Goal: Task Accomplishment & Management: Complete application form

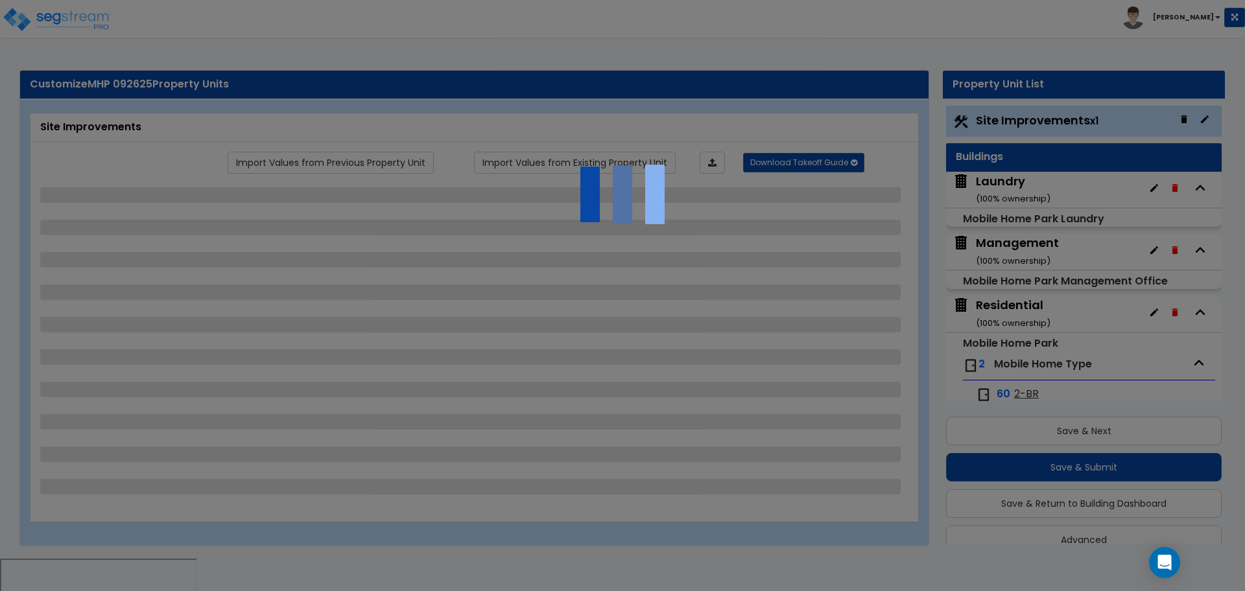
select select "2"
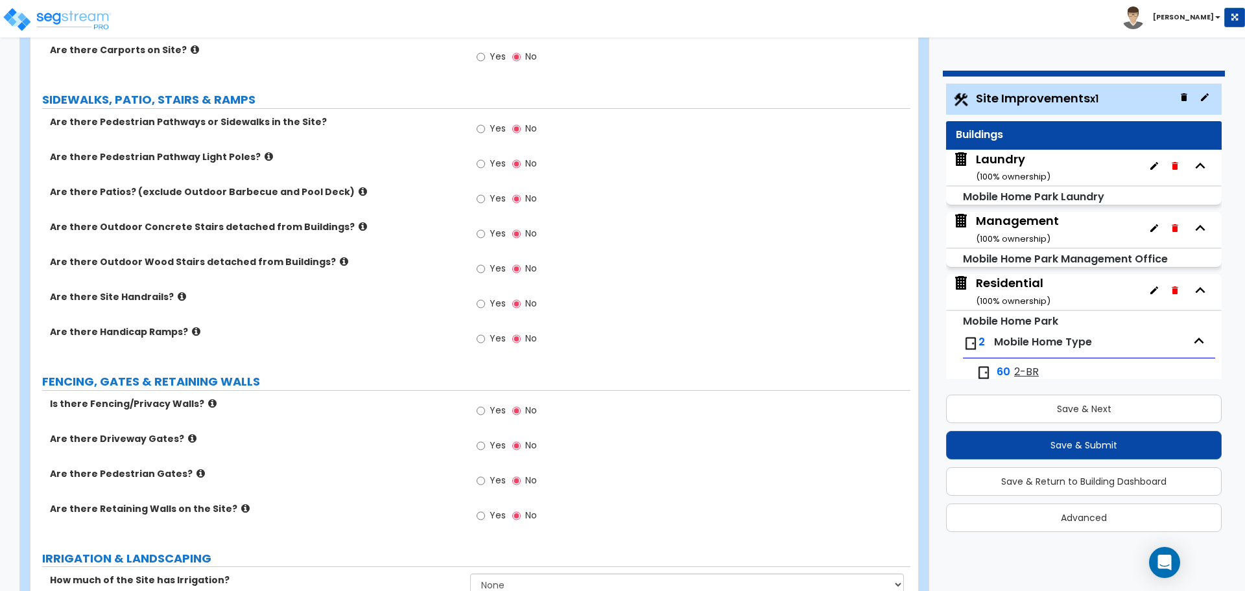
scroll to position [854, 0]
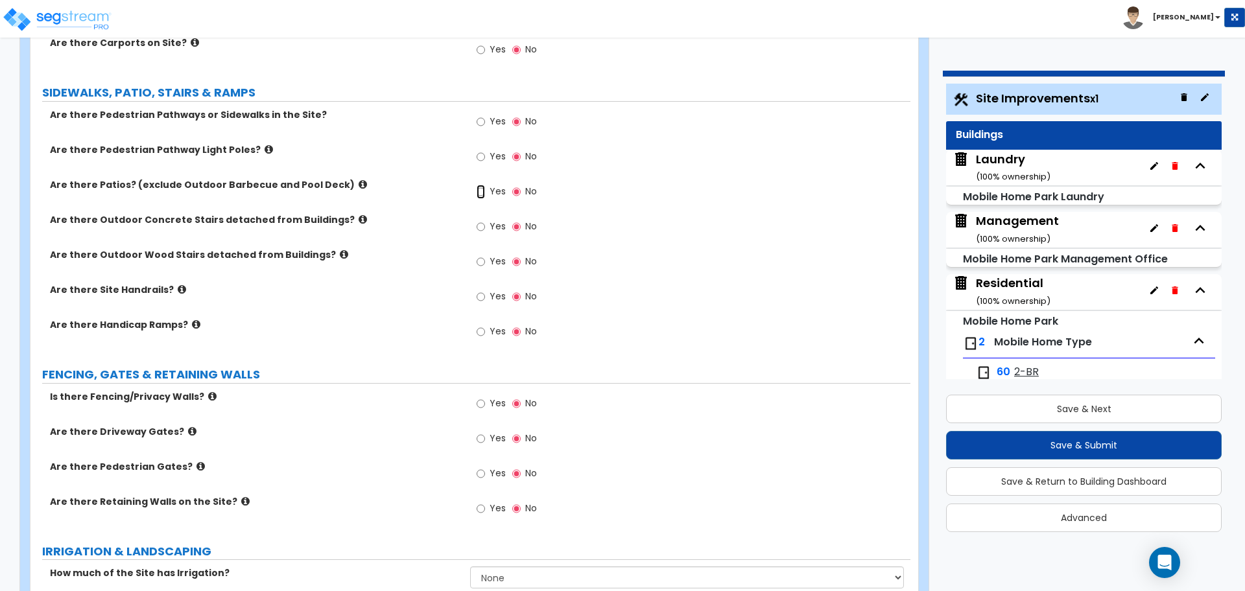
click at [484, 194] on input "Yes" at bounding box center [481, 192] width 8 height 14
radio input "true"
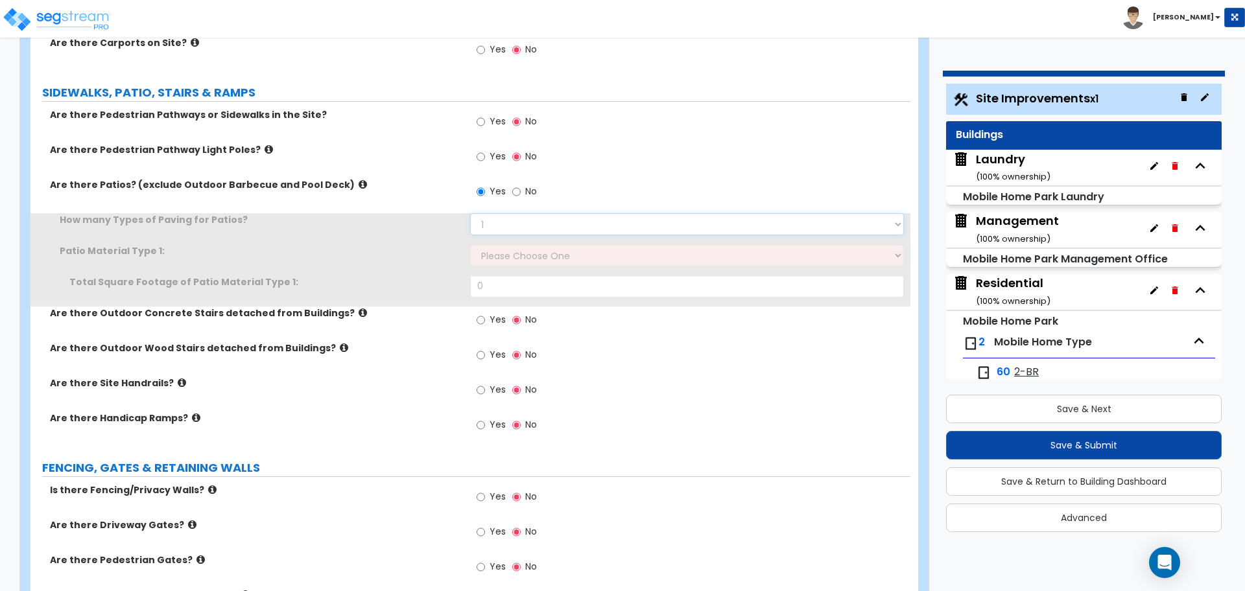
click at [546, 224] on select "1 2 3 4" at bounding box center [686, 224] width 433 height 22
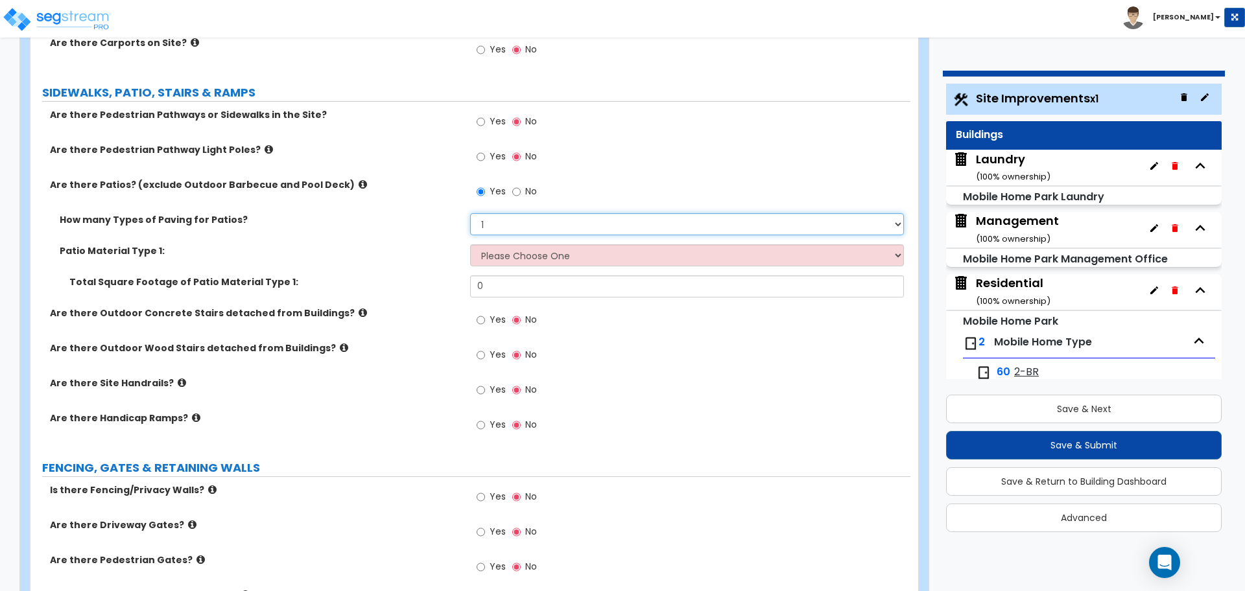
select select "4"
click at [470, 213] on select "1 2 3 4" at bounding box center [686, 224] width 433 height 22
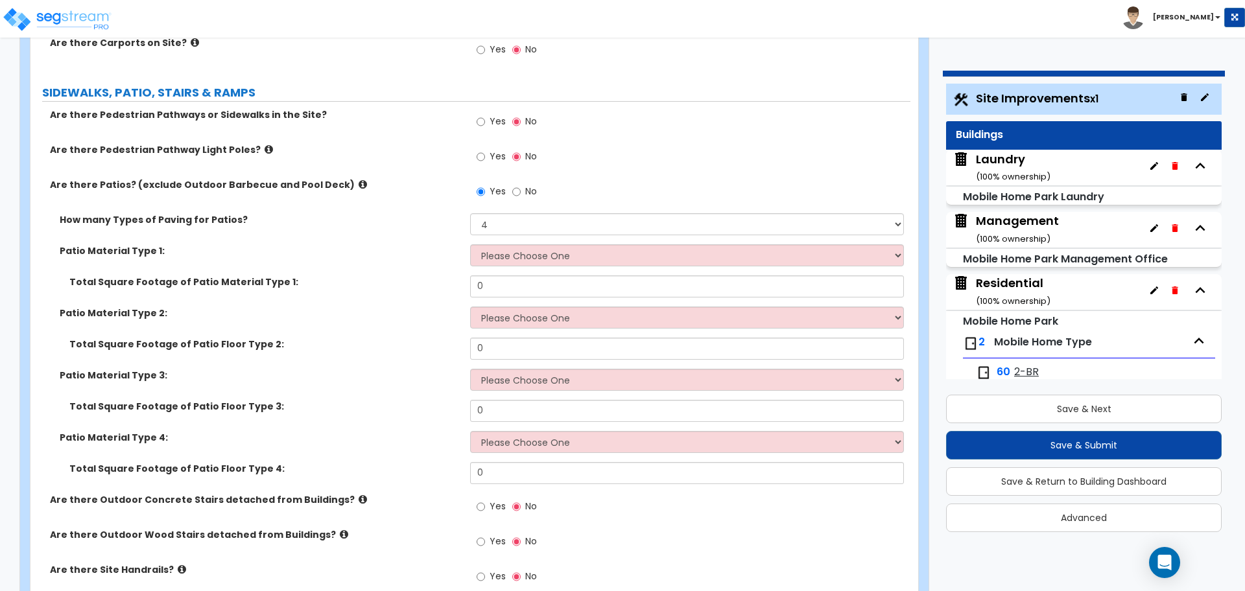
click at [530, 193] on span "No" at bounding box center [531, 191] width 12 height 13
click at [521, 193] on input "No" at bounding box center [516, 192] width 8 height 14
radio input "false"
radio input "true"
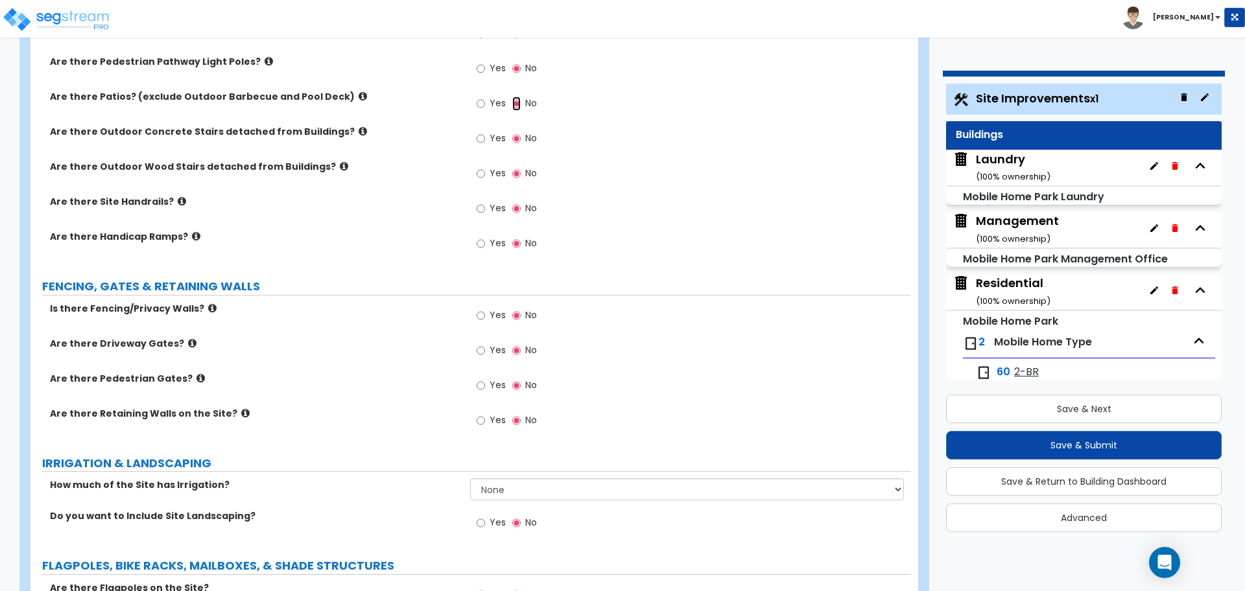
scroll to position [943, 0]
click at [487, 319] on label "Yes" at bounding box center [491, 316] width 29 height 22
click at [485, 319] on input "Yes" at bounding box center [481, 315] width 8 height 14
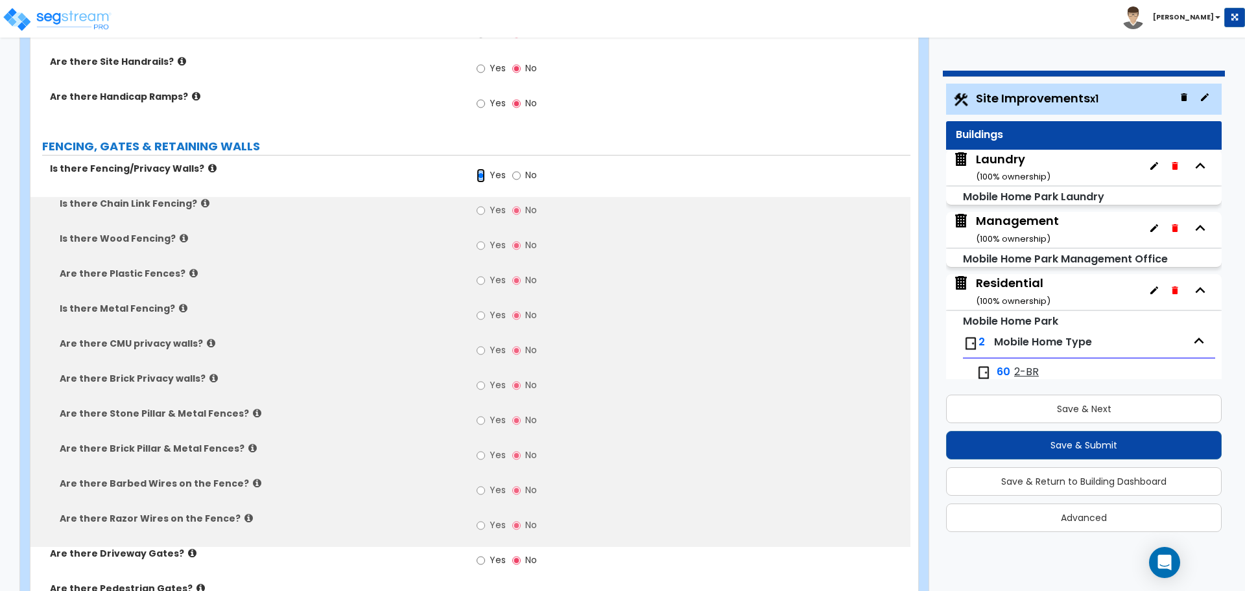
scroll to position [1095, 0]
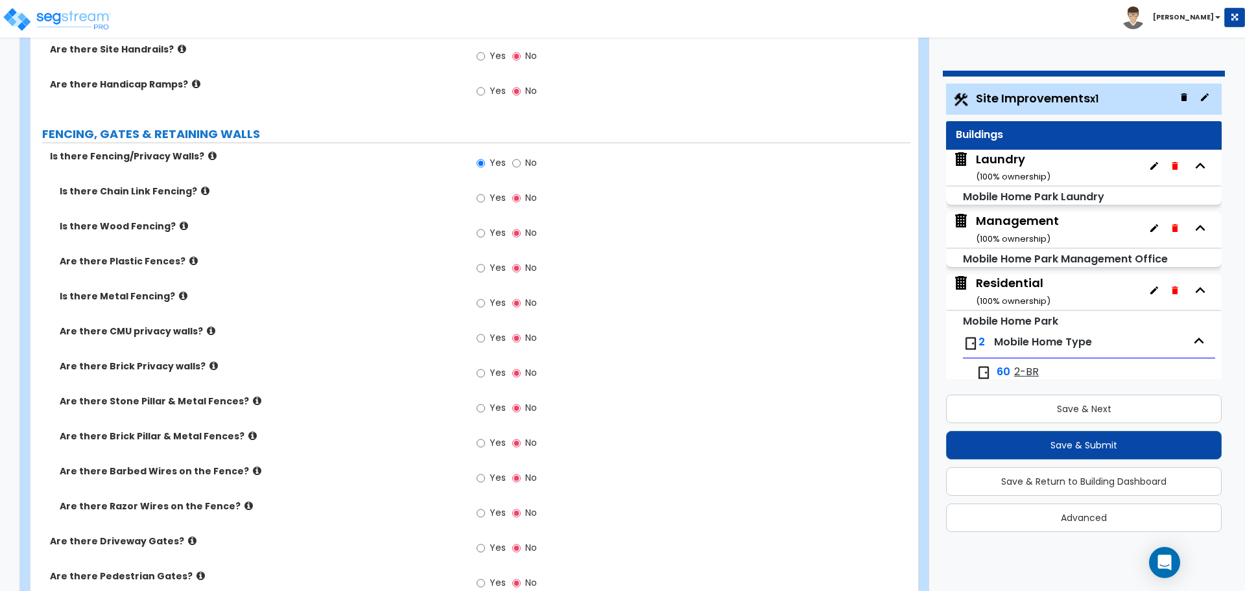
click at [527, 156] on span "No" at bounding box center [531, 162] width 12 height 13
click at [521, 156] on input "No" at bounding box center [516, 163] width 8 height 14
radio input "false"
radio input "true"
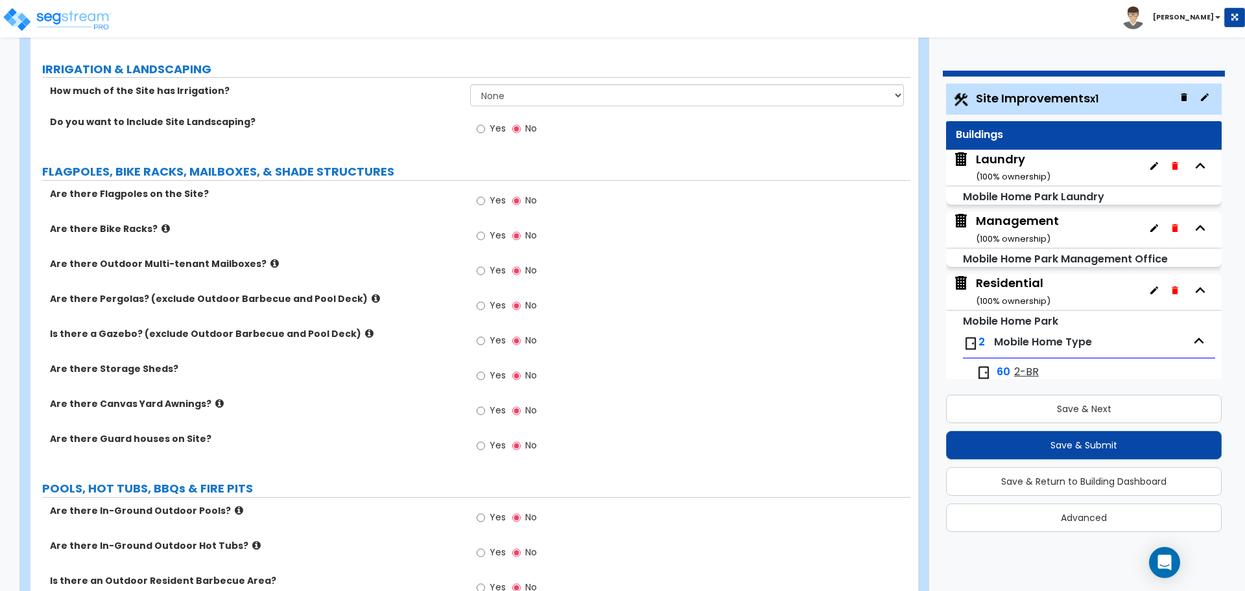
scroll to position [1316, 0]
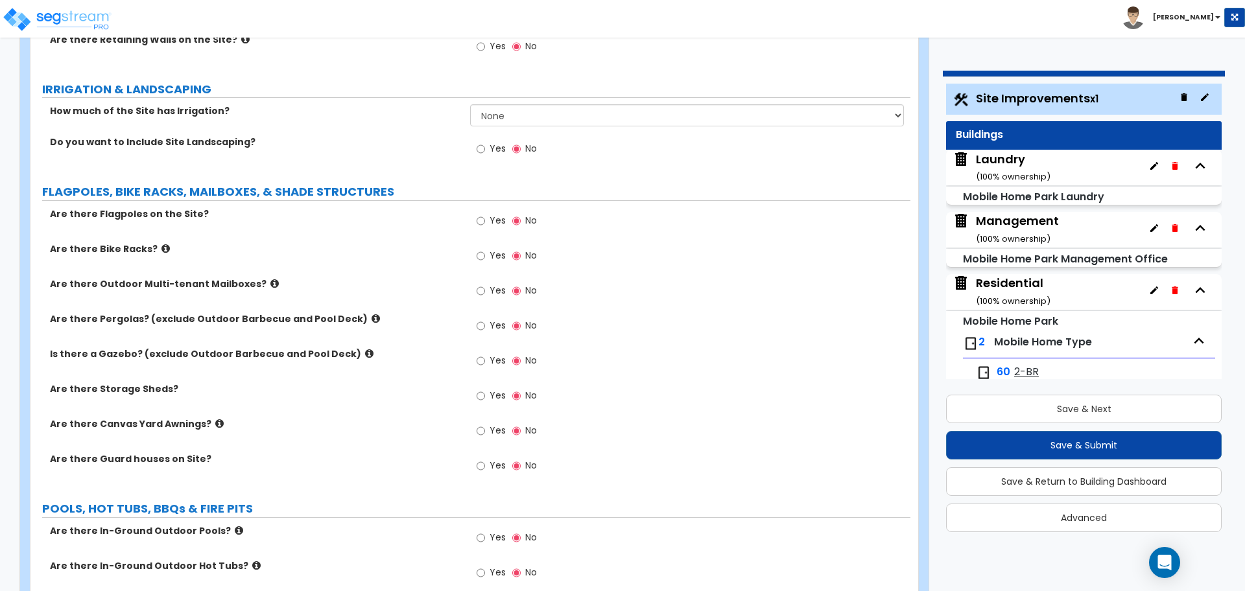
click at [999, 173] on small "( 100 % ownership)" at bounding box center [1013, 177] width 75 height 12
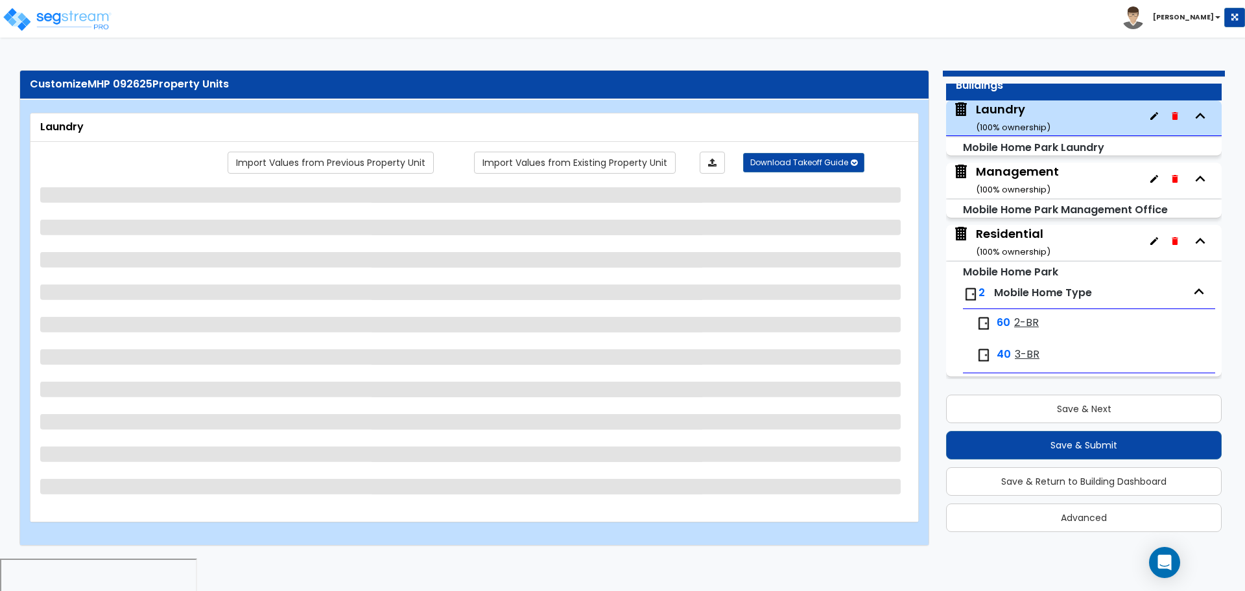
scroll to position [52, 0]
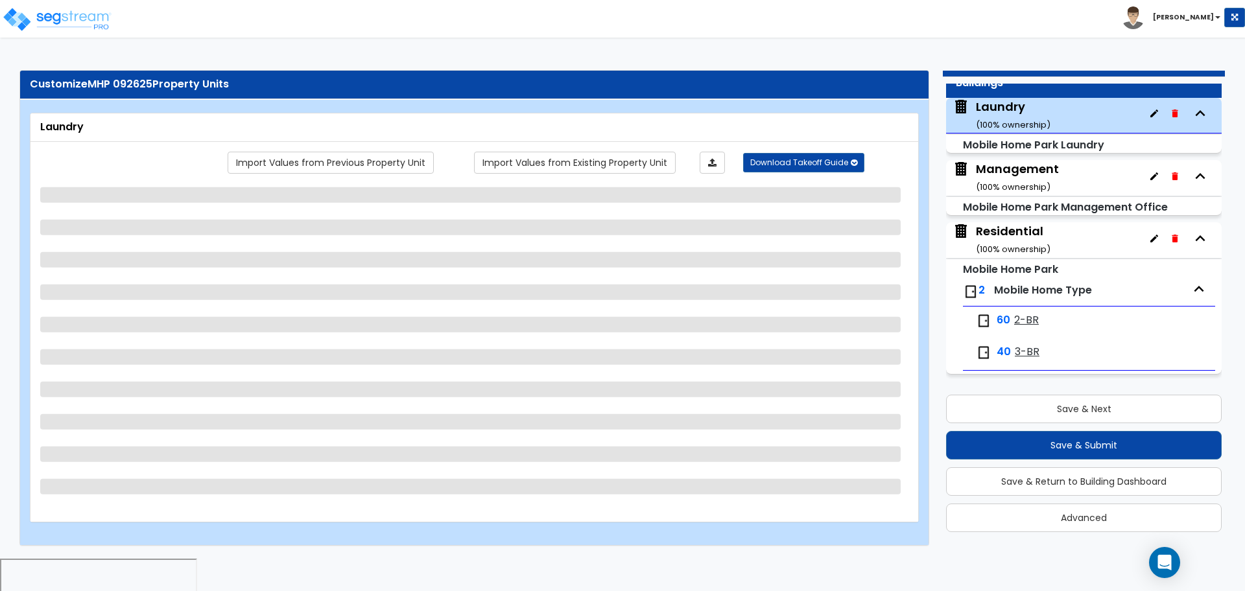
select select "1"
select select "2"
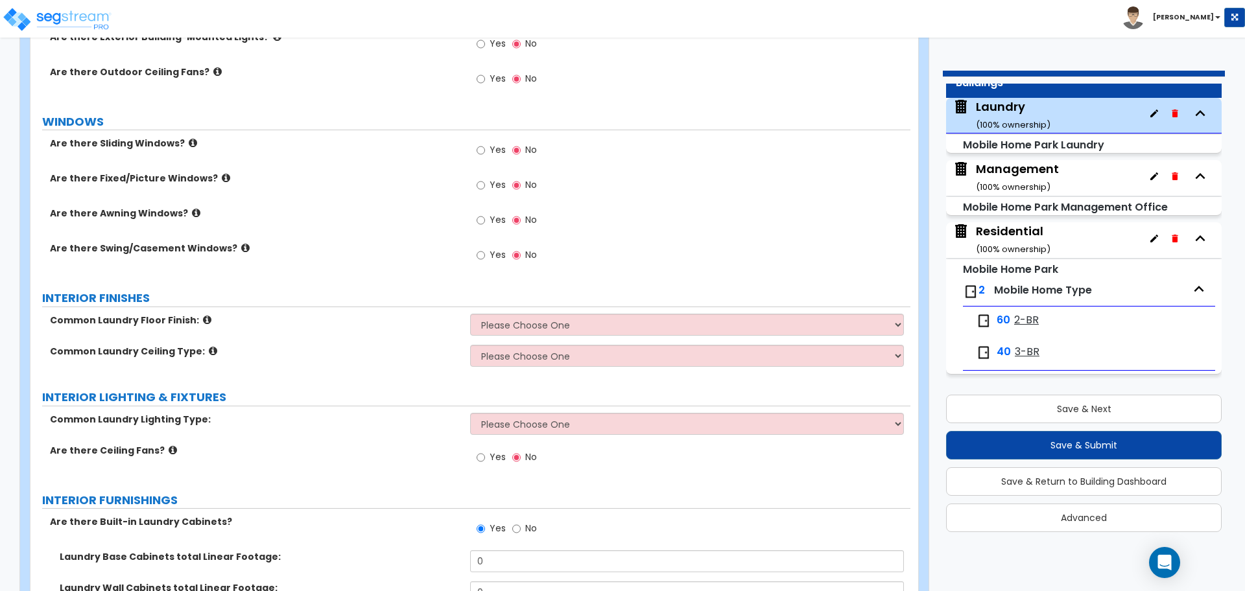
scroll to position [479, 0]
click at [1055, 178] on div "Management ( 100 % ownership)" at bounding box center [1017, 177] width 83 height 33
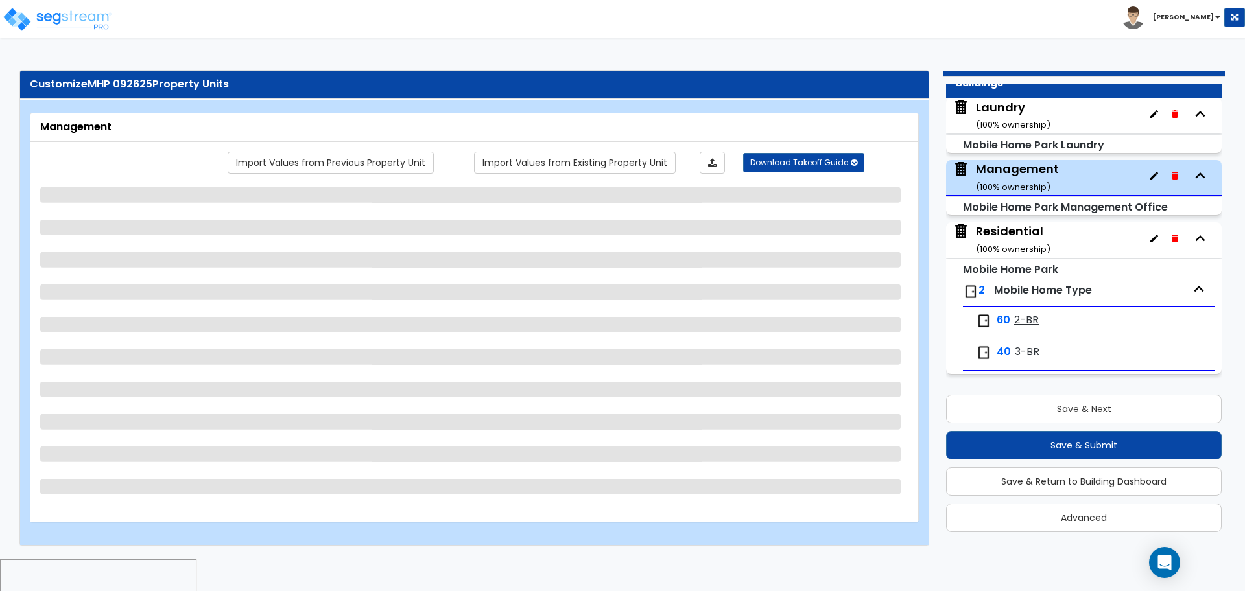
select select "3"
select select "2"
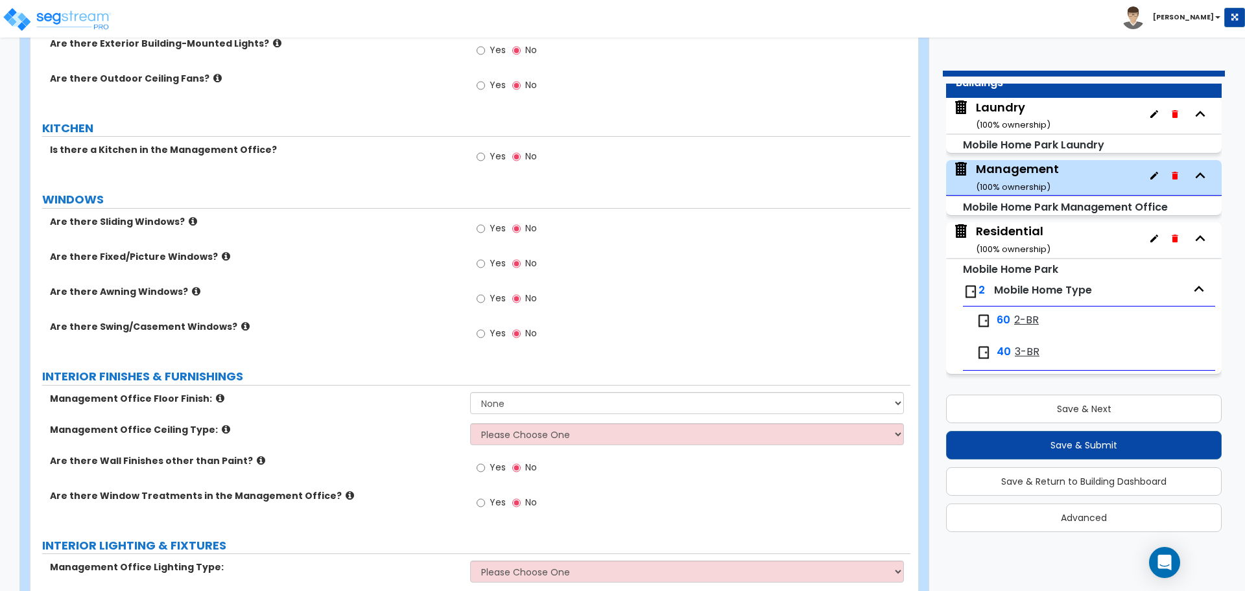
scroll to position [473, 0]
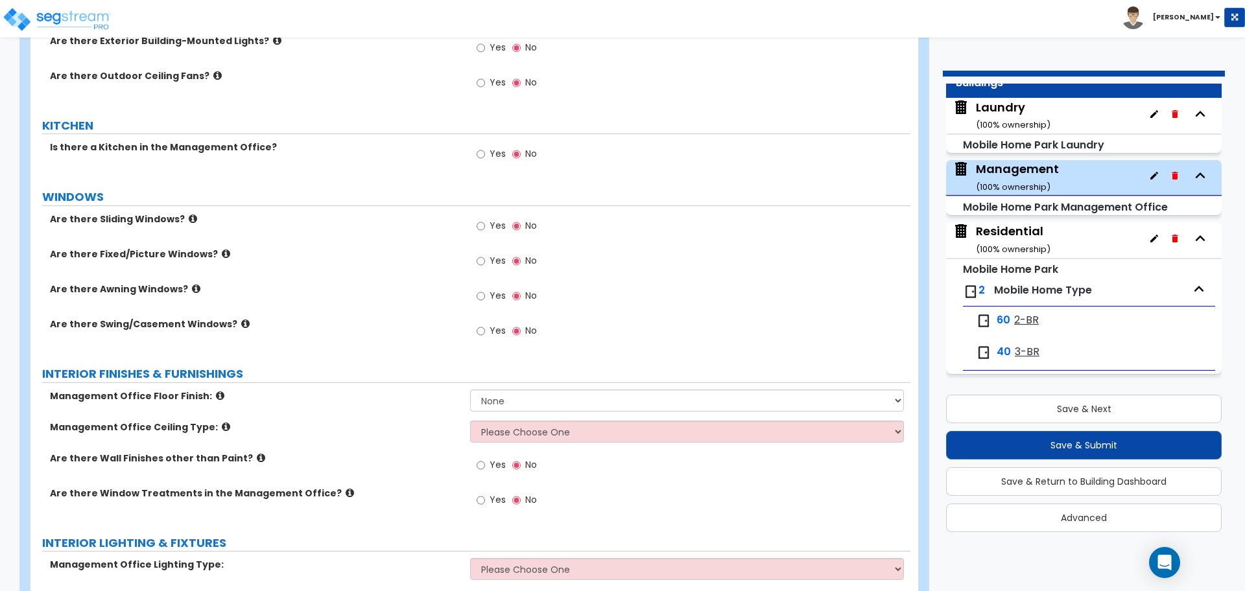
click at [1036, 233] on div "Residential ( 100 % ownership)" at bounding box center [1013, 239] width 75 height 33
click at [1001, 246] on small "( 100 % ownership)" at bounding box center [1013, 249] width 75 height 12
click at [1006, 235] on div "Residential ( 100 % ownership)" at bounding box center [1013, 239] width 75 height 33
click at [1028, 230] on div "Residential ( 100 % ownership)" at bounding box center [1013, 239] width 75 height 33
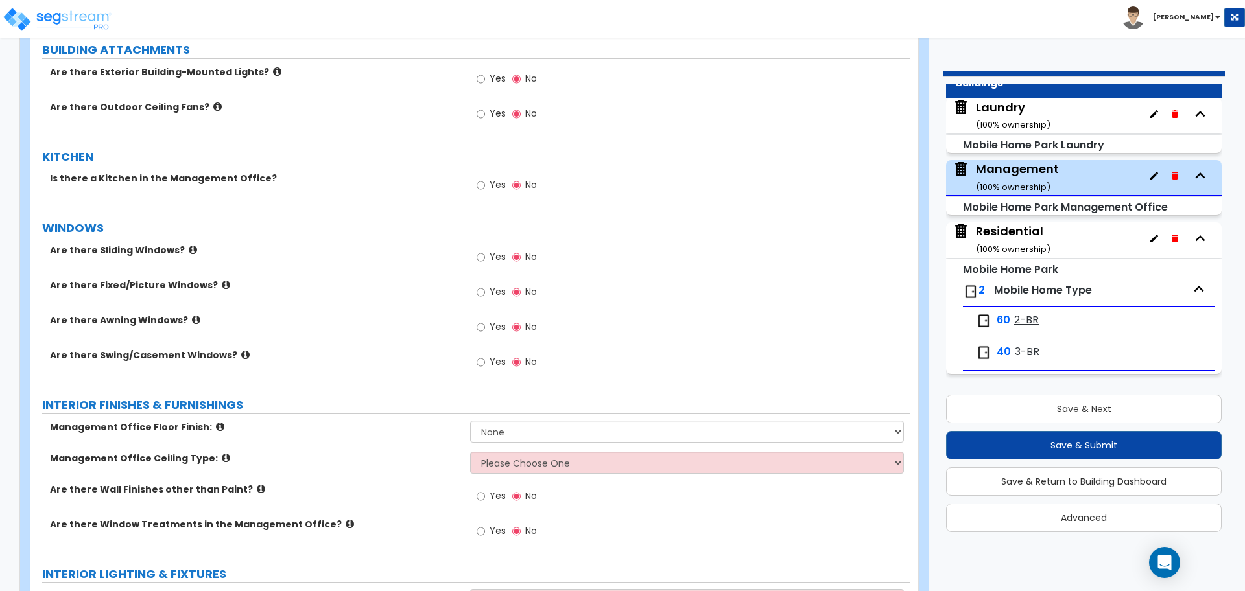
scroll to position [423, 0]
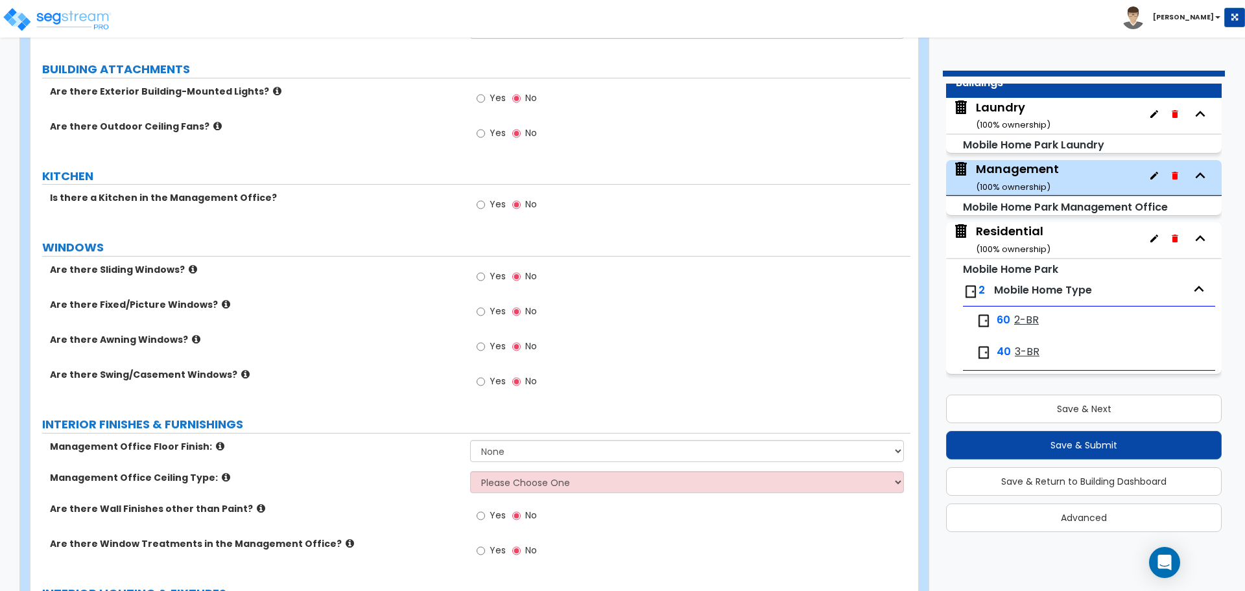
click at [1026, 319] on span "2-BR" at bounding box center [1026, 320] width 25 height 15
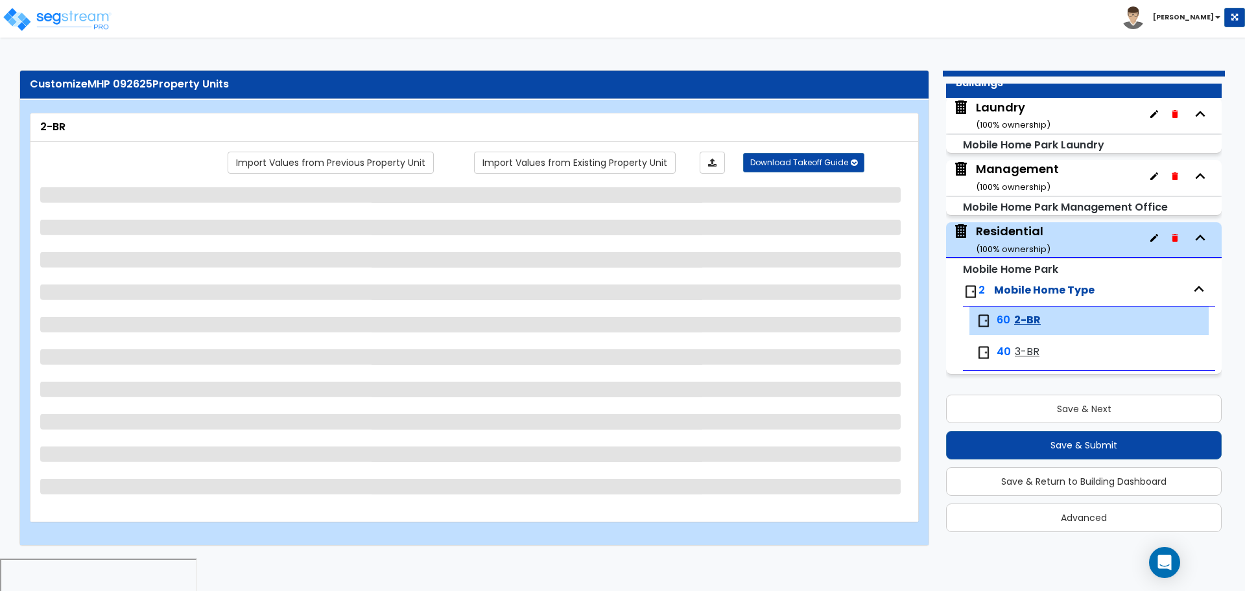
select select "1"
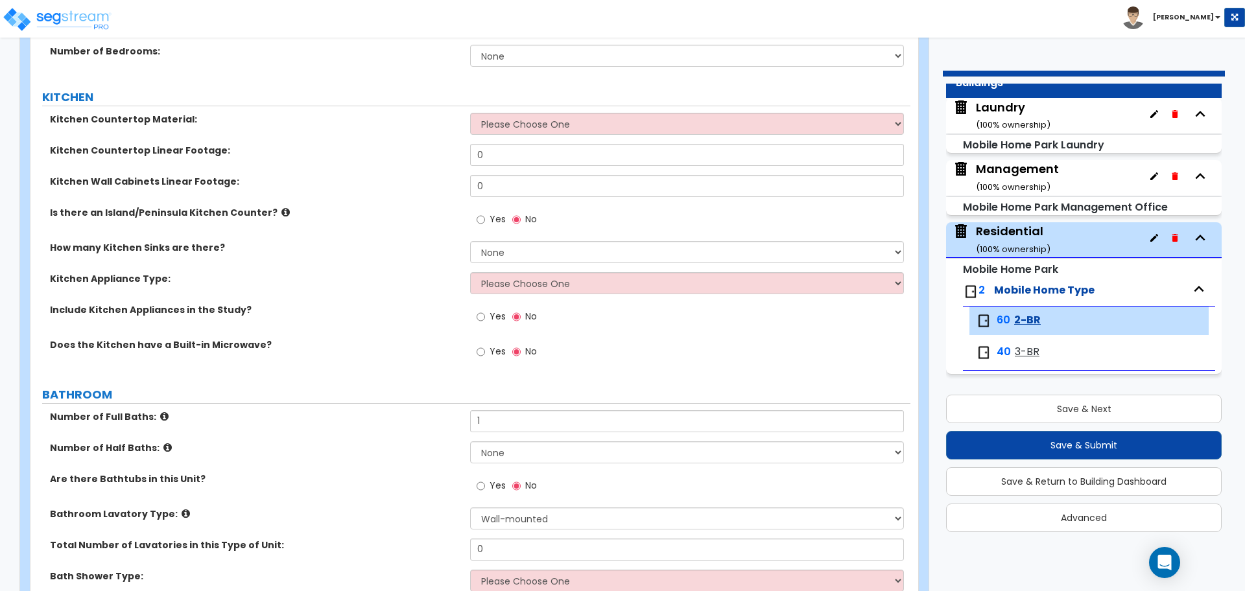
scroll to position [296, 0]
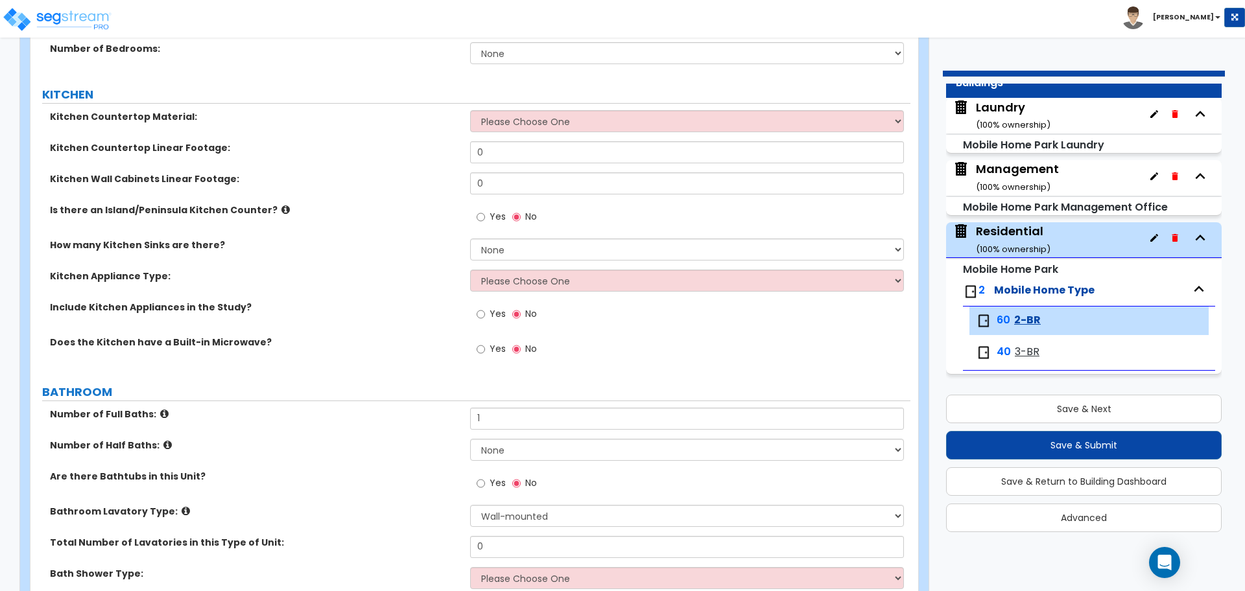
click at [995, 119] on small "( 100 % ownership)" at bounding box center [1013, 125] width 75 height 12
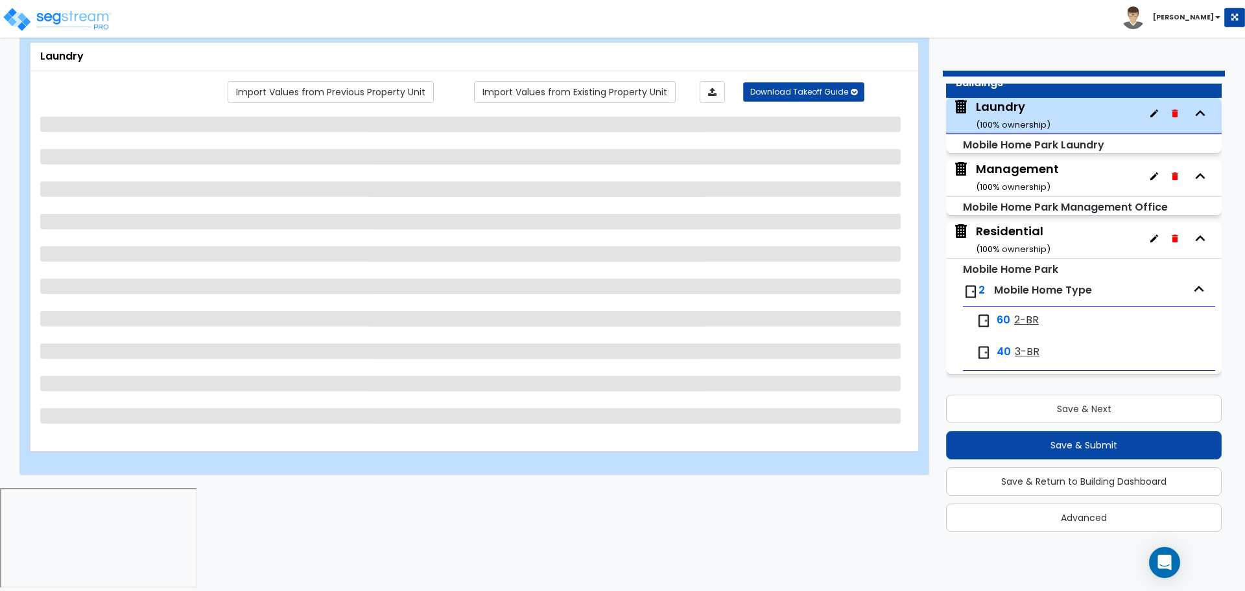
scroll to position [0, 0]
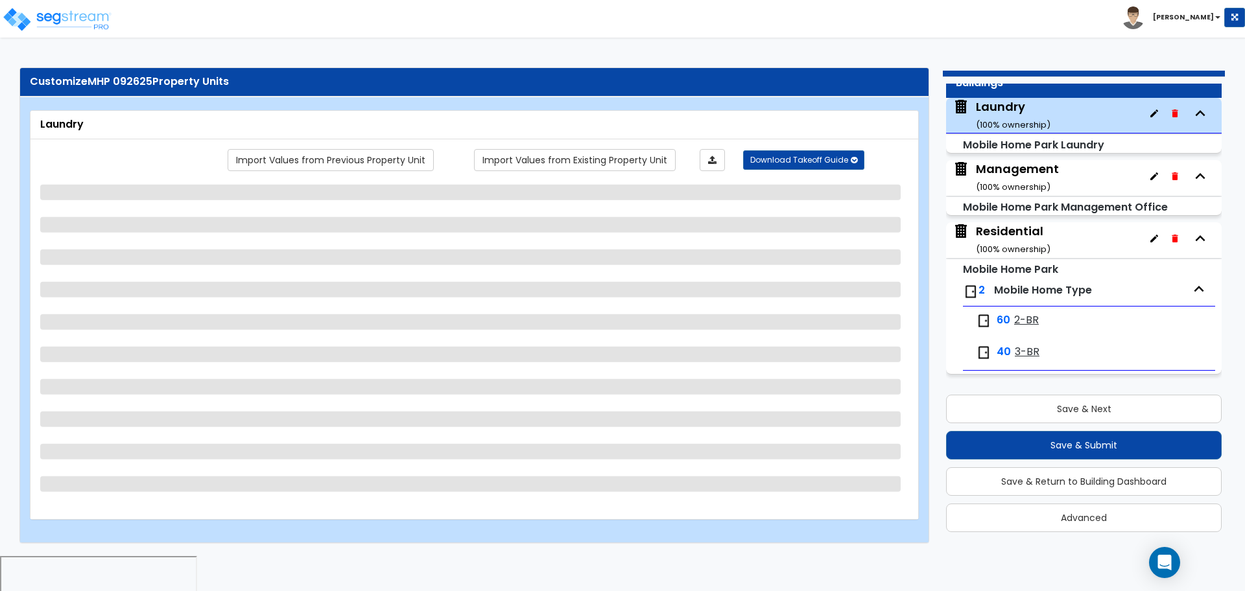
select select "1"
select select "2"
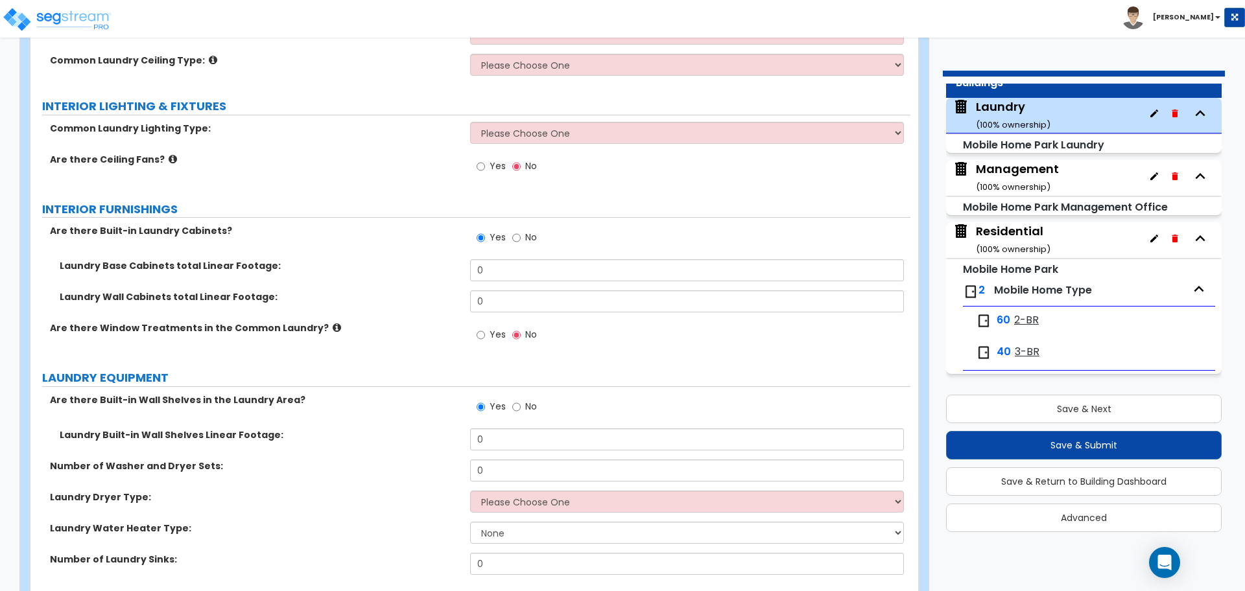
scroll to position [769, 0]
click at [528, 232] on span "No" at bounding box center [531, 236] width 12 height 13
click at [521, 232] on input "No" at bounding box center [516, 237] width 8 height 14
radio input "false"
radio input "true"
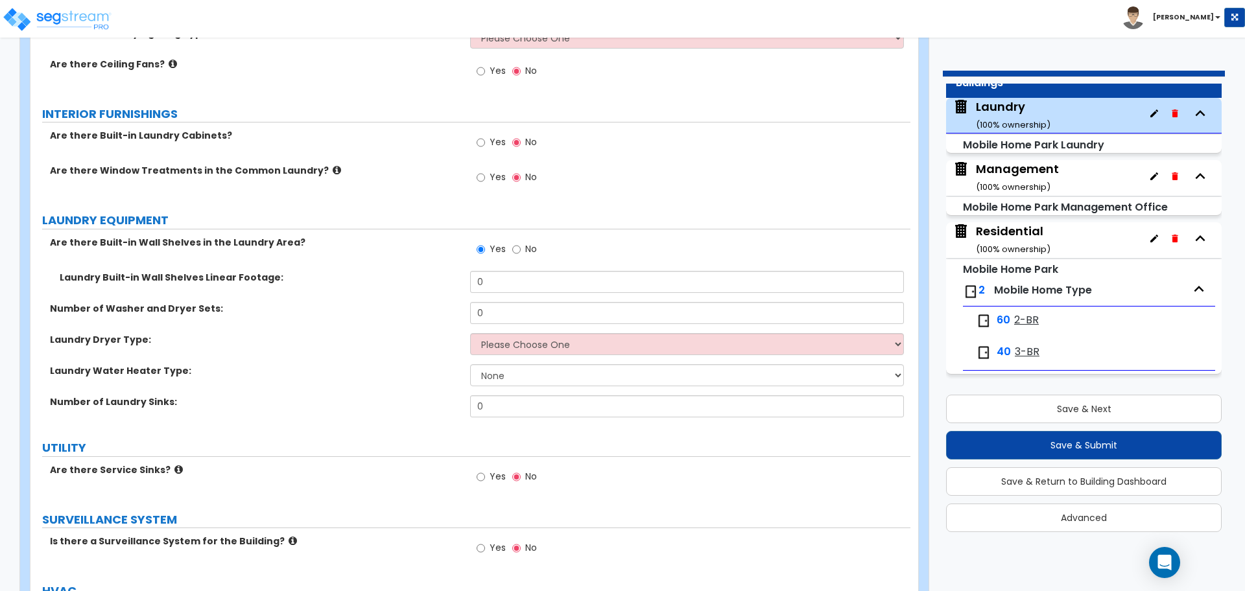
click at [527, 245] on span "No" at bounding box center [531, 249] width 12 height 13
click at [521, 245] on input "No" at bounding box center [516, 250] width 8 height 14
radio input "false"
radio input "true"
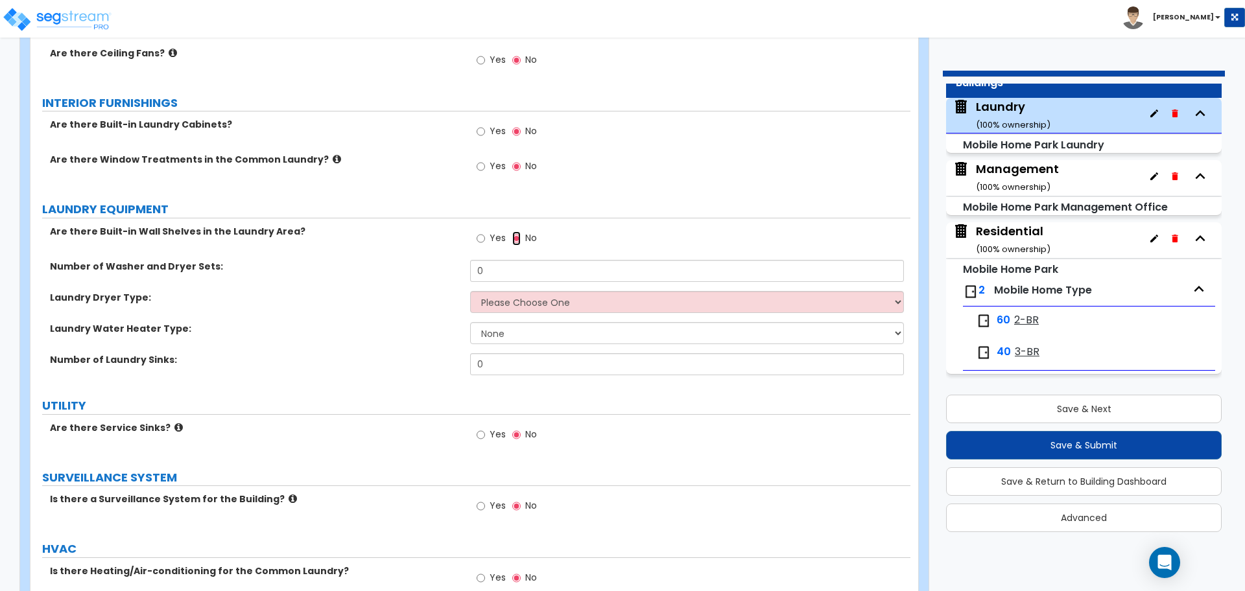
scroll to position [870, 0]
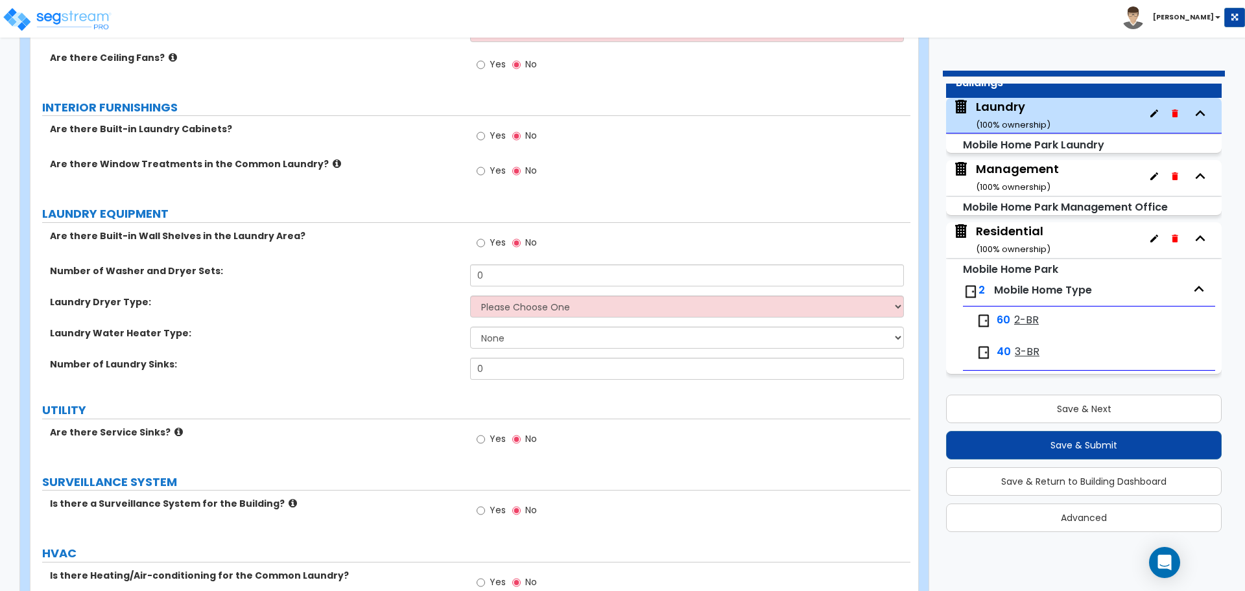
click at [497, 239] on span "Yes" at bounding box center [498, 242] width 16 height 13
click at [485, 239] on input "Yes" at bounding box center [481, 243] width 8 height 14
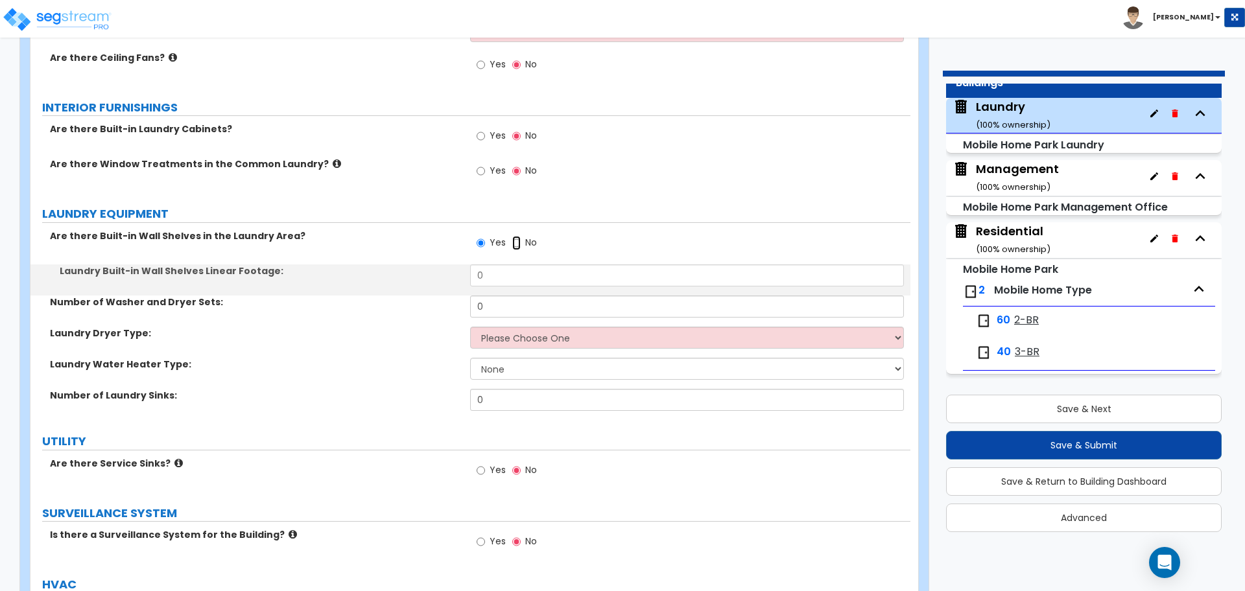
click at [519, 237] on input "No" at bounding box center [516, 243] width 8 height 14
radio input "false"
radio input "true"
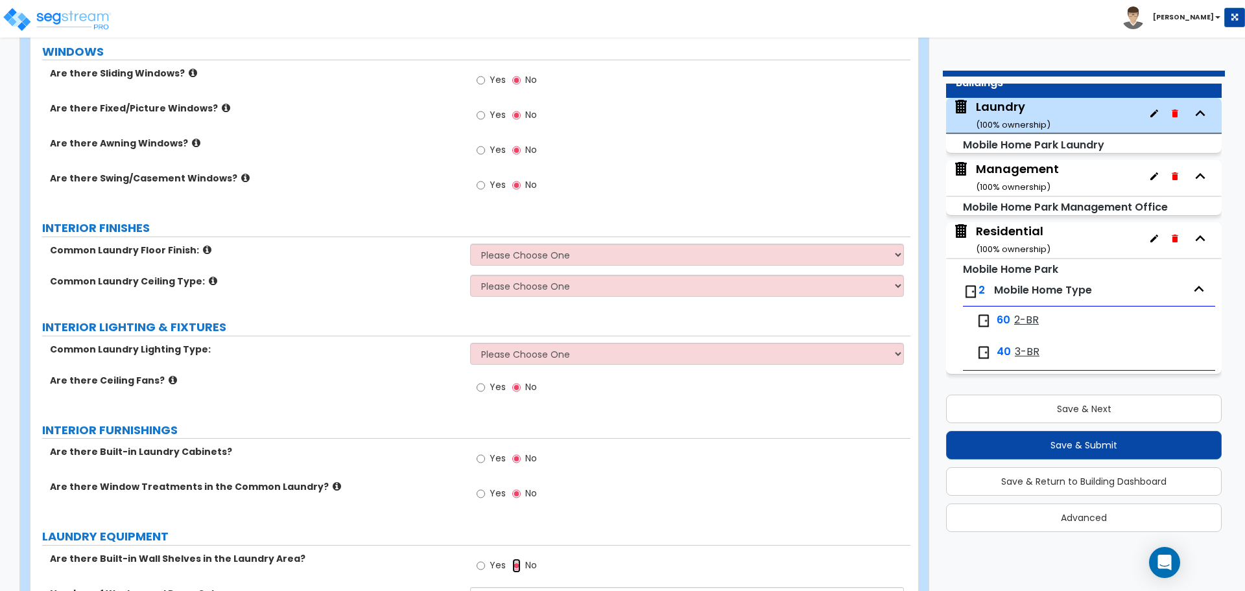
scroll to position [549, 0]
click at [1034, 320] on span "2-BR" at bounding box center [1026, 320] width 25 height 15
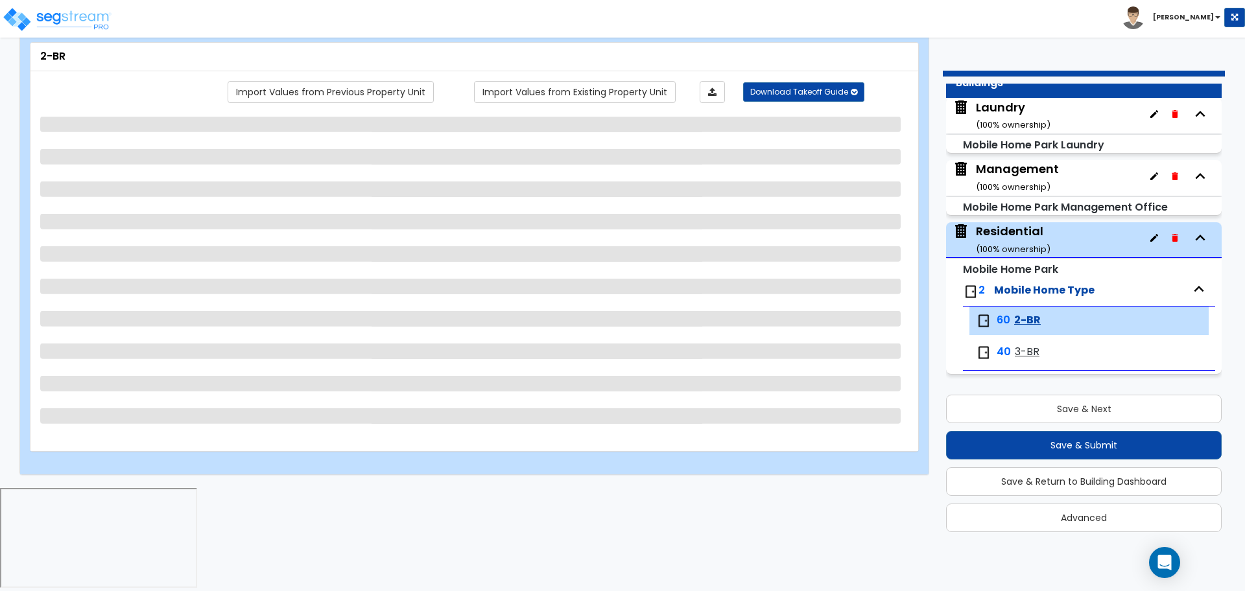
scroll to position [0, 0]
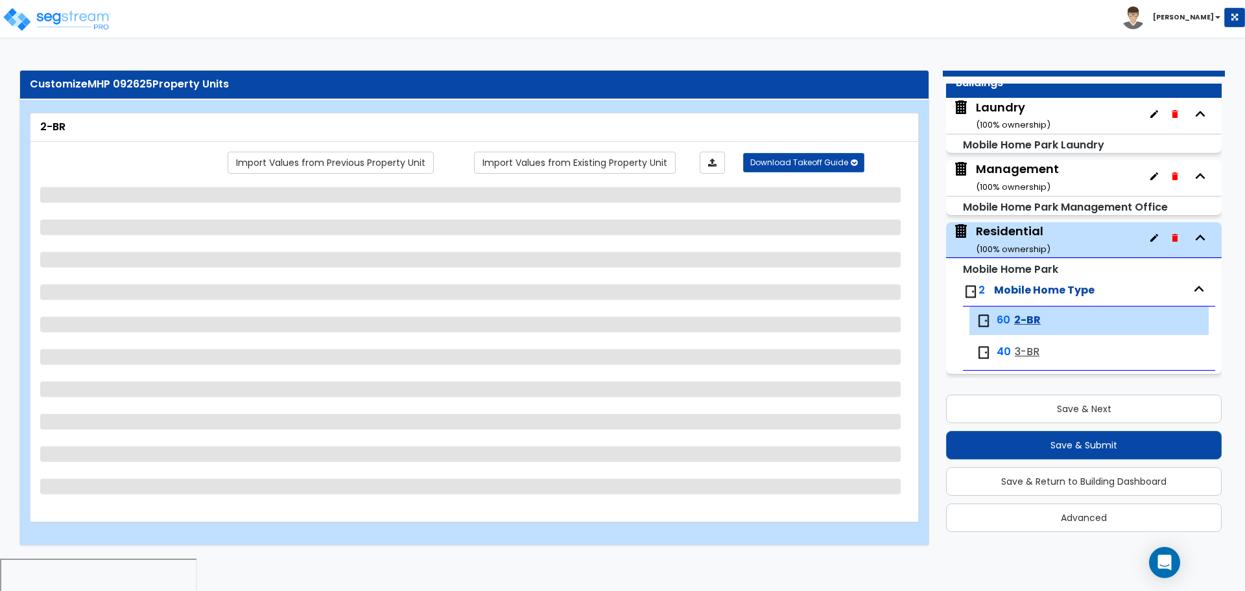
select select "1"
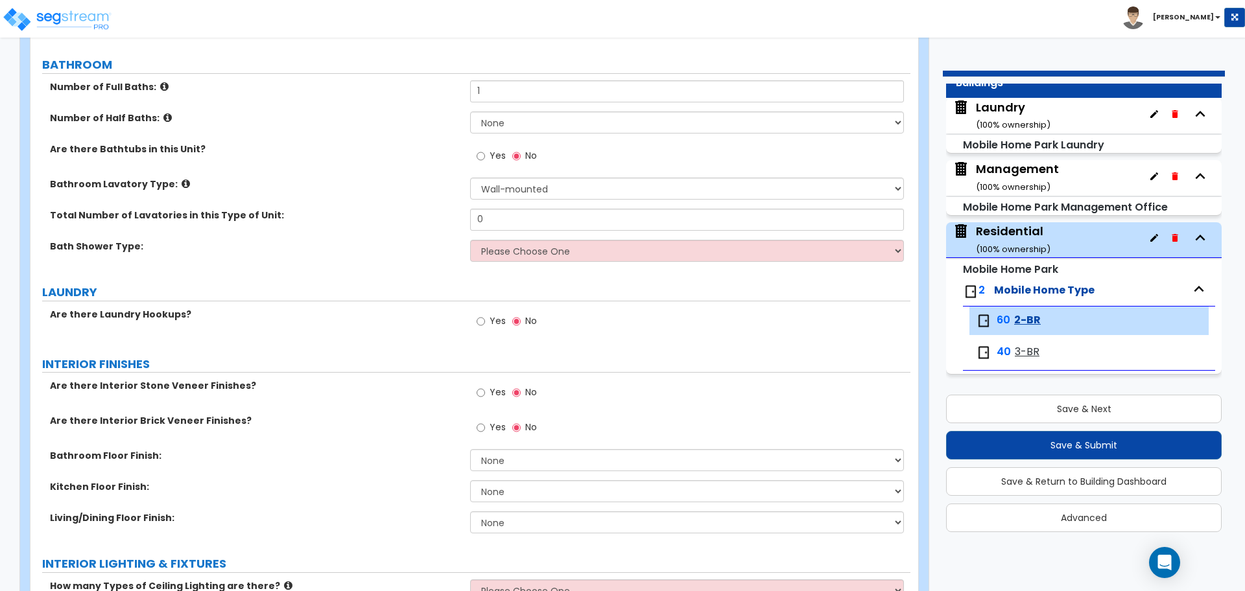
scroll to position [630, 0]
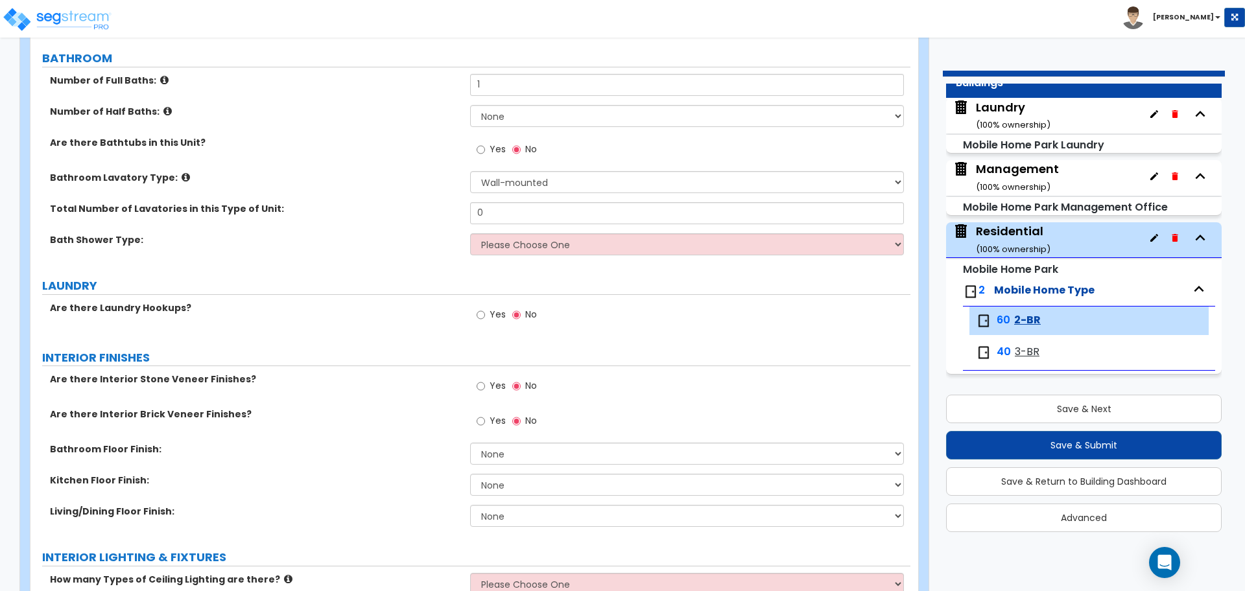
click at [495, 313] on span "Yes" at bounding box center [498, 314] width 16 height 13
click at [485, 313] on input "Yes" at bounding box center [481, 315] width 8 height 14
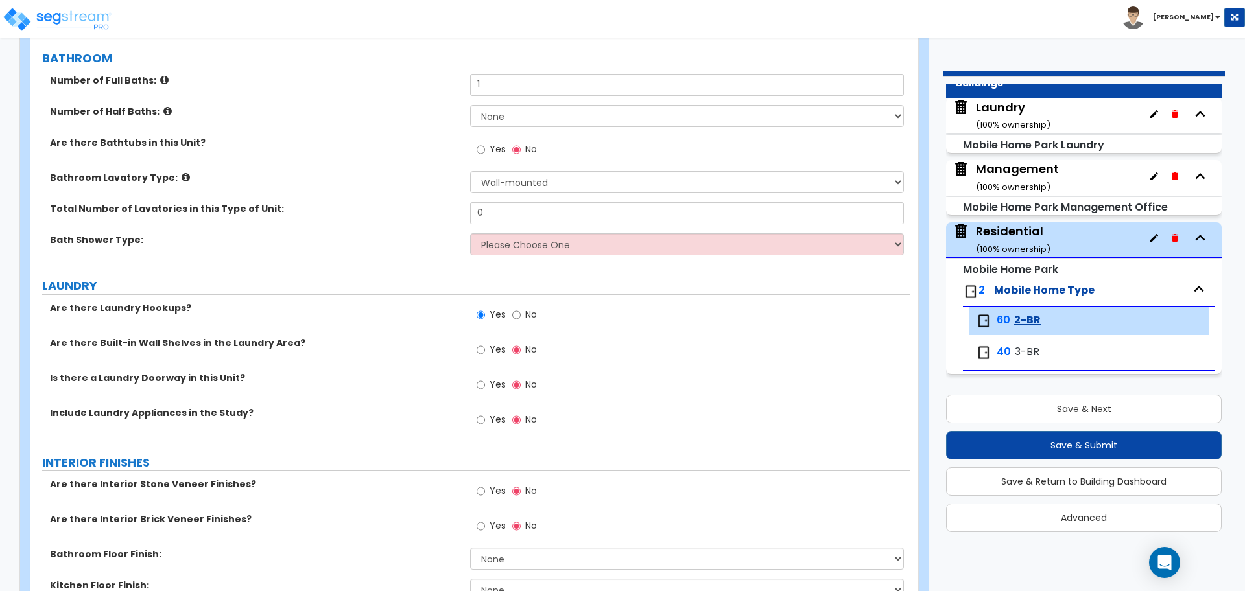
click at [525, 312] on span "No" at bounding box center [531, 314] width 12 height 13
click at [521, 312] on input "No" at bounding box center [516, 315] width 8 height 14
radio input "false"
radio input "true"
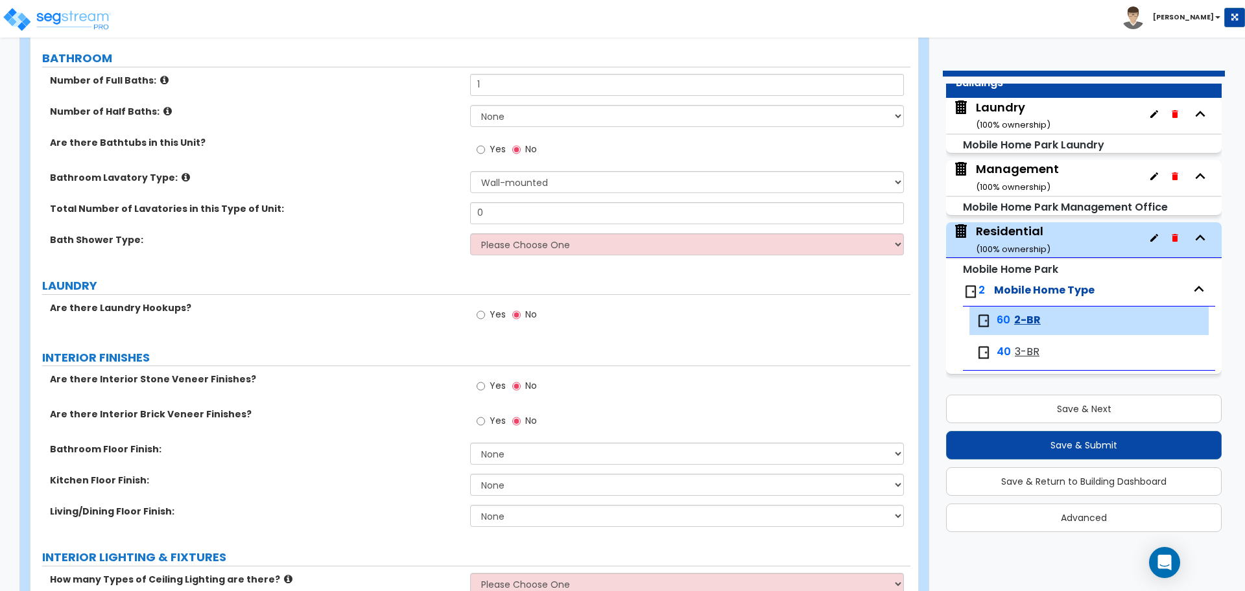
click at [1027, 174] on div "Management ( 100 % ownership)" at bounding box center [1017, 177] width 83 height 33
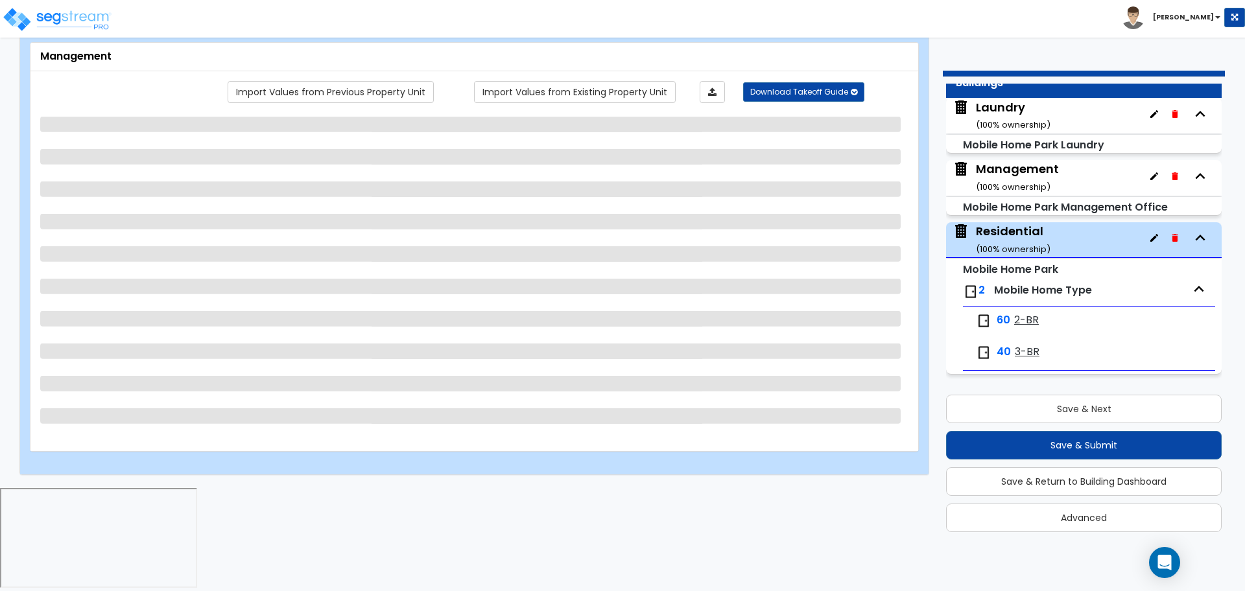
scroll to position [0, 0]
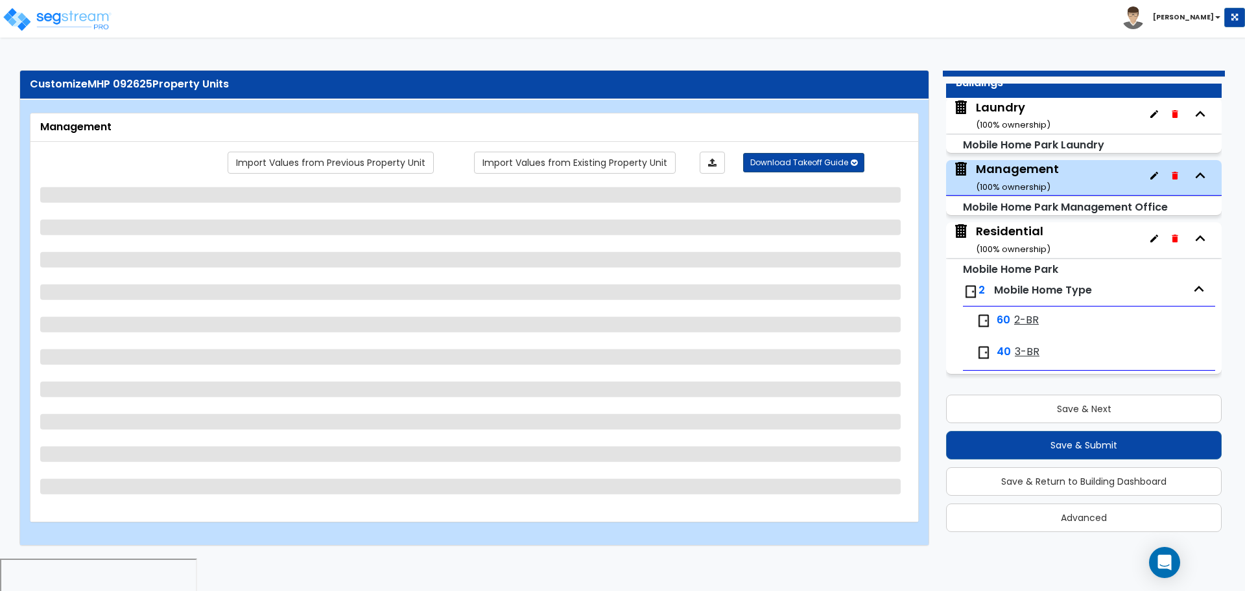
select select "3"
select select "2"
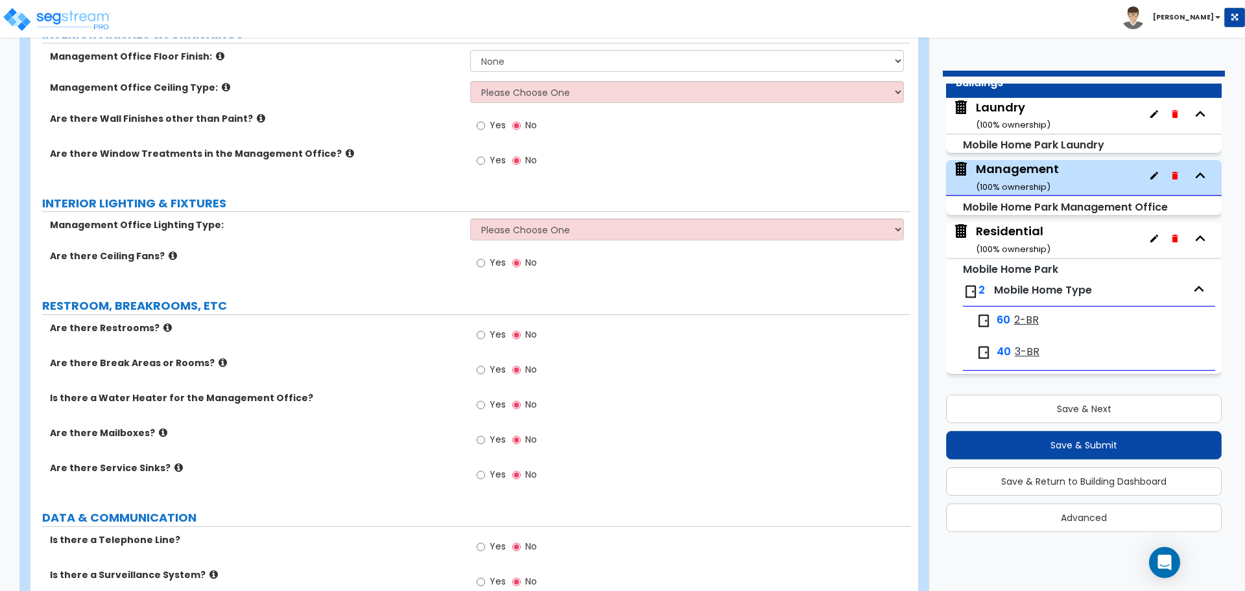
scroll to position [953, 0]
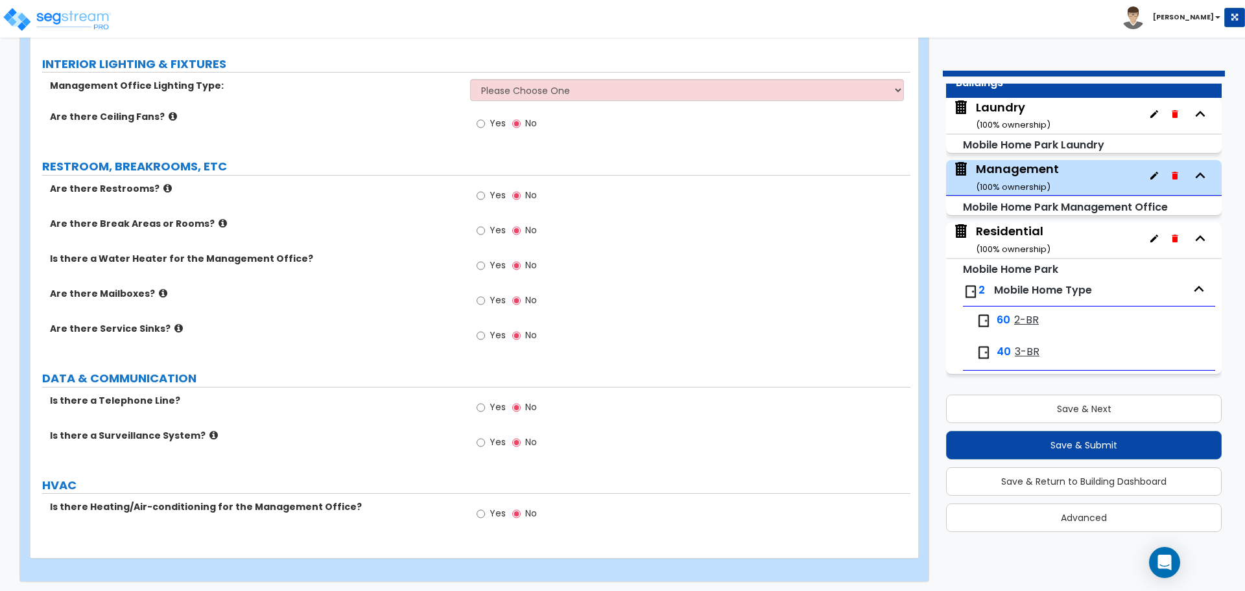
click at [486, 221] on label "Yes" at bounding box center [491, 232] width 29 height 22
click at [485, 224] on input "Yes" at bounding box center [481, 231] width 8 height 14
radio input "true"
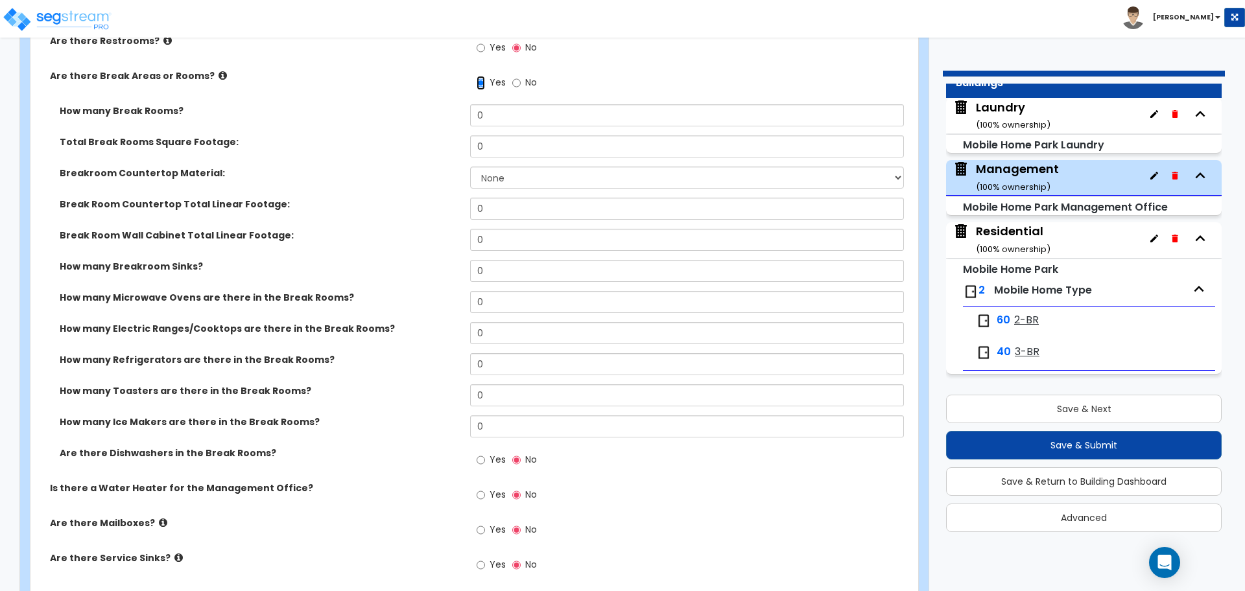
scroll to position [1096, 0]
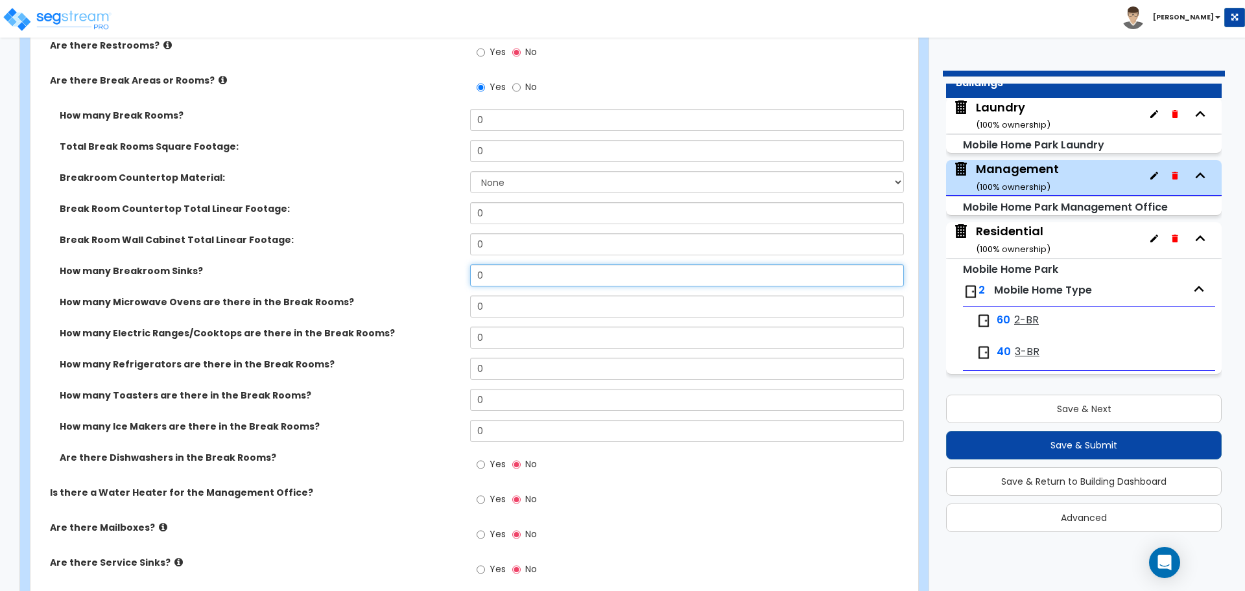
drag, startPoint x: 492, startPoint y: 278, endPoint x: 442, endPoint y: 275, distance: 49.3
click at [443, 275] on div "How many Breakroom Sinks? 0" at bounding box center [470, 280] width 880 height 31
type input "1"
select select "1"
type input "0"
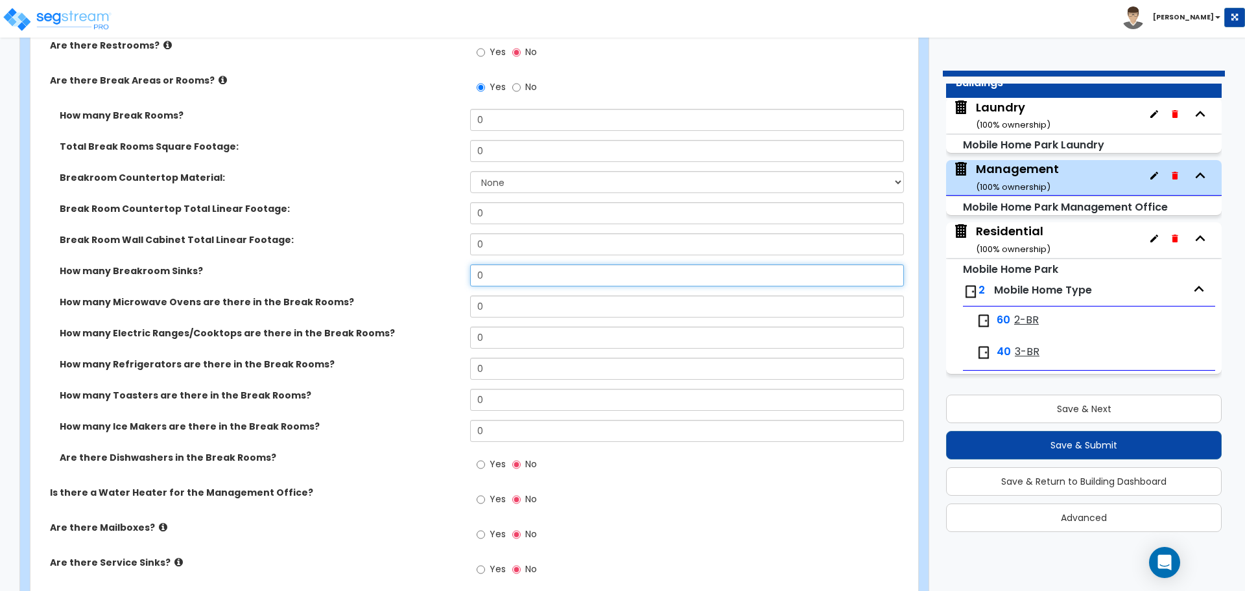
scroll to position [0, 0]
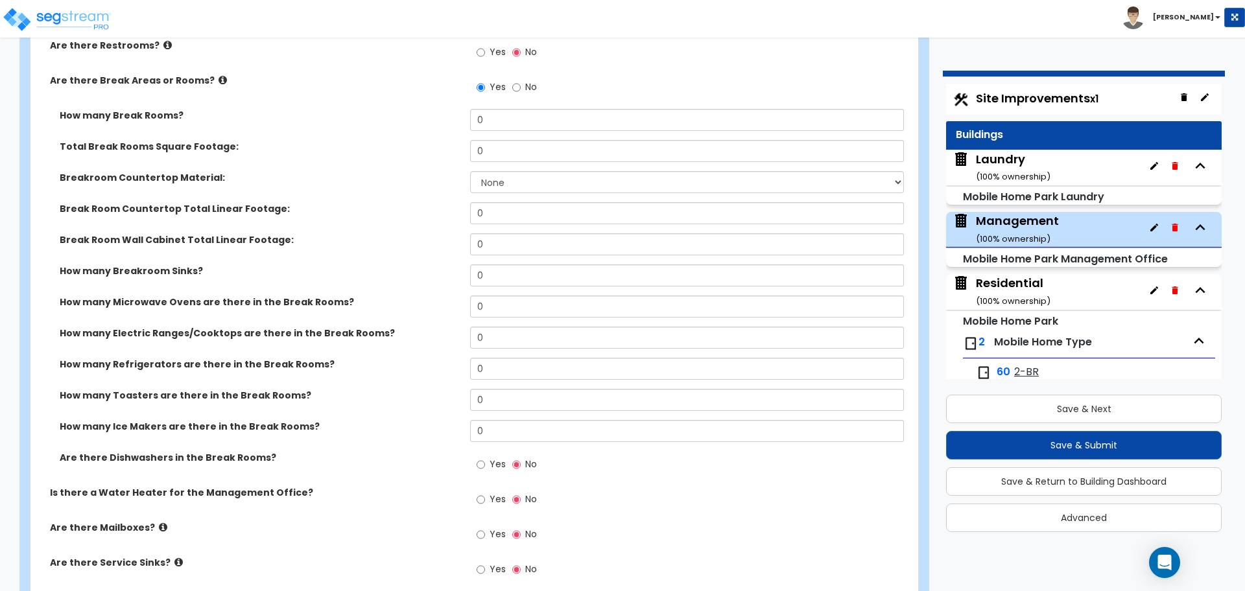
click at [1012, 104] on span "Site Improvements x1" at bounding box center [1037, 98] width 123 height 16
select select "2"
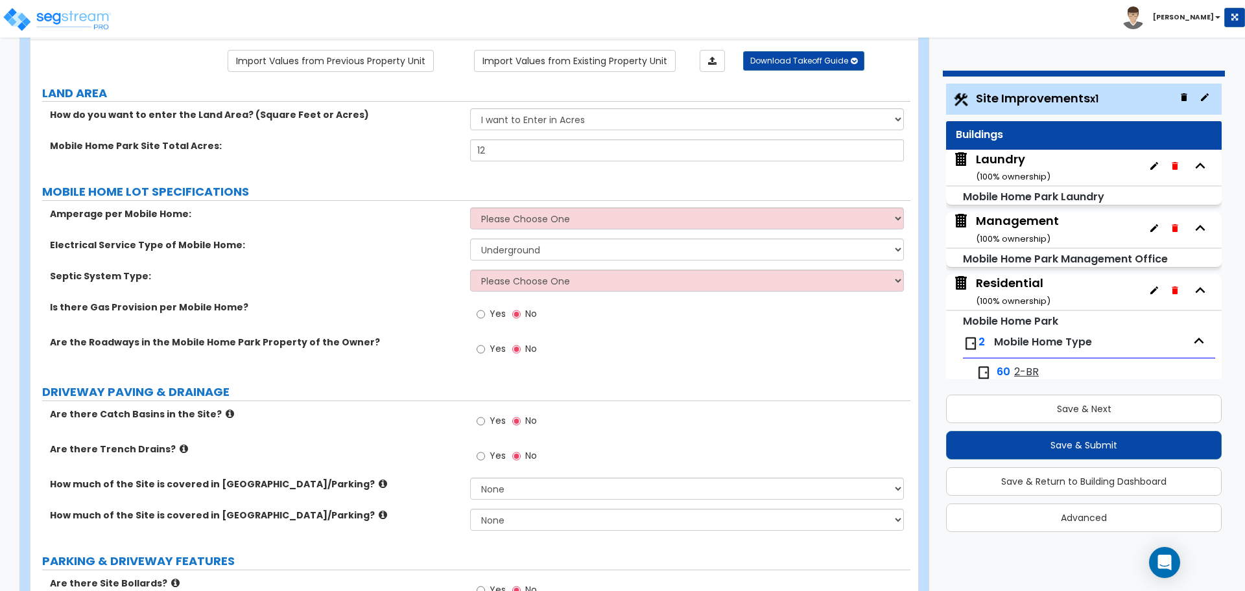
scroll to position [102, 0]
click at [571, 225] on select "Please Choose One 100-Amp 200-Amp" at bounding box center [686, 218] width 433 height 22
click at [470, 207] on select "Please Choose One 100-Amp 200-Amp" at bounding box center [686, 218] width 433 height 22
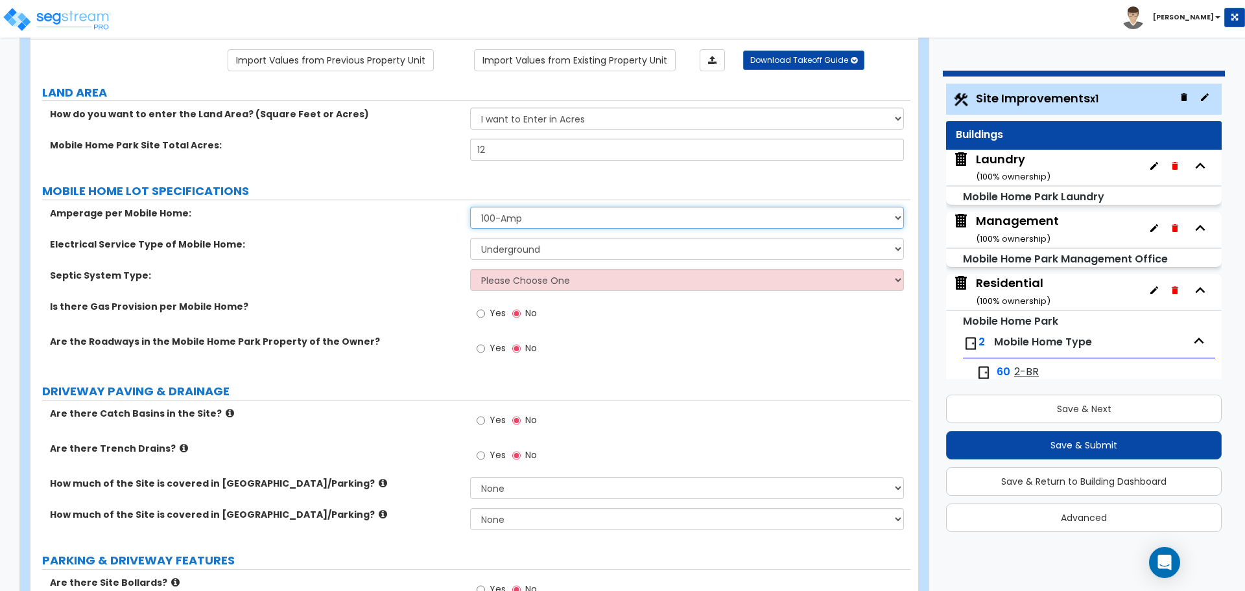
click at [552, 224] on select "Please Choose One 100-Amp 200-Amp" at bounding box center [686, 218] width 433 height 22
select select "2"
click at [470, 207] on select "Please Choose One 100-Amp 200-Amp" at bounding box center [686, 218] width 433 height 22
click at [528, 241] on select "Please Choose One Overhead Underground" at bounding box center [686, 249] width 433 height 22
select select "1"
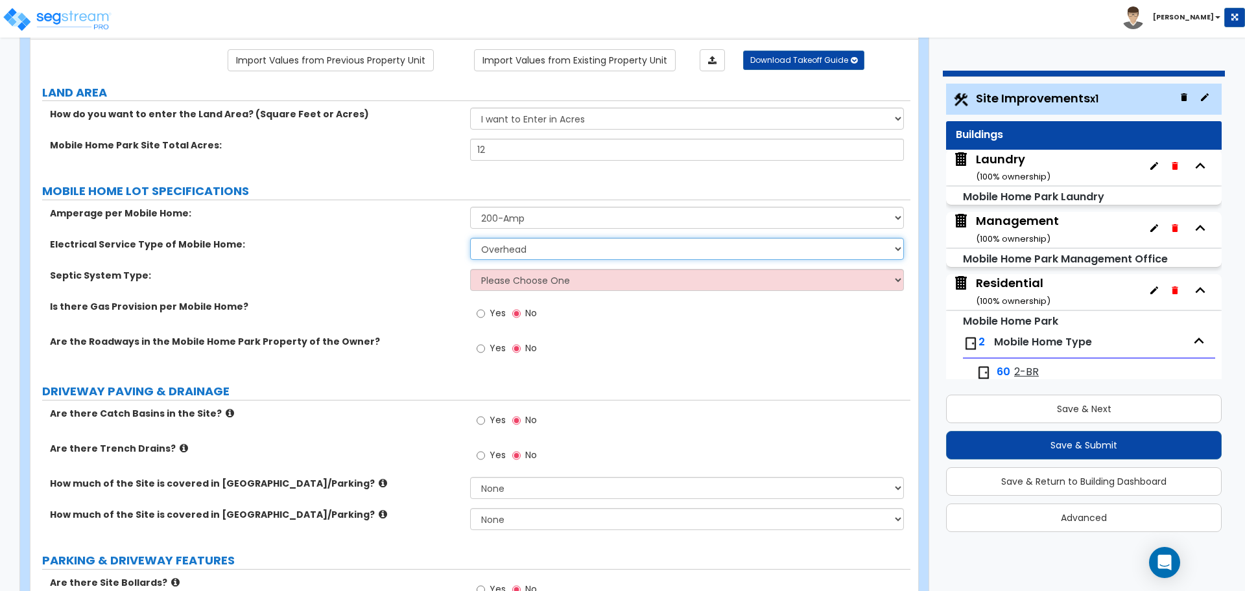
click at [470, 238] on select "Please Choose One Overhead Underground" at bounding box center [686, 249] width 433 height 22
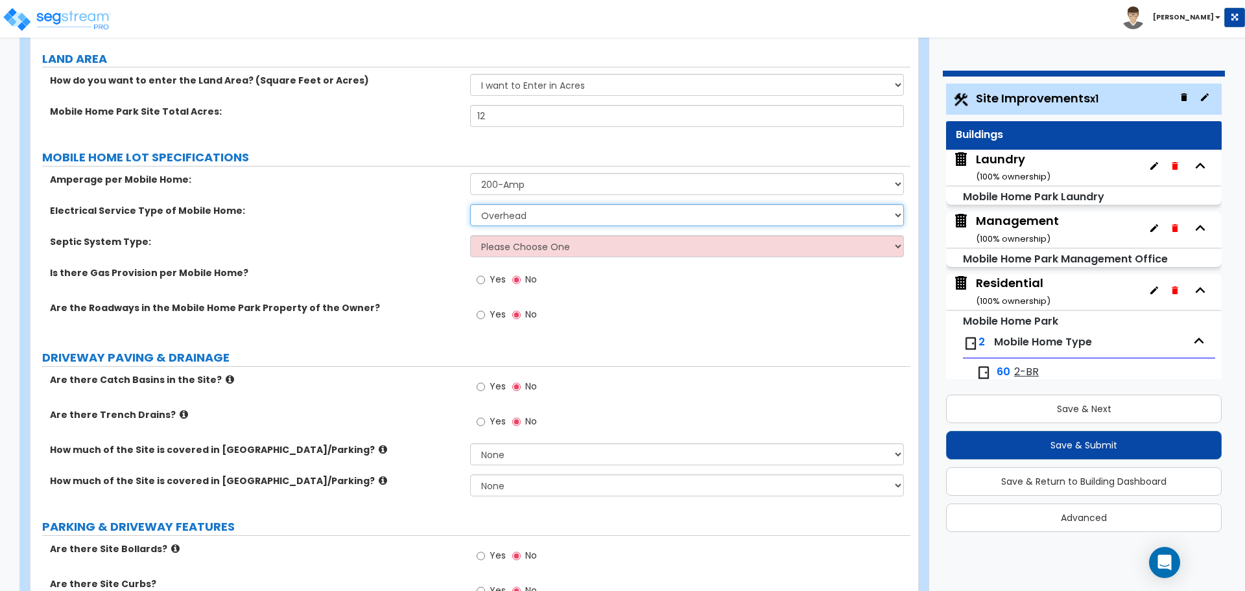
scroll to position [138, 0]
click at [558, 244] on select "Please Choose One To Public Sewer Septic Tank" at bounding box center [686, 244] width 433 height 22
select select "2"
click at [470, 233] on select "Please Choose One To Public Sewer Septic Tank" at bounding box center [686, 244] width 433 height 22
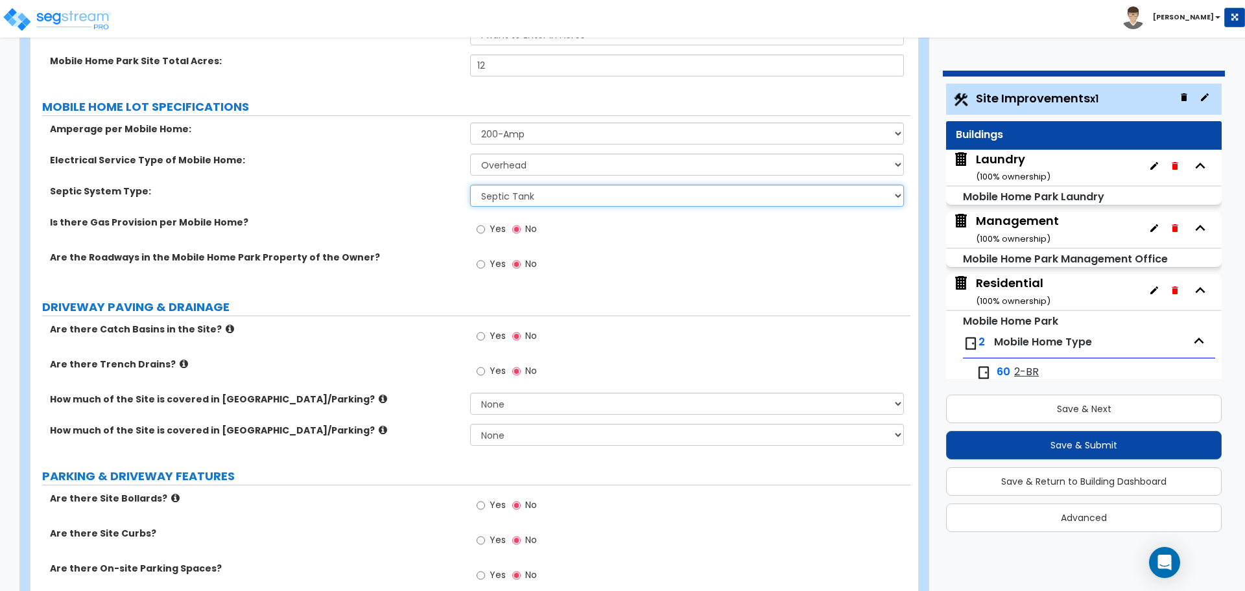
scroll to position [137, 0]
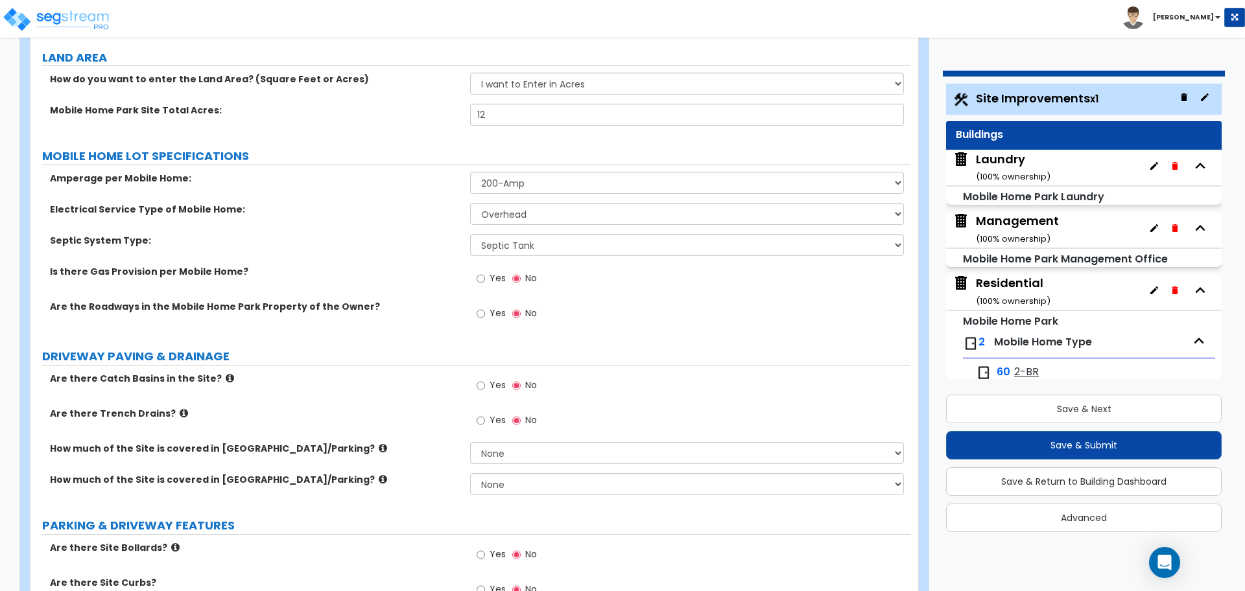
click at [491, 279] on span "Yes" at bounding box center [498, 278] width 16 height 13
click at [485, 279] on input "Yes" at bounding box center [481, 279] width 8 height 14
radio input "true"
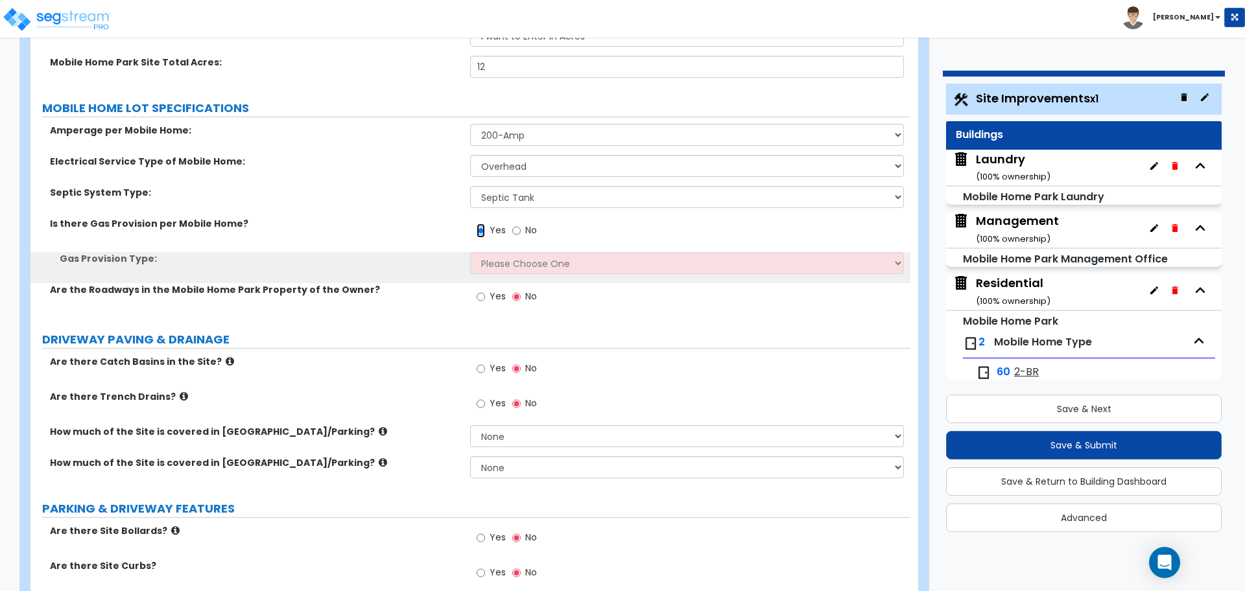
scroll to position [187, 0]
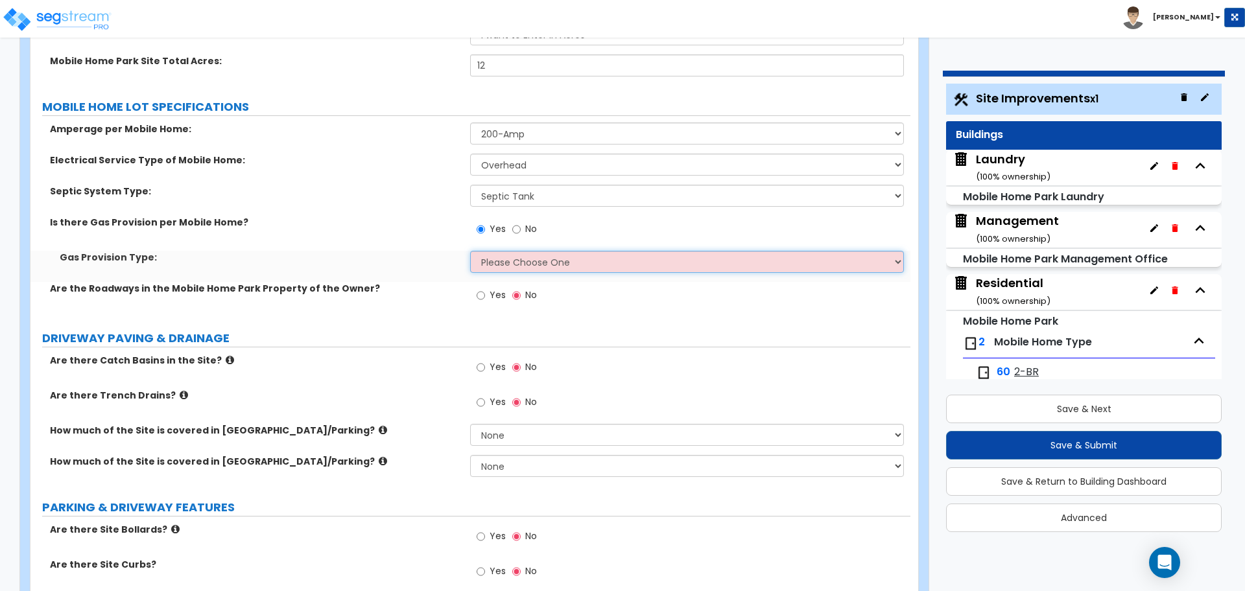
click at [555, 254] on select "Please Choose One On-site Propane Tanks Natural Gas Service" at bounding box center [686, 262] width 433 height 22
select select "2"
click at [470, 251] on select "Please Choose One On-site Propane Tanks Natural Gas Service" at bounding box center [686, 262] width 433 height 22
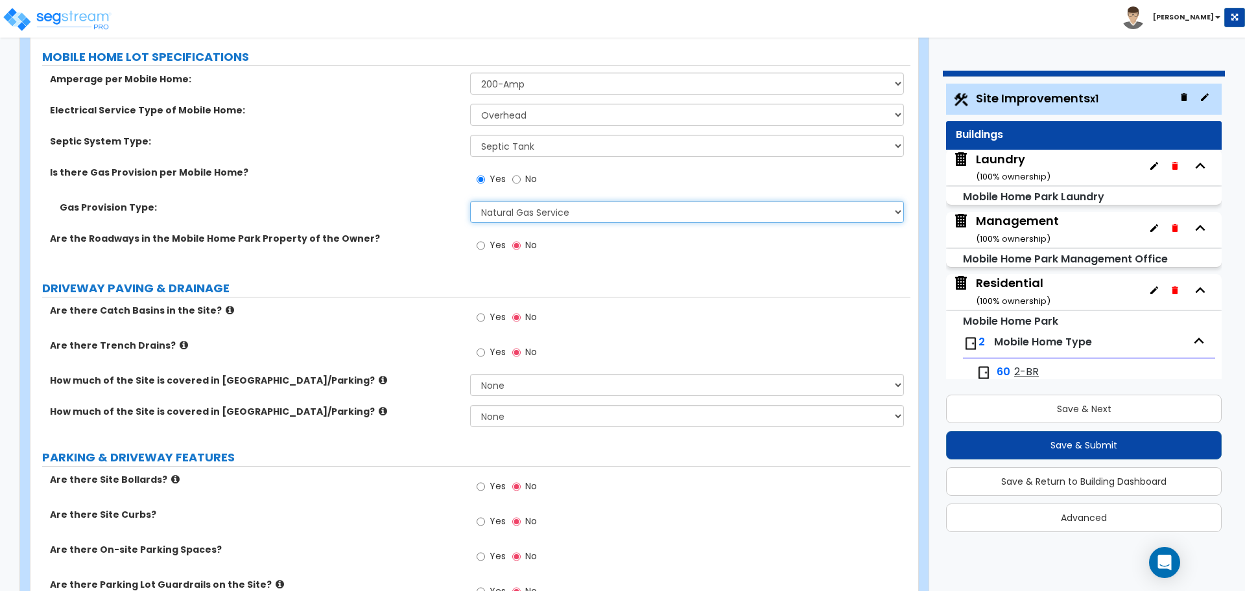
scroll to position [240, 0]
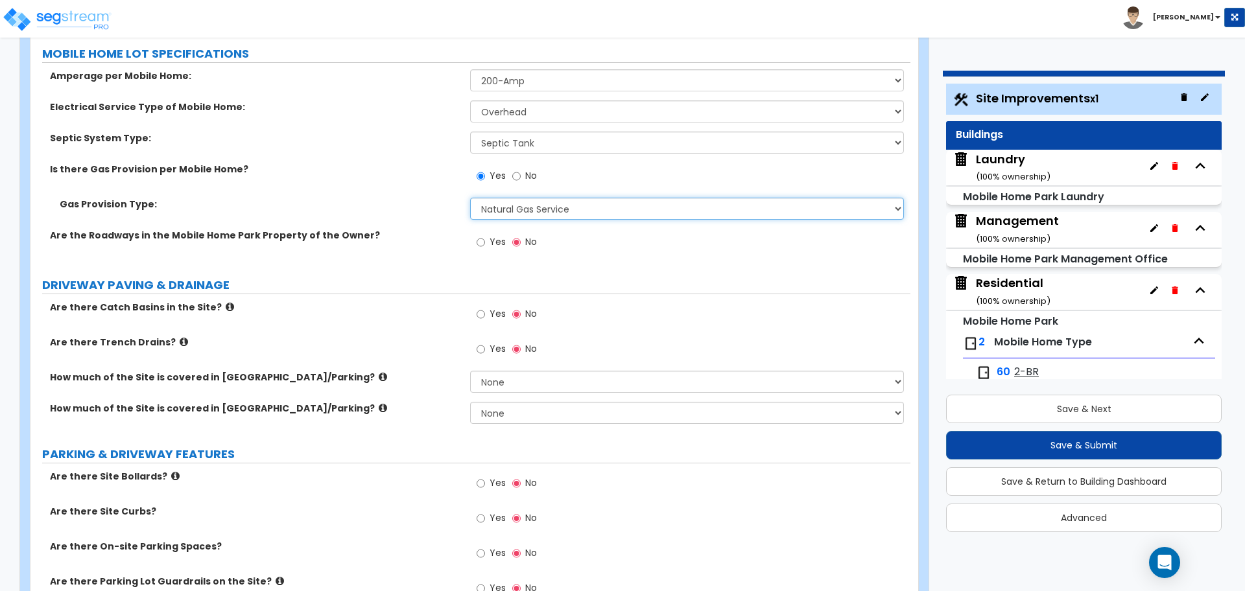
click at [503, 215] on select "Please Choose One On-site Propane Tanks Natural Gas Service" at bounding box center [686, 209] width 433 height 22
click at [501, 239] on span "Yes" at bounding box center [498, 241] width 16 height 13
click at [485, 239] on input "Yes" at bounding box center [481, 242] width 8 height 14
radio input "true"
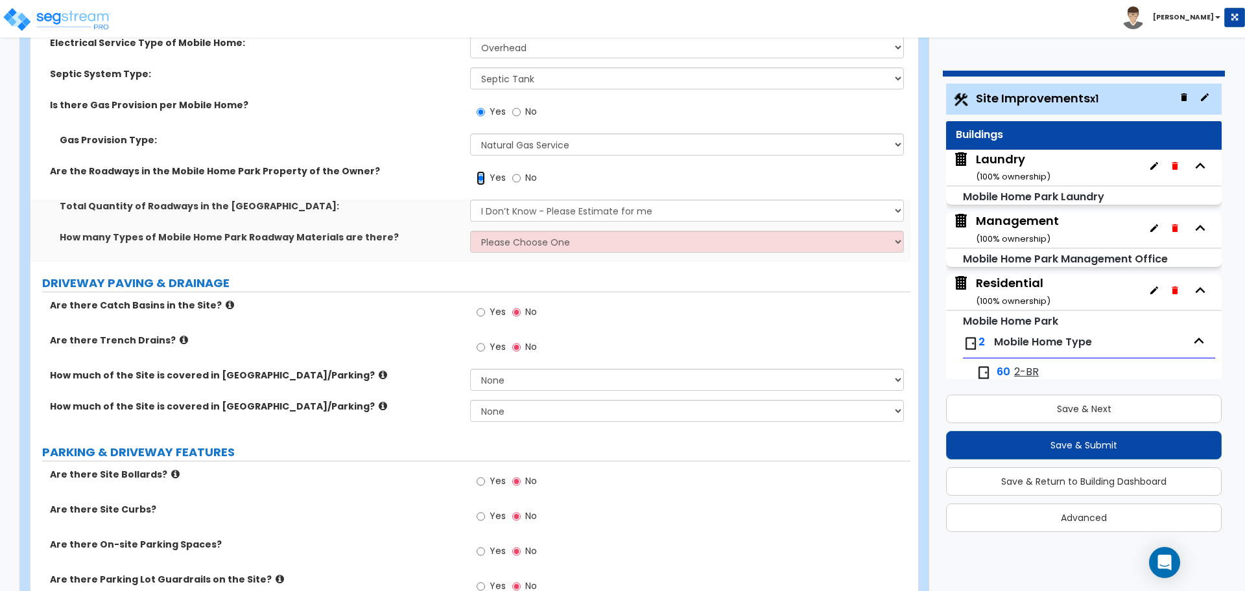
scroll to position [306, 0]
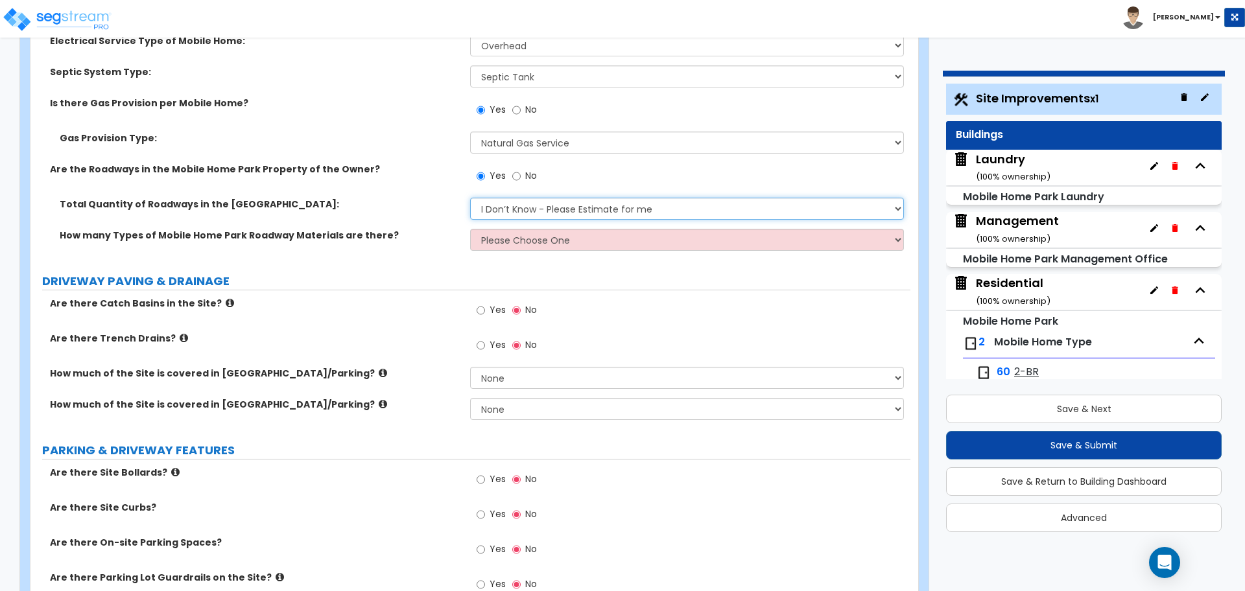
click at [552, 215] on select "I Don’t Know - Please Estimate for me I will Enter the Roadways Square Footage" at bounding box center [686, 209] width 433 height 22
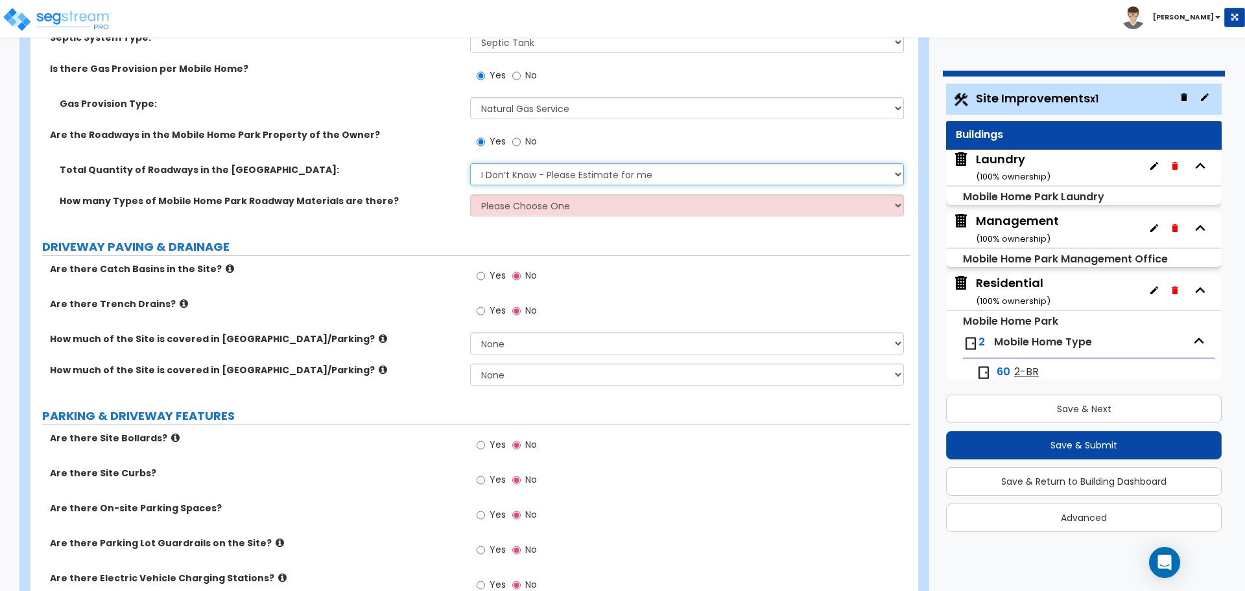
scroll to position [348, 0]
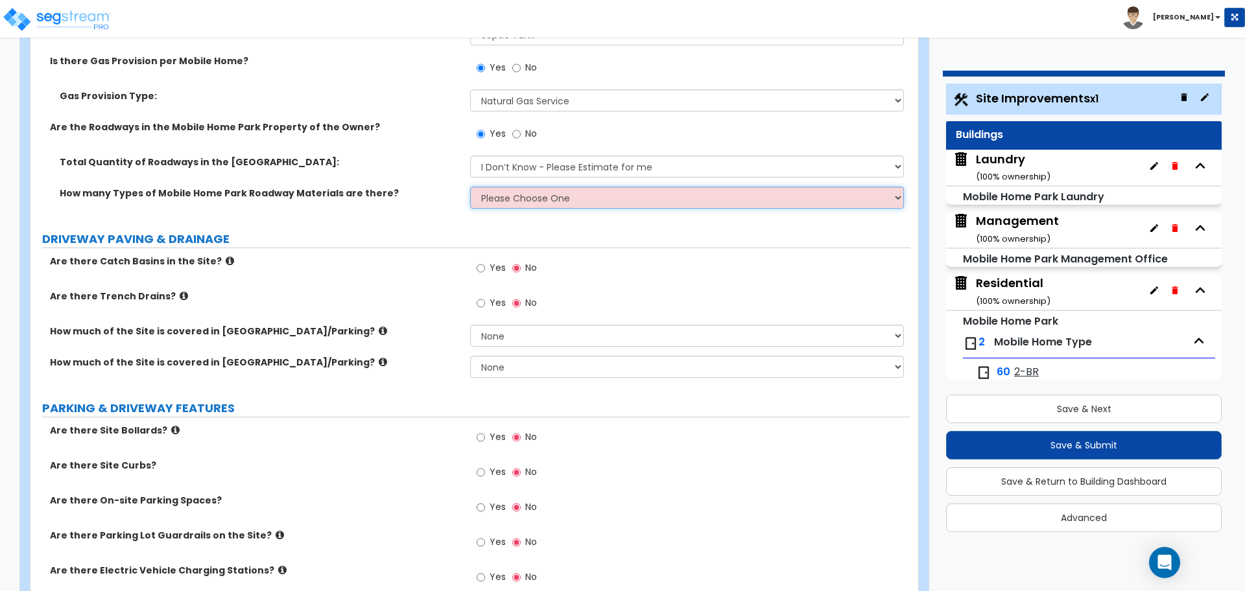
click at [545, 197] on select "Please Choose One 1 2 3" at bounding box center [686, 198] width 433 height 22
click at [470, 187] on select "Please Choose One 1 2 3" at bounding box center [686, 198] width 433 height 22
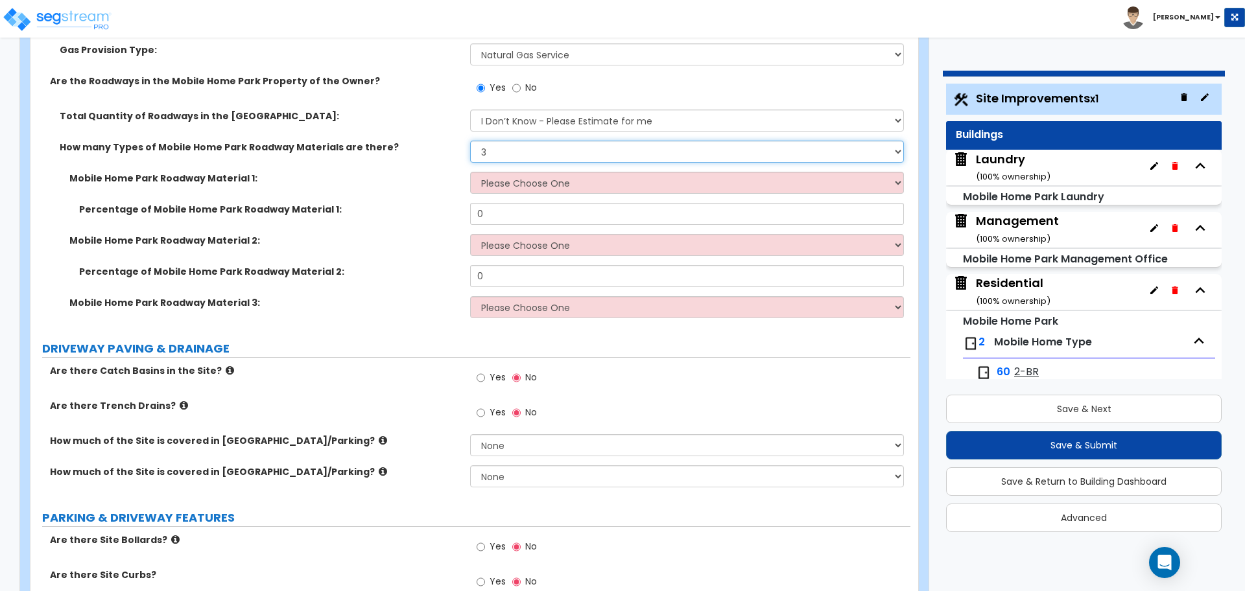
scroll to position [361, 0]
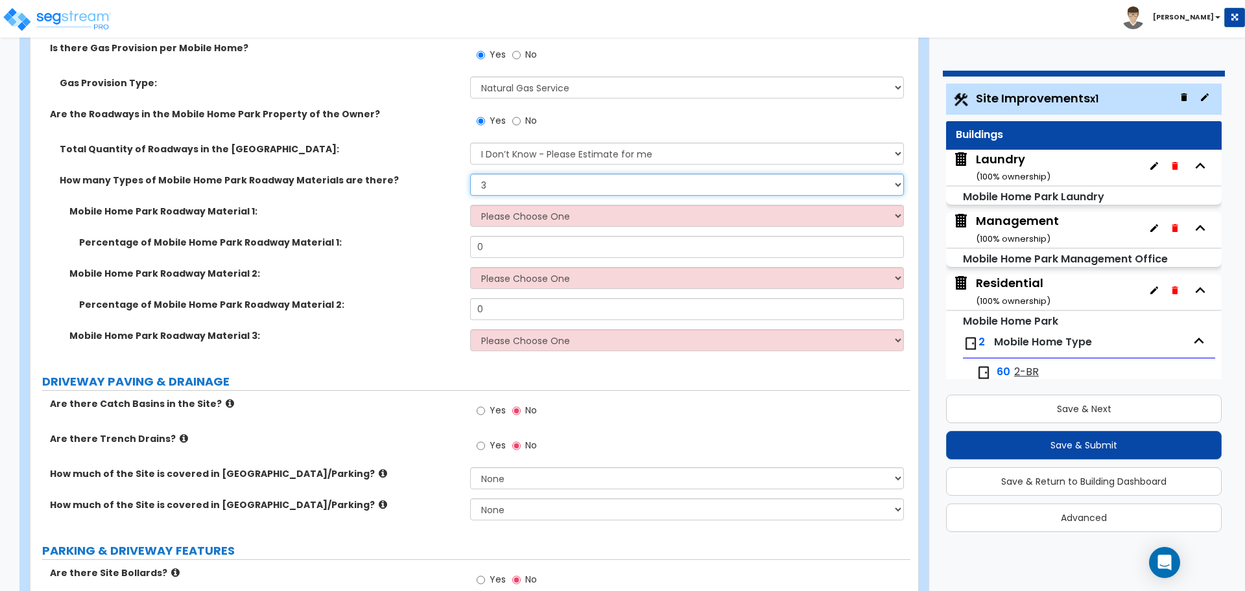
click at [540, 184] on select "Please Choose One 1 2 3" at bounding box center [686, 185] width 433 height 22
select select "1"
click at [470, 174] on select "Please Choose One 1 2 3" at bounding box center [686, 185] width 433 height 22
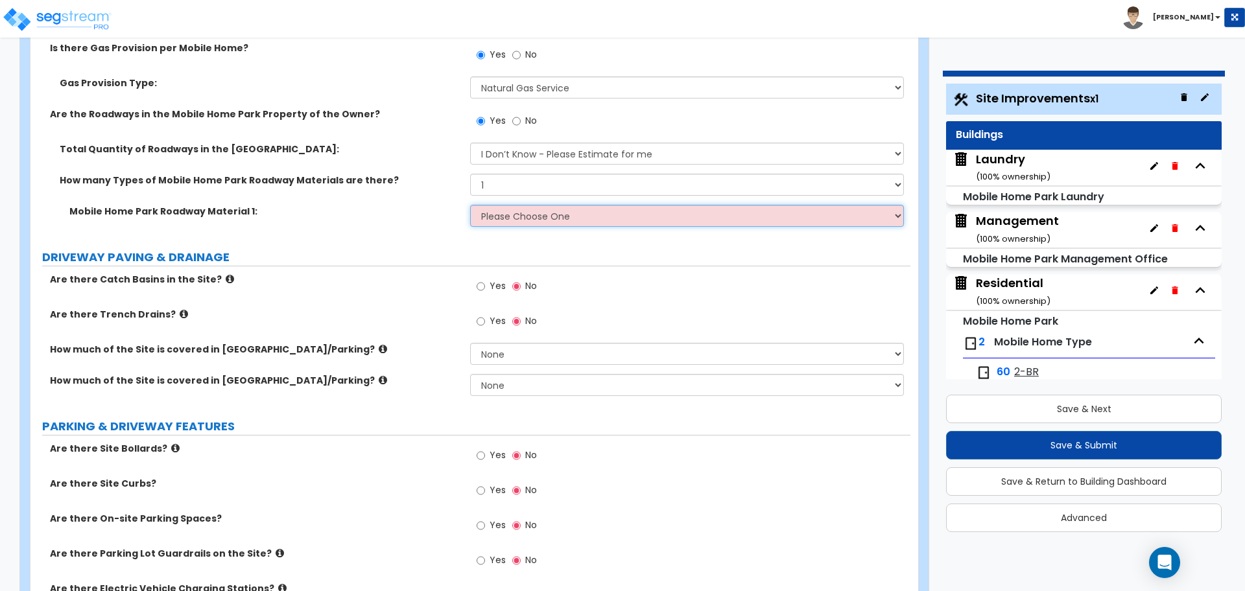
click at [557, 210] on select "Please Choose One Gravel Asphalt Concrete" at bounding box center [686, 216] width 433 height 22
select select "2"
click at [470, 205] on select "Please Choose One Gravel Asphalt Concrete" at bounding box center [686, 216] width 433 height 22
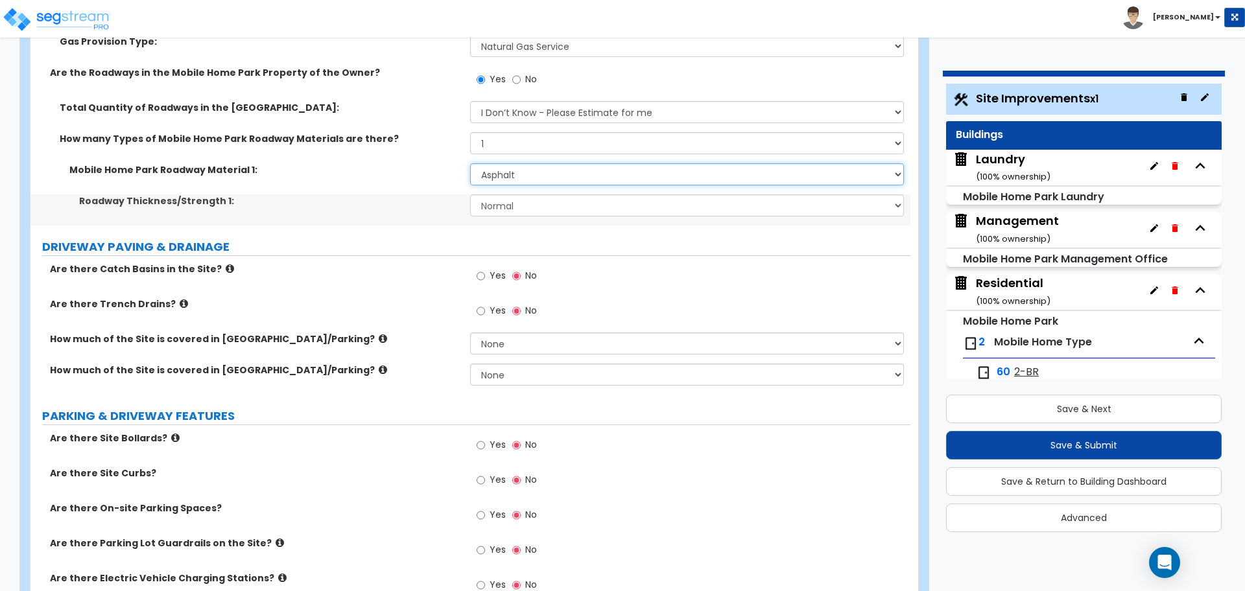
scroll to position [400, 0]
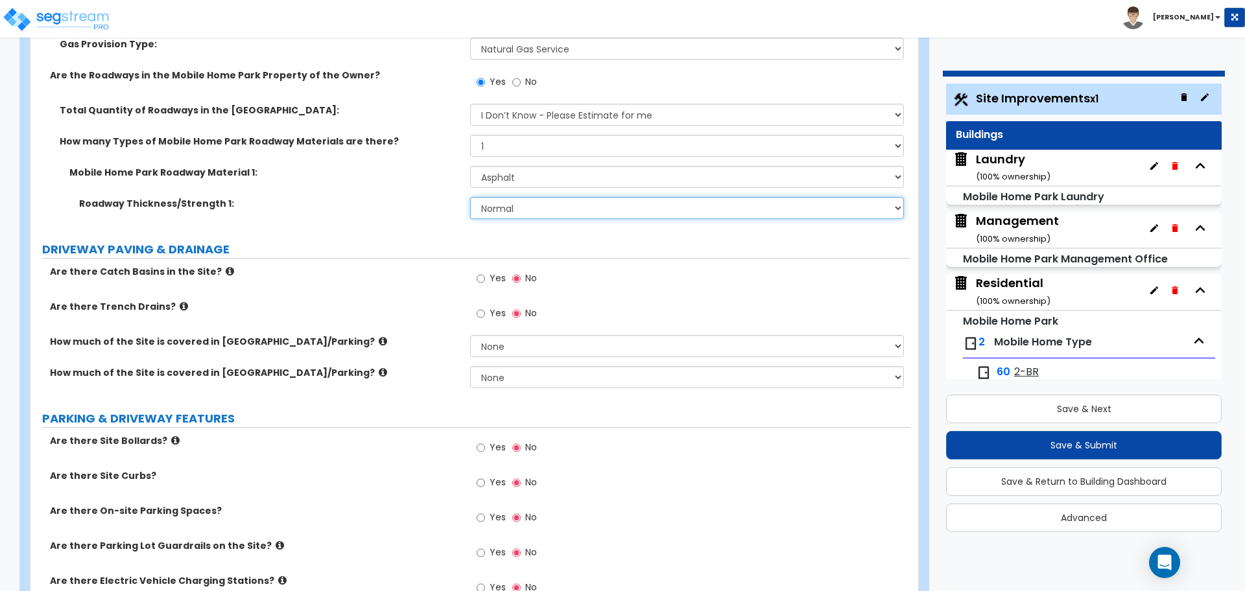
click at [518, 205] on select "Normal Enhanced" at bounding box center [686, 208] width 433 height 22
select select "2"
click at [470, 197] on select "Normal Enhanced" at bounding box center [686, 208] width 433 height 22
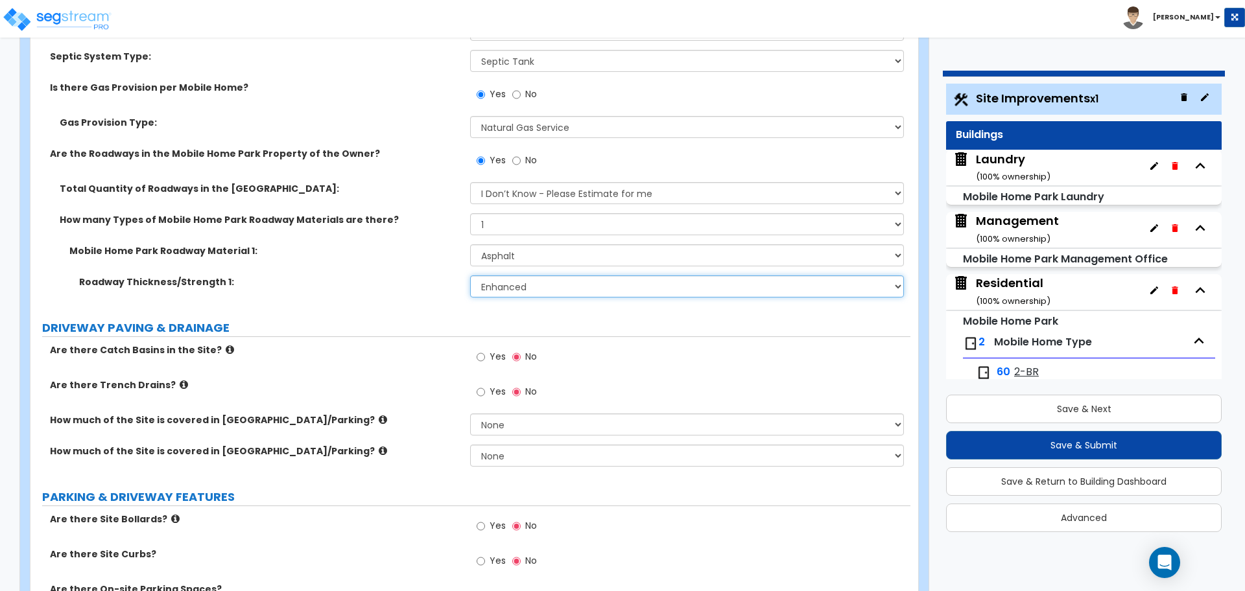
scroll to position [325, 0]
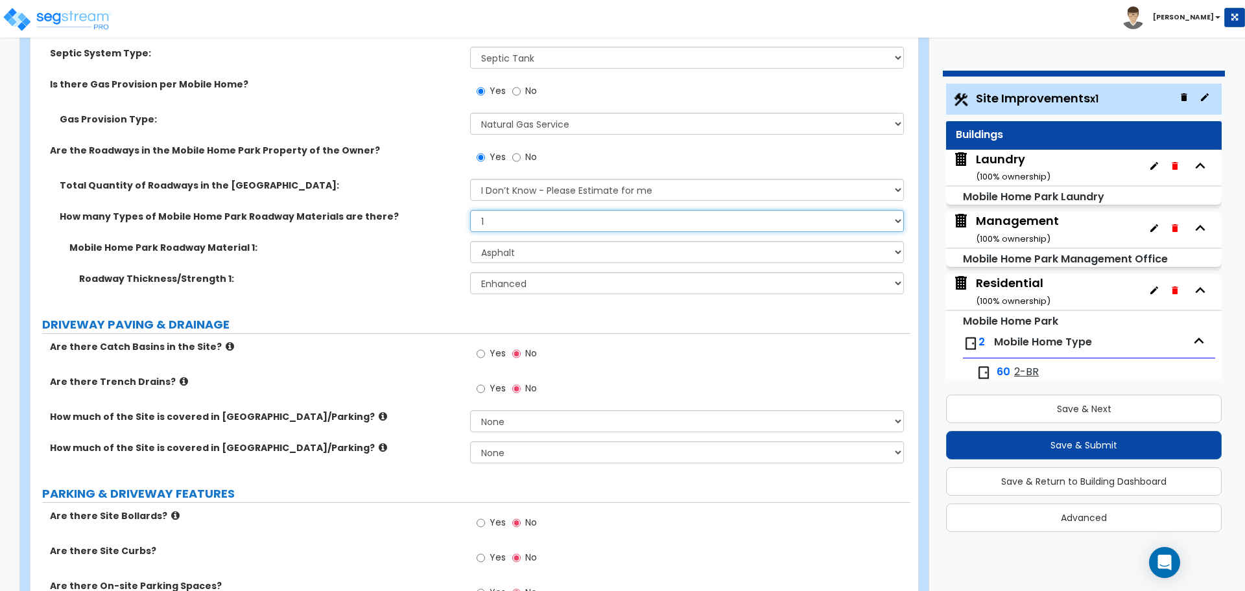
click at [556, 222] on select "Please Choose One 1 2 3" at bounding box center [686, 221] width 433 height 22
select select "3"
click at [470, 210] on select "Please Choose One 1 2 3" at bounding box center [686, 221] width 433 height 22
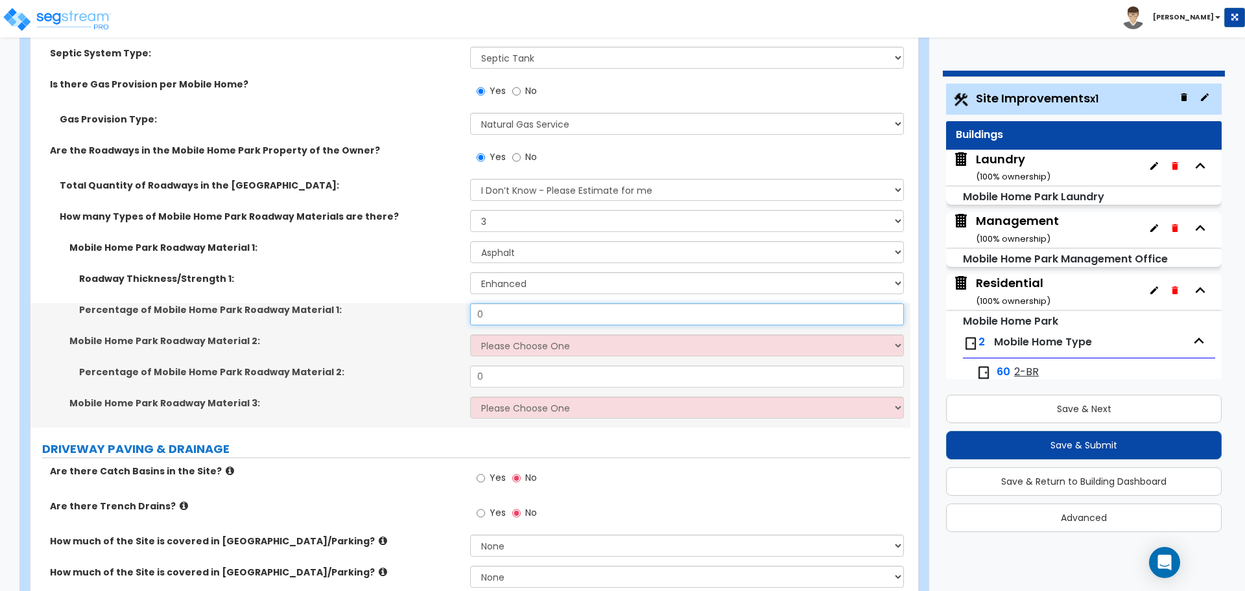
click at [576, 314] on input "0" at bounding box center [686, 314] width 433 height 22
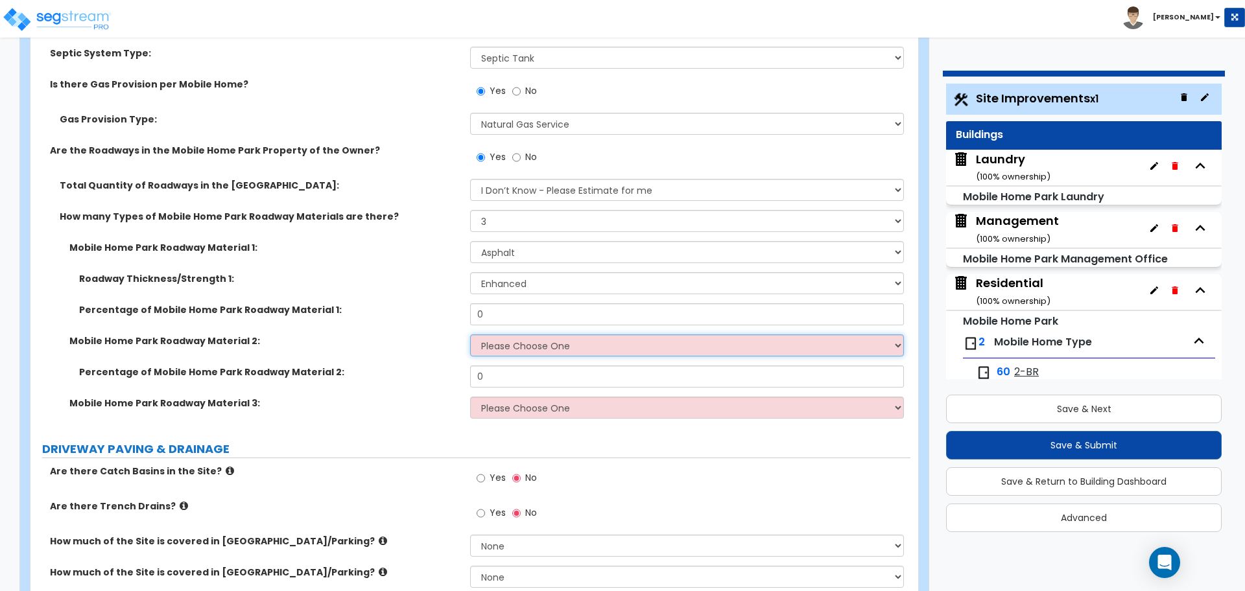
click at [600, 344] on select "Please Choose One Gravel Asphalt Concrete" at bounding box center [686, 346] width 433 height 22
select select "2"
click at [470, 335] on select "Please Choose One Gravel Asphalt Concrete" at bounding box center [686, 346] width 433 height 22
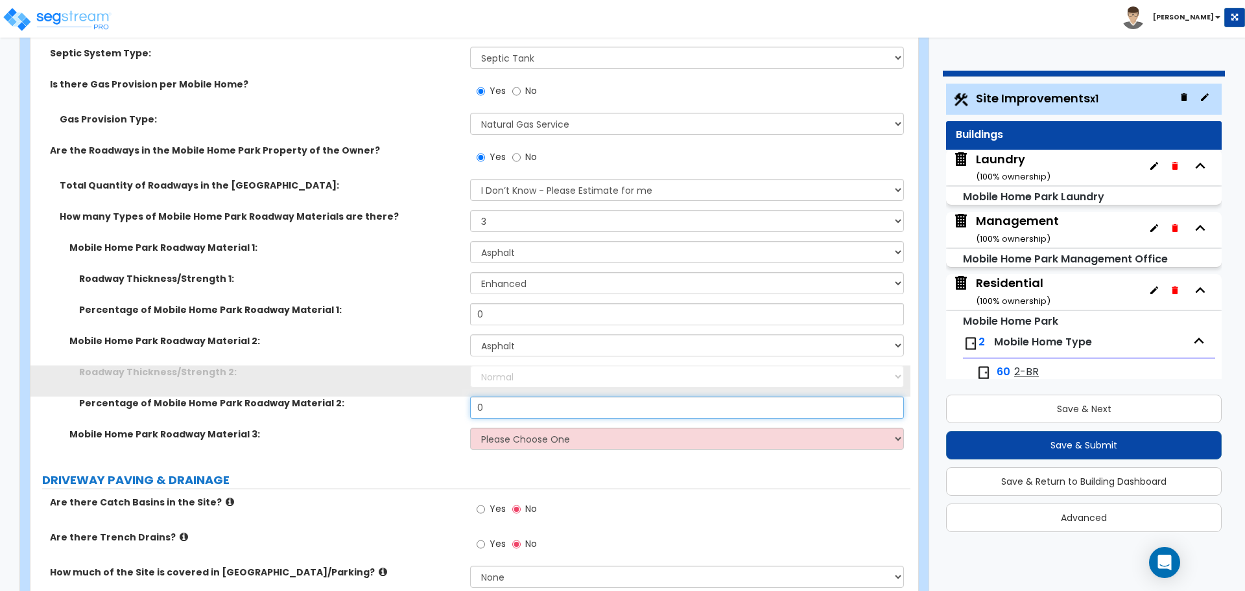
click at [563, 400] on input "0" at bounding box center [686, 408] width 433 height 22
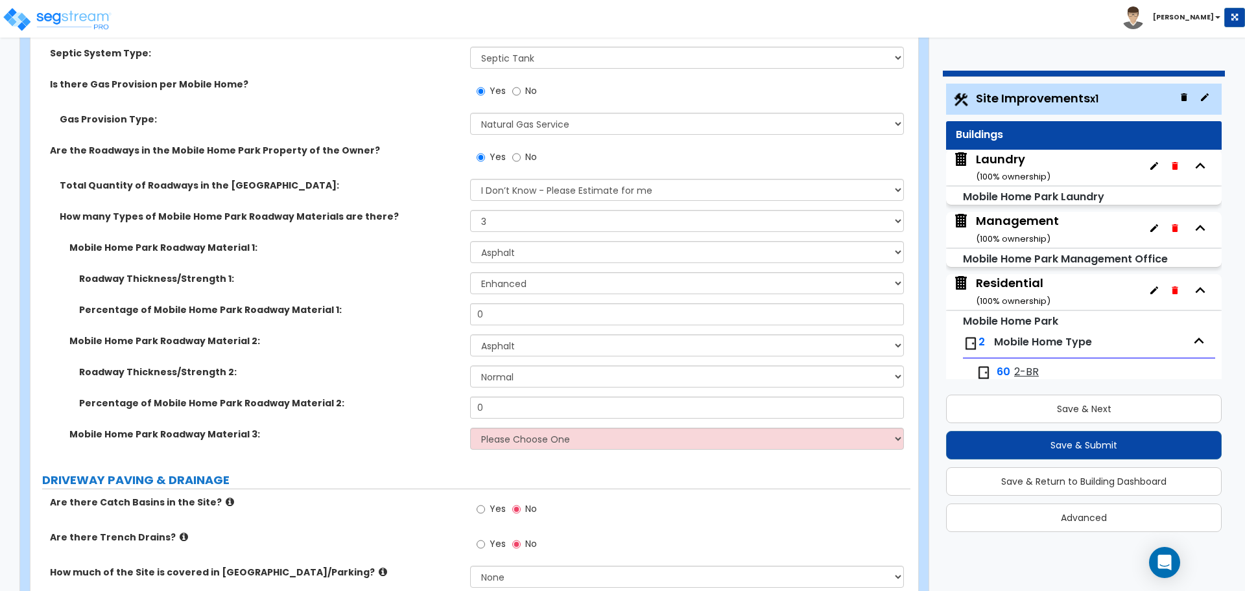
click at [564, 423] on div "Percentage of Mobile Home Park Roadway Material 2: 0" at bounding box center [470, 412] width 880 height 31
click at [556, 431] on select "Please Choose One Gravel Asphalt Concrete" at bounding box center [686, 439] width 433 height 22
select select "2"
click at [470, 428] on select "Please Choose One Gravel Asphalt Concrete" at bounding box center [686, 439] width 433 height 22
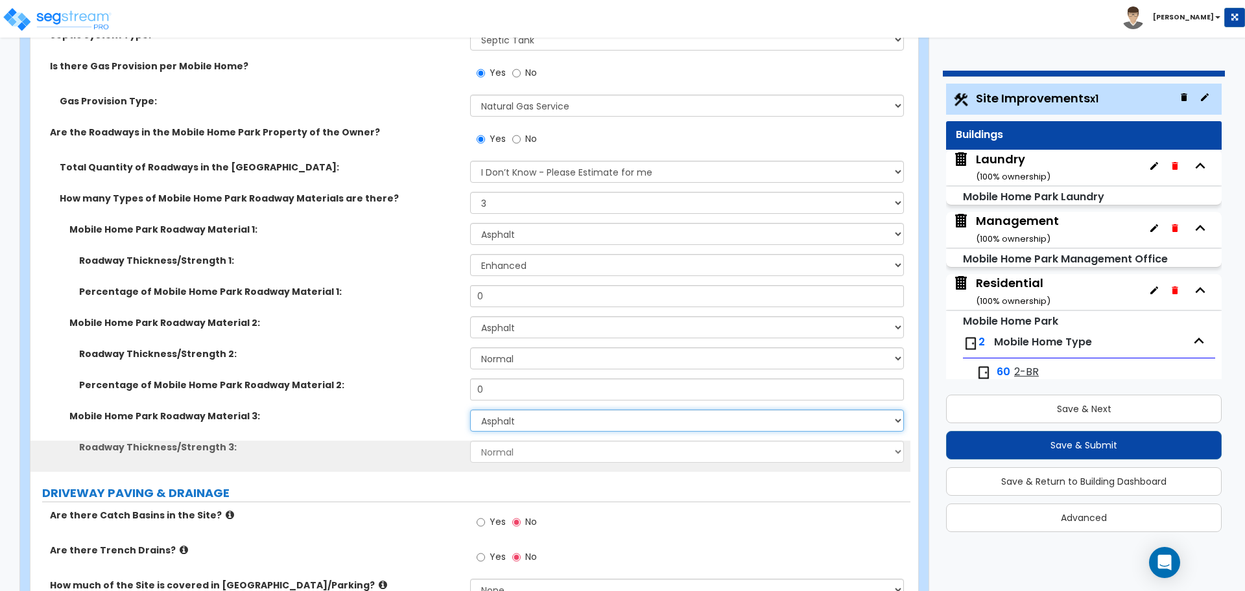
scroll to position [345, 0]
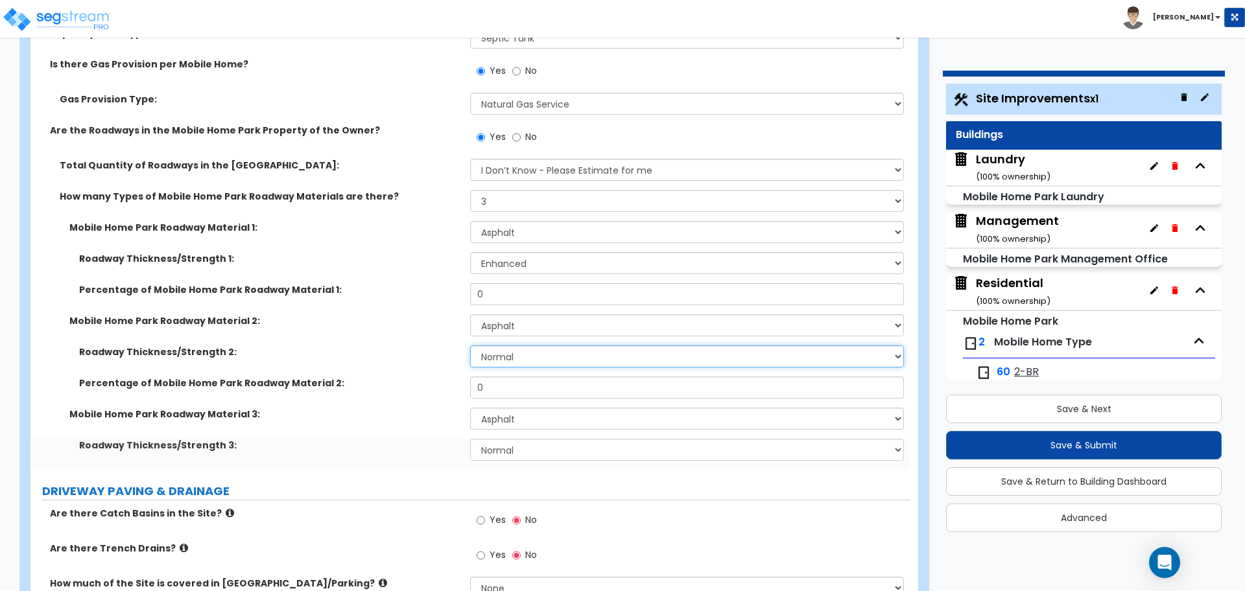
click at [510, 354] on select "Normal Enhanced" at bounding box center [686, 357] width 433 height 22
select select "2"
click at [470, 346] on select "Normal Enhanced" at bounding box center [686, 357] width 433 height 22
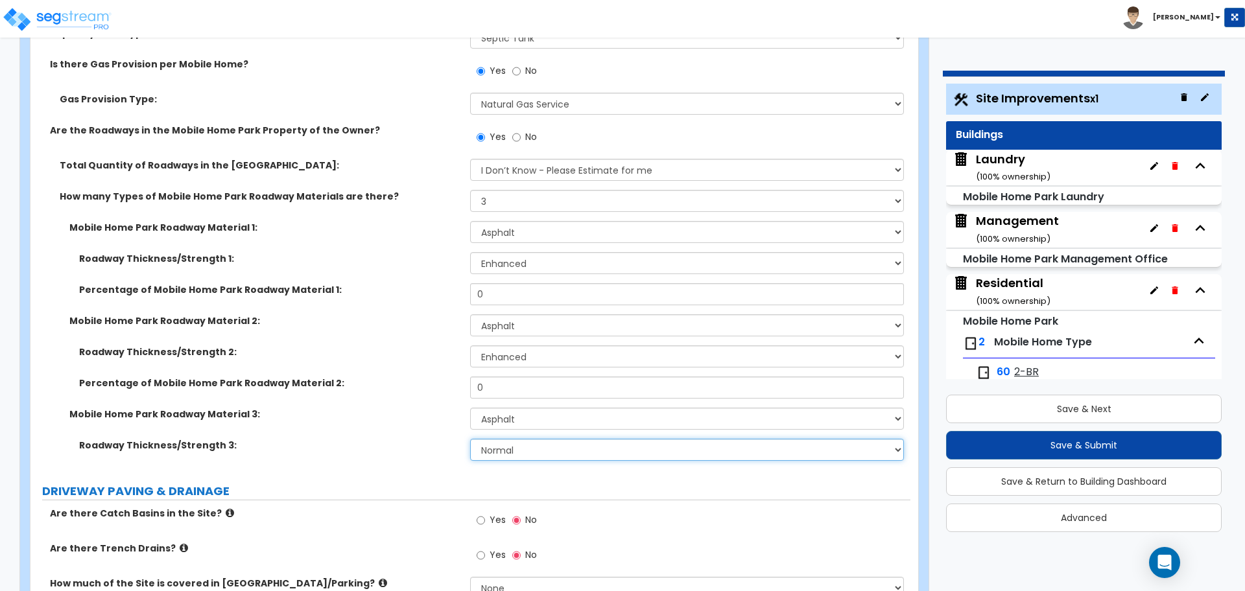
click at [521, 451] on select "Normal Enhanced" at bounding box center [686, 450] width 433 height 22
select select "2"
click at [470, 439] on select "Normal Enhanced" at bounding box center [686, 450] width 433 height 22
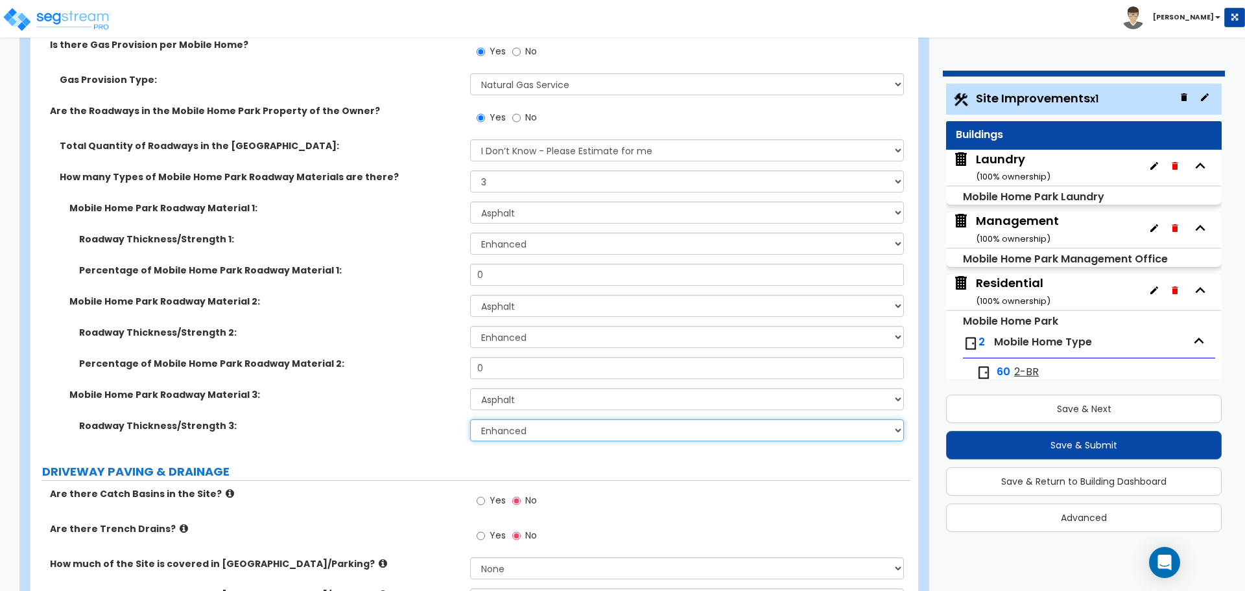
scroll to position [359, 0]
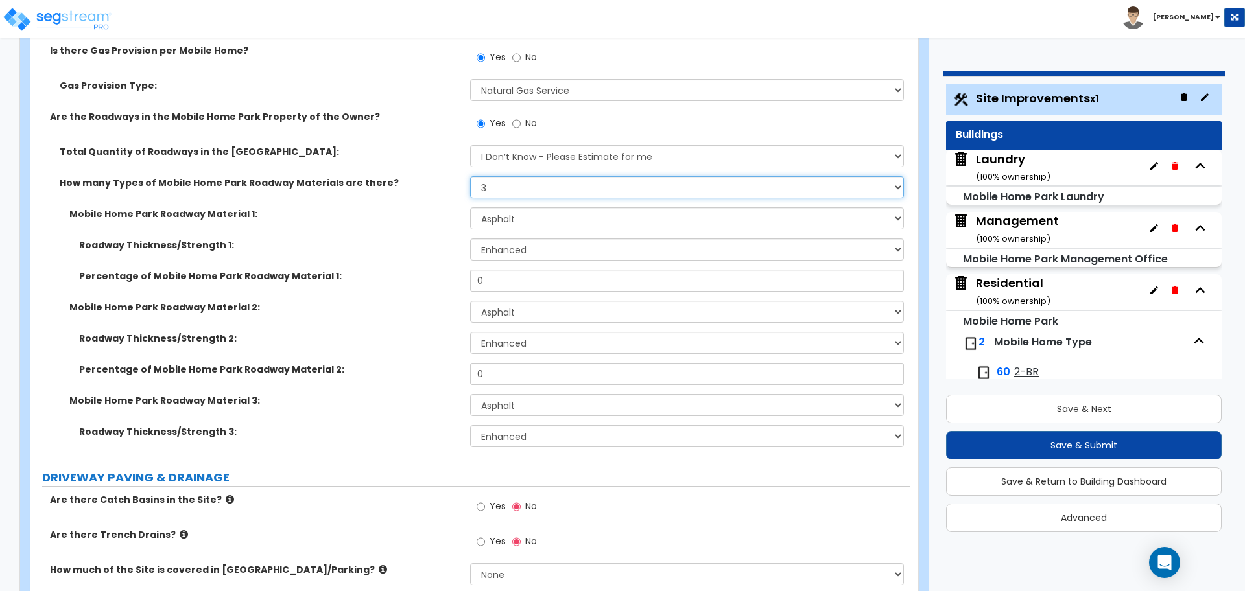
click at [507, 189] on select "Please Choose One 1 2 3" at bounding box center [686, 187] width 433 height 22
click at [470, 176] on select "Please Choose One 1 2 3" at bounding box center [686, 187] width 433 height 22
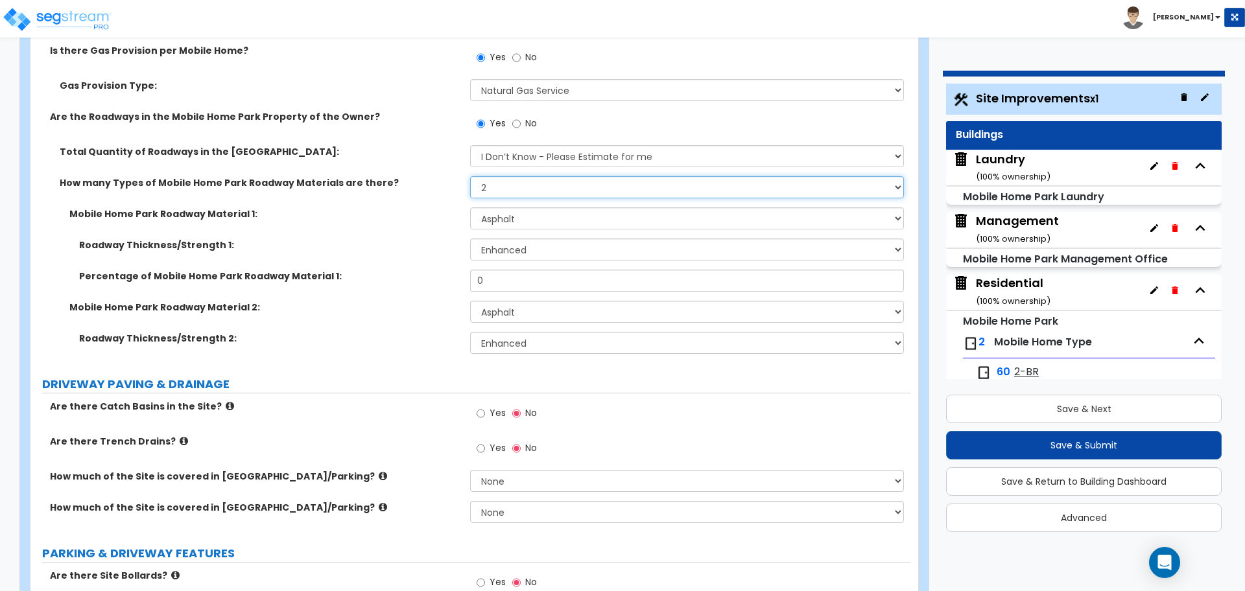
click at [509, 186] on select "Please Choose One 1 2 3" at bounding box center [686, 187] width 433 height 22
select select "1"
click at [470, 176] on select "Please Choose One 1 2 3" at bounding box center [686, 187] width 433 height 22
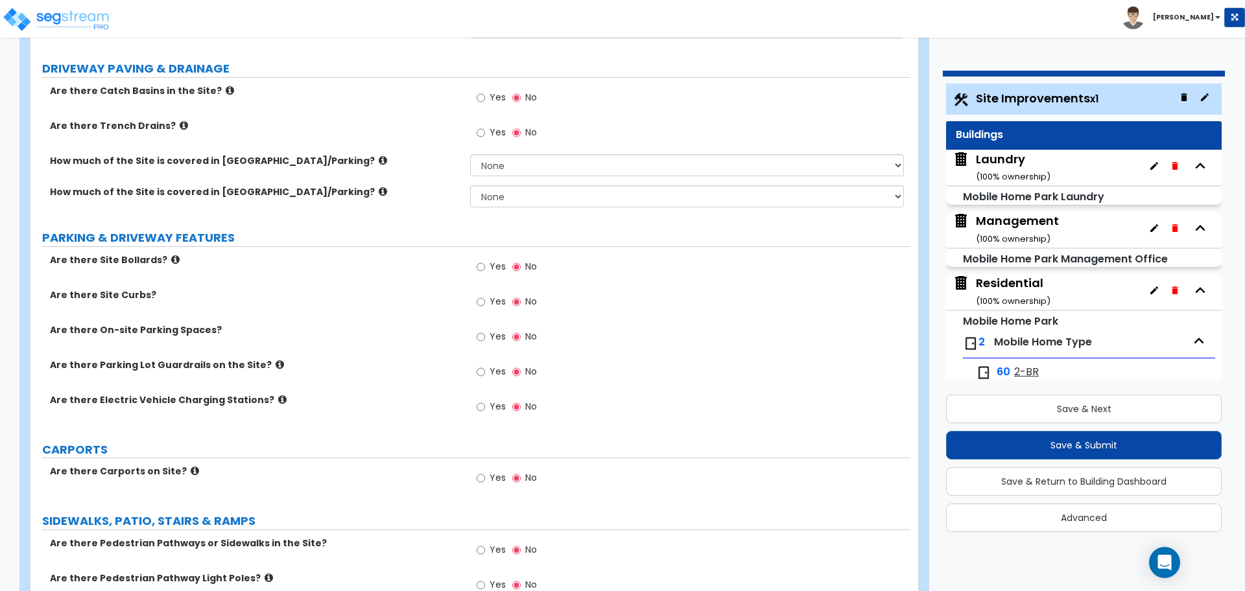
scroll to position [584, 0]
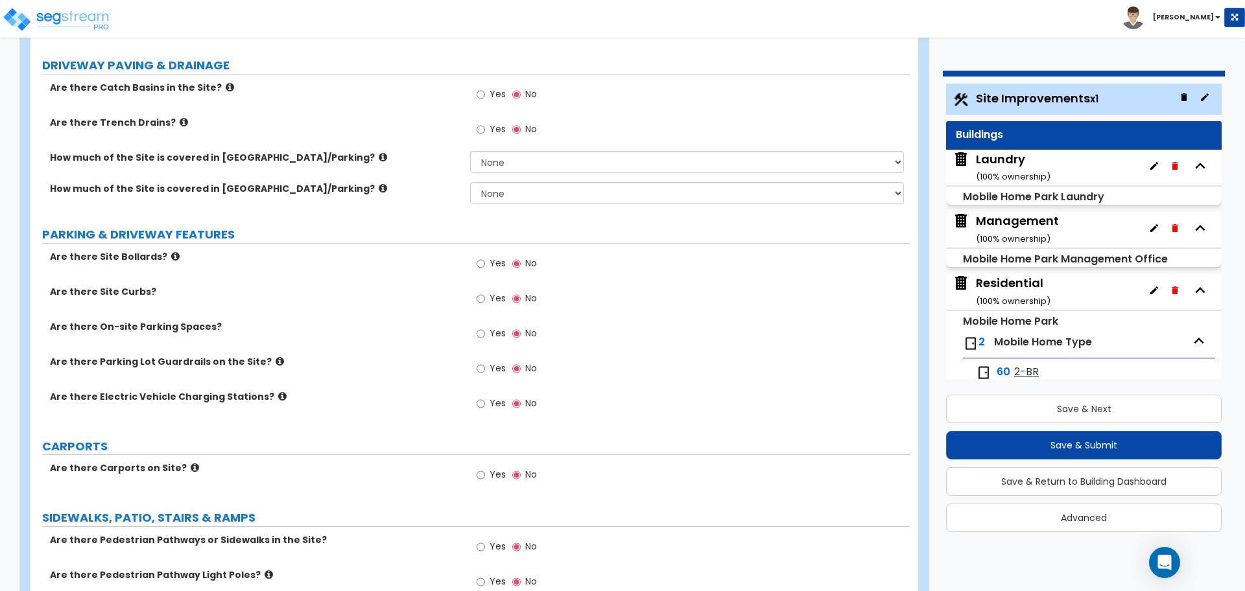
click at [379, 154] on icon at bounding box center [383, 157] width 8 height 10
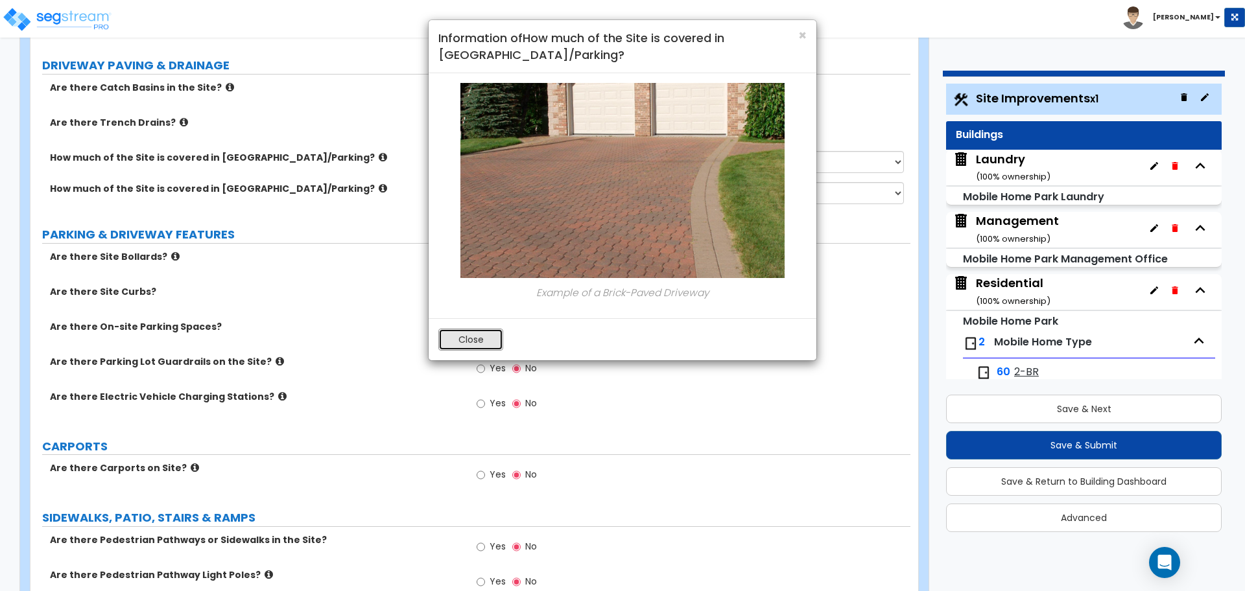
drag, startPoint x: 494, startPoint y: 331, endPoint x: 486, endPoint y: 323, distance: 11.5
click at [494, 331] on button "Close" at bounding box center [470, 340] width 65 height 22
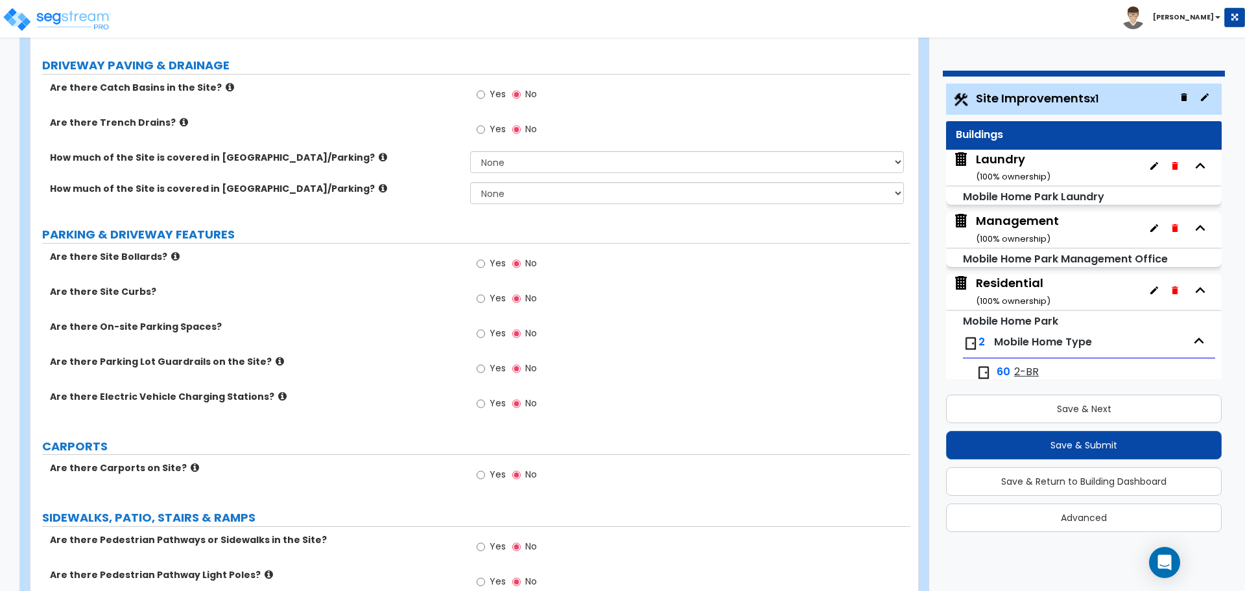
click at [379, 185] on icon at bounding box center [383, 189] width 8 height 10
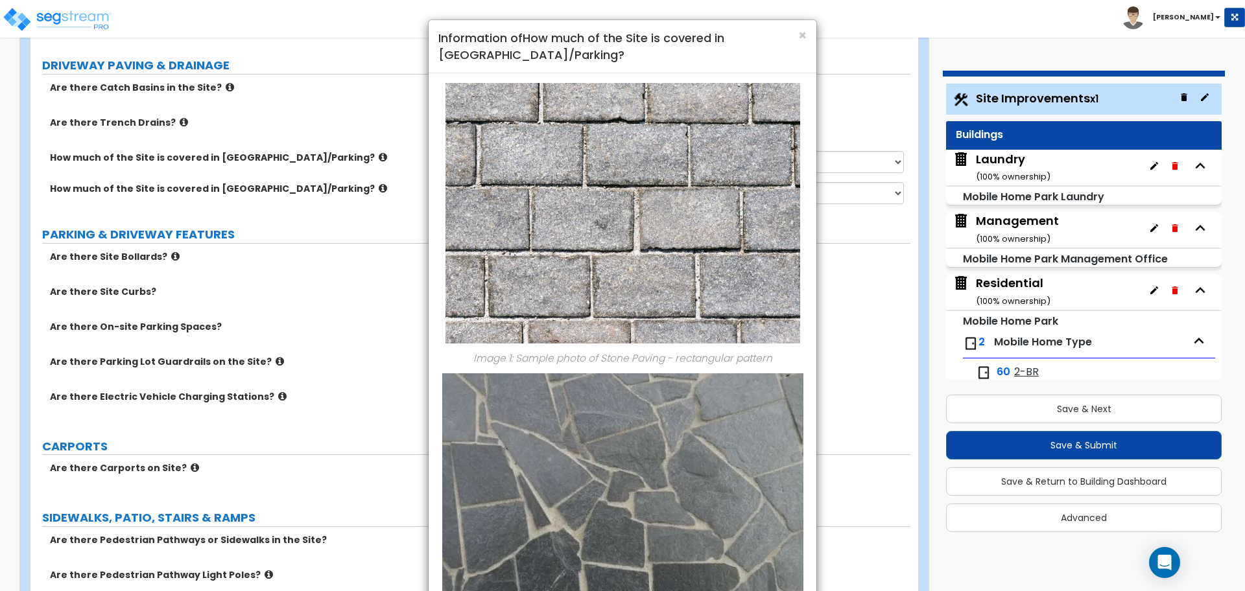
scroll to position [175, 0]
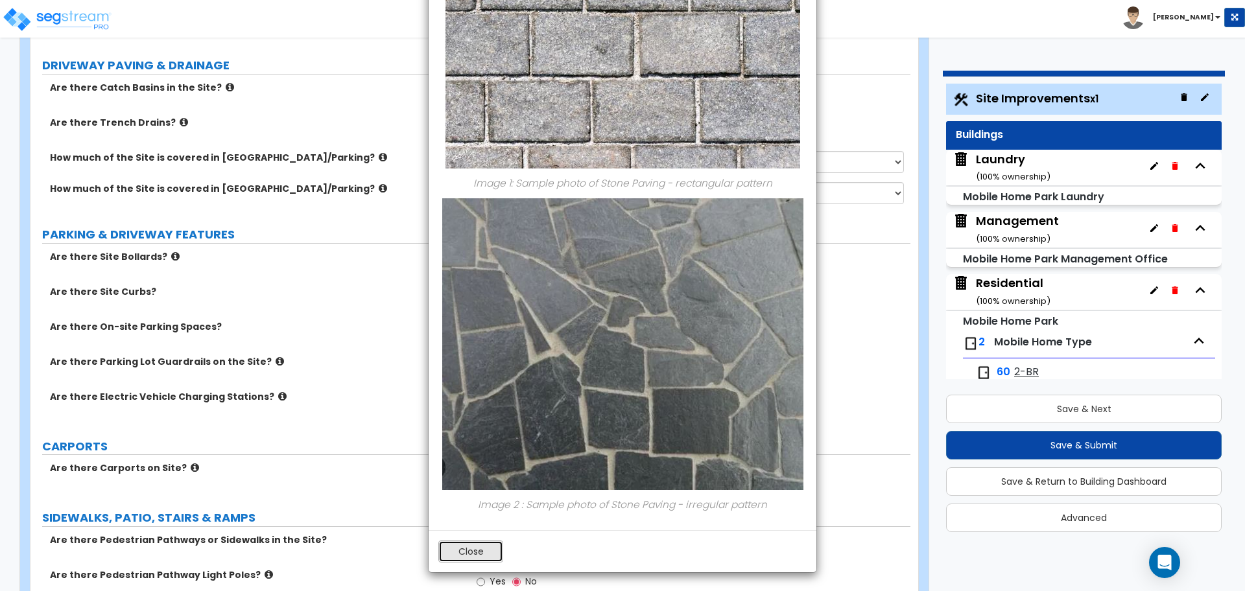
click at [473, 552] on button "Close" at bounding box center [470, 552] width 65 height 22
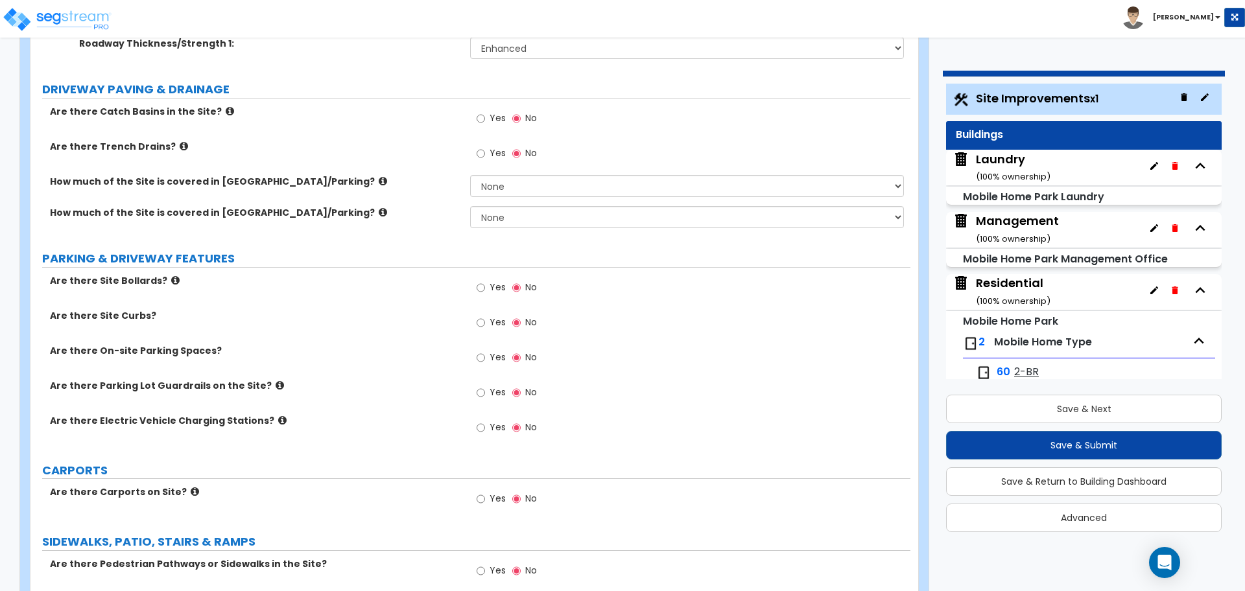
scroll to position [589, 0]
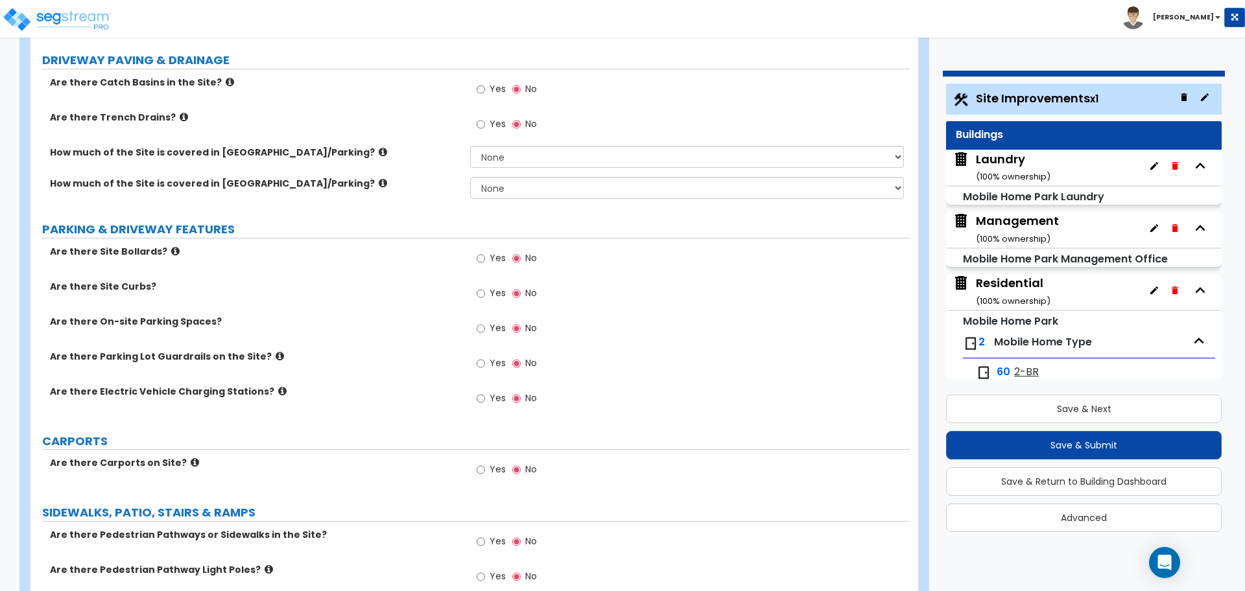
click at [329, 179] on label "How much of the Site is covered in Stone Driveway/Parking?" at bounding box center [255, 183] width 410 height 13
click at [379, 179] on icon at bounding box center [383, 183] width 8 height 10
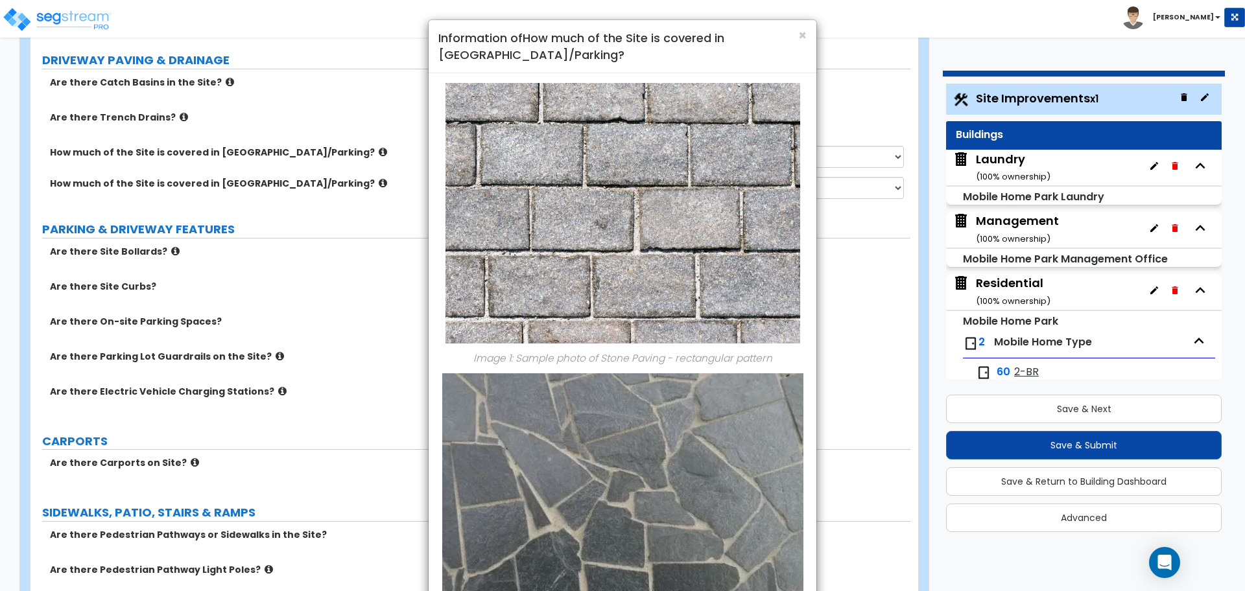
scroll to position [175, 0]
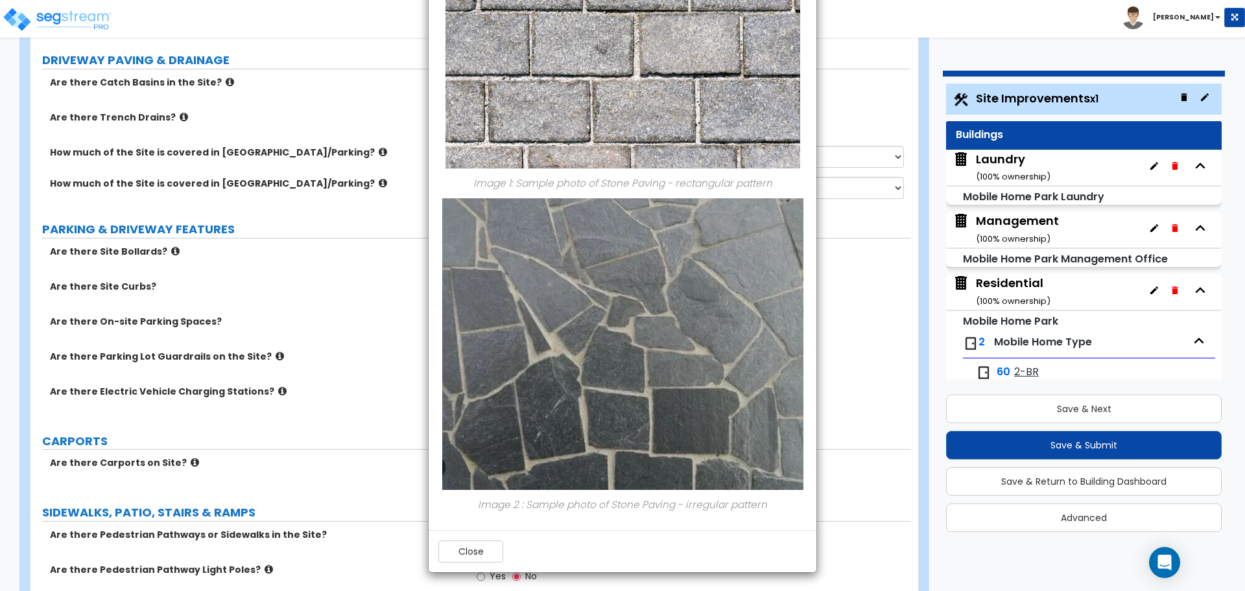
click at [466, 564] on div "Close" at bounding box center [623, 551] width 388 height 42
click at [464, 556] on button "Close" at bounding box center [470, 552] width 65 height 22
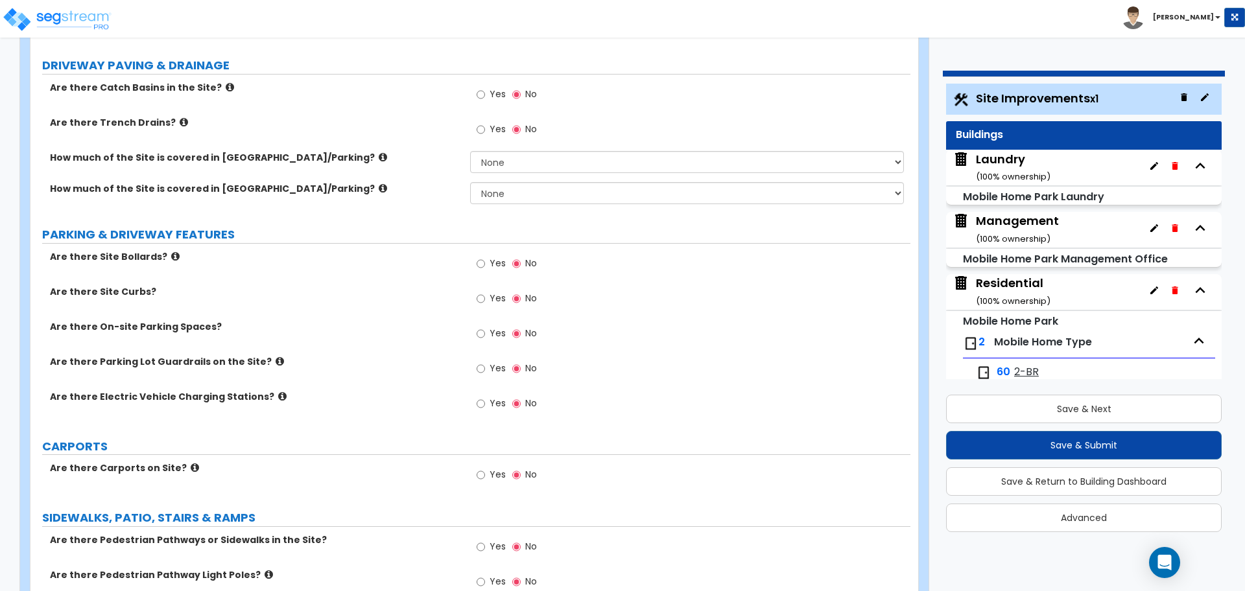
scroll to position [586, 0]
click at [401, 136] on div "Are there Trench Drains? Yes No" at bounding box center [470, 131] width 880 height 35
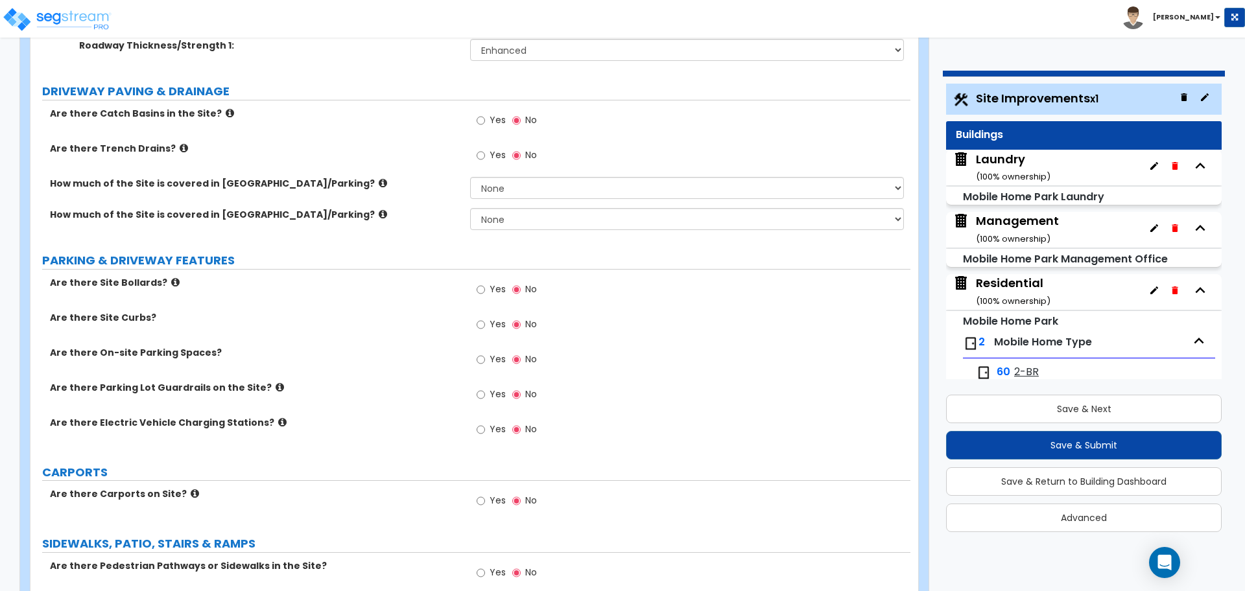
scroll to position [561, 0]
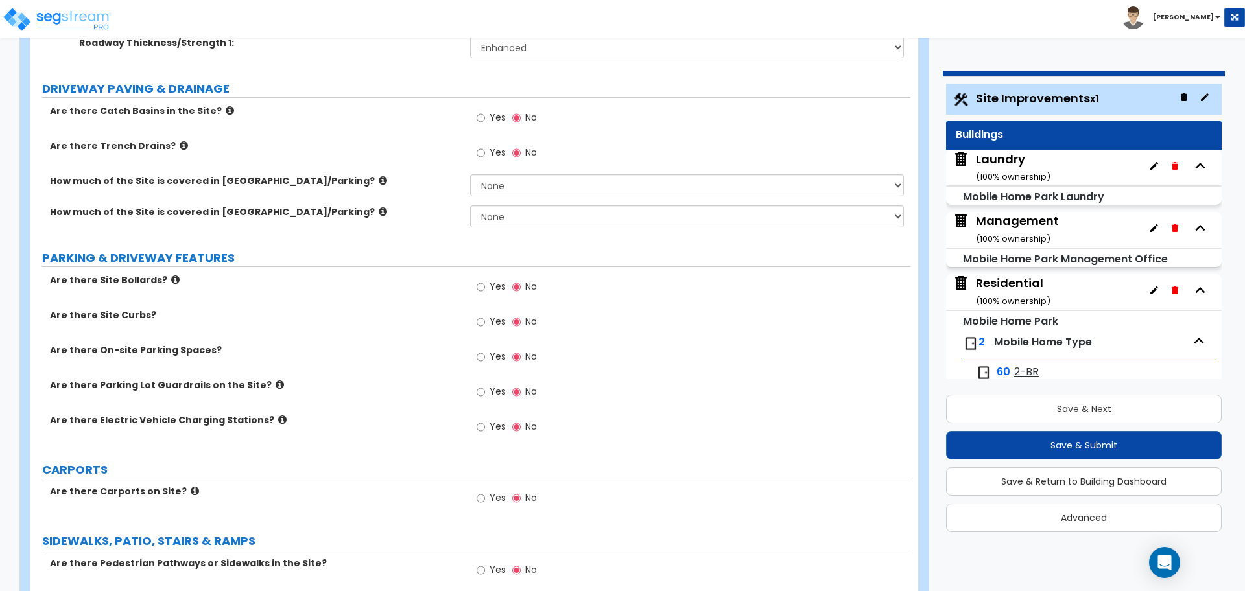
click at [502, 120] on span "Yes" at bounding box center [498, 117] width 16 height 13
click at [485, 120] on input "Yes" at bounding box center [481, 118] width 8 height 14
radio input "true"
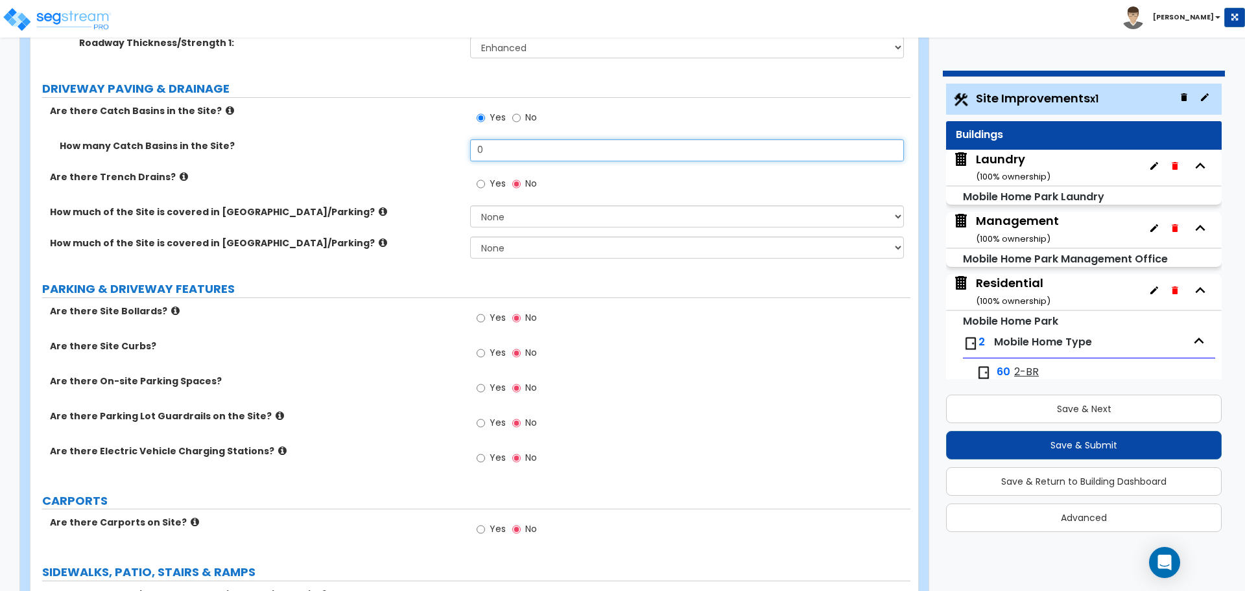
drag, startPoint x: 525, startPoint y: 144, endPoint x: 440, endPoint y: 143, distance: 85.6
click at [443, 143] on div "How many Catch Basins in the Site? 0" at bounding box center [470, 154] width 880 height 31
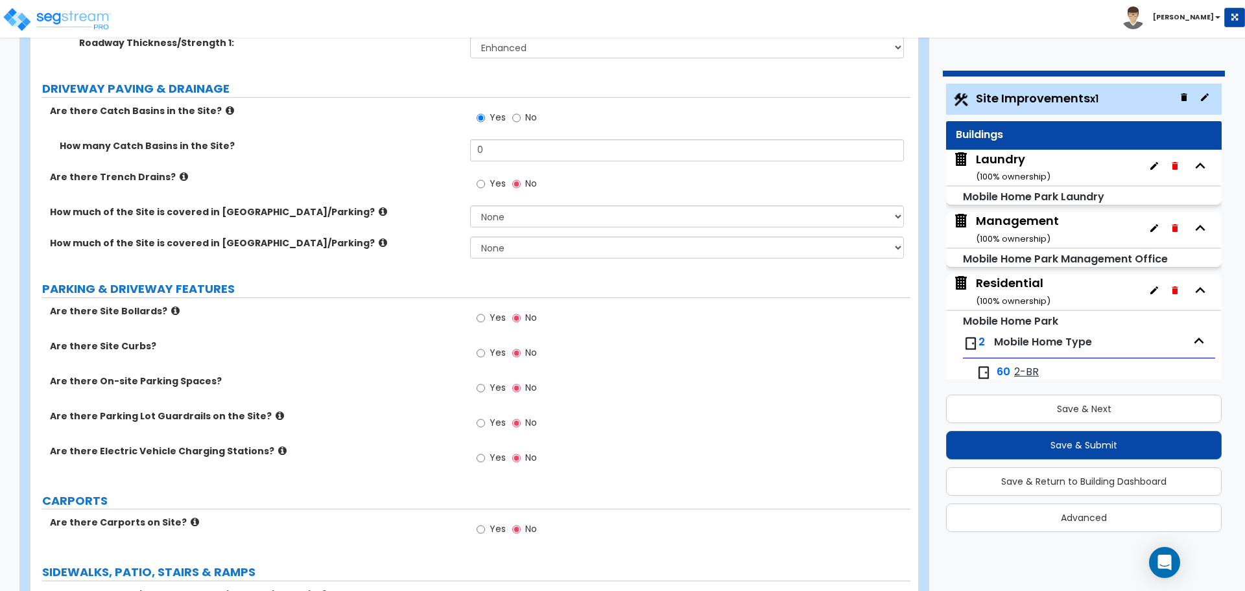
click at [226, 107] on icon at bounding box center [230, 111] width 8 height 10
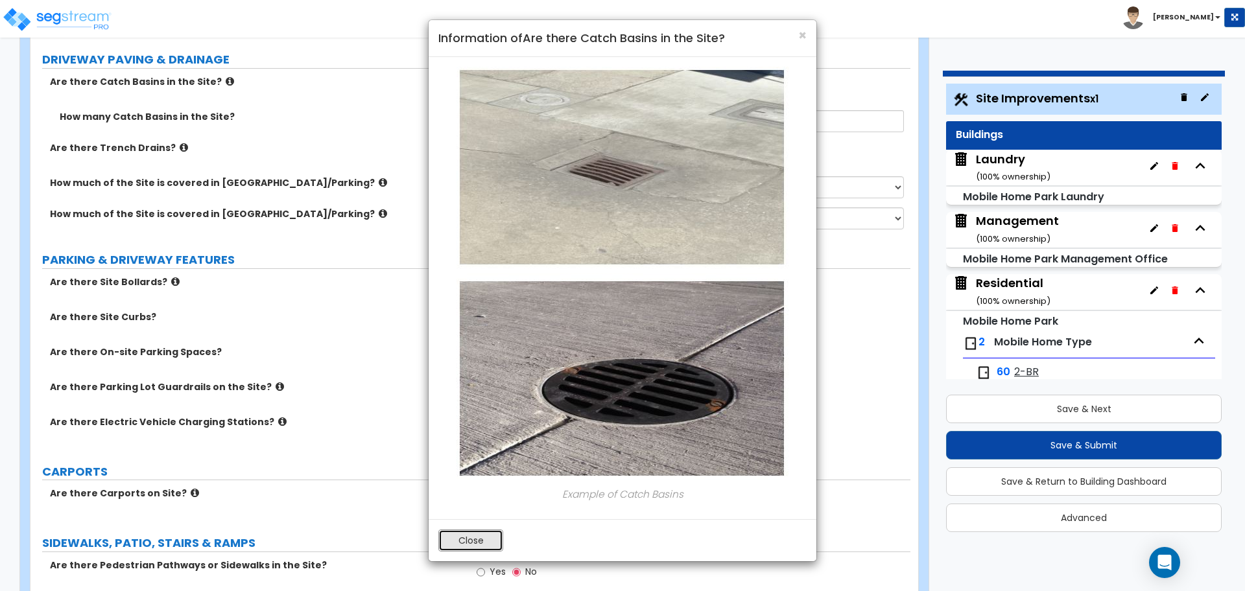
click at [484, 545] on button "Close" at bounding box center [470, 541] width 65 height 22
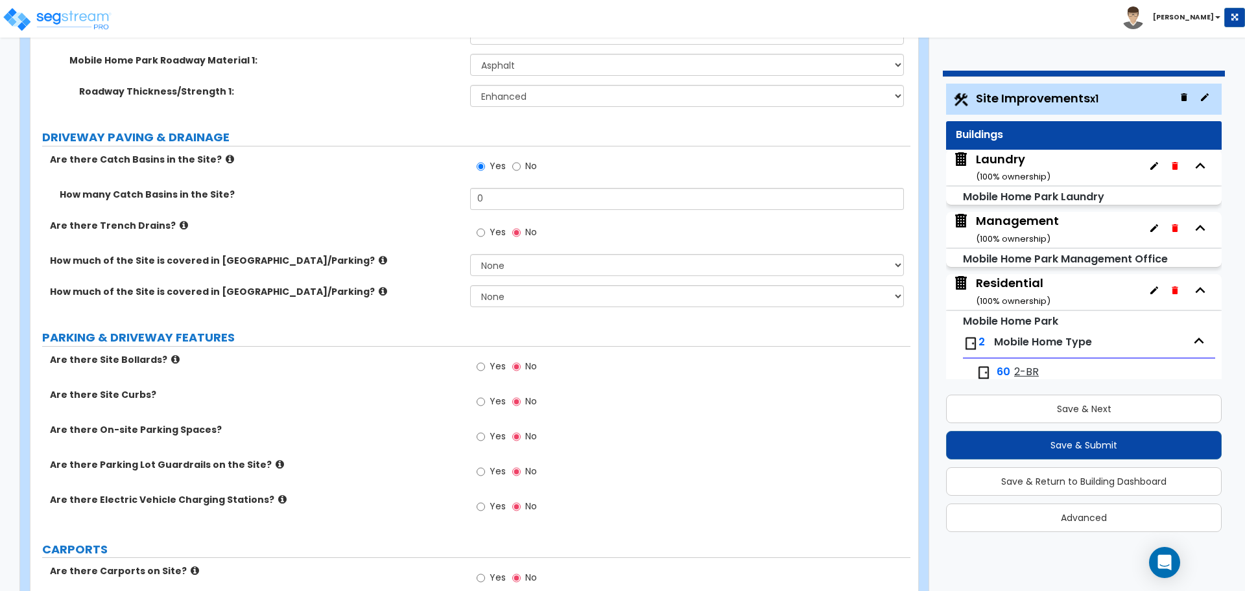
scroll to position [511, 0]
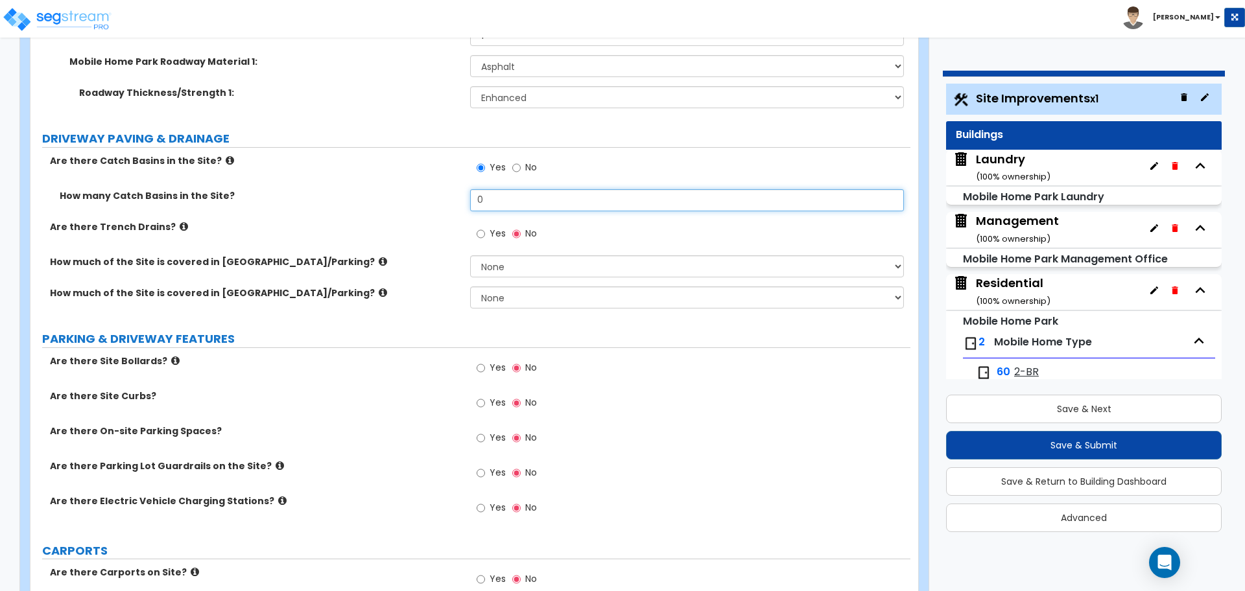
drag, startPoint x: 501, startPoint y: 194, endPoint x: 427, endPoint y: 194, distance: 73.9
click at [427, 195] on div "How many Catch Basins in the Site? 0" at bounding box center [470, 204] width 880 height 31
type input "9"
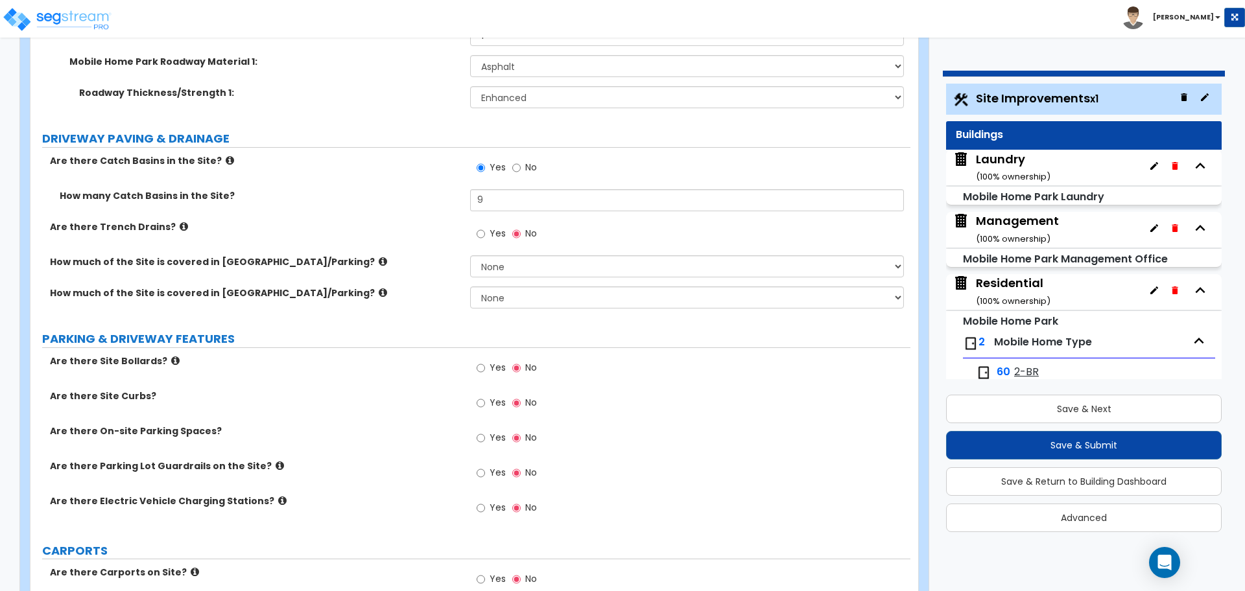
click at [493, 228] on span "Yes" at bounding box center [498, 233] width 16 height 13
click at [485, 228] on input "Yes" at bounding box center [481, 234] width 8 height 14
radio input "true"
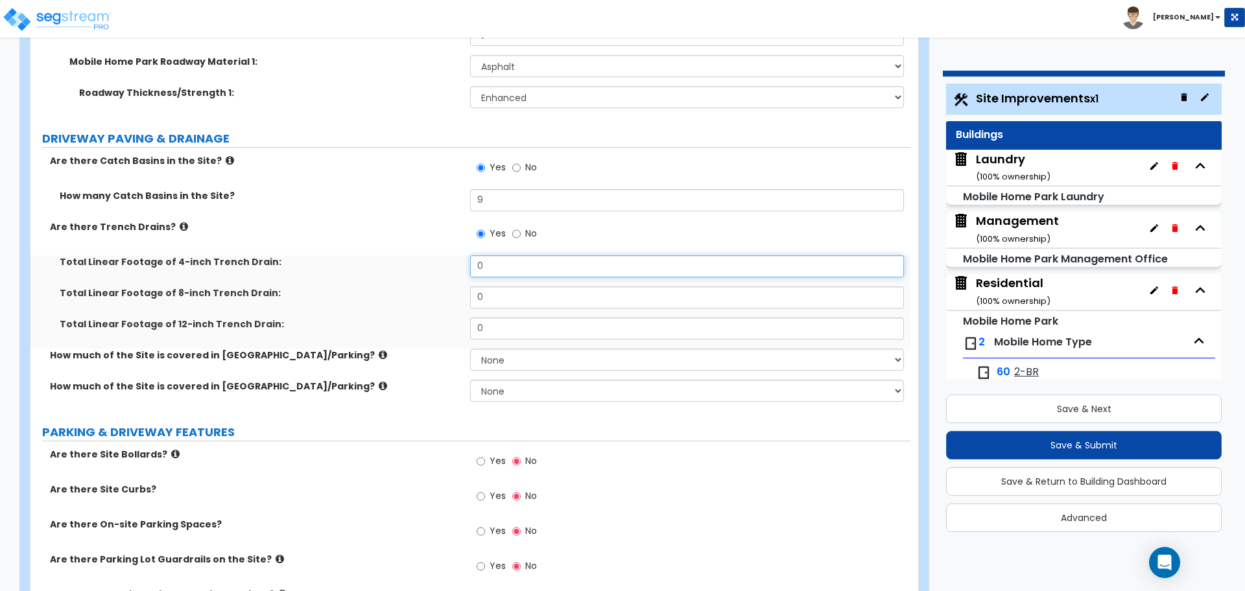
drag, startPoint x: 508, startPoint y: 270, endPoint x: 421, endPoint y: 266, distance: 87.0
click at [421, 266] on div "Total Linear Footage of 4-inch Trench Drain: 0" at bounding box center [470, 270] width 880 height 31
type input "60"
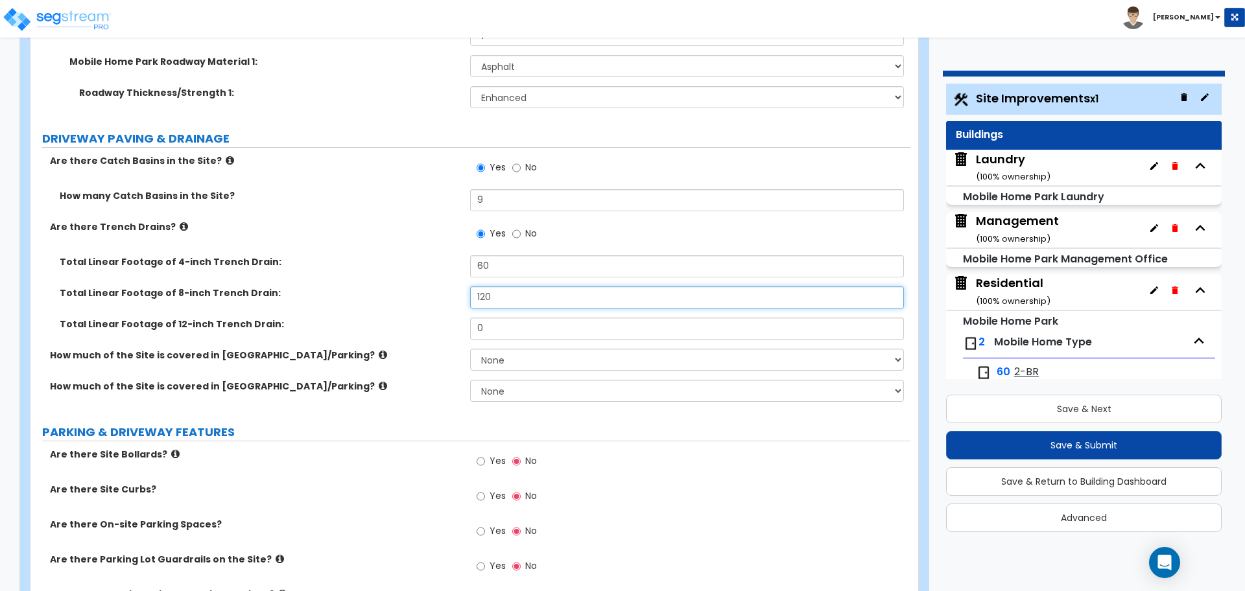
type input "120"
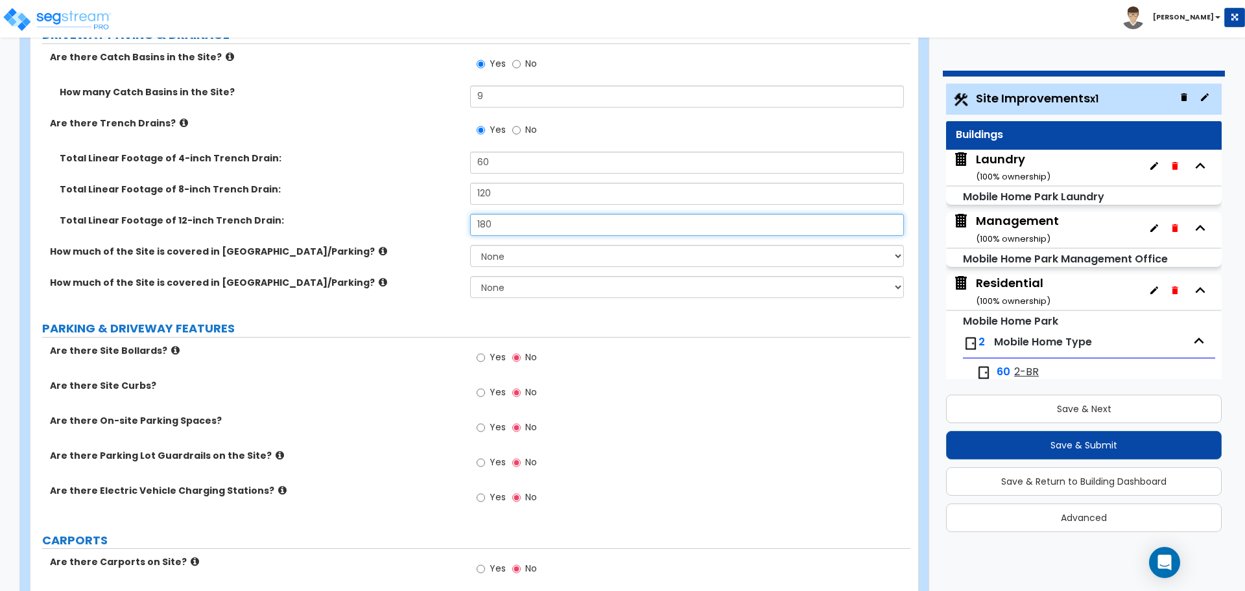
scroll to position [615, 0]
type input "180"
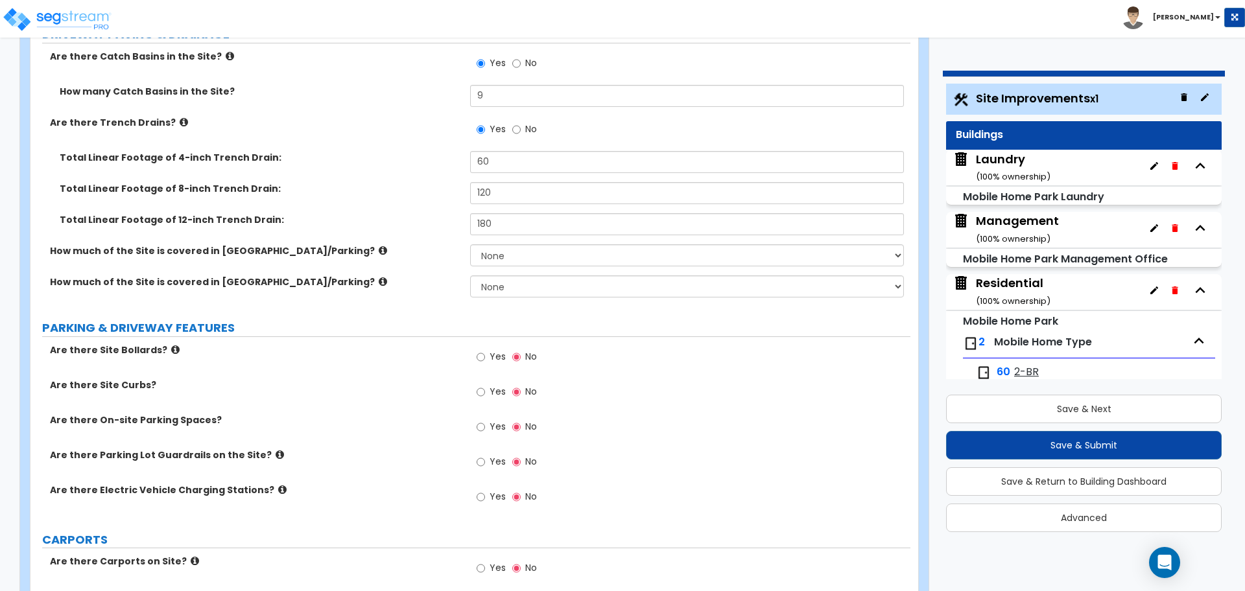
click at [180, 118] on icon at bounding box center [184, 122] width 8 height 10
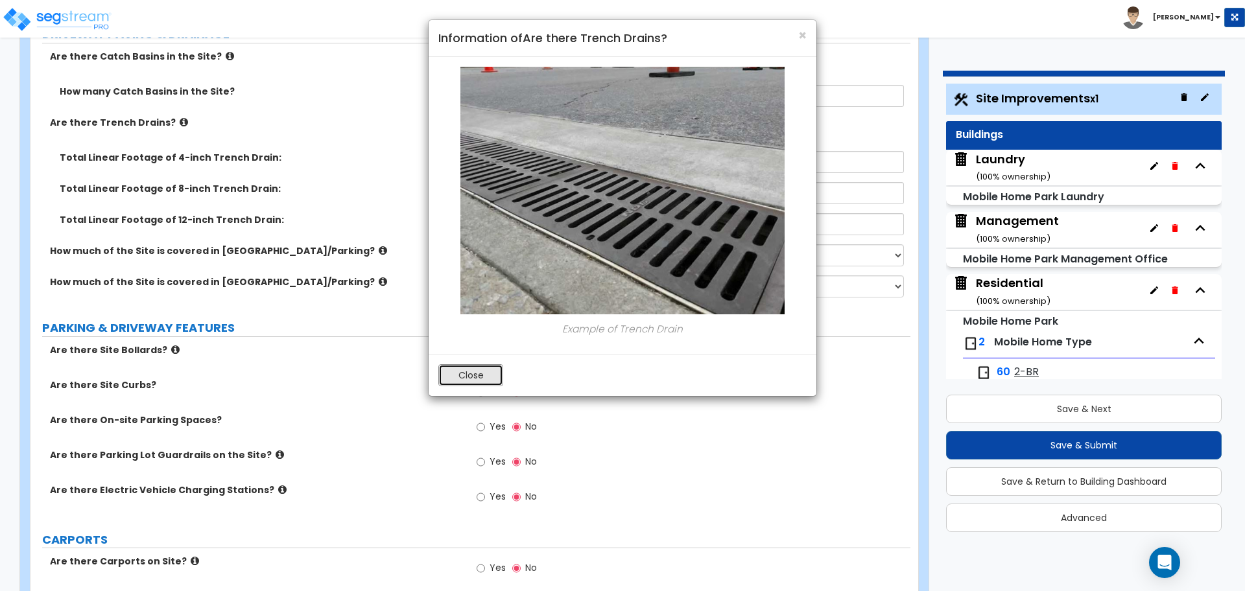
drag, startPoint x: 479, startPoint y: 364, endPoint x: 493, endPoint y: 366, distance: 13.9
click at [479, 364] on button "Close" at bounding box center [470, 375] width 65 height 22
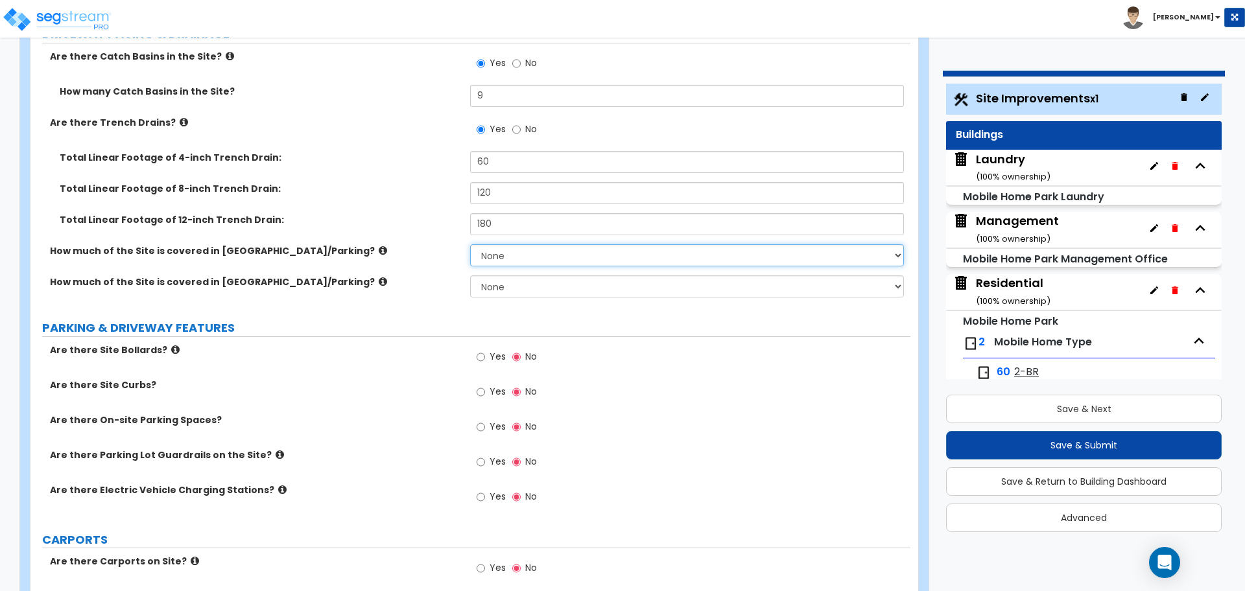
click at [491, 253] on select "None I want to Enter an Approximate Percentage I want to Enter the Square Foota…" at bounding box center [686, 255] width 433 height 22
click at [470, 244] on select "None I want to Enter an Approximate Percentage I want to Enter the Square Foota…" at bounding box center [686, 255] width 433 height 22
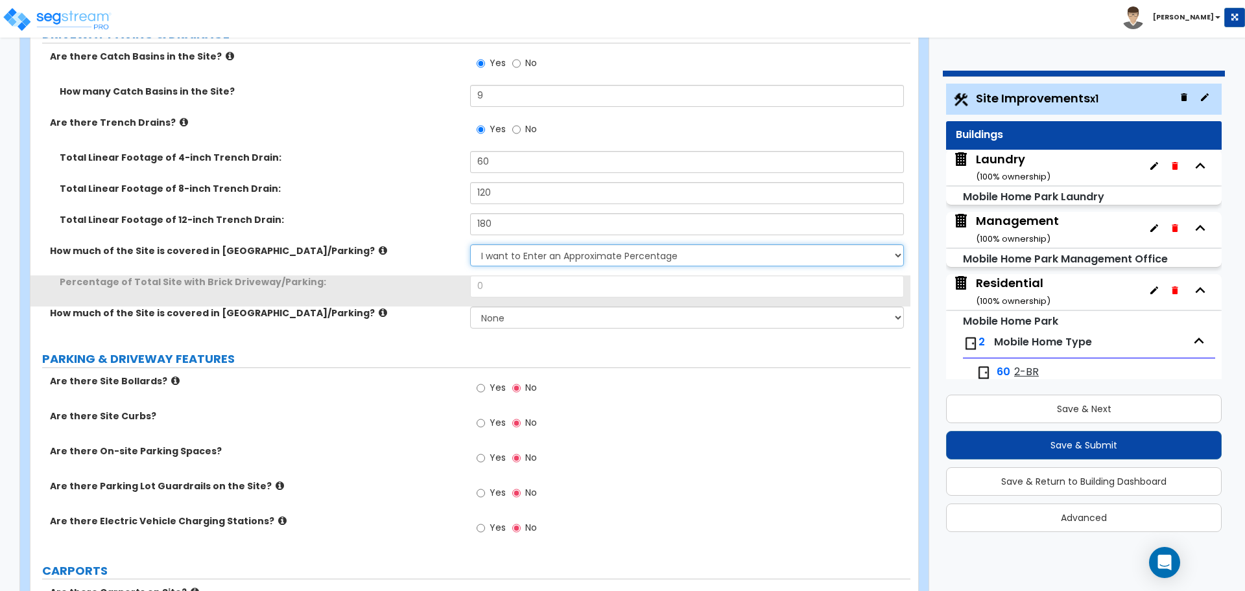
click at [556, 251] on select "None I want to Enter an Approximate Percentage I want to Enter the Square Foota…" at bounding box center [686, 255] width 433 height 22
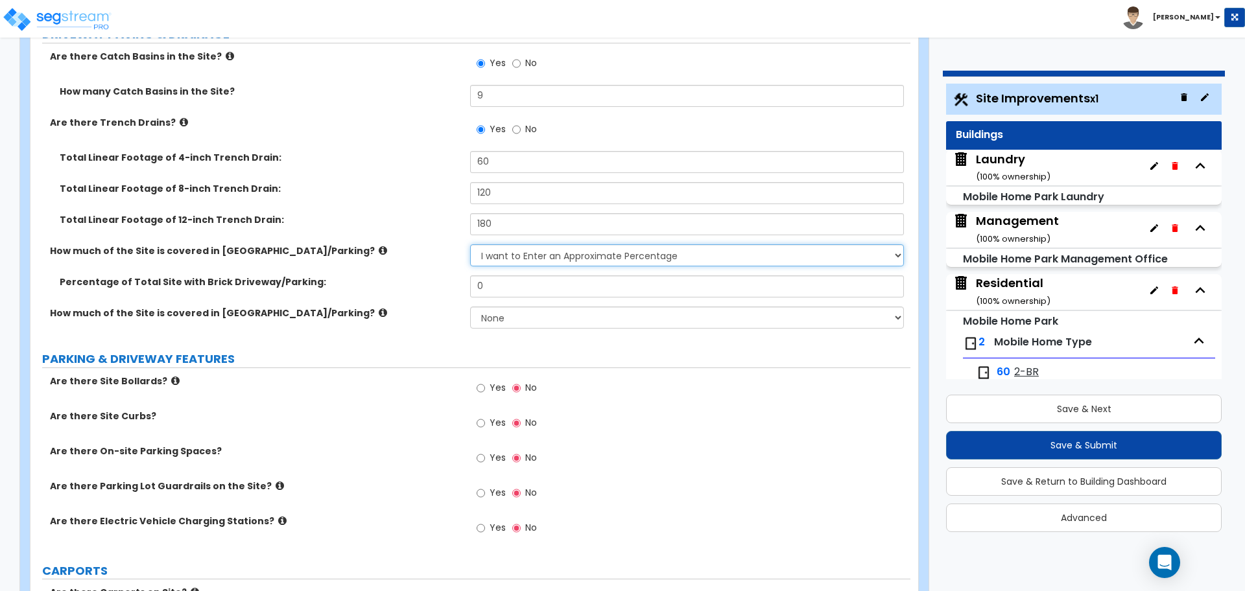
select select "2"
click at [470, 244] on select "None I want to Enter an Approximate Percentage I want to Enter the Square Foota…" at bounding box center [686, 255] width 433 height 22
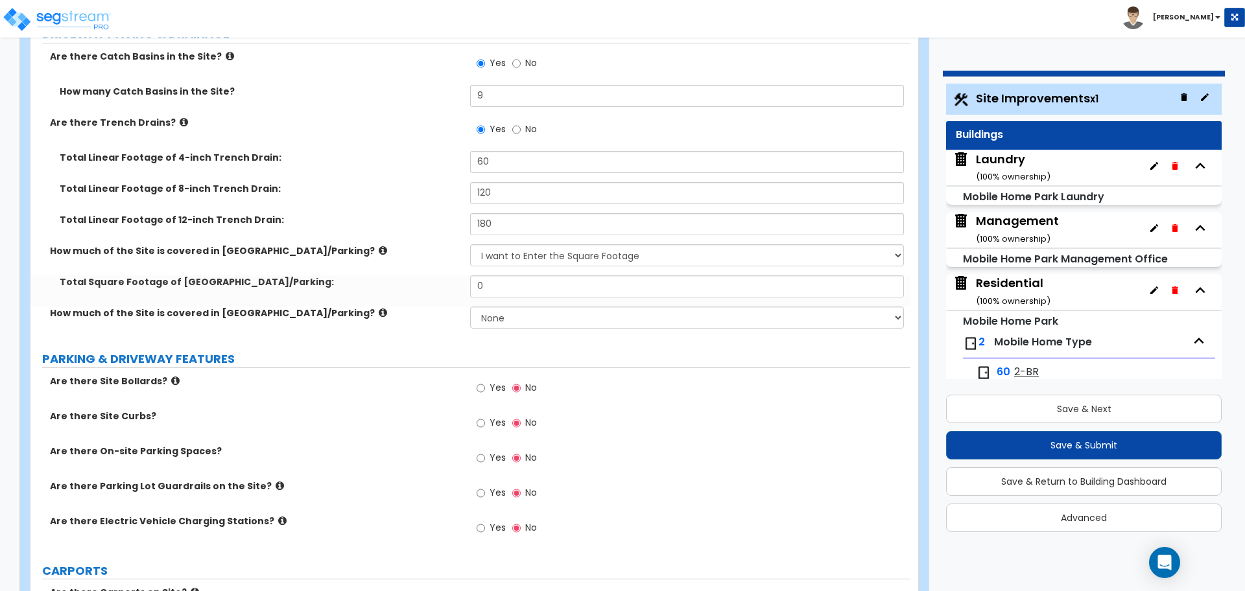
click at [545, 302] on div "Total Square Footage of Brick Driveway/Parking: 0" at bounding box center [470, 291] width 880 height 31
click at [523, 314] on select "None I want to Enter an Approximate Percentage I want to Enter the Square Foota…" at bounding box center [686, 318] width 433 height 22
click at [470, 307] on select "None I want to Enter an Approximate Percentage I want to Enter the Square Foota…" at bounding box center [686, 318] width 433 height 22
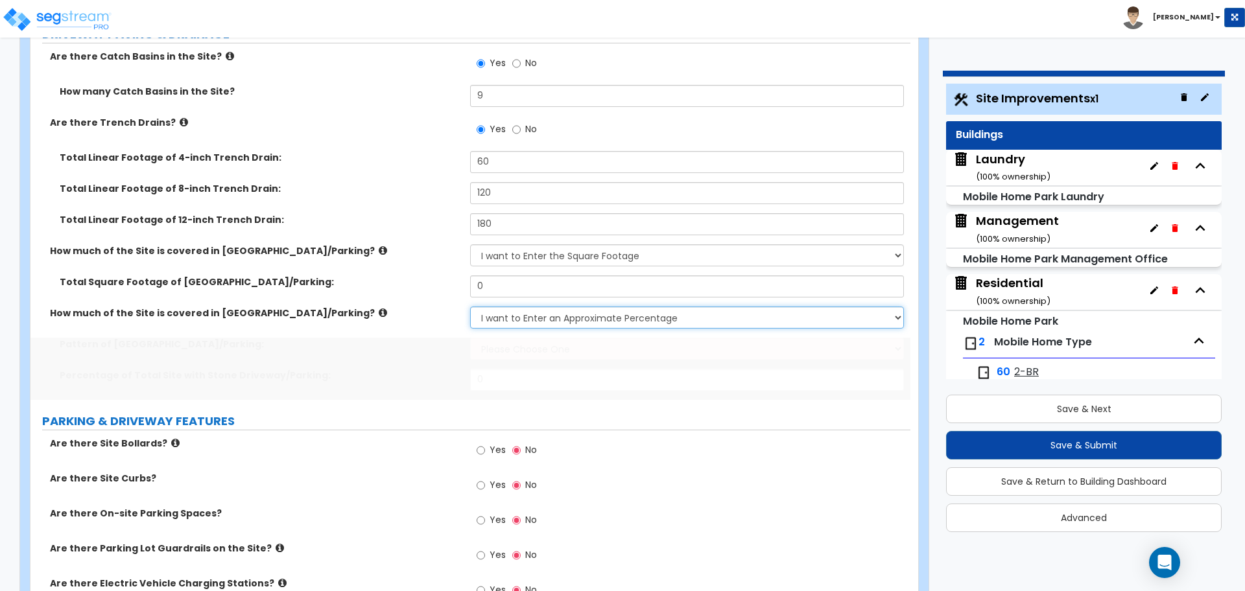
click at [510, 314] on select "None I want to Enter an Approximate Percentage I want to Enter the Square Foota…" at bounding box center [686, 318] width 433 height 22
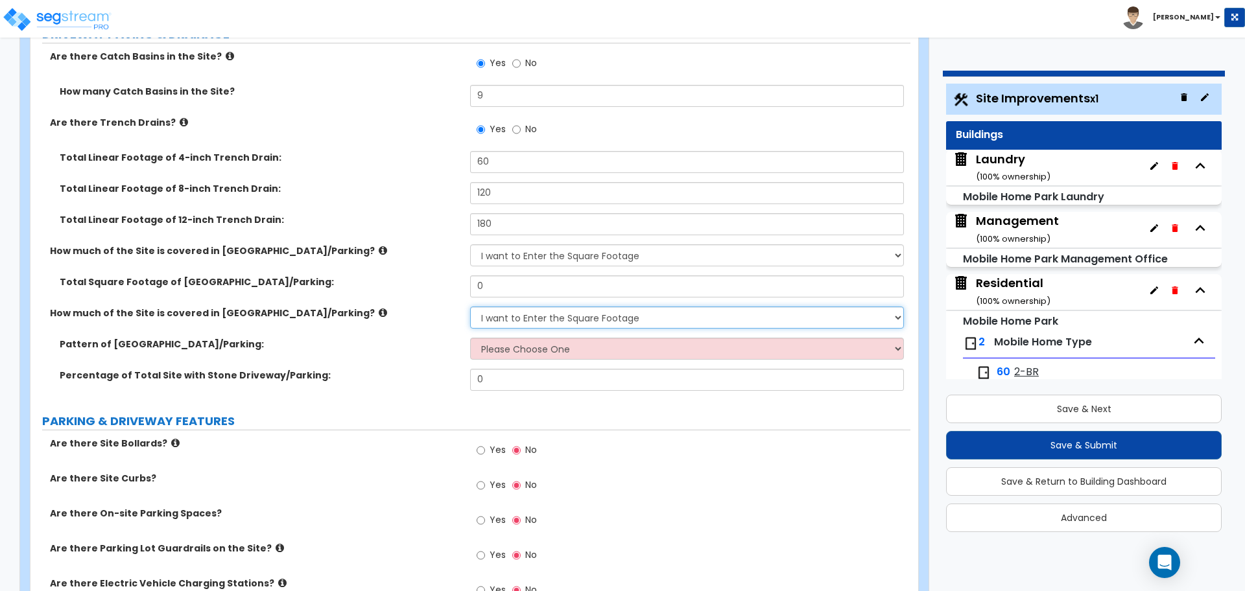
click at [470, 307] on select "None I want to Enter an Approximate Percentage I want to Enter the Square Foota…" at bounding box center [686, 318] width 433 height 22
click at [515, 319] on select "None I want to Enter an Approximate Percentage I want to Enter the Square Foota…" at bounding box center [686, 318] width 433 height 22
select select "1"
click at [470, 307] on select "None I want to Enter an Approximate Percentage I want to Enter the Square Foota…" at bounding box center [686, 318] width 433 height 22
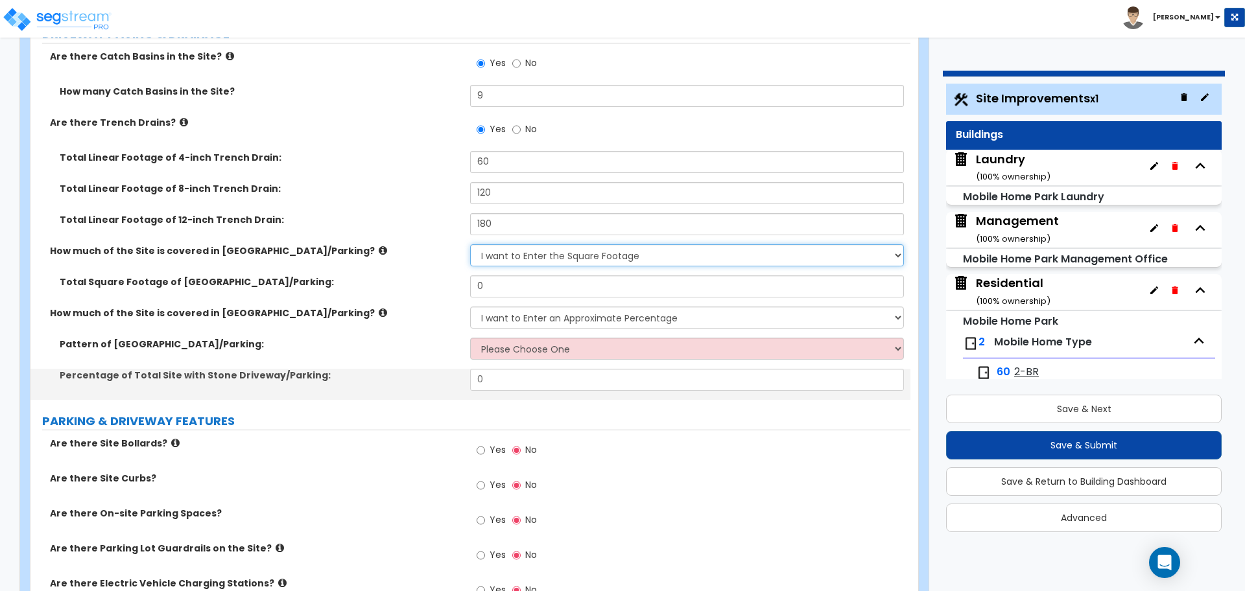
click at [528, 255] on select "None I want to Enter an Approximate Percentage I want to Enter the Square Foota…" at bounding box center [686, 255] width 433 height 22
select select "1"
click at [470, 244] on select "None I want to Enter an Approximate Percentage I want to Enter the Square Foota…" at bounding box center [686, 255] width 433 height 22
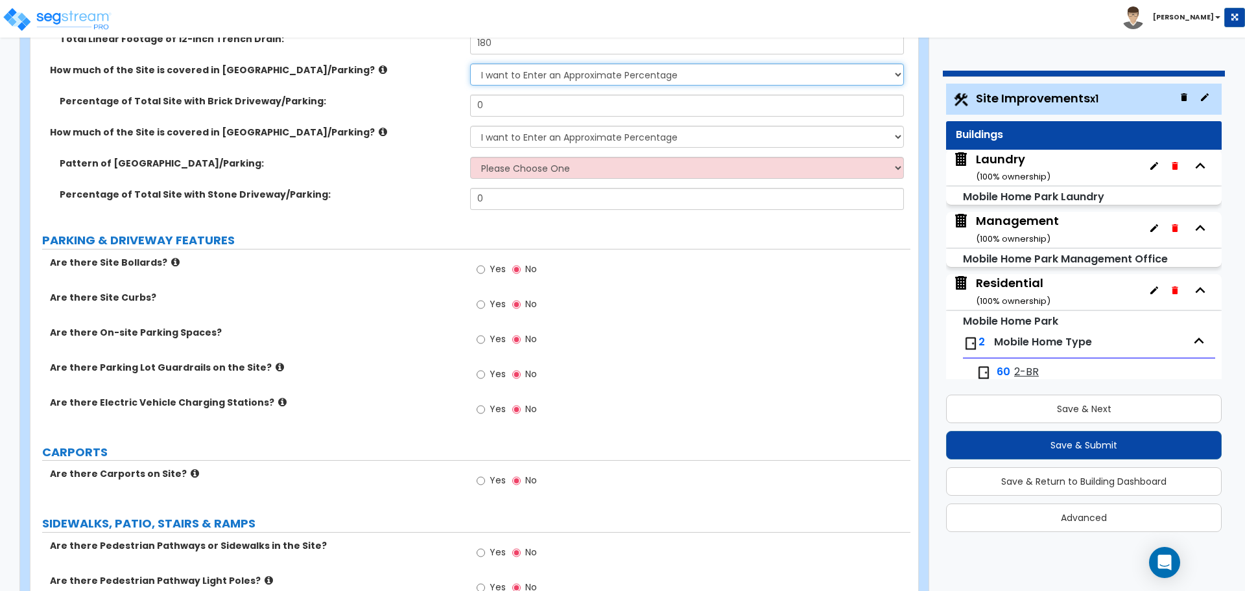
scroll to position [797, 0]
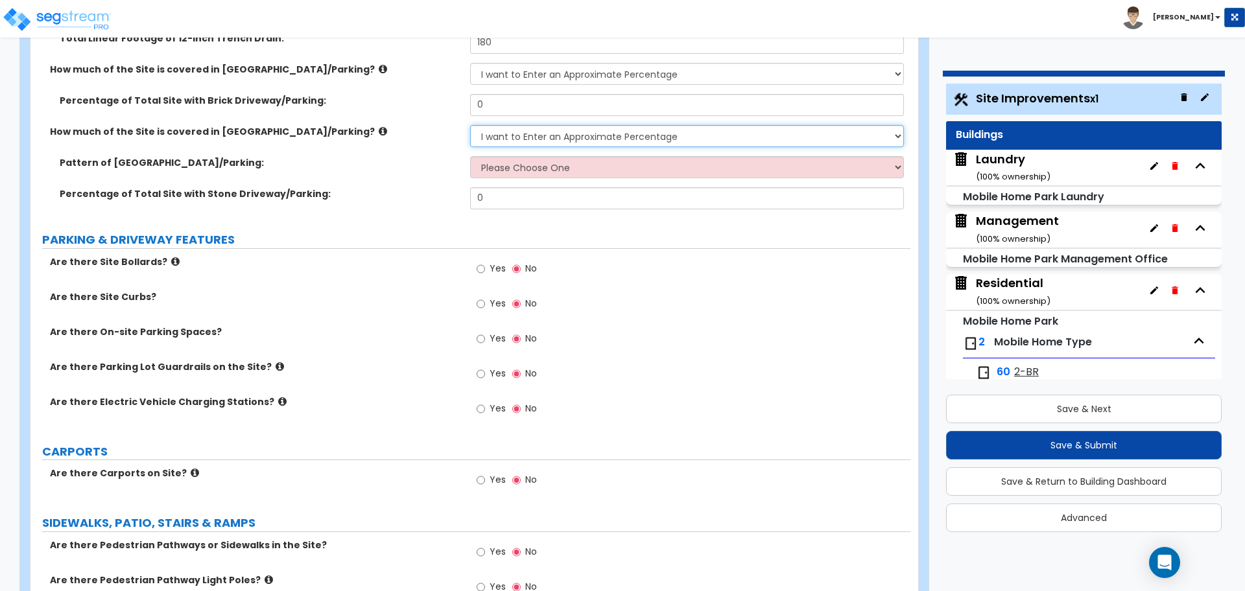
click at [559, 139] on select "None I want to Enter an Approximate Percentage I want to Enter the Square Foota…" at bounding box center [686, 136] width 433 height 22
select select "2"
click at [470, 125] on select "None I want to Enter an Approximate Percentage I want to Enter the Square Foota…" at bounding box center [686, 136] width 433 height 22
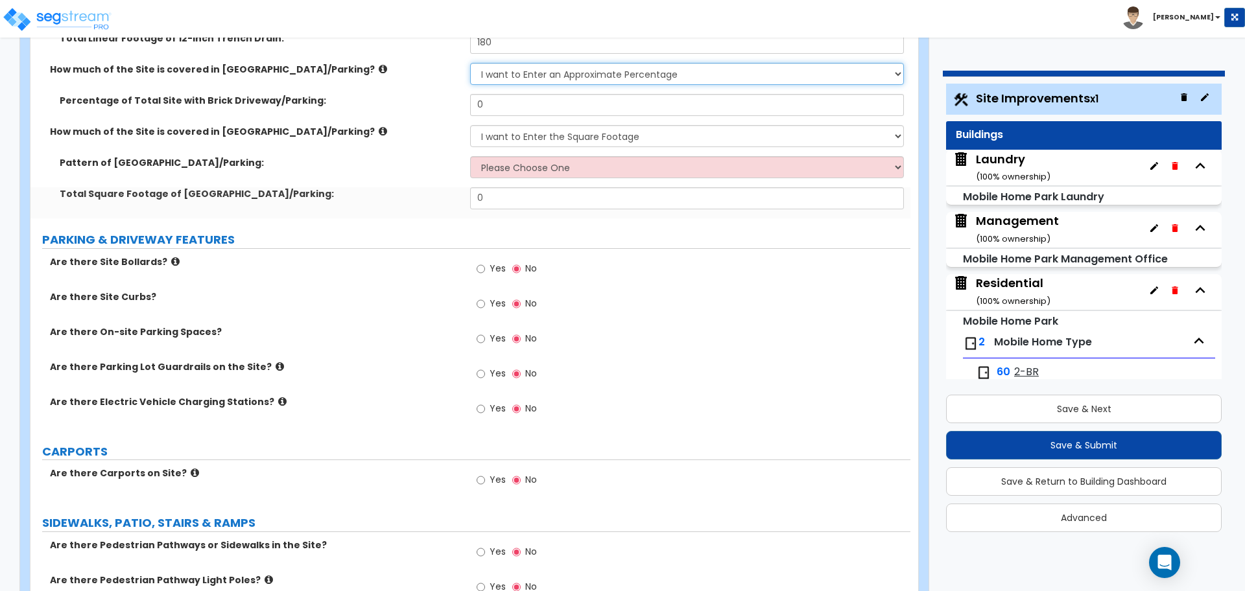
click at [539, 69] on select "None I want to Enter an Approximate Percentage I want to Enter the Square Foota…" at bounding box center [686, 74] width 433 height 22
select select "2"
click at [470, 63] on select "None I want to Enter an Approximate Percentage I want to Enter the Square Foota…" at bounding box center [686, 74] width 433 height 22
click at [525, 72] on select "None I want to Enter an Approximate Percentage I want to Enter the Square Foota…" at bounding box center [686, 74] width 433 height 22
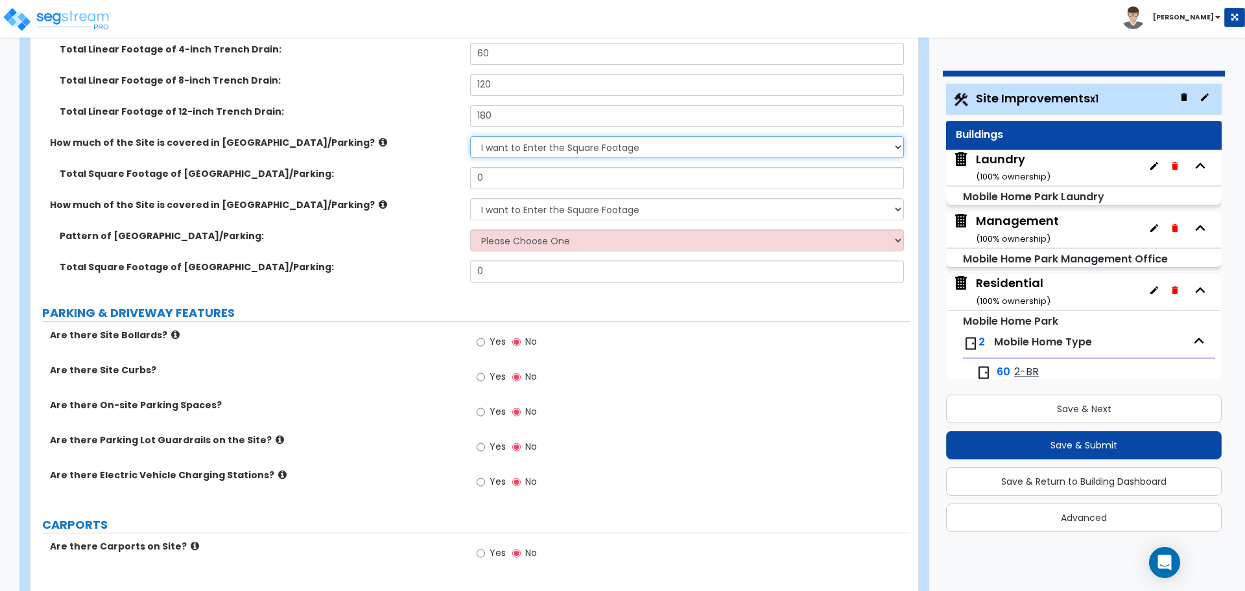
scroll to position [722, 0]
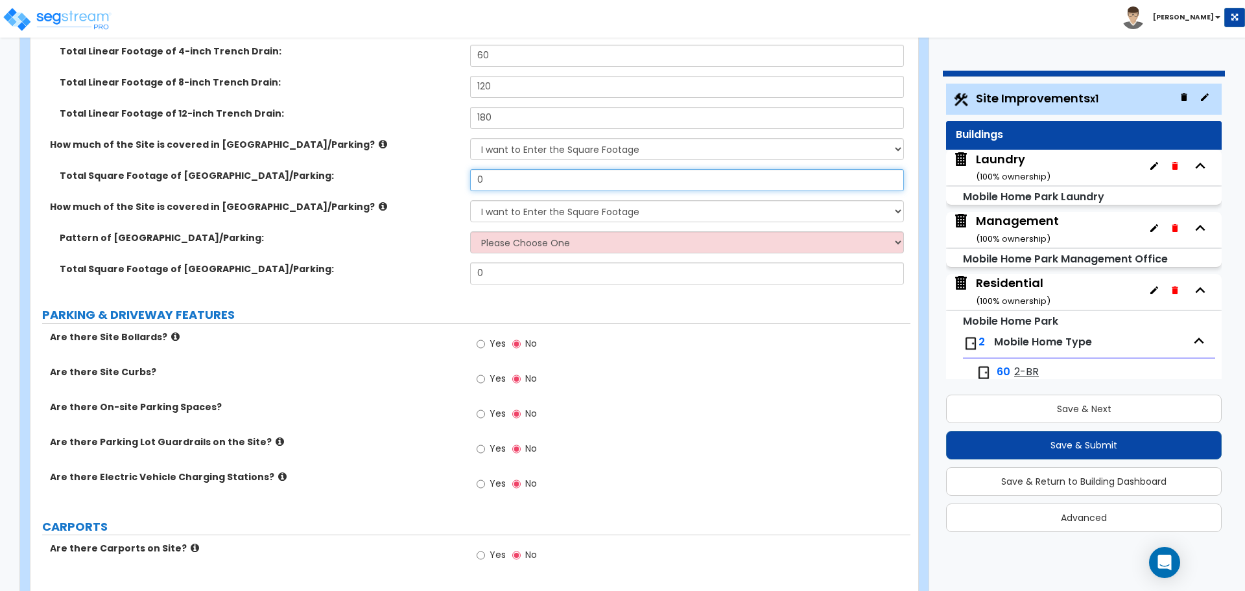
drag, startPoint x: 492, startPoint y: 183, endPoint x: 436, endPoint y: 181, distance: 55.2
click at [436, 181] on div "Total Square Footage of Brick Driveway/Parking: 0" at bounding box center [470, 184] width 880 height 31
type input "1"
type input "5,000"
click at [550, 242] on select "Please Choose One Irregular Rectangular" at bounding box center [686, 242] width 433 height 22
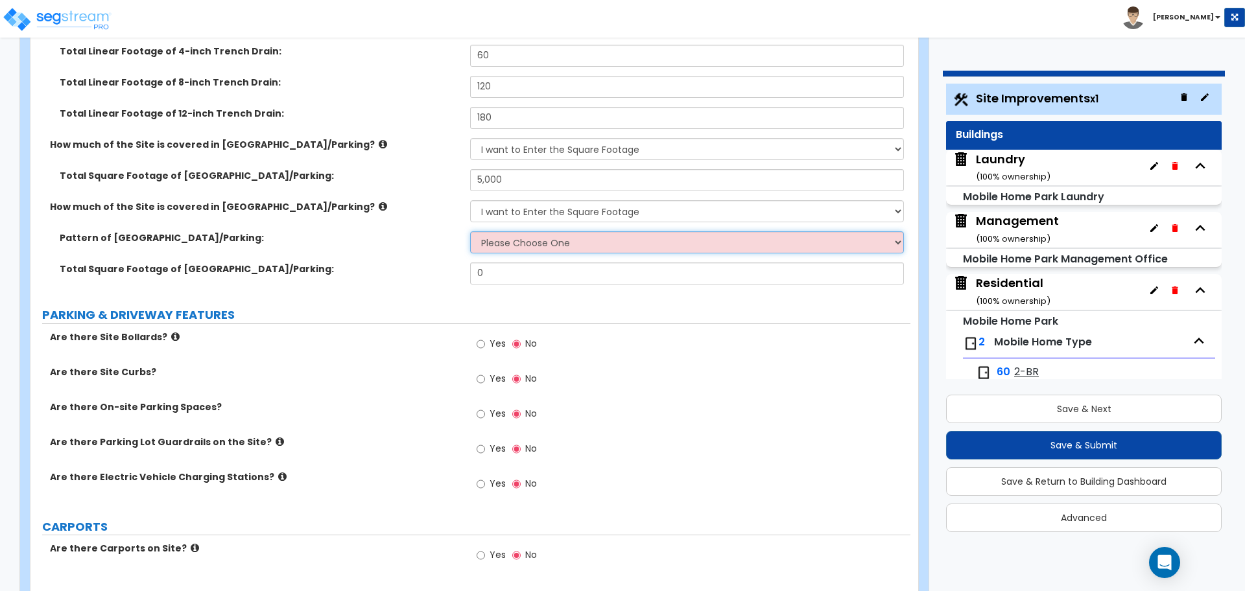
select select "1"
click at [470, 231] on select "Please Choose One Irregular Rectangular" at bounding box center [686, 242] width 433 height 22
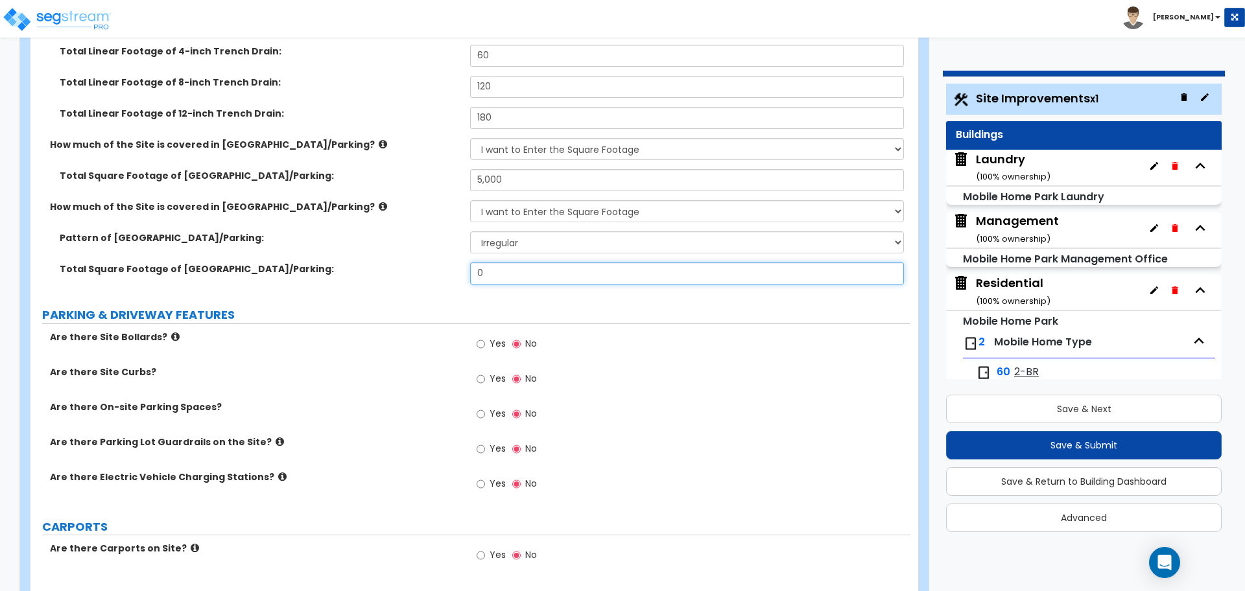
drag, startPoint x: 531, startPoint y: 278, endPoint x: 435, endPoint y: 269, distance: 96.3
click at [436, 270] on div "Total Square Footage of Stone Driveway/Parking: 0" at bounding box center [470, 278] width 880 height 31
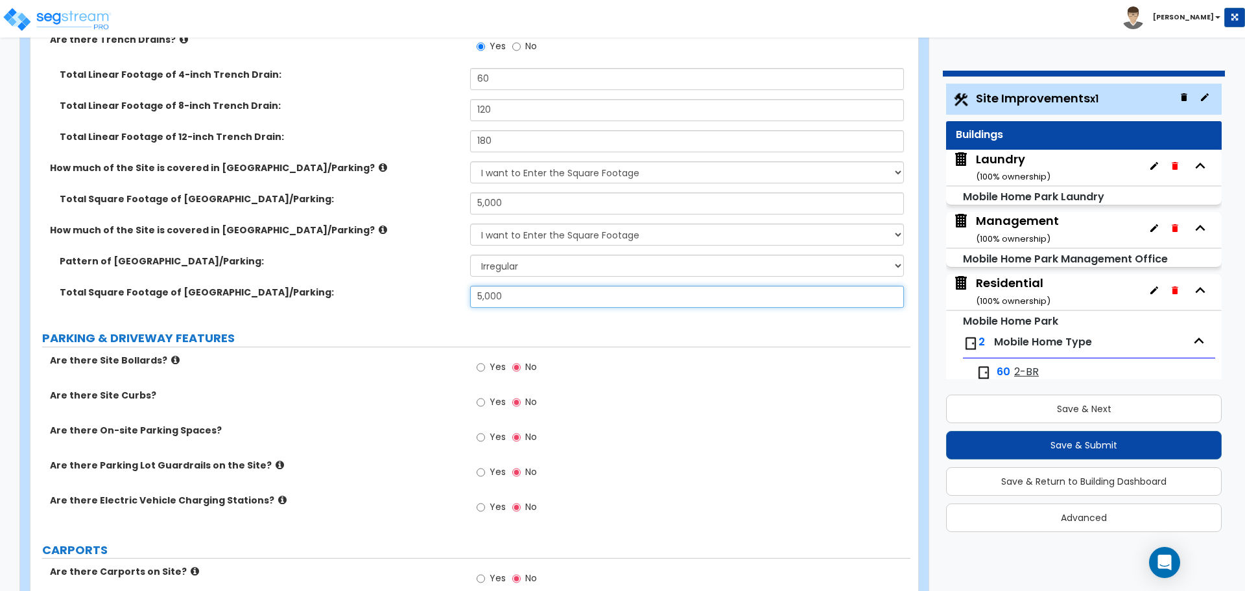
scroll to position [693, 0]
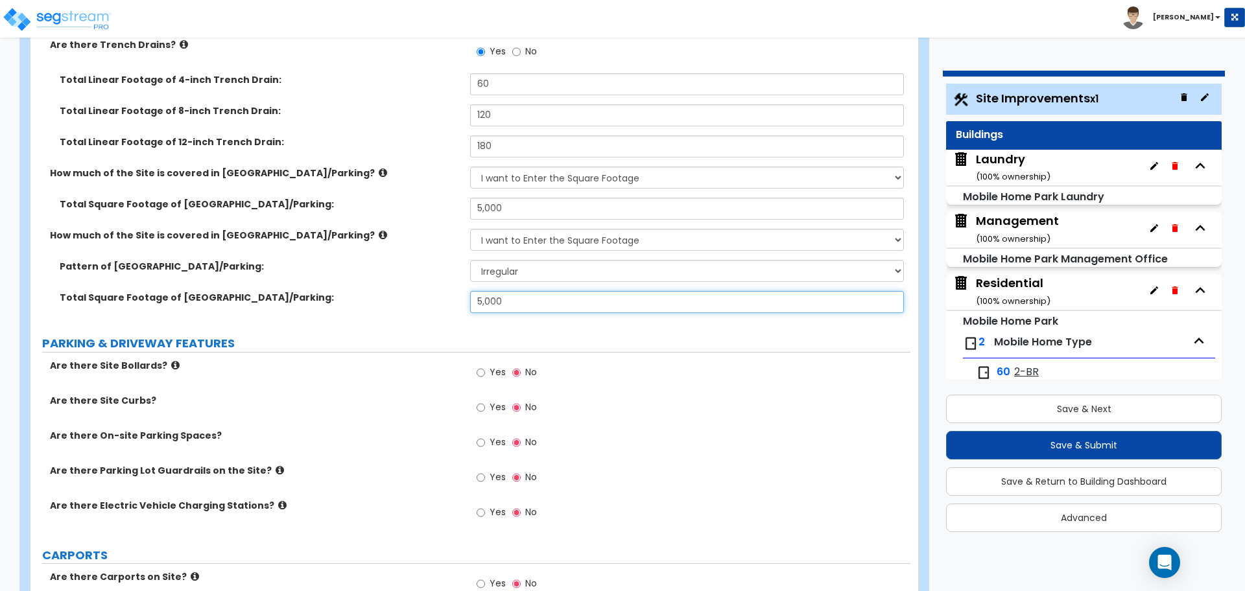
type input "5,000"
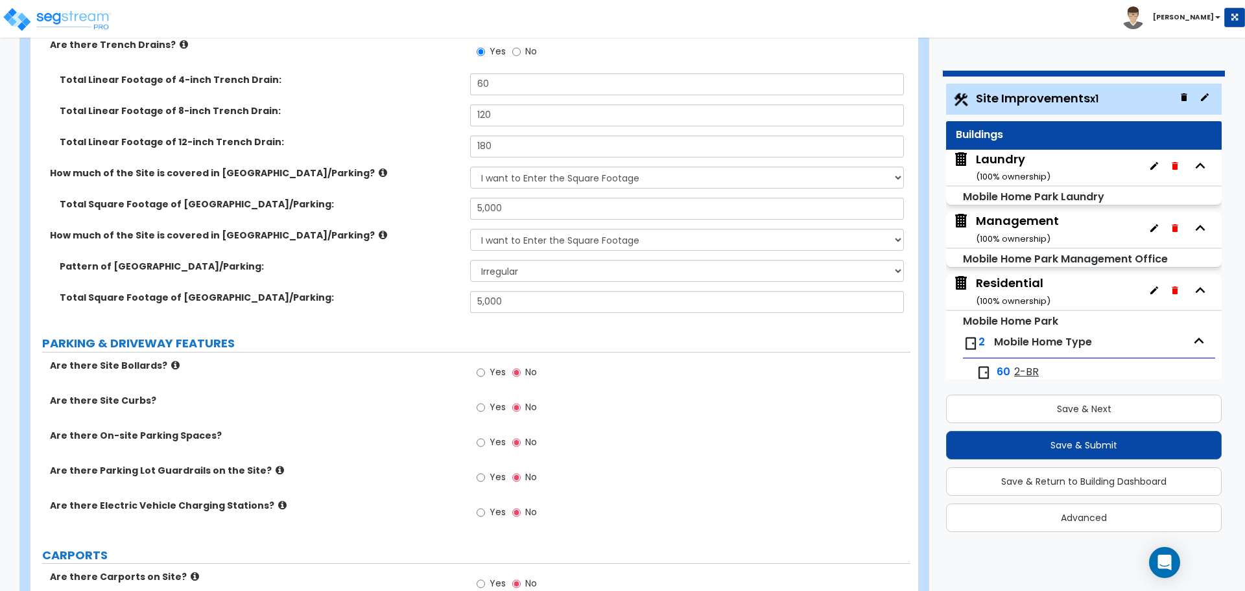
click at [379, 171] on icon at bounding box center [383, 173] width 8 height 10
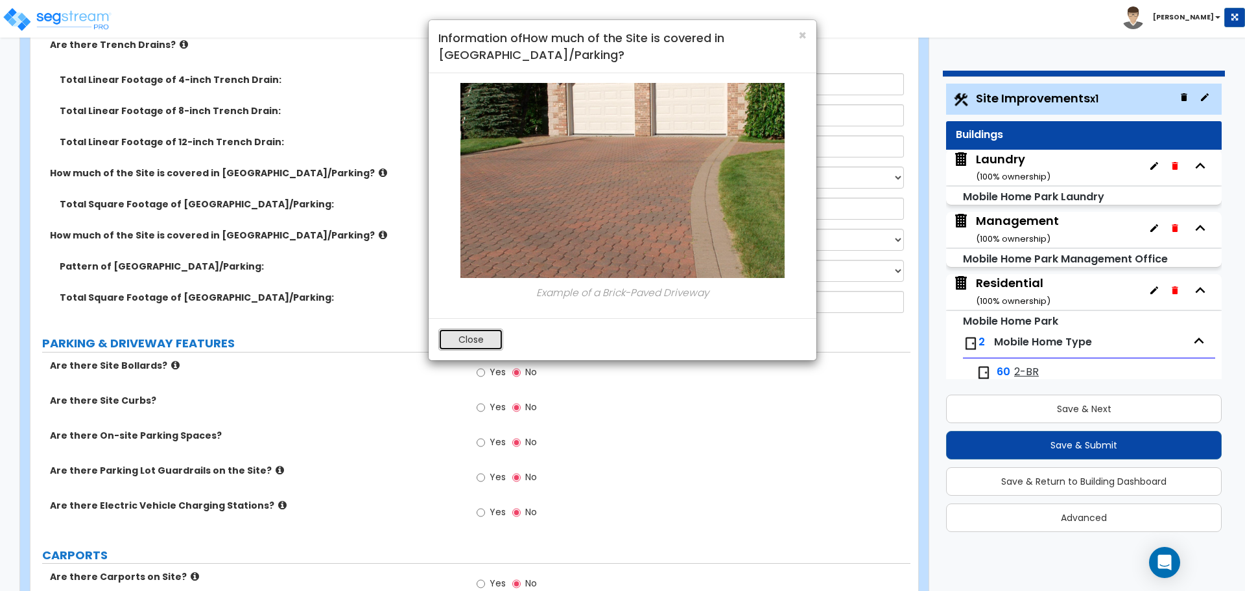
drag, startPoint x: 478, startPoint y: 343, endPoint x: 471, endPoint y: 336, distance: 10.1
click at [478, 343] on button "Close" at bounding box center [470, 340] width 65 height 22
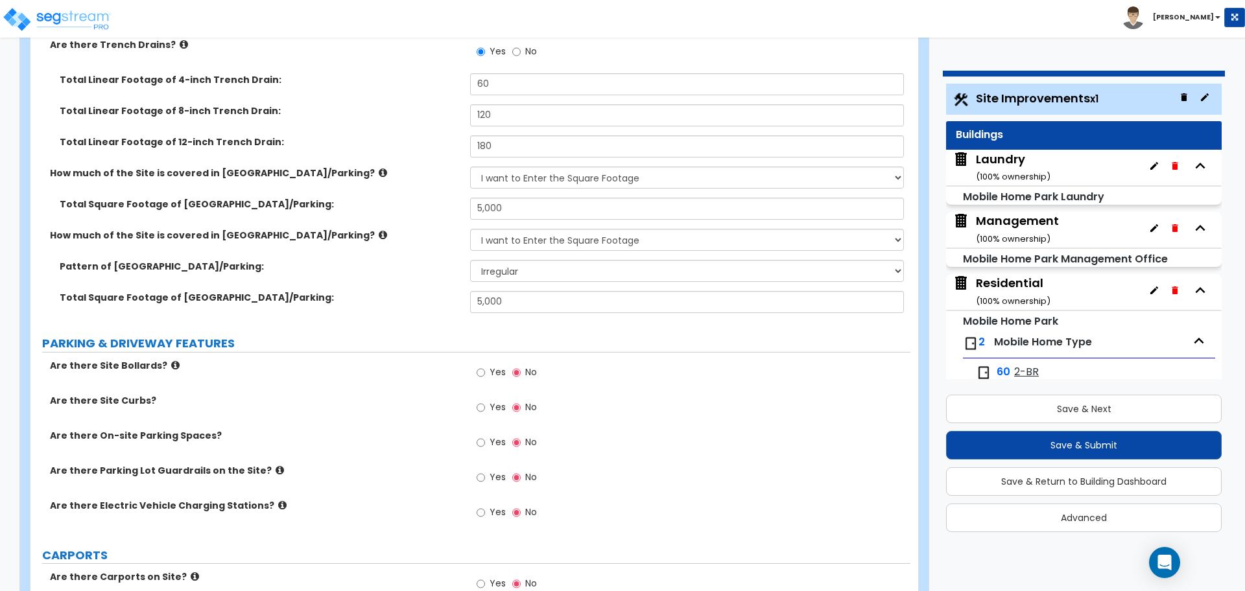
click at [379, 231] on icon at bounding box center [383, 235] width 8 height 10
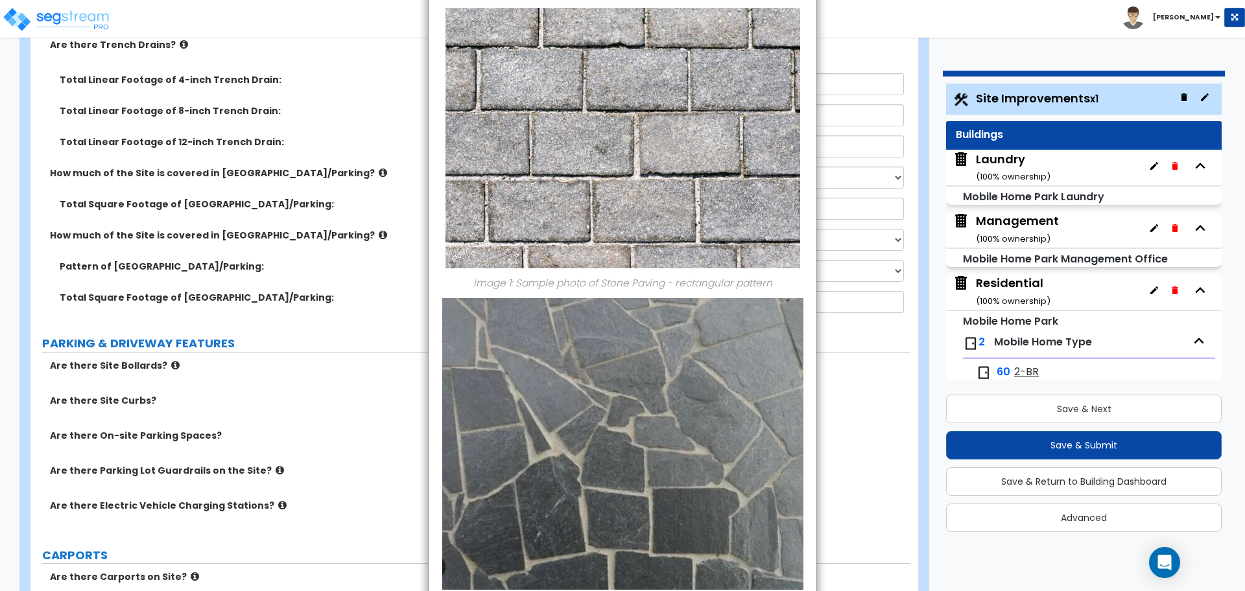
scroll to position [175, 0]
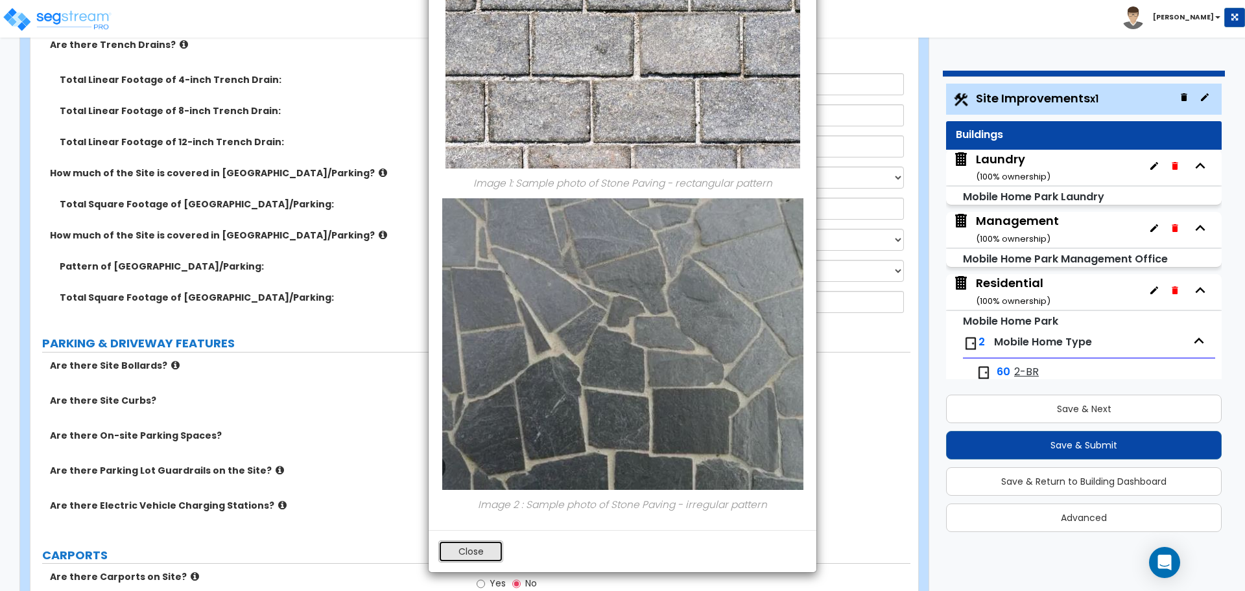
click at [481, 545] on button "Close" at bounding box center [470, 552] width 65 height 22
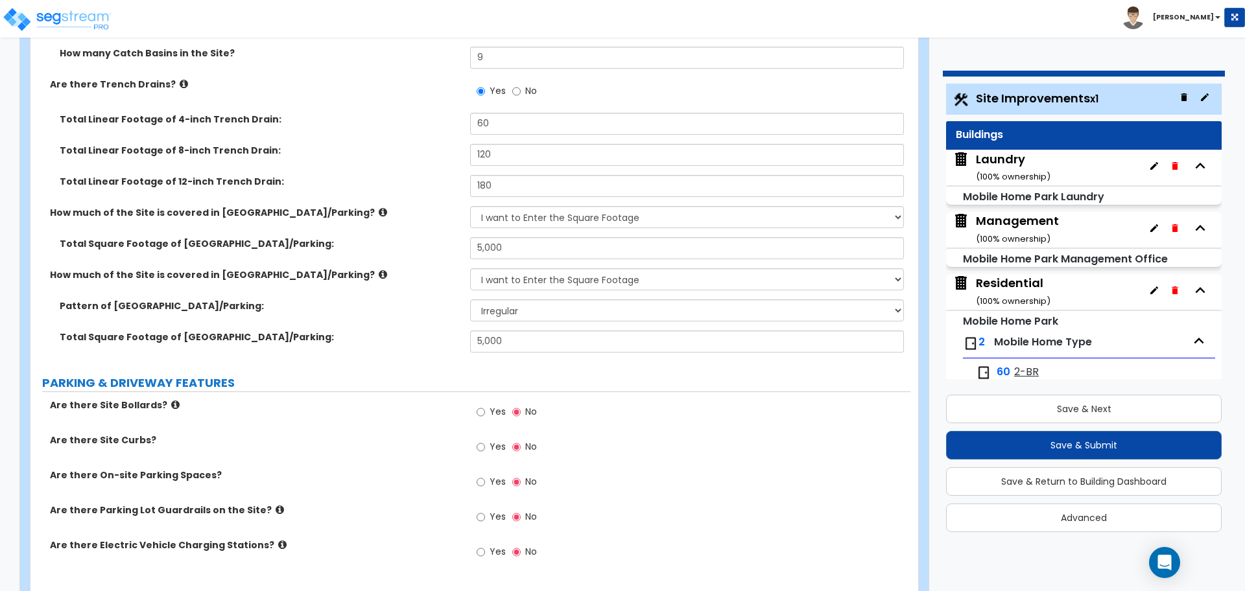
scroll to position [652, 0]
click at [180, 80] on icon at bounding box center [184, 85] width 8 height 10
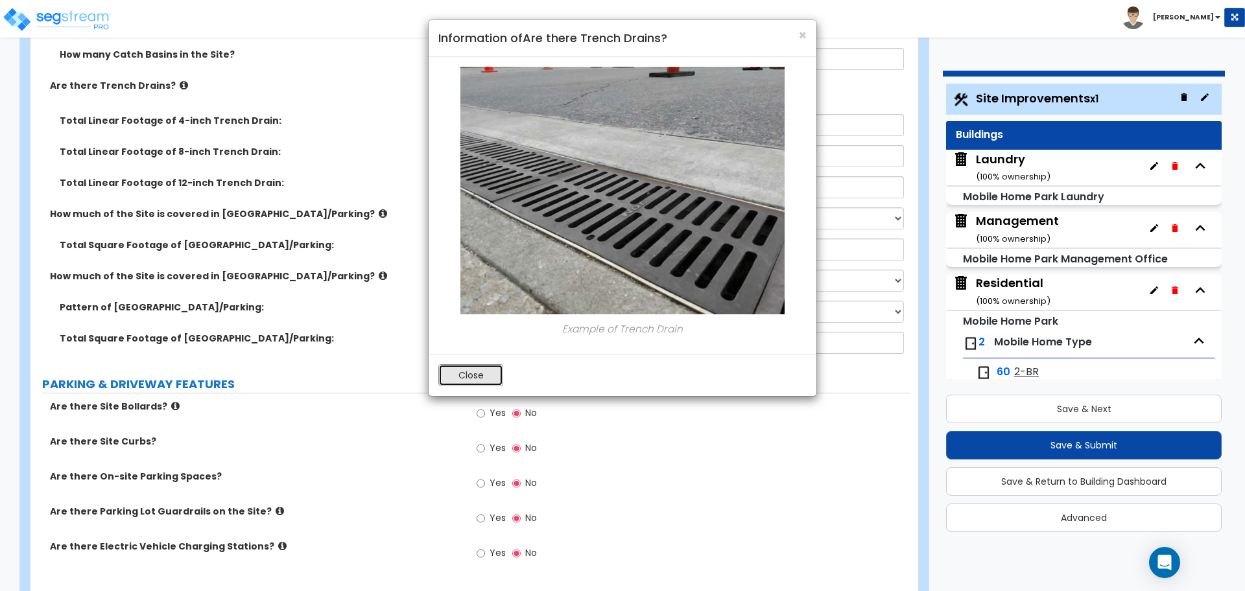
click at [482, 372] on button "Close" at bounding box center [470, 375] width 65 height 22
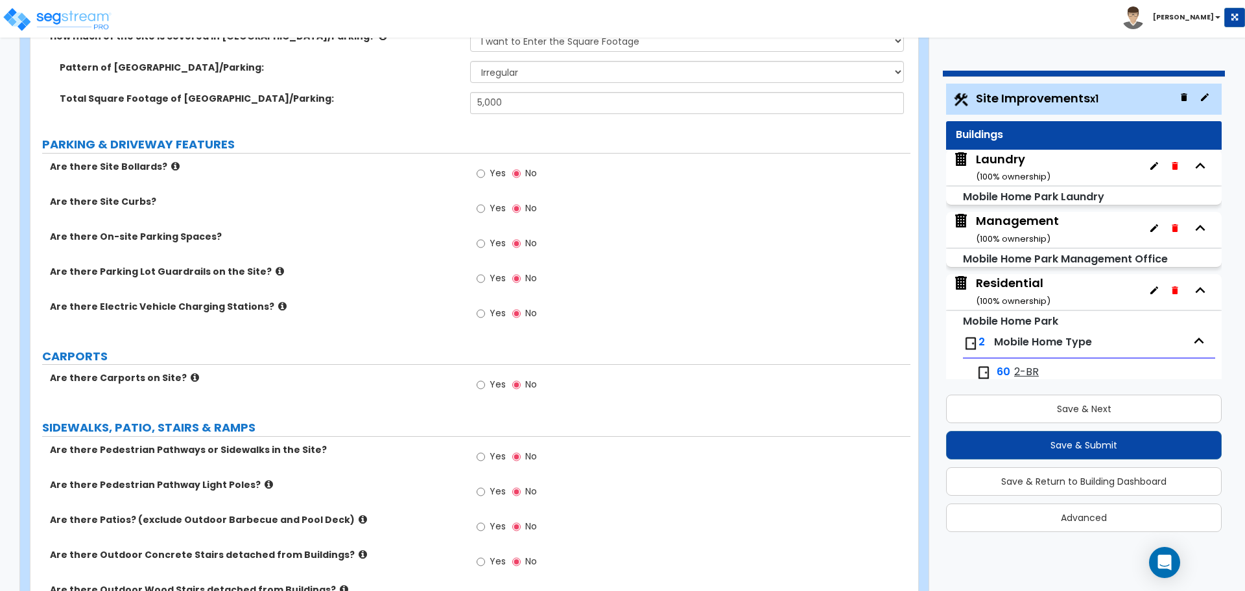
scroll to position [911, 0]
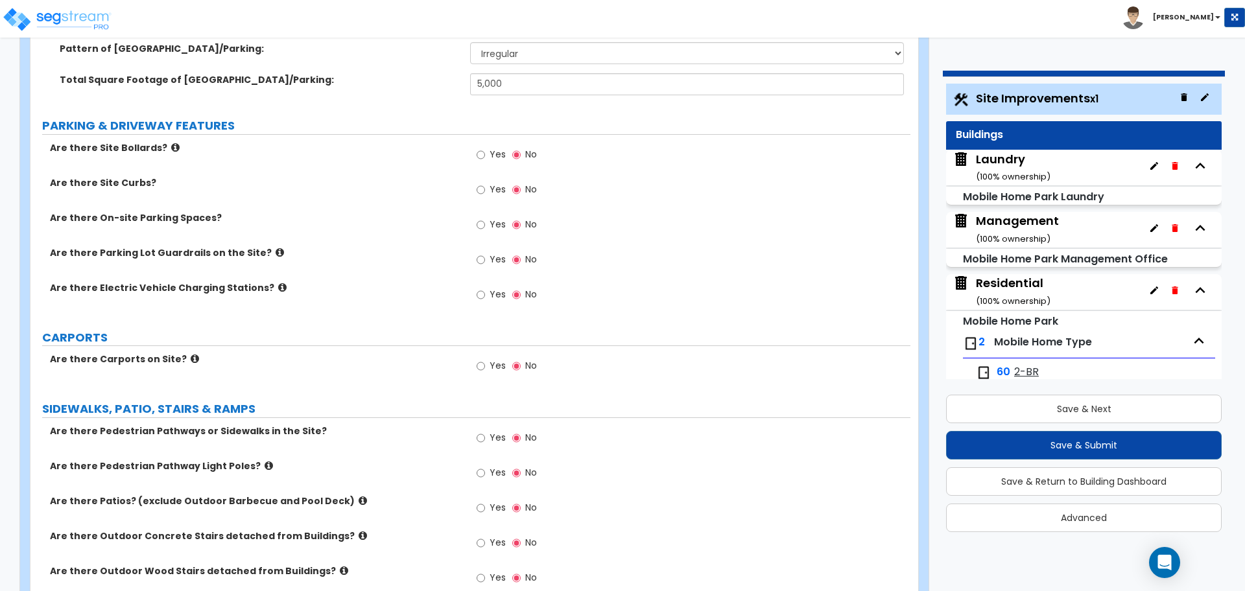
click at [171, 144] on icon at bounding box center [175, 148] width 8 height 10
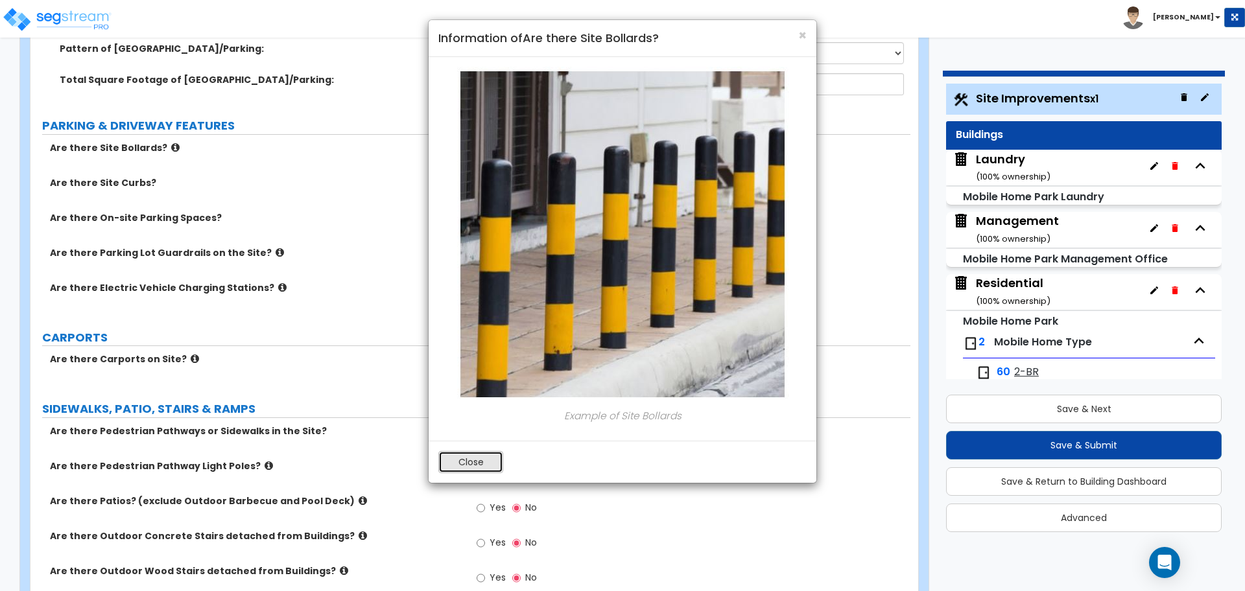
click at [449, 468] on button "Close" at bounding box center [470, 462] width 65 height 22
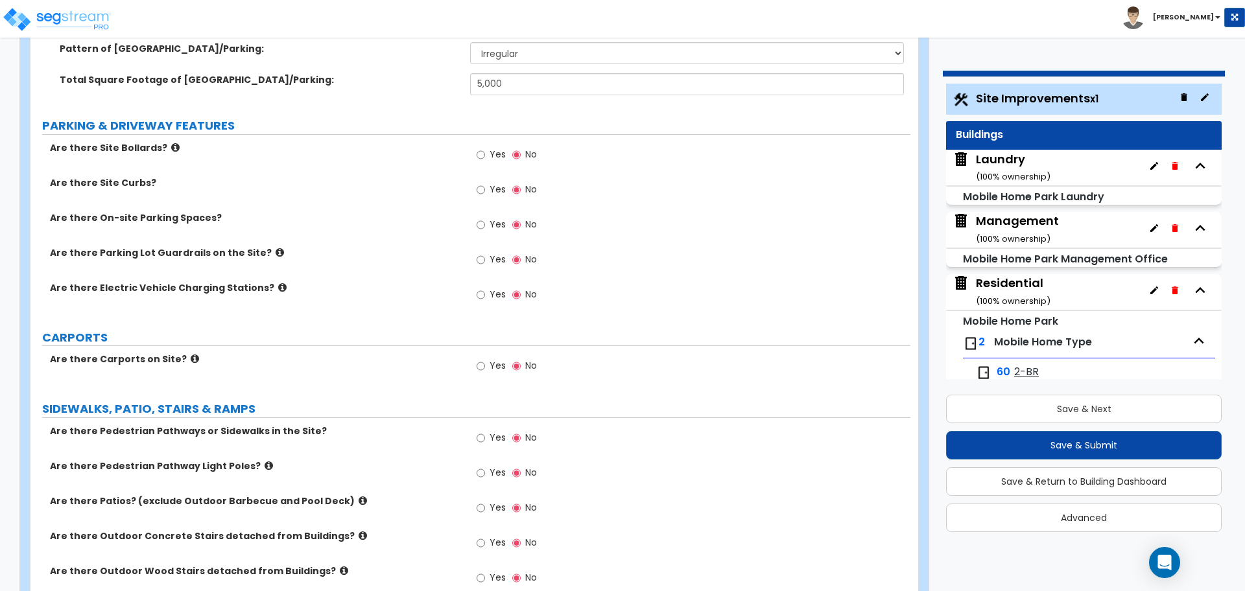
click at [497, 148] on span "Yes" at bounding box center [498, 154] width 16 height 13
click at [485, 148] on input "Yes" at bounding box center [481, 155] width 8 height 14
radio input "true"
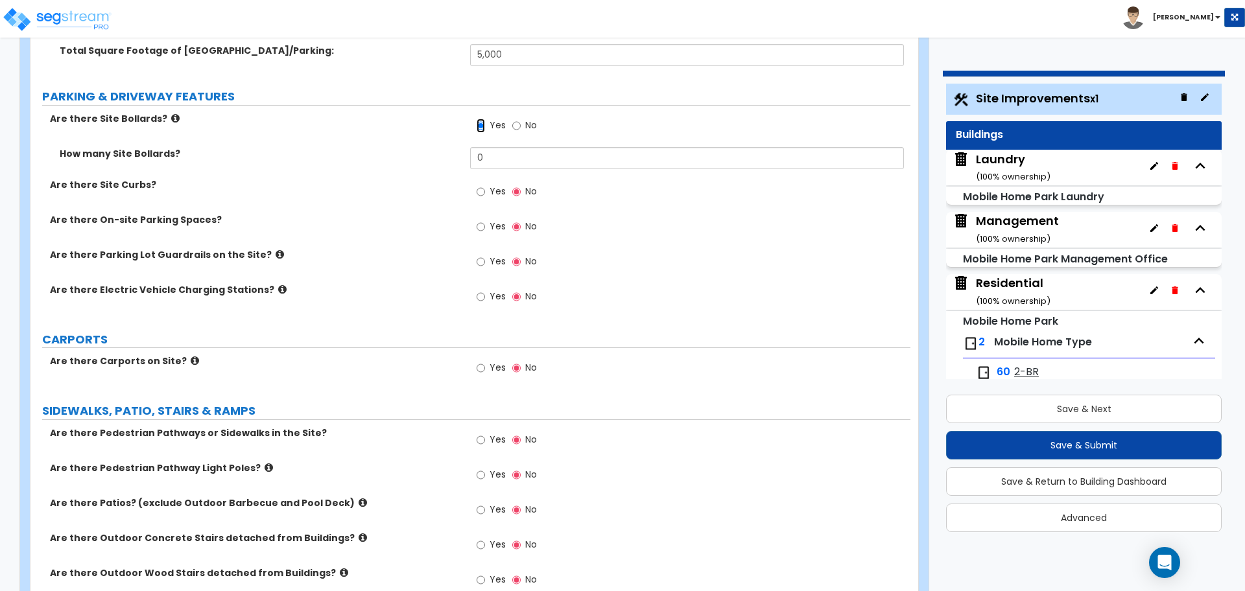
scroll to position [942, 0]
click at [493, 149] on input "0" at bounding box center [686, 157] width 433 height 22
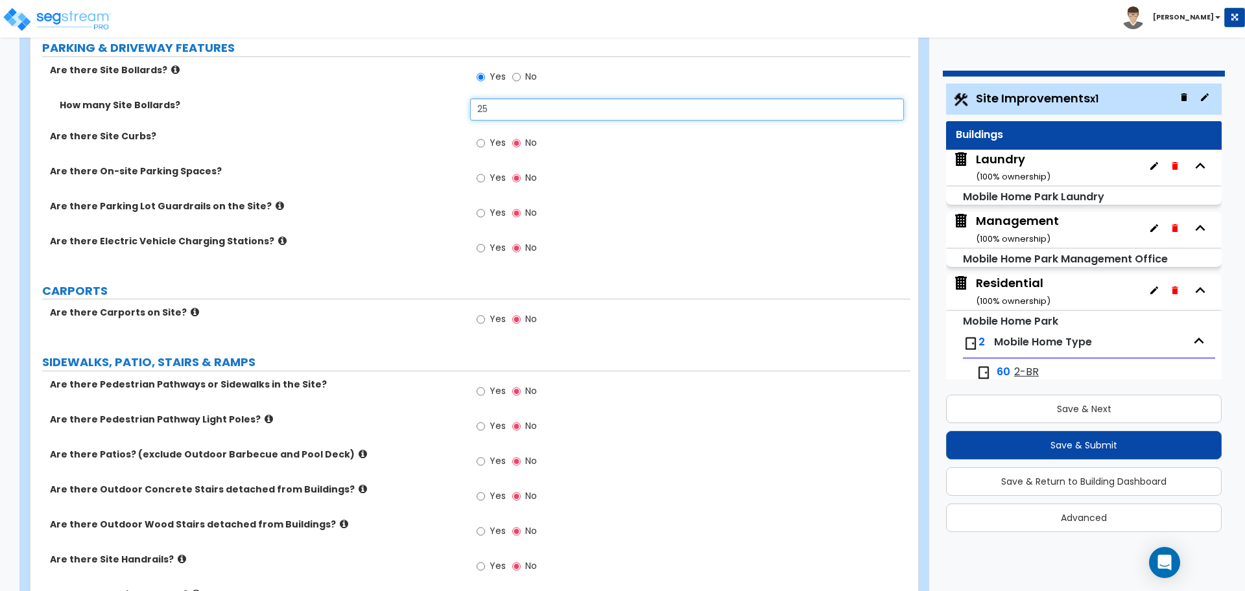
scroll to position [990, 0]
type input "25"
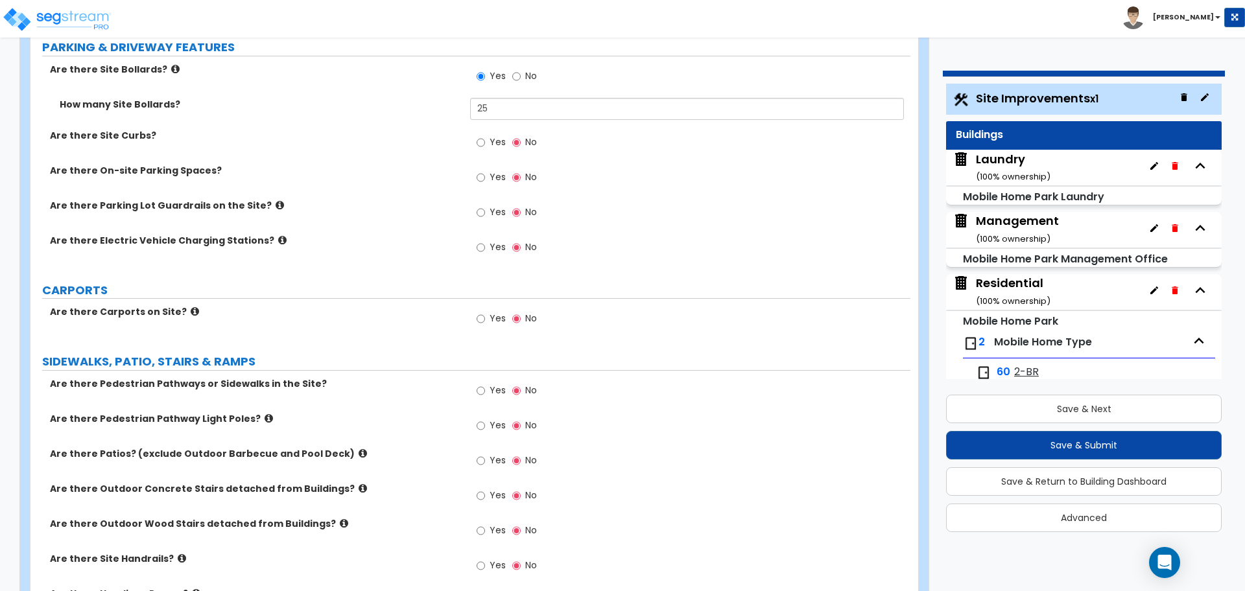
click at [492, 139] on span "Yes" at bounding box center [498, 142] width 16 height 13
click at [485, 139] on input "Yes" at bounding box center [481, 143] width 8 height 14
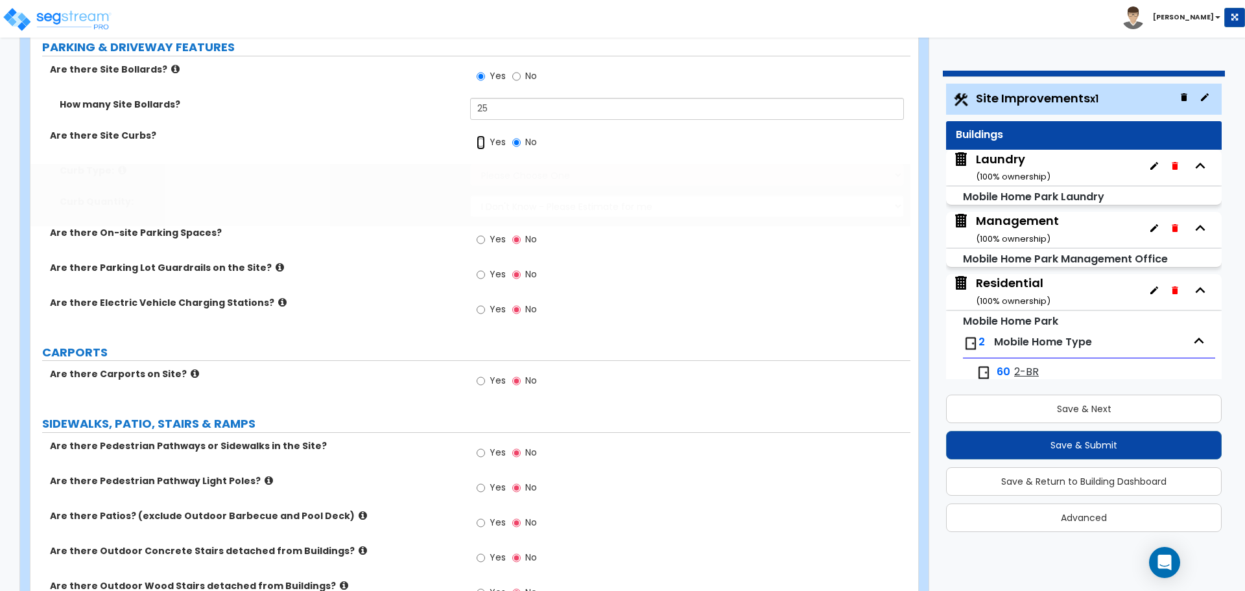
radio input "true"
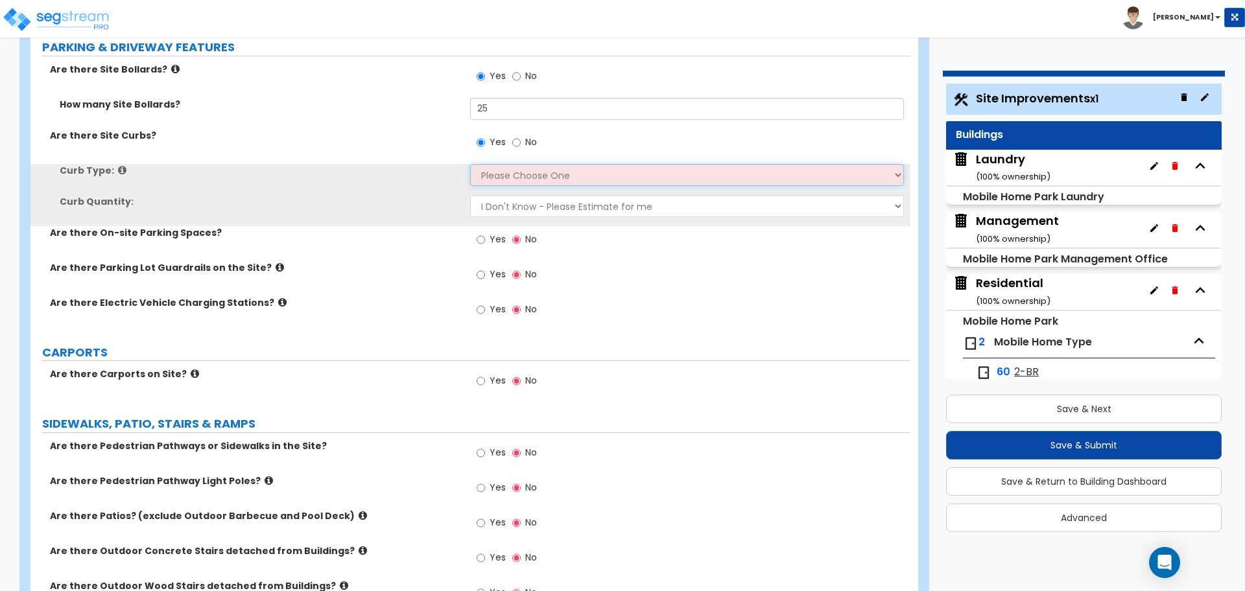
click at [543, 172] on select "Please Choose One Curb (Only) Curb & Gutter Asphalt Berm" at bounding box center [686, 175] width 433 height 22
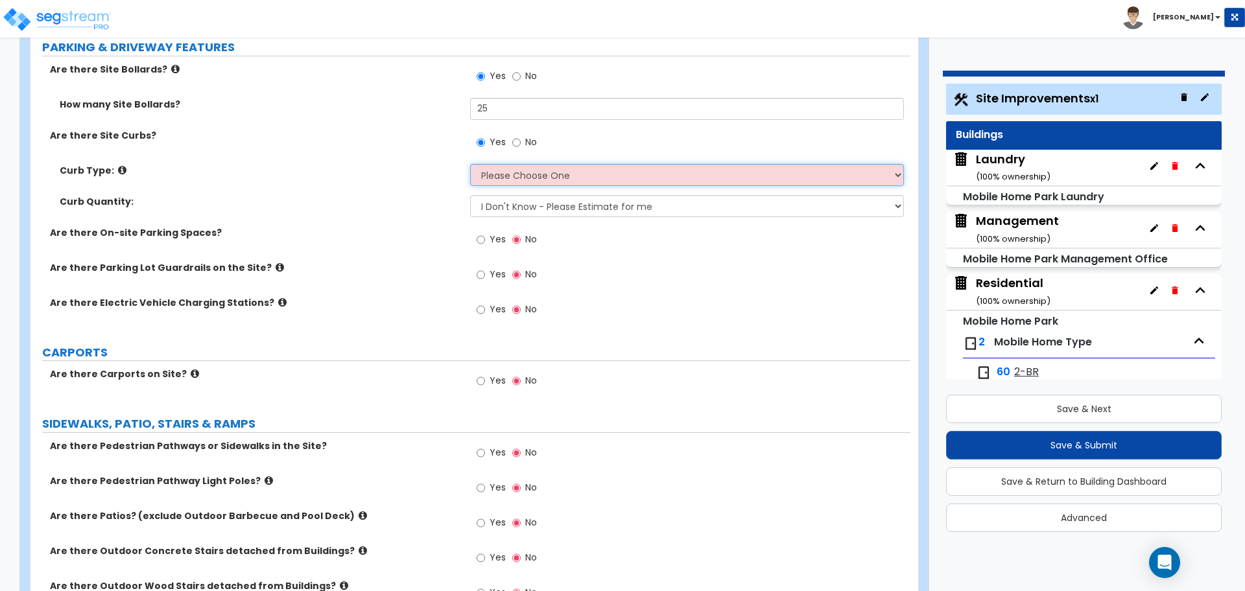
select select "3"
click at [470, 164] on select "Please Choose One Curb (Only) Curb & Gutter Asphalt Berm" at bounding box center [686, 175] width 433 height 22
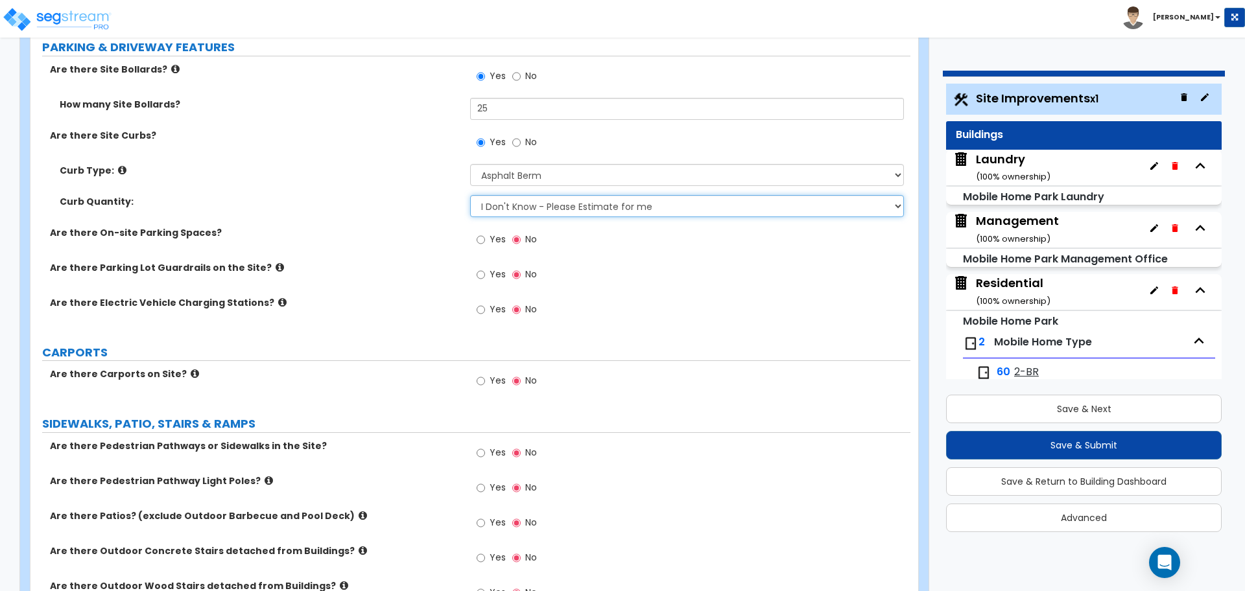
click at [541, 210] on select "I Don't Know - Please Estimate for me I want to Enter the Linear Footage" at bounding box center [686, 206] width 433 height 22
click at [470, 195] on select "I Don't Know - Please Estimate for me I want to Enter the Linear Footage" at bounding box center [686, 206] width 433 height 22
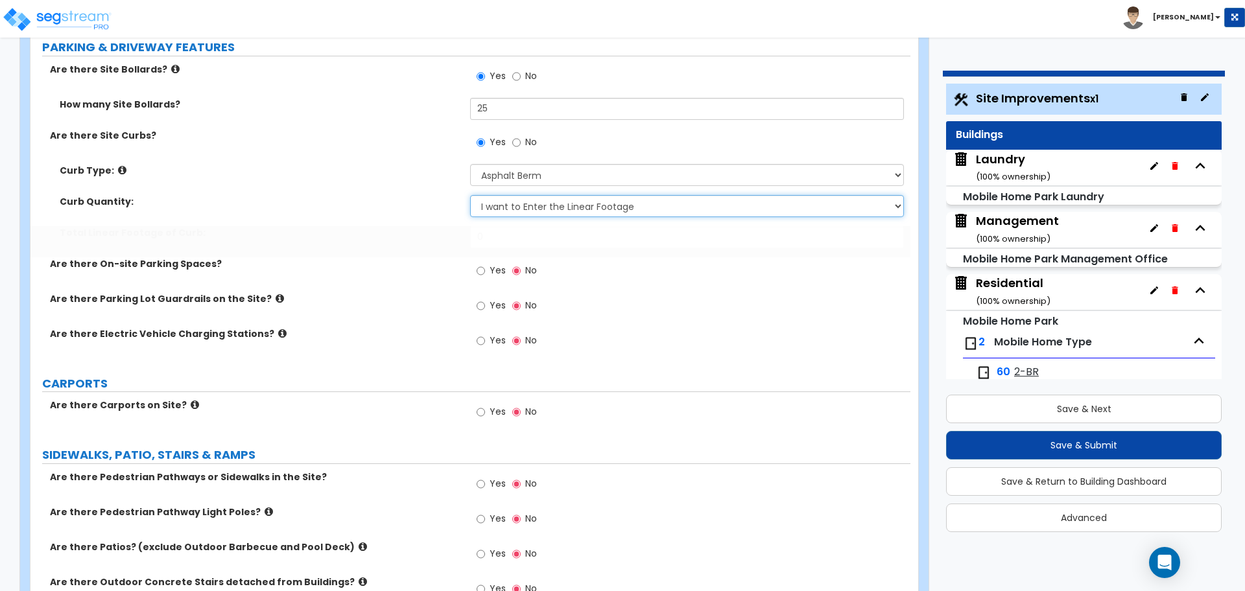
click at [534, 206] on select "I Don't Know - Please Estimate for me I want to Enter the Linear Footage" at bounding box center [686, 206] width 433 height 22
select select "0"
click at [470, 195] on select "I Don't Know - Please Estimate for me I want to Enter the Linear Footage" at bounding box center [686, 206] width 433 height 22
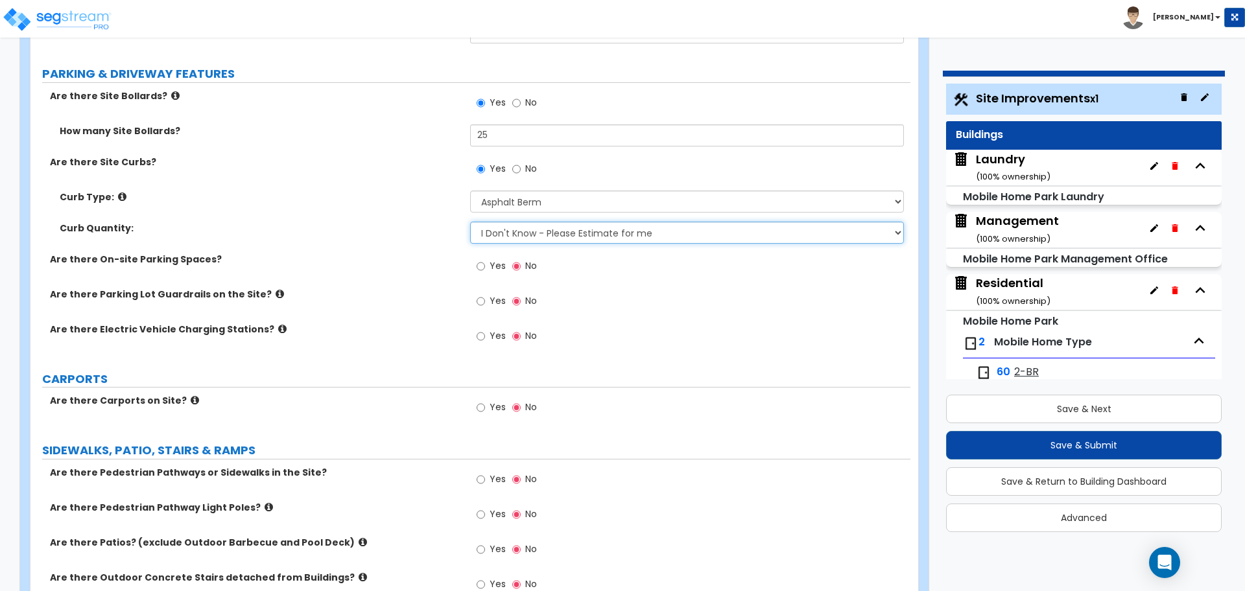
scroll to position [953, 0]
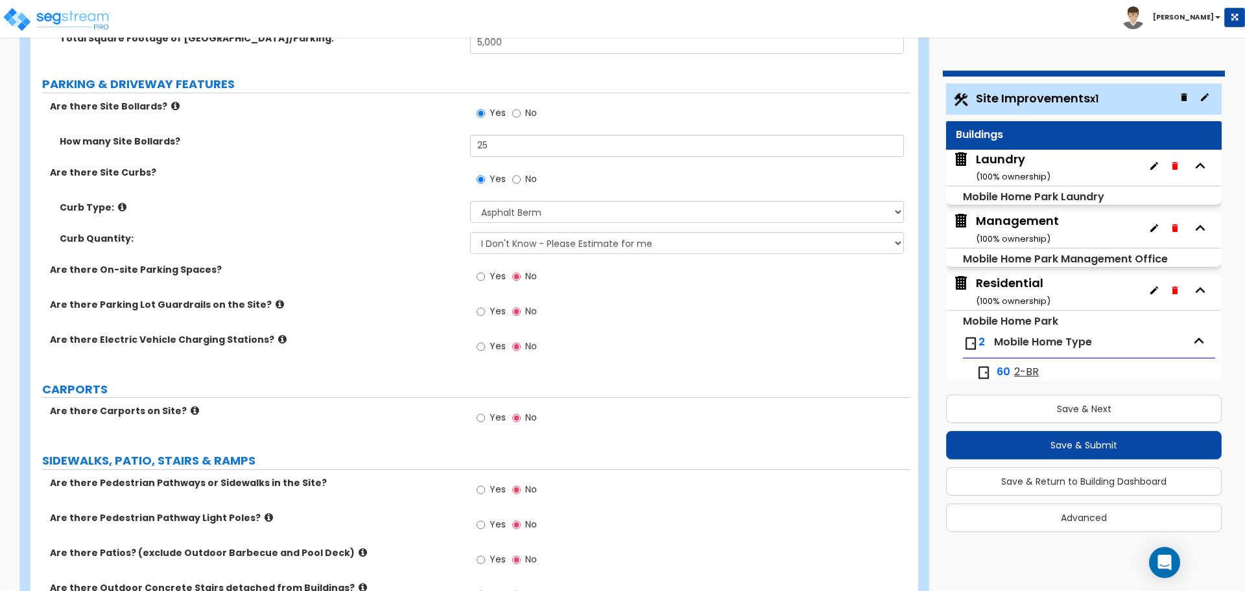
click at [118, 204] on icon at bounding box center [122, 207] width 8 height 10
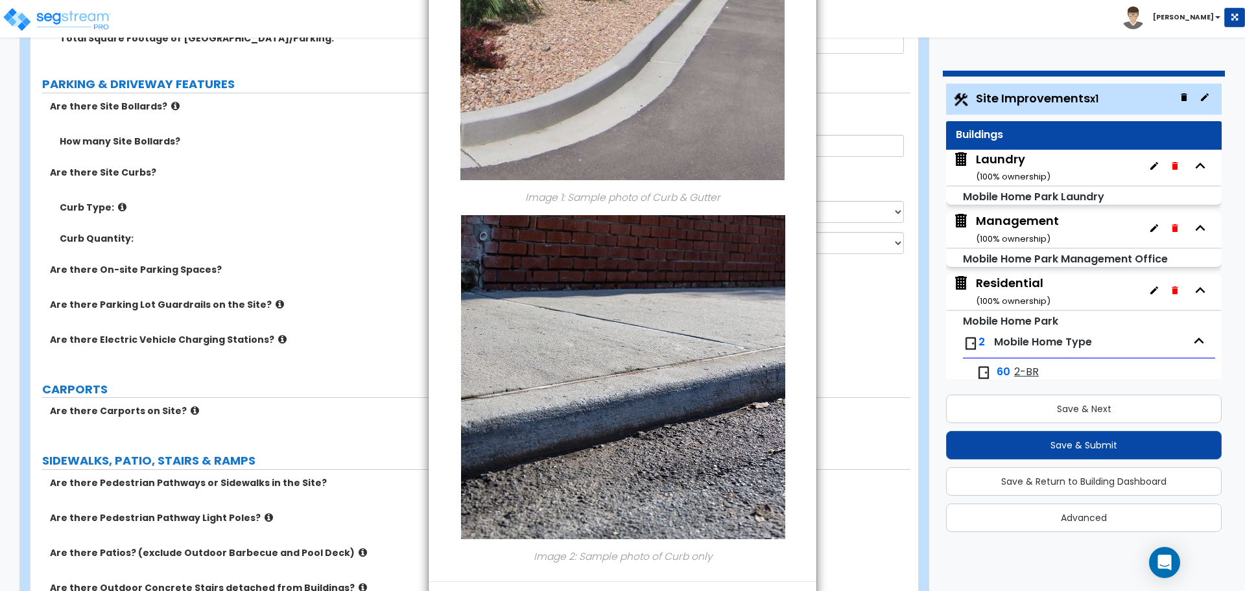
scroll to position [265, 0]
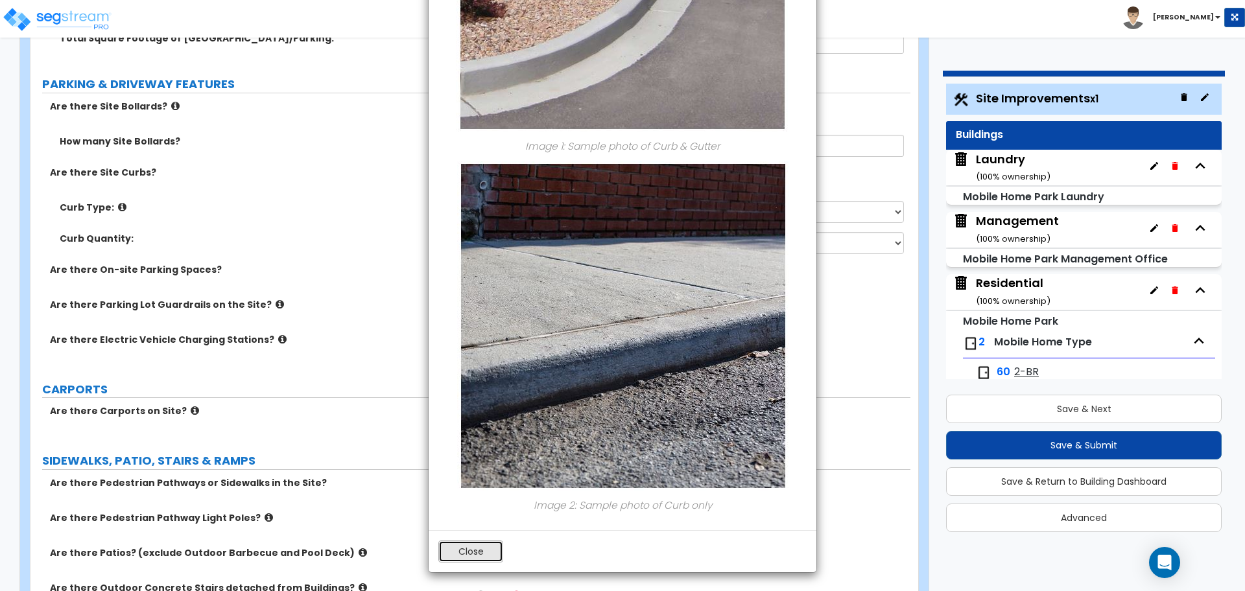
click at [481, 543] on button "Close" at bounding box center [470, 552] width 65 height 22
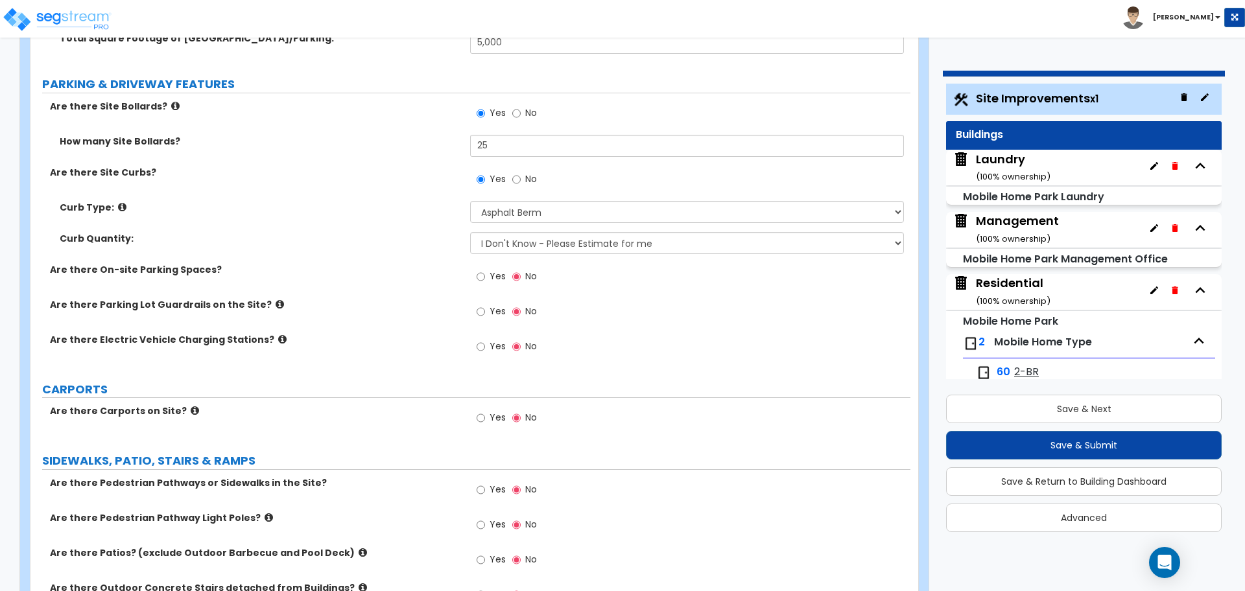
click at [118, 204] on icon at bounding box center [122, 207] width 8 height 10
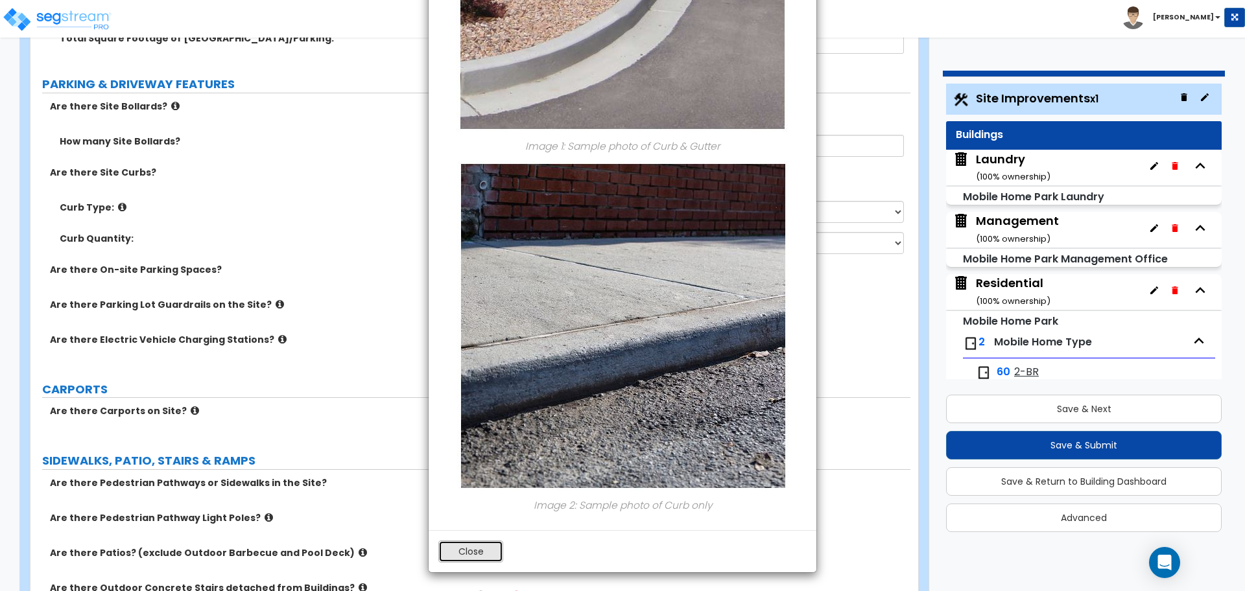
click at [489, 551] on button "Close" at bounding box center [470, 552] width 65 height 22
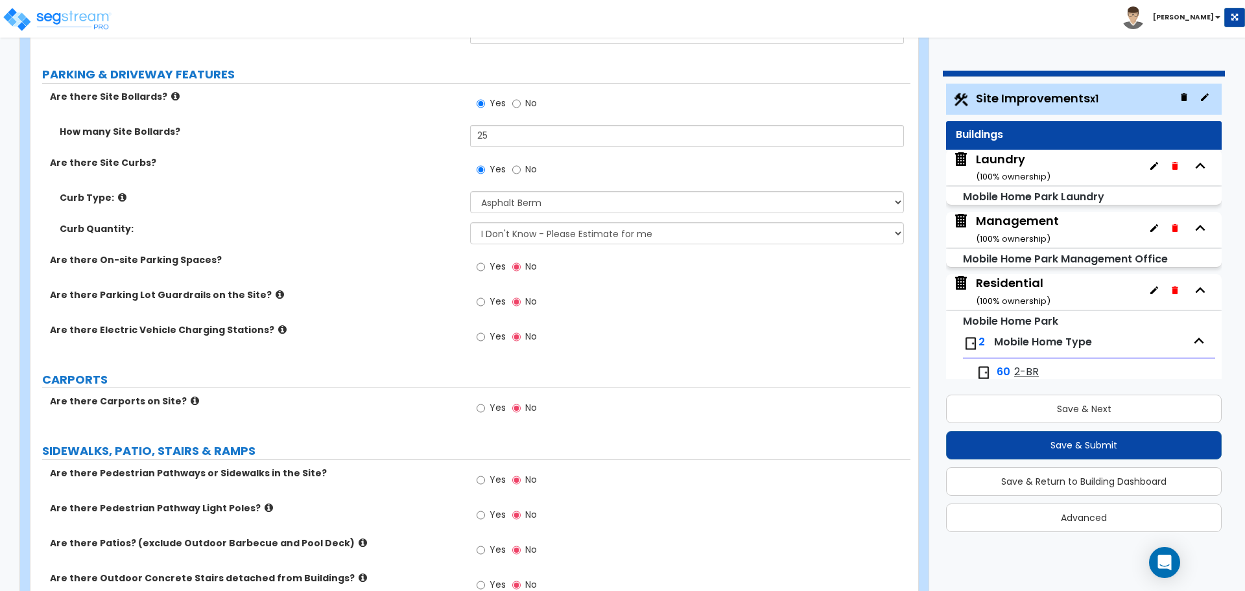
scroll to position [965, 0]
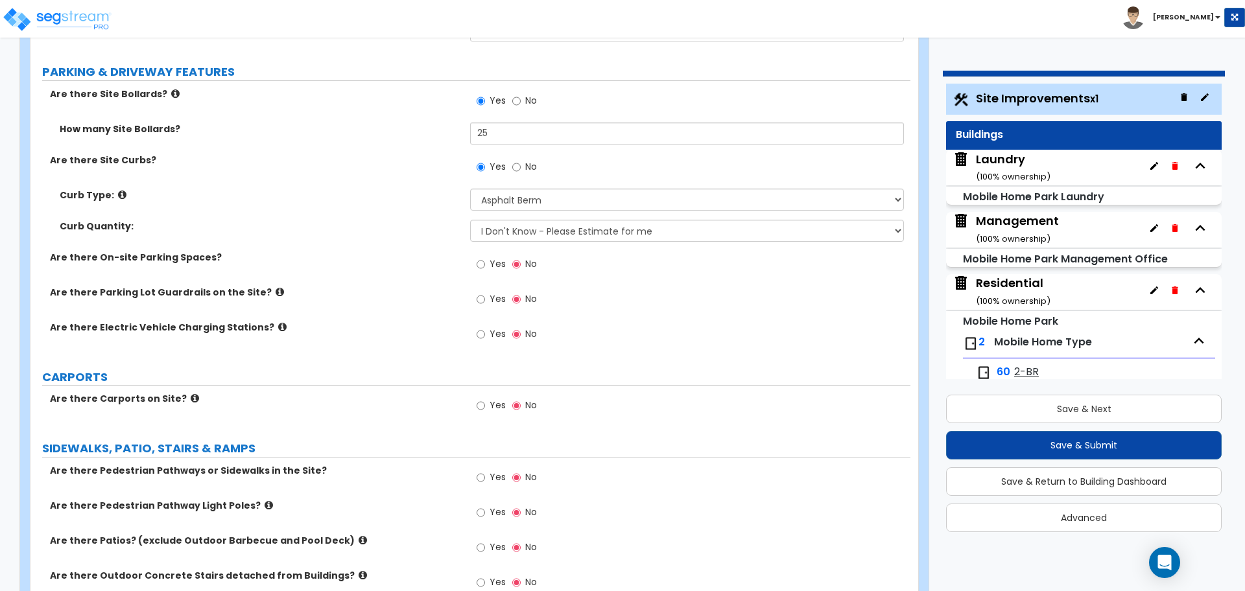
click at [118, 193] on icon at bounding box center [122, 195] width 8 height 10
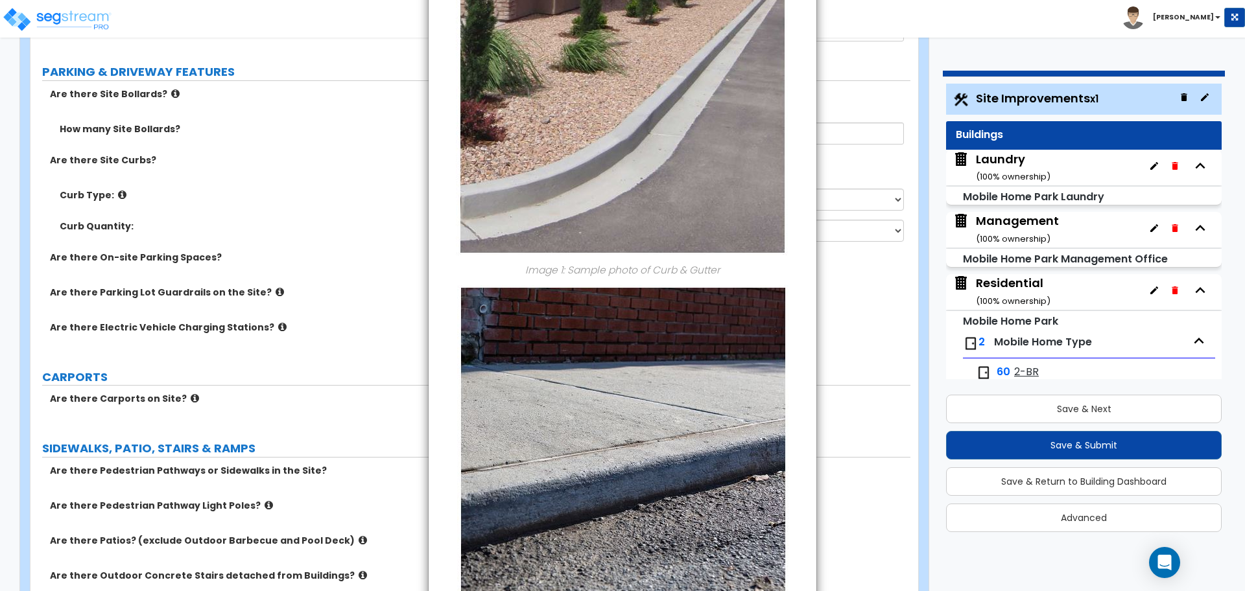
scroll to position [265, 0]
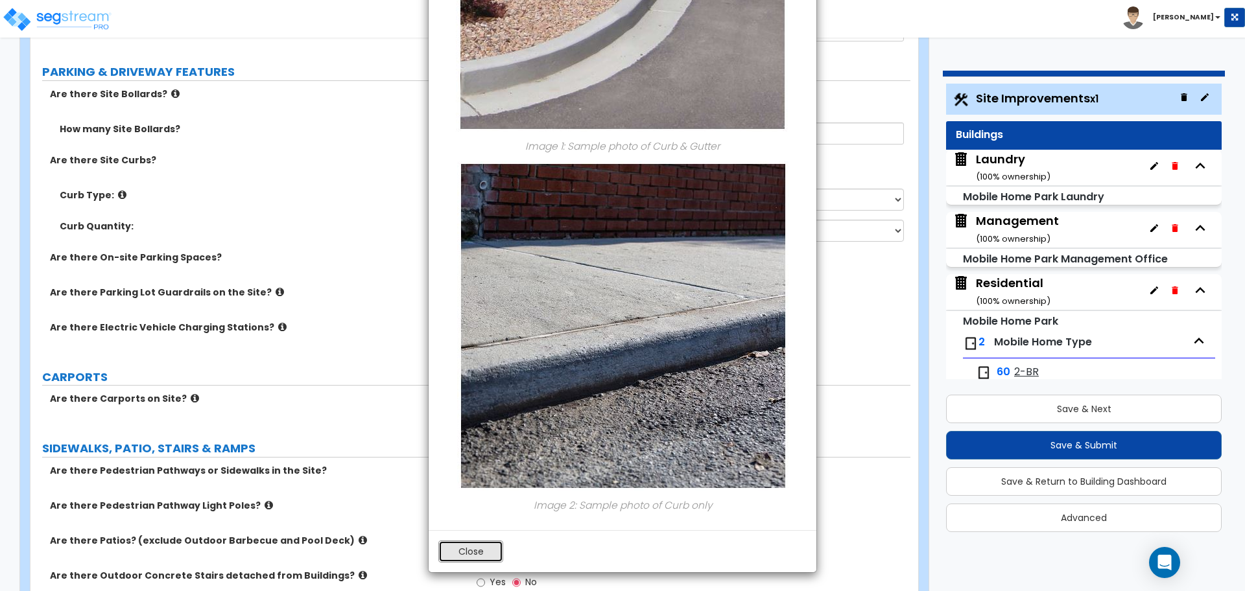
click at [483, 552] on button "Close" at bounding box center [470, 552] width 65 height 22
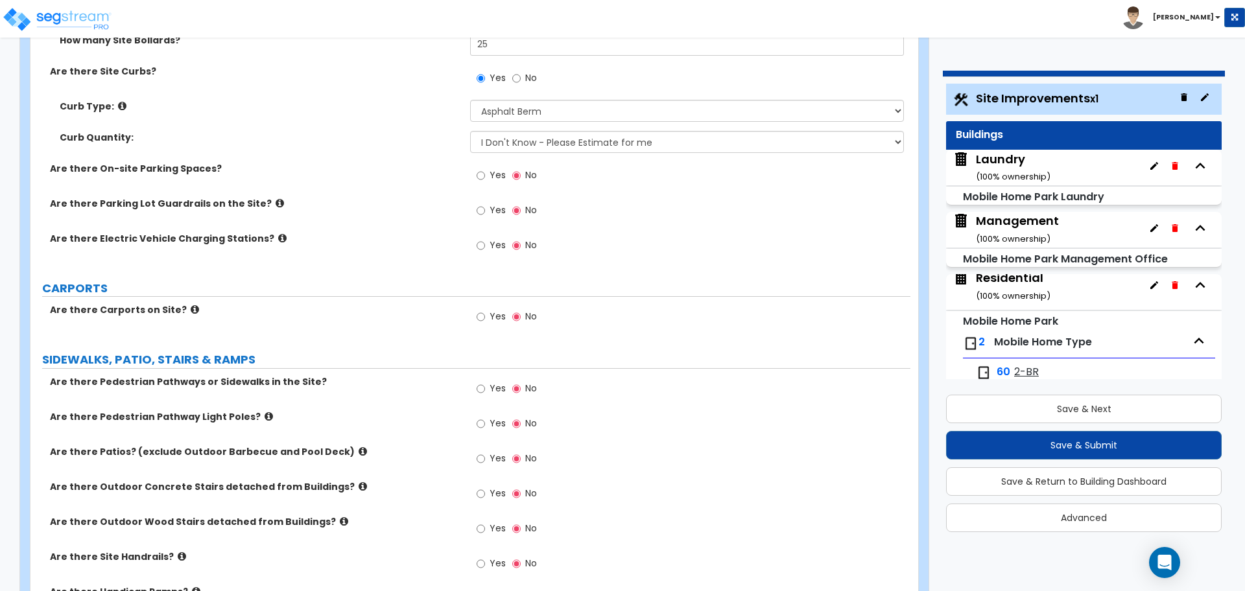
scroll to position [52, 0]
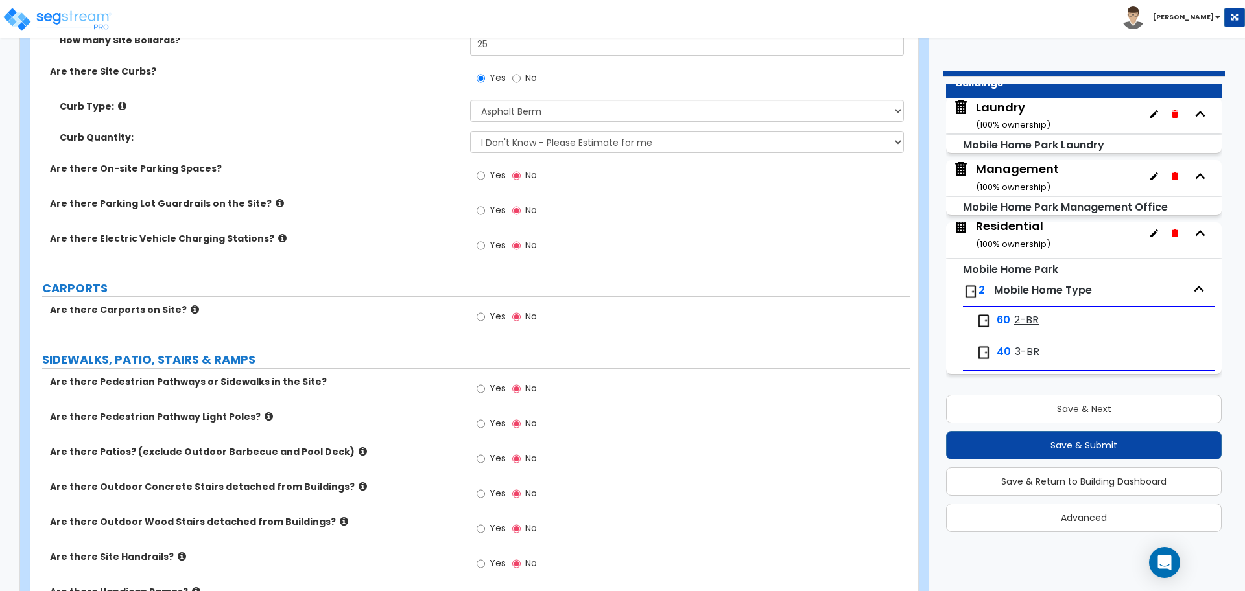
click at [1026, 320] on span "2-BR" at bounding box center [1026, 320] width 25 height 15
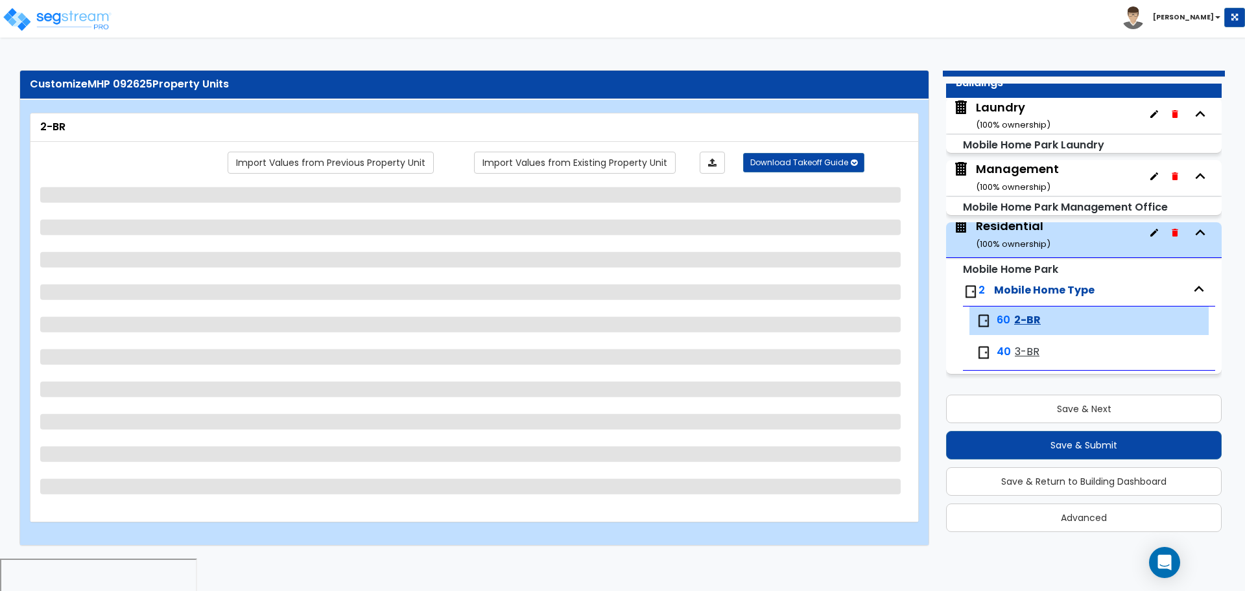
scroll to position [5, 0]
select select "1"
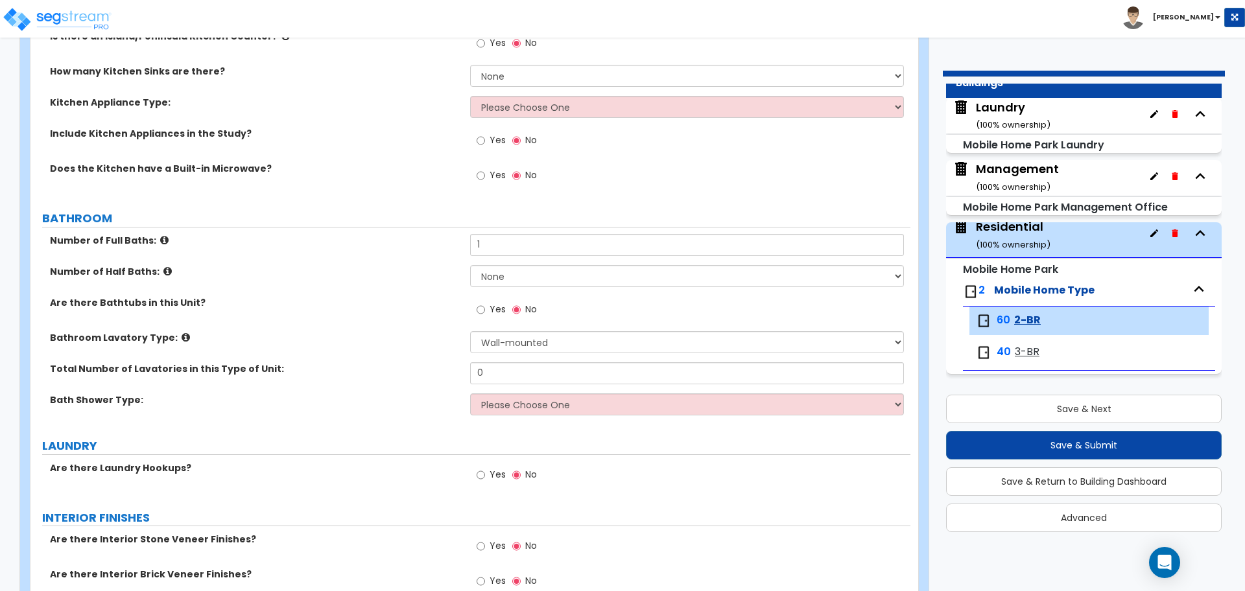
scroll to position [472, 0]
click at [526, 276] on select "None 1 2 3 4 5" at bounding box center [686, 274] width 433 height 22
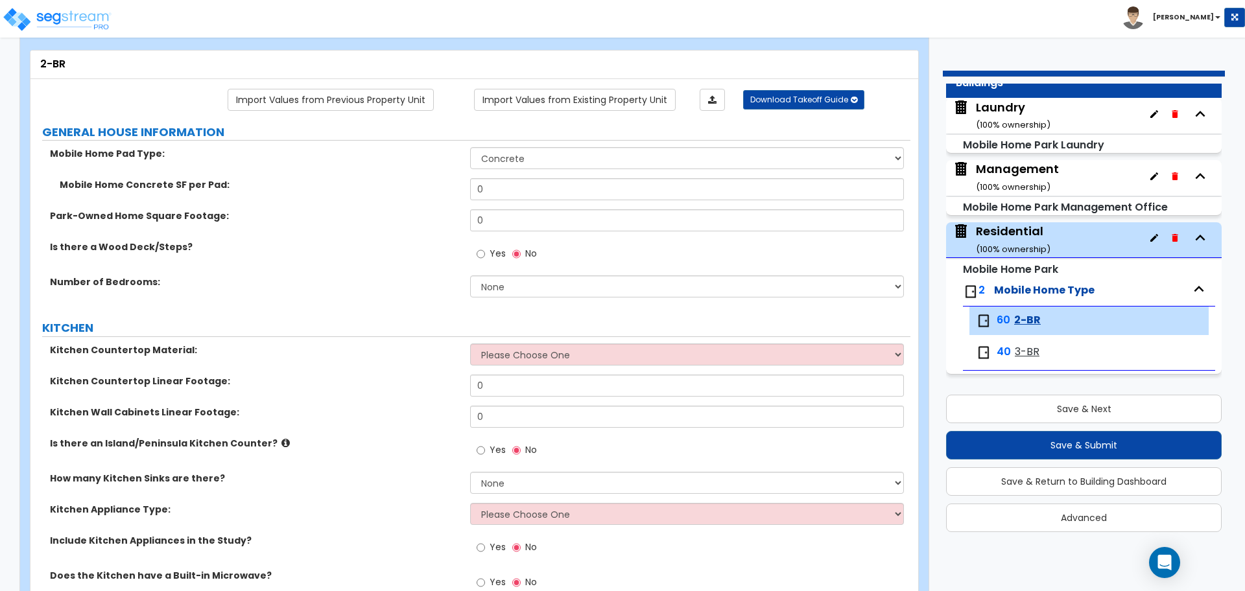
scroll to position [0, 0]
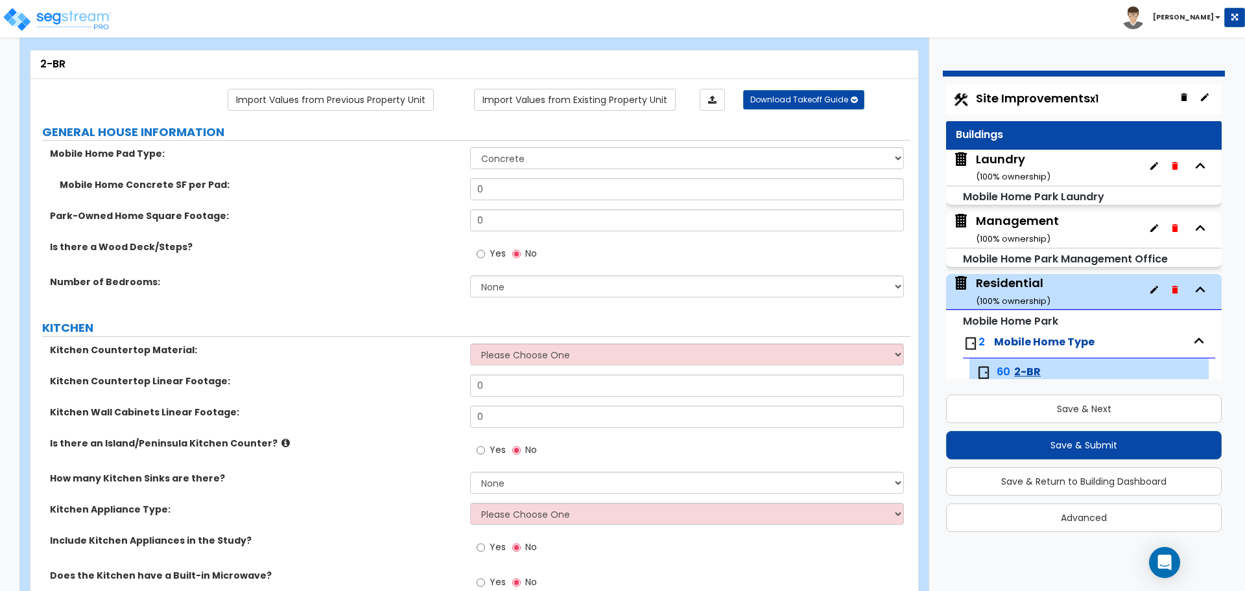
click at [1017, 97] on span "Site Improvements x1" at bounding box center [1037, 98] width 123 height 16
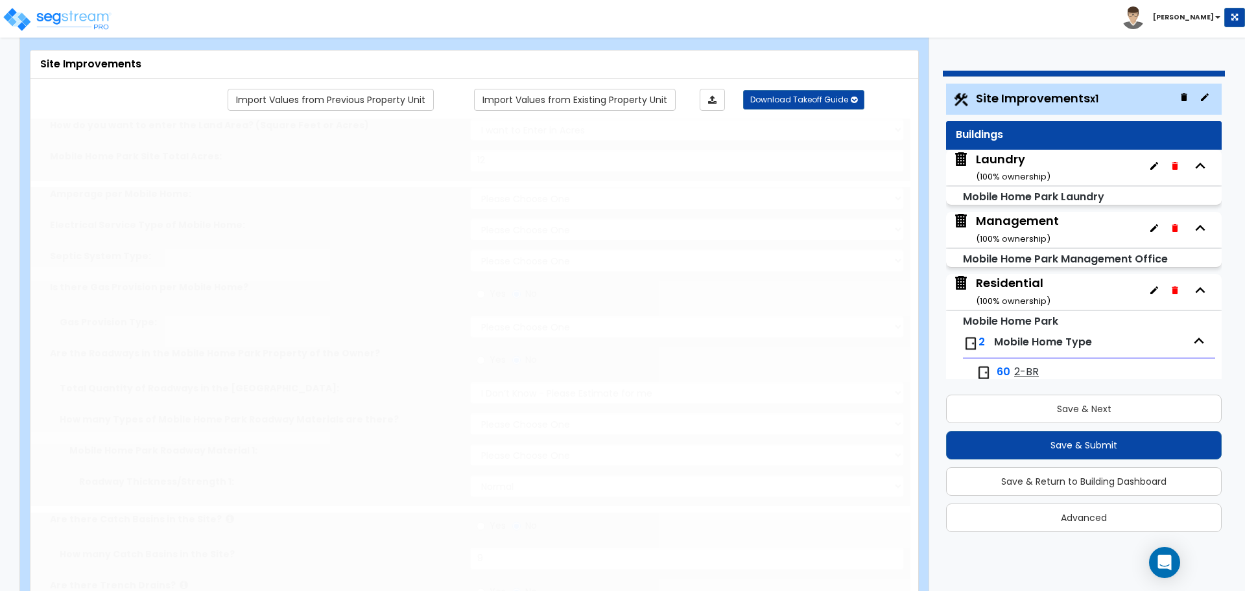
type input "12"
select select "2"
select select "1"
select select "2"
radio input "true"
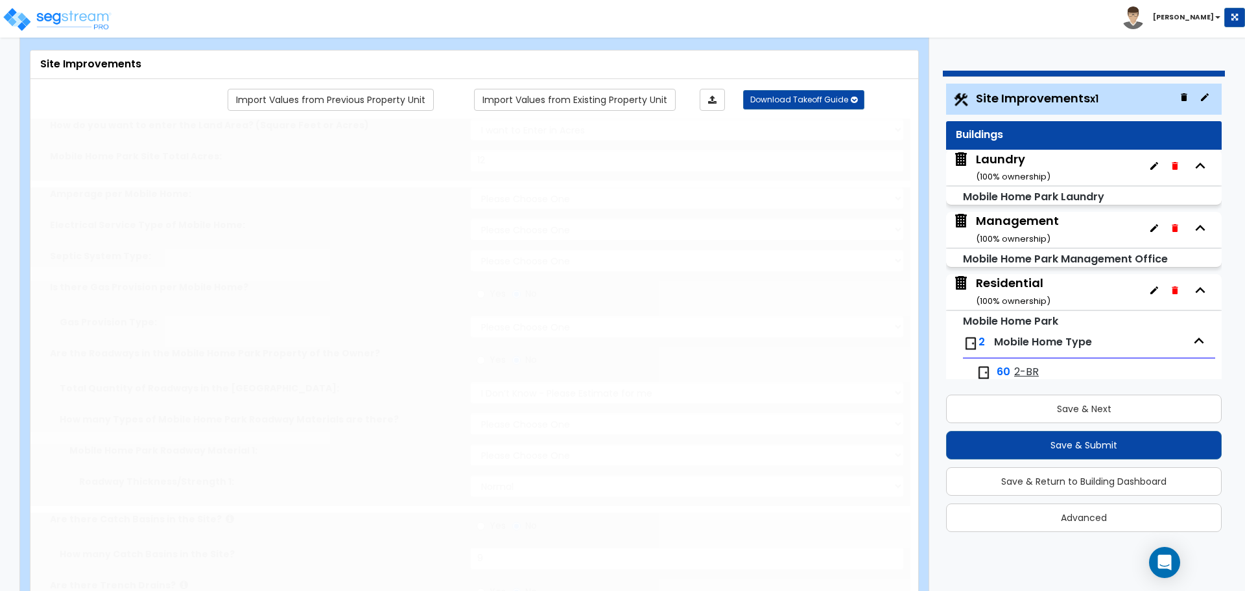
select select "2"
radio input "true"
select select "1"
select select "2"
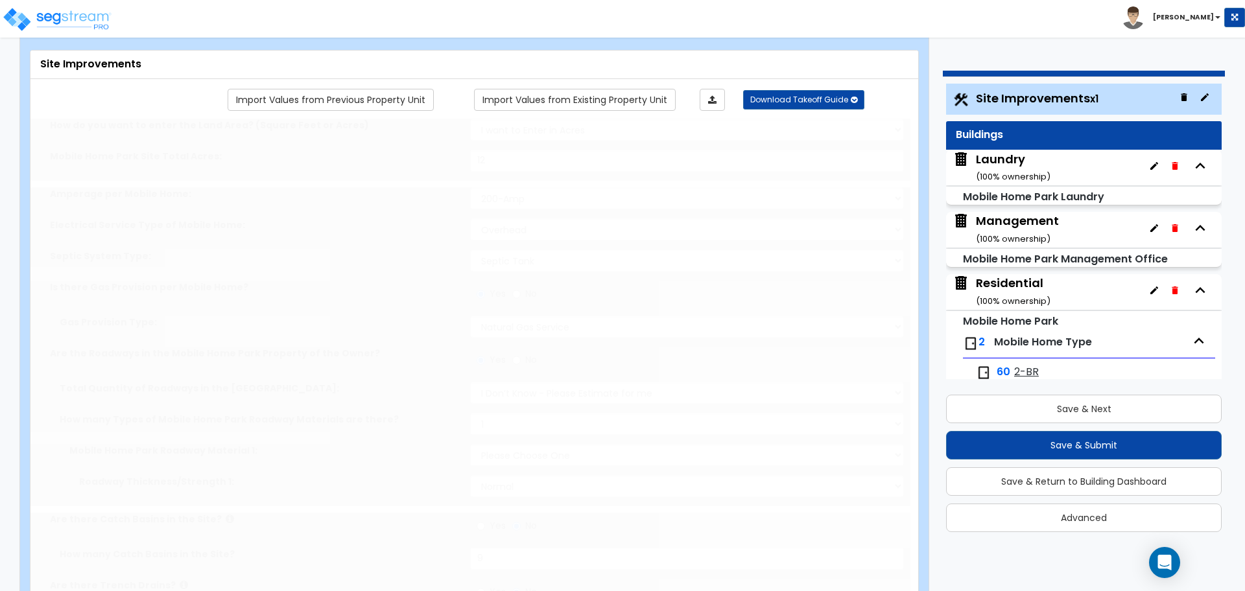
radio input "true"
type input "9"
radio input "true"
type input "60"
type input "120"
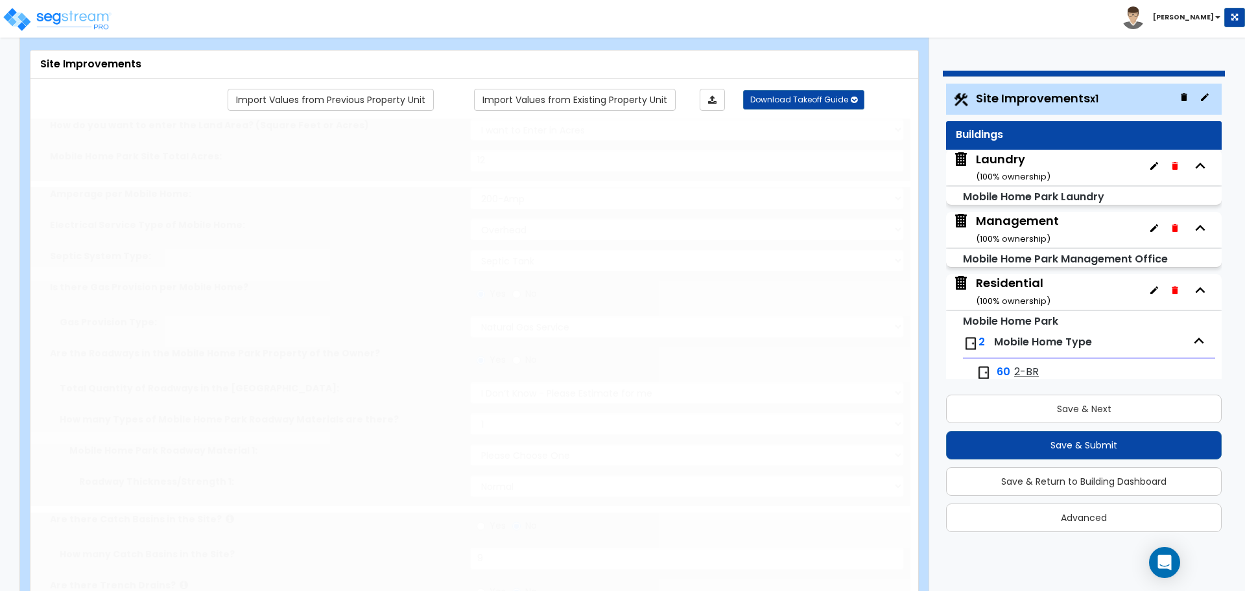
type input "180"
select select "2"
type input "5000"
select select "2"
select select "1"
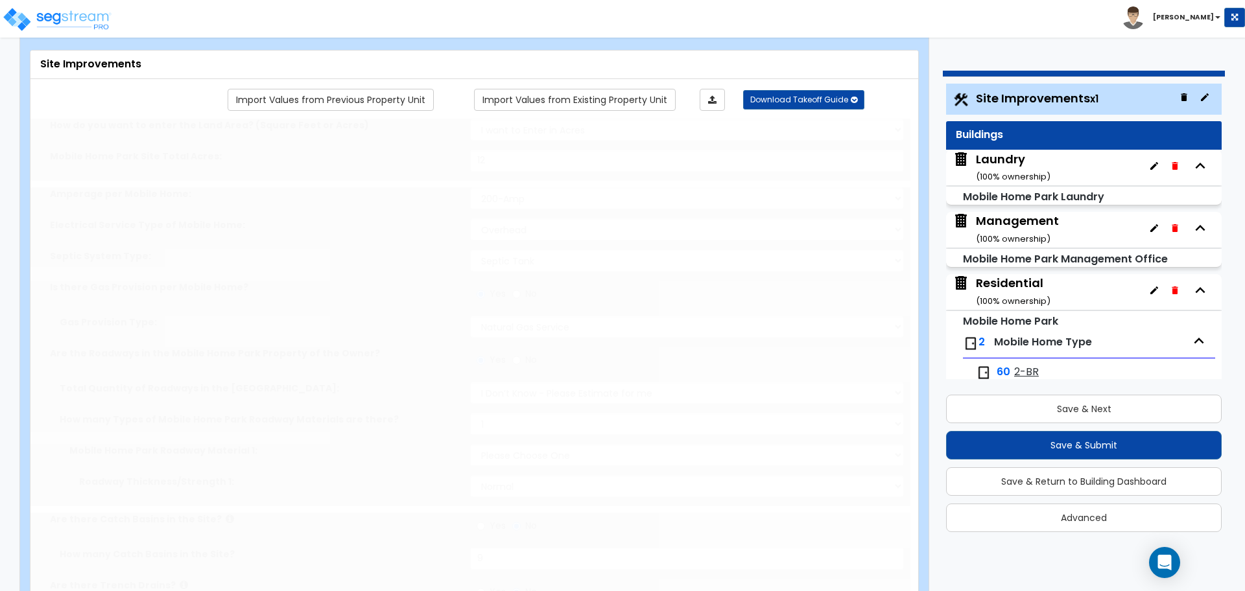
type input "5000"
radio input "true"
type input "25"
radio input "true"
select select "3"
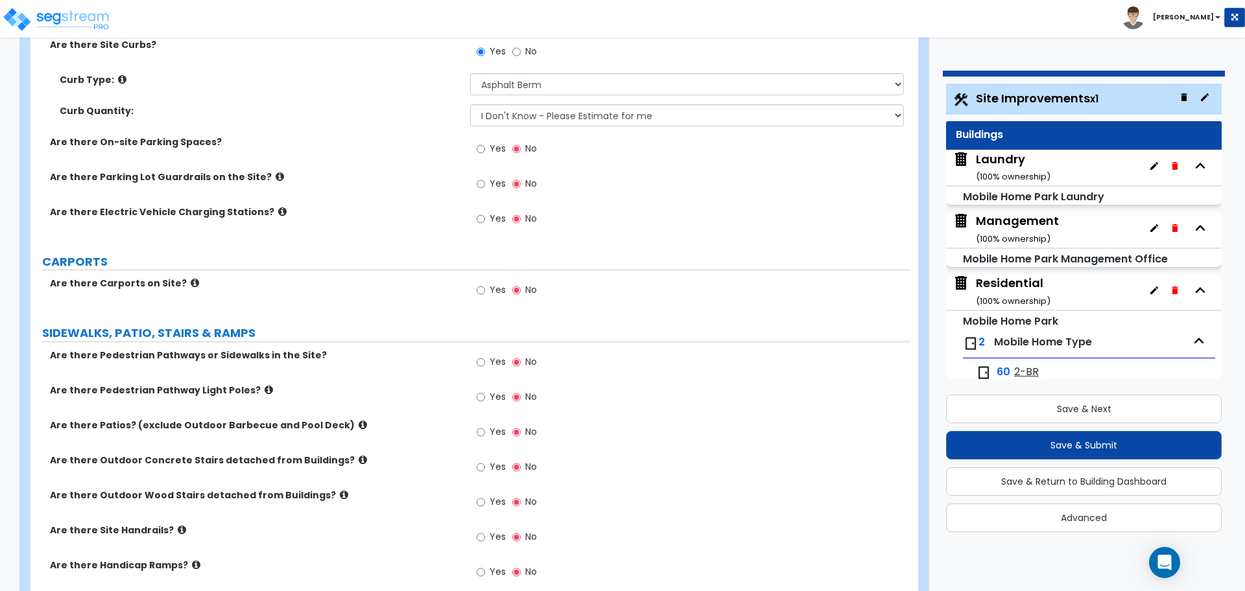
scroll to position [1072, 0]
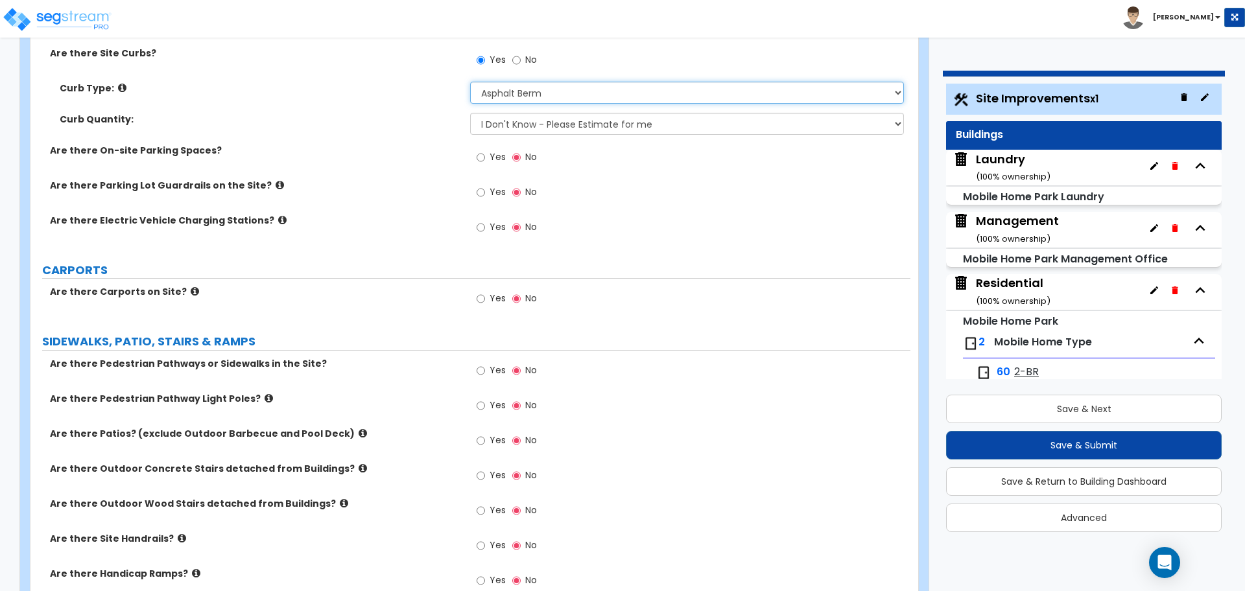
click at [539, 95] on select "Please Choose One Curb (Only) Curb & Gutter Asphalt Berm" at bounding box center [686, 93] width 433 height 22
click at [118, 83] on icon at bounding box center [122, 88] width 8 height 10
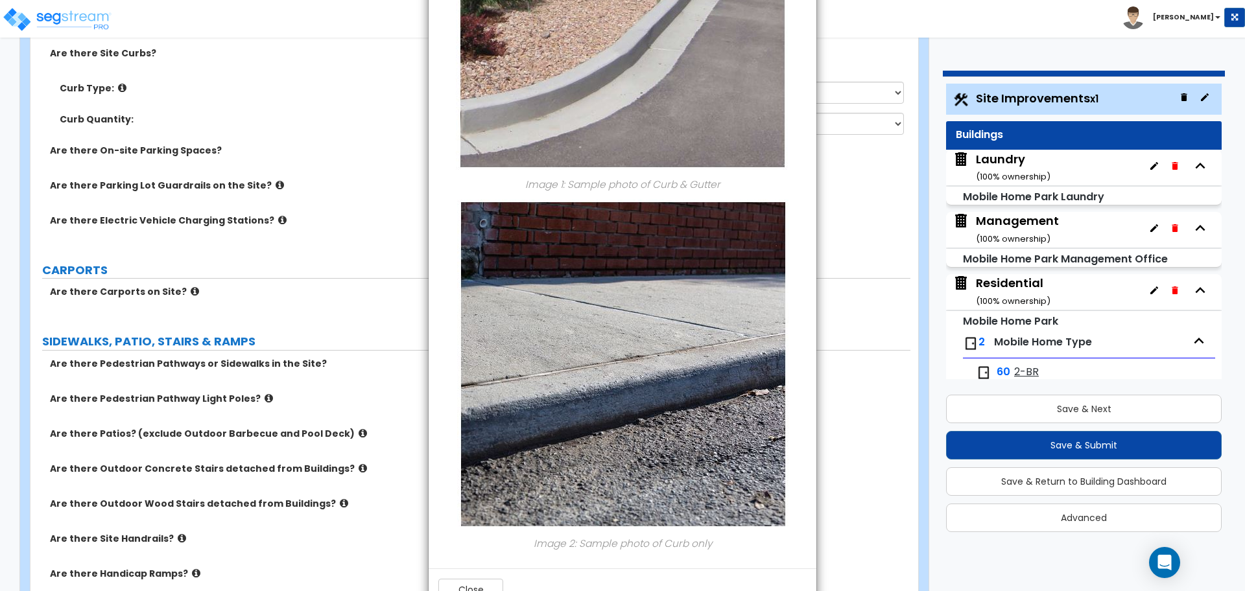
scroll to position [265, 0]
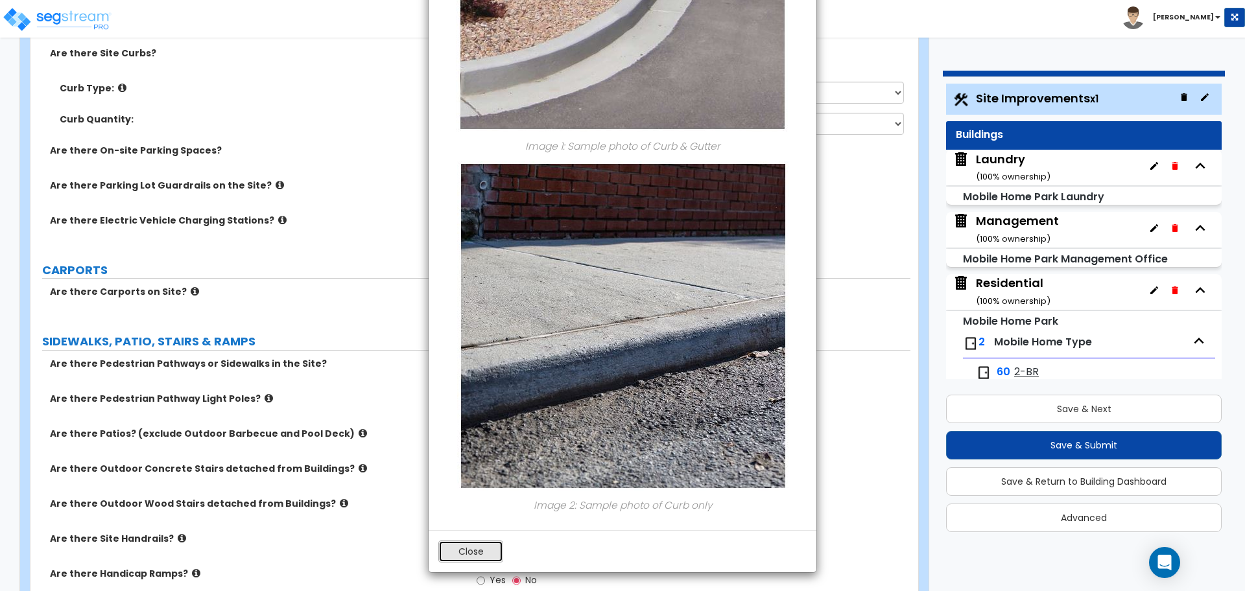
click at [475, 556] on button "Close" at bounding box center [470, 552] width 65 height 22
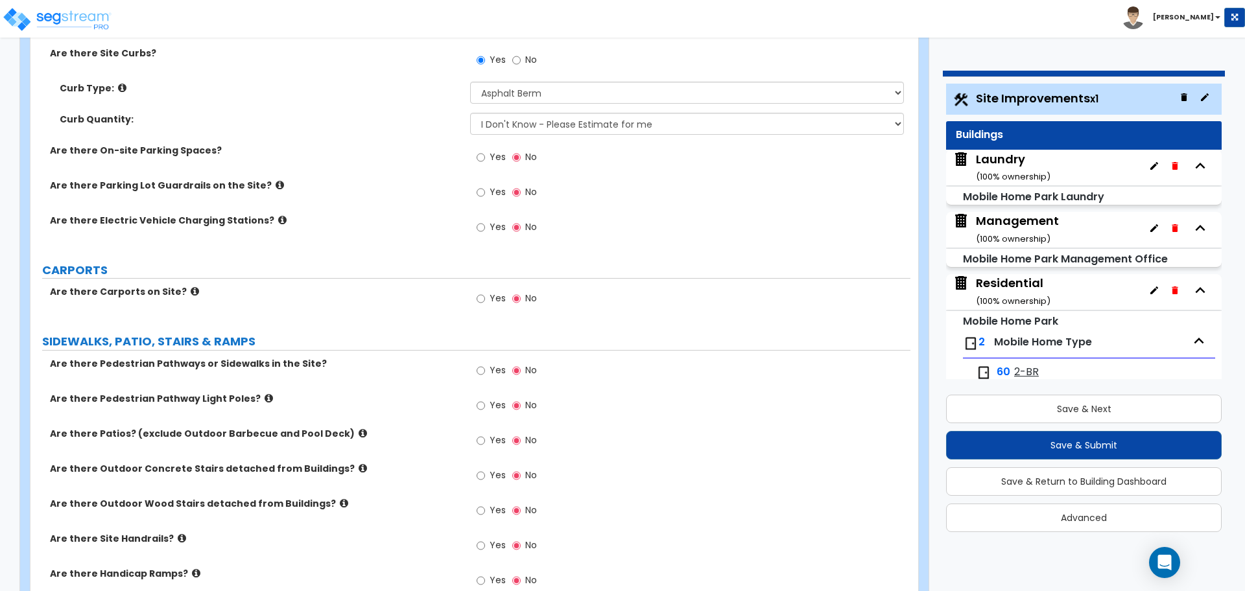
click at [498, 154] on span "Yes" at bounding box center [498, 156] width 16 height 13
click at [485, 154] on input "Yes" at bounding box center [481, 157] width 8 height 14
radio input "true"
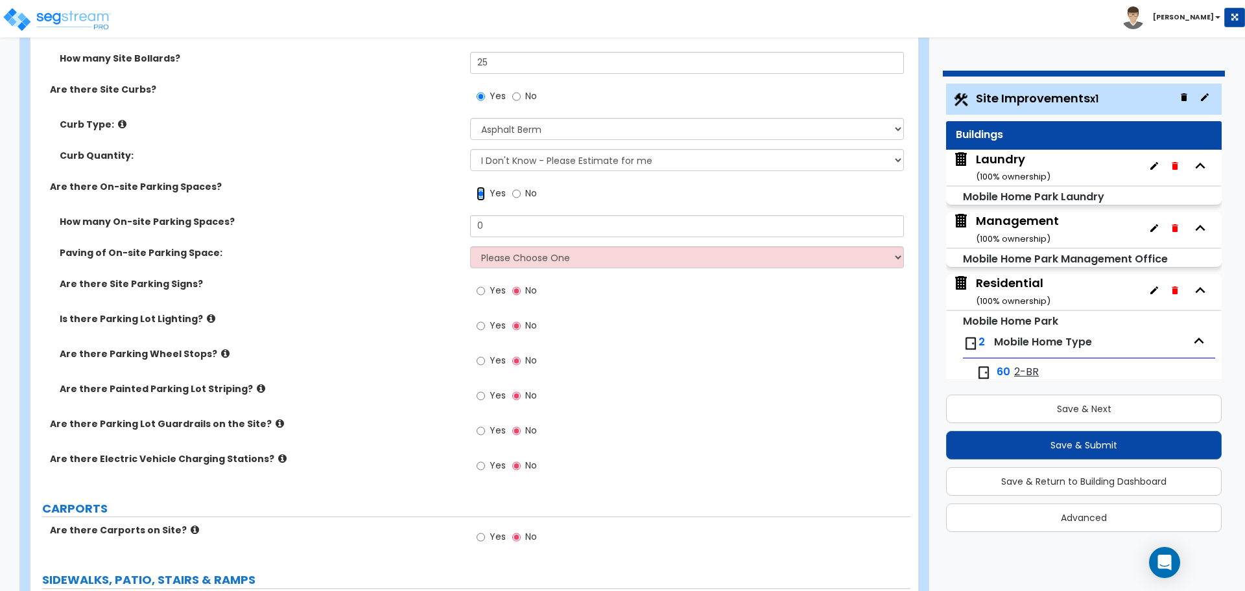
scroll to position [1036, 0]
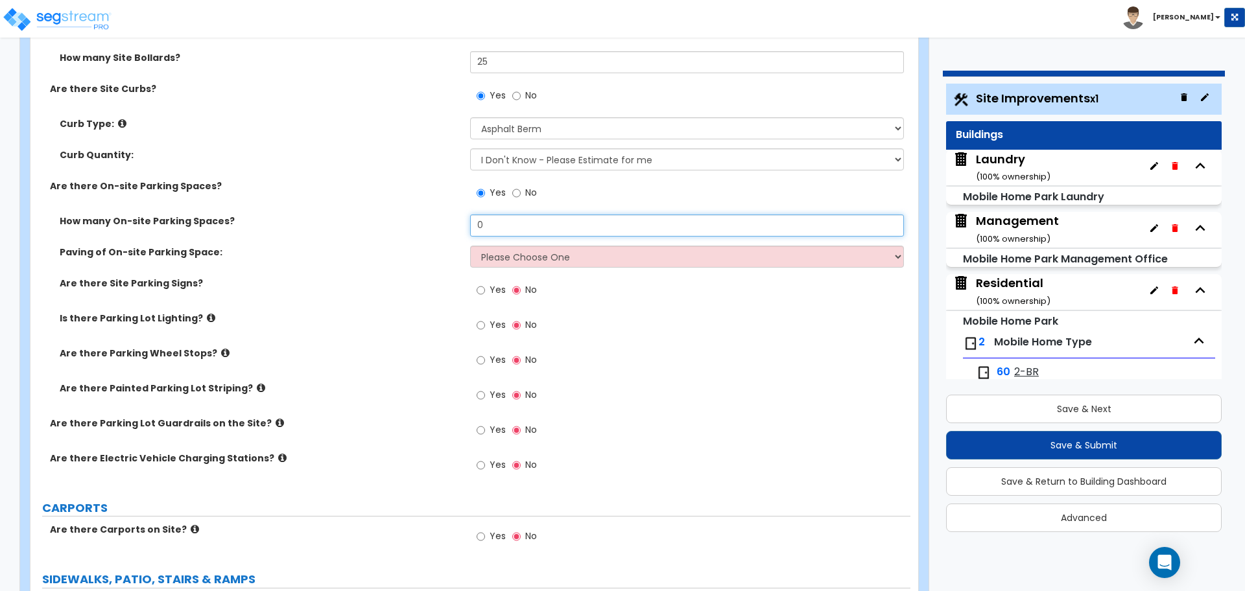
click at [489, 228] on input "0" at bounding box center [686, 226] width 433 height 22
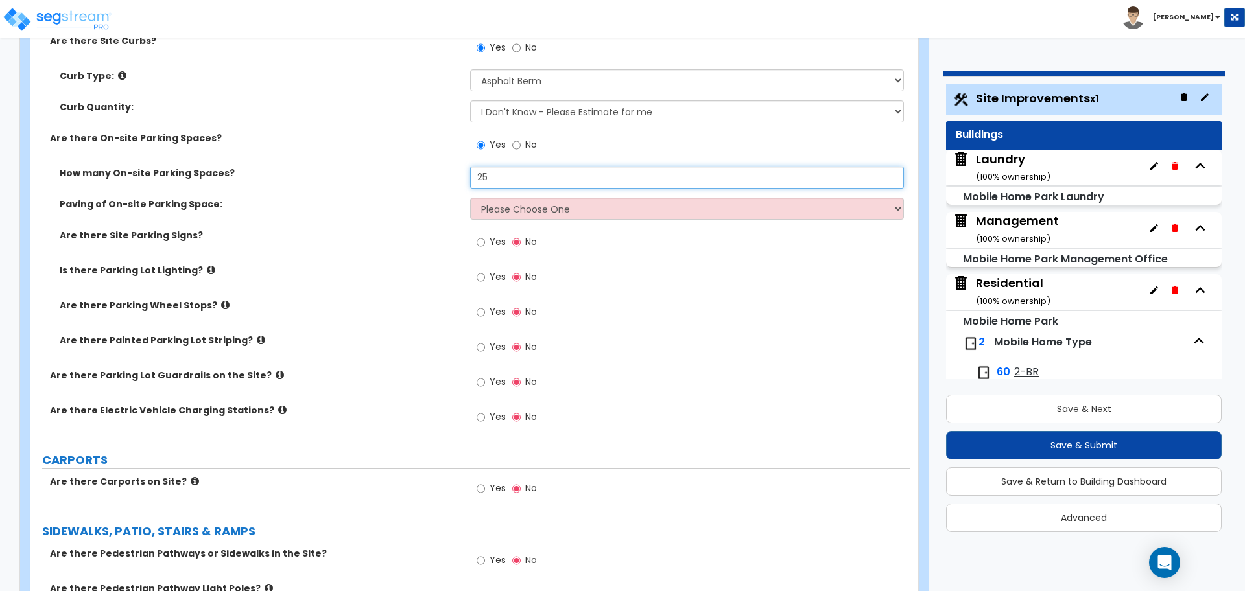
scroll to position [1085, 0]
type input "25"
click at [553, 206] on select "Please Choose One Gravel Asphalt Concrete" at bounding box center [686, 208] width 433 height 22
select select "3"
click at [470, 197] on select "Please Choose One Gravel Asphalt Concrete" at bounding box center [686, 208] width 433 height 22
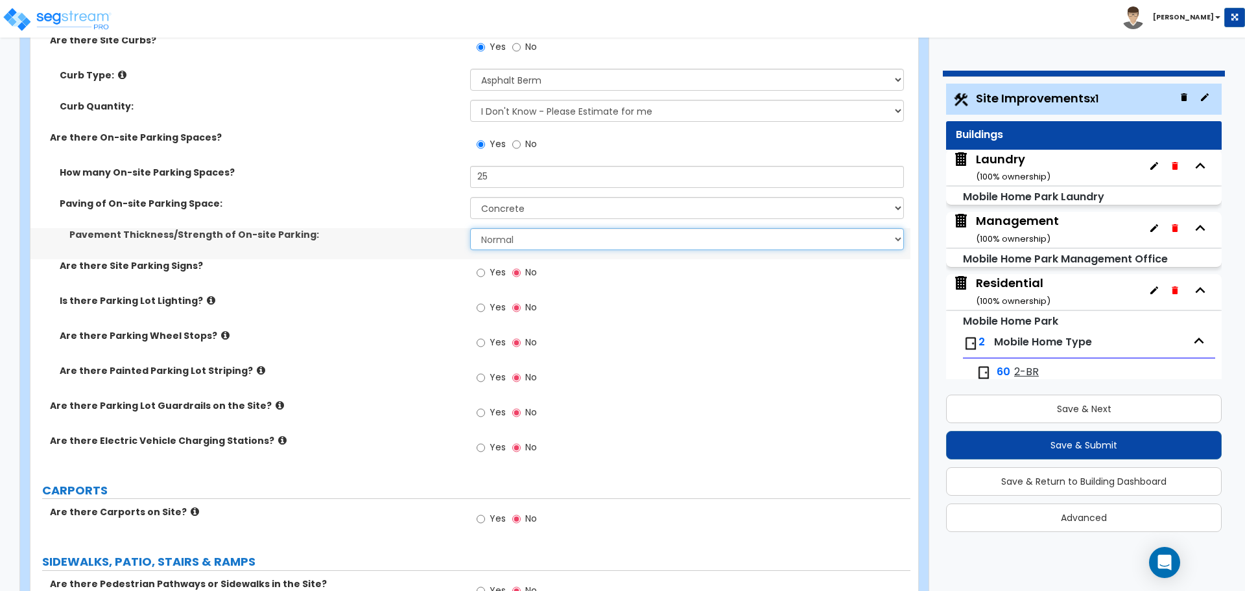
click at [525, 228] on select "Normal Enhanced" at bounding box center [686, 239] width 433 height 22
select select "2"
click at [470, 228] on select "Normal Enhanced" at bounding box center [686, 239] width 433 height 22
click at [497, 271] on span "Yes" at bounding box center [498, 272] width 16 height 13
click at [485, 271] on input "Yes" at bounding box center [481, 273] width 8 height 14
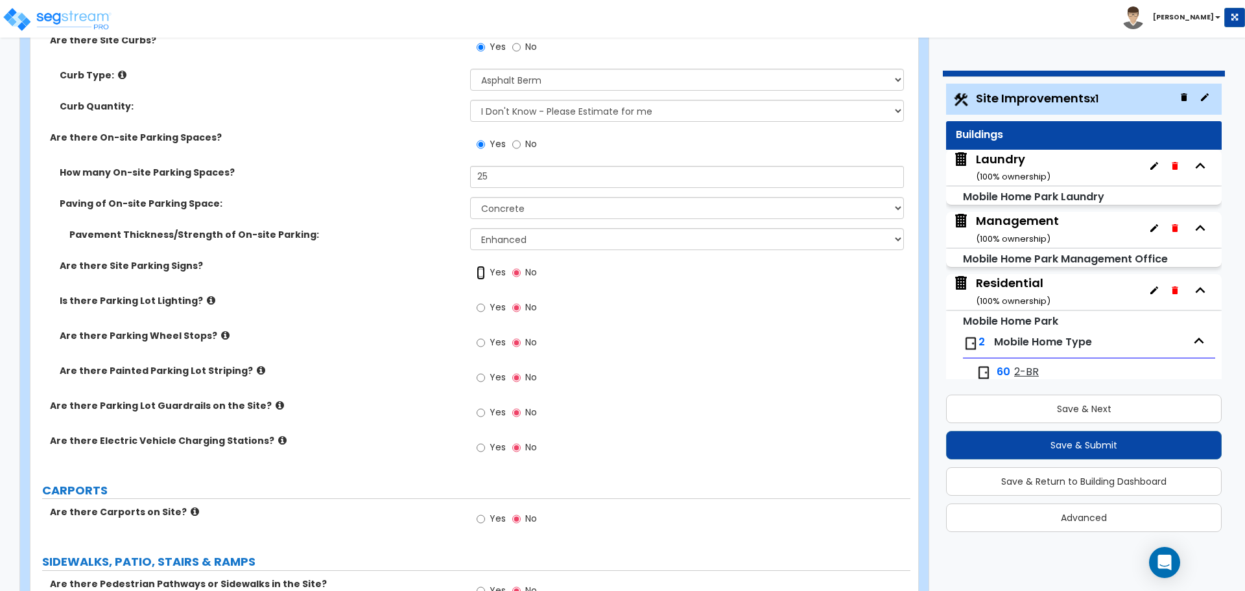
radio input "true"
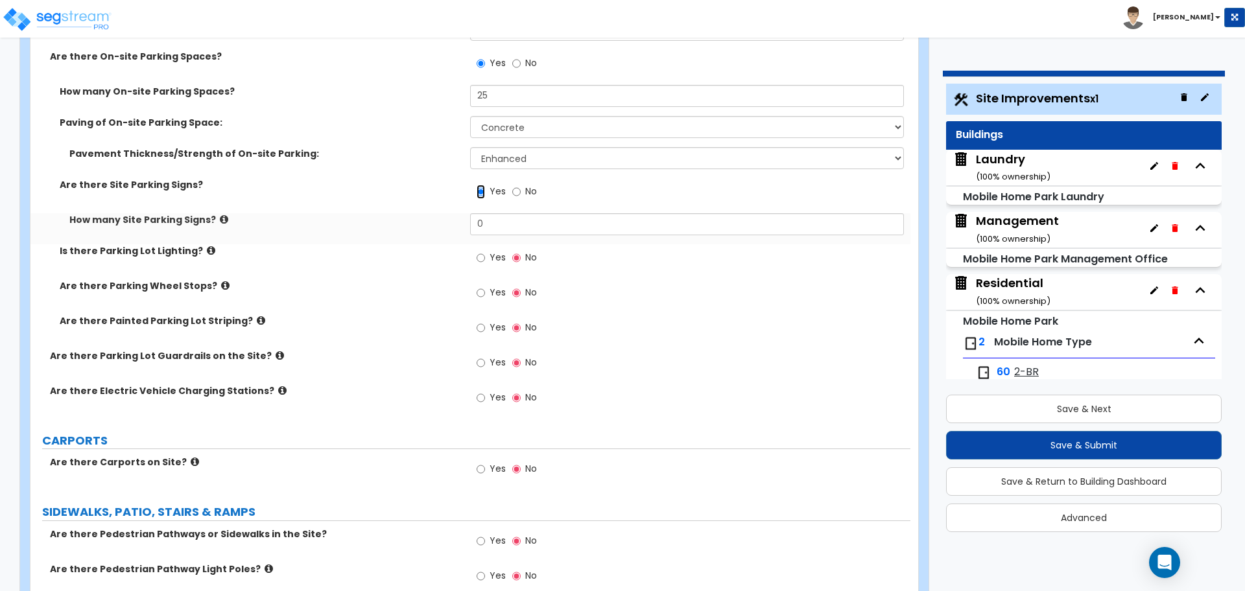
scroll to position [1168, 0]
click at [222, 215] on label "How many Site Parking Signs?" at bounding box center [264, 217] width 391 height 13
click at [220, 214] on icon at bounding box center [224, 218] width 8 height 10
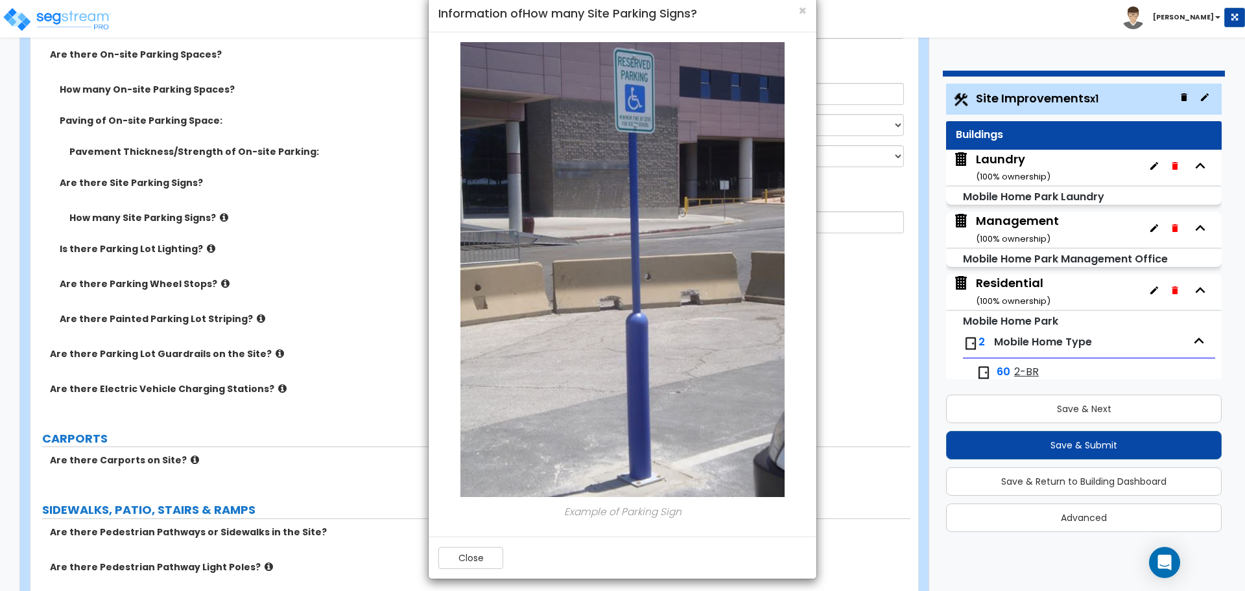
scroll to position [31, 0]
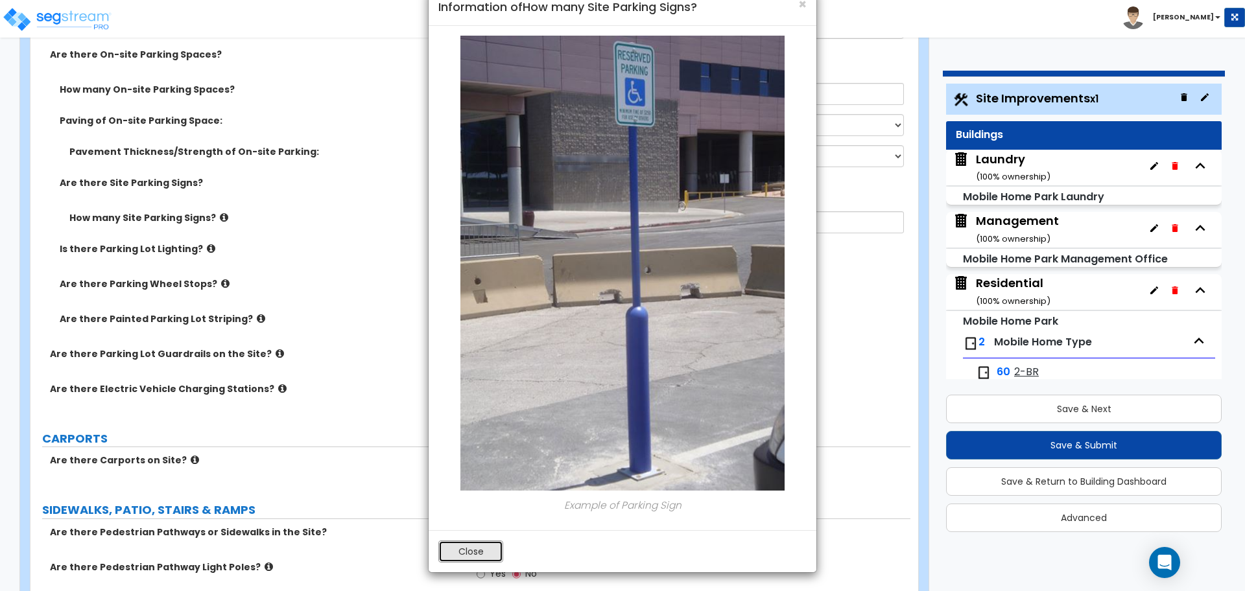
click at [483, 552] on button "Close" at bounding box center [470, 552] width 65 height 22
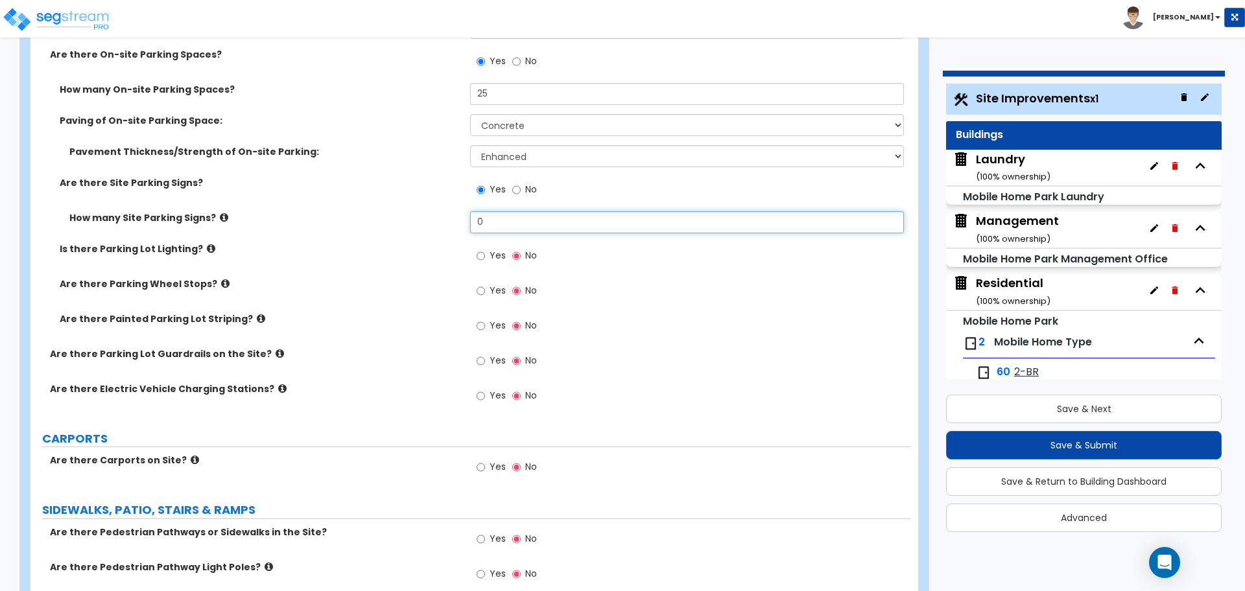
drag, startPoint x: 513, startPoint y: 226, endPoint x: 442, endPoint y: 216, distance: 71.3
click at [443, 216] on div "How many Site Parking Signs? 0" at bounding box center [470, 226] width 880 height 31
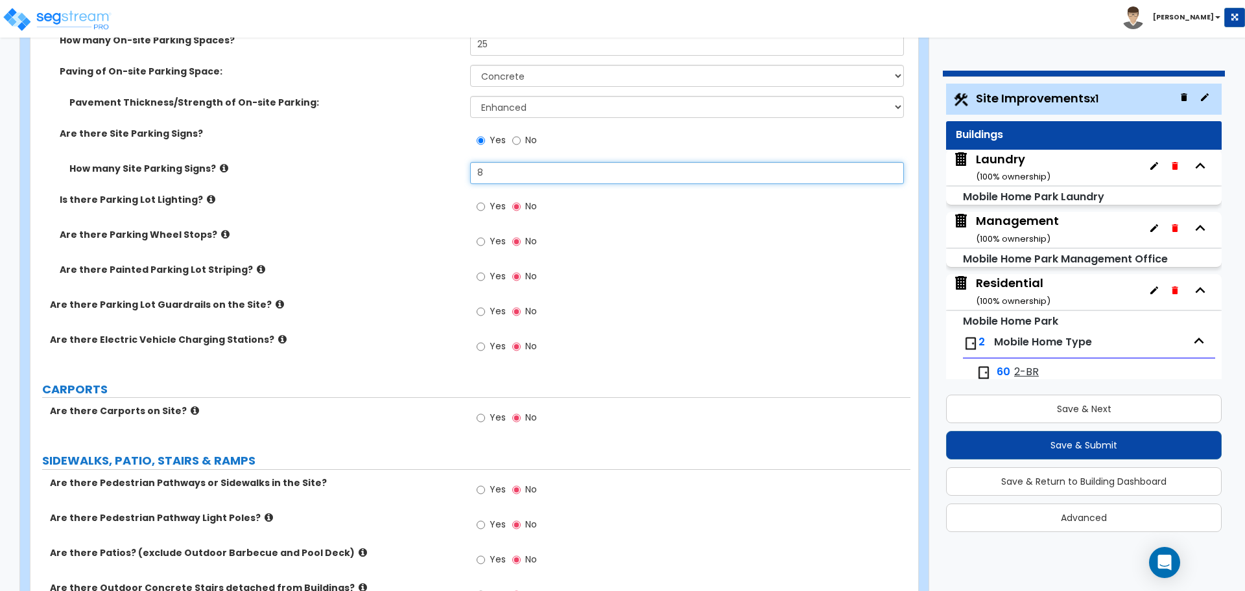
scroll to position [1220, 0]
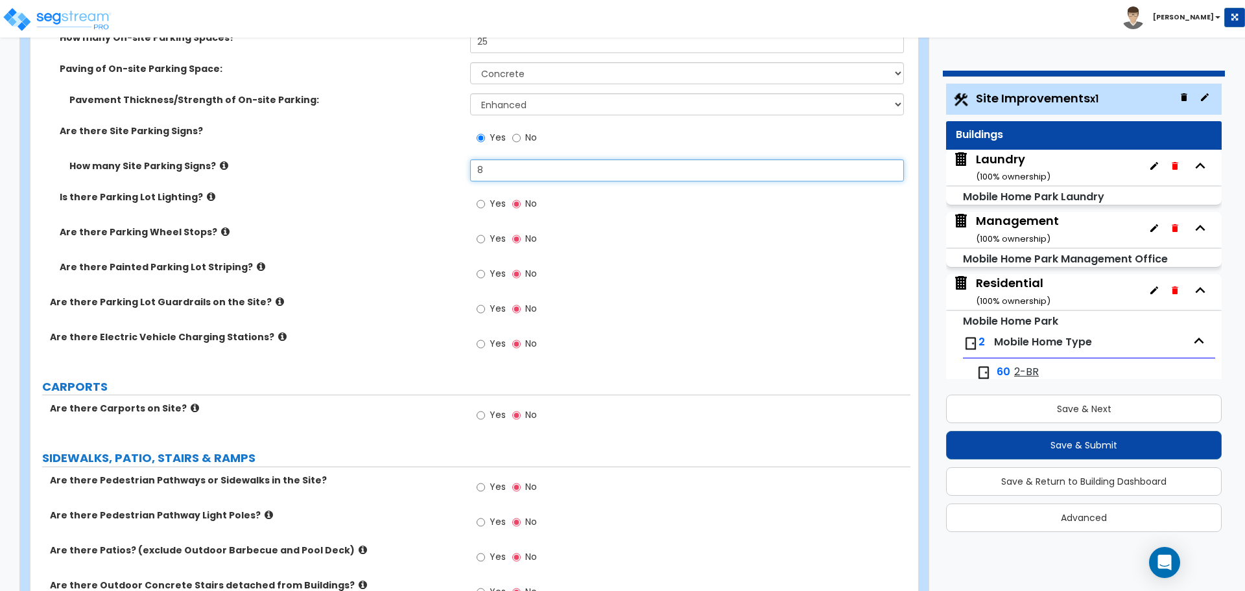
type input "8"
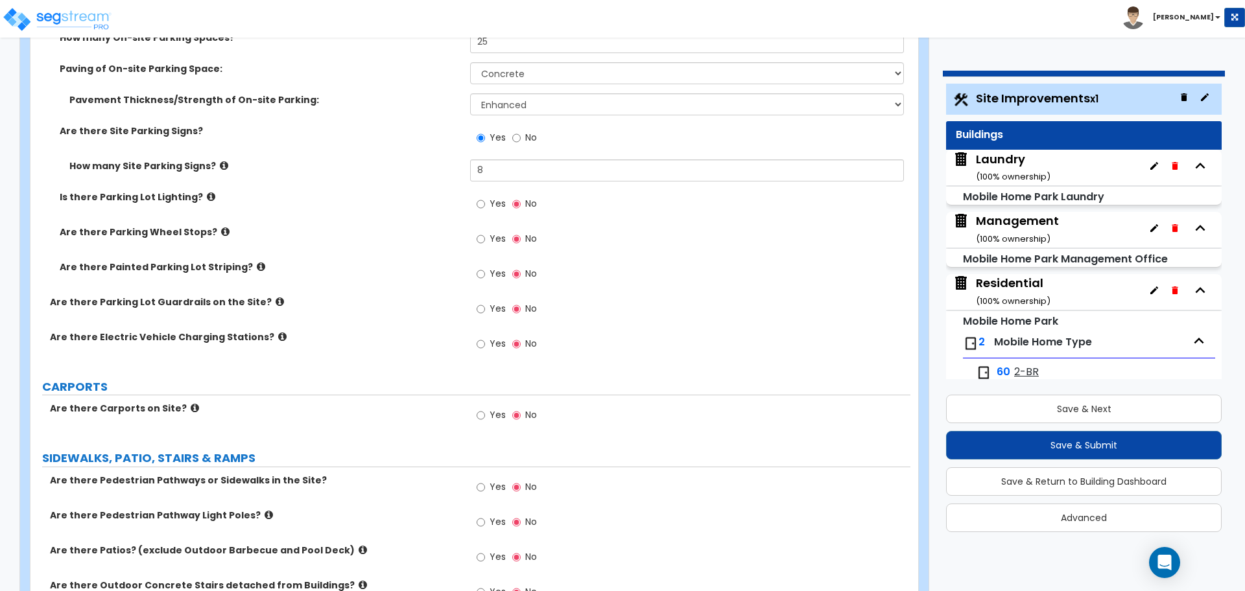
click at [207, 193] on icon at bounding box center [211, 197] width 8 height 10
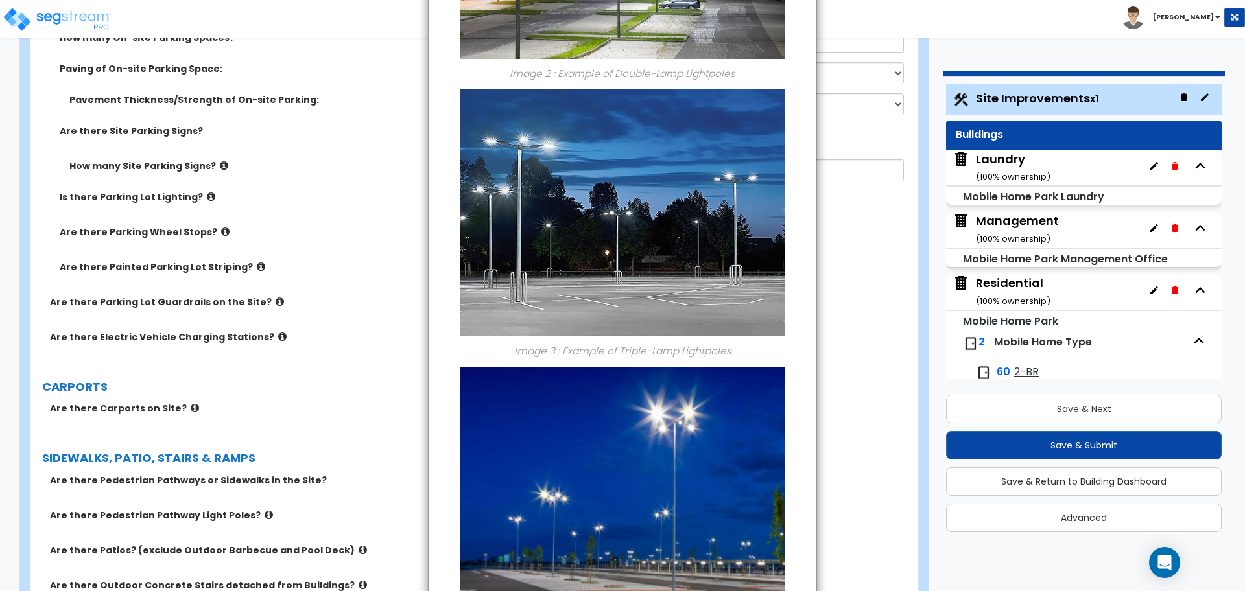
scroll to position [842, 0]
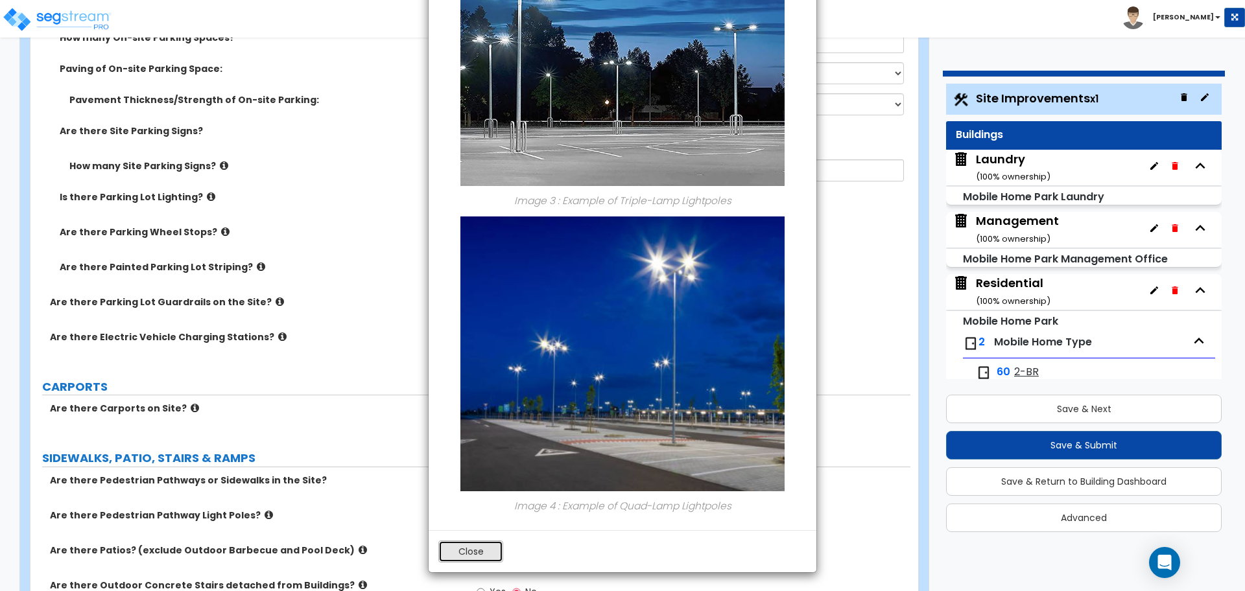
click at [484, 552] on button "Close" at bounding box center [470, 552] width 65 height 22
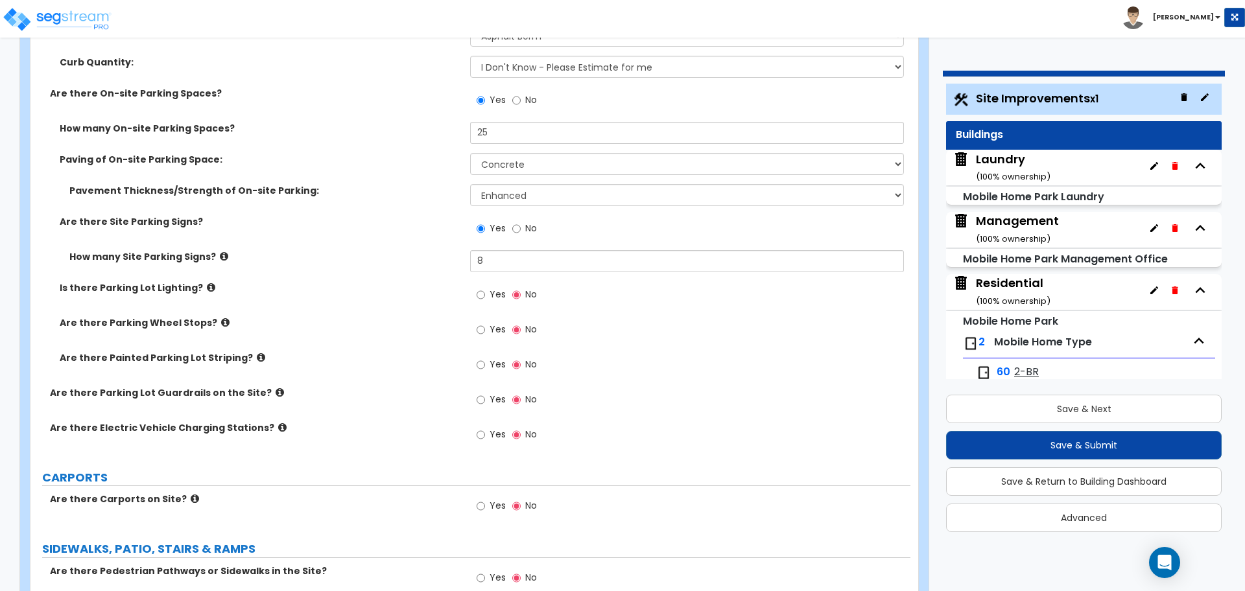
scroll to position [1126, 0]
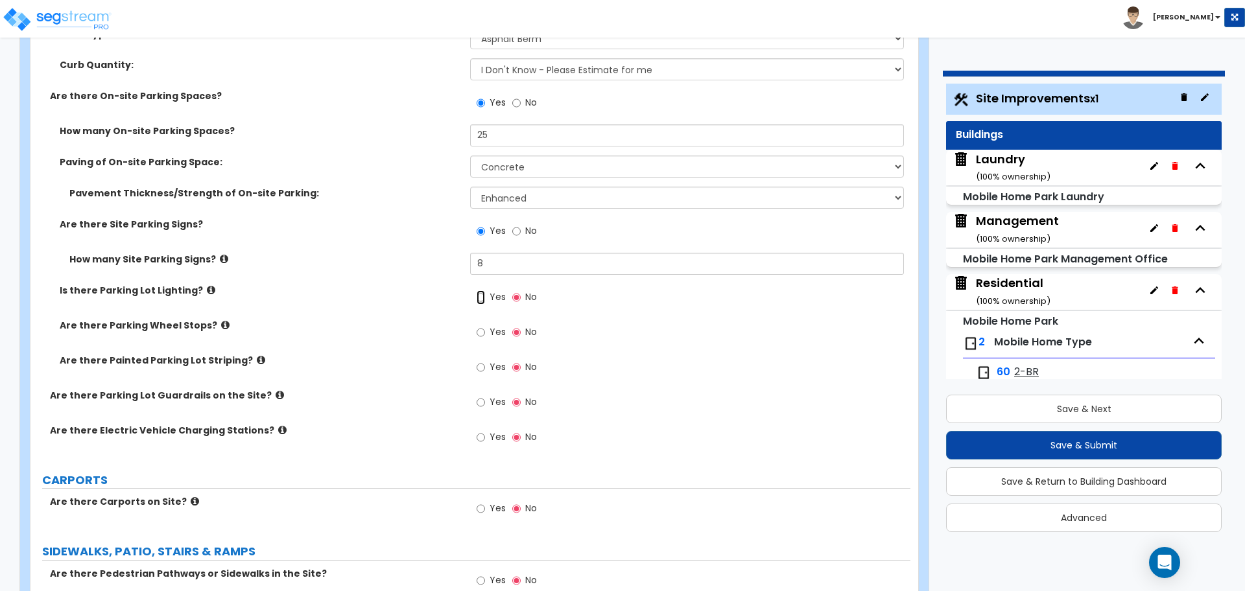
click at [484, 295] on input "Yes" at bounding box center [481, 297] width 8 height 14
radio input "true"
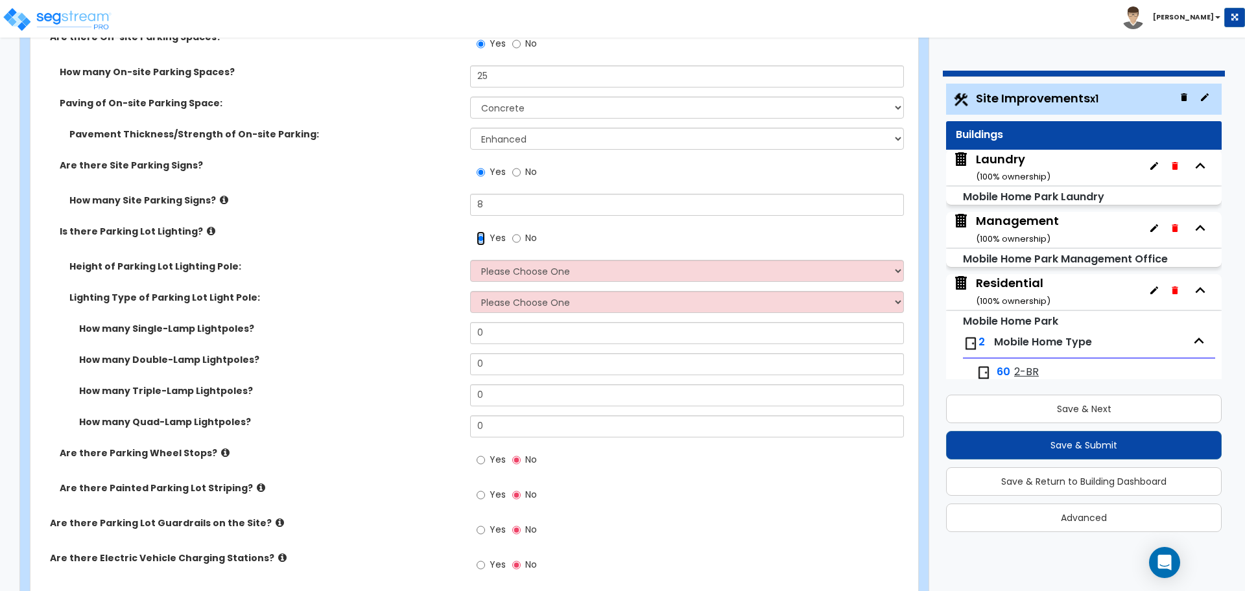
scroll to position [1187, 0]
click at [501, 265] on select "Please Choose One 20' high 30' high 40' high" at bounding box center [686, 270] width 433 height 22
select select "2"
click at [470, 259] on select "Please Choose One 20' high 30' high 40' high" at bounding box center [686, 270] width 433 height 22
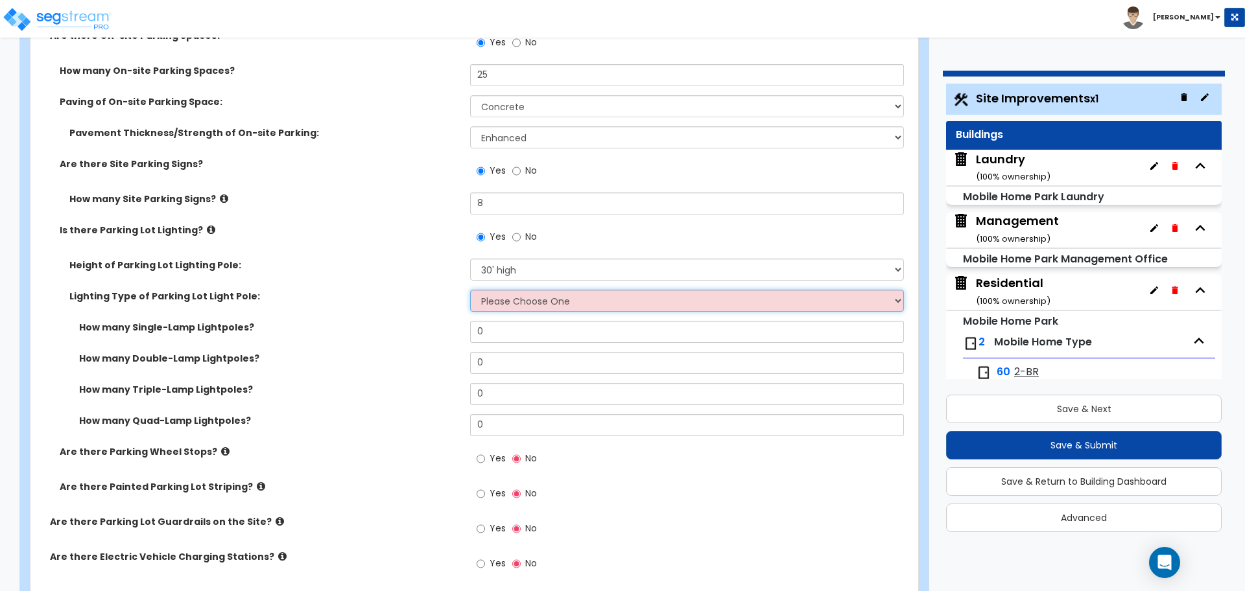
click at [520, 302] on select "Please Choose One LED Metal Halide High Pressure Sodium Please Choose for me" at bounding box center [686, 301] width 433 height 22
select select "3"
click at [470, 290] on select "Please Choose One LED Metal Halide High Pressure Sodium Please Choose for me" at bounding box center [686, 301] width 433 height 22
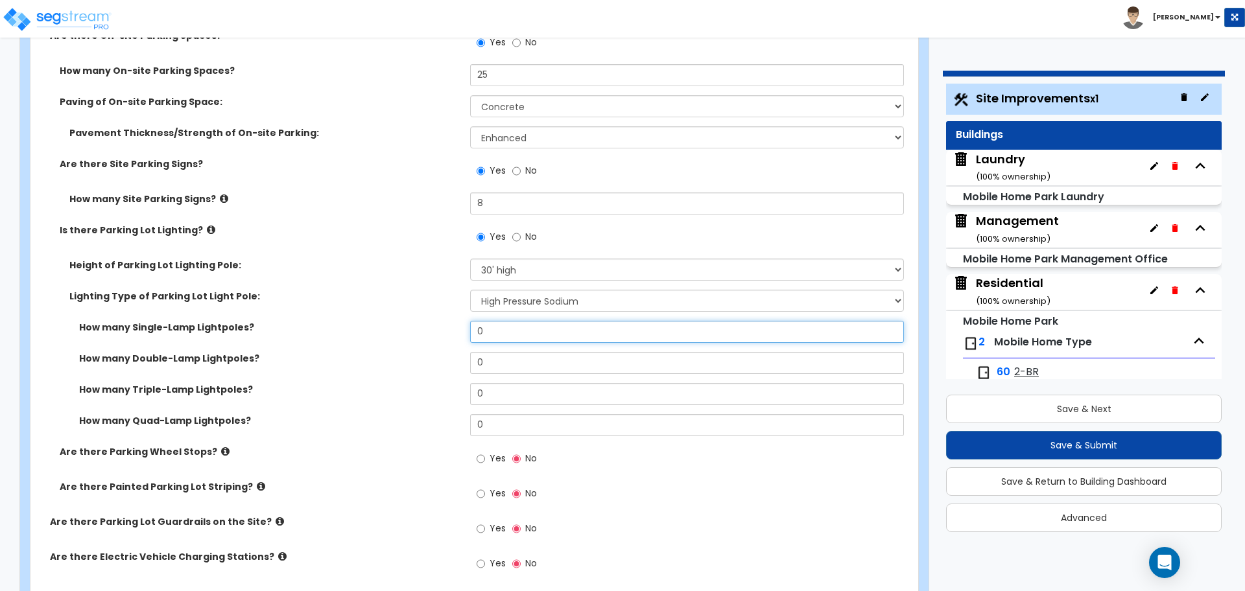
drag, startPoint x: 505, startPoint y: 327, endPoint x: 442, endPoint y: 316, distance: 64.0
click at [442, 316] on div "Height of Parking Lot Lighting Pole: Please Choose One 20' high 30' high 40' hi…" at bounding box center [470, 352] width 860 height 187
type input "1"
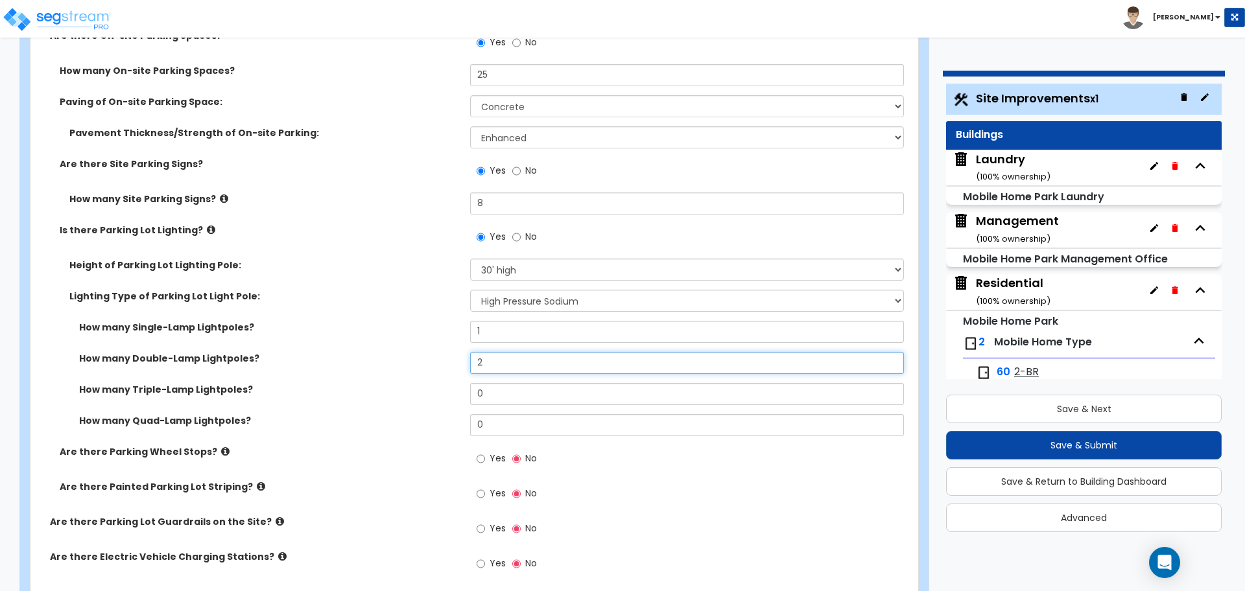
type input "2"
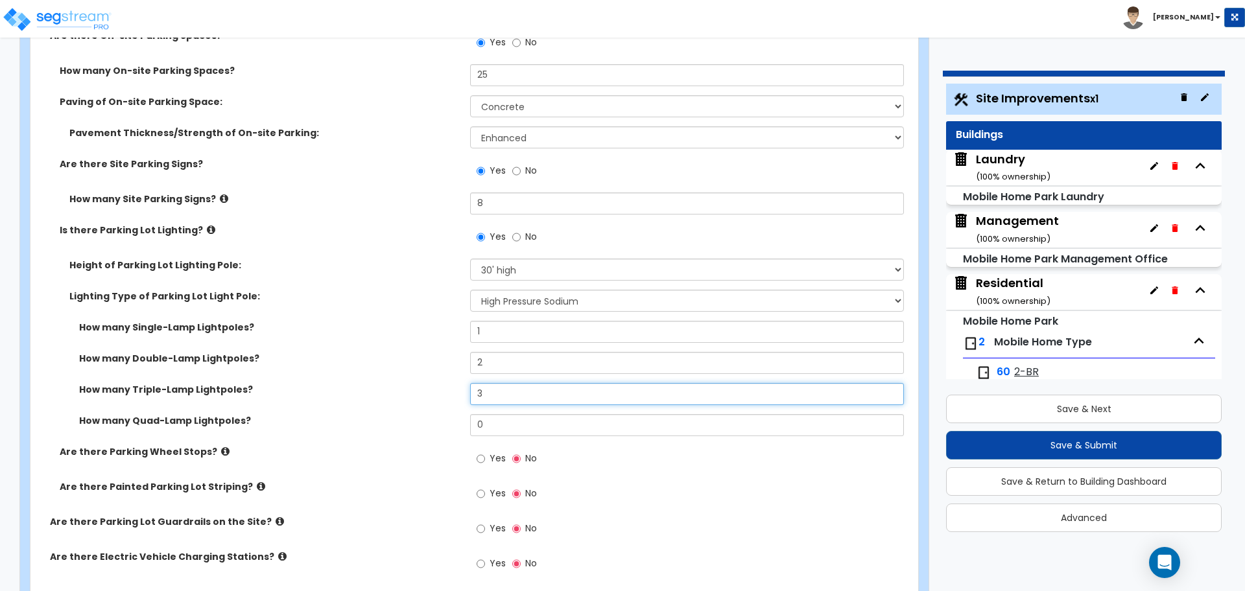
type input "3"
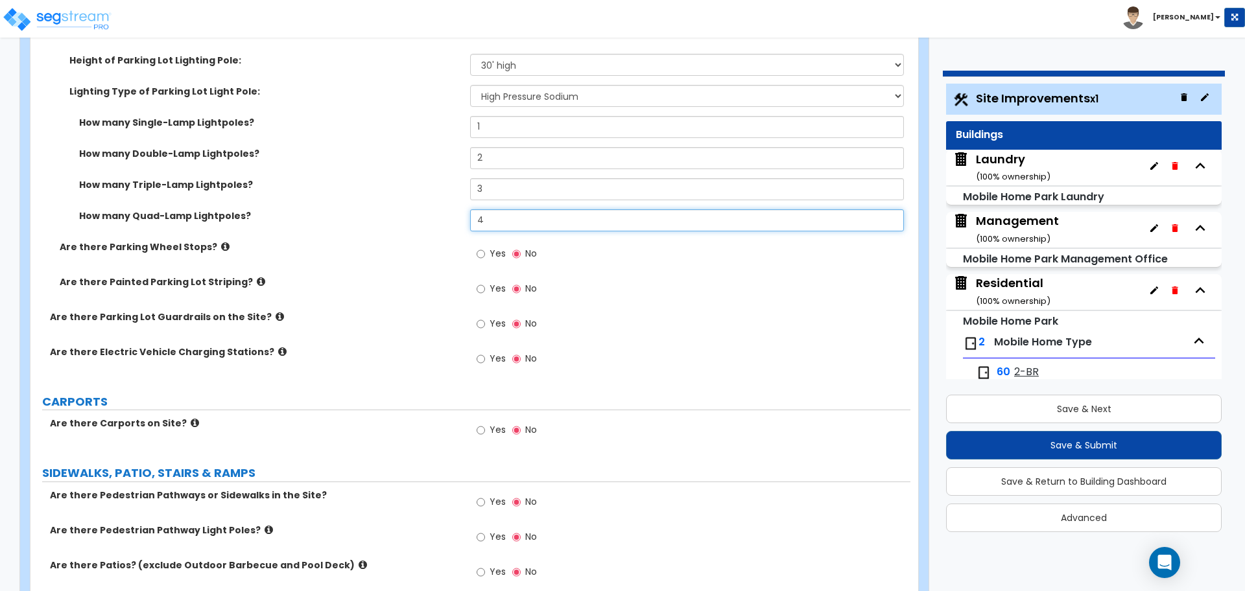
scroll to position [1394, 0]
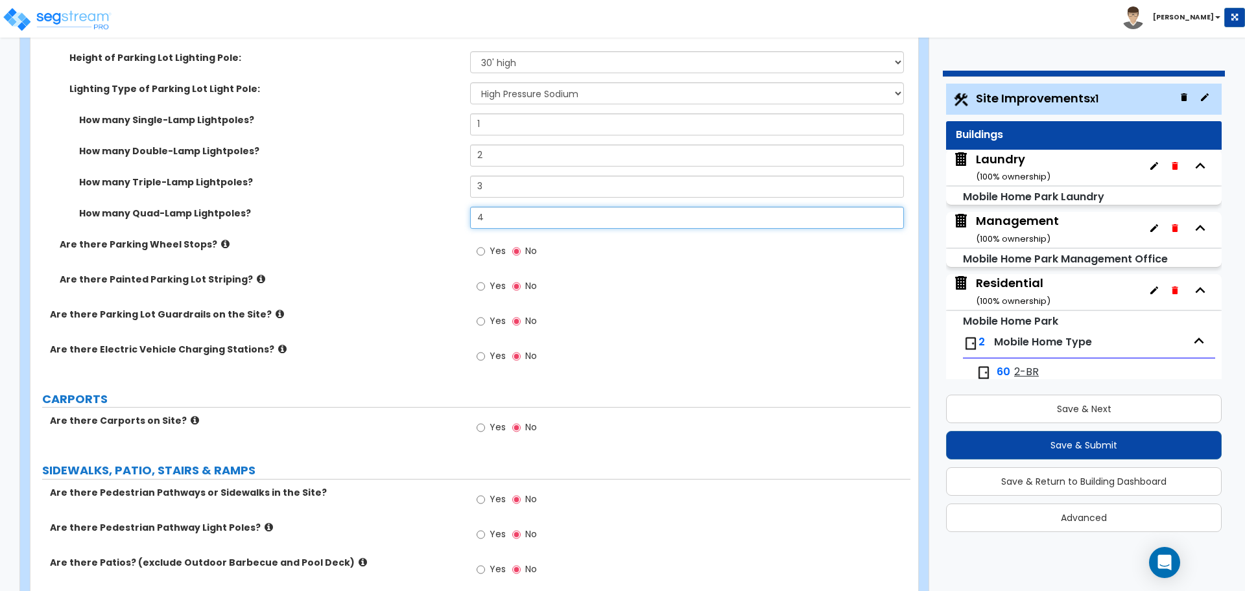
type input "4"
click at [388, 153] on label "How many Double-Lamp Lightpoles?" at bounding box center [269, 151] width 381 height 13
click at [386, 141] on div "How many Single-Lamp Lightpoles? 1" at bounding box center [470, 128] width 880 height 31
click at [364, 121] on label "How many Single-Lamp Lightpoles?" at bounding box center [269, 119] width 381 height 13
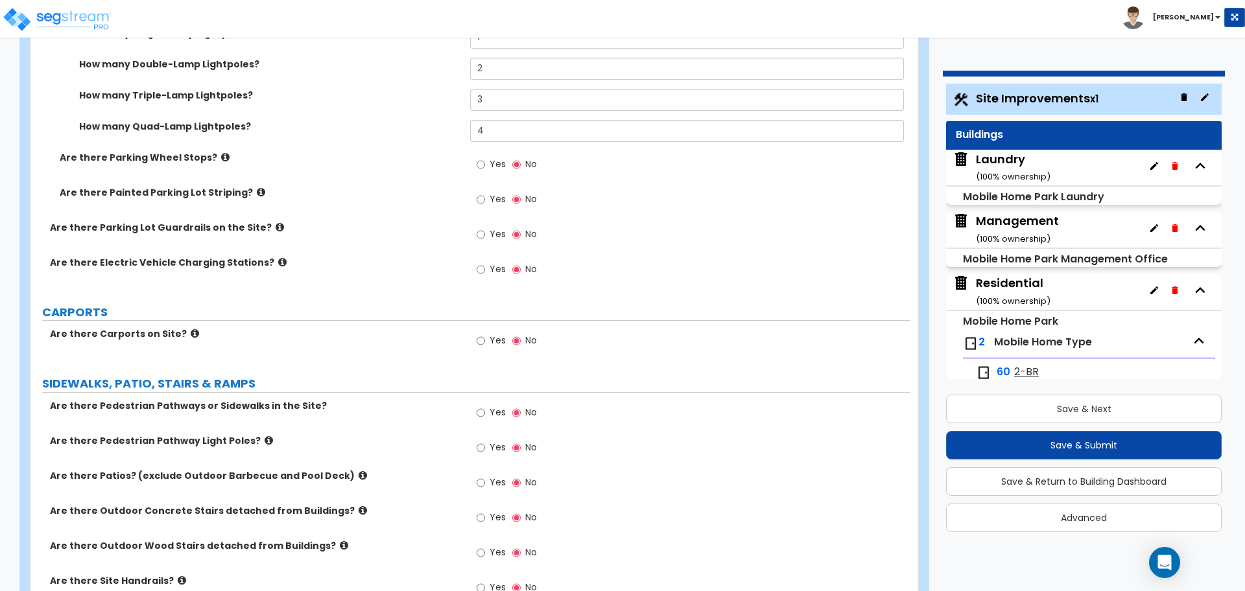
scroll to position [1491, 0]
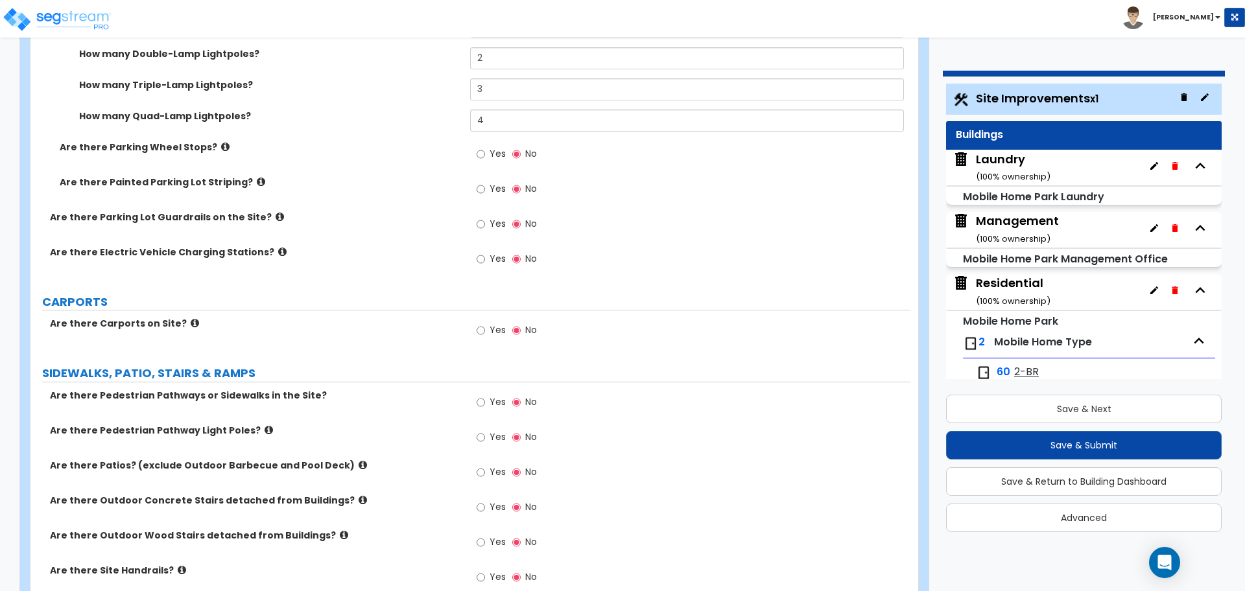
click at [492, 150] on span "Yes" at bounding box center [498, 153] width 16 height 13
click at [485, 150] on input "Yes" at bounding box center [481, 154] width 8 height 14
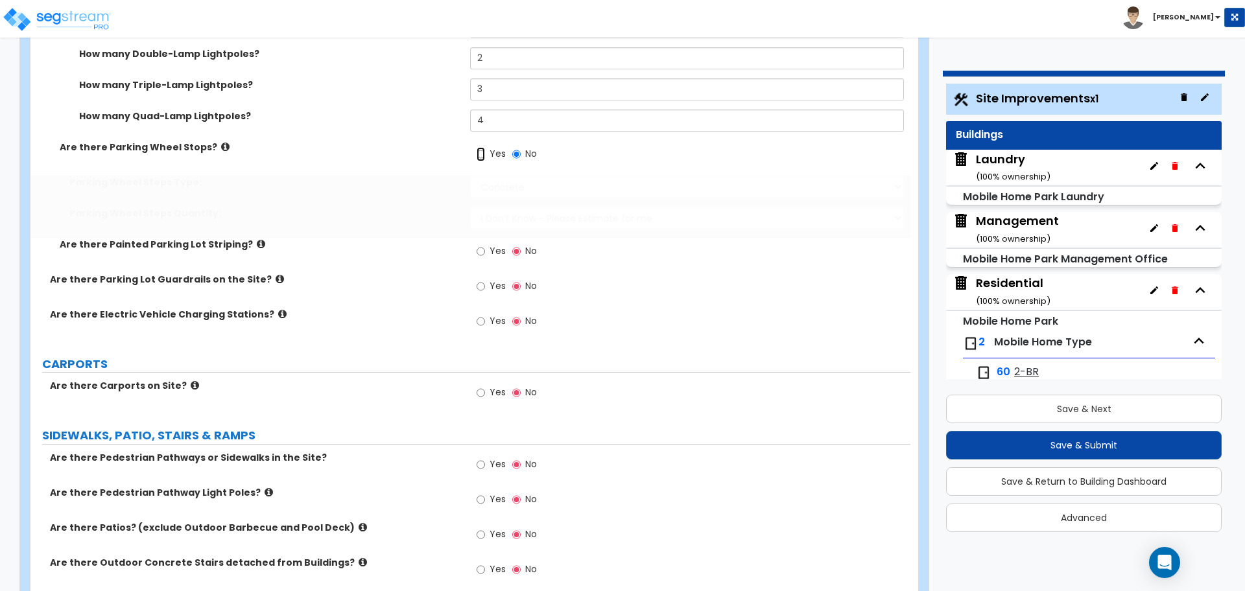
radio input "true"
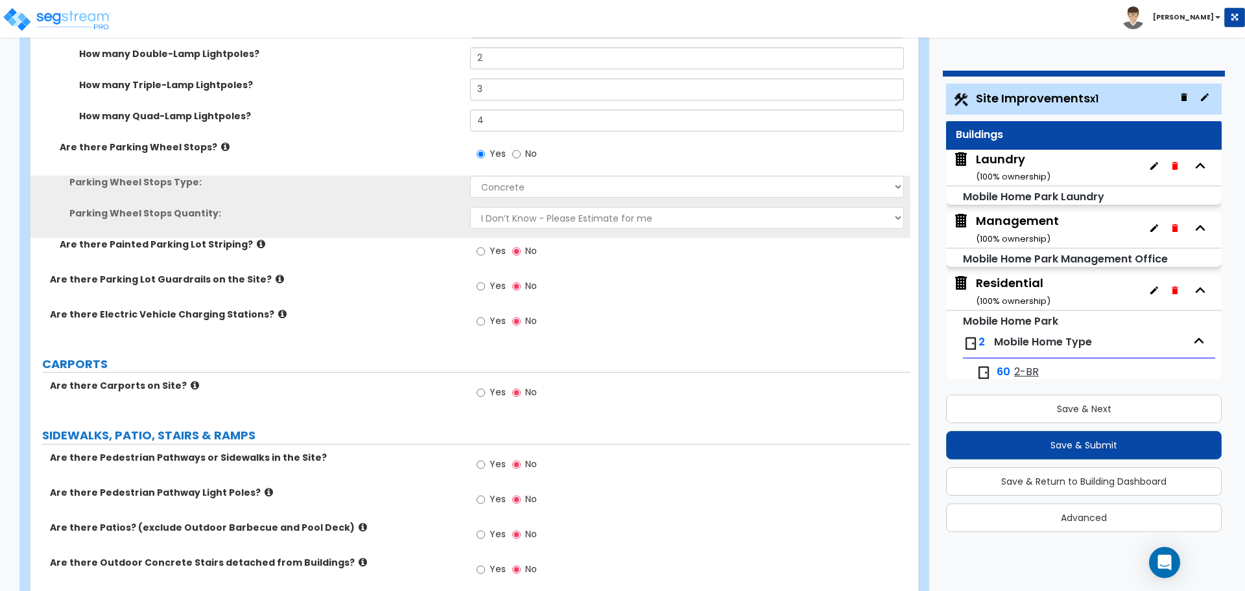
click at [221, 147] on icon at bounding box center [225, 147] width 8 height 10
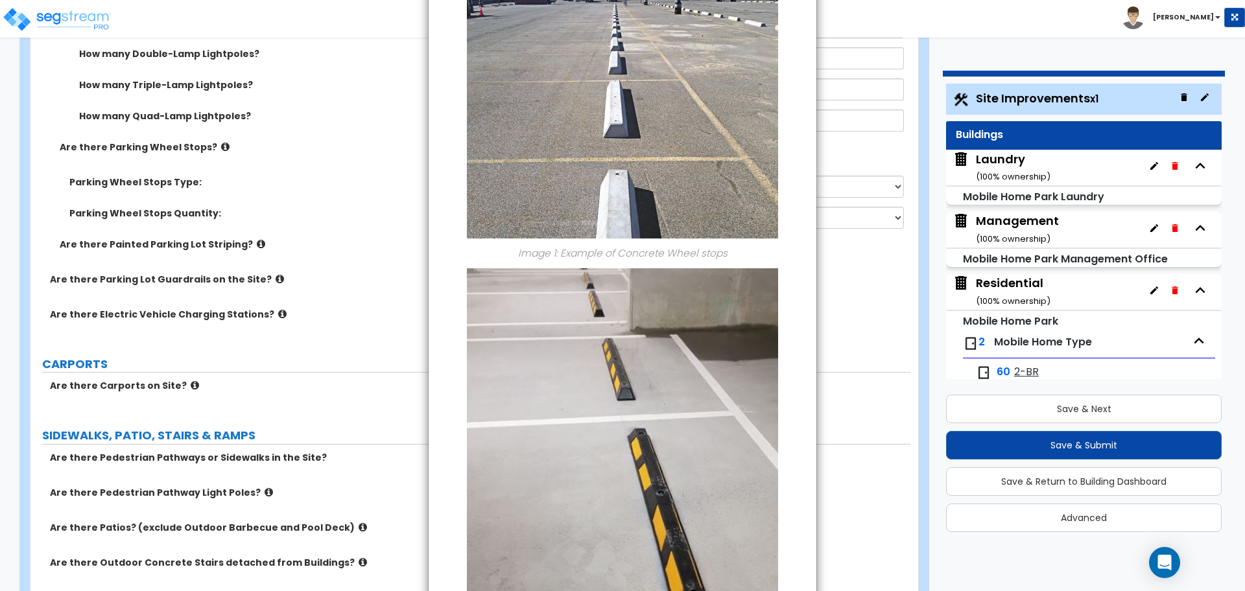
scroll to position [247, 0]
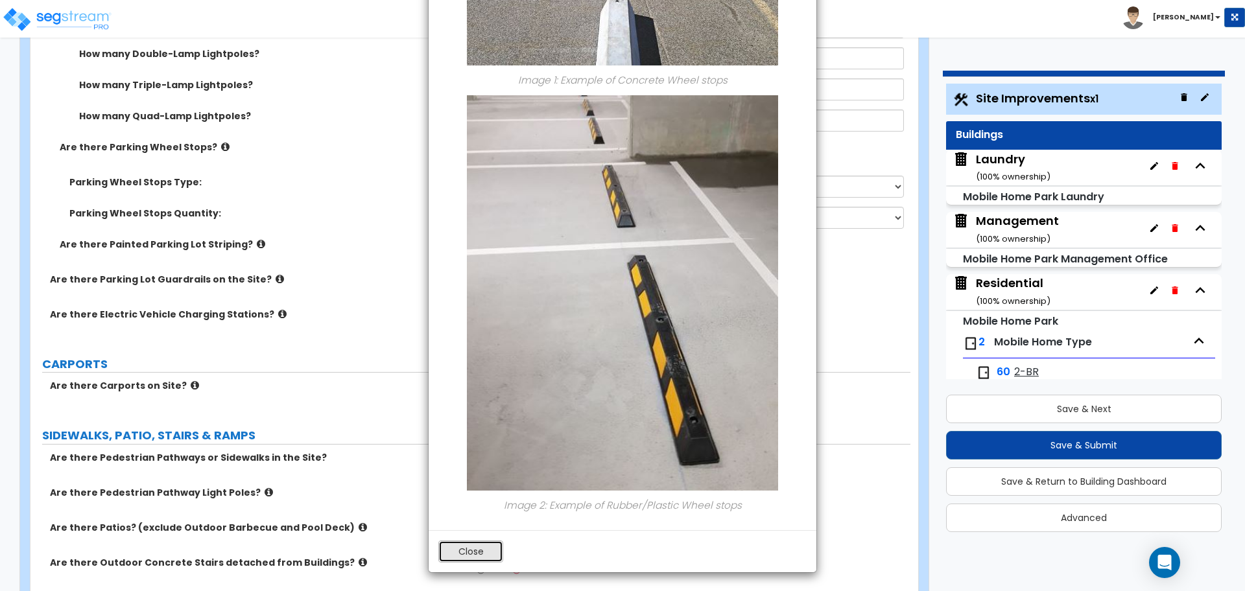
click at [479, 554] on button "Close" at bounding box center [470, 552] width 65 height 22
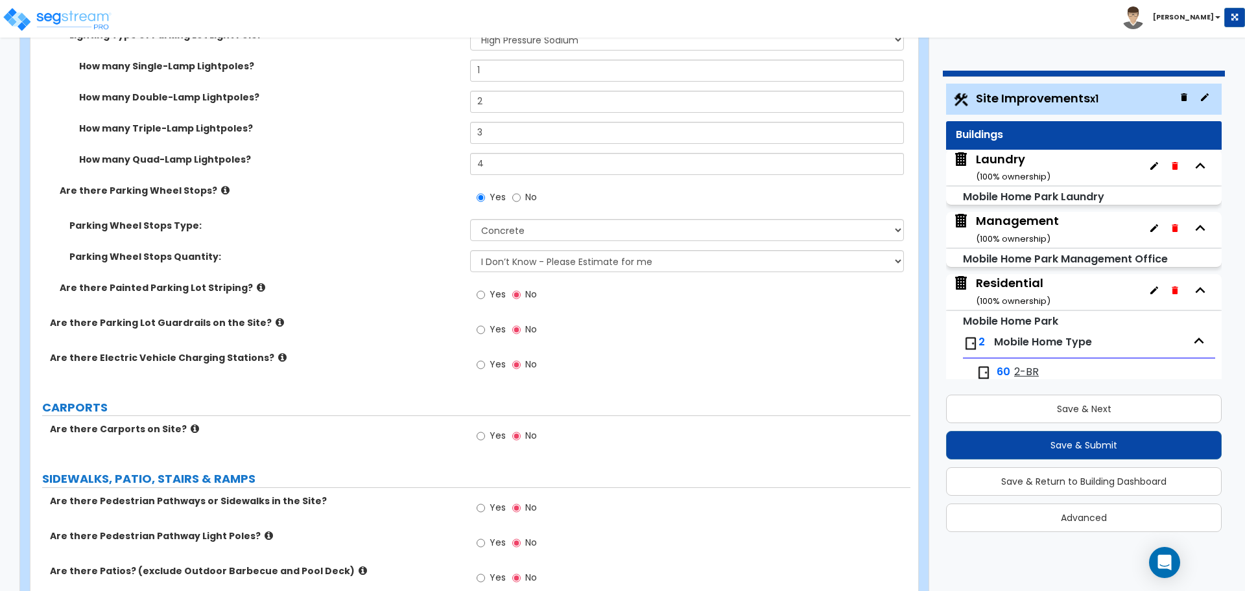
scroll to position [1451, 0]
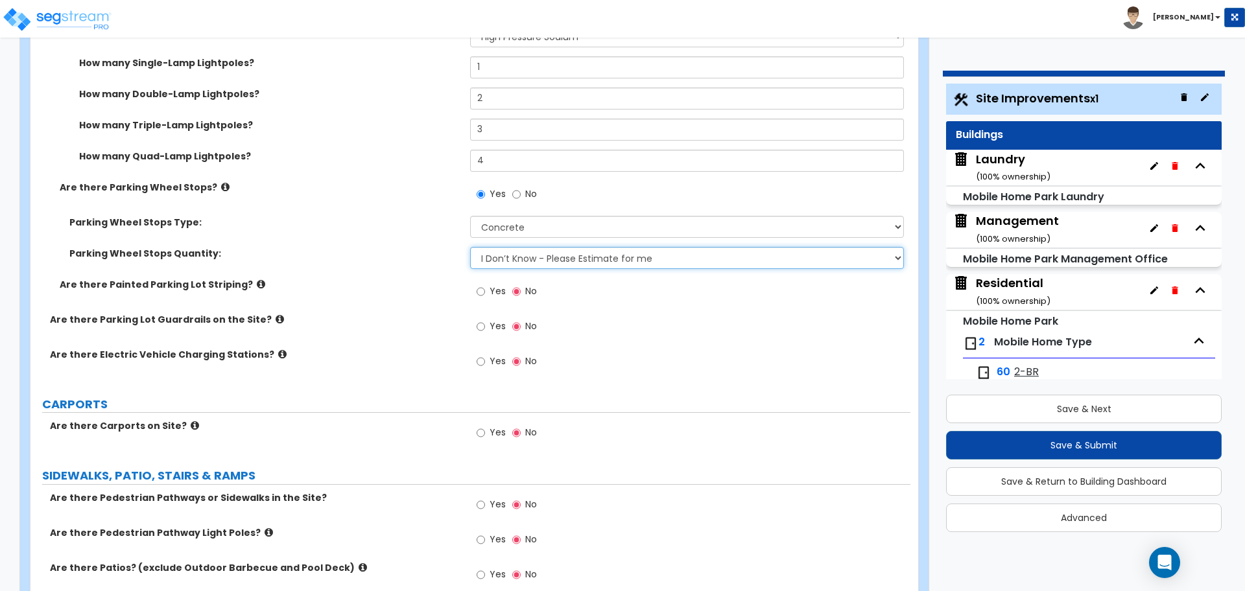
click at [547, 254] on select "I Don’t Know - Please Estimate for me I Want to Enter the Number of Wheel Stops" at bounding box center [686, 258] width 433 height 22
select select "1"
click at [470, 247] on select "I Don’t Know - Please Estimate for me I Want to Enter the Number of Wheel Stops" at bounding box center [686, 258] width 433 height 22
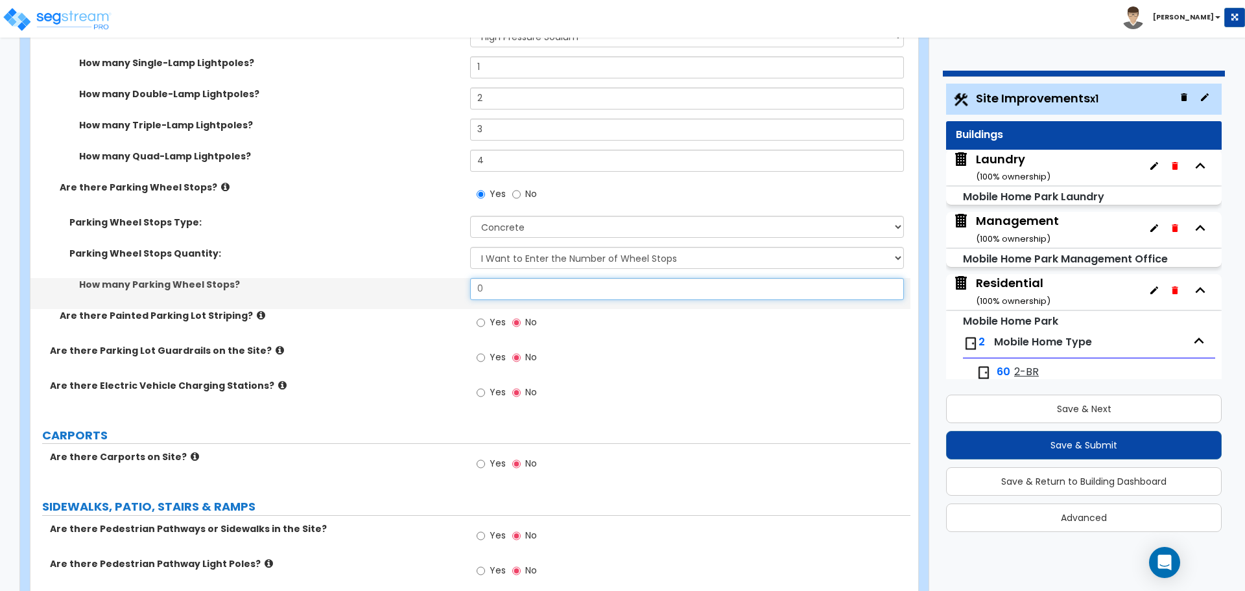
drag, startPoint x: 519, startPoint y: 290, endPoint x: 417, endPoint y: 289, distance: 101.8
click at [419, 290] on div "How many Parking Wheel Stops? 0" at bounding box center [470, 293] width 880 height 31
type input "25"
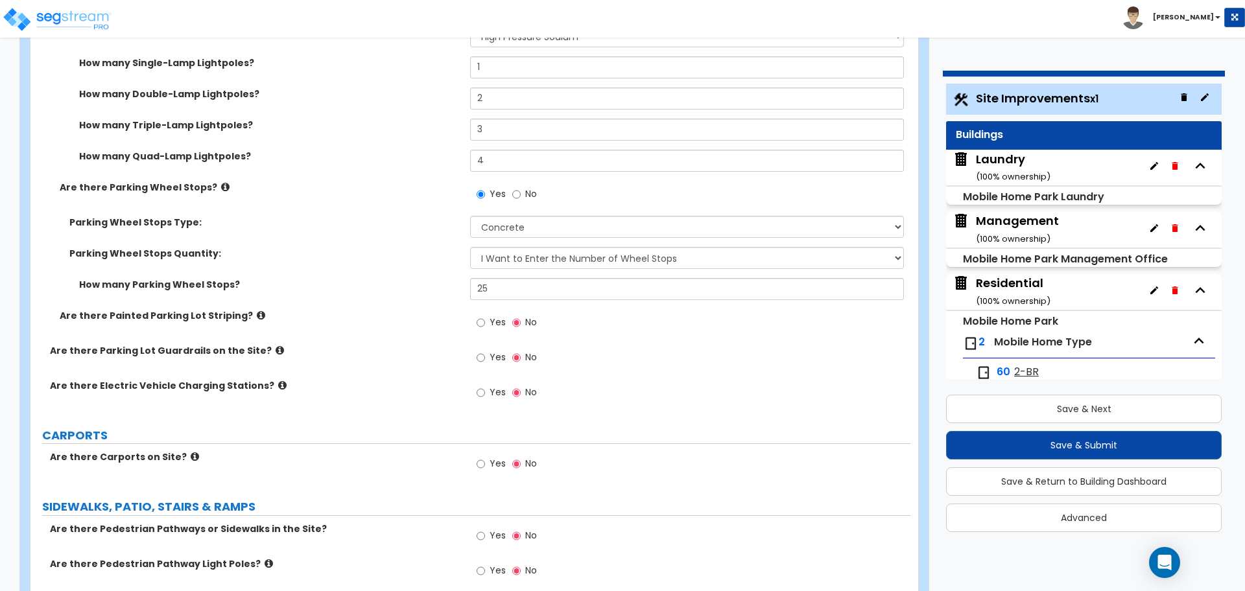
click at [221, 185] on icon at bounding box center [225, 187] width 8 height 10
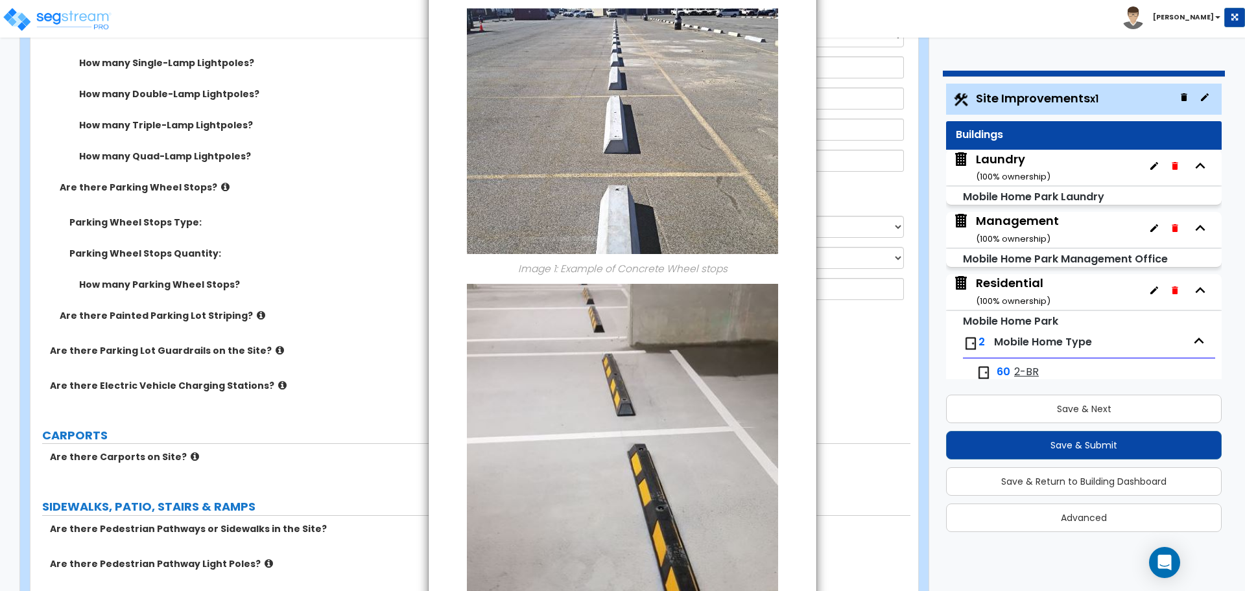
scroll to position [247, 0]
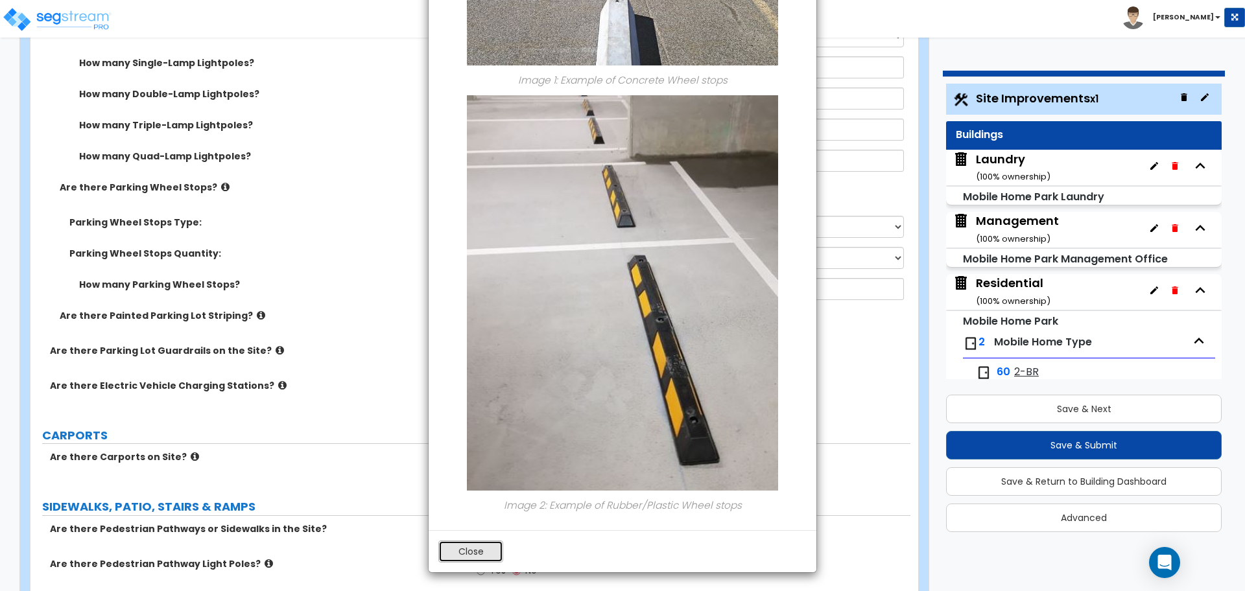
click at [468, 548] on button "Close" at bounding box center [470, 552] width 65 height 22
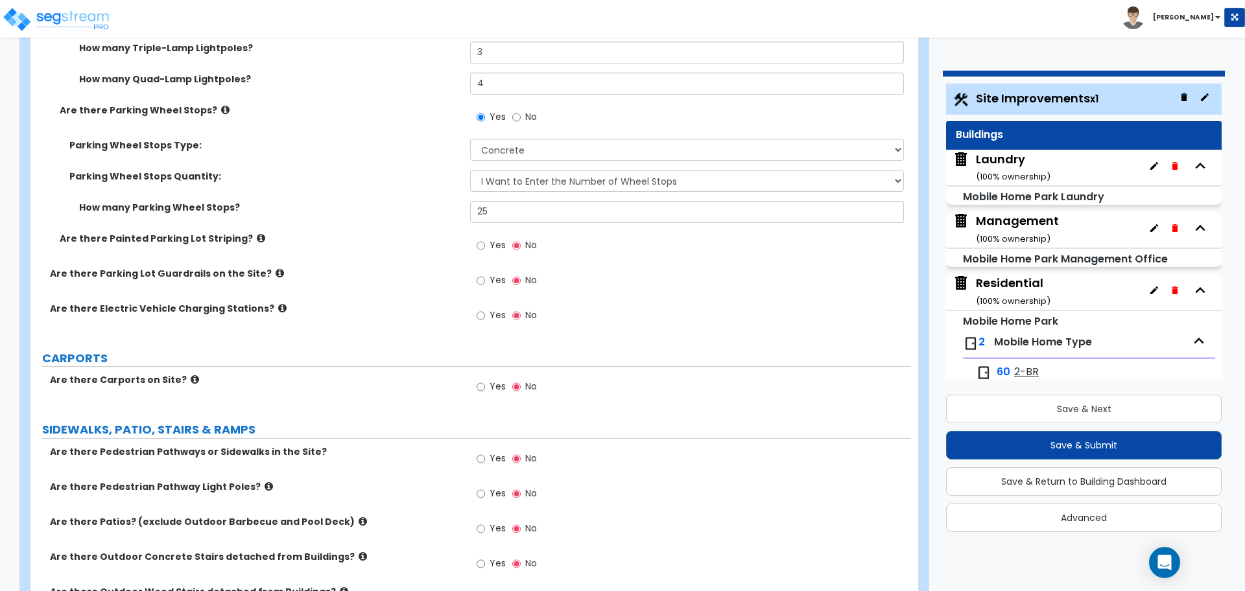
scroll to position [1532, 0]
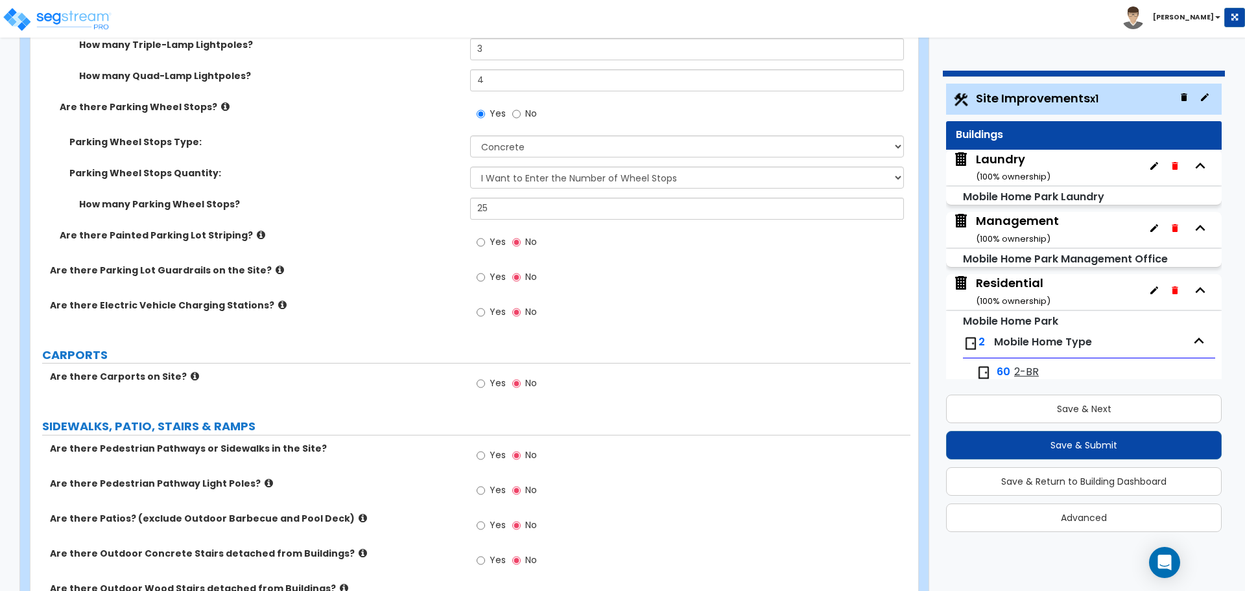
click at [257, 230] on icon at bounding box center [261, 235] width 8 height 10
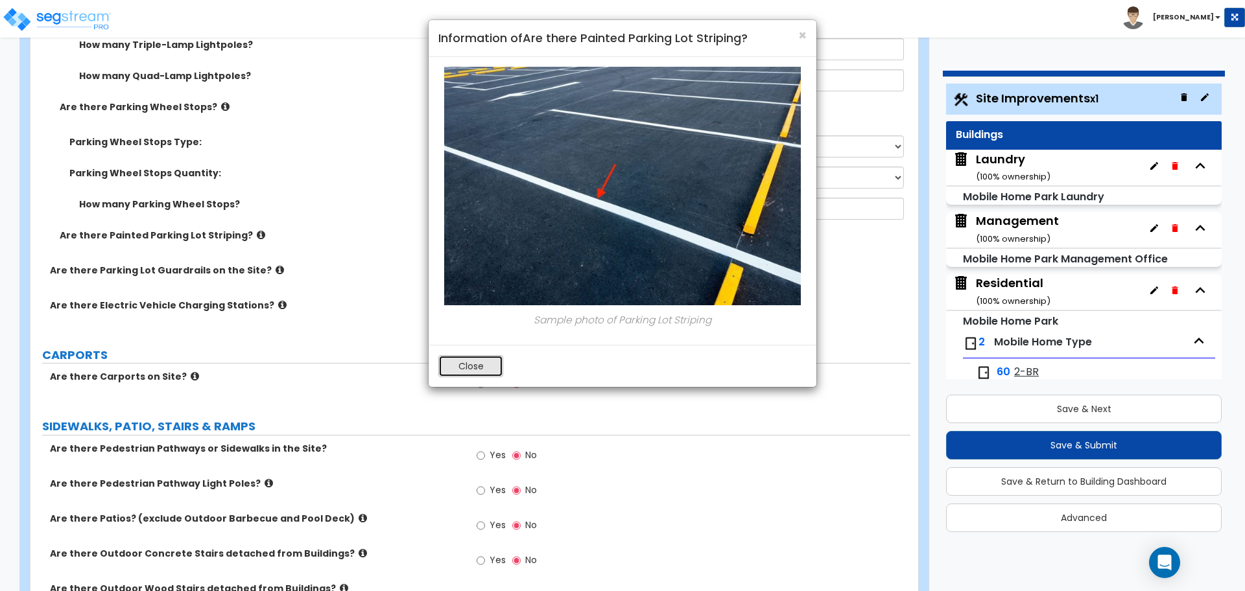
click at [471, 364] on button "Close" at bounding box center [470, 366] width 65 height 22
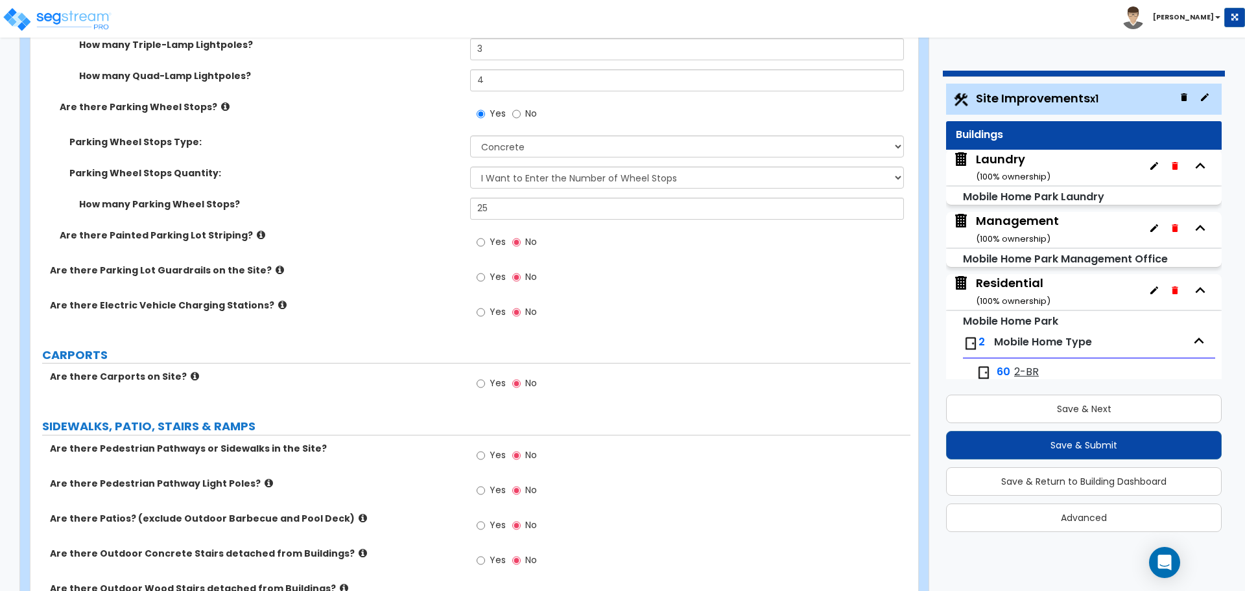
click at [498, 245] on label "Yes" at bounding box center [491, 244] width 29 height 22
click at [485, 245] on input "Yes" at bounding box center [481, 242] width 8 height 14
radio input "true"
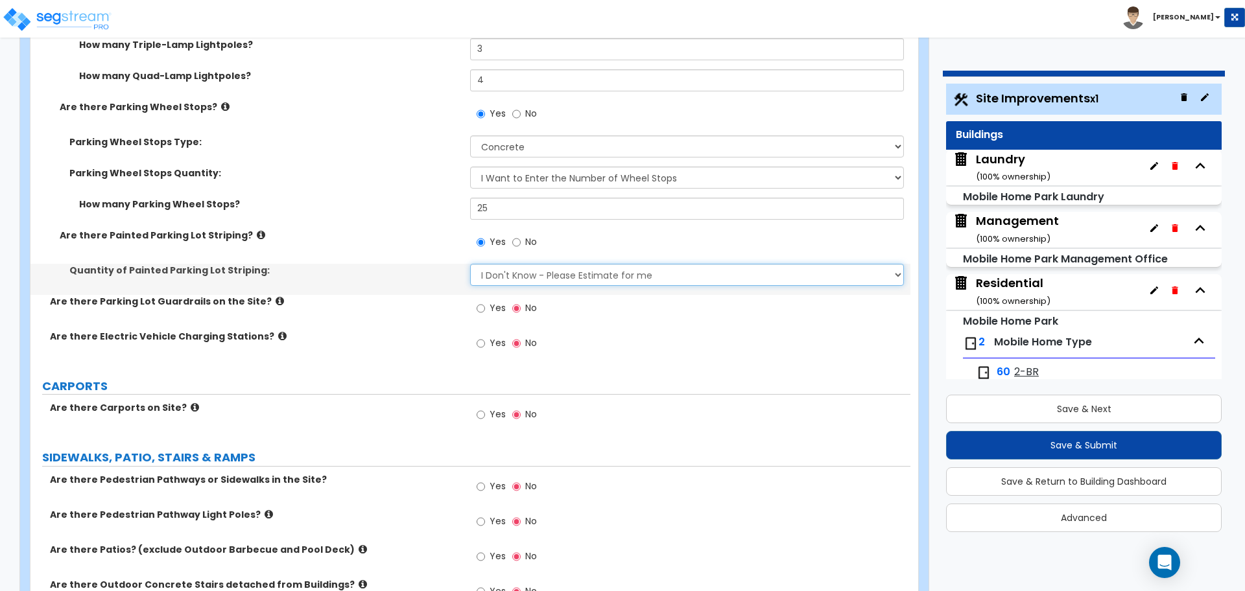
click at [530, 277] on select "I Don't Know - Please Estimate for me I Want to Enter the Number of Parking Spa…" at bounding box center [686, 275] width 433 height 22
select select "1"
click at [470, 264] on select "I Don't Know - Please Estimate for me I Want to Enter the Number of Parking Spa…" at bounding box center [686, 275] width 433 height 22
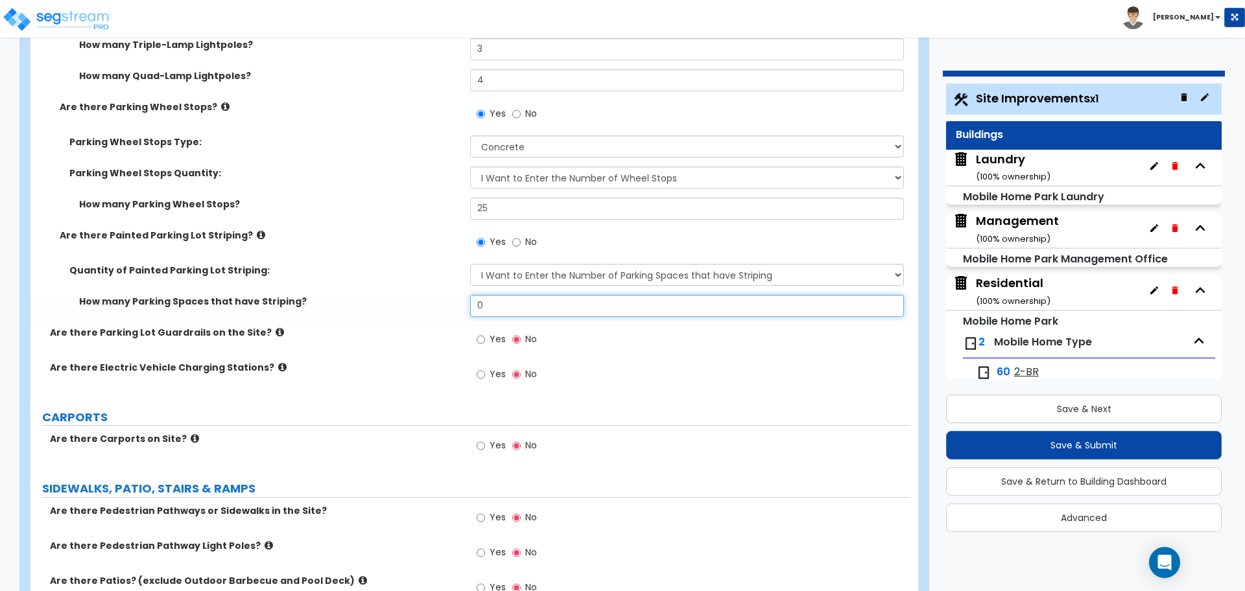
drag, startPoint x: 523, startPoint y: 302, endPoint x: 433, endPoint y: 297, distance: 90.2
click at [432, 297] on div "How many Parking Spaces that have Striping? 0" at bounding box center [470, 310] width 880 height 31
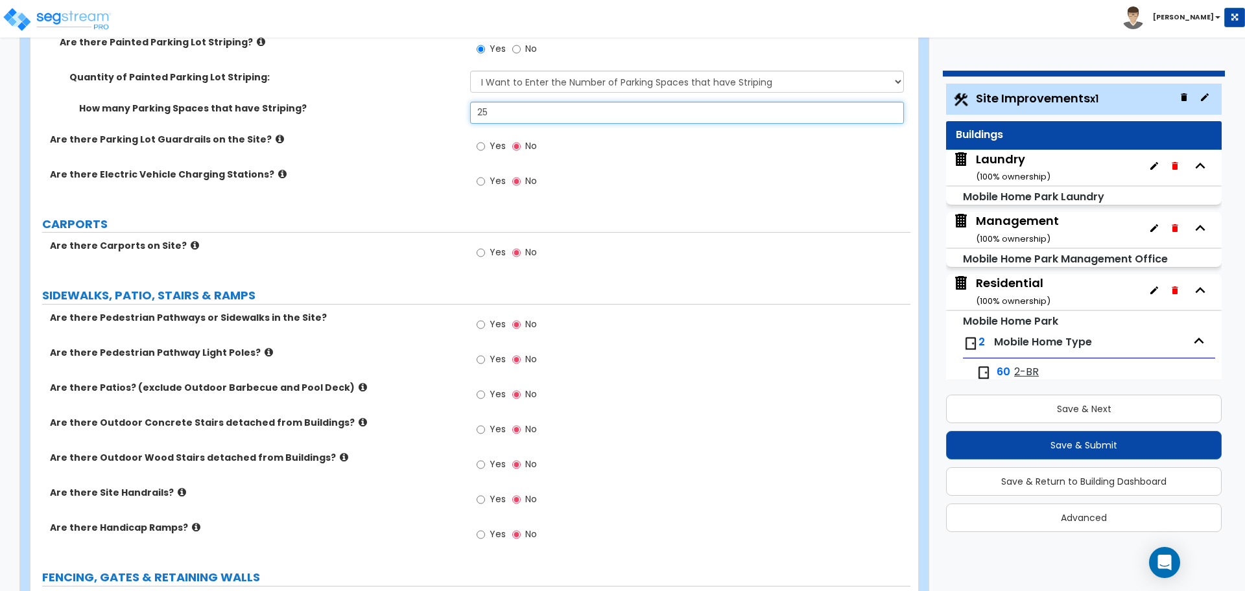
scroll to position [1730, 0]
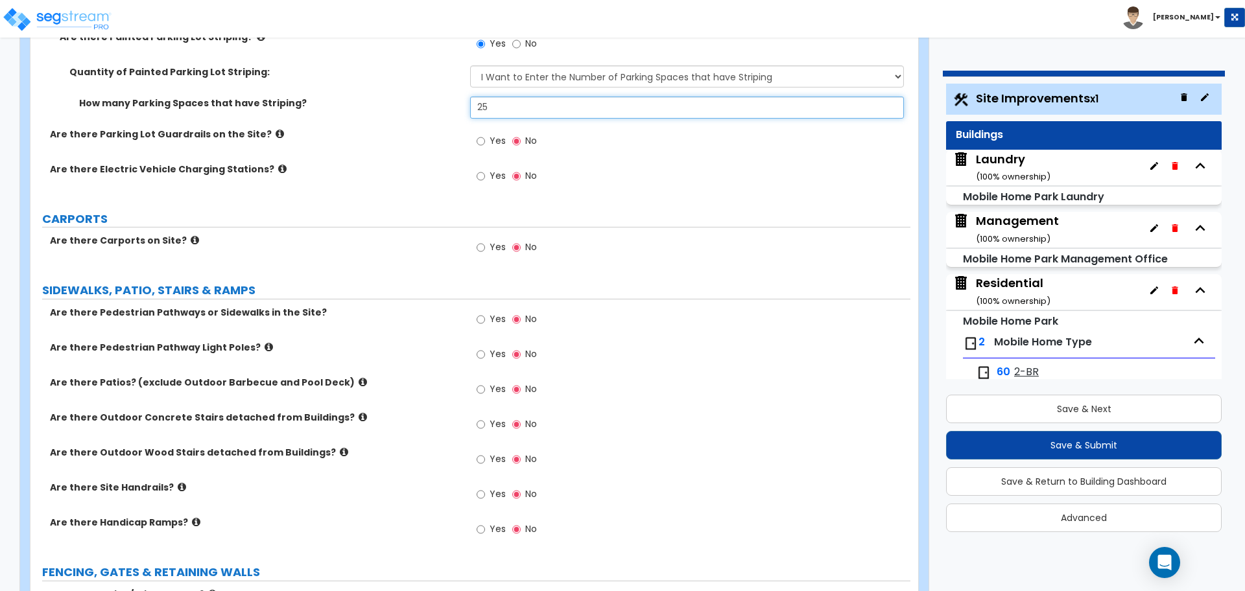
type input "25"
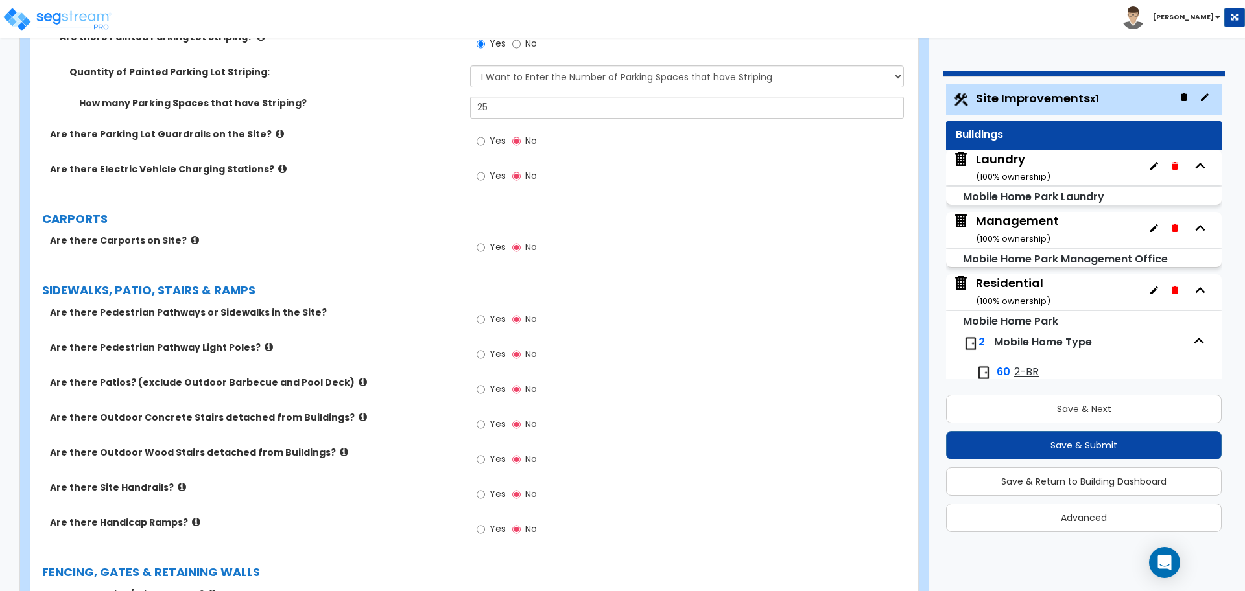
click at [276, 134] on icon at bounding box center [280, 134] width 8 height 10
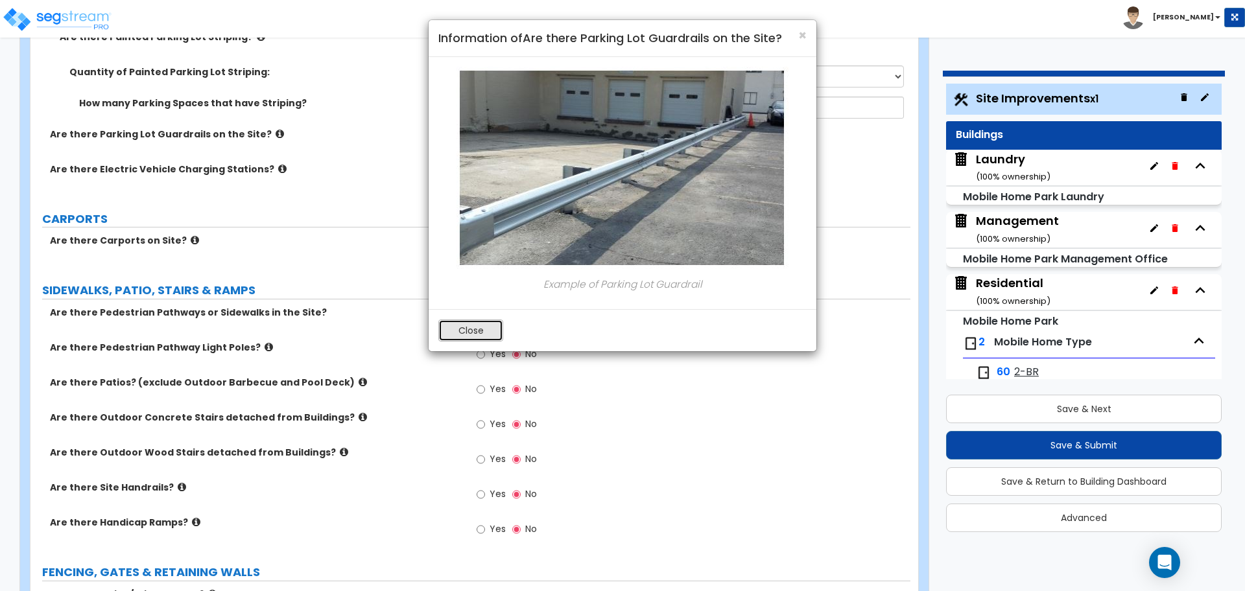
click at [478, 327] on button "Close" at bounding box center [470, 331] width 65 height 22
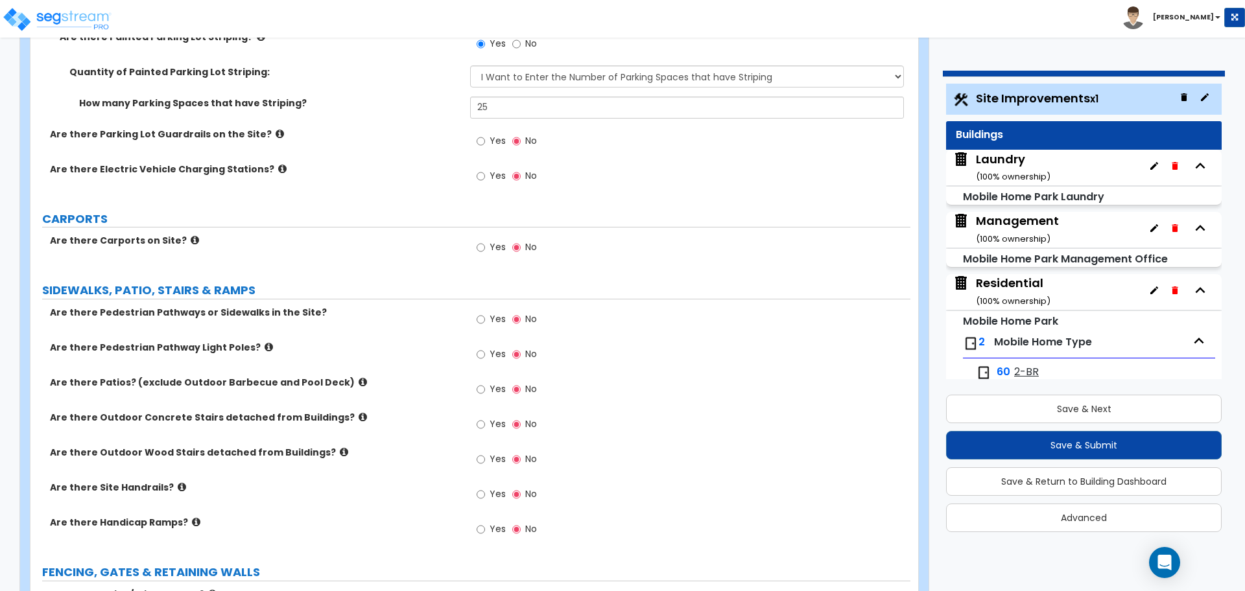
click at [492, 138] on span "Yes" at bounding box center [498, 140] width 16 height 13
click at [485, 138] on input "Yes" at bounding box center [481, 141] width 8 height 14
radio input "true"
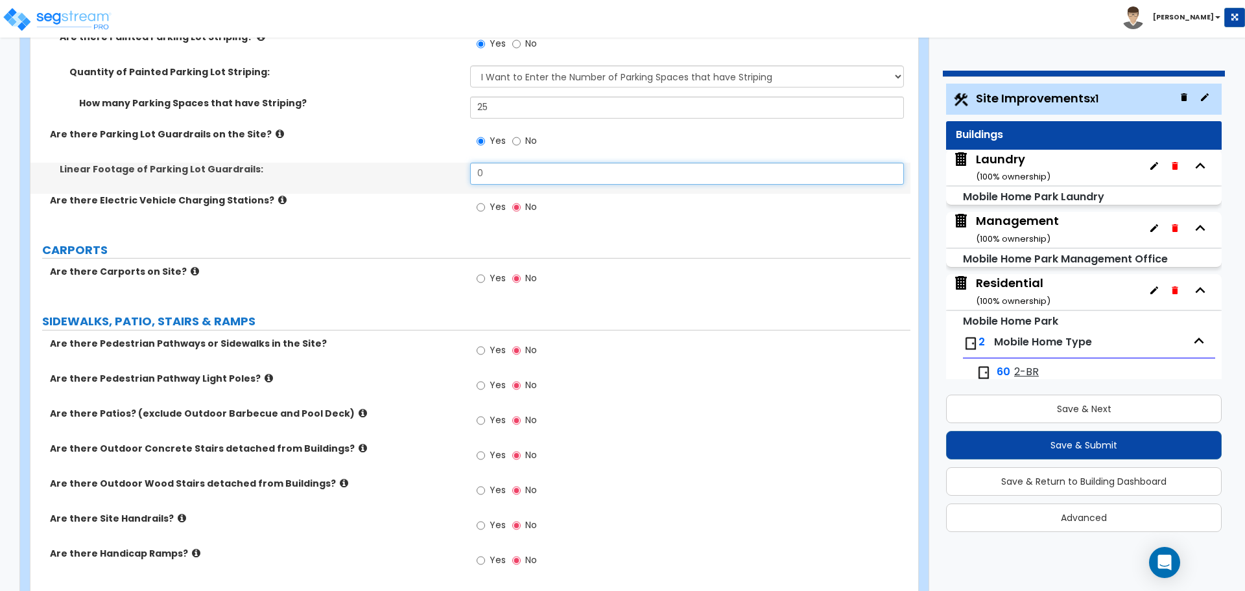
drag, startPoint x: 522, startPoint y: 177, endPoint x: 421, endPoint y: 176, distance: 100.5
click at [421, 176] on div "Linear Footage of Parking Lot Guardrails: 0" at bounding box center [470, 178] width 880 height 31
type input "50"
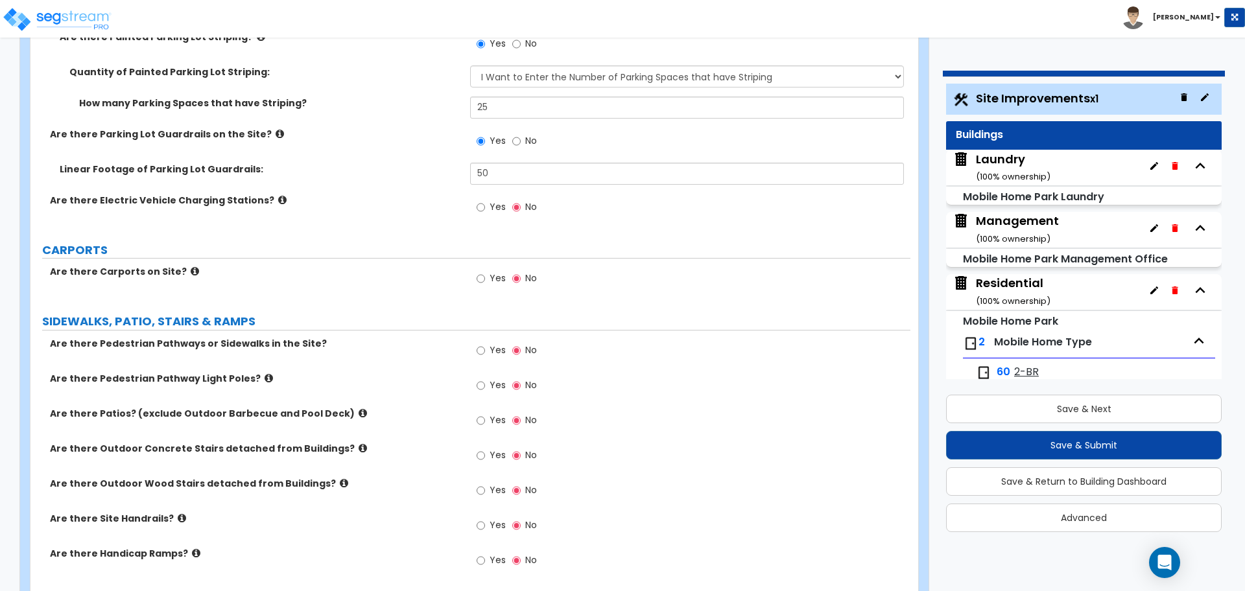
click at [278, 198] on icon at bounding box center [282, 200] width 8 height 10
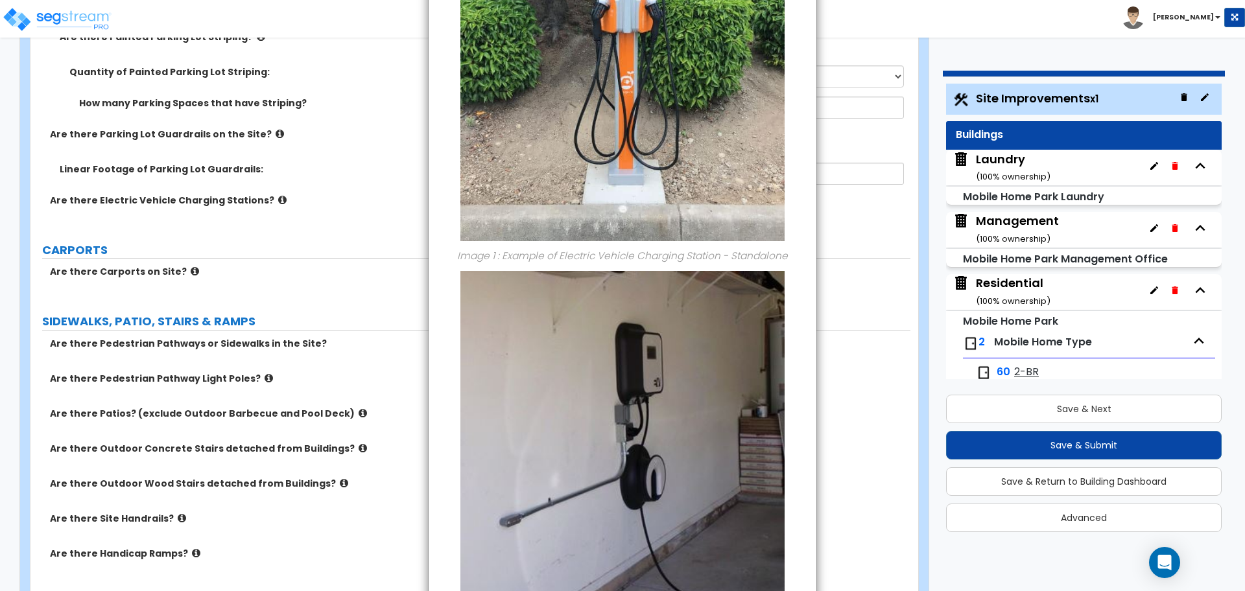
scroll to position [394, 0]
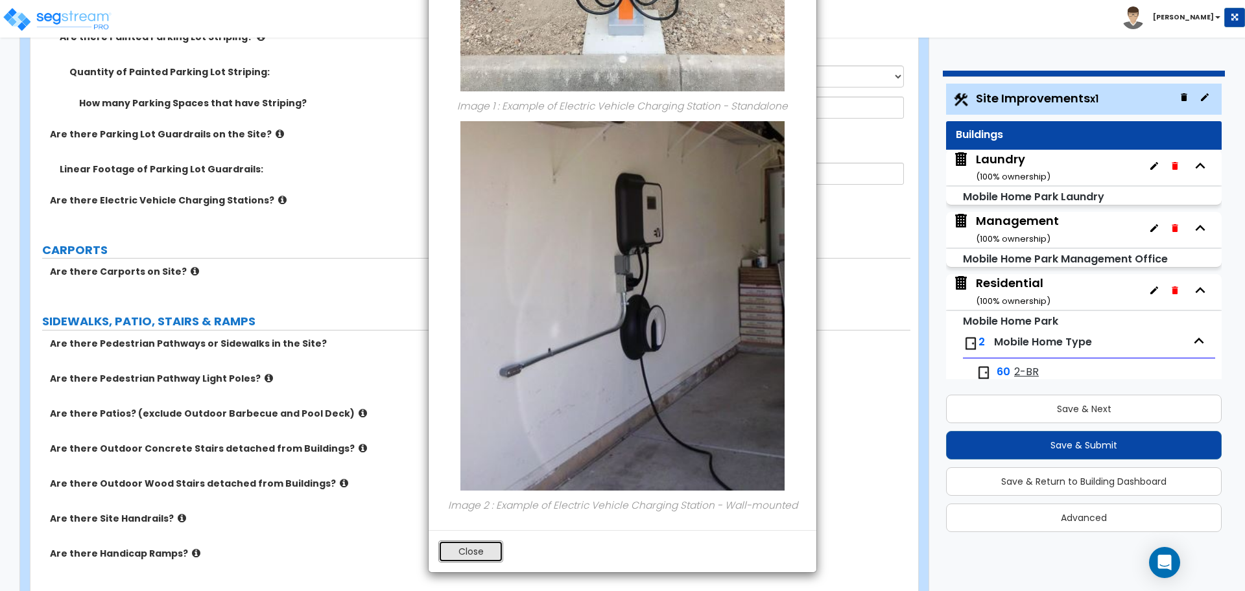
click at [476, 543] on button "Close" at bounding box center [470, 552] width 65 height 22
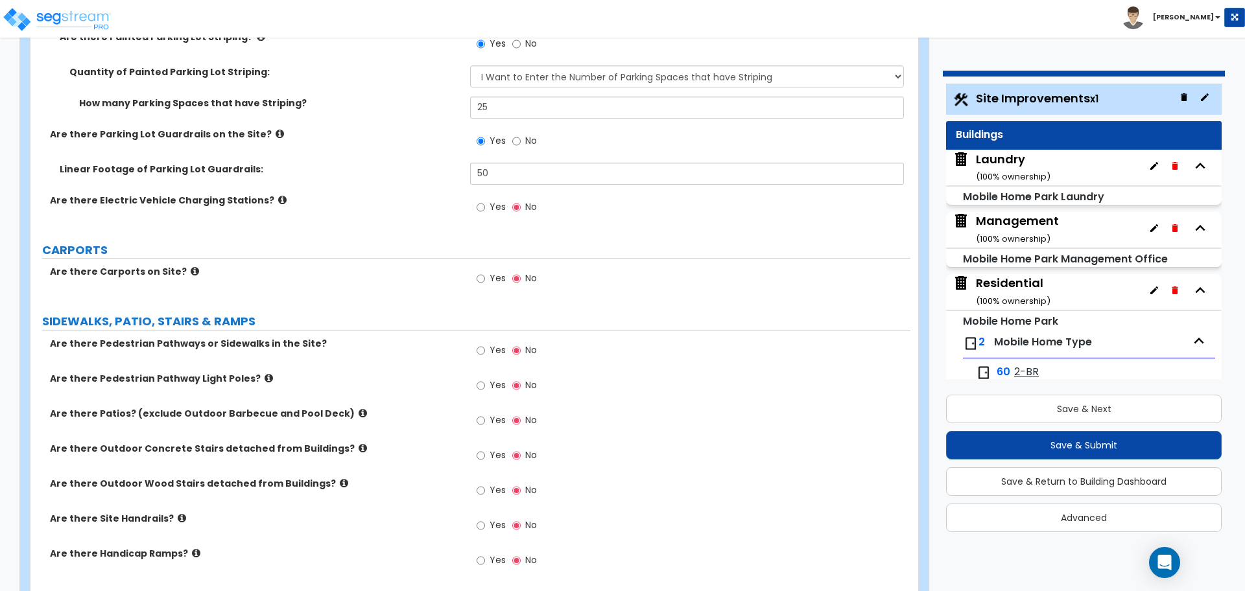
click at [503, 206] on span "Yes" at bounding box center [498, 206] width 16 height 13
click at [485, 206] on input "Yes" at bounding box center [481, 207] width 8 height 14
radio input "true"
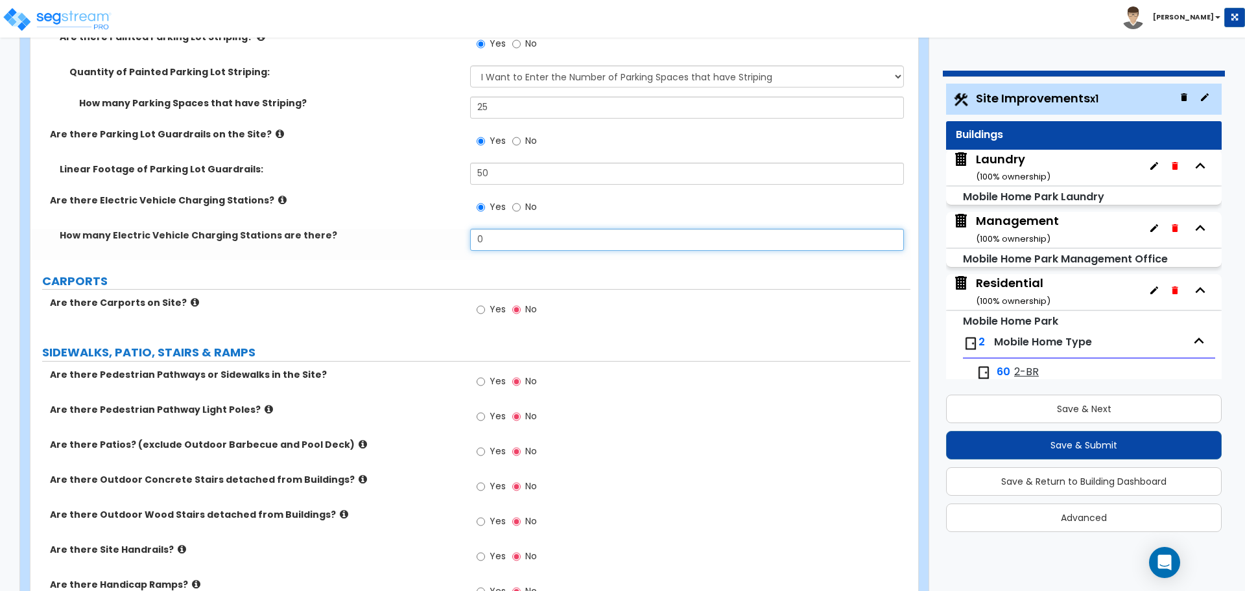
drag, startPoint x: 528, startPoint y: 237, endPoint x: 444, endPoint y: 232, distance: 83.8
click at [444, 232] on div "How many Electric Vehicle Charging Stations are there? 0" at bounding box center [470, 244] width 880 height 31
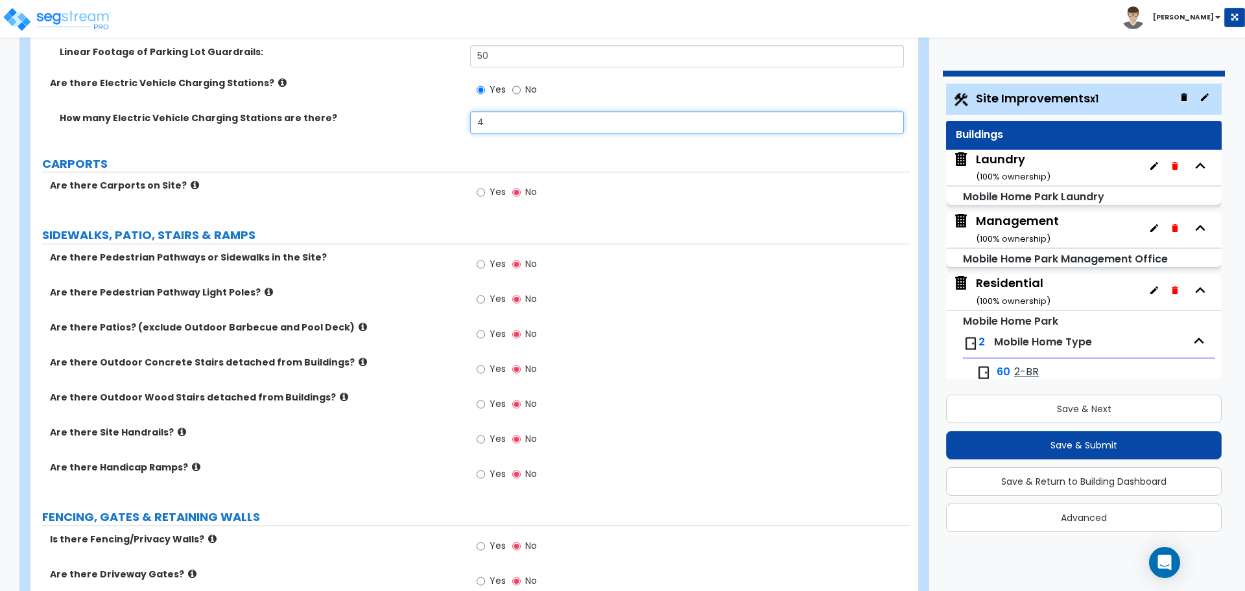
scroll to position [1848, 0]
type input "4"
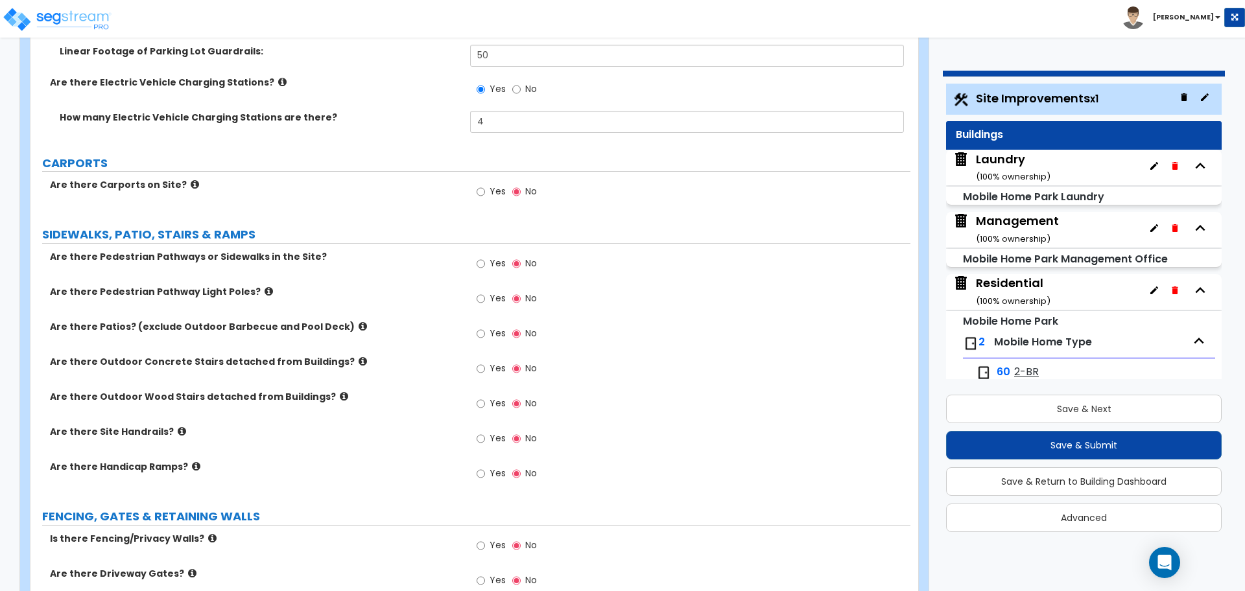
click at [191, 184] on icon at bounding box center [195, 185] width 8 height 10
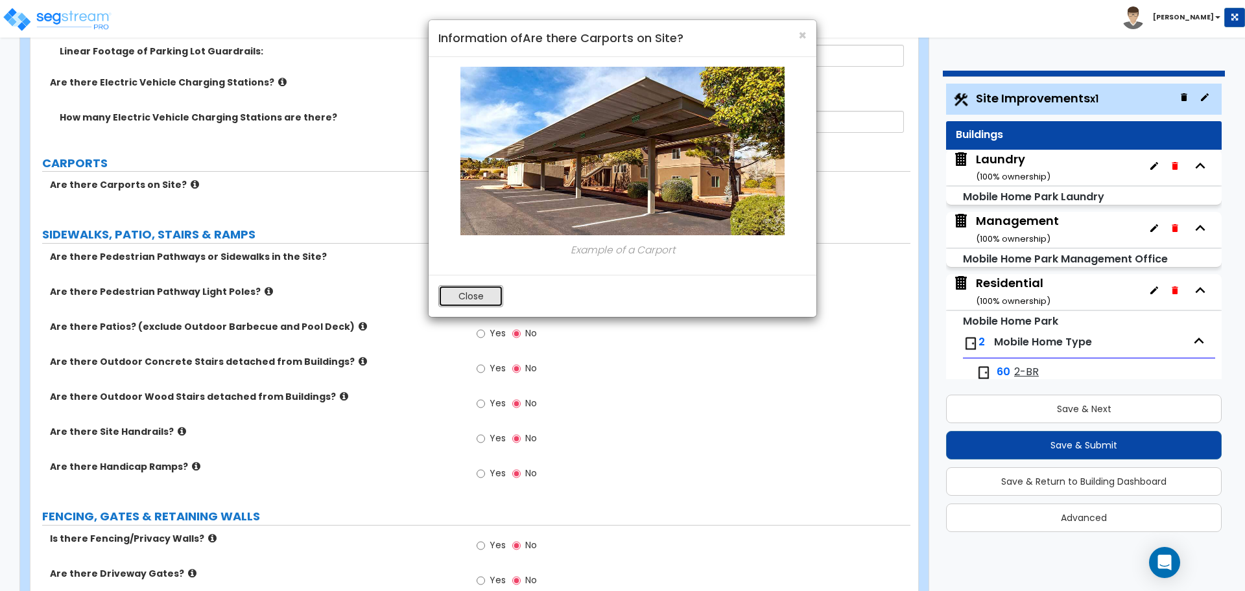
click at [482, 292] on button "Close" at bounding box center [470, 296] width 65 height 22
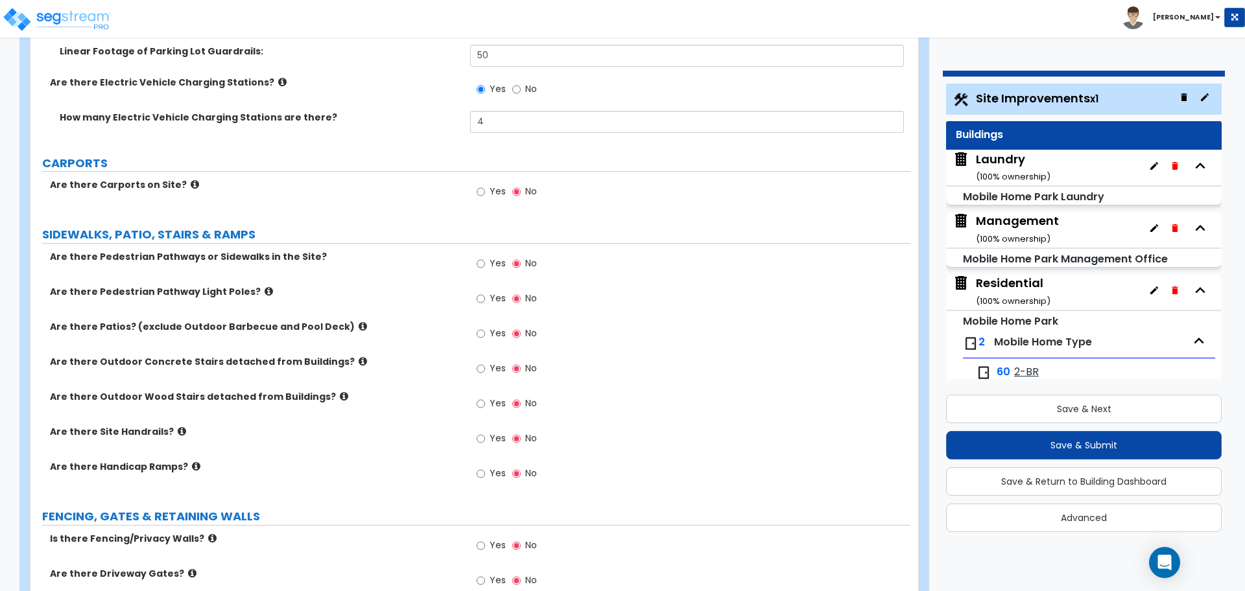
click at [499, 185] on span "Yes" at bounding box center [498, 191] width 16 height 13
click at [485, 185] on input "Yes" at bounding box center [481, 192] width 8 height 14
radio input "true"
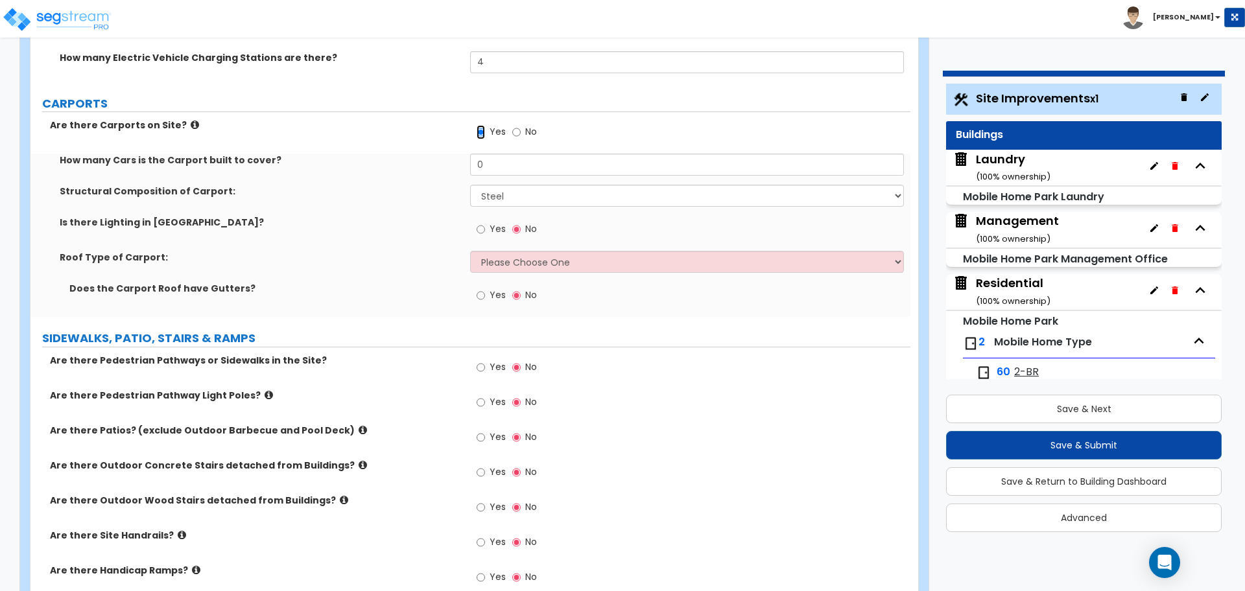
scroll to position [1909, 0]
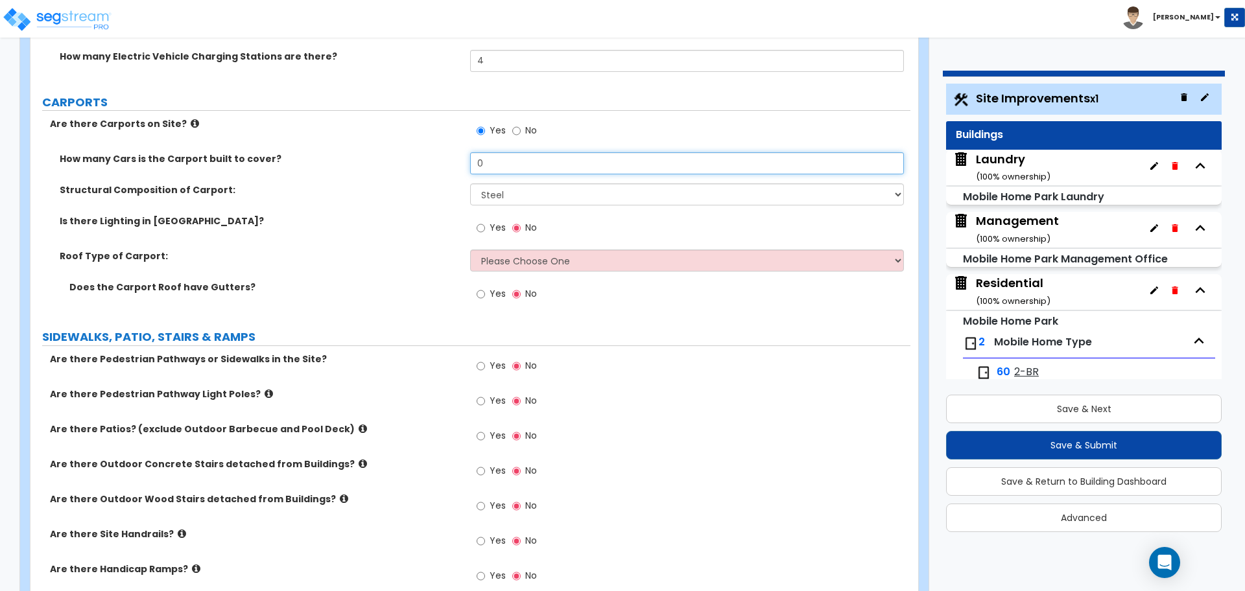
drag, startPoint x: 509, startPoint y: 164, endPoint x: 453, endPoint y: 164, distance: 55.8
click at [453, 164] on div "How many Cars is the Carport built to cover? 0" at bounding box center [470, 167] width 880 height 31
type input "8"
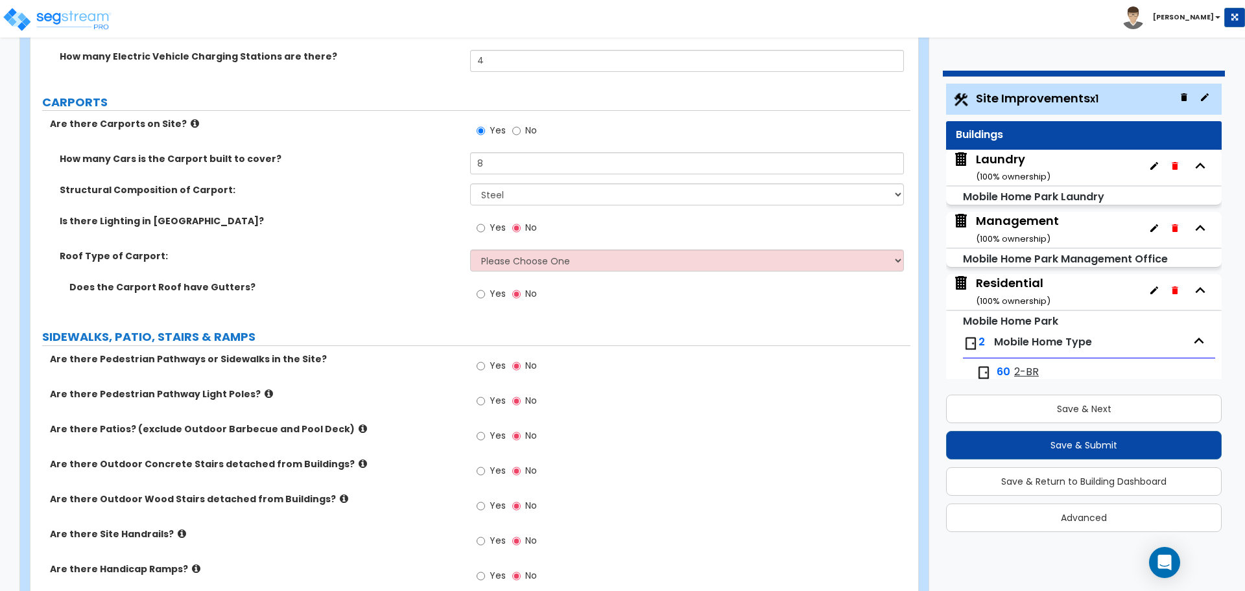
click at [476, 224] on div "Yes No" at bounding box center [506, 230] width 73 height 30
click at [483, 228] on input "Yes" at bounding box center [481, 228] width 8 height 14
radio input "true"
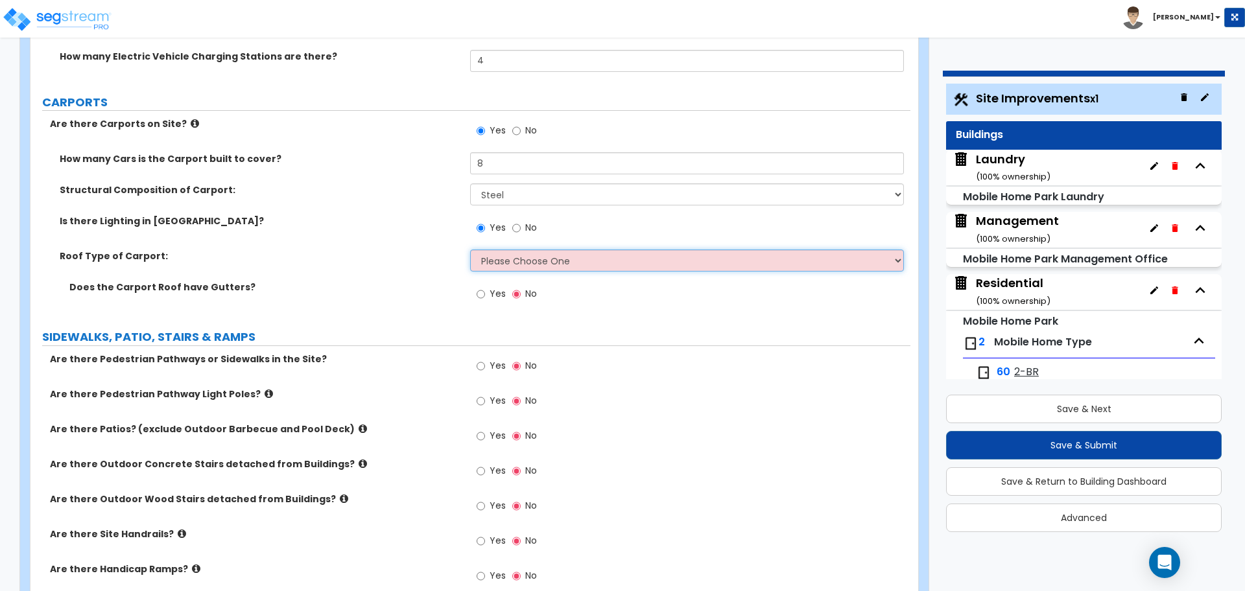
click at [533, 255] on select "Please Choose One Gabled Roof Flat Roof" at bounding box center [686, 261] width 433 height 22
select select "2"
click at [470, 250] on select "Please Choose One Gabled Roof Flat Roof" at bounding box center [686, 261] width 433 height 22
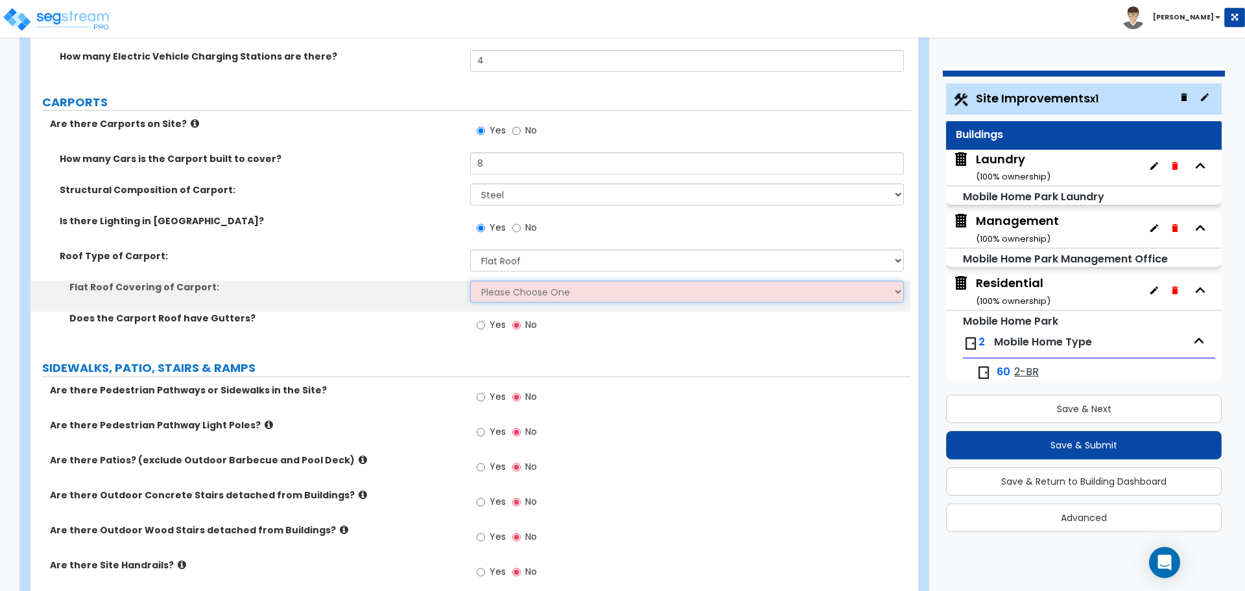
click at [534, 286] on select "Please Choose One Rolled Asphalt Plastic Membrane Asphalt Flood Coat Standing S…" at bounding box center [686, 292] width 433 height 22
select select "4"
click at [470, 281] on select "Please Choose One Rolled Asphalt Plastic Membrane Asphalt Flood Coat Standing S…" at bounding box center [686, 292] width 433 height 22
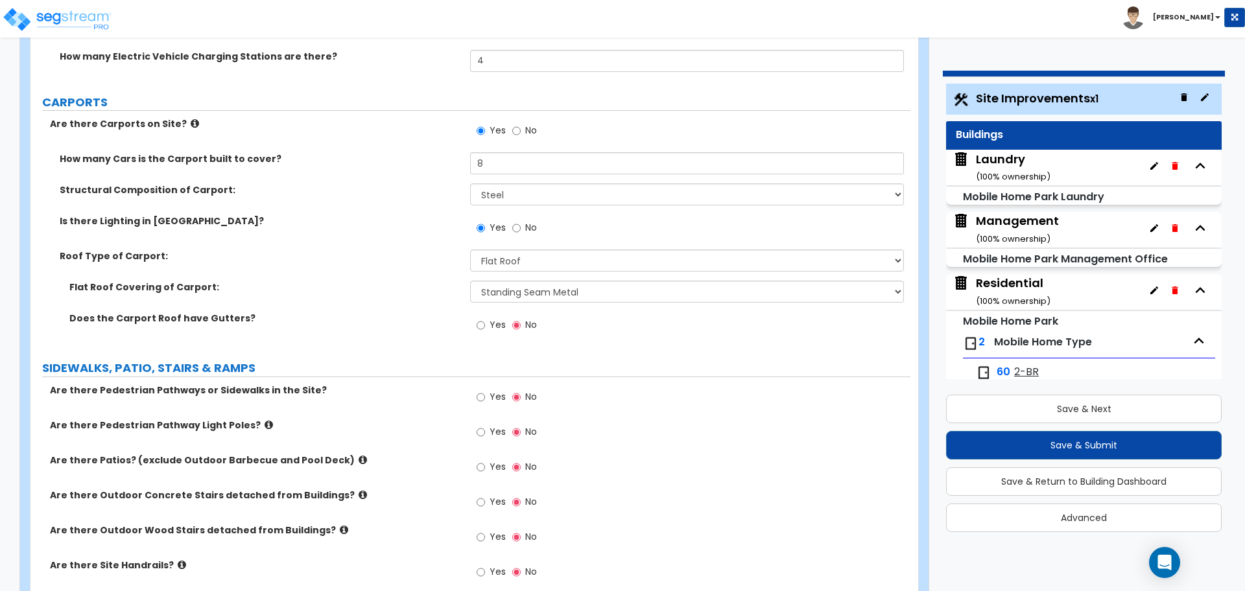
click at [488, 316] on label "Yes" at bounding box center [491, 327] width 29 height 22
click at [485, 318] on input "Yes" at bounding box center [481, 325] width 8 height 14
radio input "true"
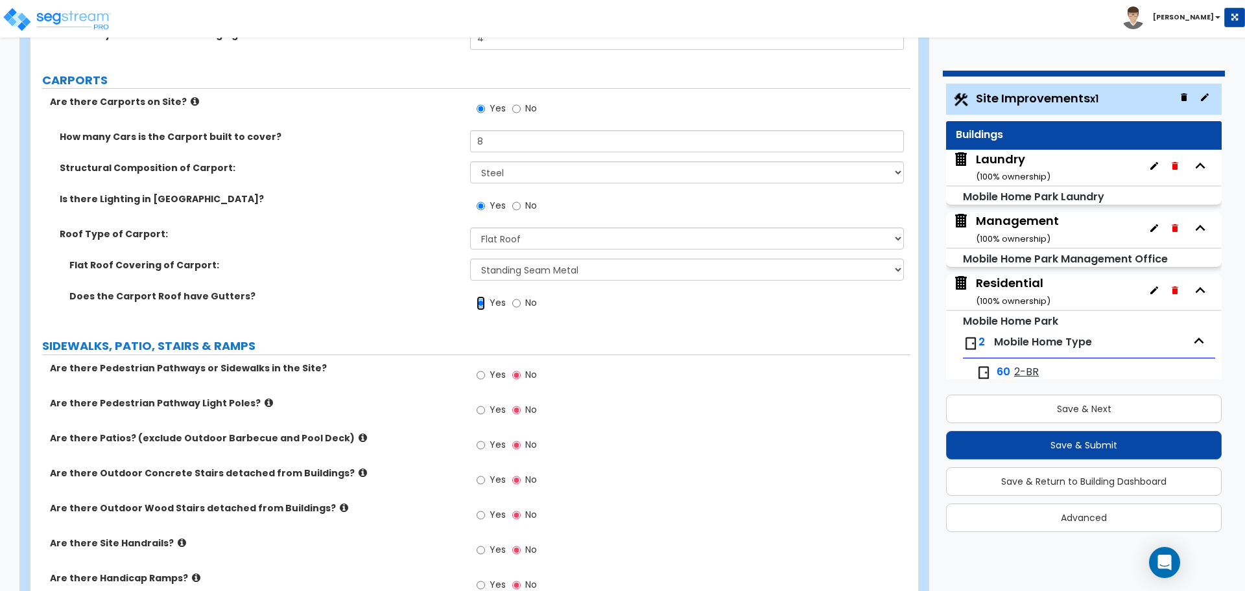
scroll to position [1930, 0]
click at [529, 208] on span "No" at bounding box center [531, 206] width 12 height 13
click at [521, 208] on input "No" at bounding box center [516, 207] width 8 height 14
radio input "false"
radio input "true"
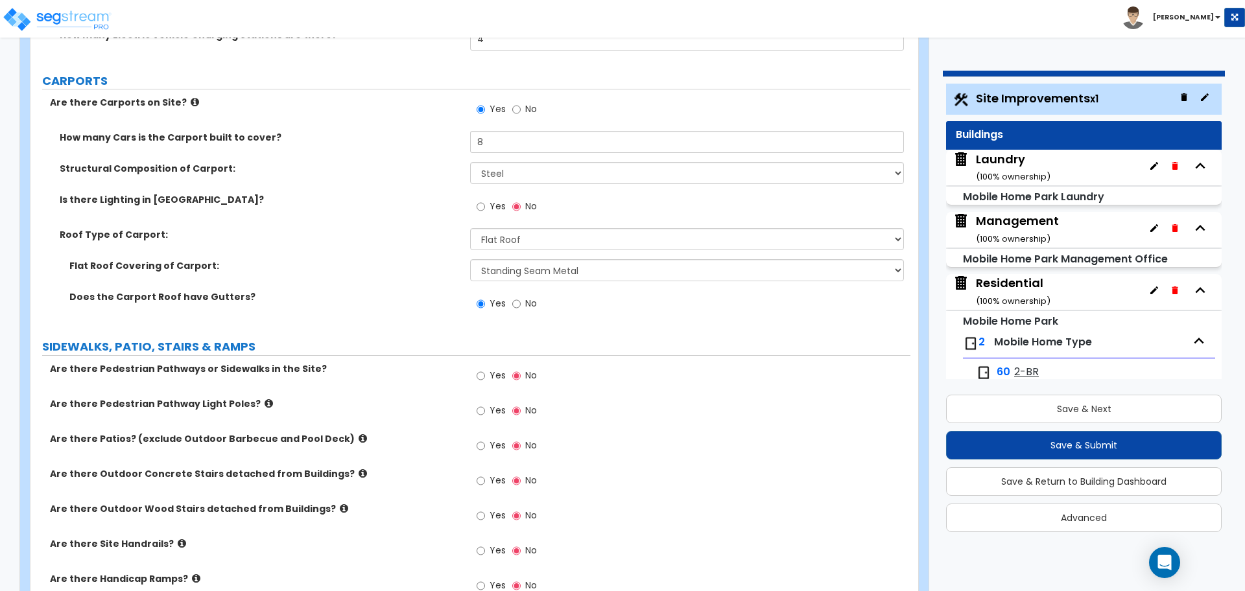
click at [525, 202] on span "No" at bounding box center [531, 206] width 12 height 13
click at [521, 202] on input "No" at bounding box center [516, 207] width 8 height 14
click at [486, 202] on label "Yes" at bounding box center [491, 208] width 29 height 22
click at [485, 202] on input "Yes" at bounding box center [481, 207] width 8 height 14
click at [525, 204] on span "No" at bounding box center [531, 206] width 12 height 13
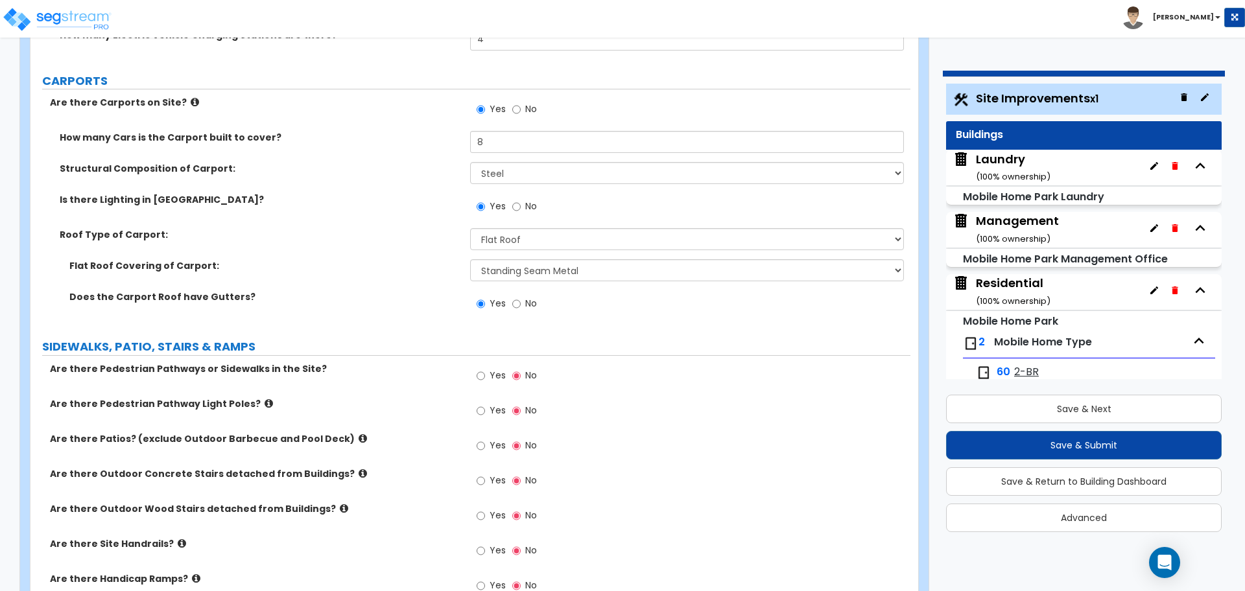
click at [521, 204] on input "No" at bounding box center [516, 207] width 8 height 14
radio input "false"
radio input "true"
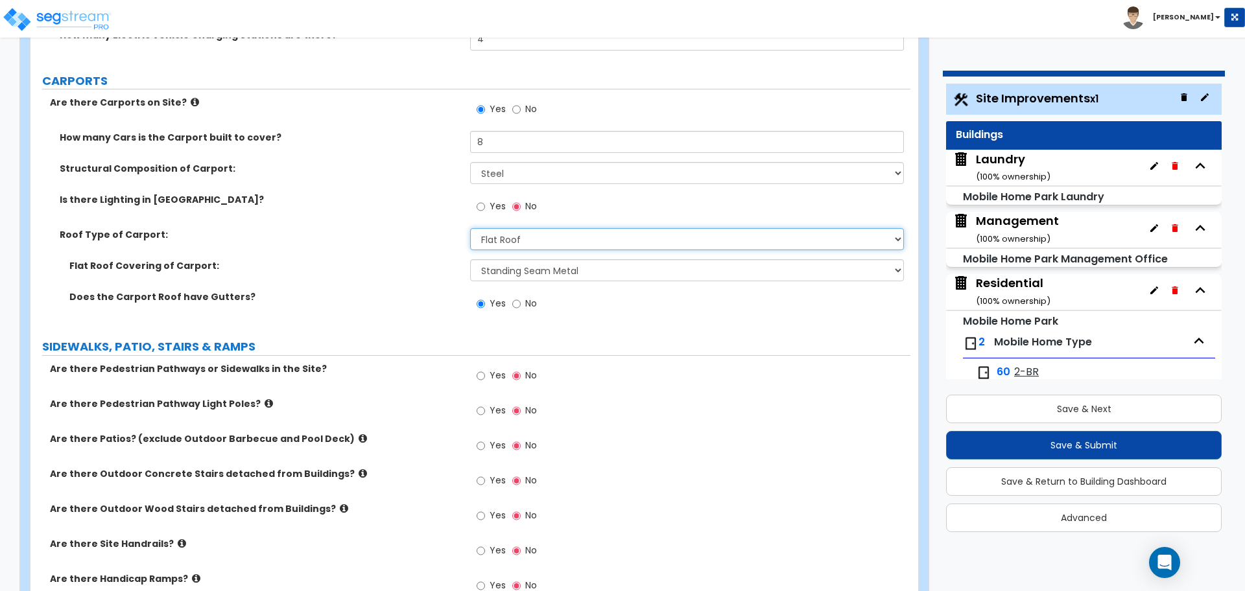
click at [532, 235] on select "Please Choose One Gabled Roof Flat Roof" at bounding box center [686, 239] width 433 height 22
select select "0"
click at [470, 228] on select "Please Choose One Gabled Roof Flat Roof" at bounding box center [686, 239] width 433 height 22
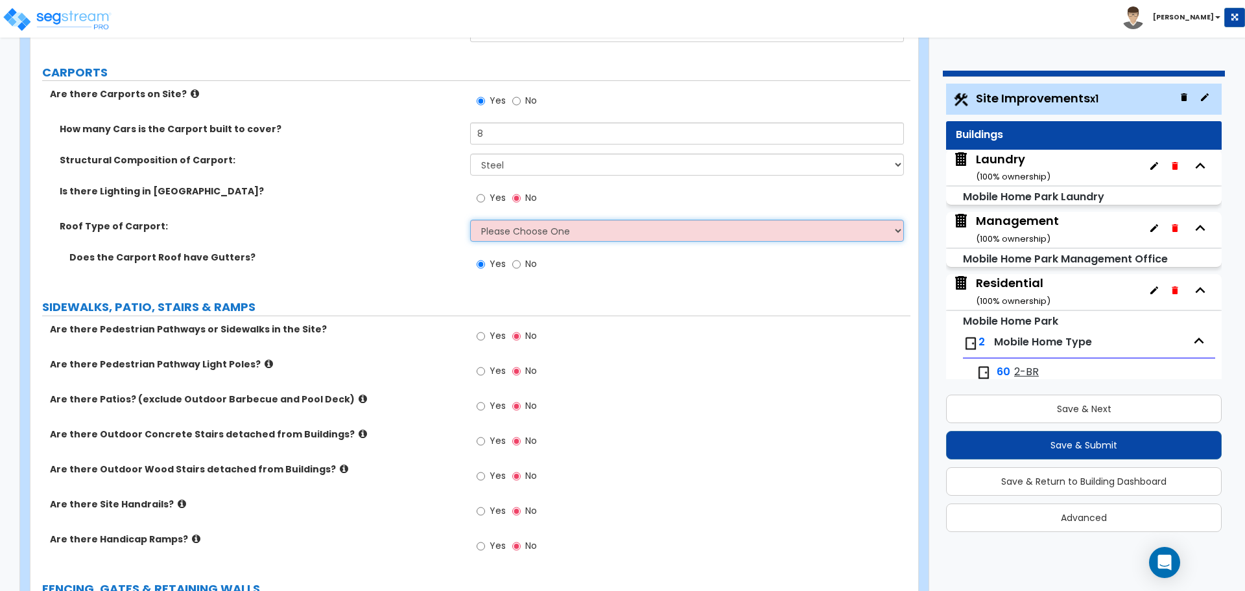
scroll to position [1941, 0]
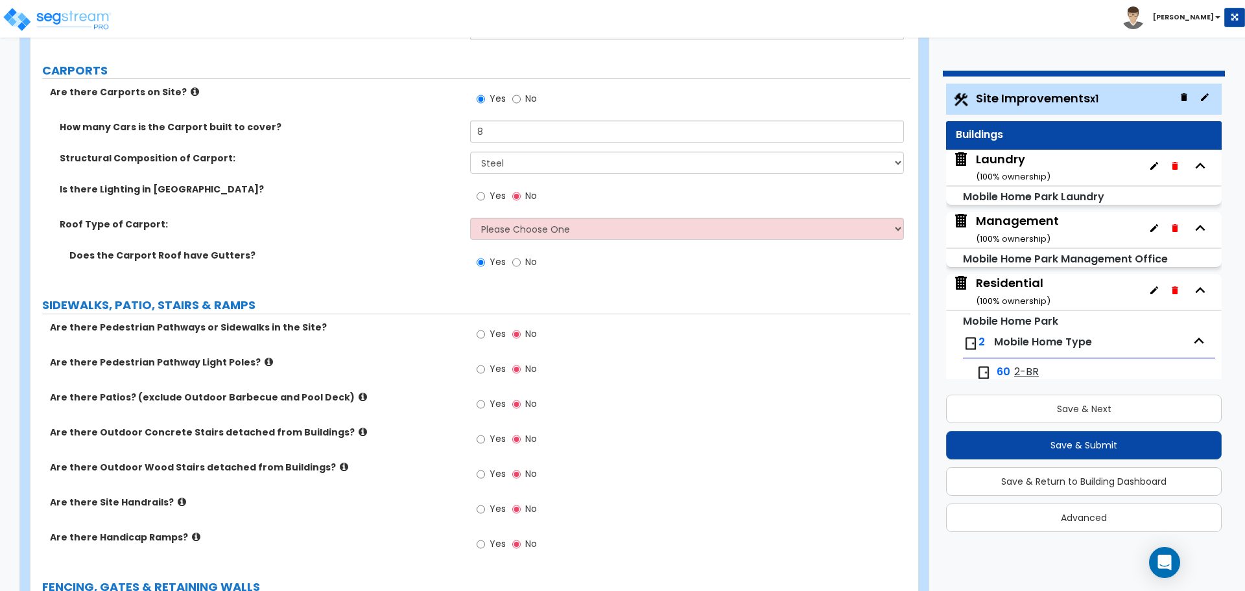
click at [434, 115] on div "Are there Carports on Site? Yes No" at bounding box center [470, 103] width 880 height 35
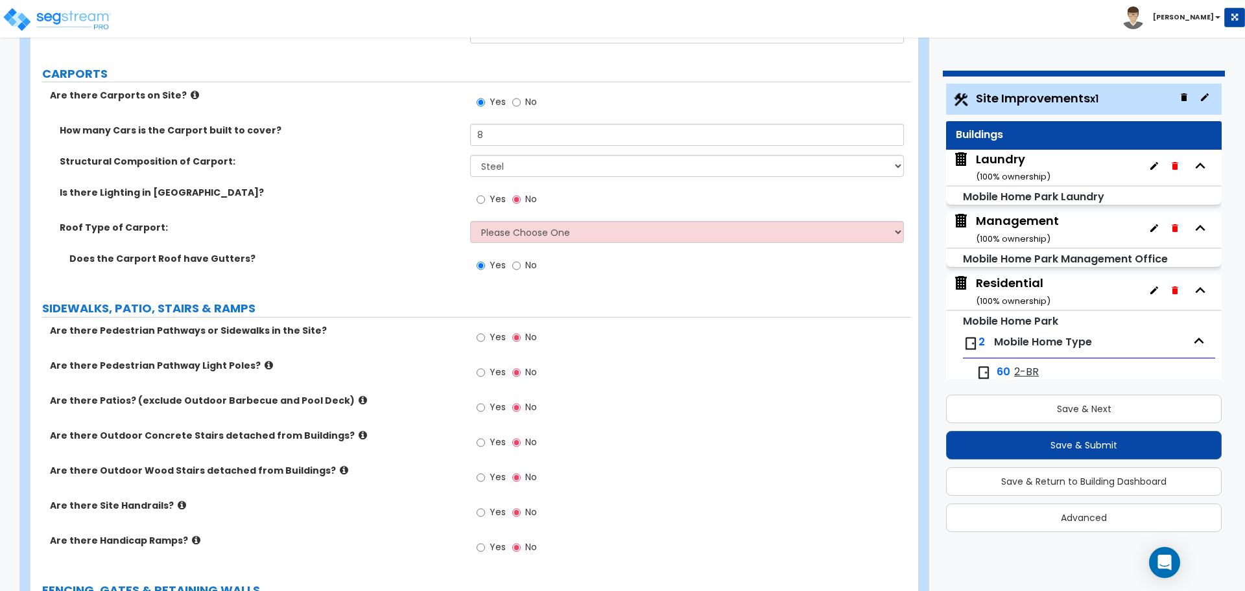
scroll to position [1939, 0]
click at [497, 200] on span "Yes" at bounding box center [498, 197] width 16 height 13
click at [485, 200] on input "Yes" at bounding box center [481, 198] width 8 height 14
radio input "true"
click at [554, 239] on select "Please Choose One Gabled Roof Flat Roof" at bounding box center [686, 231] width 433 height 22
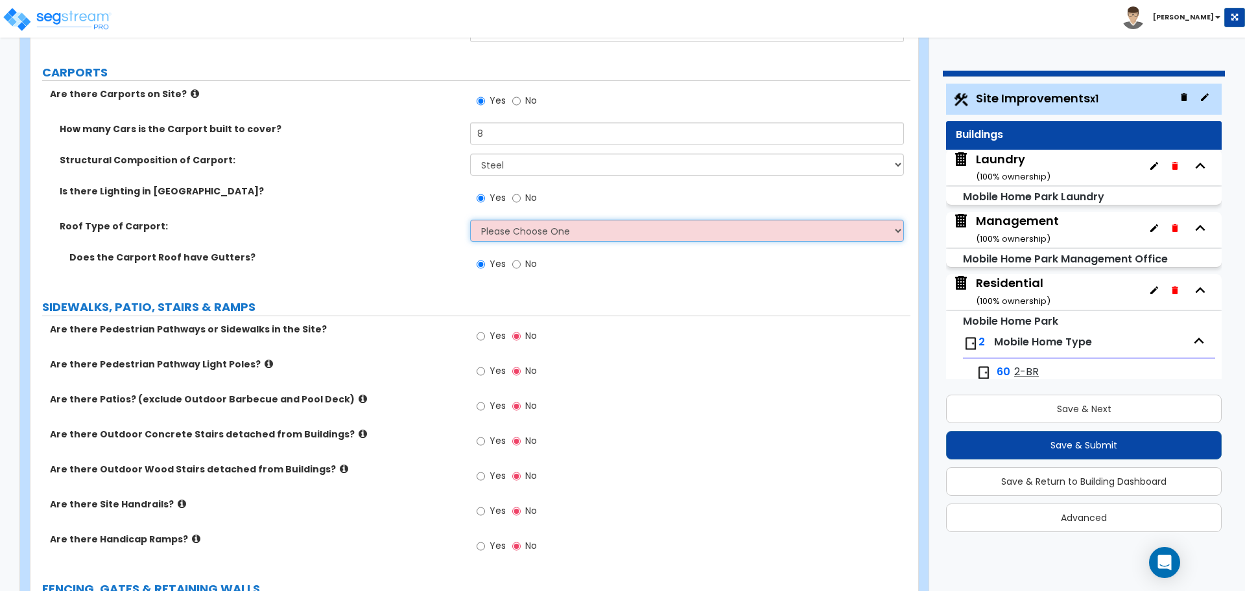
select select "2"
click at [470, 220] on select "Please Choose One Gabled Roof Flat Roof" at bounding box center [686, 231] width 433 height 22
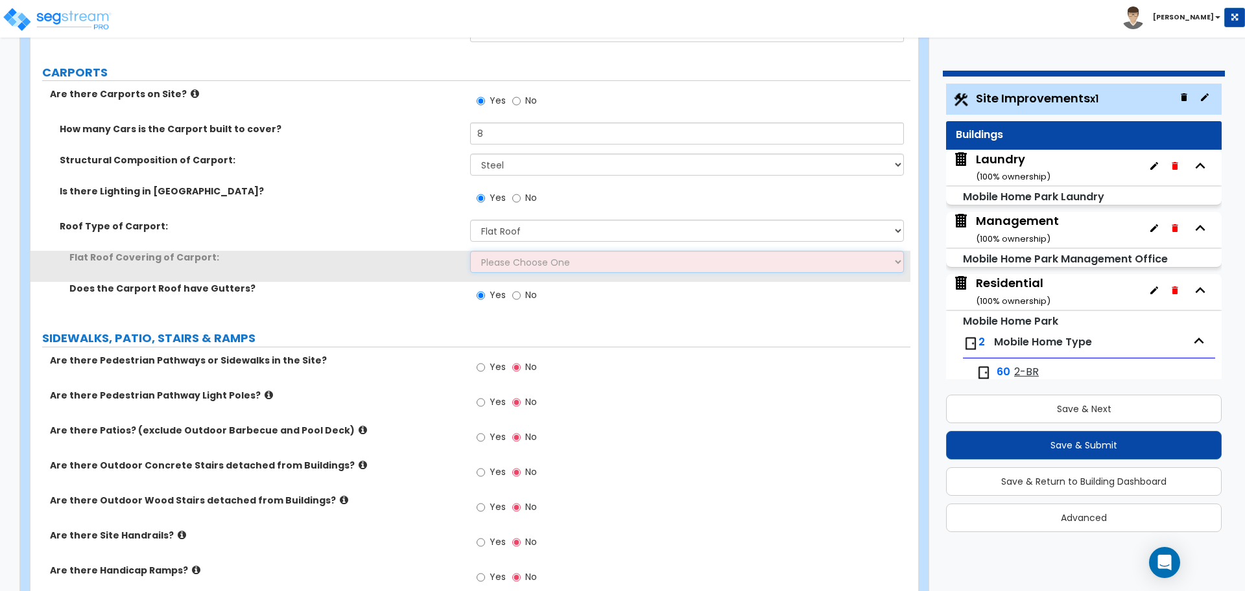
click at [536, 257] on select "Please Choose One Rolled Asphalt Plastic Membrane Asphalt Flood Coat Standing S…" at bounding box center [686, 262] width 433 height 22
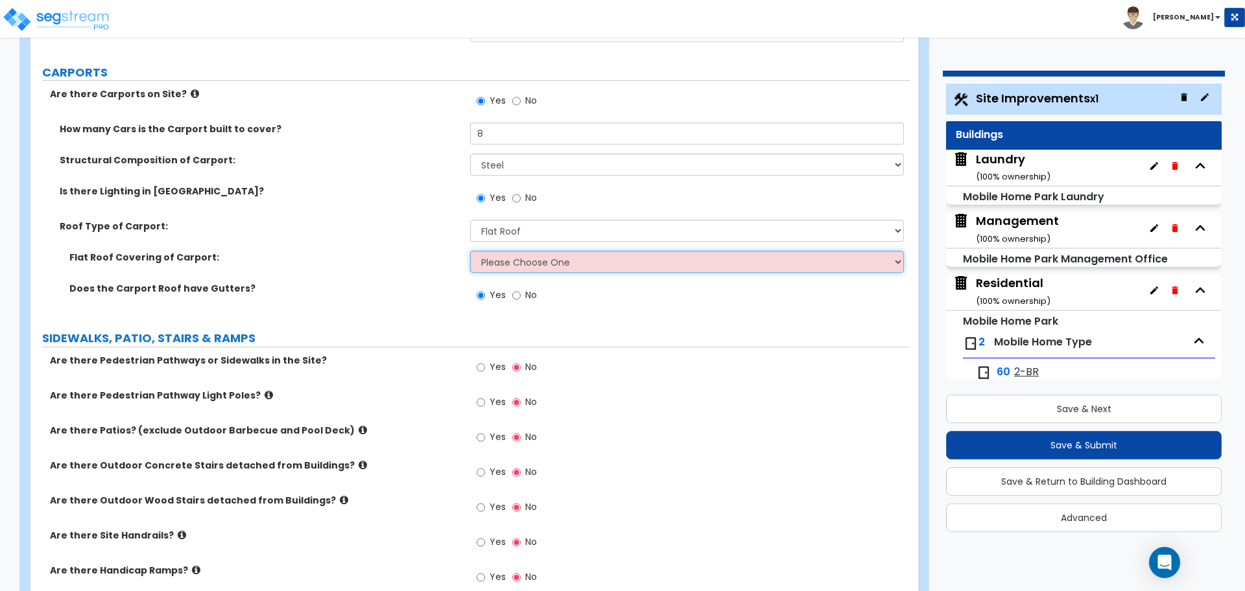
select select "4"
click at [470, 251] on select "Please Choose One Rolled Asphalt Plastic Membrane Asphalt Flood Coat Standing S…" at bounding box center [686, 262] width 433 height 22
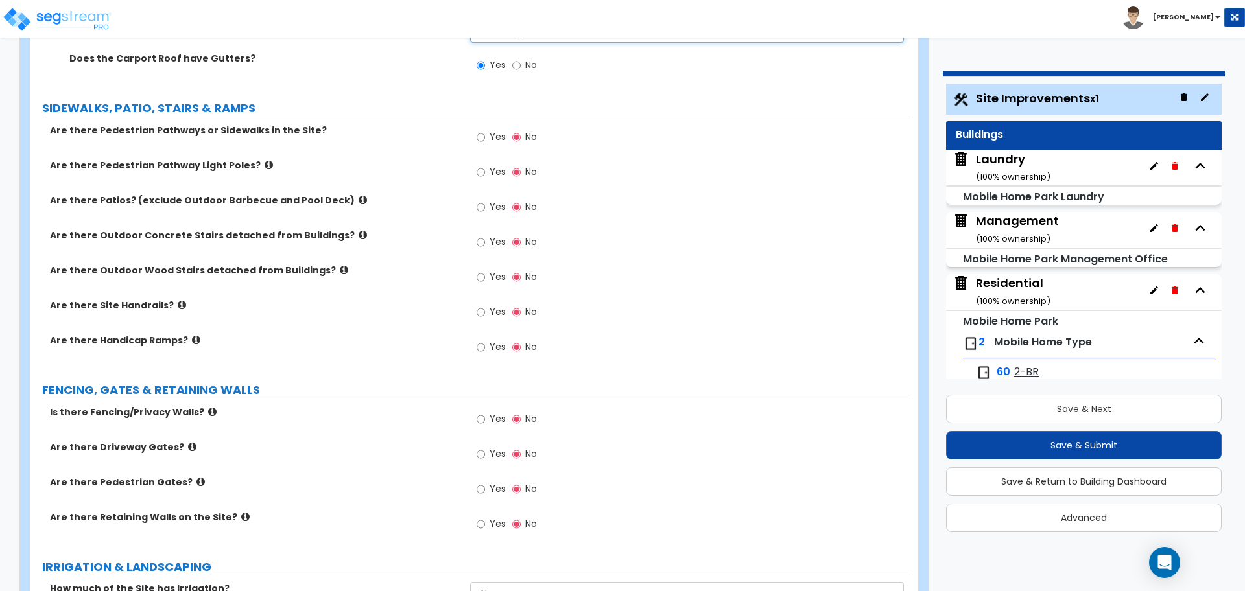
scroll to position [2171, 0]
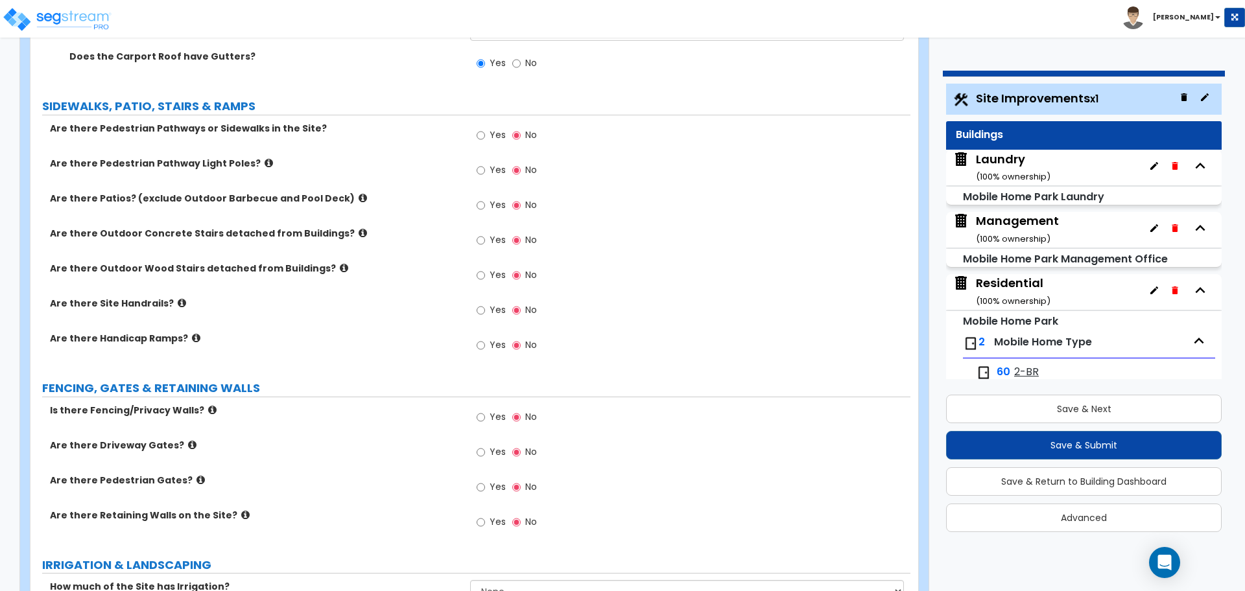
click at [493, 135] on span "Yes" at bounding box center [498, 134] width 16 height 13
click at [485, 135] on input "Yes" at bounding box center [481, 135] width 8 height 14
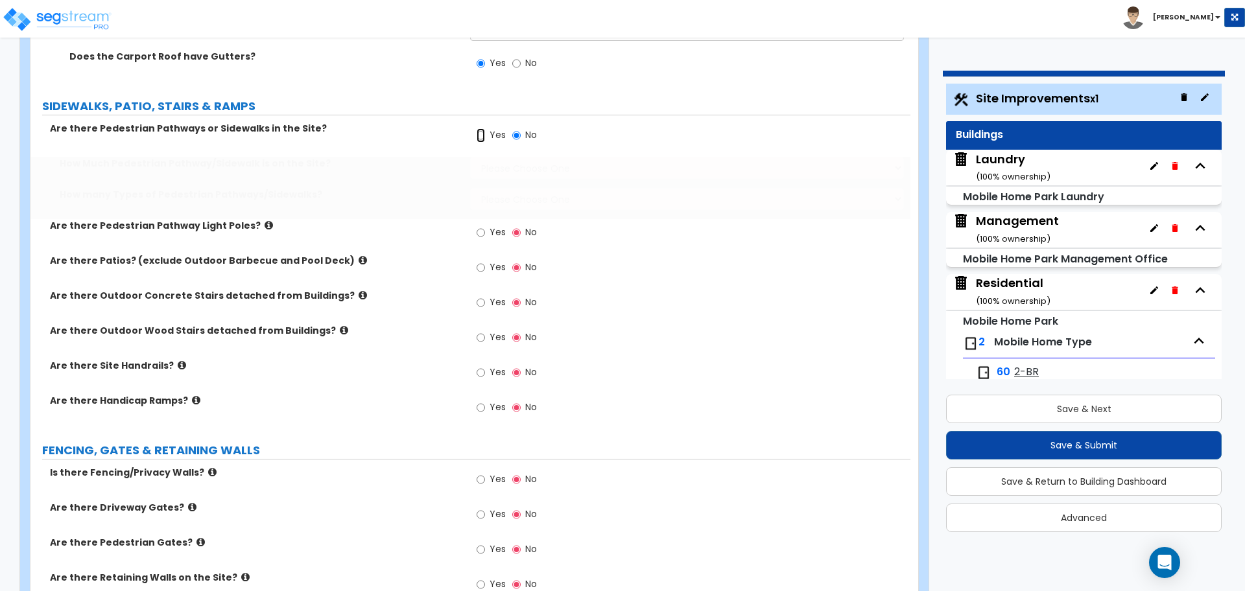
radio input "true"
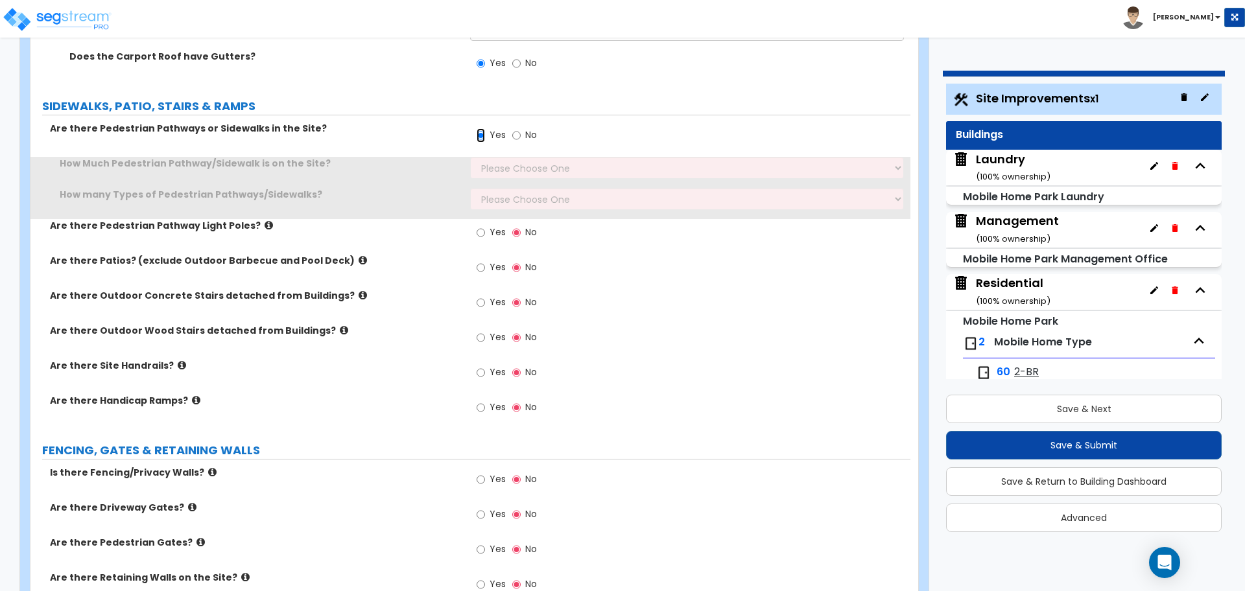
scroll to position [2181, 0]
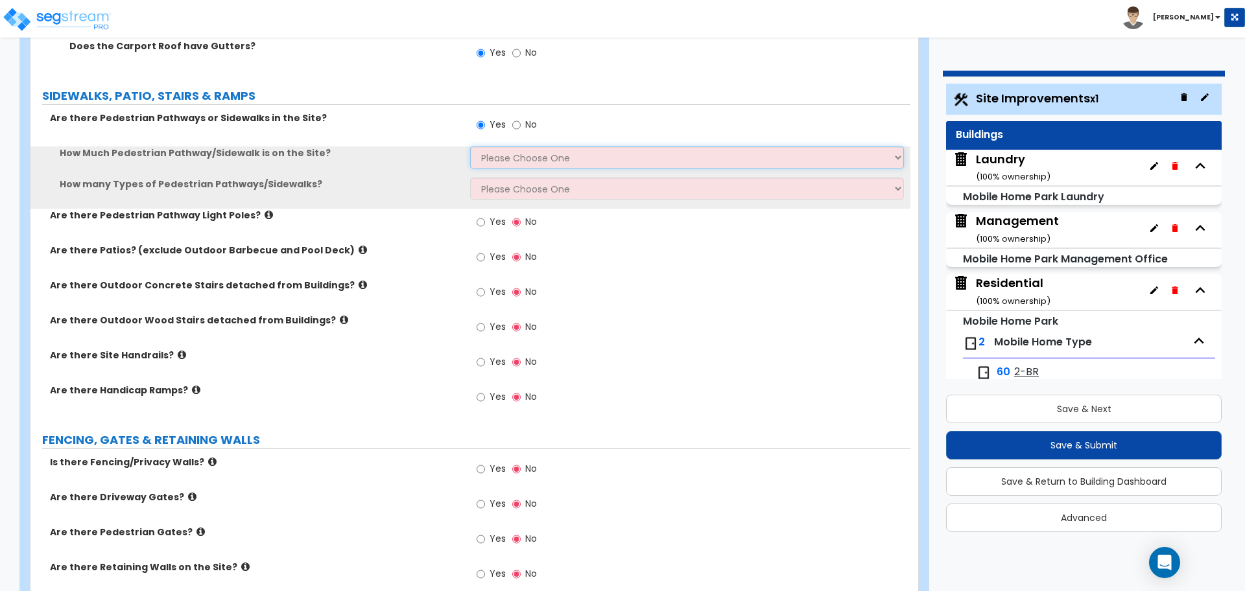
click at [532, 157] on select "Please Choose One I Don't Know, Please Estimate For Me Enter Linear Footage" at bounding box center [686, 158] width 433 height 22
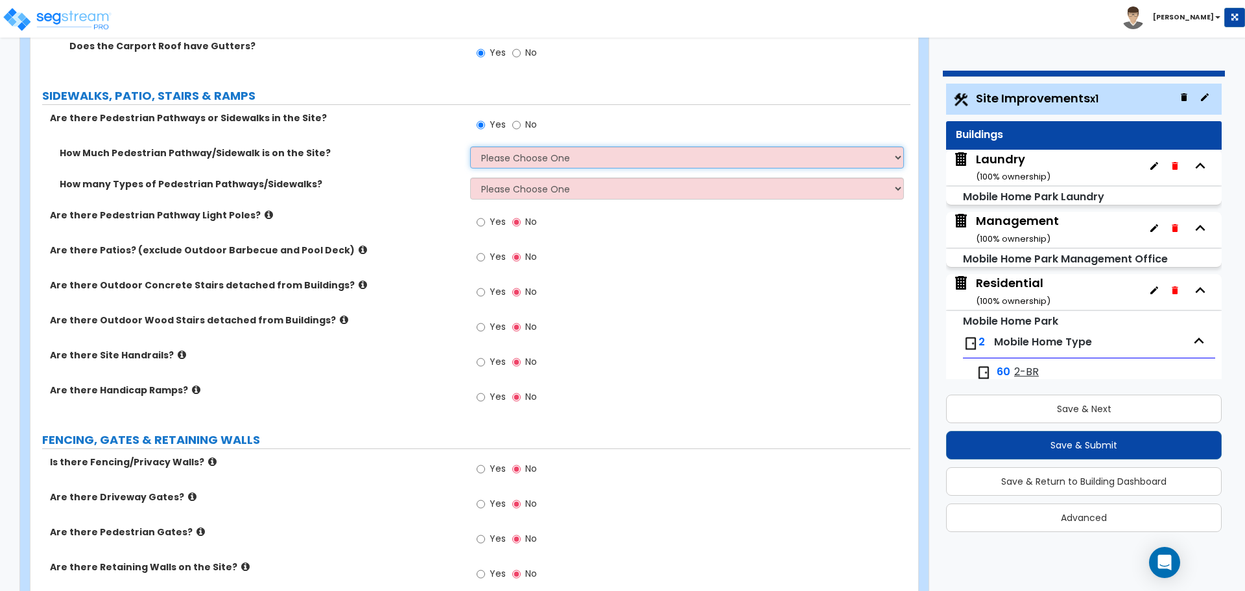
select select "1"
click at [470, 147] on select "Please Choose One I Don't Know, Please Estimate For Me Enter Linear Footage" at bounding box center [686, 158] width 433 height 22
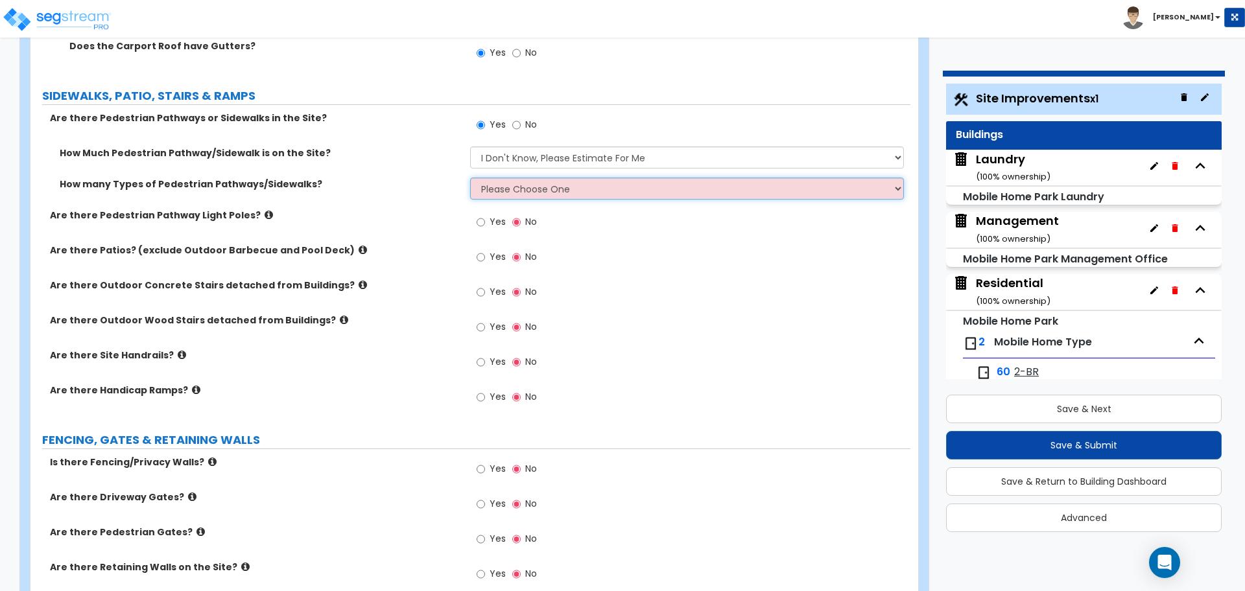
click at [495, 184] on select "Please Choose One 1 2 3" at bounding box center [686, 189] width 433 height 22
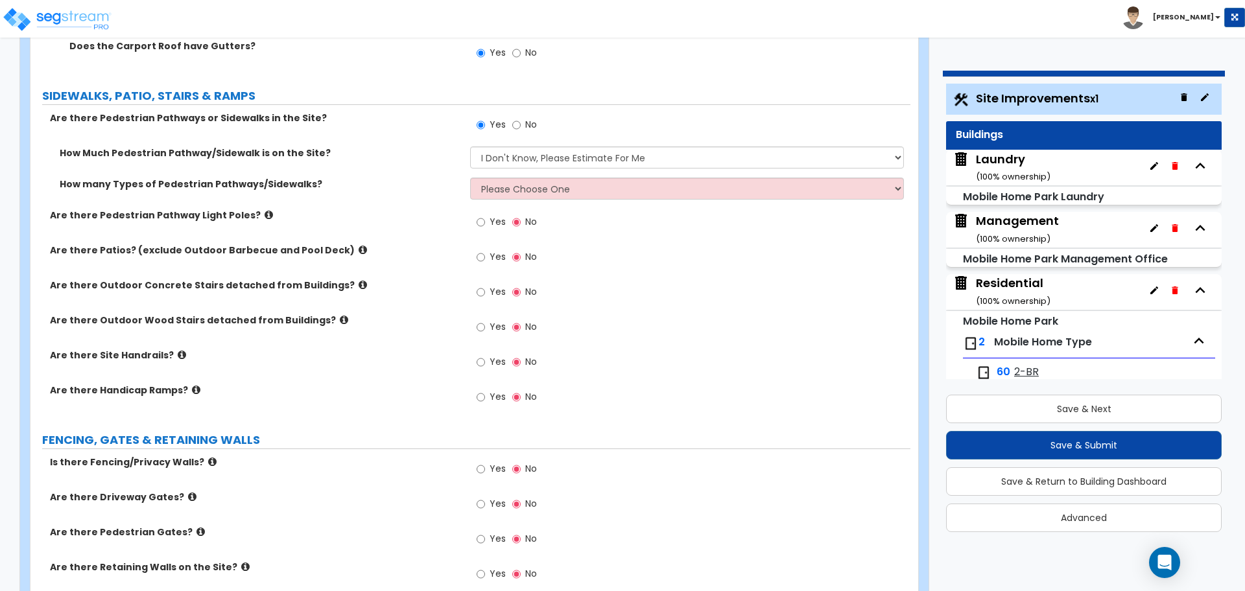
click at [528, 197] on div "How many Types of Pedestrian Pathways/Sidewalks? Please Choose One 1 2 3" at bounding box center [470, 193] width 880 height 31
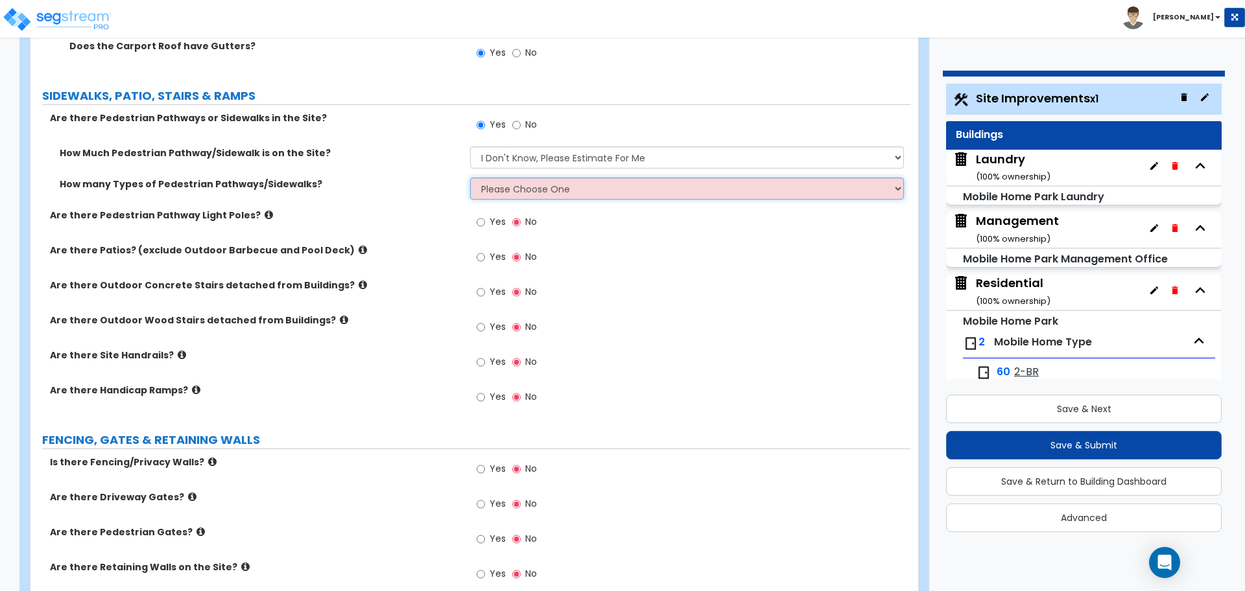
click at [520, 187] on select "Please Choose One 1 2 3" at bounding box center [686, 189] width 433 height 22
click at [470, 178] on select "Please Choose One 1 2 3" at bounding box center [686, 189] width 433 height 22
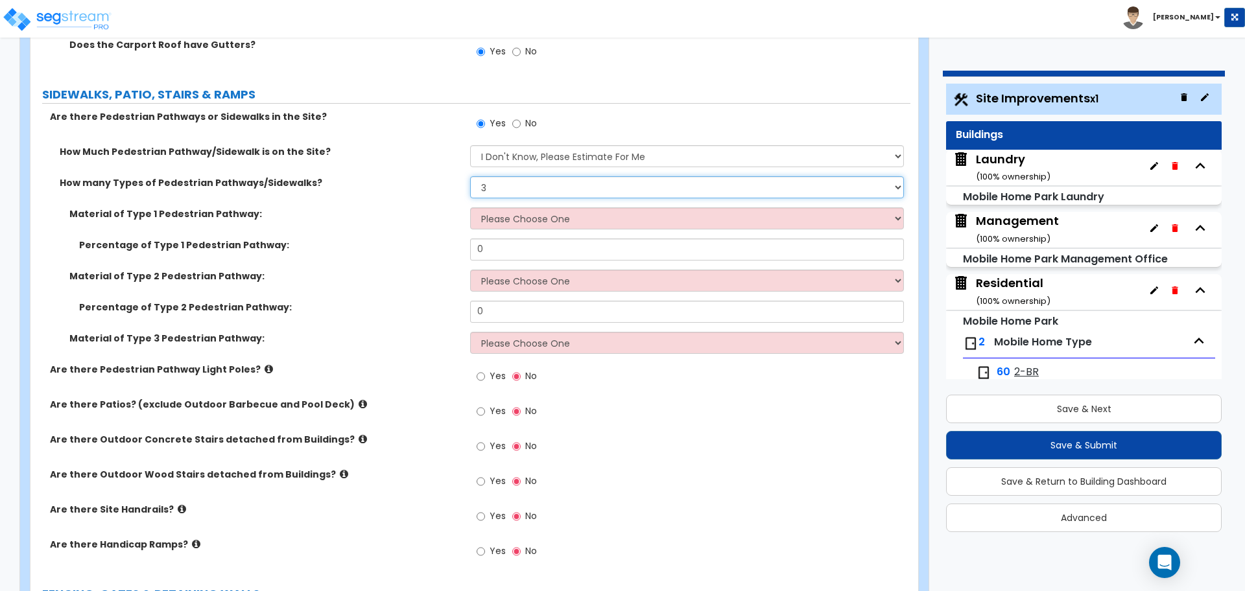
scroll to position [2187, 0]
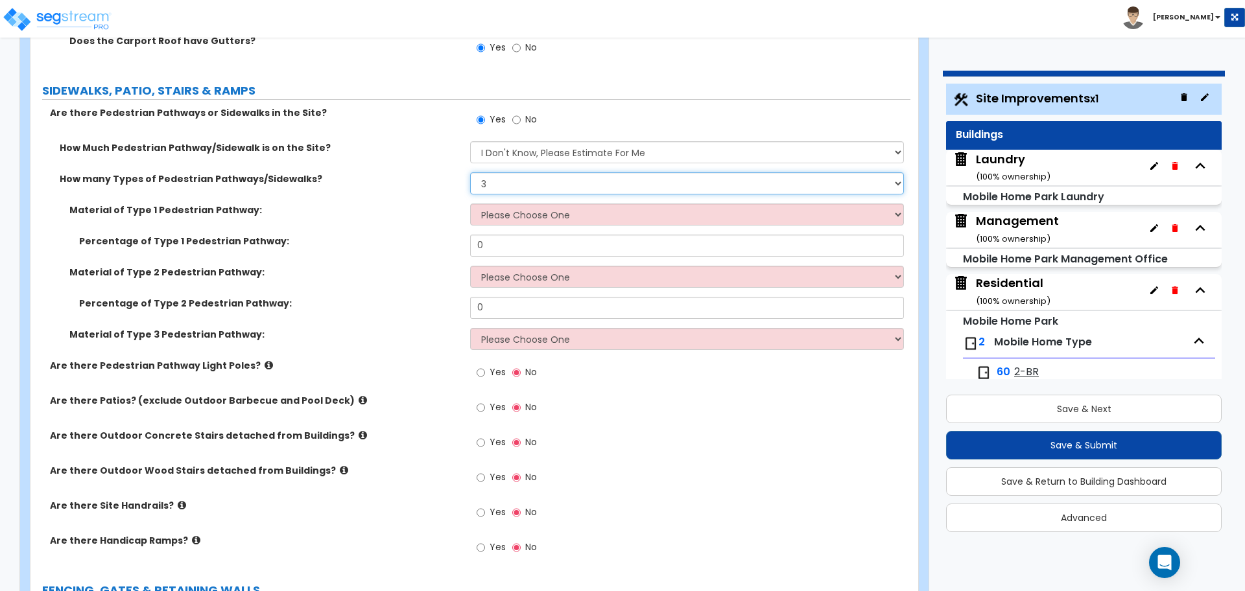
click at [513, 187] on select "Please Choose One 1 2 3" at bounding box center [686, 183] width 433 height 22
click at [470, 172] on select "Please Choose One 1 2 3" at bounding box center [686, 183] width 433 height 22
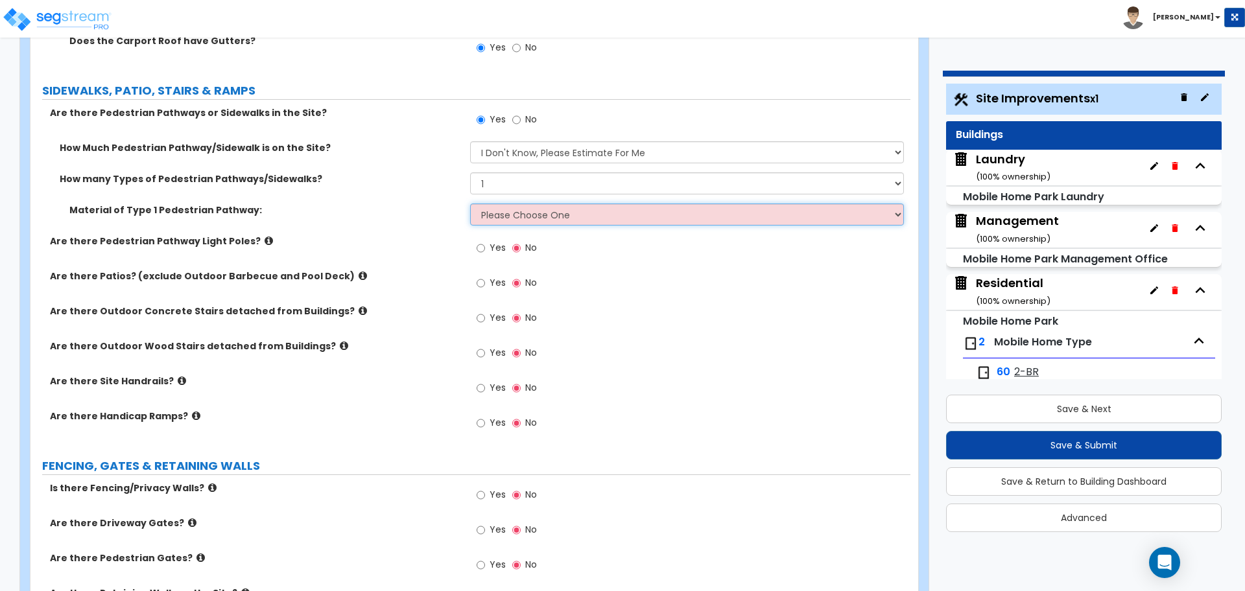
click at [534, 206] on select "Please Choose One Bare Concrete Stamped Concrete Brick Pavers Stone Pavers Wood…" at bounding box center [686, 215] width 433 height 22
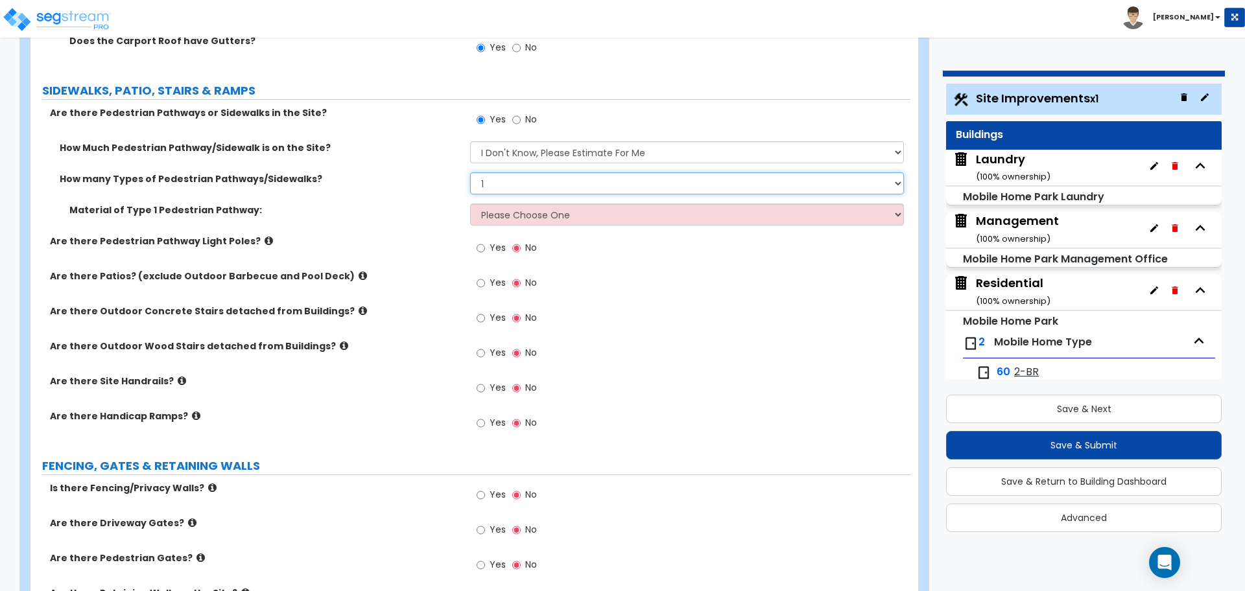
click at [521, 191] on select "Please Choose One 1 2 3" at bounding box center [686, 183] width 433 height 22
click at [470, 172] on select "Please Choose One 1 2 3" at bounding box center [686, 183] width 433 height 22
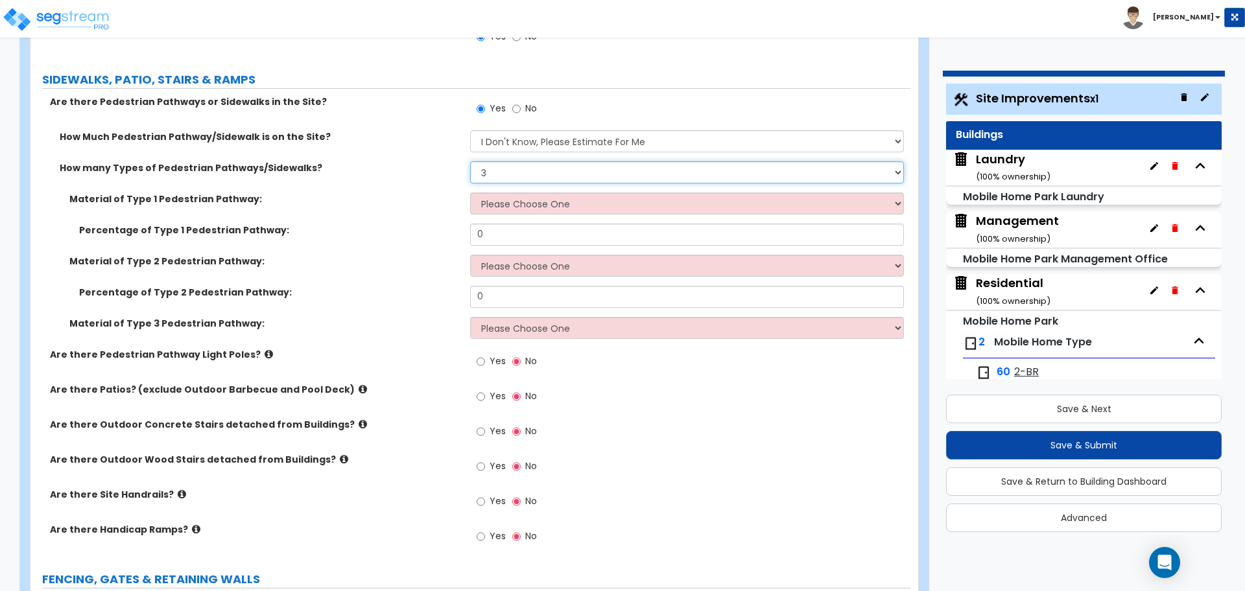
scroll to position [2190, 0]
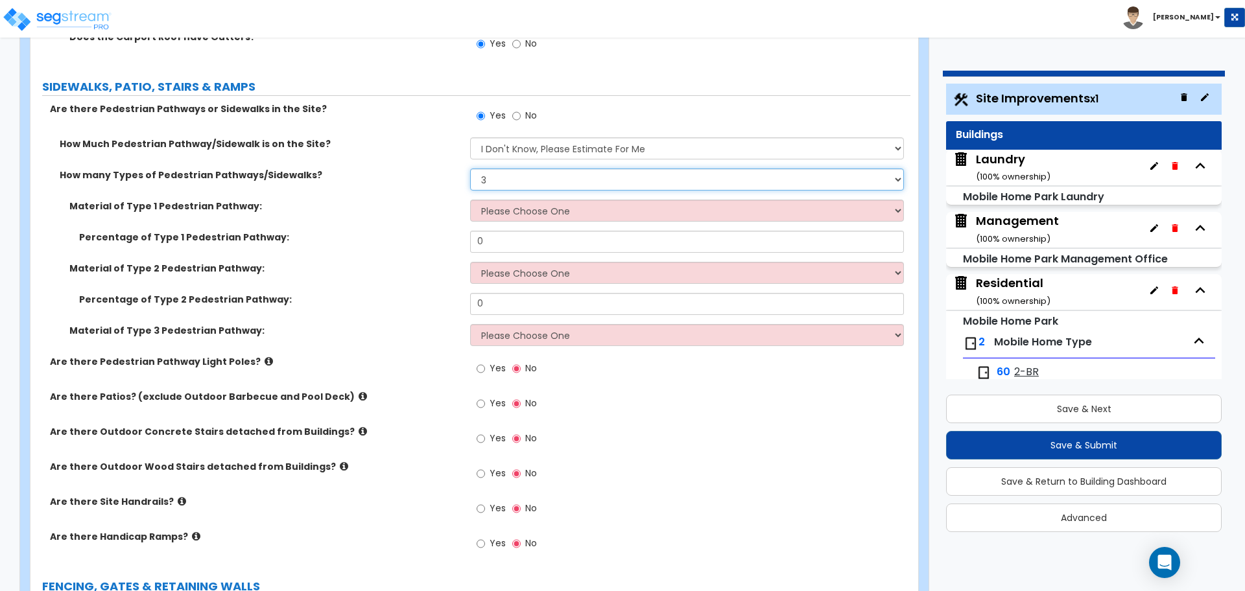
click at [507, 178] on select "Please Choose One 1 2 3" at bounding box center [686, 180] width 433 height 22
select select "1"
click at [470, 169] on select "Please Choose One 1 2 3" at bounding box center [686, 180] width 433 height 22
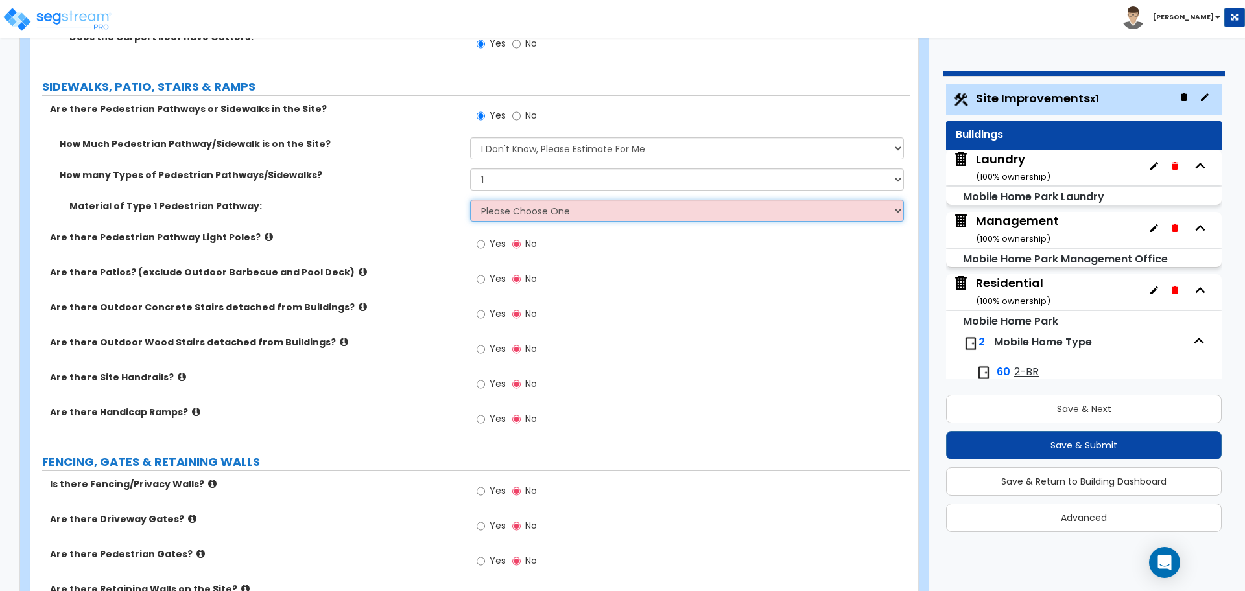
click at [541, 208] on select "Please Choose One Bare Concrete Stamped Concrete Brick Pavers Stone Pavers Wood…" at bounding box center [686, 211] width 433 height 22
select select "1"
click at [470, 200] on select "Please Choose One Bare Concrete Stamped Concrete Brick Pavers Stone Pavers Wood…" at bounding box center [686, 211] width 433 height 22
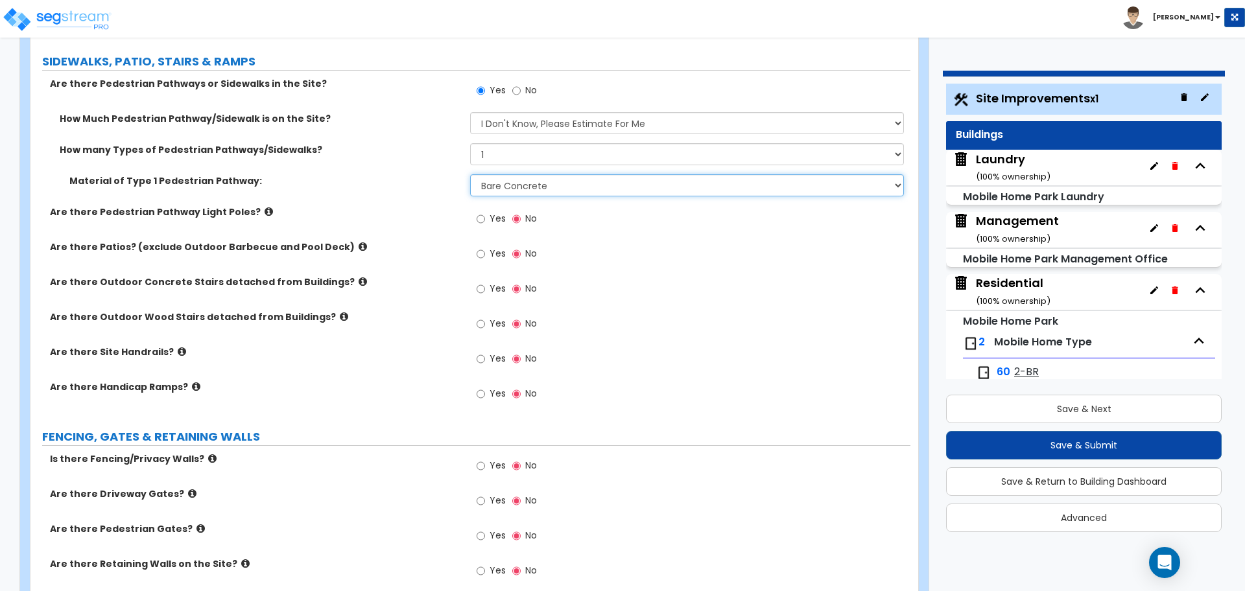
scroll to position [2218, 0]
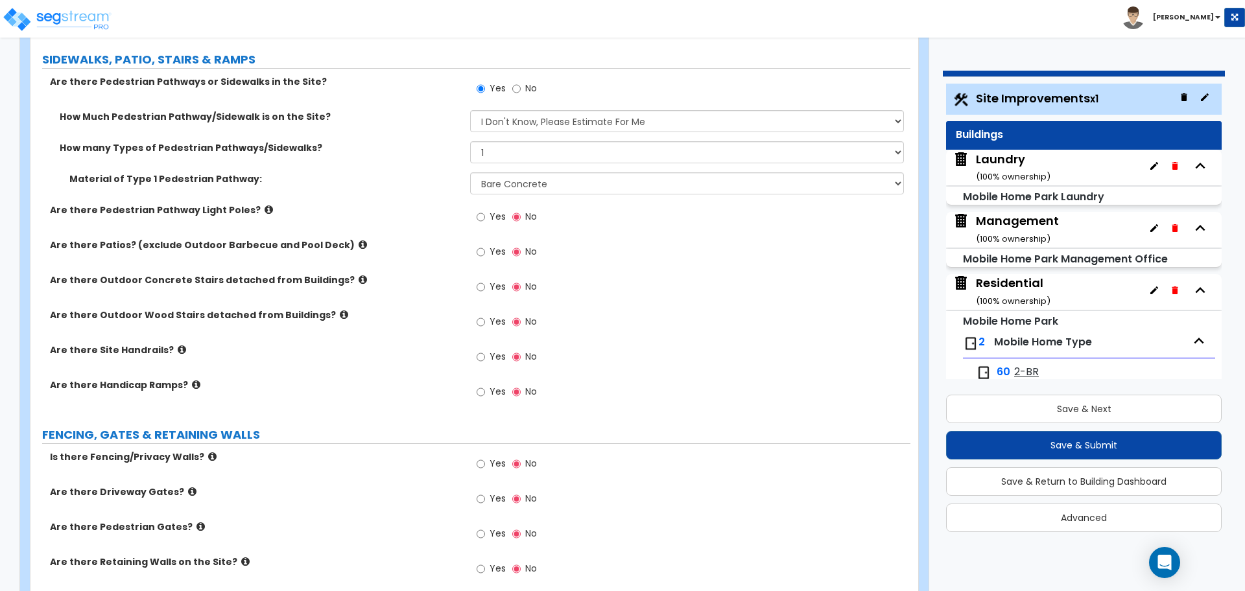
click at [265, 205] on icon at bounding box center [269, 210] width 8 height 10
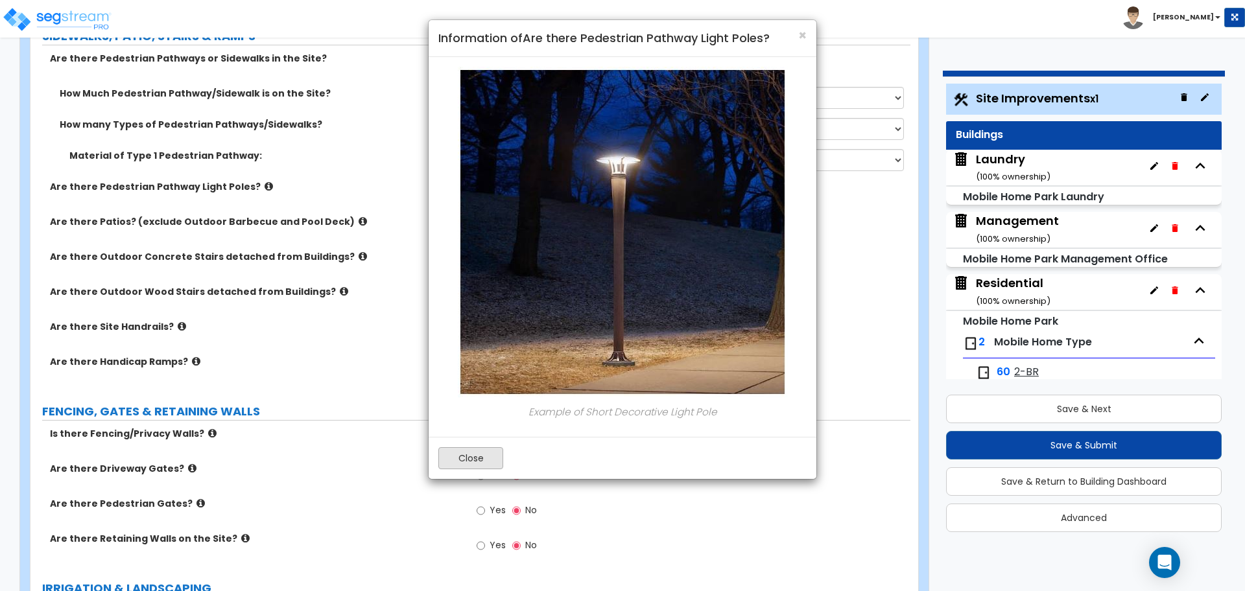
scroll to position [2224, 0]
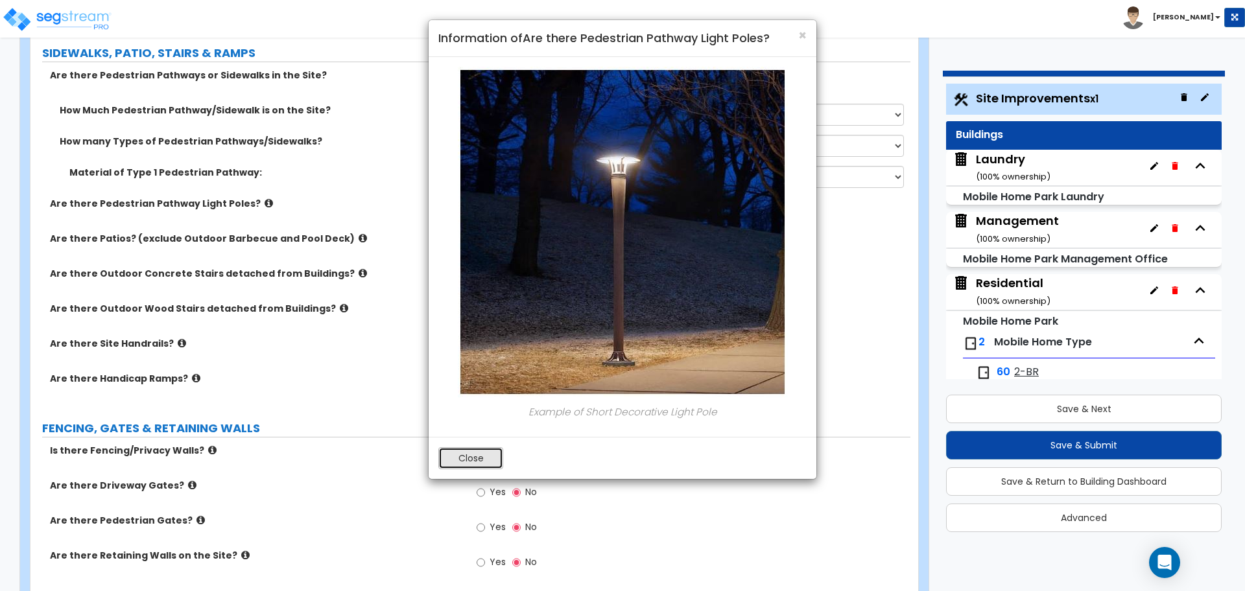
click at [479, 455] on button "Close" at bounding box center [470, 458] width 65 height 22
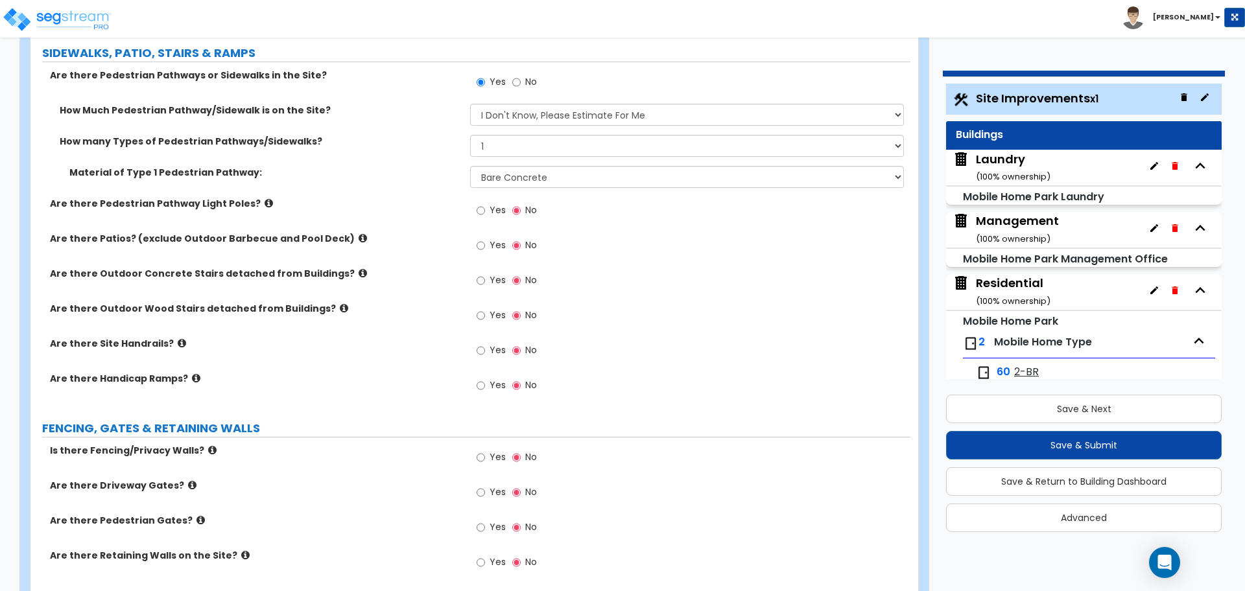
click at [488, 214] on label "Yes" at bounding box center [491, 212] width 29 height 22
click at [485, 214] on input "Yes" at bounding box center [481, 211] width 8 height 14
radio input "true"
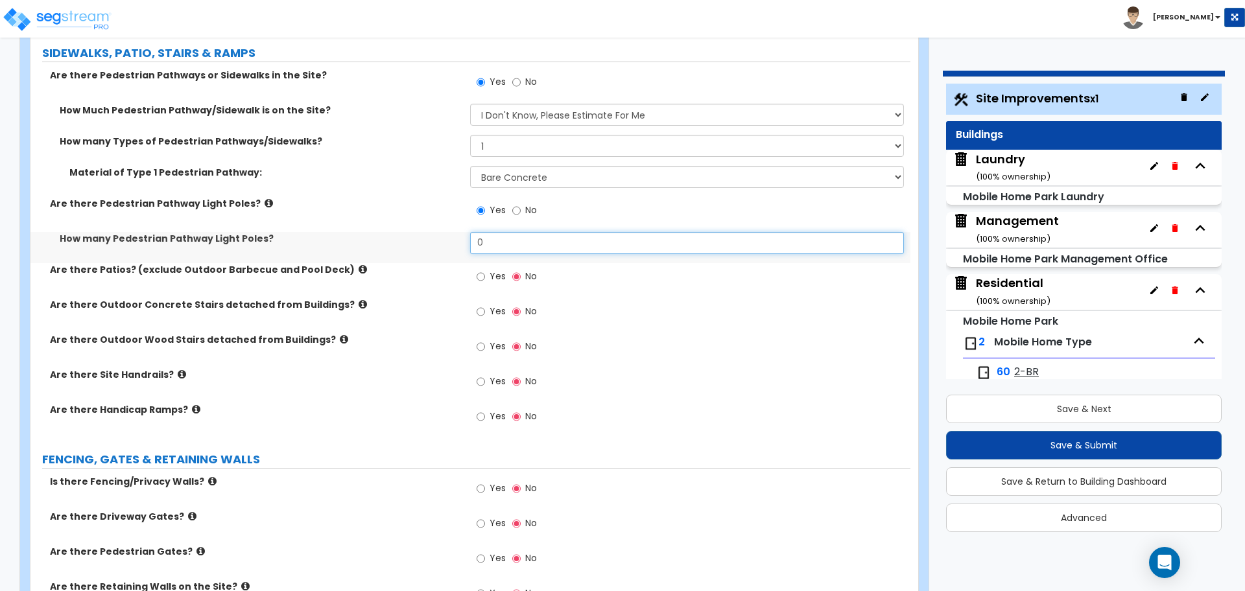
drag, startPoint x: 503, startPoint y: 237, endPoint x: 419, endPoint y: 236, distance: 83.7
click at [420, 237] on div "How many Pedestrian Pathway Light Poles? 0" at bounding box center [470, 247] width 880 height 31
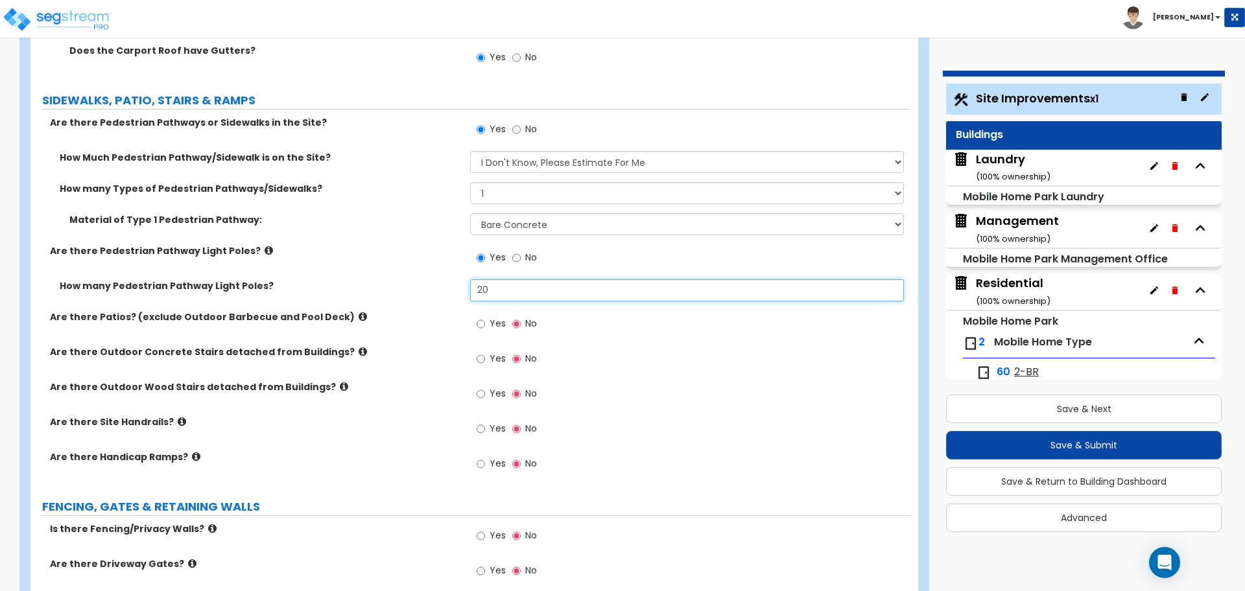
scroll to position [2184, 0]
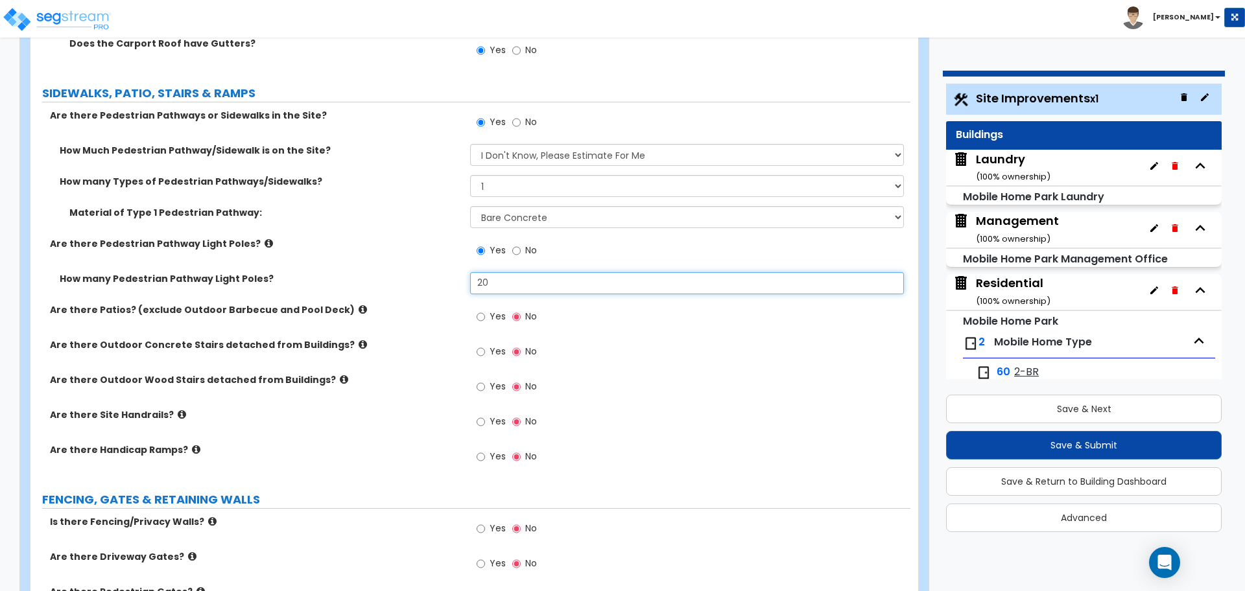
type input "20"
click at [265, 242] on icon at bounding box center [269, 244] width 8 height 10
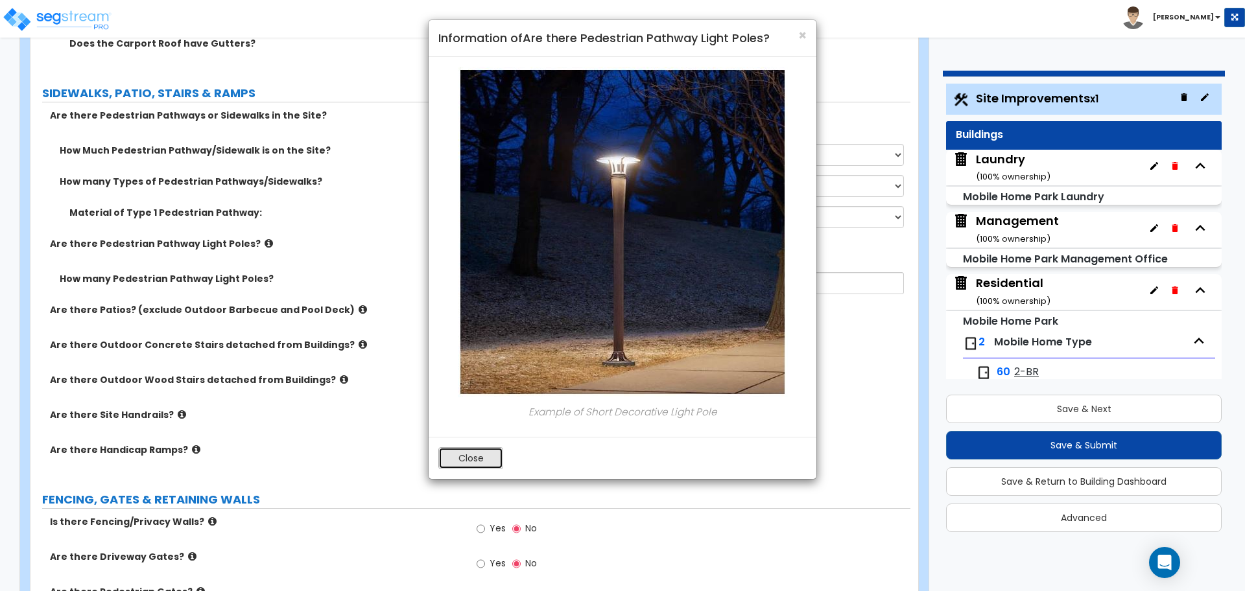
click at [482, 457] on button "Close" at bounding box center [470, 458] width 65 height 22
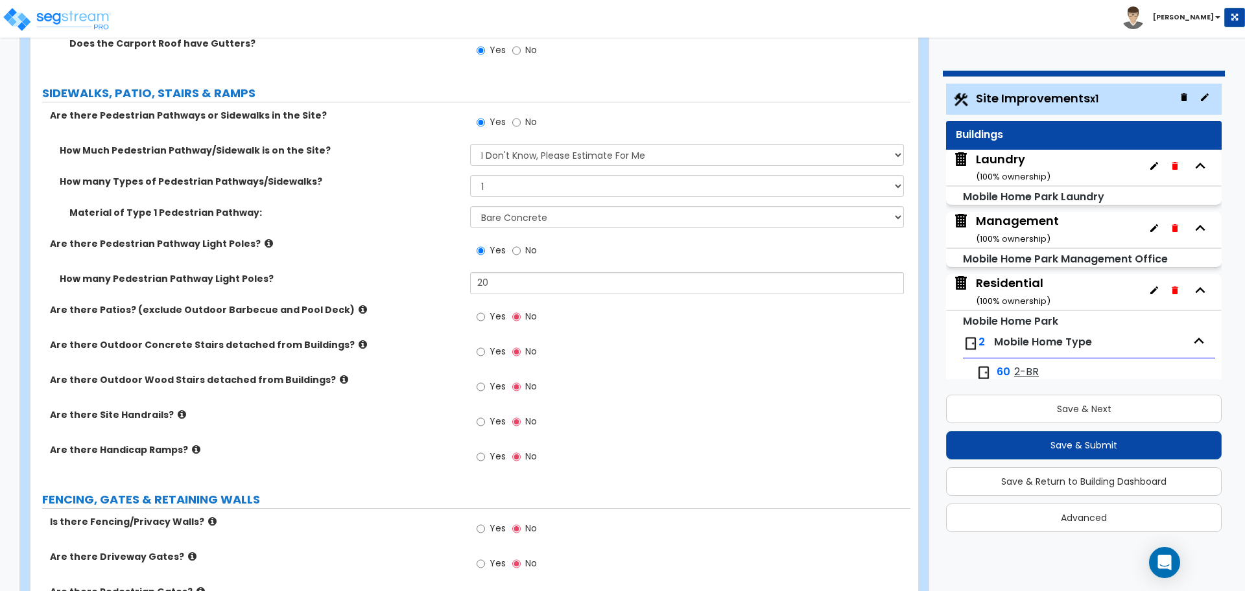
click at [359, 307] on icon at bounding box center [363, 310] width 8 height 10
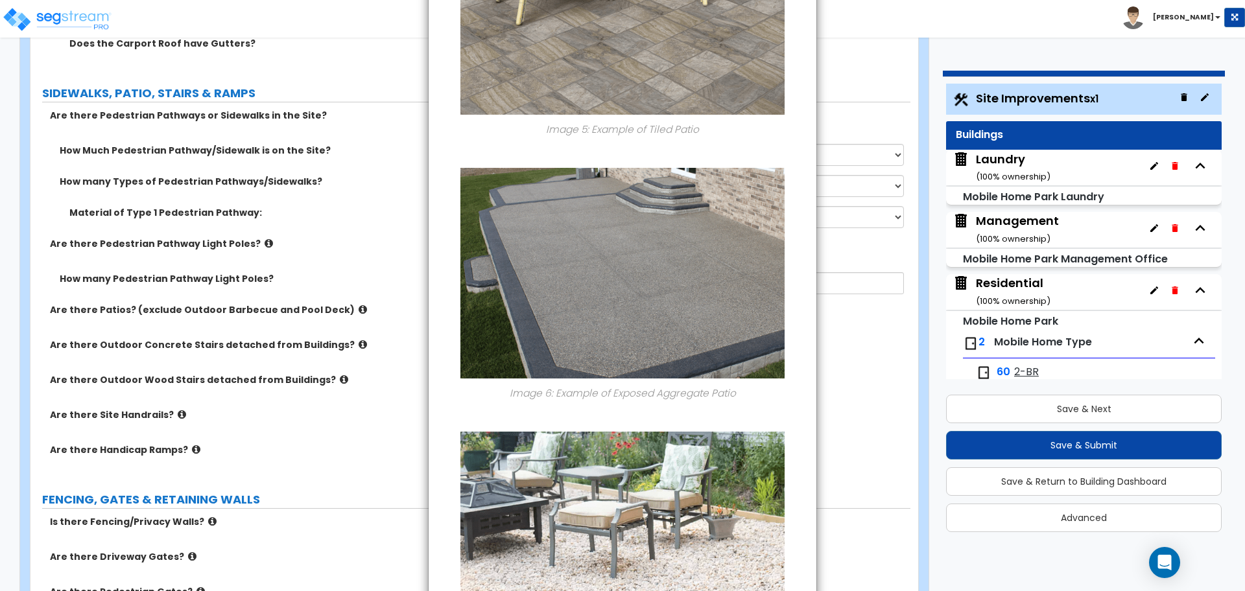
scroll to position [1714, 0]
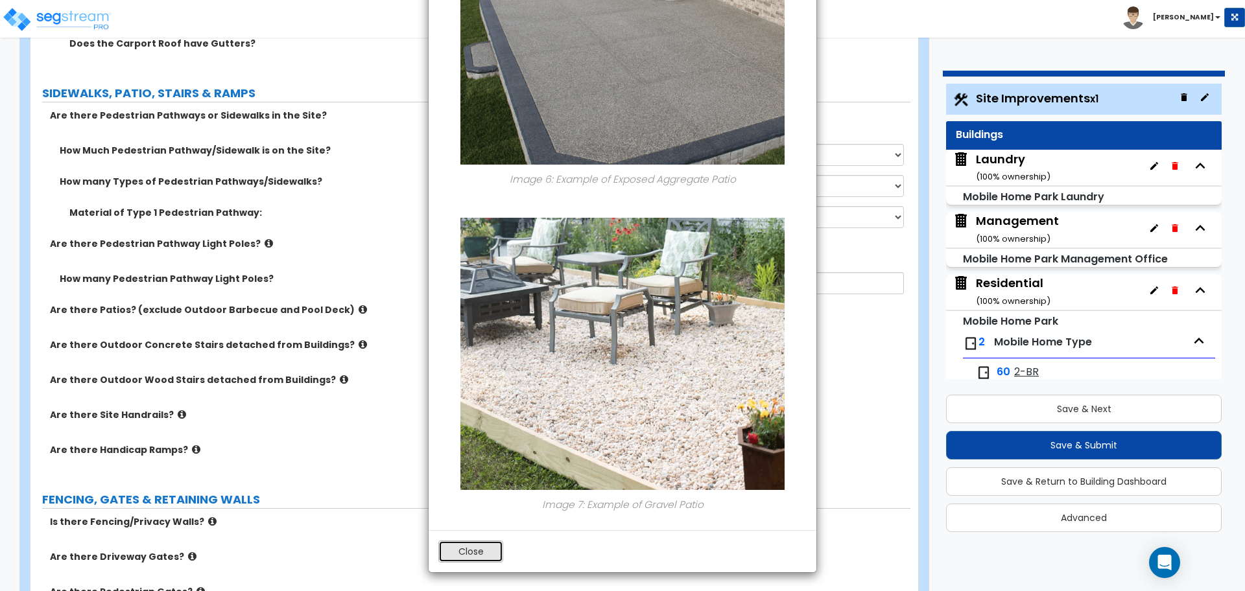
click at [464, 543] on button "Close" at bounding box center [470, 552] width 65 height 22
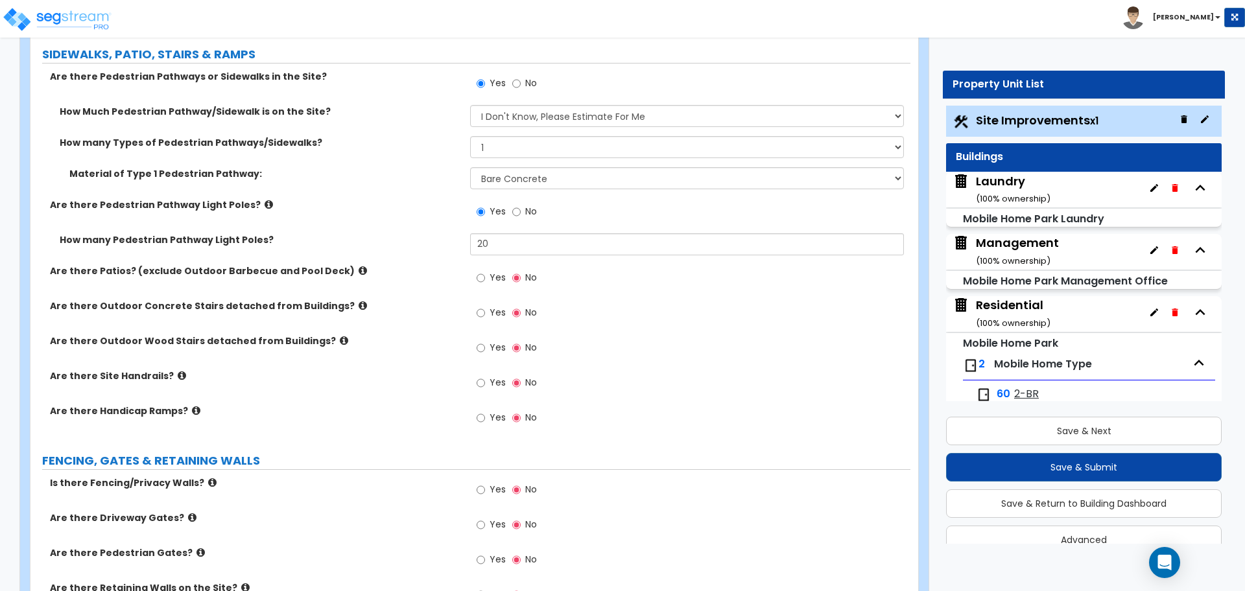
scroll to position [2229, 0]
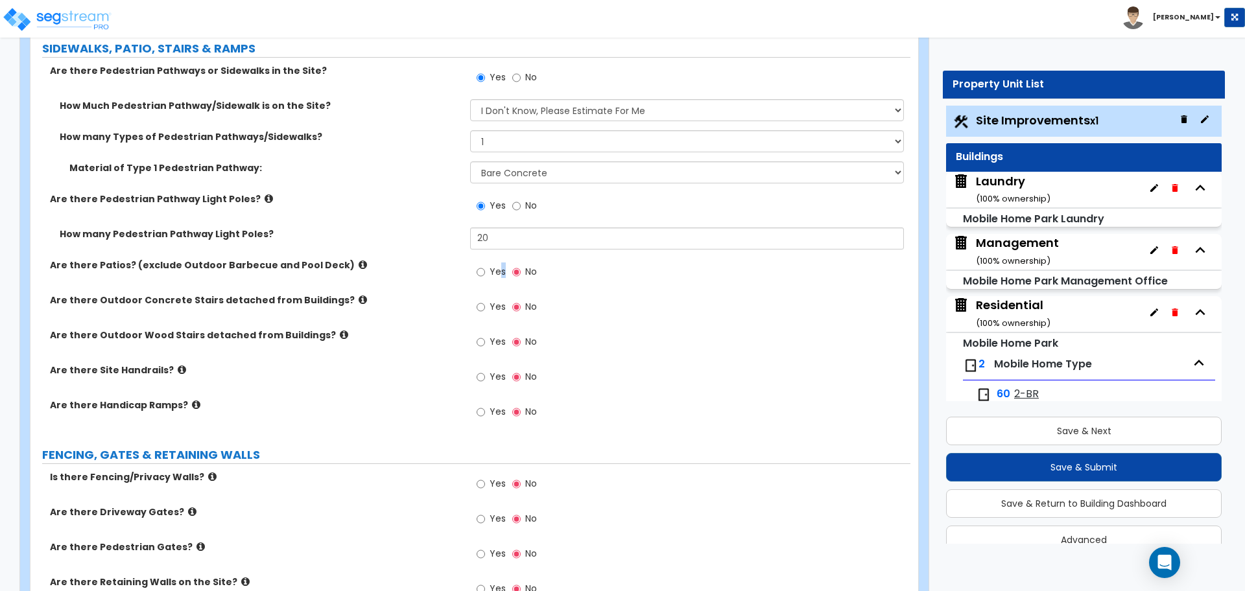
click at [503, 268] on span "Yes" at bounding box center [498, 271] width 16 height 13
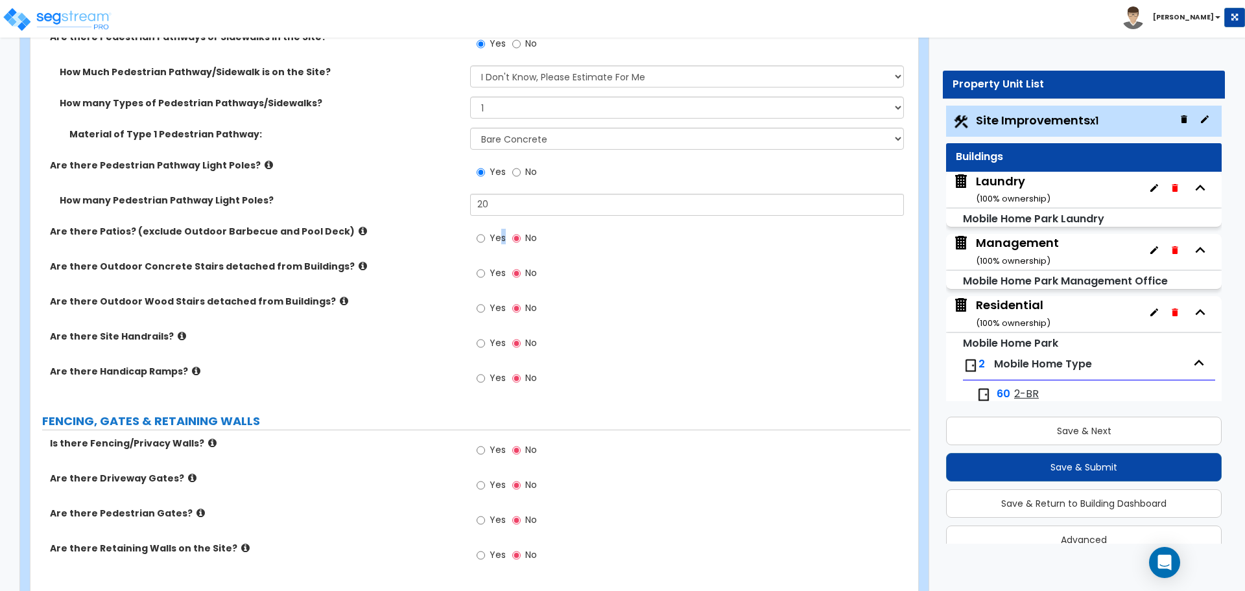
scroll to position [2285, 0]
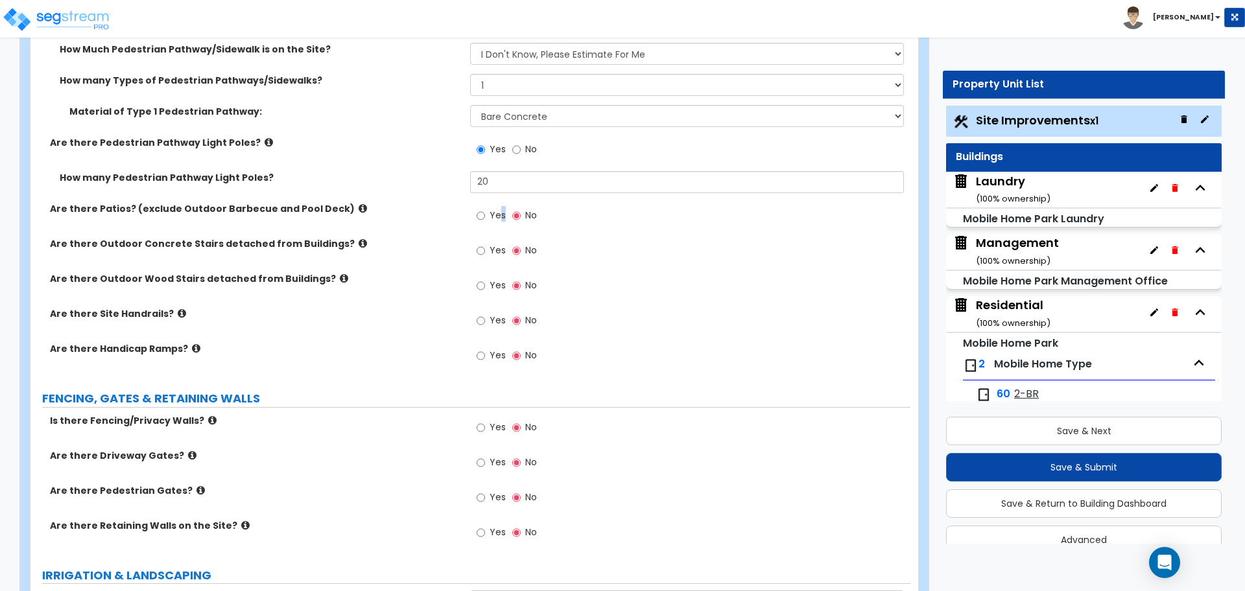
click at [466, 211] on div "Are there Patios? (exclude Outdoor Barbecue and Pool Deck)" at bounding box center [250, 208] width 440 height 13
click at [479, 210] on input "Yes" at bounding box center [481, 216] width 8 height 14
radio input "true"
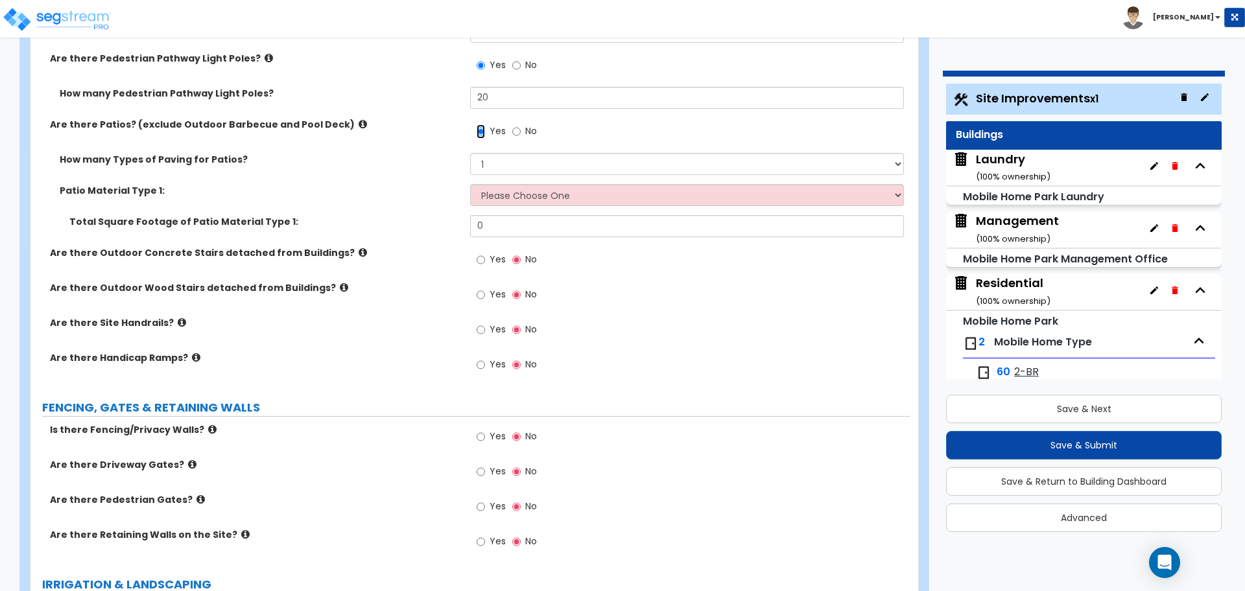
scroll to position [2371, 0]
click at [359, 119] on icon at bounding box center [363, 123] width 8 height 10
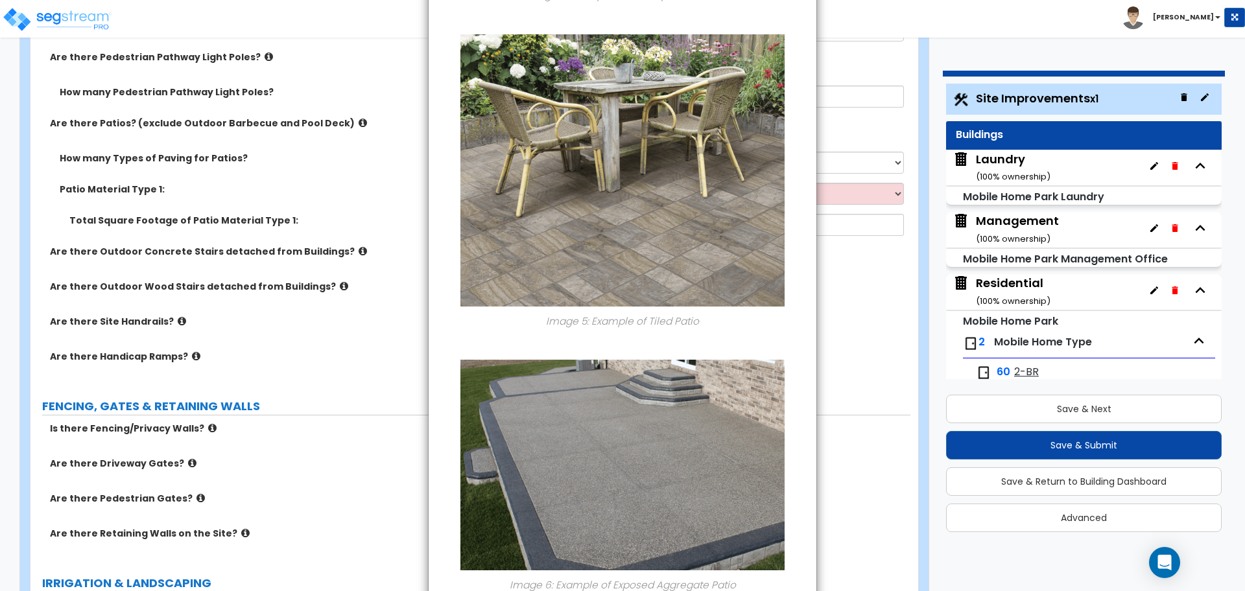
scroll to position [1714, 0]
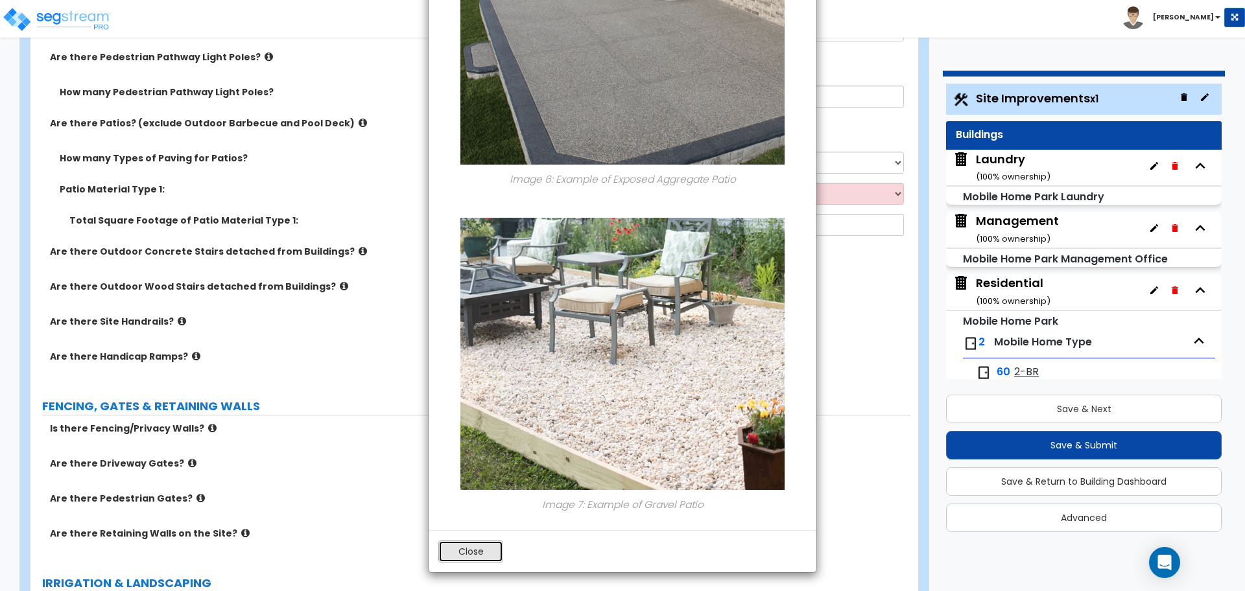
click at [473, 546] on button "Close" at bounding box center [470, 552] width 65 height 22
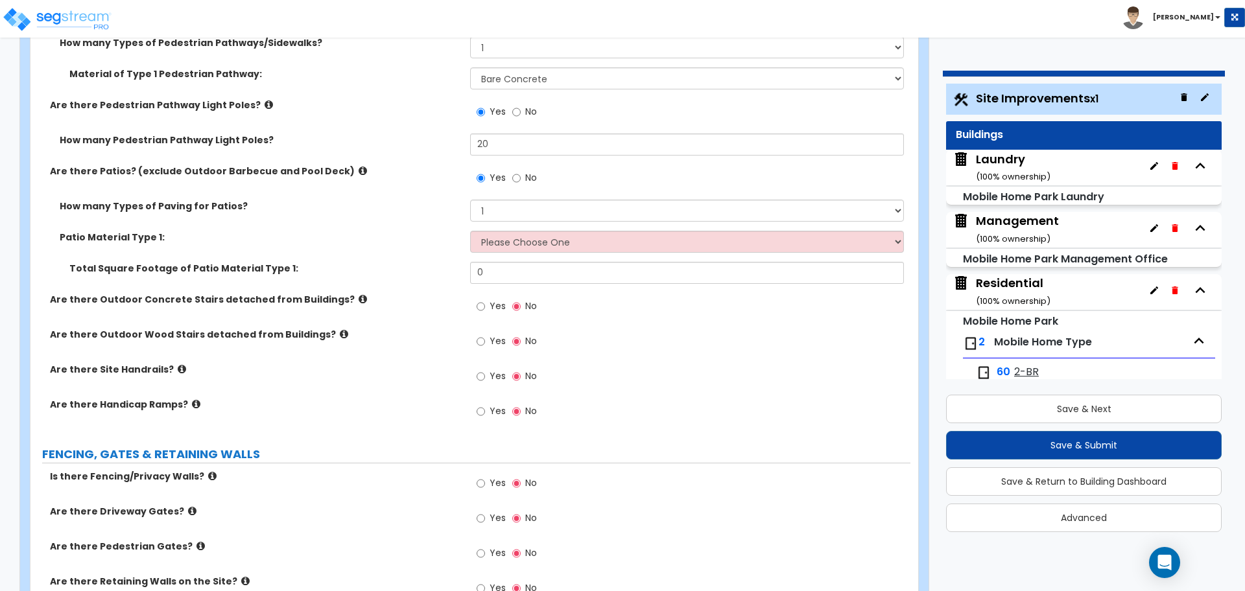
scroll to position [2329, 0]
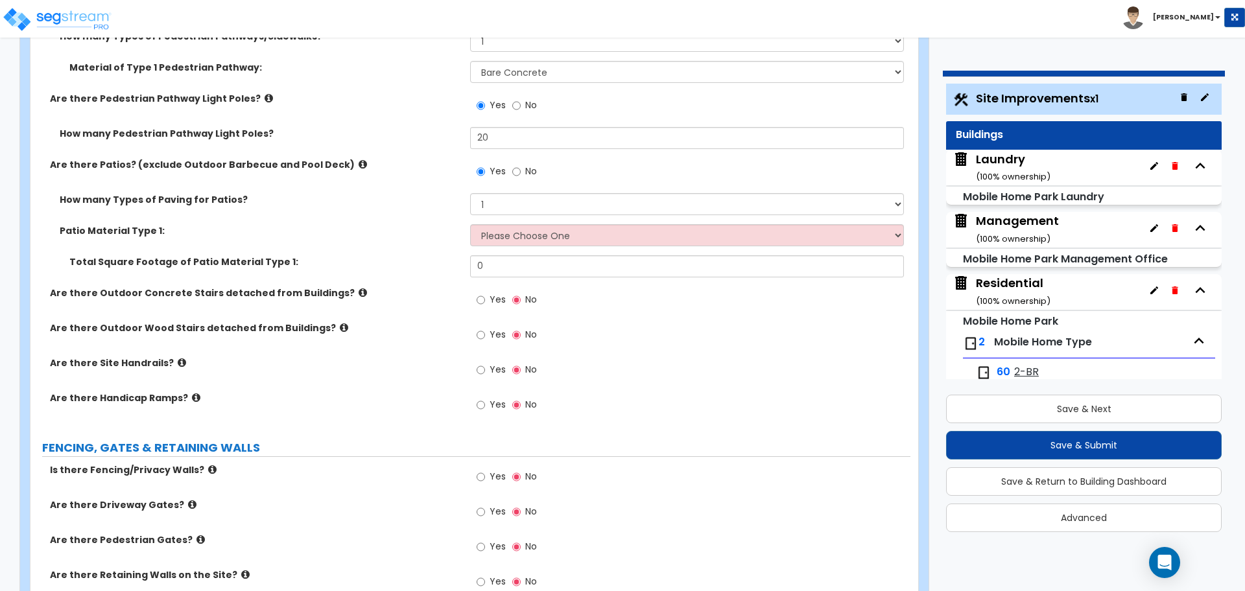
click at [493, 190] on div "Yes No" at bounding box center [690, 175] width 440 height 35
click at [497, 202] on select "1 2 3 4" at bounding box center [686, 204] width 433 height 22
click at [470, 193] on select "1 2 3 4" at bounding box center [686, 204] width 433 height 22
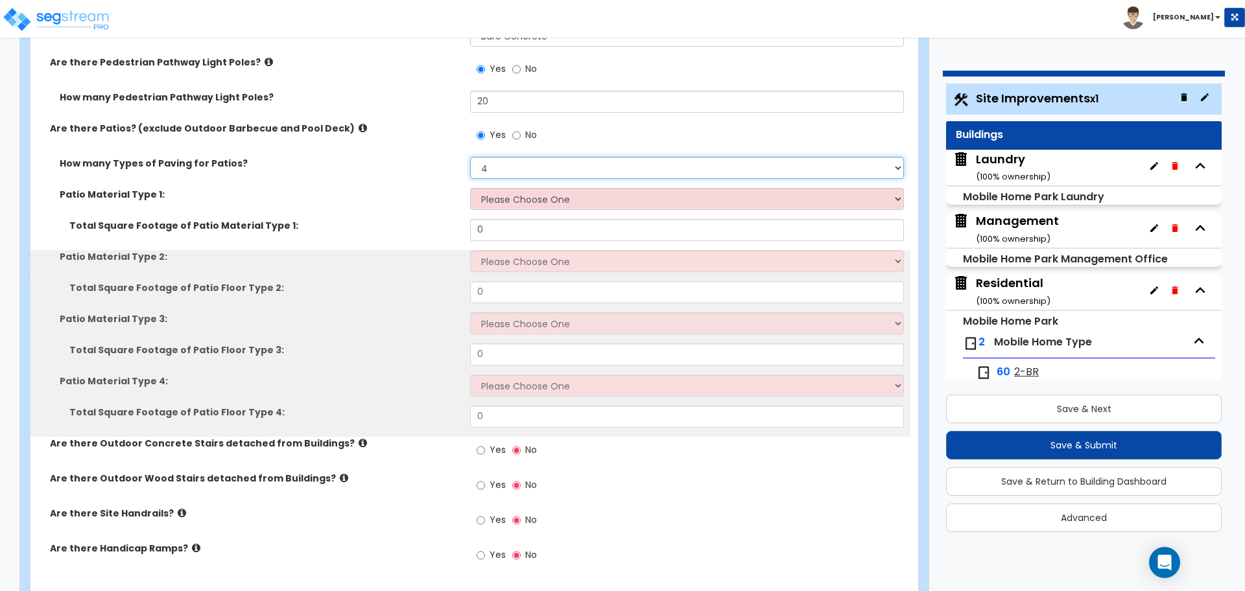
scroll to position [2366, 0]
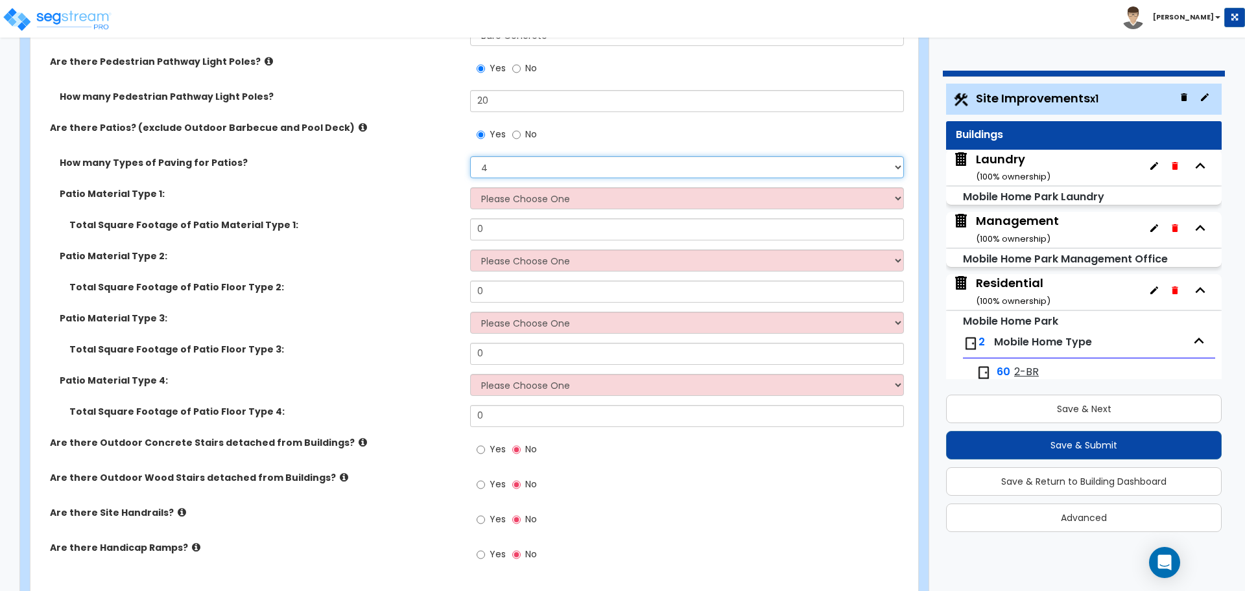
click at [488, 168] on select "1 2 3 4" at bounding box center [686, 167] width 433 height 22
select select "1"
click at [470, 156] on select "1 2 3 4" at bounding box center [686, 167] width 433 height 22
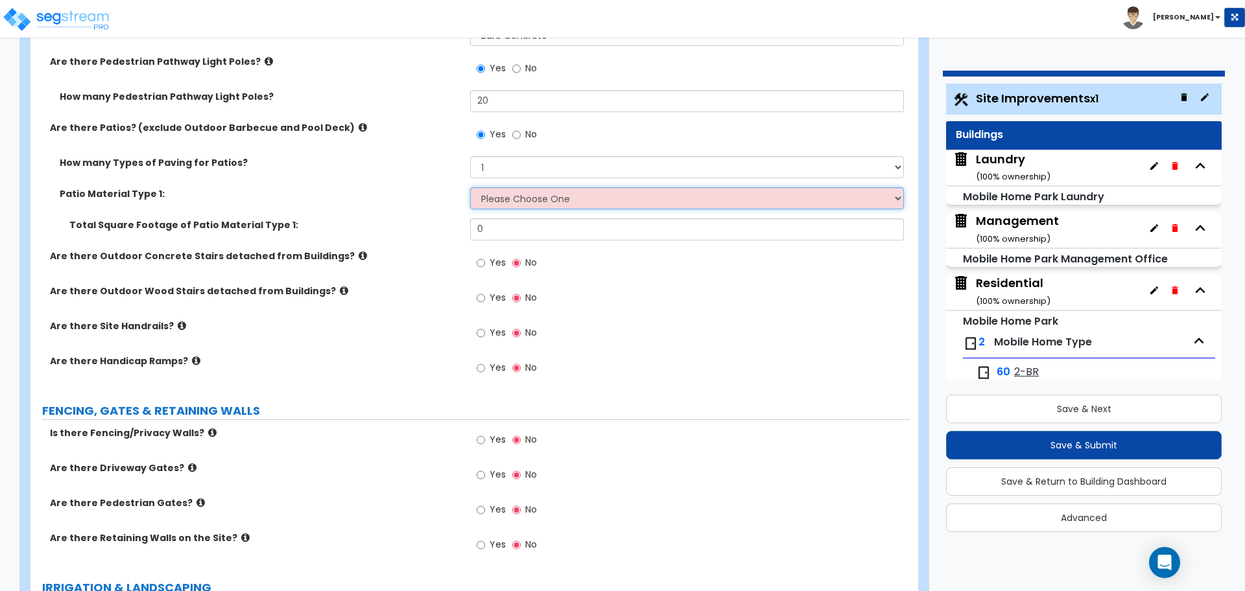
click at [524, 200] on select "Please Choose One Bare Concrete Stamped Concrete Brick Pavers Stone Pavers Tile…" at bounding box center [686, 198] width 433 height 22
click at [515, 198] on select "Please Choose One Bare Concrete Stamped Concrete Brick Pavers Stone Pavers Tile…" at bounding box center [686, 198] width 433 height 22
select select "2"
click at [470, 187] on select "Please Choose One Bare Concrete Stamped Concrete Brick Pavers Stone Pavers Tile…" at bounding box center [686, 198] width 433 height 22
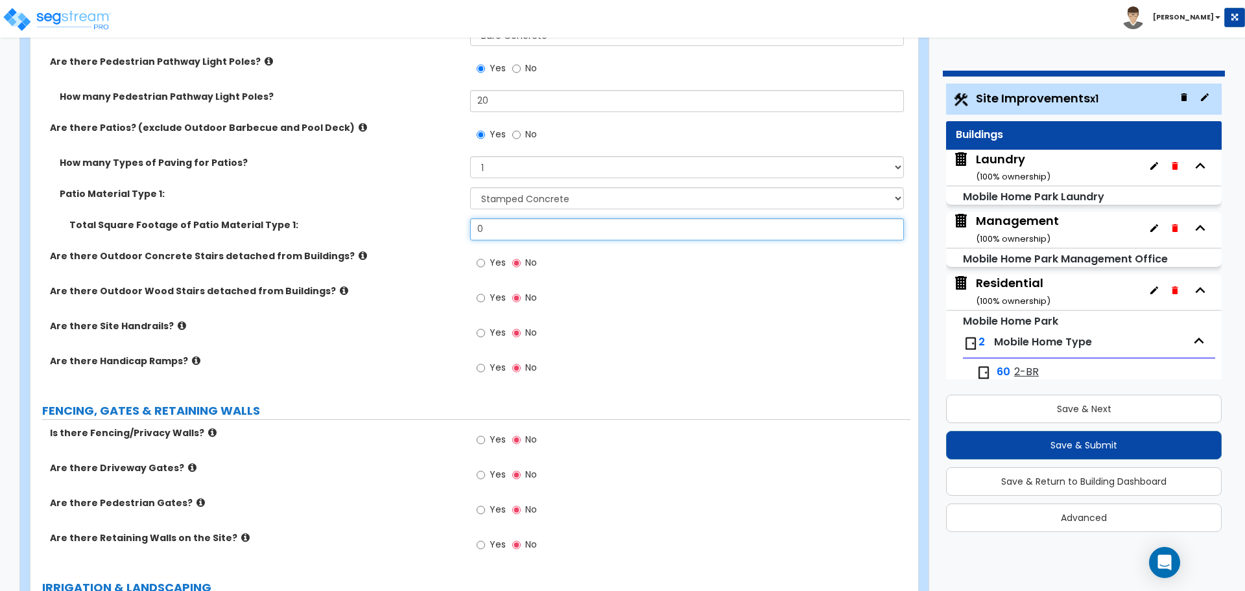
drag, startPoint x: 523, startPoint y: 237, endPoint x: 448, endPoint y: 220, distance: 76.5
click at [447, 222] on div "Total Square Footage of Patio Material Type 1: 0" at bounding box center [470, 234] width 880 height 31
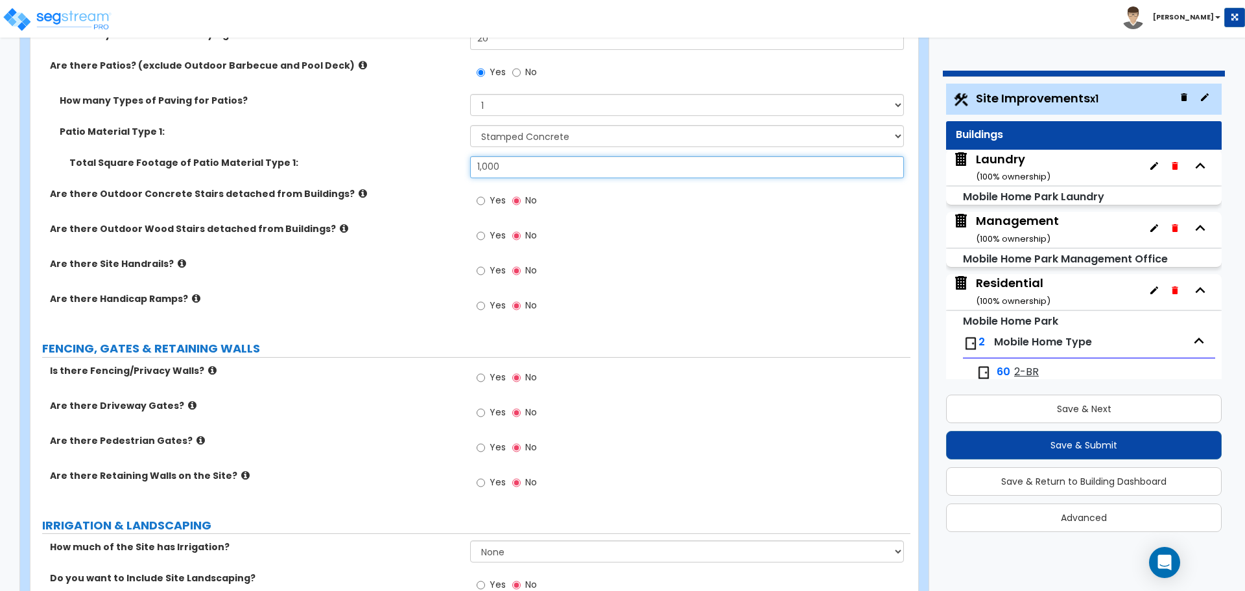
scroll to position [2430, 0]
type input "1,000"
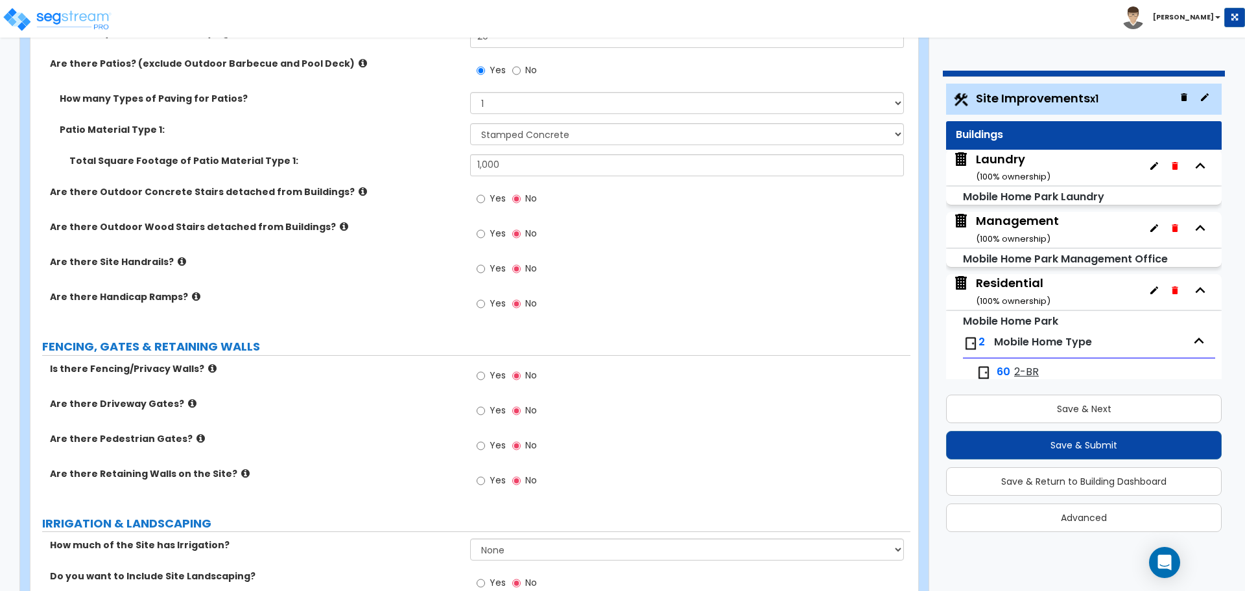
click at [359, 187] on icon at bounding box center [363, 192] width 8 height 10
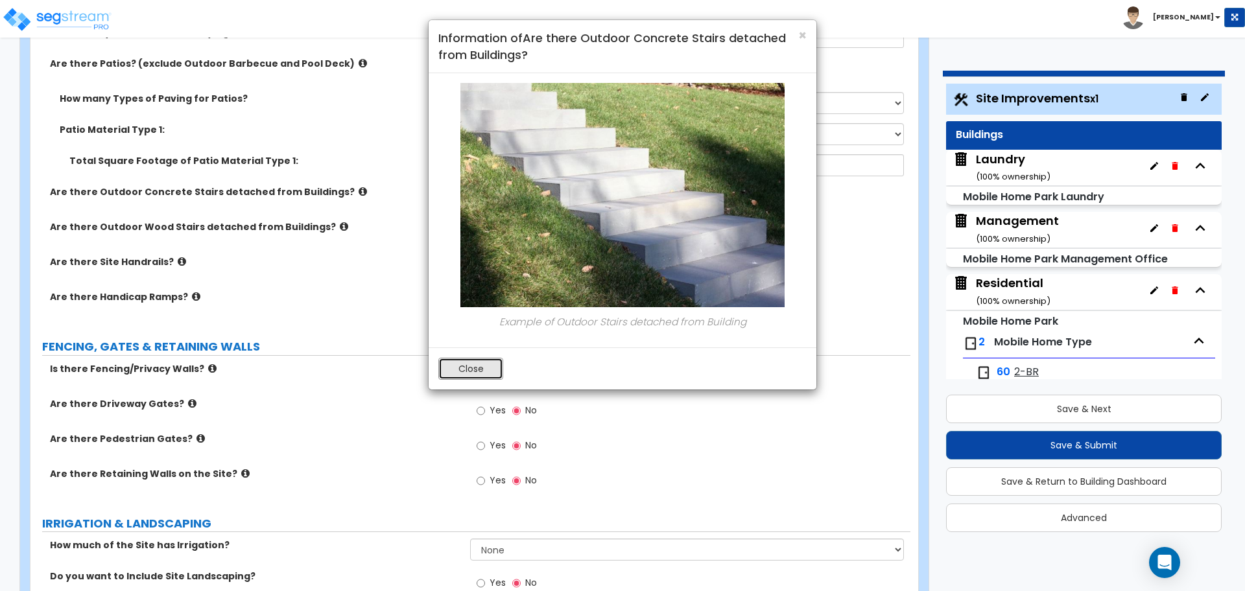
click at [477, 362] on button "Close" at bounding box center [470, 369] width 65 height 22
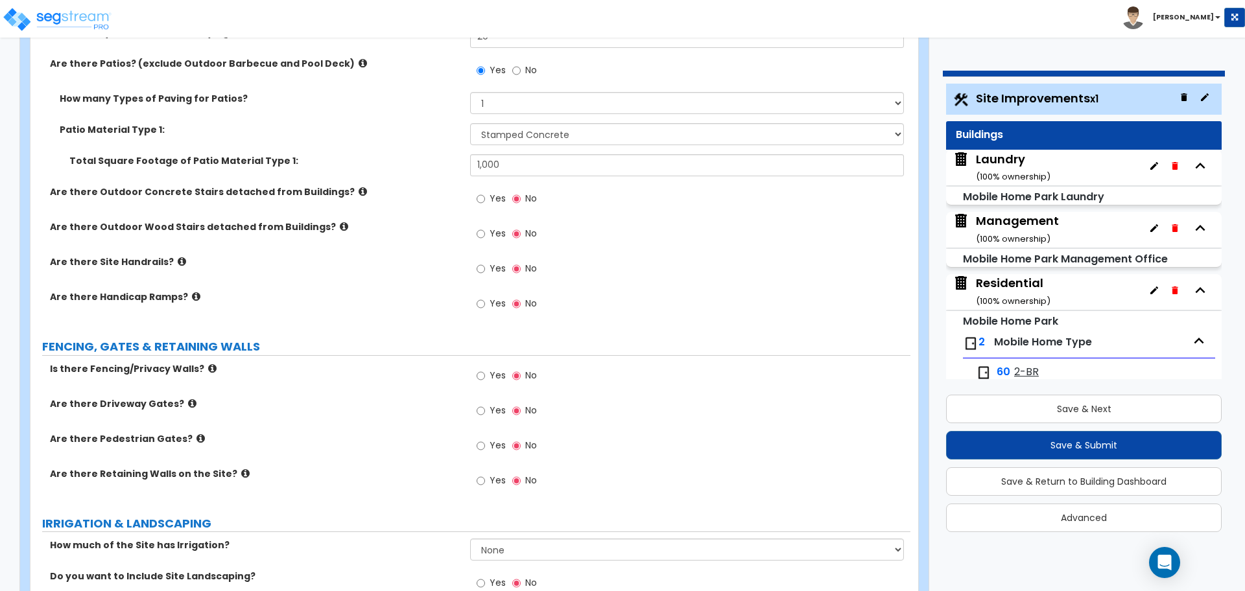
click at [493, 186] on div "Yes No" at bounding box center [506, 200] width 73 height 30
click at [492, 195] on span "Yes" at bounding box center [498, 198] width 16 height 13
click at [485, 195] on input "Yes" at bounding box center [481, 199] width 8 height 14
radio input "true"
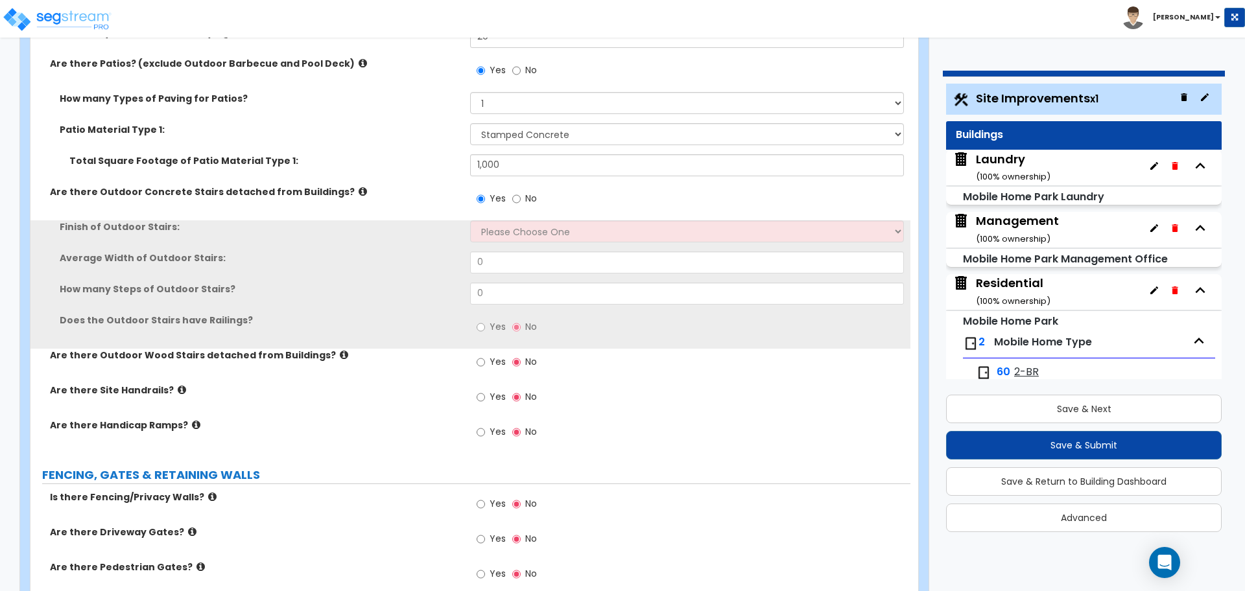
click at [333, 195] on label "Are there Outdoor Concrete Stairs detached from Buildings?" at bounding box center [255, 191] width 410 height 13
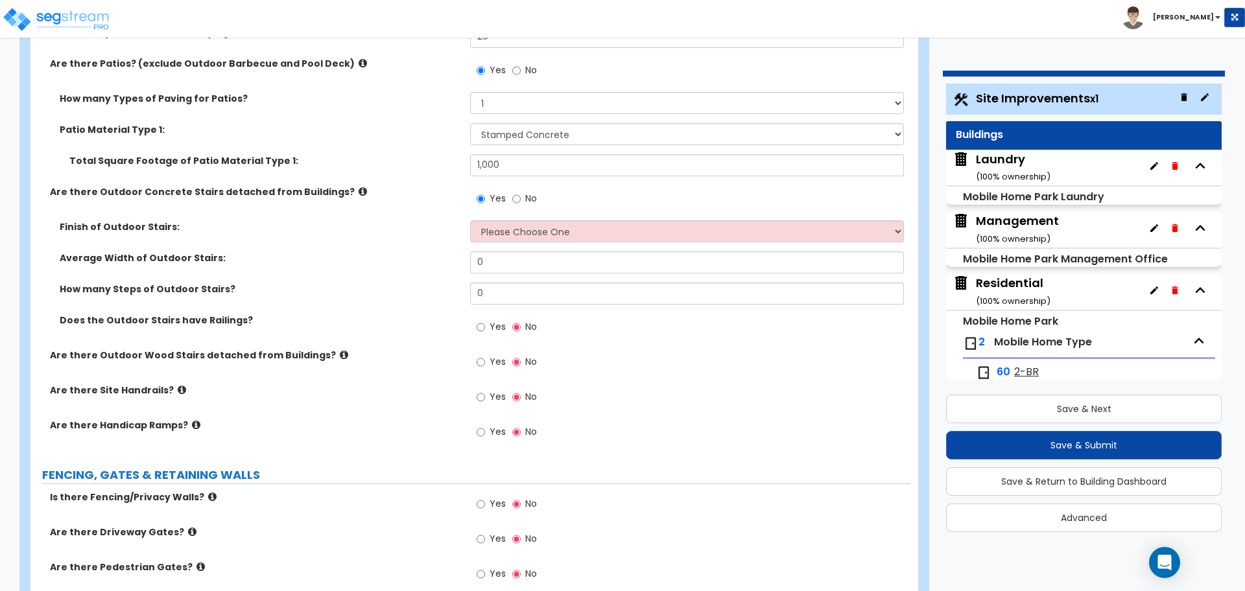
click at [359, 190] on icon at bounding box center [363, 192] width 8 height 10
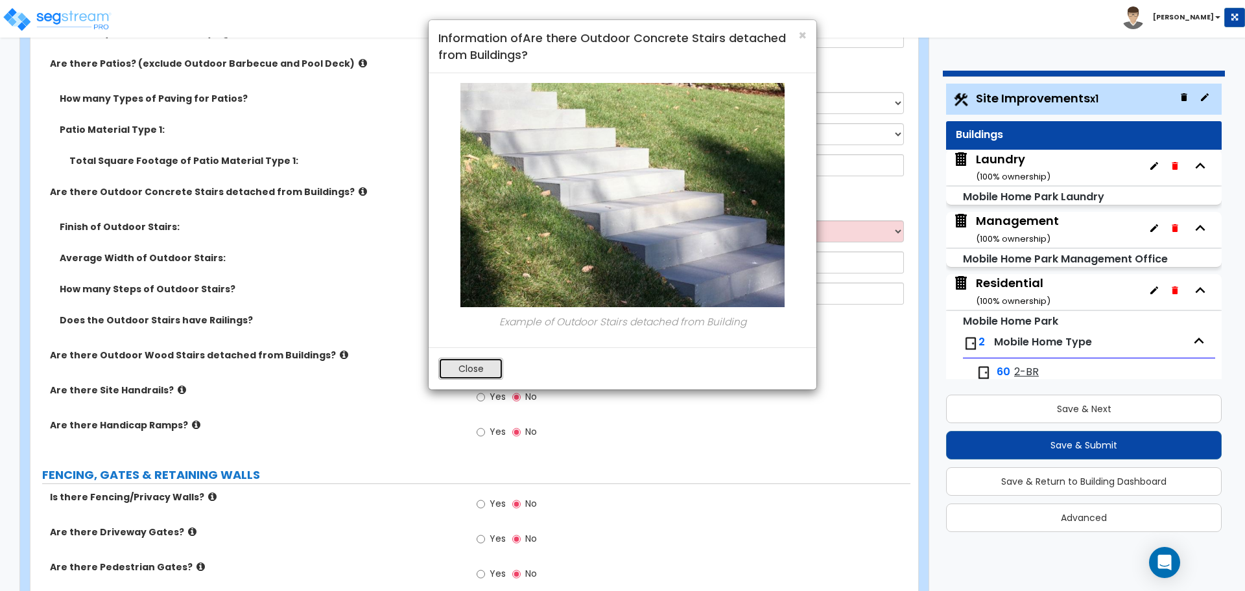
click at [475, 362] on button "Close" at bounding box center [470, 369] width 65 height 22
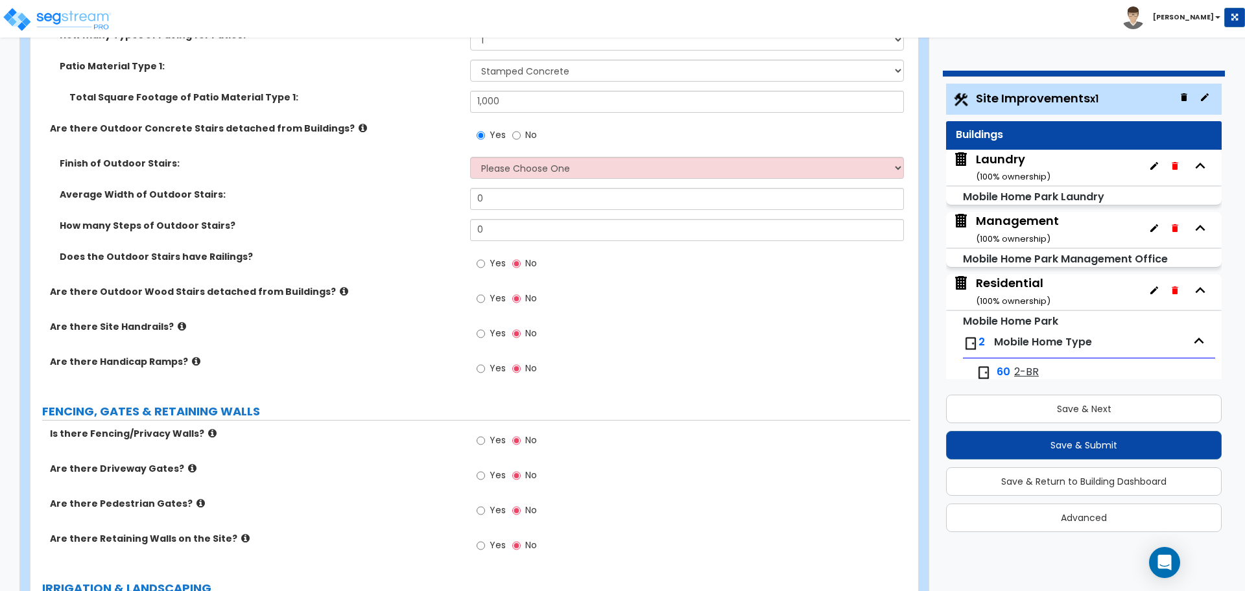
scroll to position [2519, 0]
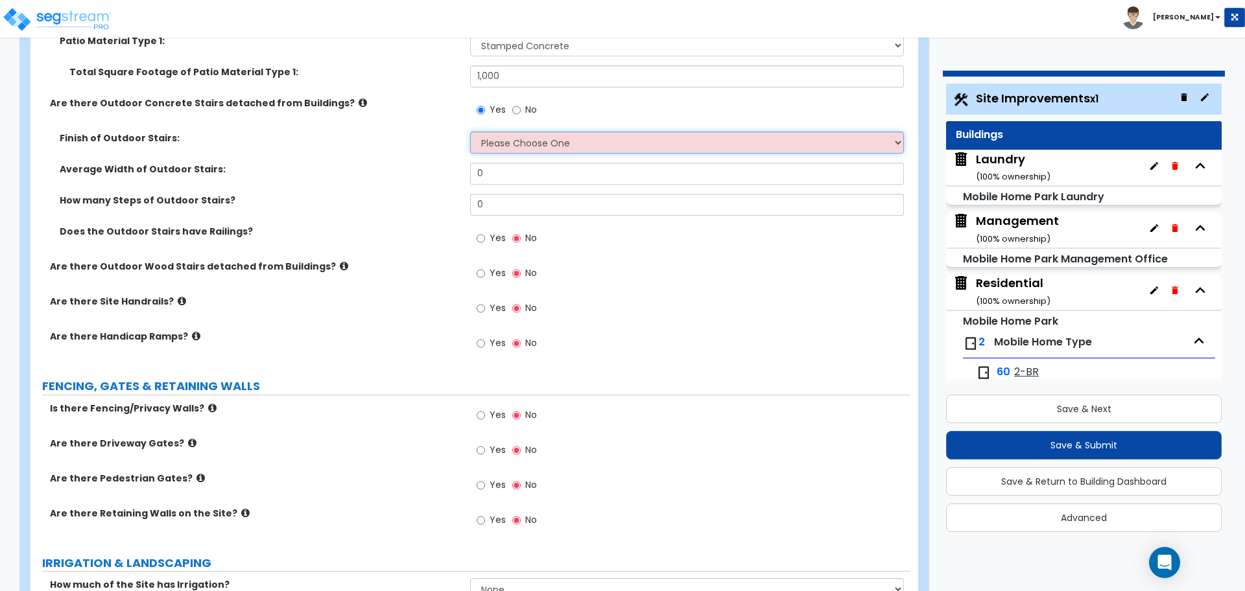
click at [525, 132] on select "Please Choose One Bare Concrete Exposed Aggregate Brick Paved Stone Paved" at bounding box center [686, 143] width 433 height 22
select select "2"
click at [470, 132] on select "Please Choose One Bare Concrete Exposed Aggregate Brick Paved Stone Paved" at bounding box center [686, 143] width 433 height 22
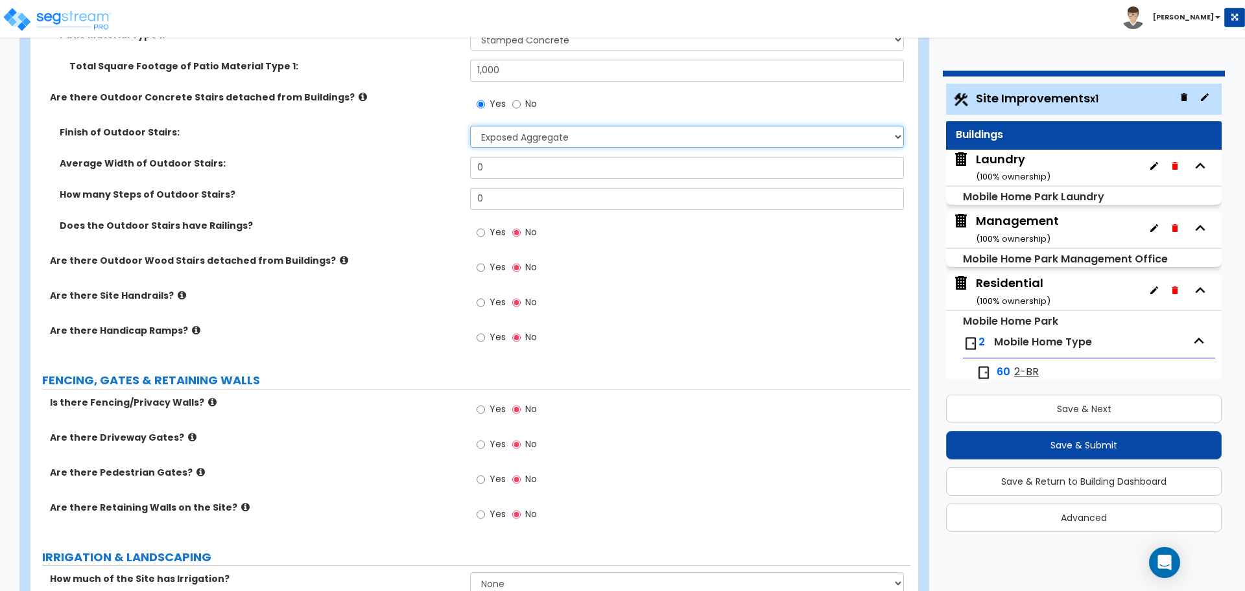
scroll to position [2513, 0]
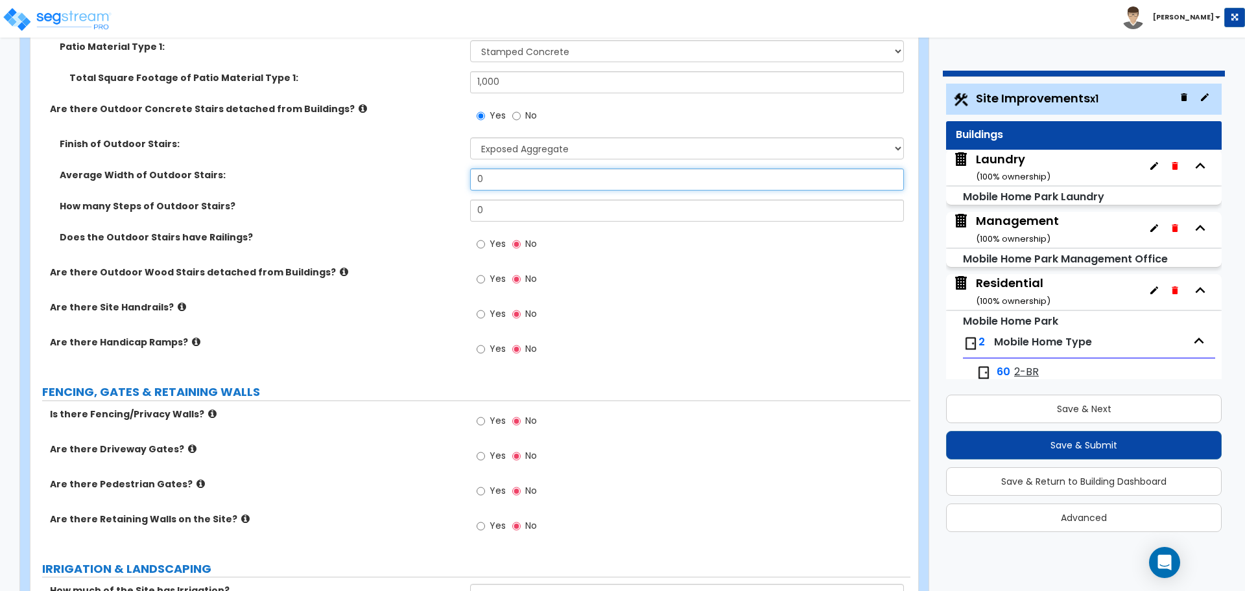
drag, startPoint x: 516, startPoint y: 174, endPoint x: 405, endPoint y: 167, distance: 111.1
click at [405, 169] on div "Average Width of Outdoor Stairs: 0" at bounding box center [470, 184] width 880 height 31
type input "4"
type input "8"
click at [501, 246] on span "Yes" at bounding box center [498, 243] width 16 height 13
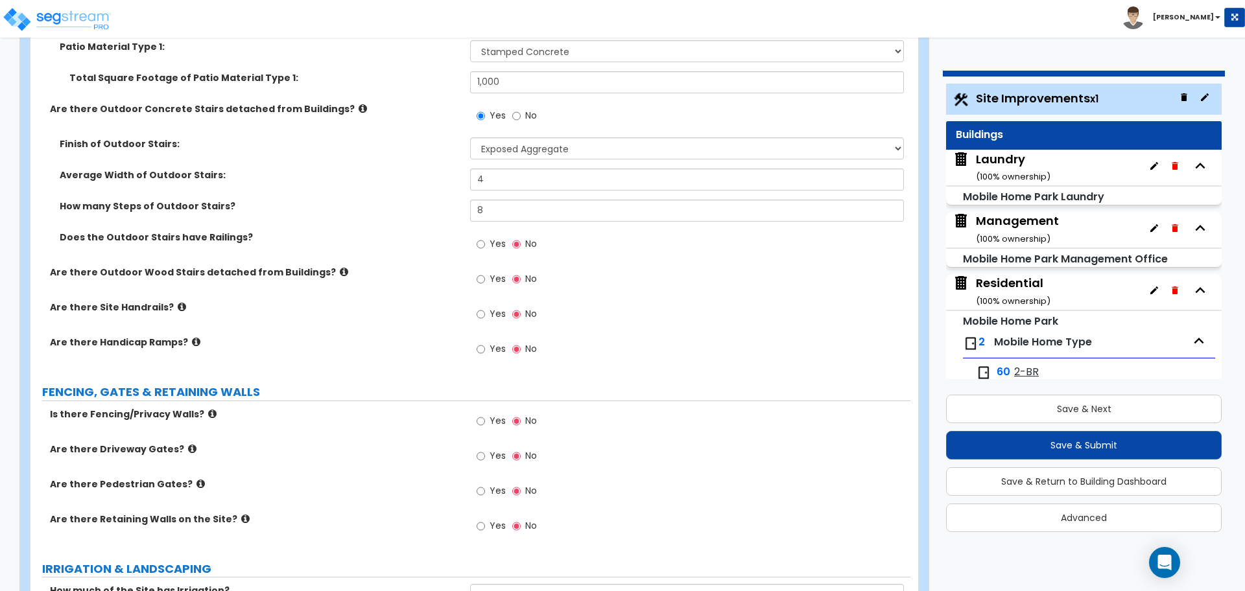
click at [485, 246] on input "Yes" at bounding box center [481, 244] width 8 height 14
radio input "true"
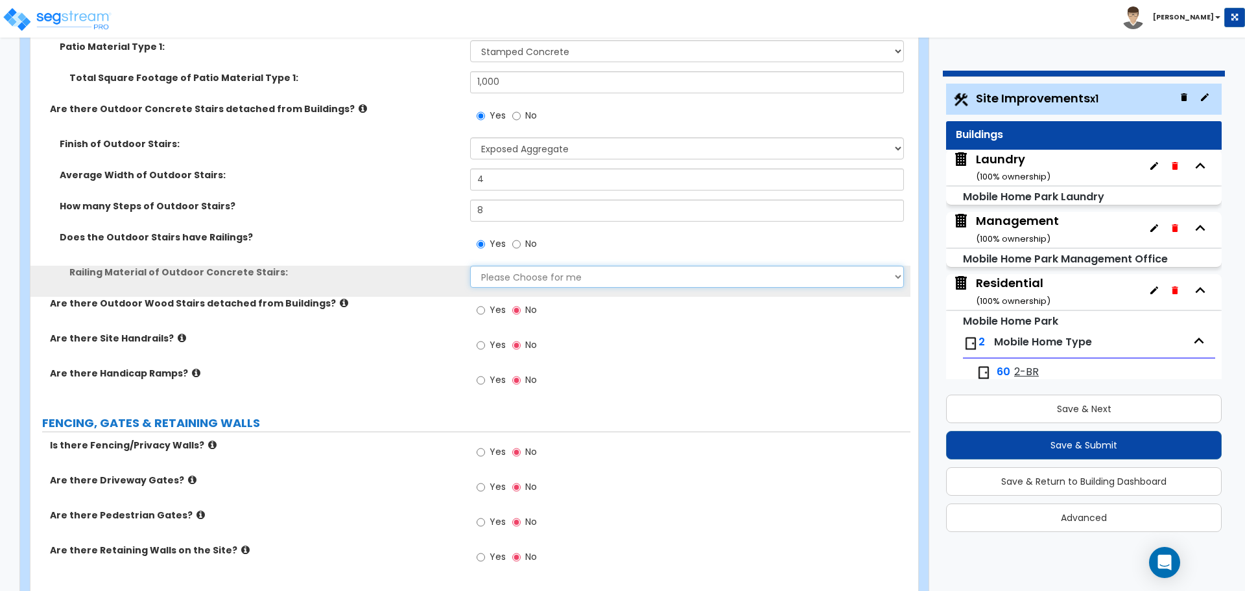
click at [523, 270] on select "Please Choose for me Steel Aluminum Wood" at bounding box center [686, 277] width 433 height 22
select select "1"
click at [470, 266] on select "Please Choose for me Steel Aluminum Wood" at bounding box center [686, 277] width 433 height 22
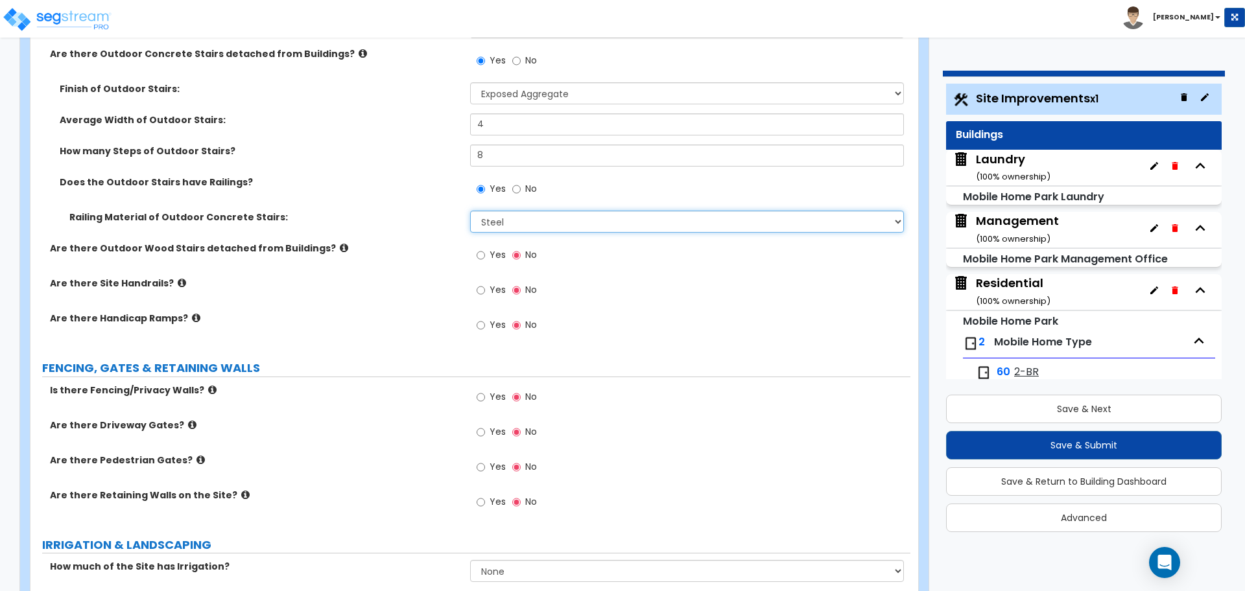
scroll to position [2569, 0]
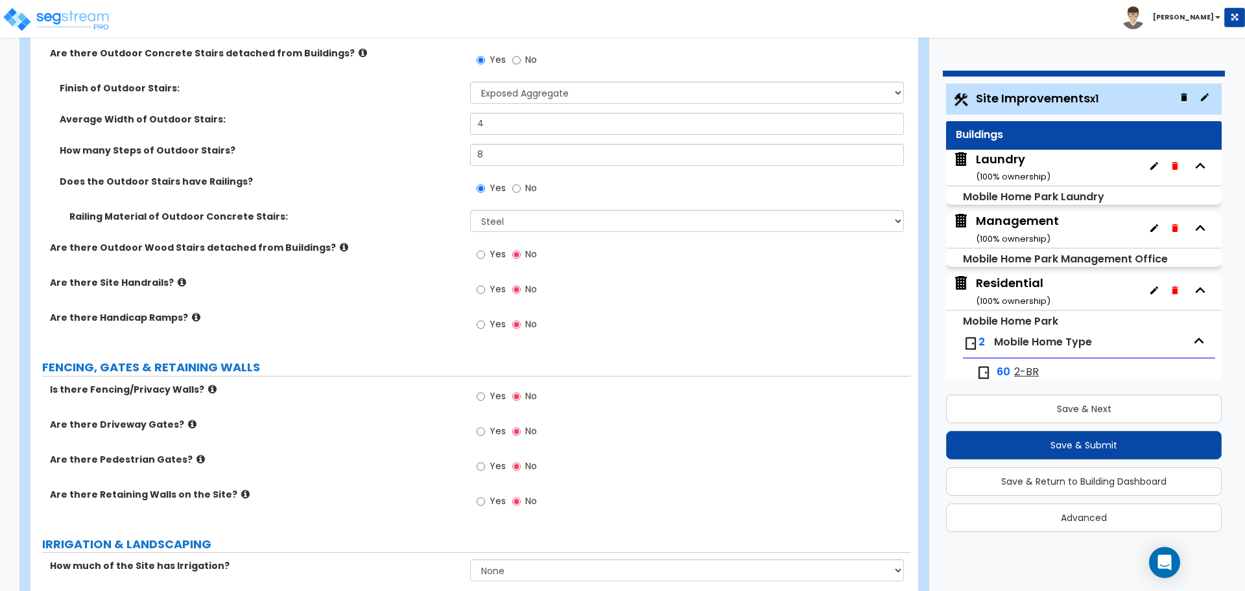
click at [486, 255] on label "Yes" at bounding box center [491, 256] width 29 height 22
click at [485, 255] on input "Yes" at bounding box center [481, 255] width 8 height 14
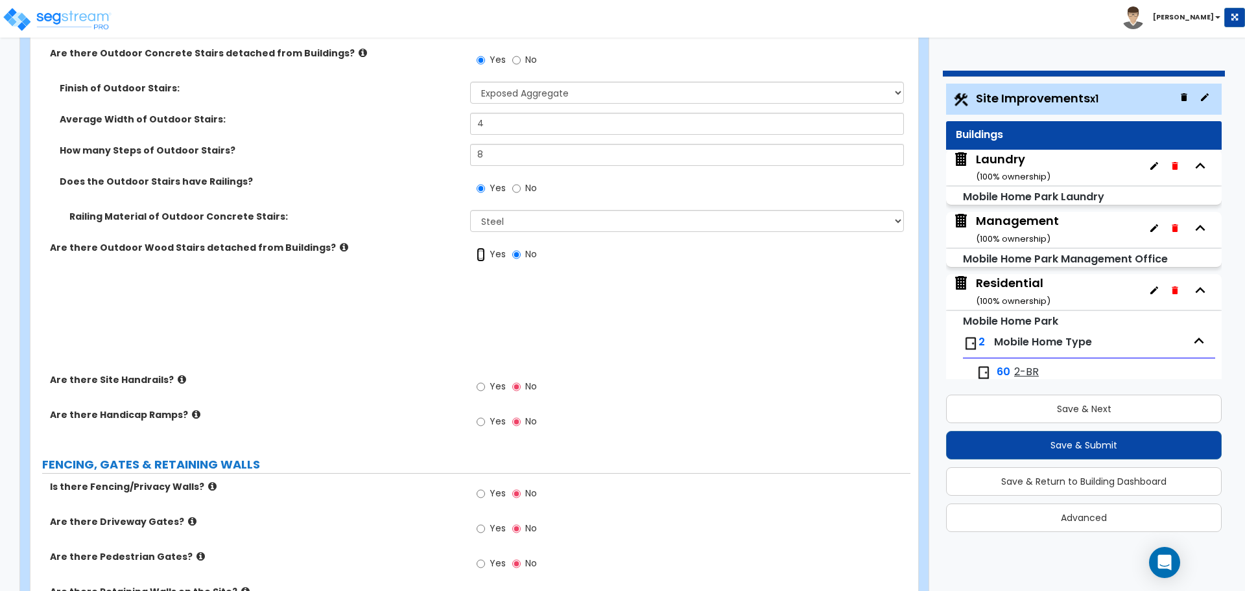
radio input "true"
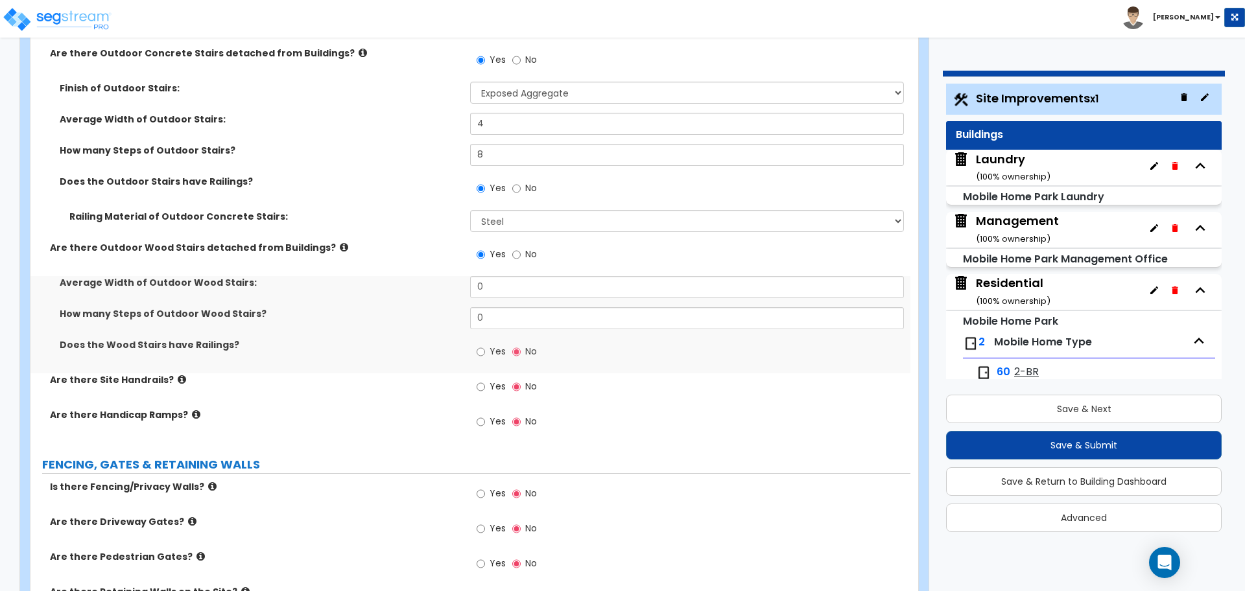
click at [340, 243] on icon at bounding box center [344, 248] width 8 height 10
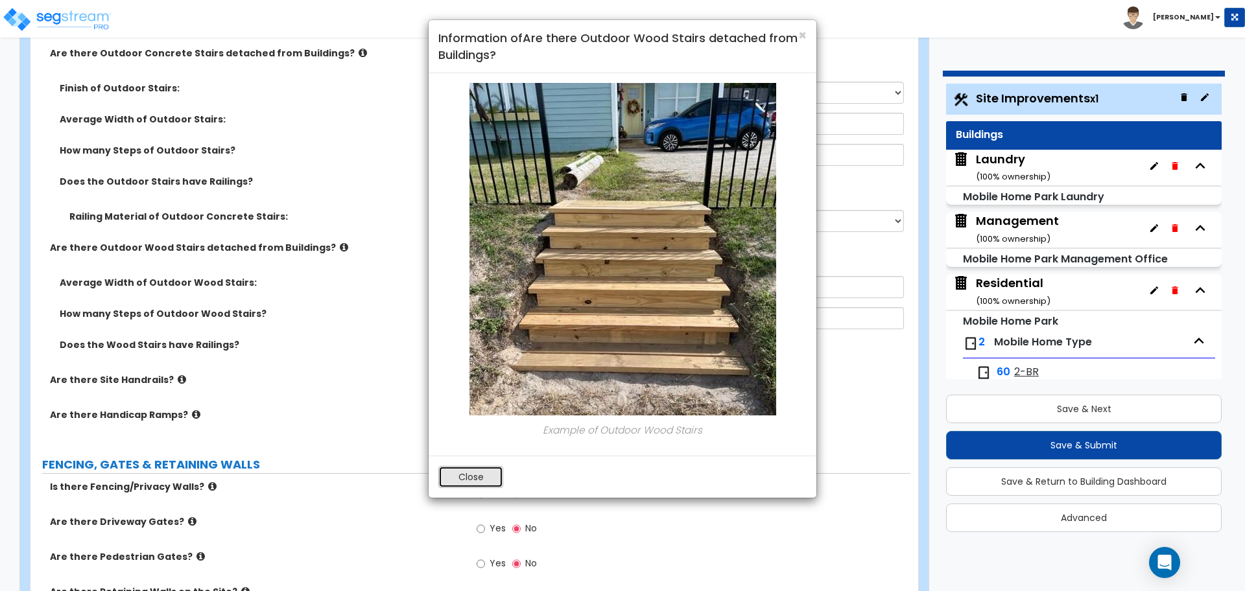
click at [460, 477] on button "Close" at bounding box center [470, 477] width 65 height 22
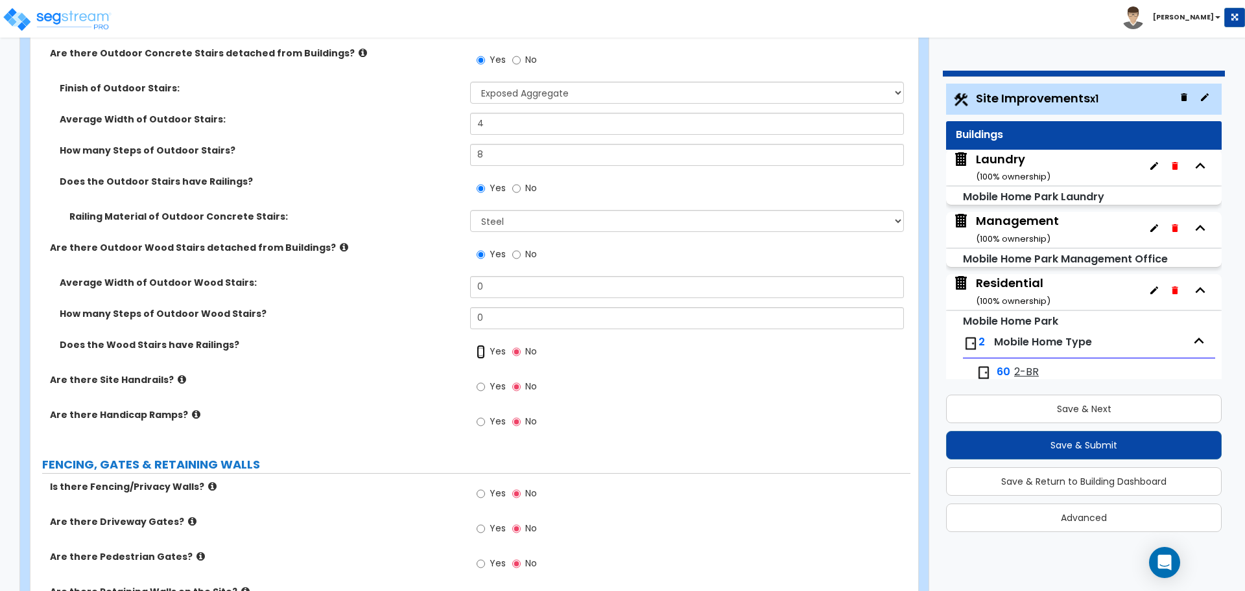
click at [484, 347] on input "Yes" at bounding box center [481, 352] width 8 height 14
radio input "true"
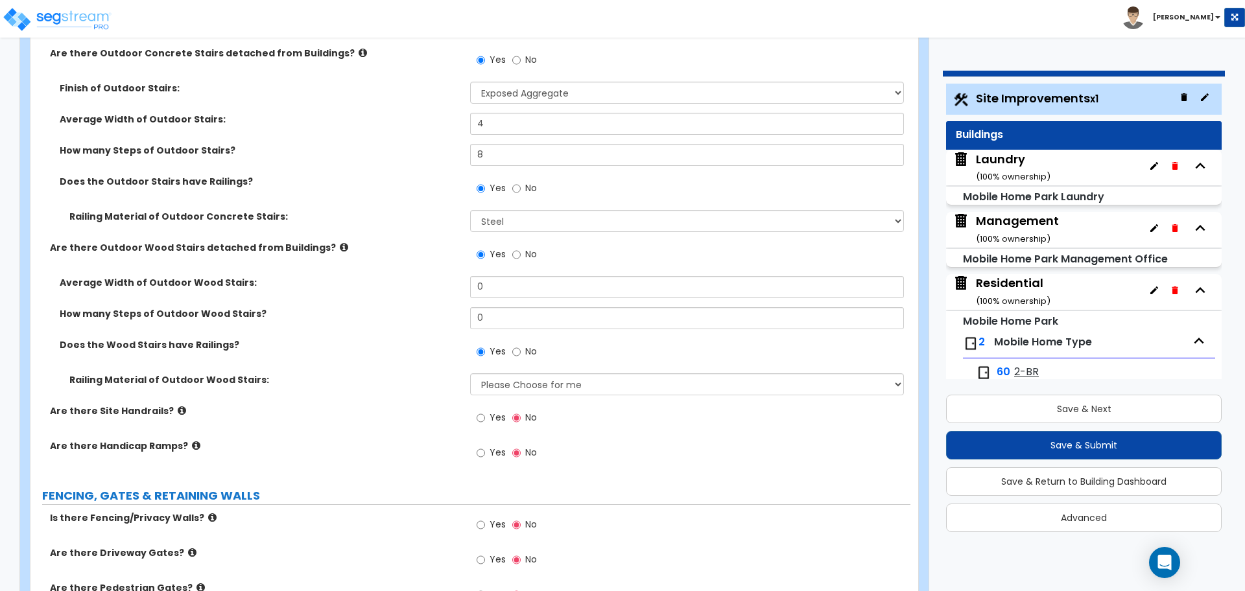
click at [525, 250] on span "No" at bounding box center [531, 254] width 12 height 13
click at [521, 250] on input "No" at bounding box center [516, 255] width 8 height 14
radio input "false"
radio input "true"
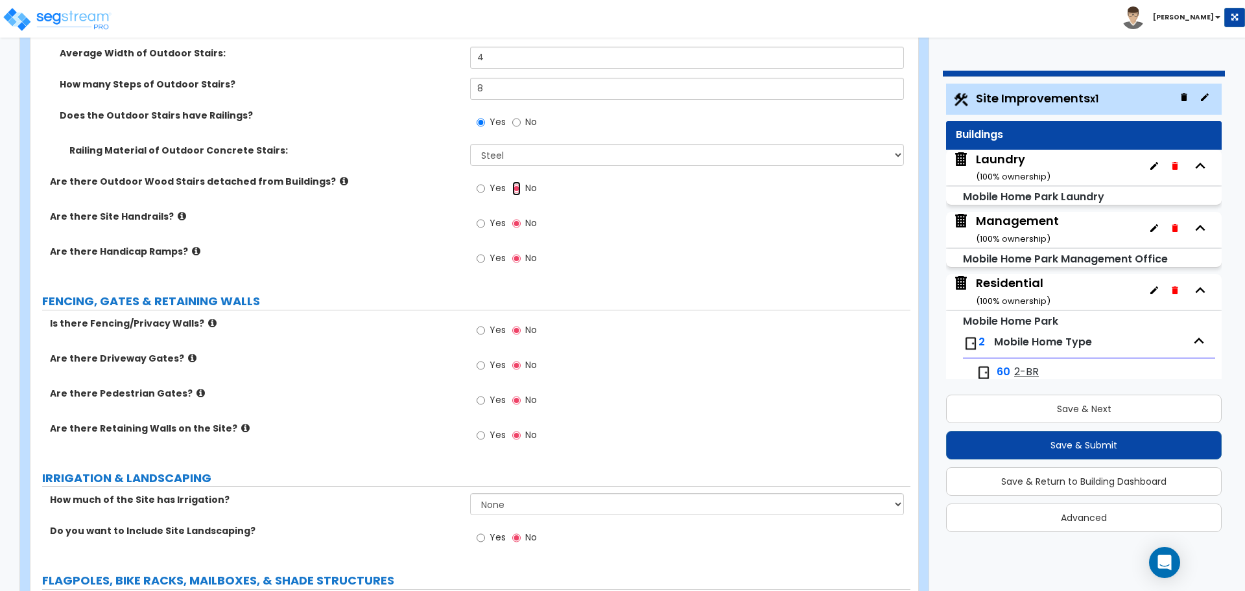
scroll to position [2636, 0]
click at [477, 222] on input "Yes" at bounding box center [481, 223] width 8 height 14
radio input "true"
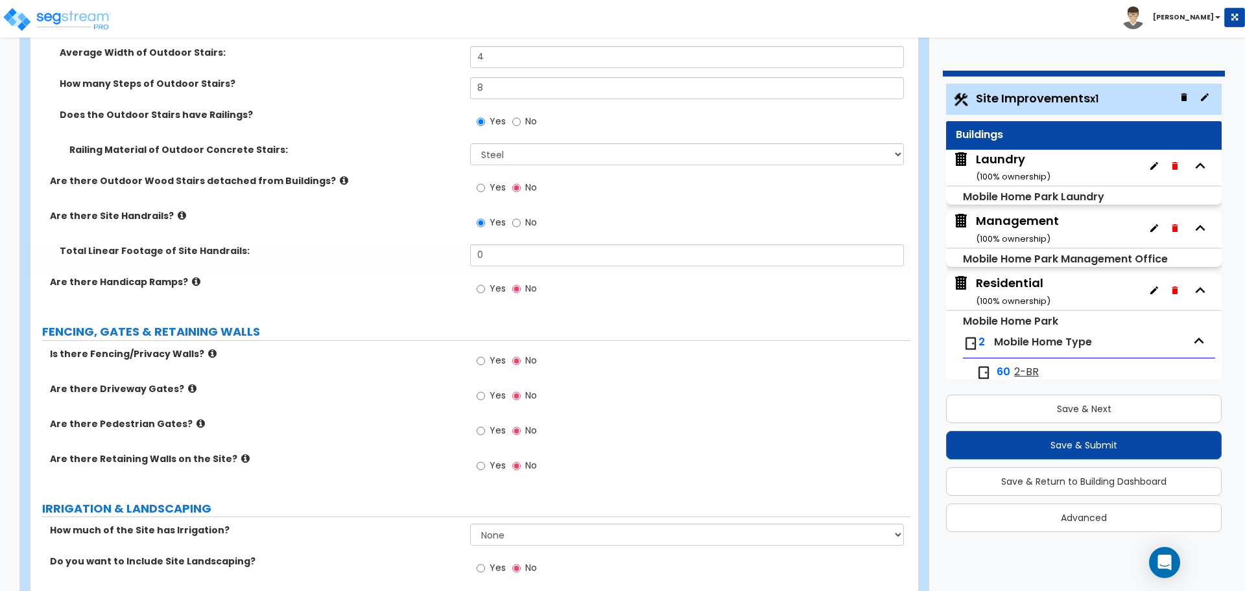
click at [178, 214] on icon at bounding box center [182, 216] width 8 height 10
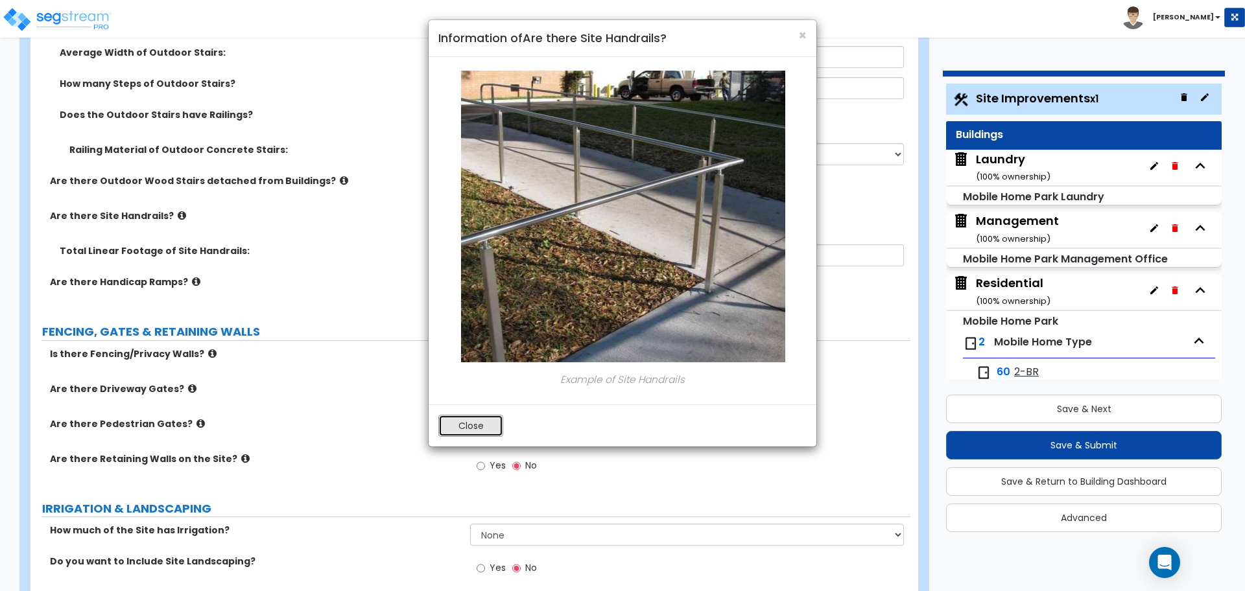
click at [464, 429] on button "Close" at bounding box center [470, 426] width 65 height 22
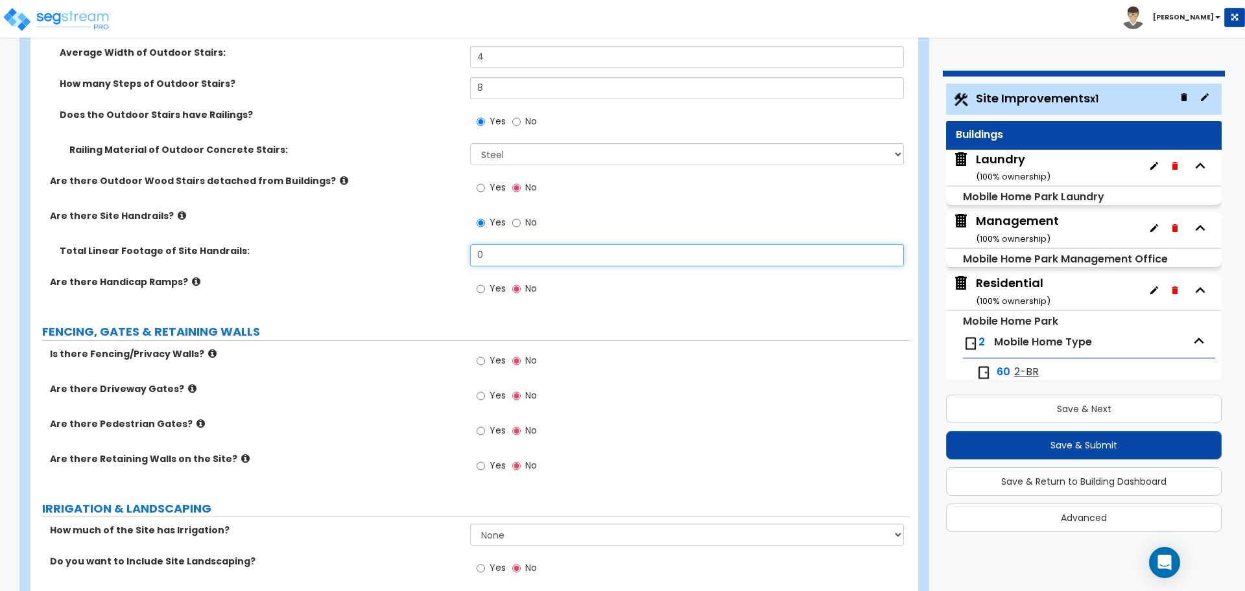
drag, startPoint x: 504, startPoint y: 248, endPoint x: 459, endPoint y: 246, distance: 45.4
click at [460, 248] on div "Total Linear Footage of Site Handrails: 0" at bounding box center [470, 259] width 880 height 31
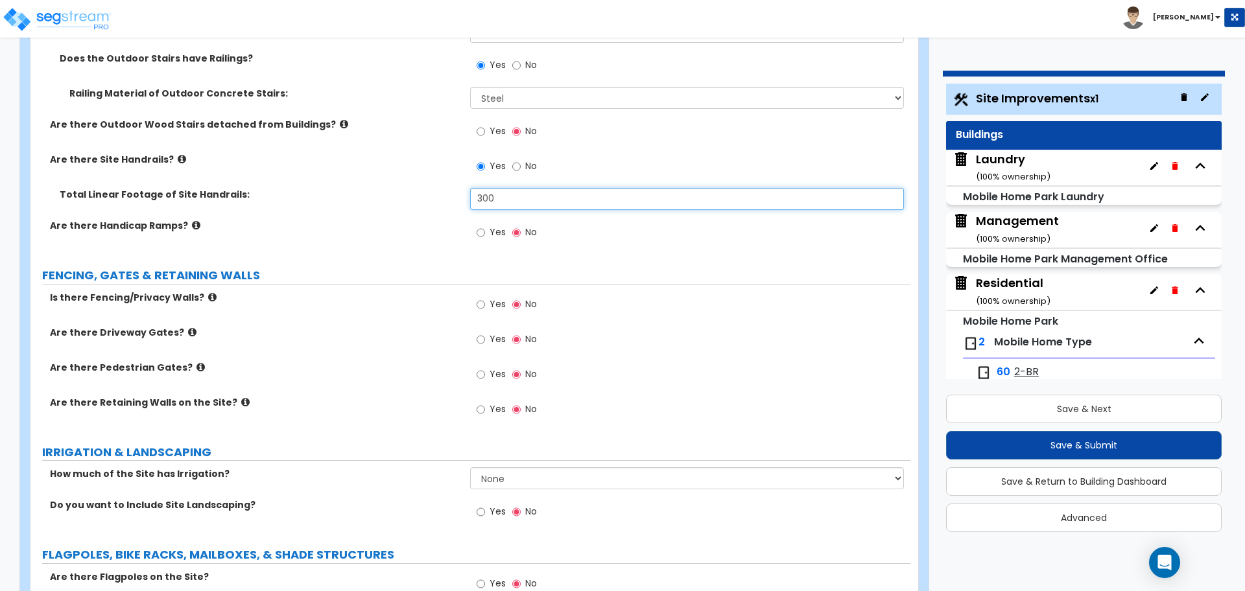
scroll to position [2693, 0]
type input "300"
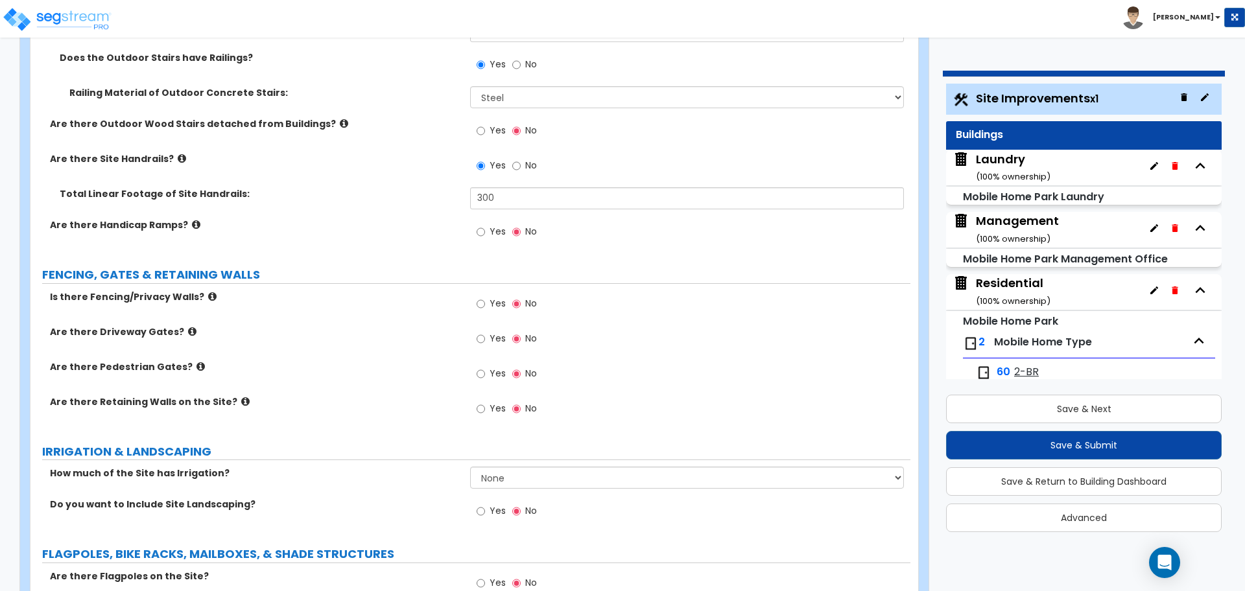
click at [192, 220] on icon at bounding box center [196, 225] width 8 height 10
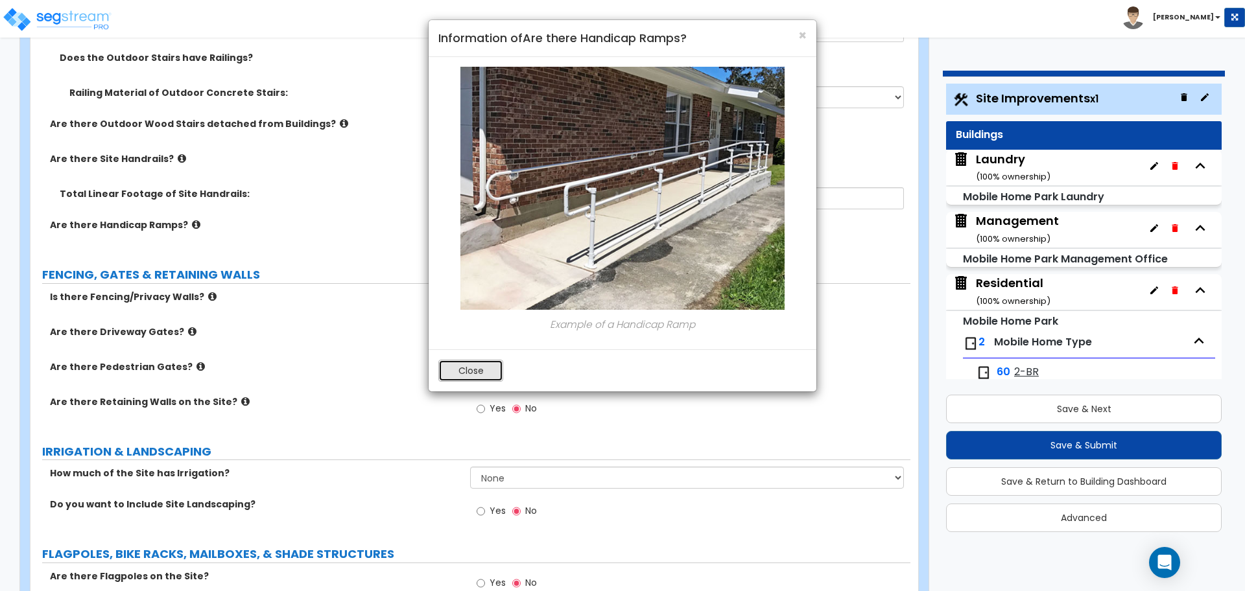
click at [440, 378] on button "Close" at bounding box center [470, 371] width 65 height 22
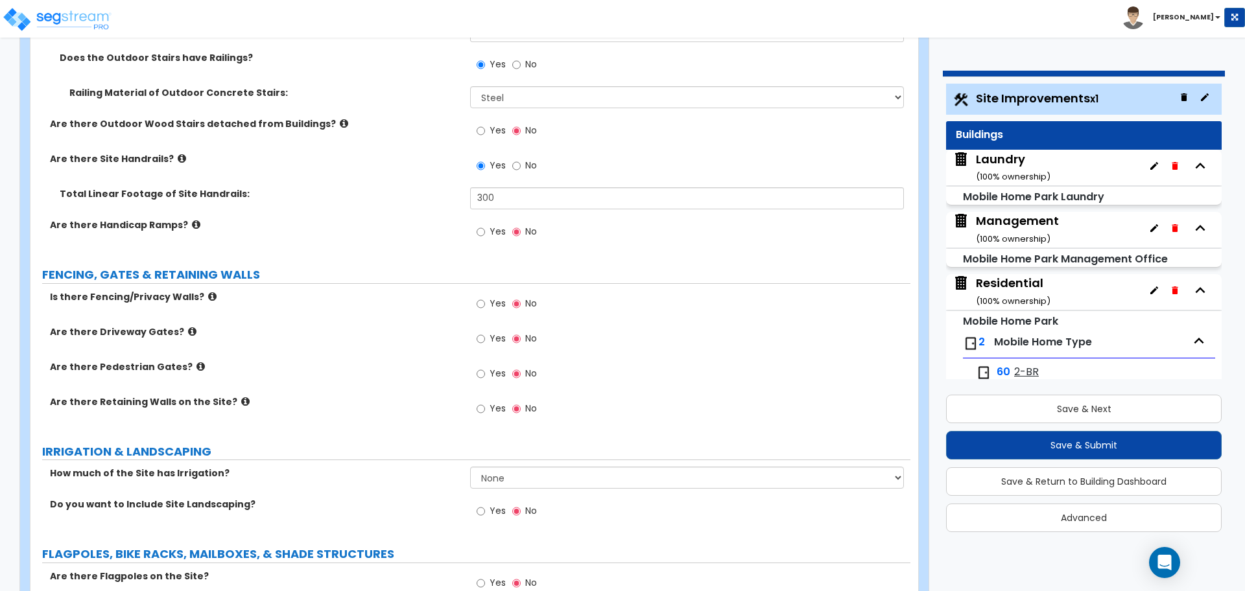
click at [490, 231] on span "Yes" at bounding box center [498, 231] width 16 height 13
click at [485, 231] on input "Yes" at bounding box center [481, 232] width 8 height 14
radio input "true"
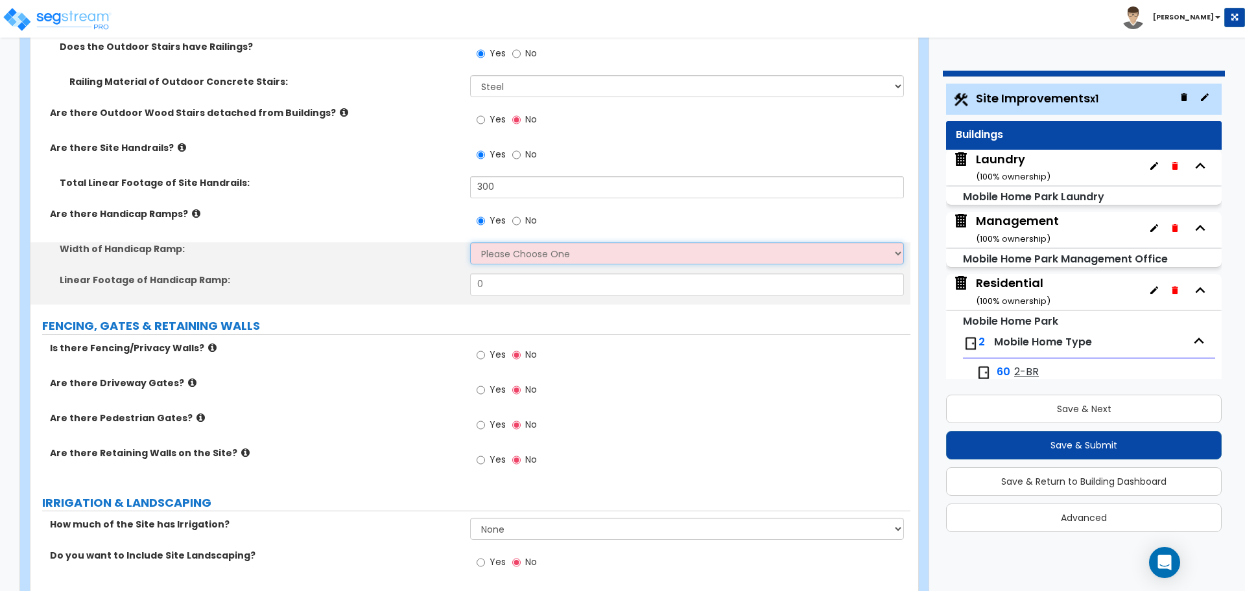
click at [512, 243] on select "Please Choose One 3' width 5' width" at bounding box center [686, 254] width 433 height 22
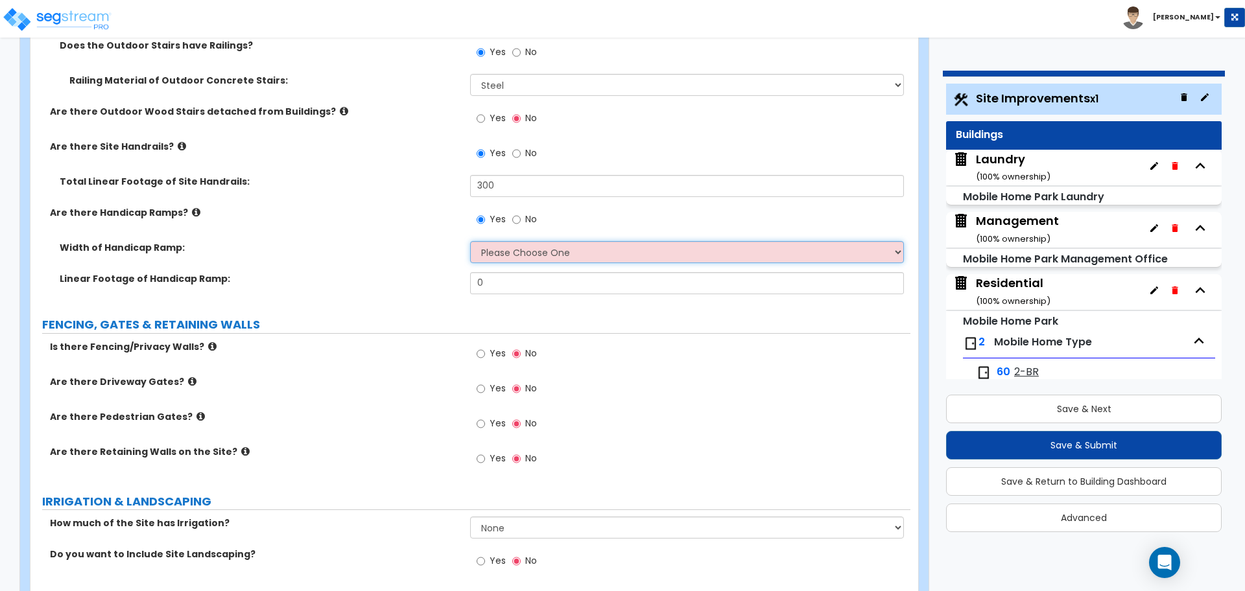
select select "2"
click at [470, 241] on select "Please Choose One 3' width 5' width" at bounding box center [686, 252] width 433 height 22
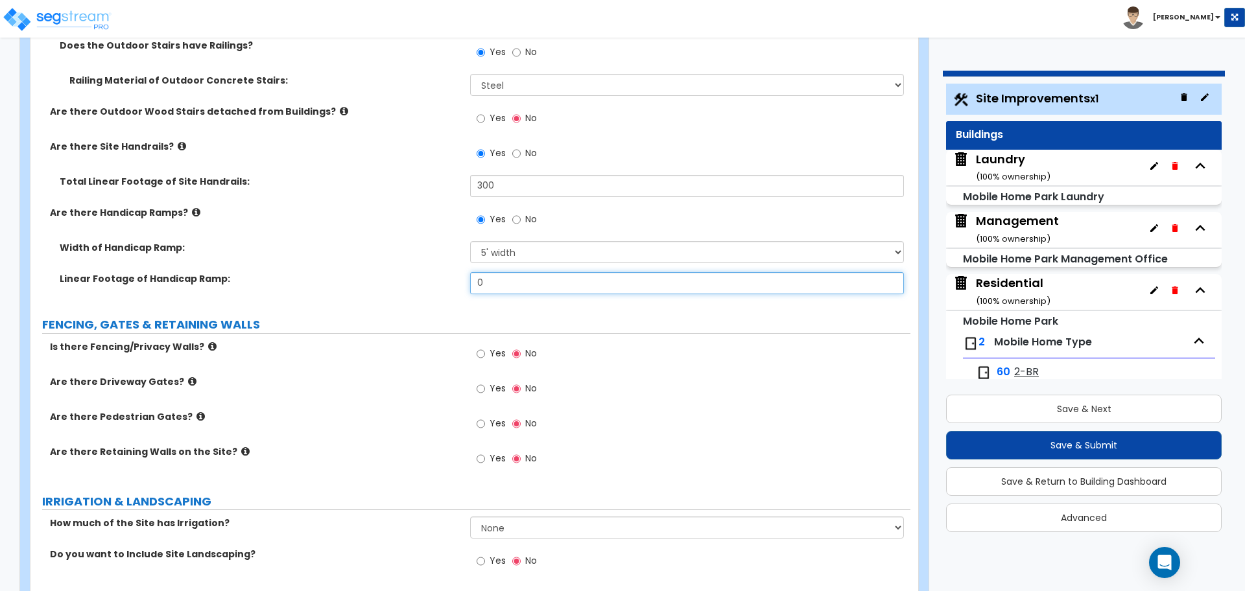
drag, startPoint x: 510, startPoint y: 285, endPoint x: 414, endPoint y: 266, distance: 97.8
click at [414, 266] on div "Width of Handicap Ramp: Please Choose One 3' width 5' width Linear Footage of H…" at bounding box center [470, 272] width 860 height 62
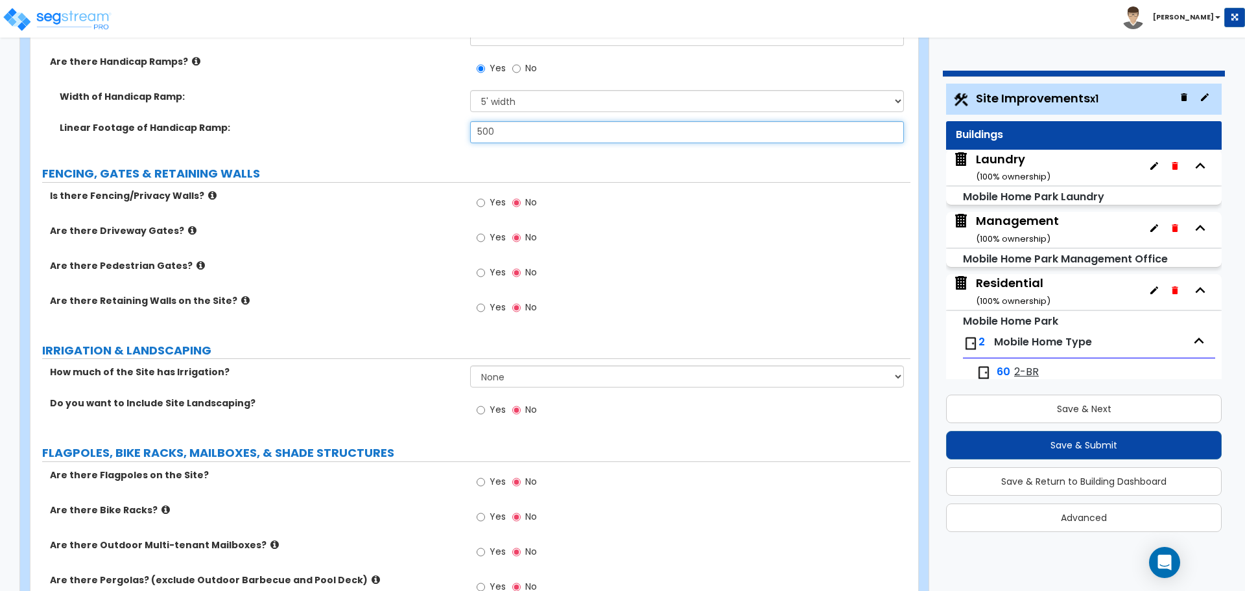
scroll to position [2857, 0]
type input "500"
click at [208, 193] on icon at bounding box center [212, 195] width 8 height 10
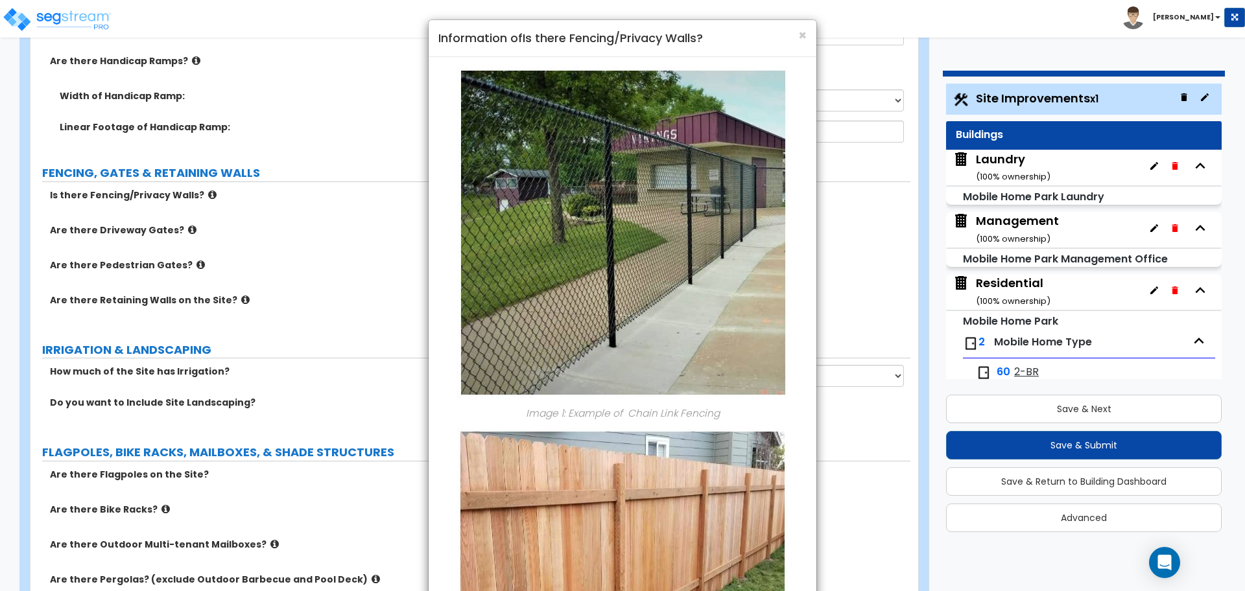
click at [573, 300] on img at bounding box center [622, 233] width 331 height 332
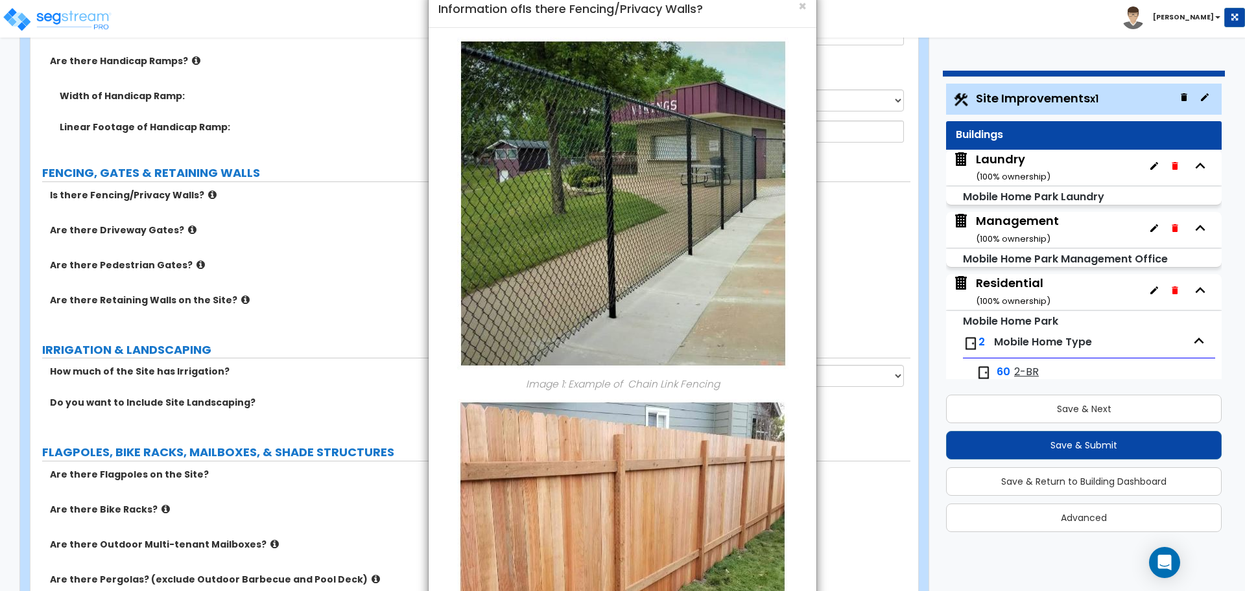
click at [693, 305] on img at bounding box center [622, 204] width 331 height 332
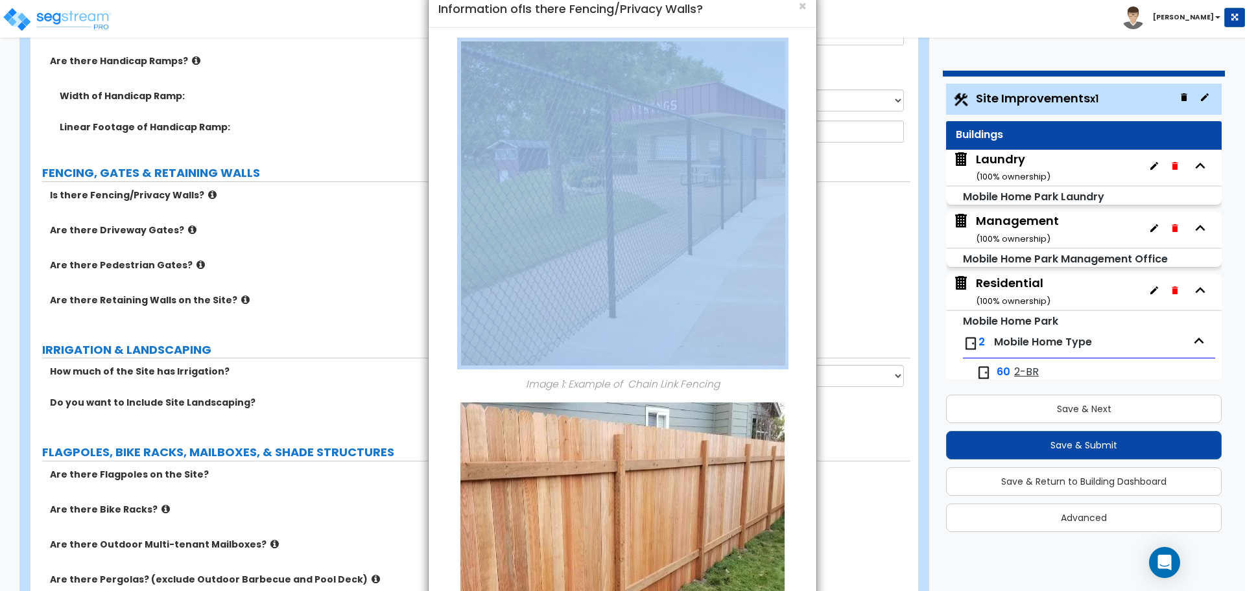
click at [836, 272] on div "× Information of Is there Fencing/Privacy Walls? Image 1: Example of Chain Link…" at bounding box center [622, 295] width 1245 height 591
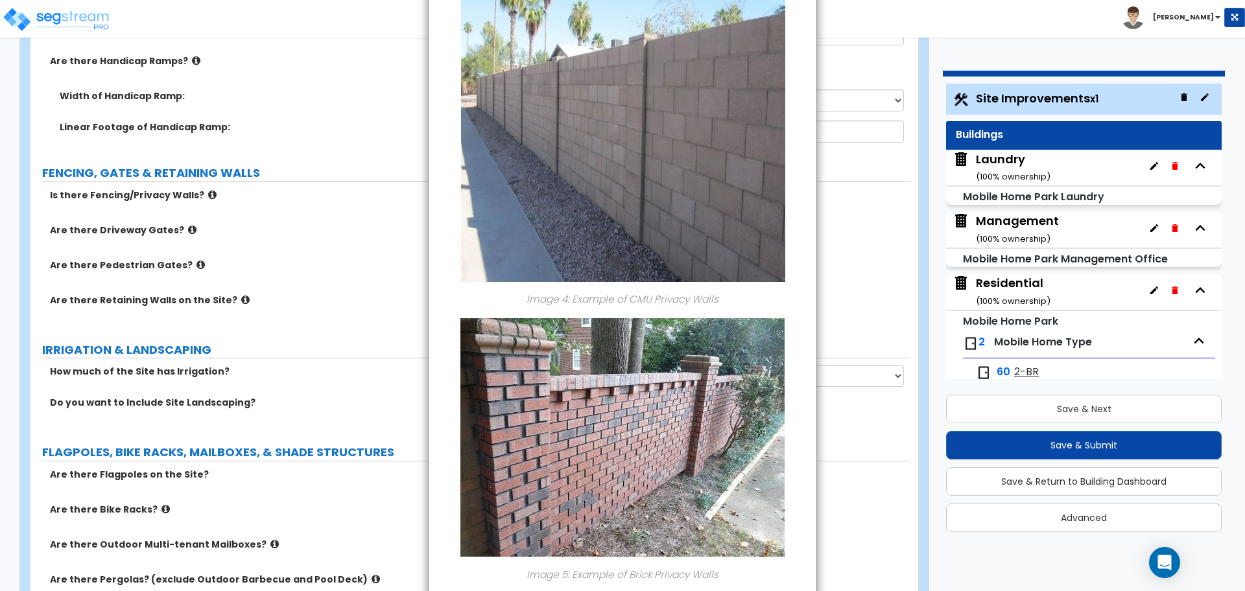
scroll to position [1320, 0]
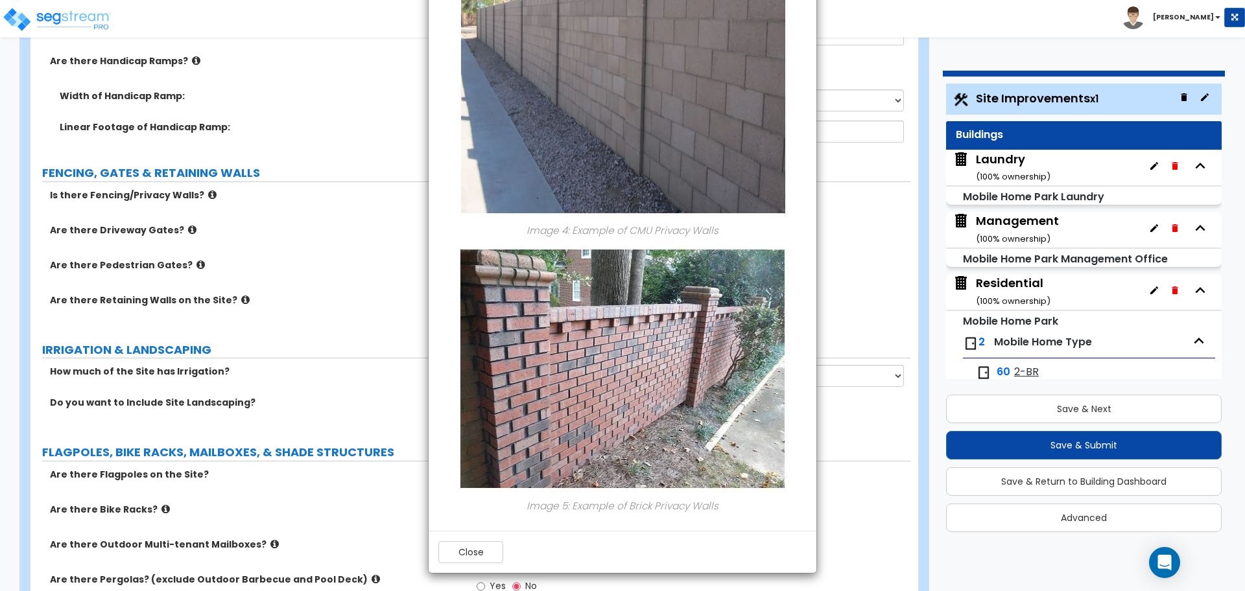
click at [453, 536] on div "Close" at bounding box center [623, 552] width 388 height 42
click at [490, 543] on button "Close" at bounding box center [470, 552] width 65 height 22
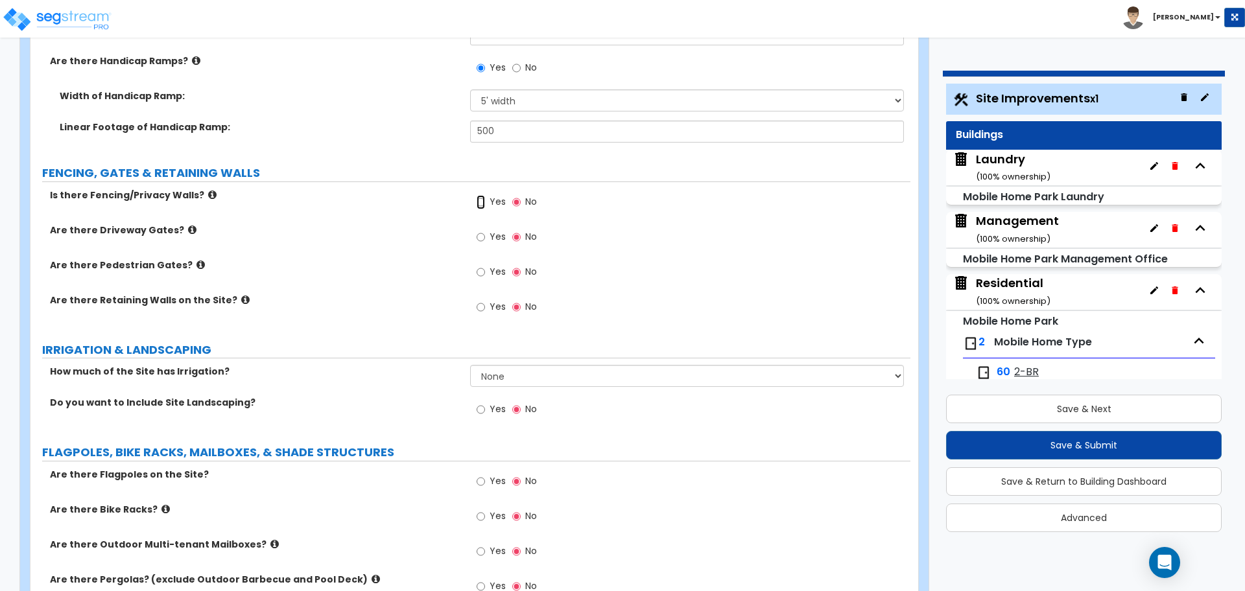
click at [484, 202] on input "Yes" at bounding box center [481, 202] width 8 height 14
radio input "true"
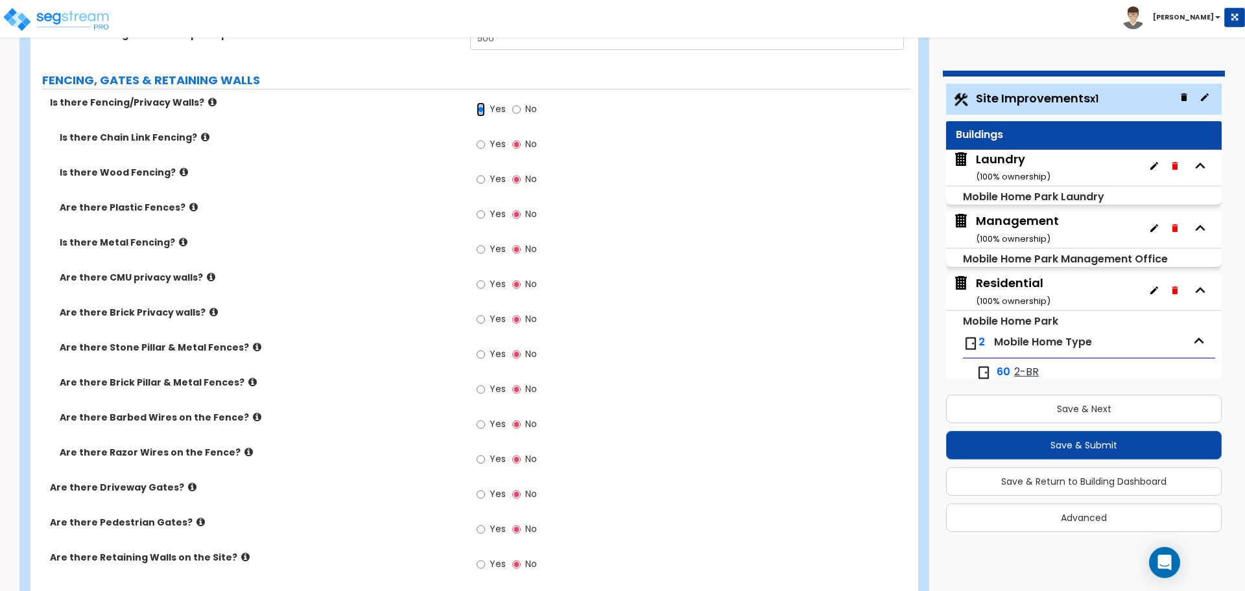
scroll to position [2950, 0]
click at [204, 103] on label "Is there Fencing/Privacy Walls?" at bounding box center [255, 101] width 410 height 13
click at [208, 102] on icon at bounding box center [212, 102] width 8 height 10
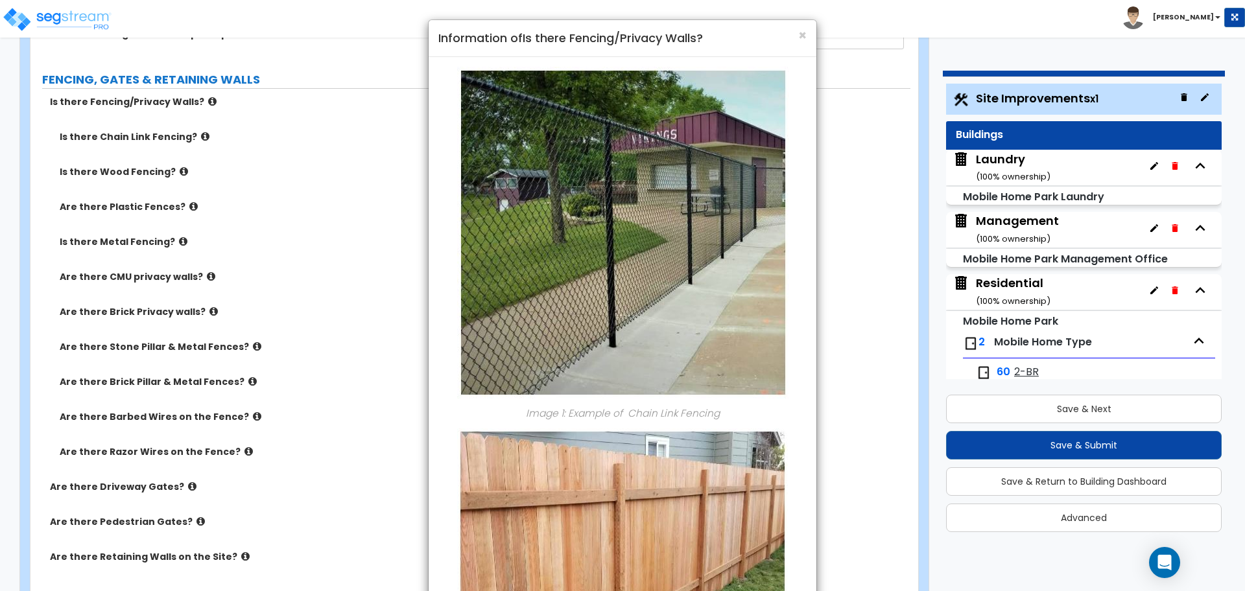
drag, startPoint x: 203, startPoint y: 102, endPoint x: 218, endPoint y: 108, distance: 16.0
click at [202, 99] on div "× Information of Is there Fencing/Privacy Walls? Image 1: Example of Chain Link…" at bounding box center [622, 295] width 1245 height 591
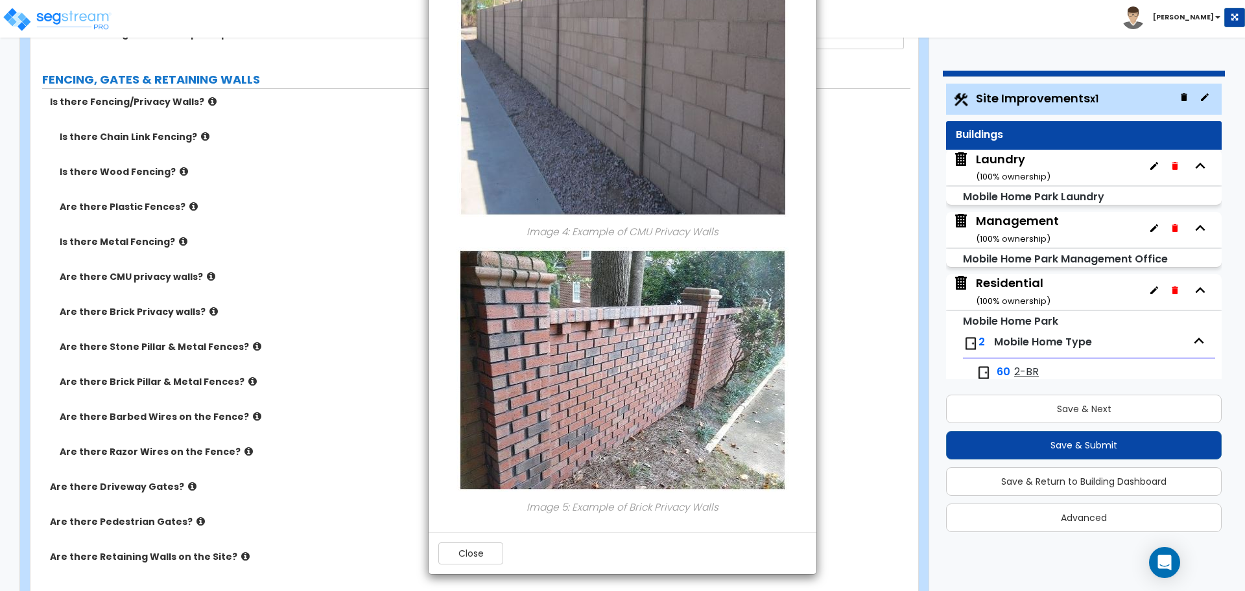
scroll to position [1320, 0]
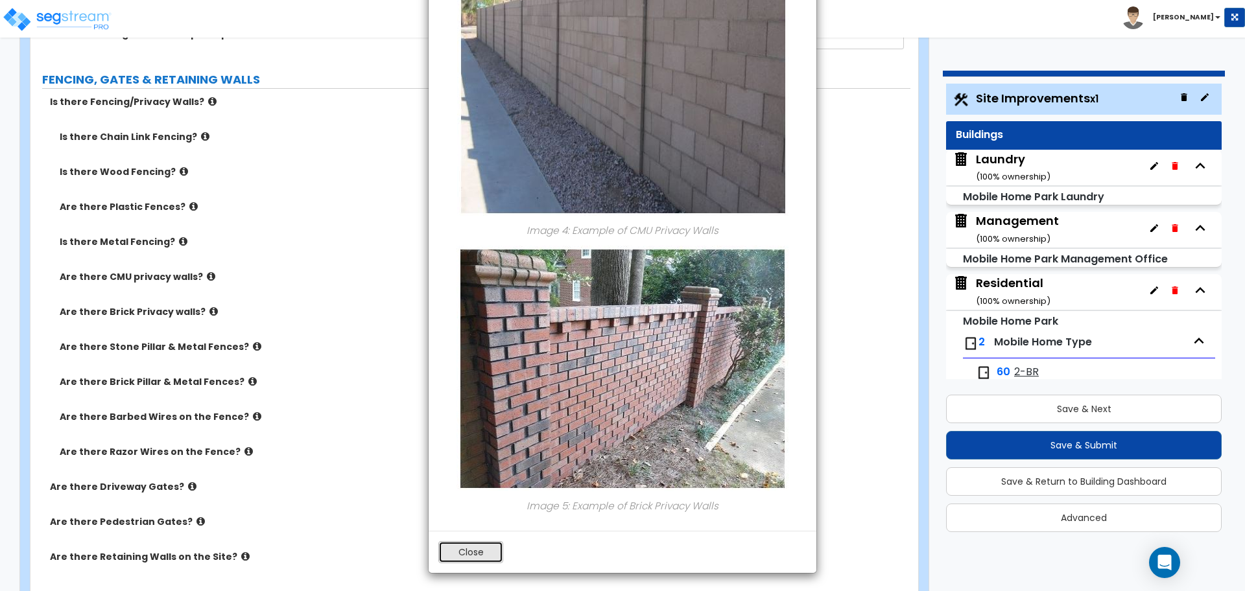
click at [468, 556] on button "Close" at bounding box center [470, 552] width 65 height 22
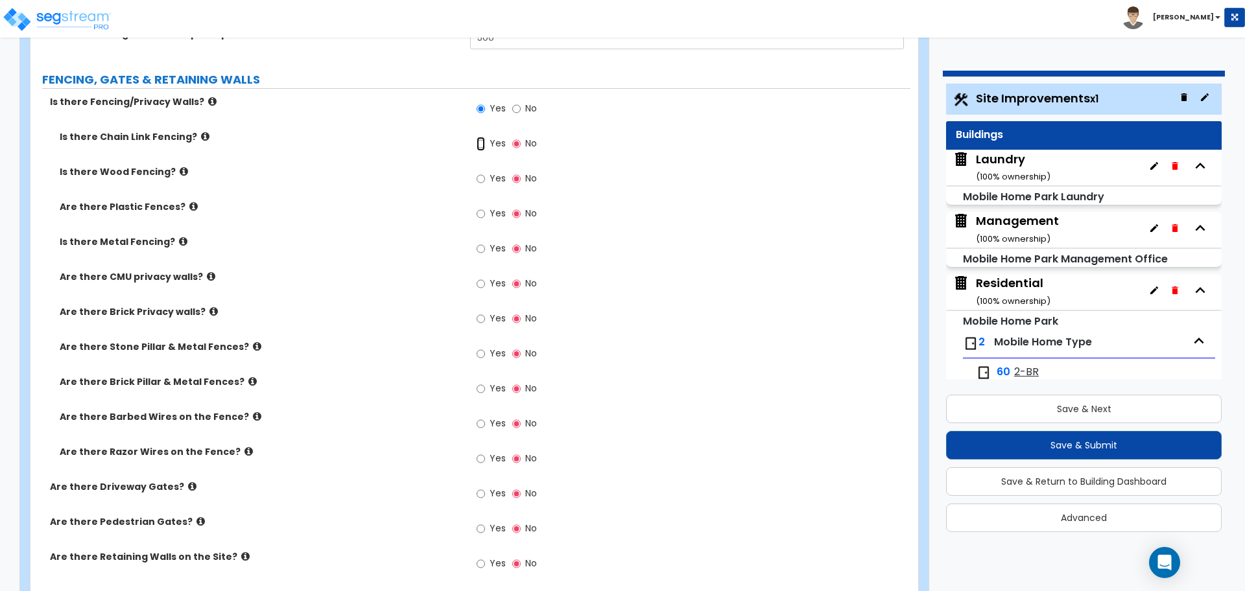
click at [480, 143] on input "Yes" at bounding box center [481, 144] width 8 height 14
radio input "true"
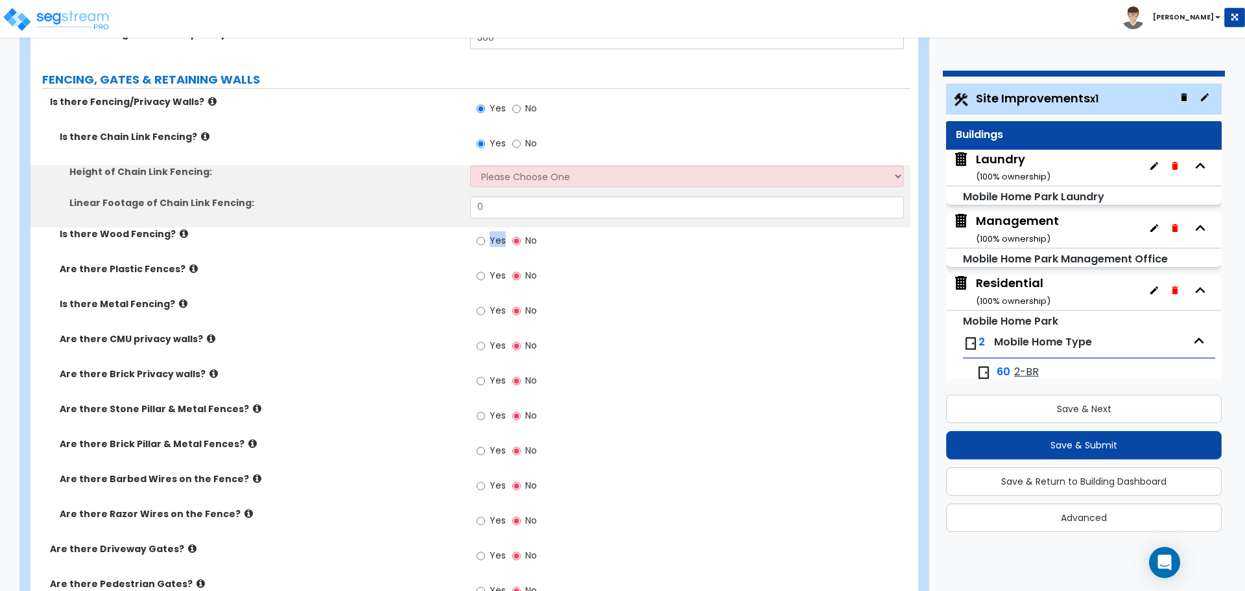
click at [488, 242] on label "Yes" at bounding box center [491, 242] width 29 height 22
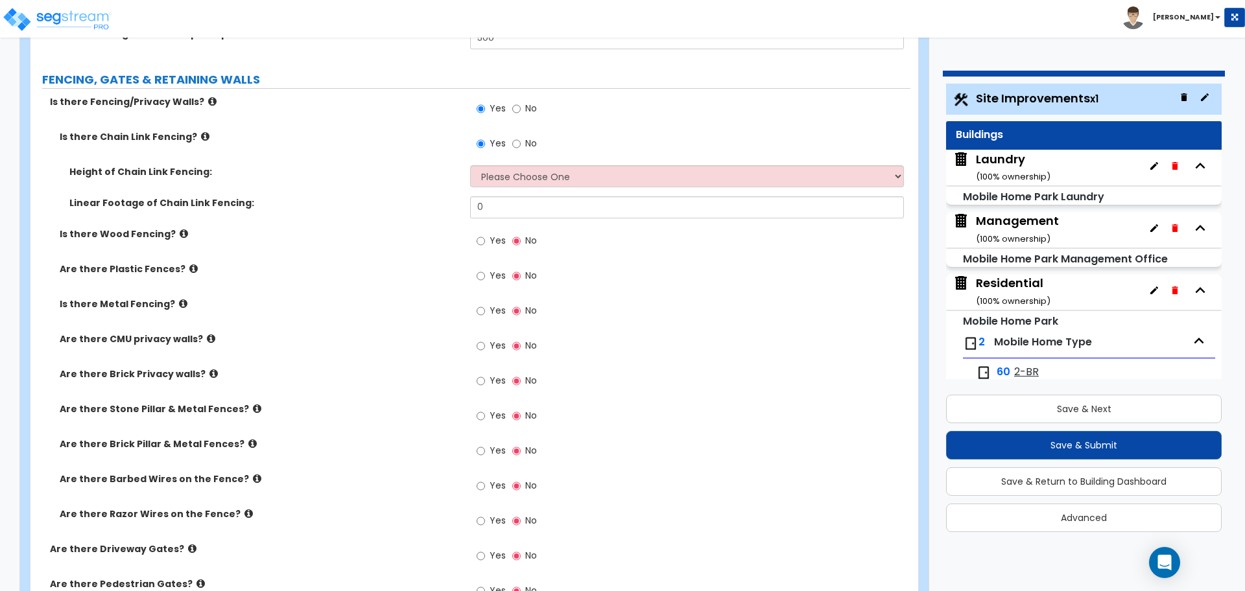
click at [487, 236] on label "Yes" at bounding box center [491, 242] width 29 height 22
click at [485, 236] on input "Yes" at bounding box center [481, 241] width 8 height 14
radio input "true"
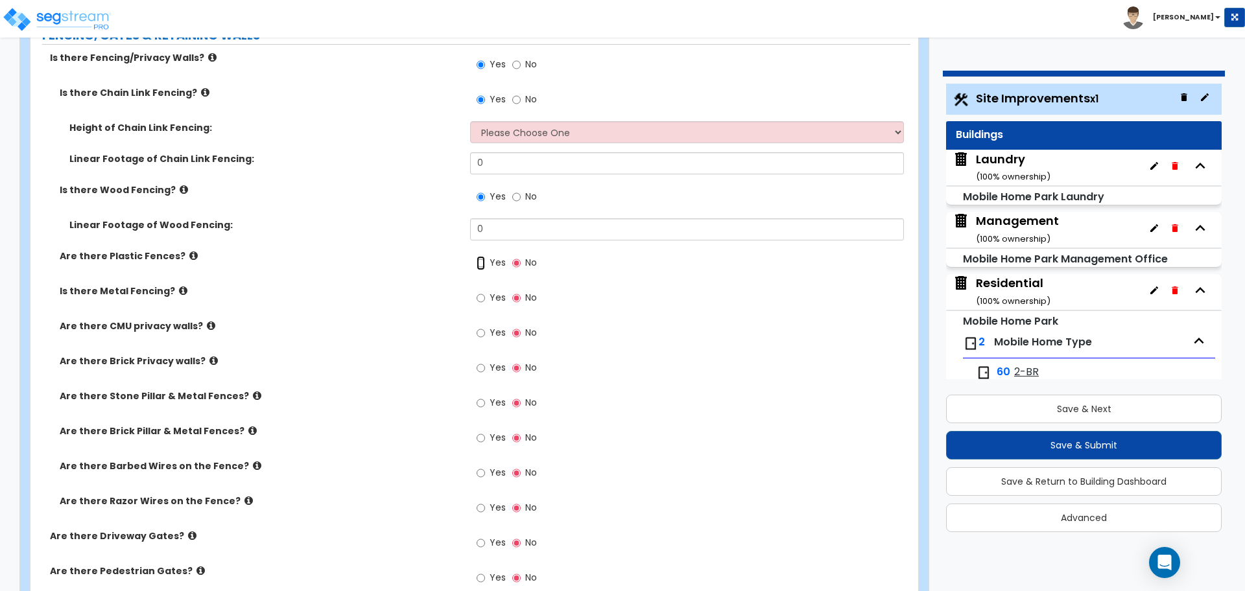
click at [480, 260] on input "Yes" at bounding box center [481, 263] width 8 height 14
radio input "true"
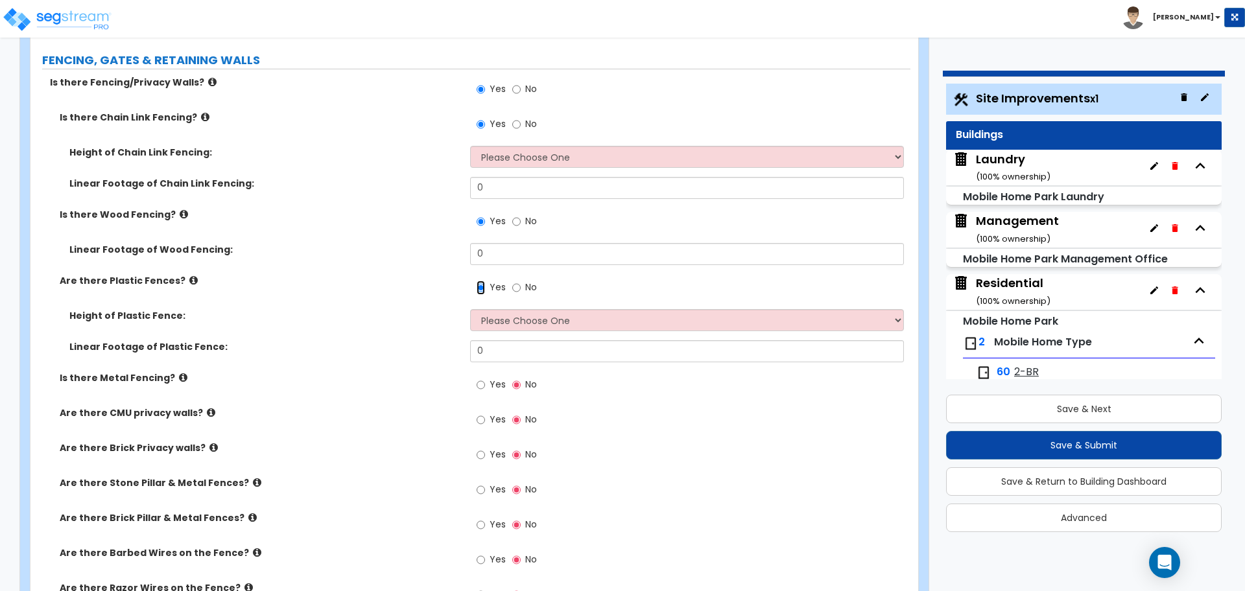
scroll to position [2966, 0]
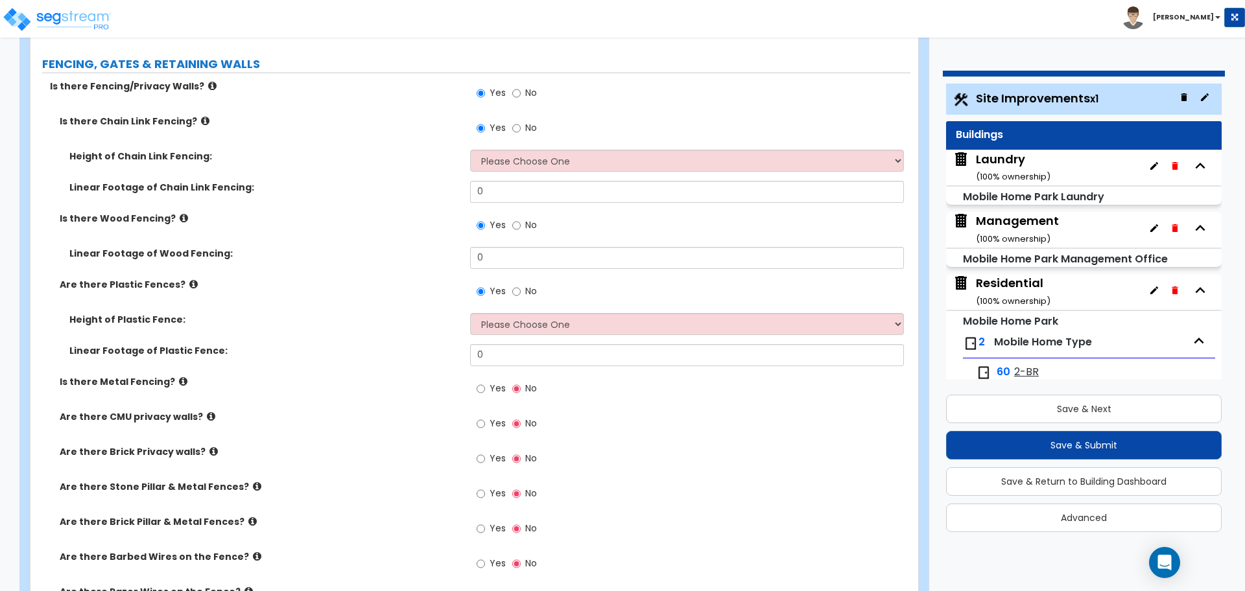
click at [201, 117] on icon at bounding box center [205, 121] width 8 height 10
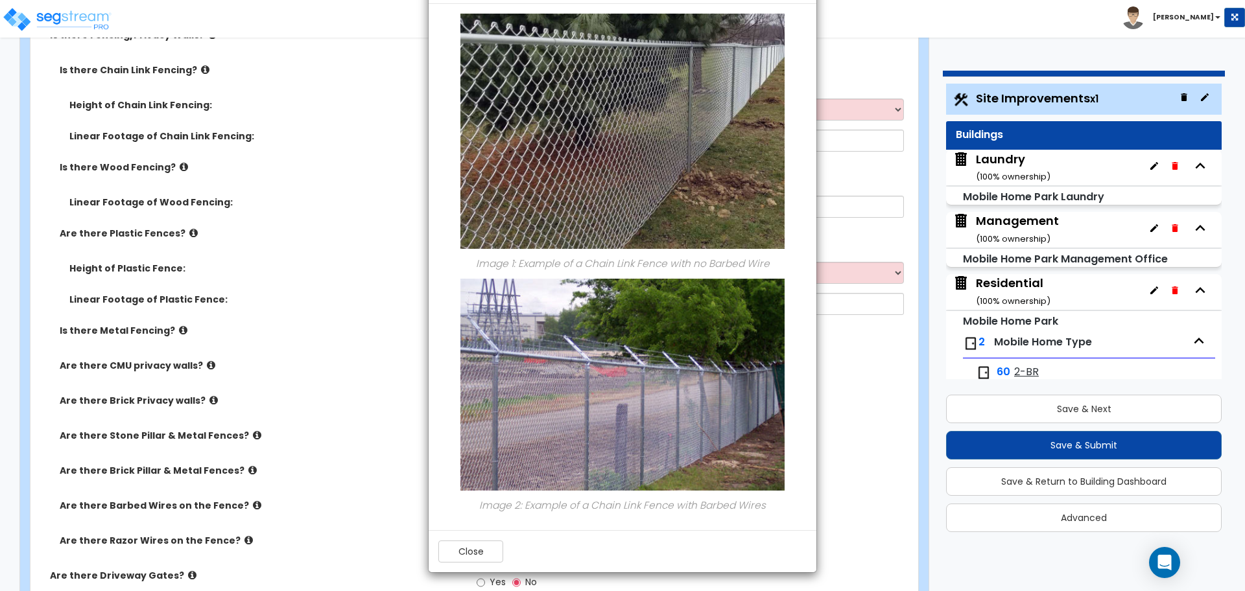
scroll to position [3015, 0]
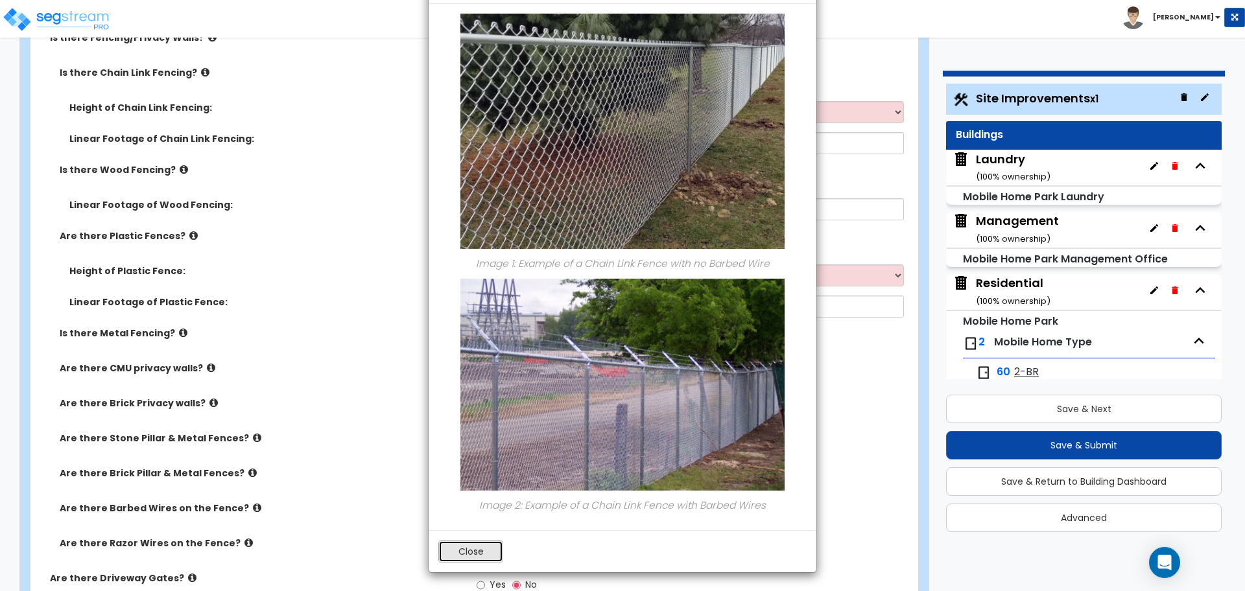
click at [475, 555] on button "Close" at bounding box center [470, 552] width 65 height 22
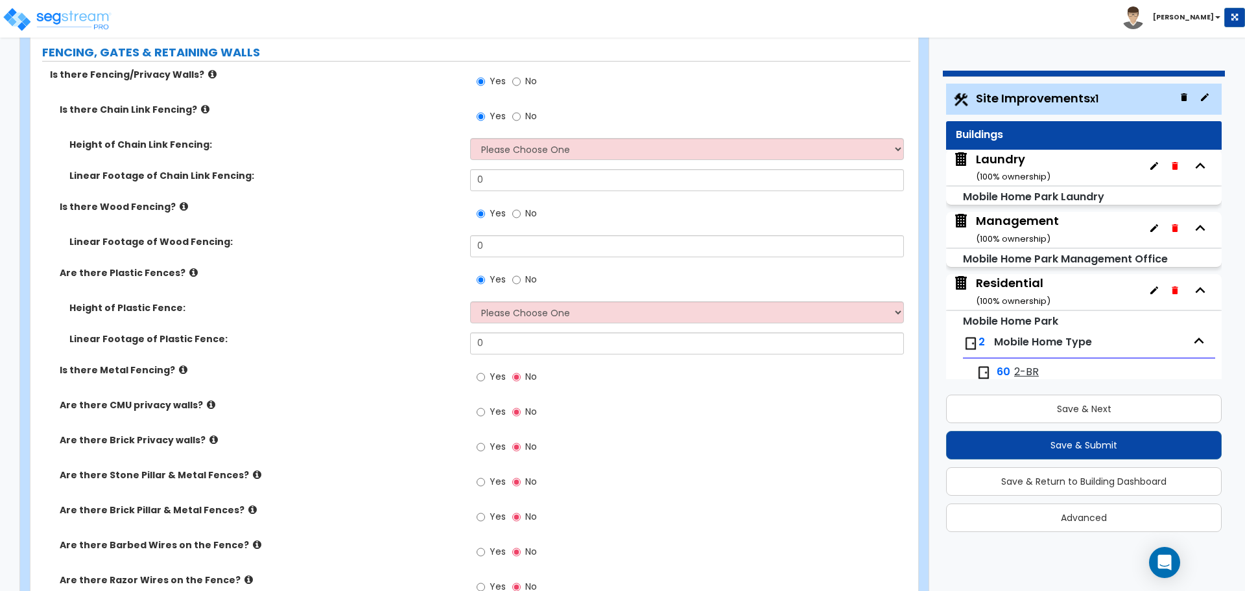
scroll to position [2973, 0]
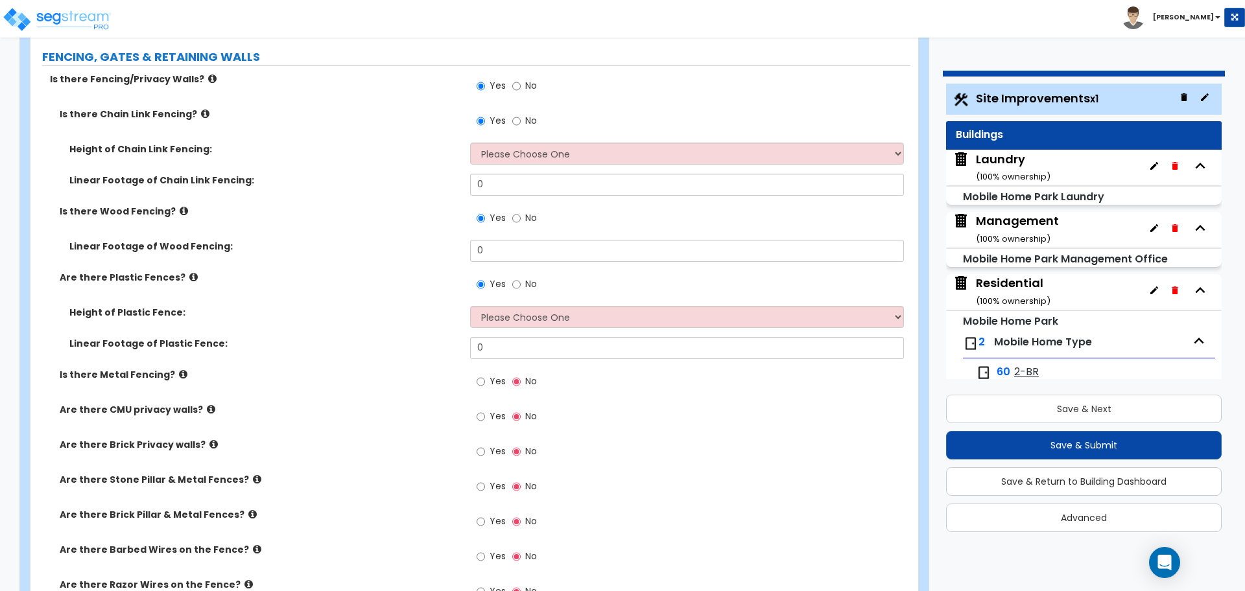
click at [180, 206] on icon at bounding box center [184, 211] width 8 height 10
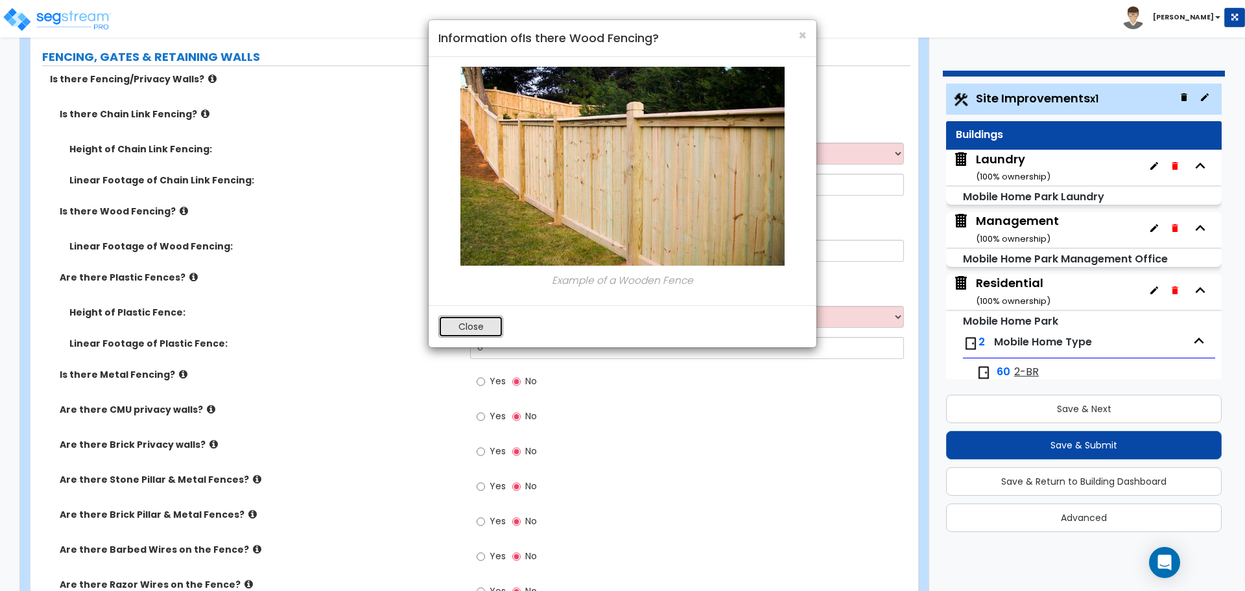
click at [487, 325] on button "Close" at bounding box center [470, 327] width 65 height 22
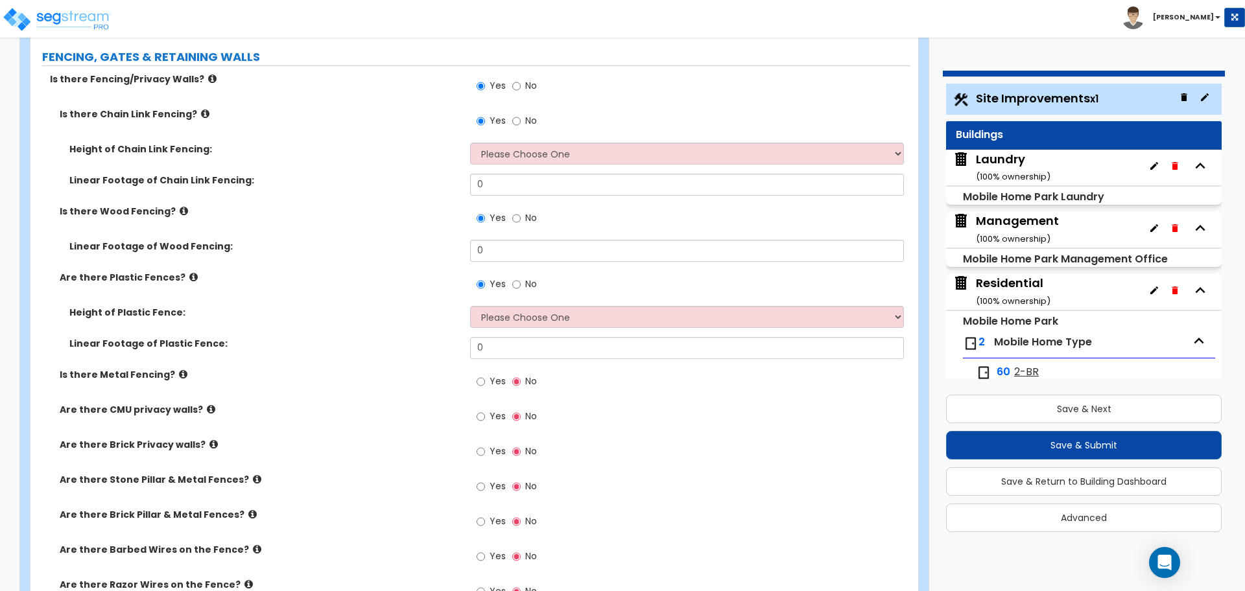
click at [189, 272] on icon at bounding box center [193, 277] width 8 height 10
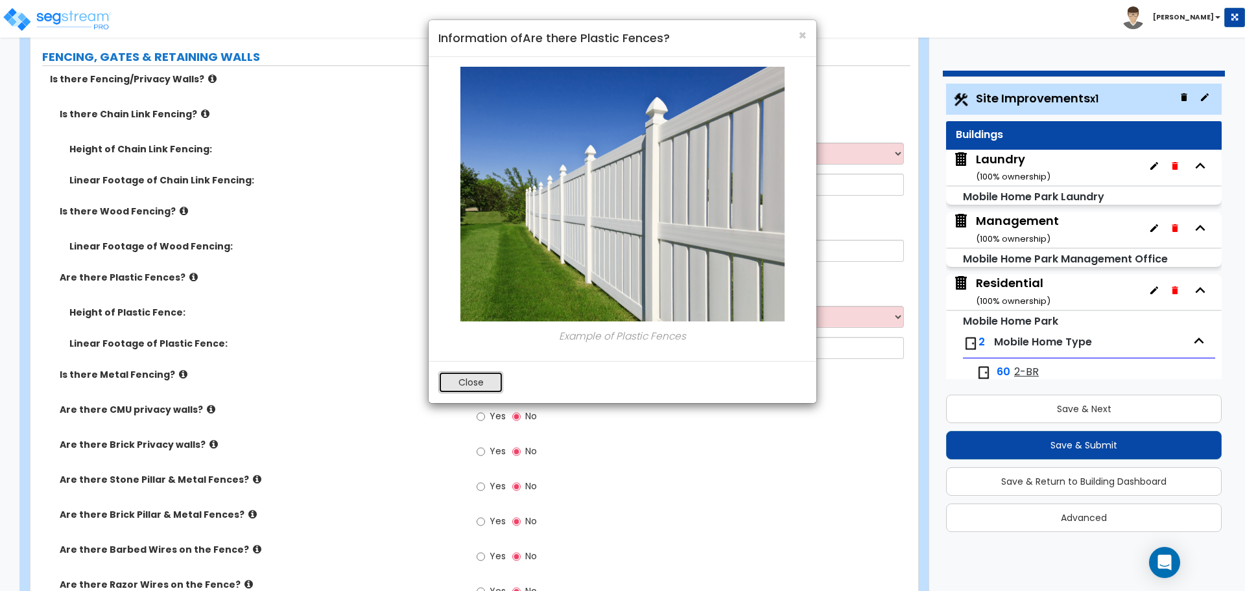
click at [480, 385] on button "Close" at bounding box center [470, 383] width 65 height 22
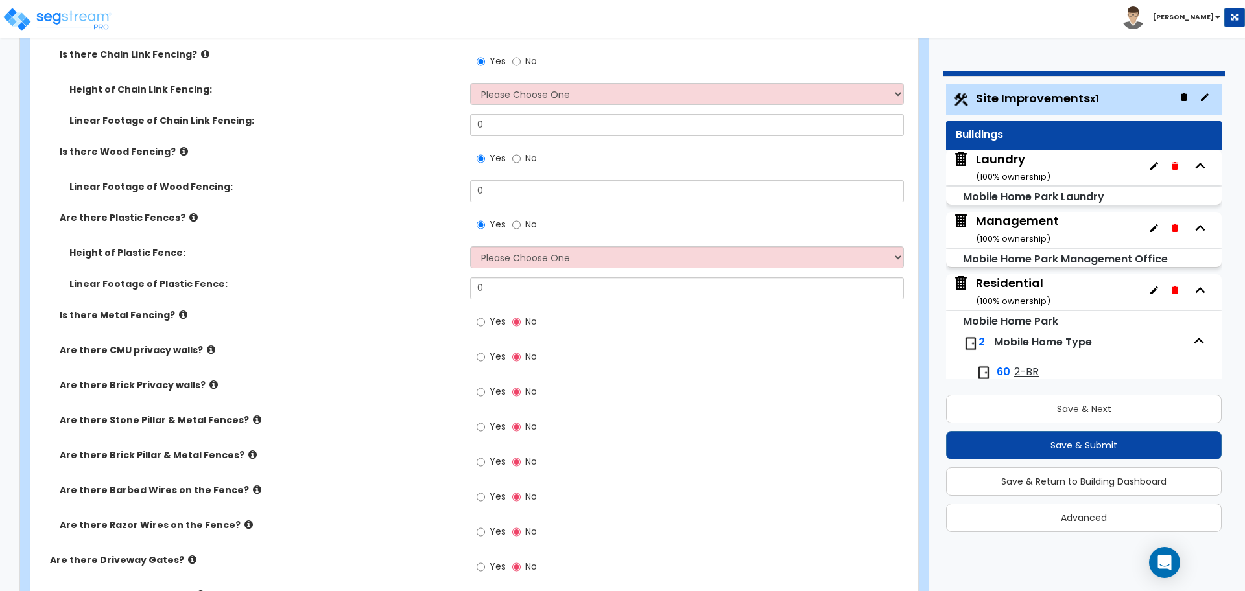
scroll to position [3035, 0]
click at [486, 315] on label "Yes" at bounding box center [491, 322] width 29 height 22
click at [485, 315] on input "Yes" at bounding box center [481, 320] width 8 height 14
radio input "true"
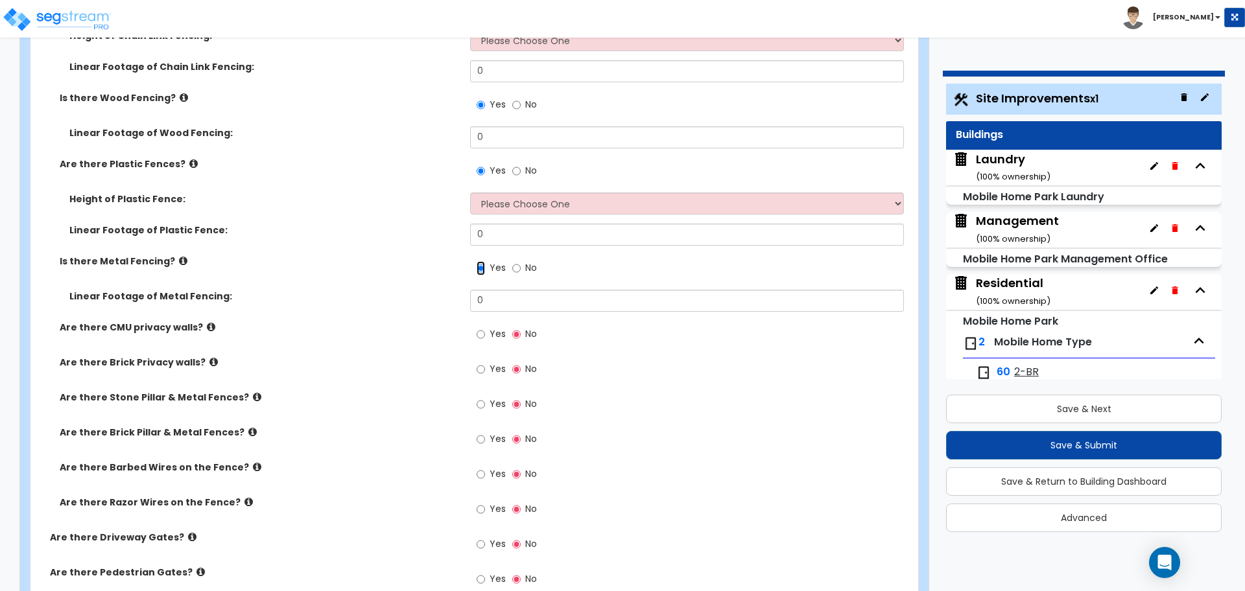
scroll to position [3089, 0]
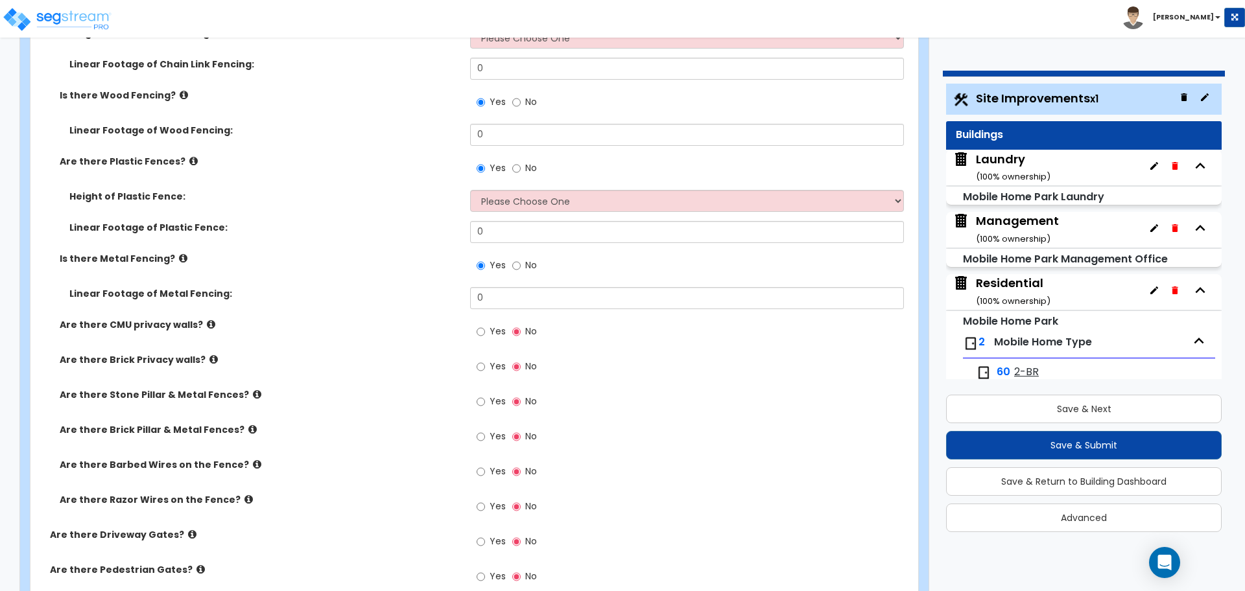
click at [179, 254] on icon at bounding box center [183, 259] width 8 height 10
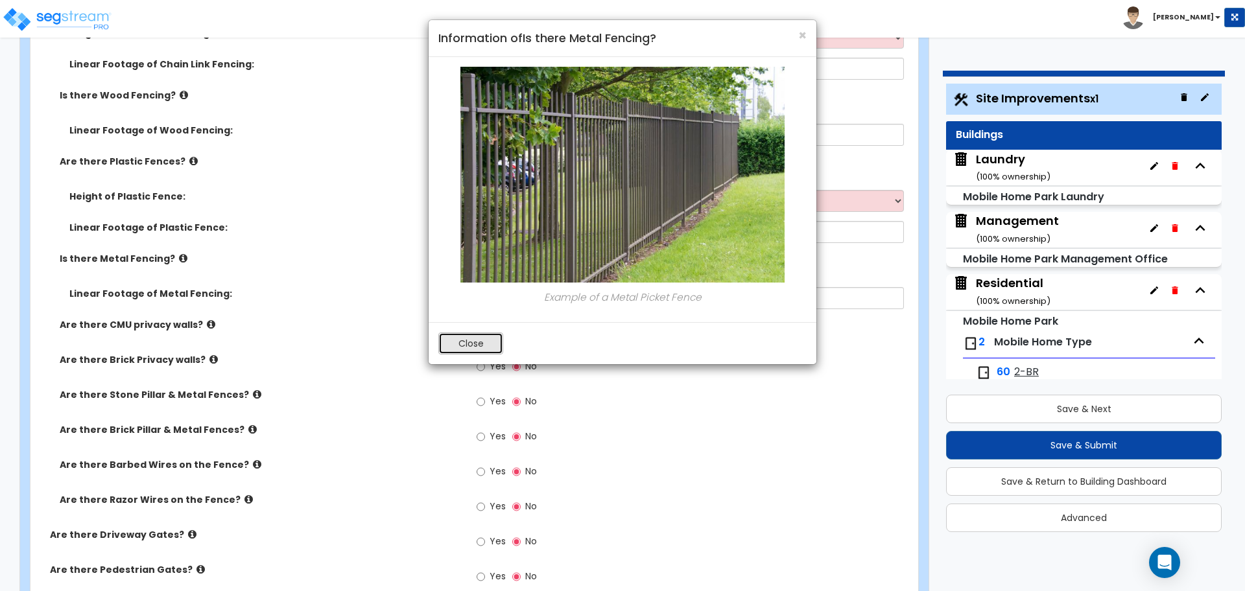
click at [451, 346] on button "Close" at bounding box center [470, 344] width 65 height 22
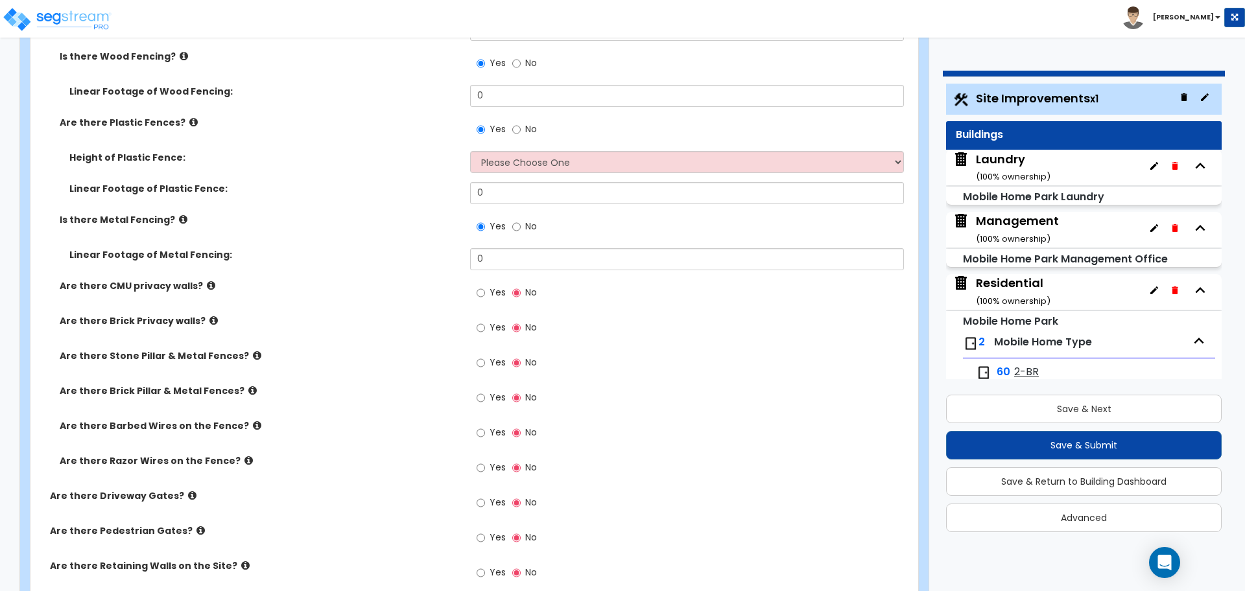
scroll to position [3129, 0]
click at [490, 291] on span "Yes" at bounding box center [498, 291] width 16 height 13
click at [485, 291] on input "Yes" at bounding box center [481, 292] width 8 height 14
radio input "true"
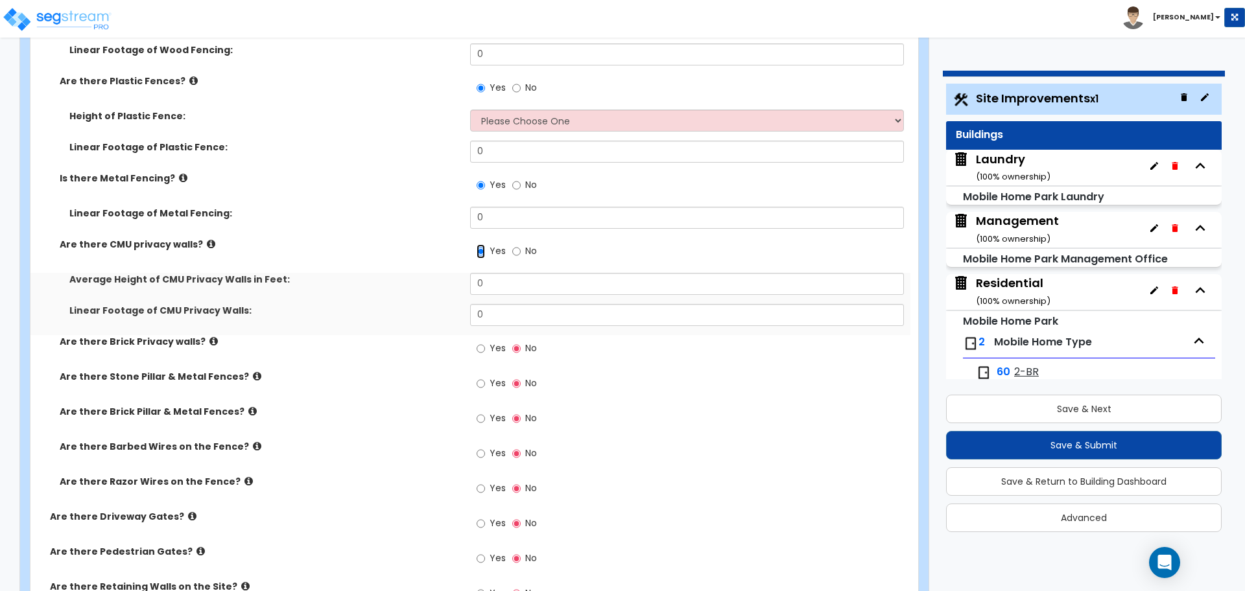
scroll to position [3170, 0]
click at [486, 351] on label "Yes" at bounding box center [491, 349] width 29 height 22
click at [485, 351] on input "Yes" at bounding box center [481, 348] width 8 height 14
radio input "true"
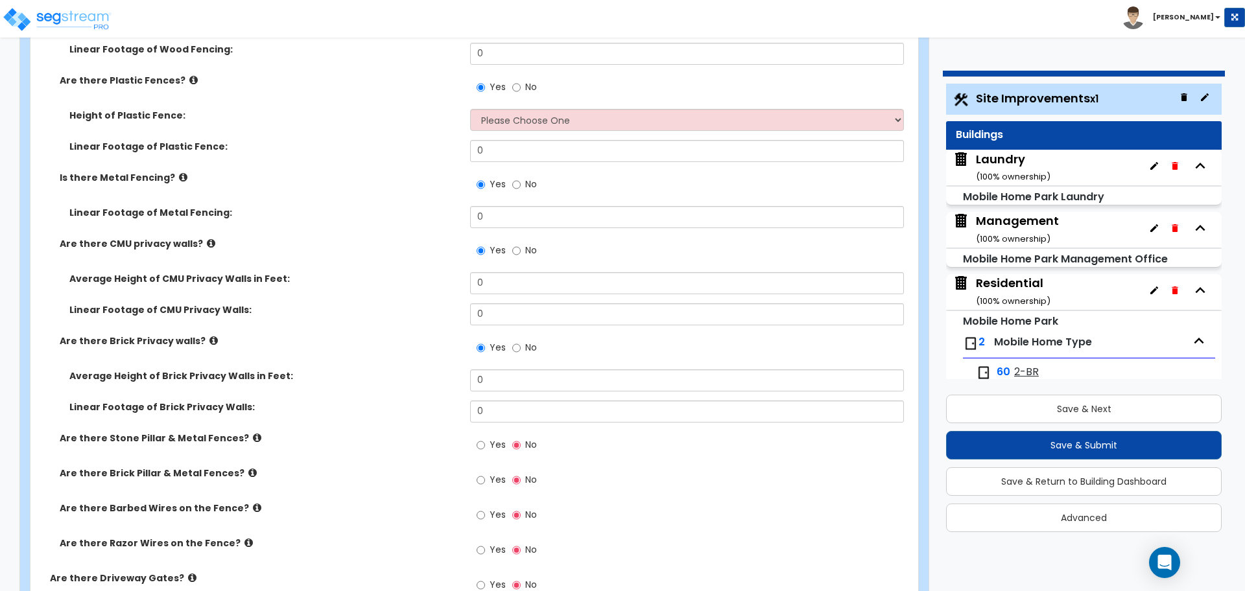
click at [209, 336] on icon at bounding box center [213, 341] width 8 height 10
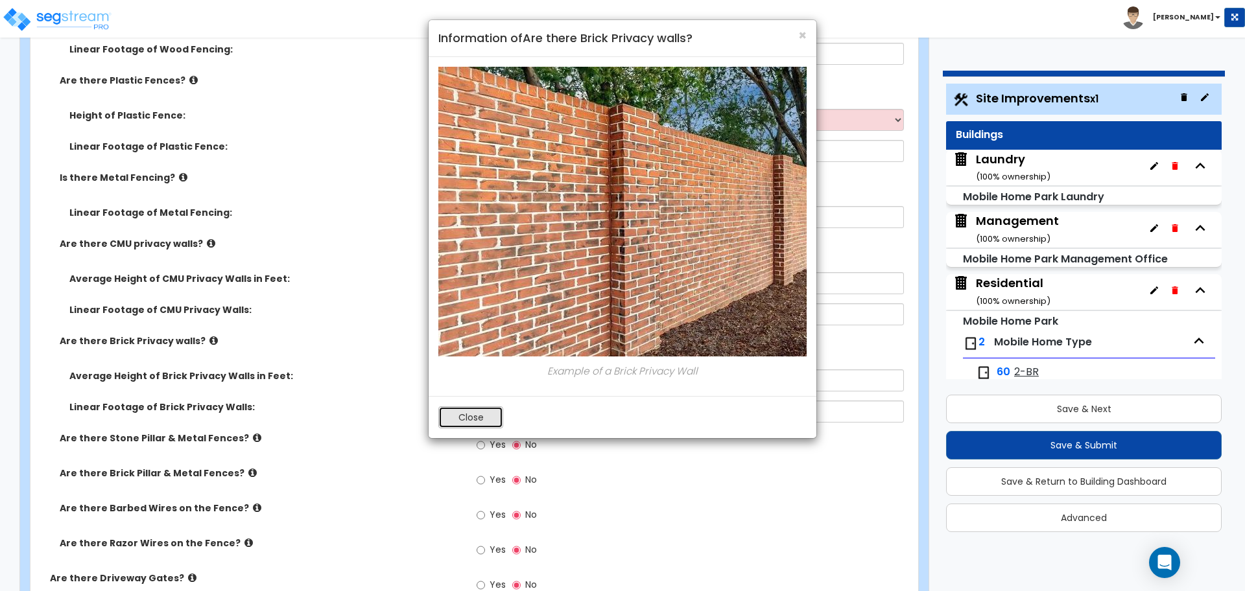
click at [449, 416] on button "Close" at bounding box center [470, 418] width 65 height 22
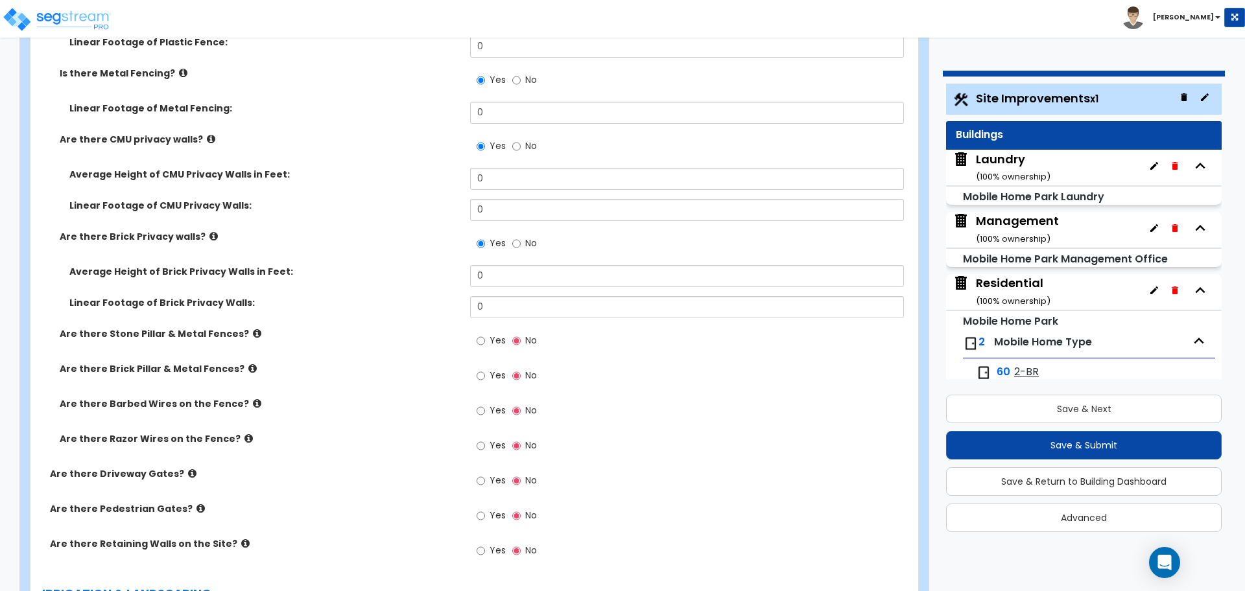
scroll to position [3276, 0]
click at [489, 352] on div "Yes No" at bounding box center [506, 341] width 73 height 30
click at [488, 345] on label "Yes" at bounding box center [491, 341] width 29 height 22
click at [485, 345] on input "Yes" at bounding box center [481, 340] width 8 height 14
radio input "true"
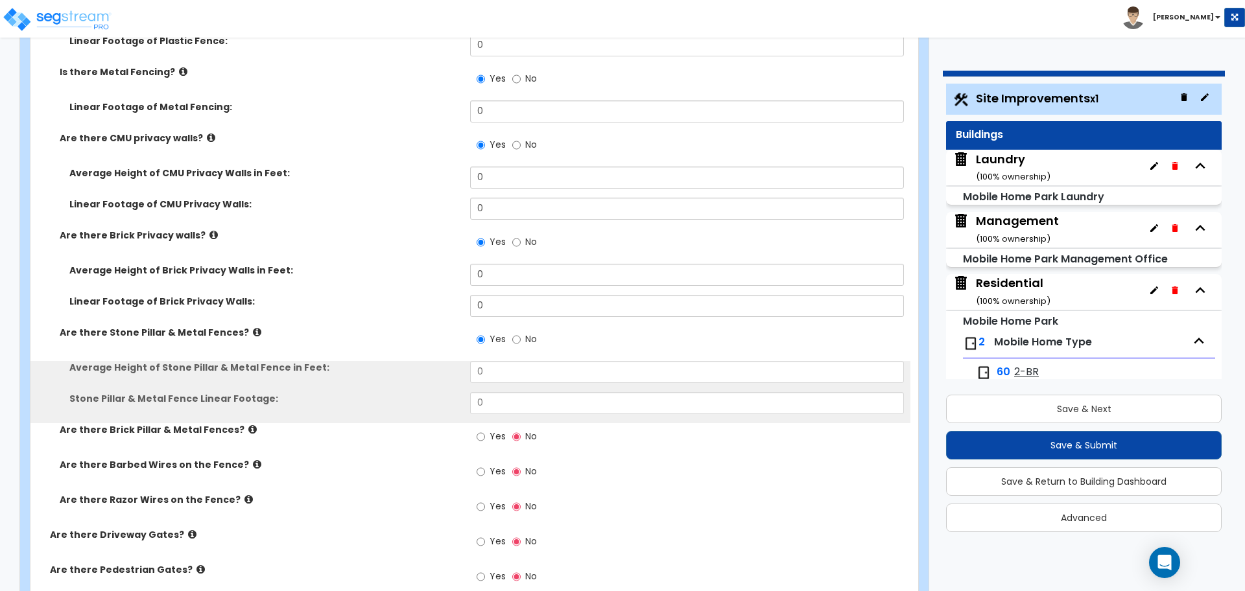
click at [253, 331] on icon at bounding box center [257, 332] width 8 height 10
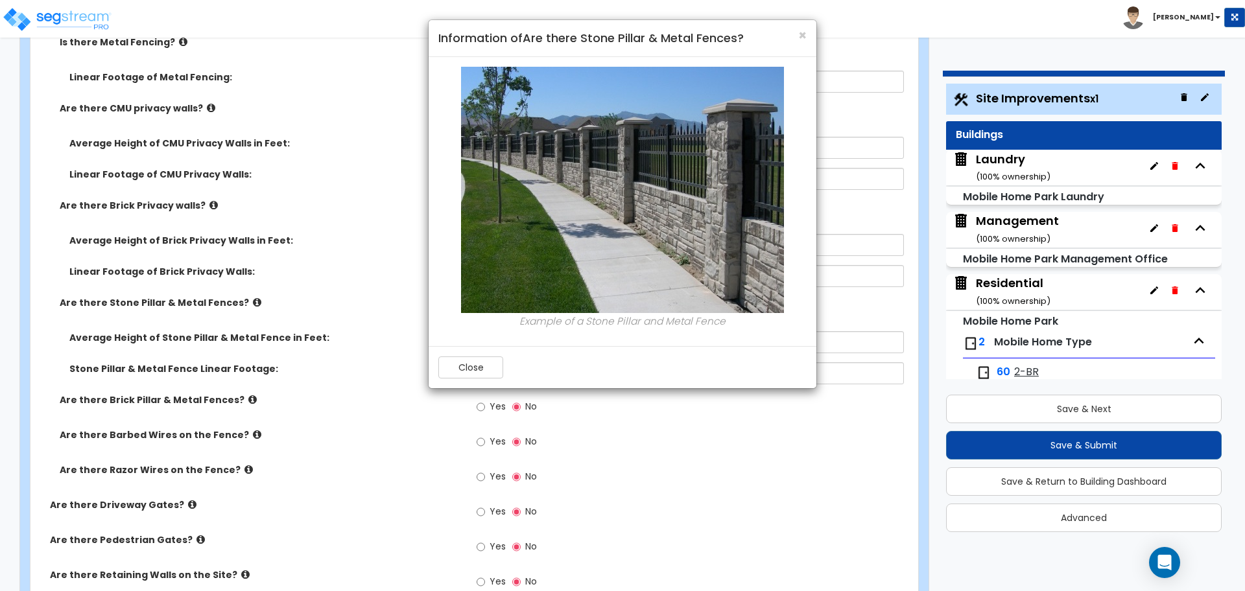
scroll to position [3310, 0]
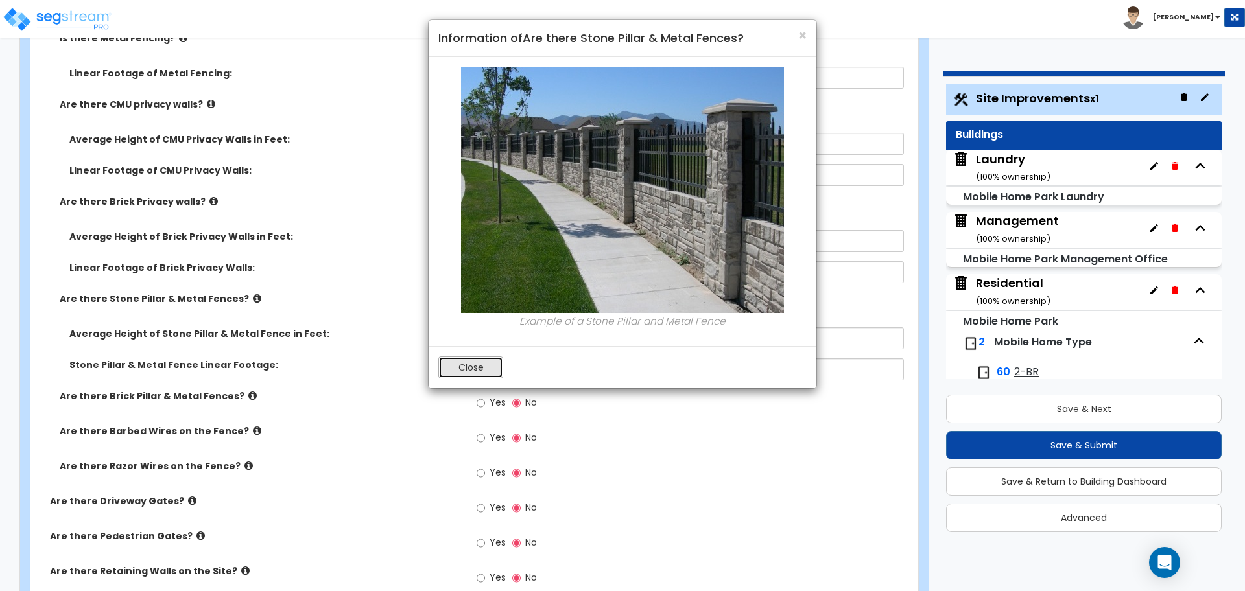
click at [473, 369] on button "Close" at bounding box center [470, 368] width 65 height 22
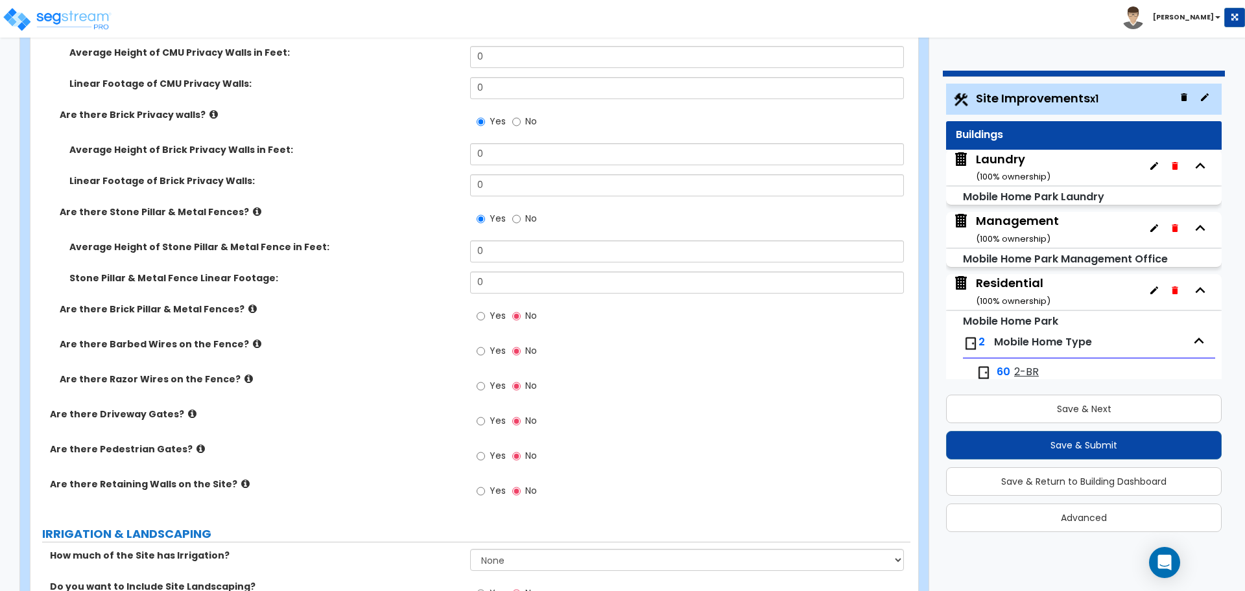
scroll to position [3403, 0]
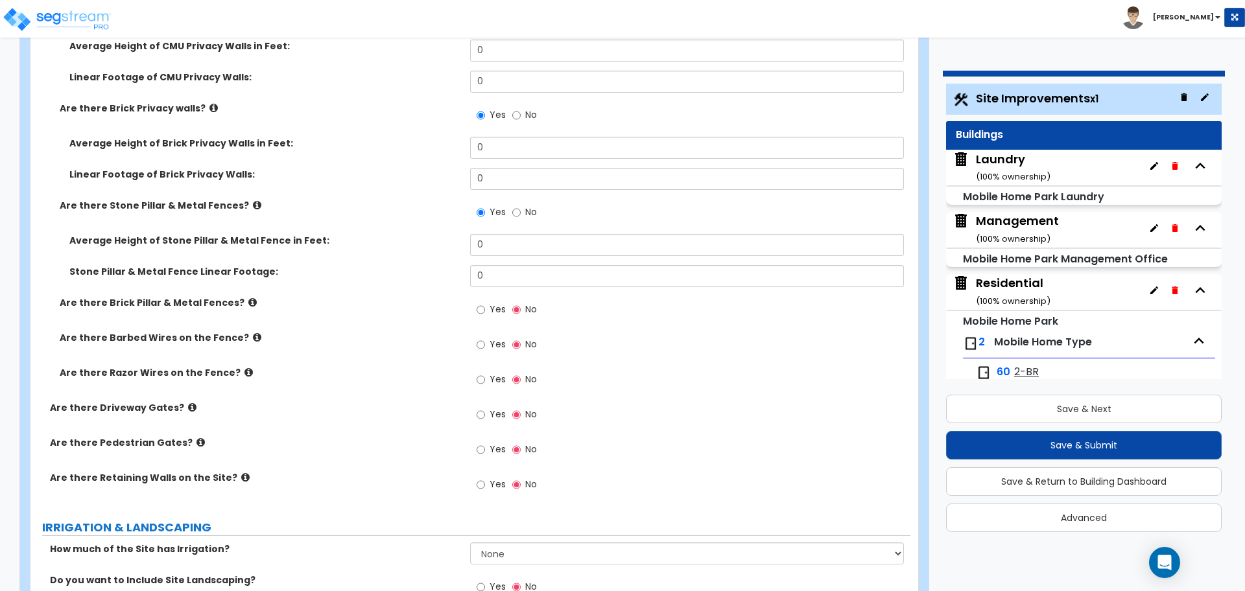
click at [488, 300] on label "Yes" at bounding box center [491, 311] width 29 height 22
click at [485, 303] on input "Yes" at bounding box center [481, 310] width 8 height 14
radio input "true"
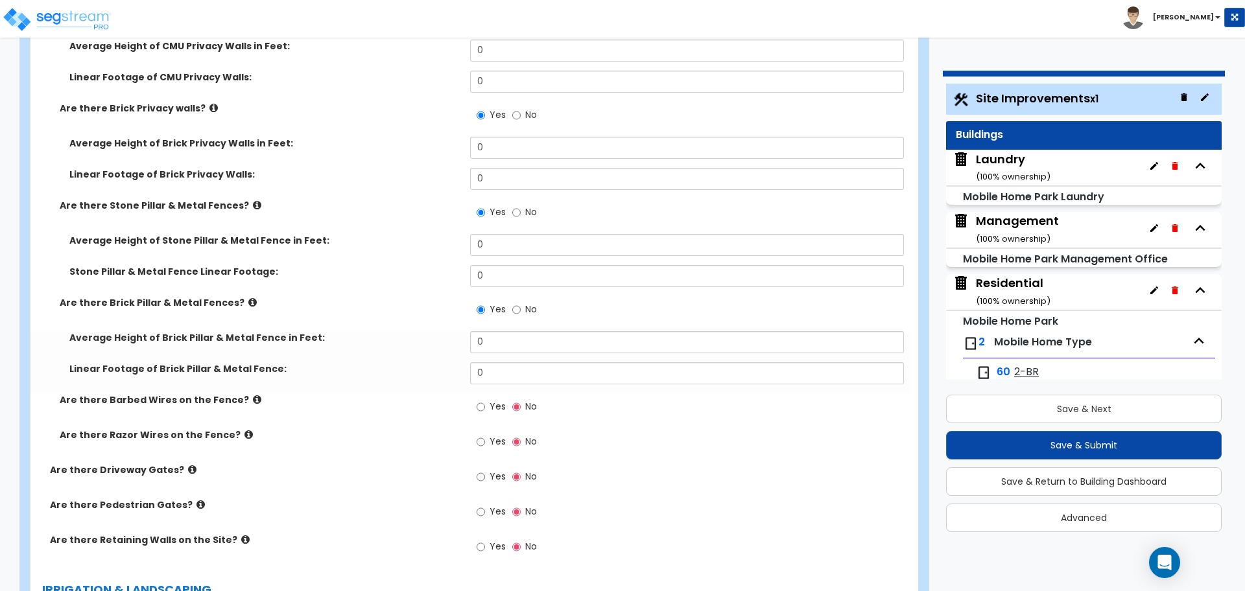
click at [248, 300] on icon at bounding box center [252, 303] width 8 height 10
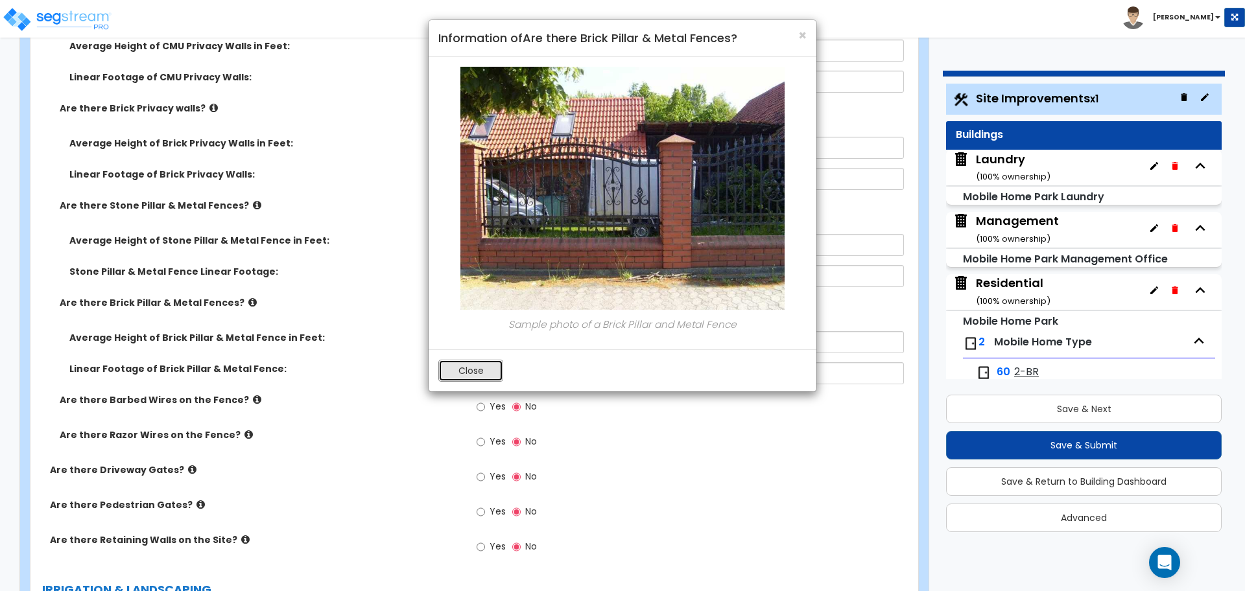
click at [473, 371] on button "Close" at bounding box center [470, 371] width 65 height 22
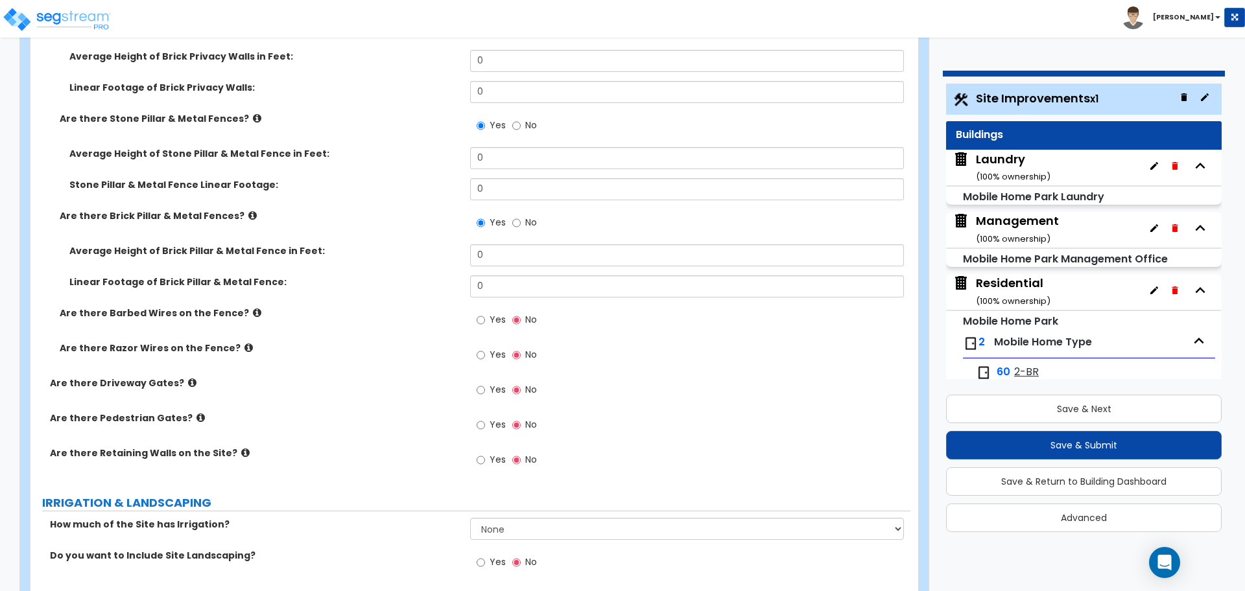
scroll to position [3495, 0]
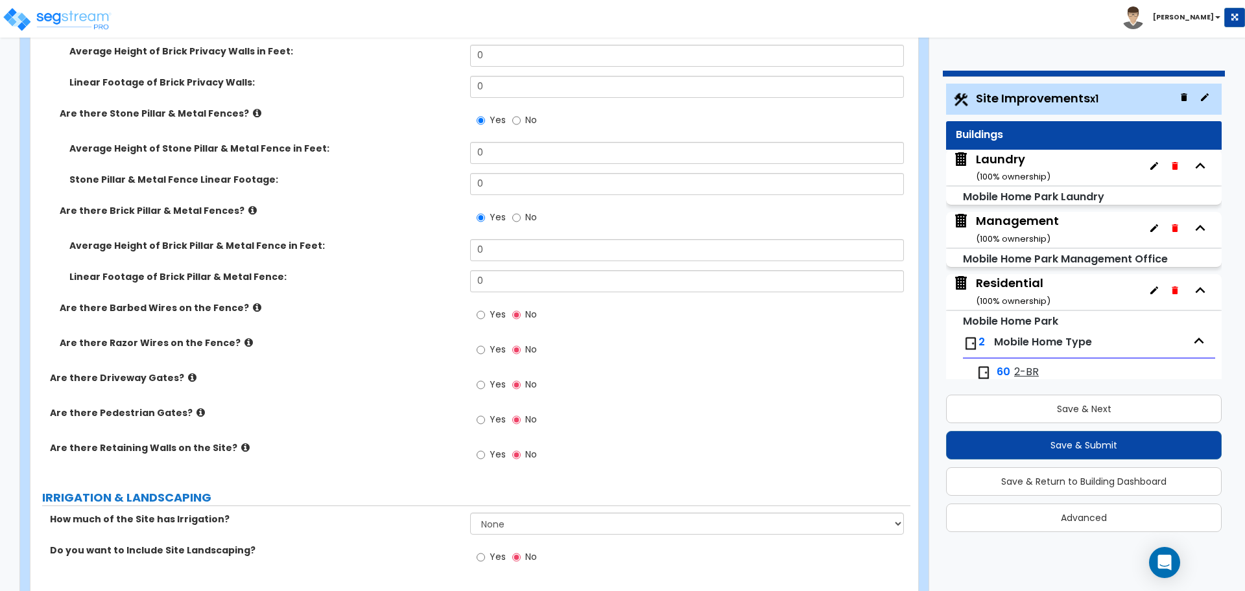
click at [492, 309] on span "Yes" at bounding box center [498, 314] width 16 height 13
click at [485, 309] on input "Yes" at bounding box center [481, 315] width 8 height 14
radio input "true"
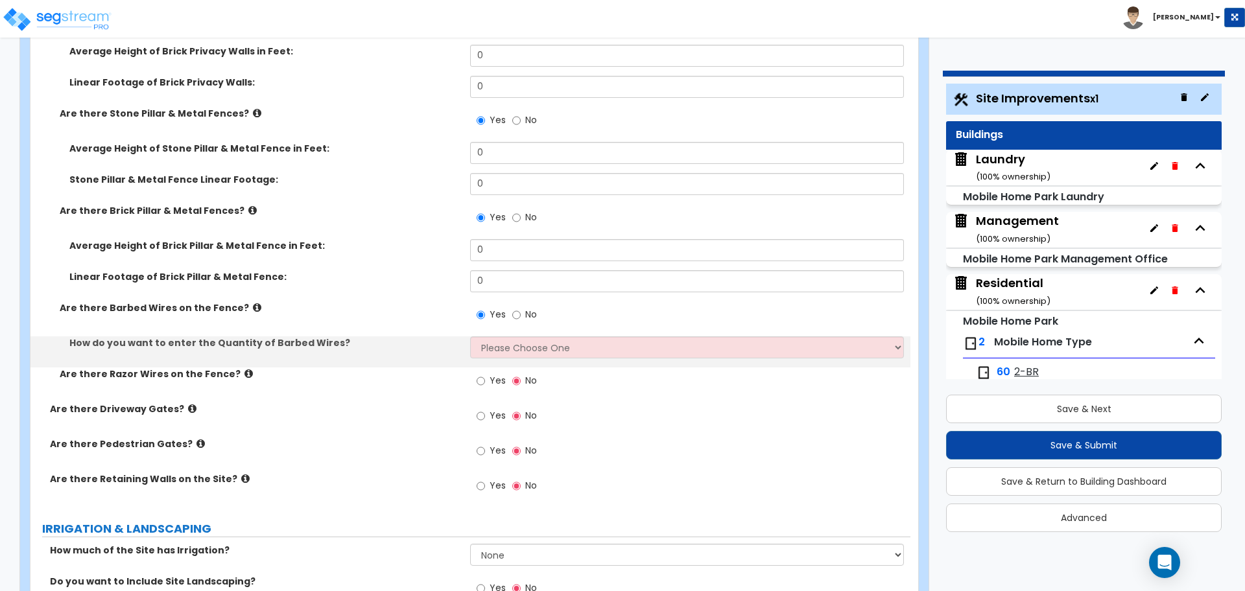
click at [235, 302] on label "Are there Barbed Wires on the Fence?" at bounding box center [260, 308] width 401 height 13
click at [253, 303] on icon at bounding box center [257, 308] width 8 height 10
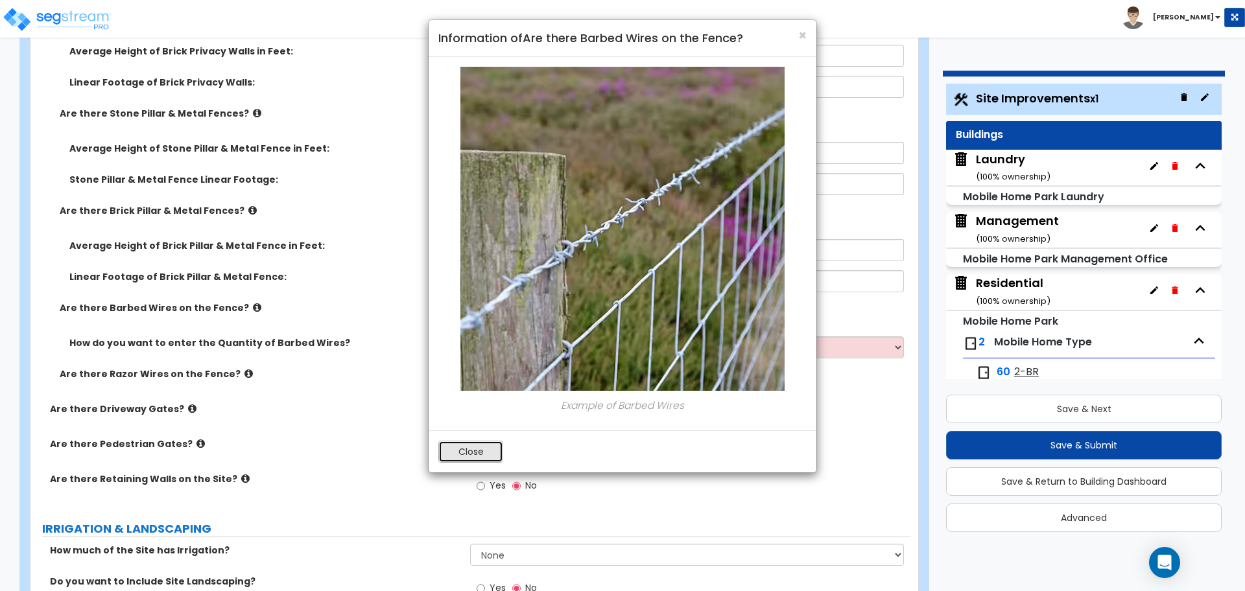
click at [476, 450] on button "Close" at bounding box center [470, 452] width 65 height 22
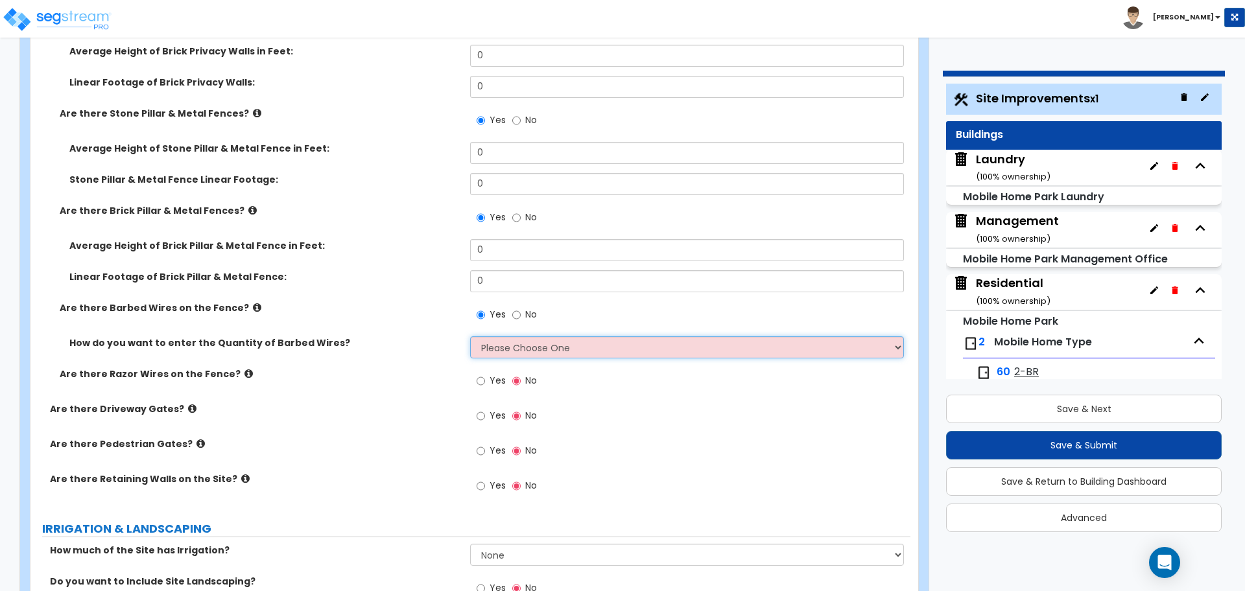
click at [495, 337] on select "Please Choose One Enter Linear Footage Enter Percentage I Don't Know - Please e…" at bounding box center [686, 348] width 433 height 22
click at [470, 337] on select "Please Choose One Enter Linear Footage Enter Percentage I Don't Know - Please e…" at bounding box center [686, 348] width 433 height 22
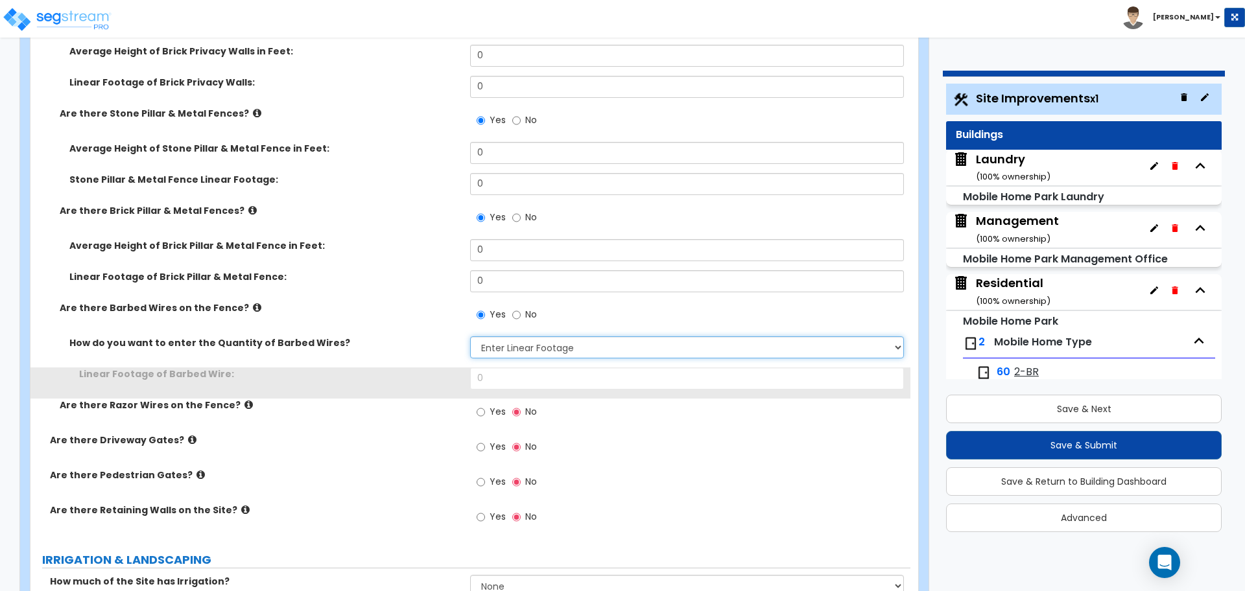
click at [502, 355] on select "Please Choose One Enter Linear Footage Enter Percentage I Don't Know - Please e…" at bounding box center [686, 348] width 433 height 22
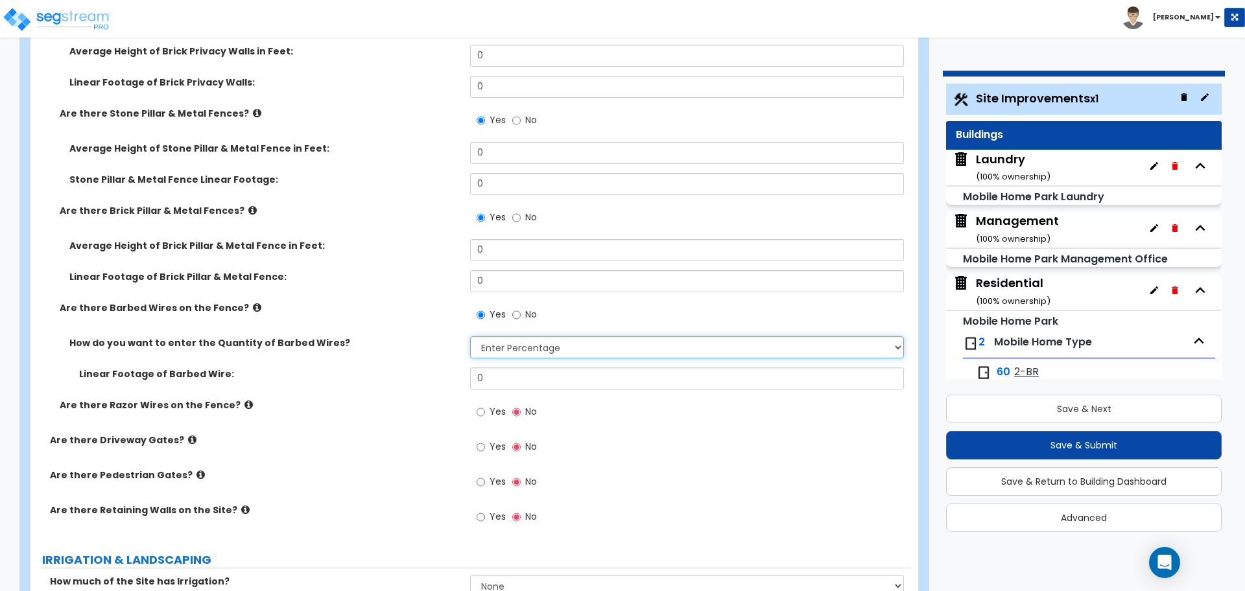
click at [470, 337] on select "Please Choose One Enter Linear Footage Enter Percentage I Don't Know - Please e…" at bounding box center [686, 348] width 433 height 22
click at [501, 346] on select "Please Choose One Enter Linear Footage Enter Percentage I Don't Know - Please e…" at bounding box center [686, 348] width 433 height 22
select select "3"
click at [470, 337] on select "Please Choose One Enter Linear Footage Enter Percentage I Don't Know - Please e…" at bounding box center [686, 348] width 433 height 22
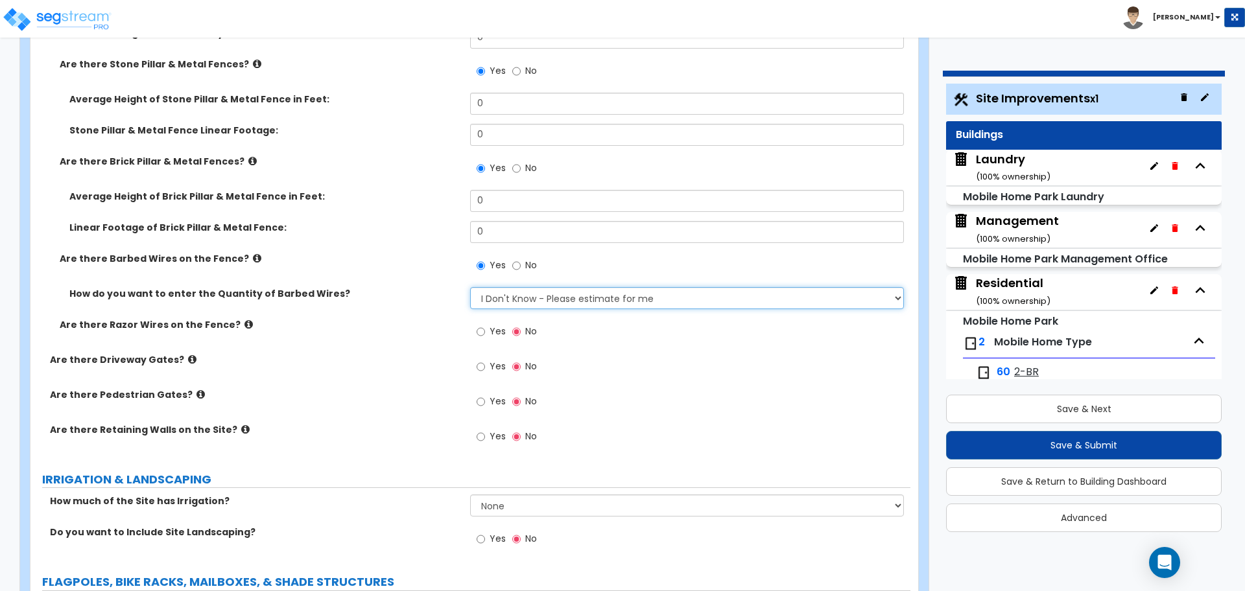
scroll to position [3546, 0]
click at [238, 318] on label "Are there Razor Wires on the Fence?" at bounding box center [260, 323] width 401 height 13
click at [244, 318] on icon at bounding box center [248, 323] width 8 height 10
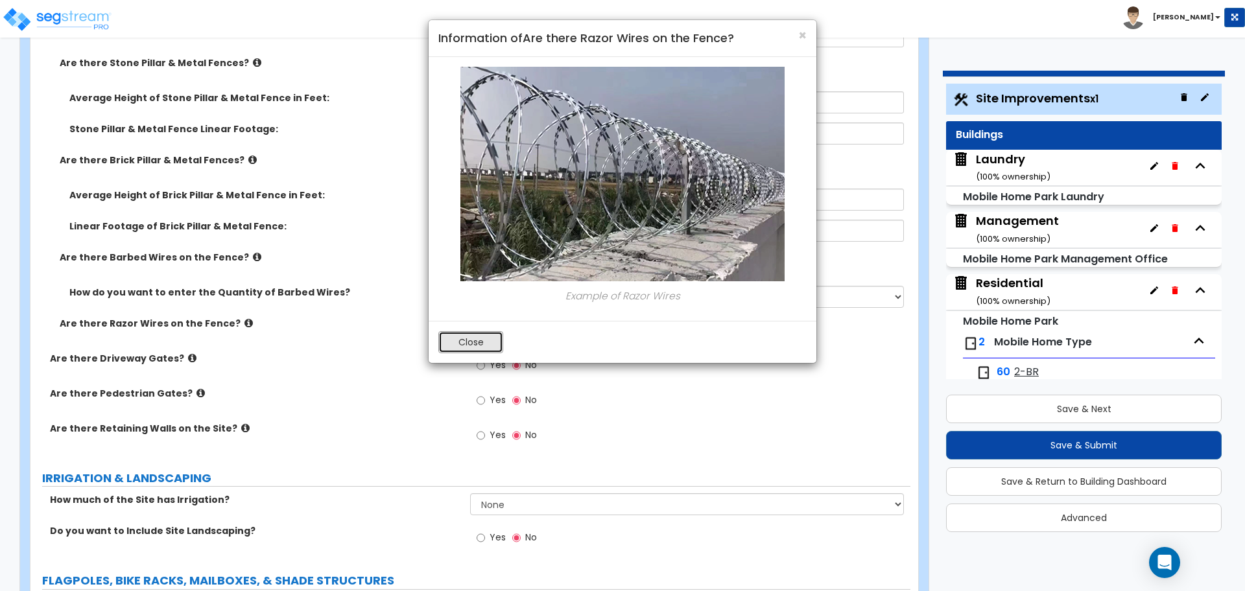
click at [445, 341] on button "Close" at bounding box center [470, 342] width 65 height 22
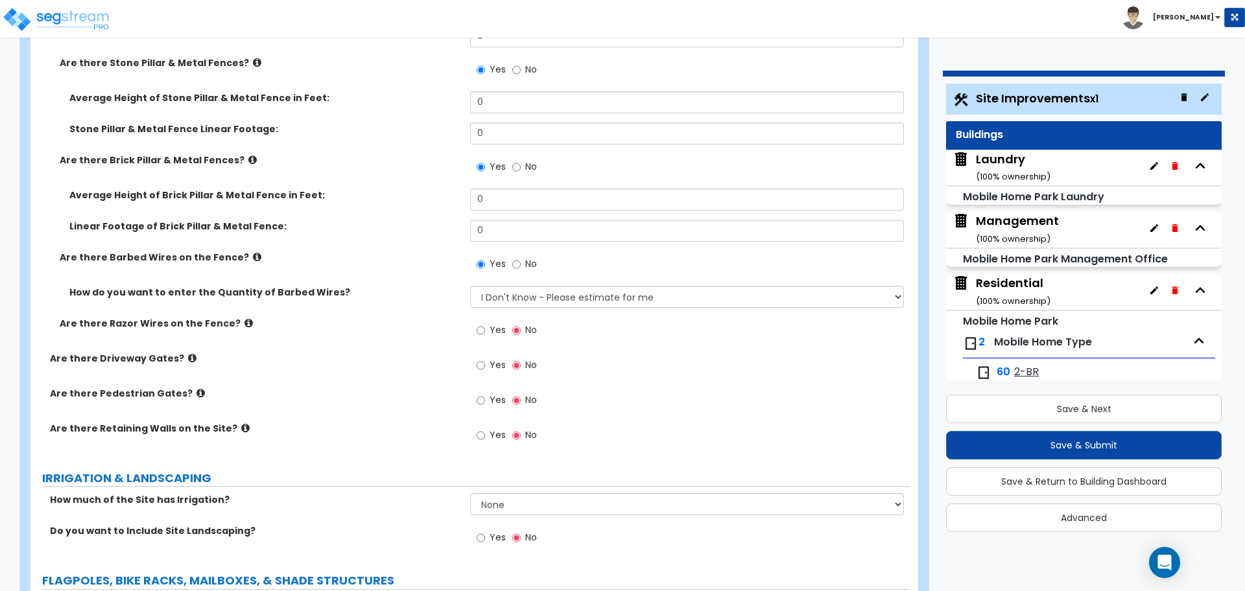
click at [486, 332] on label "Yes" at bounding box center [491, 332] width 29 height 22
click at [485, 332] on input "Yes" at bounding box center [481, 331] width 8 height 14
radio input "true"
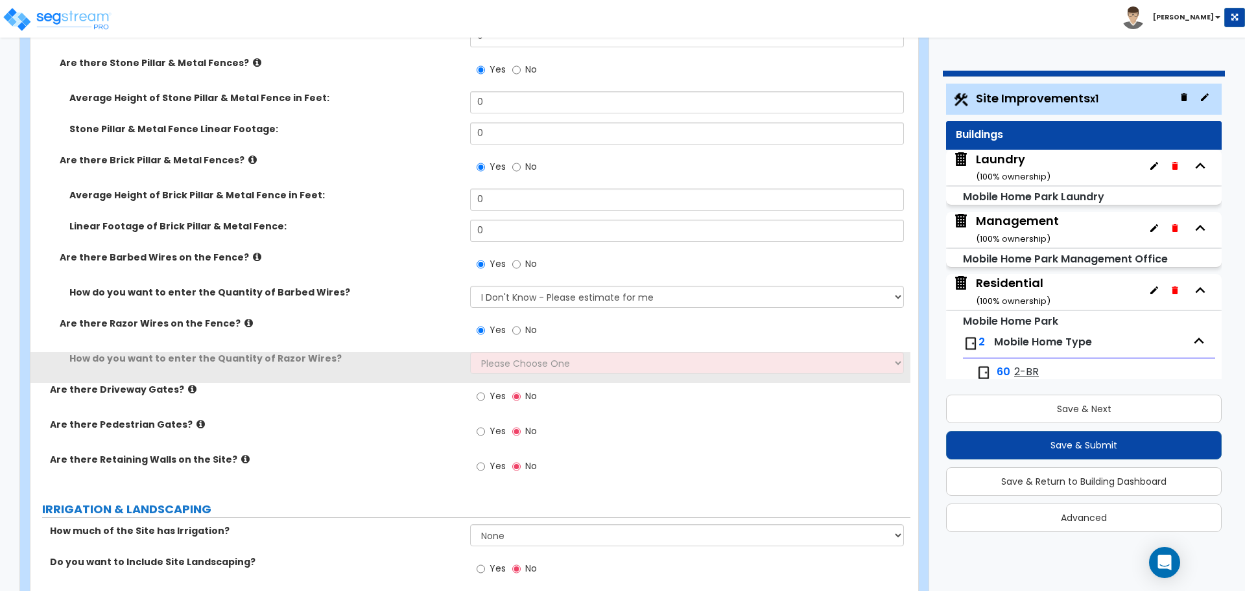
click at [503, 348] on div "Yes No" at bounding box center [690, 334] width 440 height 35
click at [504, 357] on select "Please Choose One Enter Linear Footage Enter Percentage I Don't Know - Please e…" at bounding box center [686, 363] width 433 height 22
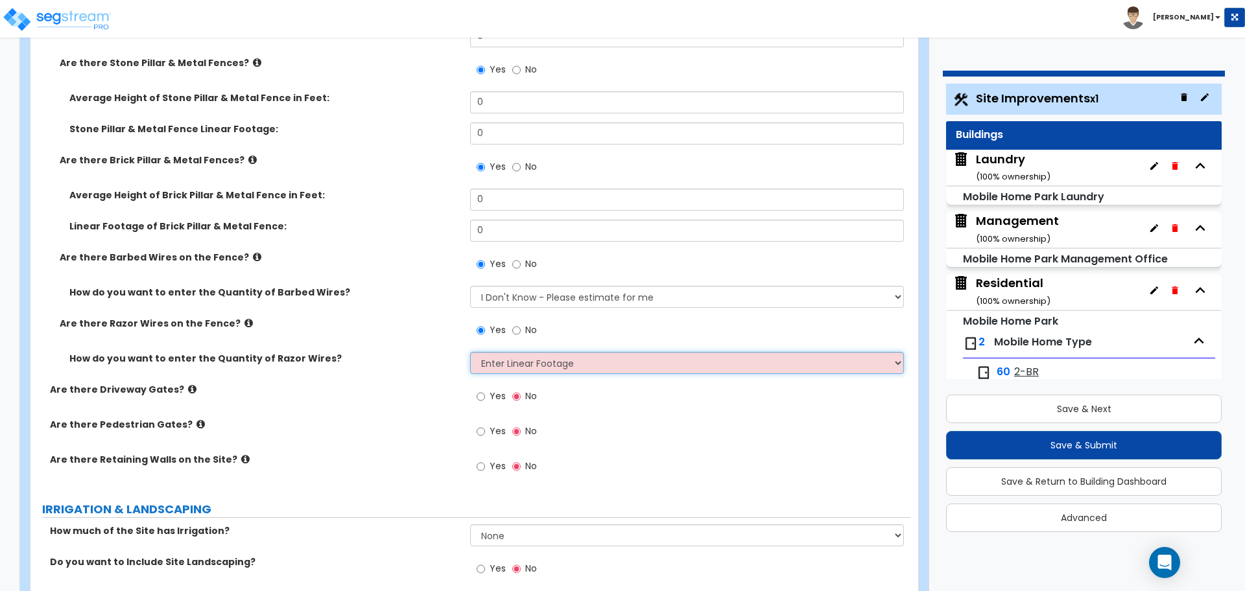
click at [470, 352] on select "Please Choose One Enter Linear Footage Enter Percentage I Don't Know - Please e…" at bounding box center [686, 363] width 433 height 22
click at [502, 361] on select "Please Choose One Enter Linear Footage Enter Percentage I Don't Know - Please e…" at bounding box center [686, 363] width 433 height 22
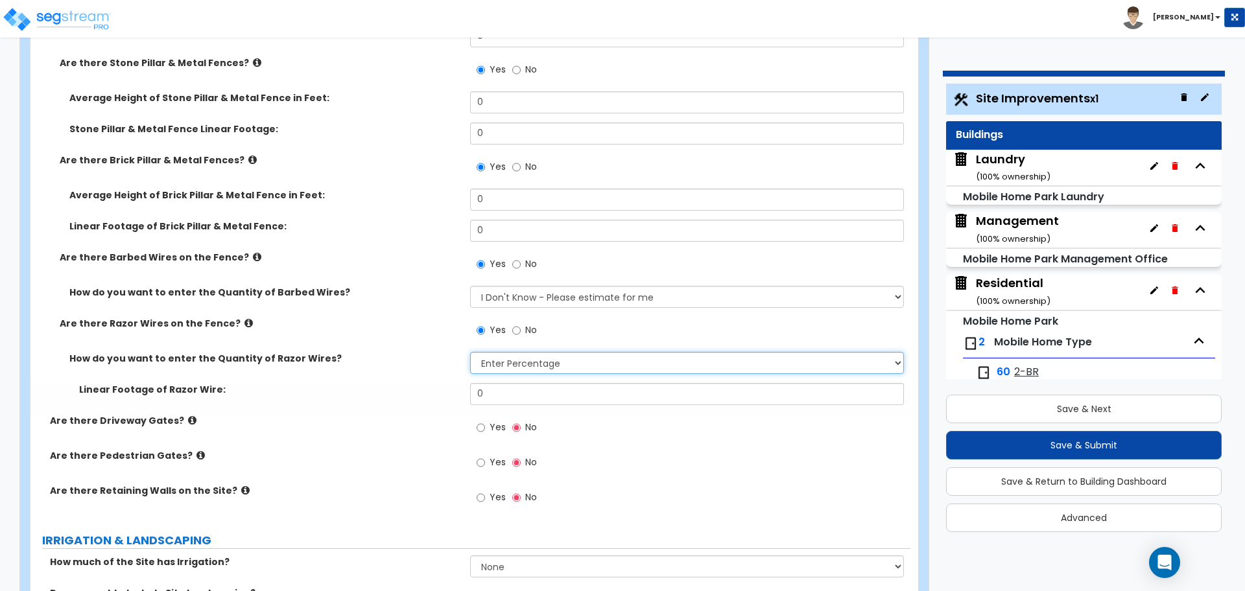
click at [470, 352] on select "Please Choose One Enter Linear Footage Enter Percentage I Don't Know - Please e…" at bounding box center [686, 363] width 433 height 22
click at [506, 359] on select "Please Choose One Enter Linear Footage Enter Percentage I Don't Know - Please e…" at bounding box center [686, 363] width 433 height 22
select select "3"
click at [470, 352] on select "Please Choose One Enter Linear Footage Enter Percentage I Don't Know - Please e…" at bounding box center [686, 363] width 433 height 22
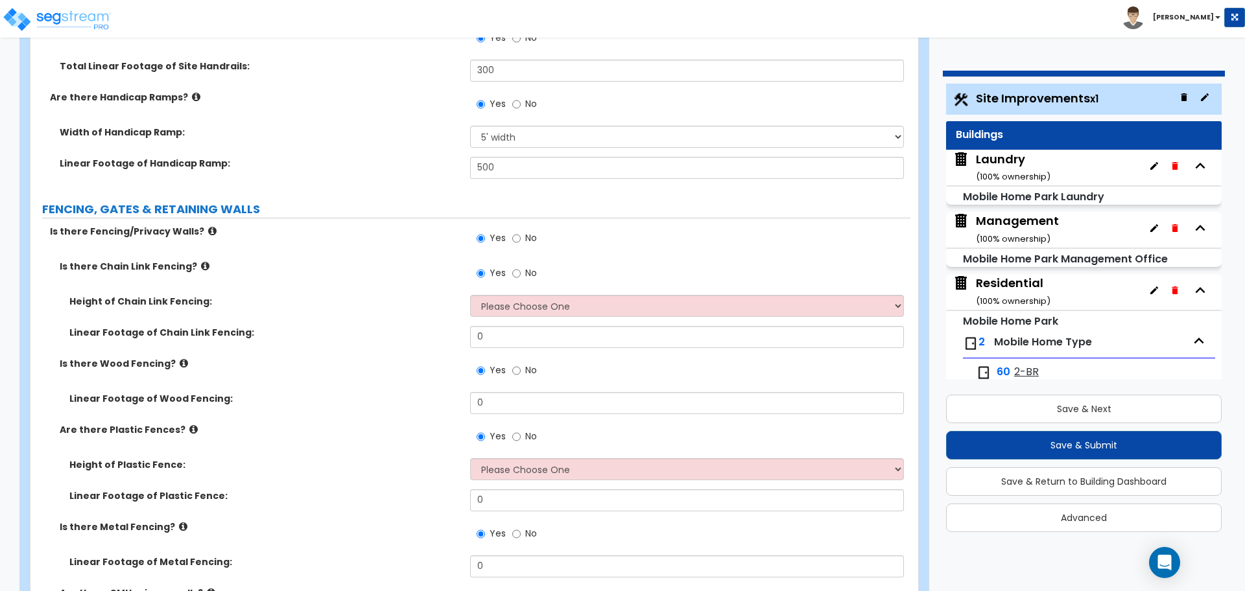
scroll to position [2788, 0]
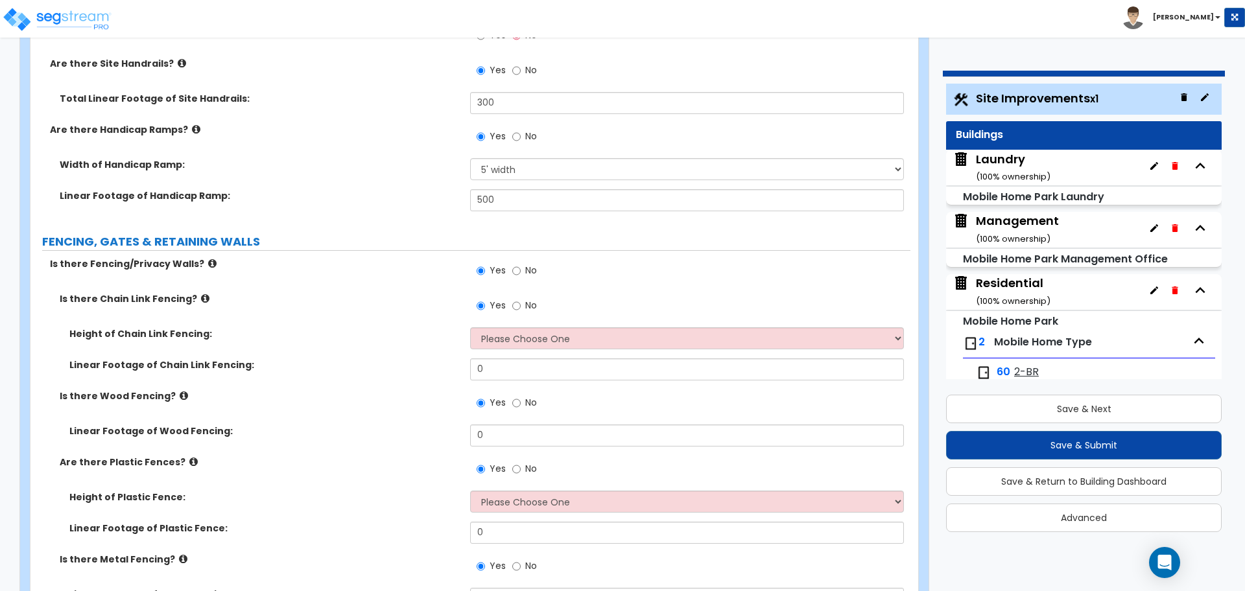
click at [511, 270] on div "Yes No" at bounding box center [506, 272] width 73 height 30
click at [520, 267] on input "No" at bounding box center [516, 271] width 8 height 14
radio input "false"
radio input "true"
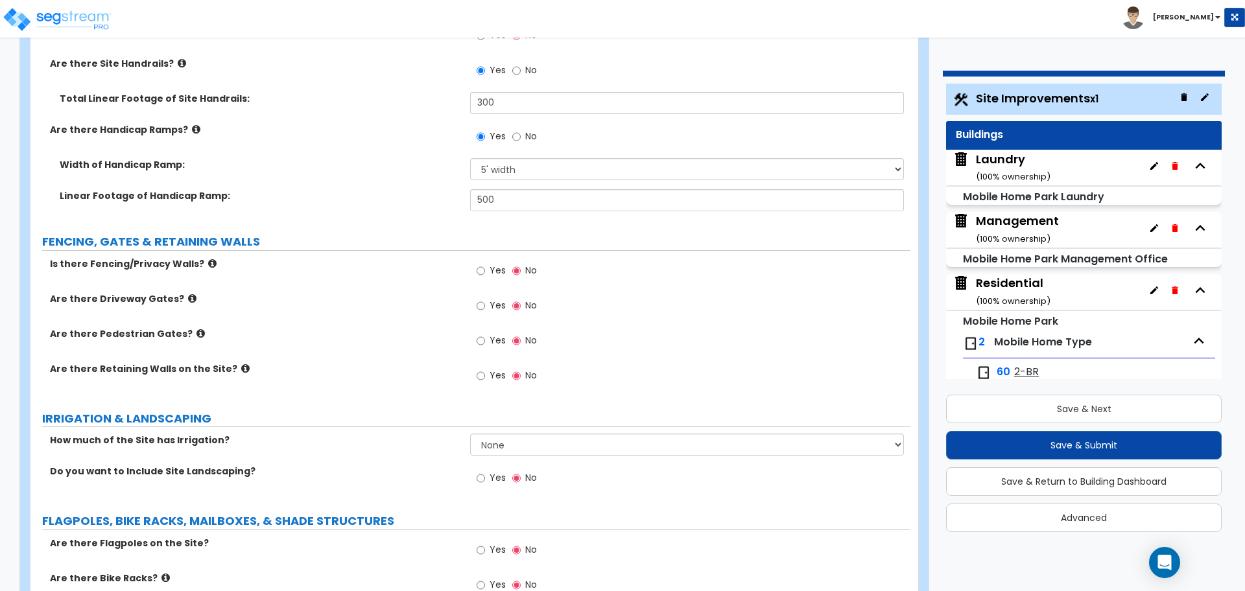
click at [500, 266] on span "Yes" at bounding box center [498, 270] width 16 height 13
click at [485, 266] on input "Yes" at bounding box center [481, 271] width 8 height 14
radio input "true"
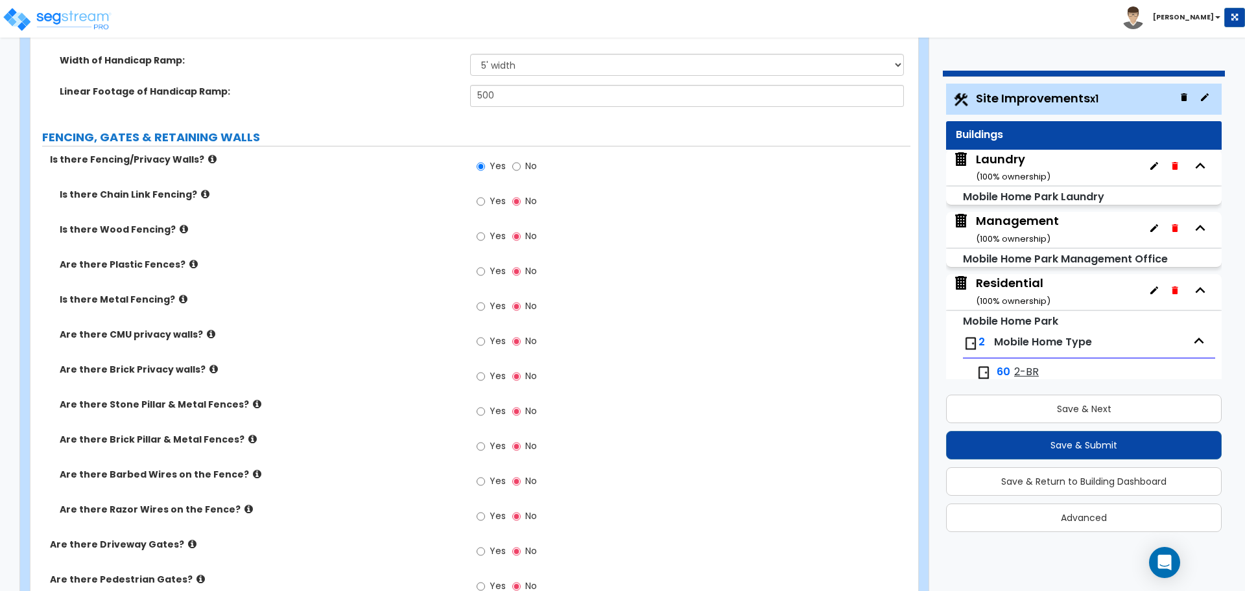
click at [488, 201] on label "Yes" at bounding box center [491, 203] width 29 height 22
click at [485, 201] on input "Yes" at bounding box center [481, 202] width 8 height 14
radio input "true"
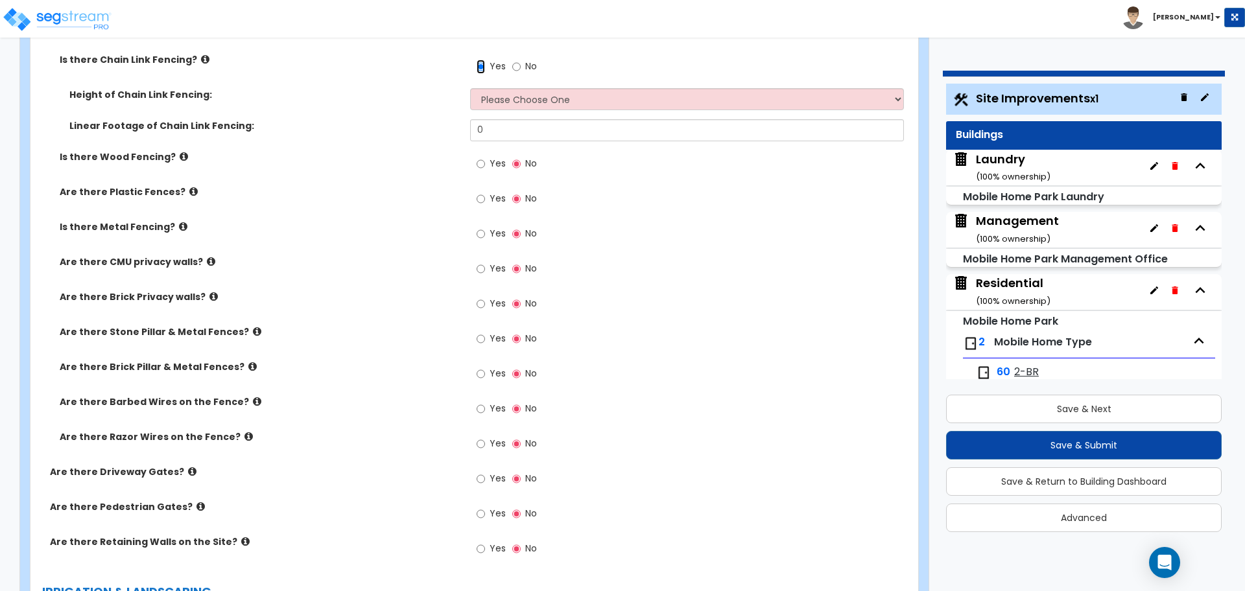
scroll to position [3029, 0]
click at [244, 435] on icon at bounding box center [248, 435] width 8 height 10
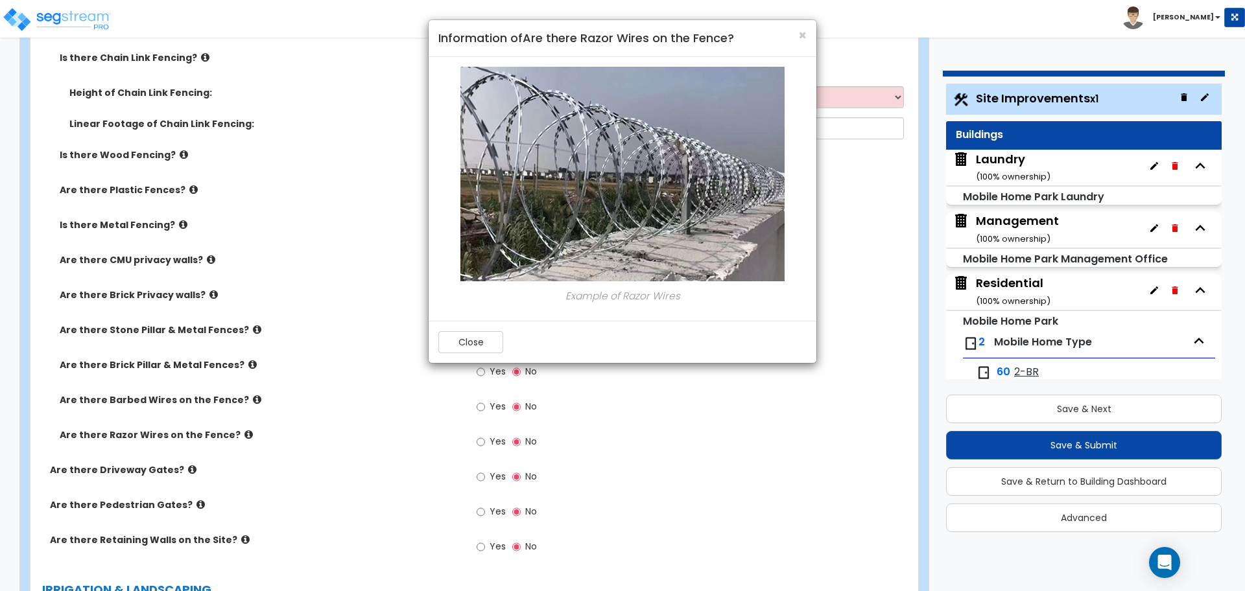
click at [459, 353] on div "Close" at bounding box center [623, 342] width 388 height 42
click at [466, 340] on button "Close" at bounding box center [470, 342] width 65 height 22
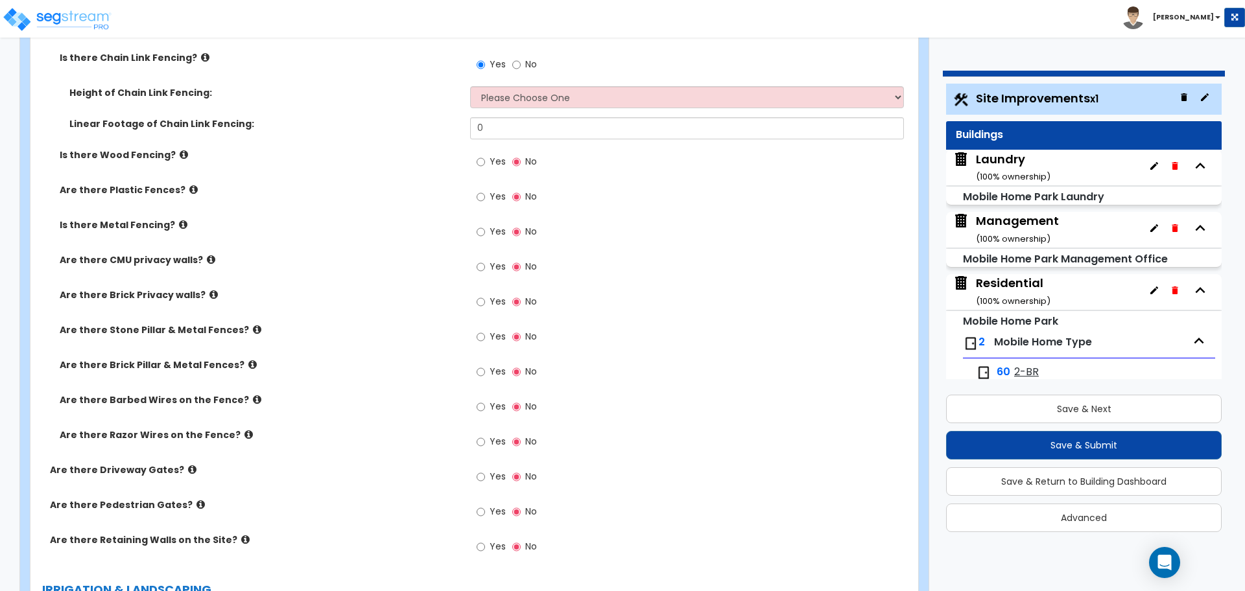
click at [253, 396] on icon at bounding box center [257, 400] width 8 height 10
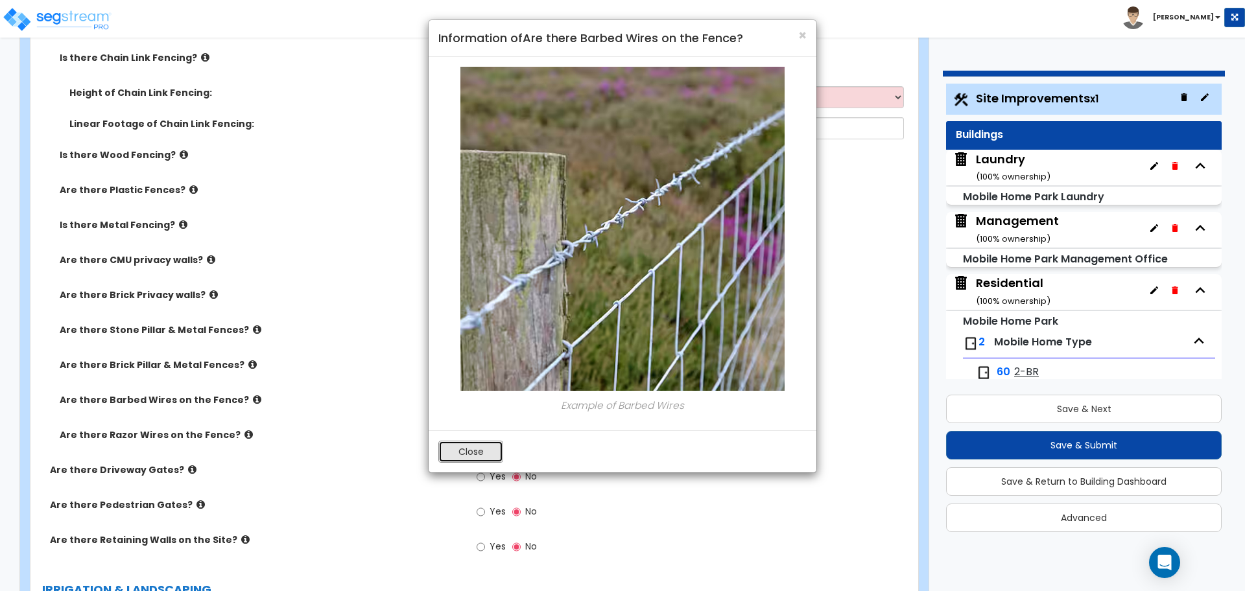
drag, startPoint x: 462, startPoint y: 441, endPoint x: 447, endPoint y: 436, distance: 15.6
click at [461, 441] on button "Close" at bounding box center [470, 452] width 65 height 22
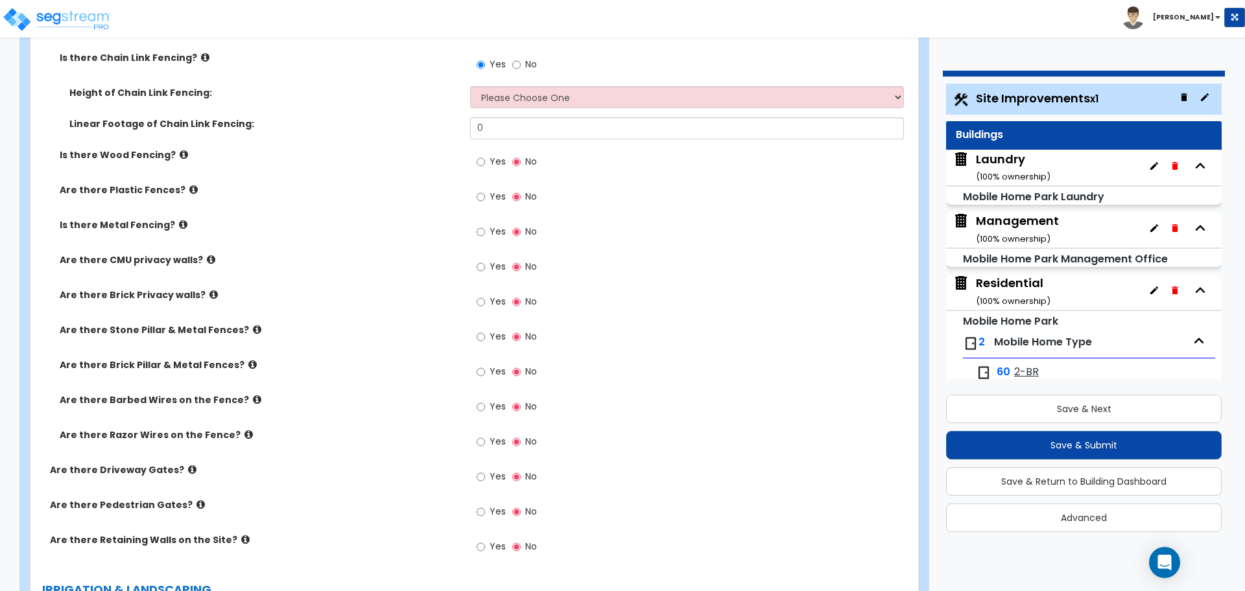
click at [248, 360] on icon at bounding box center [252, 365] width 8 height 10
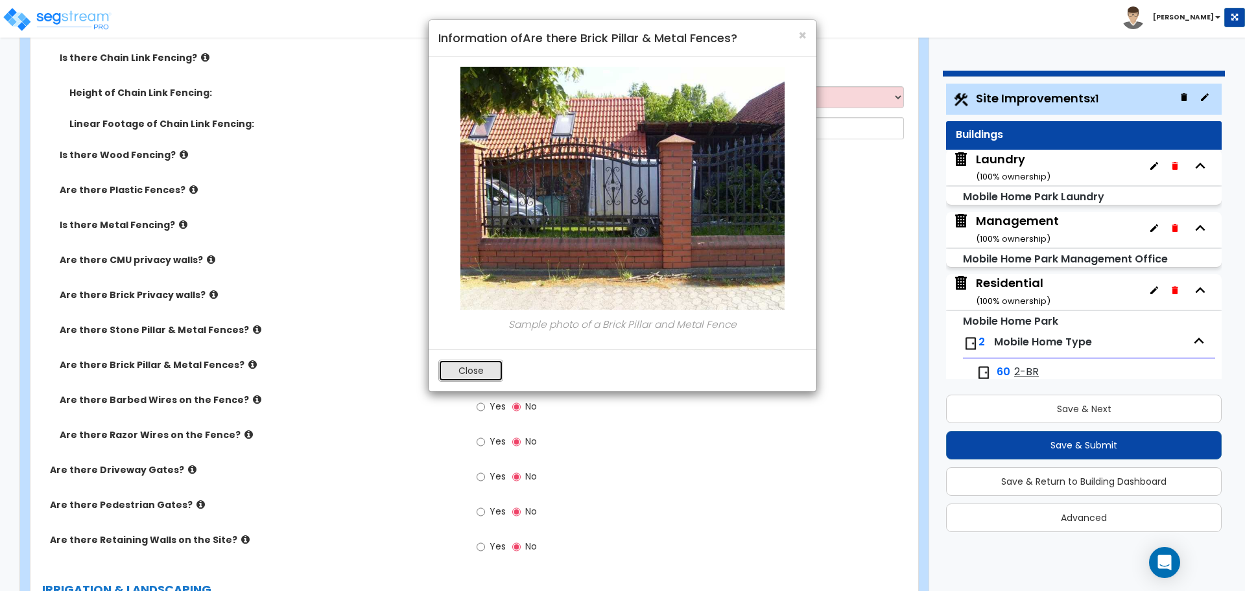
click at [453, 369] on button "Close" at bounding box center [470, 371] width 65 height 22
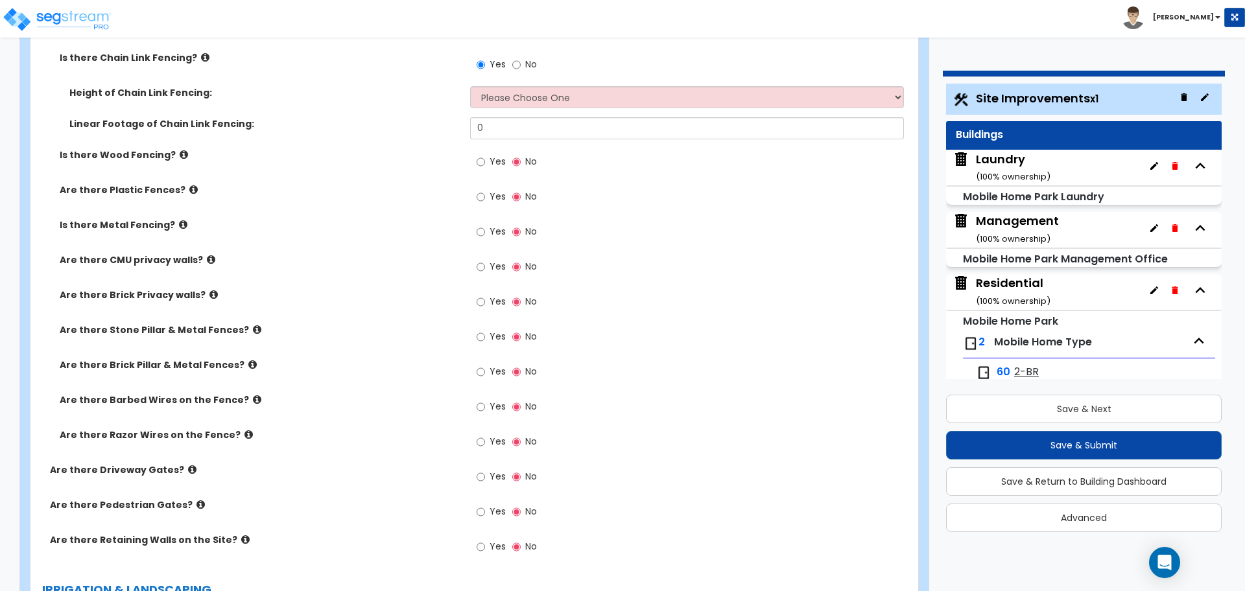
click at [253, 325] on icon at bounding box center [257, 330] width 8 height 10
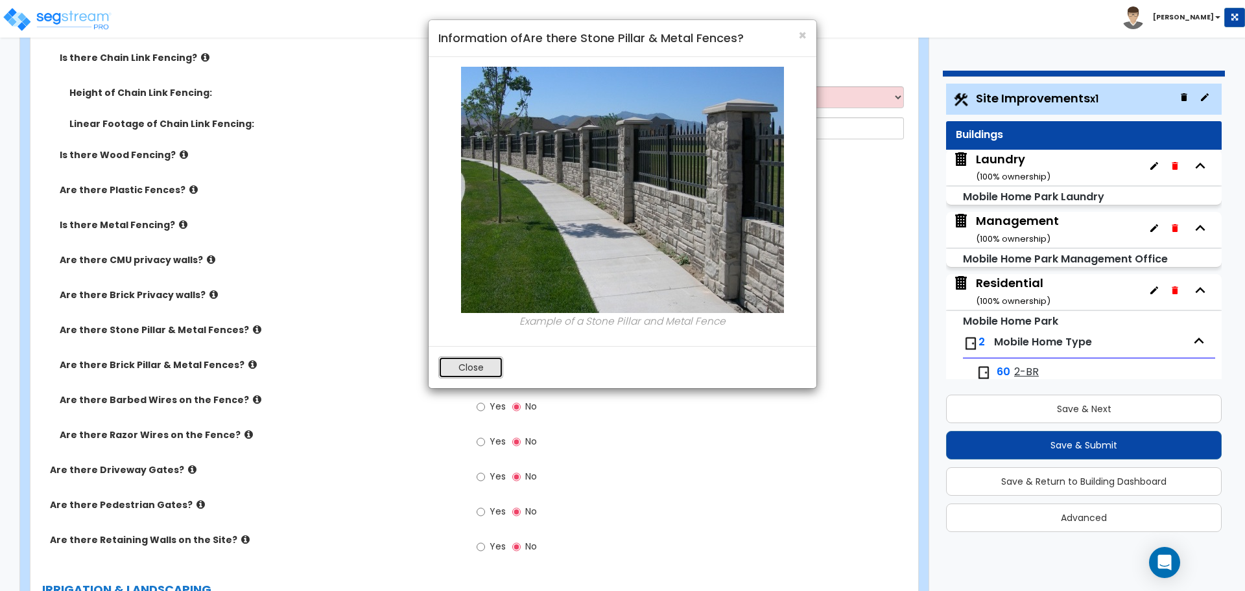
click at [448, 367] on button "Close" at bounding box center [470, 368] width 65 height 22
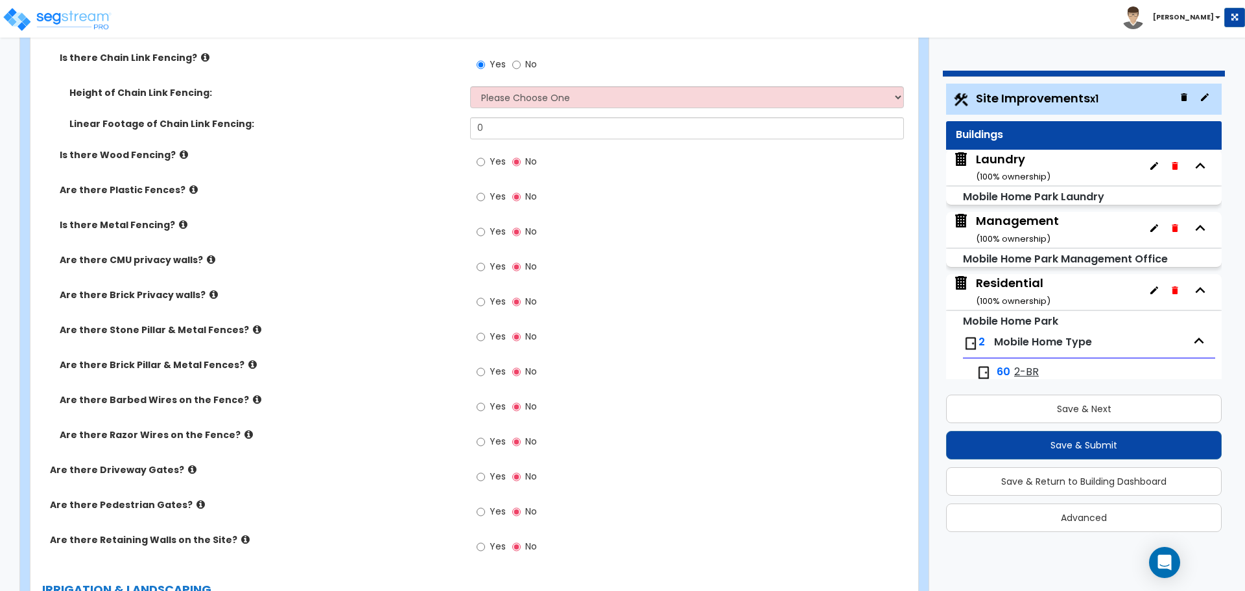
click at [209, 290] on icon at bounding box center [213, 295] width 8 height 10
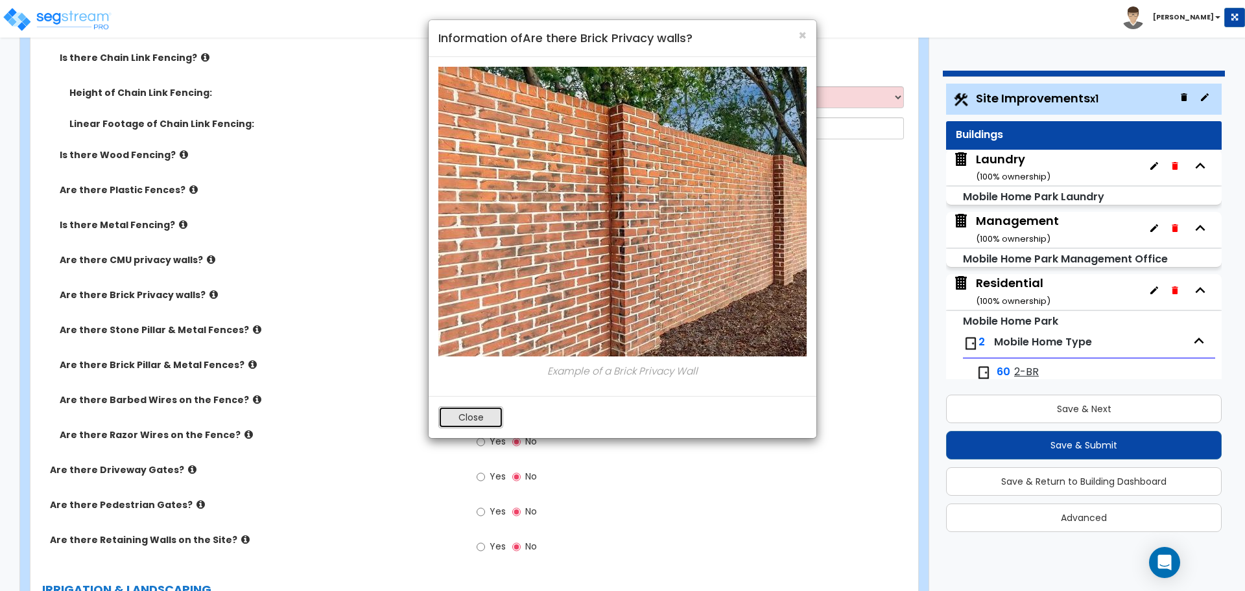
click at [488, 421] on button "Close" at bounding box center [470, 418] width 65 height 22
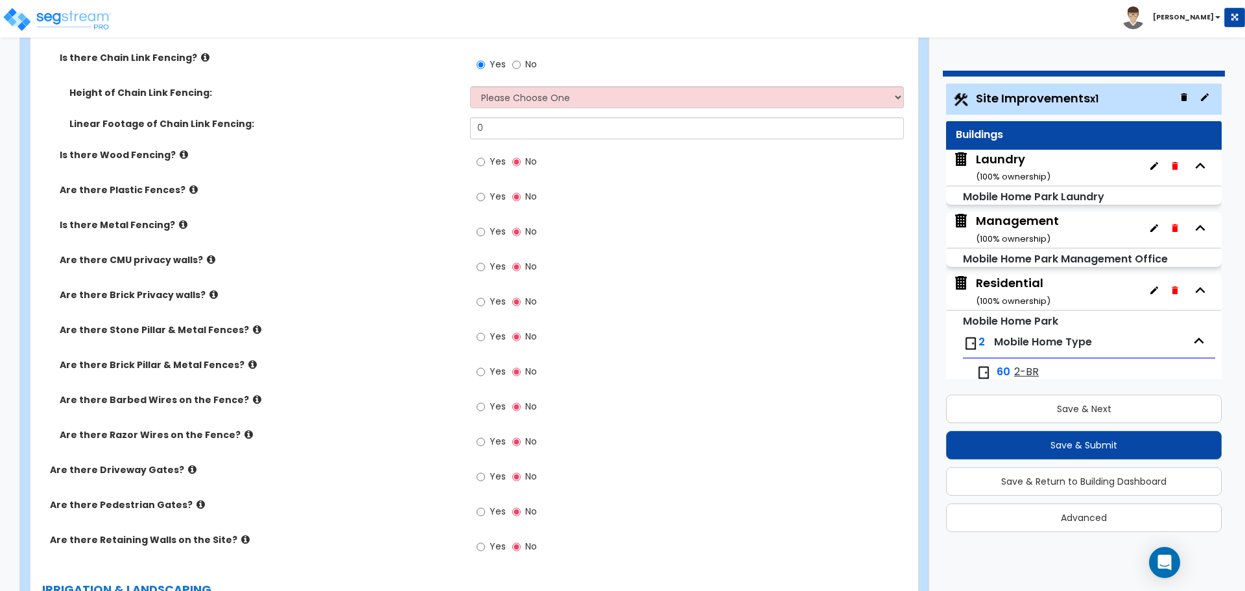
click at [207, 255] on icon at bounding box center [211, 260] width 8 height 10
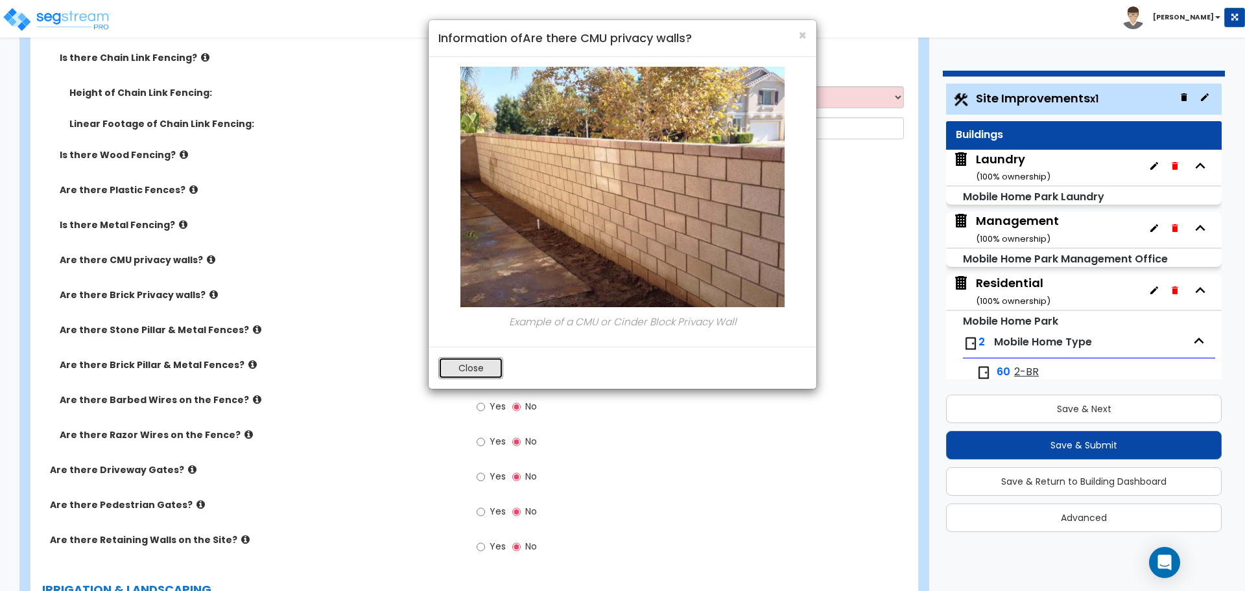
drag, startPoint x: 455, startPoint y: 367, endPoint x: 442, endPoint y: 357, distance: 16.1
click at [455, 367] on button "Close" at bounding box center [470, 368] width 65 height 22
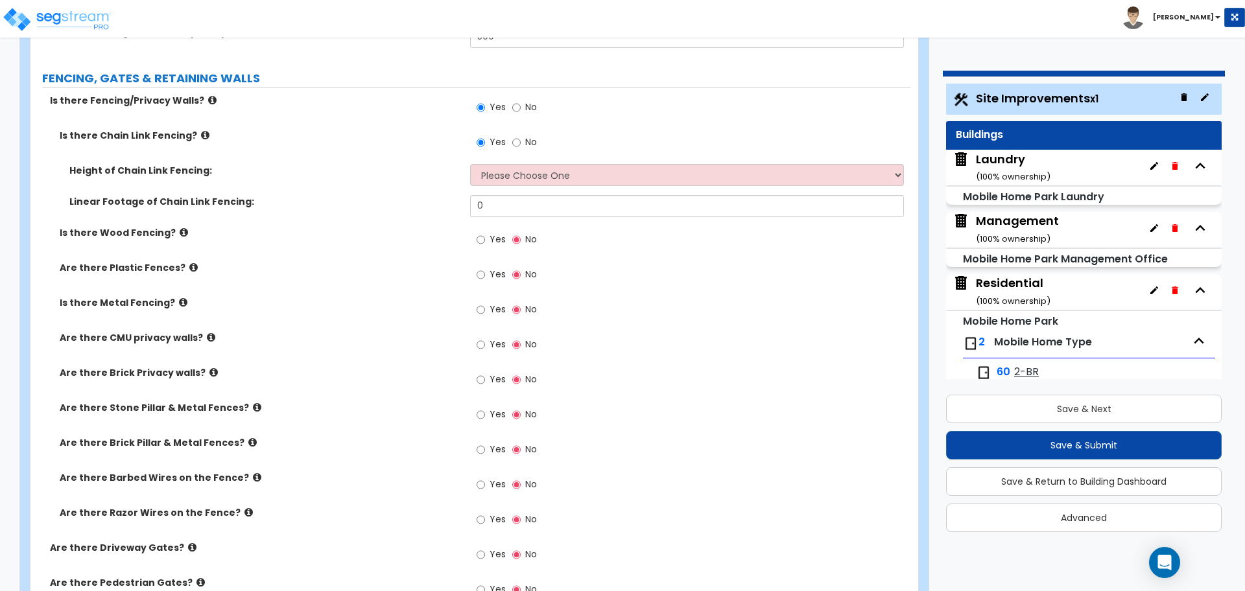
scroll to position [2952, 0]
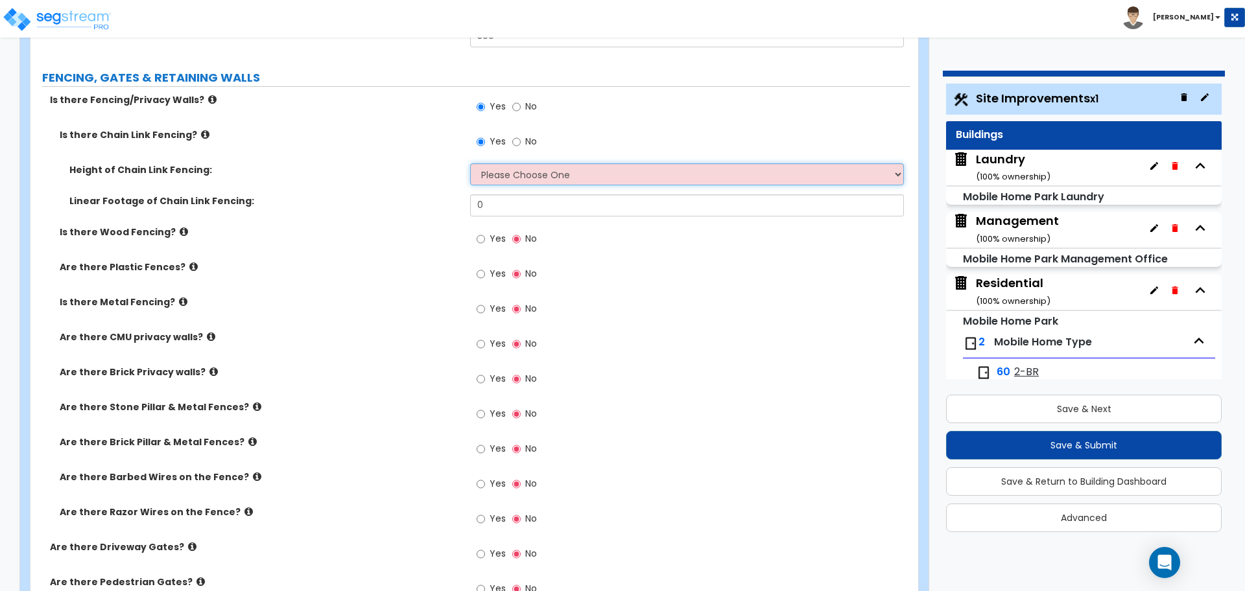
click at [510, 174] on select "Please Choose One 3 feet 4 feet 5 feet 6 feet 10 feet 12 feet" at bounding box center [686, 174] width 433 height 22
select select "4"
click at [470, 163] on select "Please Choose One 3 feet 4 feet 5 feet 6 feet 10 feet 12 feet" at bounding box center [686, 174] width 433 height 22
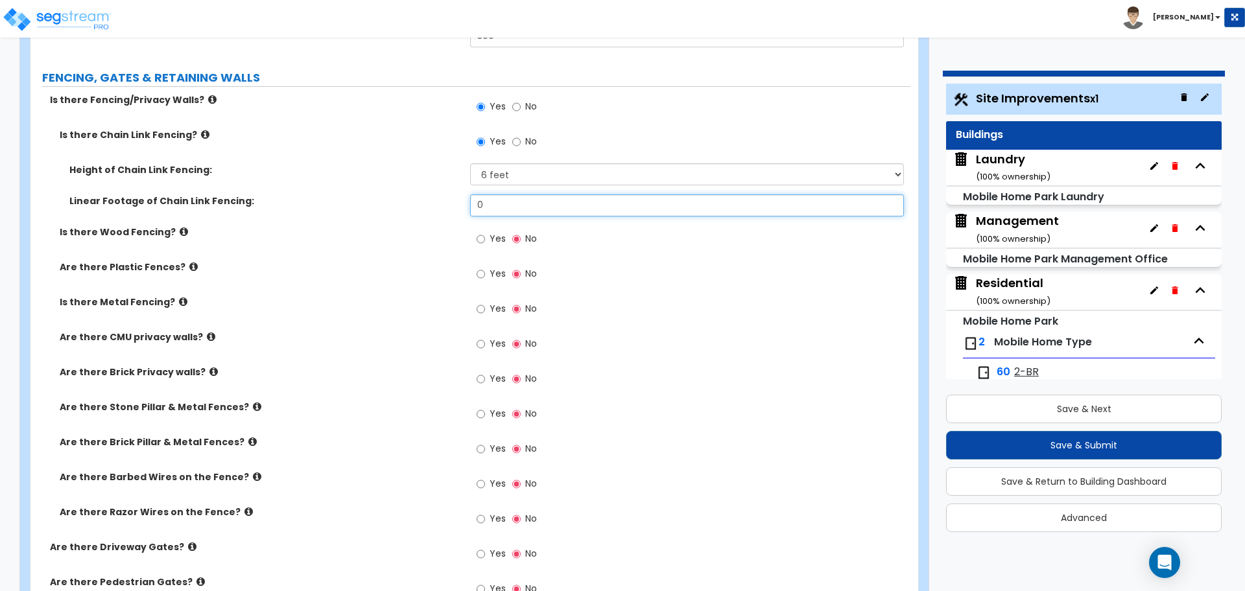
drag, startPoint x: 512, startPoint y: 200, endPoint x: 386, endPoint y: 191, distance: 125.5
click at [387, 191] on div "Height of Chain Link Fencing: Please Choose One 3 feet 4 feet 5 feet 6 feet 10 …" at bounding box center [470, 194] width 860 height 62
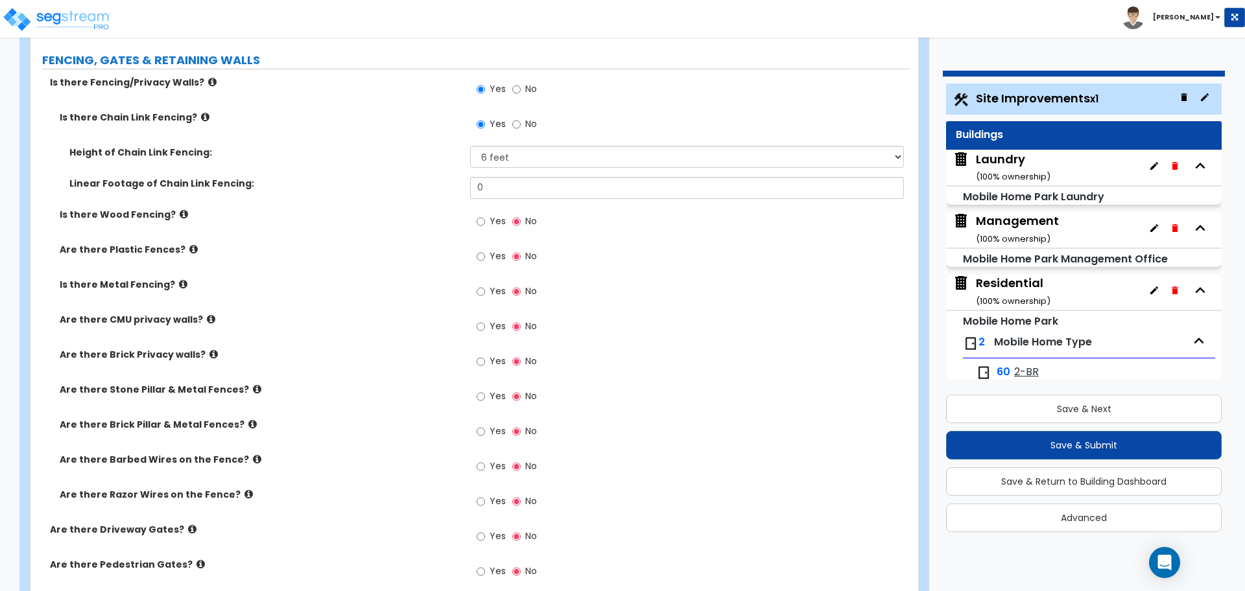
scroll to position [2970, 0]
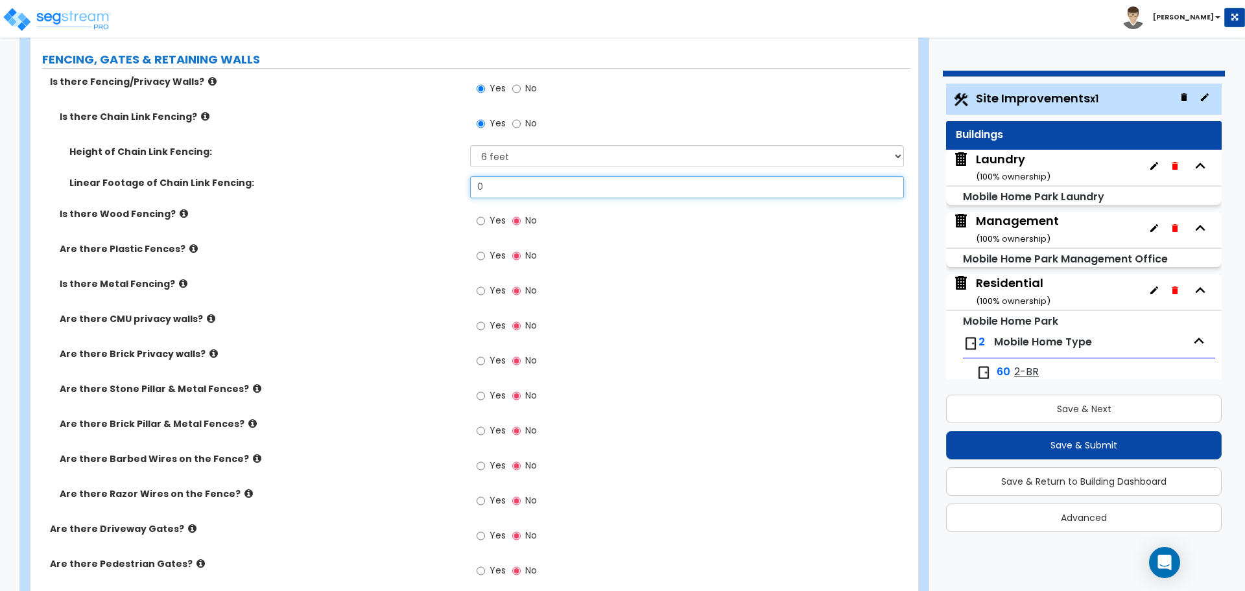
drag, startPoint x: 514, startPoint y: 188, endPoint x: 455, endPoint y: 182, distance: 59.3
click at [455, 182] on div "Linear Footage of Chain Link Fencing: 0" at bounding box center [470, 191] width 880 height 31
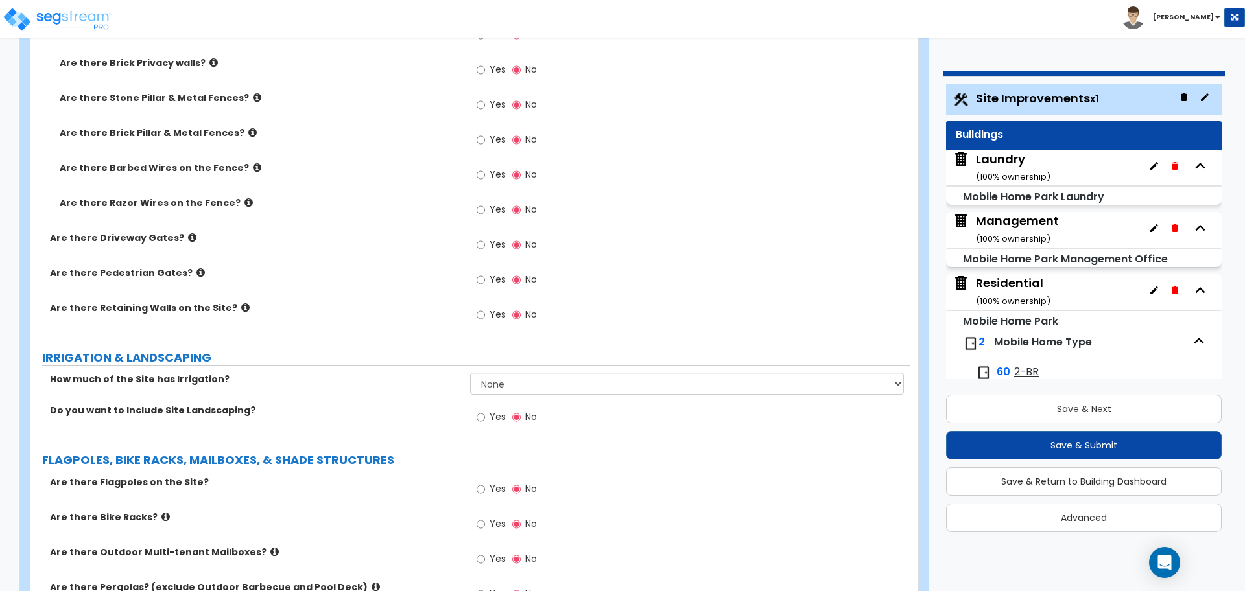
scroll to position [3258, 0]
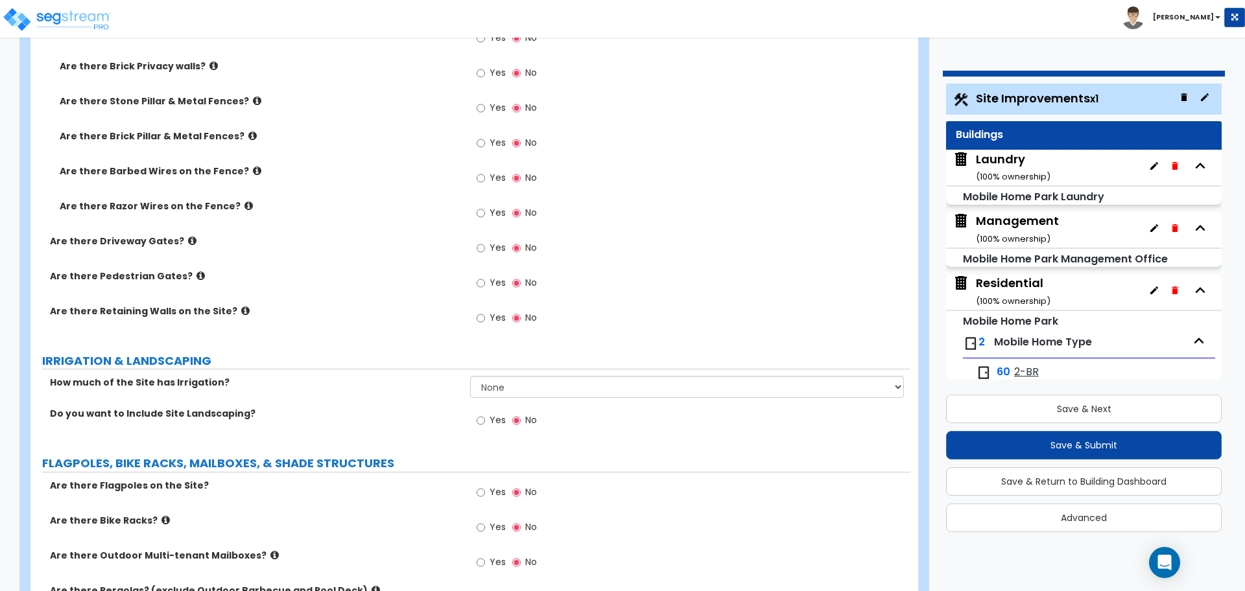
type input "3,000"
drag, startPoint x: 490, startPoint y: 175, endPoint x: 427, endPoint y: 172, distance: 63.0
click at [490, 175] on span "Yes" at bounding box center [498, 177] width 16 height 13
click at [485, 175] on input "Yes" at bounding box center [481, 178] width 8 height 14
radio input "true"
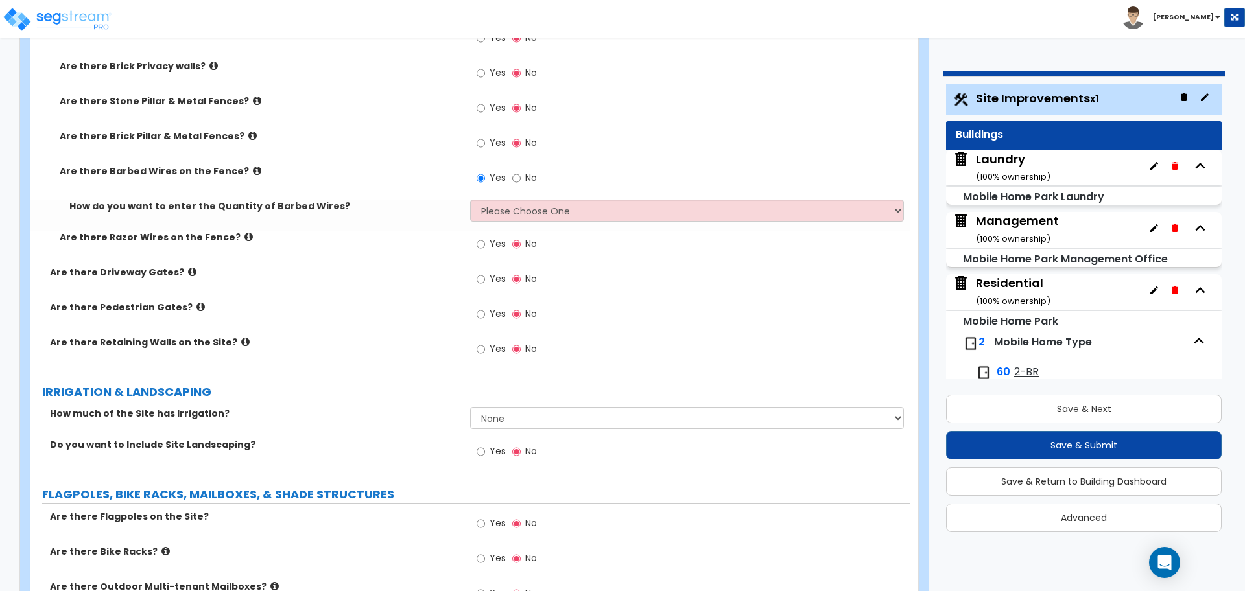
click at [253, 166] on icon at bounding box center [257, 171] width 8 height 10
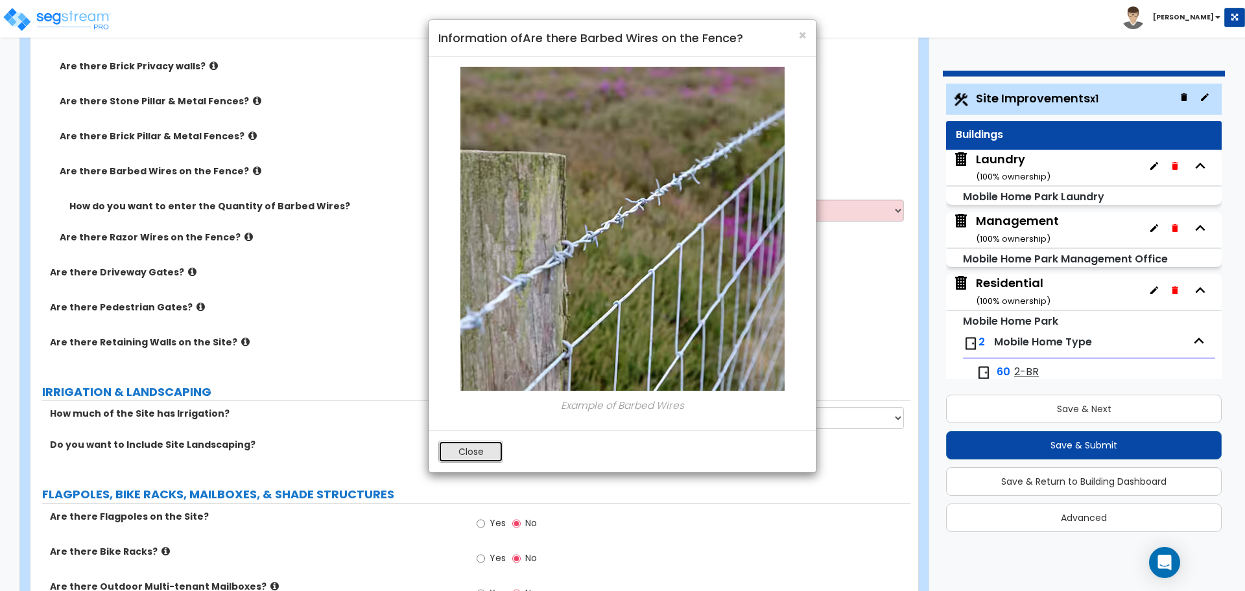
click at [479, 445] on button "Close" at bounding box center [470, 452] width 65 height 22
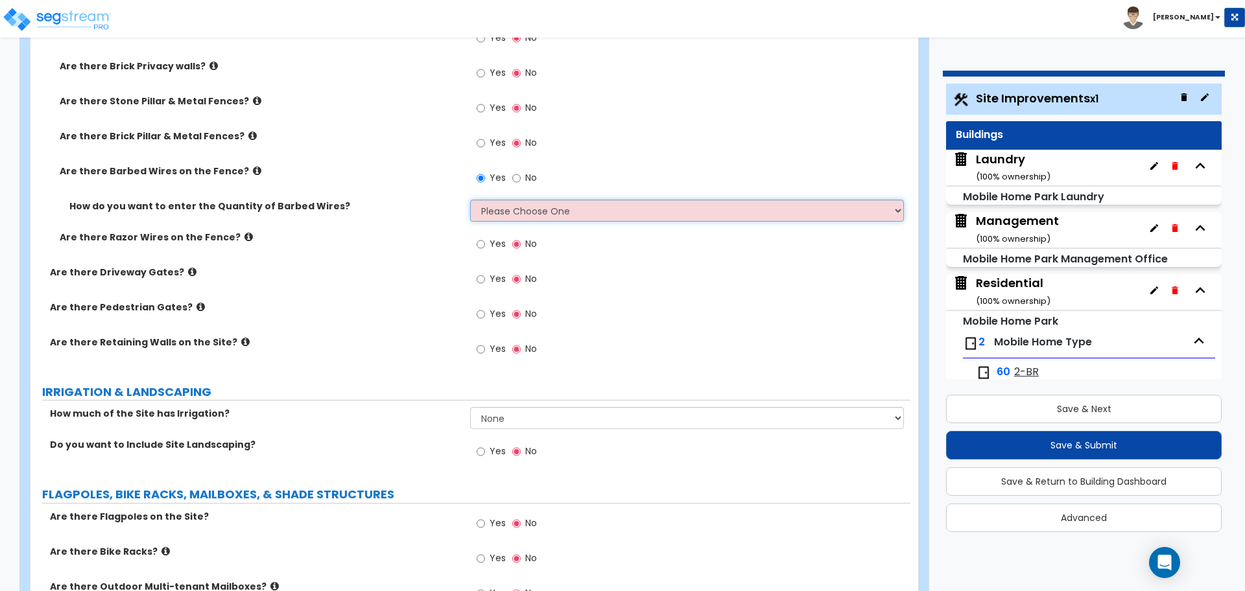
click at [494, 209] on select "Please Choose One Enter Linear Footage Enter Percentage I Don't Know - Please e…" at bounding box center [686, 211] width 433 height 22
select select "1"
click at [470, 200] on select "Please Choose One Enter Linear Footage Enter Percentage I Don't Know - Please e…" at bounding box center [686, 211] width 433 height 22
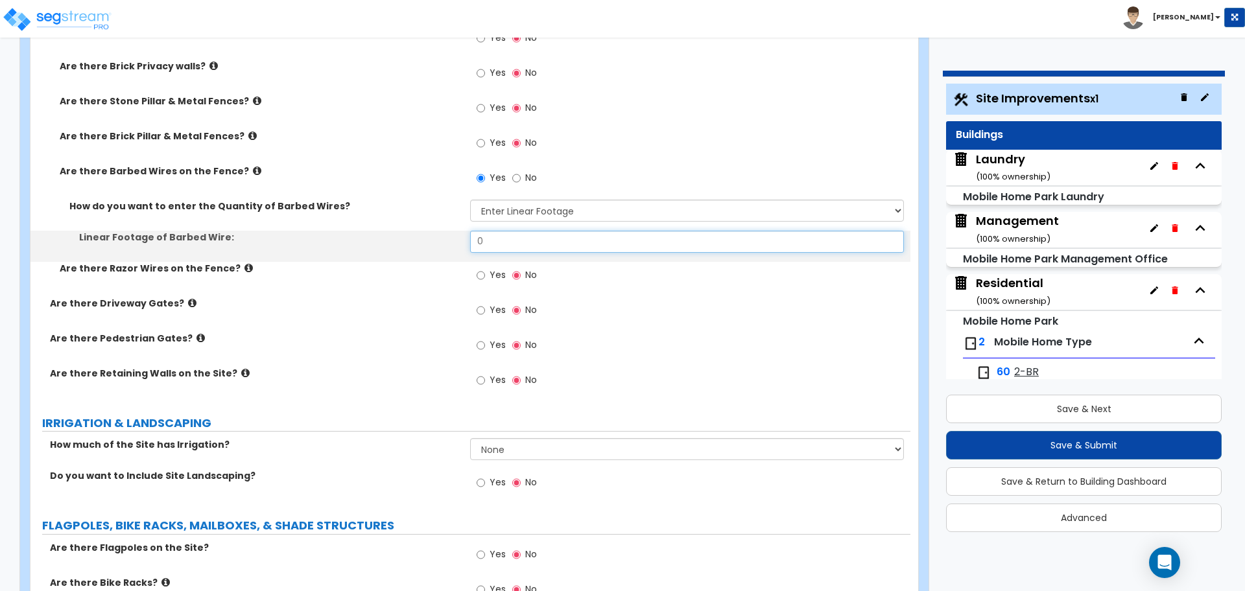
drag, startPoint x: 506, startPoint y: 234, endPoint x: 448, endPoint y: 226, distance: 58.2
click at [448, 226] on div "How do you want to enter the Quantity of Barbed Wires? Please Choose One Enter …" at bounding box center [470, 231] width 860 height 62
type input "3,000"
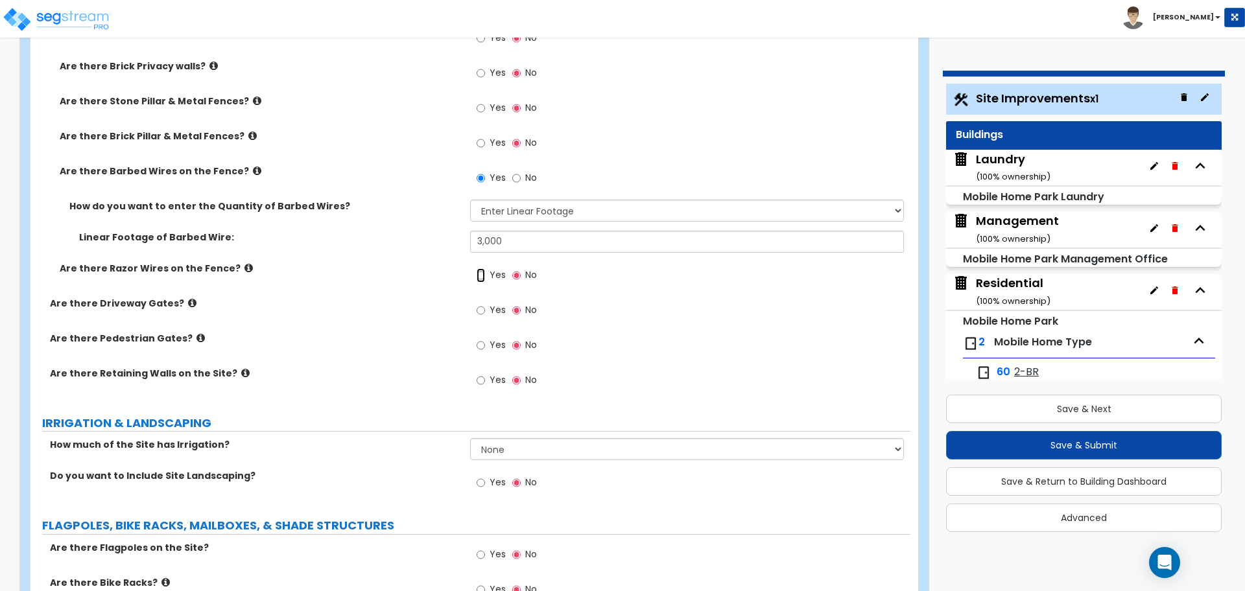
click at [480, 271] on input "Yes" at bounding box center [481, 275] width 8 height 14
radio input "true"
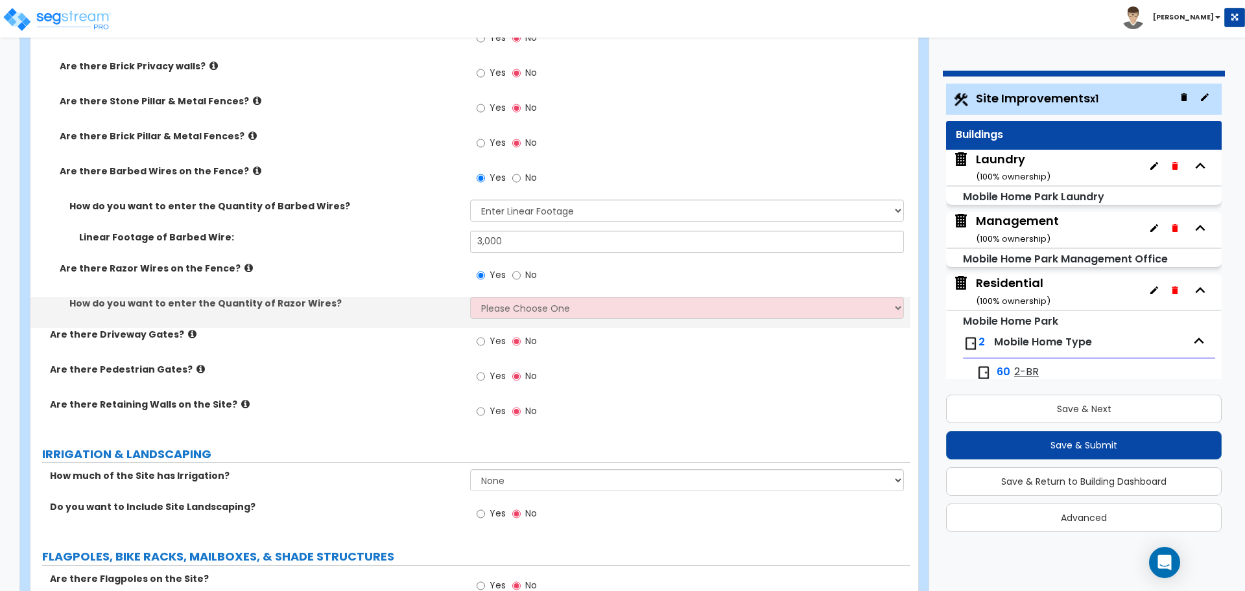
click at [244, 263] on icon at bounding box center [248, 268] width 8 height 10
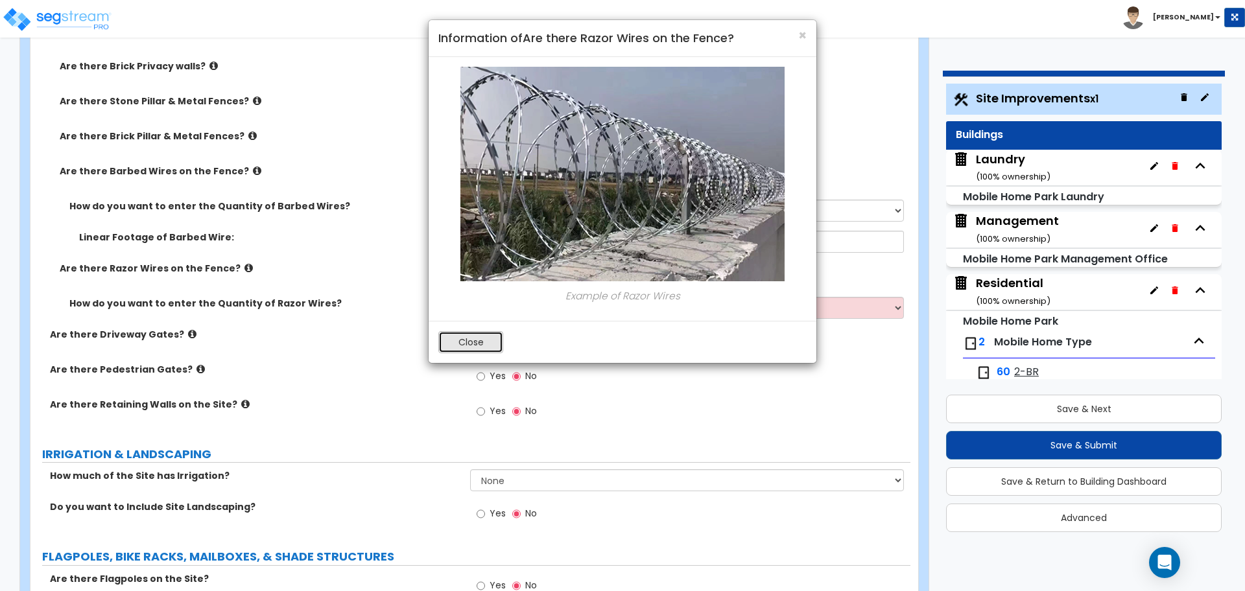
click at [452, 350] on button "Close" at bounding box center [470, 342] width 65 height 22
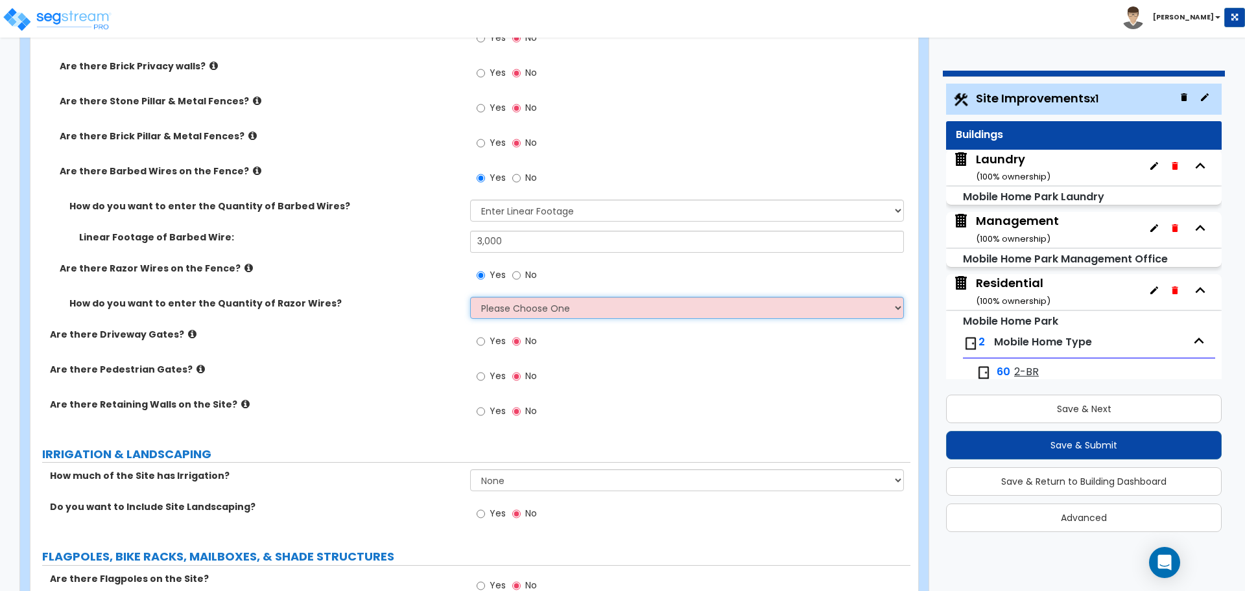
click at [516, 308] on select "Please Choose One Enter Linear Footage Enter Percentage I Don't Know - Please e…" at bounding box center [686, 308] width 433 height 22
select select "1"
click at [470, 297] on select "Please Choose One Enter Linear Footage Enter Percentage I Don't Know - Please e…" at bounding box center [686, 308] width 433 height 22
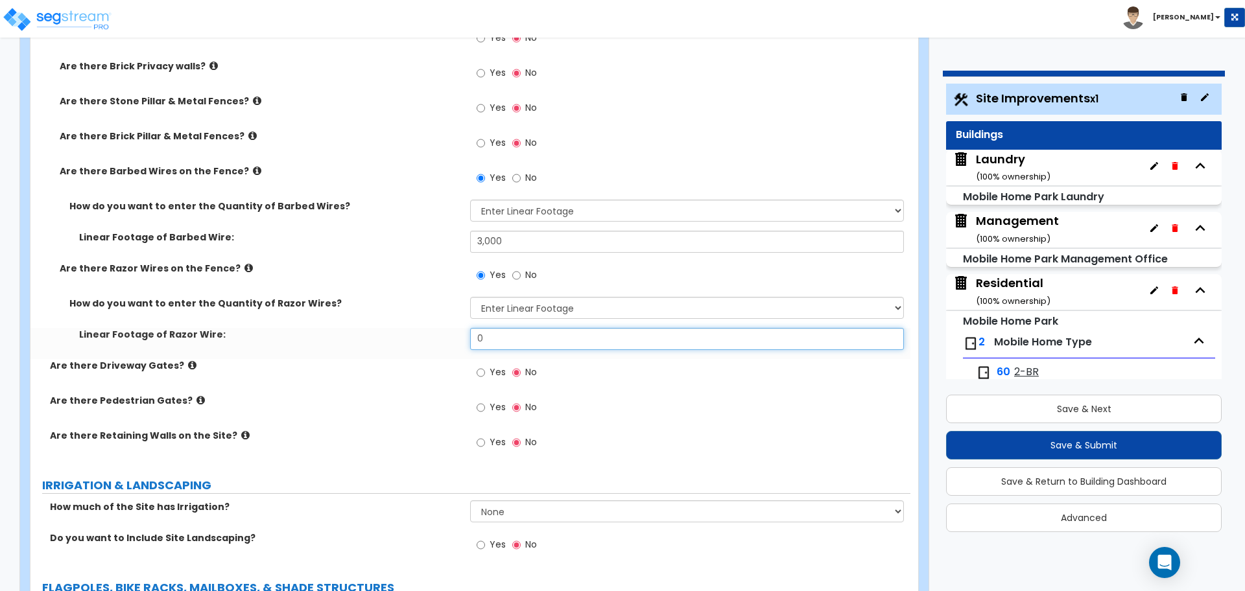
drag, startPoint x: 503, startPoint y: 335, endPoint x: 433, endPoint y: 328, distance: 70.3
click at [433, 328] on div "Linear Footage of Razor Wire: 0" at bounding box center [470, 343] width 880 height 31
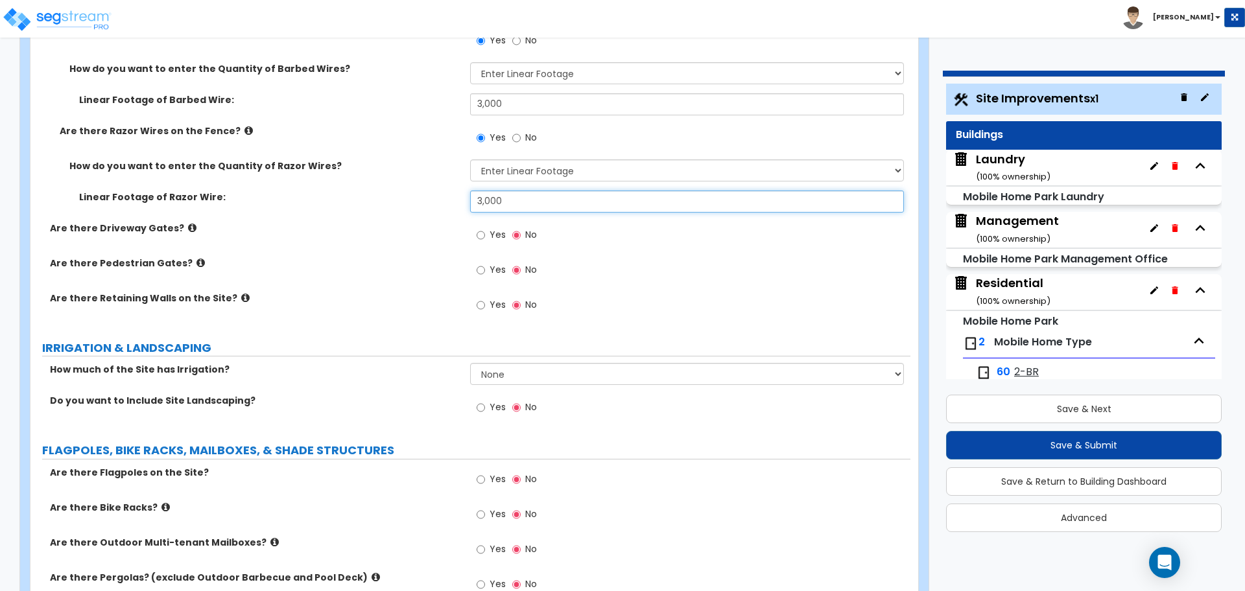
scroll to position [3400, 0]
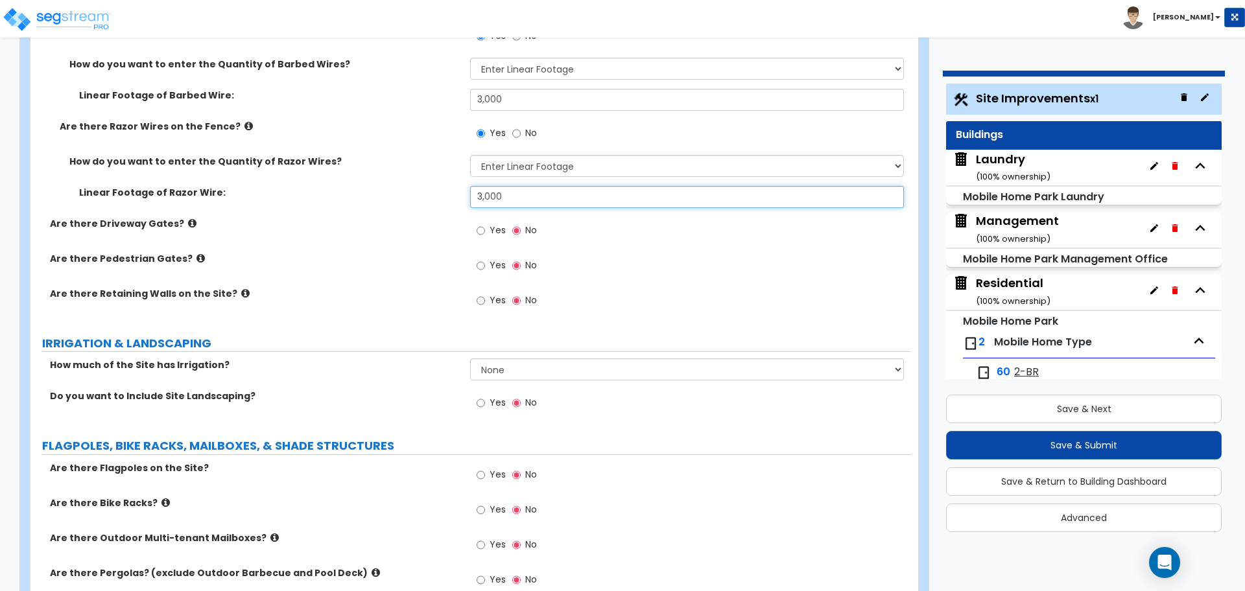
type input "3,000"
click at [489, 227] on label "Yes" at bounding box center [491, 232] width 29 height 22
click at [485, 227] on input "Yes" at bounding box center [481, 231] width 8 height 14
radio input "true"
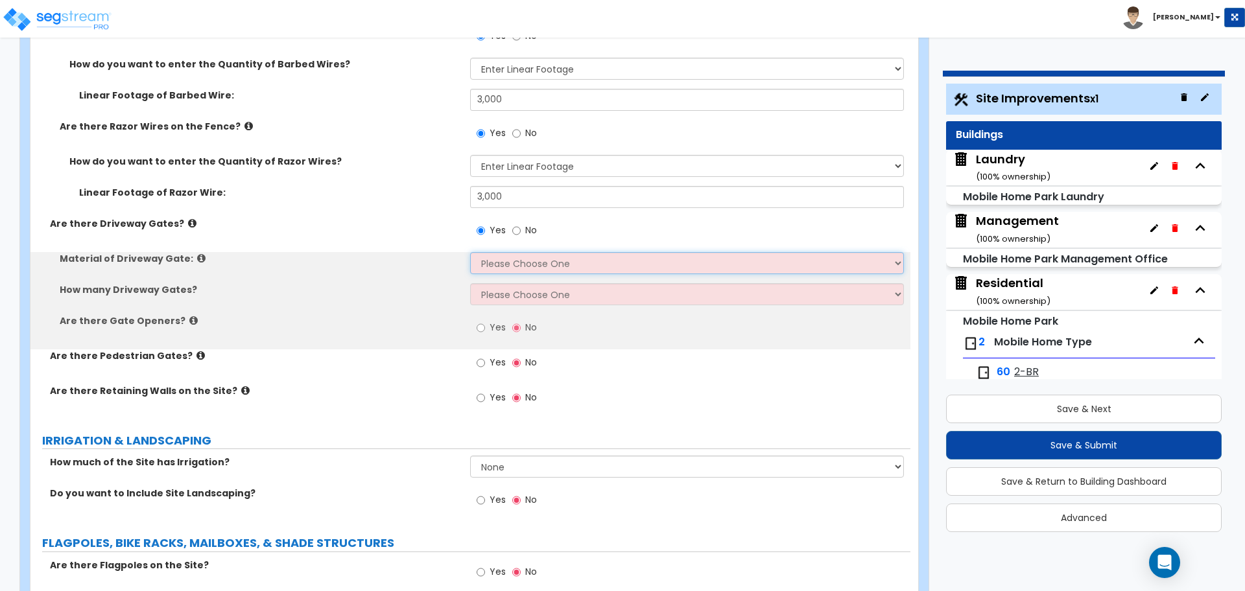
click at [553, 263] on select "Please Choose One Wood Steel" at bounding box center [686, 263] width 433 height 22
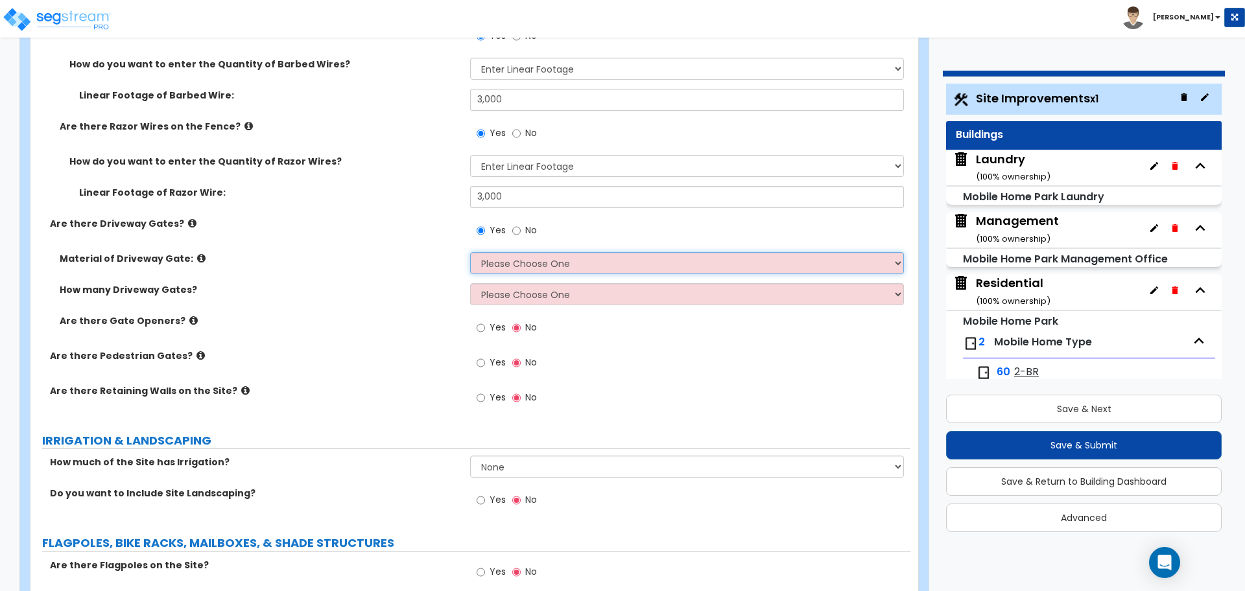
select select "2"
click at [470, 252] on select "Please Choose One Wood Steel" at bounding box center [686, 263] width 433 height 22
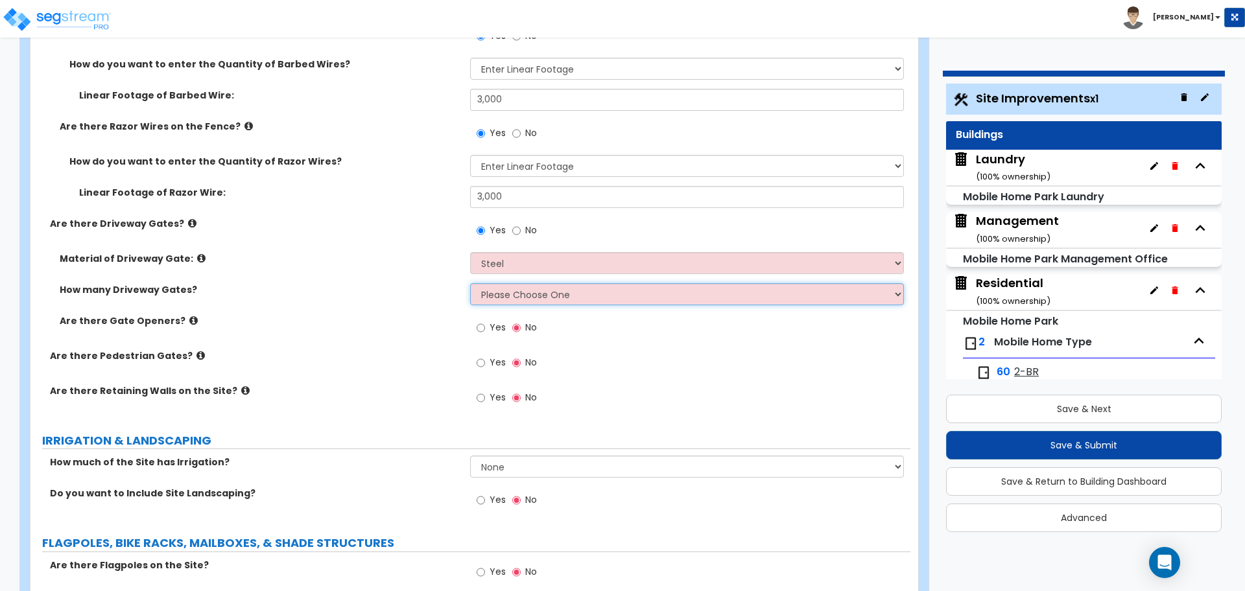
click at [536, 285] on select "Please Choose One 1 2 3" at bounding box center [686, 294] width 433 height 22
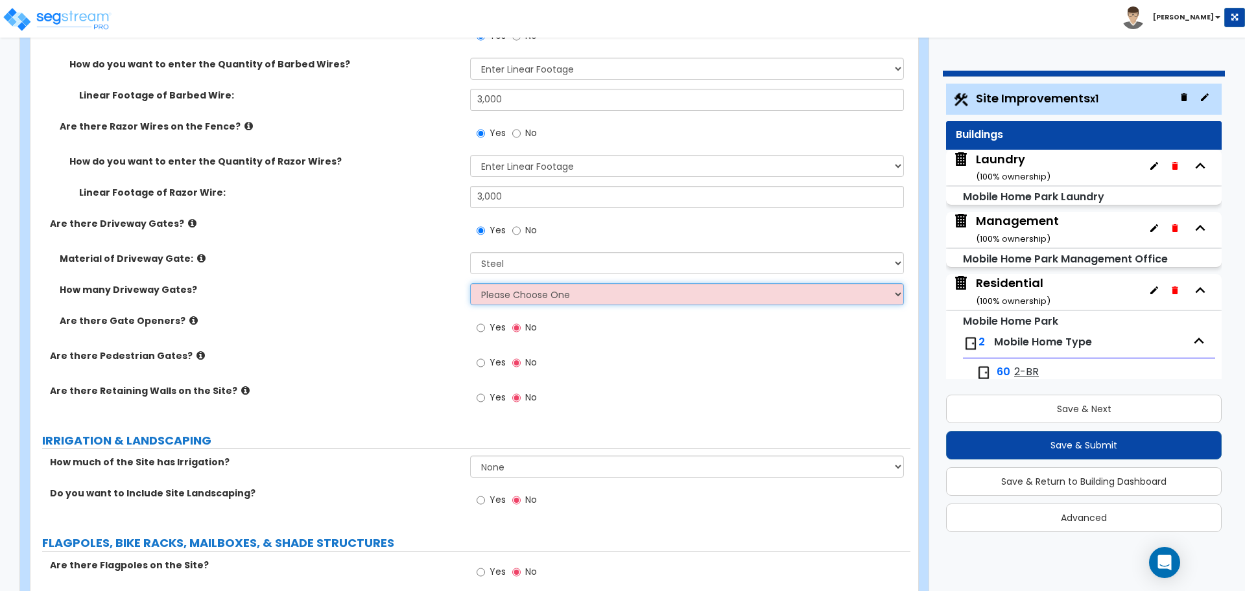
select select "2"
click at [470, 283] on select "Please Choose One 1 2 3" at bounding box center [686, 294] width 433 height 22
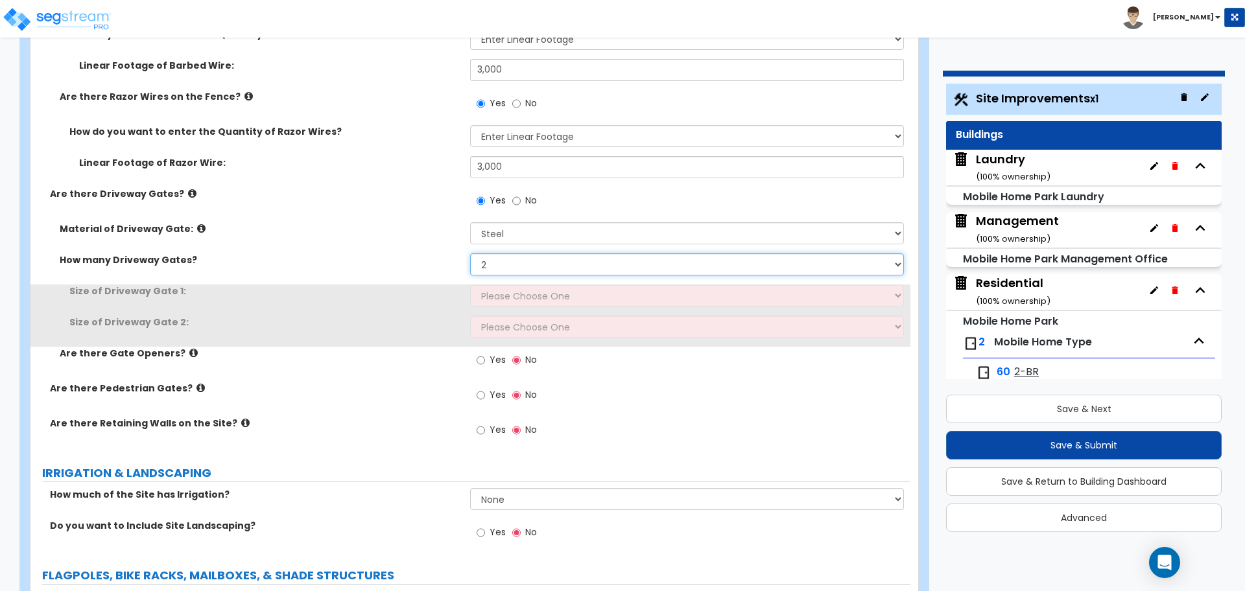
scroll to position [3432, 0]
click at [521, 270] on select "Please Choose One 1 2 3" at bounding box center [686, 263] width 433 height 22
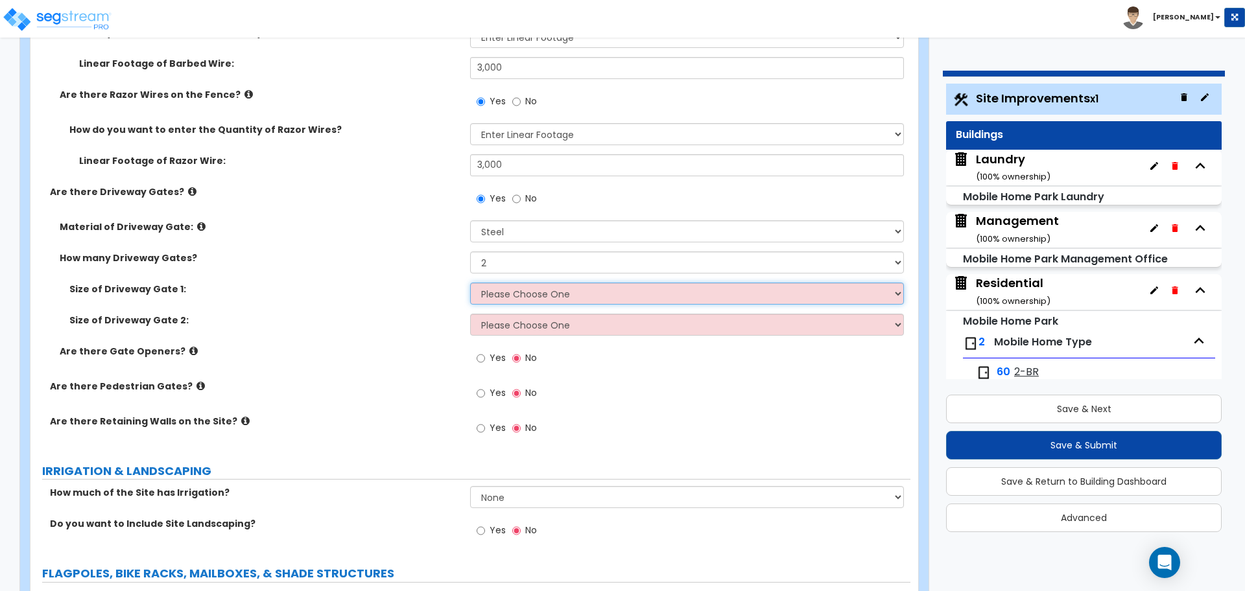
click at [498, 287] on select "Please Choose One 12 feet wide 14 feet wide 16 feet wide" at bounding box center [686, 294] width 433 height 22
select select "3"
click at [470, 283] on select "Please Choose One 12 feet wide 14 feet wide 16 feet wide" at bounding box center [686, 294] width 433 height 22
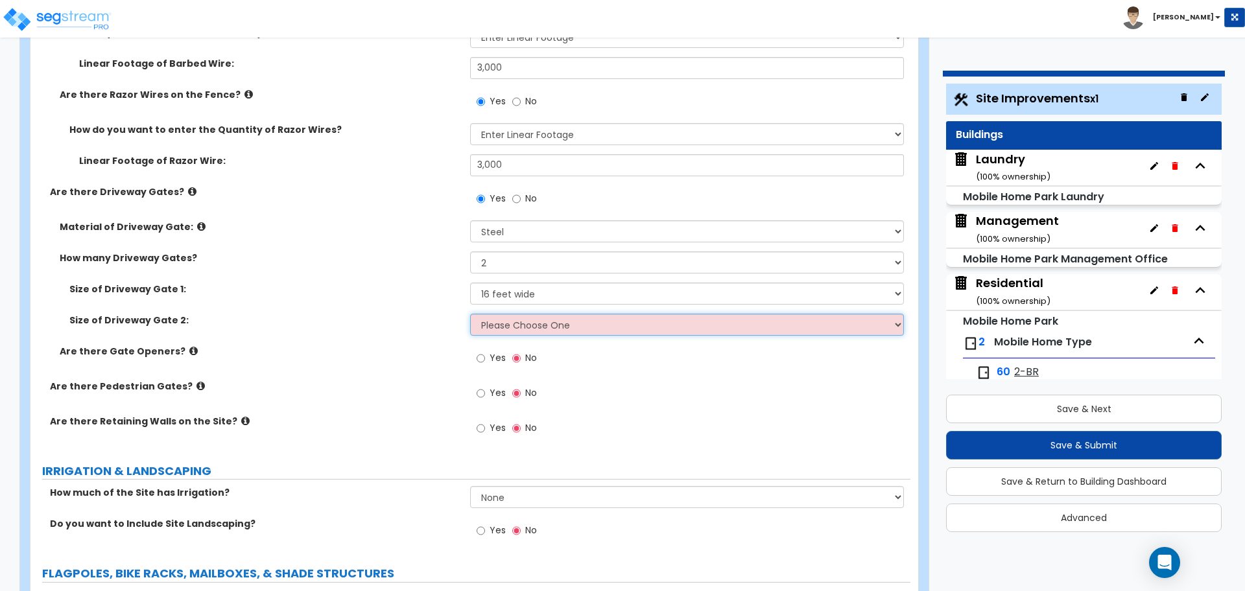
click at [521, 329] on select "Please Choose One 12 feet wide 14 feet wide 16 feet wide" at bounding box center [686, 325] width 433 height 22
select select "3"
click at [470, 314] on select "Please Choose One 12 feet wide 14 feet wide 16 feet wide" at bounding box center [686, 325] width 433 height 22
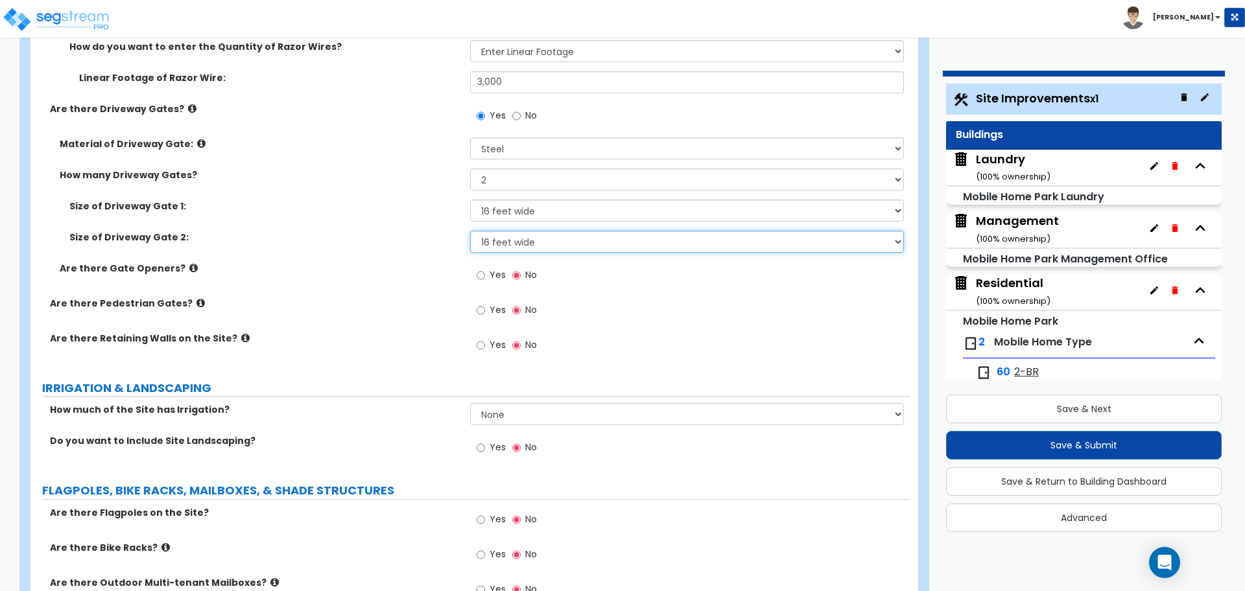
scroll to position [3507, 0]
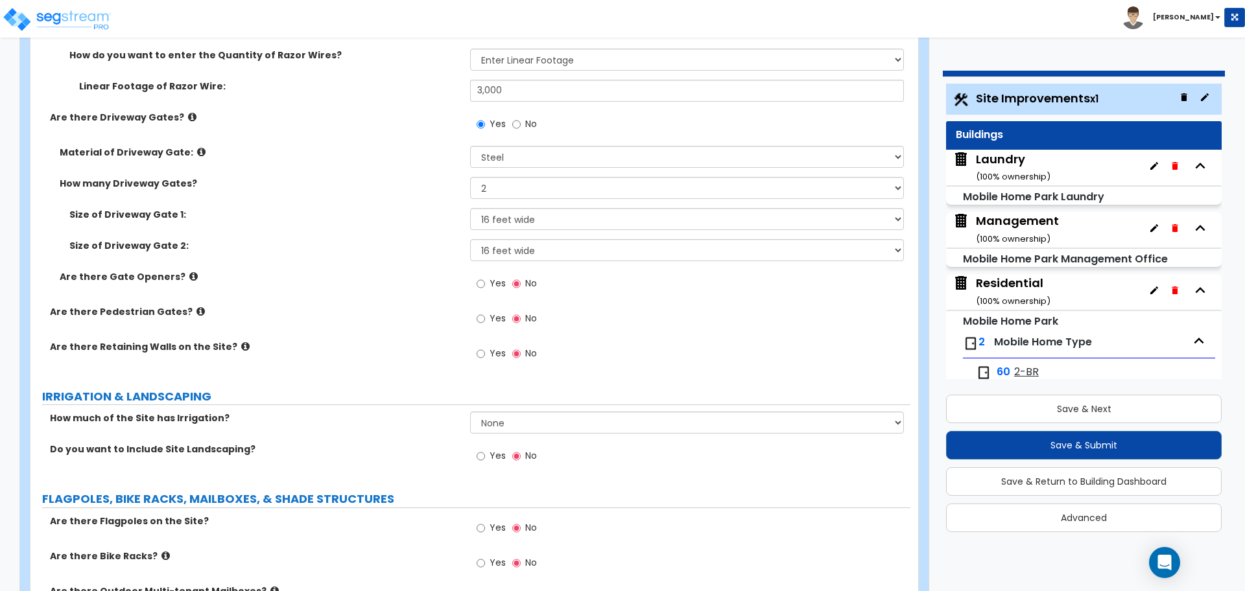
click at [189, 273] on icon at bounding box center [193, 277] width 8 height 10
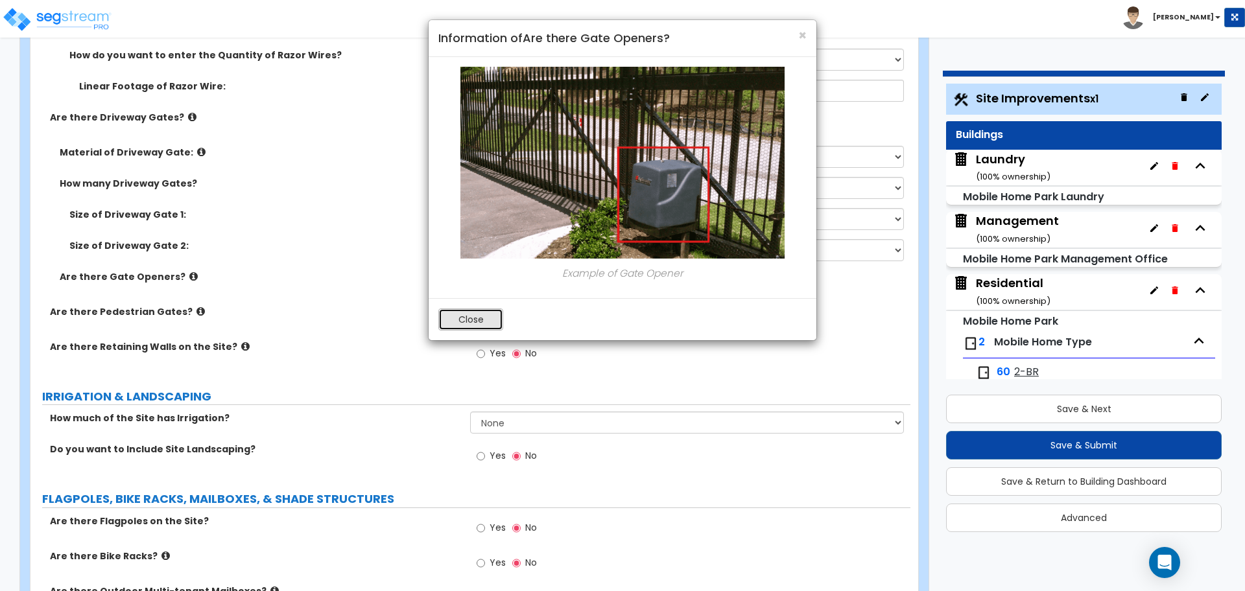
click at [479, 320] on button "Close" at bounding box center [470, 320] width 65 height 22
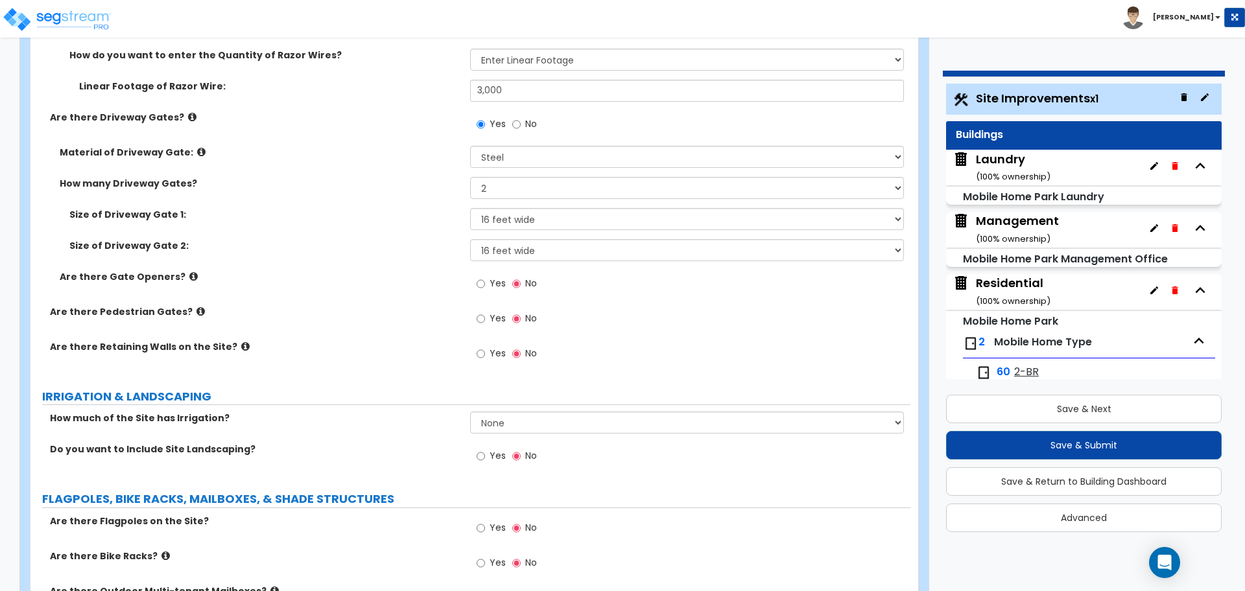
click at [497, 278] on span "Yes" at bounding box center [498, 283] width 16 height 13
click at [485, 278] on input "Yes" at bounding box center [481, 284] width 8 height 14
radio input "true"
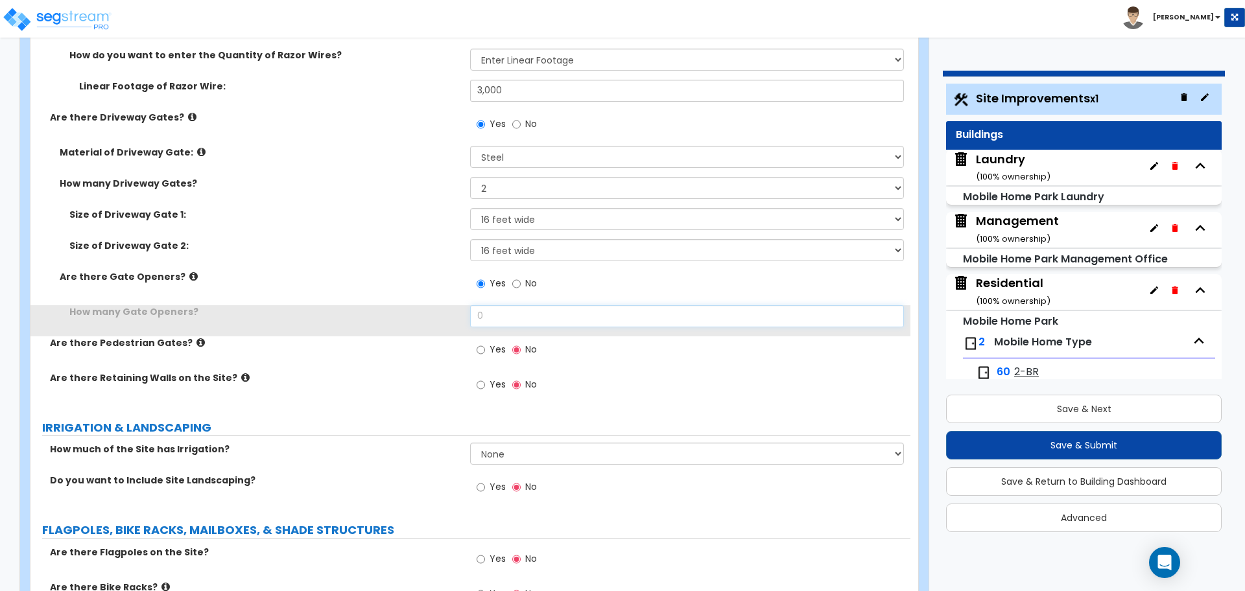
click at [517, 310] on input "0" at bounding box center [686, 316] width 433 height 22
drag, startPoint x: 517, startPoint y: 313, endPoint x: 451, endPoint y: 309, distance: 65.6
click at [451, 309] on div "How many Gate Openers? 0" at bounding box center [470, 320] width 880 height 31
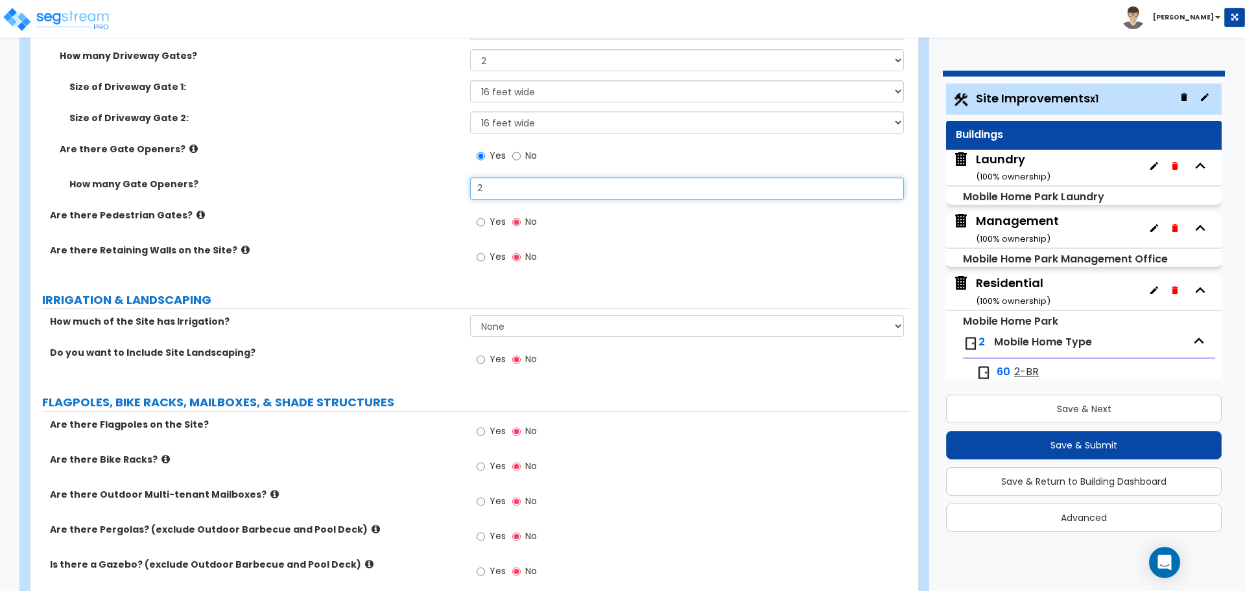
scroll to position [3635, 0]
type input "2"
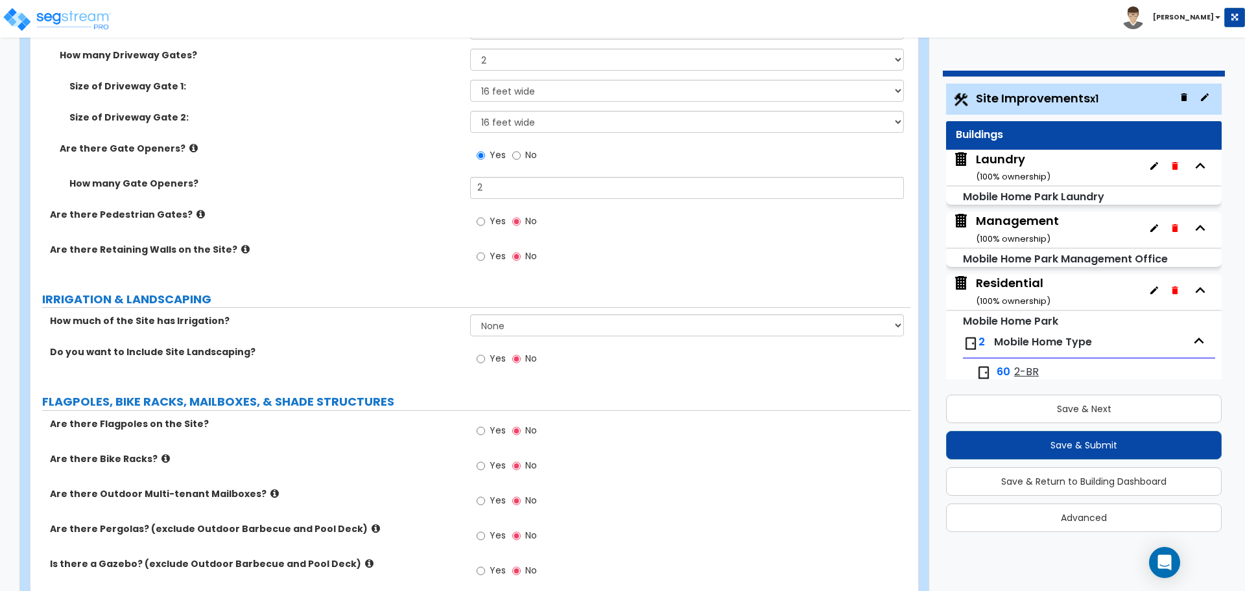
click at [196, 209] on icon at bounding box center [200, 214] width 8 height 10
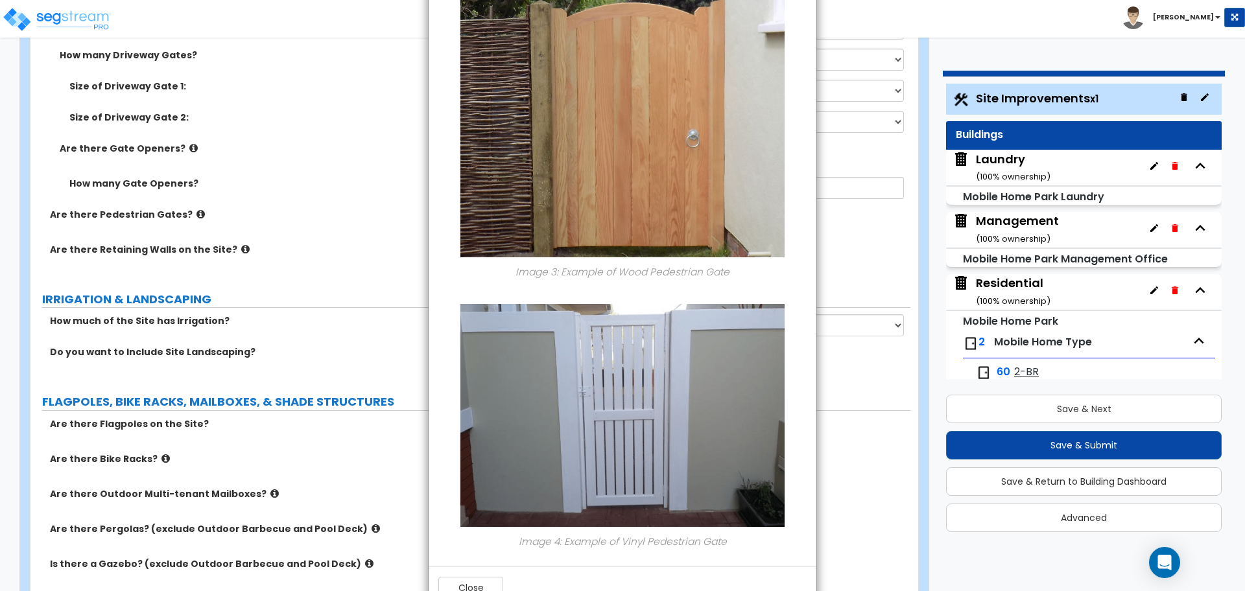
scroll to position [949, 0]
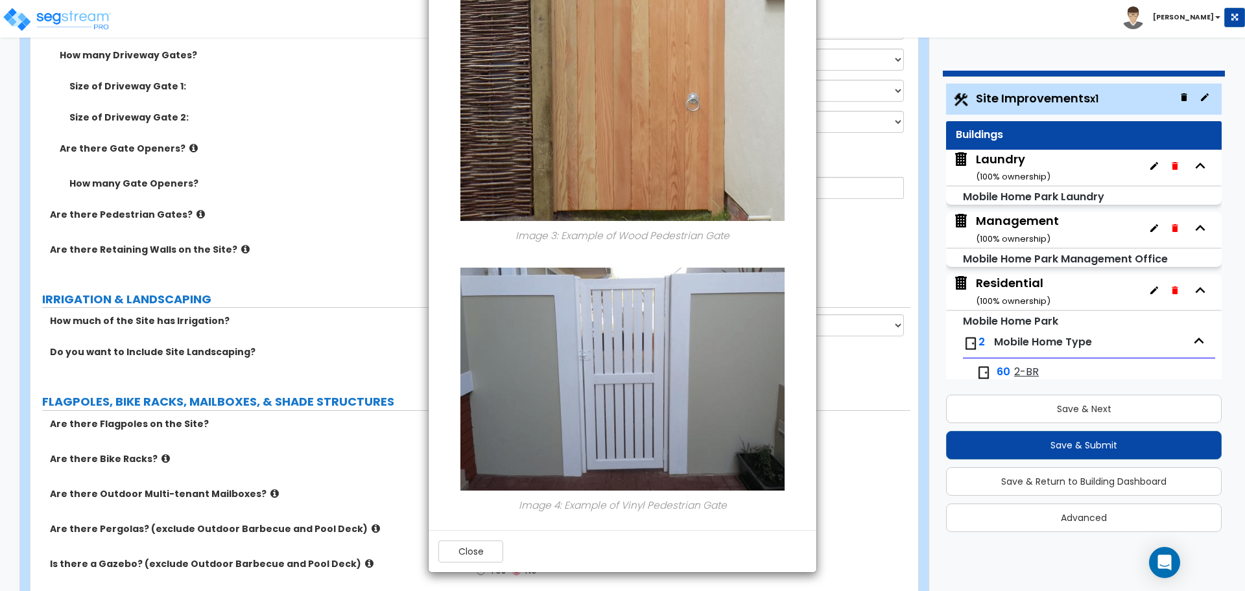
click at [486, 537] on div "Close" at bounding box center [623, 551] width 388 height 42
click at [490, 553] on button "Close" at bounding box center [470, 552] width 65 height 22
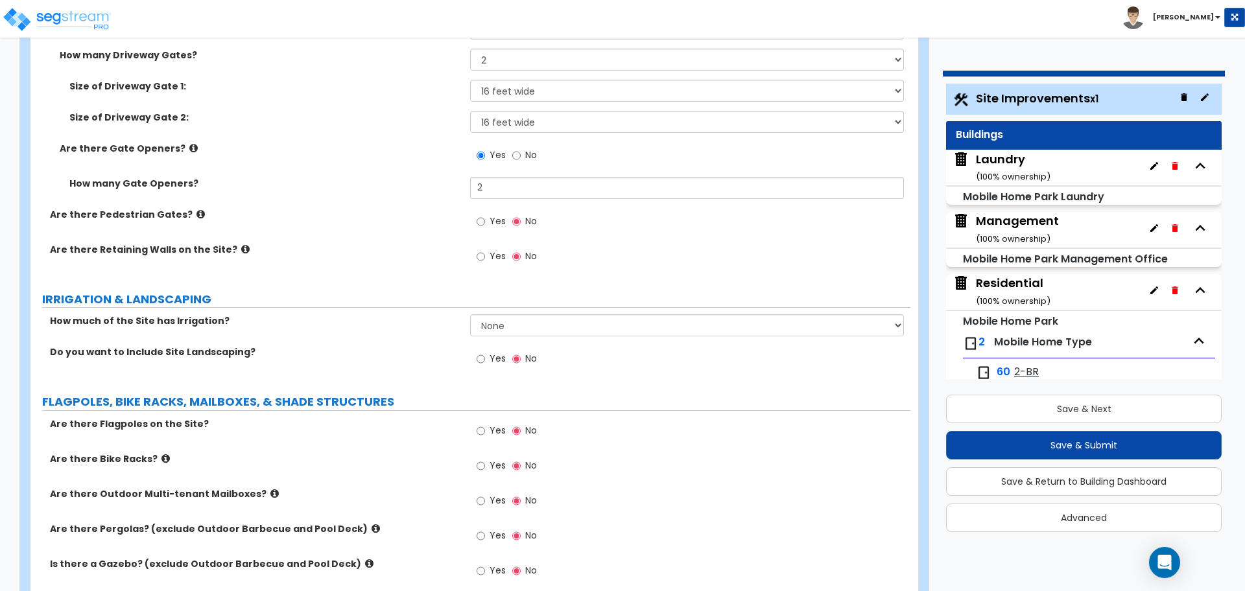
click at [503, 225] on label "Yes" at bounding box center [491, 223] width 29 height 22
click at [485, 225] on input "Yes" at bounding box center [481, 222] width 8 height 14
radio input "true"
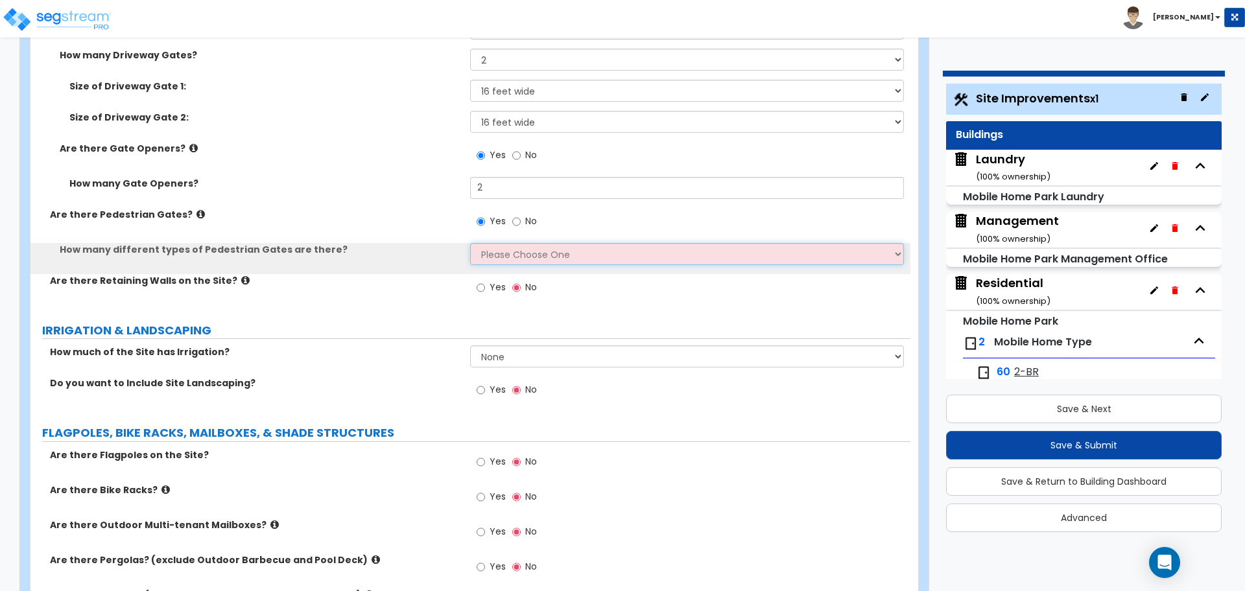
click at [522, 250] on select "Please Choose One 1 2 3" at bounding box center [686, 254] width 433 height 22
select select "2"
click at [470, 243] on select "Please Choose One 1 2 3" at bounding box center [686, 254] width 433 height 22
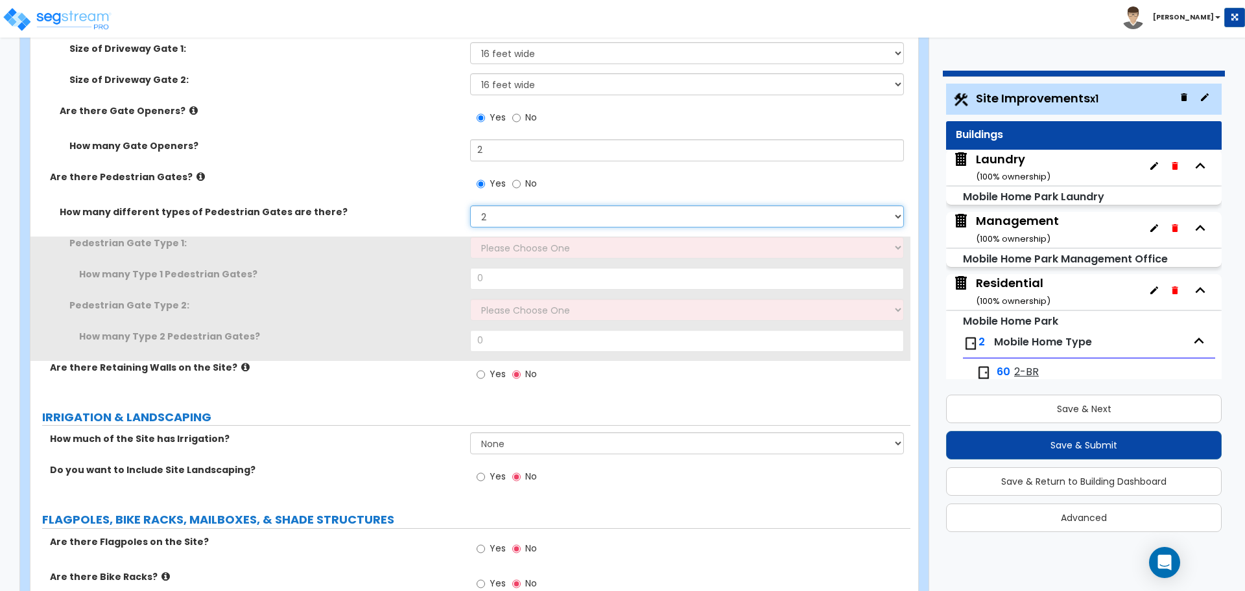
scroll to position [3675, 0]
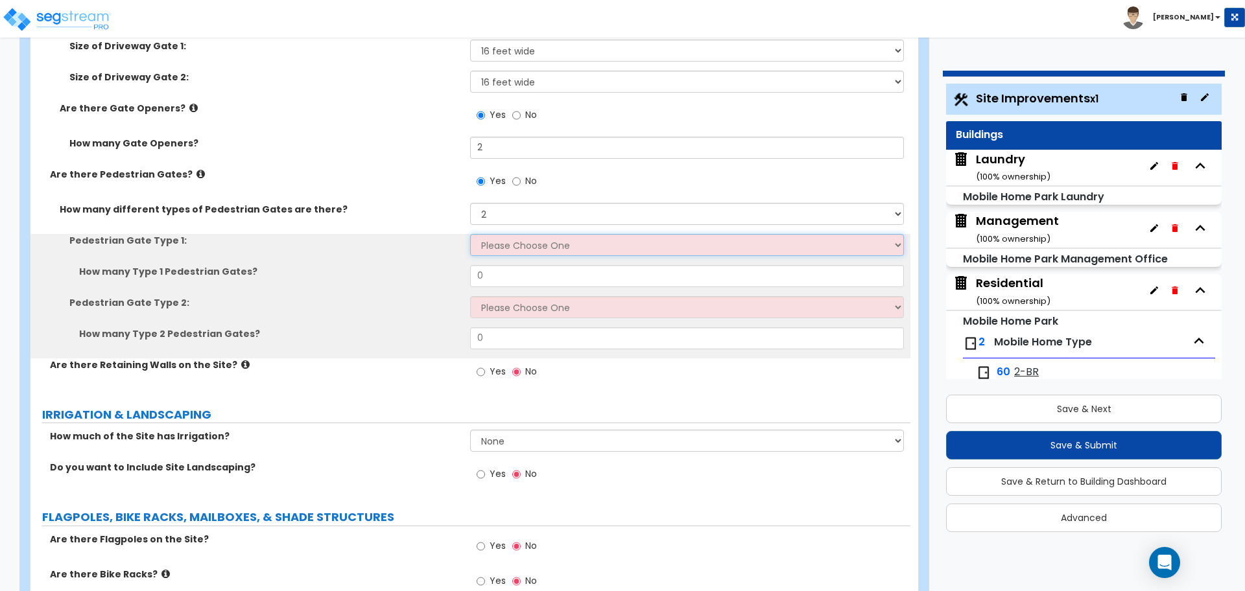
click at [509, 248] on select "Please Choose One Chain Link, 3 ft Height Chain Link, 4 ft Height Chain Link, 6…" at bounding box center [686, 245] width 433 height 22
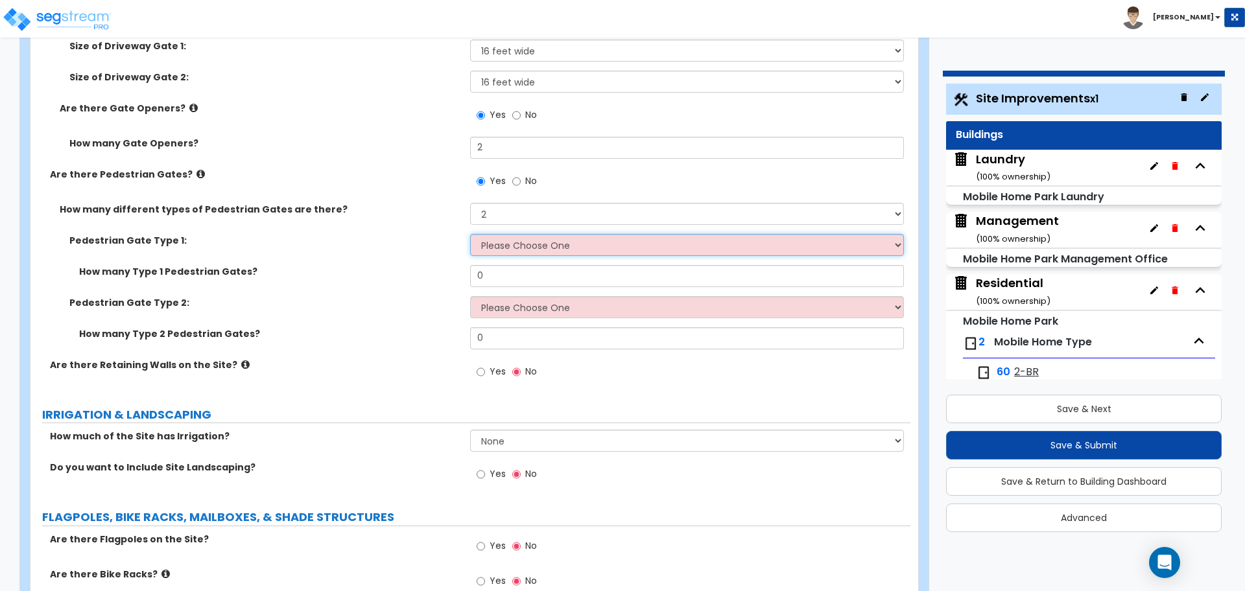
select select "11"
click at [470, 234] on select "Please Choose One Chain Link, 3 ft Height Chain Link, 4 ft Height Chain Link, 6…" at bounding box center [686, 245] width 433 height 22
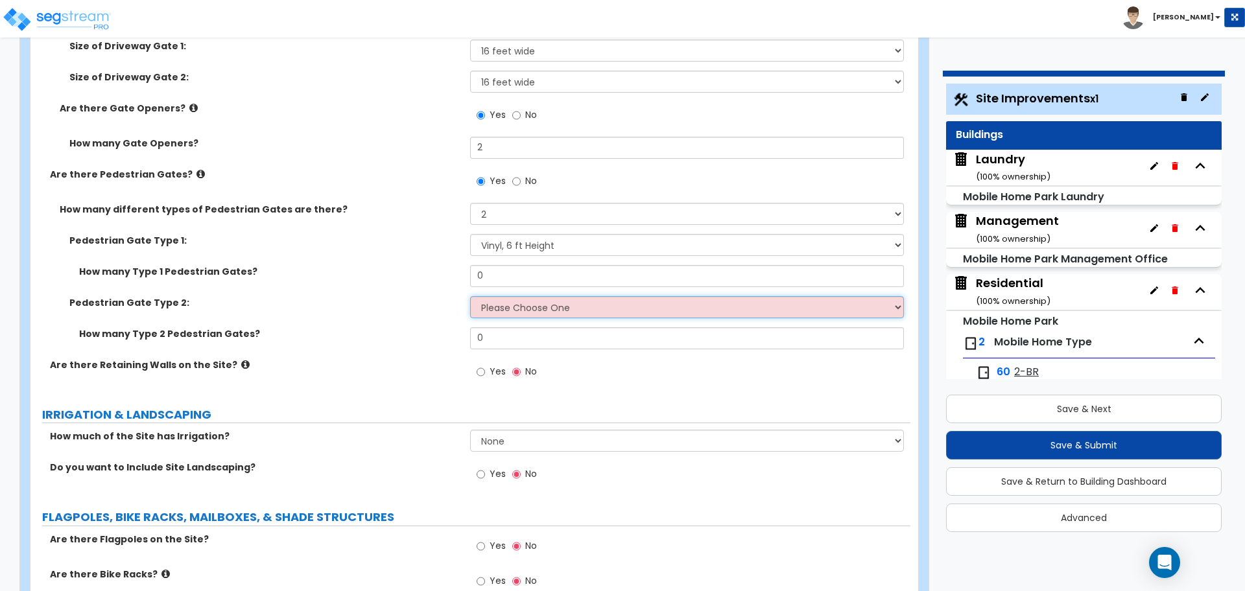
click at [516, 311] on select "Please Choose One Chain Link, 3 ft Height Chain Link, 4 ft Height Chain Link, 6…" at bounding box center [686, 307] width 433 height 22
select select "6"
click at [470, 296] on select "Please Choose One Chain Link, 3 ft Height Chain Link, 4 ft Height Chain Link, 6…" at bounding box center [686, 307] width 433 height 22
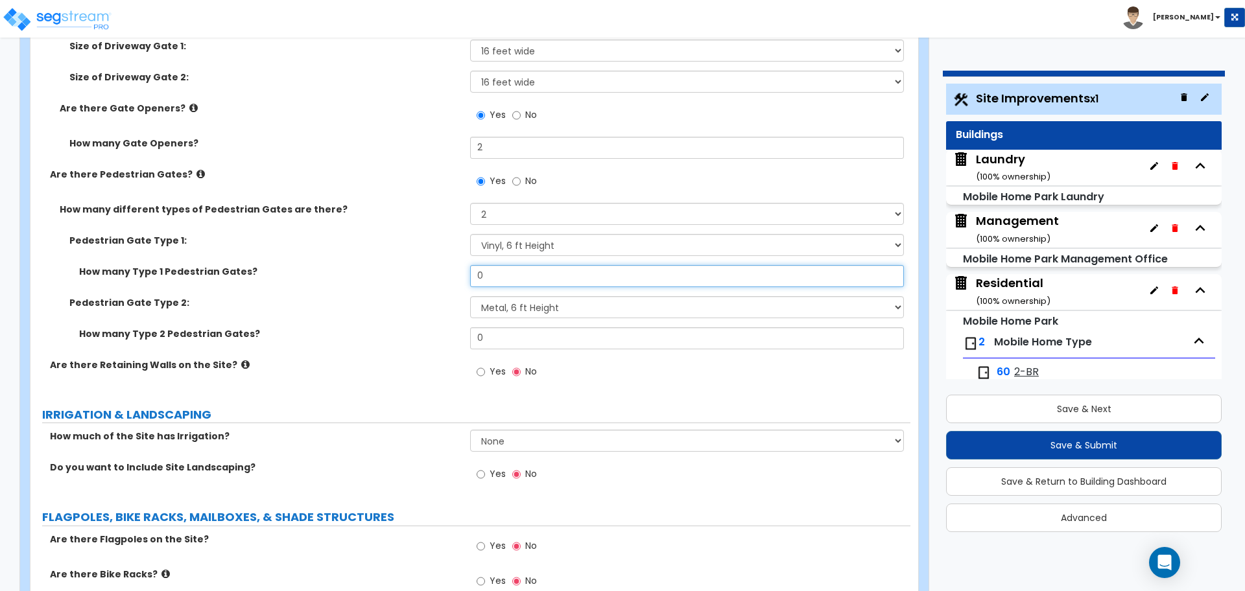
drag, startPoint x: 484, startPoint y: 272, endPoint x: 463, endPoint y: 269, distance: 21.6
click at [463, 269] on div "How many Type 1 Pedestrian Gates? 0" at bounding box center [470, 280] width 880 height 31
type input "2"
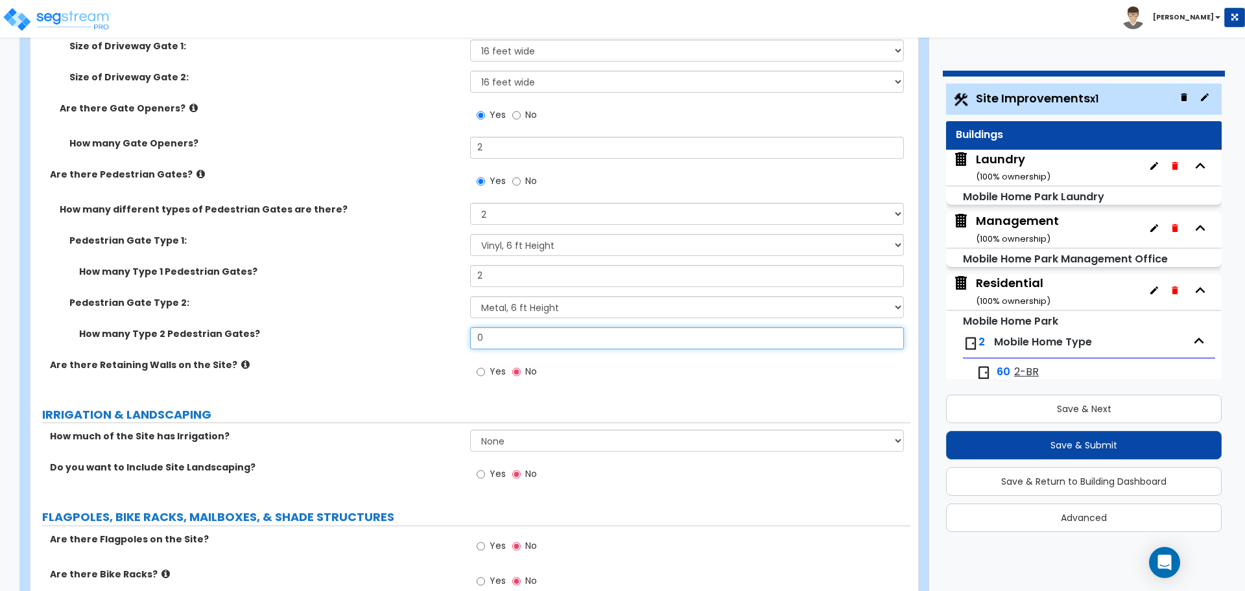
drag, startPoint x: 493, startPoint y: 338, endPoint x: 428, endPoint y: 320, distance: 68.0
click at [430, 323] on div "Pedestrian Gate Type 1: Please Choose One Chain Link, 3 ft Height Chain Link, 4…" at bounding box center [470, 296] width 860 height 124
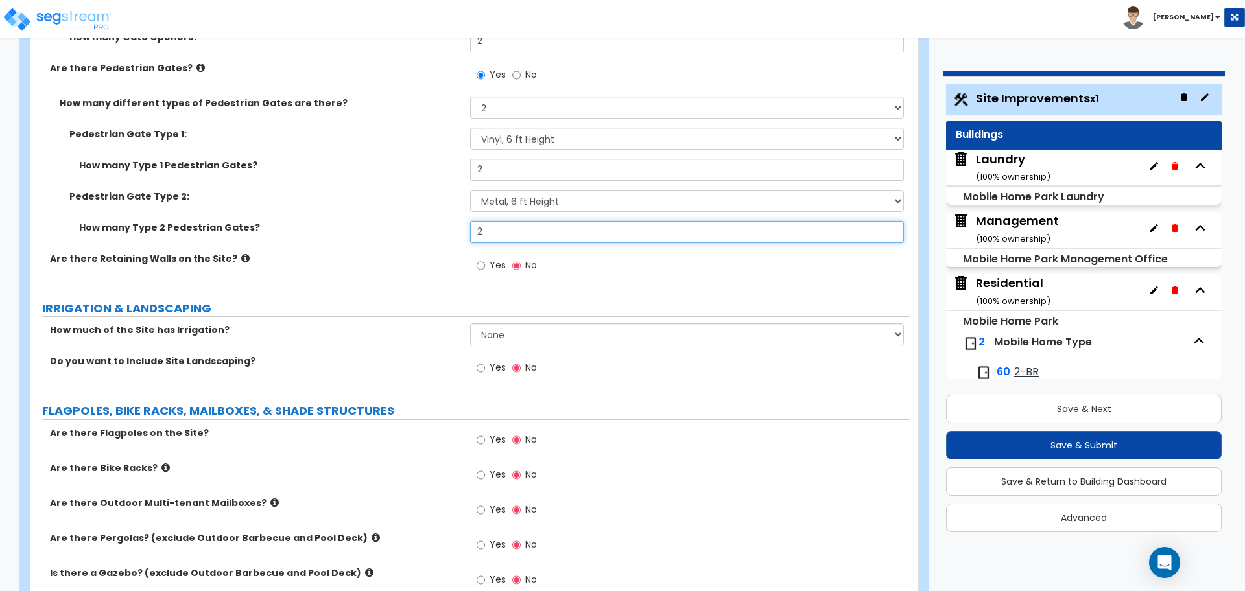
scroll to position [3782, 0]
type input "2"
click at [241, 255] on icon at bounding box center [245, 258] width 8 height 10
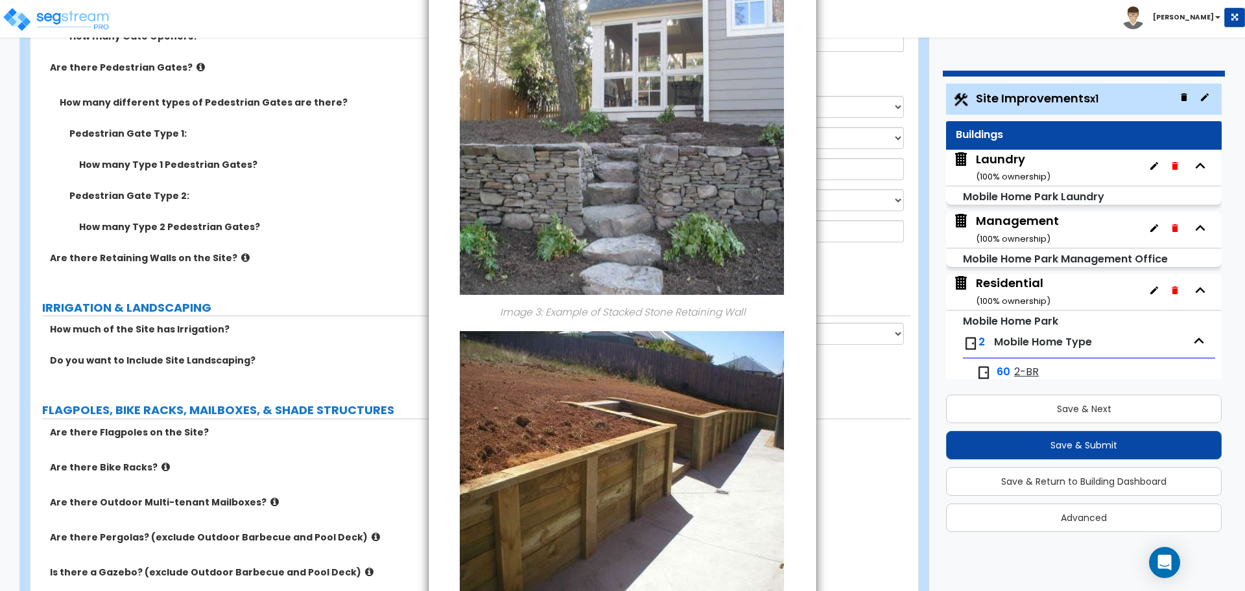
scroll to position [962, 0]
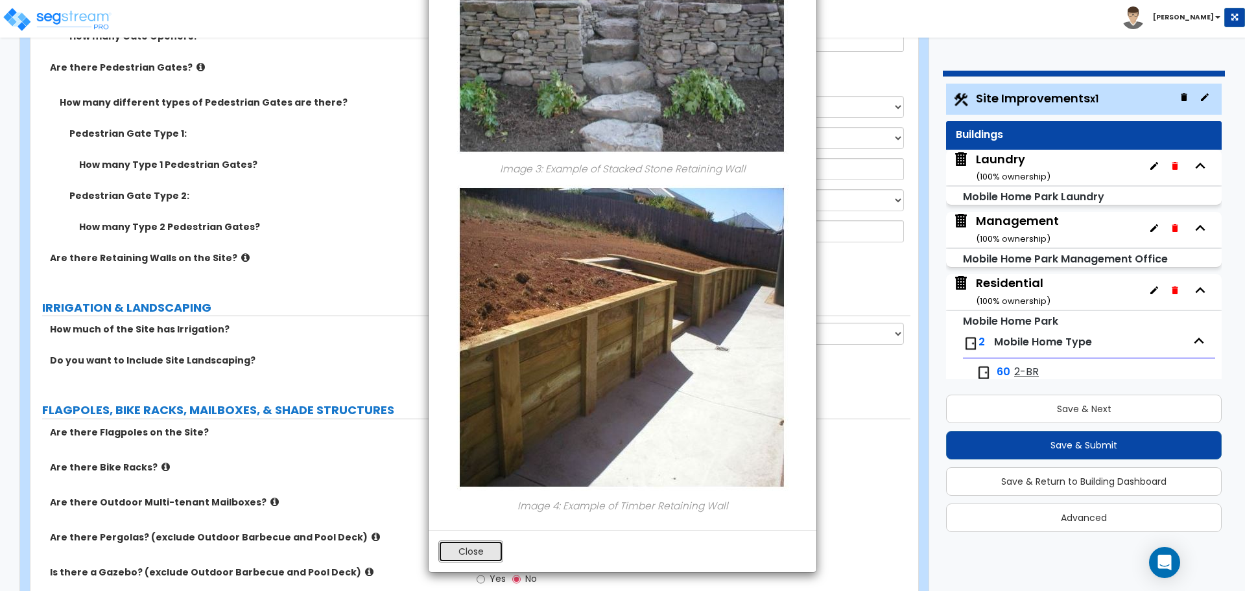
click at [493, 541] on button "Close" at bounding box center [470, 552] width 65 height 22
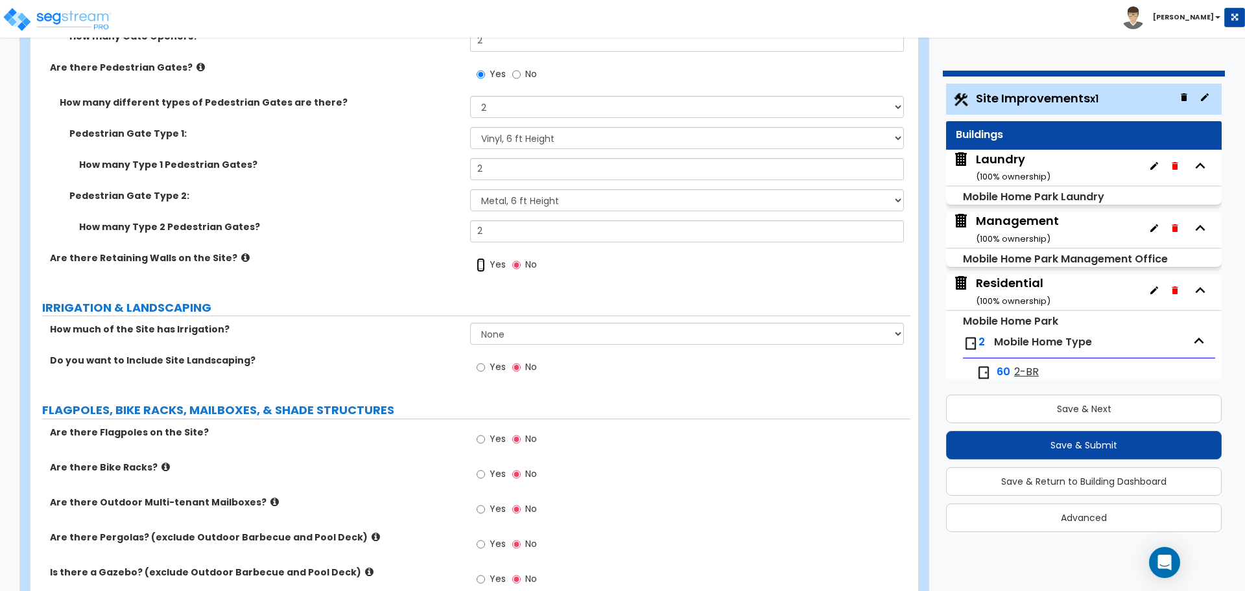
click at [484, 258] on input "Yes" at bounding box center [481, 265] width 8 height 14
radio input "true"
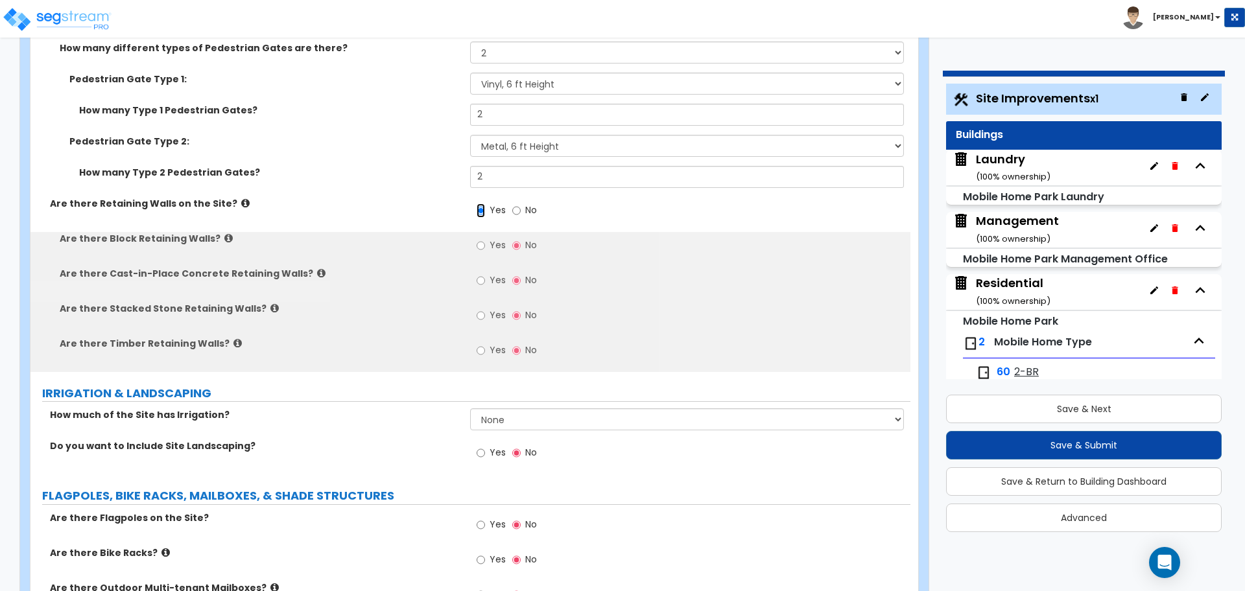
scroll to position [3839, 0]
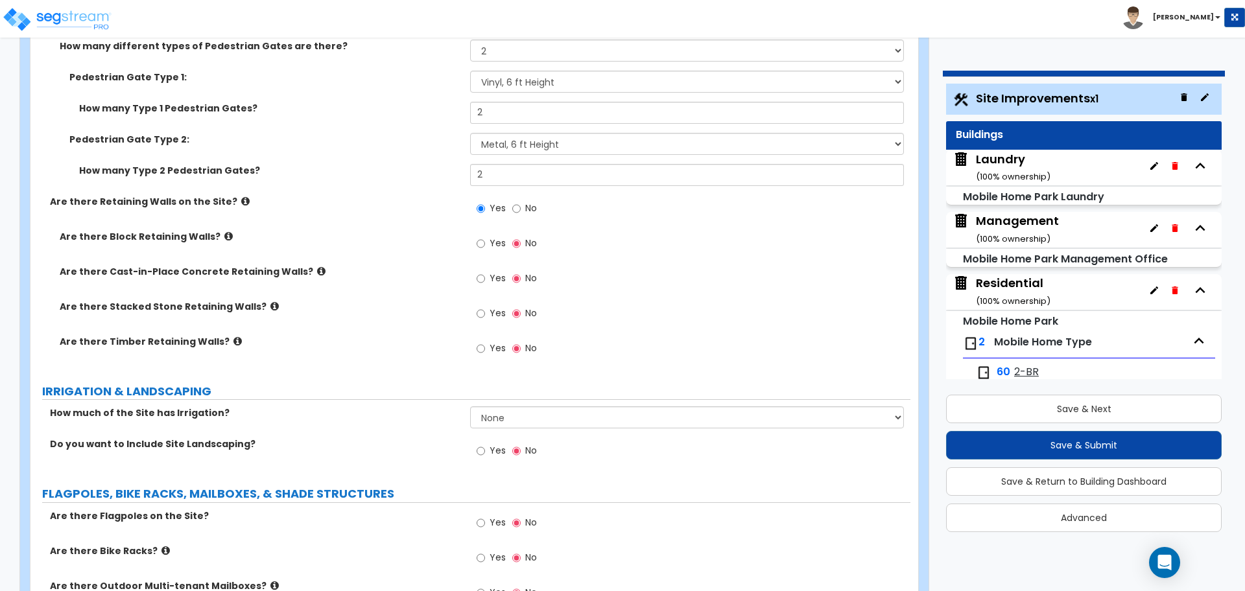
click at [224, 231] on icon at bounding box center [228, 236] width 8 height 10
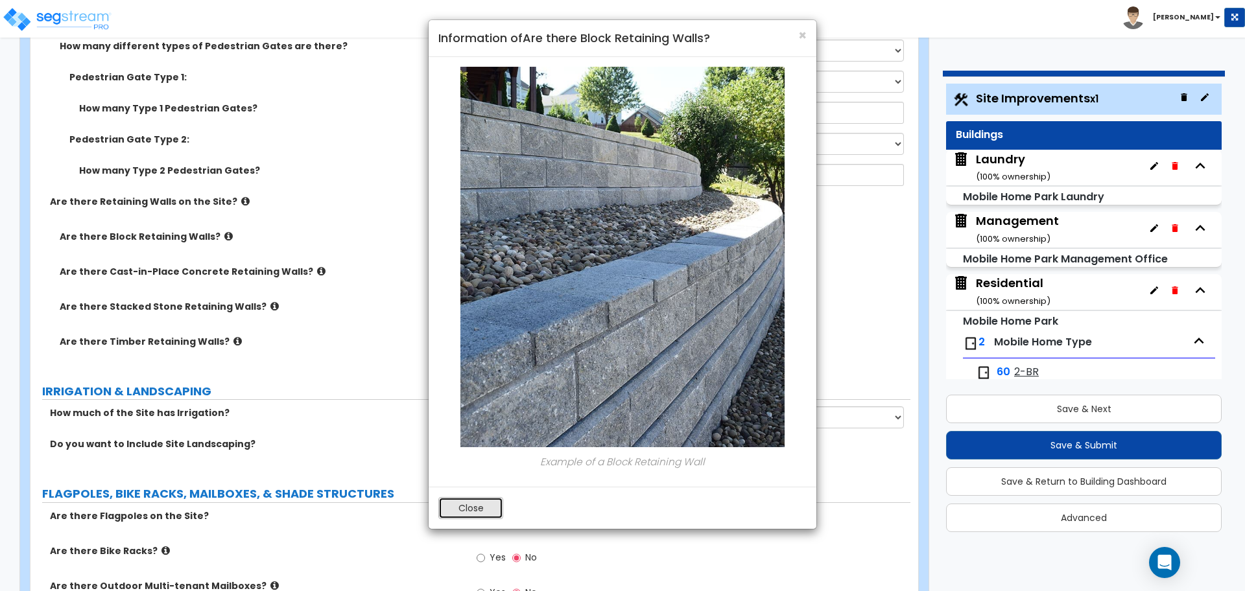
click at [459, 512] on button "Close" at bounding box center [470, 508] width 65 height 22
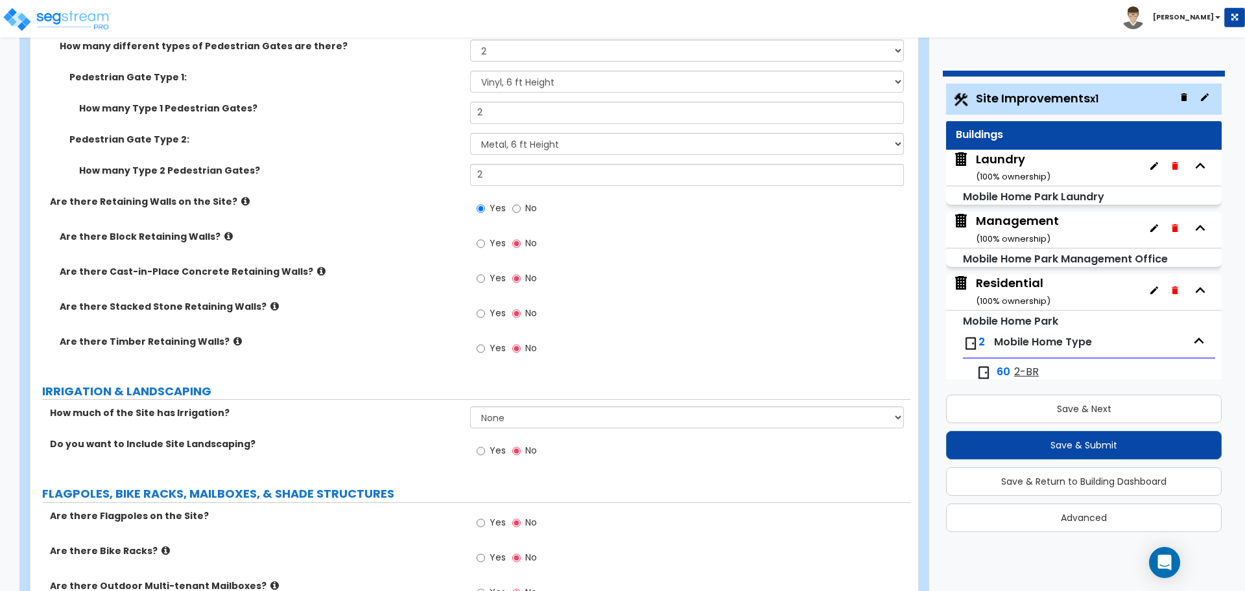
click at [317, 267] on icon at bounding box center [321, 272] width 8 height 10
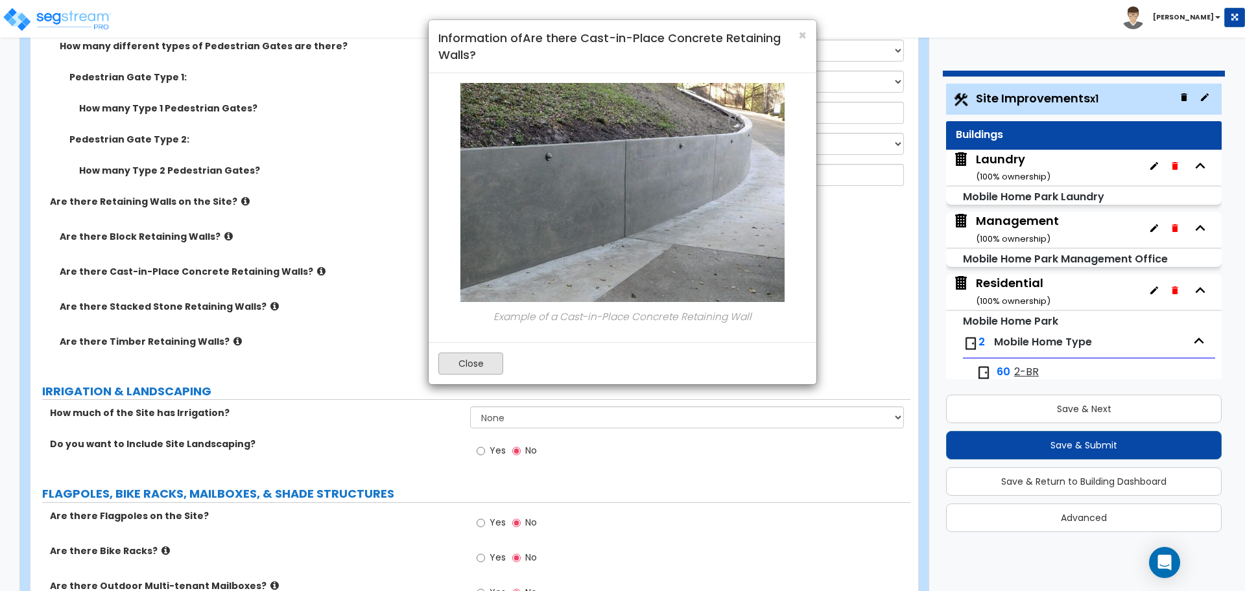
click at [447, 363] on button "Close" at bounding box center [470, 364] width 65 height 22
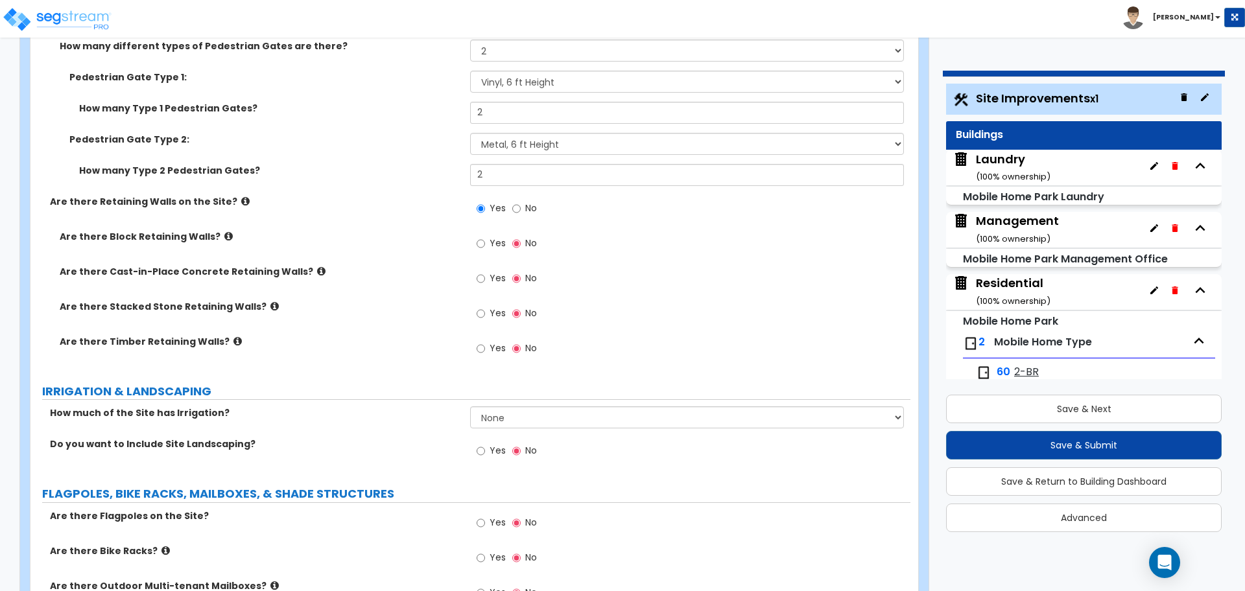
click at [270, 303] on icon at bounding box center [274, 307] width 8 height 10
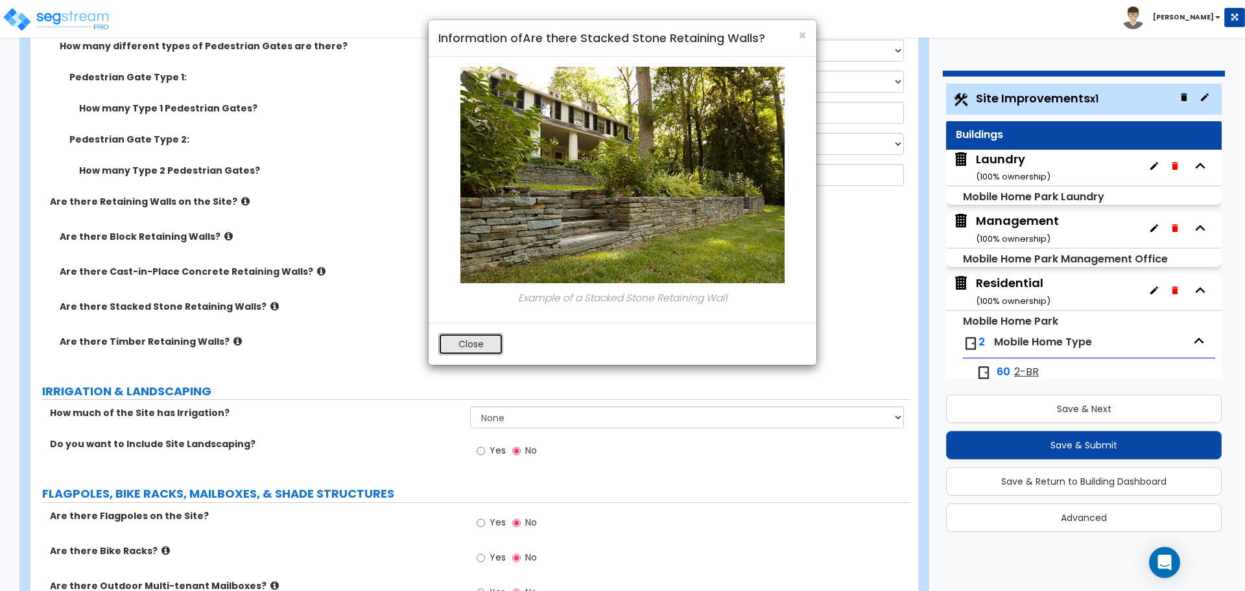
drag, startPoint x: 460, startPoint y: 342, endPoint x: 433, endPoint y: 341, distance: 27.3
click at [460, 342] on button "Close" at bounding box center [470, 344] width 65 height 22
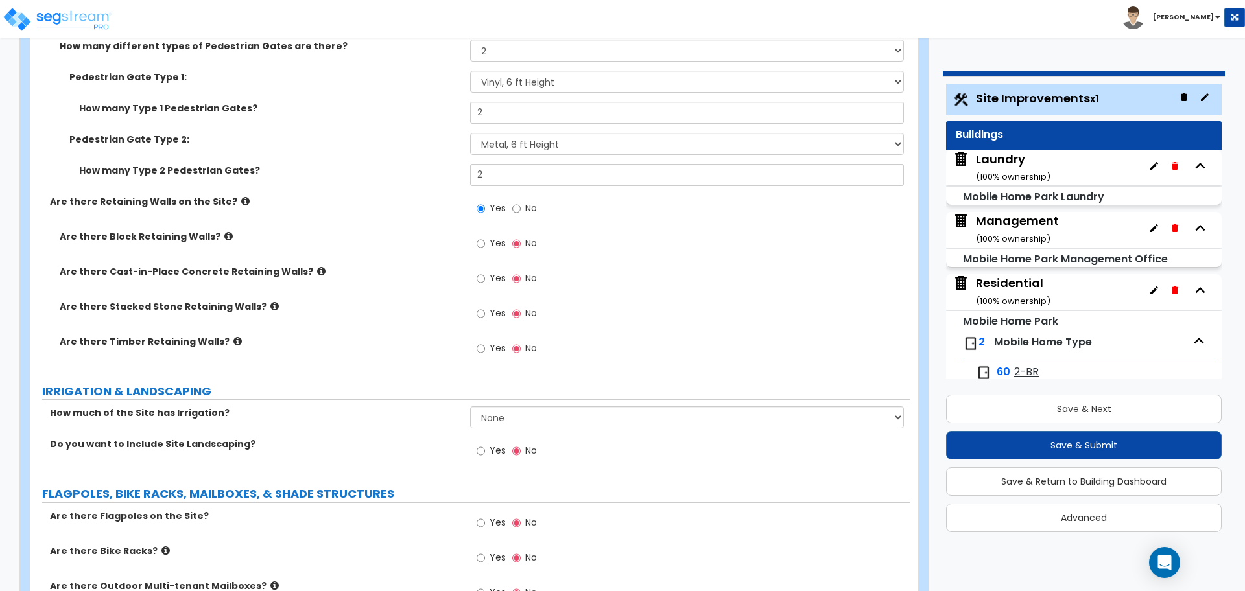
click at [233, 340] on icon at bounding box center [237, 342] width 8 height 10
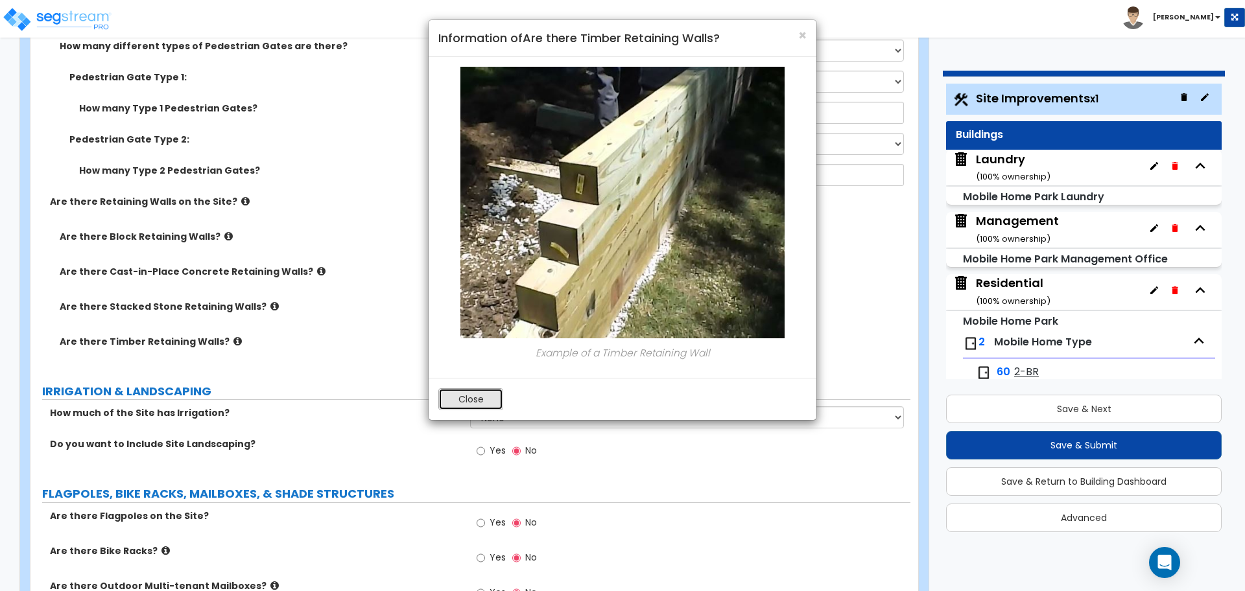
click at [477, 392] on button "Close" at bounding box center [470, 399] width 65 height 22
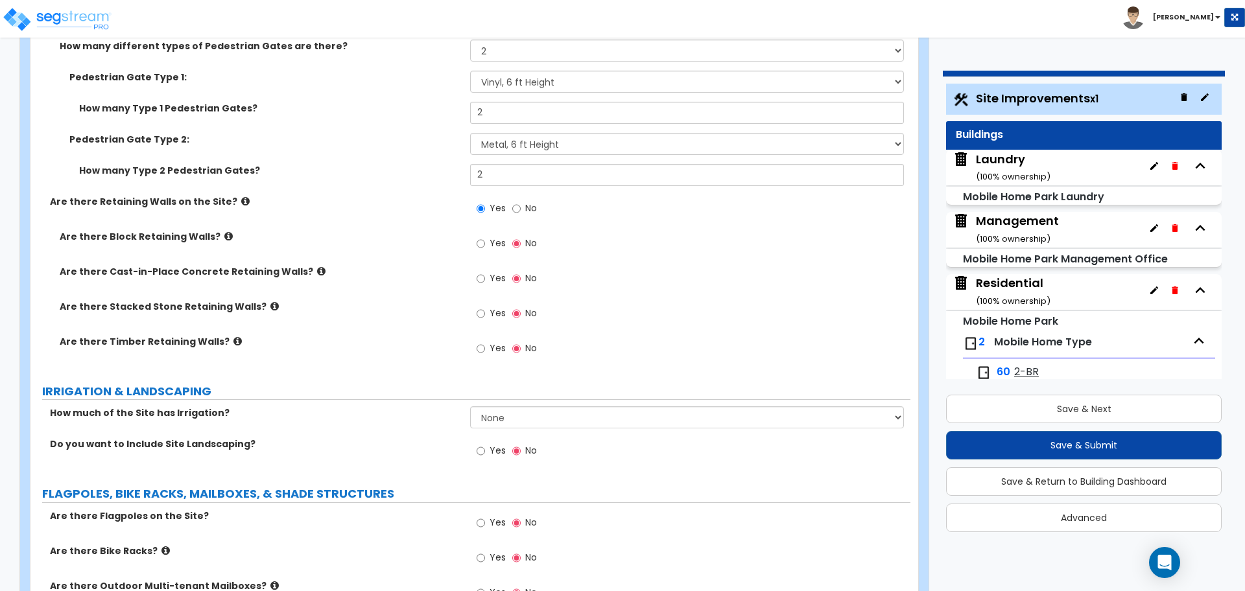
click at [493, 246] on span "Yes" at bounding box center [498, 243] width 16 height 13
click at [485, 246] on input "Yes" at bounding box center [481, 244] width 8 height 14
radio input "true"
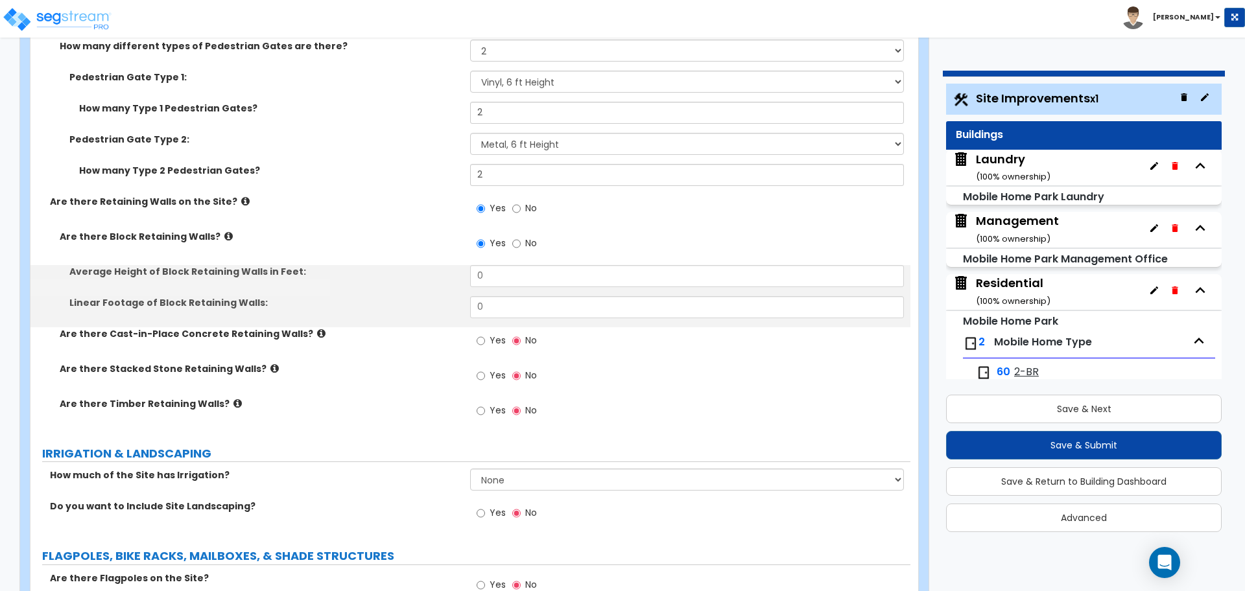
click at [492, 334] on span "Yes" at bounding box center [498, 340] width 16 height 13
click at [485, 334] on input "Yes" at bounding box center [481, 341] width 8 height 14
radio input "true"
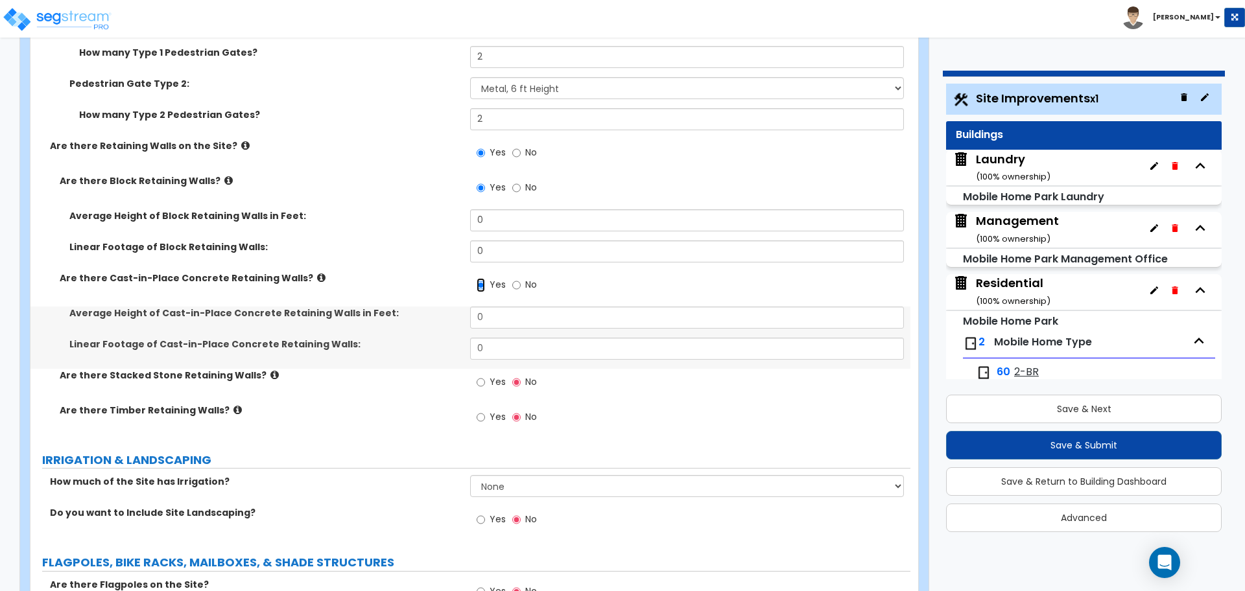
scroll to position [3930, 0]
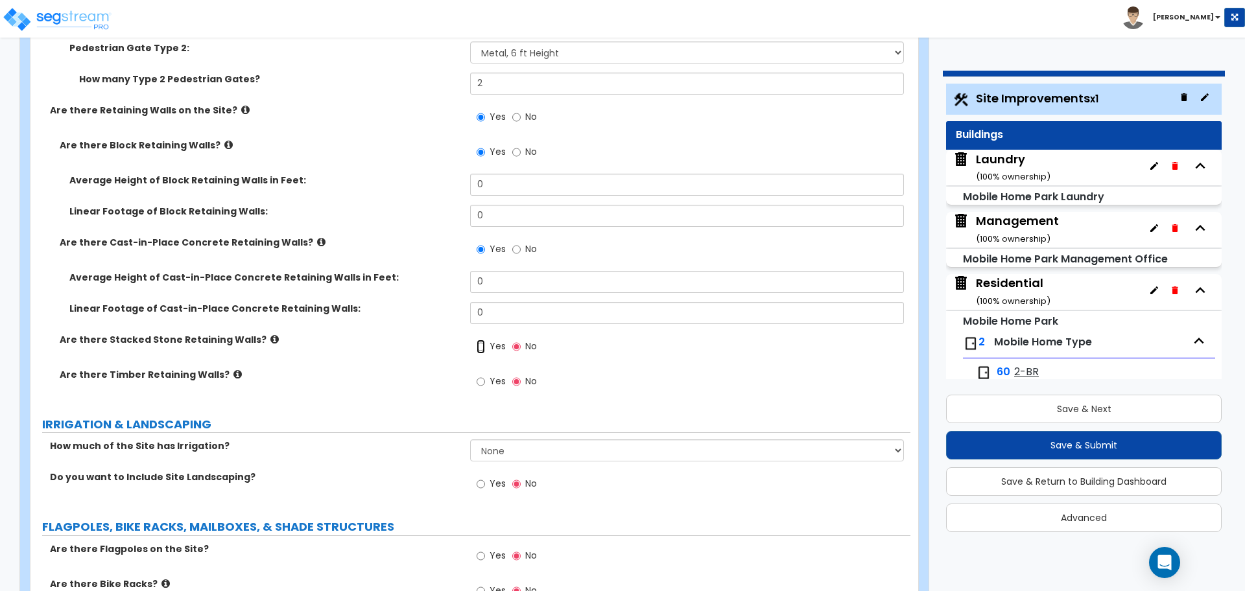
click at [484, 348] on input "Yes" at bounding box center [481, 347] width 8 height 14
radio input "true"
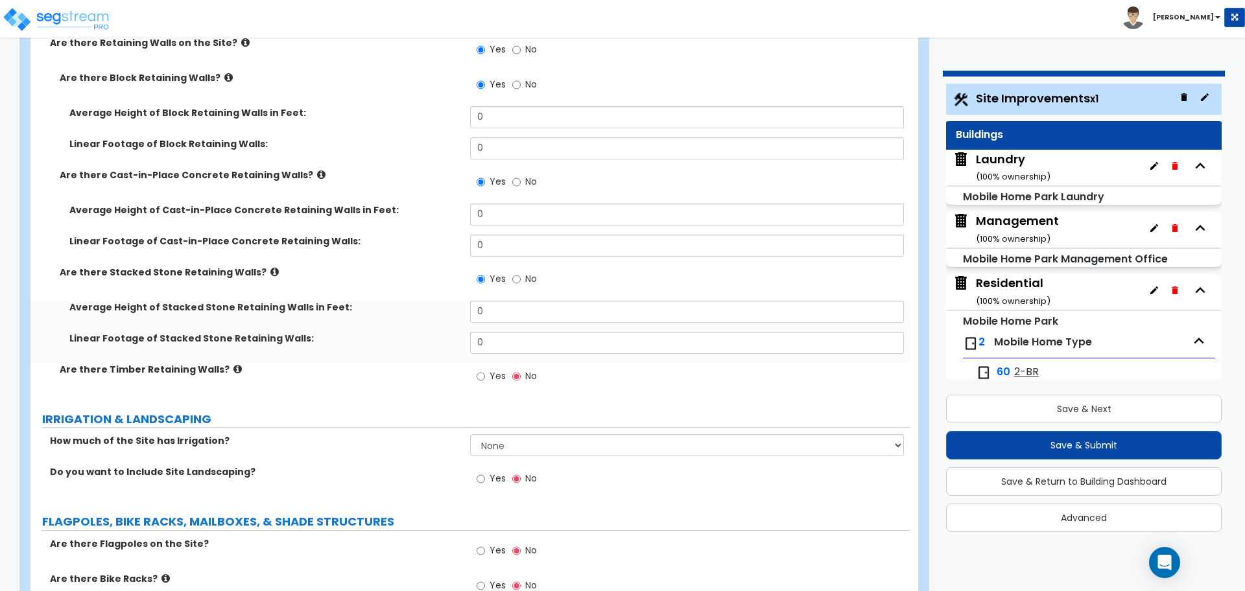
click at [487, 373] on label "Yes" at bounding box center [491, 378] width 29 height 22
click at [485, 373] on input "Yes" at bounding box center [481, 377] width 8 height 14
radio input "true"
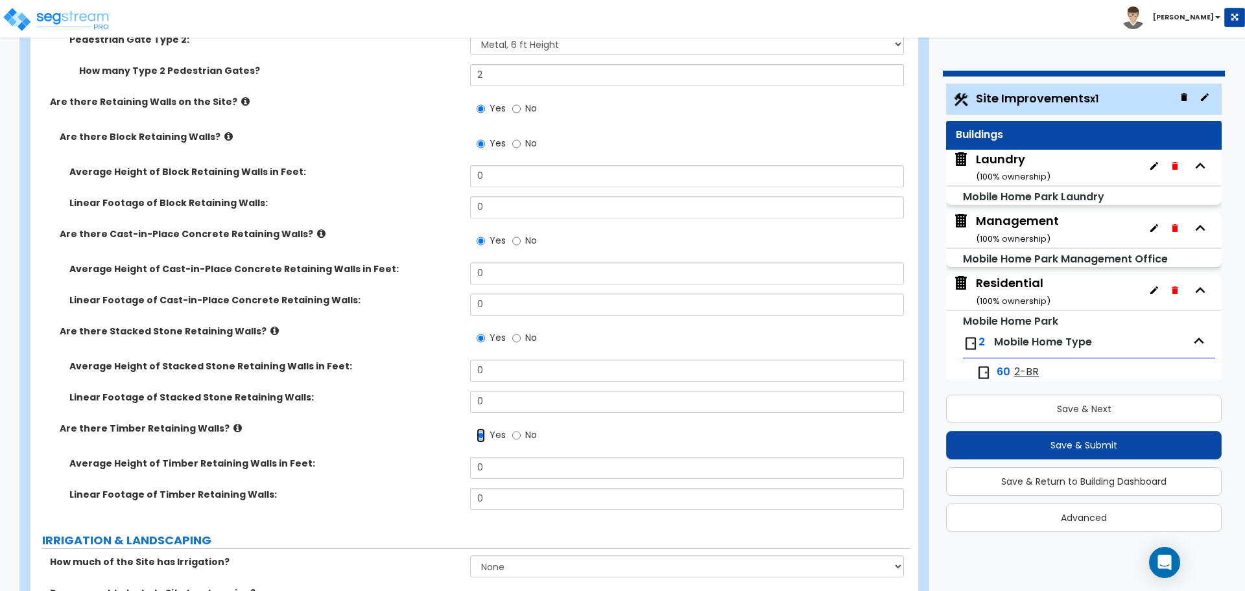
scroll to position [3940, 0]
click at [531, 108] on span "No" at bounding box center [531, 107] width 12 height 13
click at [521, 108] on input "No" at bounding box center [516, 108] width 8 height 14
radio input "false"
radio input "true"
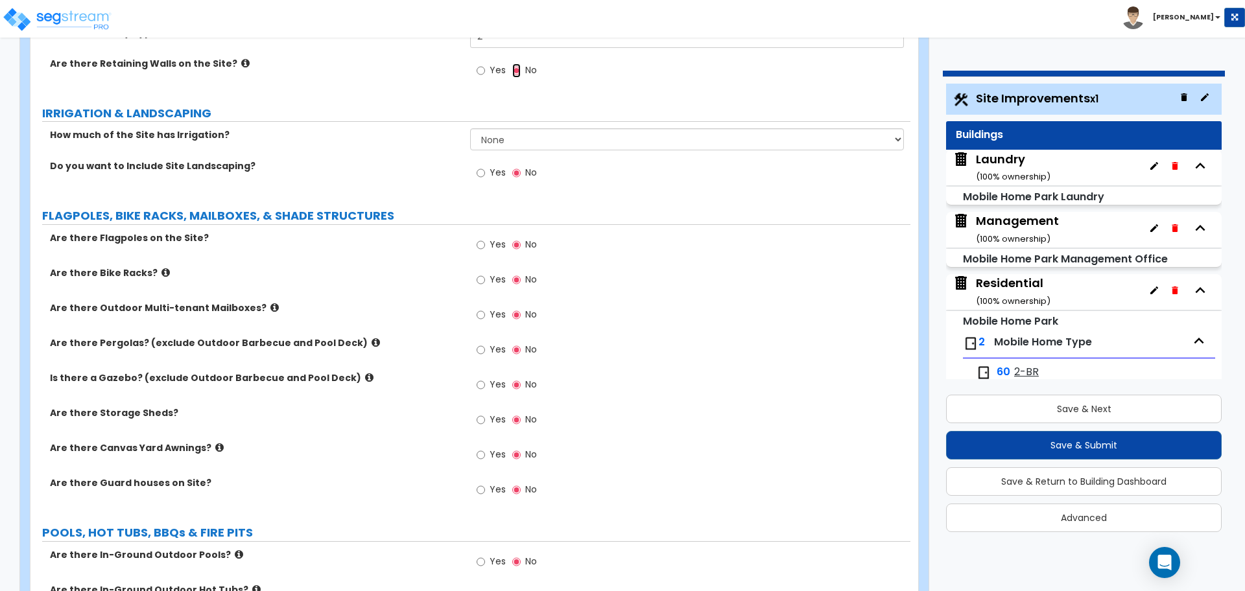
scroll to position [3979, 0]
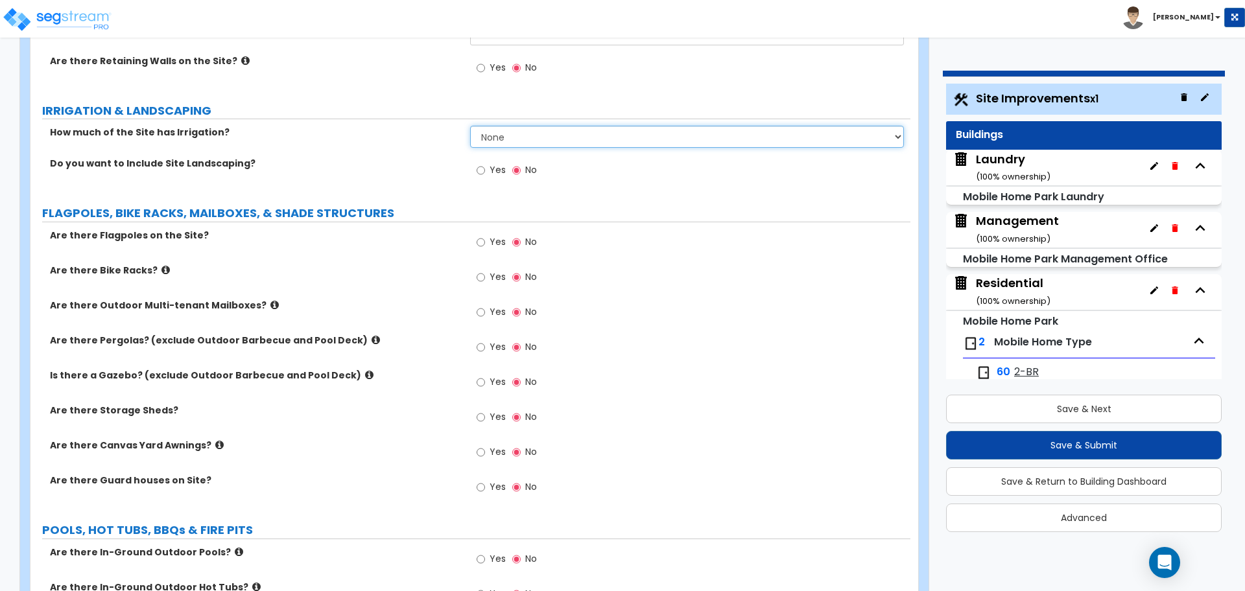
click at [528, 137] on select "None I want to Enter an Approximate Percentage I want to Enter the Square Foota…" at bounding box center [686, 137] width 433 height 22
select select "1"
click at [470, 126] on select "None I want to Enter an Approximate Percentage I want to Enter the Square Foota…" at bounding box center [686, 137] width 433 height 22
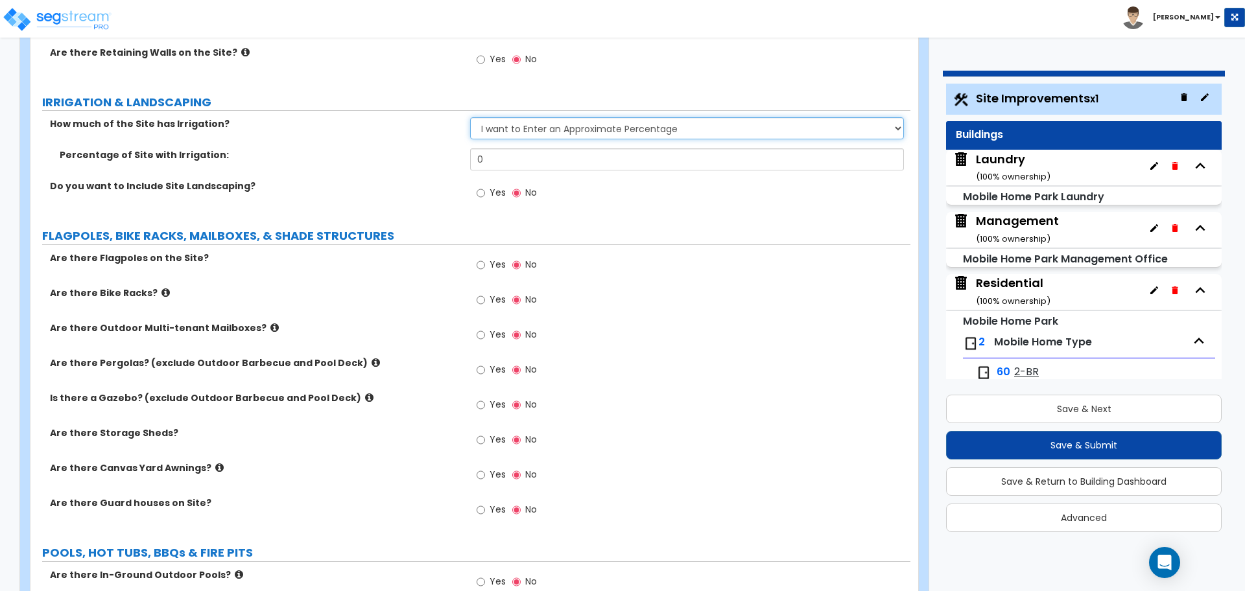
scroll to position [3980, 0]
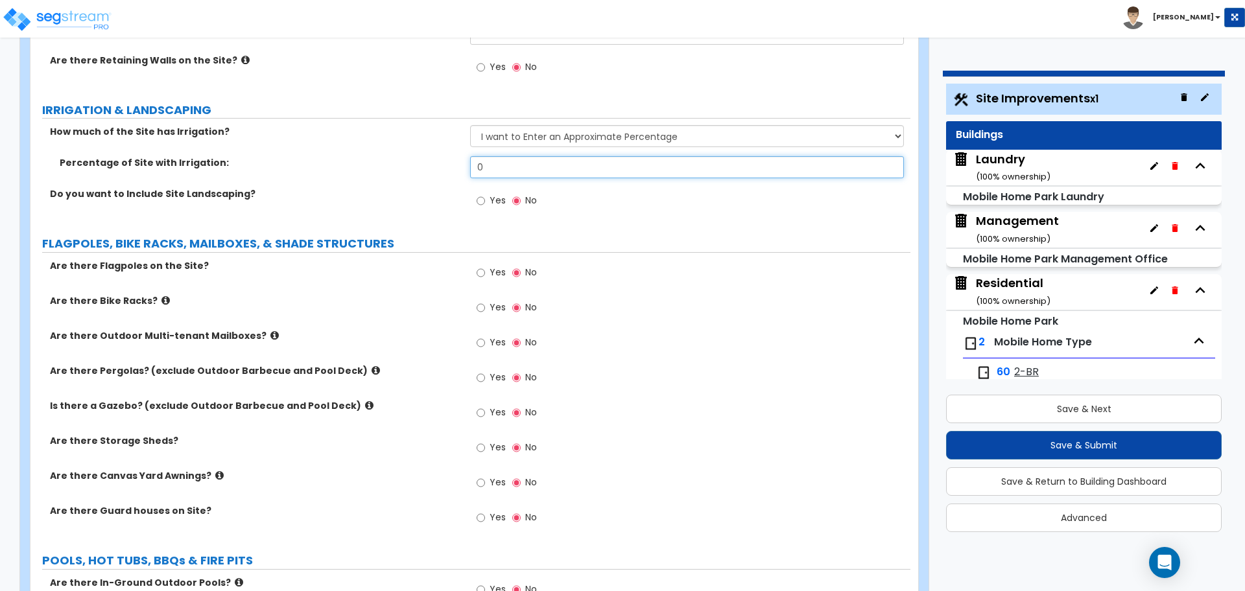
drag, startPoint x: 501, startPoint y: 169, endPoint x: 442, endPoint y: 159, distance: 60.6
click at [442, 159] on div "Percentage of Site with Irrigation: 0" at bounding box center [470, 171] width 880 height 31
type input "1"
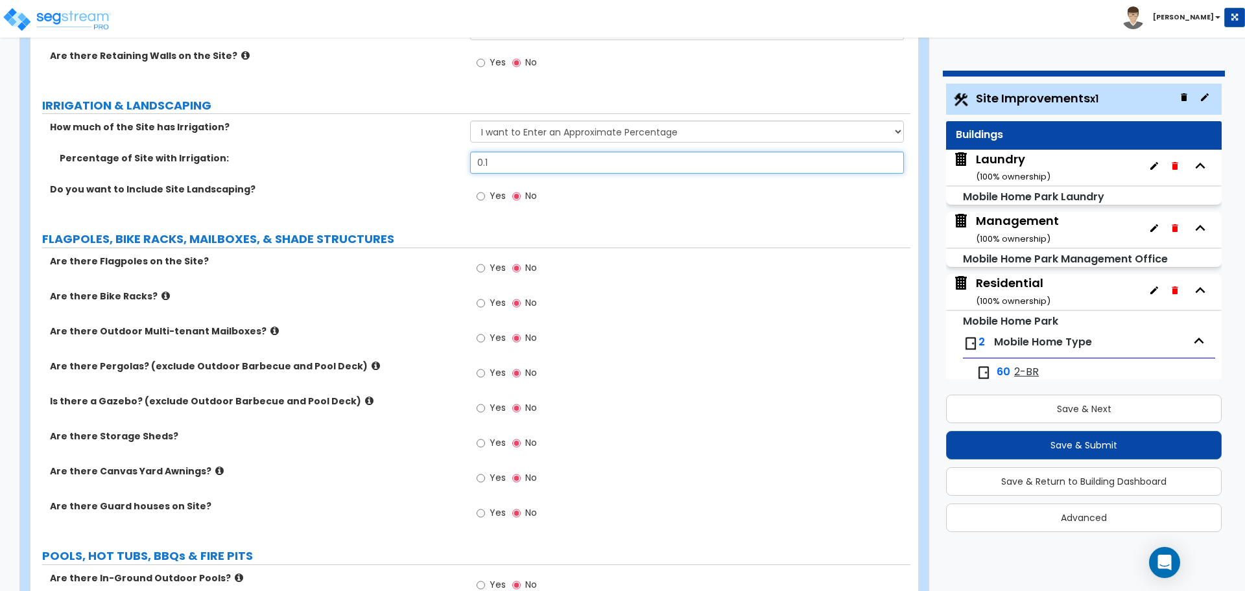
scroll to position [3979, 0]
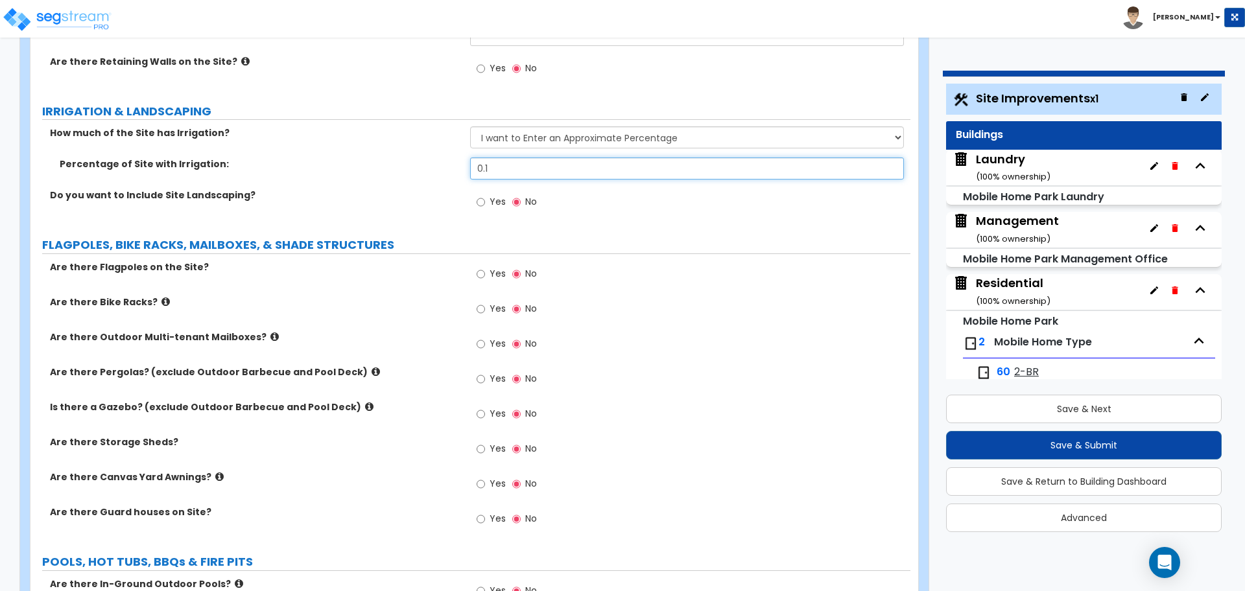
drag, startPoint x: 509, startPoint y: 165, endPoint x: 458, endPoint y: 163, distance: 51.3
click at [458, 163] on div "Percentage of Site with Irrigation: 0.1" at bounding box center [470, 173] width 880 height 31
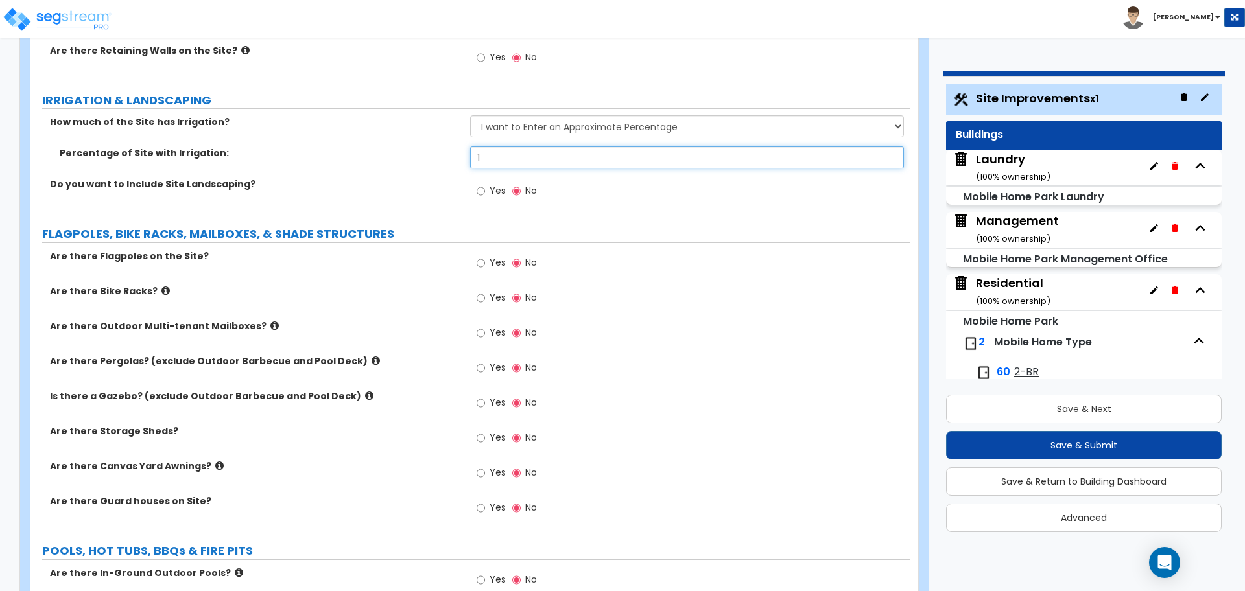
scroll to position [4013, 0]
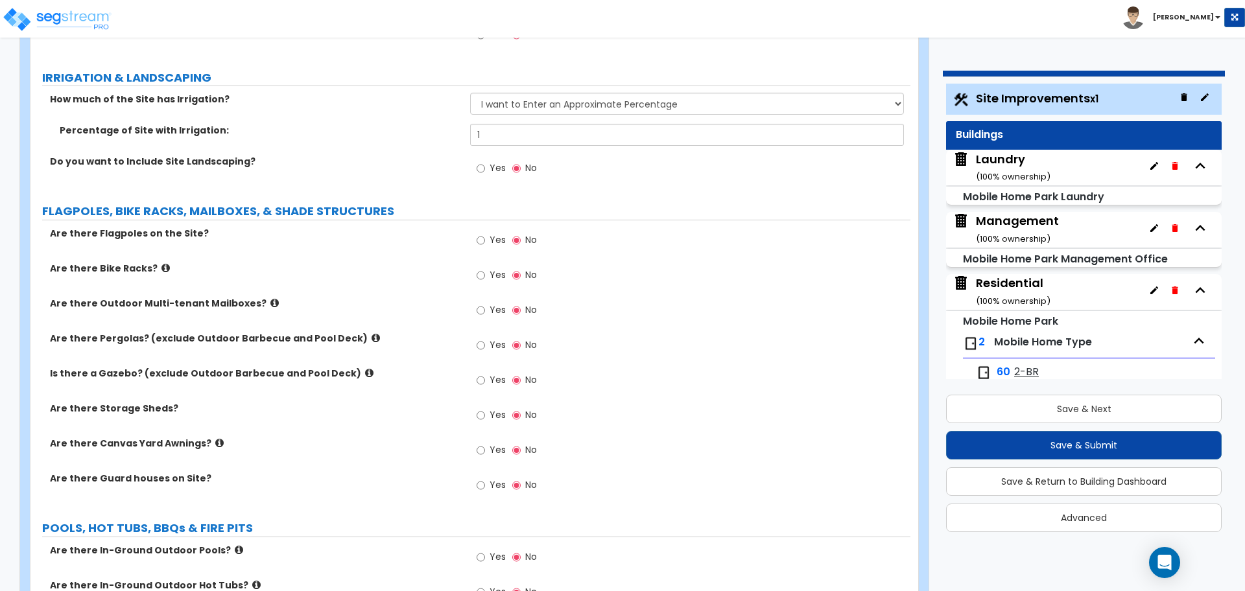
click at [486, 174] on label "Yes" at bounding box center [491, 170] width 29 height 22
click at [485, 174] on input "Yes" at bounding box center [481, 168] width 8 height 14
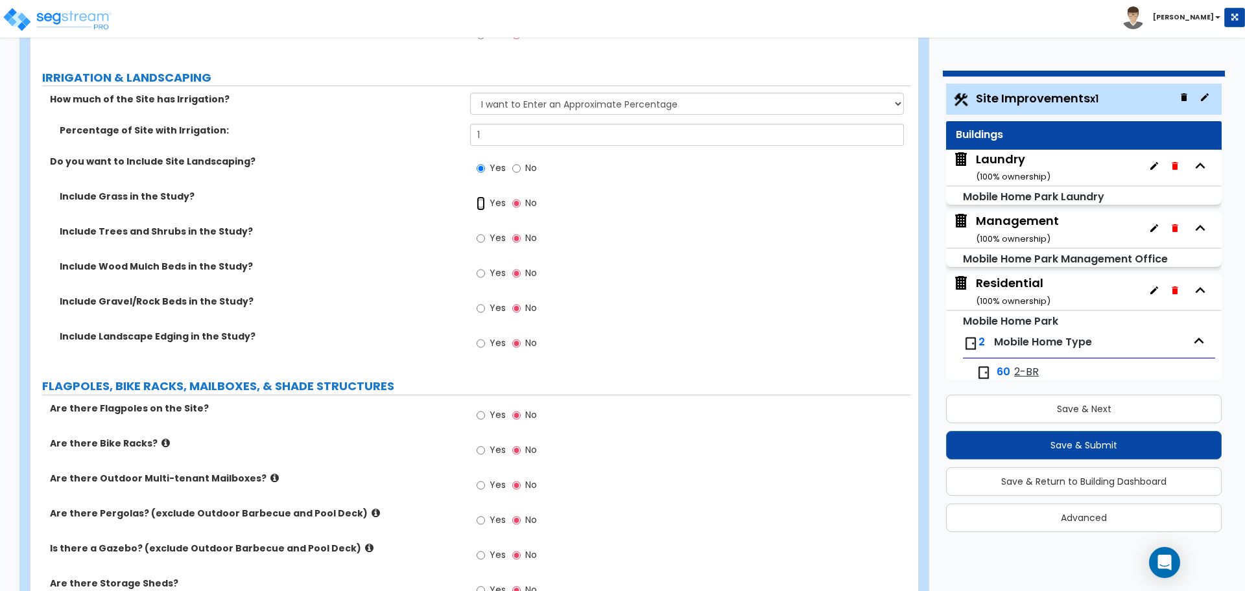
click at [481, 206] on input "Yes" at bounding box center [481, 203] width 8 height 14
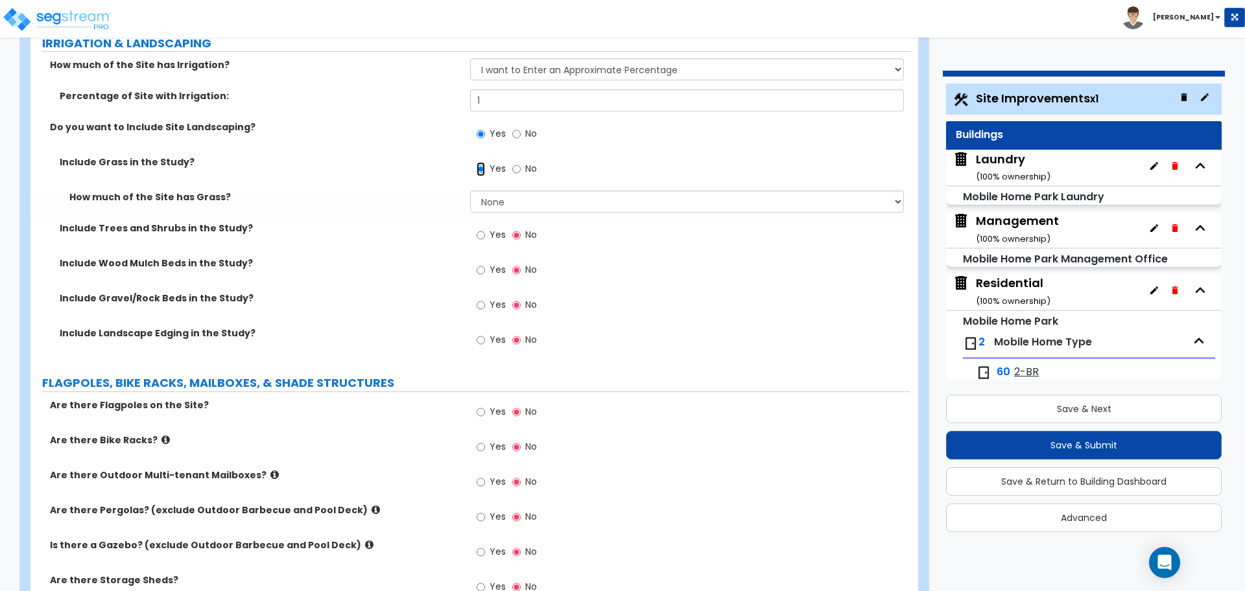
scroll to position [4049, 0]
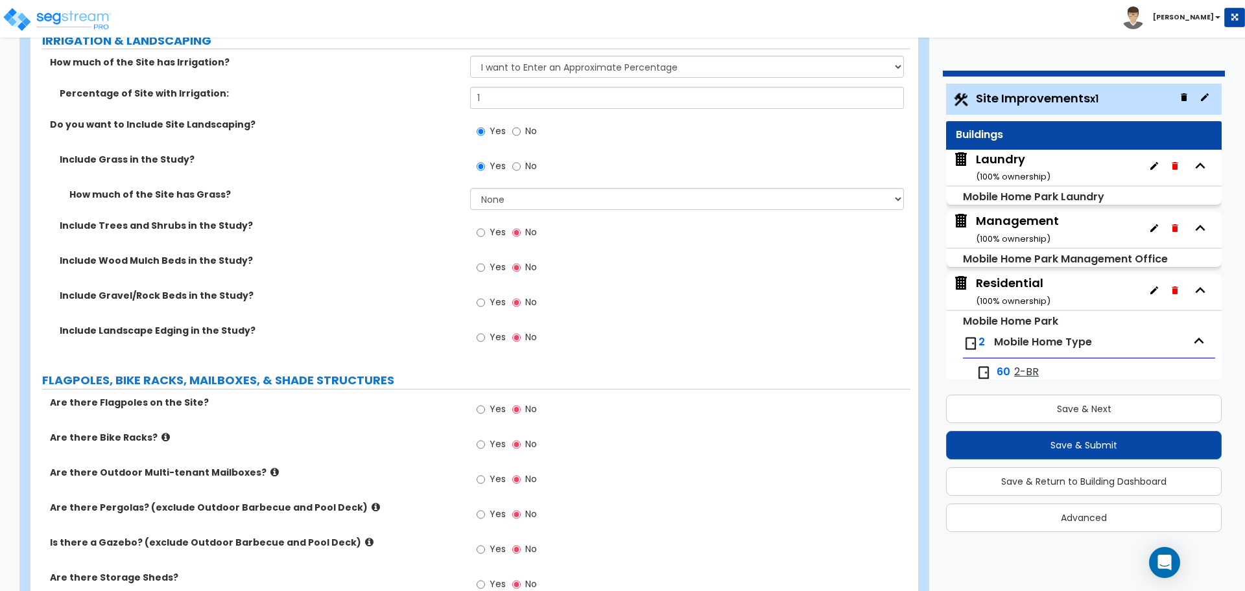
click at [487, 230] on label "Yes" at bounding box center [491, 234] width 29 height 22
click at [485, 230] on input "Yes" at bounding box center [481, 233] width 8 height 14
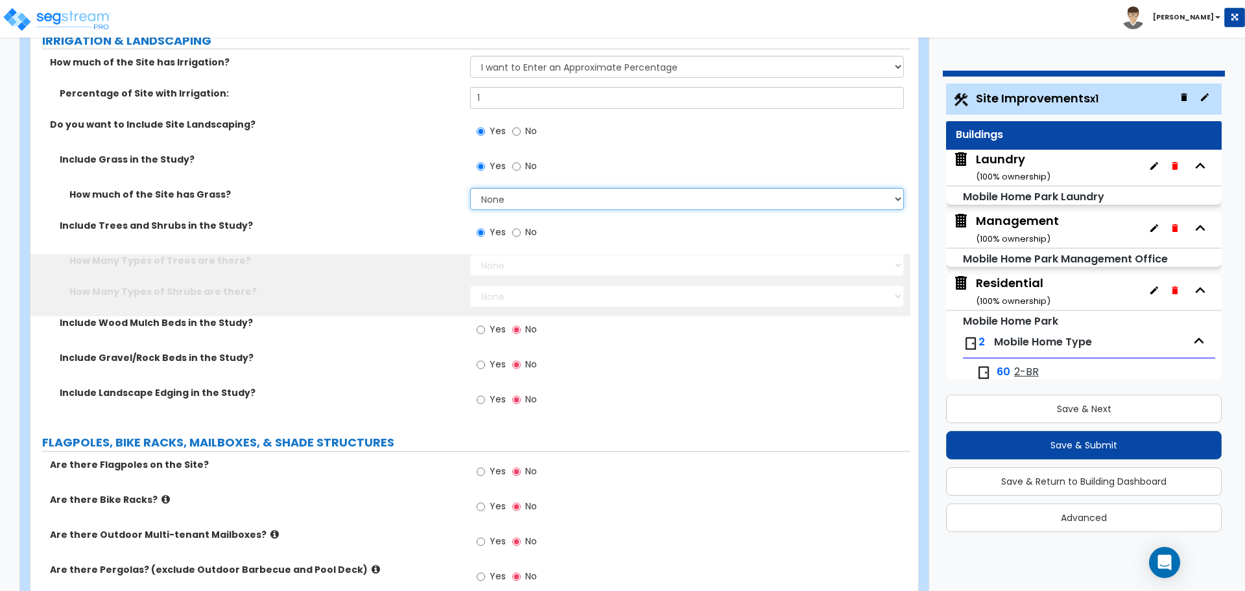
click at [501, 205] on select "None I want to Enter an Approximate Percentage I want to Enter the Square Foota…" at bounding box center [686, 199] width 433 height 22
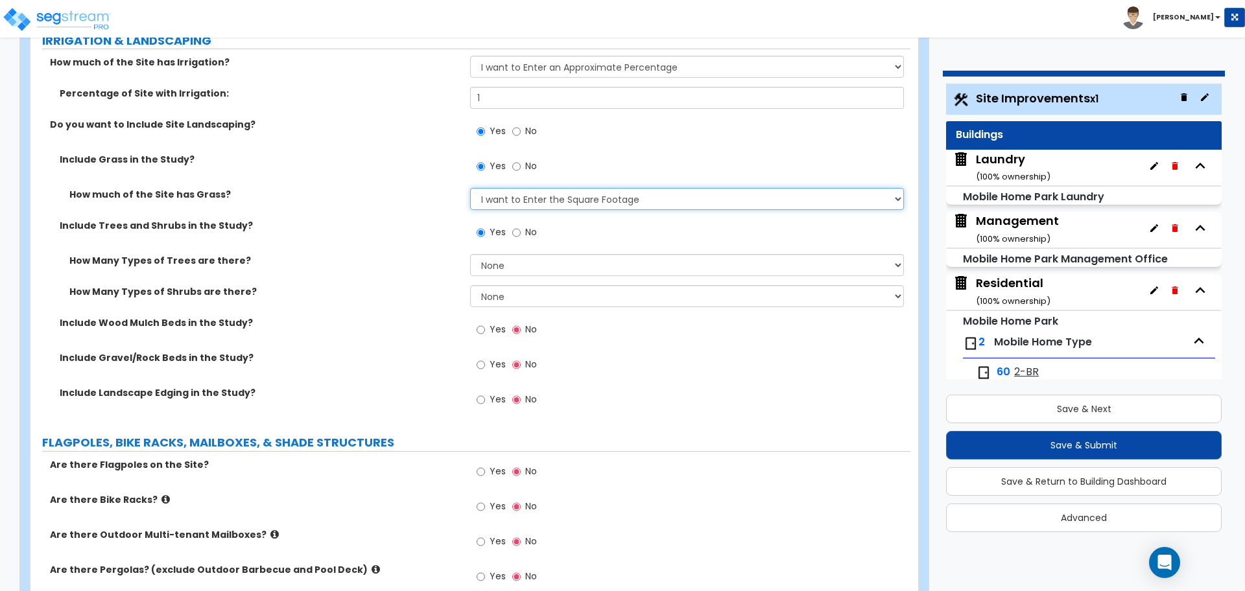
click at [470, 188] on select "None I want to Enter an Approximate Percentage I want to Enter the Square Foota…" at bounding box center [686, 199] width 433 height 22
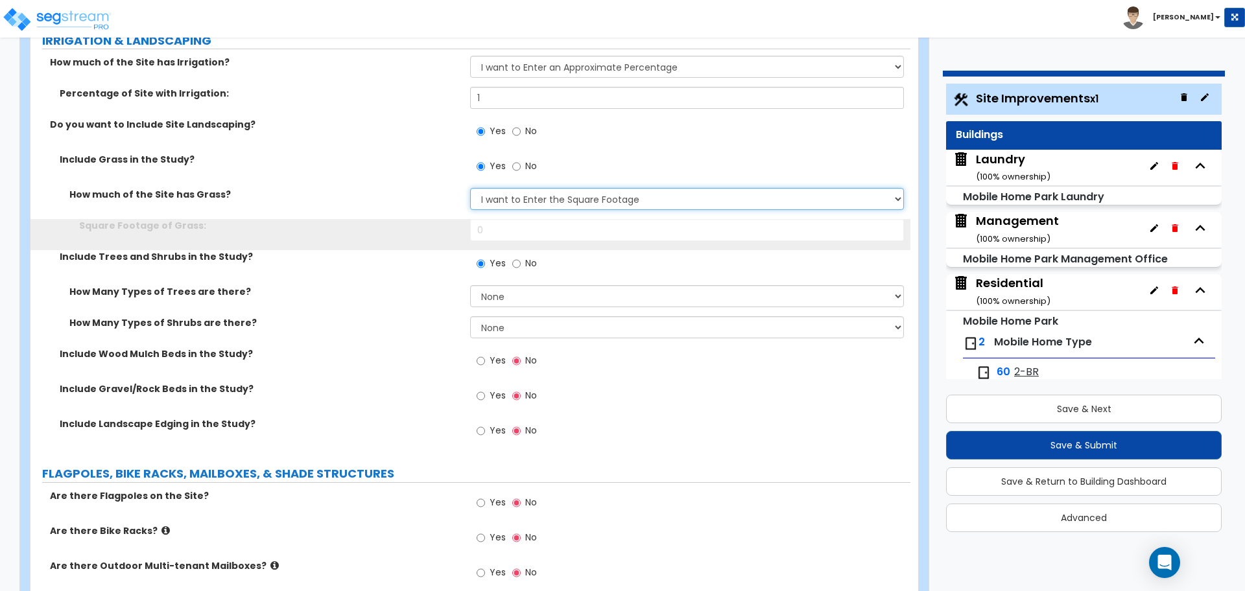
click at [505, 191] on select "None I want to Enter an Approximate Percentage I want to Enter the Square Foota…" at bounding box center [686, 199] width 433 height 22
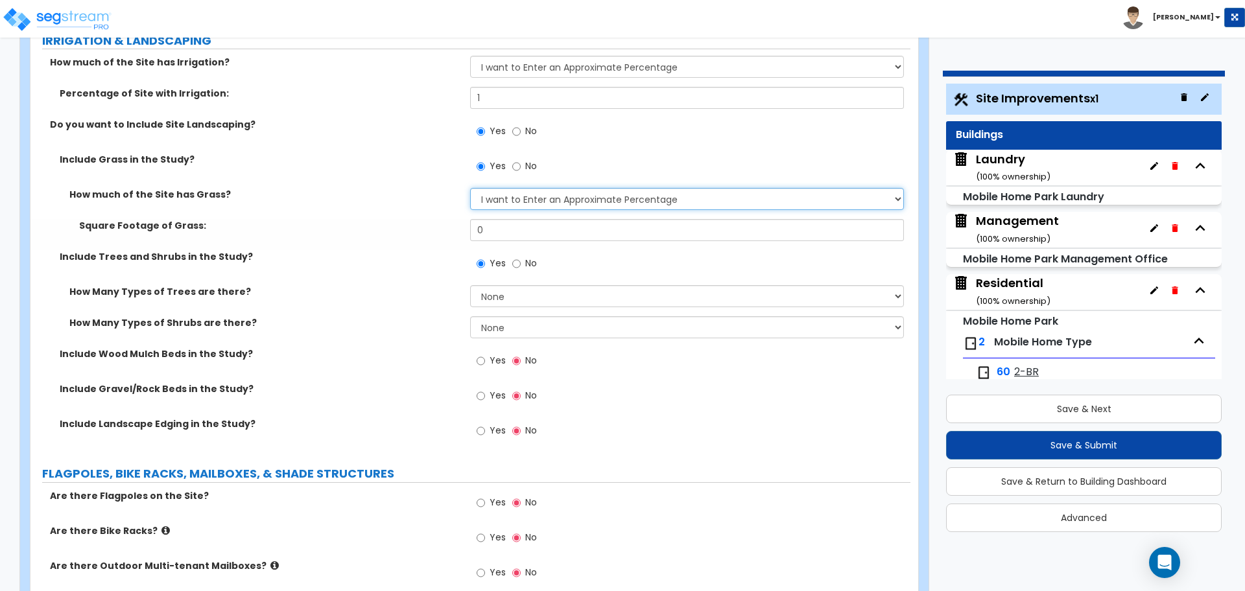
click at [470, 188] on select "None I want to Enter an Approximate Percentage I want to Enter the Square Foota…" at bounding box center [686, 199] width 433 height 22
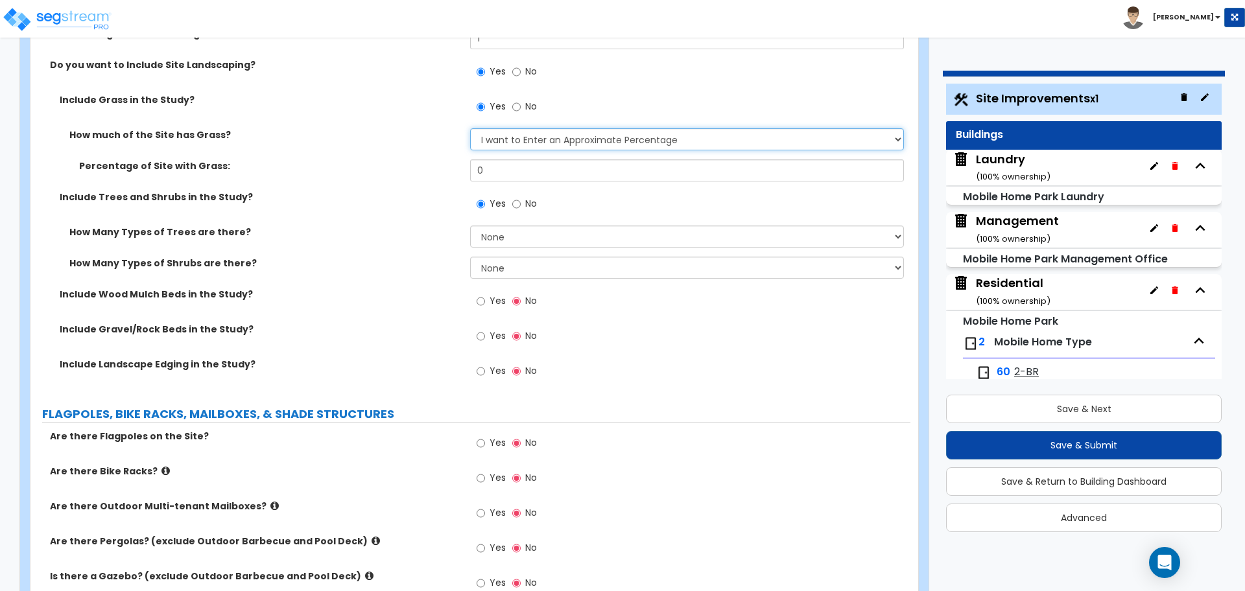
scroll to position [4112, 0]
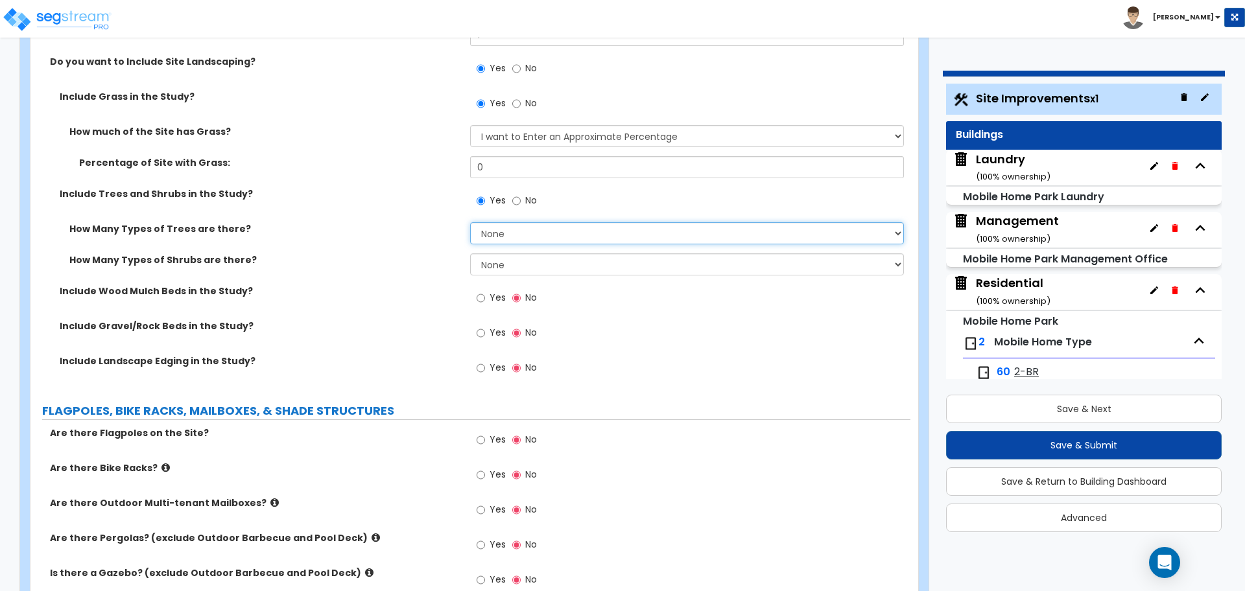
click at [510, 235] on select "None 1 2 3" at bounding box center [686, 233] width 433 height 22
click at [470, 222] on select "None 1 2 3" at bounding box center [686, 233] width 433 height 22
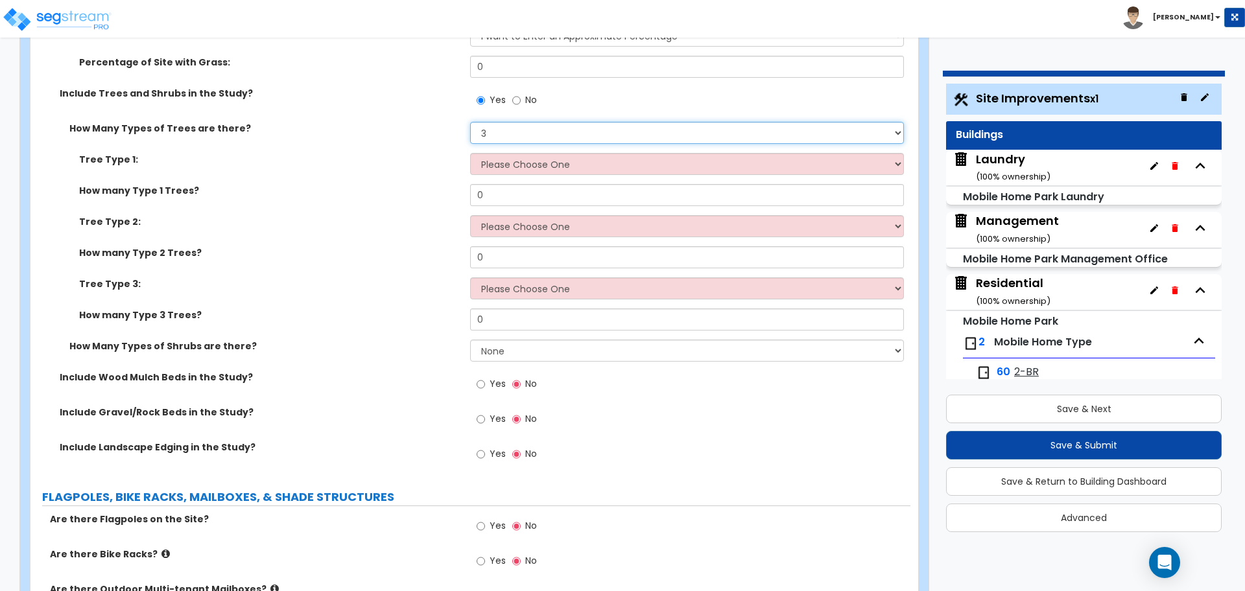
scroll to position [4224, 0]
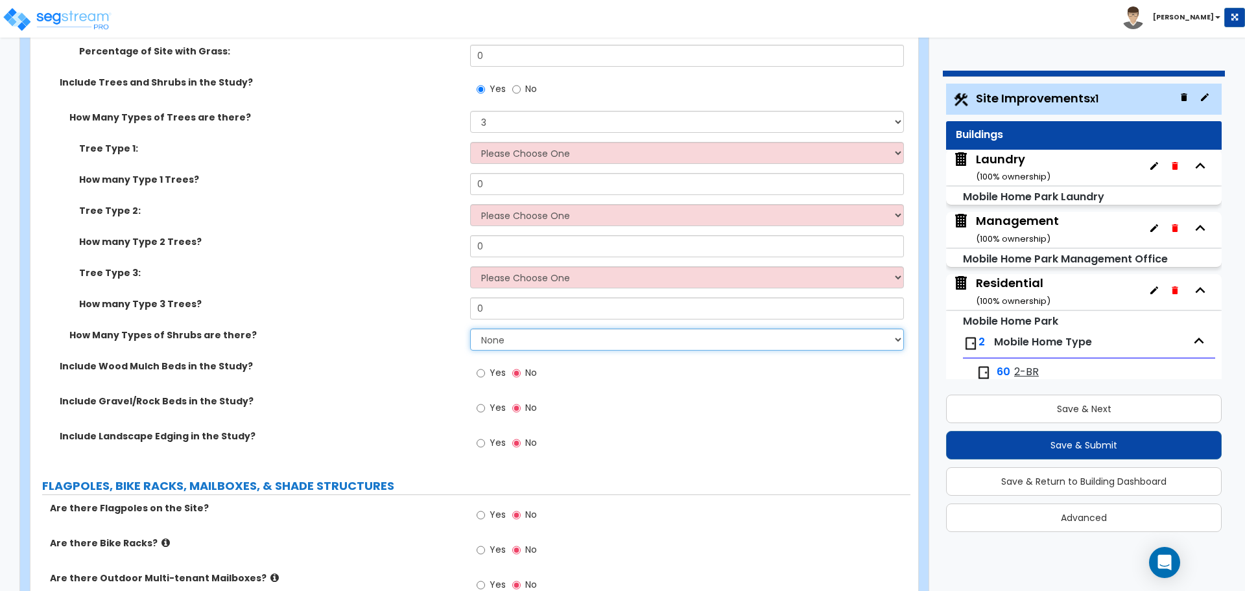
click at [521, 331] on select "None 1 2 3" at bounding box center [686, 340] width 433 height 22
click at [470, 329] on select "None 1 2 3" at bounding box center [686, 340] width 433 height 22
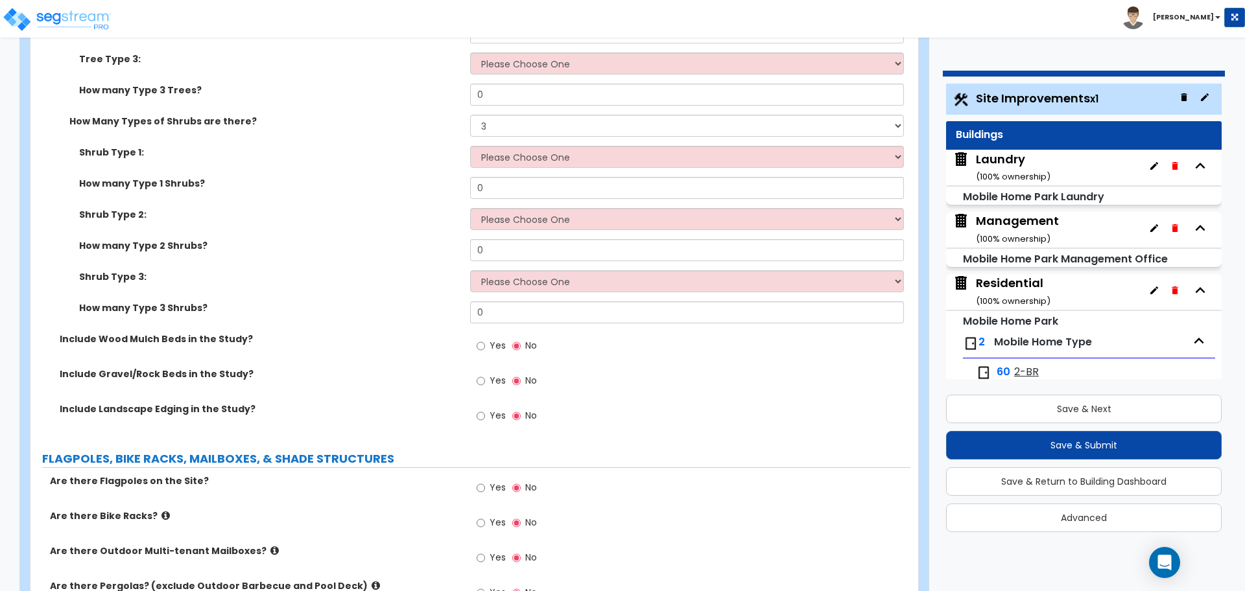
click at [497, 343] on span "Yes" at bounding box center [498, 345] width 16 height 13
click at [485, 343] on input "Yes" at bounding box center [481, 346] width 8 height 14
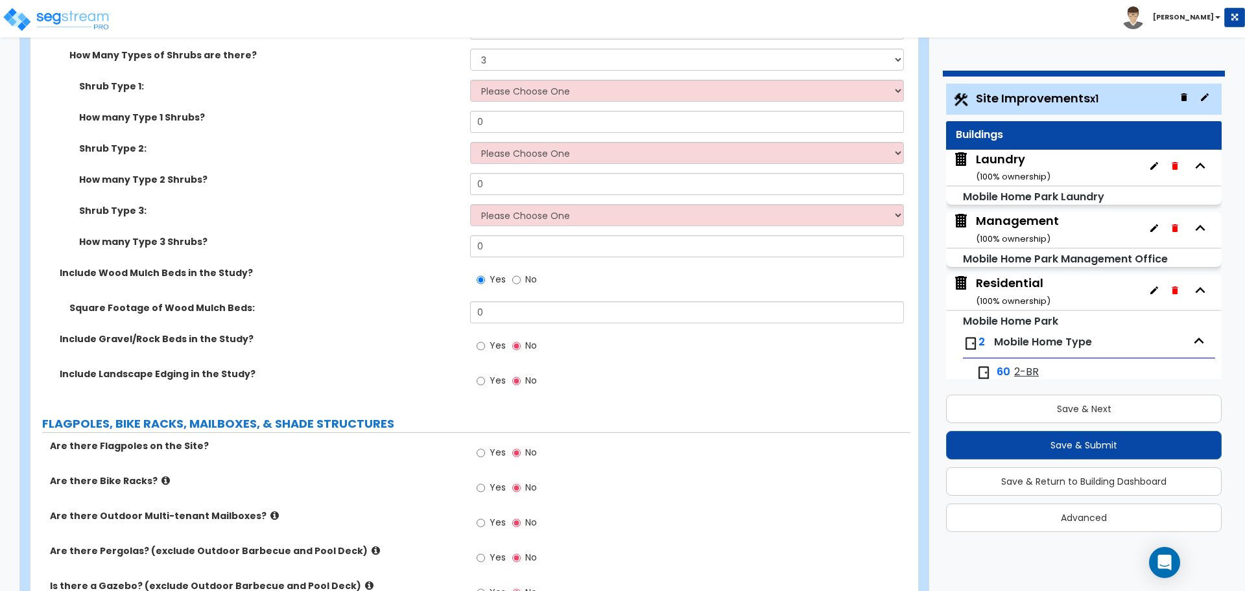
click at [487, 347] on label "Yes" at bounding box center [491, 348] width 29 height 22
click at [485, 347] on input "Yes" at bounding box center [481, 346] width 8 height 14
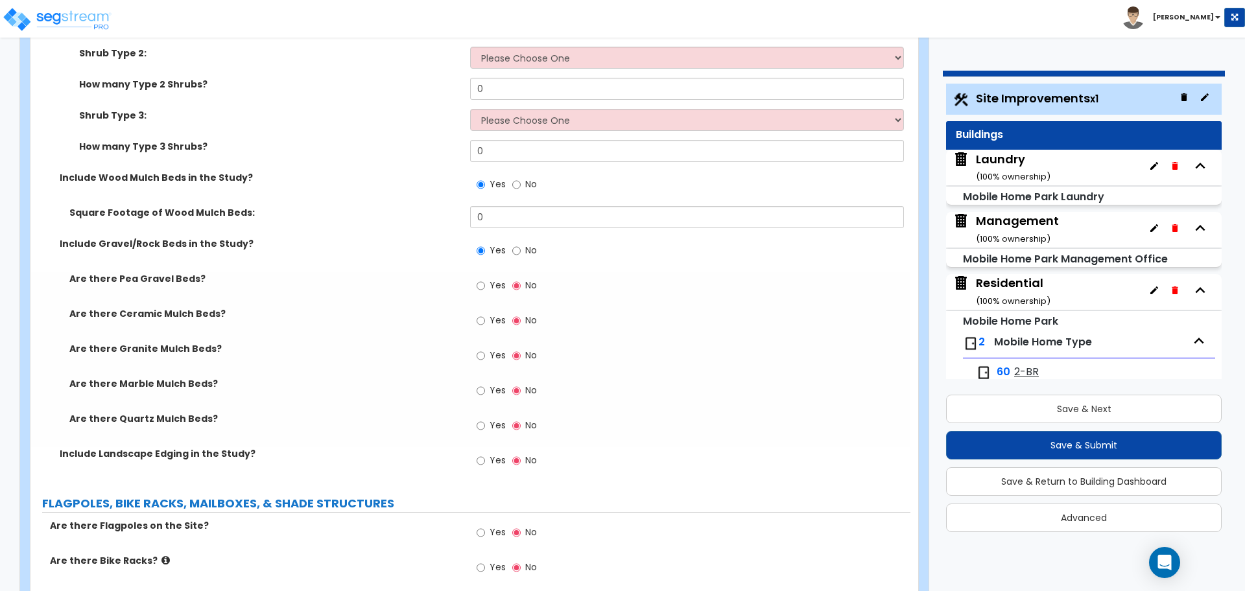
click at [492, 460] on span "Yes" at bounding box center [498, 460] width 16 height 13
click at [485, 460] on input "Yes" at bounding box center [481, 461] width 8 height 14
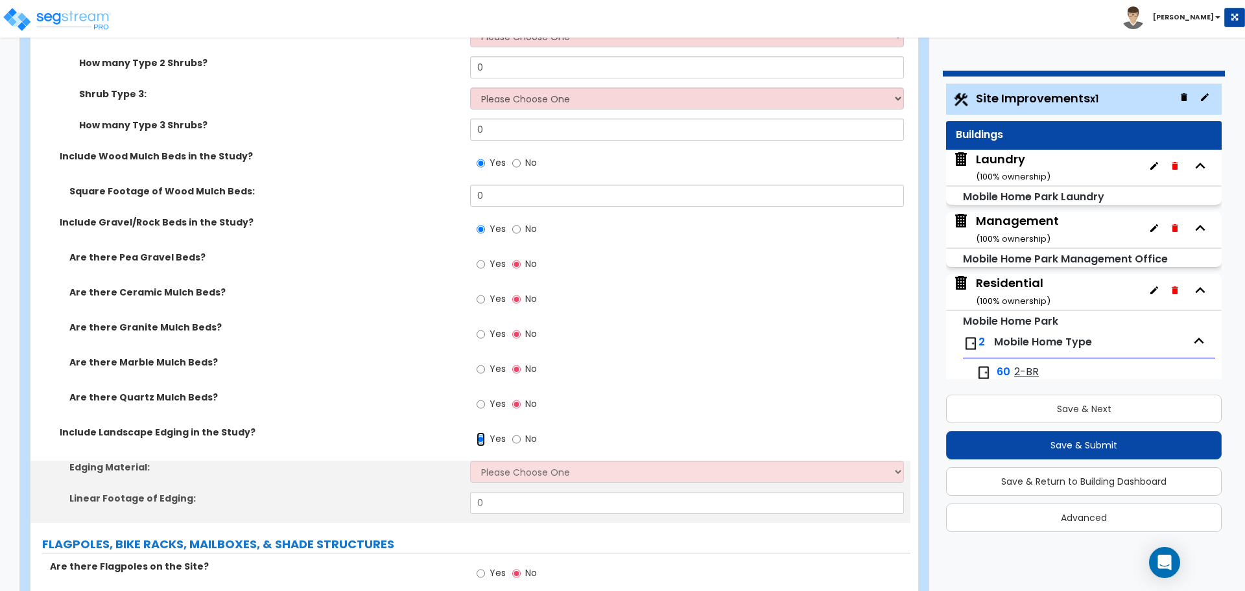
scroll to position [4625, 0]
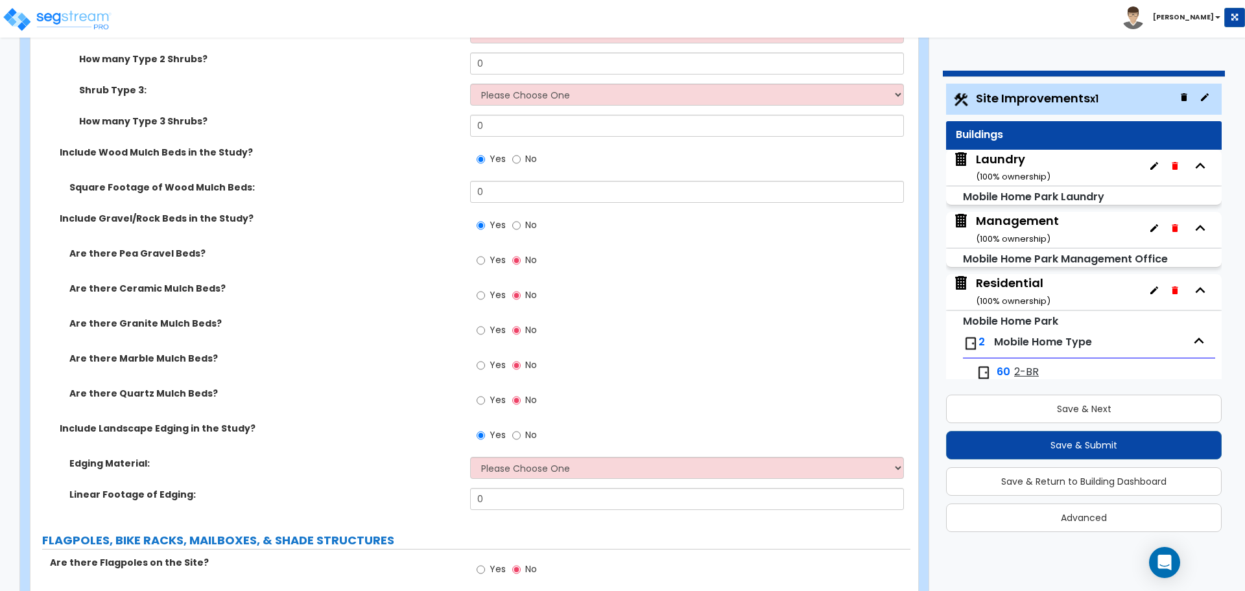
click at [495, 247] on div "Yes No" at bounding box center [506, 262] width 73 height 30
click at [501, 270] on label "Yes" at bounding box center [491, 262] width 29 height 22
click at [485, 268] on input "Yes" at bounding box center [481, 261] width 8 height 14
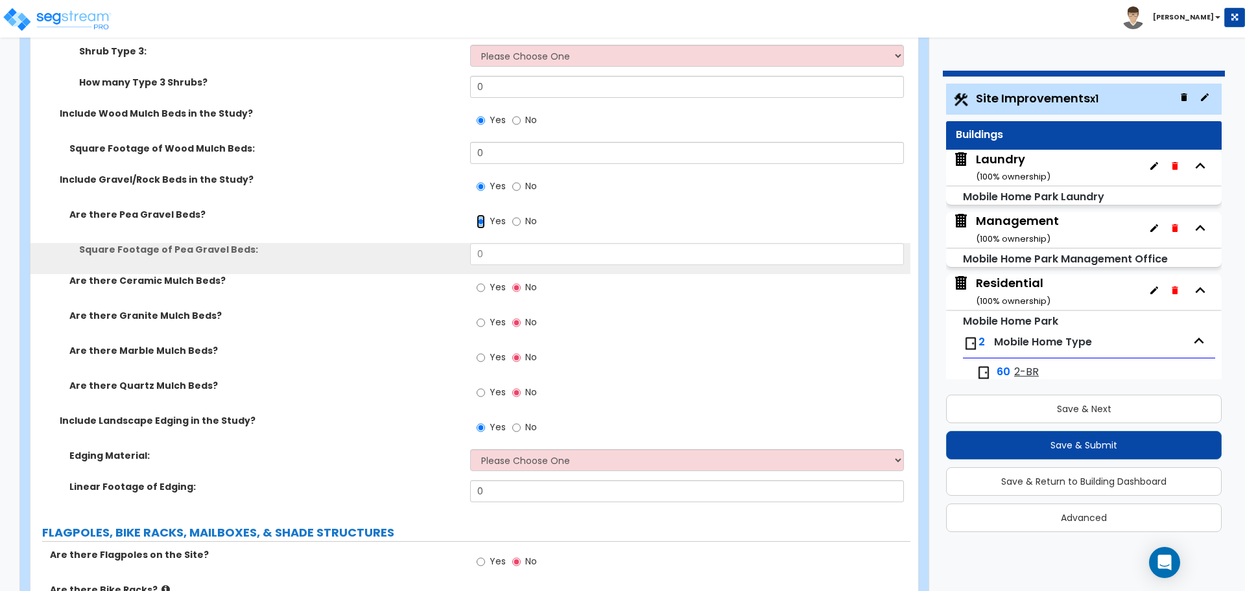
scroll to position [4667, 0]
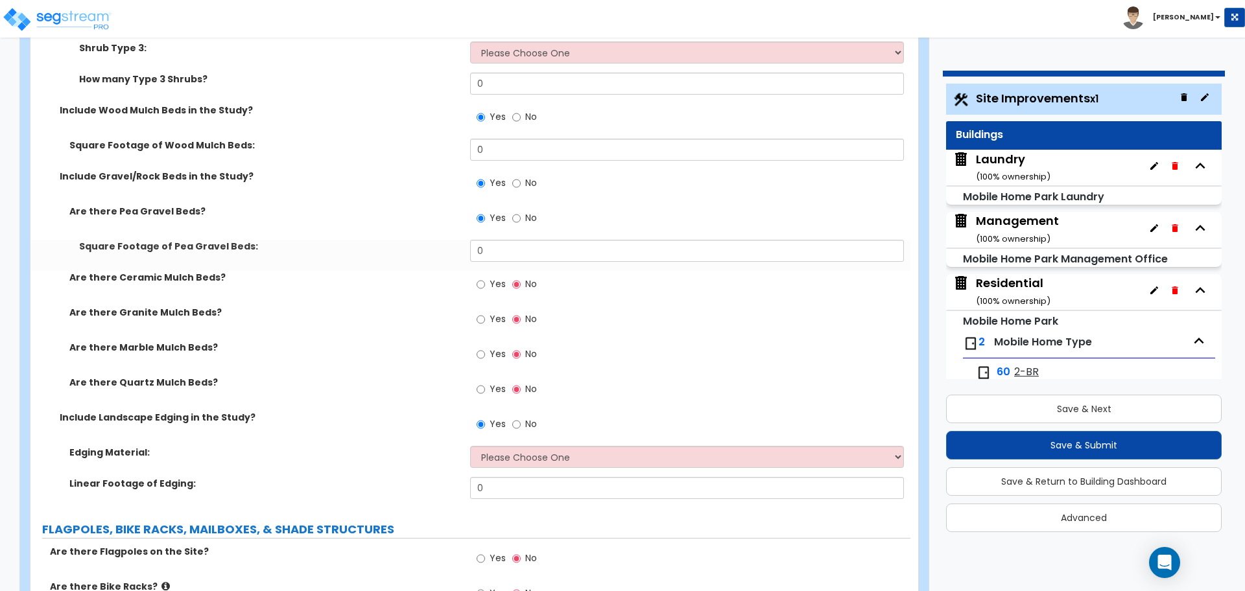
click at [497, 286] on span "Yes" at bounding box center [498, 284] width 16 height 13
click at [485, 286] on input "Yes" at bounding box center [481, 285] width 8 height 14
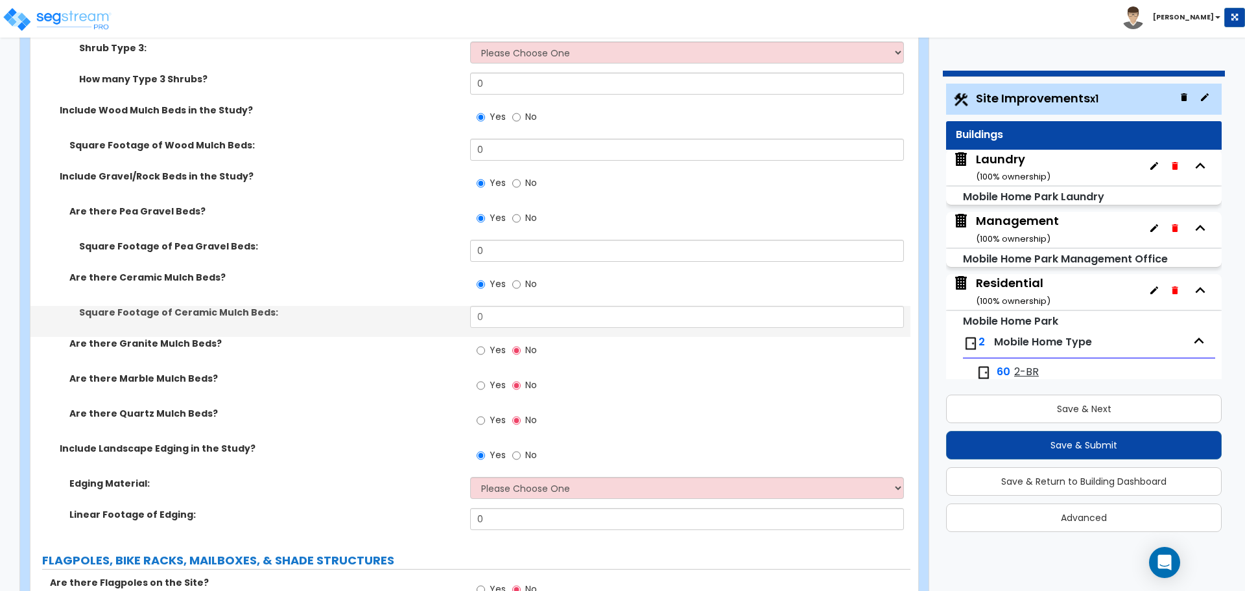
click at [495, 351] on span "Yes" at bounding box center [498, 350] width 16 height 13
click at [485, 351] on input "Yes" at bounding box center [481, 351] width 8 height 14
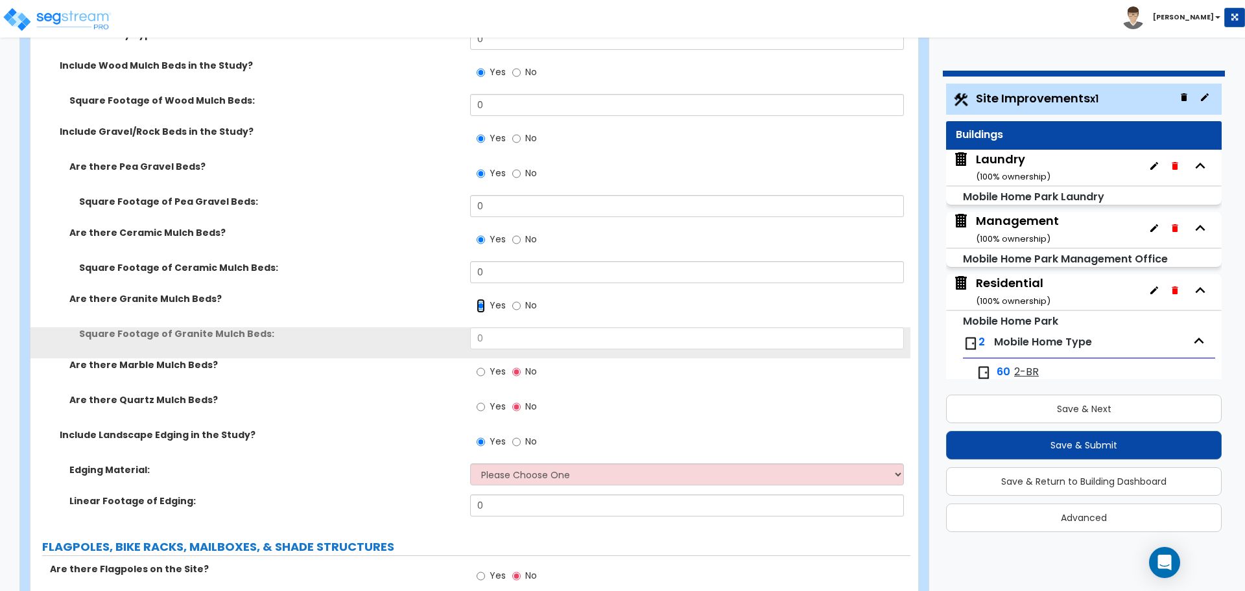
scroll to position [4716, 0]
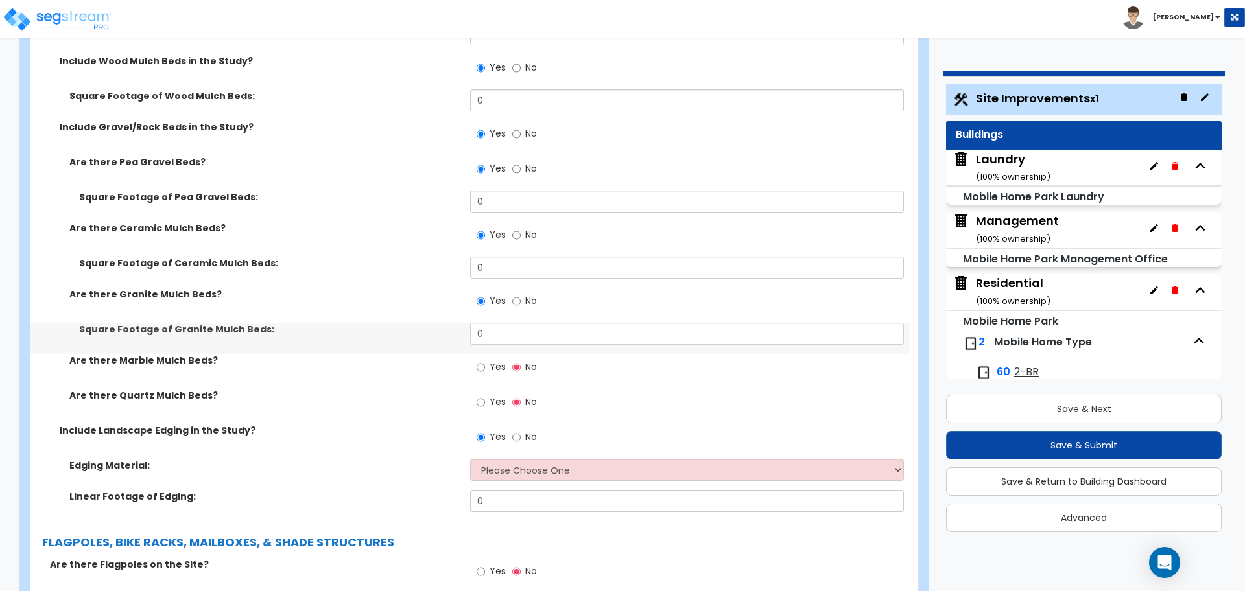
click at [490, 358] on label "Yes" at bounding box center [491, 369] width 29 height 22
click at [485, 361] on input "Yes" at bounding box center [481, 368] width 8 height 14
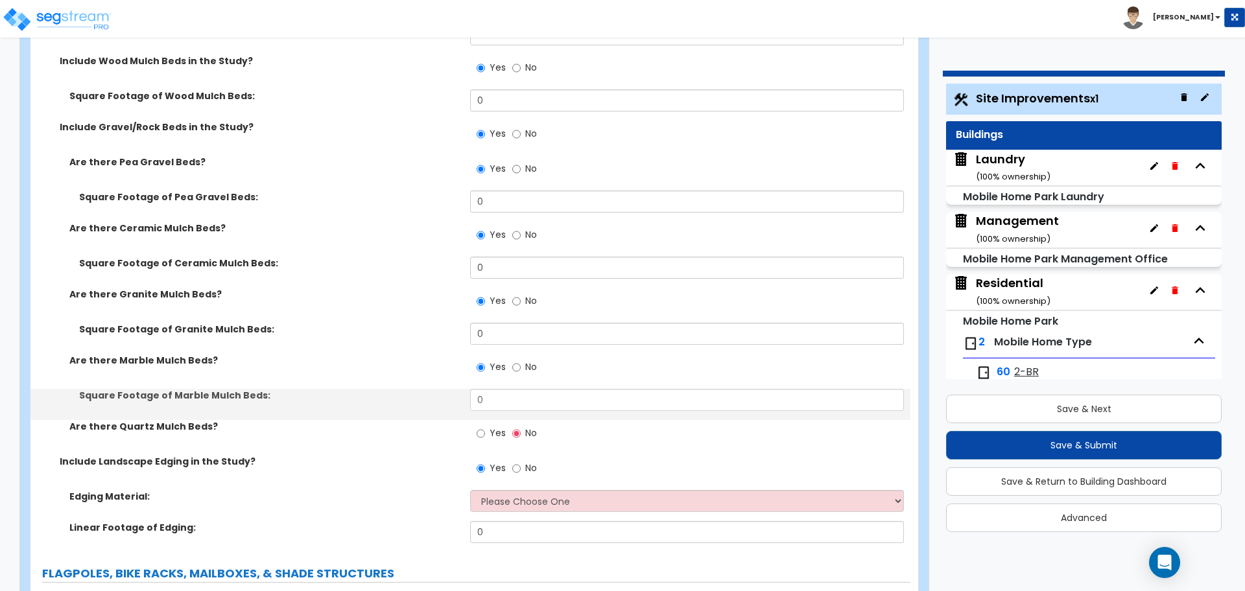
click at [487, 431] on label "Yes" at bounding box center [491, 435] width 29 height 22
click at [485, 431] on input "Yes" at bounding box center [481, 434] width 8 height 14
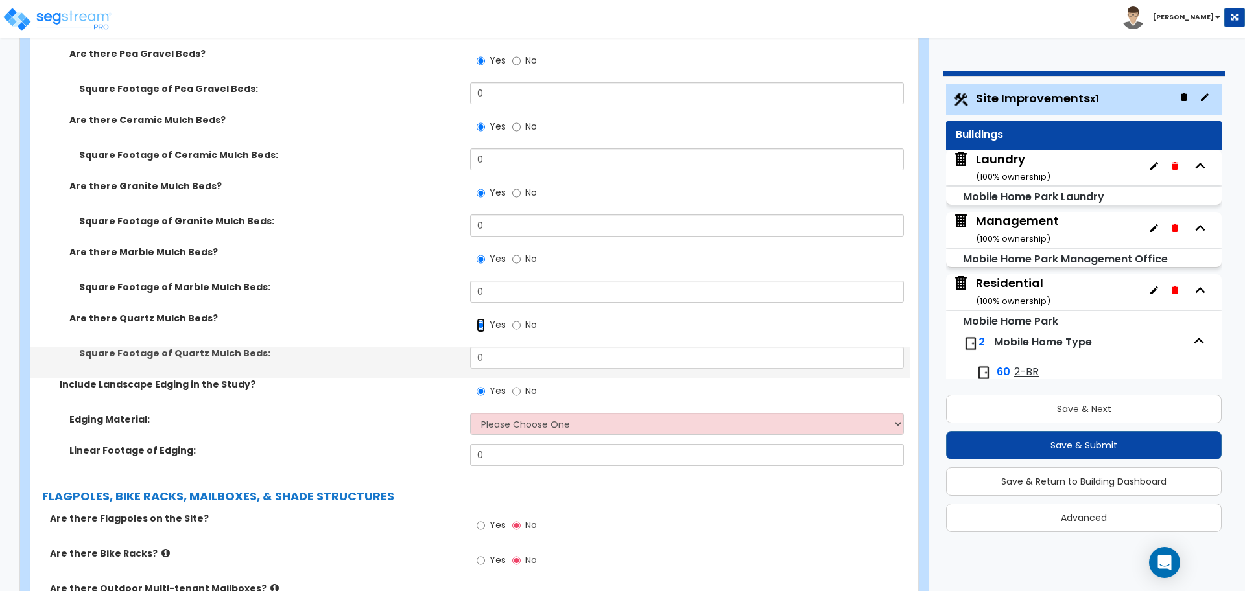
scroll to position [4828, 0]
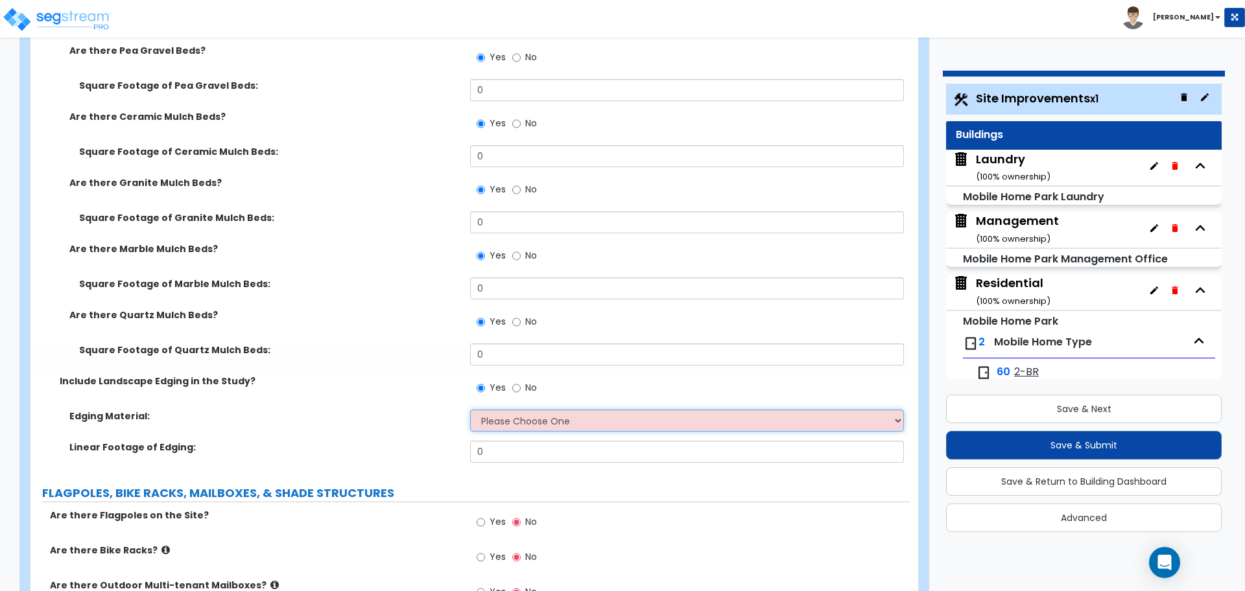
click at [504, 426] on select "Please Choose One Metal Brick Railroad Ties Concrete" at bounding box center [686, 421] width 433 height 22
click at [470, 410] on select "Please Choose One Metal Brick Railroad Ties Concrete" at bounding box center [686, 421] width 433 height 22
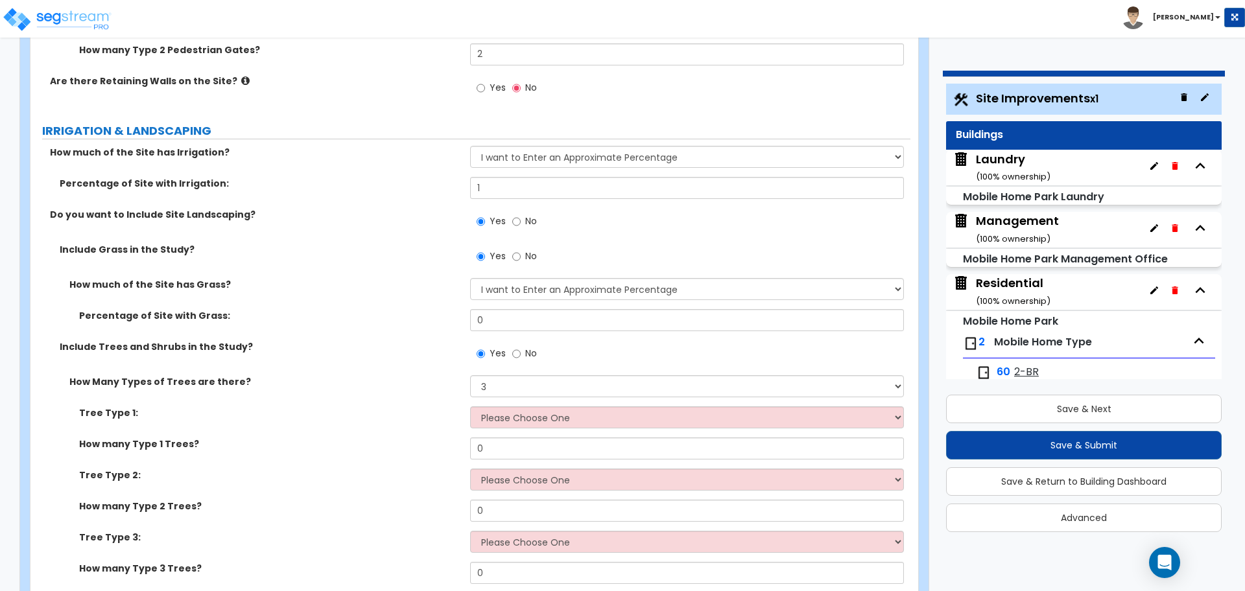
scroll to position [3946, 0]
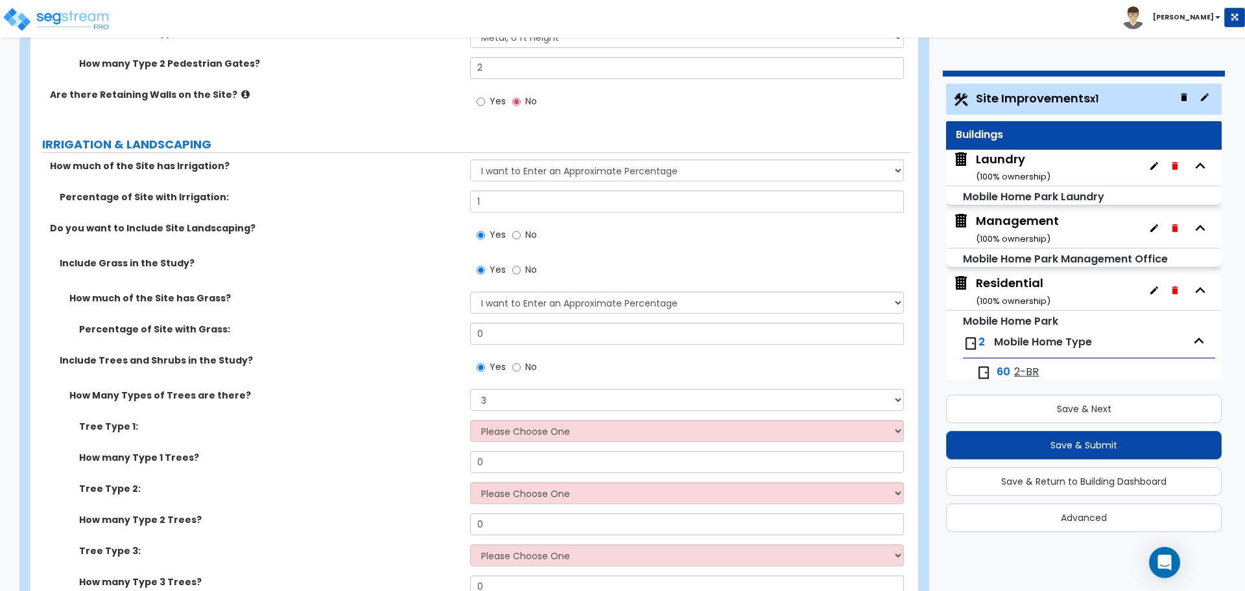
click at [527, 231] on span "No" at bounding box center [531, 234] width 12 height 13
click at [521, 231] on input "No" at bounding box center [516, 235] width 8 height 14
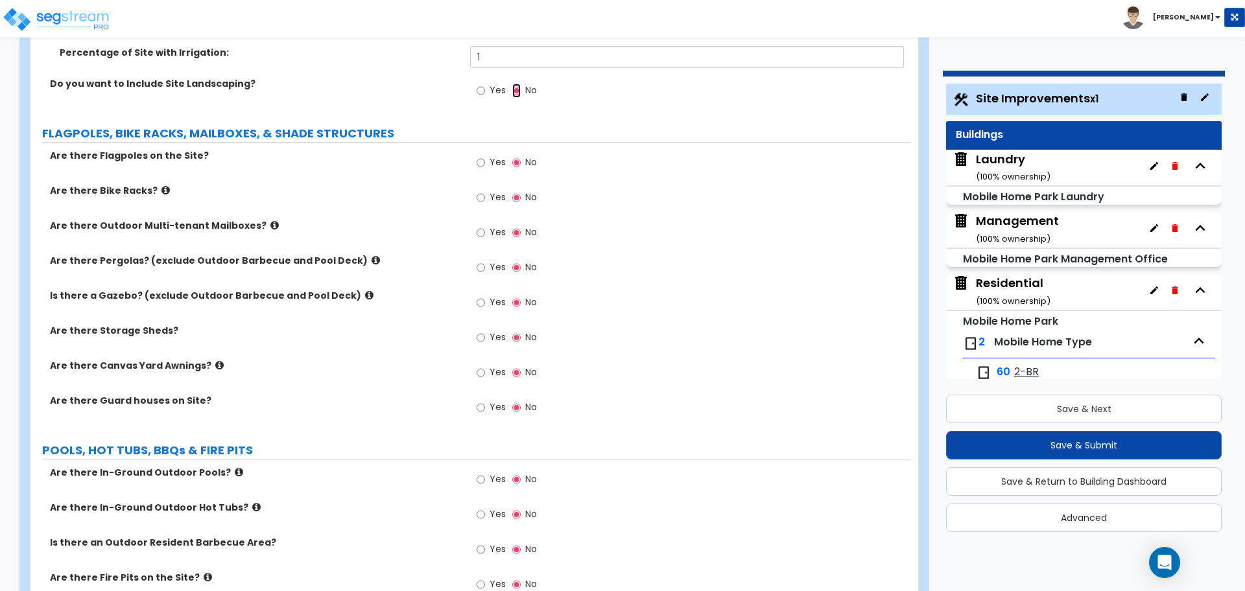
scroll to position [4125, 0]
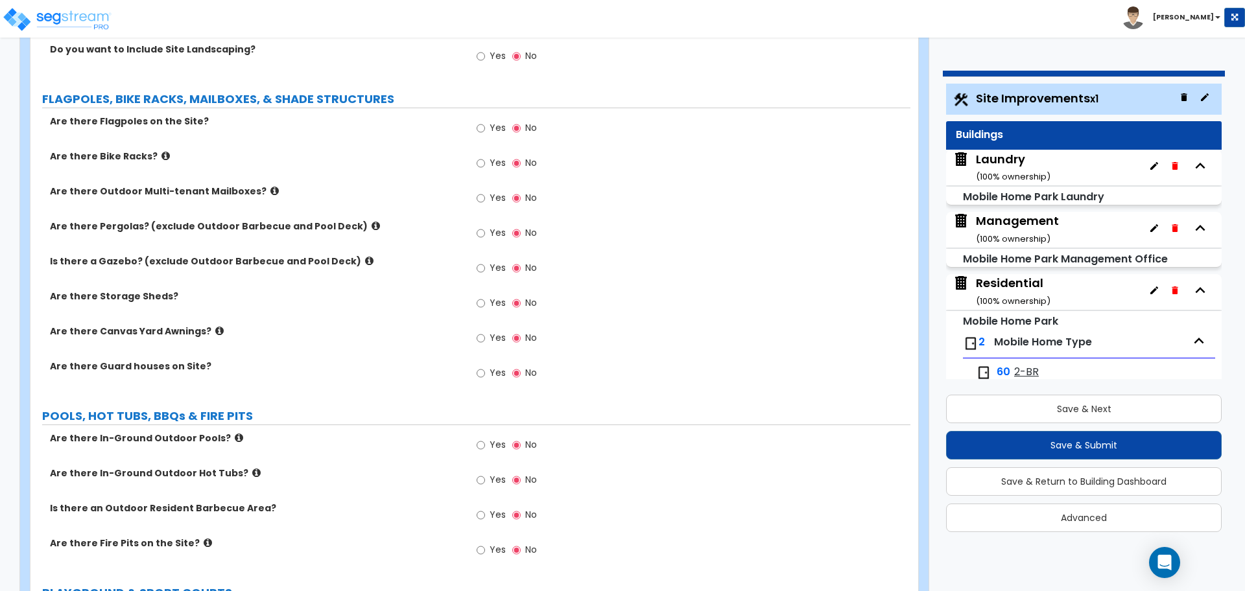
click at [486, 129] on label "Yes" at bounding box center [491, 130] width 29 height 22
click at [485, 129] on input "Yes" at bounding box center [481, 128] width 8 height 14
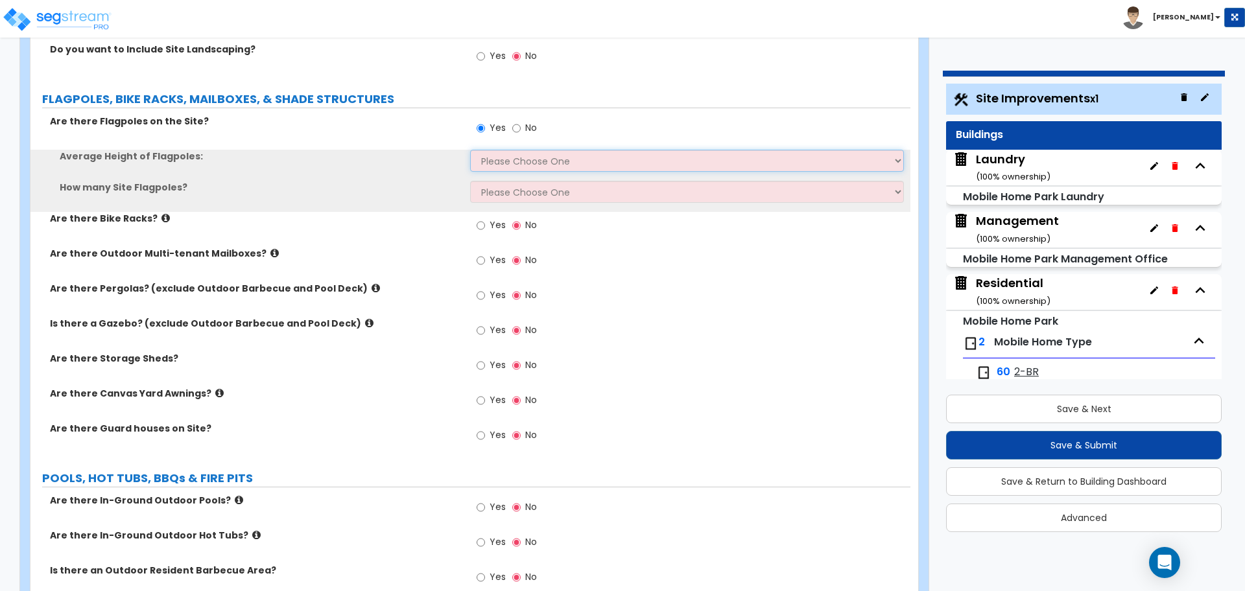
click at [503, 154] on select "Please Choose One 20 ft 59 ft 70 ft 100 ft" at bounding box center [686, 161] width 433 height 22
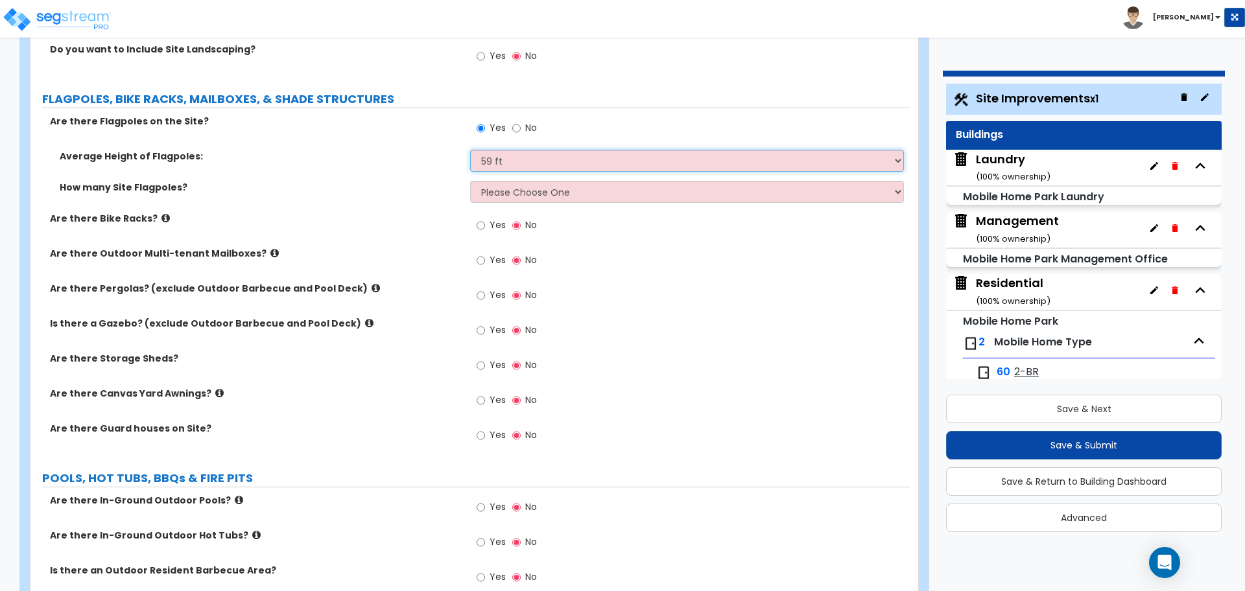
click at [470, 150] on select "Please Choose One 20 ft 59 ft 70 ft 100 ft" at bounding box center [686, 161] width 433 height 22
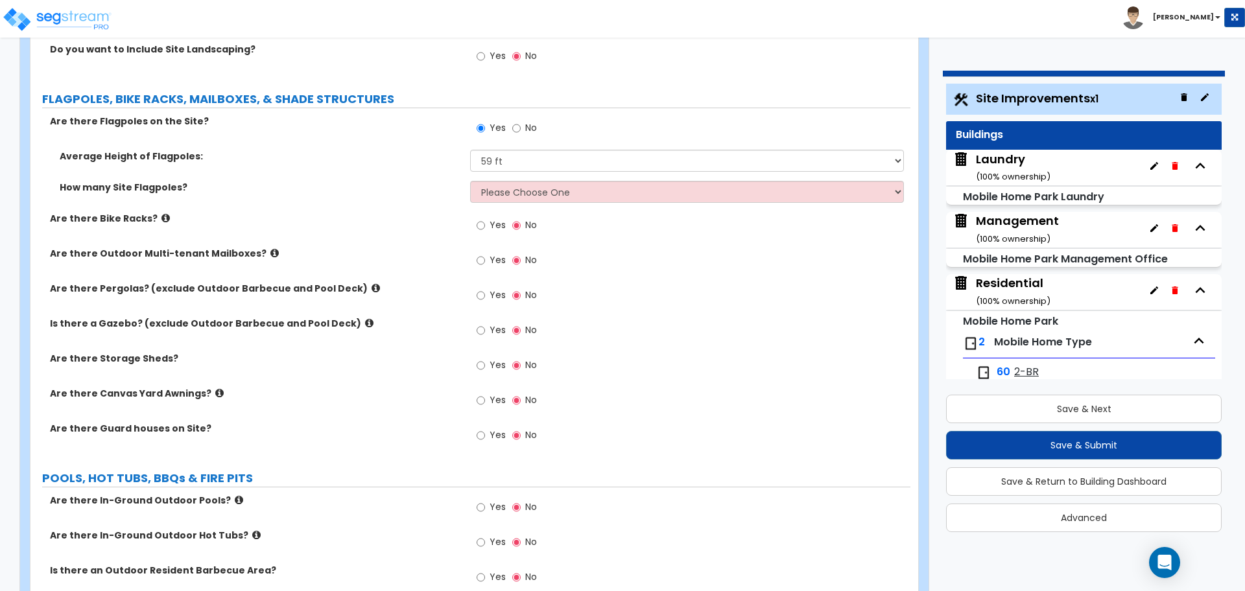
click at [508, 170] on div "Average Height of Flagpoles: Please Choose One 20 ft 59 ft 70 ft 100 ft" at bounding box center [470, 165] width 880 height 31
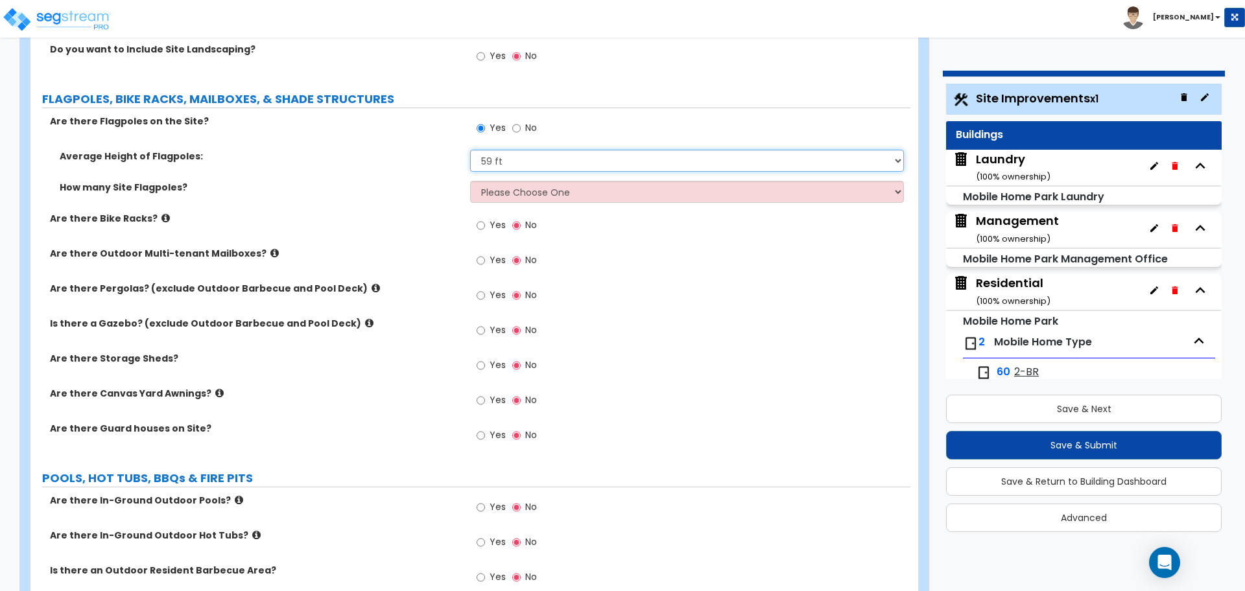
click at [505, 160] on select "Please Choose One 20 ft 59 ft 70 ft 100 ft" at bounding box center [686, 161] width 433 height 22
click at [470, 150] on select "Please Choose One 20 ft 59 ft 70 ft 100 ft" at bounding box center [686, 161] width 433 height 22
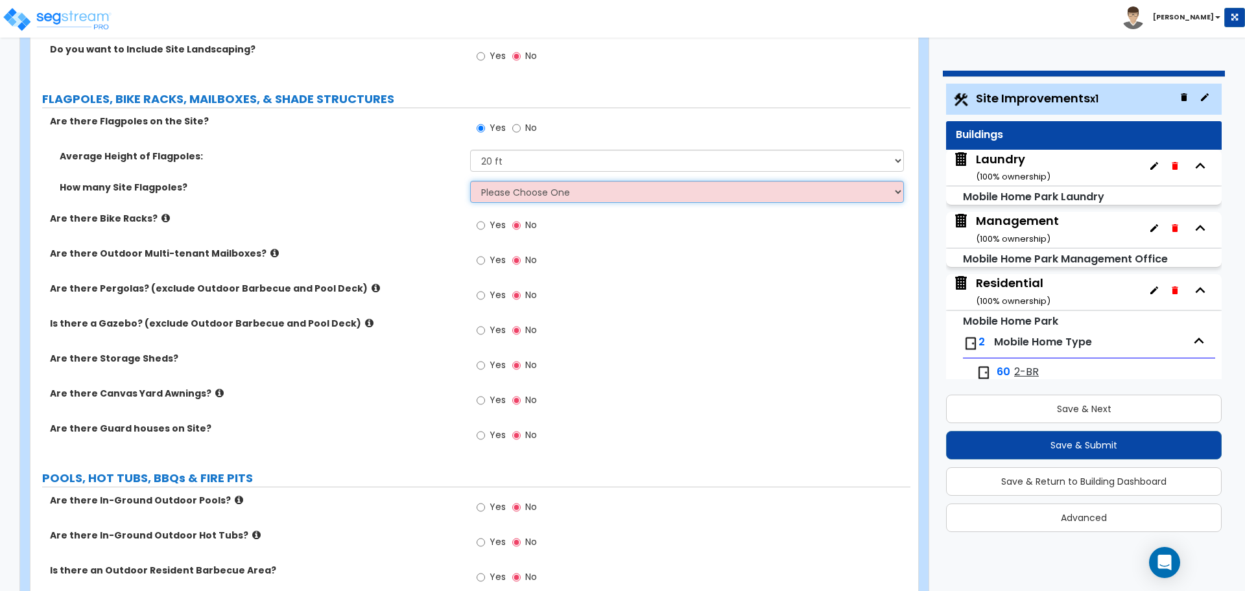
click at [519, 184] on select "Please Choose One 1 2 3 4 5" at bounding box center [686, 192] width 433 height 22
click at [470, 181] on select "Please Choose One 1 2 3 4 5" at bounding box center [686, 192] width 433 height 22
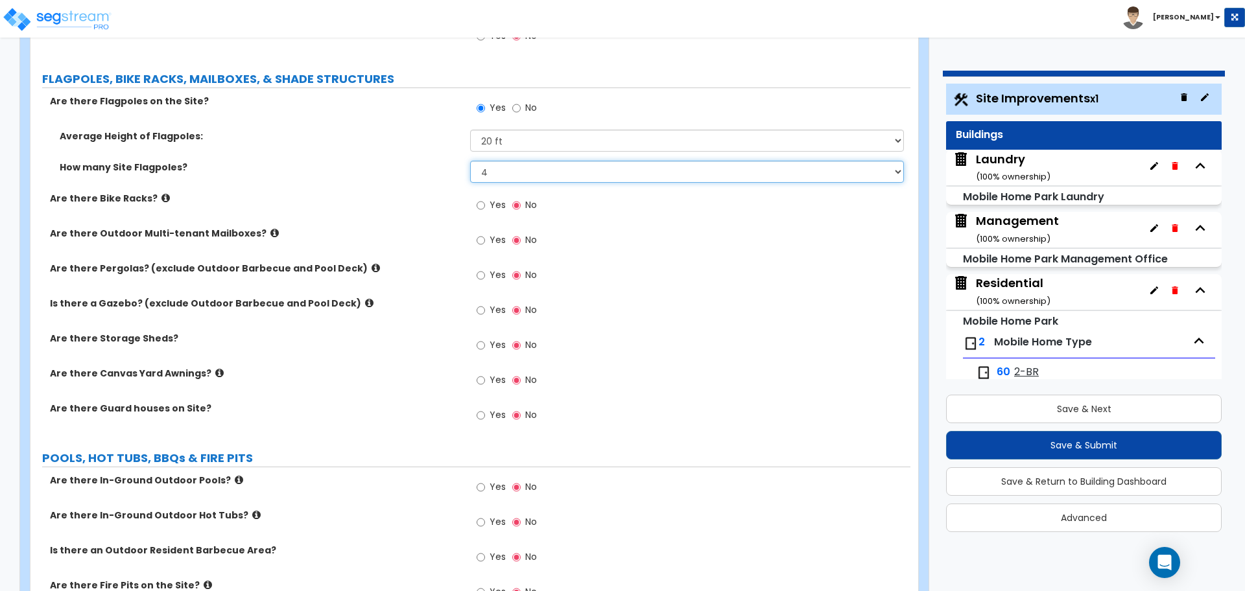
scroll to position [4151, 0]
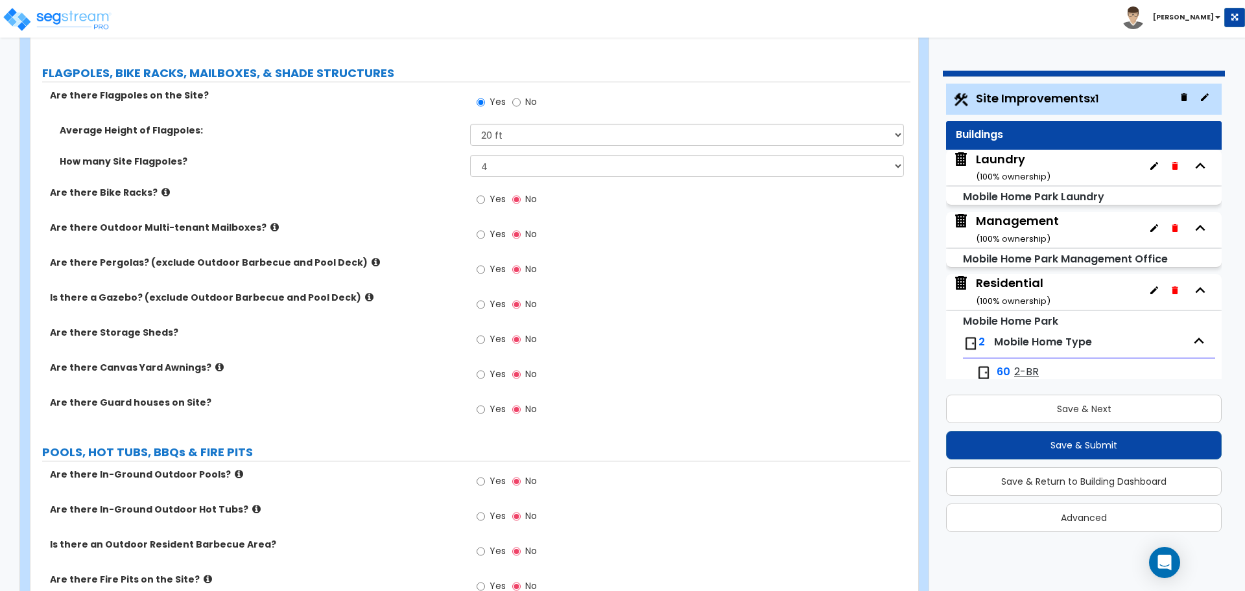
click at [161, 187] on icon at bounding box center [165, 192] width 8 height 10
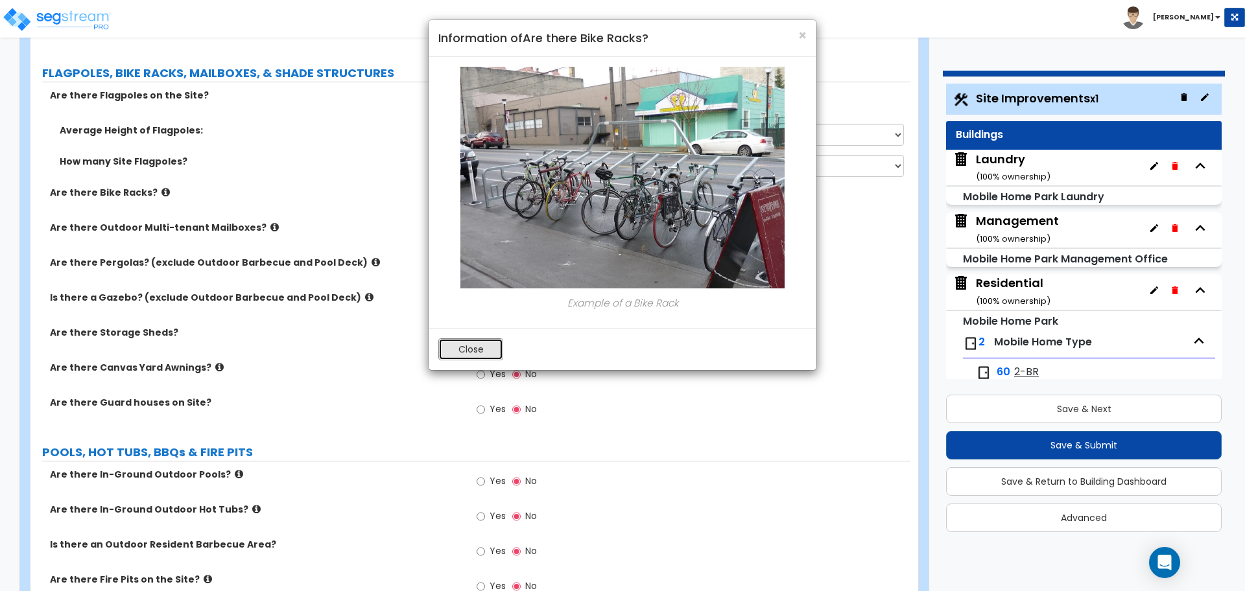
click at [477, 355] on button "Close" at bounding box center [470, 349] width 65 height 22
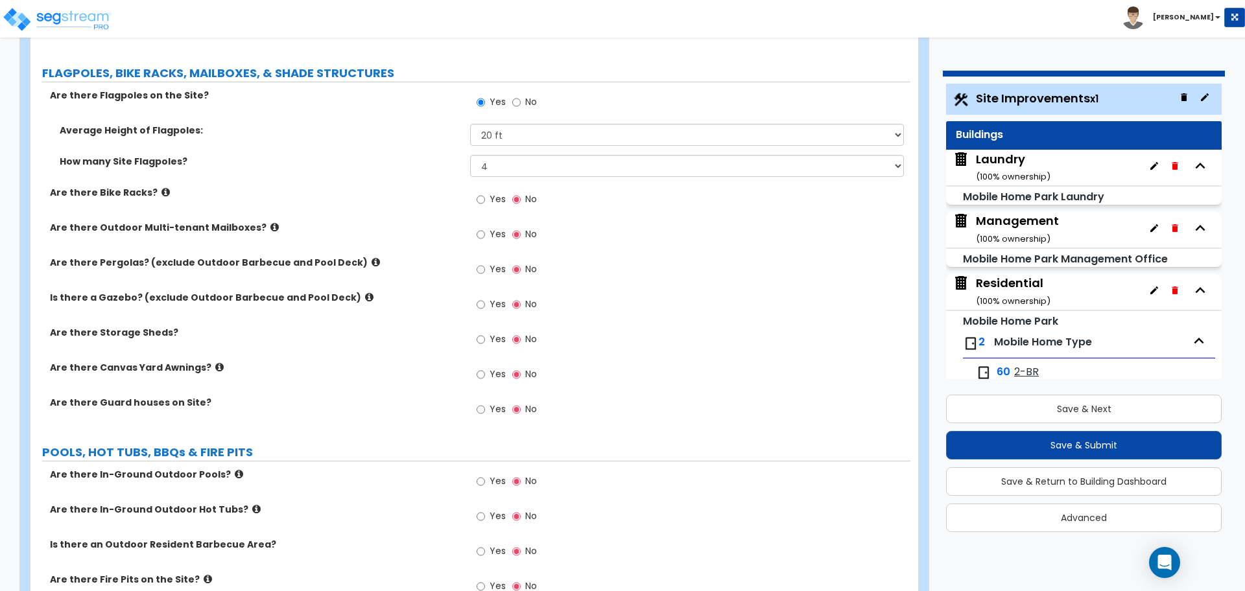
click at [492, 196] on span "Yes" at bounding box center [498, 199] width 16 height 13
click at [485, 196] on input "Yes" at bounding box center [481, 200] width 8 height 14
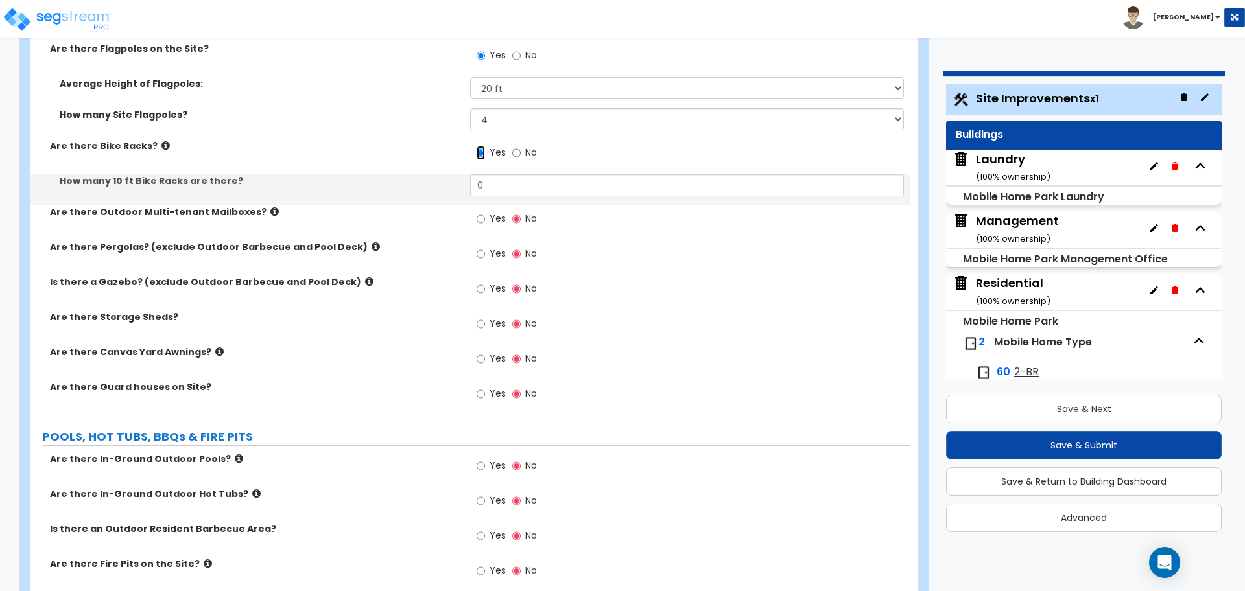
scroll to position [4199, 0]
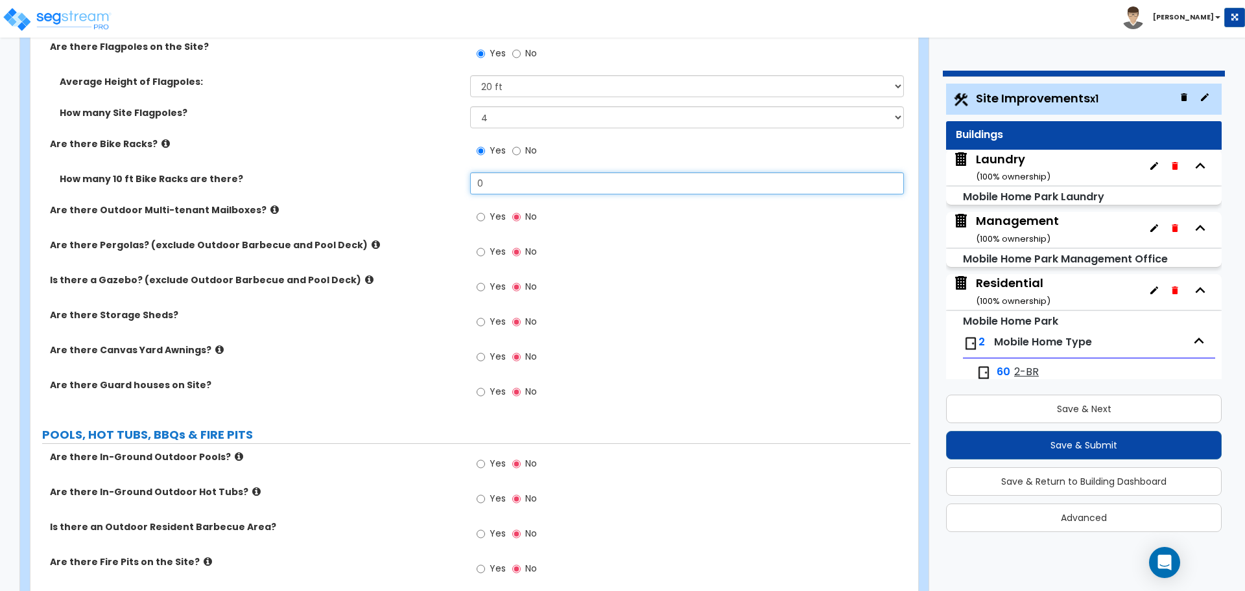
drag, startPoint x: 499, startPoint y: 181, endPoint x: 393, endPoint y: 167, distance: 106.7
click at [394, 167] on div "Are there Flagpoles on the Site? Yes No Average Height of Flagpoles: Please Cho…" at bounding box center [470, 226] width 860 height 373
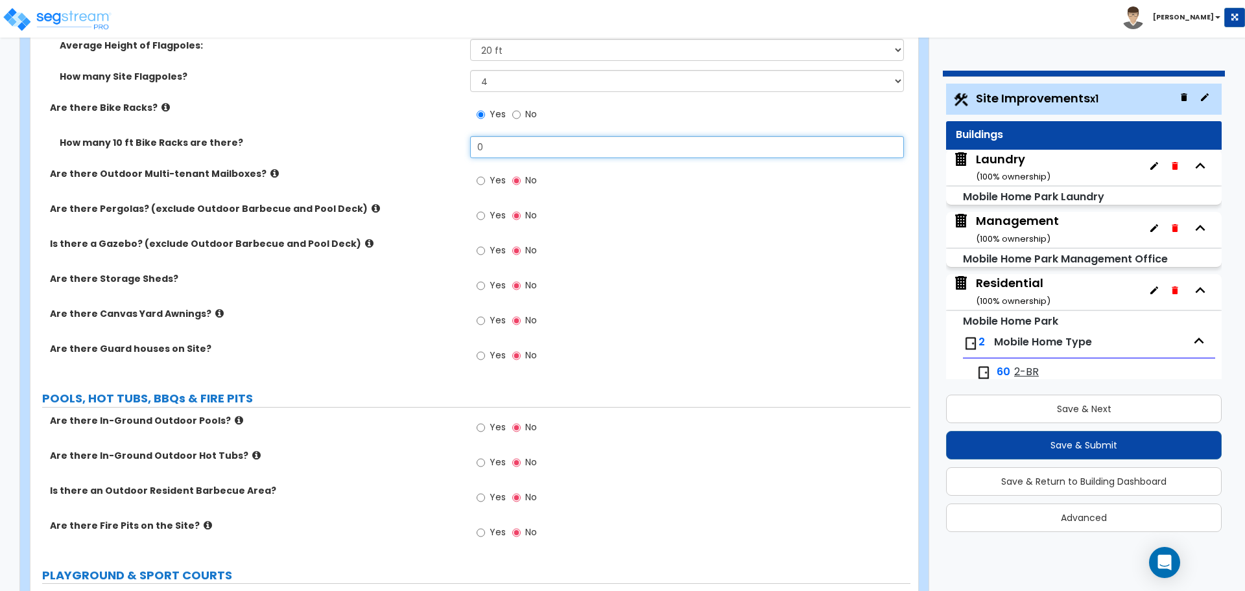
scroll to position [4238, 0]
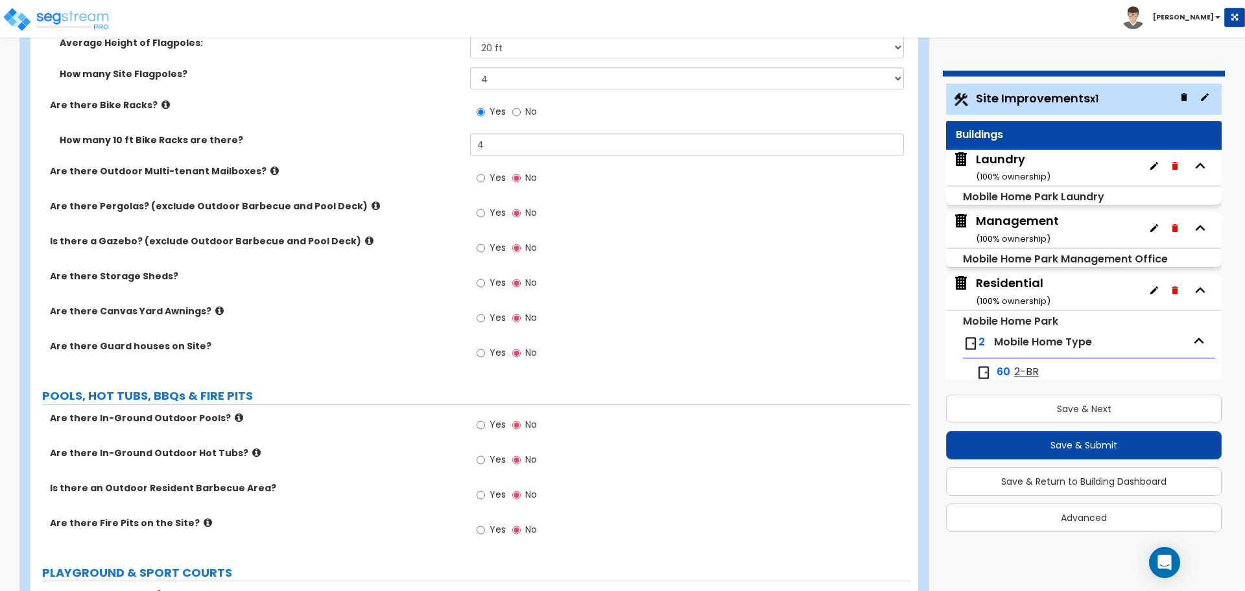
click at [270, 167] on icon at bounding box center [274, 171] width 8 height 10
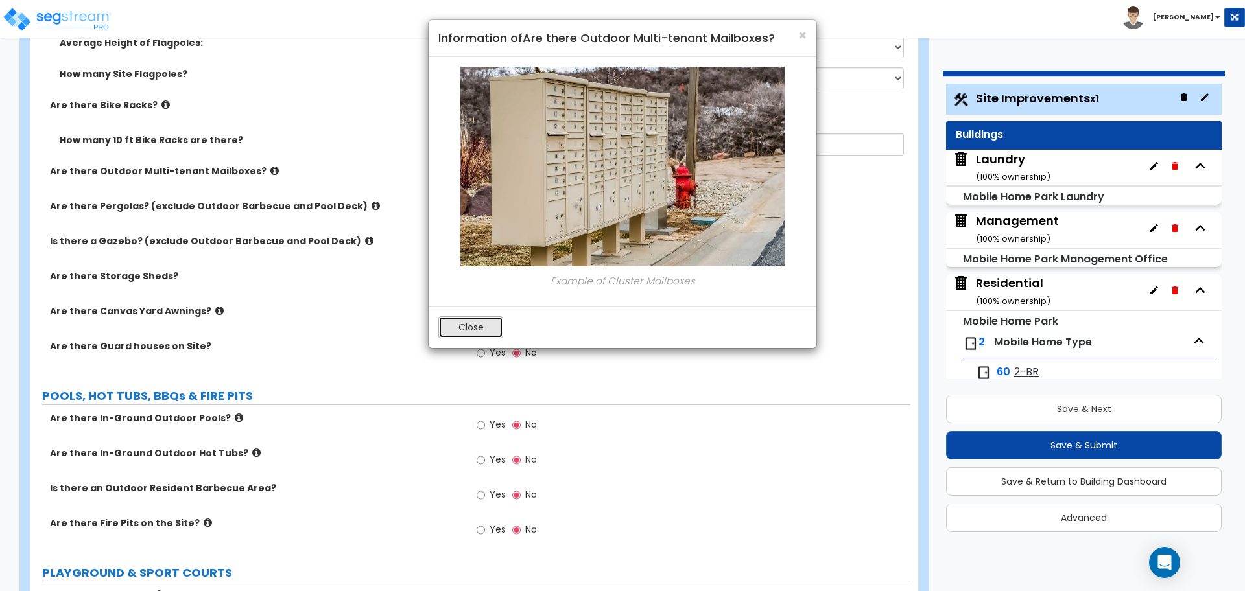
click at [460, 327] on button "Close" at bounding box center [470, 327] width 65 height 22
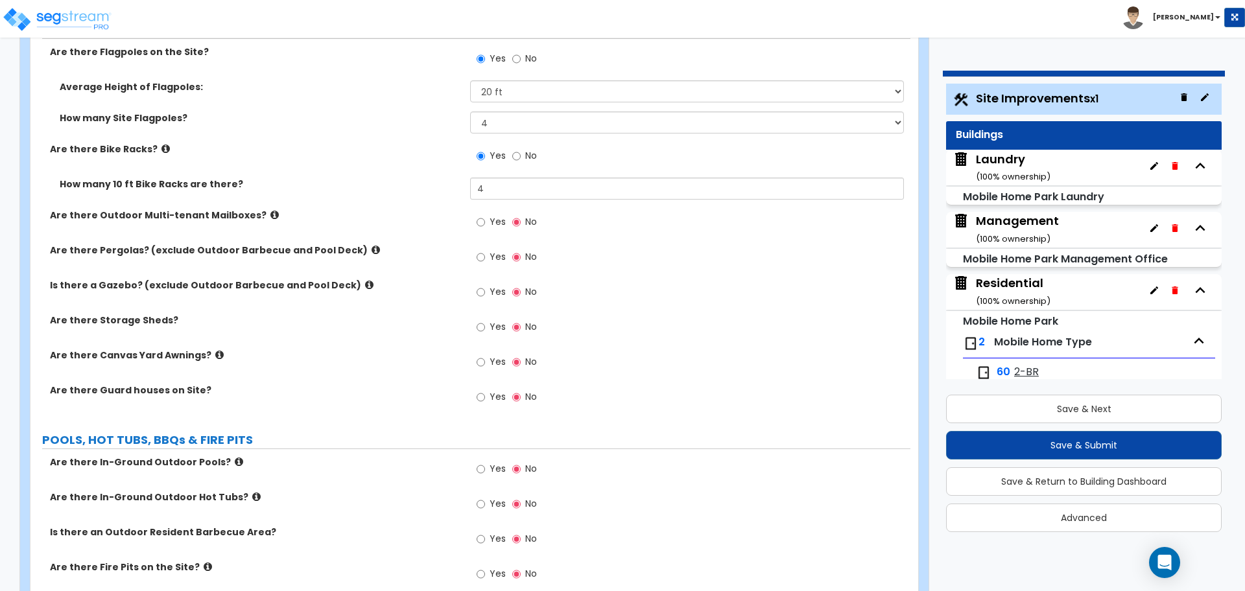
scroll to position [4192, 0]
click at [486, 220] on label "Yes" at bounding box center [491, 226] width 29 height 22
click at [485, 220] on input "Yes" at bounding box center [481, 224] width 8 height 14
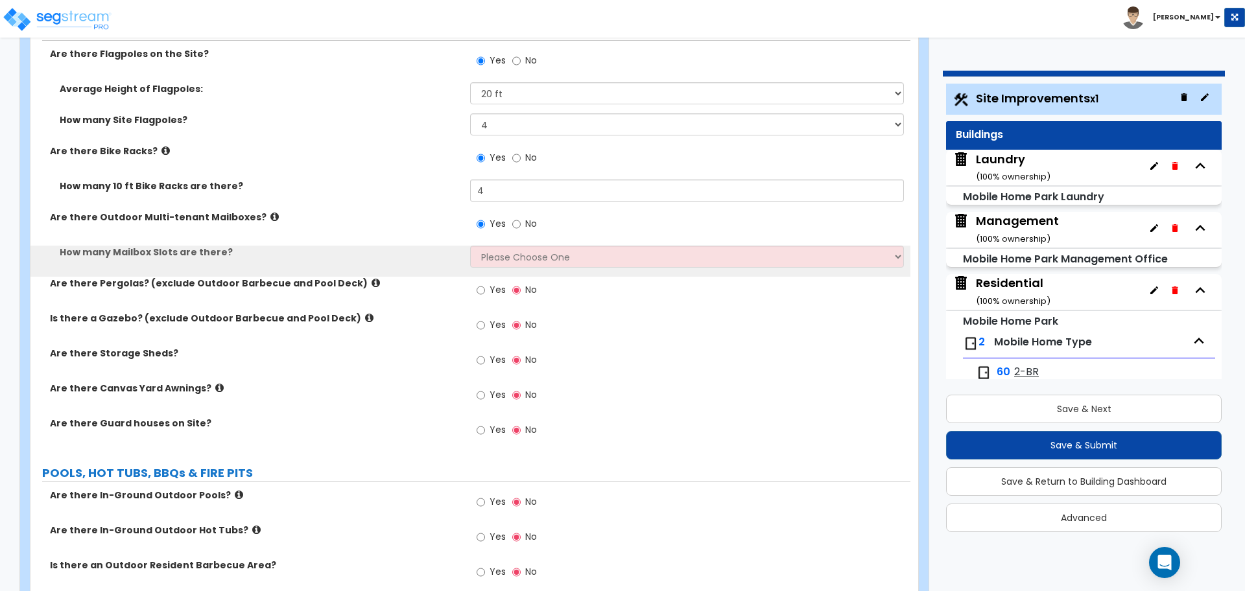
click at [525, 223] on span "No" at bounding box center [531, 223] width 12 height 13
click at [521, 223] on input "No" at bounding box center [516, 224] width 8 height 14
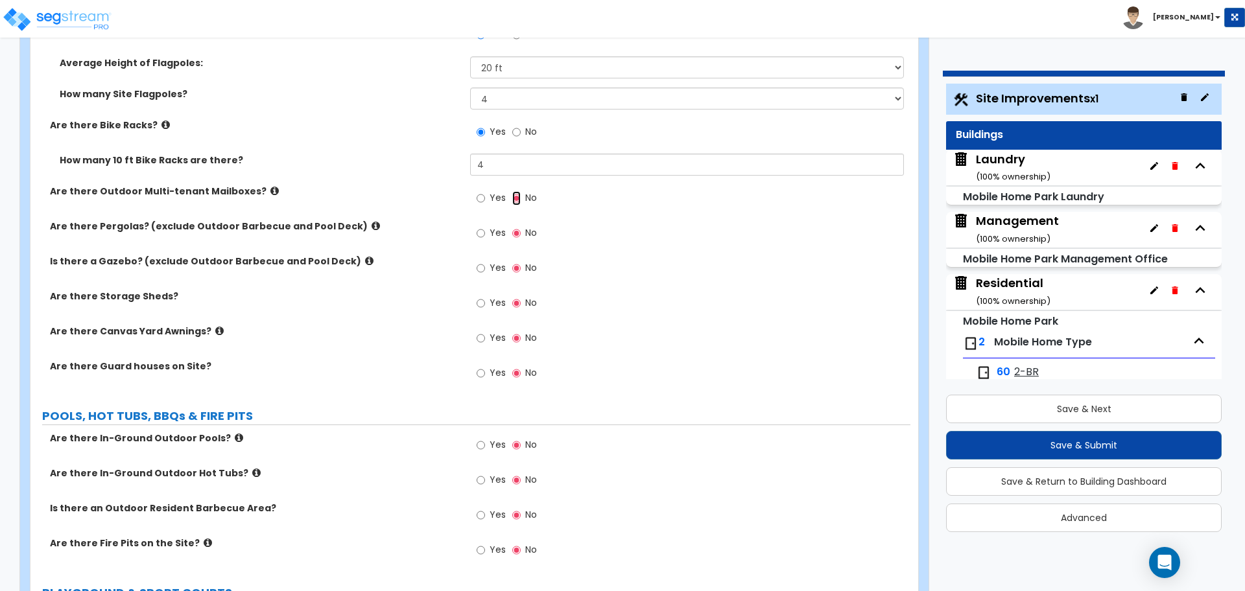
scroll to position [4221, 0]
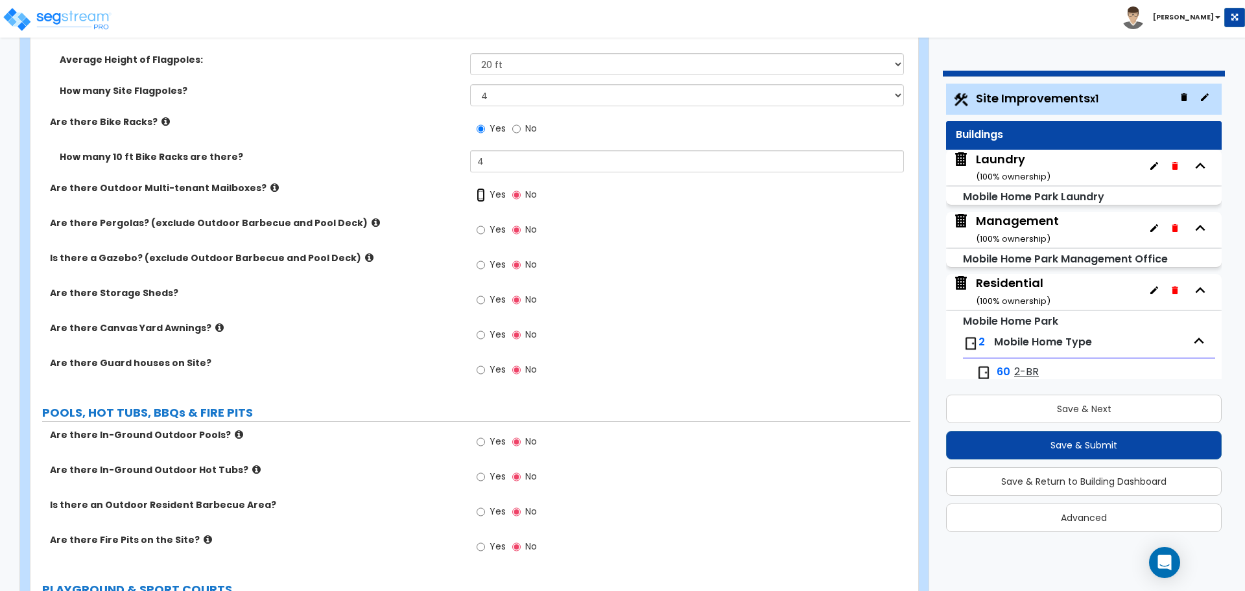
click at [481, 198] on input "Yes" at bounding box center [481, 195] width 8 height 14
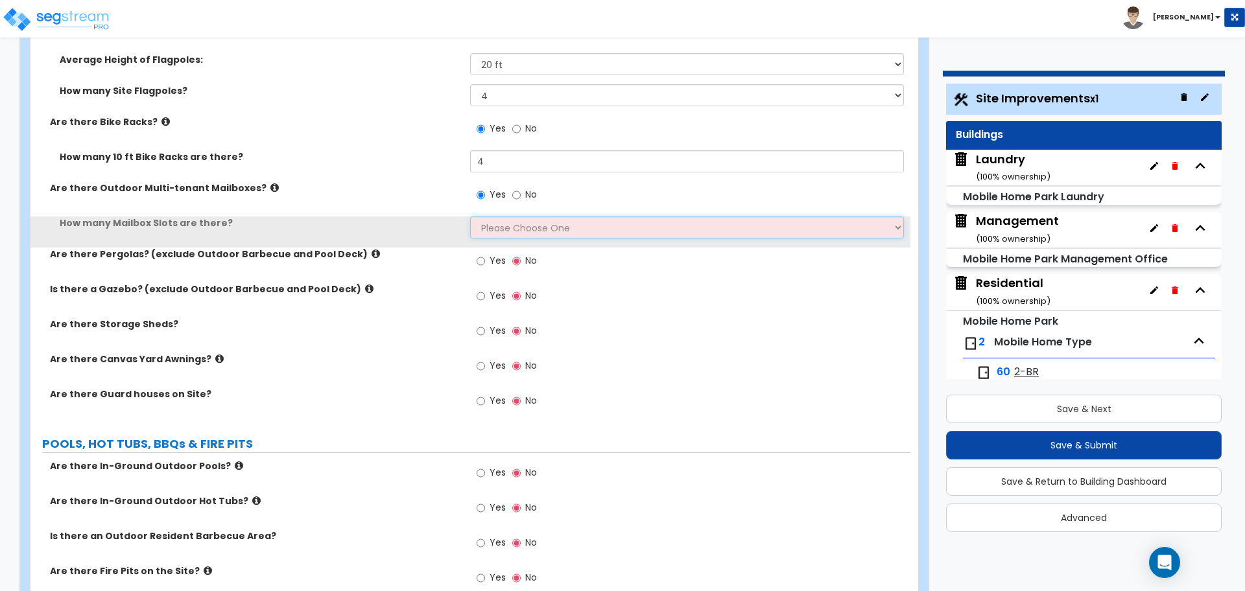
click at [510, 228] on select "Please Choose One I Don't Know, Please Estimate for Me I will Enter the Number …" at bounding box center [686, 228] width 433 height 22
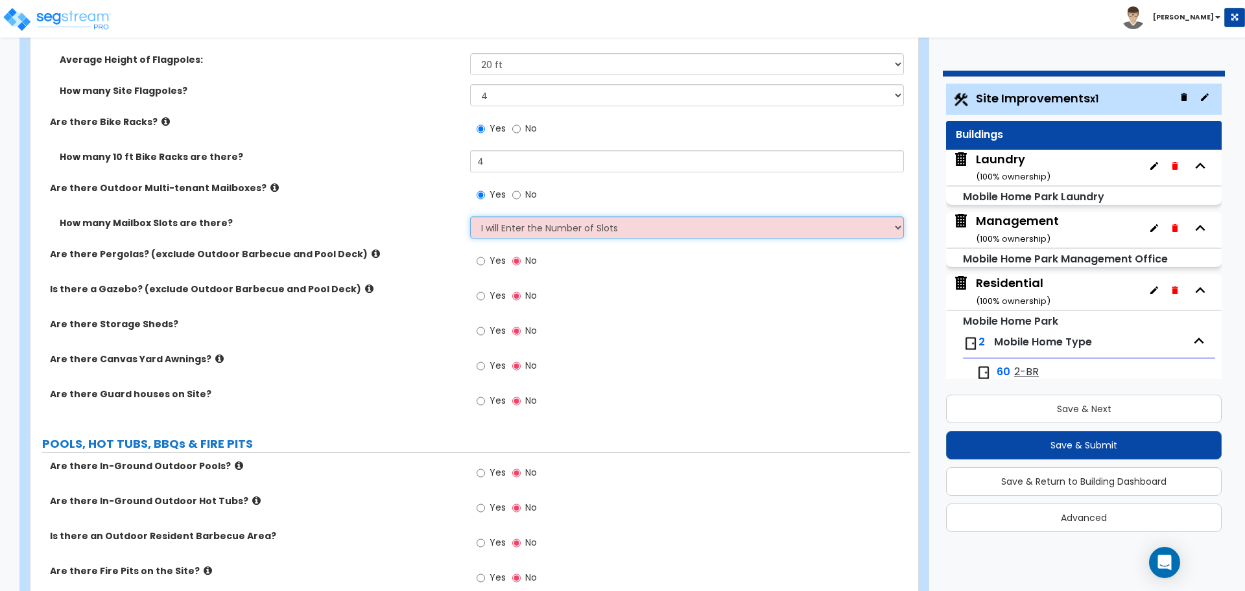
click at [470, 217] on select "Please Choose One I Don't Know, Please Estimate for Me I will Enter the Number …" at bounding box center [686, 228] width 433 height 22
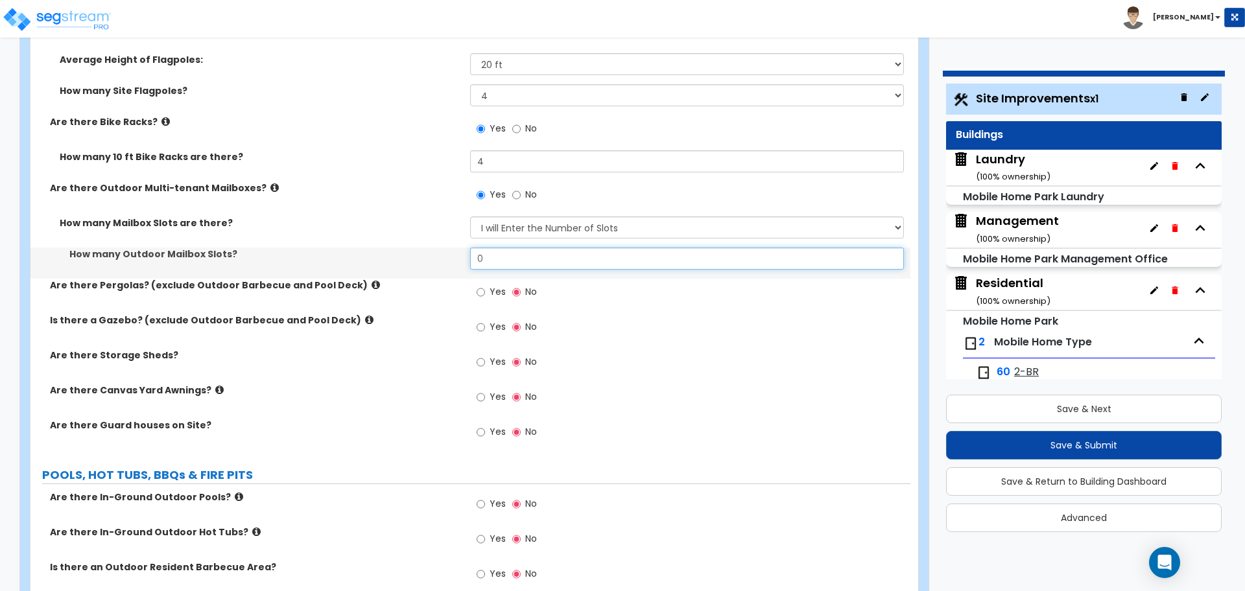
drag, startPoint x: 503, startPoint y: 259, endPoint x: 438, endPoint y: 249, distance: 66.3
click at [438, 249] on div "How many Outdoor Mailbox Slots? 0" at bounding box center [470, 263] width 880 height 31
click at [407, 230] on div "How many Mailbox Slots are there? Please Choose One I Don't Know, Please Estima…" at bounding box center [470, 232] width 880 height 31
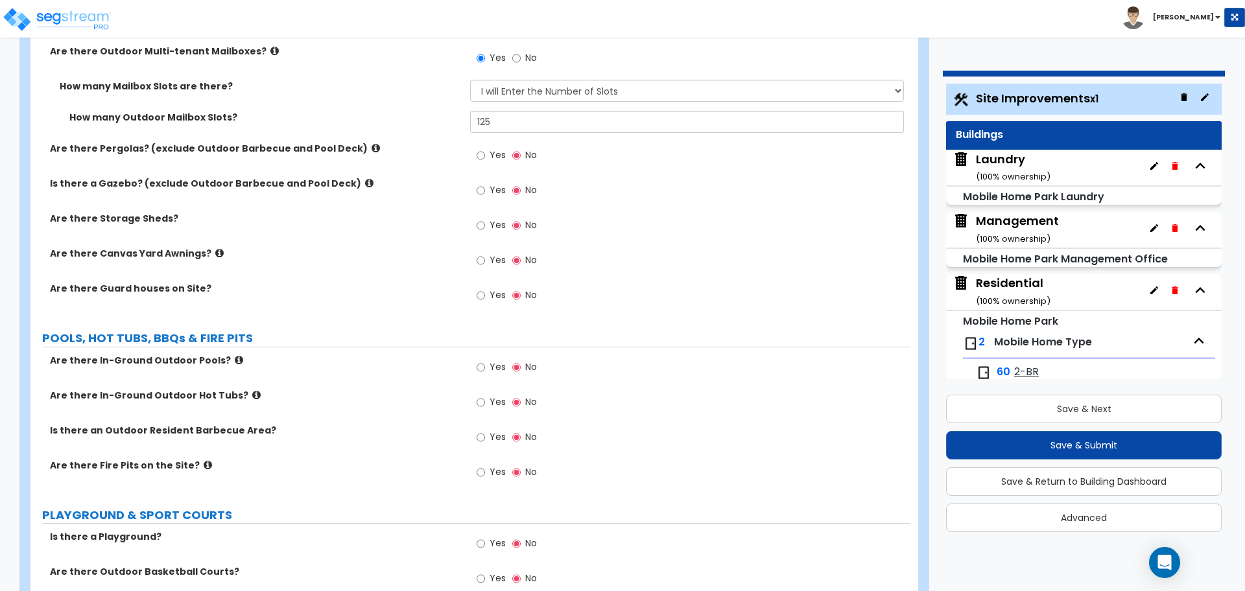
scroll to position [4247, 0]
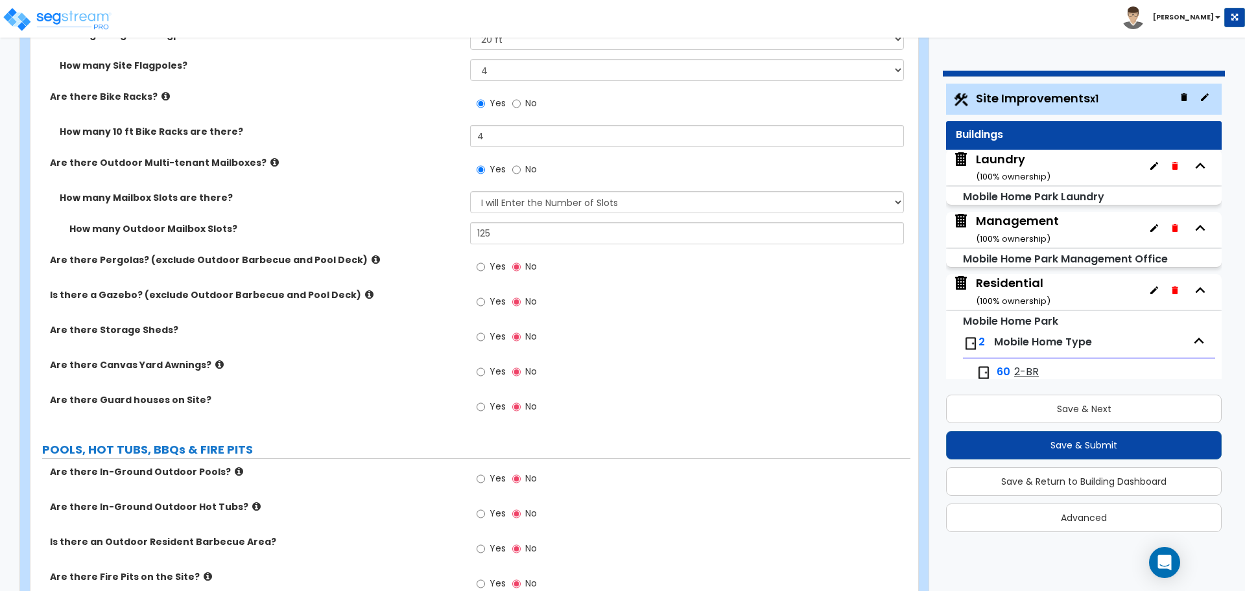
click at [372, 255] on icon at bounding box center [376, 260] width 8 height 10
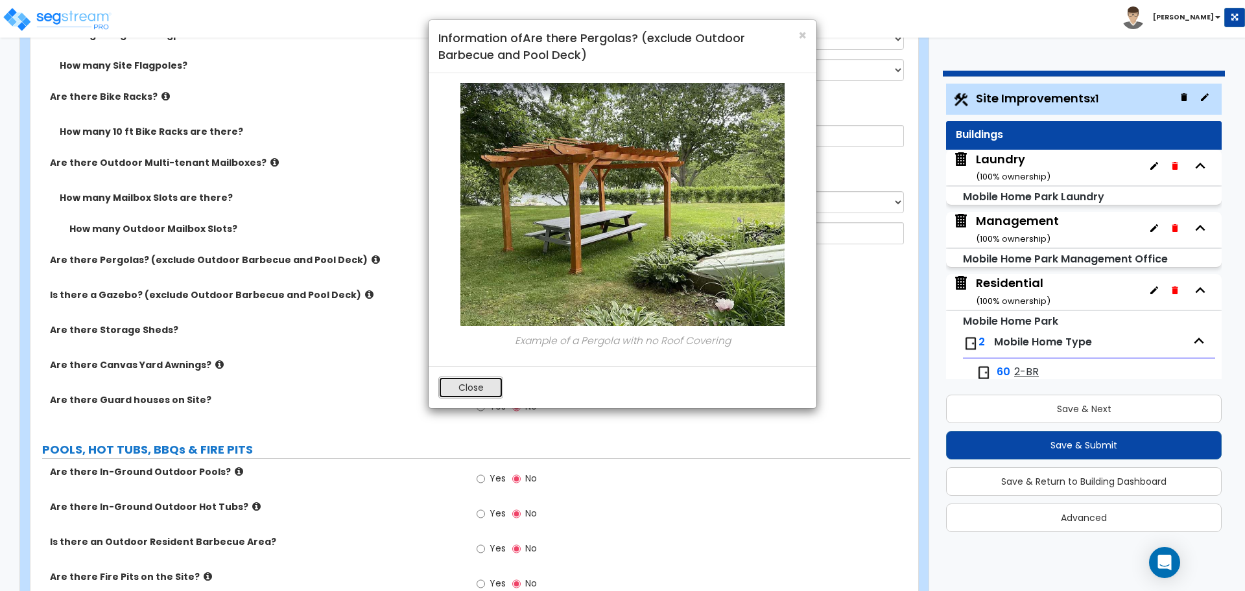
click at [472, 384] on button "Close" at bounding box center [470, 388] width 65 height 22
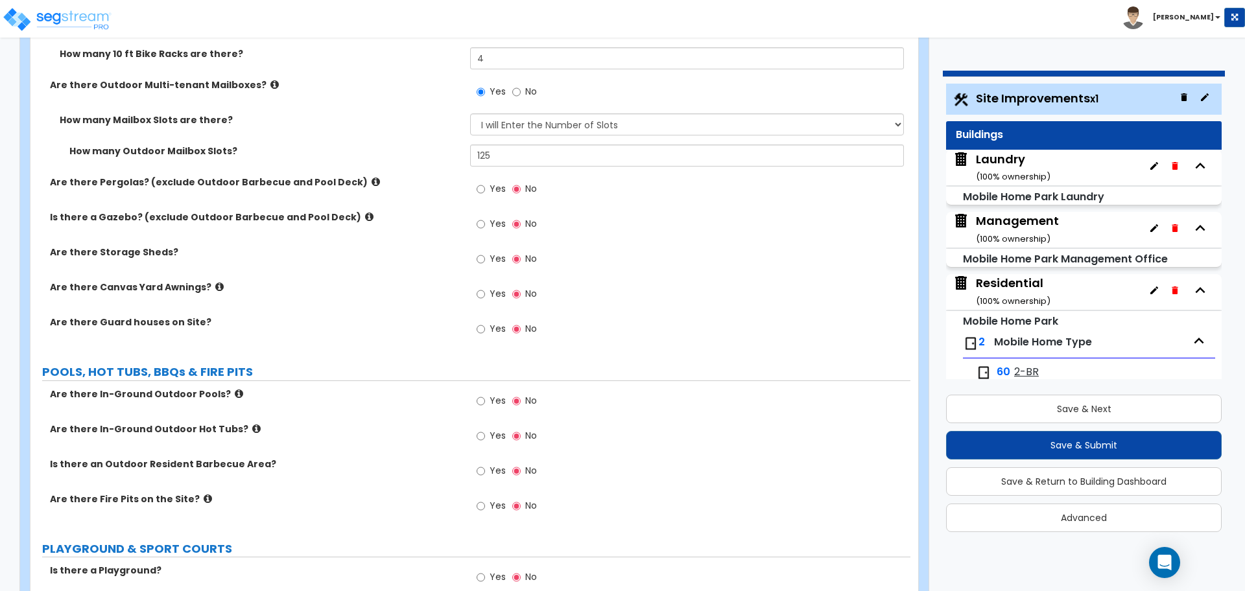
scroll to position [4327, 0]
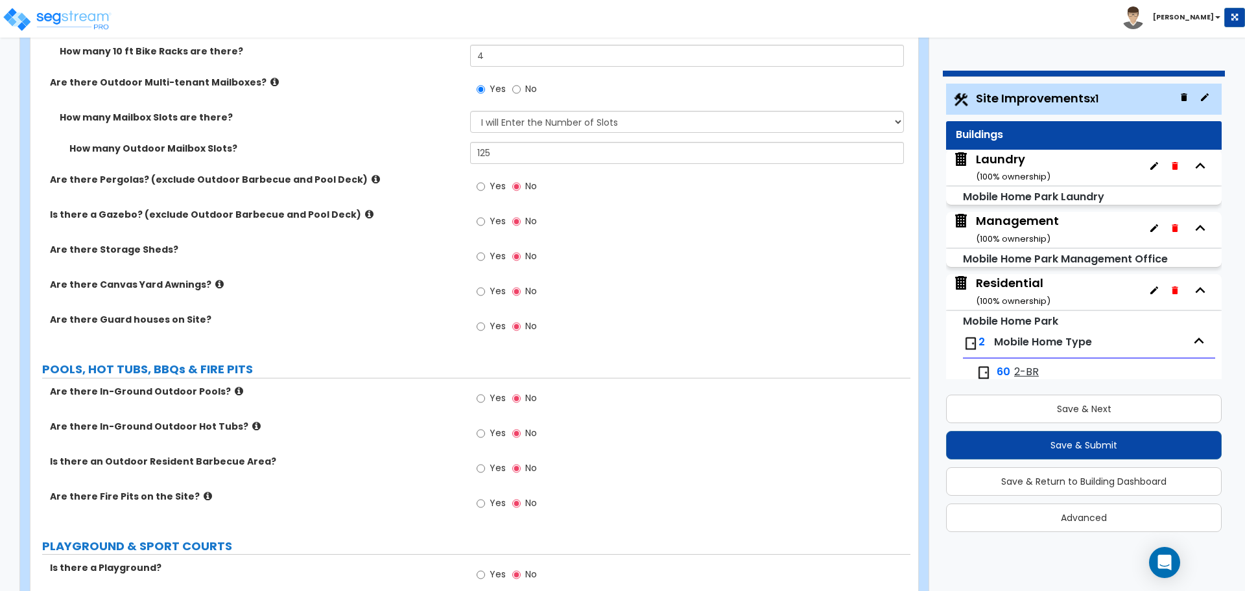
click at [499, 180] on span "Yes" at bounding box center [498, 186] width 16 height 13
click at [485, 180] on input "Yes" at bounding box center [481, 187] width 8 height 14
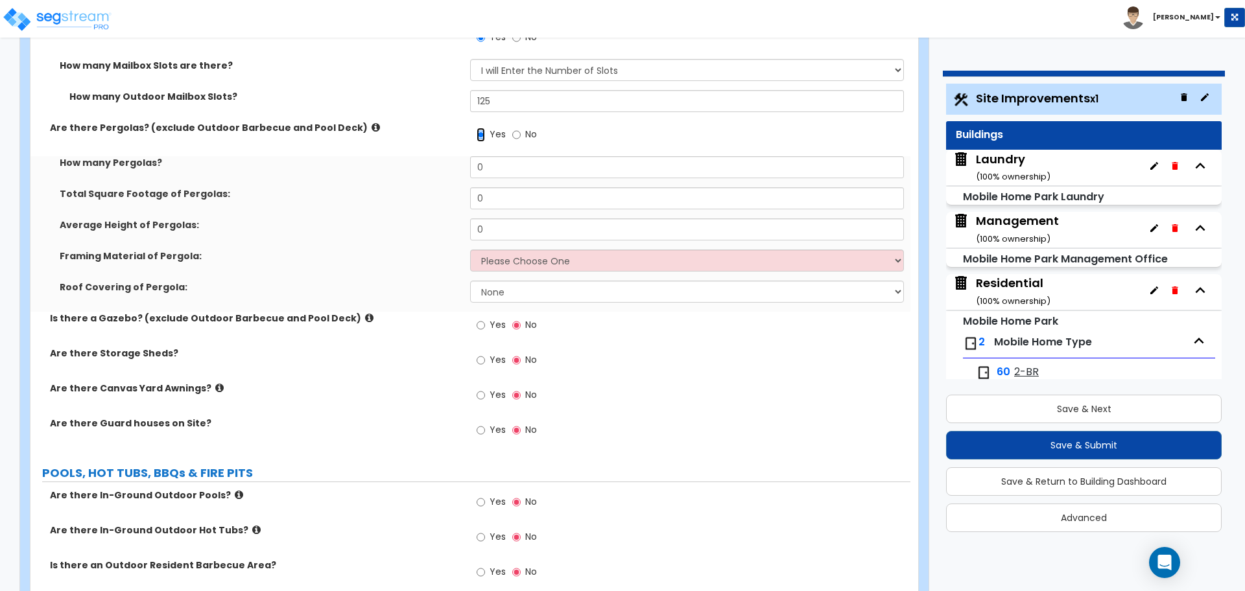
scroll to position [4381, 0]
click at [512, 254] on select "Please Choose One Wood Metal" at bounding box center [686, 259] width 433 height 22
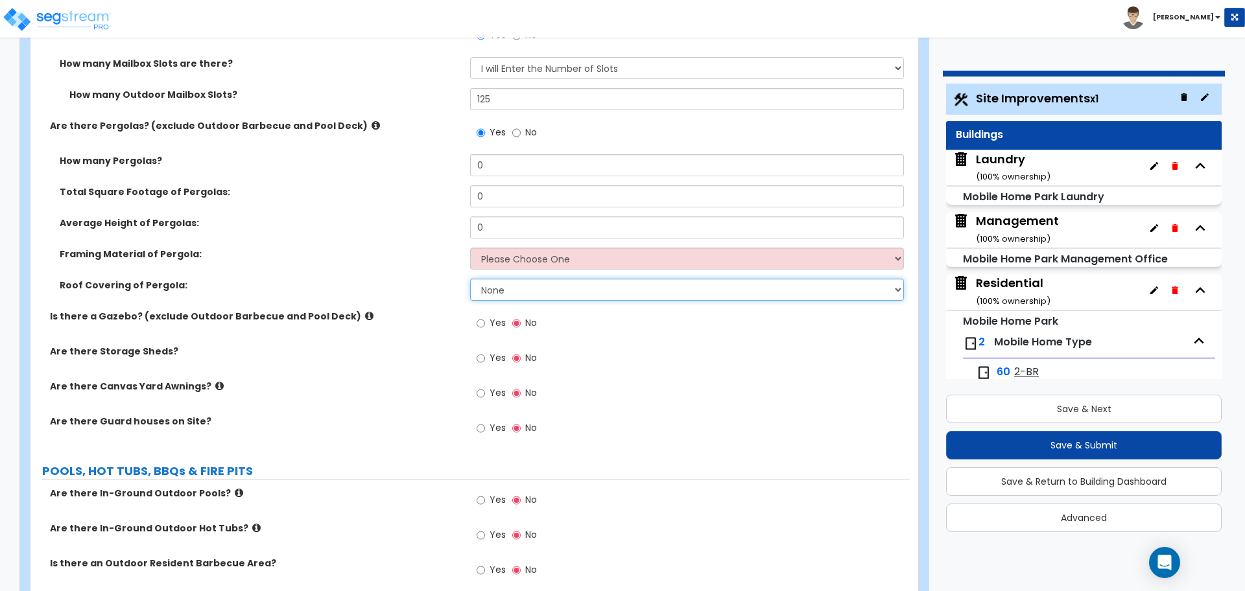
click at [505, 285] on select "None Plastic Fiberglass Metal" at bounding box center [686, 290] width 433 height 22
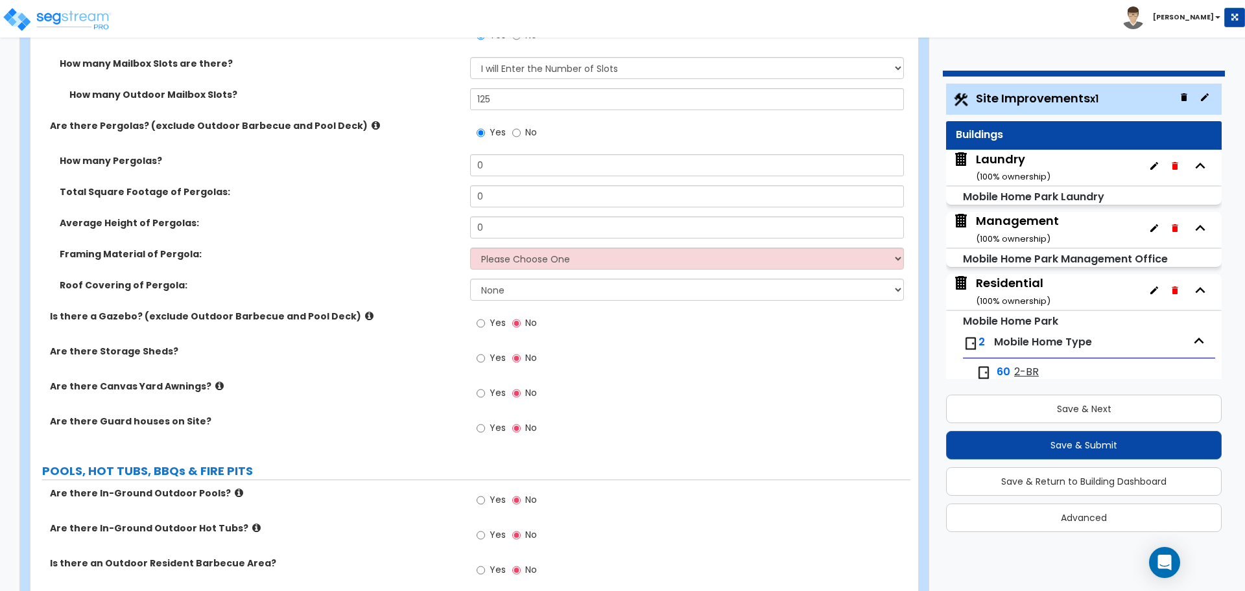
click at [530, 123] on label "No" at bounding box center [524, 134] width 25 height 22
click at [521, 126] on input "No" at bounding box center [516, 133] width 8 height 14
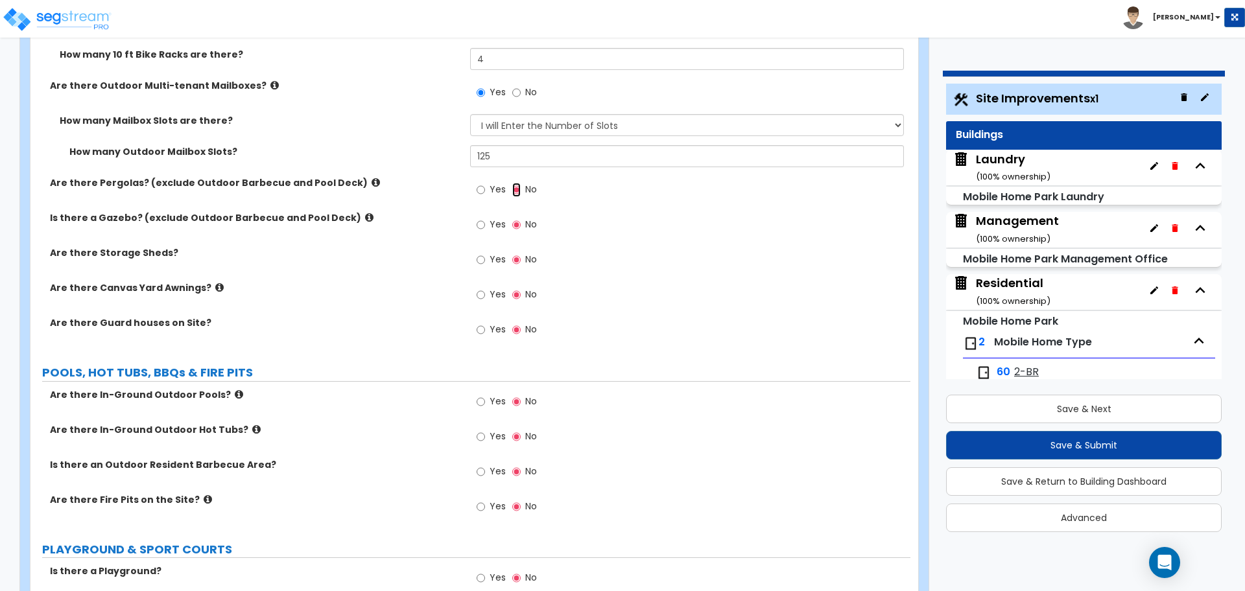
scroll to position [4319, 0]
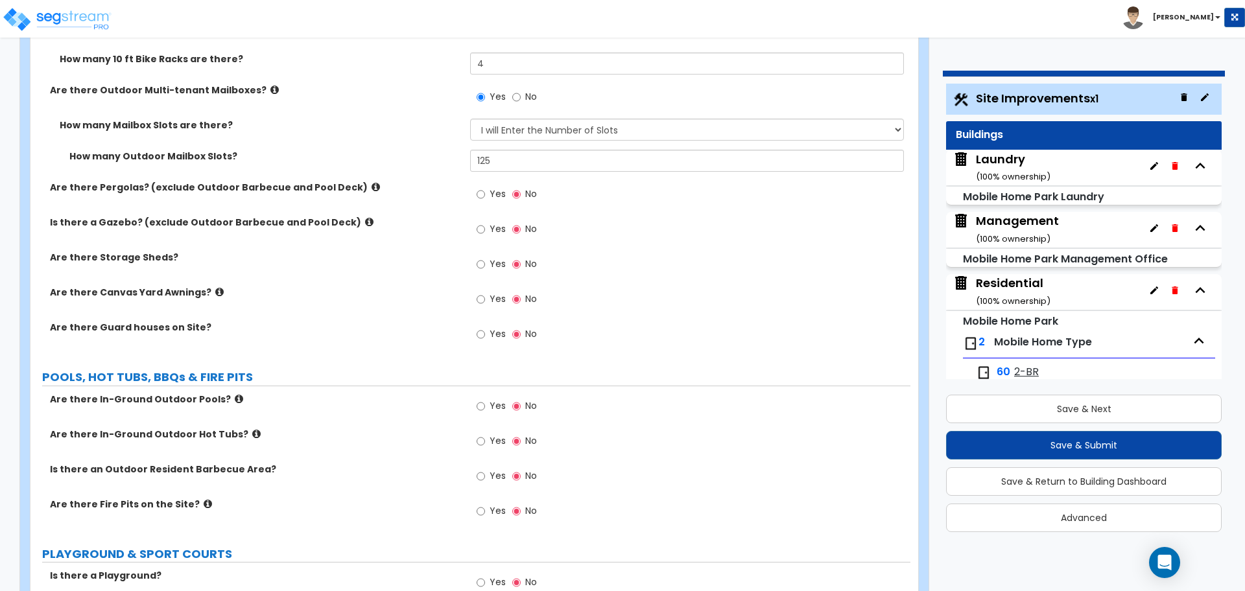
click at [497, 222] on span "Yes" at bounding box center [498, 228] width 16 height 13
click at [485, 222] on input "Yes" at bounding box center [481, 229] width 8 height 14
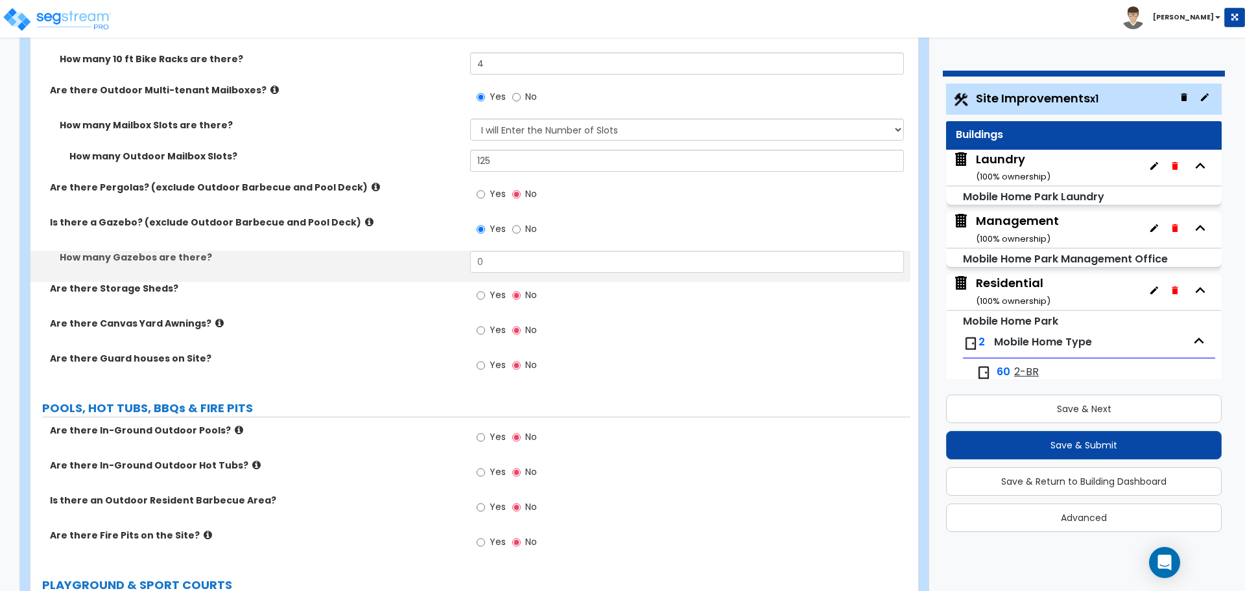
click at [365, 222] on icon at bounding box center [369, 222] width 8 height 10
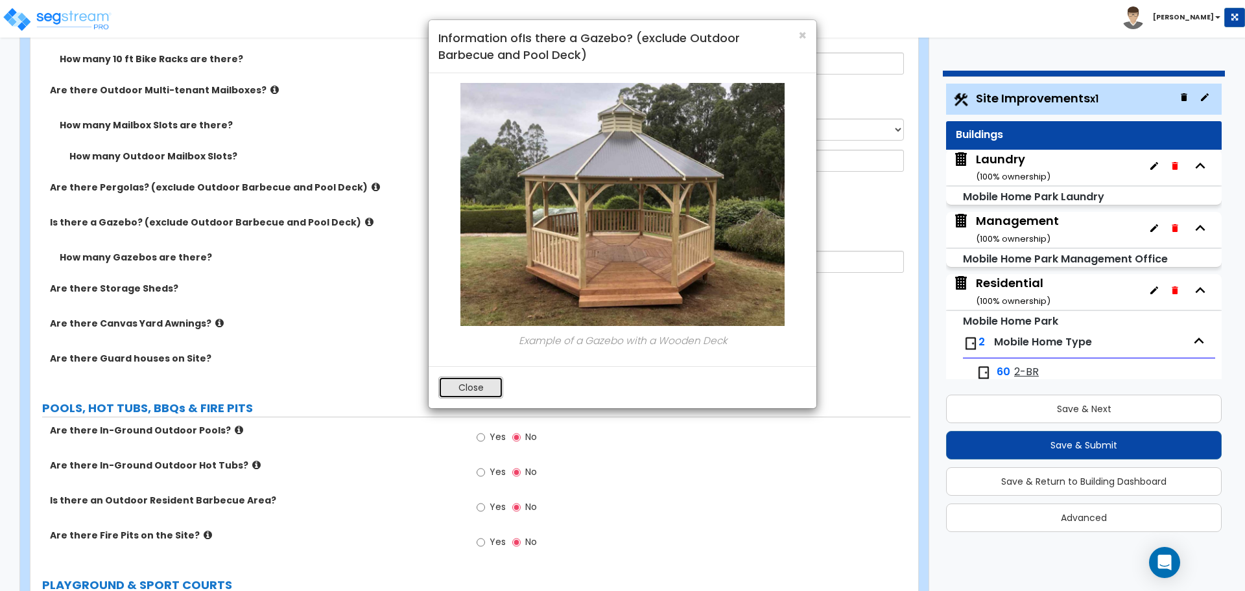
drag, startPoint x: 489, startPoint y: 381, endPoint x: 544, endPoint y: 314, distance: 87.1
click at [489, 381] on button "Close" at bounding box center [470, 388] width 65 height 22
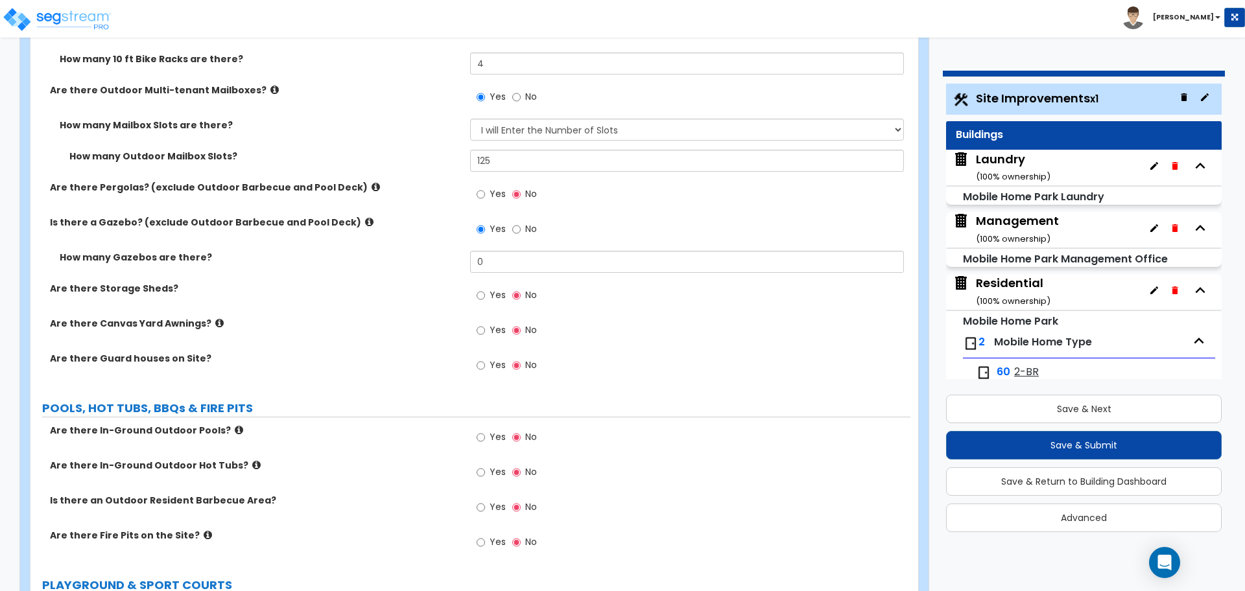
click at [532, 222] on span "No" at bounding box center [531, 228] width 12 height 13
click at [521, 222] on input "No" at bounding box center [516, 229] width 8 height 14
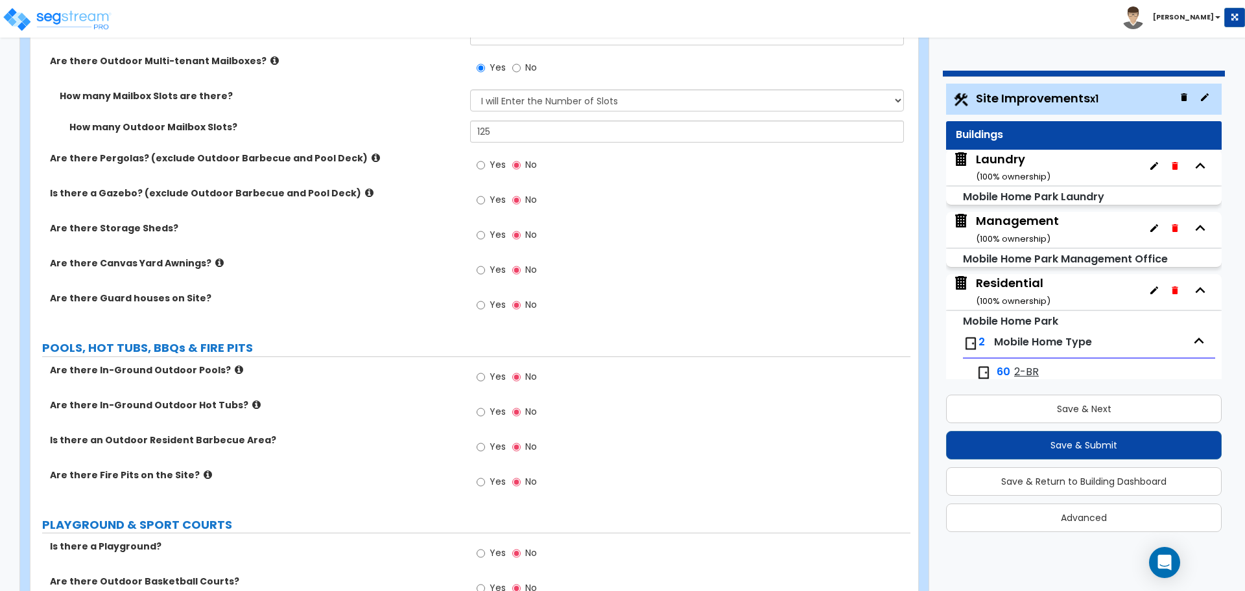
click at [494, 229] on span "Yes" at bounding box center [498, 234] width 16 height 13
click at [485, 229] on input "Yes" at bounding box center [481, 235] width 8 height 14
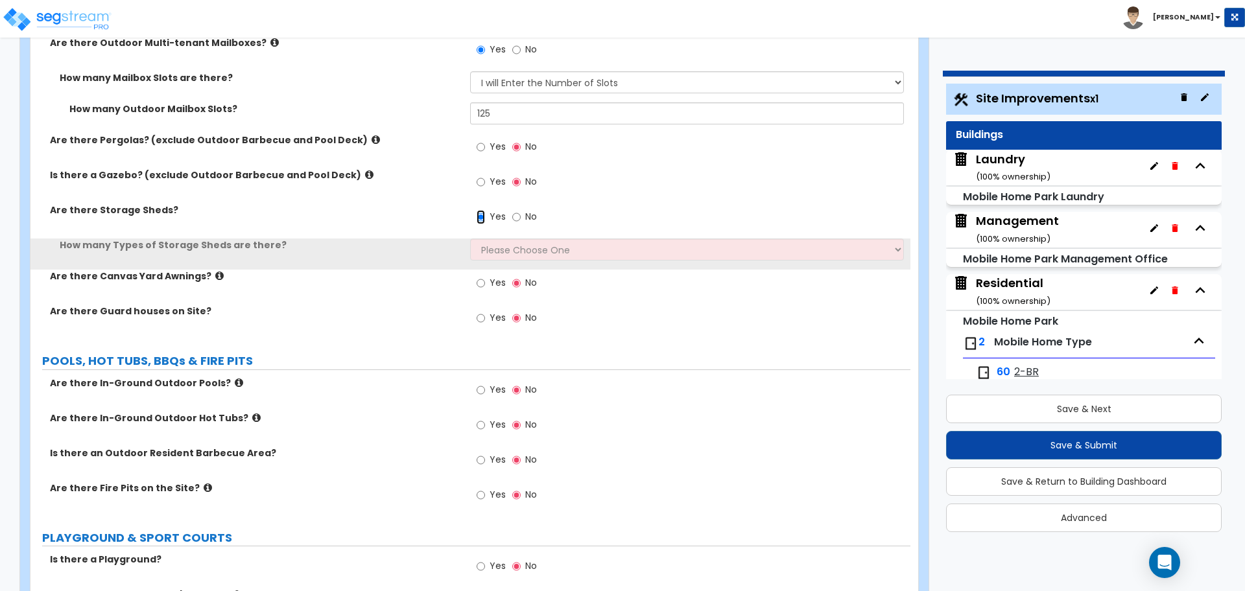
scroll to position [4368, 0]
click at [510, 246] on select "Please Choose One 1 2" at bounding box center [686, 248] width 433 height 22
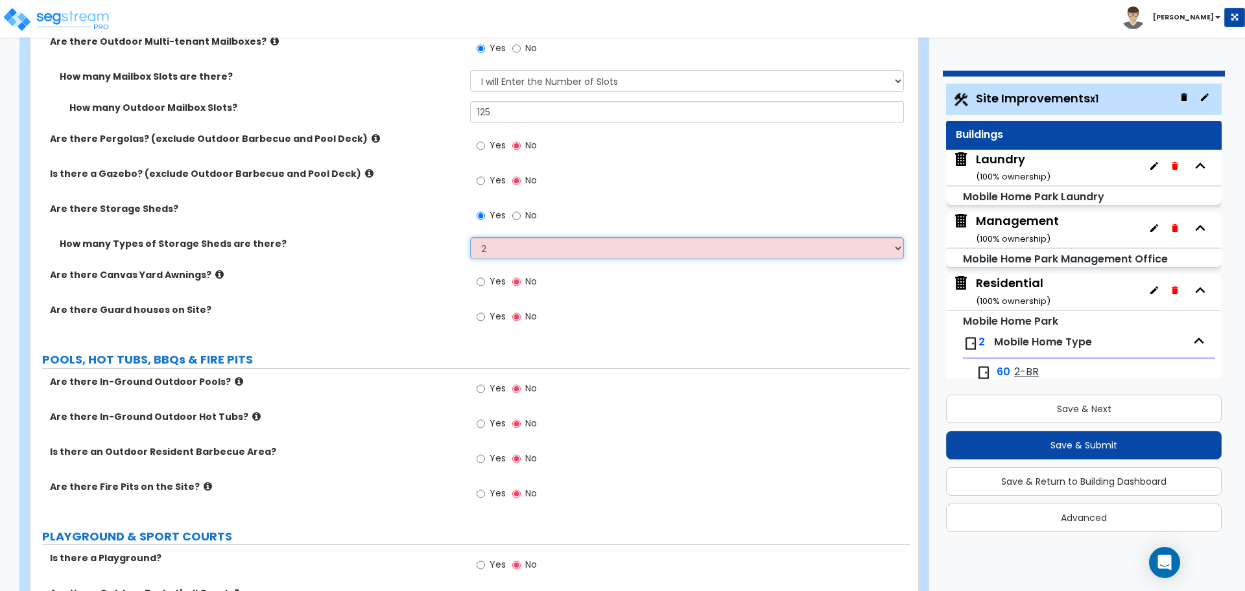
click at [470, 237] on select "Please Choose One 1 2" at bounding box center [686, 248] width 433 height 22
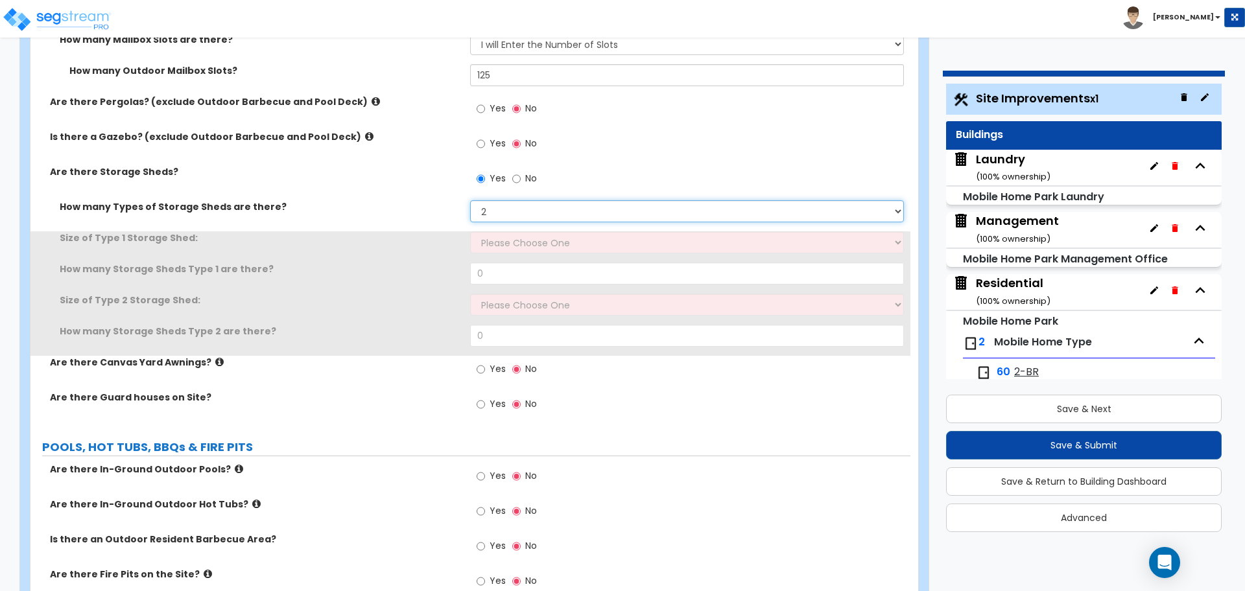
scroll to position [4412, 0]
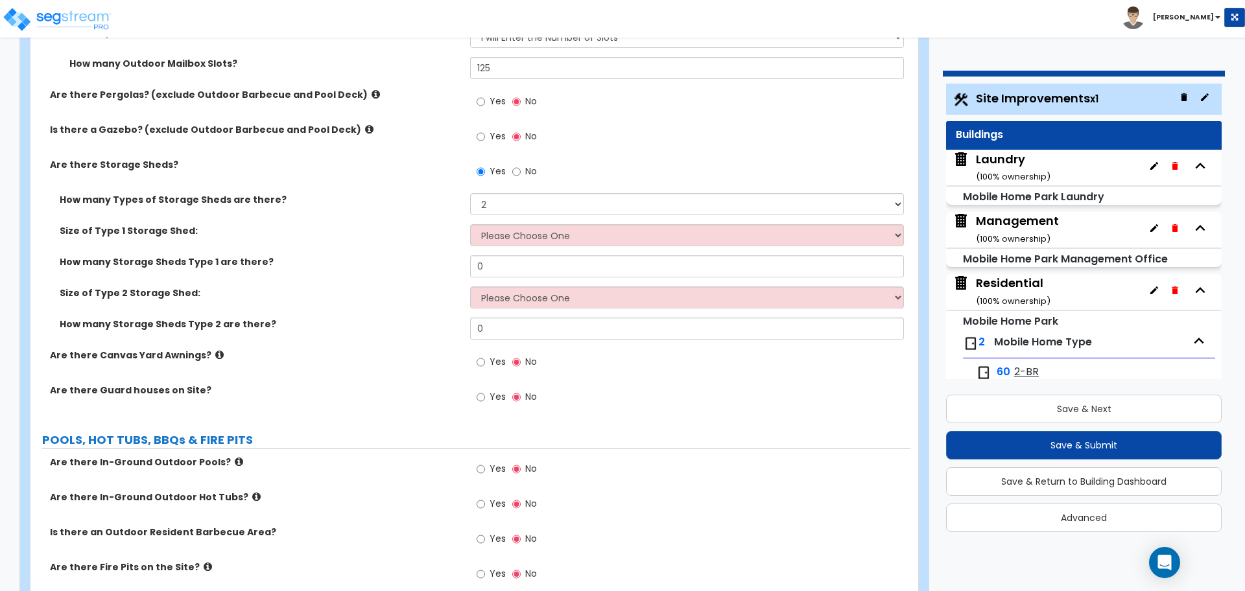
click at [499, 246] on div "Size of Type 1 Storage Shed: Please Choose One 16' x 32' 30' x 64'" at bounding box center [470, 239] width 880 height 31
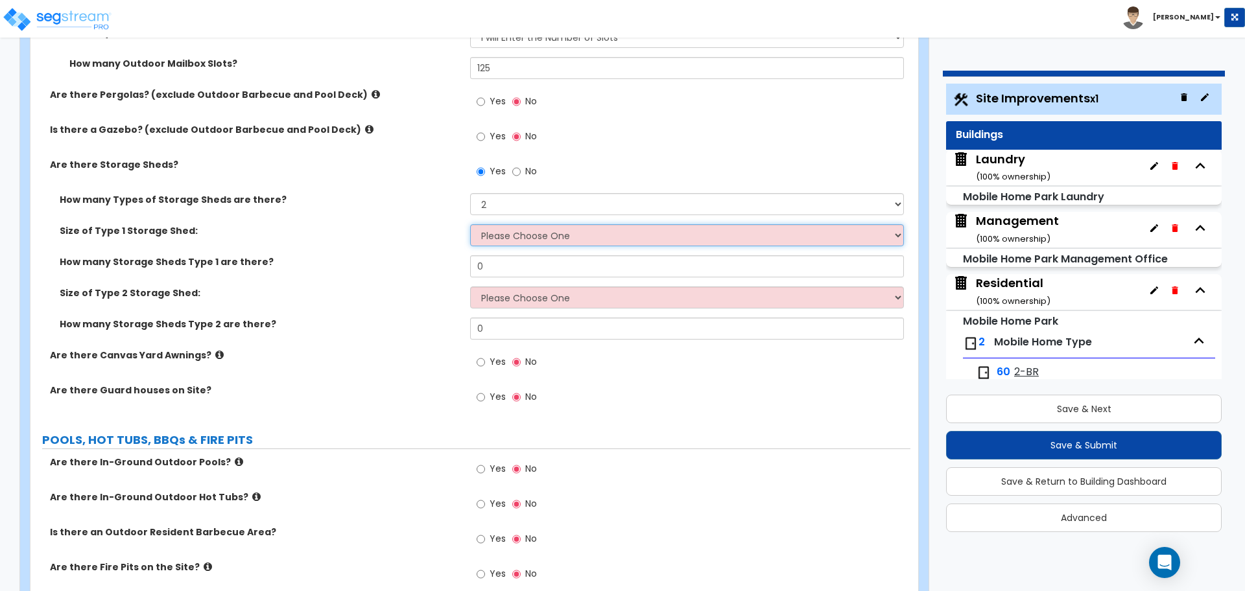
click at [500, 239] on select "Please Choose One 16' x 32' 30' x 64'" at bounding box center [686, 235] width 433 height 22
click at [503, 229] on select "Please Choose One 16' x 32' 30' x 64'" at bounding box center [686, 235] width 433 height 22
click at [470, 224] on select "Please Choose One 16' x 32' 30' x 64'" at bounding box center [686, 235] width 433 height 22
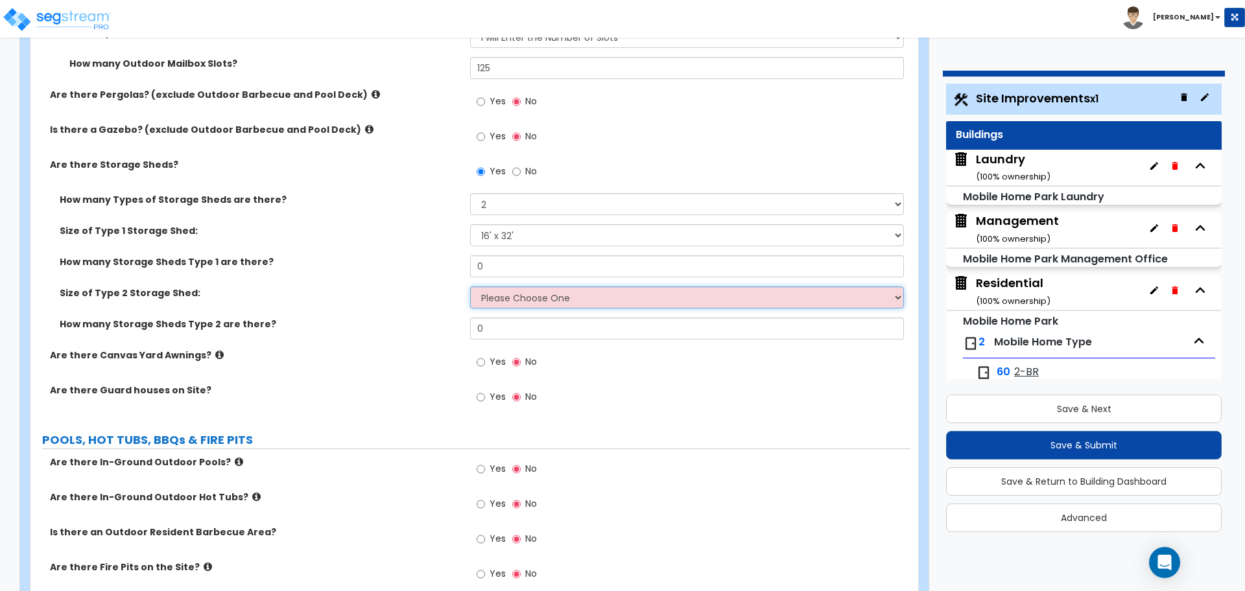
click at [509, 298] on select "Please Choose One 16' x 32' 30' x 64'" at bounding box center [686, 298] width 433 height 22
click at [470, 287] on select "Please Choose One 16' x 32' 30' x 64'" at bounding box center [686, 298] width 433 height 22
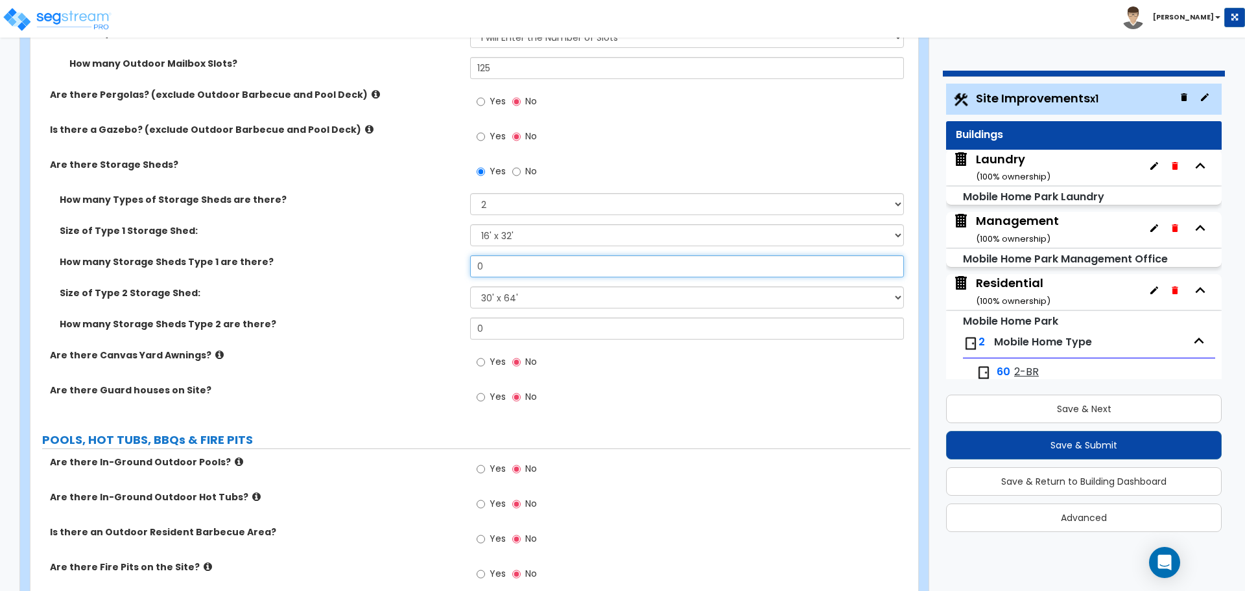
drag, startPoint x: 493, startPoint y: 265, endPoint x: 445, endPoint y: 261, distance: 48.1
click at [445, 261] on div "How many Storage Sheds Type 1 are there? 0" at bounding box center [470, 270] width 880 height 31
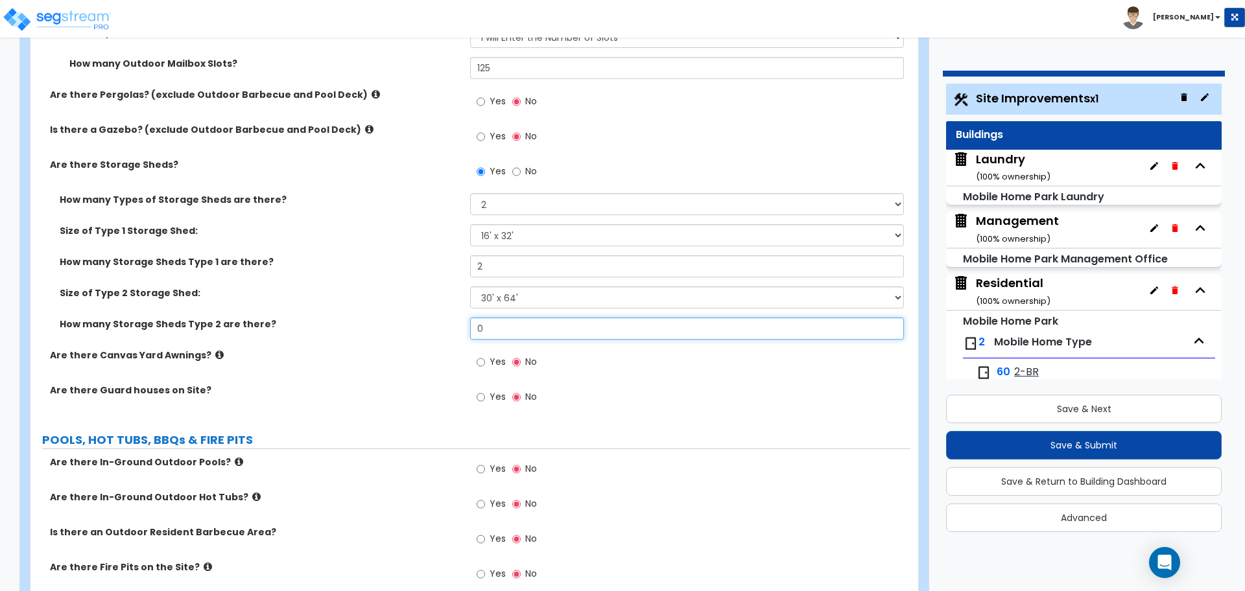
drag, startPoint x: 504, startPoint y: 328, endPoint x: 419, endPoint y: 309, distance: 87.0
click at [426, 318] on div "How many Storage Sheds Type 2 are there? 0" at bounding box center [470, 333] width 880 height 31
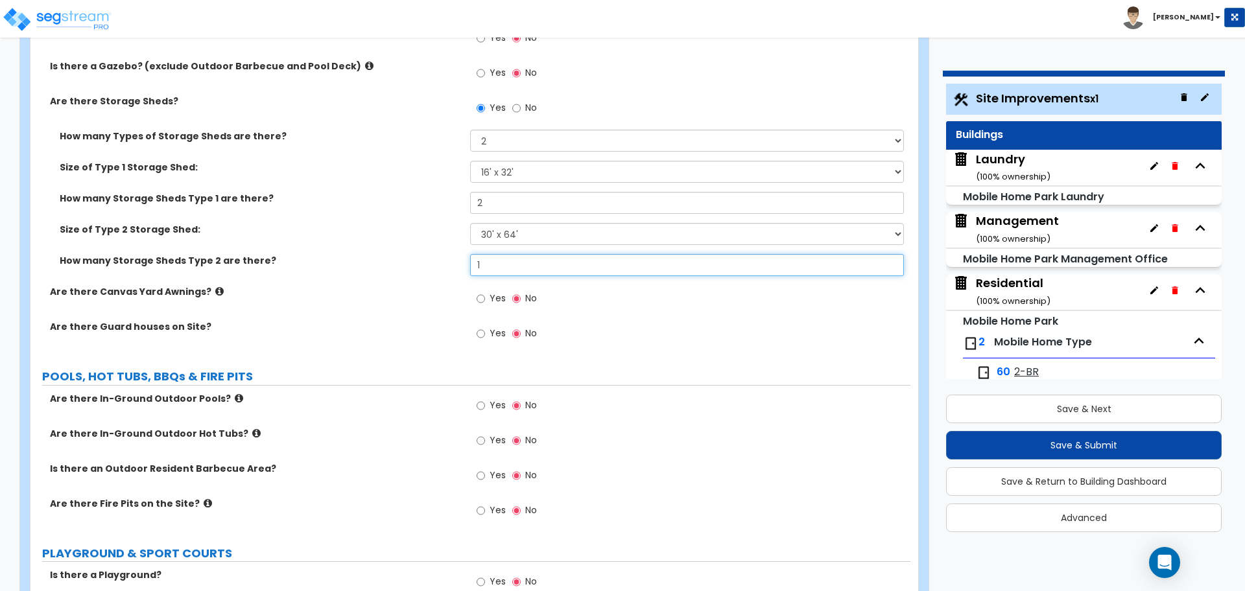
scroll to position [4477, 0]
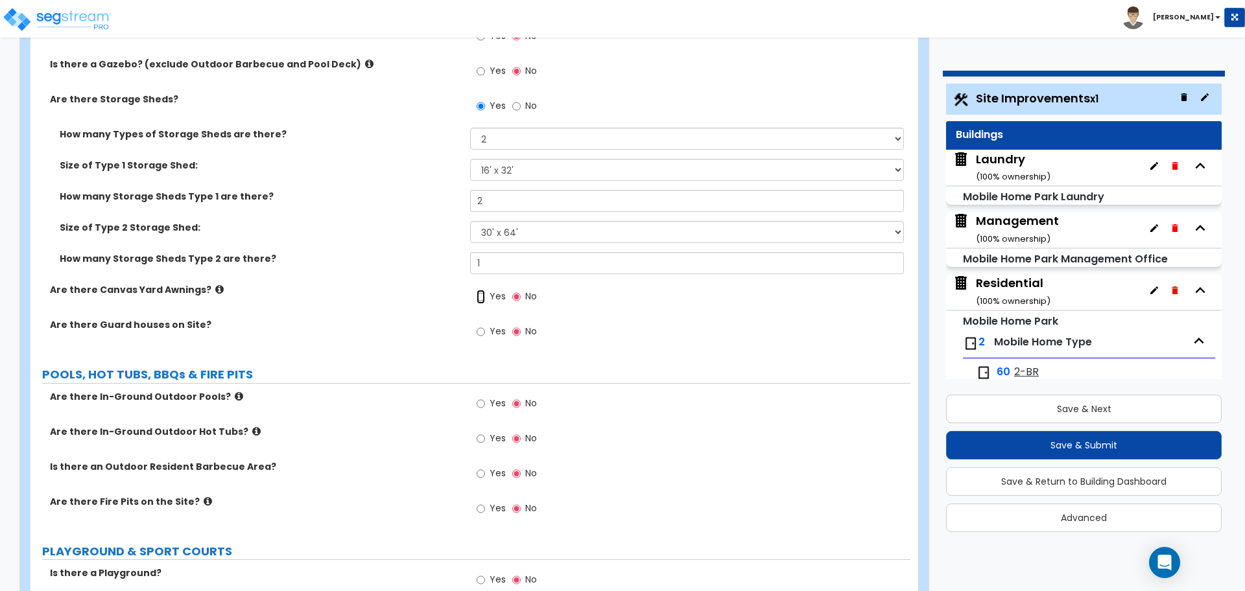
click at [480, 290] on input "Yes" at bounding box center [481, 297] width 8 height 14
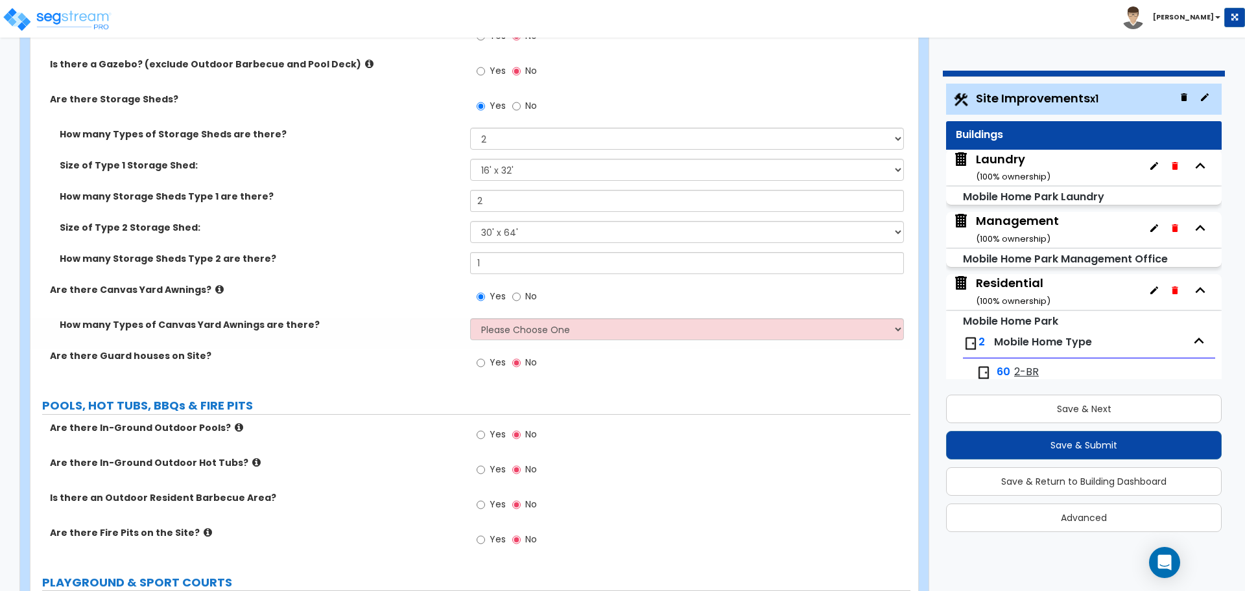
click at [565, 337] on div "How many Types of Canvas Yard Awnings are there? Please Choose One 1 2" at bounding box center [470, 333] width 880 height 31
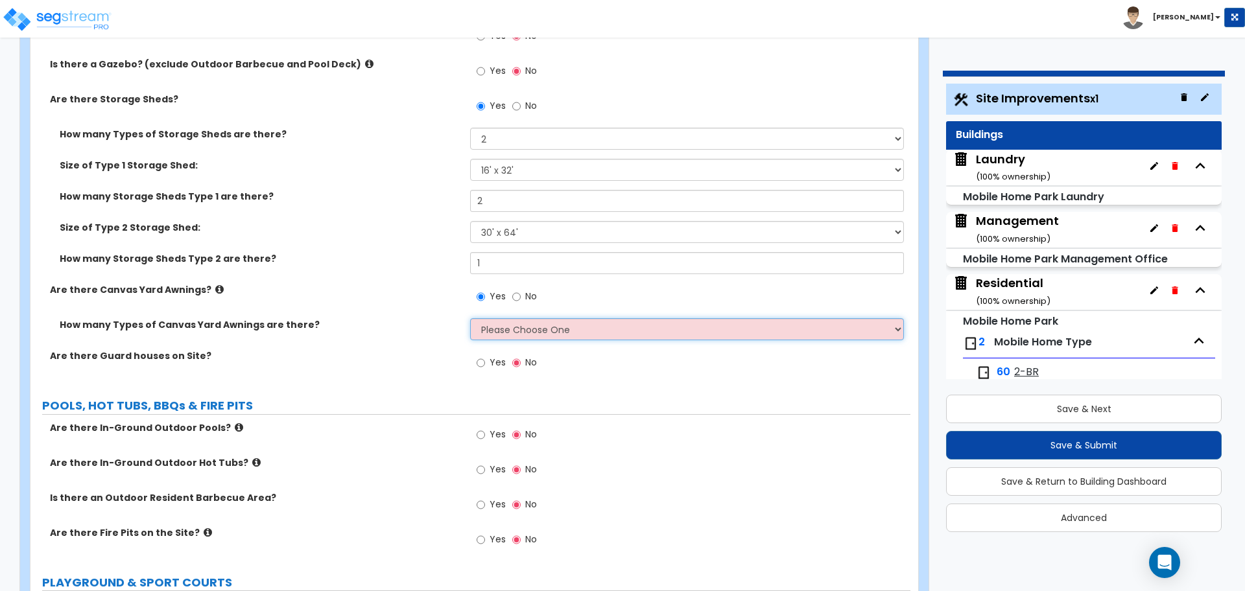
click at [559, 331] on select "Please Choose One 1 2" at bounding box center [686, 329] width 433 height 22
click at [470, 318] on select "Please Choose One 1 2" at bounding box center [686, 329] width 433 height 22
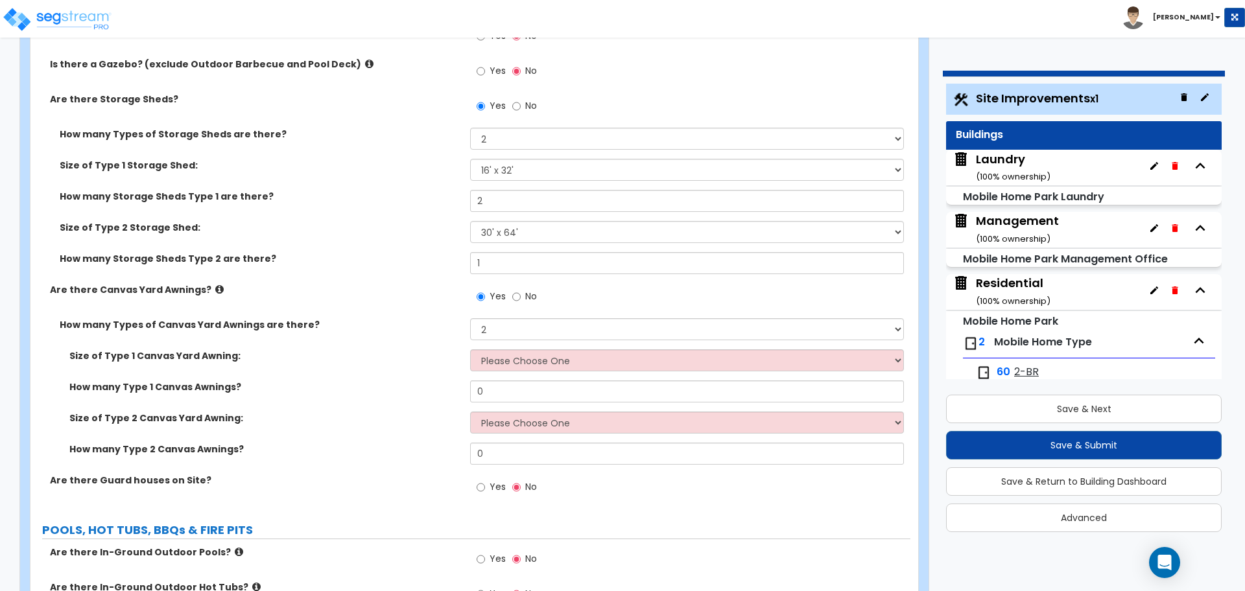
click at [215, 287] on icon at bounding box center [219, 290] width 8 height 10
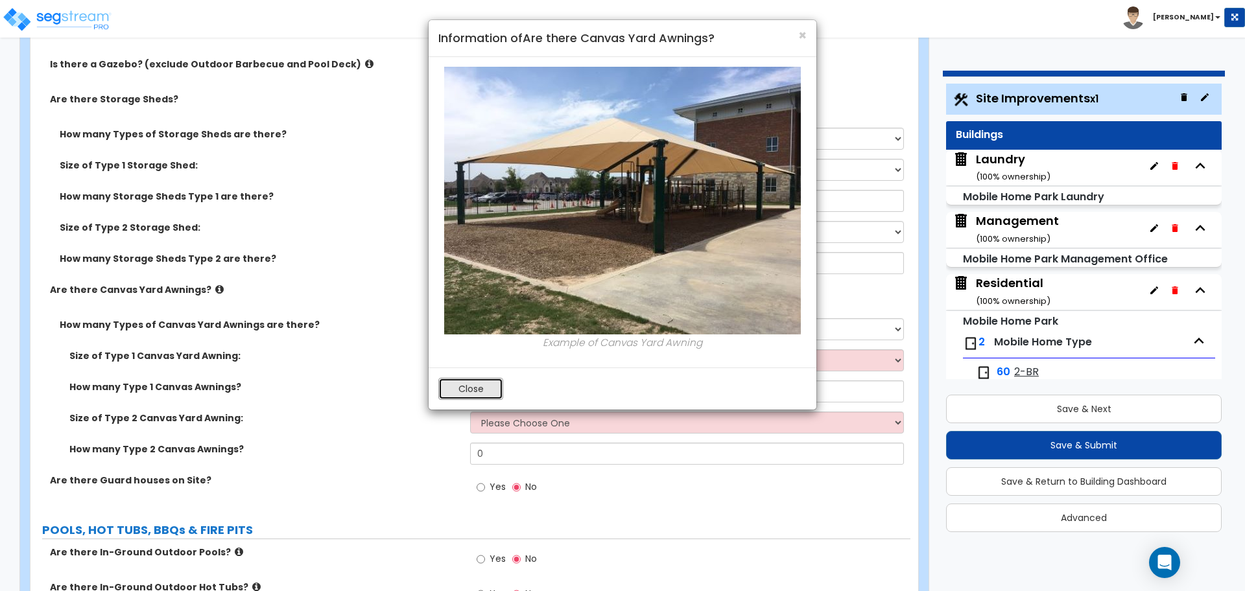
click at [461, 385] on button "Close" at bounding box center [470, 389] width 65 height 22
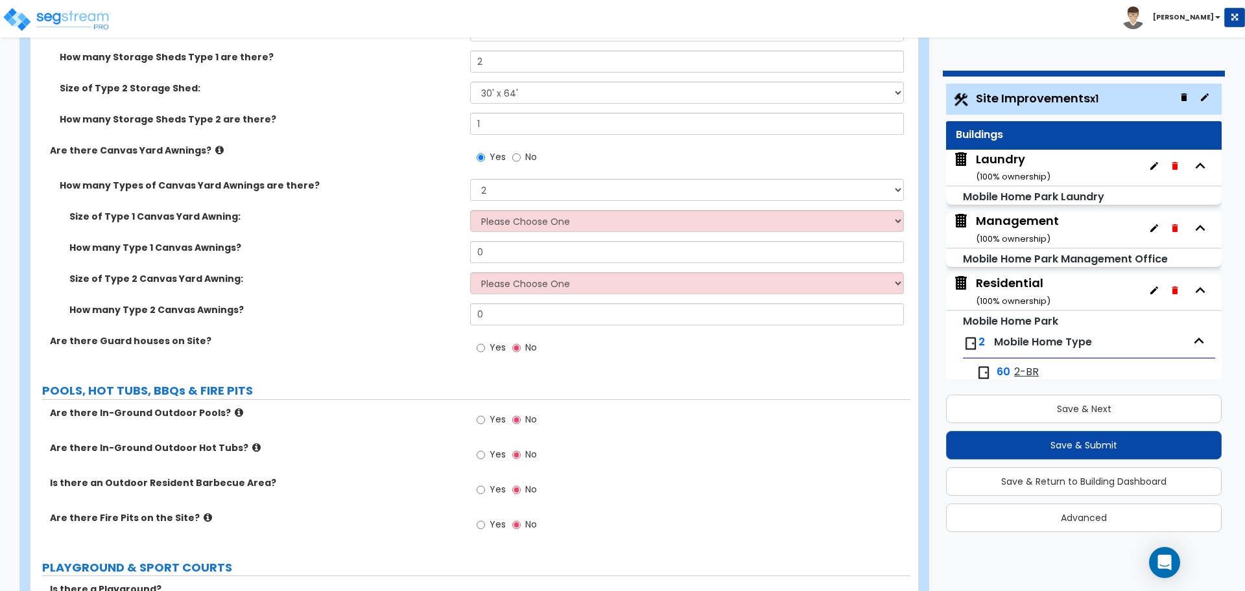
scroll to position [4619, 0]
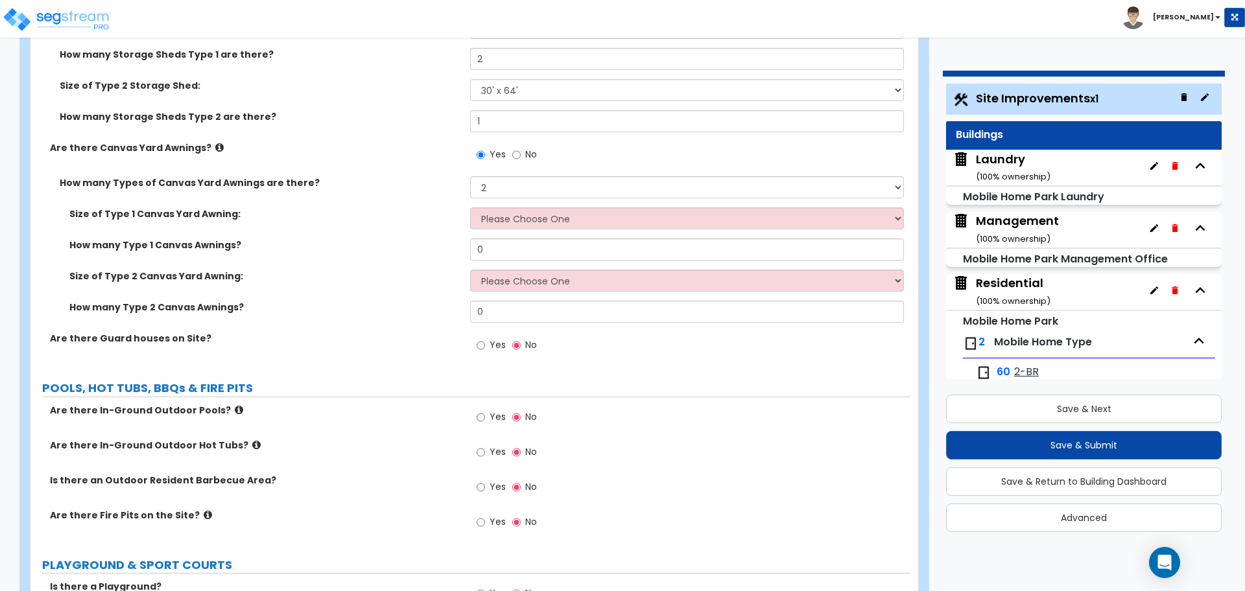
click at [523, 154] on label "No" at bounding box center [524, 156] width 25 height 22
click at [521, 154] on input "No" at bounding box center [516, 155] width 8 height 14
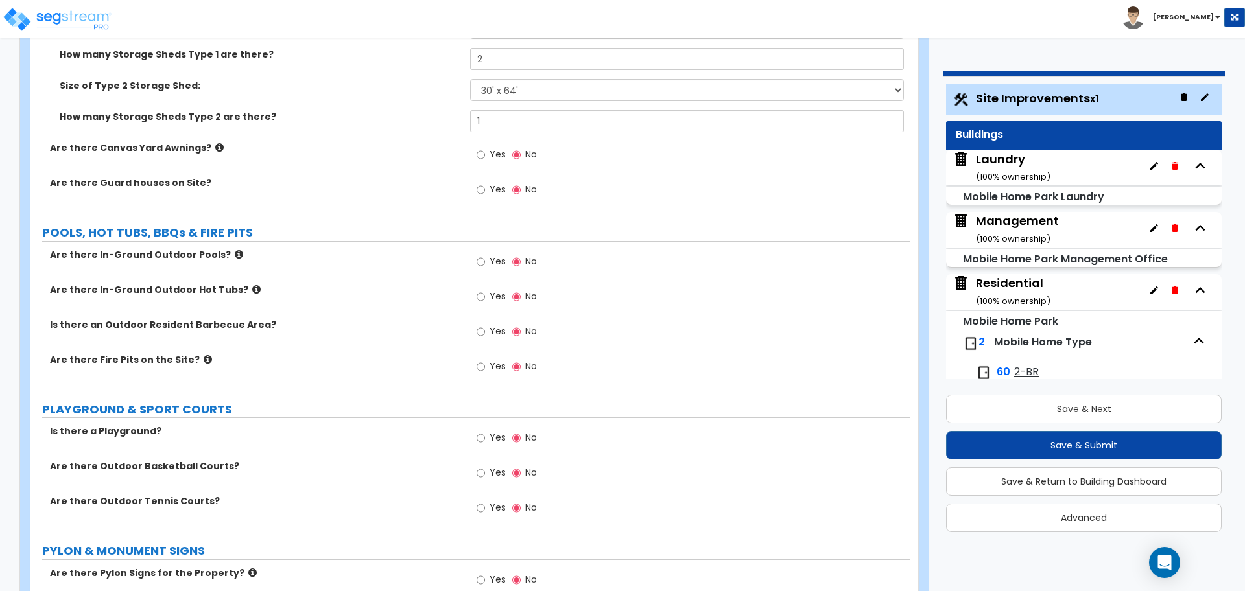
click at [503, 183] on span "Yes" at bounding box center [498, 189] width 16 height 13
click at [485, 183] on input "Yes" at bounding box center [481, 190] width 8 height 14
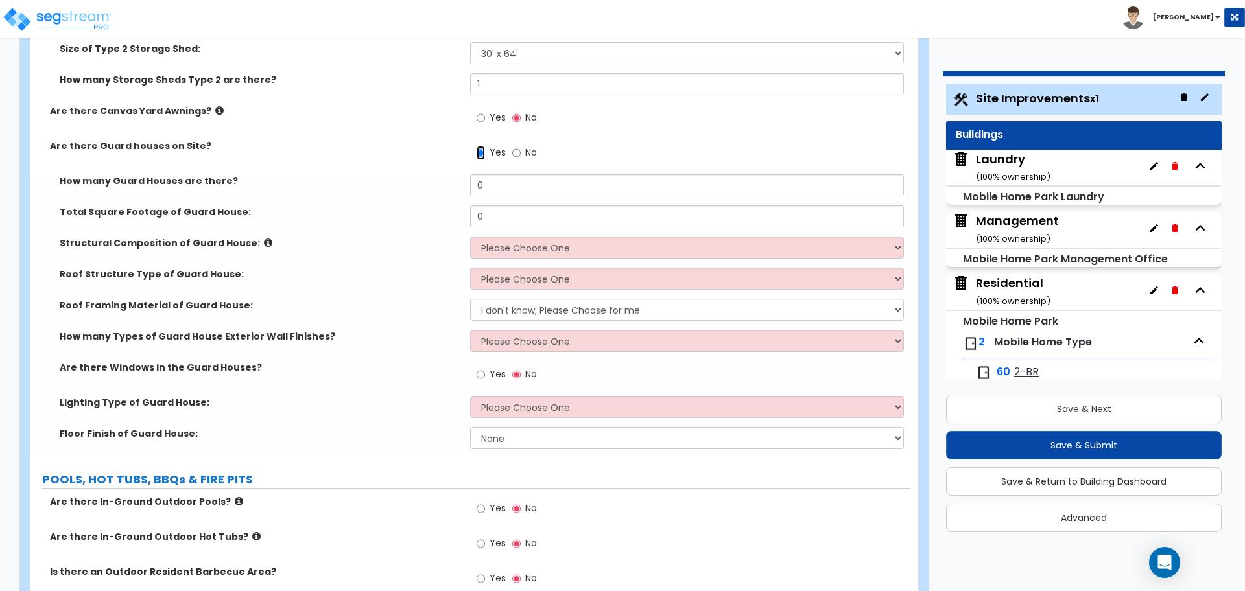
scroll to position [4658, 0]
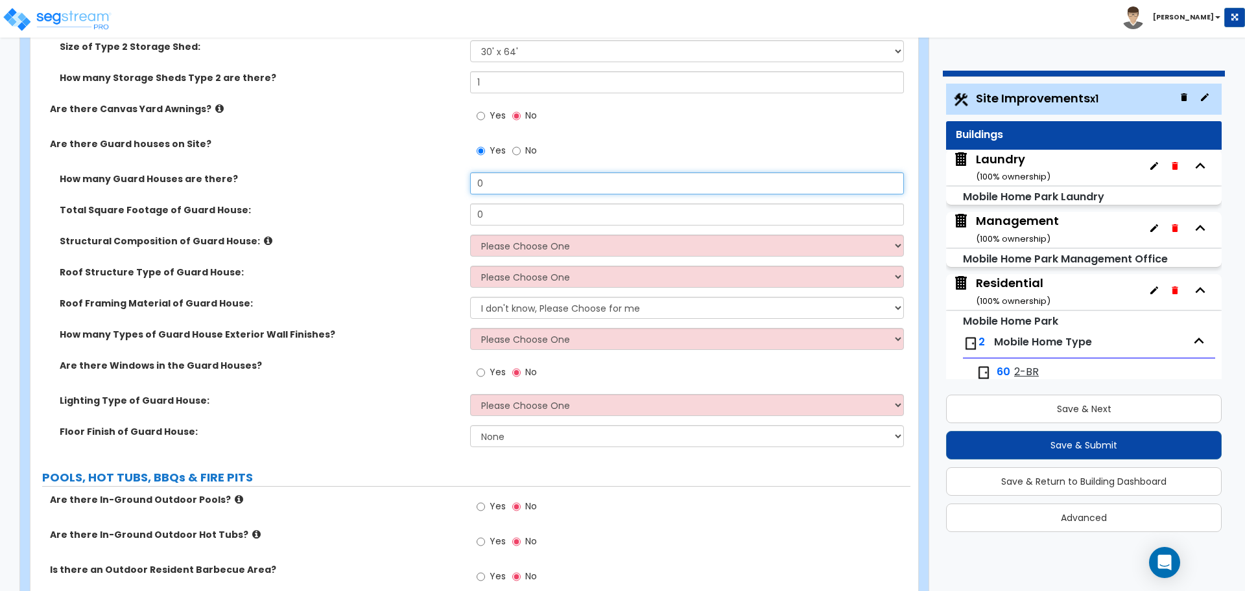
drag, startPoint x: 512, startPoint y: 183, endPoint x: 447, endPoint y: 174, distance: 65.4
click at [447, 175] on div "How many Guard Houses are there? 0" at bounding box center [470, 187] width 880 height 31
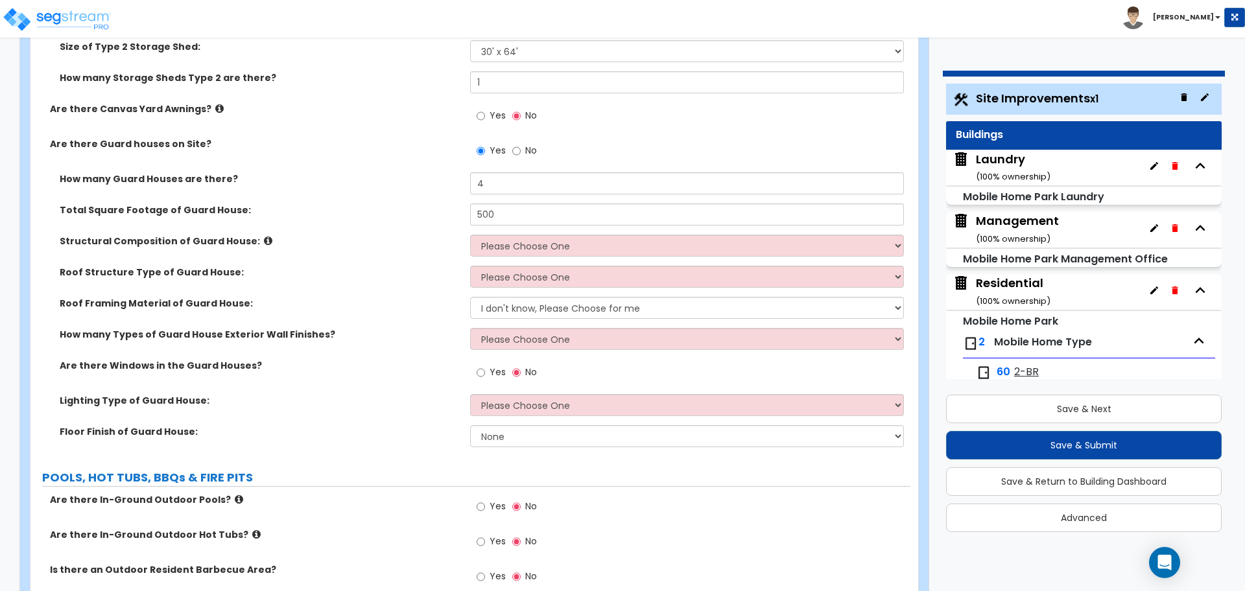
click at [578, 255] on div "Structural Composition of Guard House: Please Choose One Brick Masonry CMU Maso…" at bounding box center [470, 250] width 880 height 31
click at [578, 249] on select "Please Choose One Brick Masonry CMU Masonry Wood Stud Metal Stud" at bounding box center [686, 246] width 433 height 22
click at [470, 235] on select "Please Choose One Brick Masonry CMU Masonry Wood Stud Metal Stud" at bounding box center [686, 246] width 433 height 22
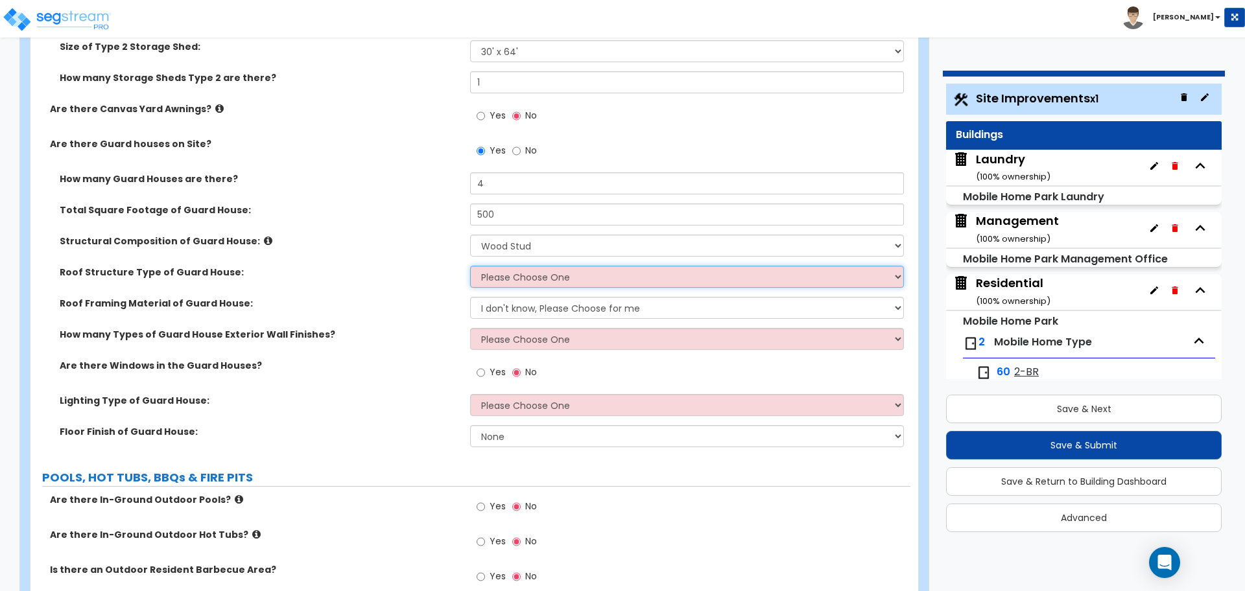
click at [545, 279] on select "Please Choose One Gabled Roof Flat Roof Hybrid Gabled & Flat Roof" at bounding box center [686, 277] width 433 height 22
click at [470, 266] on select "Please Choose One Gabled Roof Flat Roof Hybrid Gabled & Flat Roof" at bounding box center [686, 277] width 433 height 22
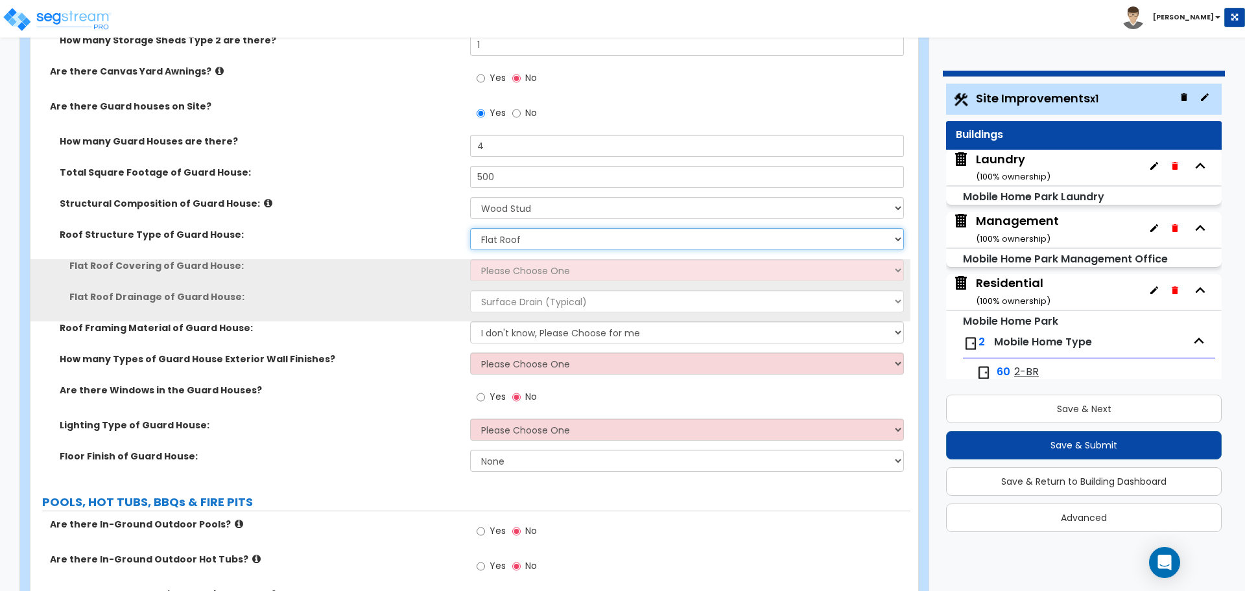
scroll to position [4699, 0]
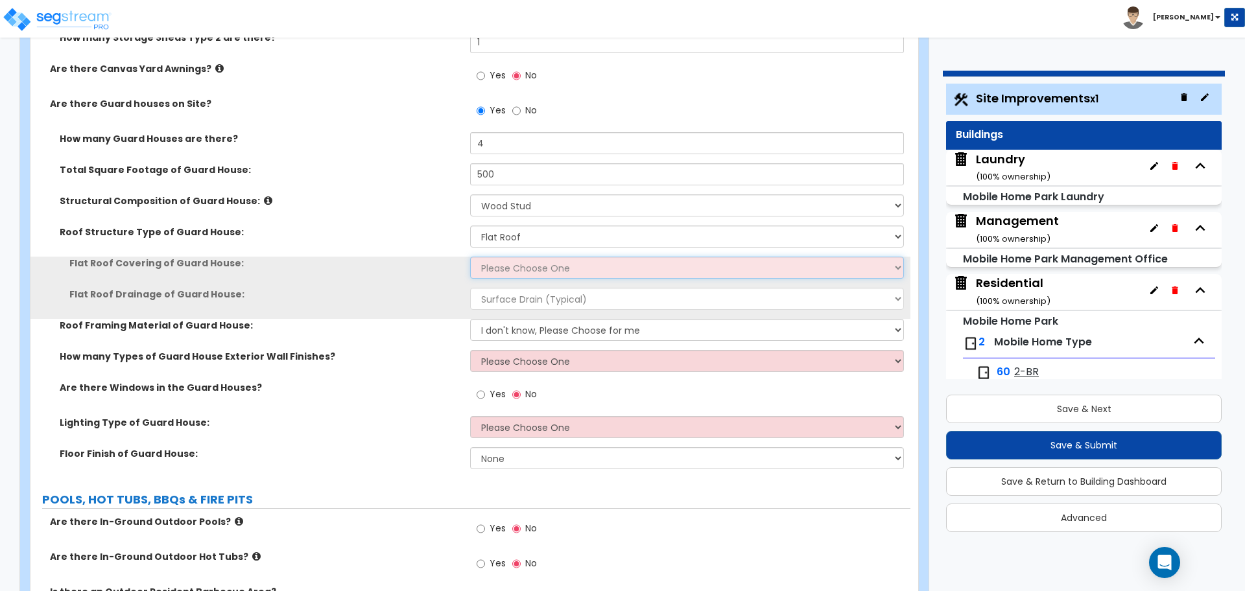
click at [517, 263] on select "Please Choose One Rolled Asphalt Plastic Membrane Asphalt Flood Coat" at bounding box center [686, 268] width 433 height 22
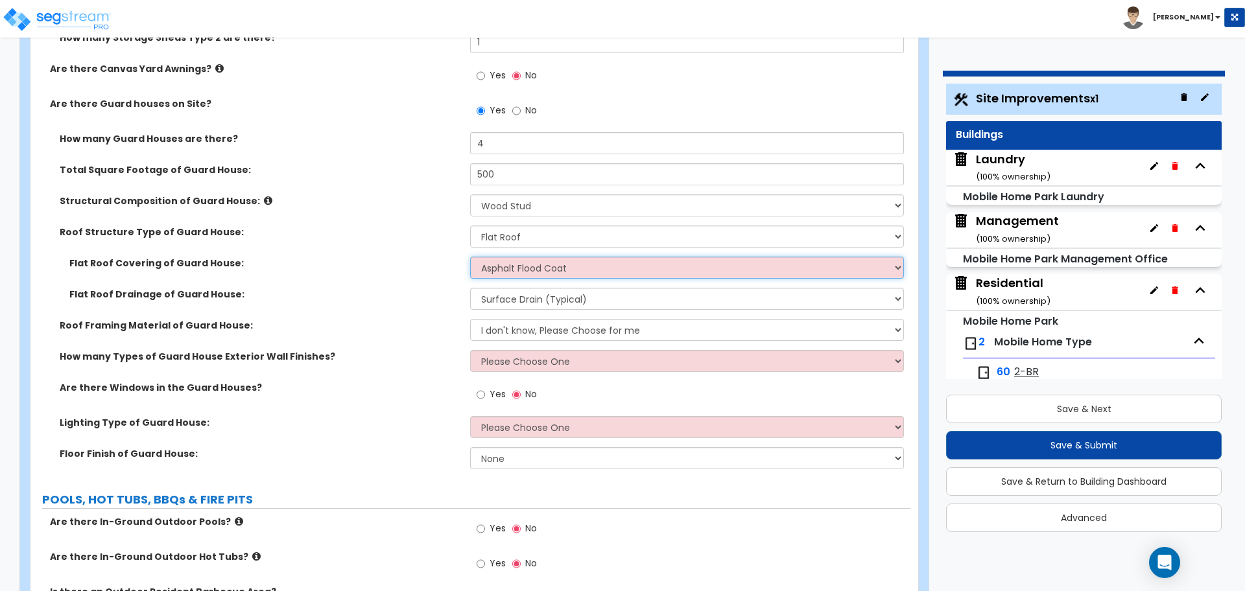
click at [470, 257] on select "Please Choose One Rolled Asphalt Plastic Membrane Asphalt Flood Coat" at bounding box center [686, 268] width 433 height 22
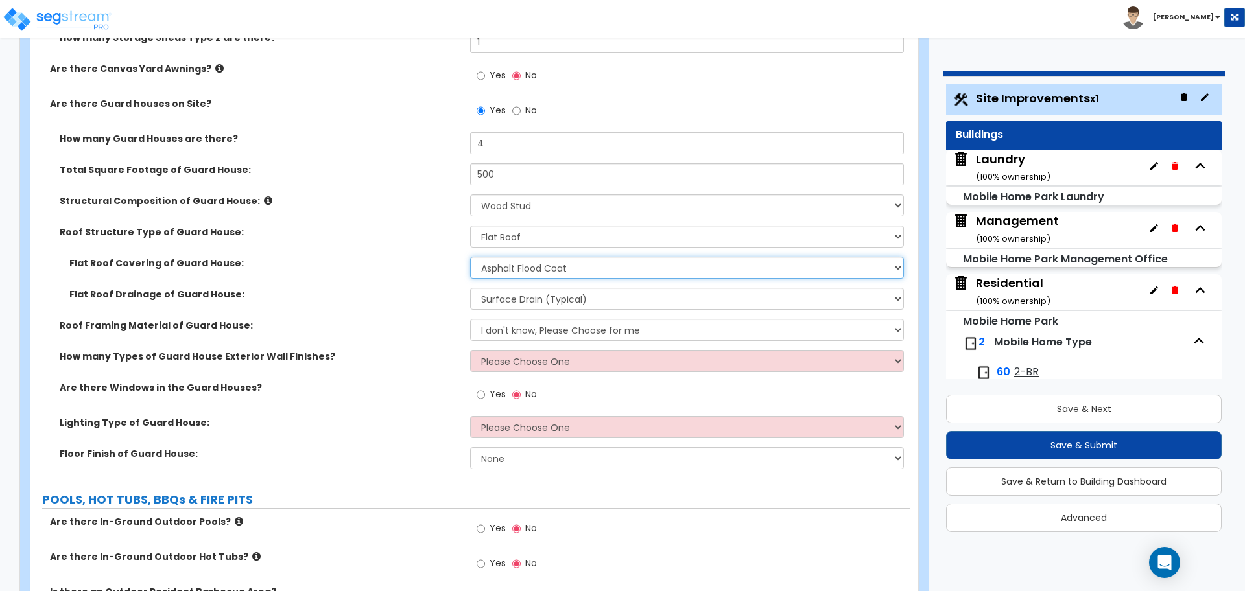
click at [510, 268] on select "Please Choose One Rolled Asphalt Plastic Membrane Asphalt Flood Coat" at bounding box center [686, 268] width 433 height 22
click at [470, 257] on select "Please Choose One Rolled Asphalt Plastic Membrane Asphalt Flood Coat" at bounding box center [686, 268] width 433 height 22
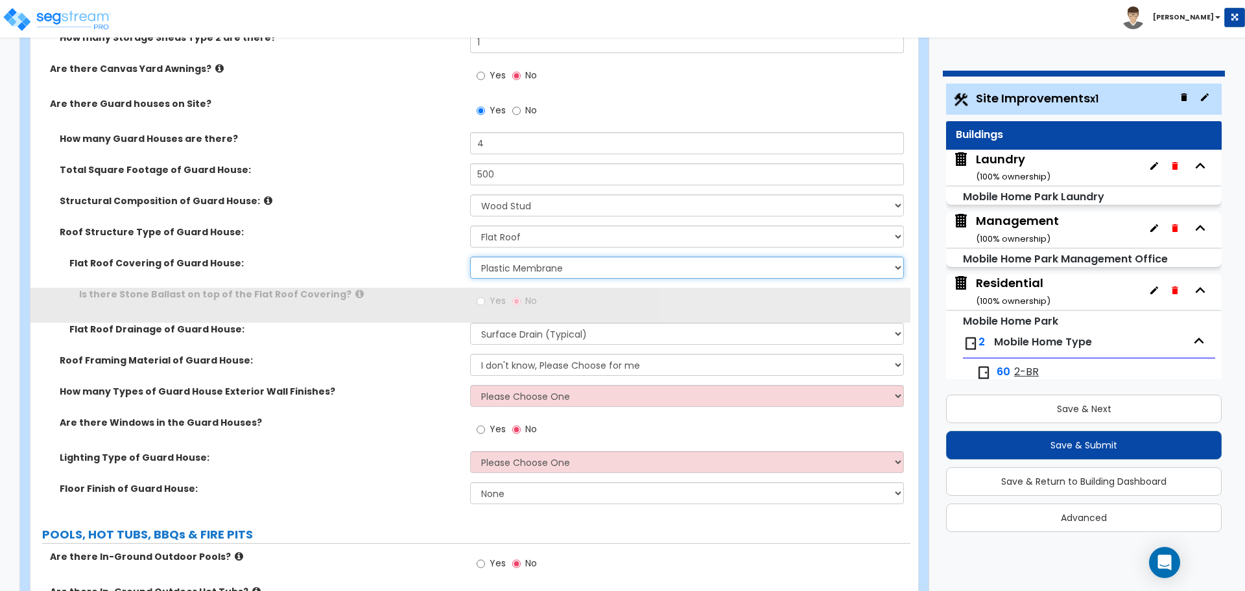
click at [533, 263] on select "Please Choose One Rolled Asphalt Plastic Membrane Asphalt Flood Coat" at bounding box center [686, 268] width 433 height 22
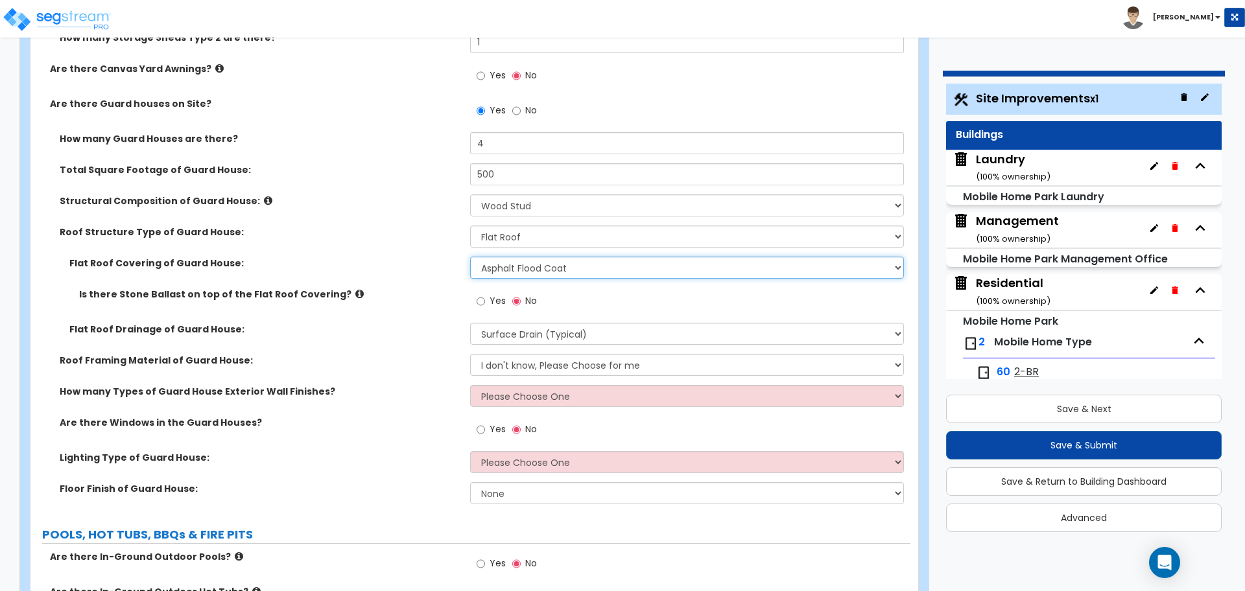
click at [470, 257] on select "Please Choose One Rolled Asphalt Plastic Membrane Asphalt Flood Coat" at bounding box center [686, 268] width 433 height 22
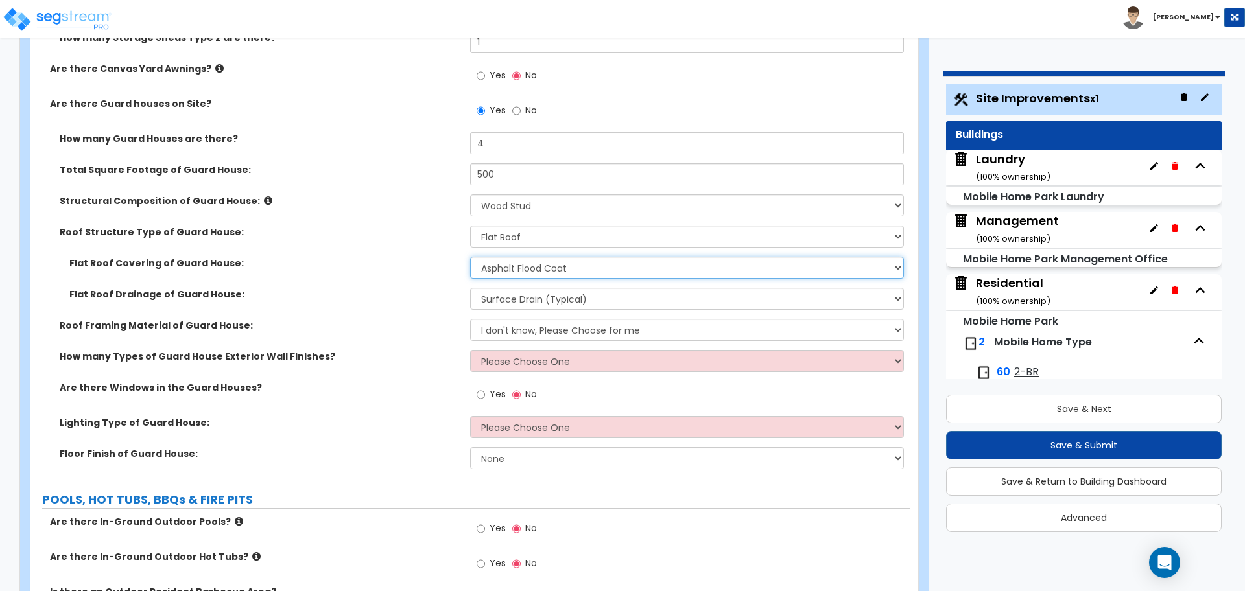
click at [516, 269] on select "Please Choose One Rolled Asphalt Plastic Membrane Asphalt Flood Coat" at bounding box center [686, 268] width 433 height 22
click at [470, 257] on select "Please Choose One Rolled Asphalt Plastic Membrane Asphalt Flood Coat" at bounding box center [686, 268] width 433 height 22
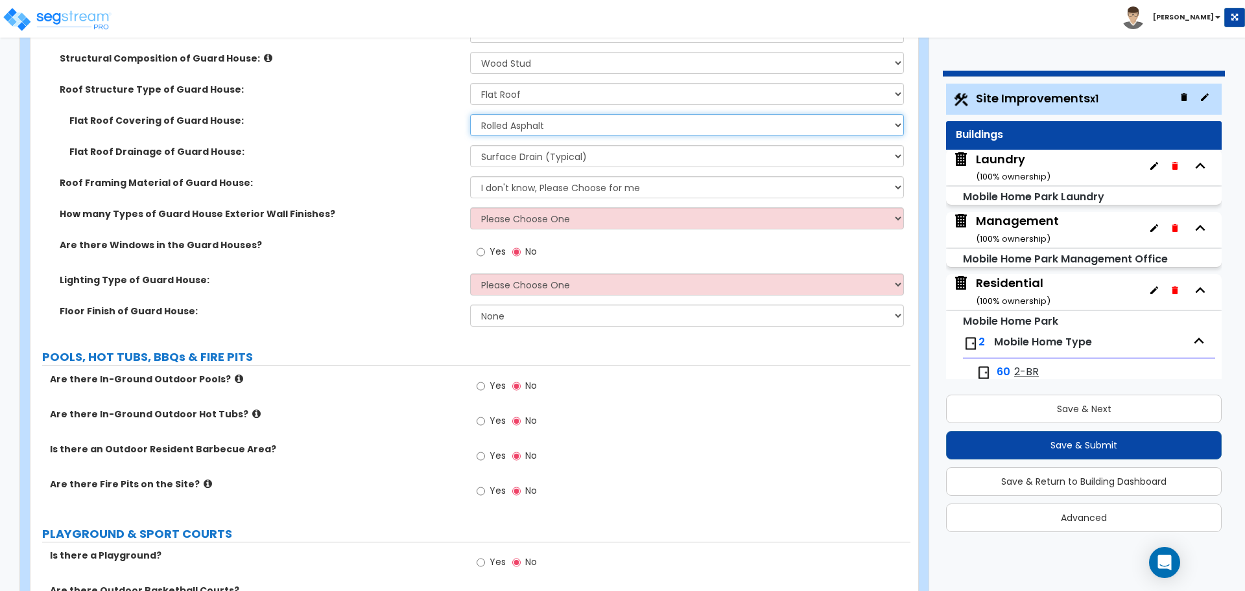
scroll to position [4862, 0]
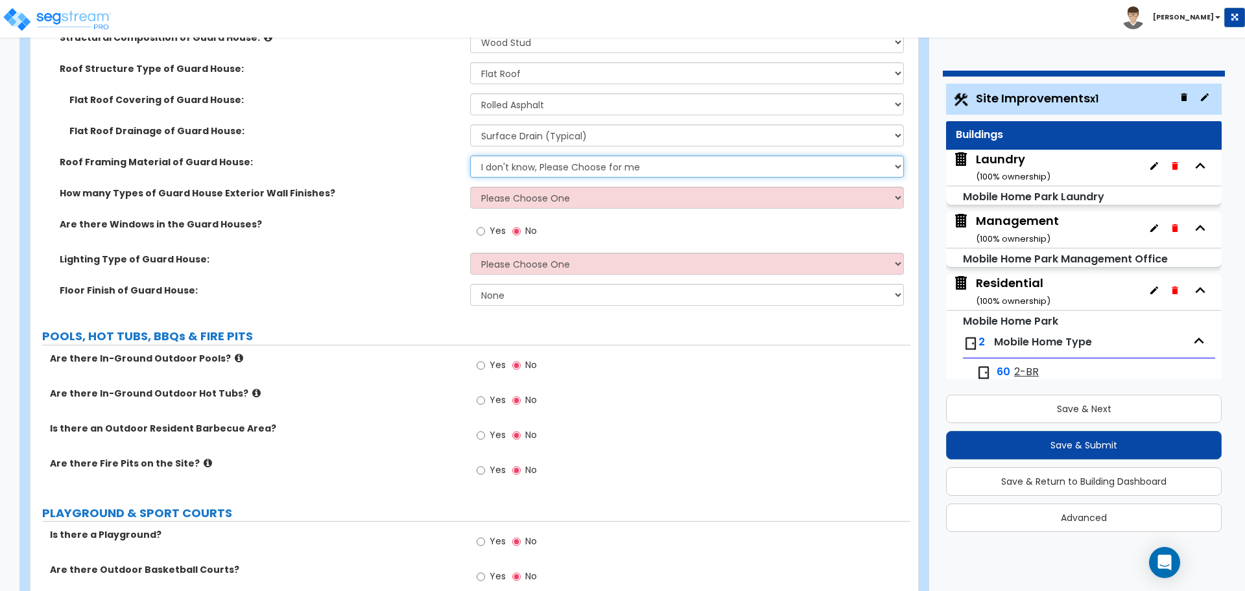
click at [513, 171] on select "I don't know, Please Choose for me Metal Wood" at bounding box center [686, 167] width 433 height 22
click at [470, 156] on select "I don't know, Please Choose for me Metal Wood" at bounding box center [686, 167] width 433 height 22
click at [560, 200] on select "Please Choose One 1 2 3" at bounding box center [686, 198] width 433 height 22
click at [470, 187] on select "Please Choose One 1 2 3" at bounding box center [686, 198] width 433 height 22
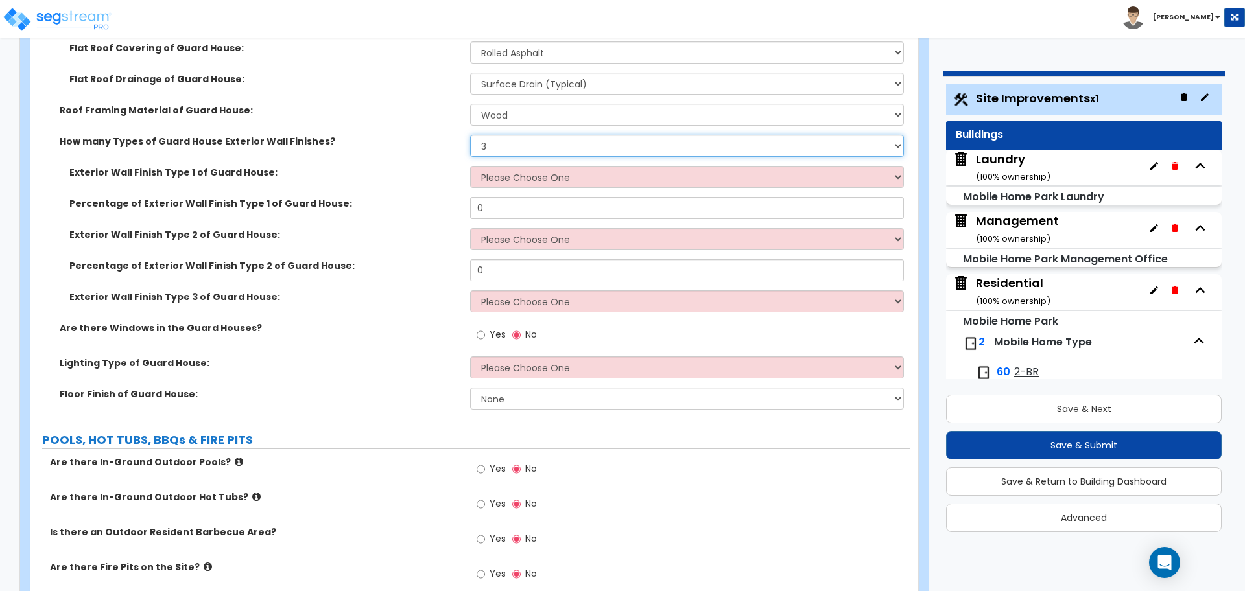
scroll to position [4924, 0]
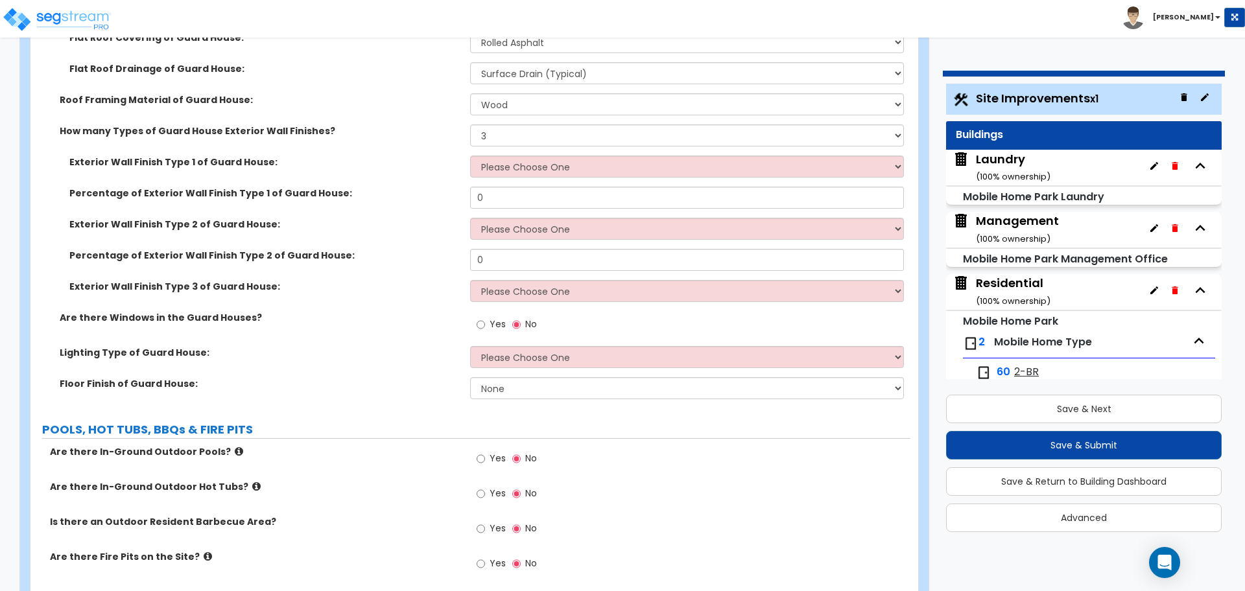
click at [535, 143] on div "How many Types of Guard House Exterior Wall Finishes? Please Choose One 1 2 3" at bounding box center [470, 139] width 880 height 31
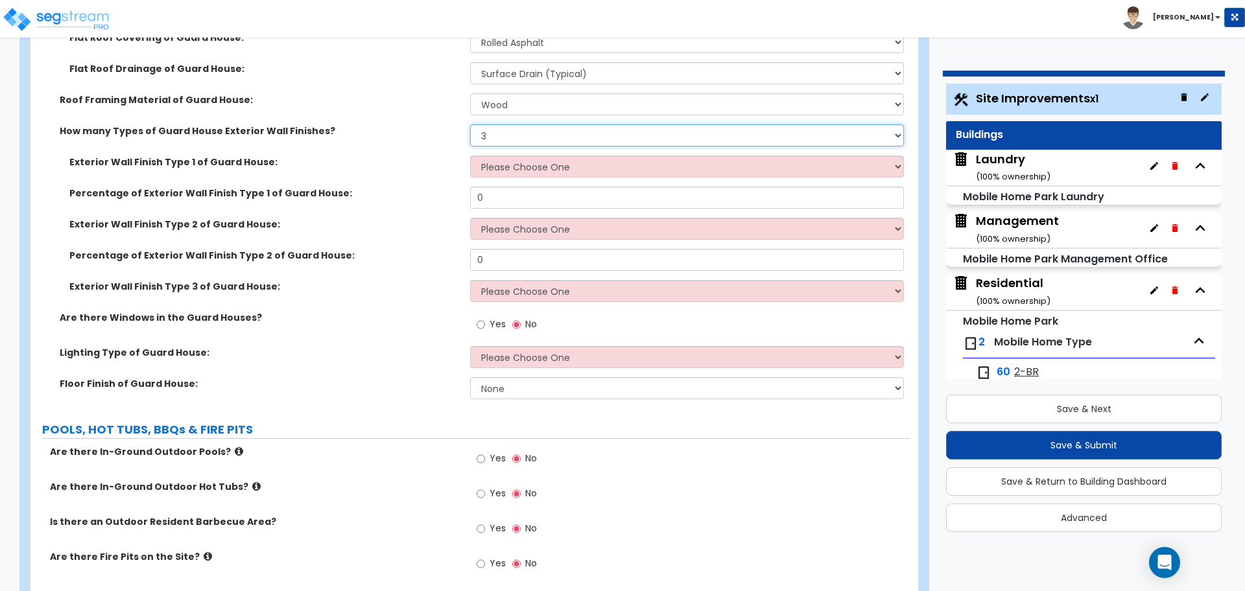
click at [522, 141] on select "Please Choose One 1 2 3" at bounding box center [686, 135] width 433 height 22
click at [470, 124] on select "Please Choose One 1 2 3" at bounding box center [686, 135] width 433 height 22
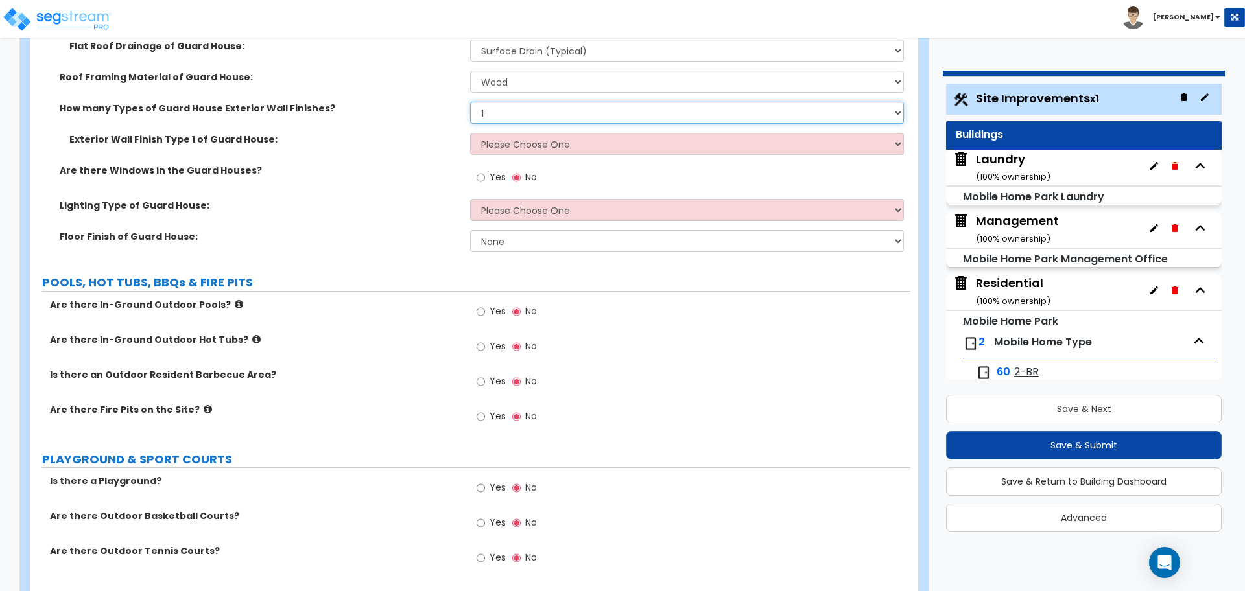
scroll to position [4950, 0]
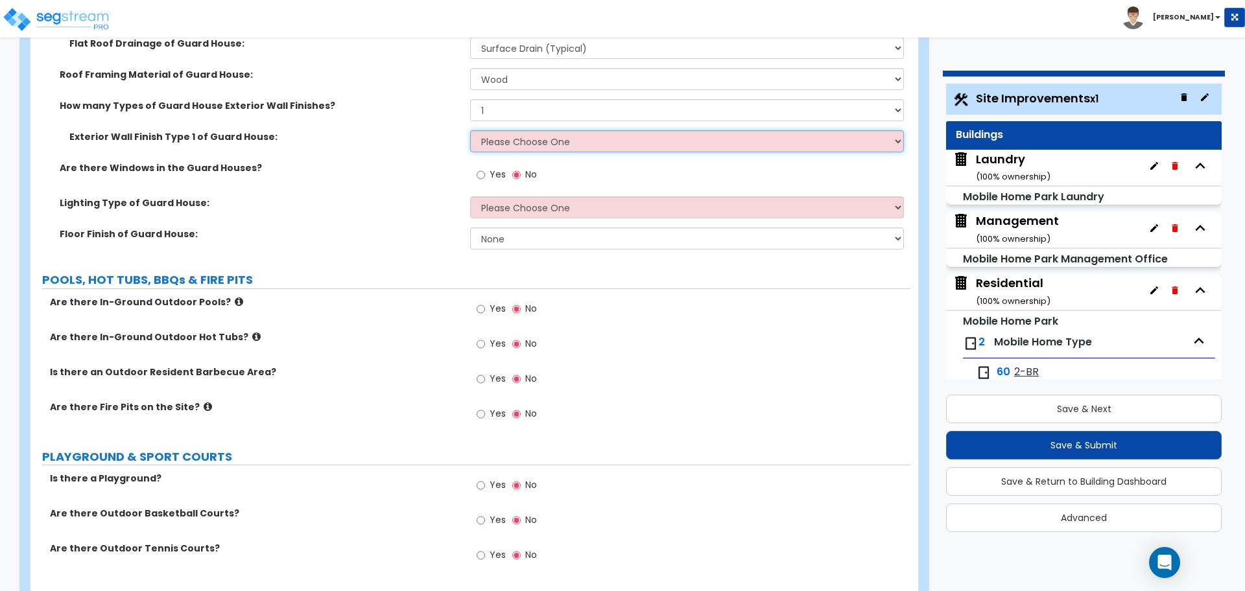
click at [514, 130] on select "Please Choose One Common/Shared Wall Brick Veneer Stone Veneer Wood Siding Viny…" at bounding box center [686, 141] width 433 height 22
click at [470, 130] on select "Please Choose One Common/Shared Wall Brick Veneer Stone Veneer Wood Siding Viny…" at bounding box center [686, 141] width 433 height 22
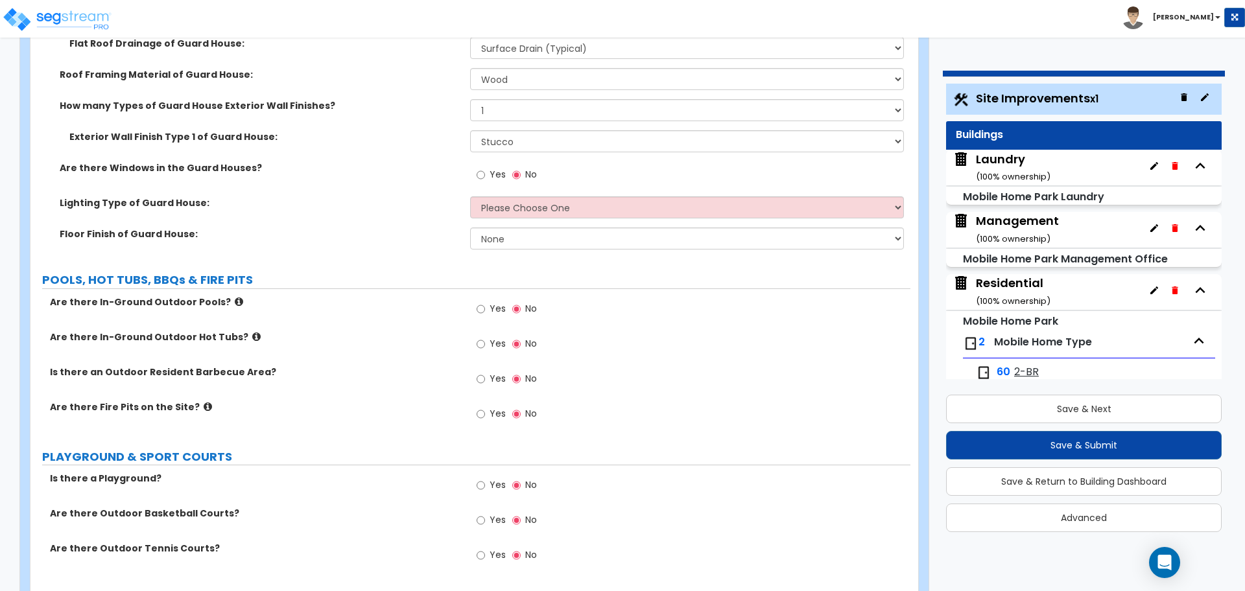
click at [486, 175] on label "Yes" at bounding box center [491, 176] width 29 height 22
click at [485, 175] on input "Yes" at bounding box center [481, 175] width 8 height 14
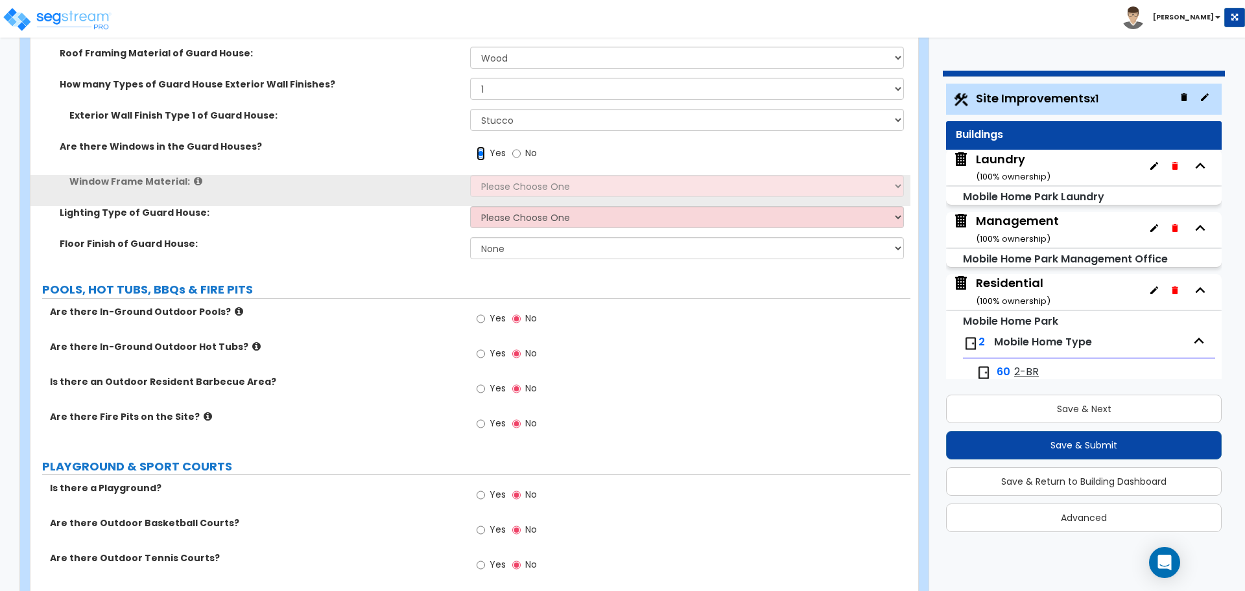
scroll to position [4973, 0]
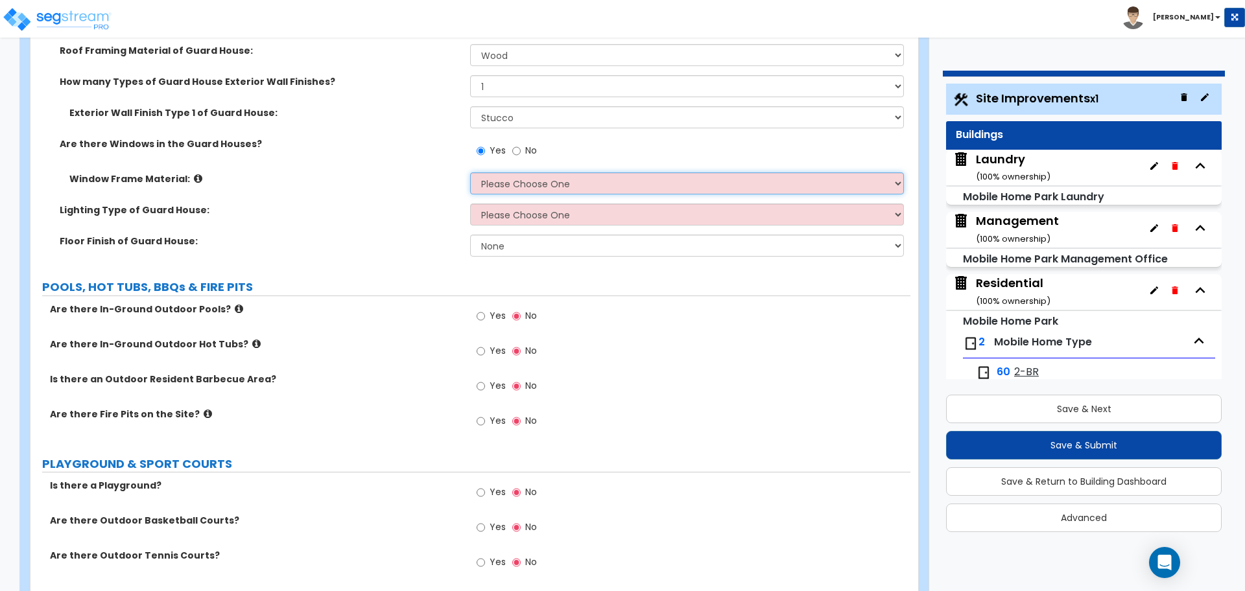
click at [495, 182] on select "Please Choose One Vinyl Aluminum Wood" at bounding box center [686, 183] width 433 height 22
click at [470, 172] on select "Please Choose One Vinyl Aluminum Wood" at bounding box center [686, 183] width 433 height 22
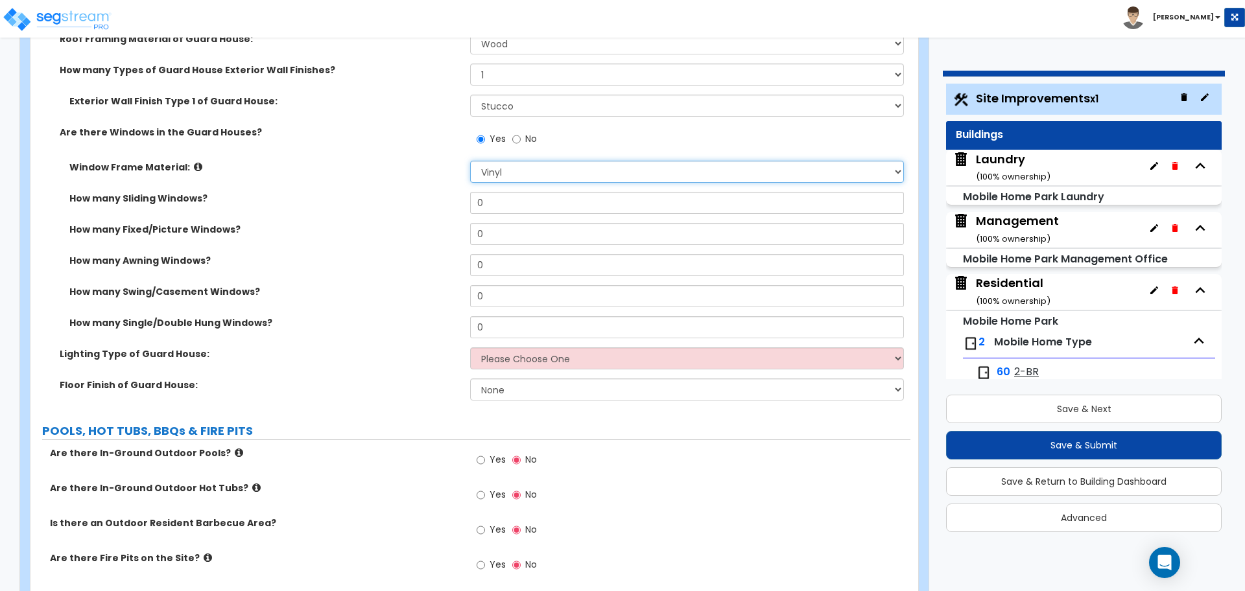
scroll to position [4981, 0]
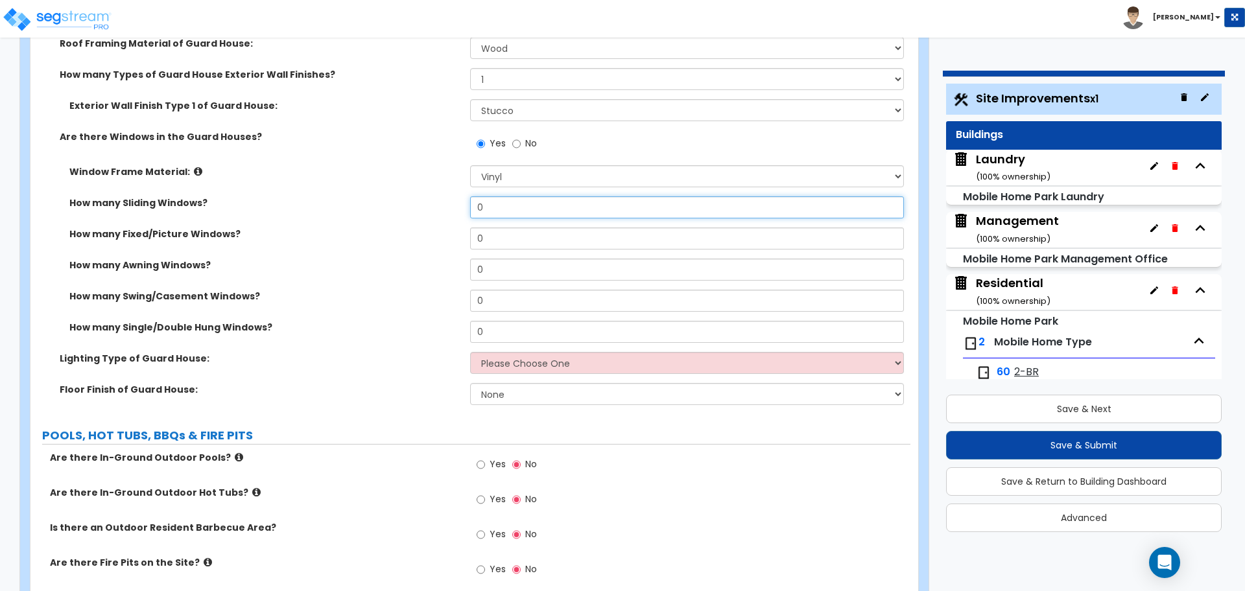
drag, startPoint x: 504, startPoint y: 207, endPoint x: 399, endPoint y: 202, distance: 105.8
click at [403, 203] on div "How many Sliding Windows? 0" at bounding box center [470, 211] width 880 height 31
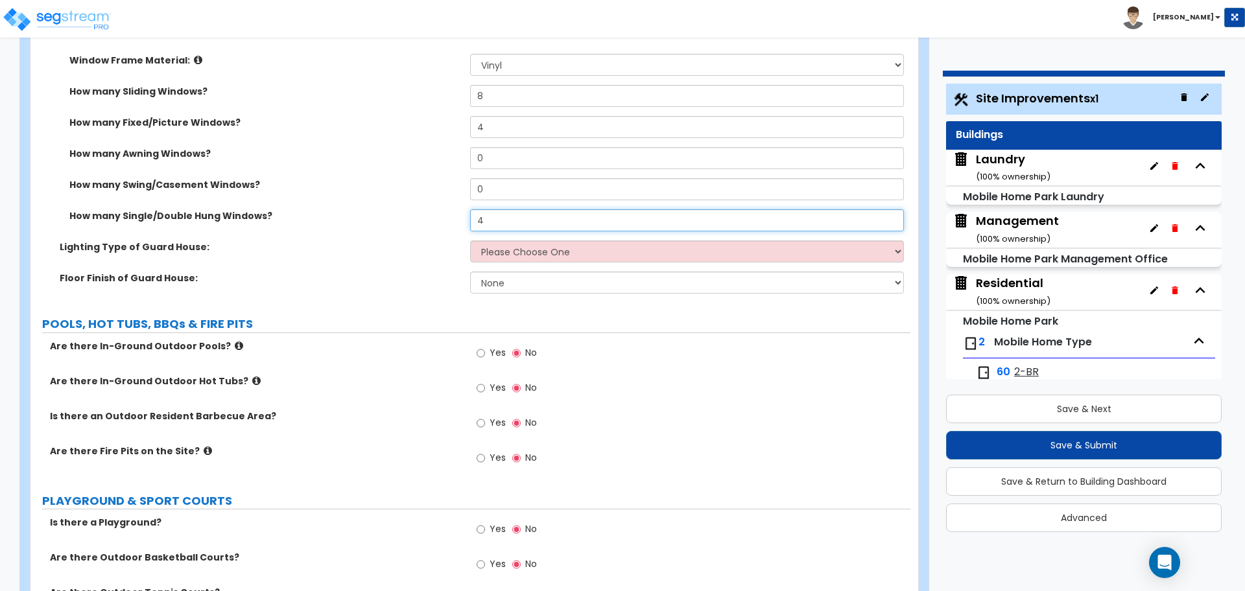
scroll to position [5093, 0]
click at [539, 245] on select "Please Choose One LED Surface-Mounted LED Recessed Fluorescent Surface-Mounted …" at bounding box center [686, 251] width 433 height 22
click at [470, 240] on select "Please Choose One LED Surface-Mounted LED Recessed Fluorescent Surface-Mounted …" at bounding box center [686, 251] width 433 height 22
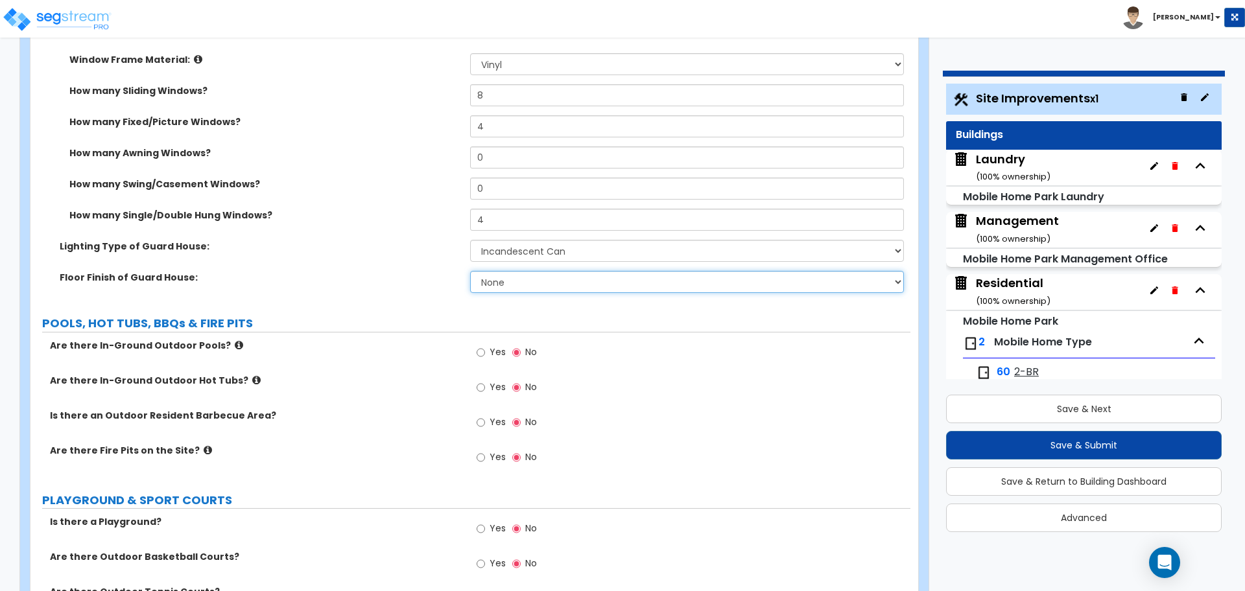
click at [489, 279] on select "None Tile Flooring Hardwood Flooring Resilient Laminate Flooring VCT Flooring S…" at bounding box center [686, 282] width 433 height 22
click at [470, 271] on select "None Tile Flooring Hardwood Flooring Resilient Laminate Flooring VCT Flooring S…" at bounding box center [686, 282] width 433 height 22
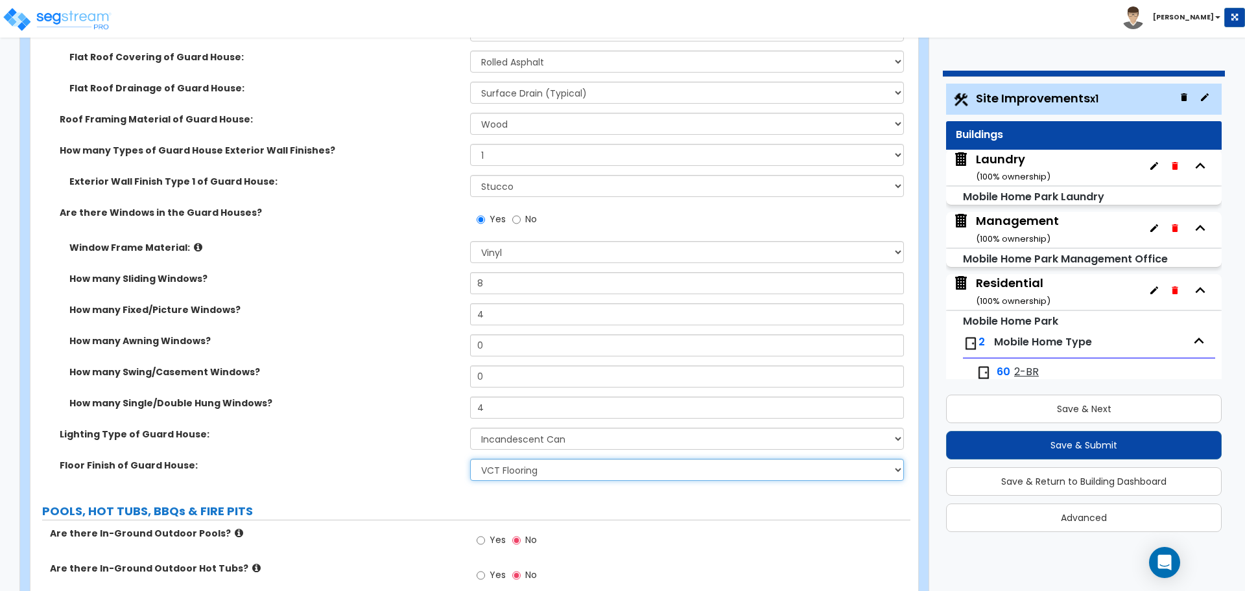
scroll to position [4898, 0]
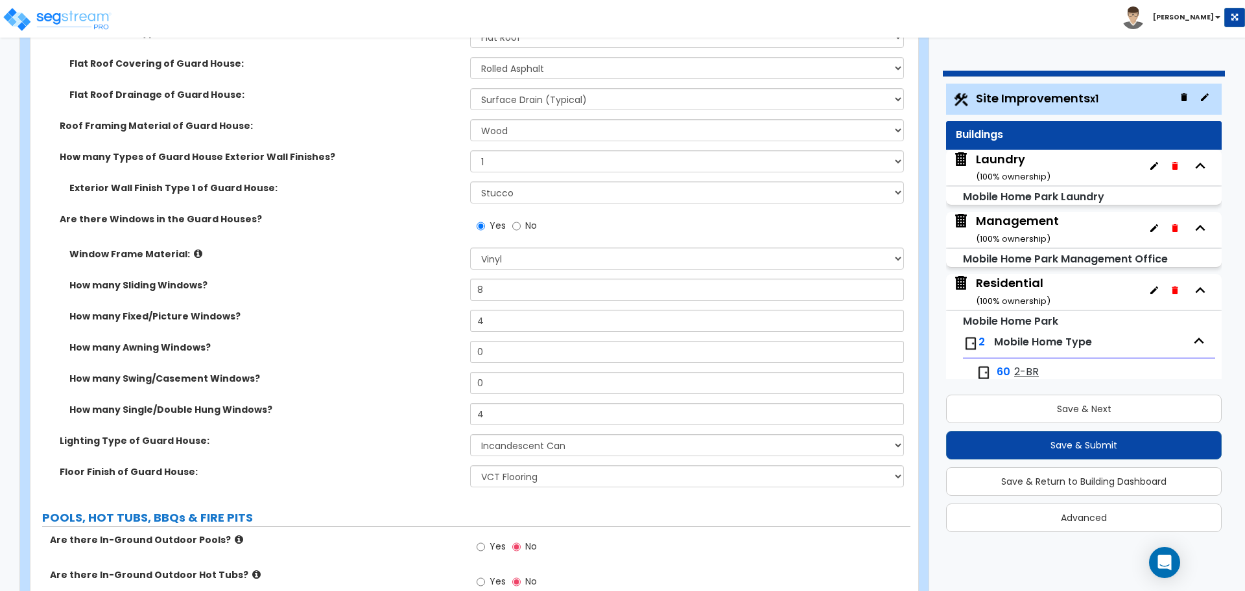
click at [194, 249] on icon at bounding box center [198, 254] width 8 height 10
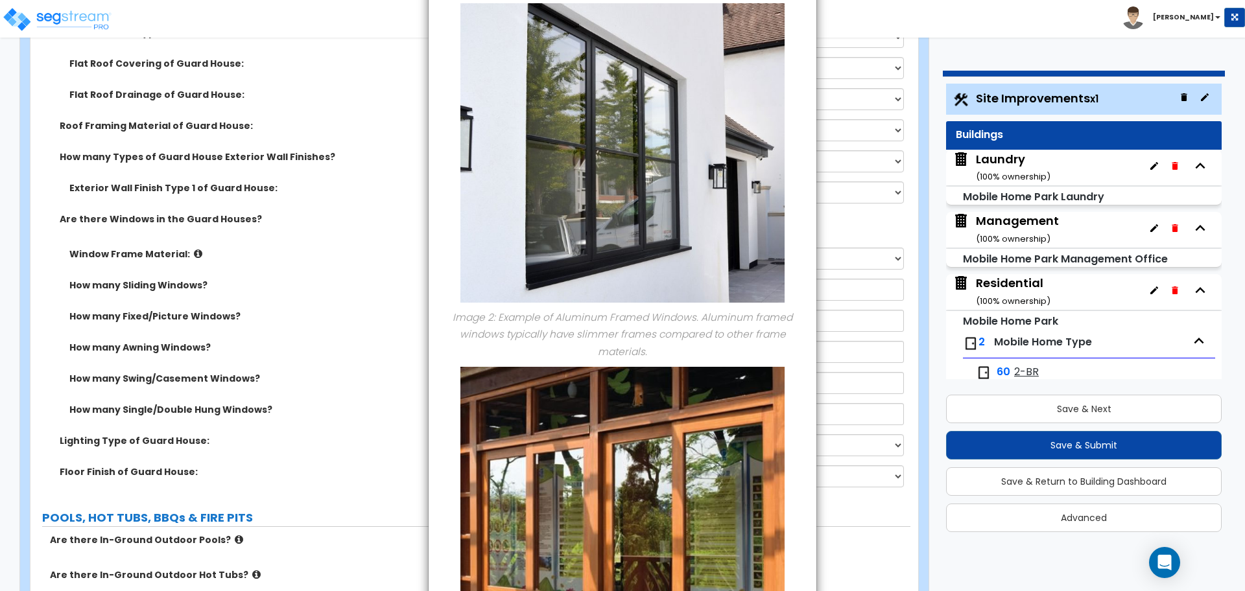
scroll to position [495, 0]
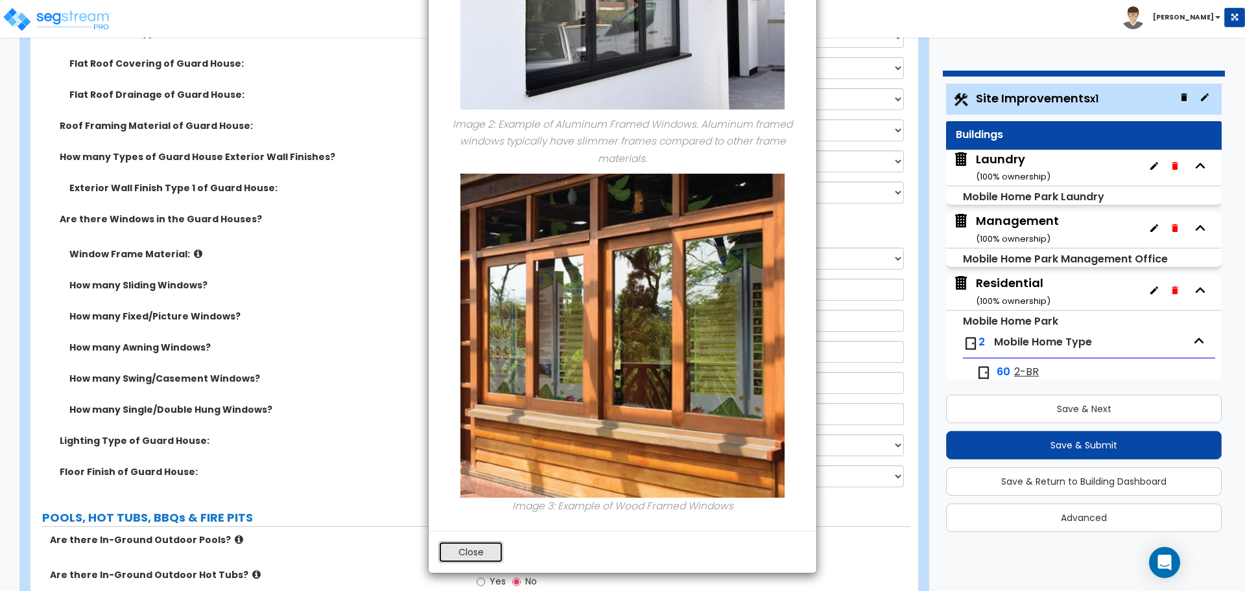
click at [488, 542] on button "Close" at bounding box center [470, 552] width 65 height 22
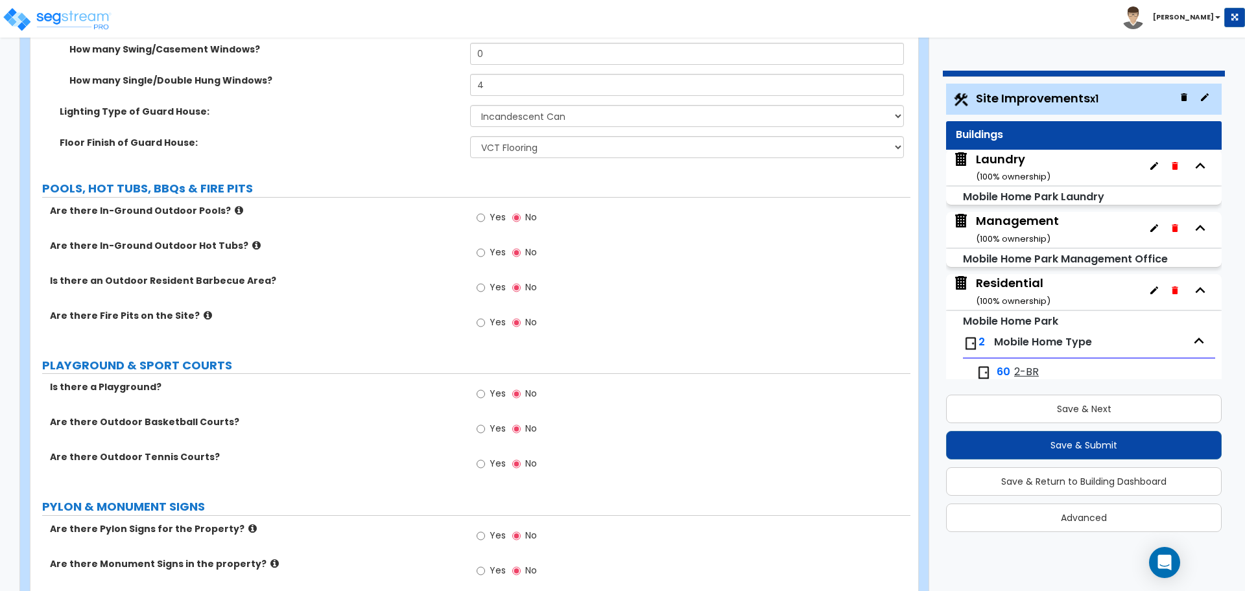
scroll to position [5230, 0]
click at [235, 204] on icon at bounding box center [239, 209] width 8 height 10
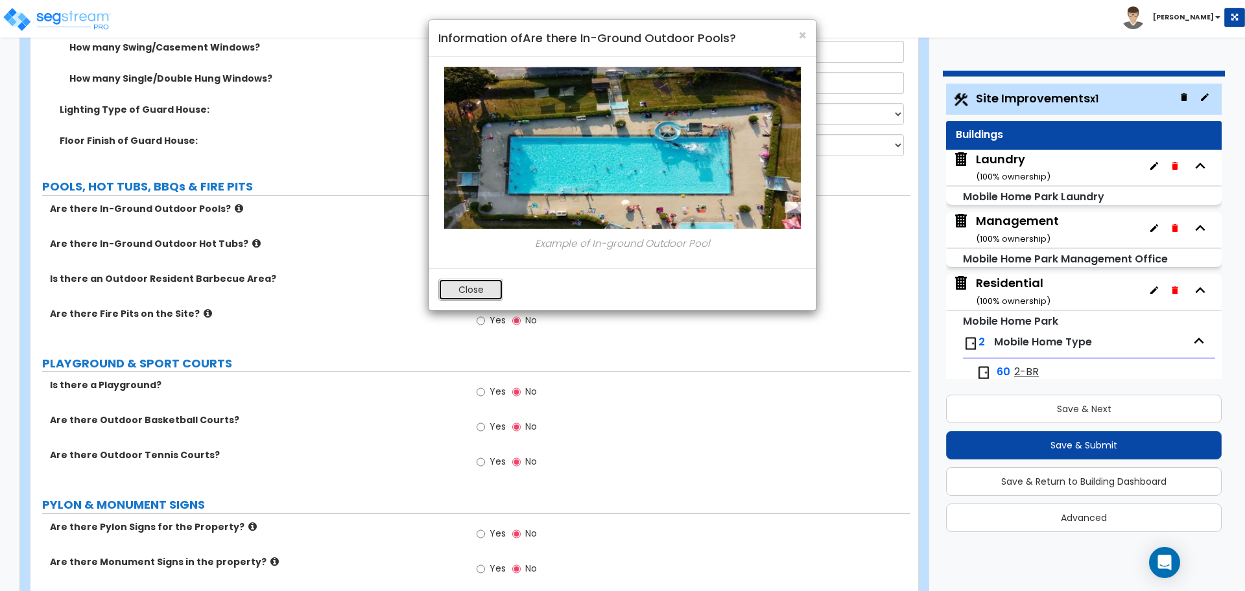
click at [483, 289] on button "Close" at bounding box center [470, 290] width 65 height 22
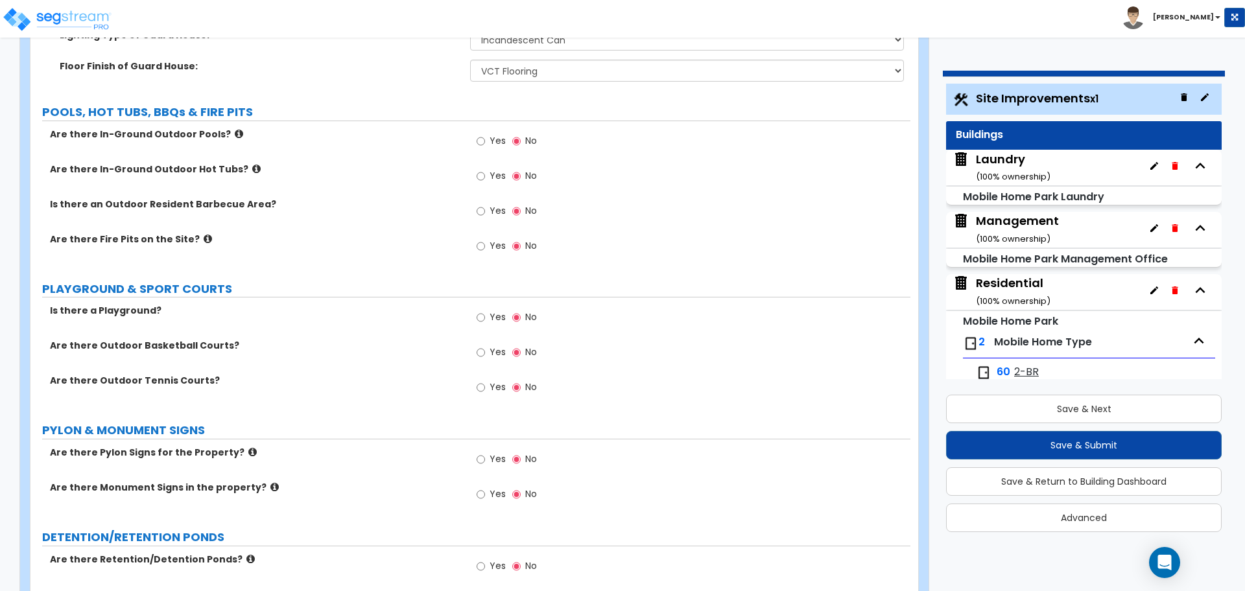
scroll to position [5312, 0]
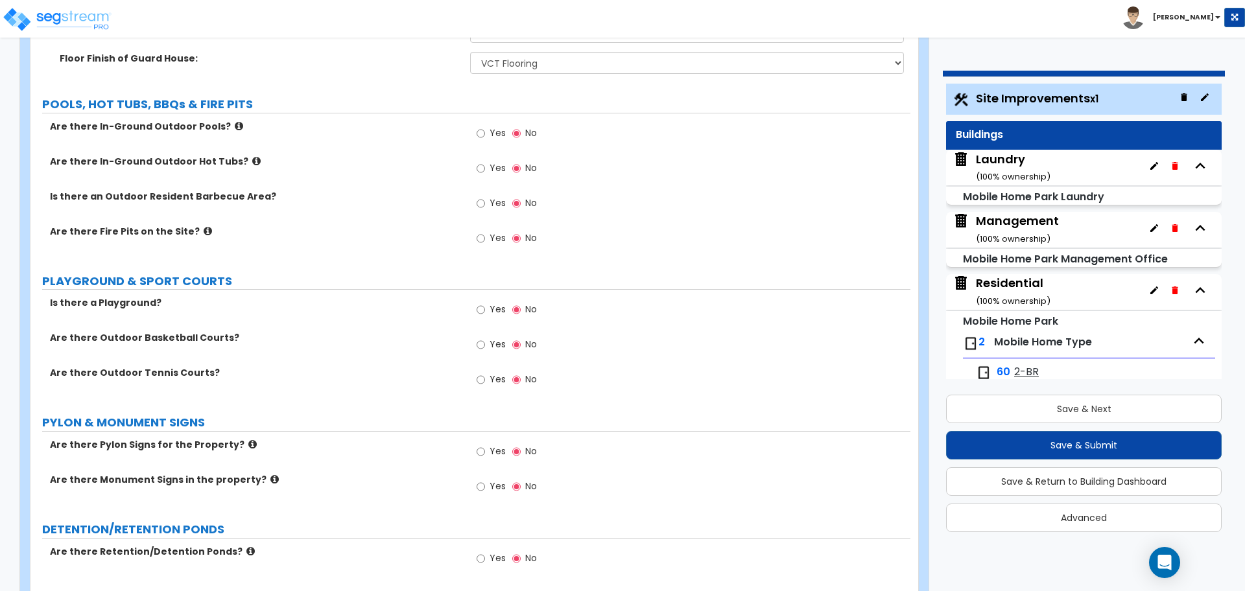
click at [234, 157] on label "Are there In-Ground Outdoor Hot Tubs?" at bounding box center [255, 161] width 410 height 13
click at [252, 156] on icon at bounding box center [256, 161] width 8 height 10
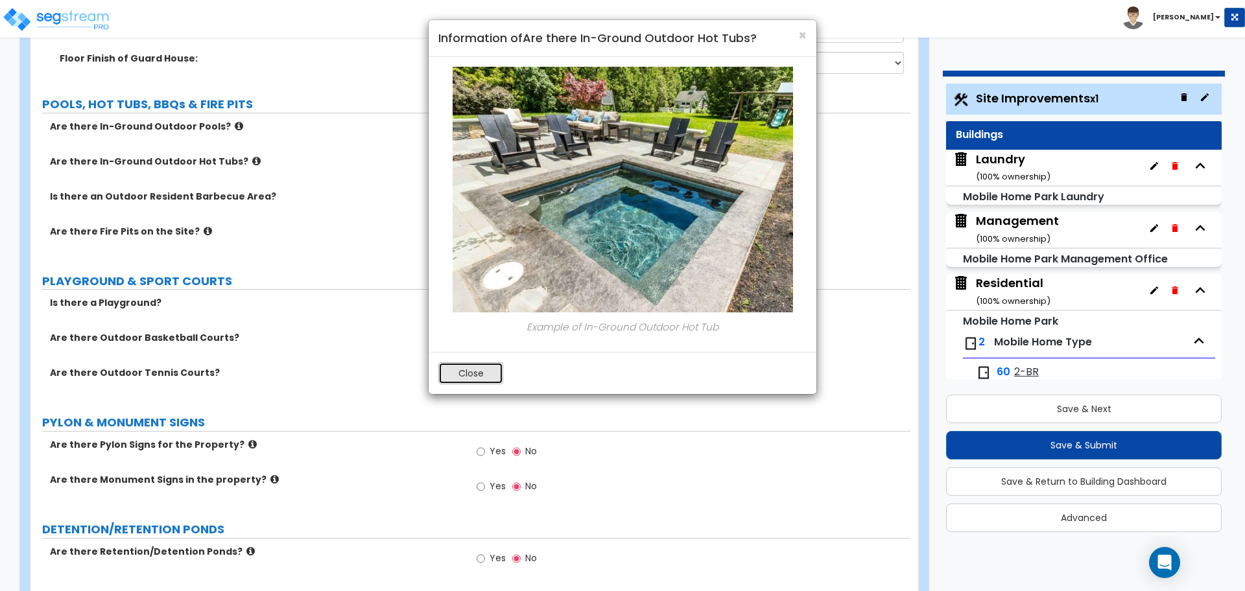
click at [464, 368] on button "Close" at bounding box center [470, 373] width 65 height 22
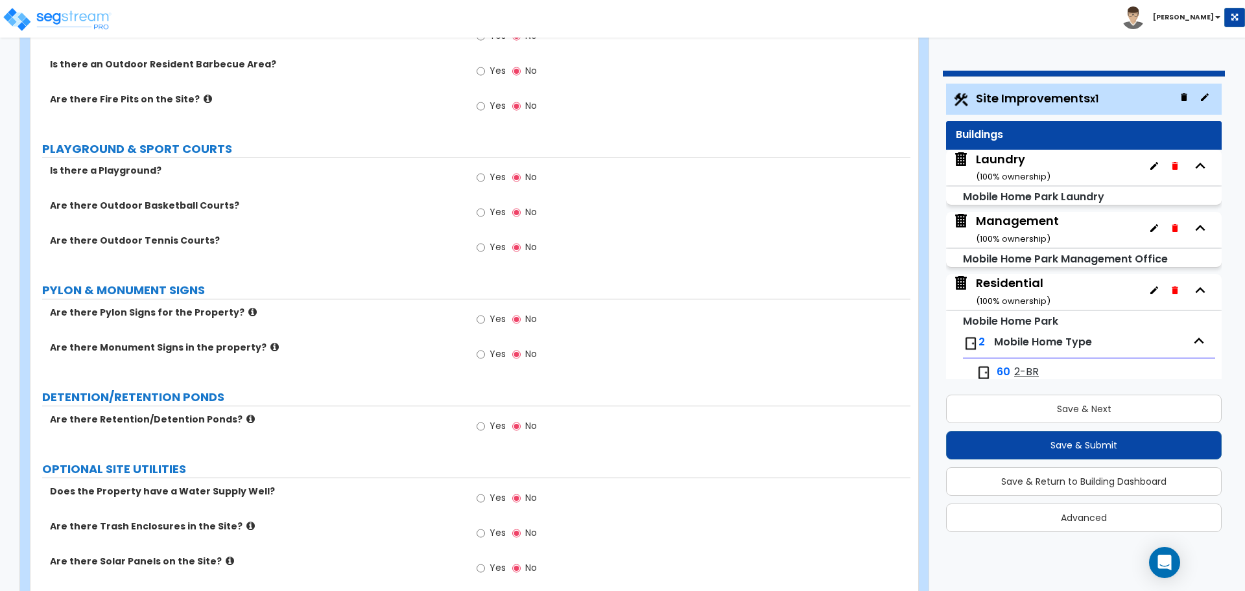
scroll to position [5446, 0]
click at [493, 178] on label "Yes" at bounding box center [491, 178] width 29 height 22
click at [485, 178] on input "Yes" at bounding box center [481, 176] width 8 height 14
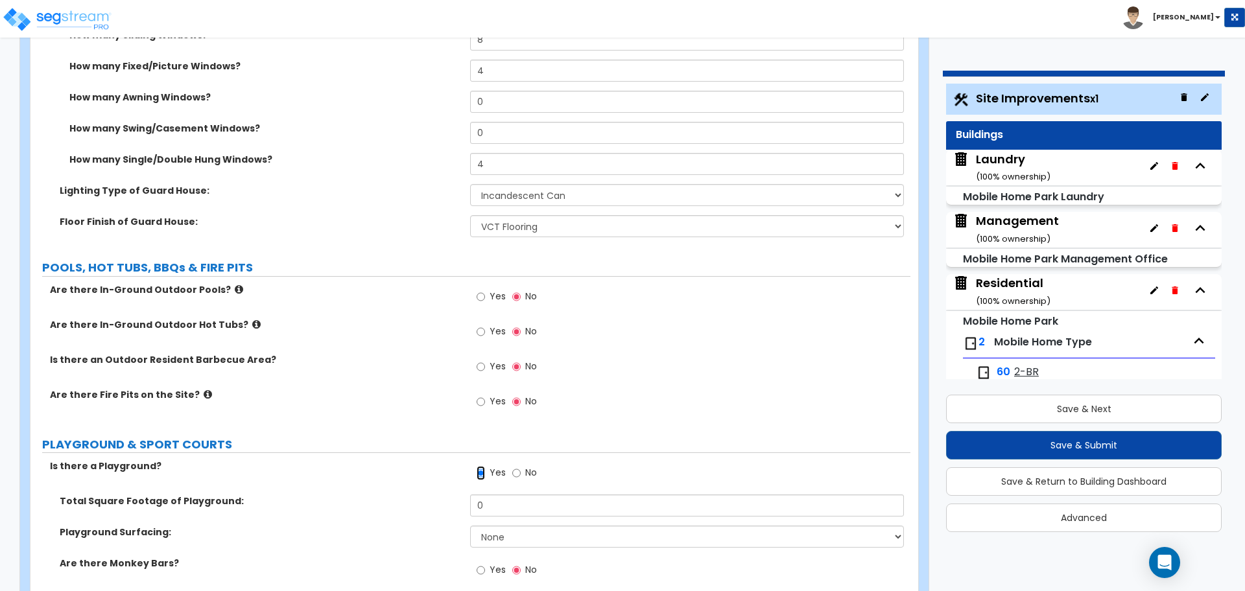
scroll to position [5139, 0]
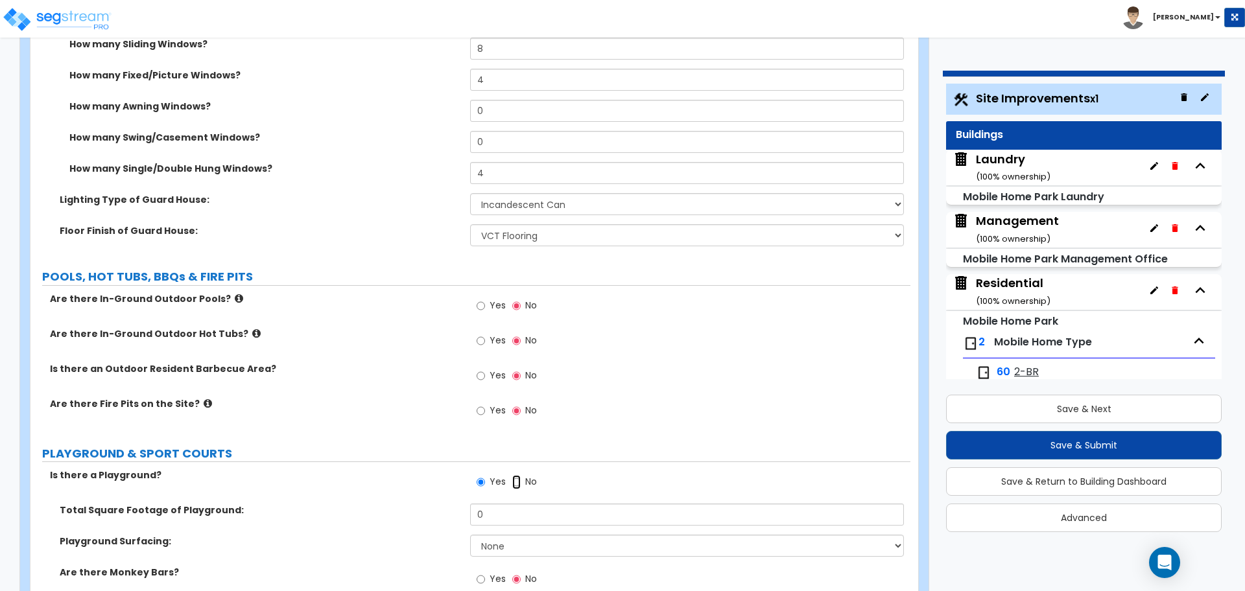
click at [513, 476] on input "No" at bounding box center [516, 482] width 8 height 14
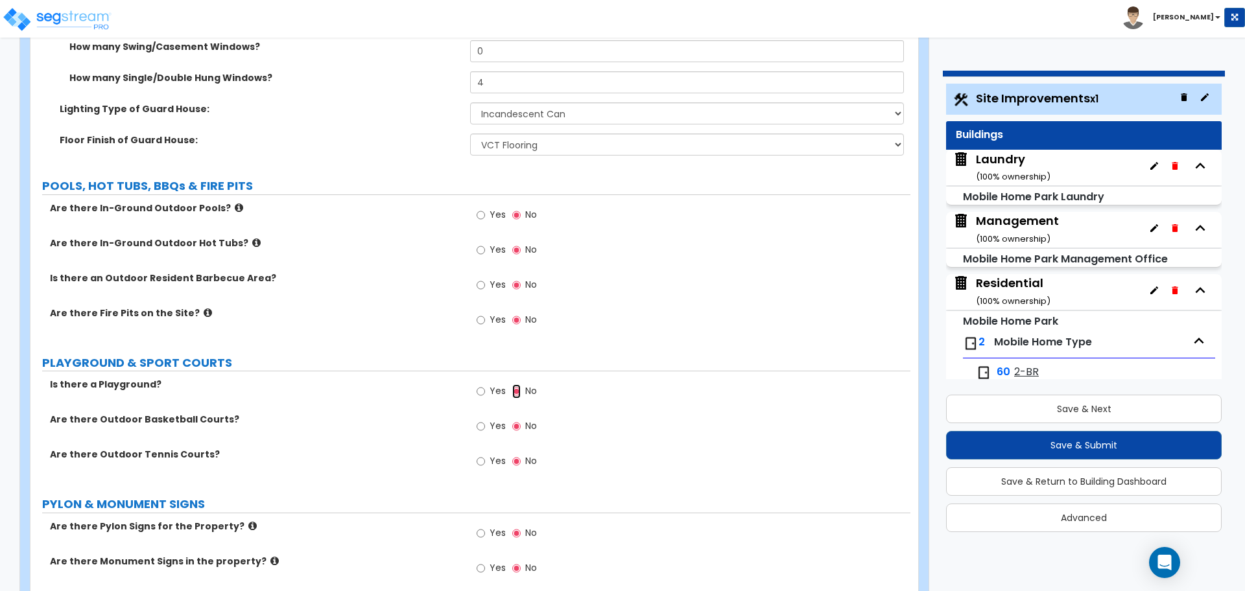
scroll to position [5235, 0]
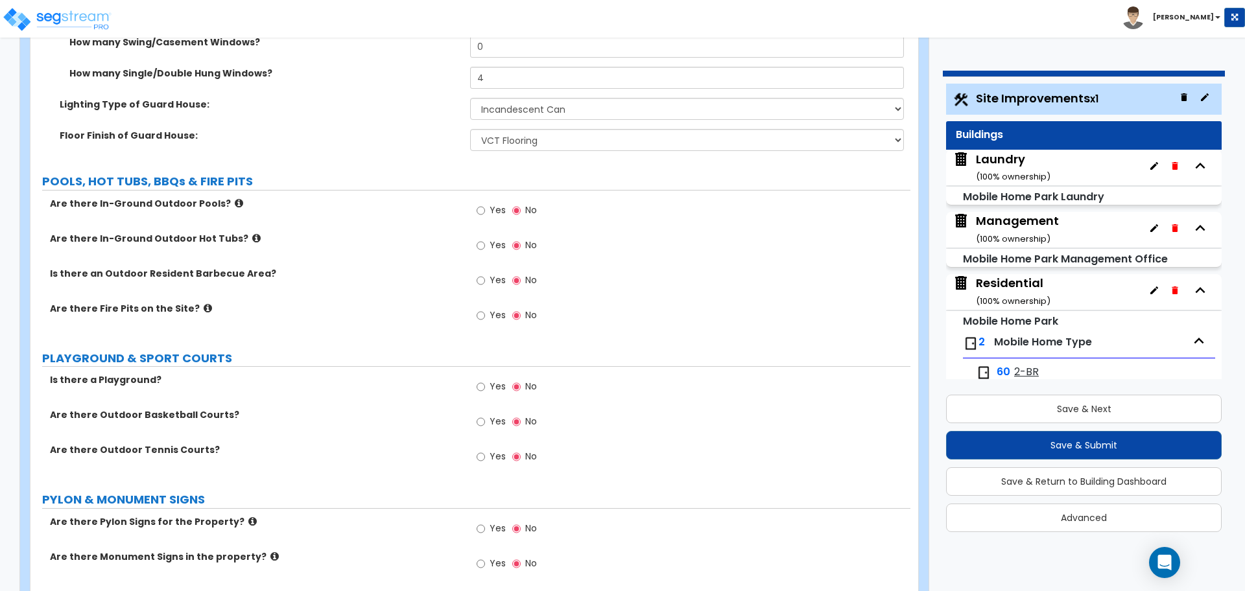
click at [484, 215] on label "Yes" at bounding box center [491, 212] width 29 height 22
click at [484, 215] on input "Yes" at bounding box center [481, 211] width 8 height 14
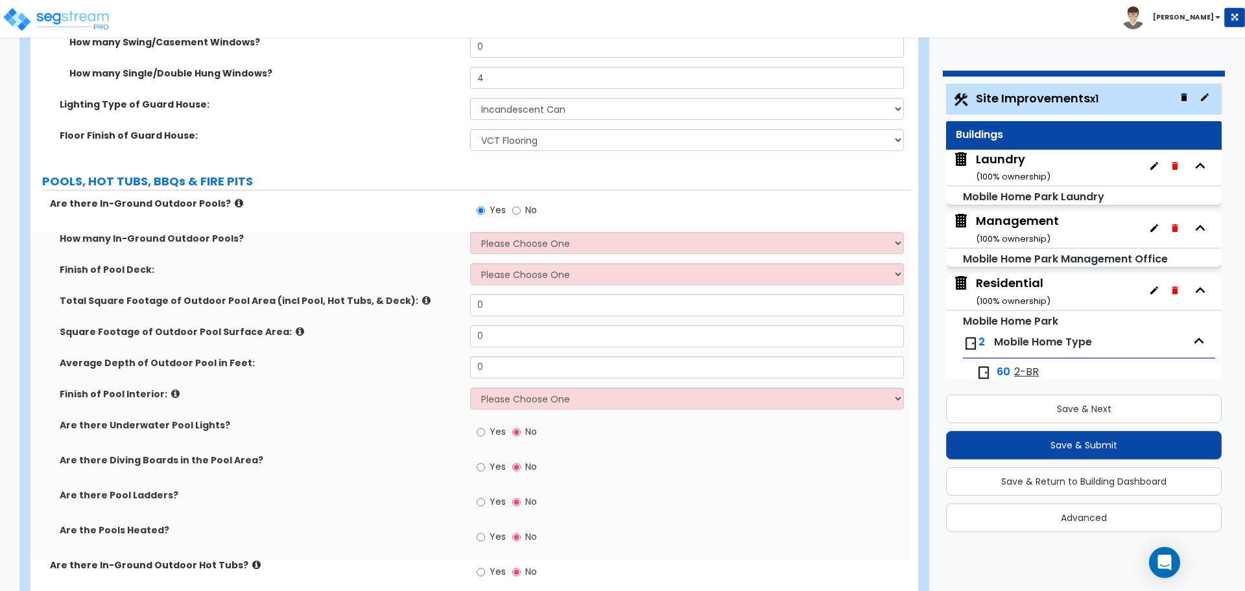
click at [230, 203] on label "Are there In-Ground Outdoor Pools?" at bounding box center [255, 203] width 410 height 13
click at [235, 201] on icon at bounding box center [239, 203] width 8 height 10
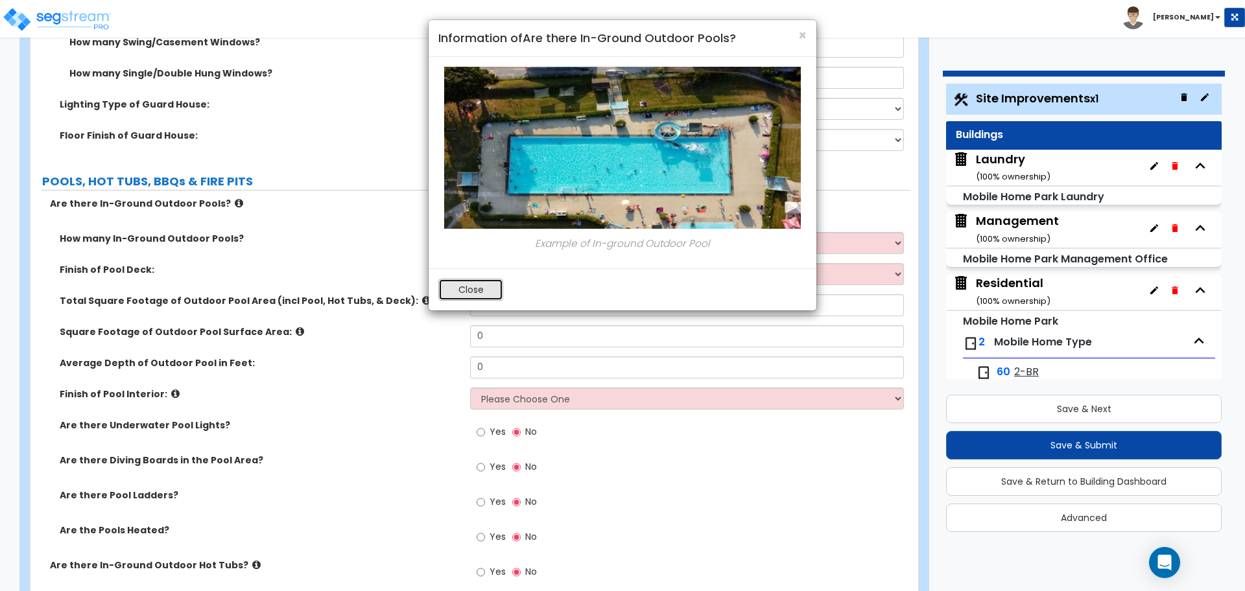
click at [464, 290] on button "Close" at bounding box center [470, 290] width 65 height 22
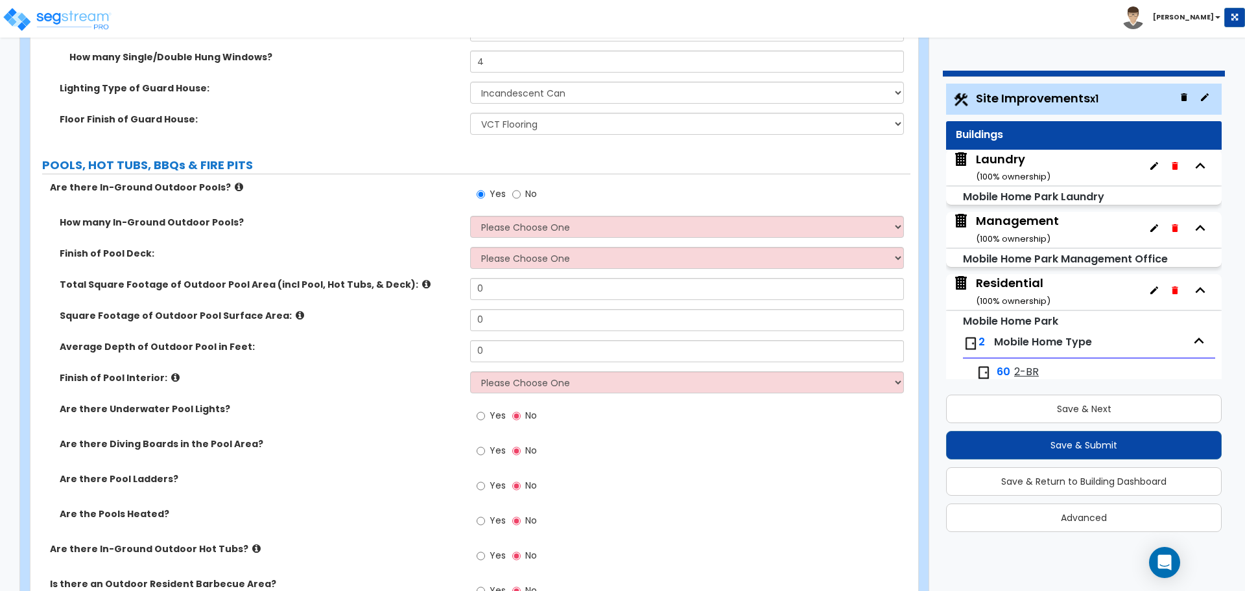
scroll to position [5261, 0]
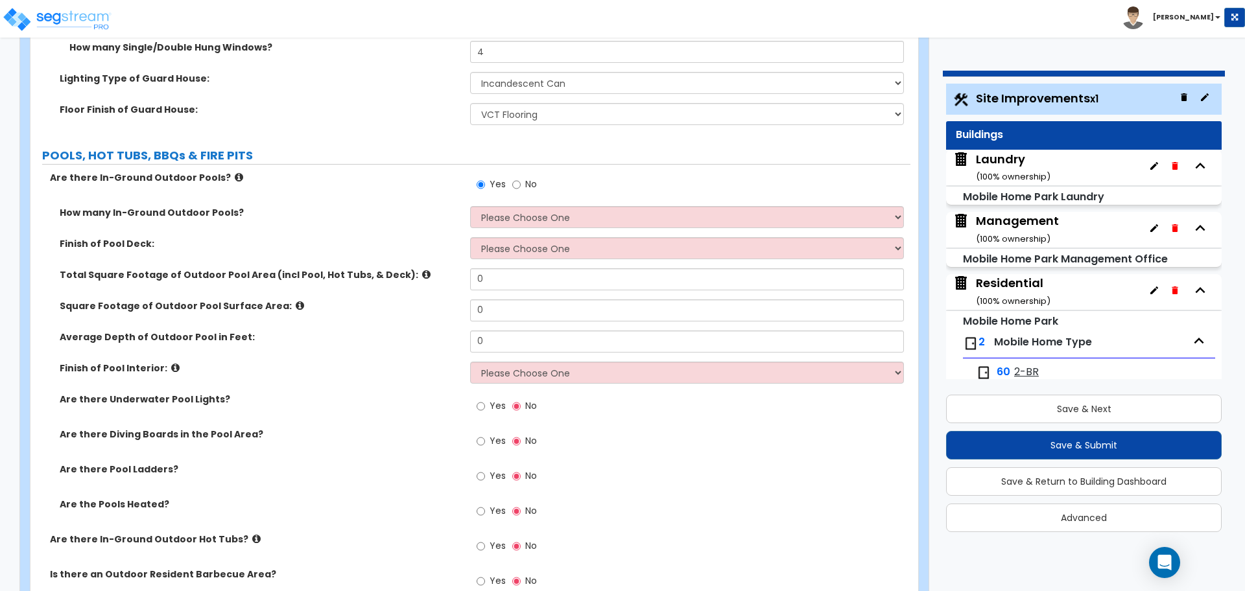
click at [235, 172] on icon at bounding box center [239, 177] width 8 height 10
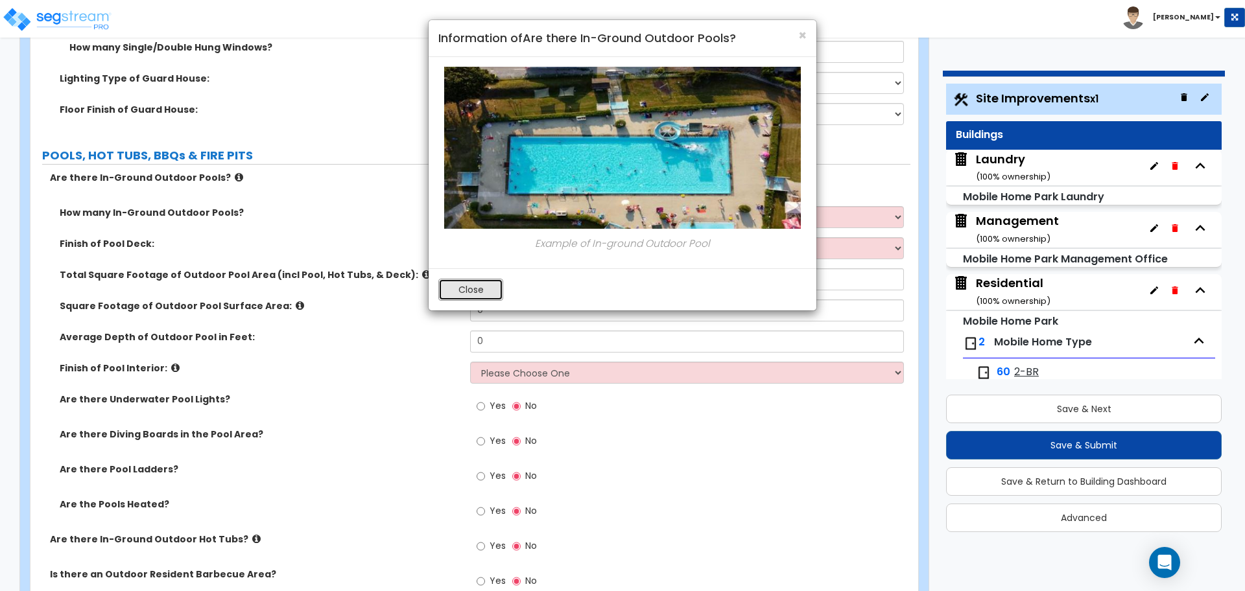
click at [459, 288] on button "Close" at bounding box center [470, 290] width 65 height 22
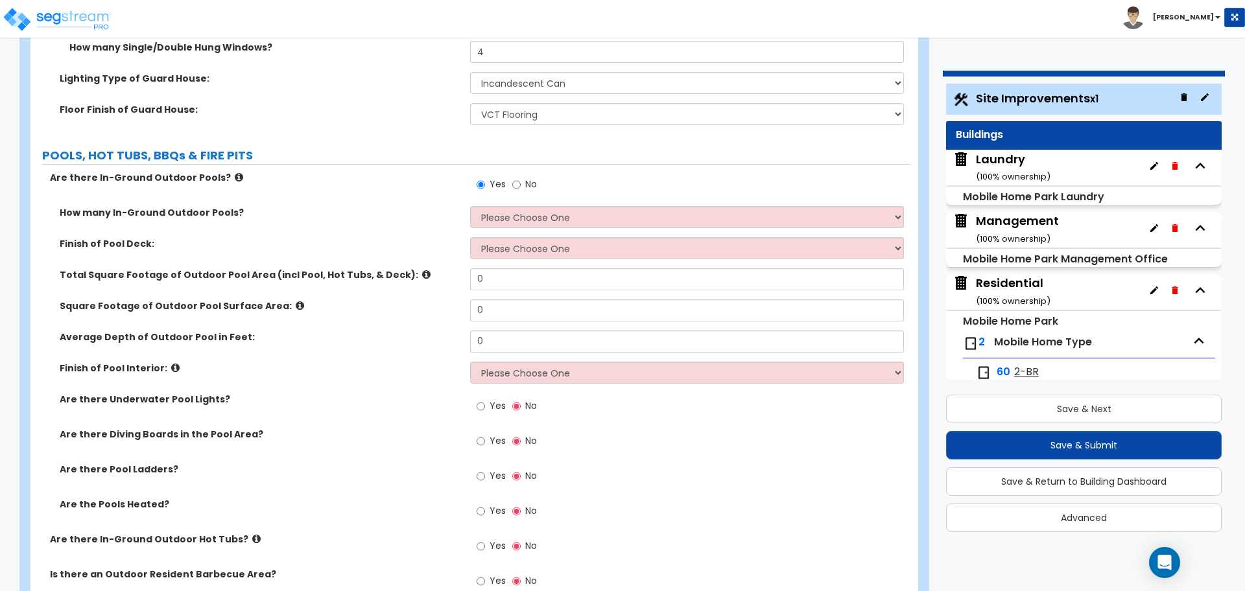
click at [507, 229] on div "How many In-Ground Outdoor Pools? Please Choose One 1 2 3 4" at bounding box center [470, 221] width 880 height 31
click at [506, 216] on select "Please Choose One 1 2 3 4" at bounding box center [686, 217] width 433 height 22
click at [470, 206] on select "Please Choose One 1 2 3 4" at bounding box center [686, 217] width 433 height 22
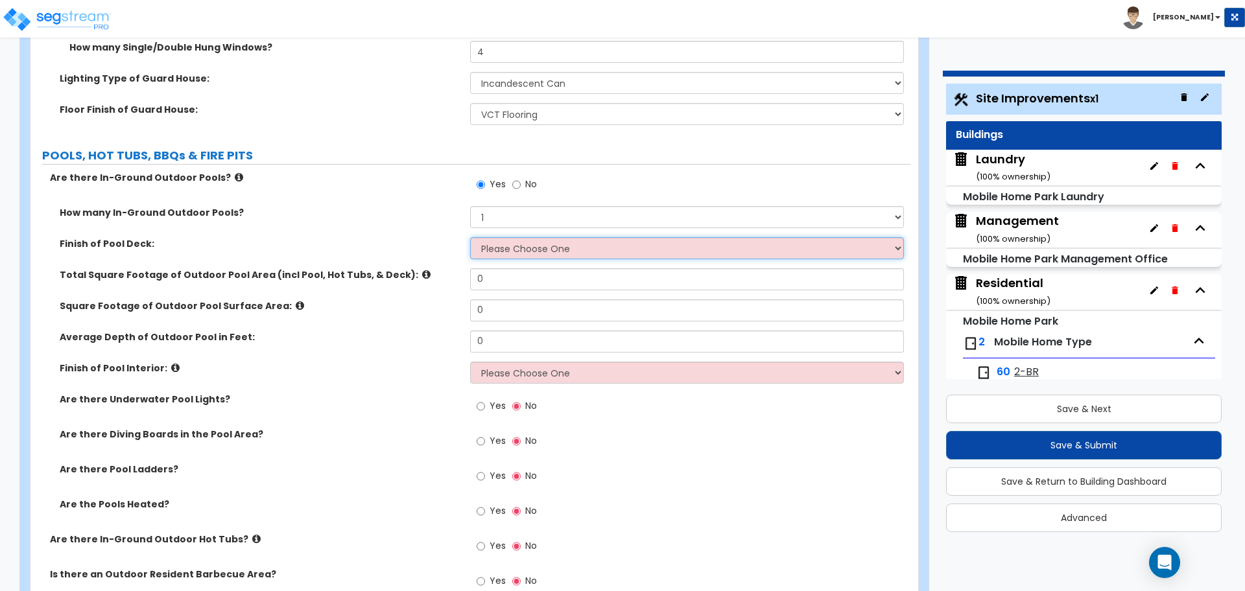
click at [526, 248] on select "Please Choose One Bare Concrete Stamped Concrete Brick Pavers Stone Pavers Wood…" at bounding box center [686, 248] width 433 height 22
click at [470, 237] on select "Please Choose One Bare Concrete Stamped Concrete Brick Pavers Stone Pavers Wood…" at bounding box center [686, 248] width 433 height 22
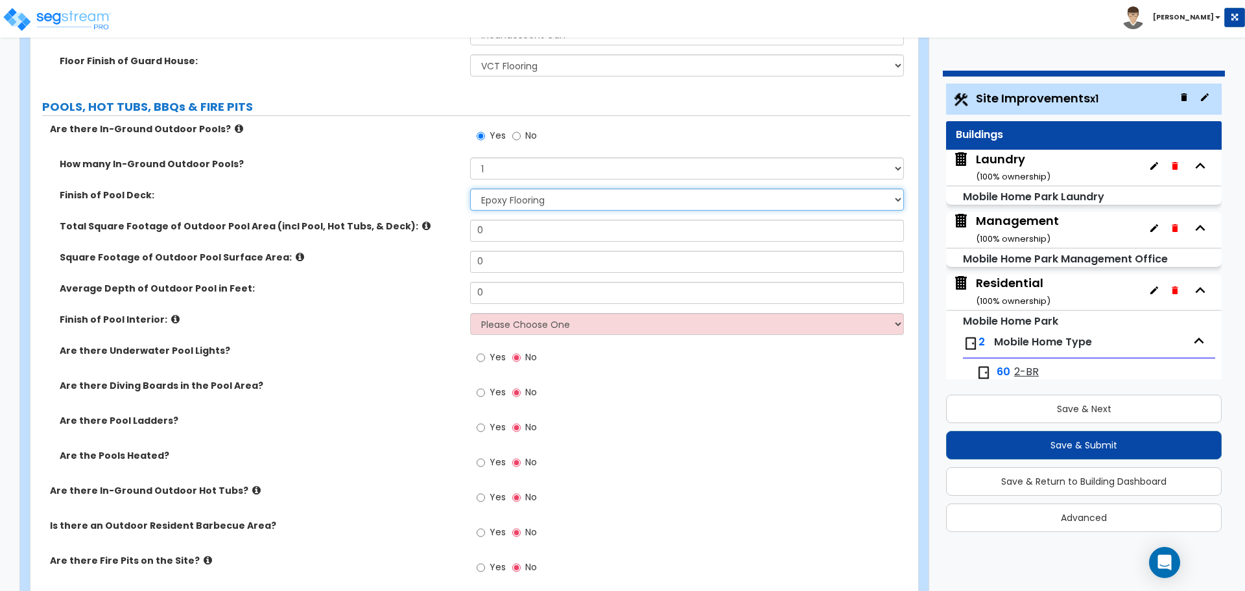
scroll to position [5313, 0]
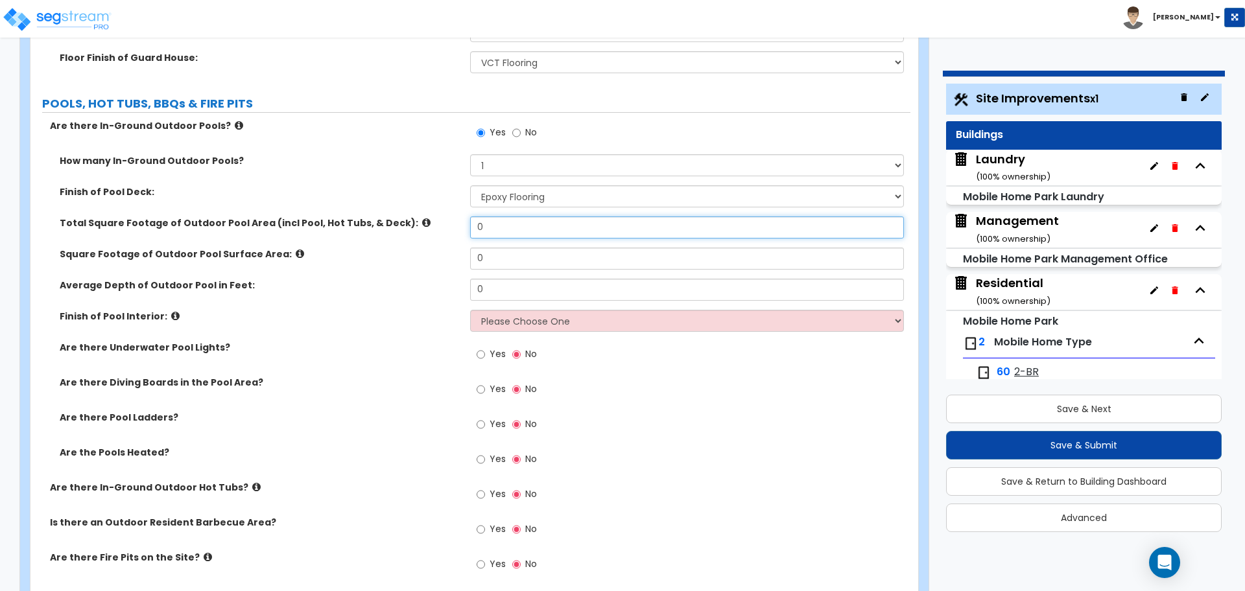
drag, startPoint x: 508, startPoint y: 222, endPoint x: 430, endPoint y: 220, distance: 78.5
click at [431, 221] on div "Total Square Footage of Outdoor Pool Area (incl Pool, Hot Tubs, & Deck): 0" at bounding box center [470, 232] width 880 height 31
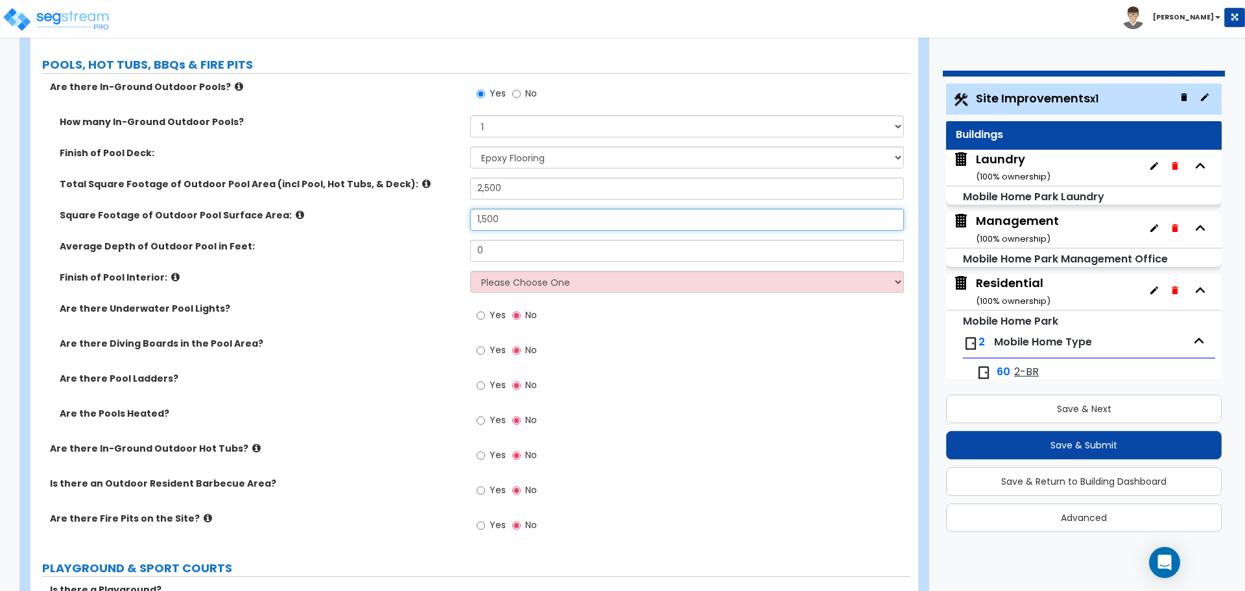
scroll to position [5365, 0]
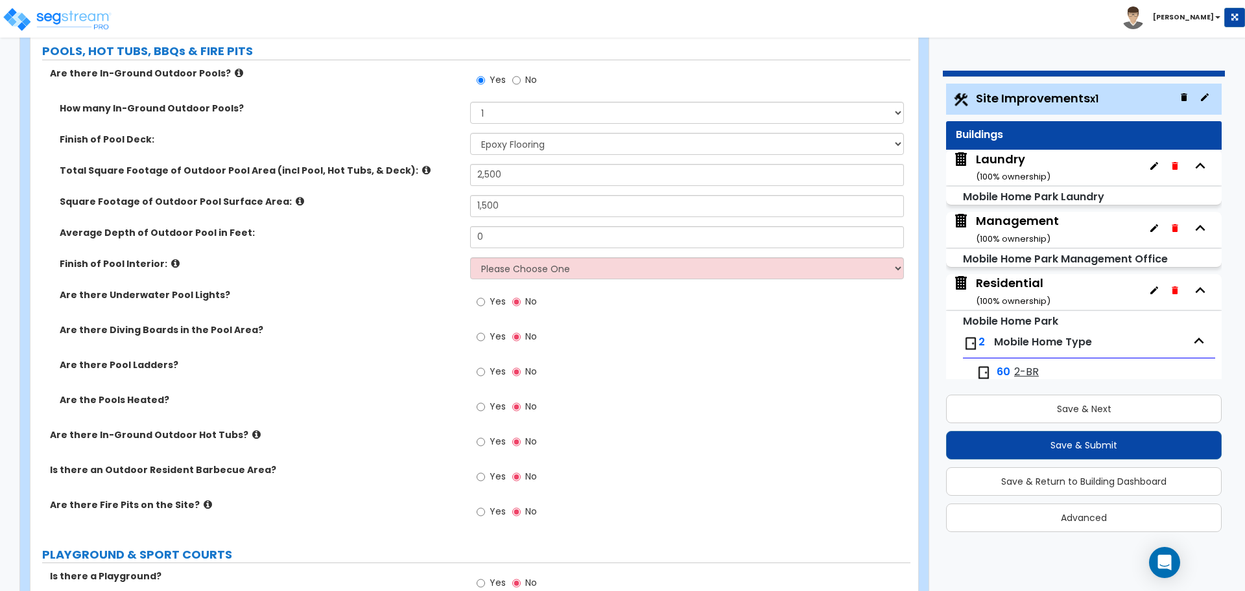
click at [394, 164] on label "Total Square Footage of Outdoor Pool Area (incl Pool, Hot Tubs, & Deck):" at bounding box center [260, 170] width 401 height 13
click at [422, 165] on icon at bounding box center [426, 170] width 8 height 10
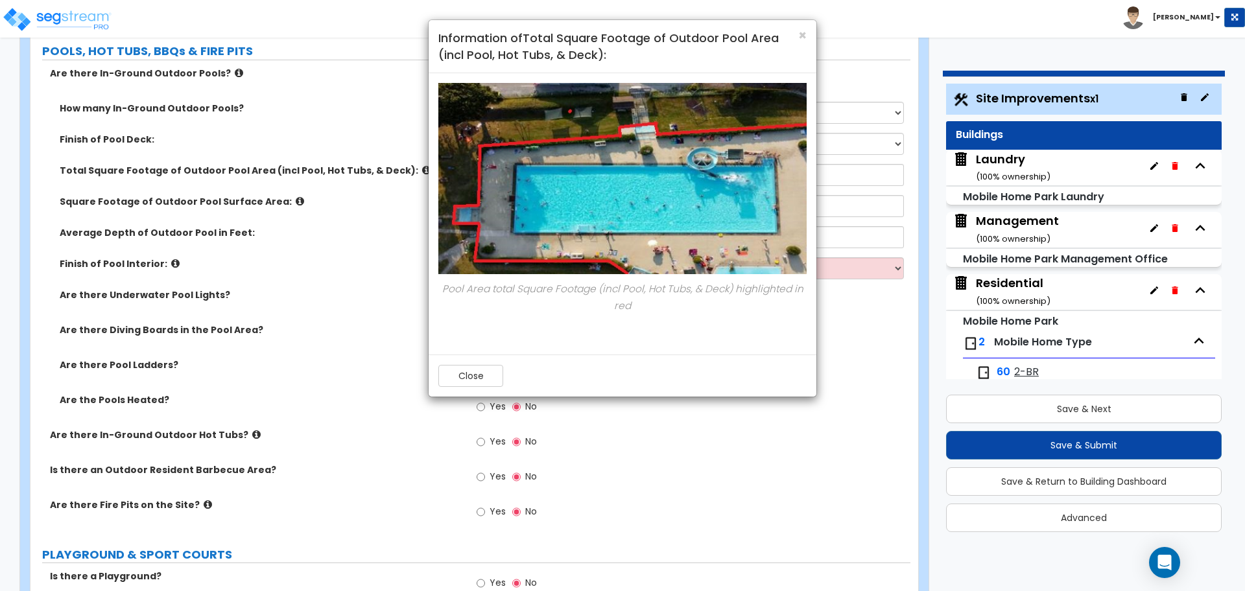
click at [466, 403] on div "× Information of Total Square Footage of Outdoor Pool Area (incl Pool, Hot Tubs…" at bounding box center [622, 295] width 1245 height 591
click at [472, 382] on button "Close" at bounding box center [470, 376] width 65 height 22
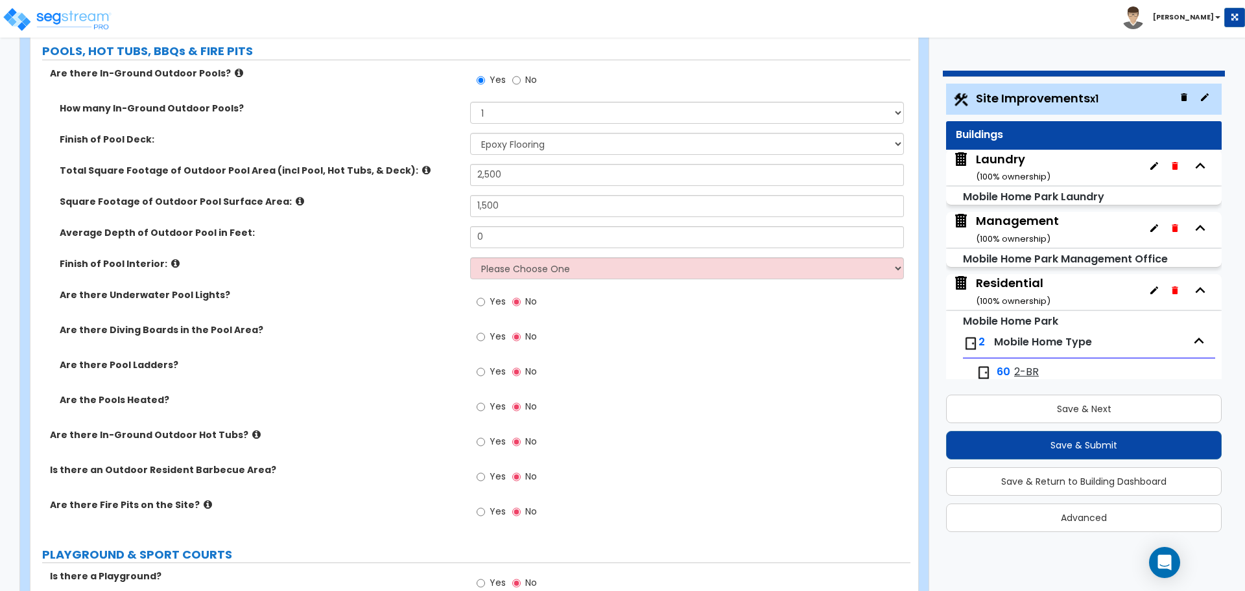
click at [296, 196] on icon at bounding box center [300, 201] width 8 height 10
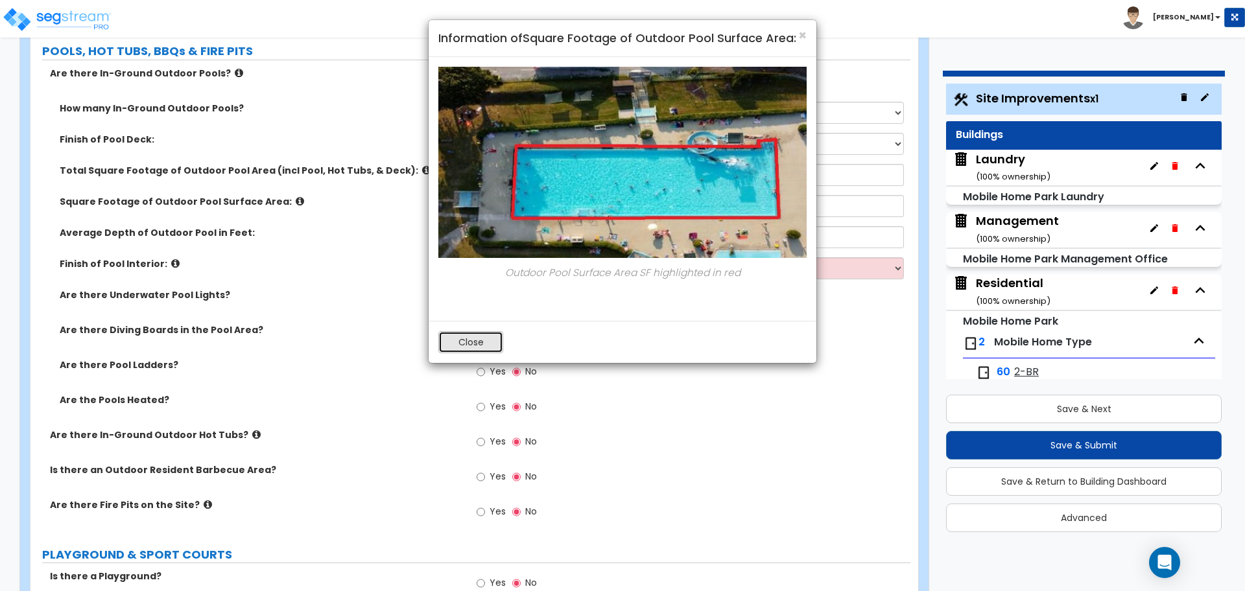
click at [450, 340] on button "Close" at bounding box center [470, 342] width 65 height 22
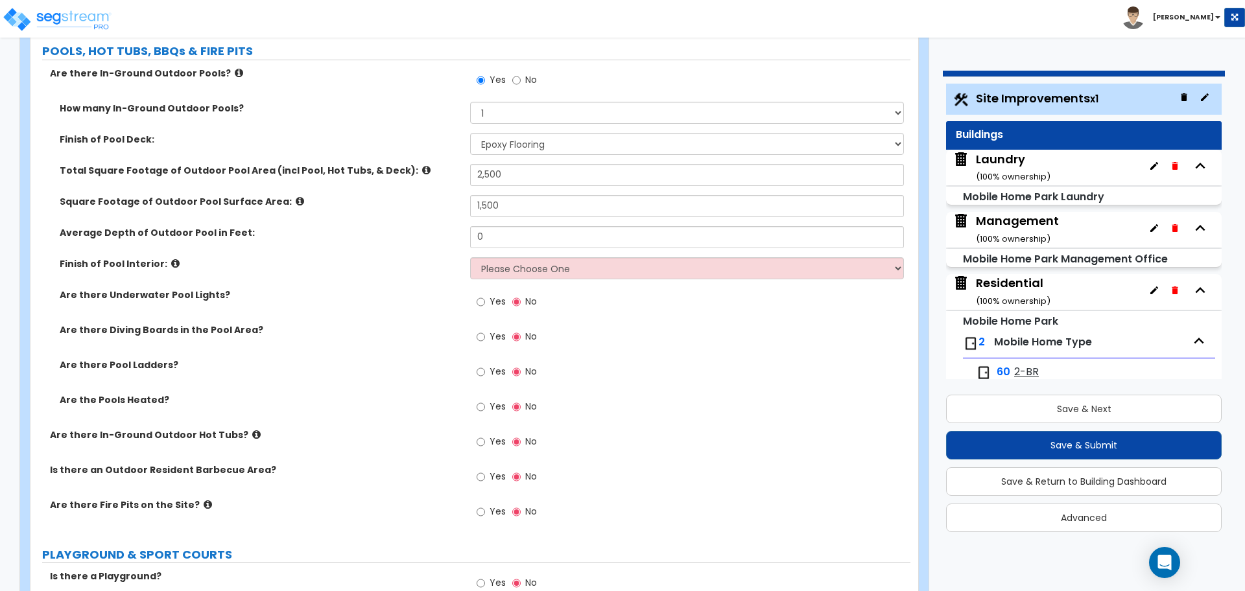
click at [422, 165] on icon at bounding box center [426, 170] width 8 height 10
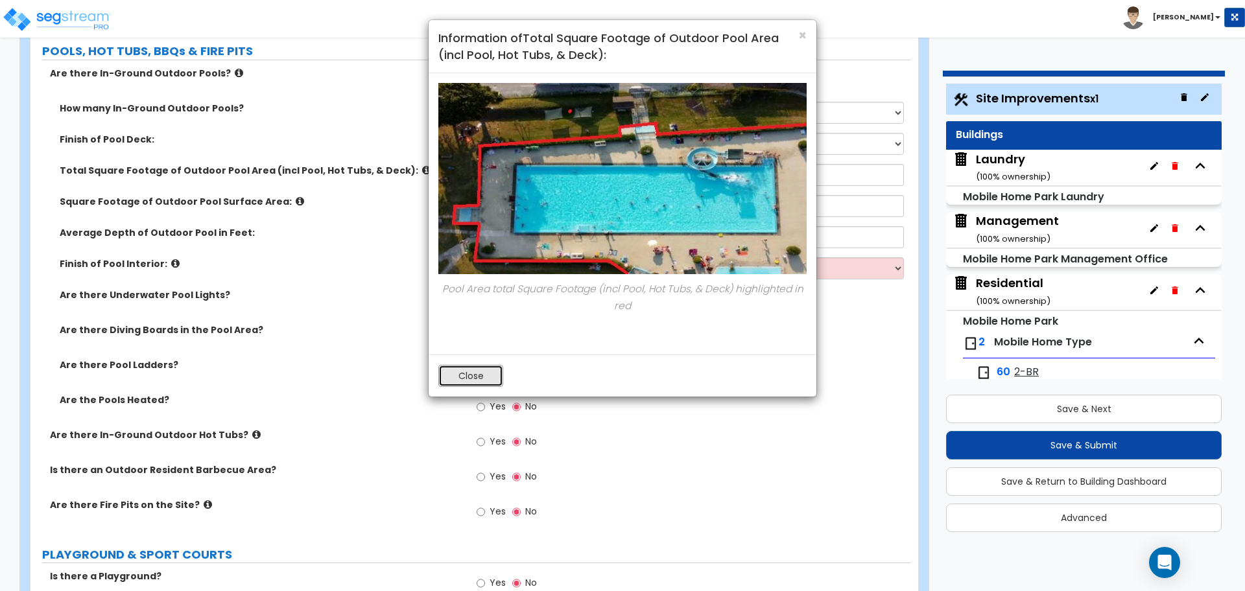
click at [486, 372] on button "Close" at bounding box center [470, 376] width 65 height 22
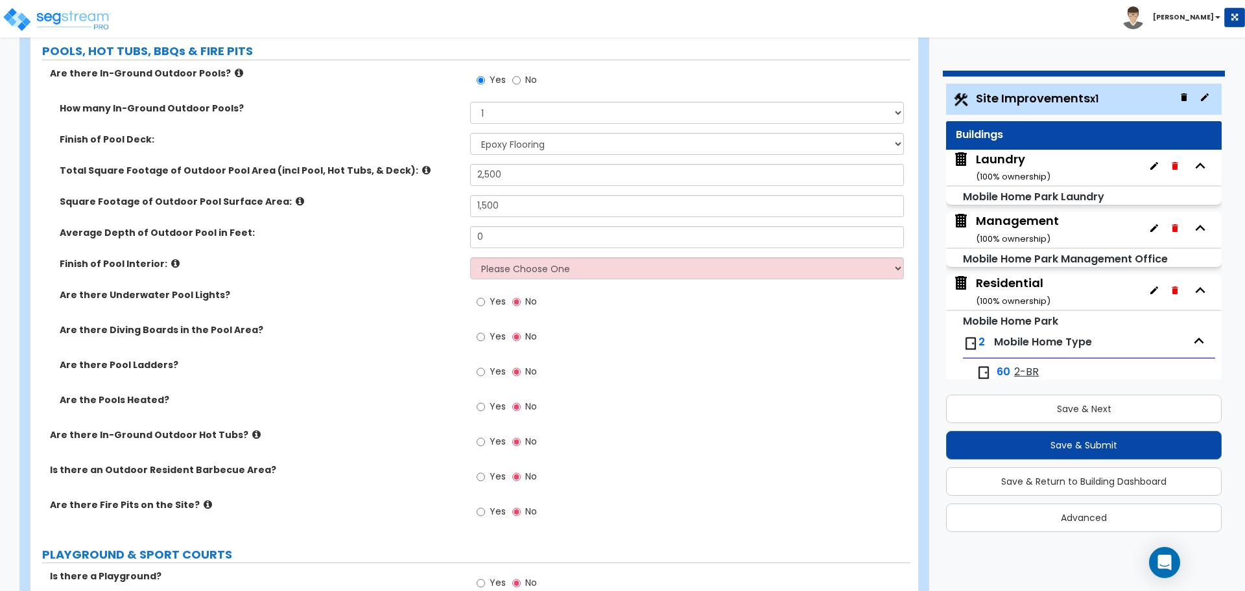
click at [235, 73] on icon at bounding box center [239, 73] width 8 height 10
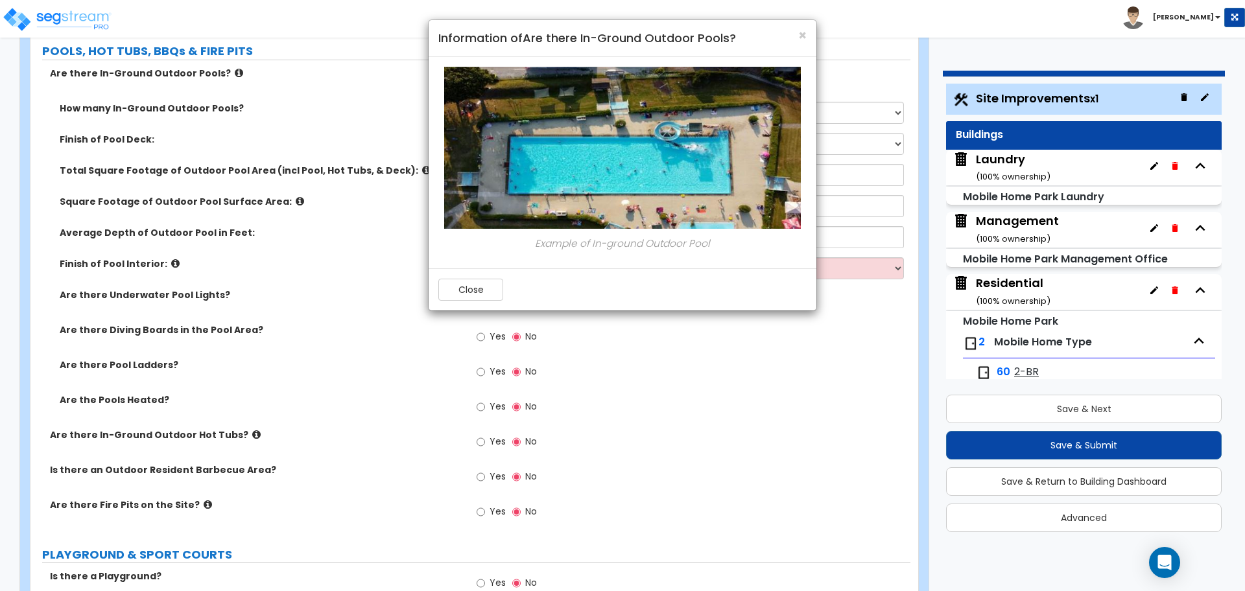
click at [223, 67] on div "× Information of Are there In-Ground Outdoor Pools? Example of In-ground Outdoo…" at bounding box center [622, 295] width 1245 height 591
click at [466, 285] on button "Close" at bounding box center [470, 290] width 65 height 22
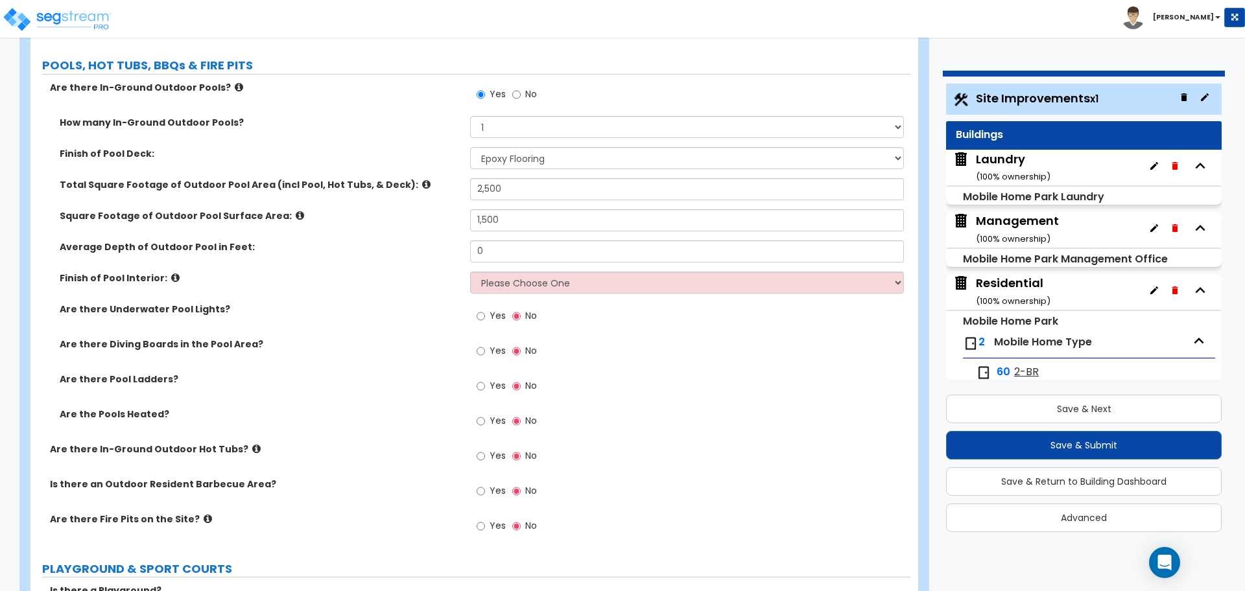
scroll to position [5349, 0]
click at [348, 128] on div "How many In-Ground Outdoor Pools? Please Choose One 1 2 3 4" at bounding box center [470, 133] width 880 height 31
click at [422, 182] on icon at bounding box center [426, 187] width 8 height 10
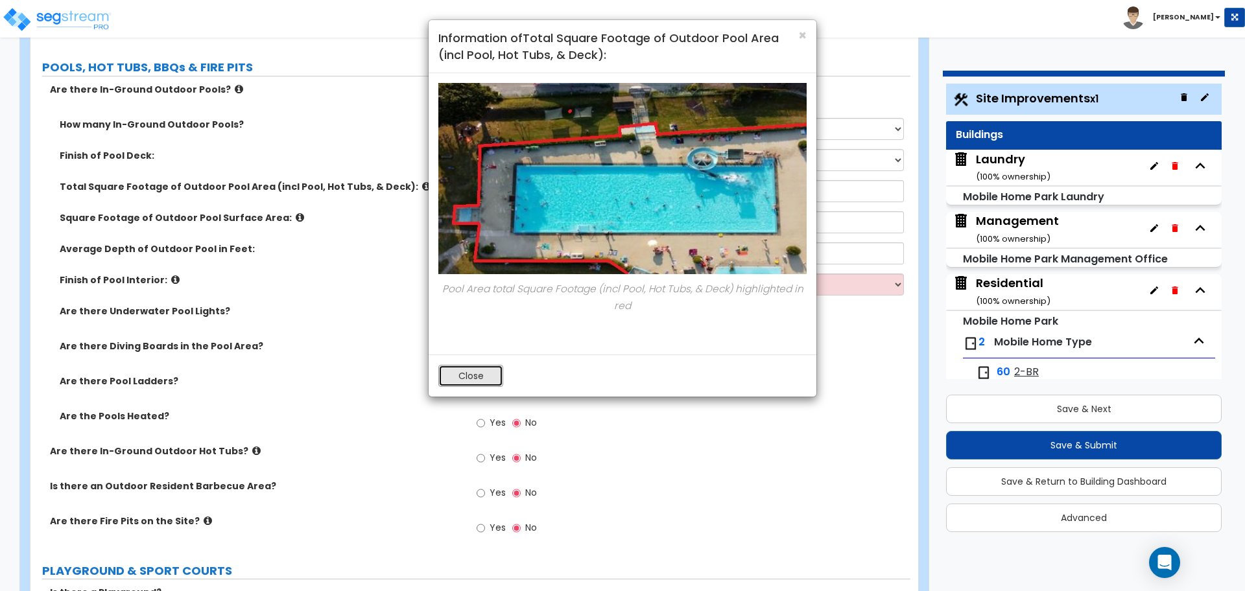
drag, startPoint x: 475, startPoint y: 373, endPoint x: 462, endPoint y: 362, distance: 17.0
click at [475, 373] on button "Close" at bounding box center [470, 376] width 65 height 22
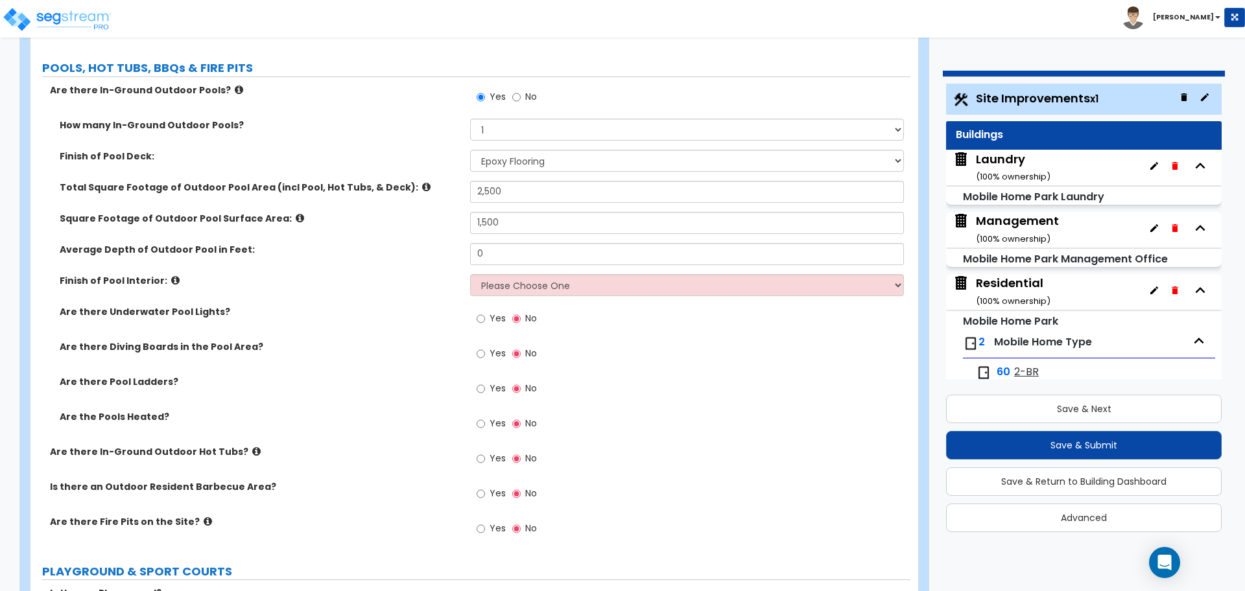
scroll to position [5356, 0]
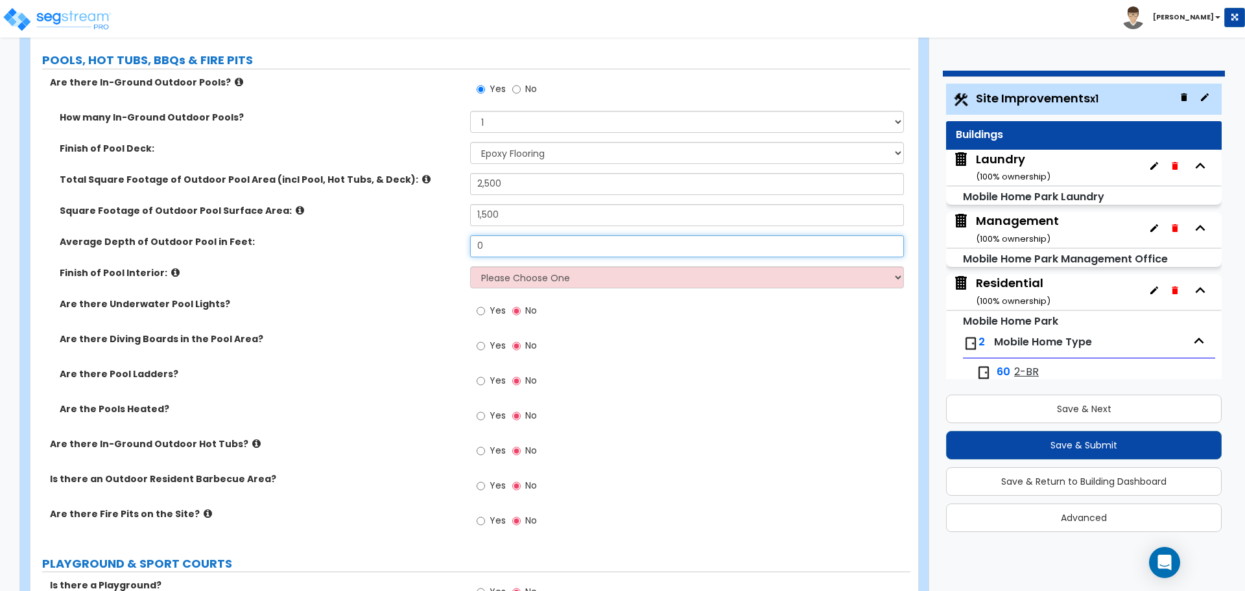
drag, startPoint x: 535, startPoint y: 241, endPoint x: 421, endPoint y: 243, distance: 114.1
click at [421, 243] on div "Average Depth of Outdoor Pool in Feet: 0" at bounding box center [470, 250] width 880 height 31
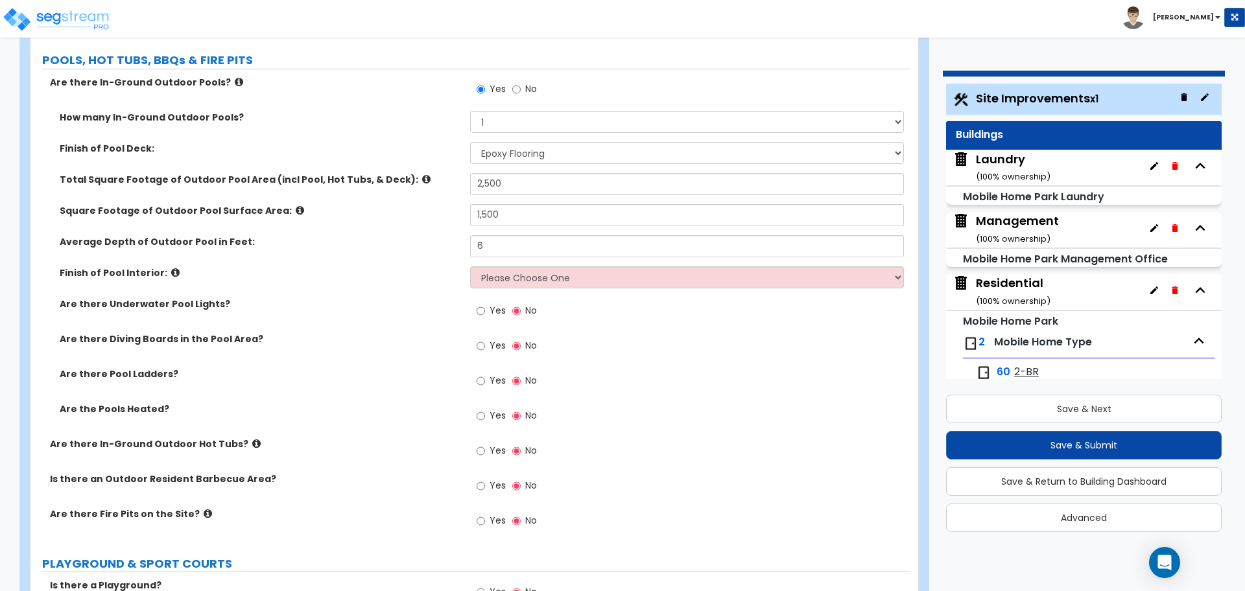
click at [296, 206] on icon at bounding box center [300, 211] width 8 height 10
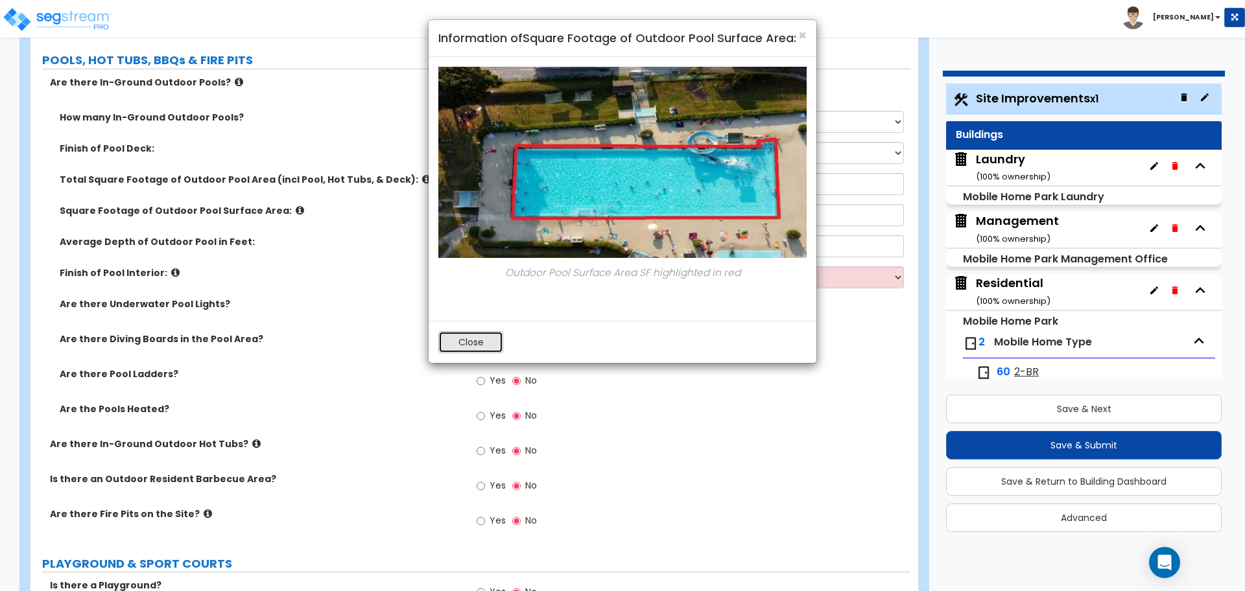
click at [457, 342] on button "Close" at bounding box center [470, 342] width 65 height 22
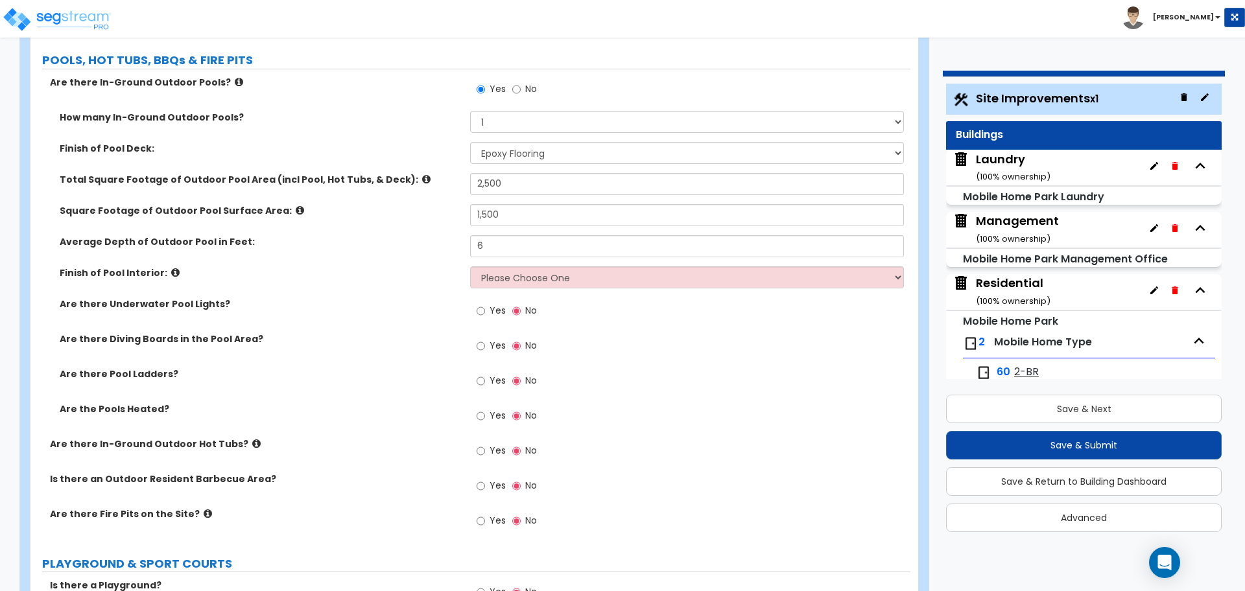
click at [159, 267] on label "Finish of Pool Interior:" at bounding box center [260, 273] width 401 height 13
click at [171, 268] on icon at bounding box center [175, 273] width 8 height 10
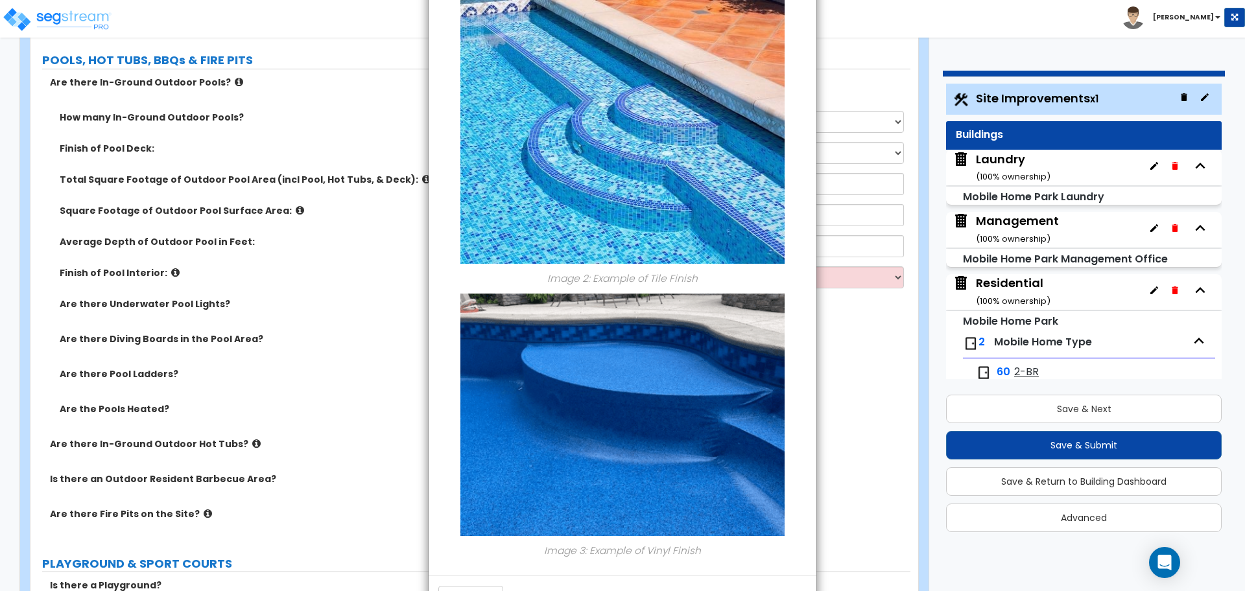
scroll to position [420, 0]
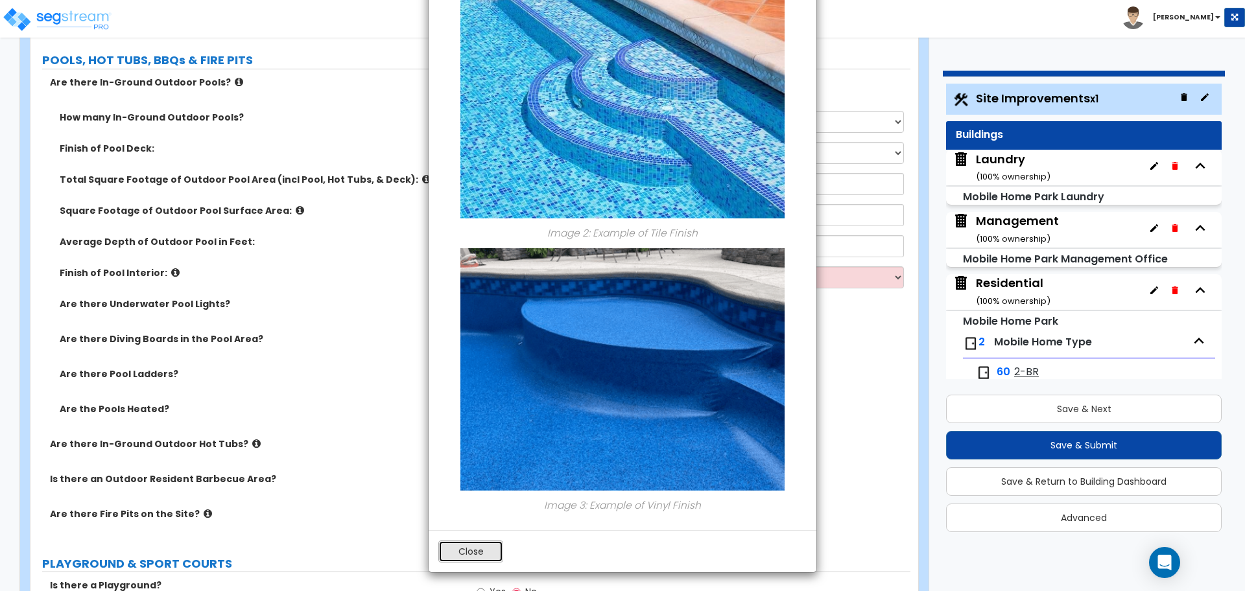
click at [472, 549] on button "Close" at bounding box center [470, 552] width 65 height 22
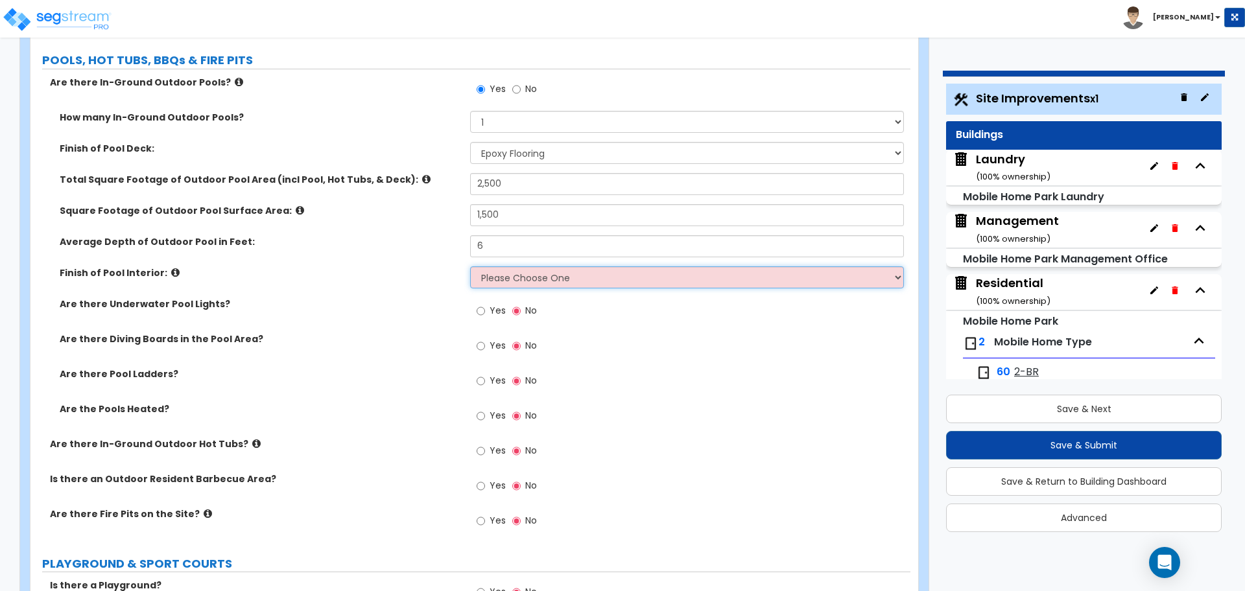
click at [576, 267] on select "Please Choose One Tile Plaster Vinyl" at bounding box center [686, 278] width 433 height 22
click at [470, 267] on select "Please Choose One Tile Plaster Vinyl" at bounding box center [686, 278] width 433 height 22
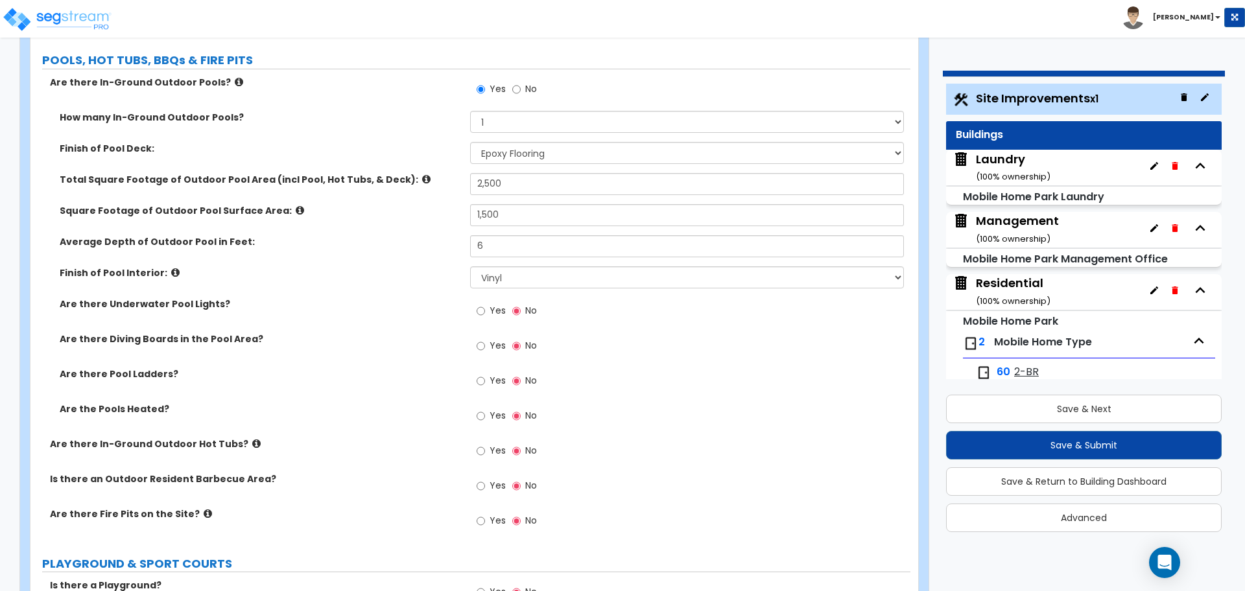
click at [171, 268] on icon at bounding box center [175, 273] width 8 height 10
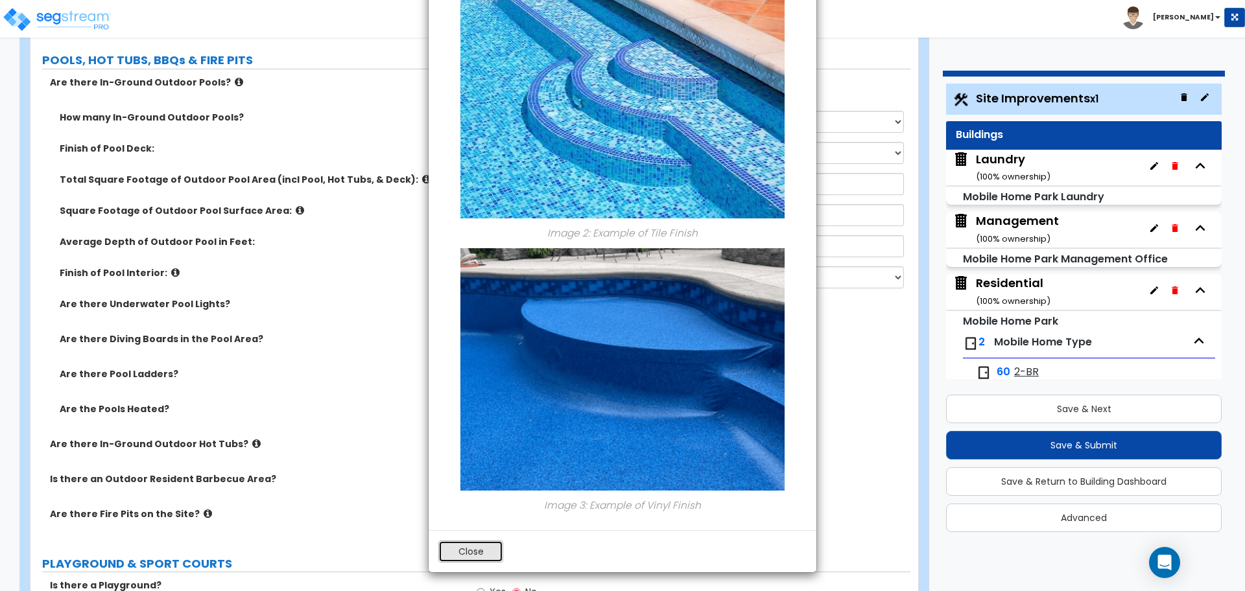
click at [471, 551] on button "Close" at bounding box center [470, 552] width 65 height 22
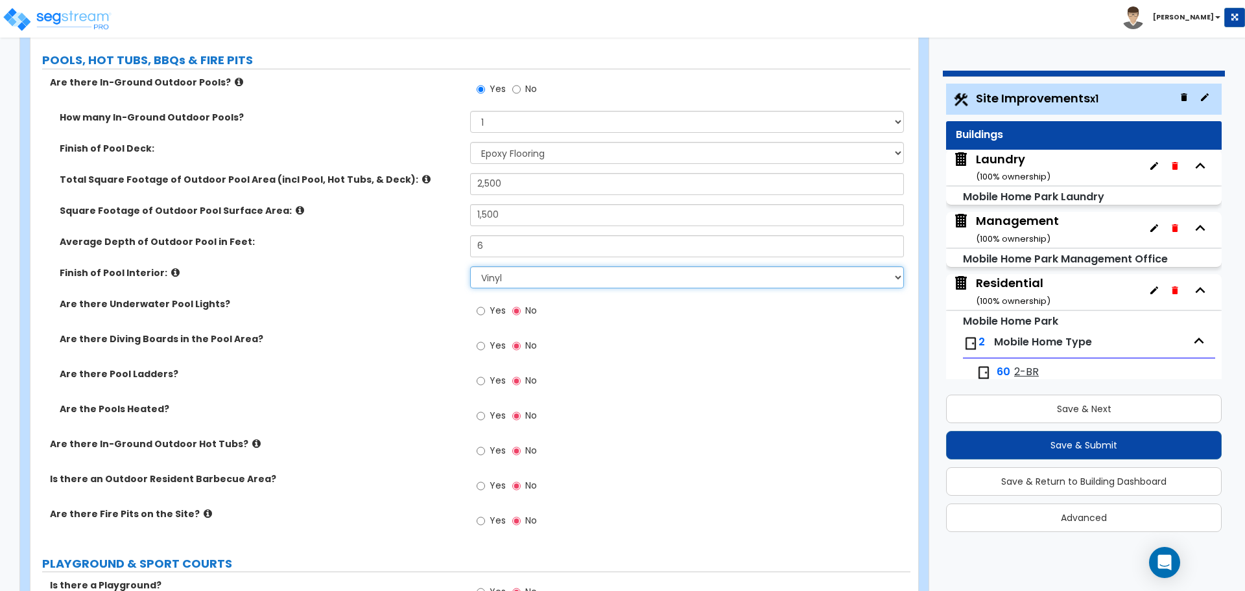
click at [515, 267] on select "Please Choose One Tile Plaster Vinyl" at bounding box center [686, 278] width 433 height 22
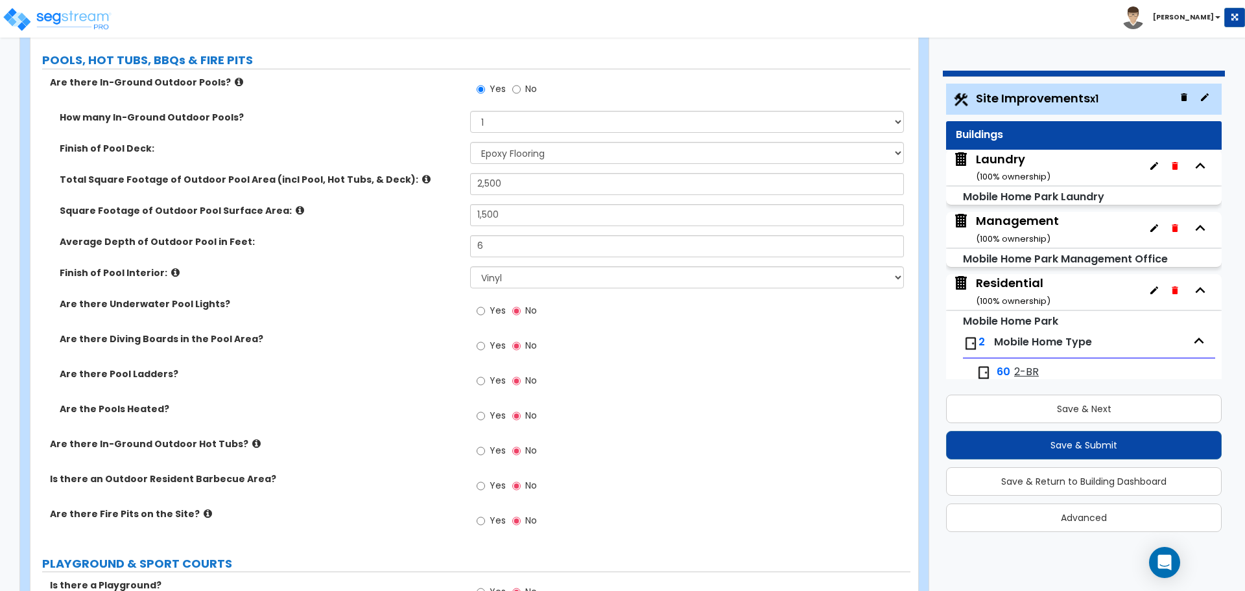
click at [171, 268] on icon at bounding box center [175, 273] width 8 height 10
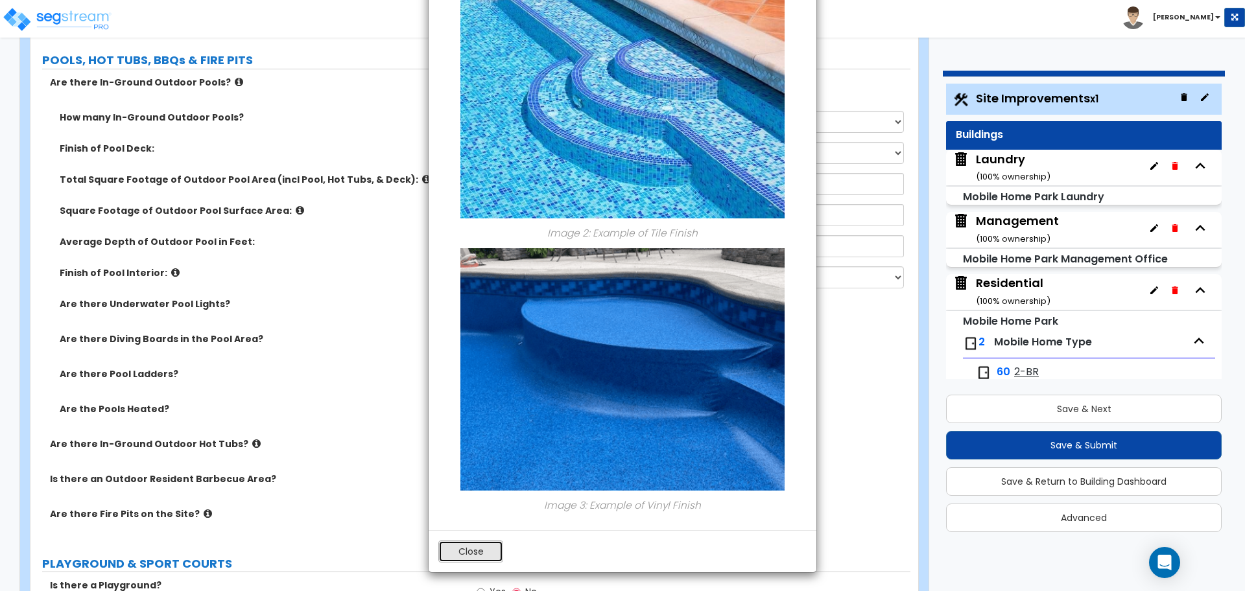
click at [477, 552] on button "Close" at bounding box center [470, 552] width 65 height 22
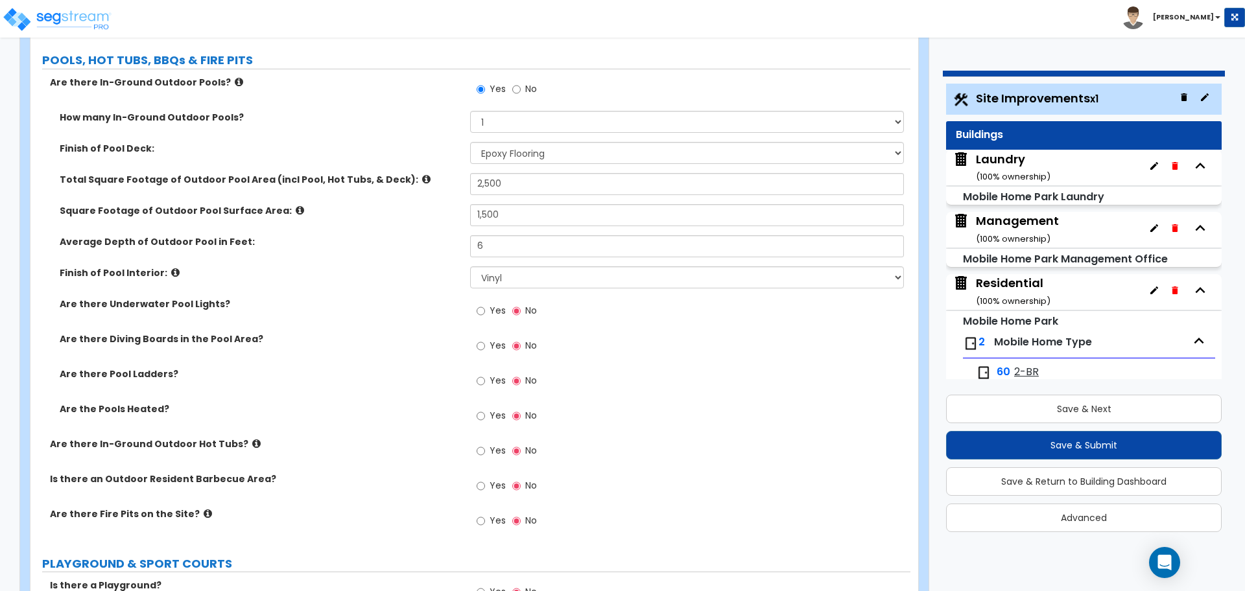
click at [500, 314] on label "Yes" at bounding box center [491, 313] width 29 height 22
click at [485, 314] on input "Yes" at bounding box center [481, 311] width 8 height 14
click at [500, 353] on label "Yes" at bounding box center [491, 348] width 29 height 22
click at [485, 353] on input "Yes" at bounding box center [481, 346] width 8 height 14
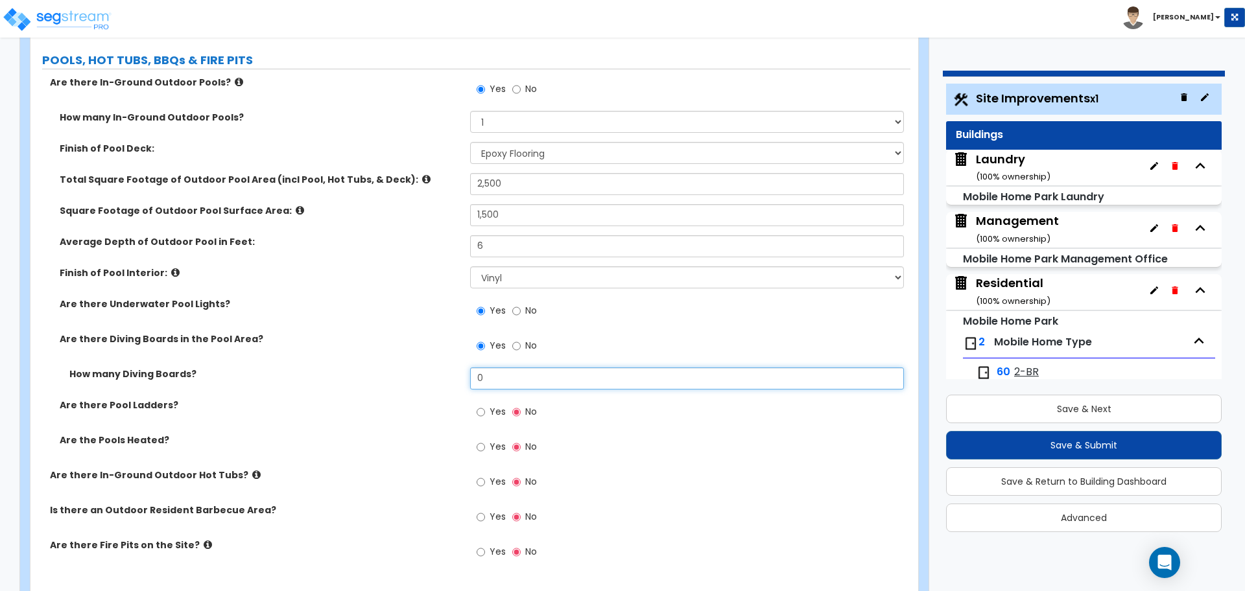
drag, startPoint x: 516, startPoint y: 375, endPoint x: 435, endPoint y: 368, distance: 80.7
click at [436, 370] on div "How many Diving Boards? 0" at bounding box center [470, 383] width 880 height 31
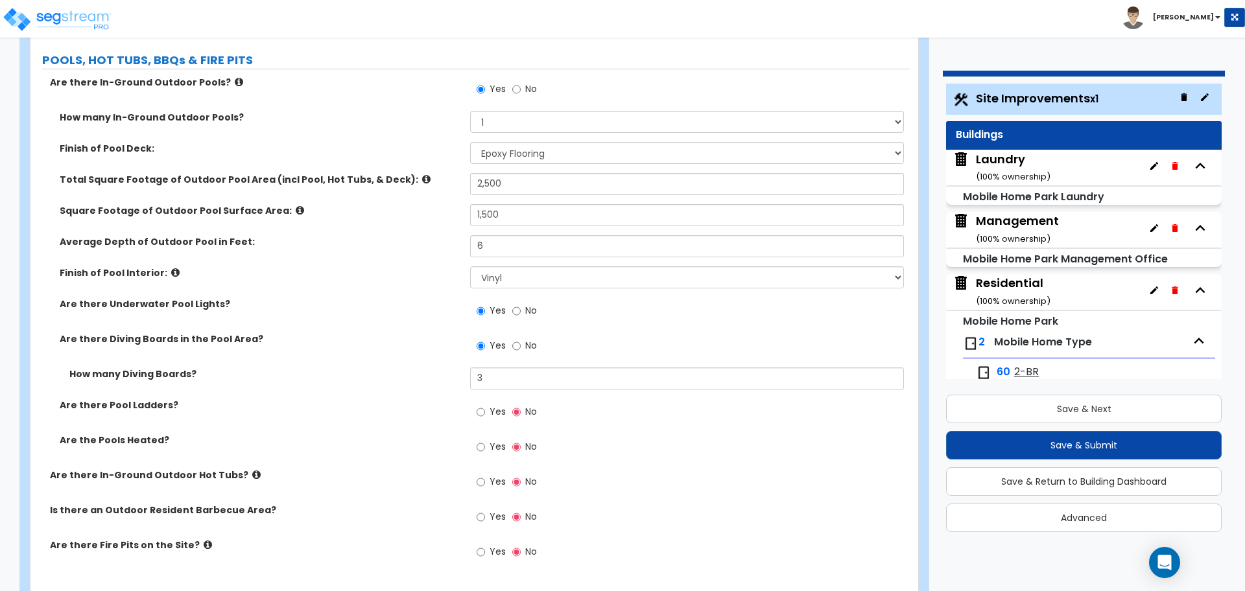
click at [501, 415] on label "Yes" at bounding box center [491, 414] width 29 height 22
click at [485, 415] on input "Yes" at bounding box center [481, 412] width 8 height 14
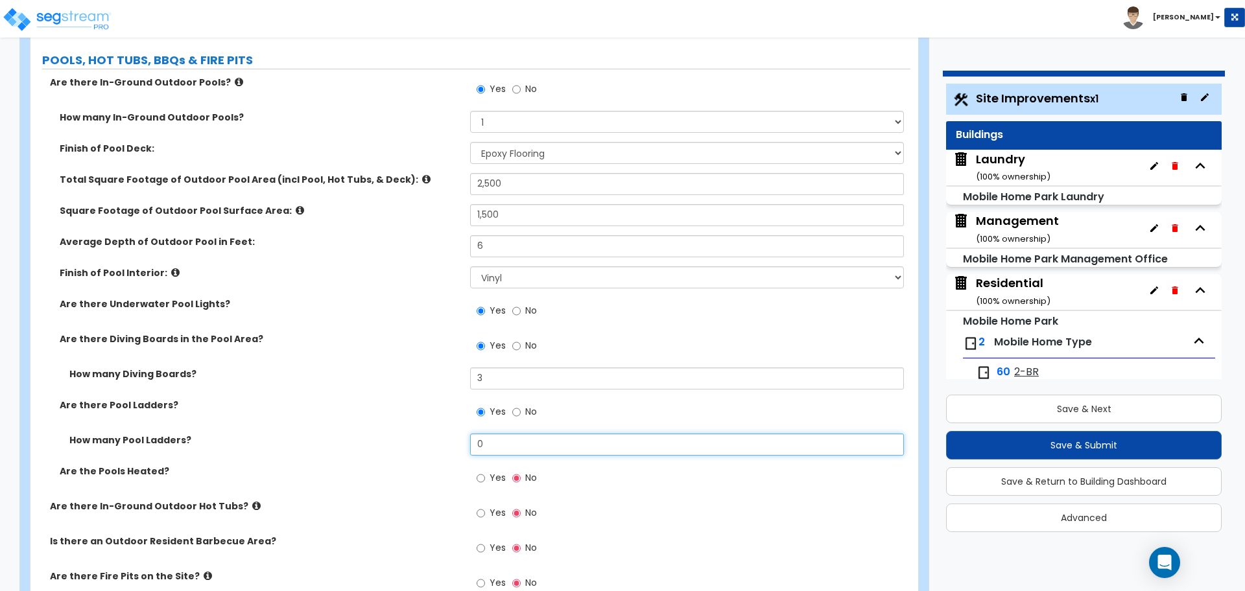
drag, startPoint x: 518, startPoint y: 445, endPoint x: 440, endPoint y: 433, distance: 79.4
click at [441, 434] on div "How many Pool Ladders? 0" at bounding box center [470, 449] width 880 height 31
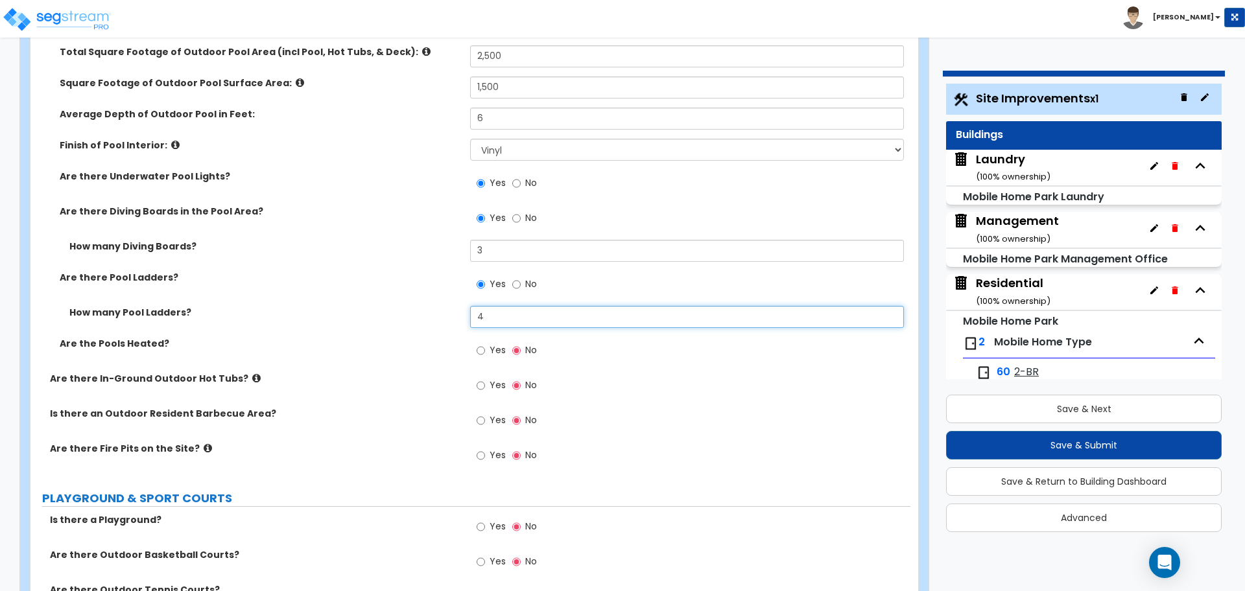
scroll to position [5487, 0]
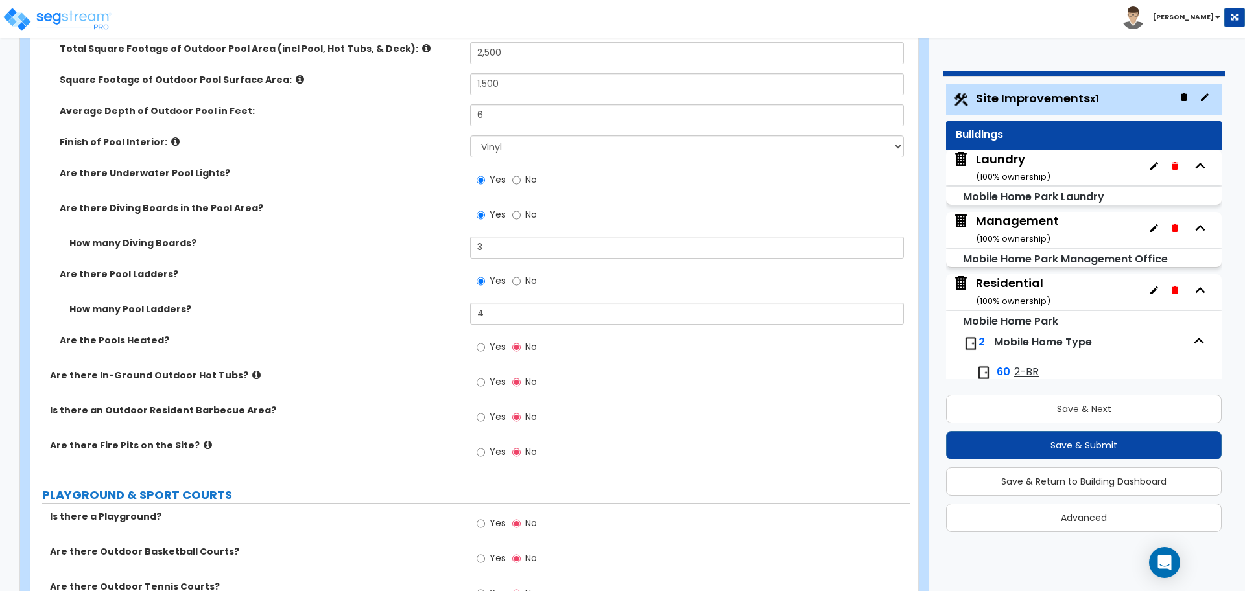
click at [499, 344] on span "Yes" at bounding box center [498, 346] width 16 height 13
click at [485, 344] on input "Yes" at bounding box center [481, 347] width 8 height 14
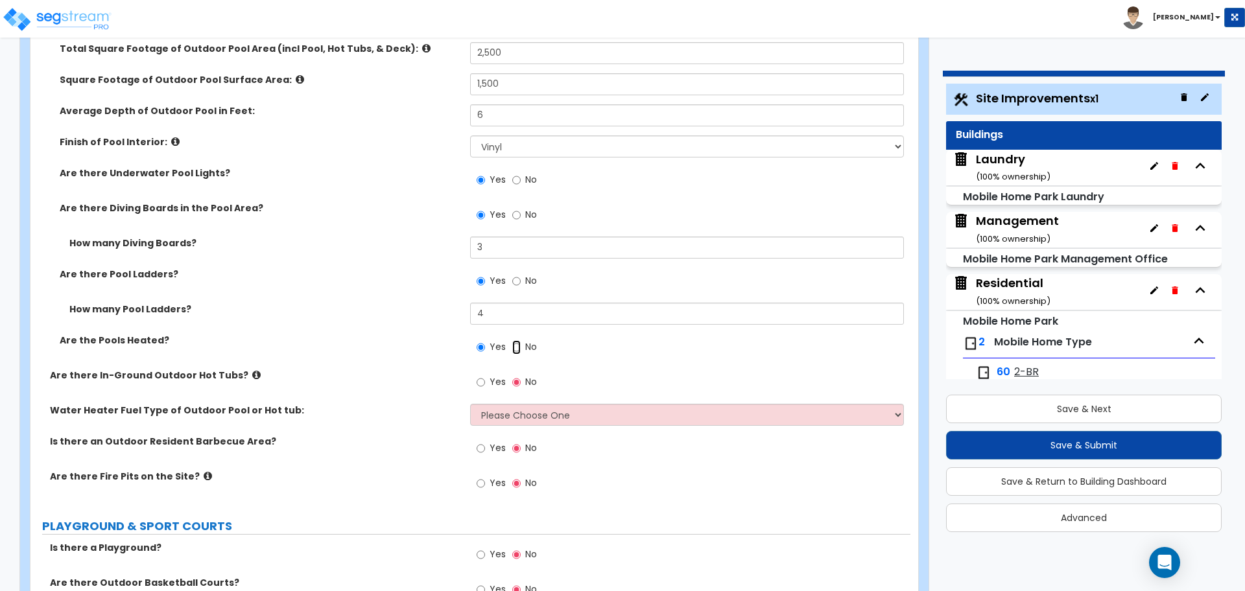
click at [512, 340] on input "No" at bounding box center [516, 347] width 8 height 14
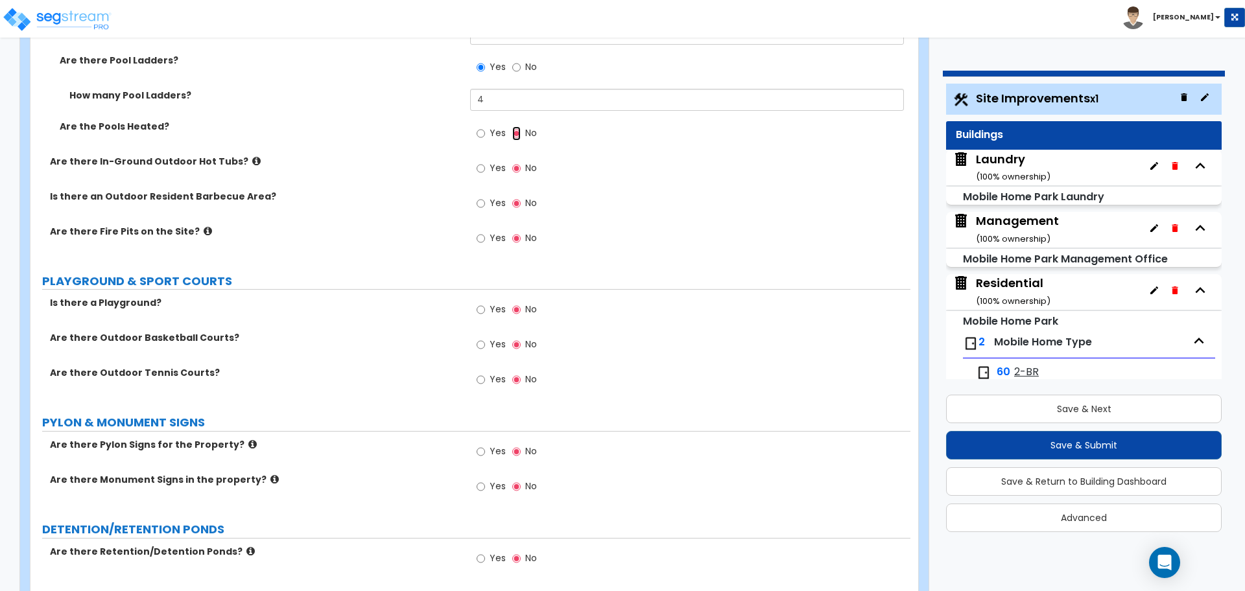
scroll to position [5708, 0]
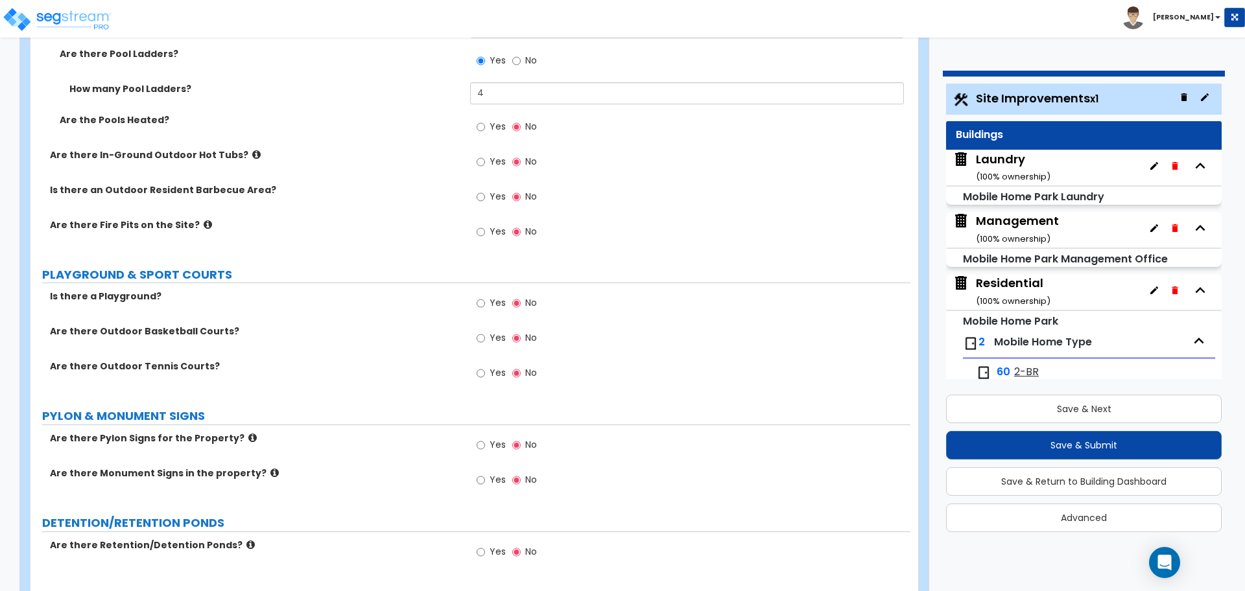
click at [490, 121] on span "Yes" at bounding box center [498, 126] width 16 height 13
click at [485, 121] on input "Yes" at bounding box center [481, 127] width 8 height 14
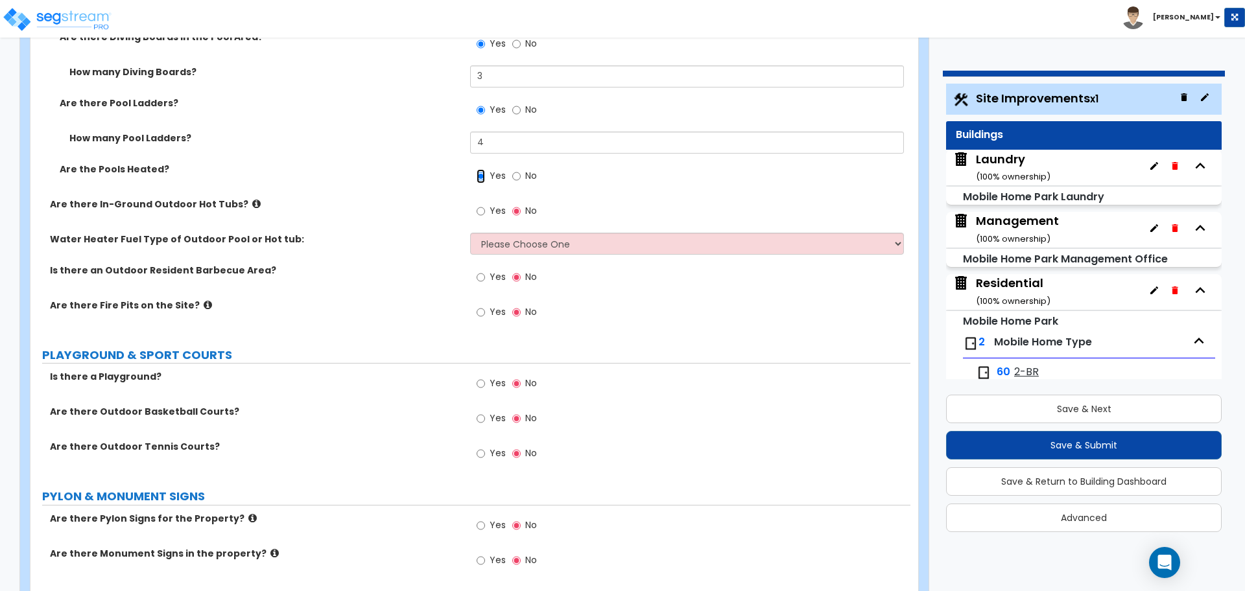
scroll to position [5656, 0]
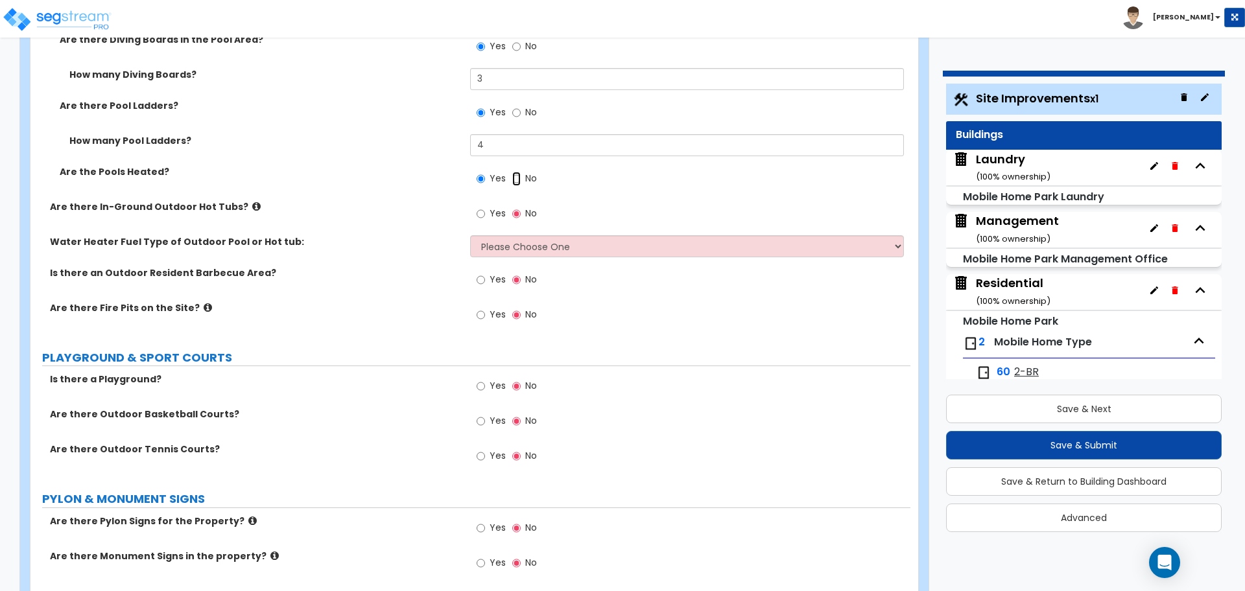
click at [519, 179] on input "No" at bounding box center [516, 179] width 8 height 14
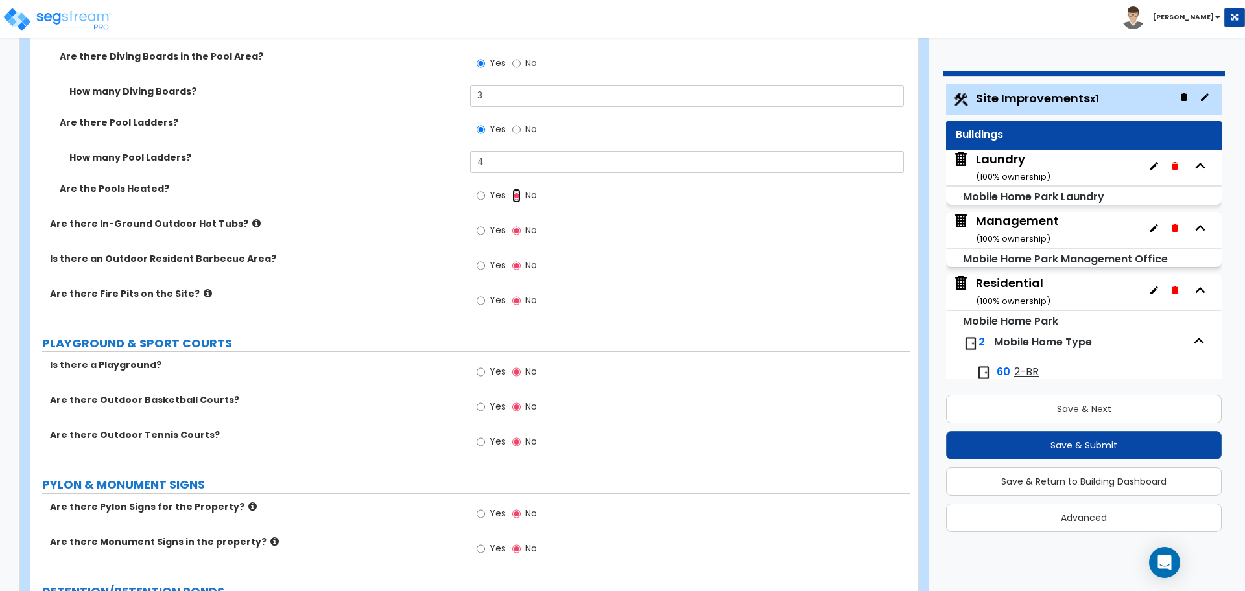
scroll to position [5641, 0]
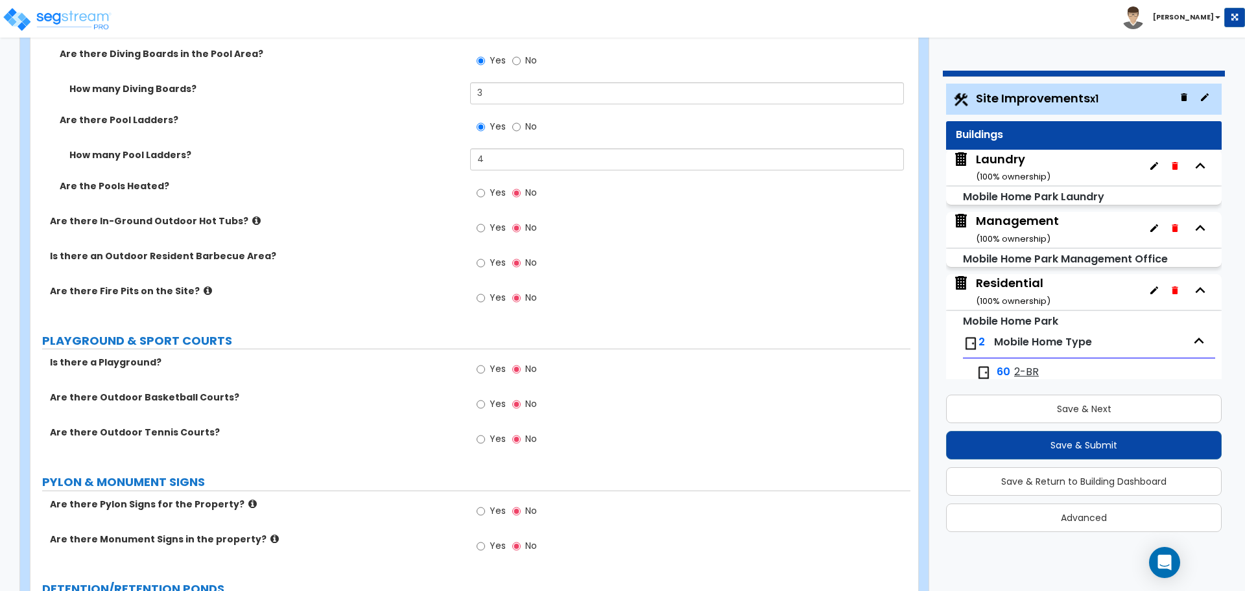
click at [494, 225] on span "Yes" at bounding box center [498, 227] width 16 height 13
click at [485, 225] on input "Yes" at bounding box center [481, 228] width 8 height 14
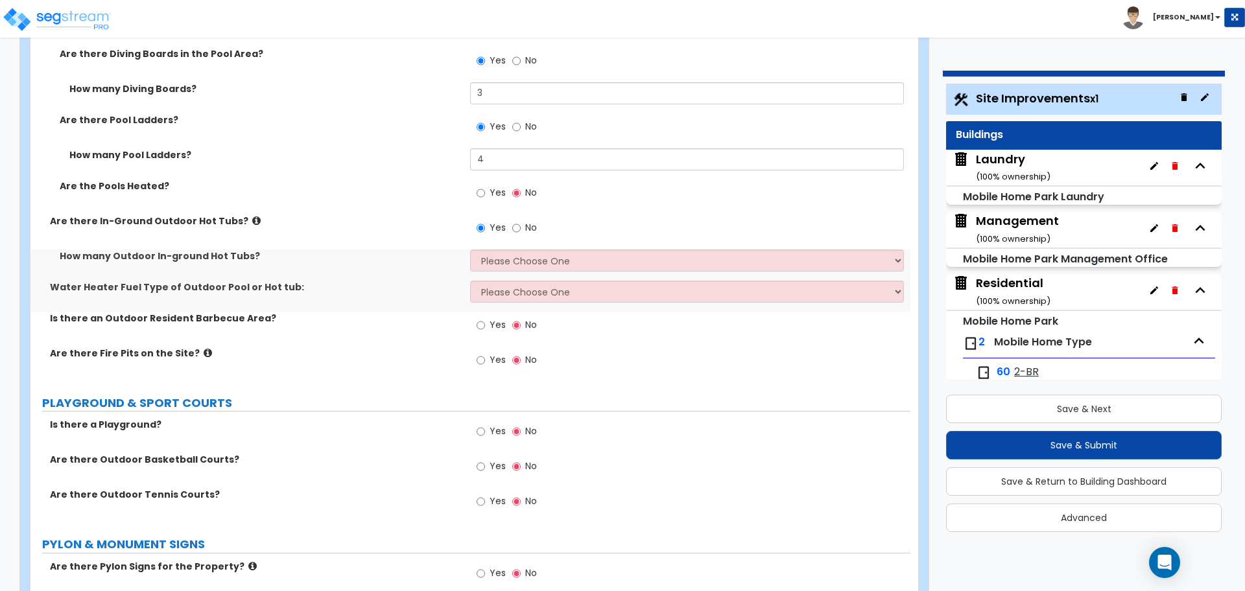
click at [252, 217] on icon at bounding box center [256, 221] width 8 height 10
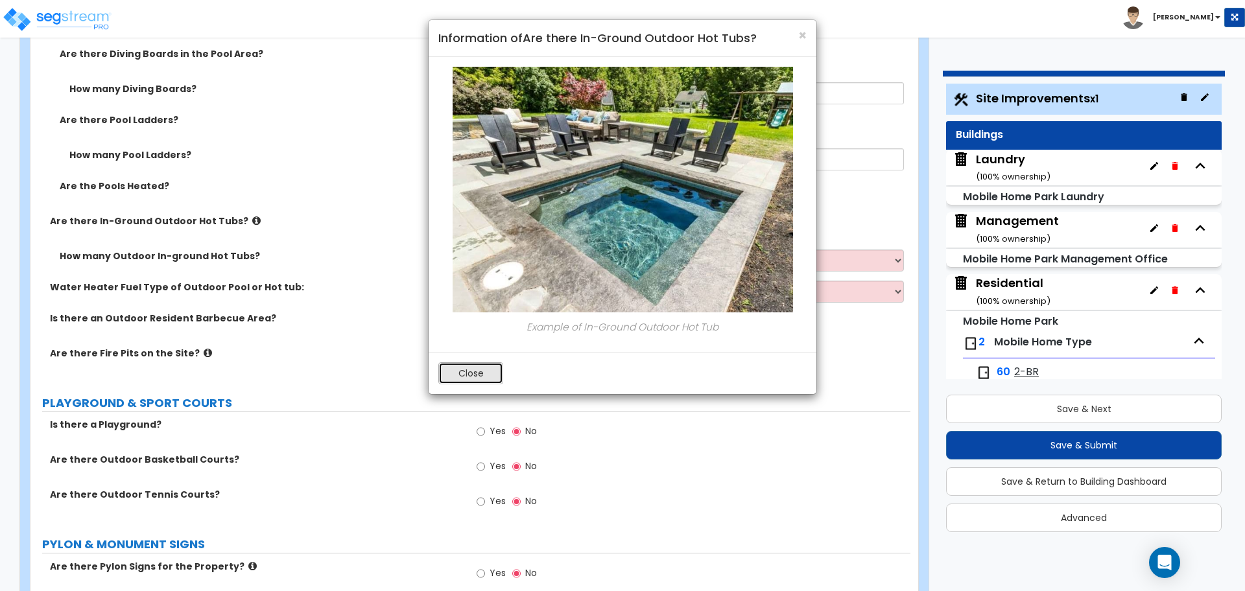
click at [476, 377] on button "Close" at bounding box center [470, 373] width 65 height 22
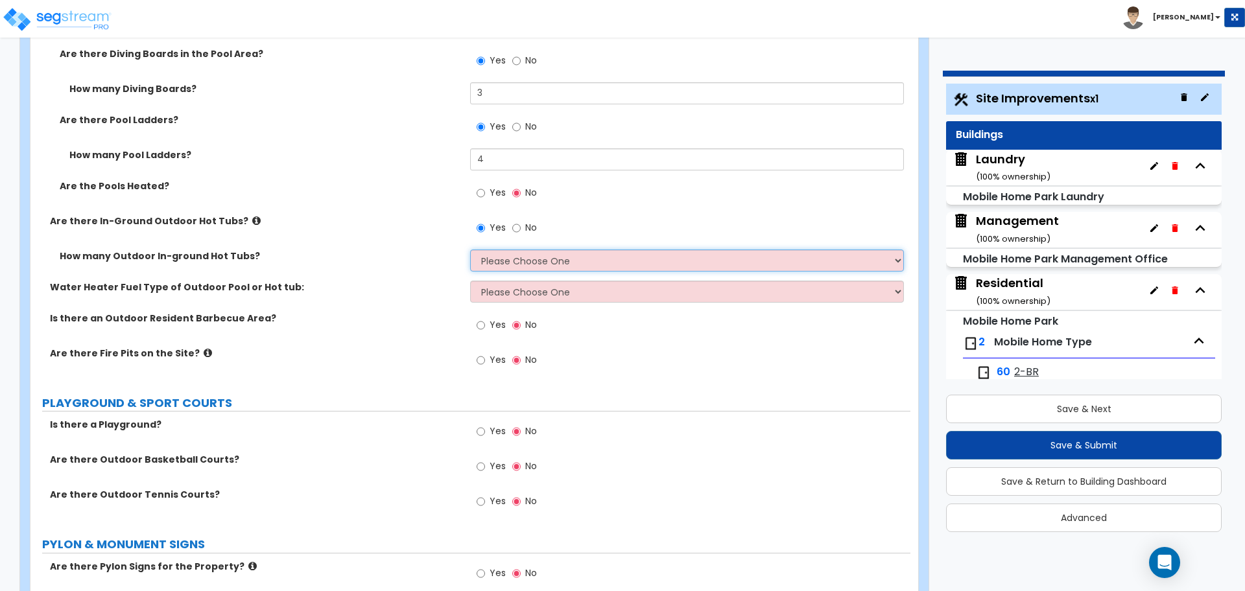
click at [492, 252] on select "Please Choose One 1 2 3 4" at bounding box center [686, 261] width 433 height 22
click at [470, 250] on select "Please Choose One 1 2 3 4" at bounding box center [686, 261] width 433 height 22
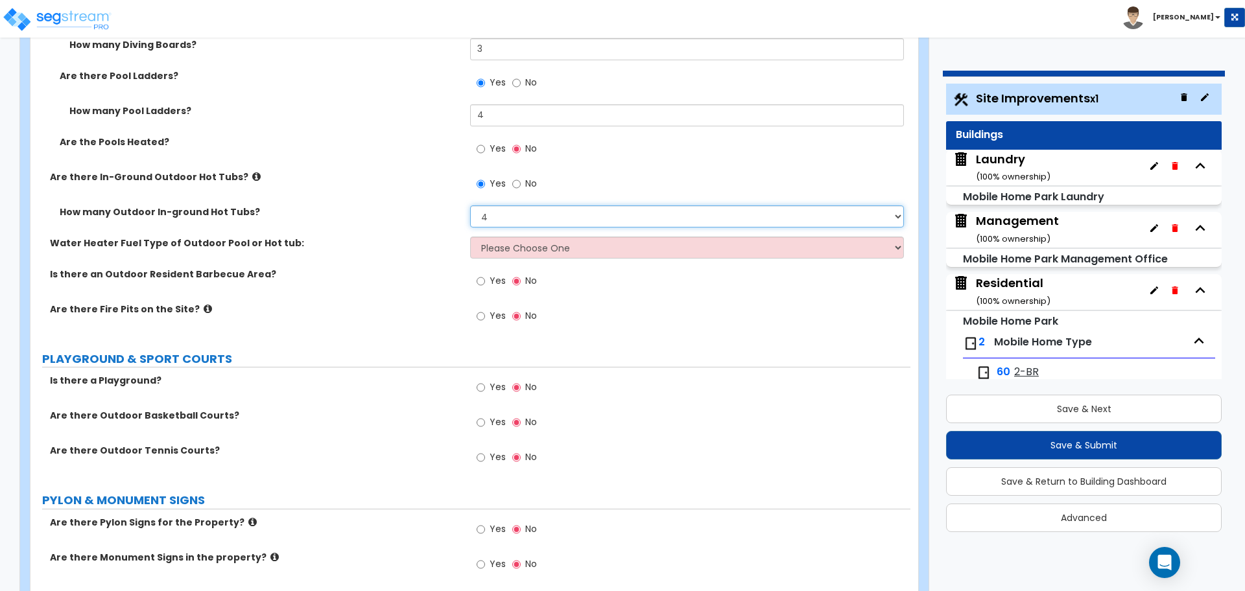
scroll to position [5686, 0]
click at [493, 240] on select "Please Choose One Gas Electric" at bounding box center [686, 247] width 433 height 22
click at [470, 236] on select "Please Choose One Gas Electric" at bounding box center [686, 247] width 433 height 22
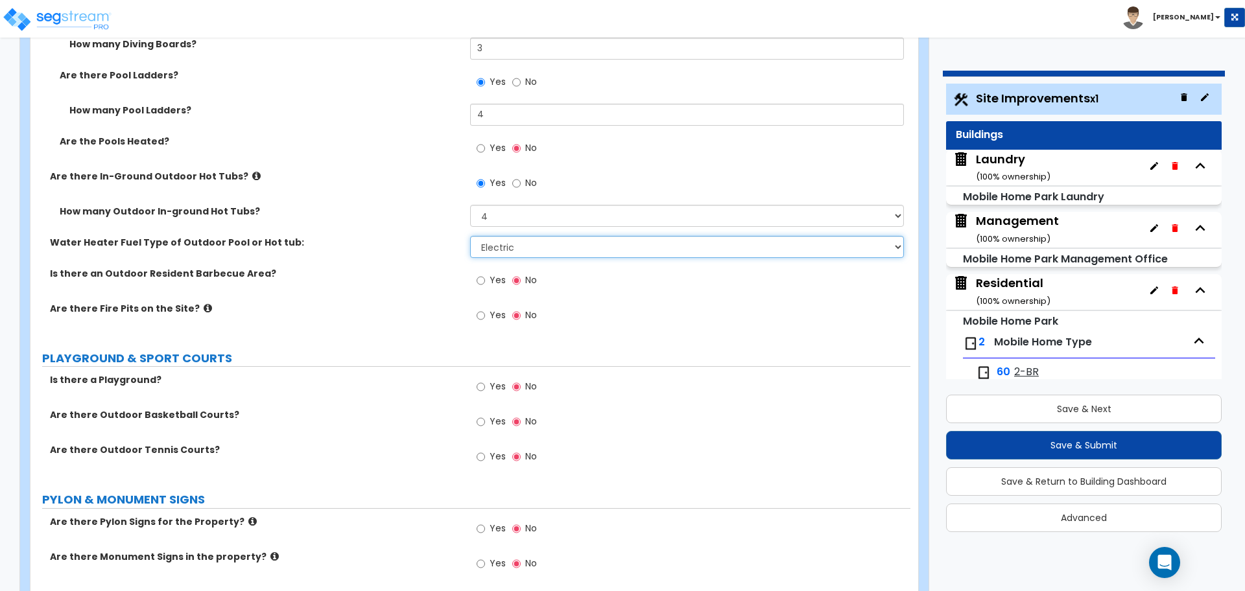
click at [486, 246] on select "Please Choose One Gas Electric" at bounding box center [686, 247] width 433 height 22
click at [470, 236] on select "Please Choose One Gas Electric" at bounding box center [686, 247] width 433 height 22
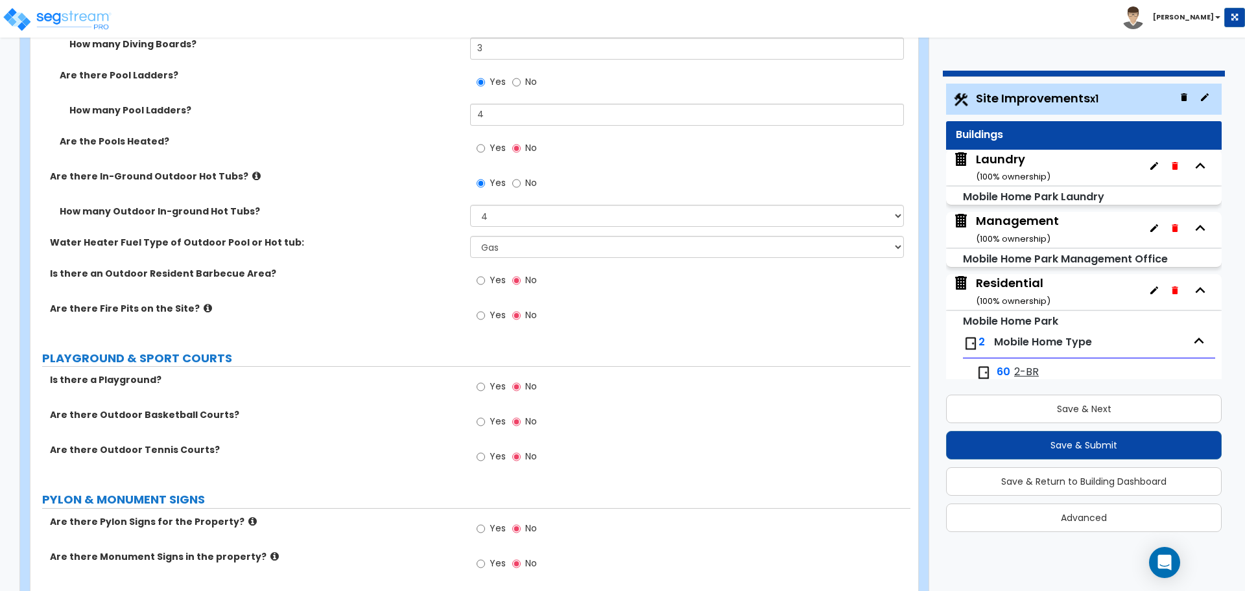
click at [490, 274] on span "Yes" at bounding box center [498, 280] width 16 height 13
click at [485, 274] on input "Yes" at bounding box center [481, 281] width 8 height 14
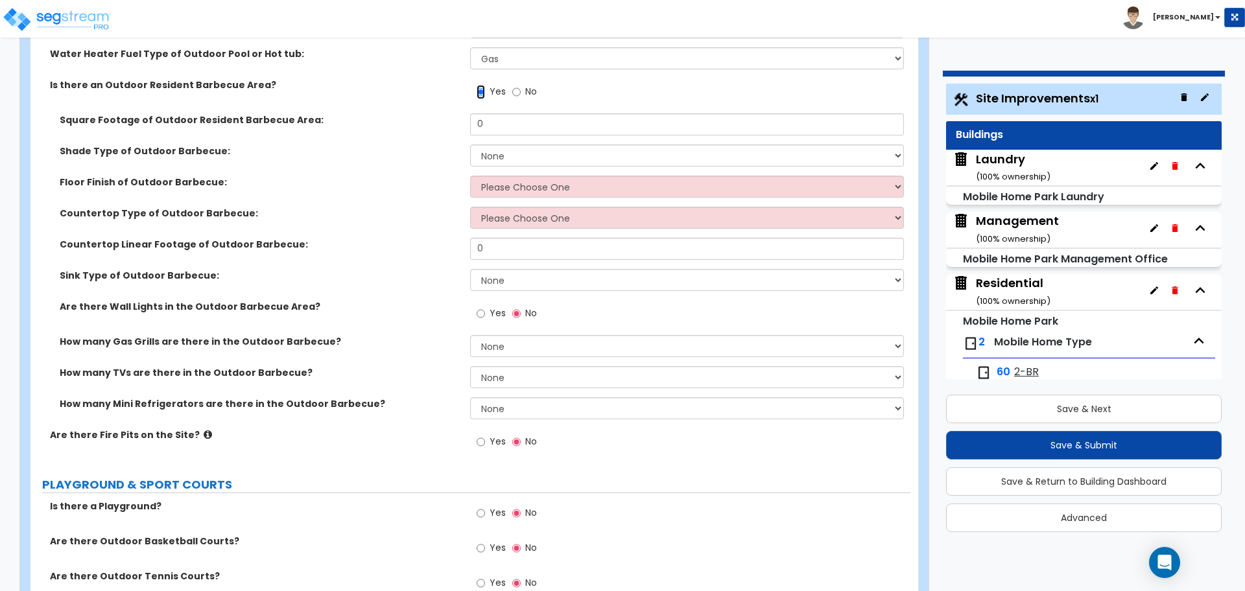
scroll to position [5875, 0]
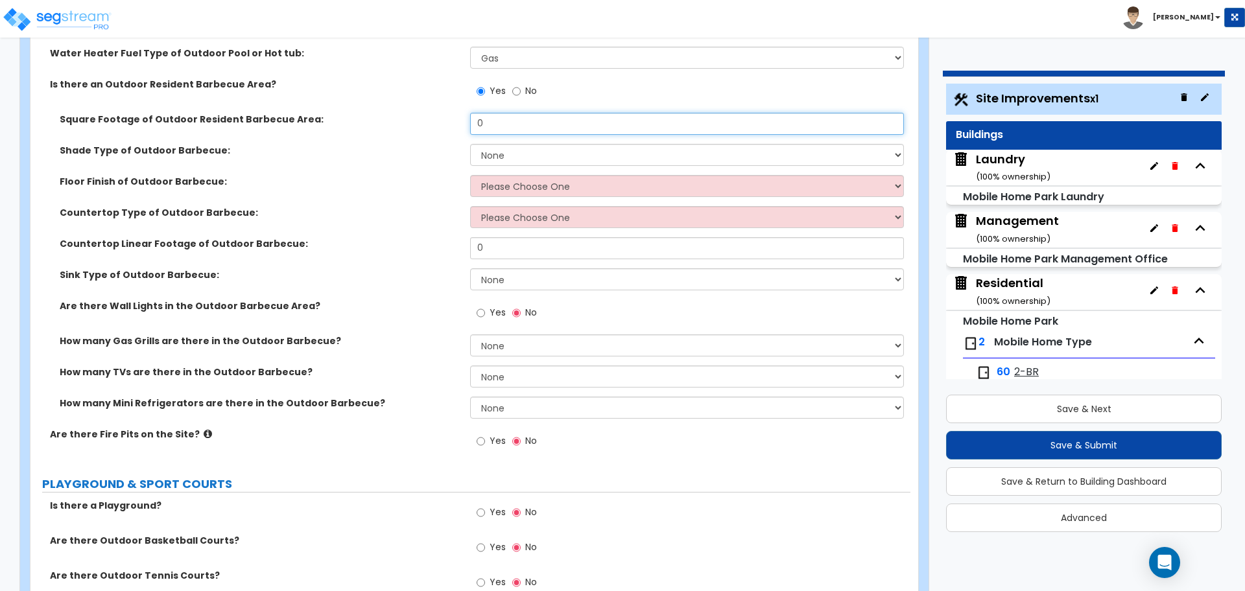
drag, startPoint x: 543, startPoint y: 123, endPoint x: 416, endPoint y: 113, distance: 126.8
click at [416, 113] on div "Square Footage of Outdoor Resident Barbecue Area: 0" at bounding box center [470, 128] width 880 height 31
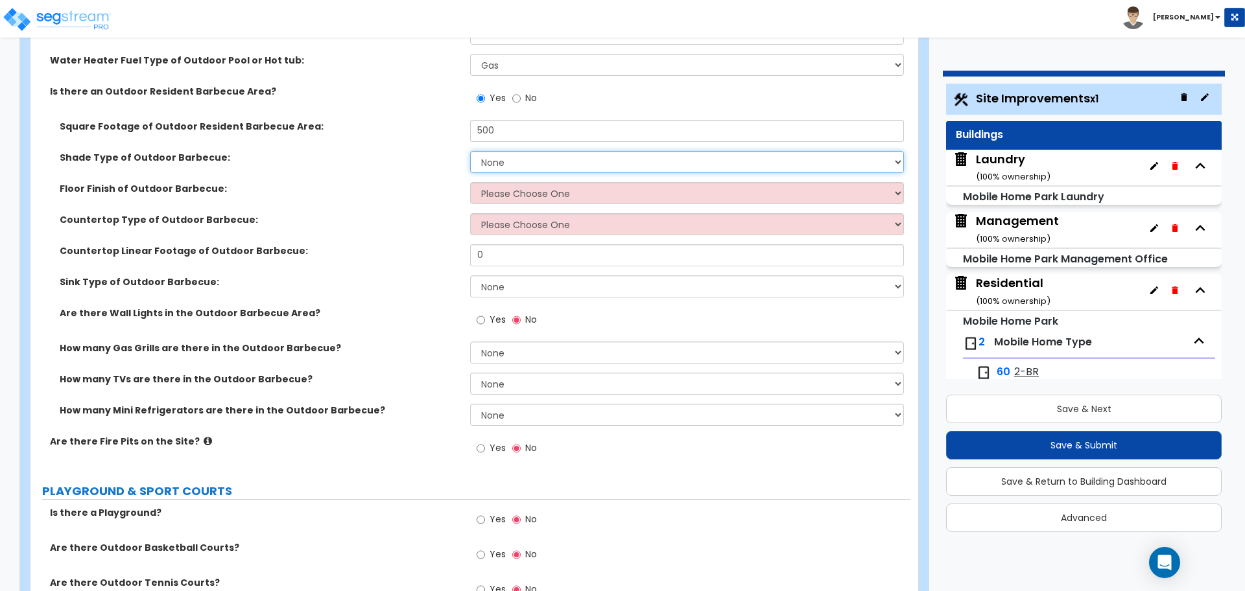
click at [534, 151] on select "None Roof Pergola" at bounding box center [686, 162] width 433 height 22
click at [470, 151] on select "None Roof Pergola" at bounding box center [686, 162] width 433 height 22
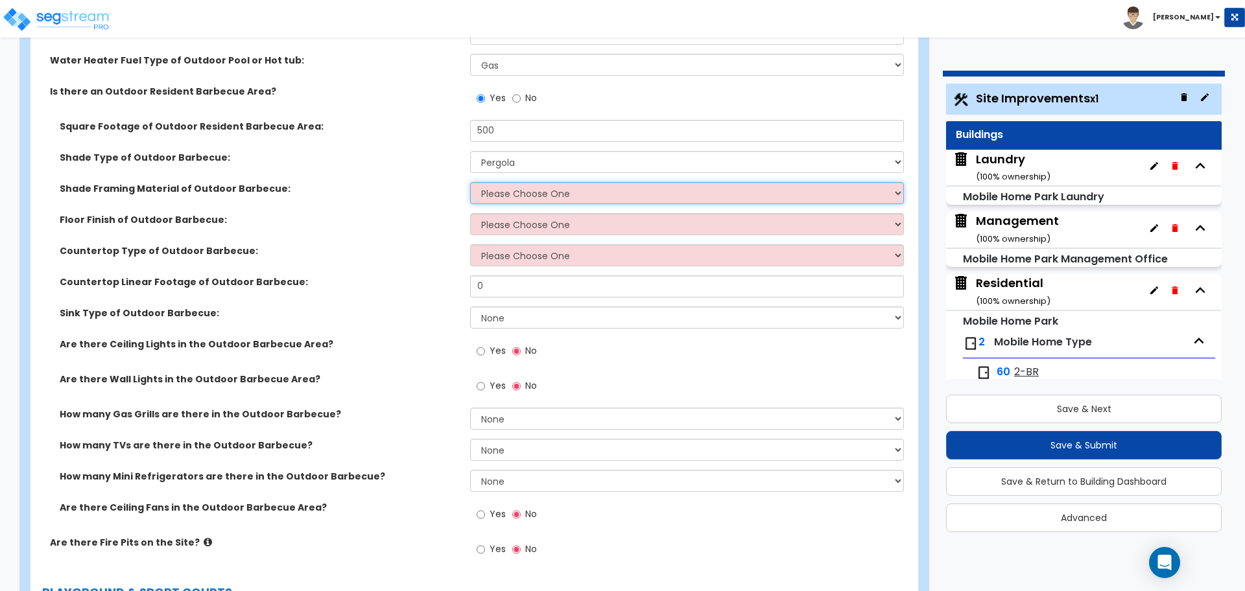
click at [508, 188] on select "Please Choose One Wood Framing Metal Framing" at bounding box center [686, 193] width 433 height 22
click at [501, 187] on select "Please Choose One Wood Framing Metal Framing" at bounding box center [686, 193] width 433 height 22
click at [519, 157] on select "None Roof Pergola" at bounding box center [686, 162] width 433 height 22
click at [470, 151] on select "None Roof Pergola" at bounding box center [686, 162] width 433 height 22
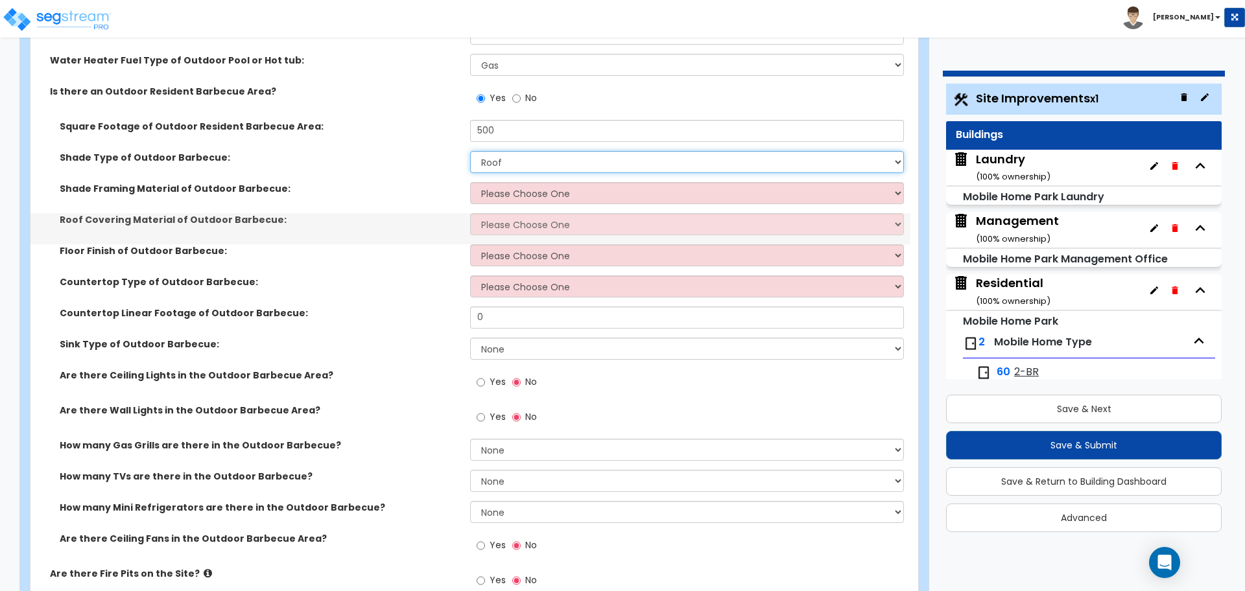
click at [520, 160] on select "None Roof Pergola" at bounding box center [686, 162] width 433 height 22
click at [470, 151] on select "None Roof Pergola" at bounding box center [686, 162] width 433 height 22
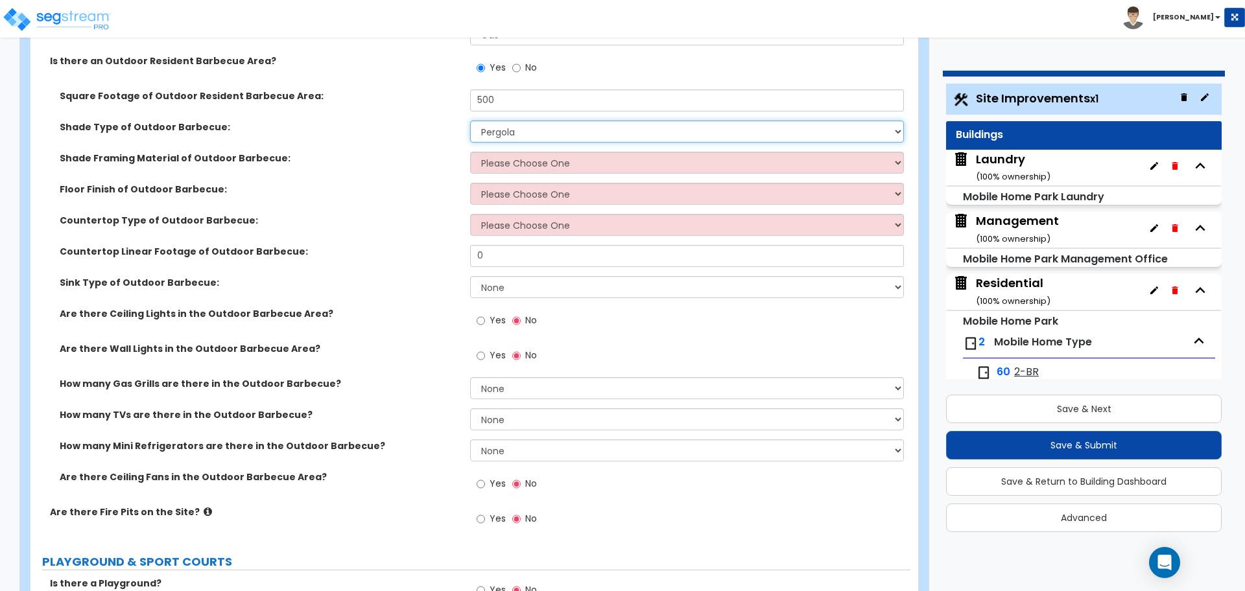
scroll to position [5904, 0]
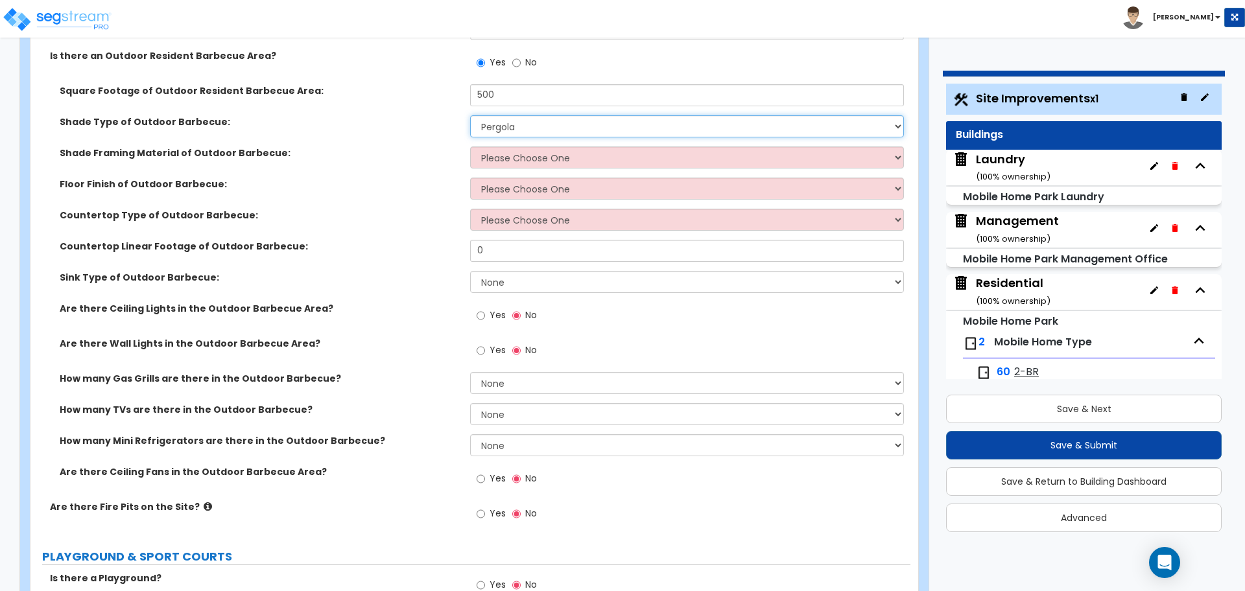
click at [519, 131] on select "None Roof Pergola" at bounding box center [686, 126] width 433 height 22
click at [470, 115] on select "None Roof Pergola" at bounding box center [686, 126] width 433 height 22
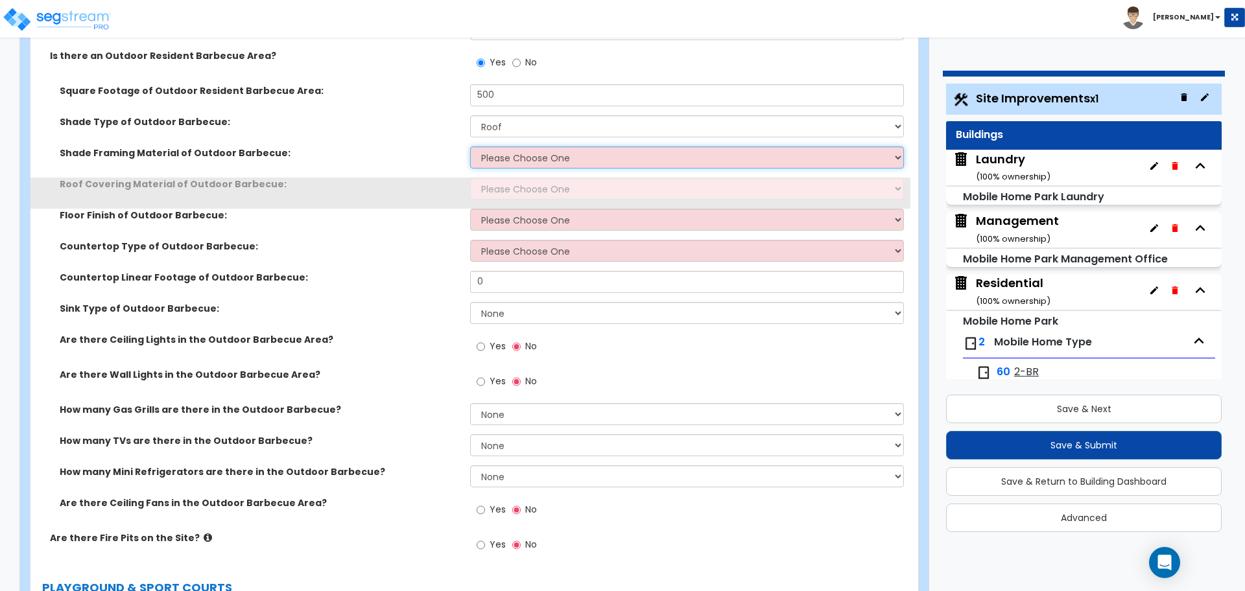
click at [532, 153] on select "Please Choose One Wood Framing Metal Framing" at bounding box center [686, 158] width 433 height 22
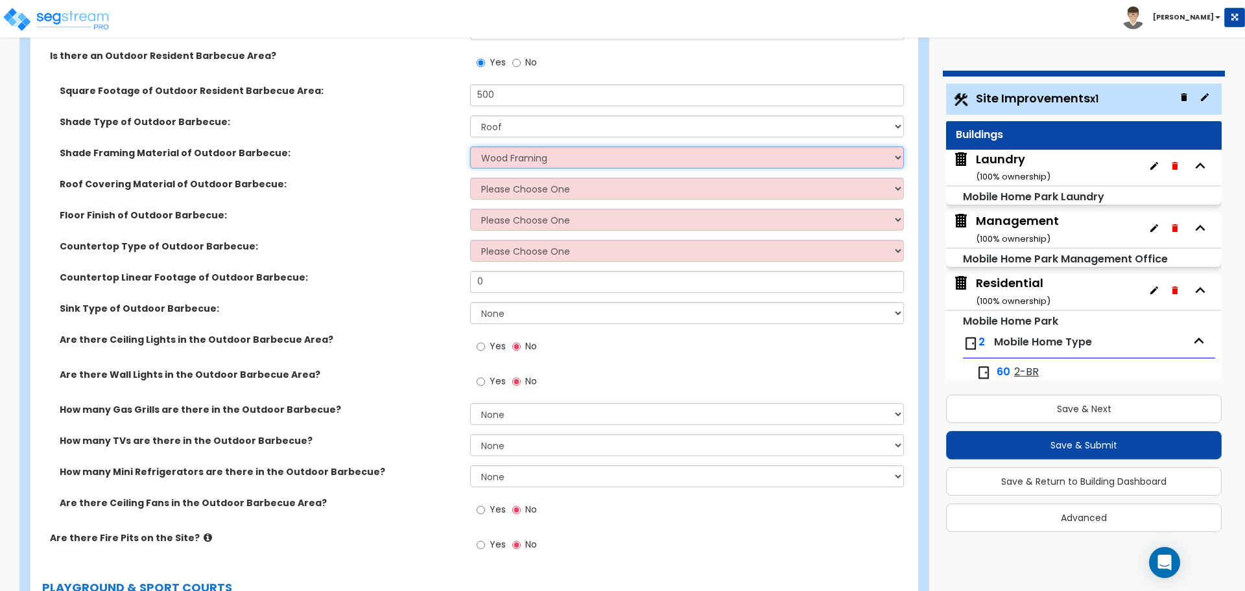
click at [470, 147] on select "Please Choose One Wood Framing Metal Framing" at bounding box center [686, 158] width 433 height 22
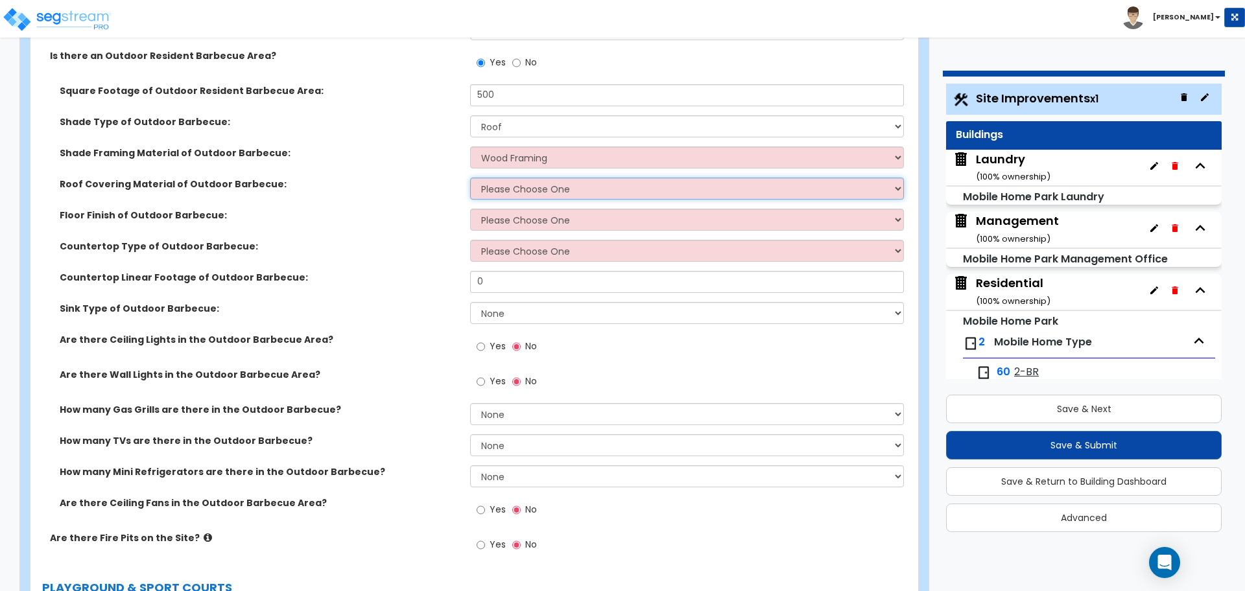
click at [532, 180] on select "Please Choose One Asphalt Shingles Clay Shingles Wood Shingles Metal Shingles" at bounding box center [686, 189] width 433 height 22
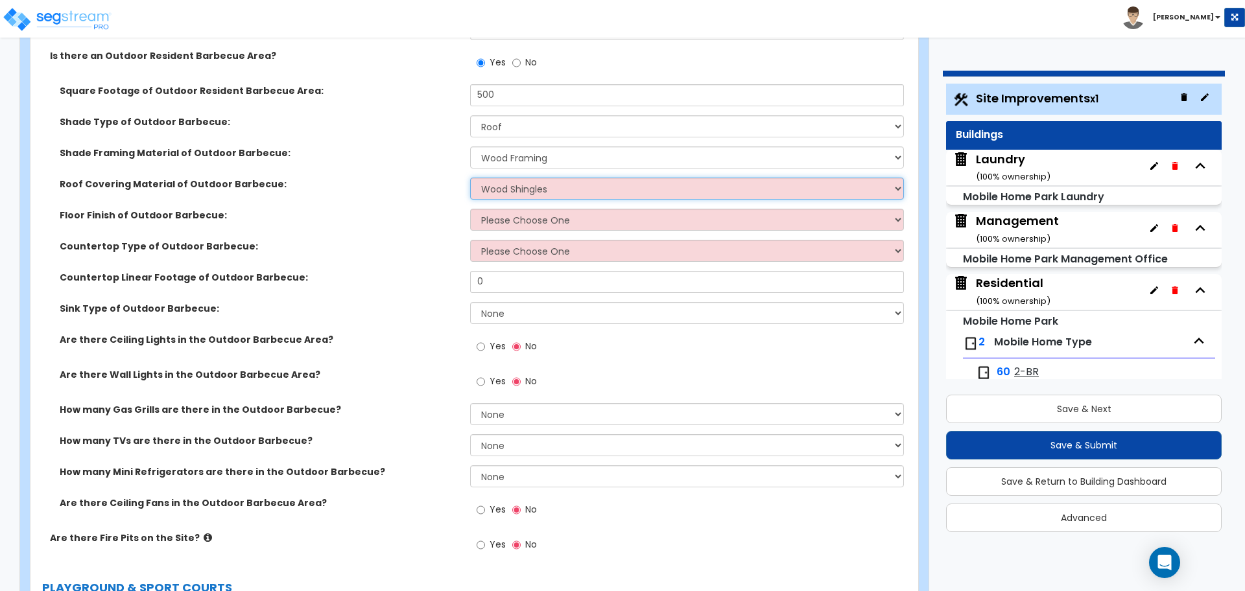
click at [470, 178] on select "Please Choose One Asphalt Shingles Clay Shingles Wood Shingles Metal Shingles" at bounding box center [686, 189] width 433 height 22
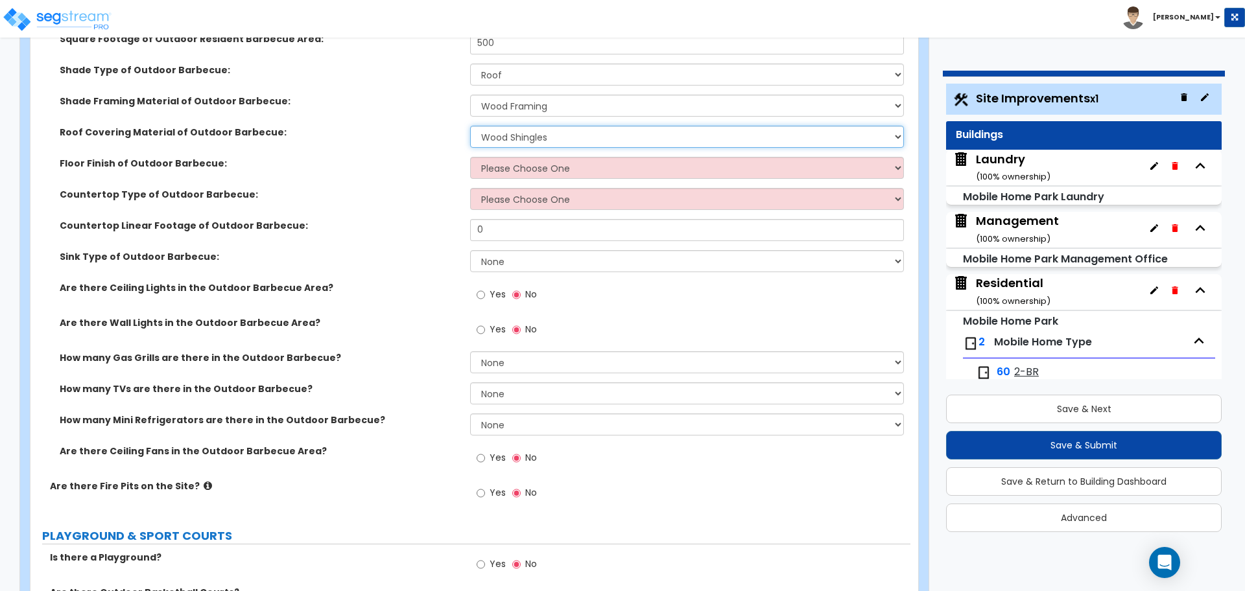
scroll to position [5958, 0]
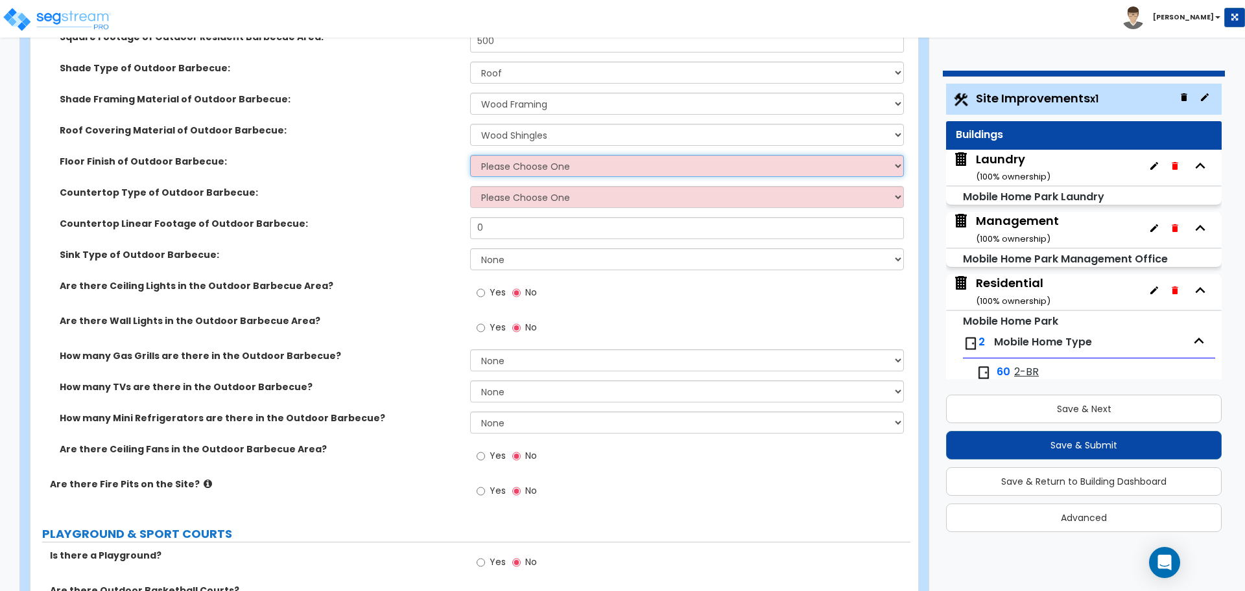
click at [527, 161] on select "Please Choose One Brick Pavers Stone Pavers Concrete" at bounding box center [686, 166] width 433 height 22
click at [470, 155] on select "Please Choose One Brick Pavers Stone Pavers Concrete" at bounding box center [686, 166] width 433 height 22
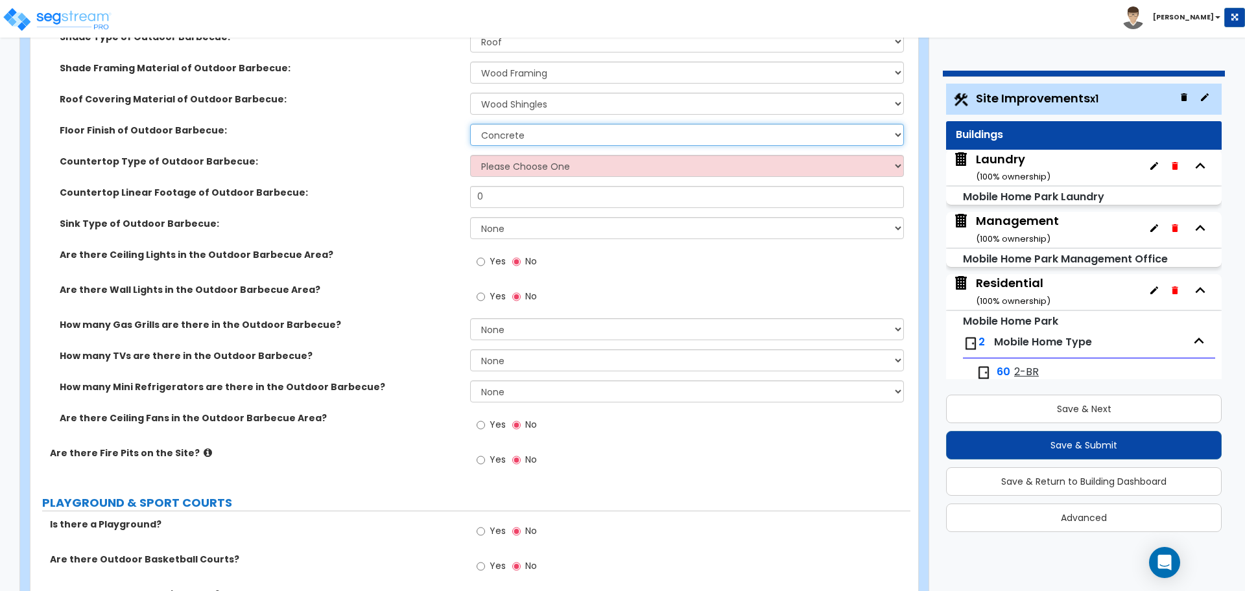
scroll to position [5990, 0]
click at [507, 167] on select "Please Choose One Plastic Laminate Solid Surface Stone Quartz Marble" at bounding box center [686, 165] width 433 height 22
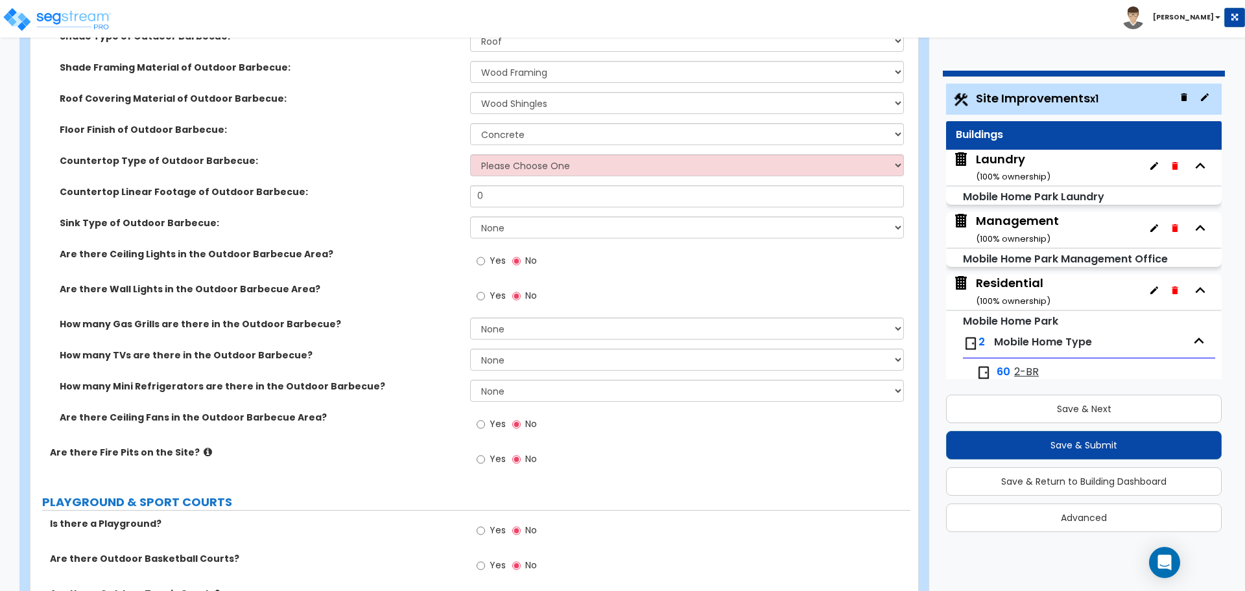
click at [530, 174] on div "Countertop Type of Outdoor Barbecue: Please Choose One Plastic Laminate Solid S…" at bounding box center [470, 169] width 880 height 31
click at [525, 167] on select "Please Choose One Plastic Laminate Solid Surface Stone Quartz Marble" at bounding box center [686, 165] width 433 height 22
click at [470, 154] on select "Please Choose One Plastic Laminate Solid Surface Stone Quartz Marble" at bounding box center [686, 165] width 433 height 22
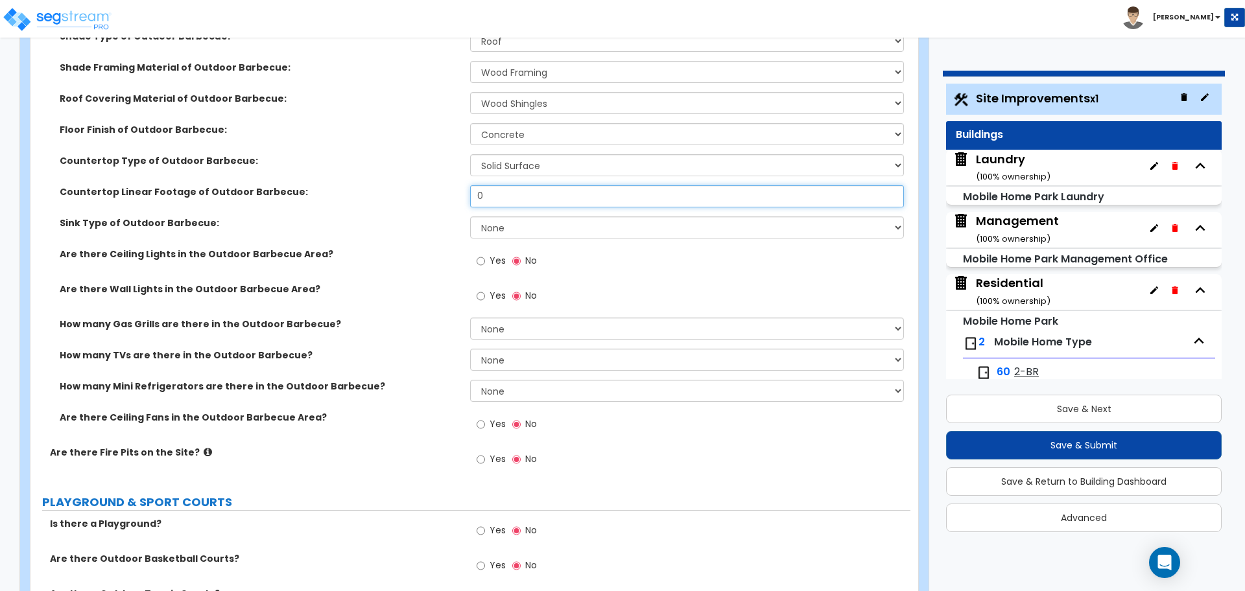
drag, startPoint x: 519, startPoint y: 197, endPoint x: 443, endPoint y: 188, distance: 77.1
click at [444, 189] on div "Countertop Linear Footage of Outdoor Barbecue: 0" at bounding box center [470, 200] width 880 height 31
click at [534, 236] on div "Sink Type of Outdoor Barbecue: None Single Sink Double Sink" at bounding box center [470, 232] width 880 height 31
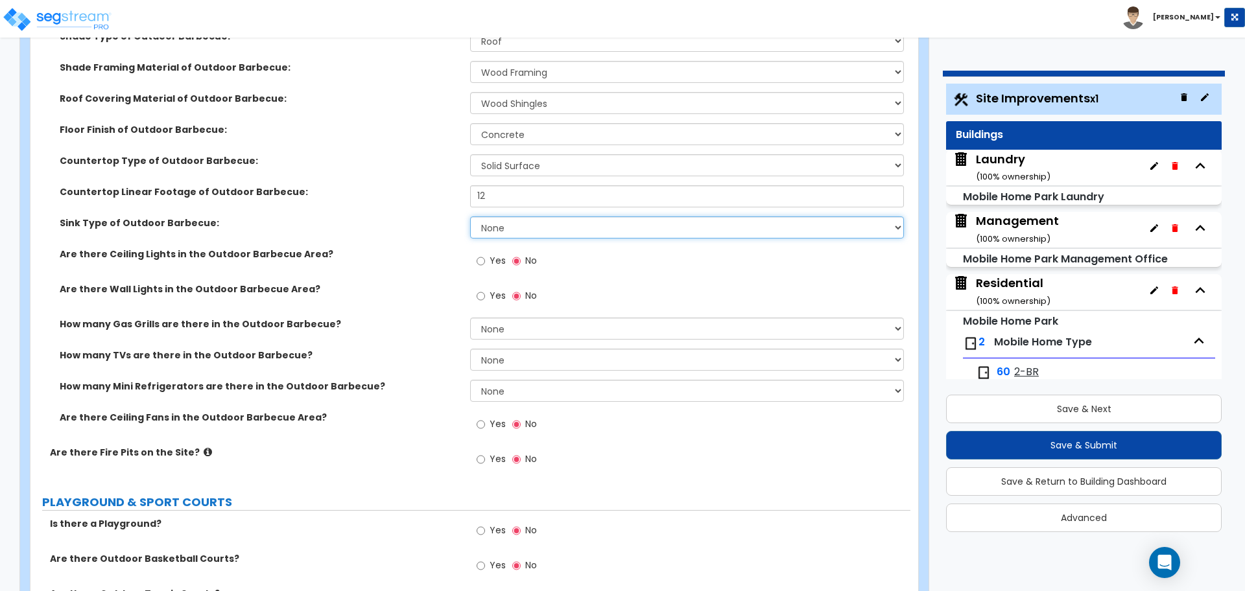
click at [530, 229] on select "None Single Sink Double Sink" at bounding box center [686, 228] width 433 height 22
click at [470, 217] on select "None Single Sink Double Sink" at bounding box center [686, 228] width 433 height 22
click at [510, 223] on select "None Single Sink Double Sink" at bounding box center [686, 228] width 433 height 22
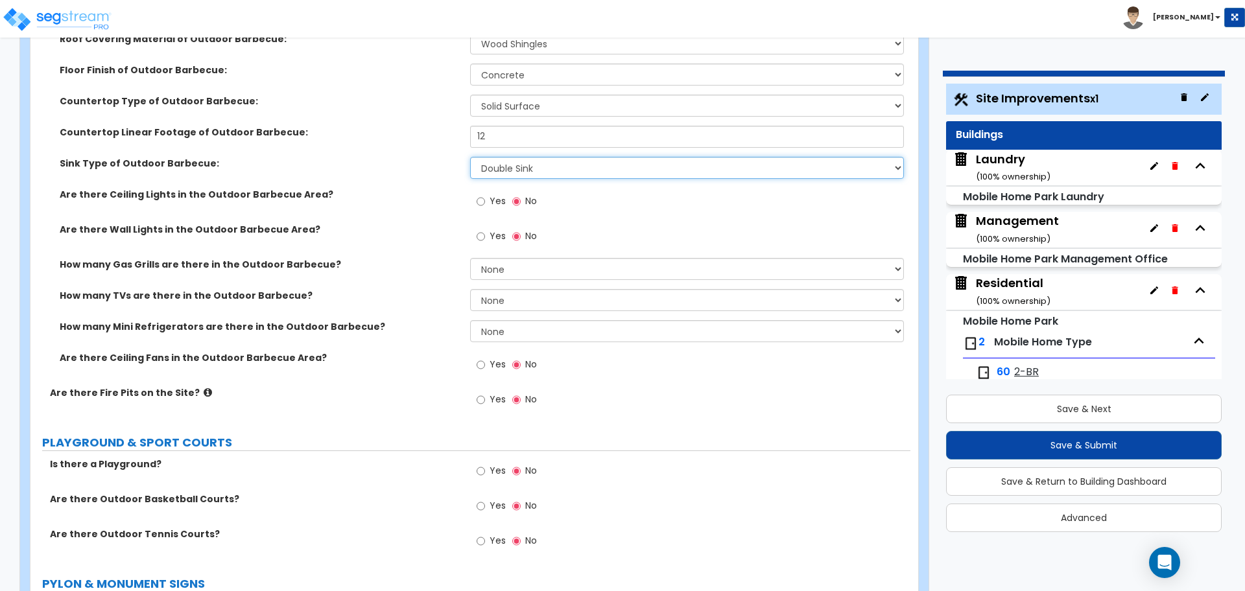
scroll to position [6054, 0]
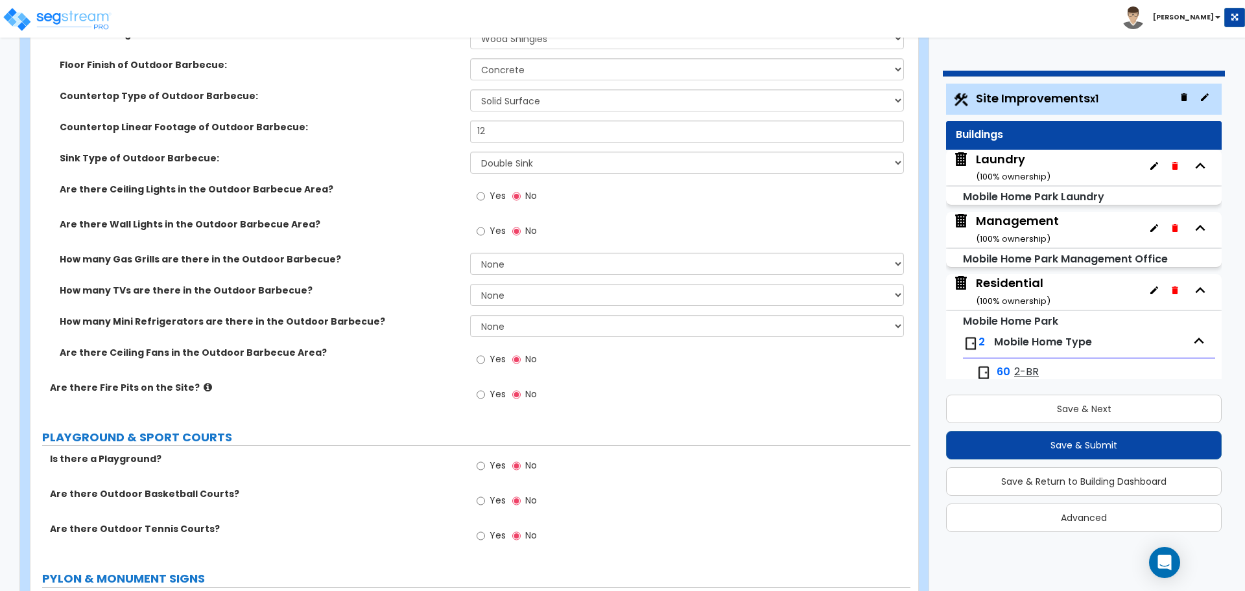
click at [493, 191] on span "Yes" at bounding box center [498, 195] width 16 height 13
click at [485, 191] on input "Yes" at bounding box center [481, 196] width 8 height 14
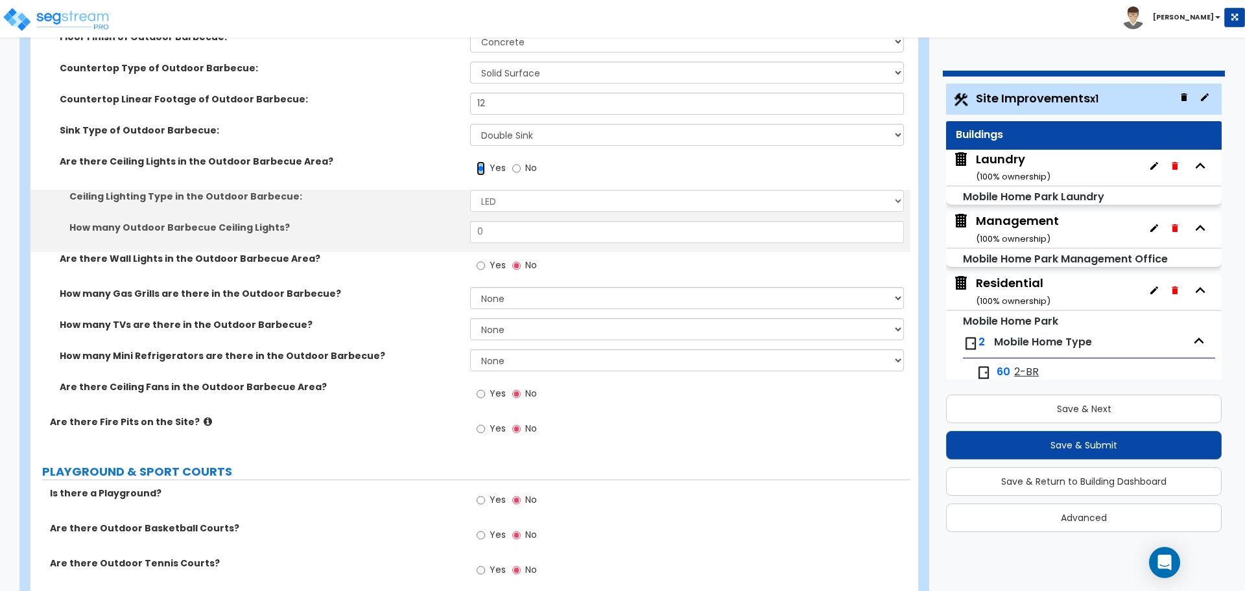
scroll to position [6083, 0]
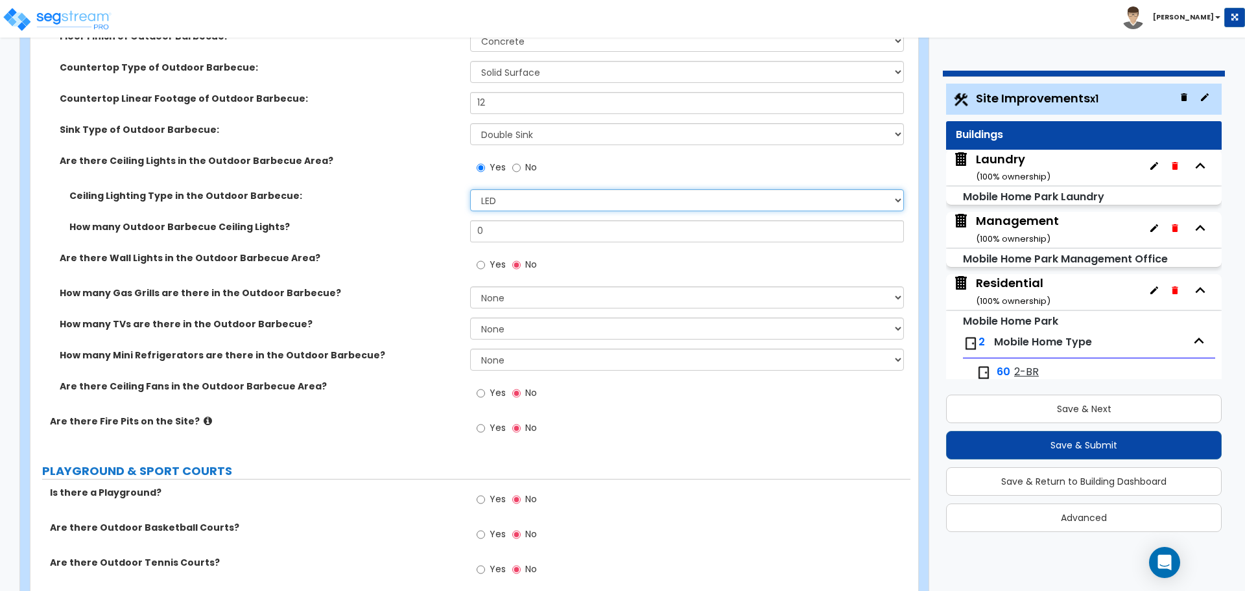
click at [506, 195] on select "LED Incandescent" at bounding box center [686, 200] width 433 height 22
drag, startPoint x: 508, startPoint y: 231, endPoint x: 396, endPoint y: 226, distance: 112.3
click at [398, 226] on div "How many Outdoor Barbecue Ceiling Lights? 0" at bounding box center [470, 235] width 880 height 31
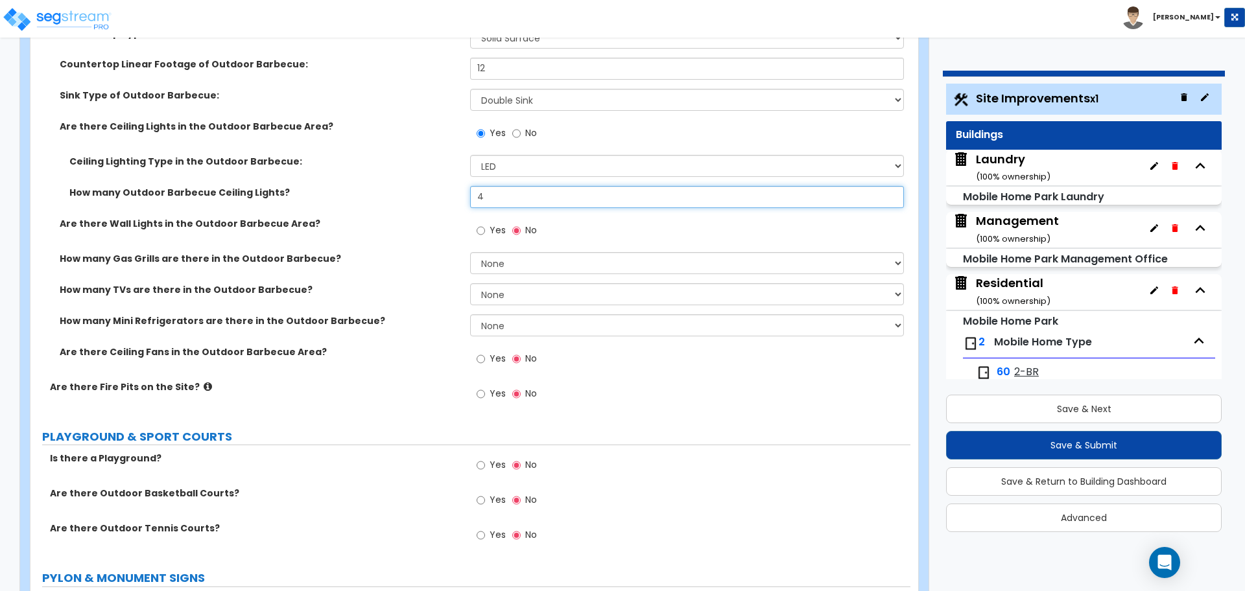
scroll to position [6123, 0]
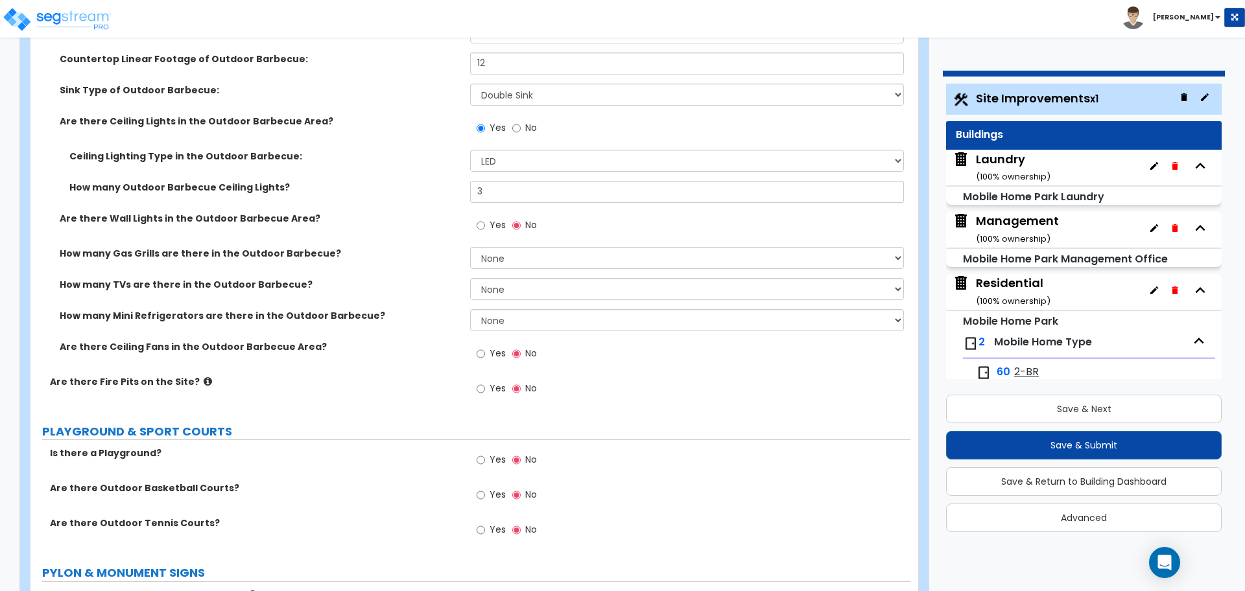
click at [488, 216] on label "Yes" at bounding box center [491, 227] width 29 height 22
click at [485, 219] on input "Yes" at bounding box center [481, 226] width 8 height 14
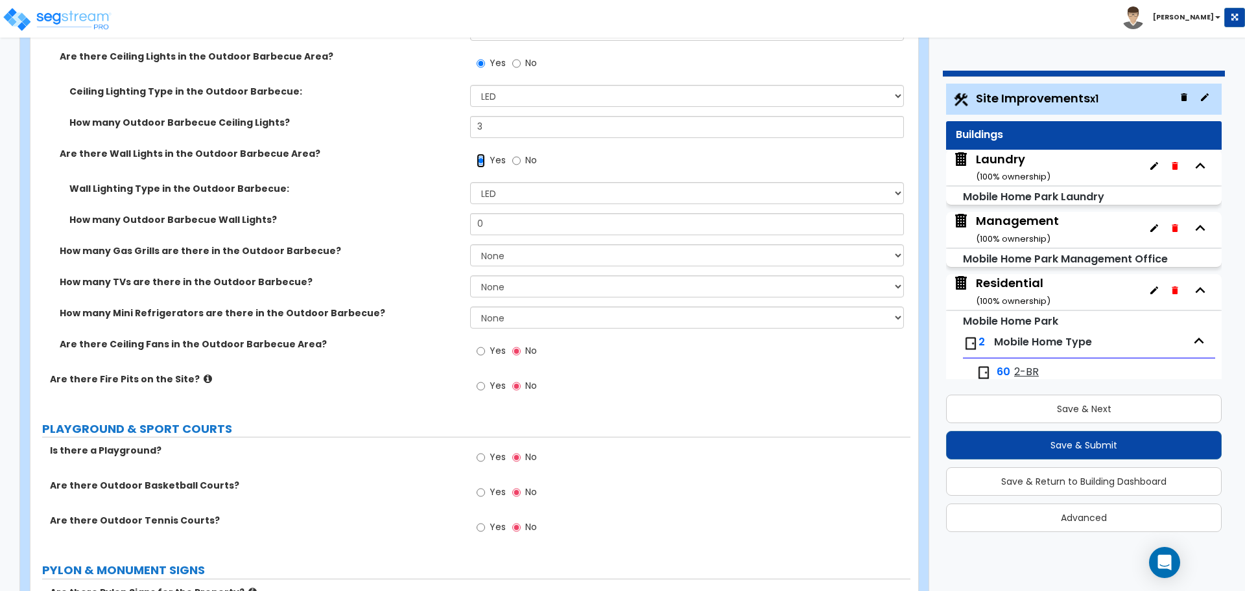
scroll to position [6189, 0]
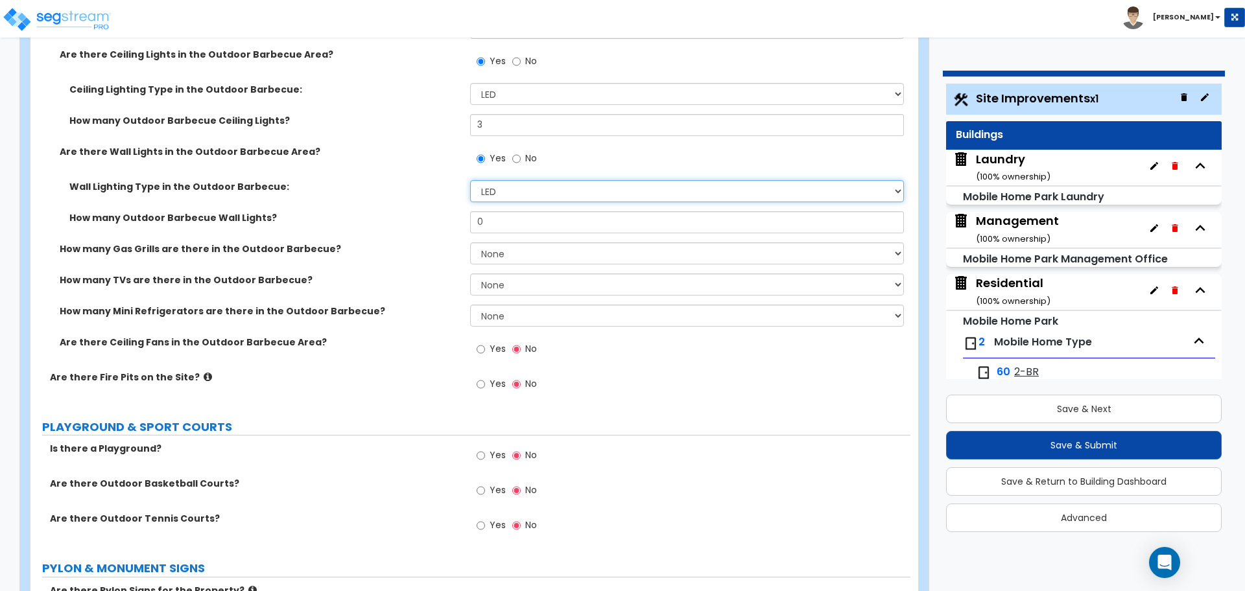
click at [488, 188] on select "LED Incandescent" at bounding box center [686, 191] width 433 height 22
click at [470, 180] on select "LED Incandescent" at bounding box center [686, 191] width 433 height 22
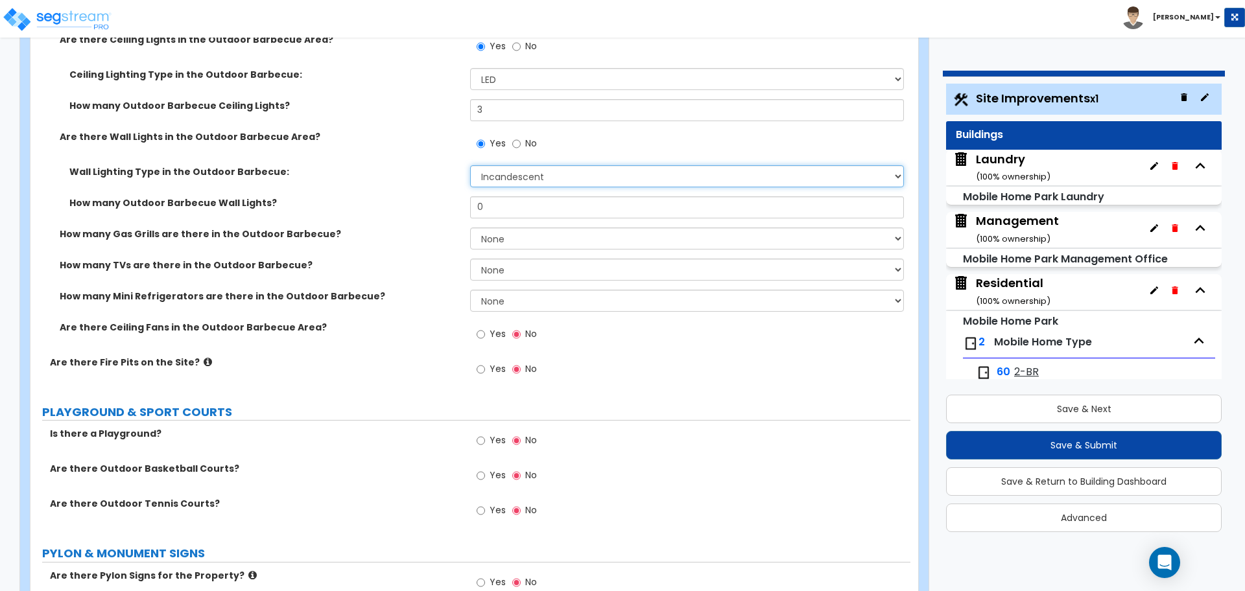
scroll to position [6205, 0]
drag, startPoint x: 500, startPoint y: 206, endPoint x: 417, endPoint y: 200, distance: 83.2
click at [420, 200] on div "How many Outdoor Barbecue Wall Lights? 0" at bounding box center [470, 211] width 880 height 31
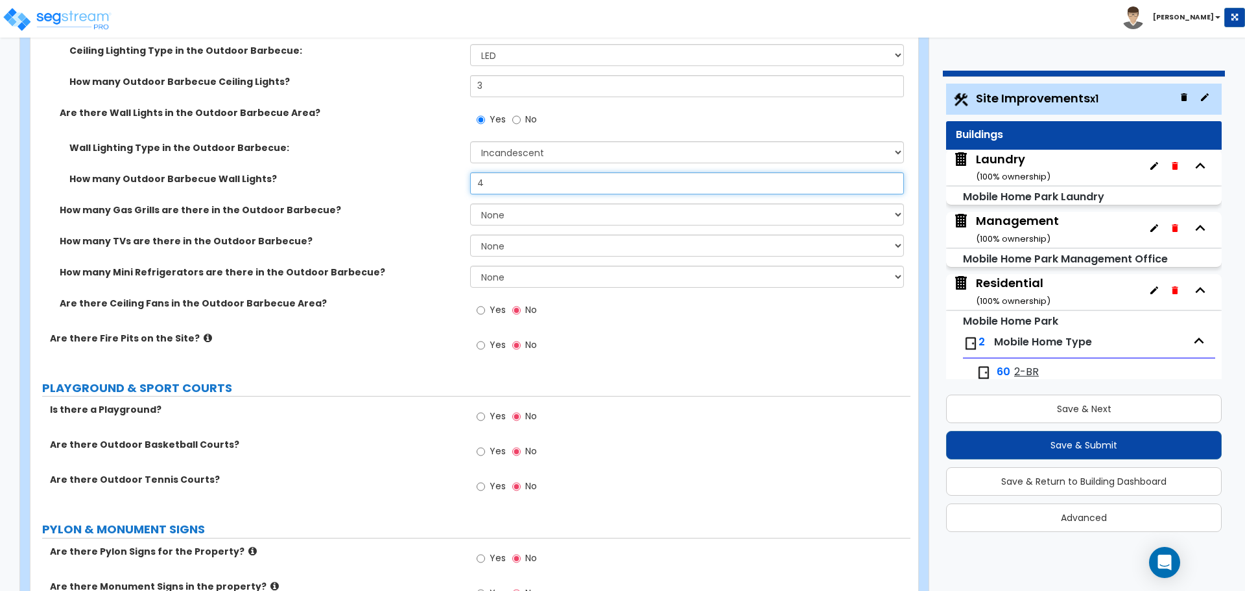
scroll to position [6230, 0]
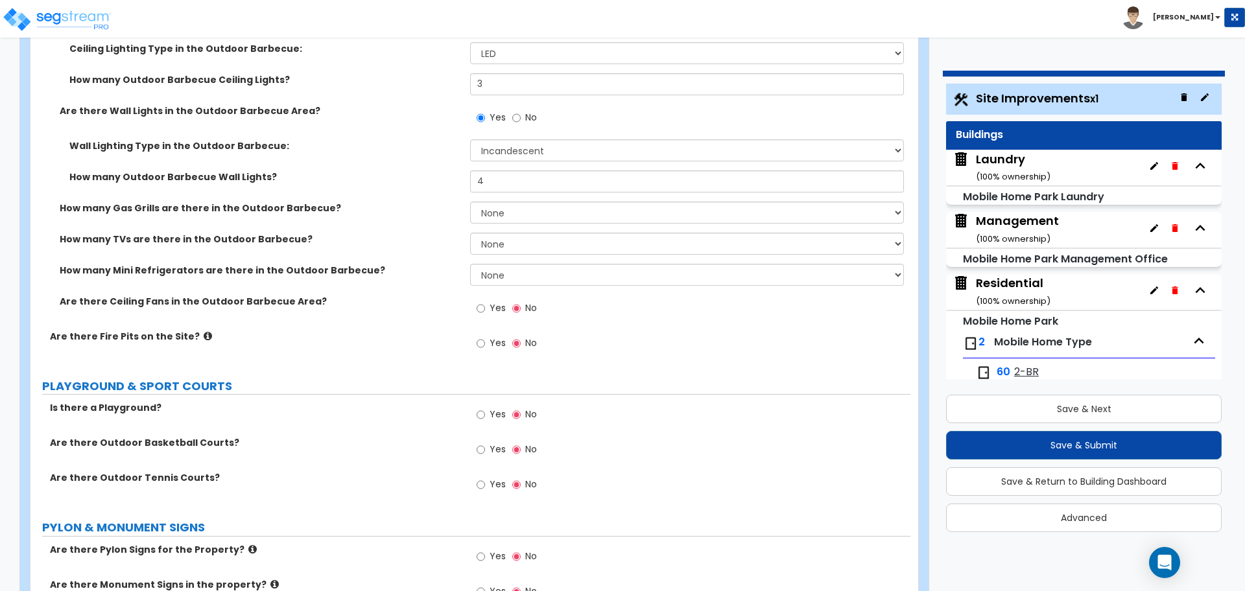
click at [311, 204] on label "How many Gas Grills are there in the Outdoor Barbecue?" at bounding box center [260, 208] width 401 height 13
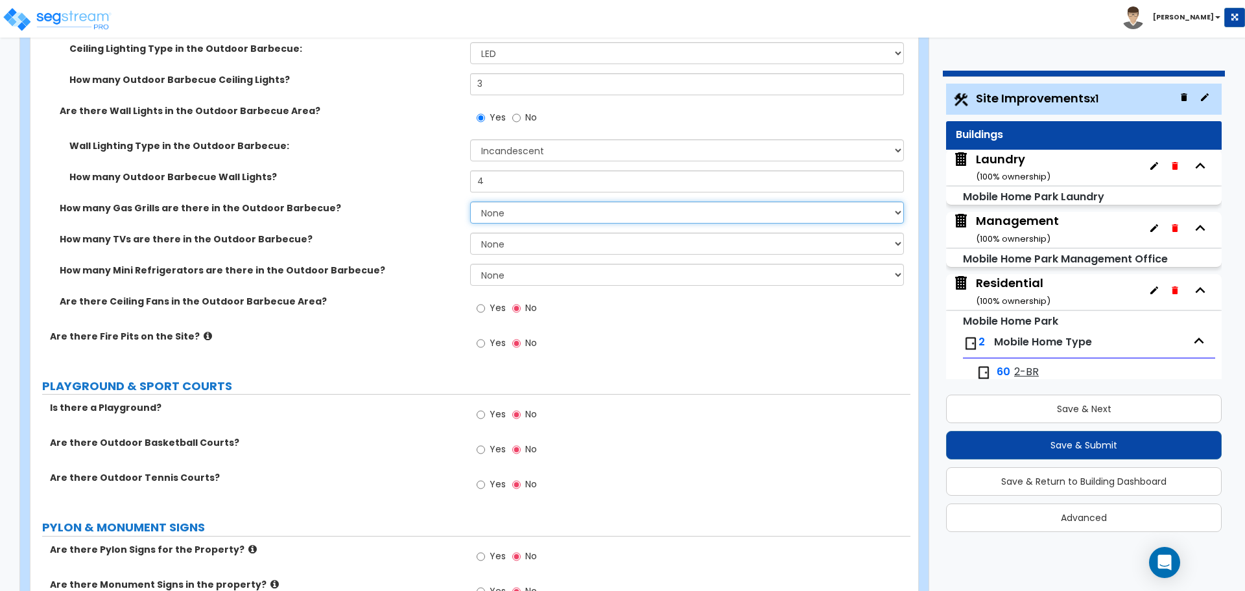
click at [494, 210] on select "None 1 2 3" at bounding box center [686, 213] width 433 height 22
click at [470, 202] on select "None 1 2 3" at bounding box center [686, 213] width 433 height 22
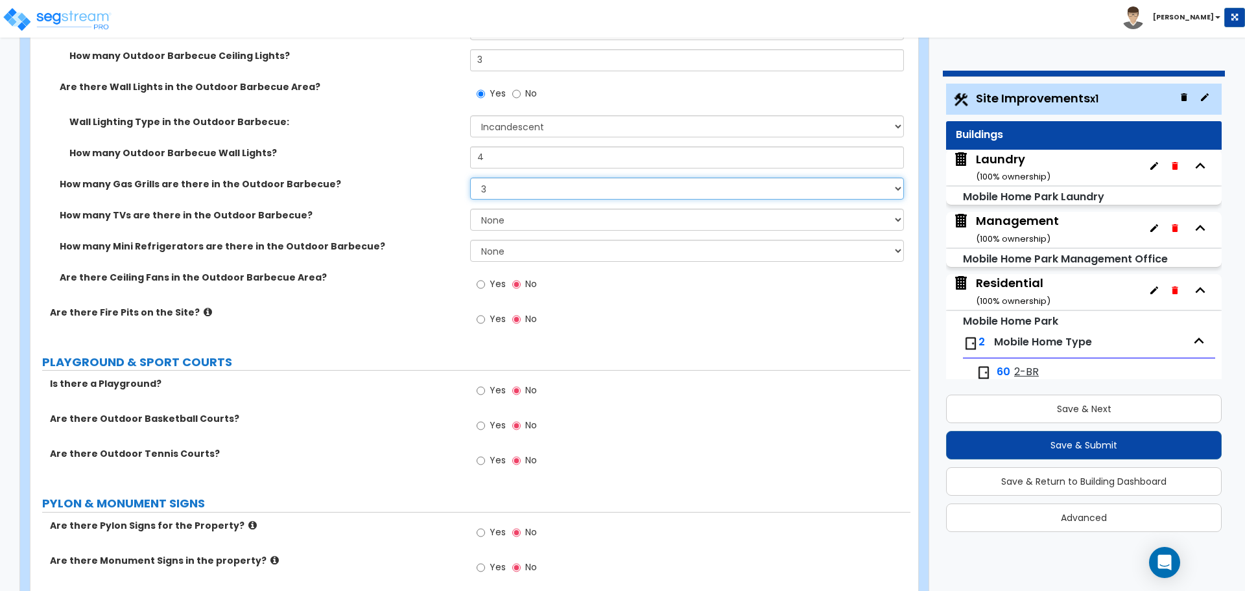
scroll to position [6262, 0]
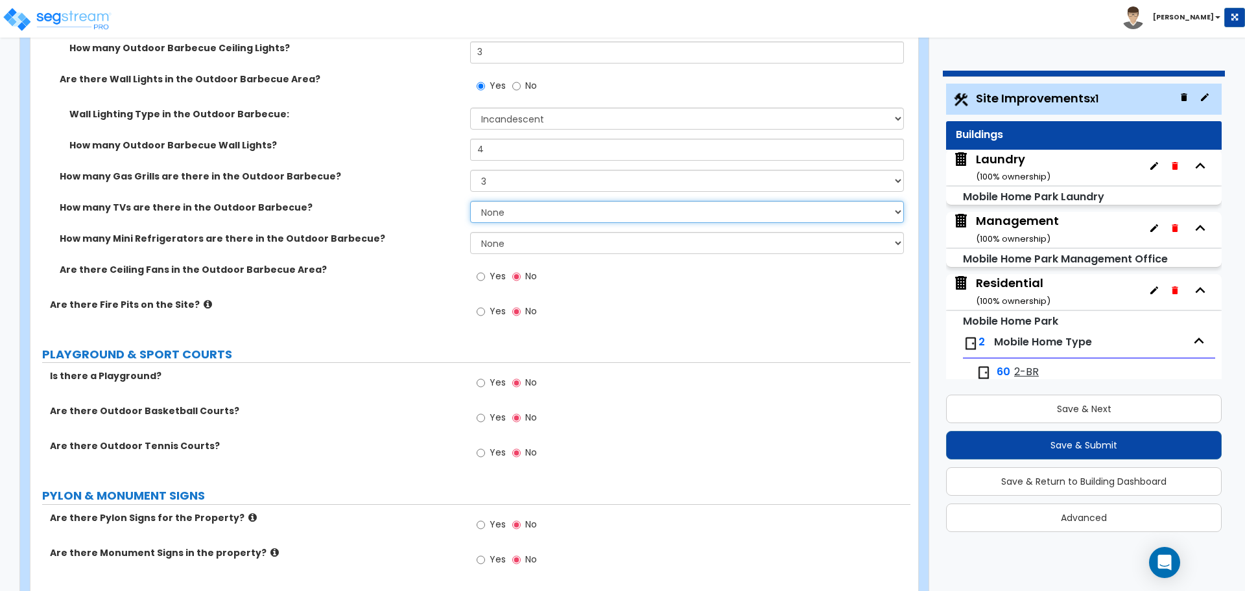
click at [497, 204] on select "None 1 2 3" at bounding box center [686, 212] width 433 height 22
click at [470, 201] on select "None 1 2 3" at bounding box center [686, 212] width 433 height 22
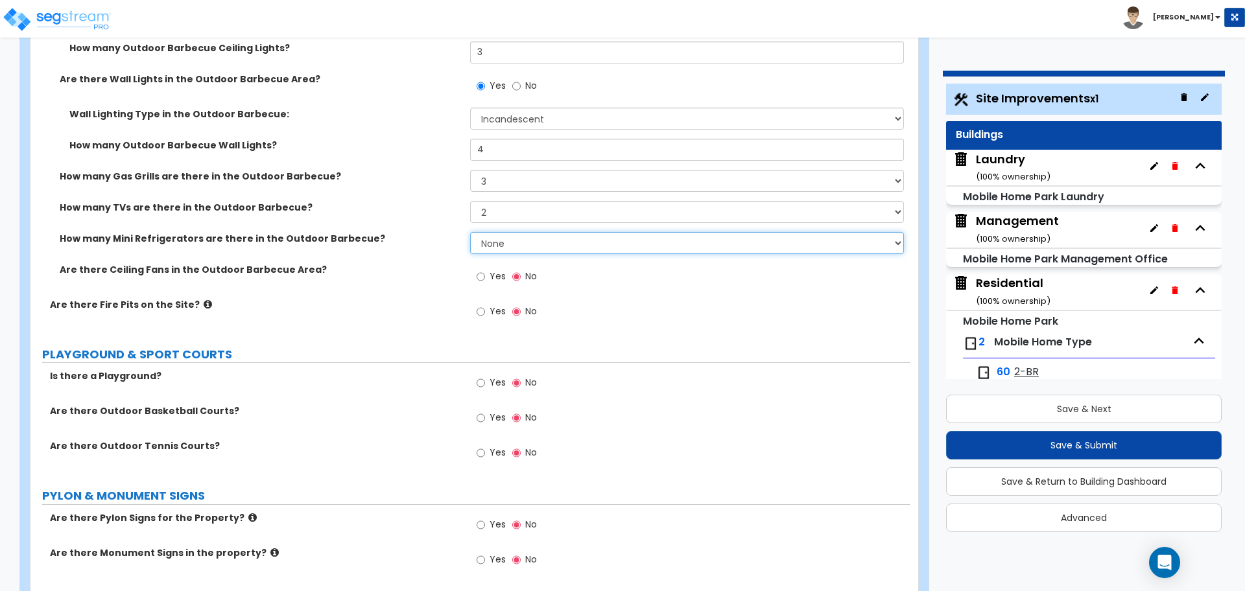
click at [500, 241] on select "None 1 2 3" at bounding box center [686, 243] width 433 height 22
click at [470, 232] on select "None 1 2 3" at bounding box center [686, 243] width 433 height 22
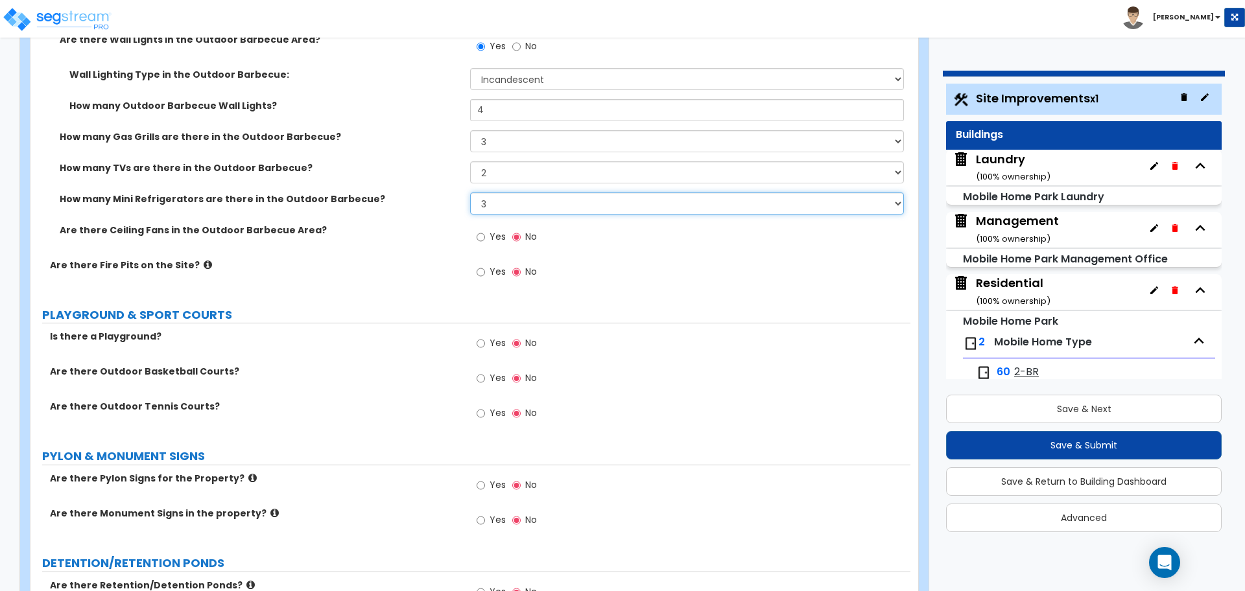
scroll to position [6303, 0]
click at [511, 237] on div "Yes No" at bounding box center [506, 237] width 73 height 30
click at [501, 233] on span "Yes" at bounding box center [498, 235] width 16 height 13
click at [485, 233] on input "Yes" at bounding box center [481, 236] width 8 height 14
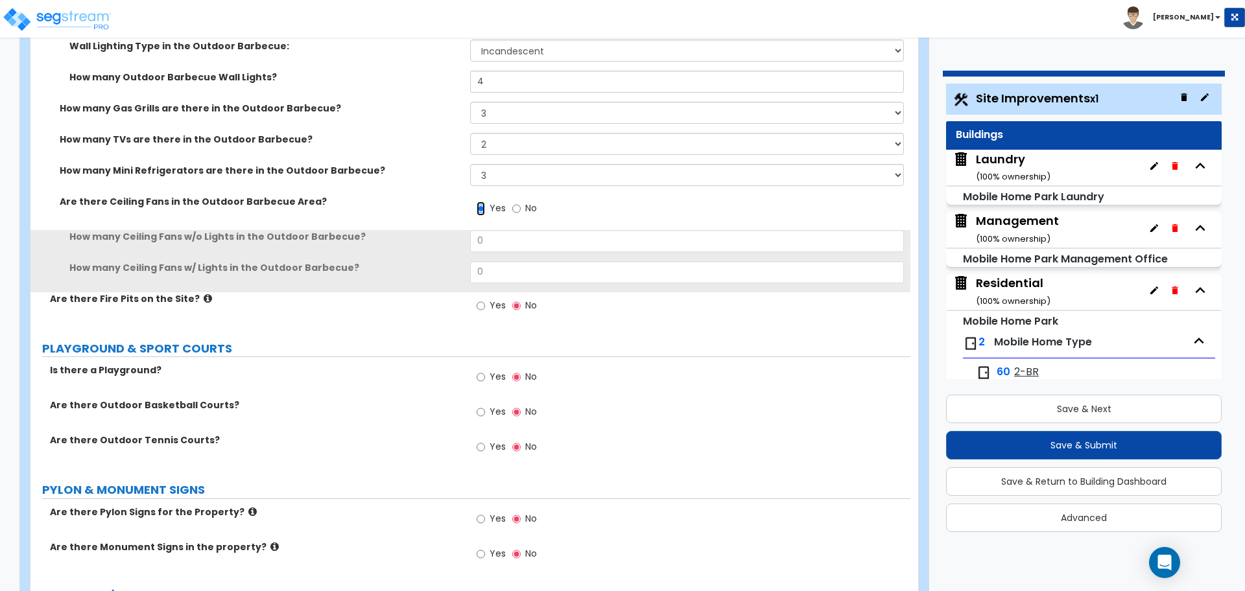
scroll to position [6338, 0]
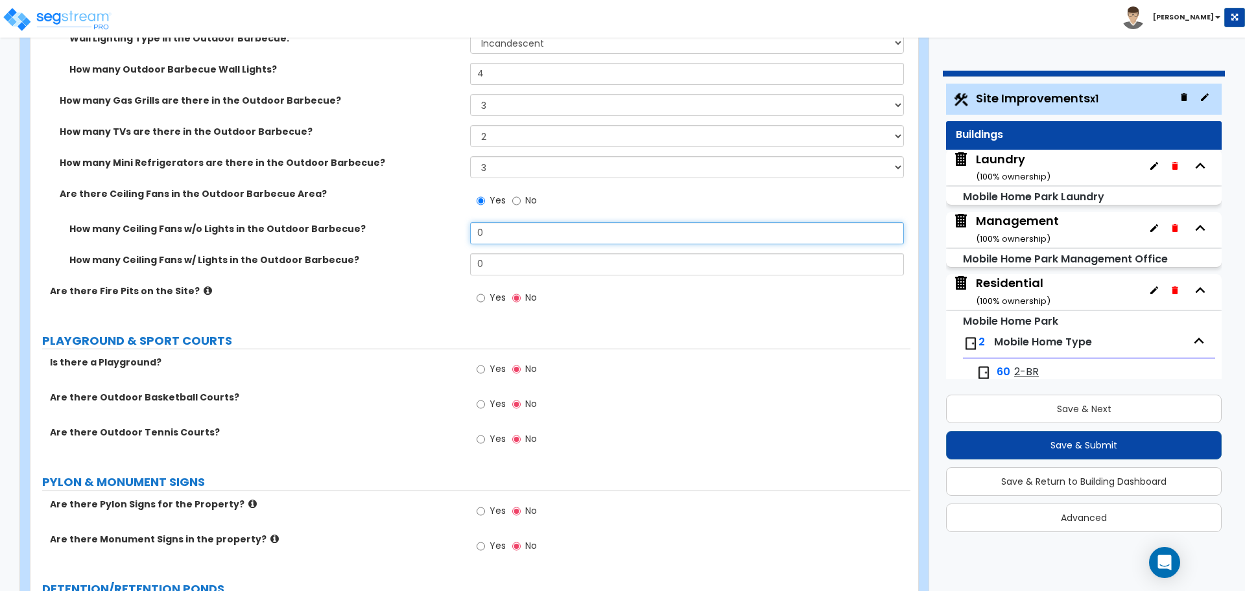
drag, startPoint x: 510, startPoint y: 231, endPoint x: 410, endPoint y: 219, distance: 100.6
click at [412, 222] on div "How many Ceiling Fans w/o Lights in the Outdoor Barbecue? 0" at bounding box center [470, 237] width 880 height 31
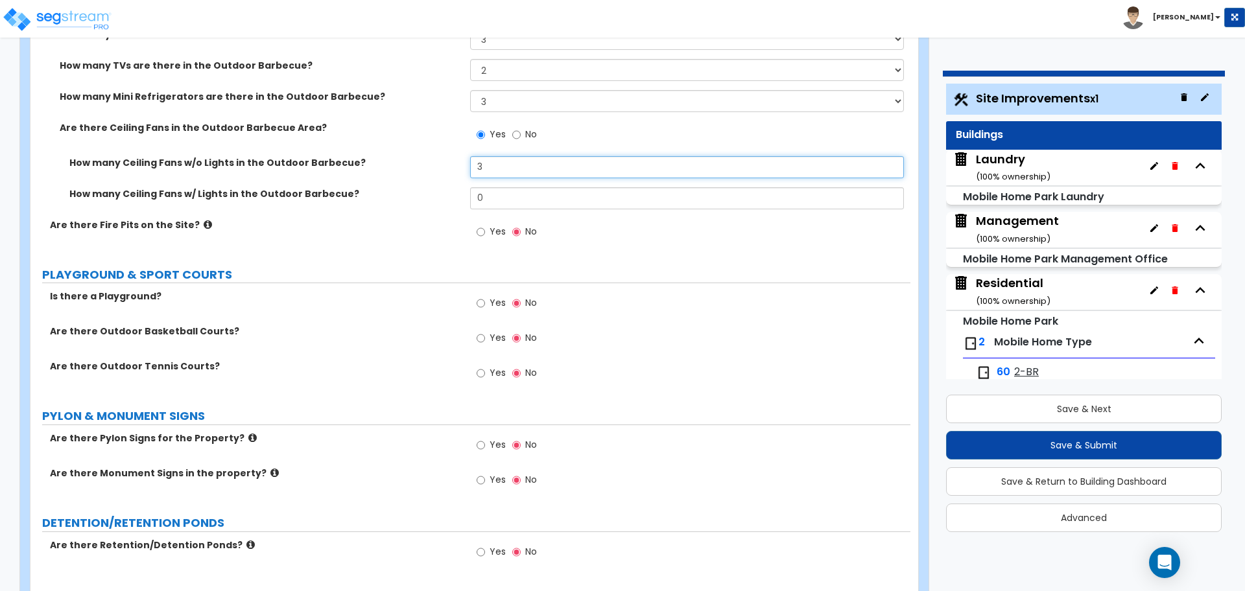
scroll to position [6405, 0]
click at [488, 232] on label "Yes" at bounding box center [491, 232] width 29 height 22
click at [485, 232] on input "Yes" at bounding box center [481, 231] width 8 height 14
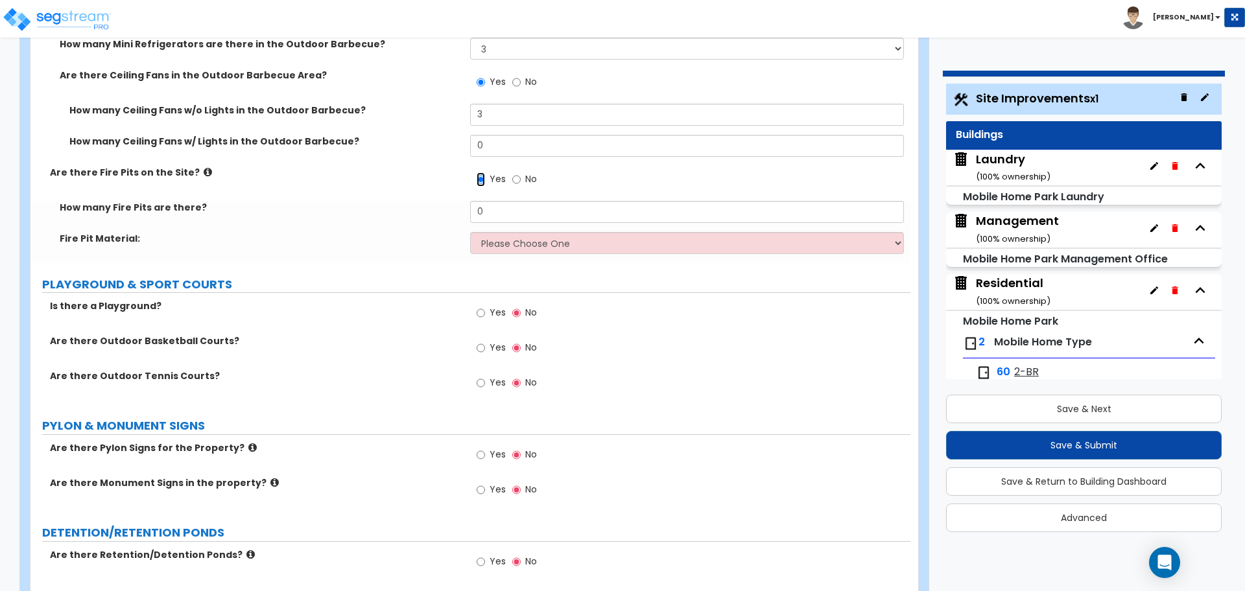
scroll to position [6460, 0]
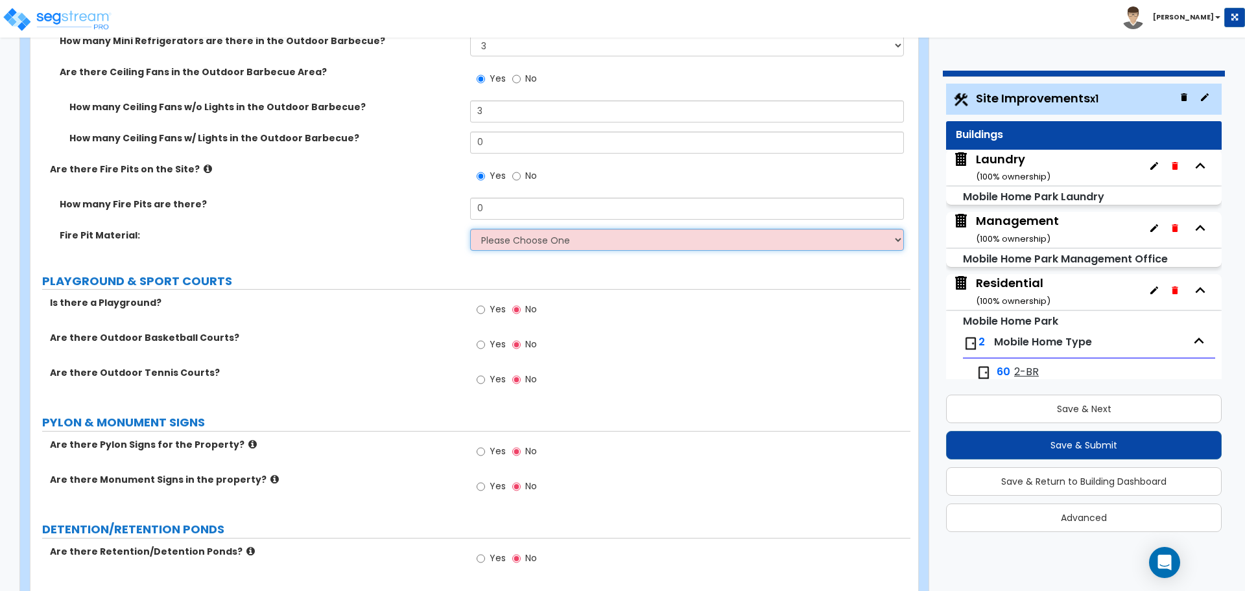
click at [532, 241] on select "Please Choose One Concrete Block Brick Stone" at bounding box center [686, 240] width 433 height 22
click at [470, 229] on select "Please Choose One Concrete Block Brick Stone" at bounding box center [686, 240] width 433 height 22
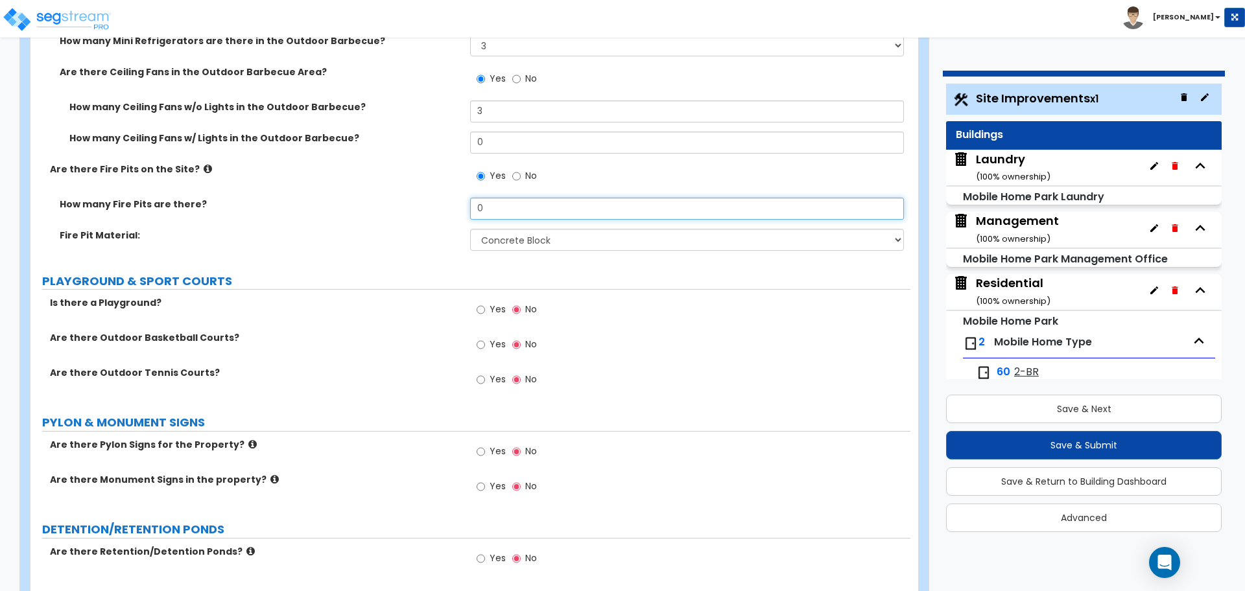
drag, startPoint x: 511, startPoint y: 210, endPoint x: 437, endPoint y: 195, distance: 75.5
click at [438, 198] on div "How many Fire Pits are there? 0" at bounding box center [470, 213] width 880 height 31
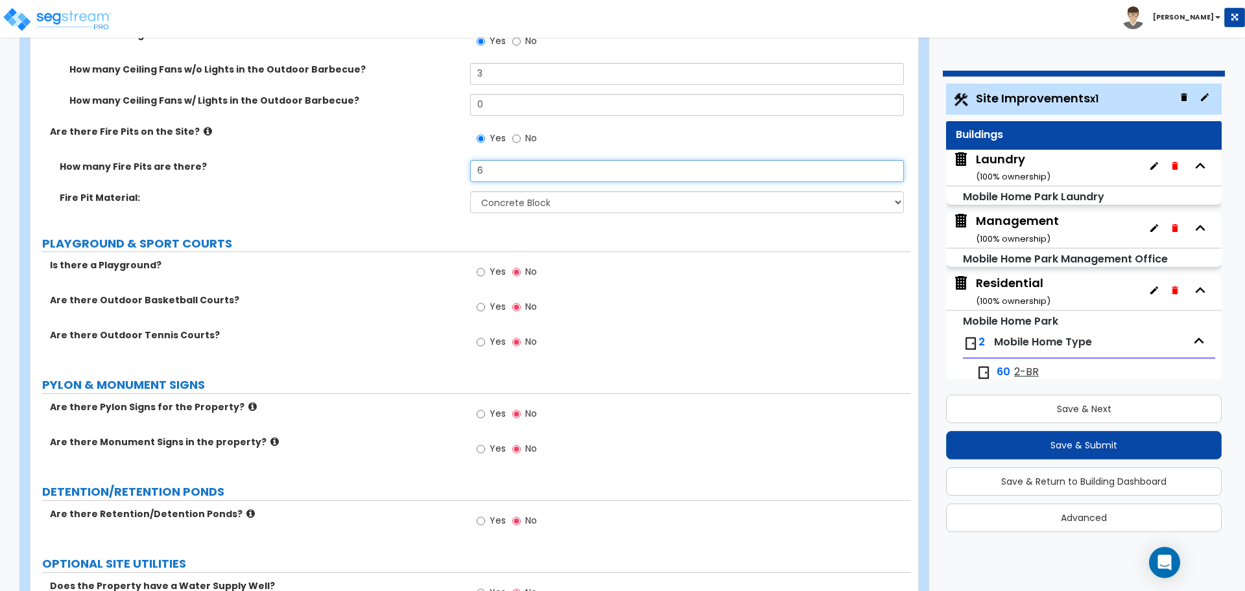
scroll to position [6498, 0]
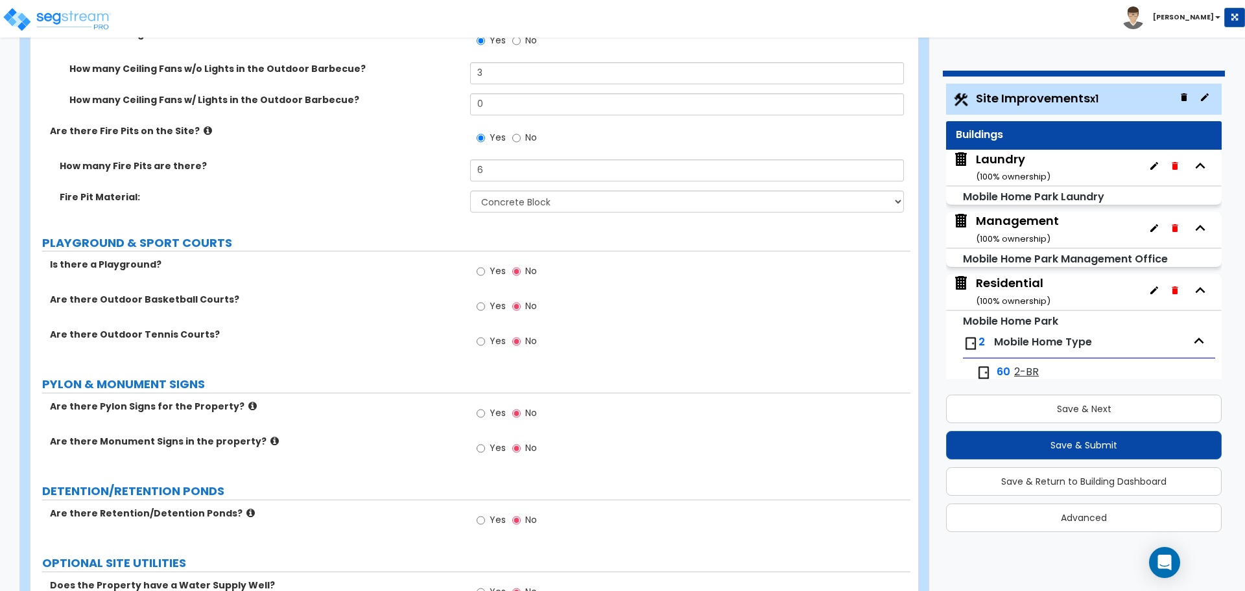
click at [204, 126] on icon at bounding box center [208, 131] width 8 height 10
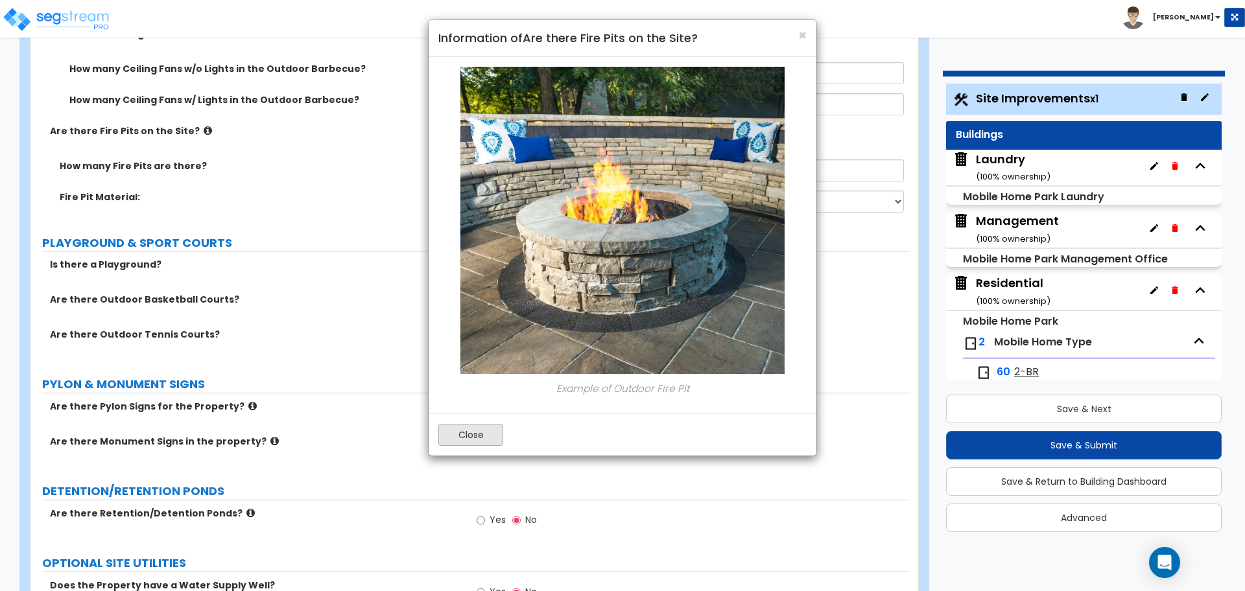
drag, startPoint x: 482, startPoint y: 435, endPoint x: 479, endPoint y: 422, distance: 13.4
click at [482, 436] on button "Close" at bounding box center [470, 435] width 65 height 22
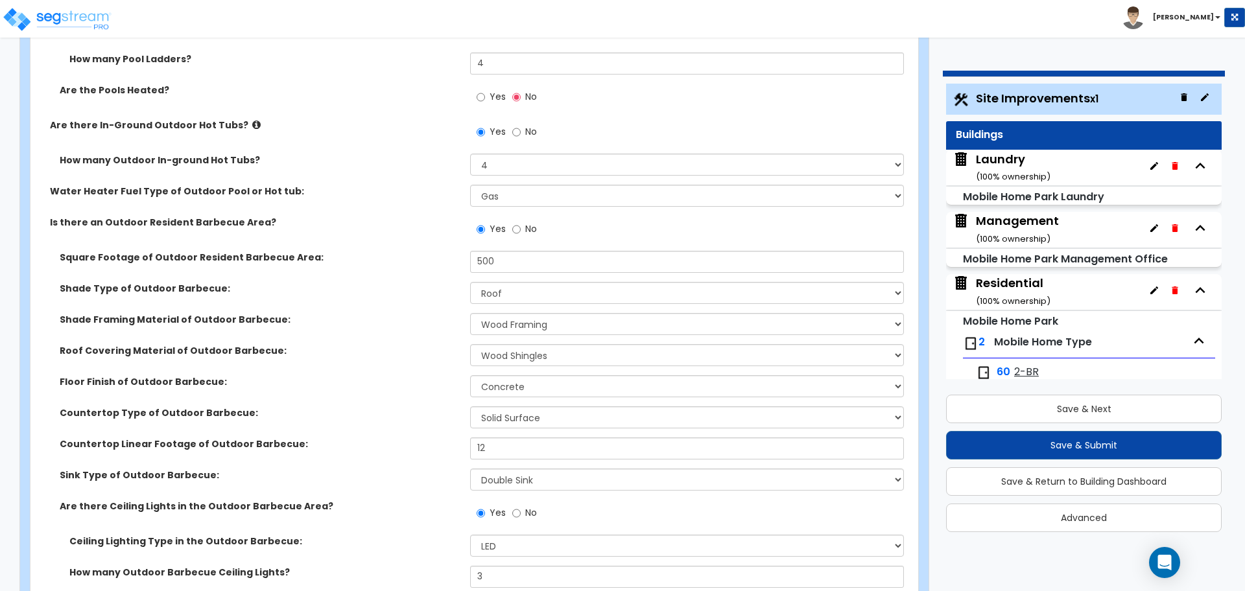
scroll to position [5726, 0]
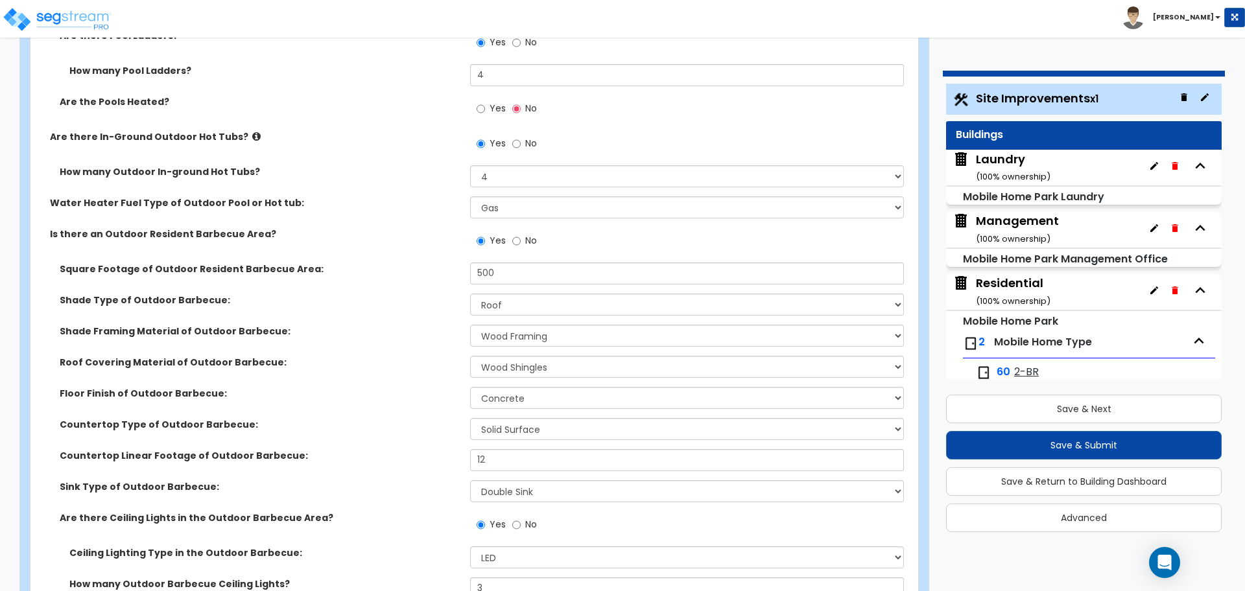
click at [252, 132] on icon at bounding box center [256, 137] width 8 height 10
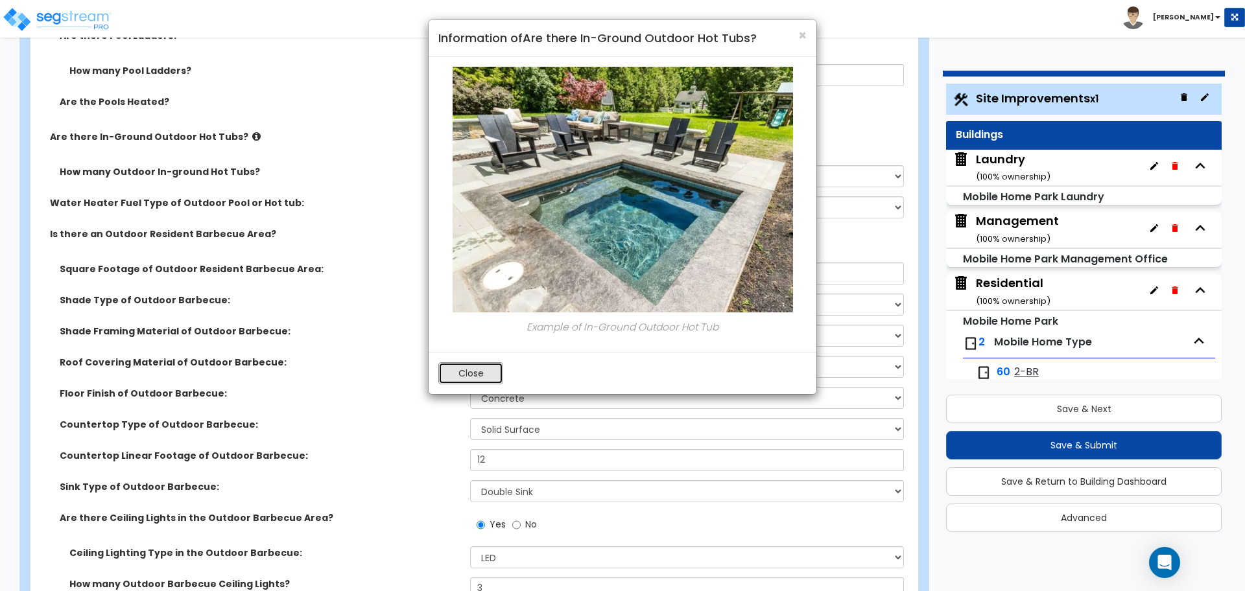
click at [491, 369] on button "Close" at bounding box center [470, 373] width 65 height 22
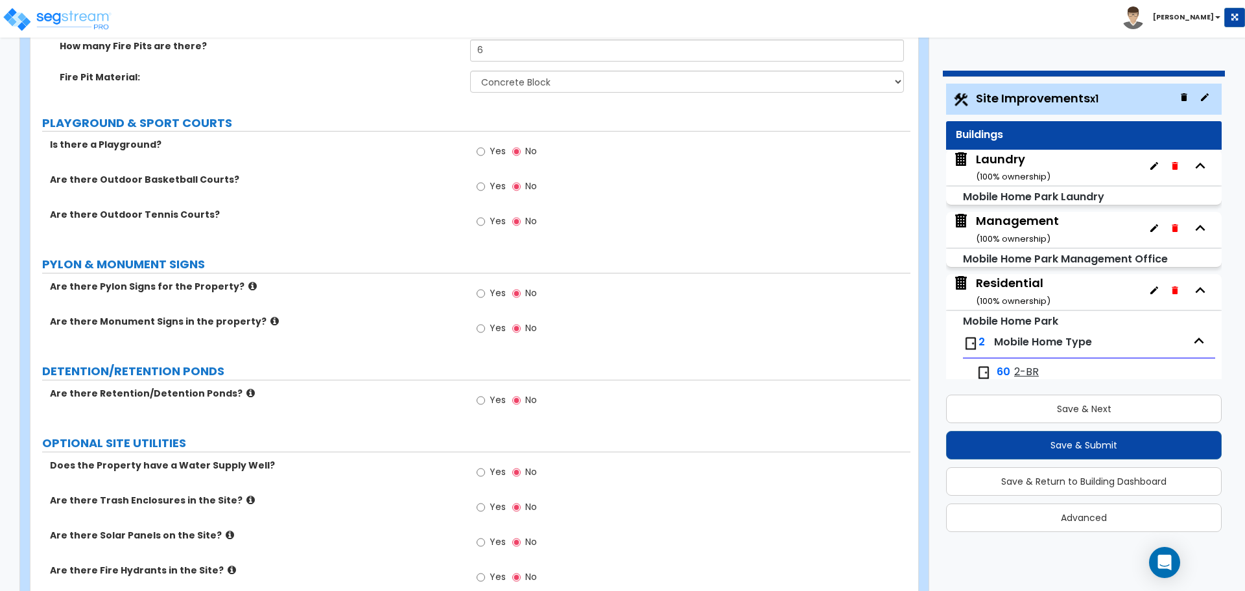
scroll to position [6623, 0]
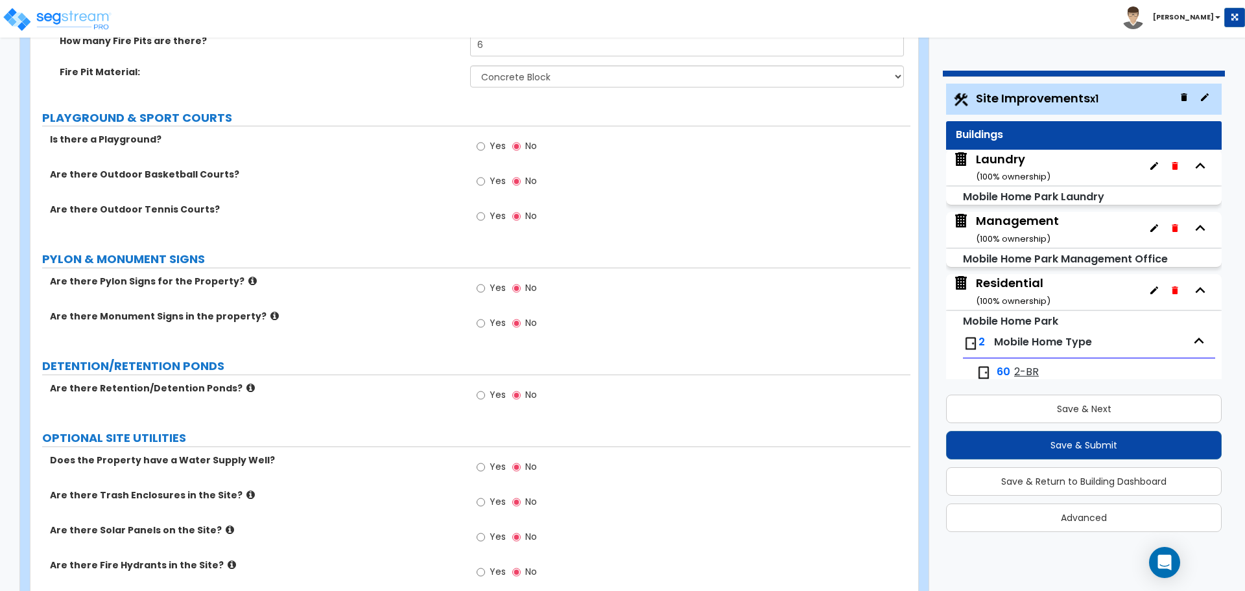
click at [490, 140] on span "Yes" at bounding box center [498, 145] width 16 height 13
click at [485, 140] on input "Yes" at bounding box center [481, 146] width 8 height 14
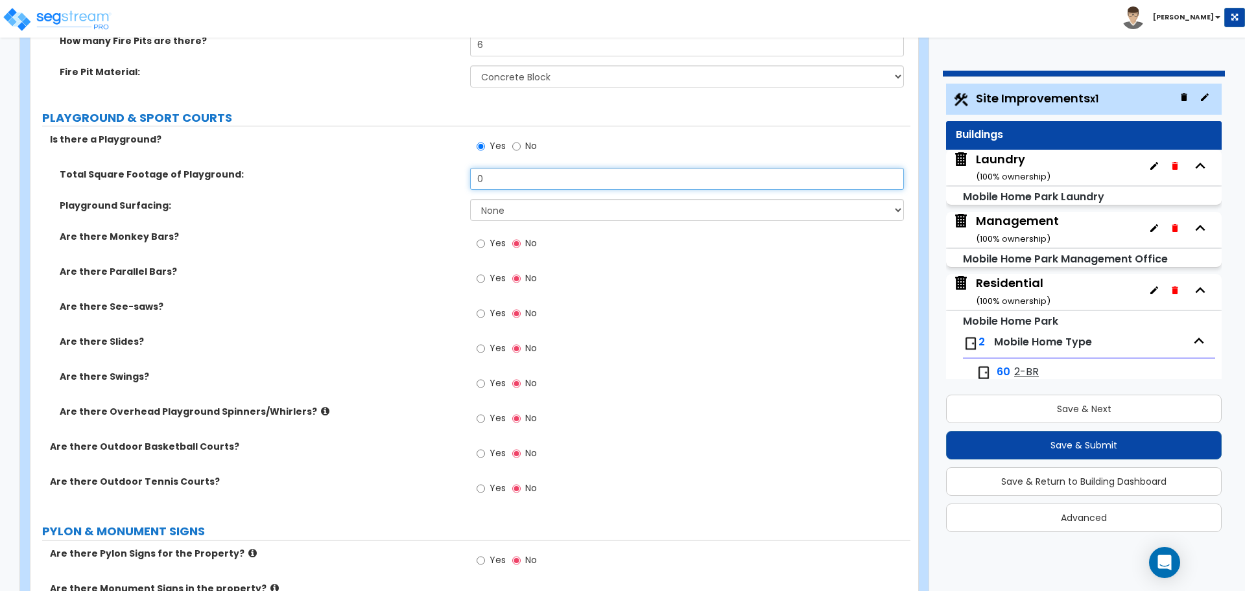
drag, startPoint x: 508, startPoint y: 177, endPoint x: 403, endPoint y: 161, distance: 106.2
click at [408, 161] on div "Is there a Playground? Yes No Total Square Footage of Playground: 0 Playground …" at bounding box center [470, 321] width 860 height 377
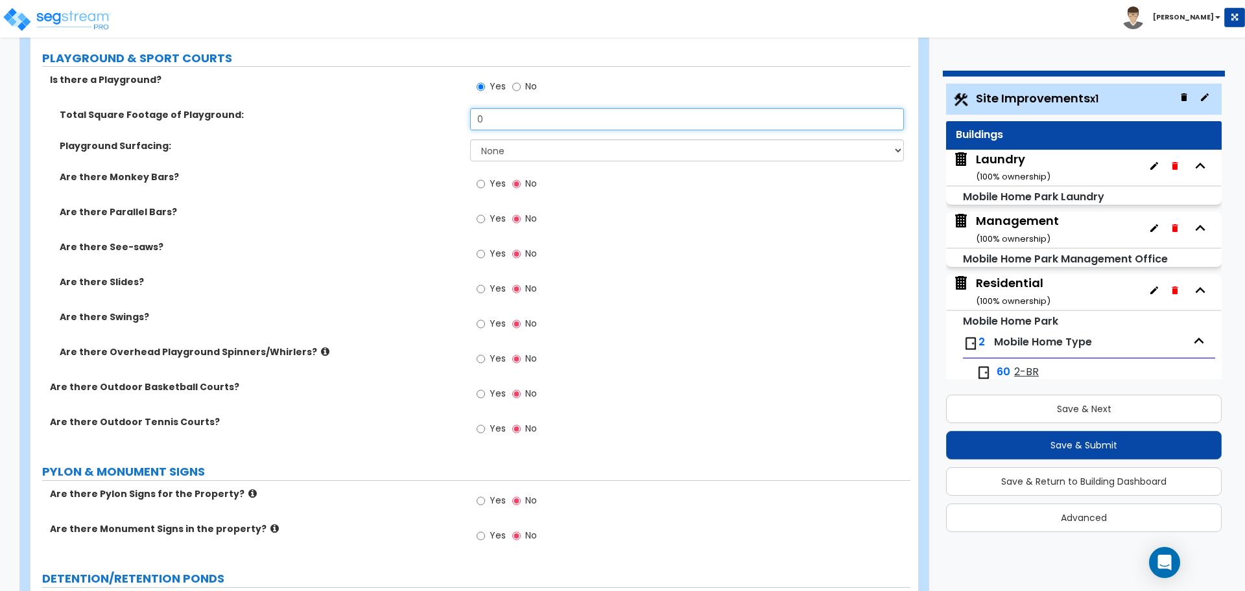
scroll to position [6669, 0]
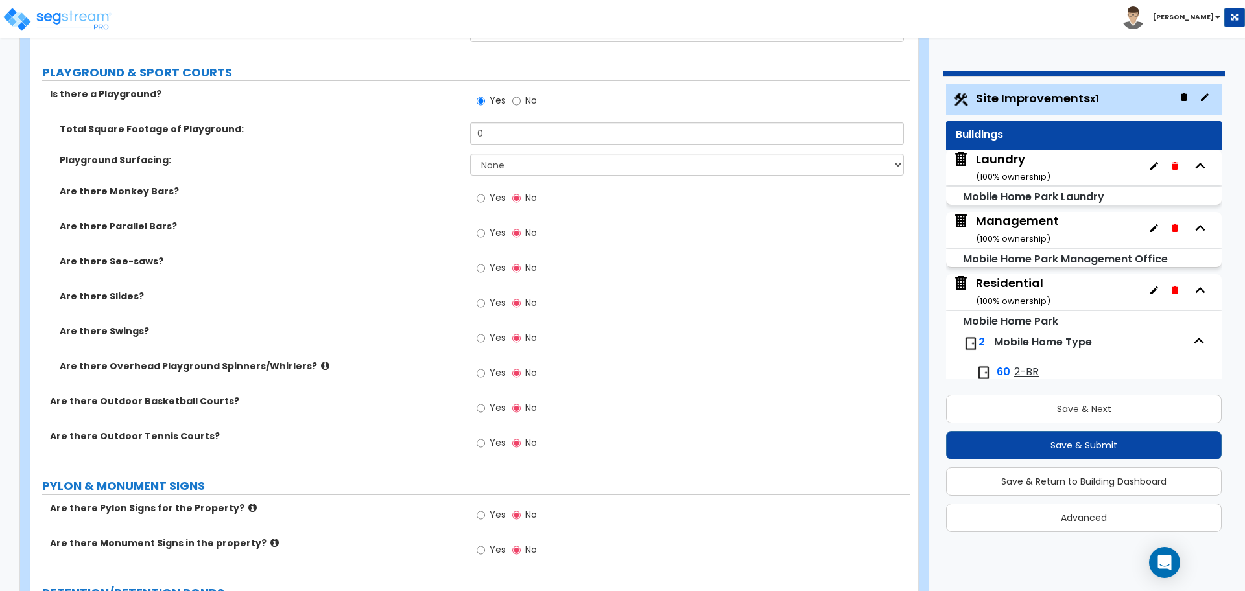
click at [560, 148] on div "Total Square Footage of Playground: 0" at bounding box center [470, 138] width 880 height 31
click at [556, 164] on select "None Rubber Mulch" at bounding box center [686, 165] width 433 height 22
click at [470, 154] on select "None Rubber Mulch" at bounding box center [686, 165] width 433 height 22
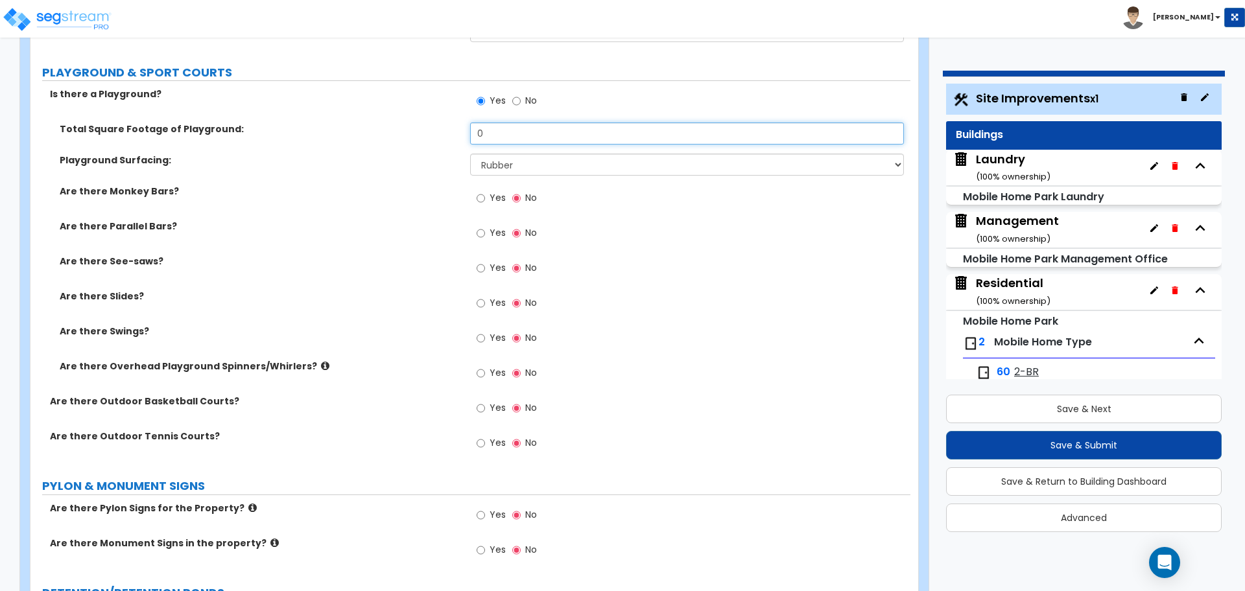
drag, startPoint x: 488, startPoint y: 134, endPoint x: 471, endPoint y: 133, distance: 17.6
click at [471, 133] on input "0" at bounding box center [686, 134] width 433 height 22
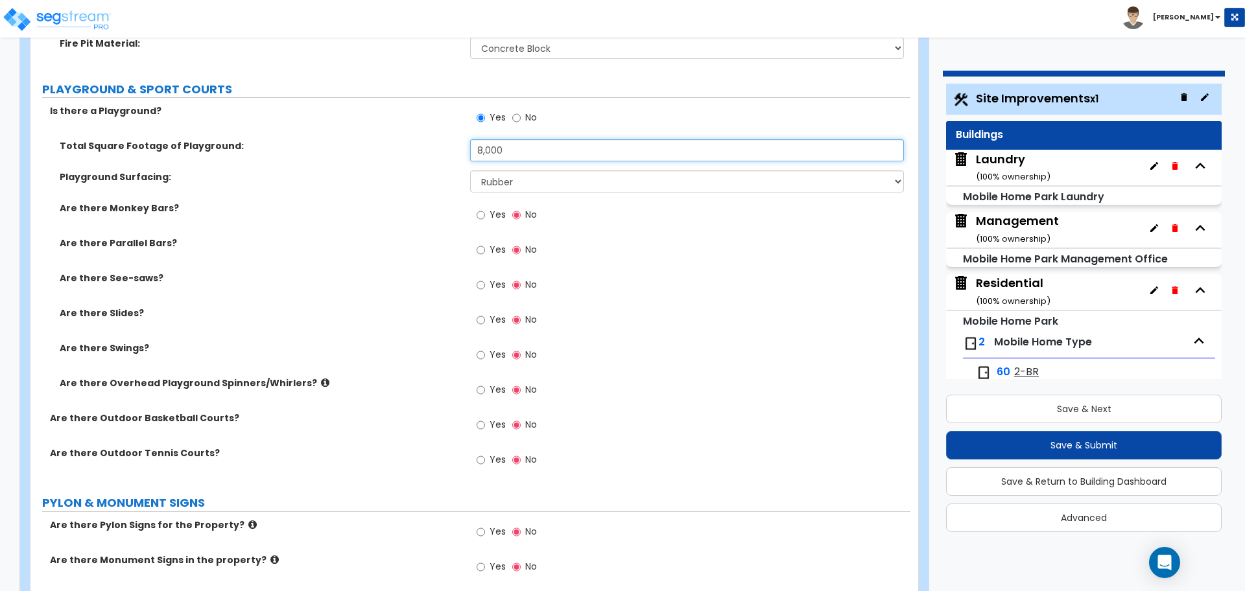
scroll to position [6644, 0]
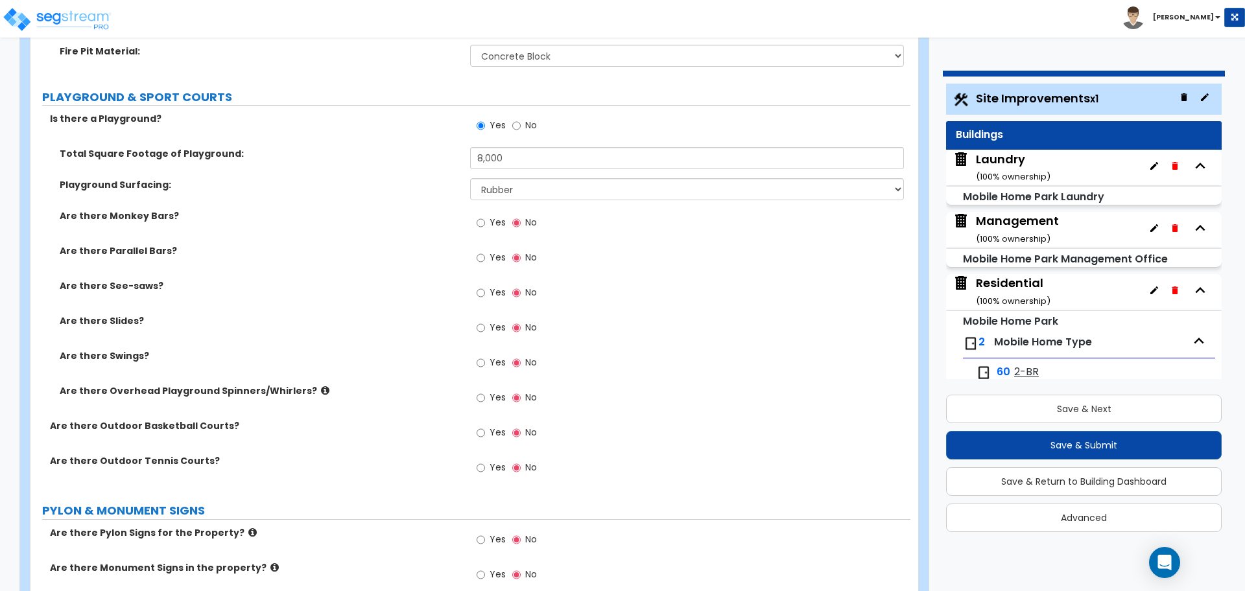
click at [495, 228] on label "Yes" at bounding box center [491, 224] width 29 height 22
click at [485, 228] on input "Yes" at bounding box center [481, 223] width 8 height 14
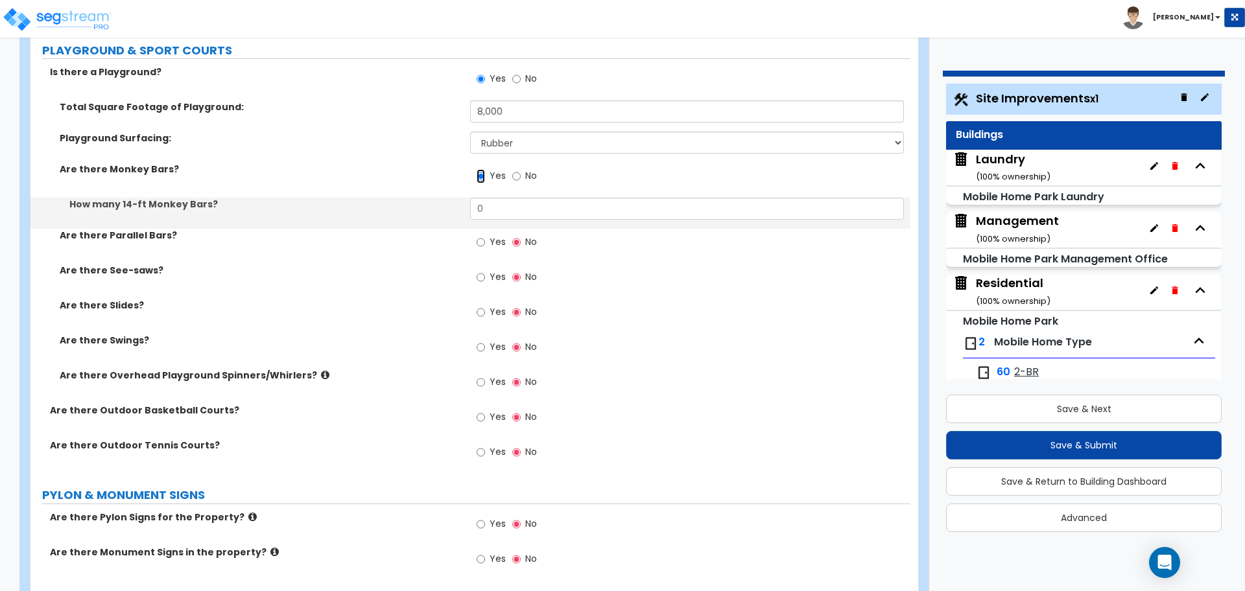
scroll to position [6692, 0]
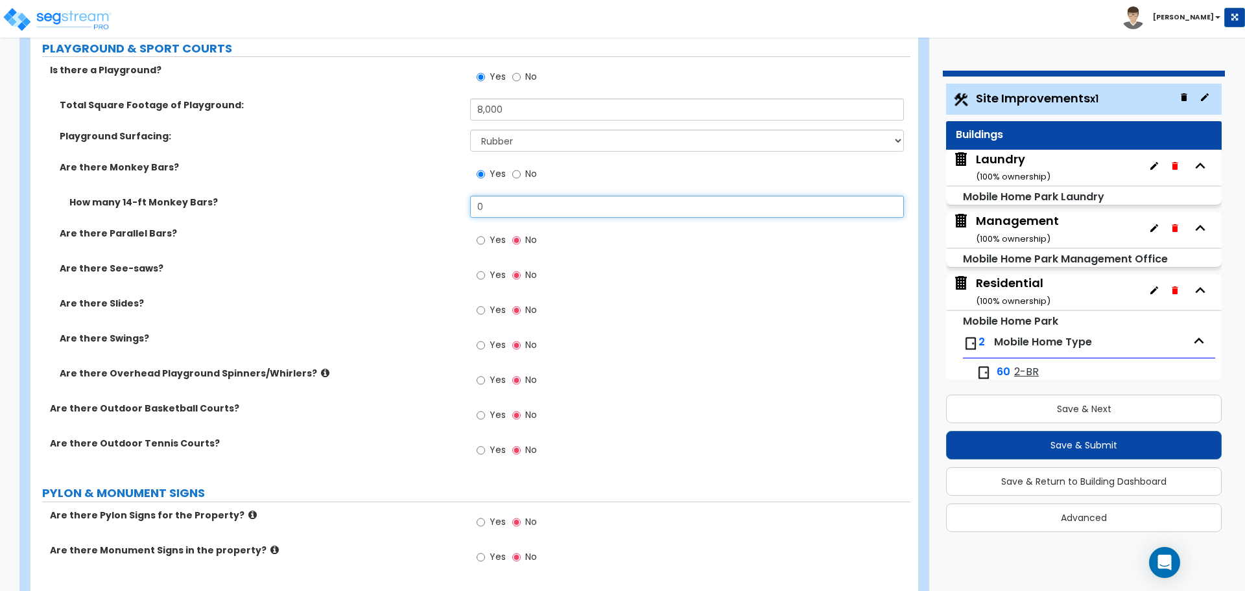
drag, startPoint x: 502, startPoint y: 207, endPoint x: 436, endPoint y: 200, distance: 66.0
click at [436, 200] on div "How many 14-ft Monkey Bars? 0" at bounding box center [470, 211] width 880 height 31
click at [494, 236] on span "Yes" at bounding box center [498, 239] width 16 height 13
click at [485, 236] on input "Yes" at bounding box center [481, 240] width 8 height 14
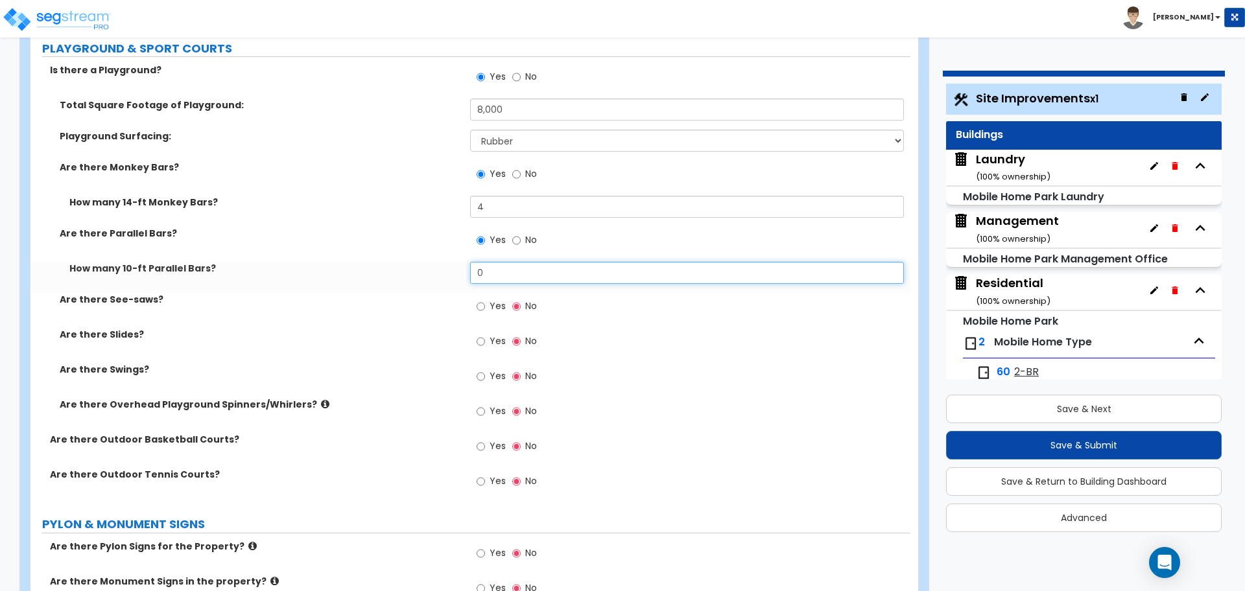
drag, startPoint x: 508, startPoint y: 269, endPoint x: 452, endPoint y: 267, distance: 56.5
click at [454, 266] on div "How many 10-ft Parallel Bars? 0" at bounding box center [470, 277] width 880 height 31
click at [495, 311] on label "Yes" at bounding box center [491, 308] width 29 height 22
click at [485, 311] on input "Yes" at bounding box center [481, 307] width 8 height 14
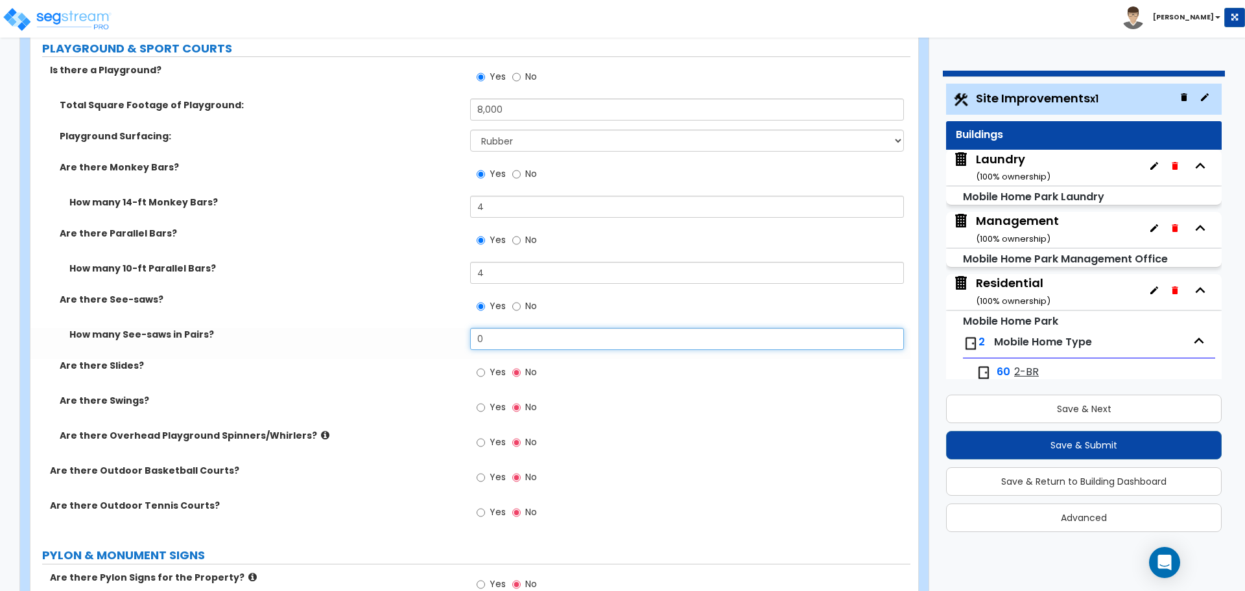
drag, startPoint x: 504, startPoint y: 331, endPoint x: 429, endPoint y: 324, distance: 76.3
click at [429, 323] on div "Total Square Footage of Playground: 8,000 Playground Surfacing: None Rubber Mul…" at bounding box center [470, 282] width 860 height 366
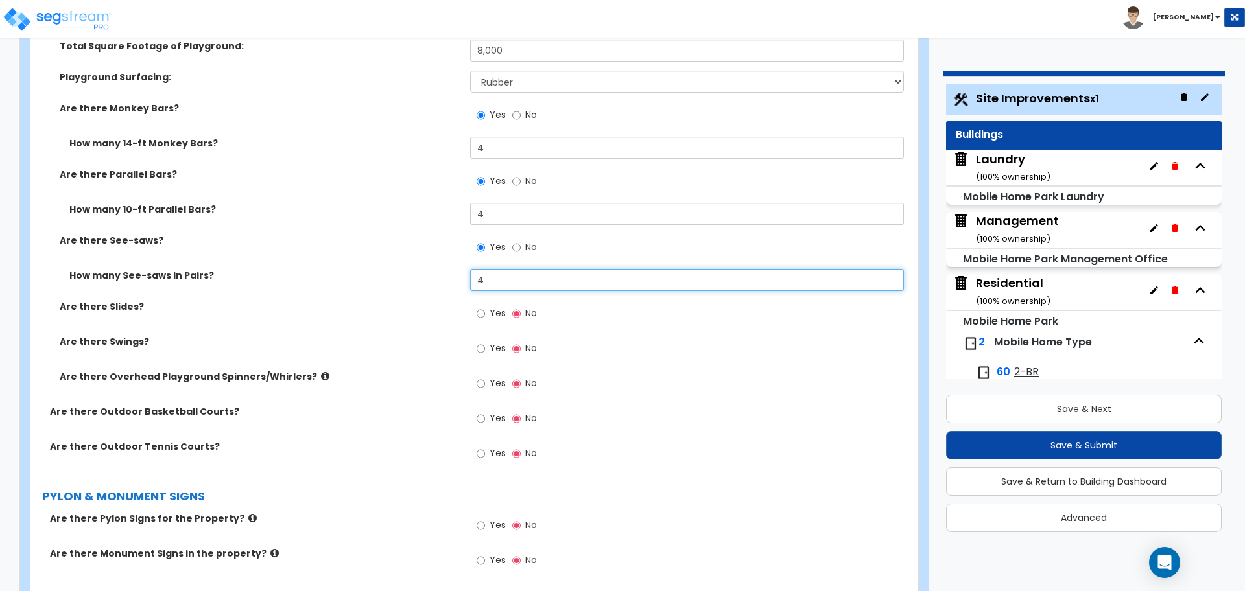
scroll to position [6759, 0]
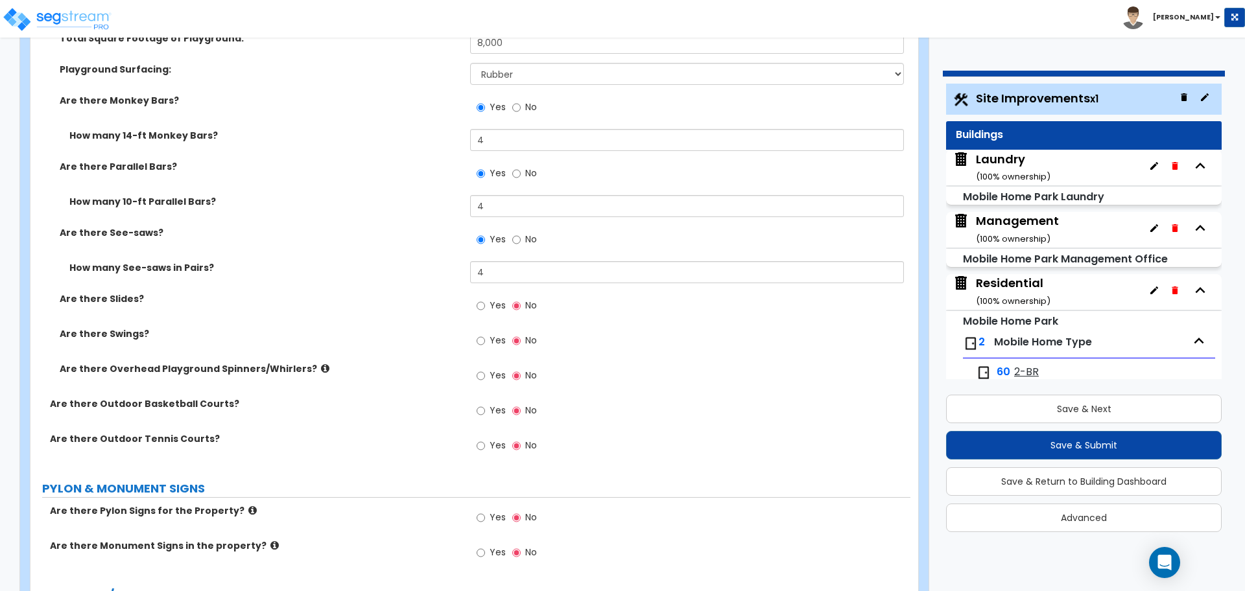
click at [490, 304] on span "Yes" at bounding box center [498, 305] width 16 height 13
click at [485, 304] on input "Yes" at bounding box center [481, 306] width 8 height 14
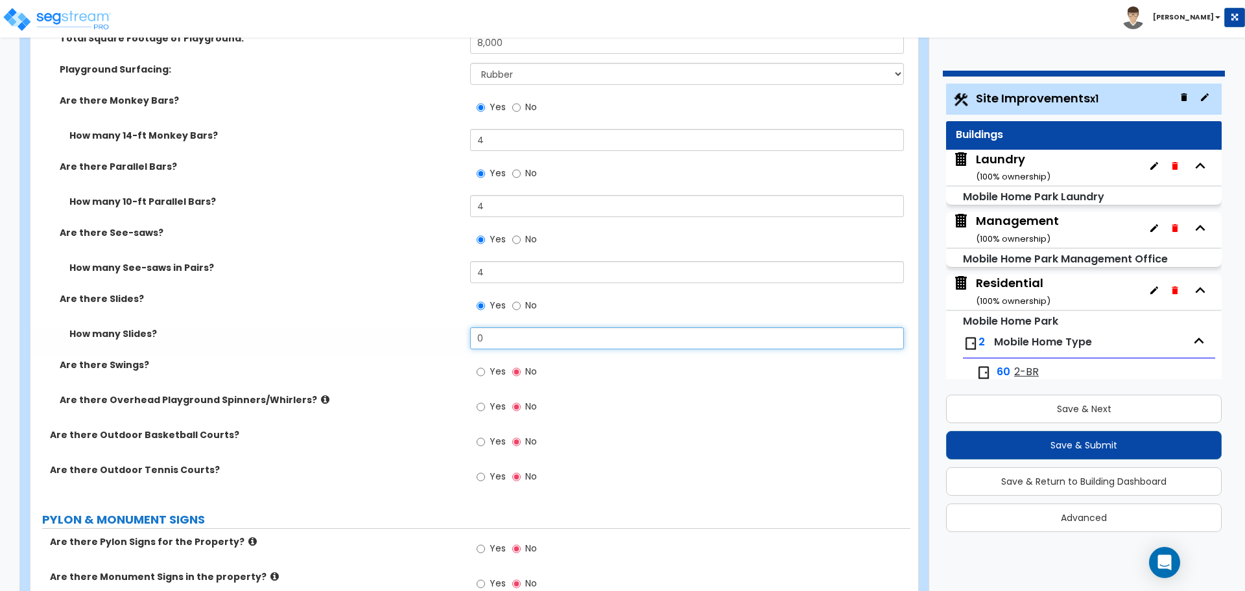
drag, startPoint x: 505, startPoint y: 330, endPoint x: 429, endPoint y: 322, distance: 77.0
click at [430, 324] on div "Total Square Footage of Playground: 8,000 Playground Surfacing: None Rubber Mul…" at bounding box center [470, 230] width 860 height 397
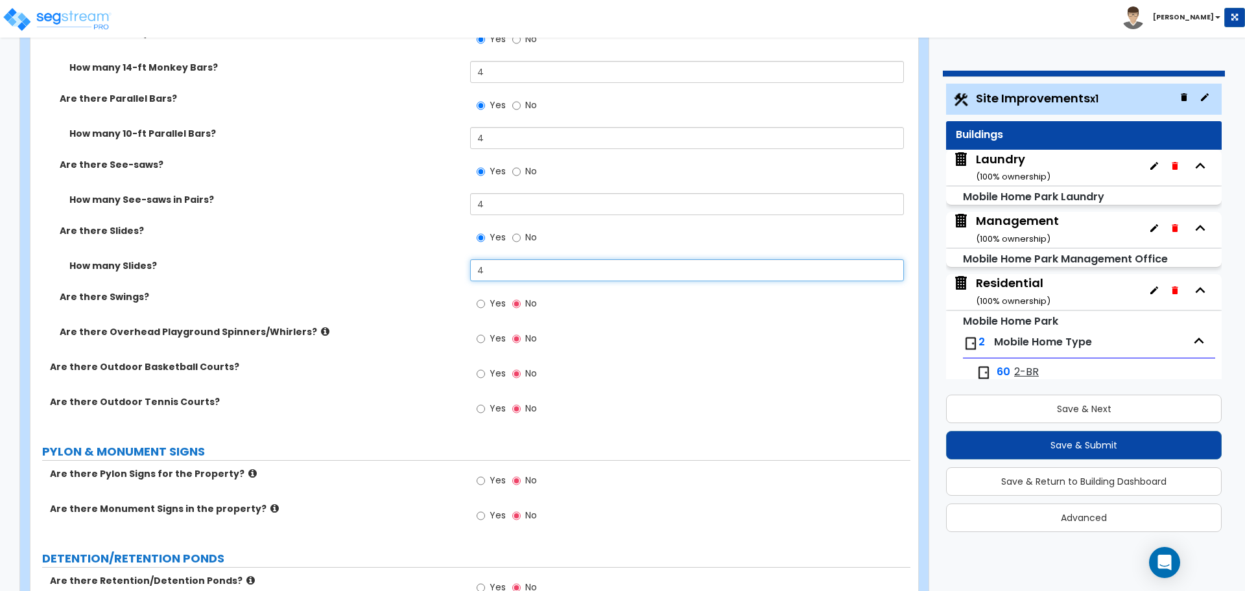
scroll to position [6855, 0]
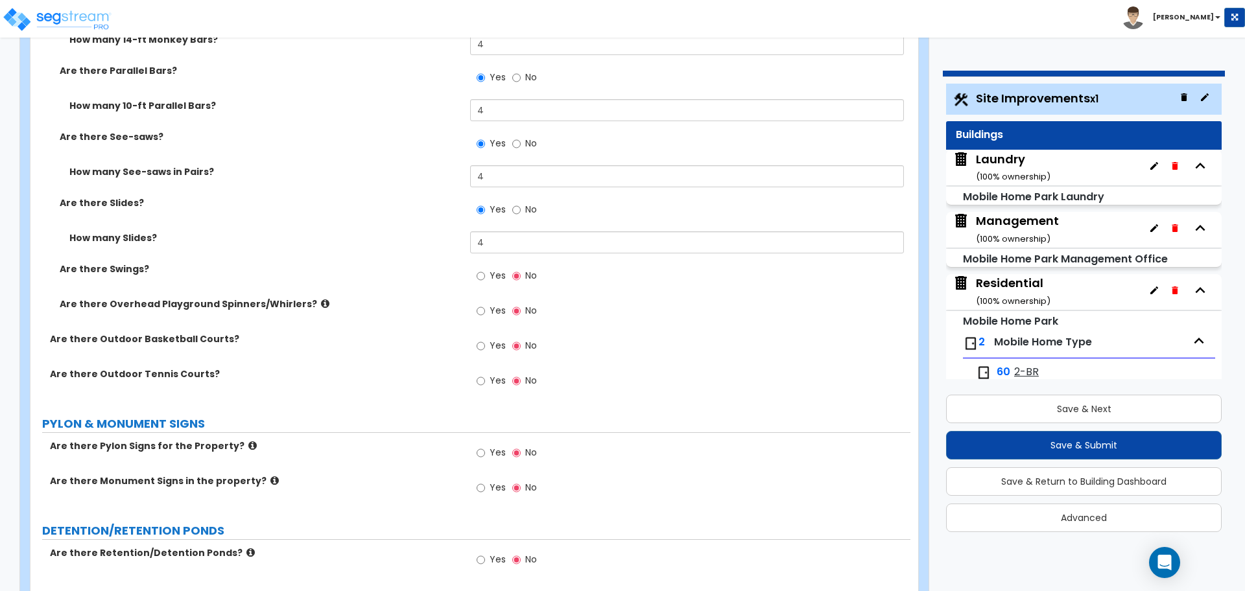
click at [493, 276] on span "Yes" at bounding box center [498, 275] width 16 height 13
click at [485, 276] on input "Yes" at bounding box center [481, 276] width 8 height 14
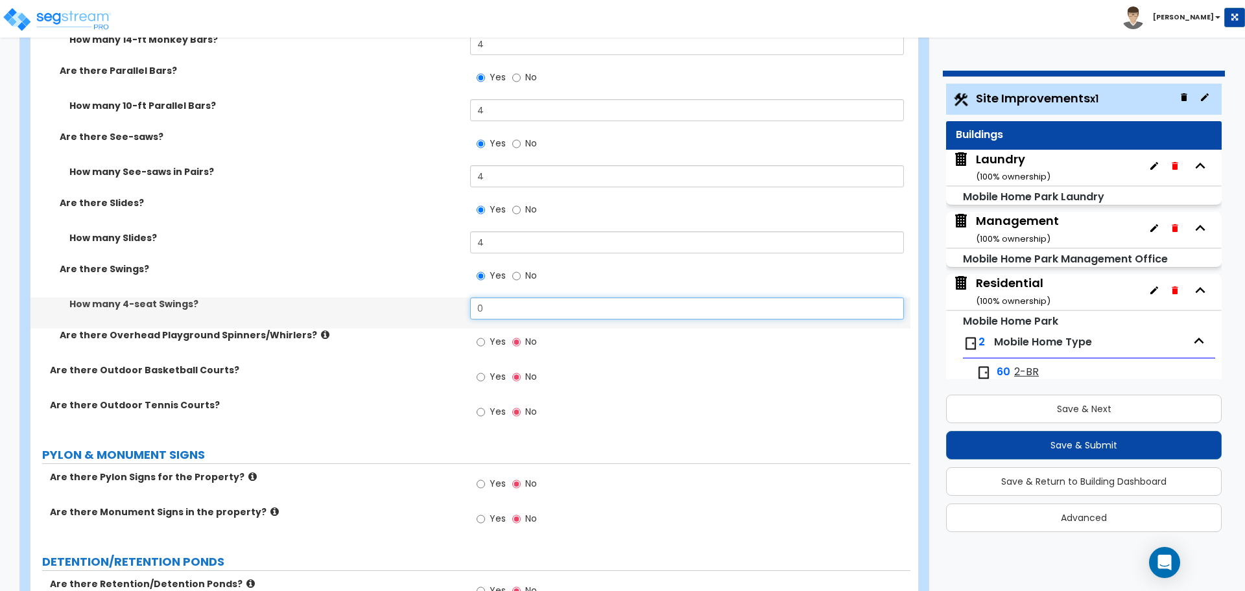
drag, startPoint x: 504, startPoint y: 304, endPoint x: 435, endPoint y: 301, distance: 69.5
click at [438, 302] on div "How many 4-seat Swings? 0" at bounding box center [470, 313] width 880 height 31
click at [492, 340] on span "Yes" at bounding box center [498, 341] width 16 height 13
click at [485, 340] on input "Yes" at bounding box center [481, 342] width 8 height 14
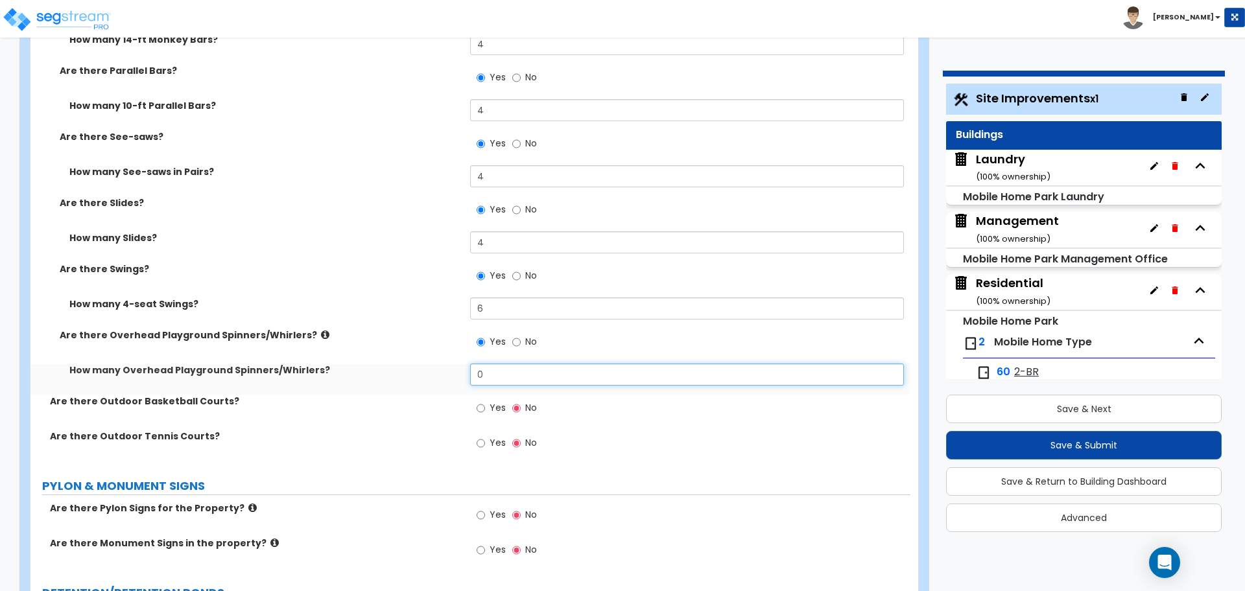
drag, startPoint x: 507, startPoint y: 366, endPoint x: 437, endPoint y: 355, distance: 70.8
click at [437, 355] on div "Total Square Footage of Playground: 8,000 Playground Surfacing: None Rubber Mul…" at bounding box center [470, 165] width 860 height 459
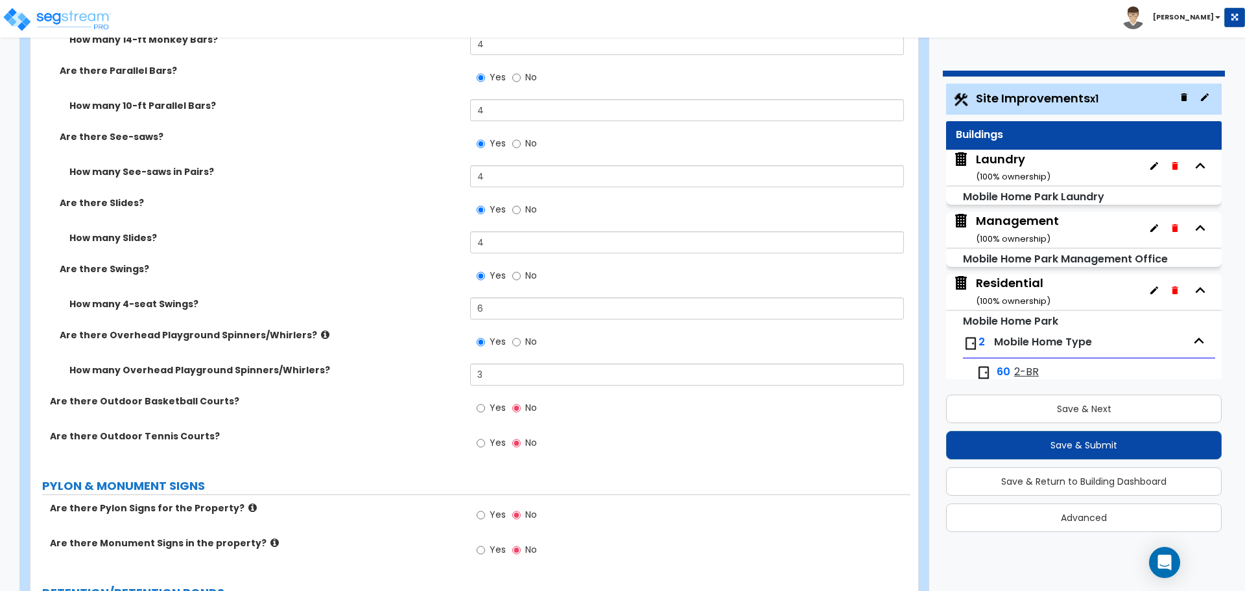
click at [300, 330] on label "Are there Overhead Playground Spinners/Whirlers?" at bounding box center [260, 335] width 401 height 13
click at [321, 330] on icon at bounding box center [325, 335] width 8 height 10
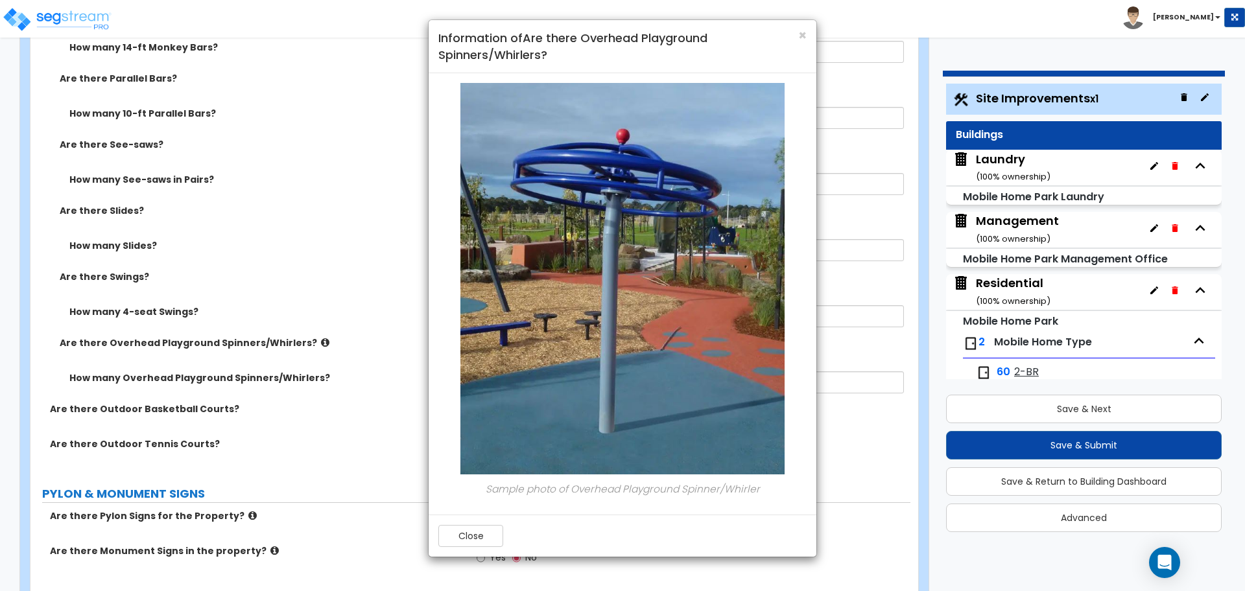
scroll to position [6846, 0]
click at [475, 541] on button "Close" at bounding box center [470, 536] width 65 height 22
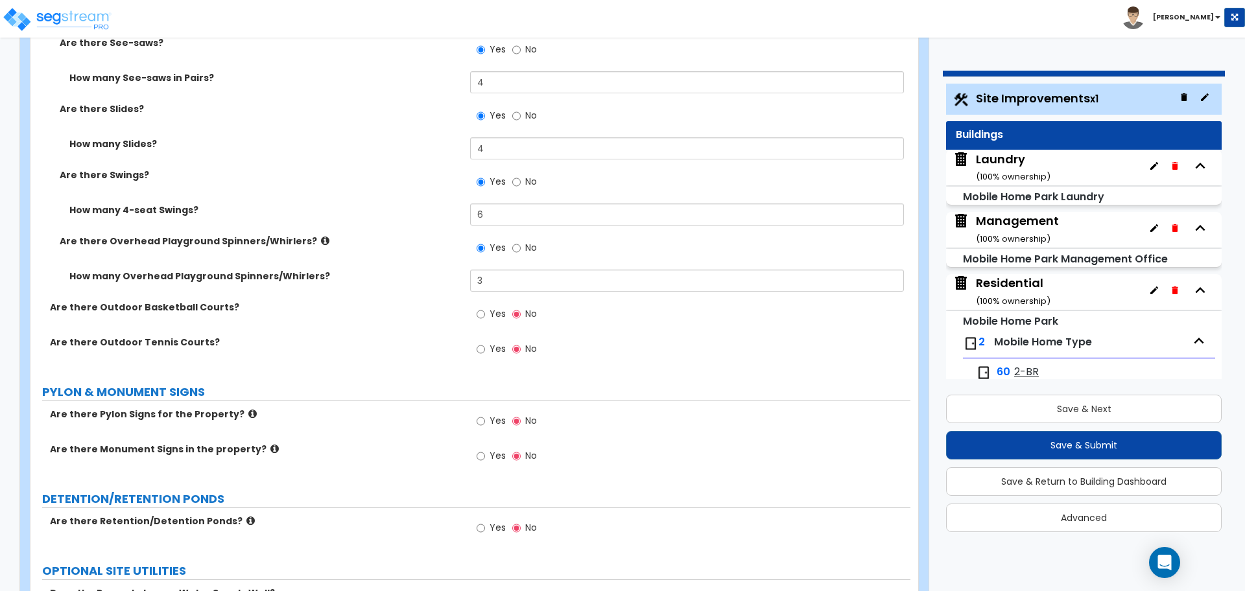
scroll to position [6938, 0]
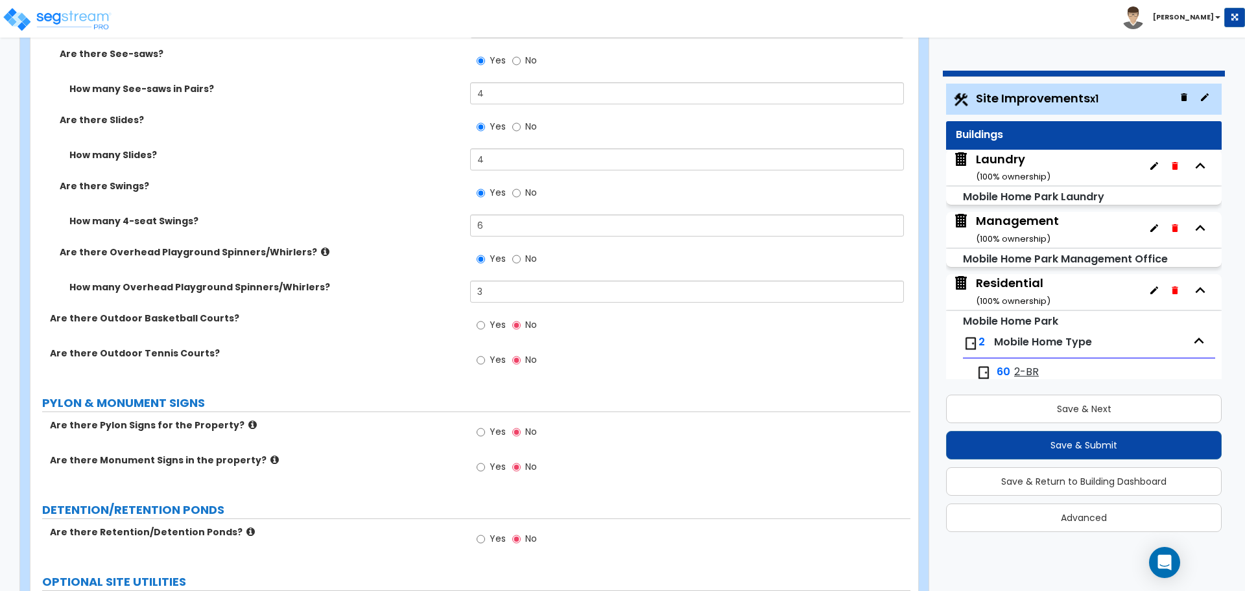
click at [321, 250] on icon at bounding box center [325, 252] width 8 height 10
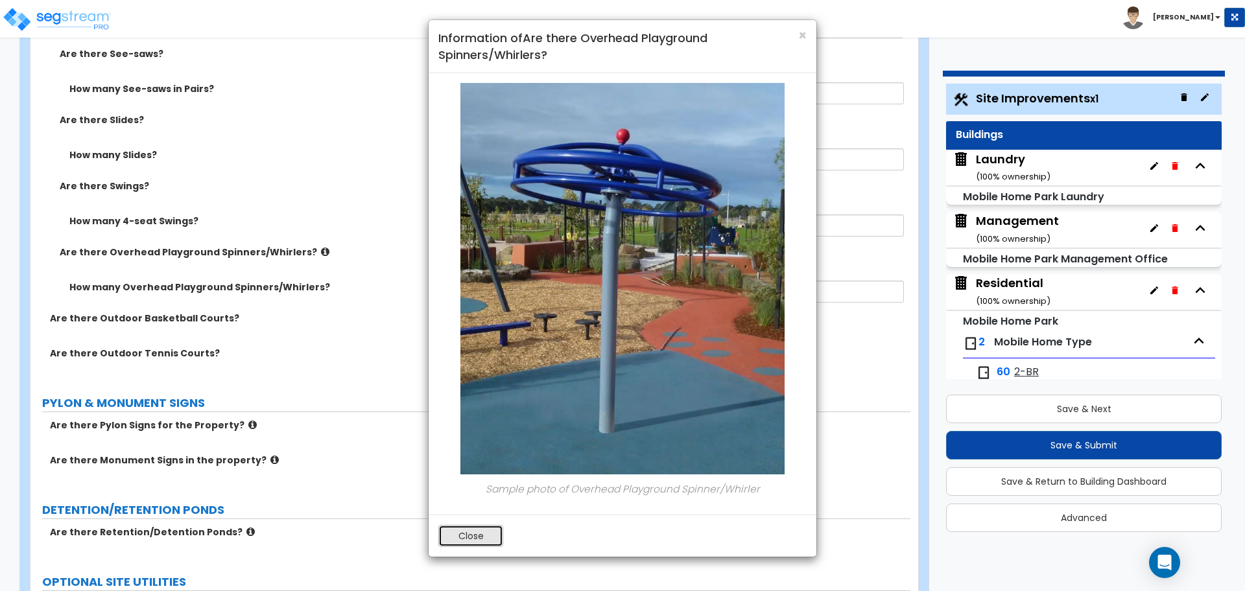
click at [471, 541] on button "Close" at bounding box center [470, 536] width 65 height 22
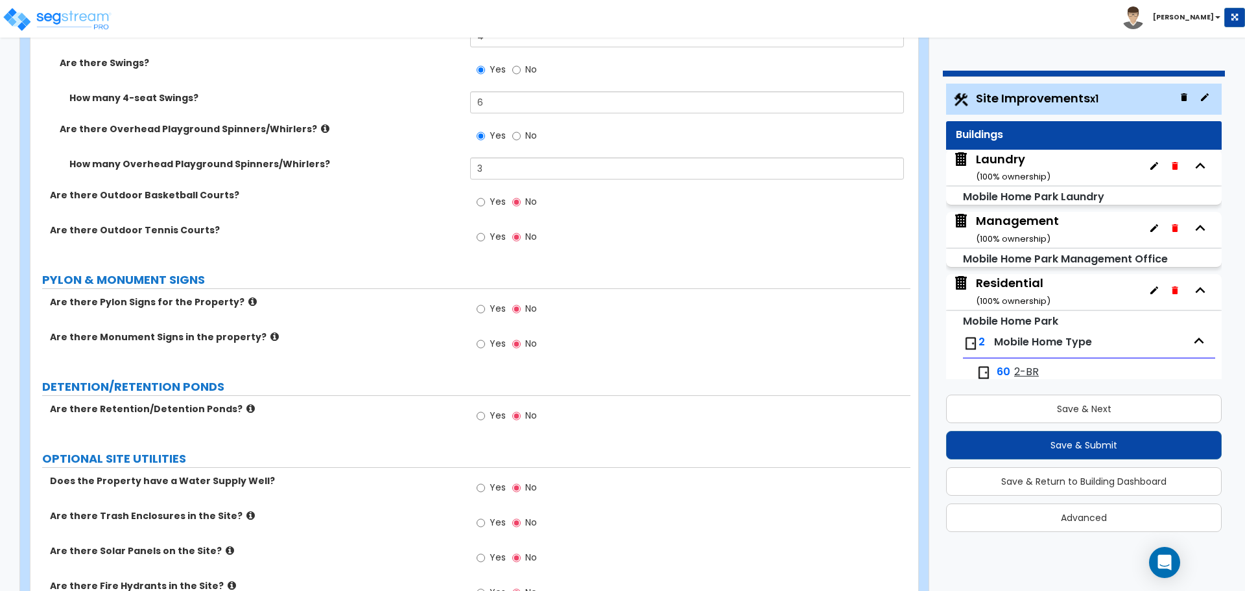
scroll to position [7065, 0]
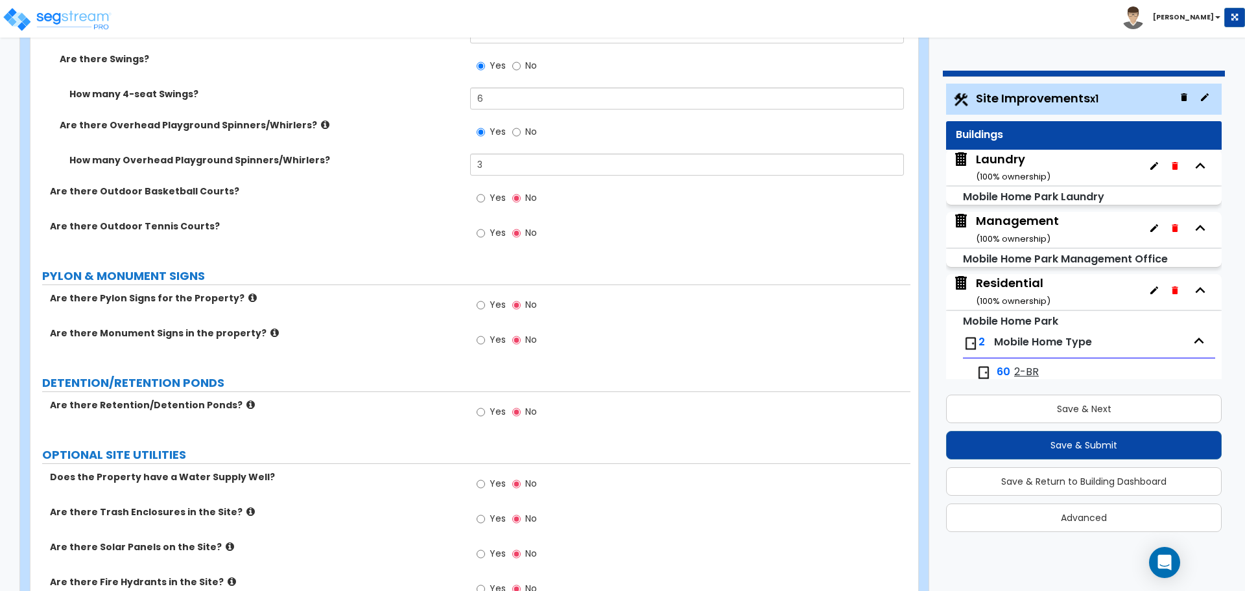
click at [500, 196] on span "Yes" at bounding box center [498, 197] width 16 height 13
click at [485, 196] on input "Yes" at bounding box center [481, 198] width 8 height 14
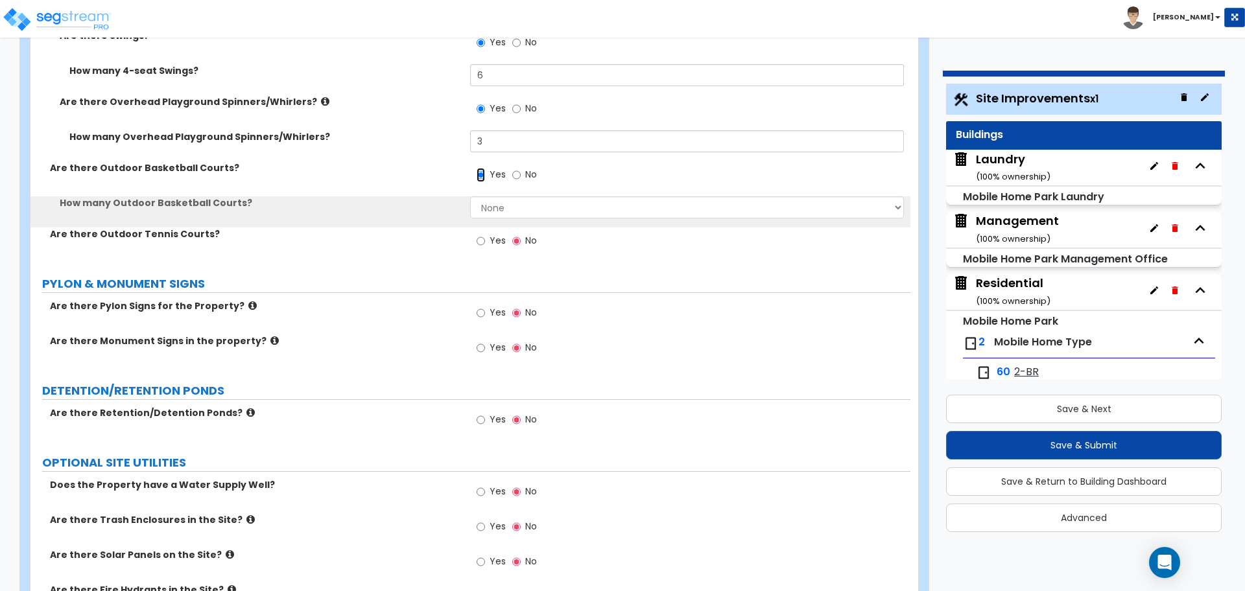
scroll to position [7090, 0]
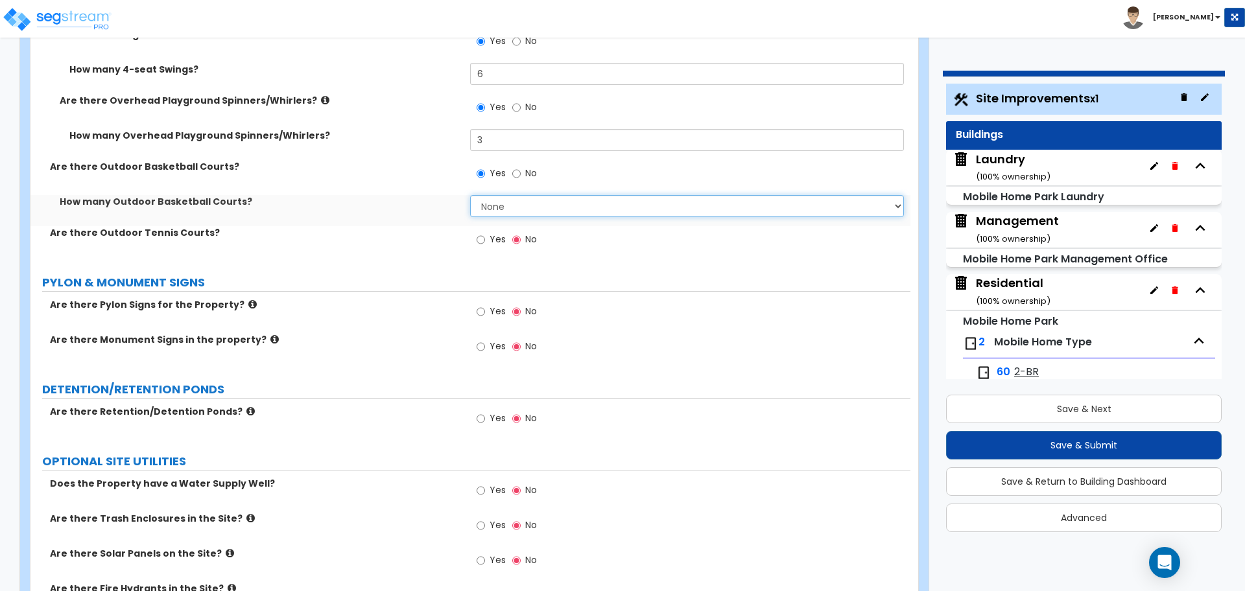
click at [522, 211] on select "None 1 2 3 4 5" at bounding box center [686, 206] width 433 height 22
click at [470, 195] on select "None 1 2 3 4 5" at bounding box center [686, 206] width 433 height 22
click at [492, 233] on span "Yes" at bounding box center [498, 239] width 16 height 13
click at [485, 233] on input "Yes" at bounding box center [481, 240] width 8 height 14
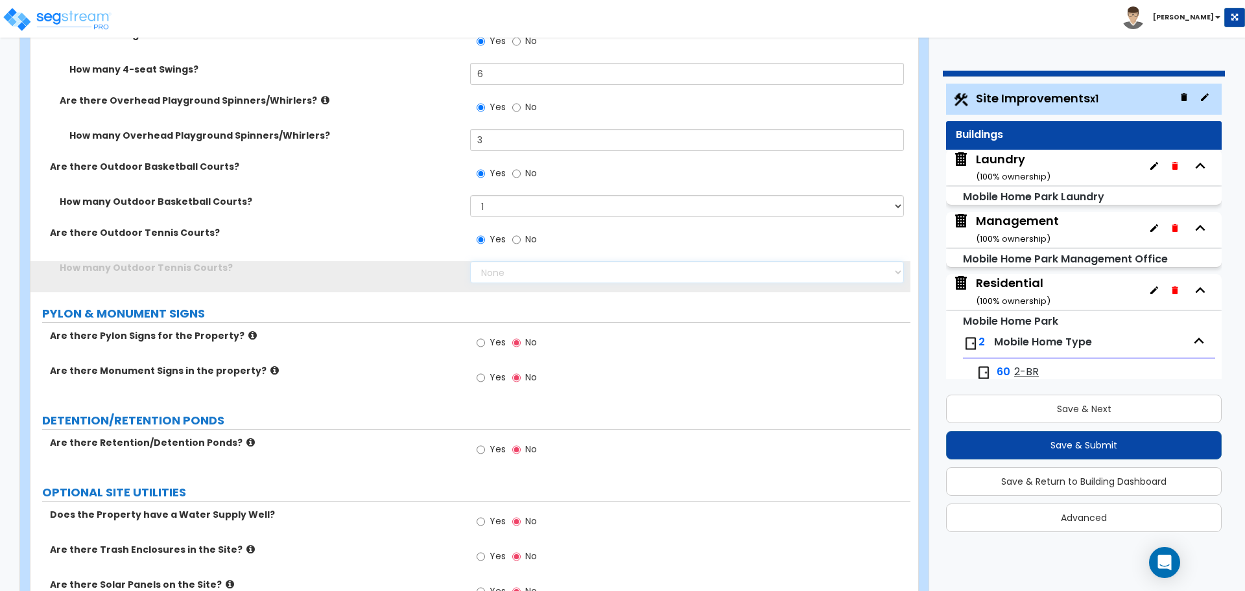
click at [505, 268] on select "None 1 2 3 4 5" at bounding box center [686, 272] width 433 height 22
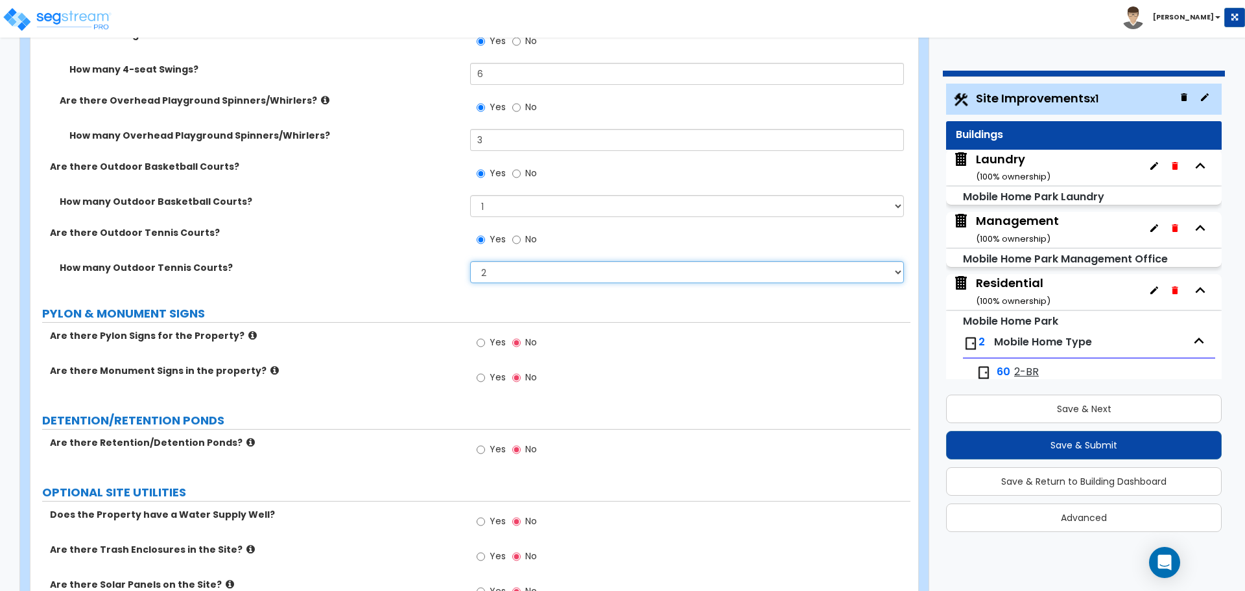
click at [470, 261] on select "None 1 2 3 4 5" at bounding box center [686, 272] width 433 height 22
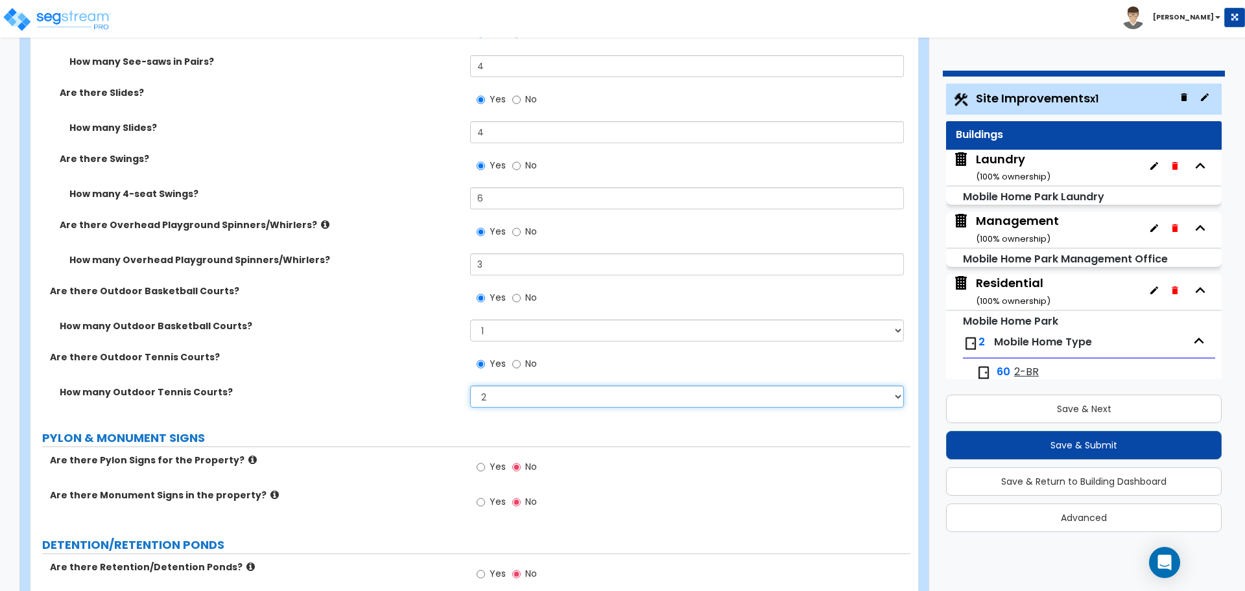
scroll to position [6960, 0]
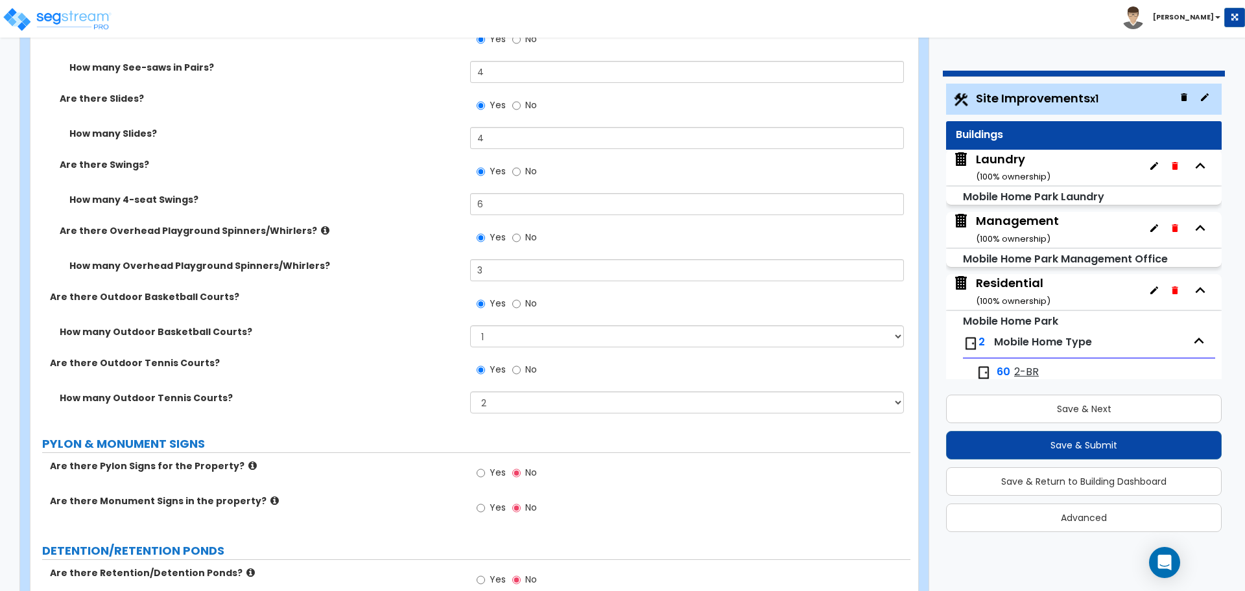
click at [321, 227] on icon at bounding box center [325, 231] width 8 height 10
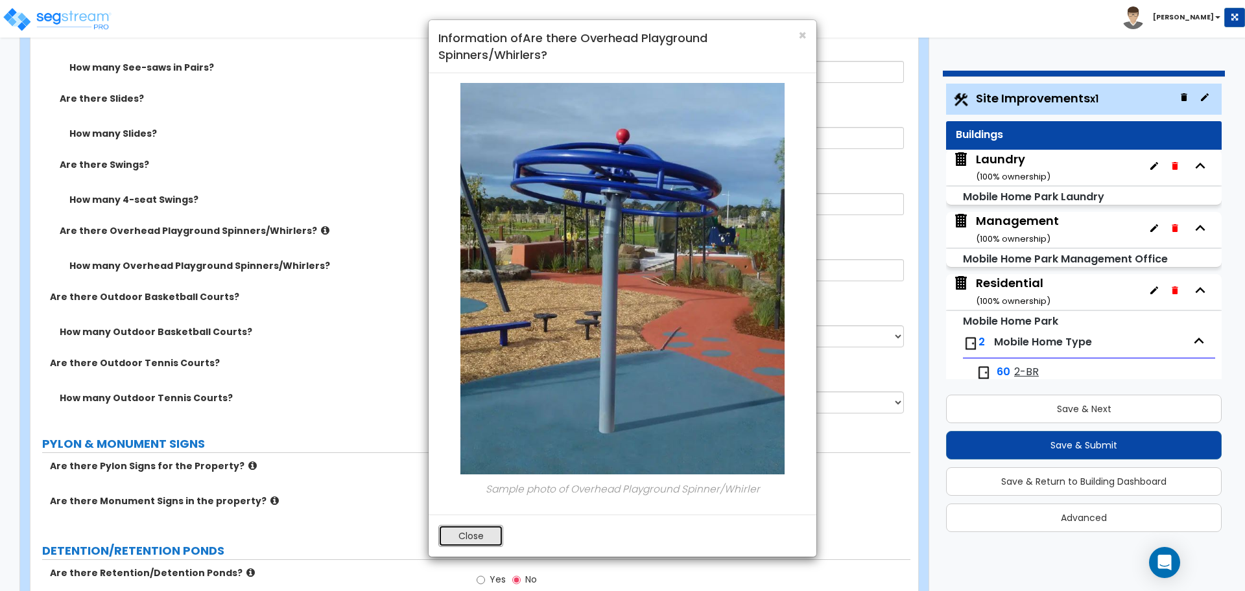
click at [480, 529] on button "Close" at bounding box center [470, 536] width 65 height 22
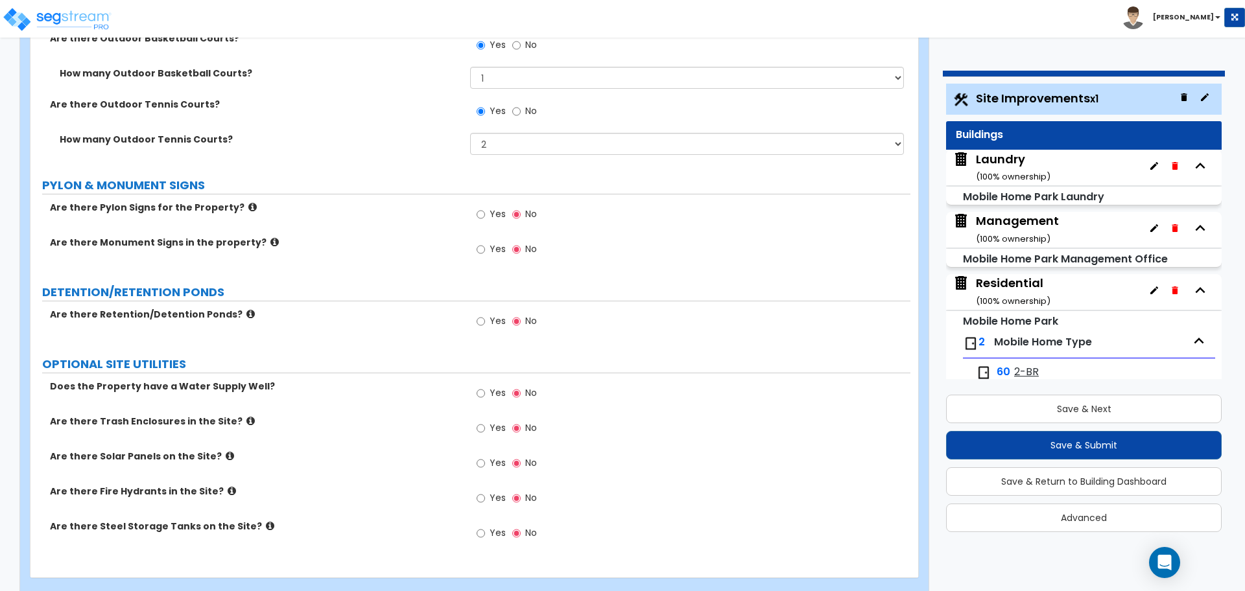
scroll to position [7237, 0]
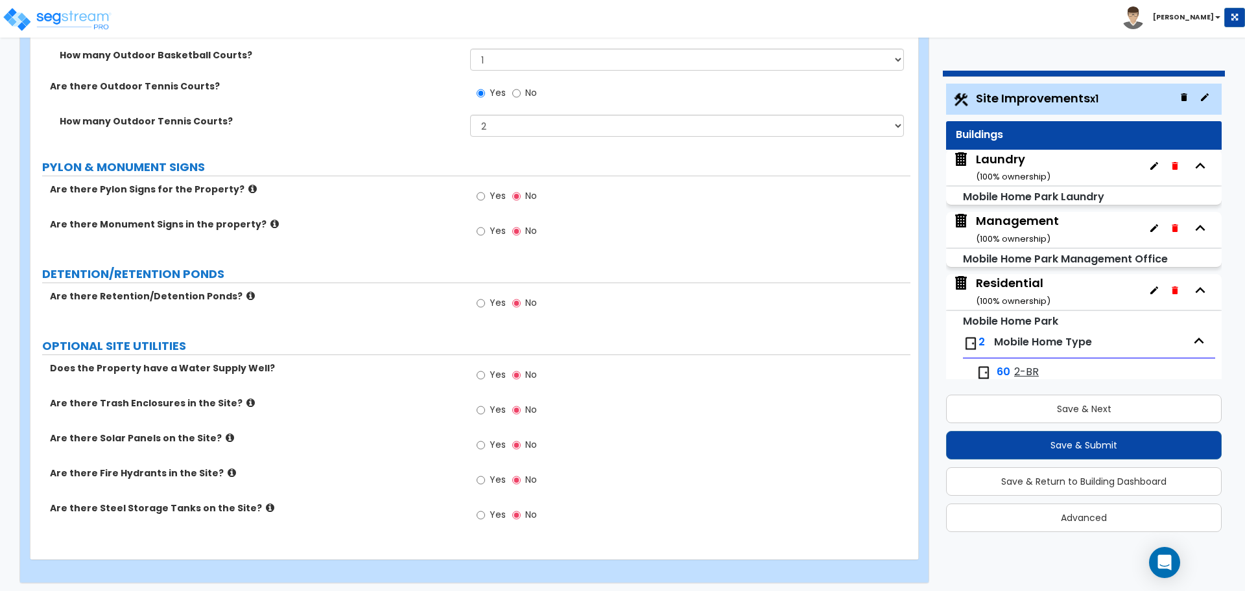
click at [248, 188] on icon at bounding box center [252, 189] width 8 height 10
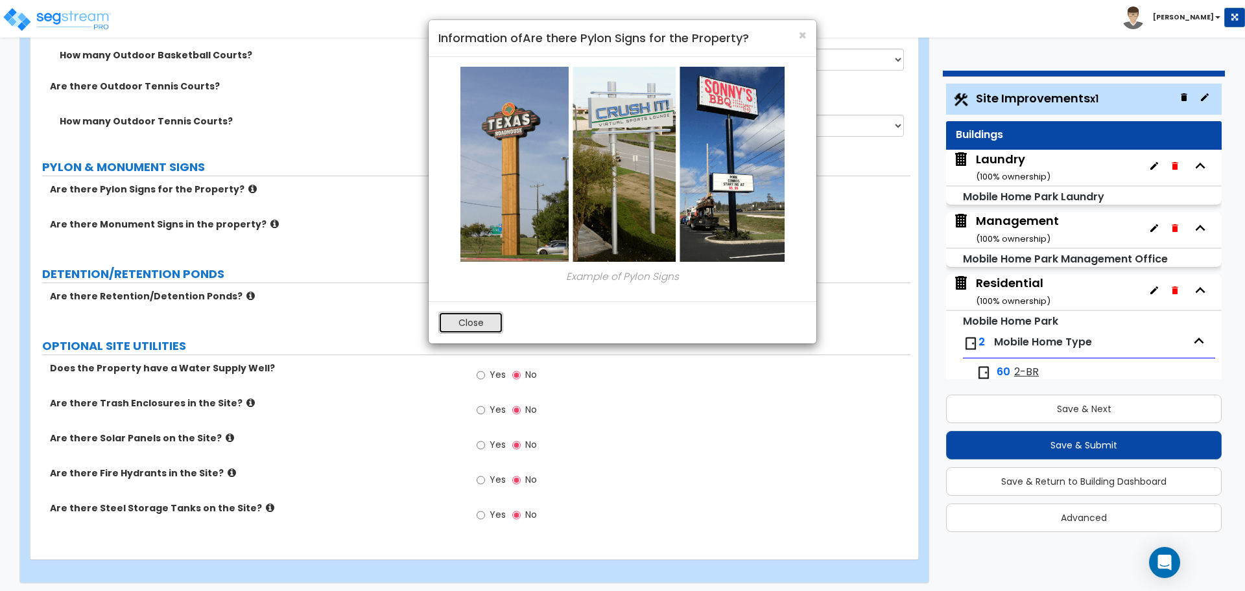
click at [465, 327] on button "Close" at bounding box center [470, 323] width 65 height 22
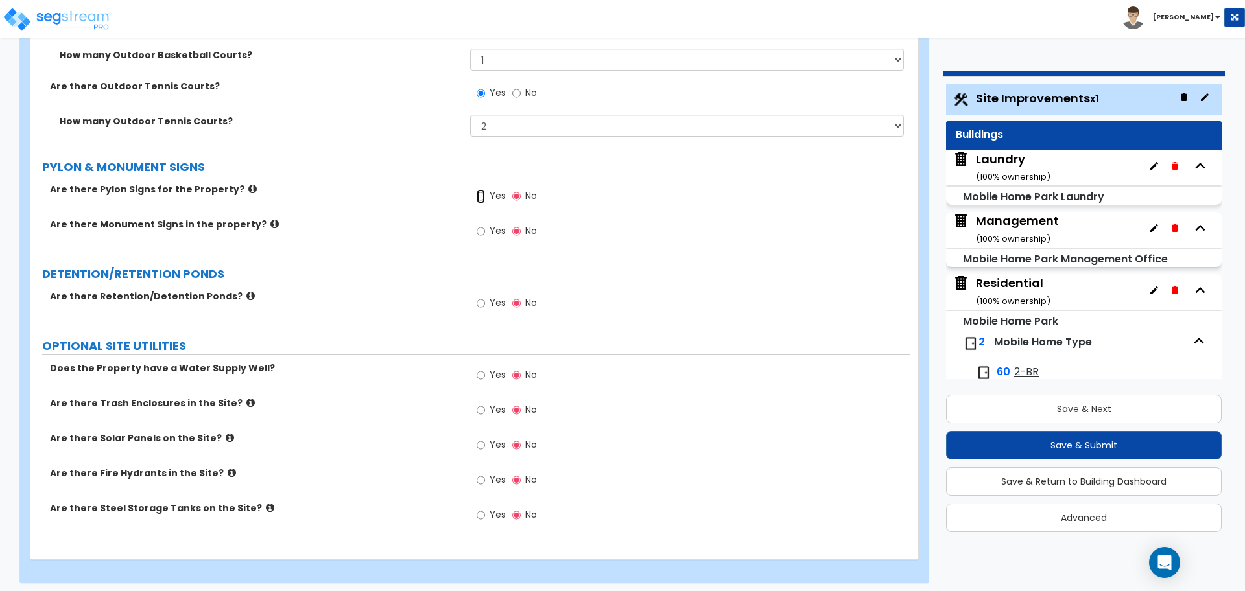
click at [481, 192] on input "Yes" at bounding box center [481, 196] width 8 height 14
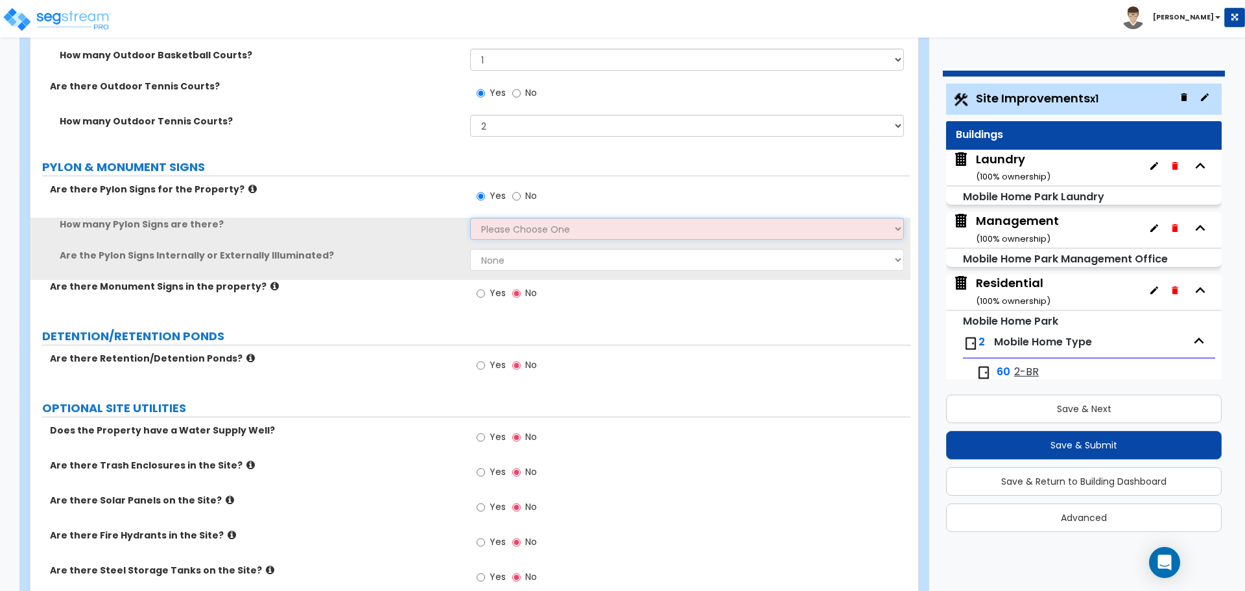
click at [510, 226] on select "Please Choose One 1 2 3" at bounding box center [686, 229] width 433 height 22
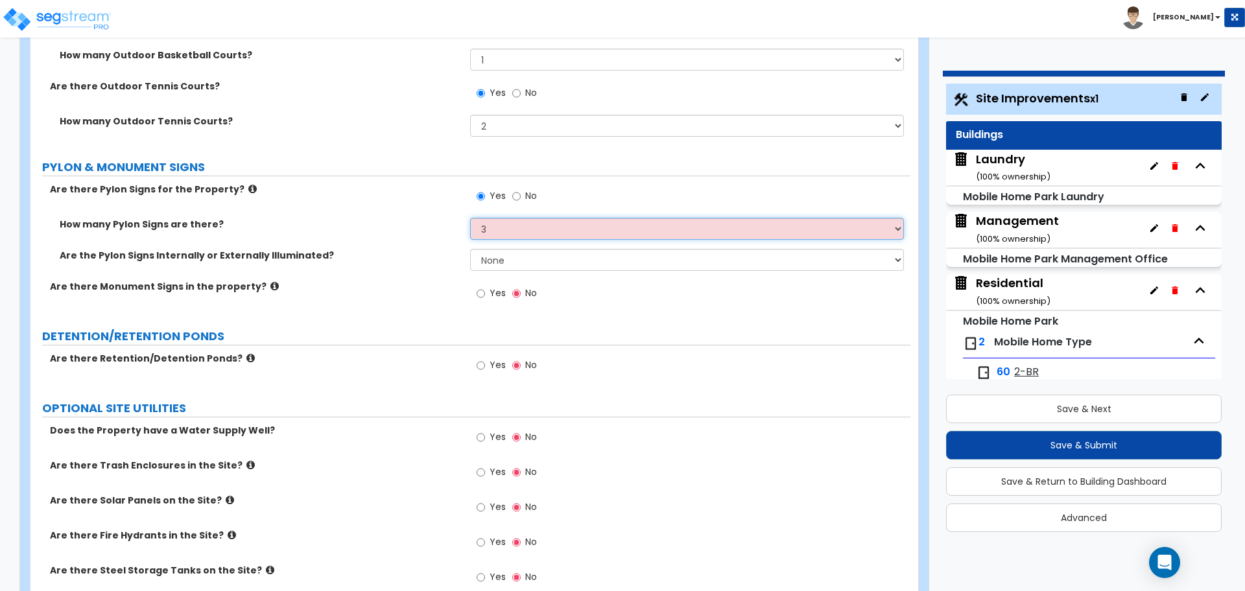
click at [470, 218] on select "Please Choose One 1 2 3" at bounding box center [686, 229] width 433 height 22
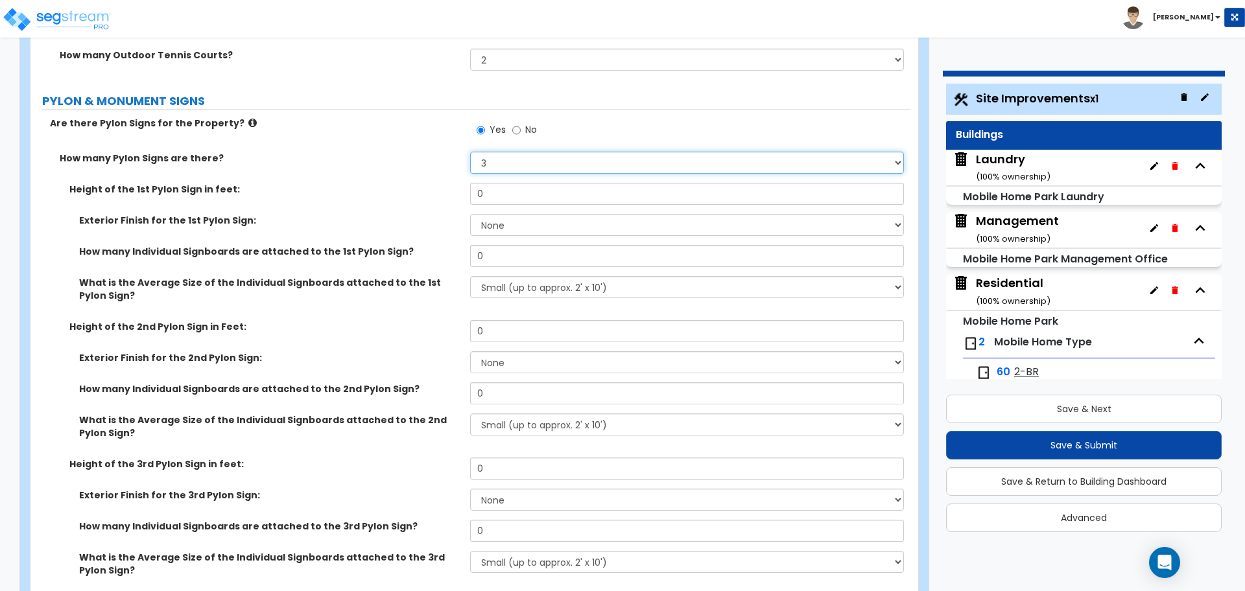
scroll to position [7297, 0]
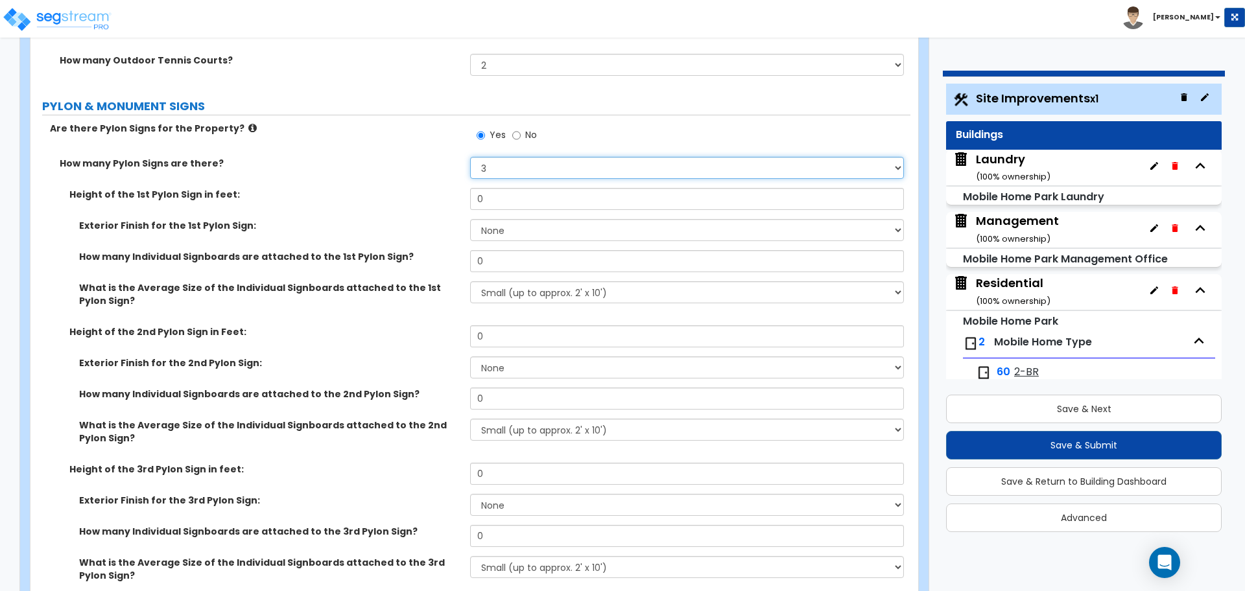
click at [495, 161] on select "Please Choose One 1 2 3" at bounding box center [686, 168] width 433 height 22
click at [470, 157] on select "Please Choose One 1 2 3" at bounding box center [686, 168] width 433 height 22
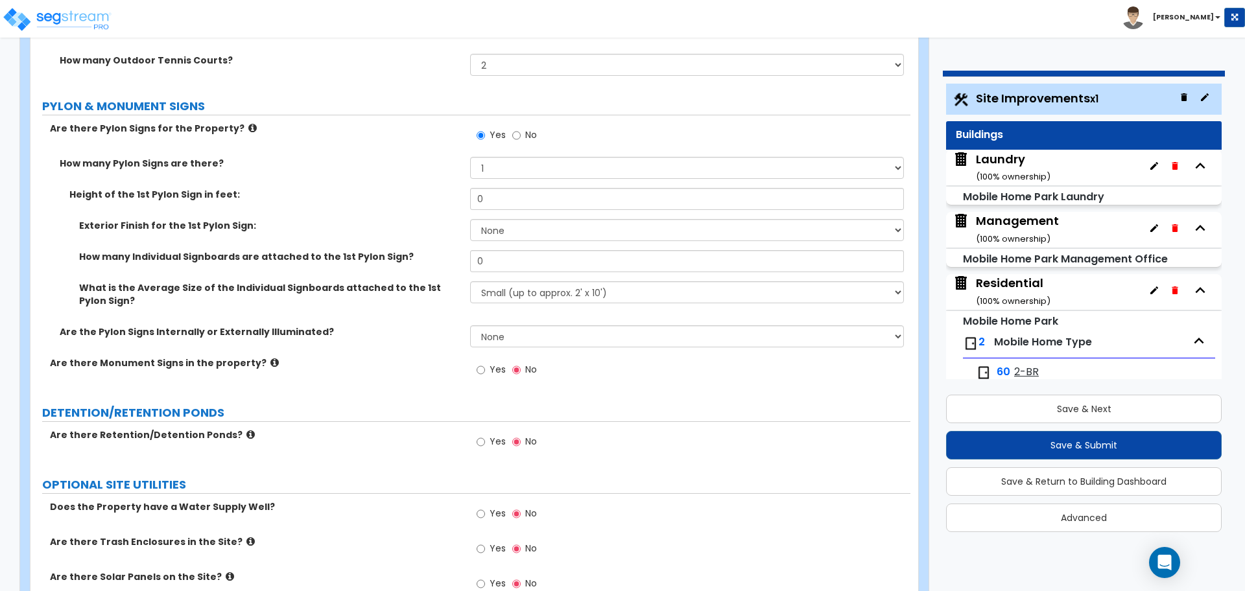
click at [481, 376] on label "Yes" at bounding box center [491, 372] width 29 height 22
click at [481, 376] on input "Yes" at bounding box center [481, 370] width 8 height 14
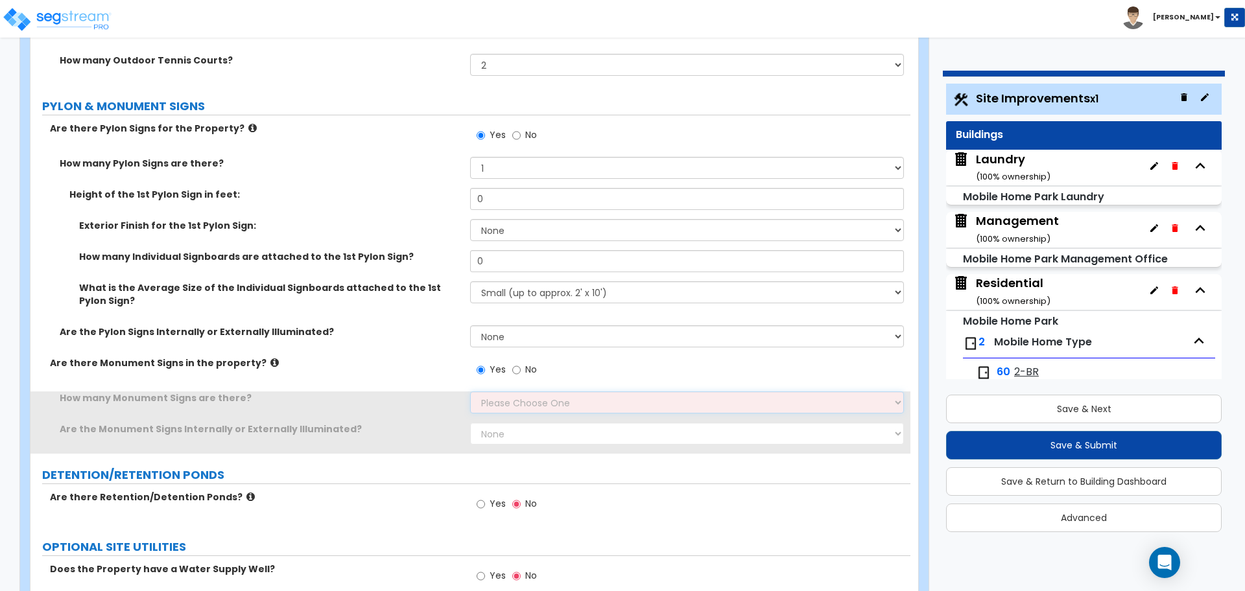
click at [525, 399] on select "Please Choose One 1 2 3" at bounding box center [686, 403] width 433 height 22
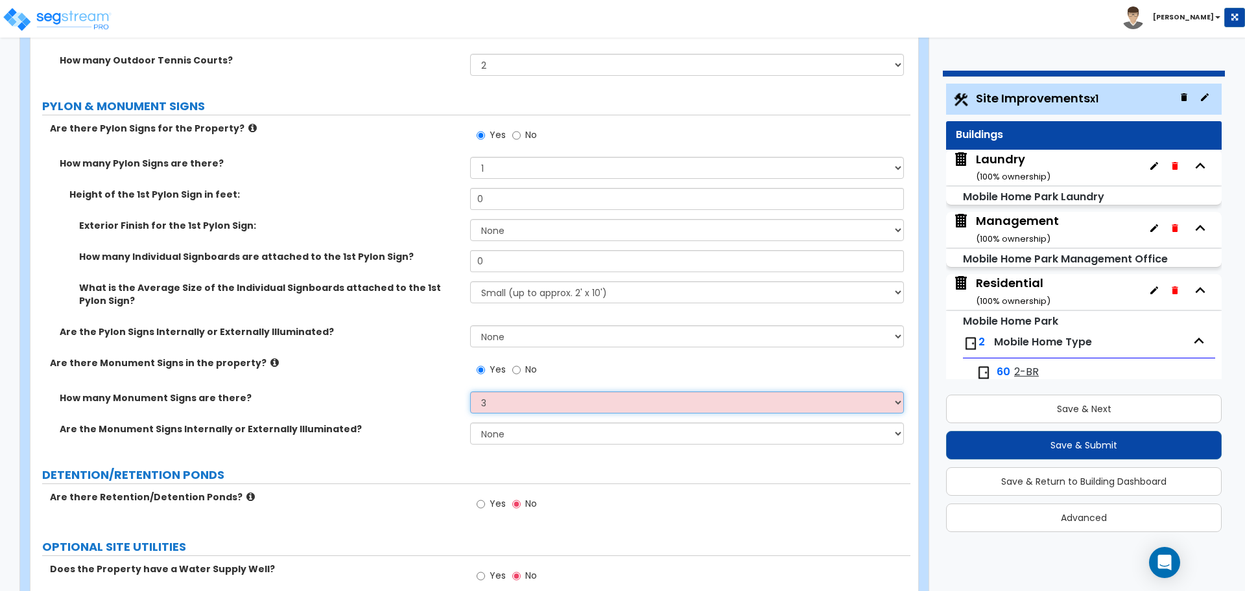
click at [470, 392] on select "Please Choose One 1 2 3" at bounding box center [686, 403] width 433 height 22
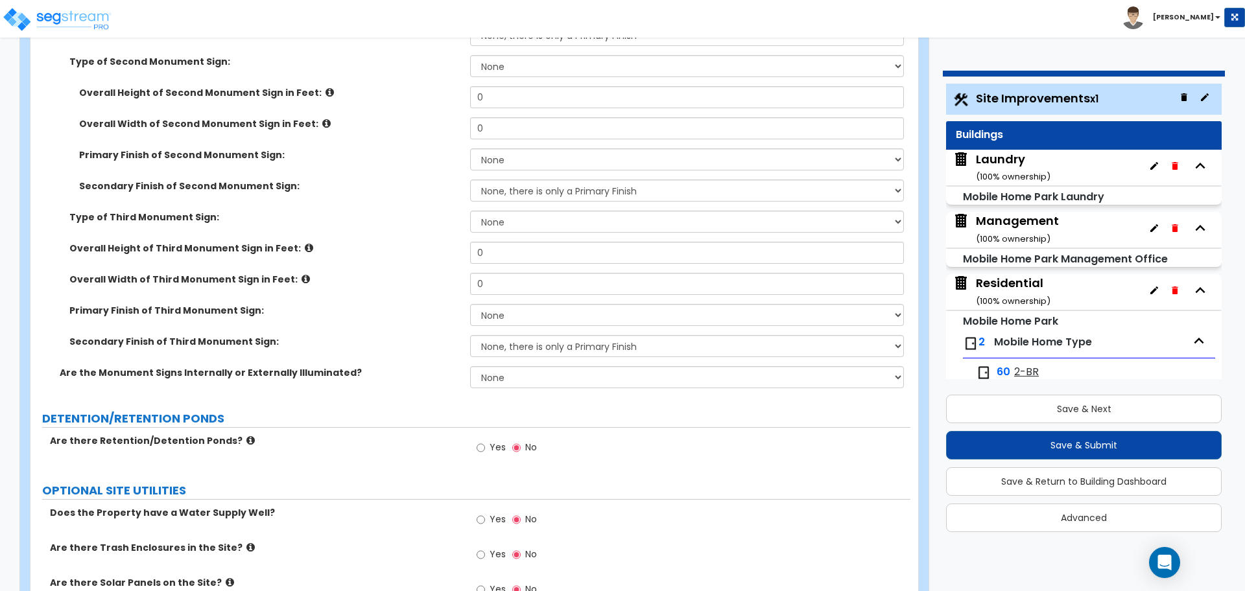
scroll to position [7825, 0]
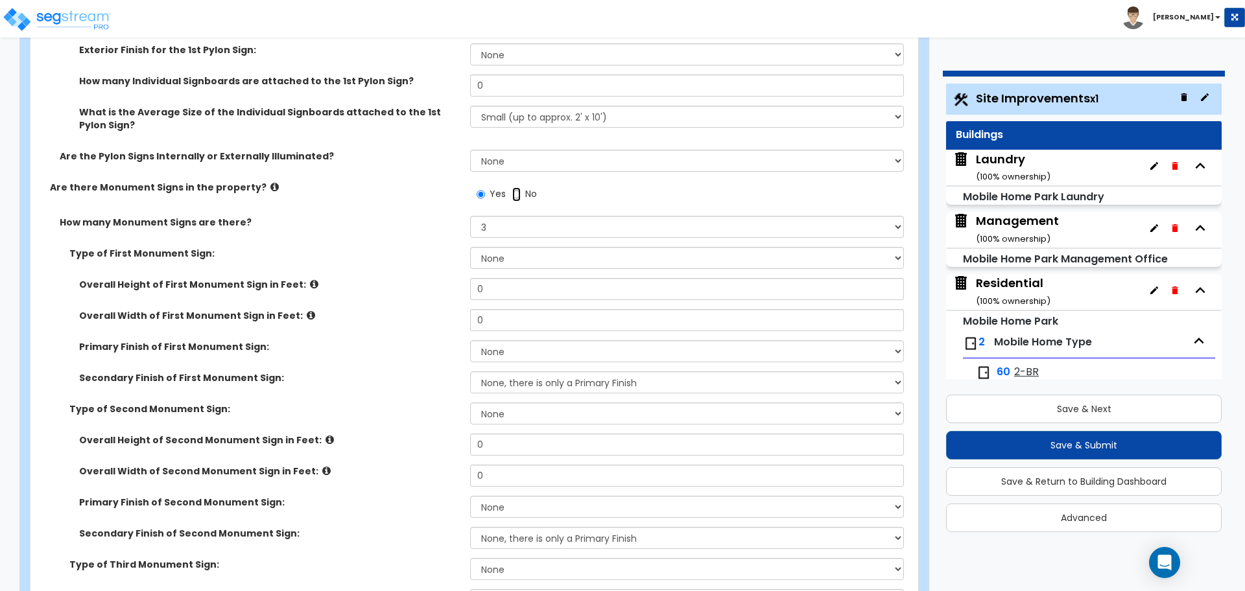
click at [517, 189] on input "No" at bounding box center [516, 194] width 8 height 14
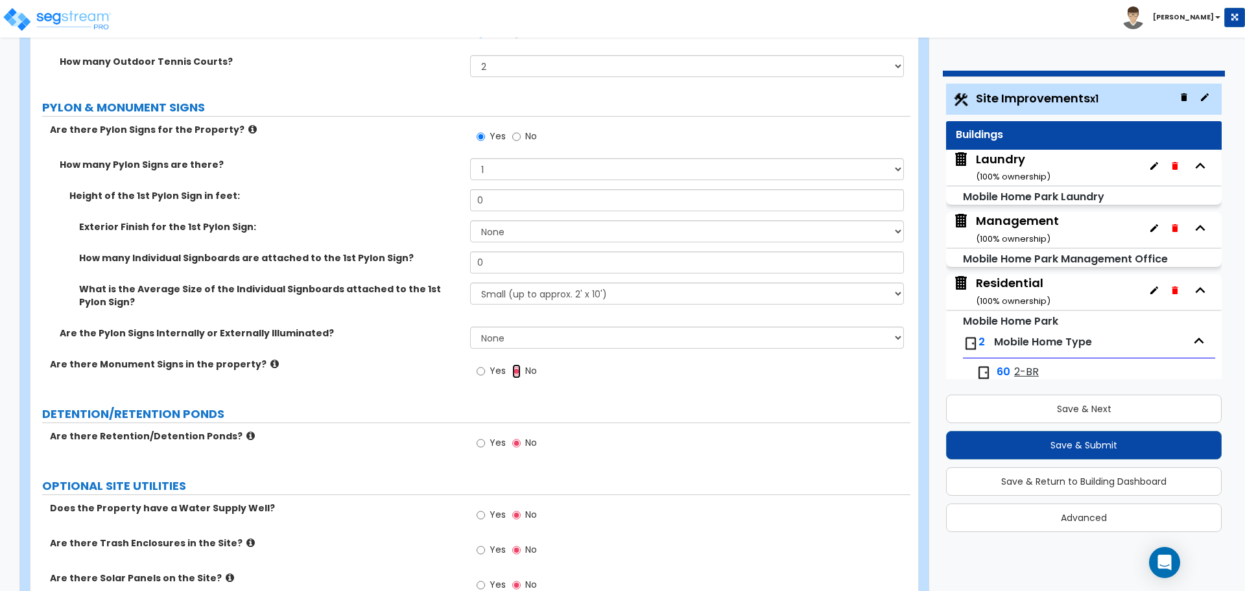
scroll to position [7291, 0]
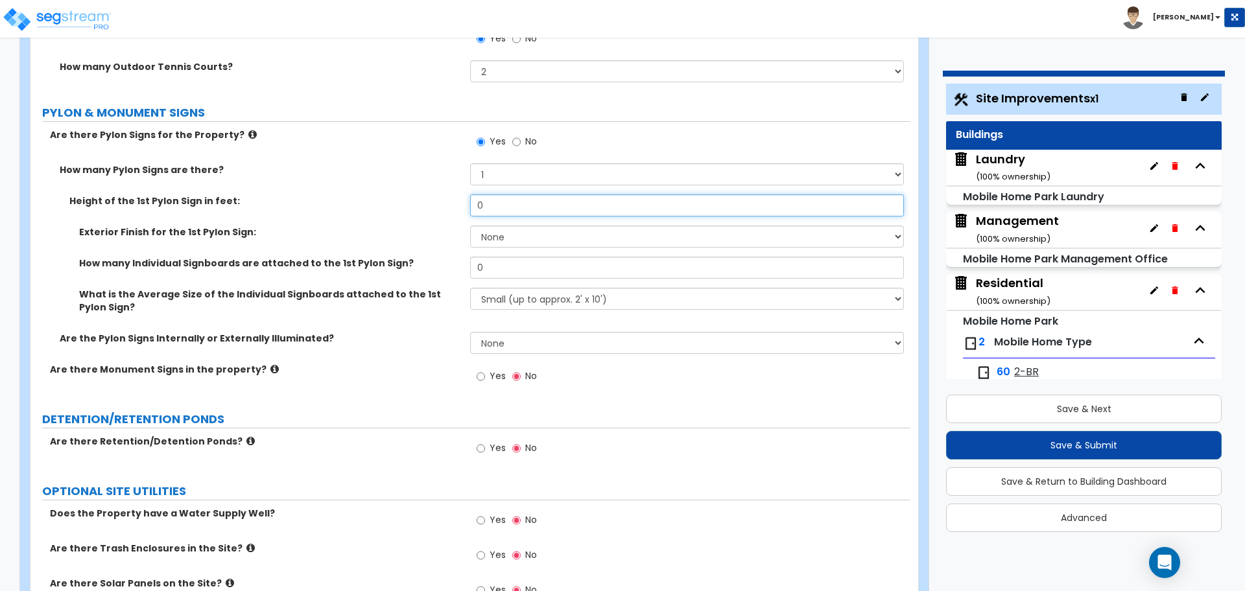
drag, startPoint x: 504, startPoint y: 204, endPoint x: 418, endPoint y: 195, distance: 86.7
click at [418, 195] on div "Height of the 1st Pylon Sign in feet: 0" at bounding box center [470, 210] width 880 height 31
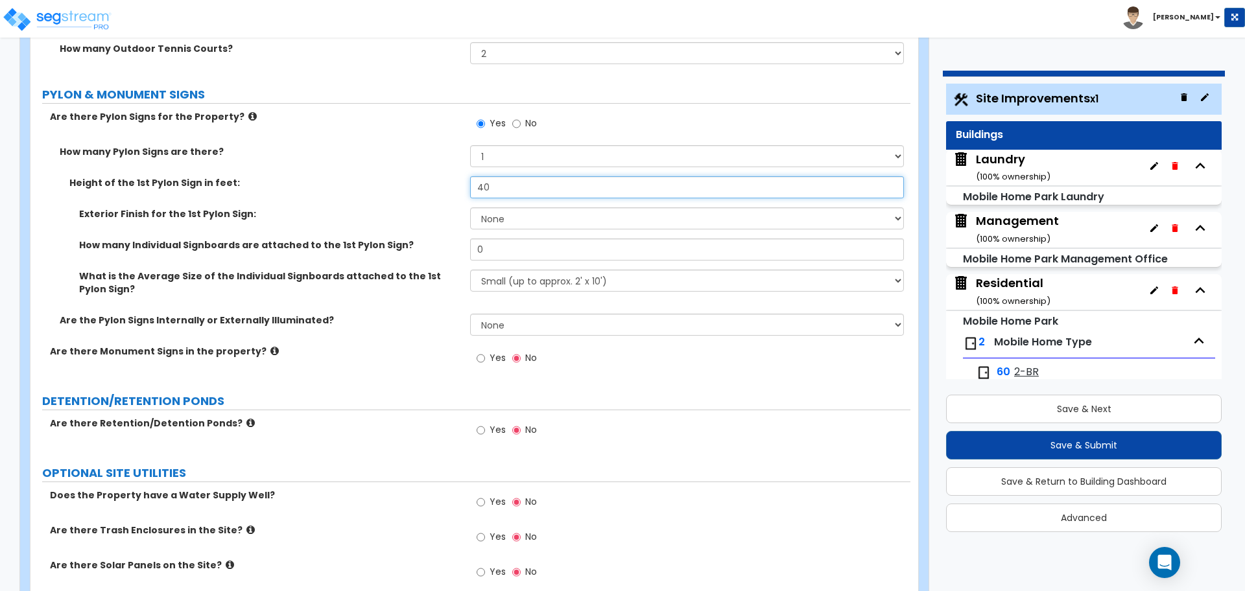
scroll to position [7312, 0]
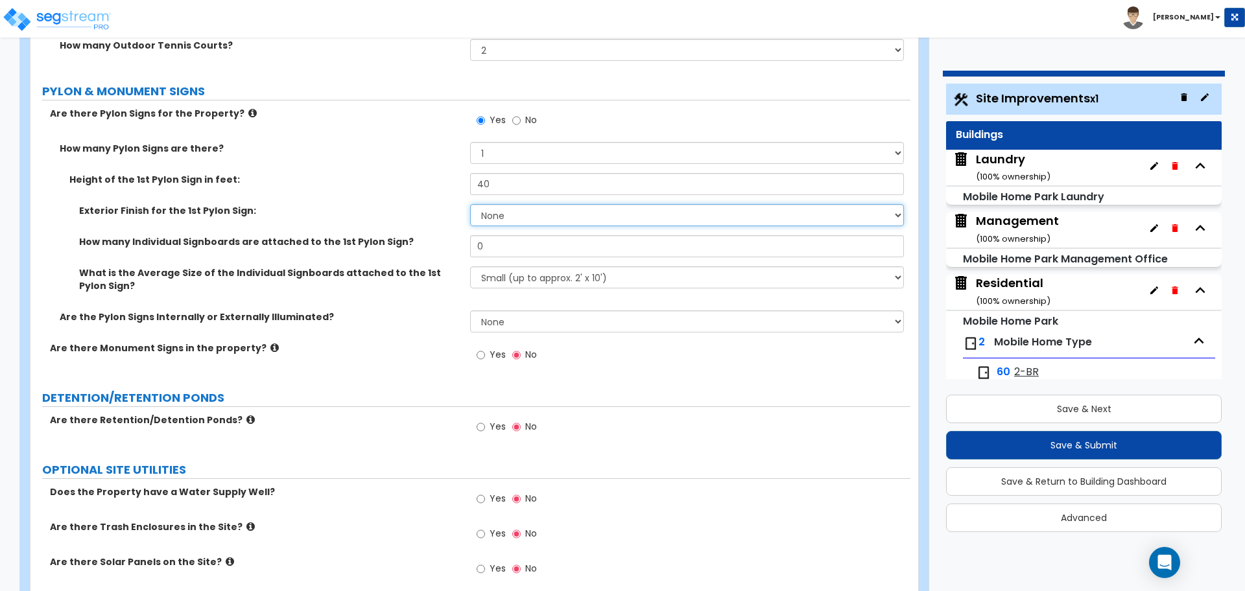
click at [515, 212] on select "None Paint Finish Brick Veneer Finish Stone Veneer Finish Metal Composite Finis…" at bounding box center [686, 215] width 433 height 22
click at [470, 204] on select "None Paint Finish Brick Veneer Finish Stone Veneer Finish Metal Composite Finis…" at bounding box center [686, 215] width 433 height 22
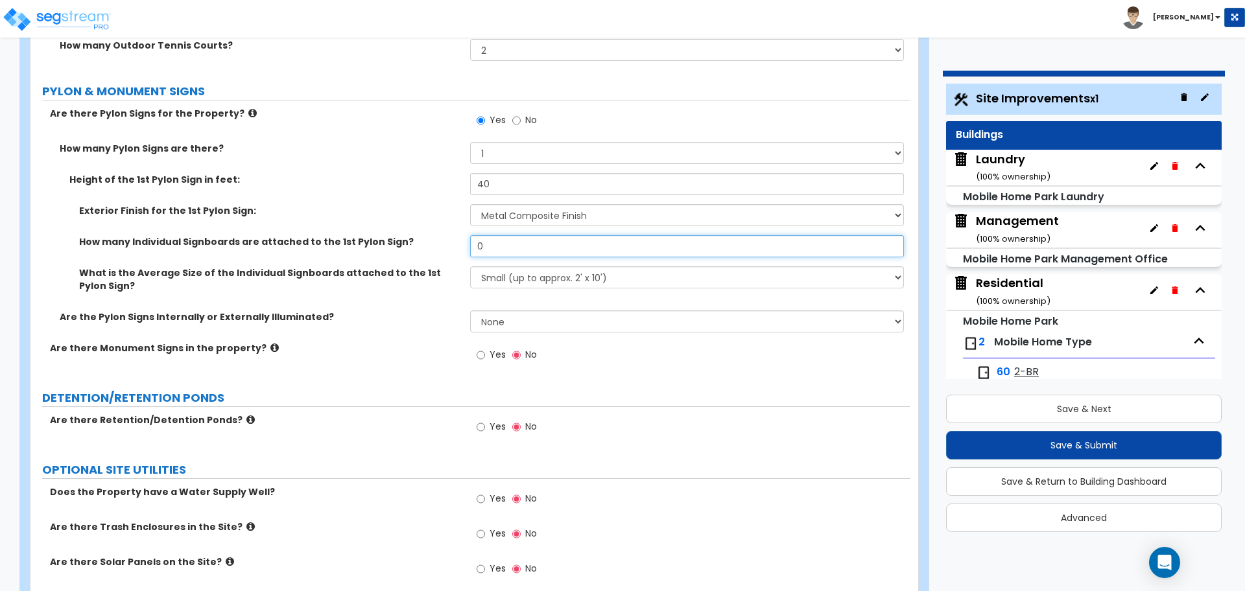
drag, startPoint x: 512, startPoint y: 244, endPoint x: 418, endPoint y: 235, distance: 94.5
click at [418, 235] on div "How many Individual Signboards are attached to the 1st Pylon Sign? 0" at bounding box center [470, 250] width 880 height 31
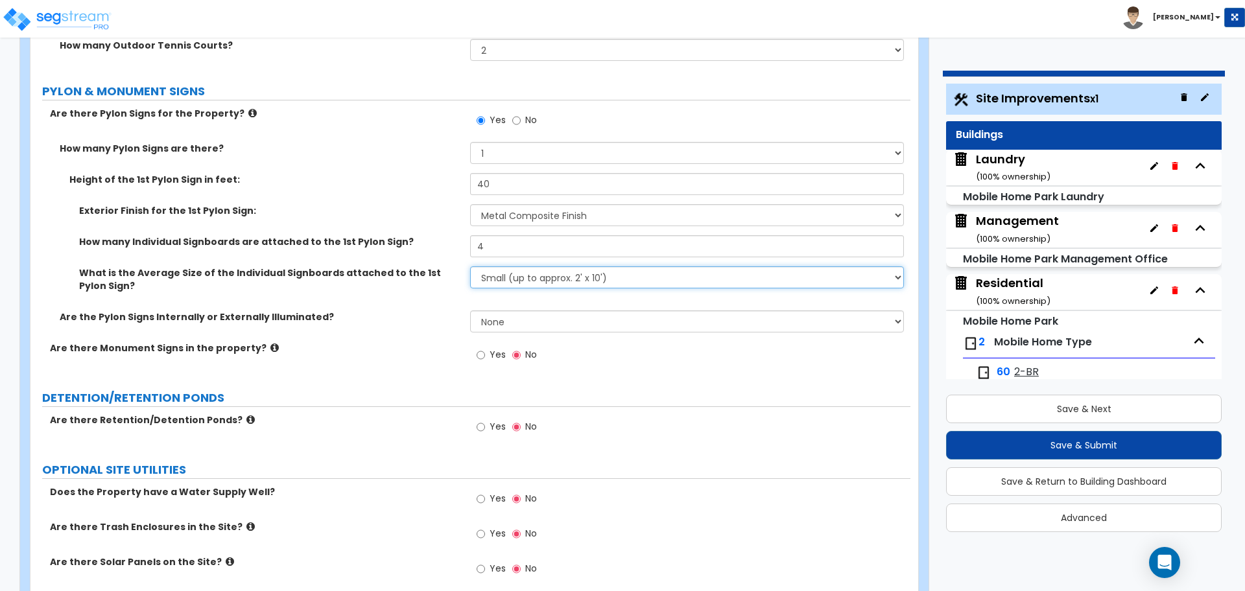
click at [493, 267] on select "Small (up to approx. 2' x 10') Medium (up to approx. 4' x 10') Large (up to app…" at bounding box center [686, 278] width 433 height 22
click at [470, 267] on select "Small (up to approx. 2' x 10') Medium (up to approx. 4' x 10') Large (up to app…" at bounding box center [686, 278] width 433 height 22
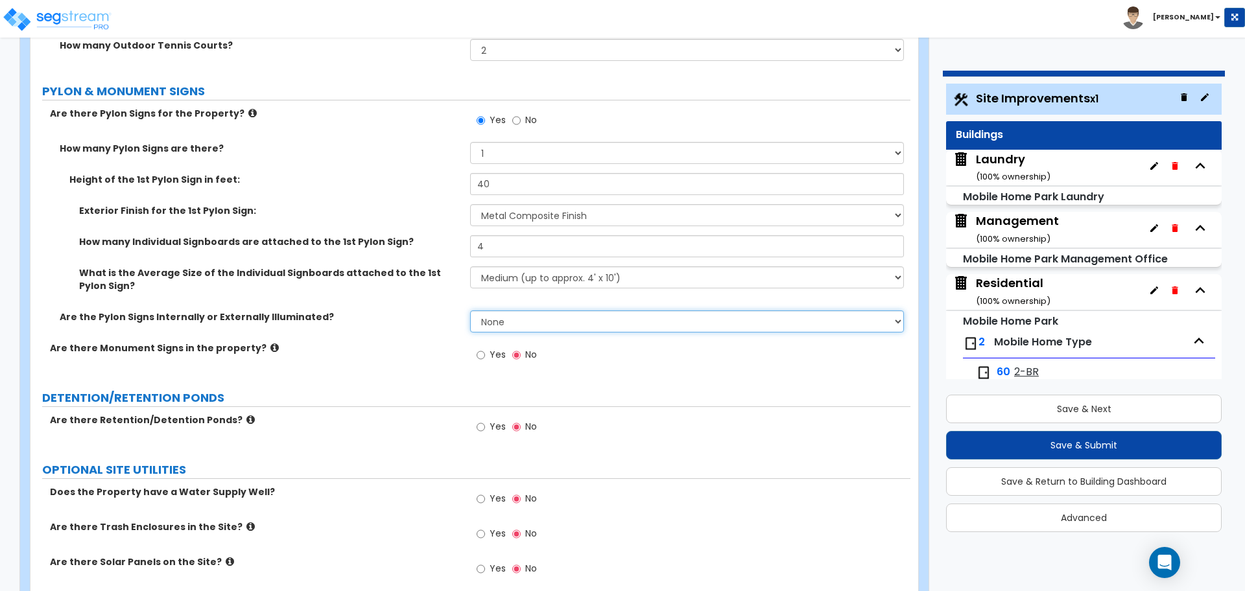
click at [512, 314] on select "None Internally Illuminated Externally Illuminated" at bounding box center [686, 322] width 433 height 22
click at [470, 311] on select "None Internally Illuminated Externally Illuminated" at bounding box center [686, 322] width 433 height 22
click at [270, 344] on icon at bounding box center [274, 348] width 8 height 10
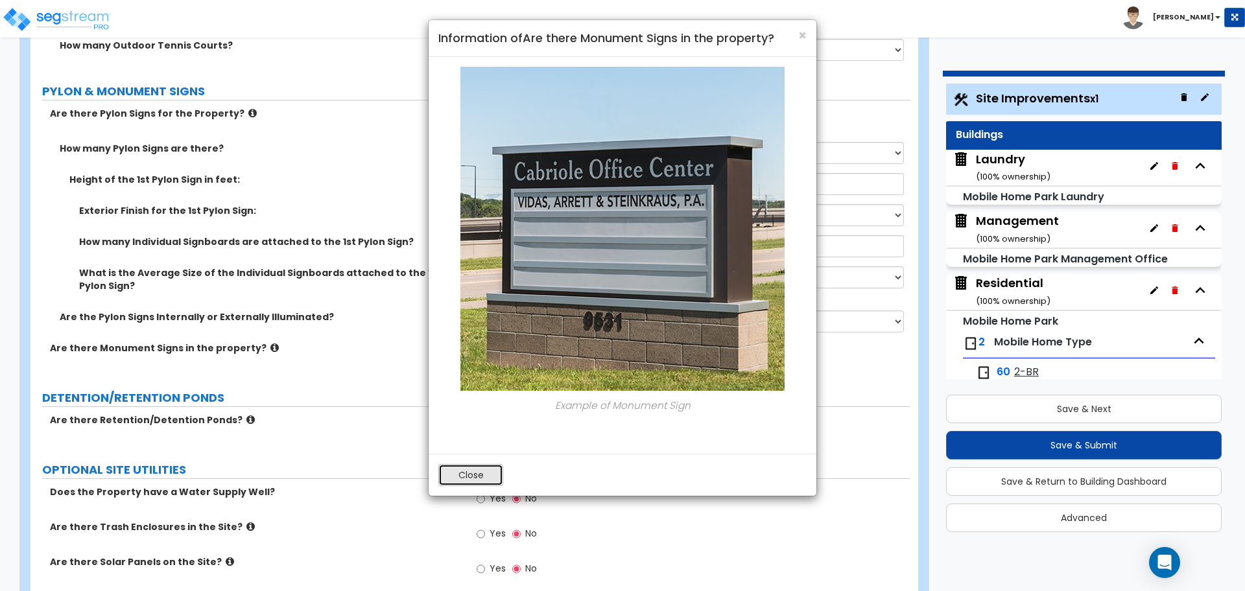
click at [471, 479] on button "Close" at bounding box center [470, 475] width 65 height 22
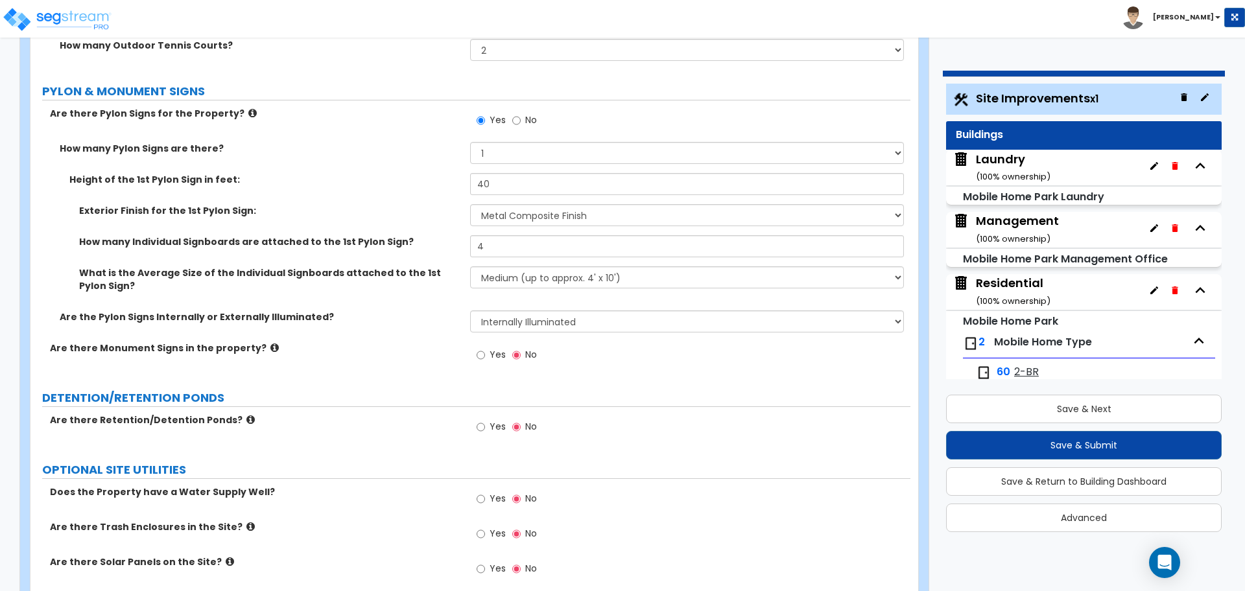
click at [248, 108] on icon at bounding box center [252, 113] width 8 height 10
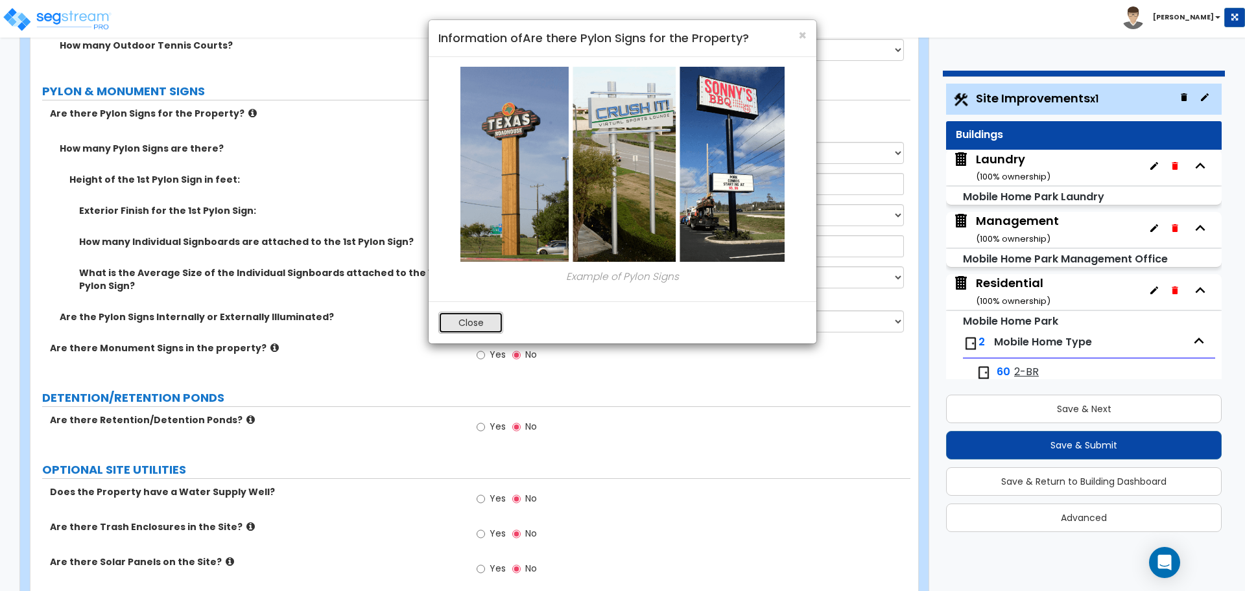
click at [471, 318] on button "Close" at bounding box center [470, 323] width 65 height 22
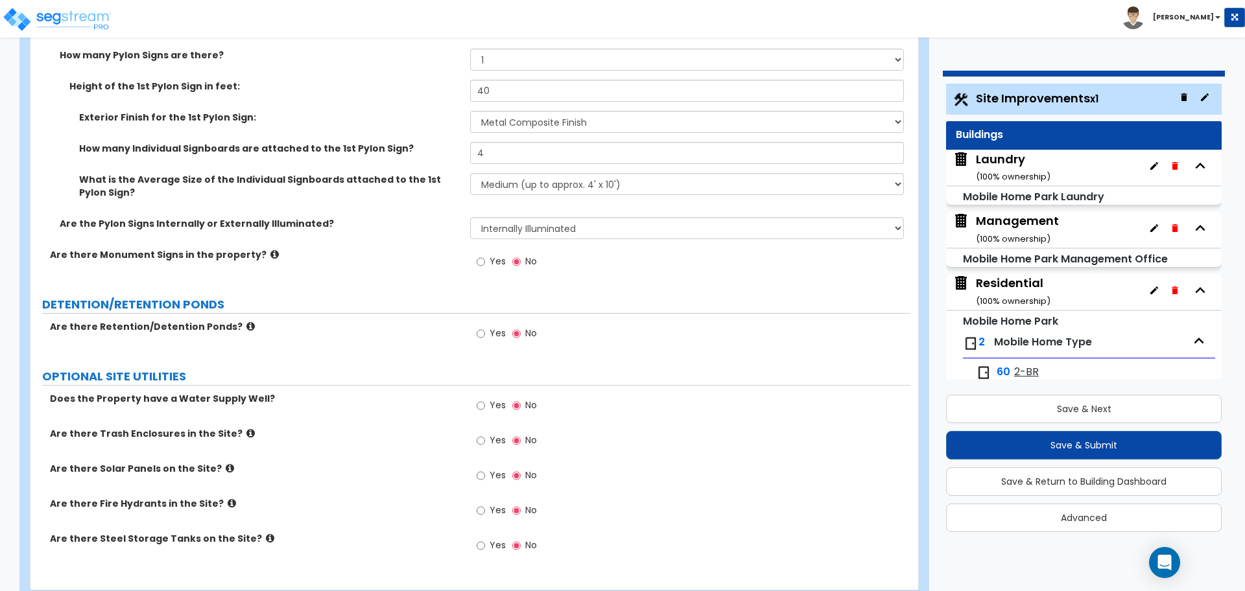
click at [493, 265] on label "Yes" at bounding box center [491, 263] width 29 height 22
click at [485, 265] on input "Yes" at bounding box center [481, 262] width 8 height 14
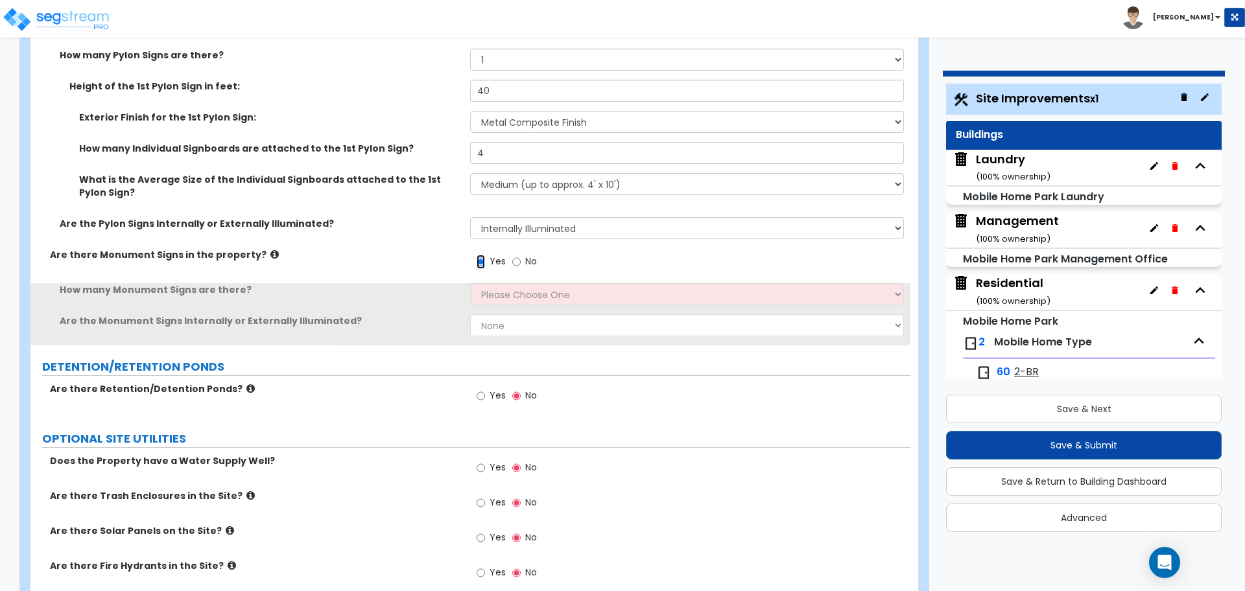
scroll to position [7447, 0]
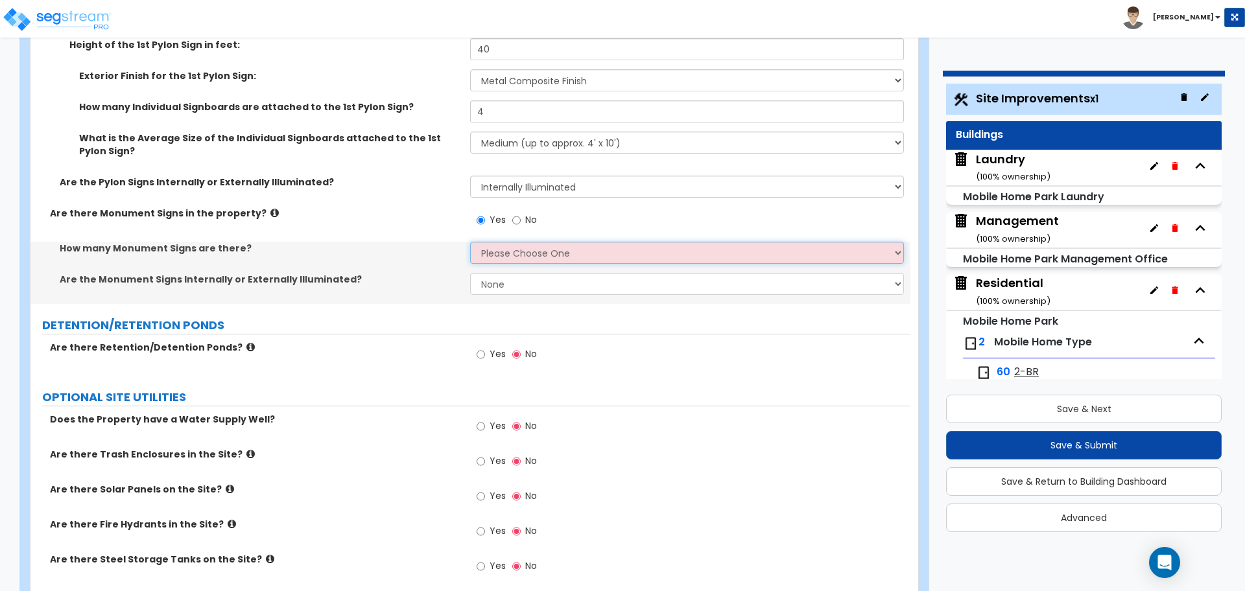
click at [493, 243] on select "Please Choose One 1 2 3" at bounding box center [686, 253] width 433 height 22
click at [470, 242] on select "Please Choose One 1 2 3" at bounding box center [686, 253] width 433 height 22
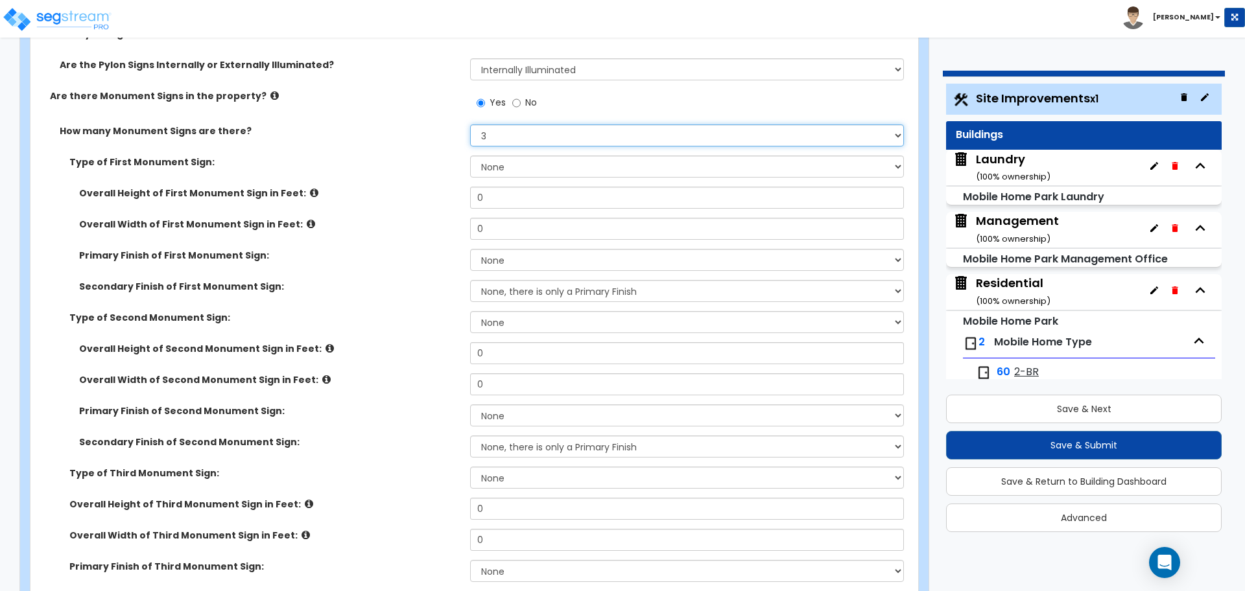
scroll to position [7559, 0]
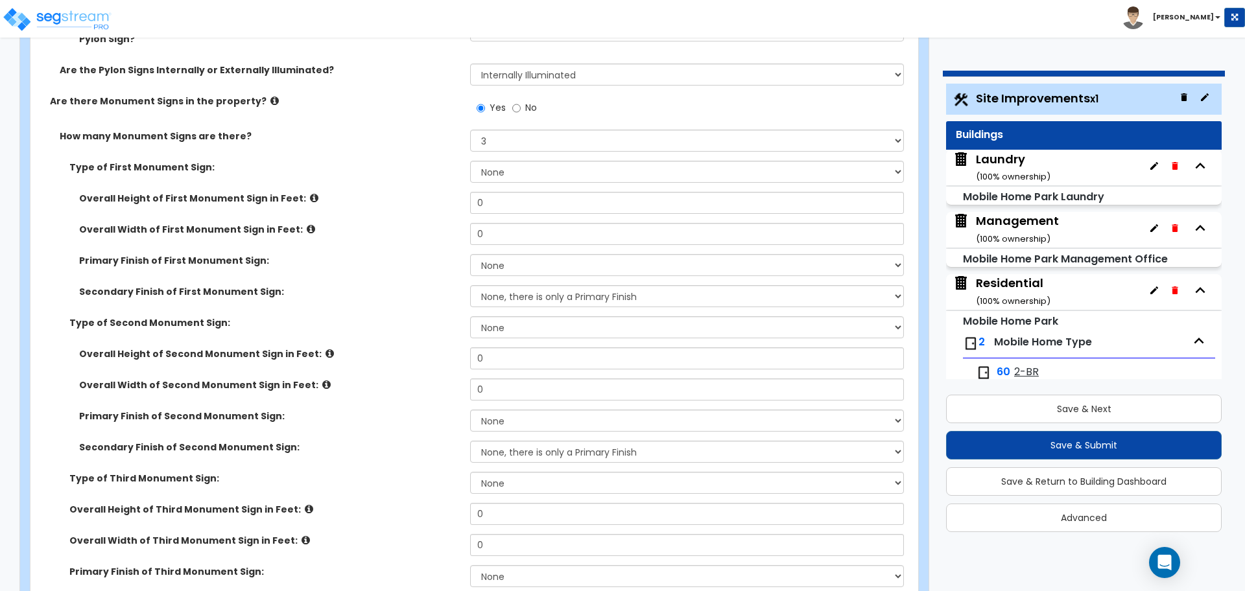
click at [292, 195] on label "Overall Height of First Monument Sign in Feet:" at bounding box center [269, 198] width 381 height 13
click at [310, 193] on icon at bounding box center [314, 198] width 8 height 10
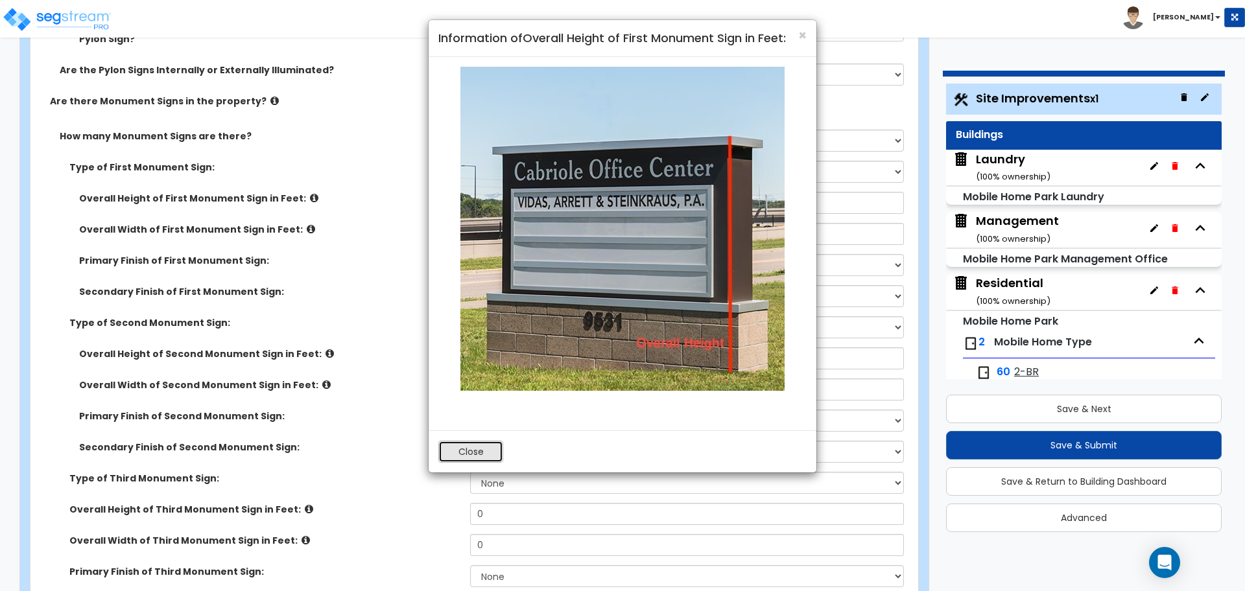
click at [485, 444] on button "Close" at bounding box center [470, 452] width 65 height 22
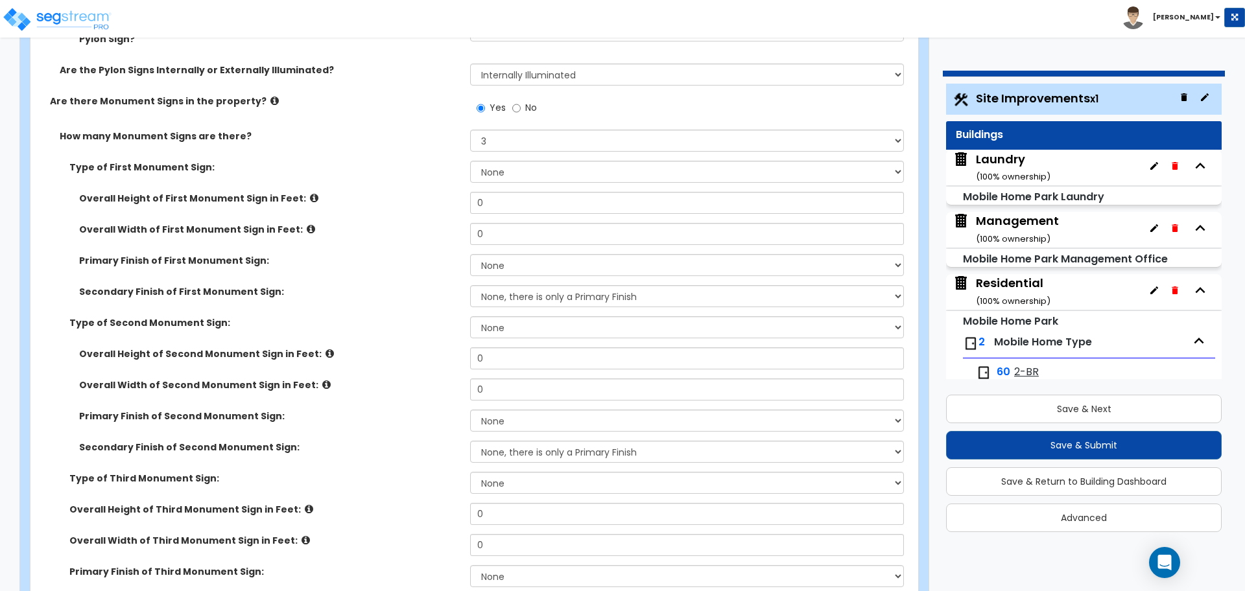
click at [307, 224] on icon at bounding box center [311, 229] width 8 height 10
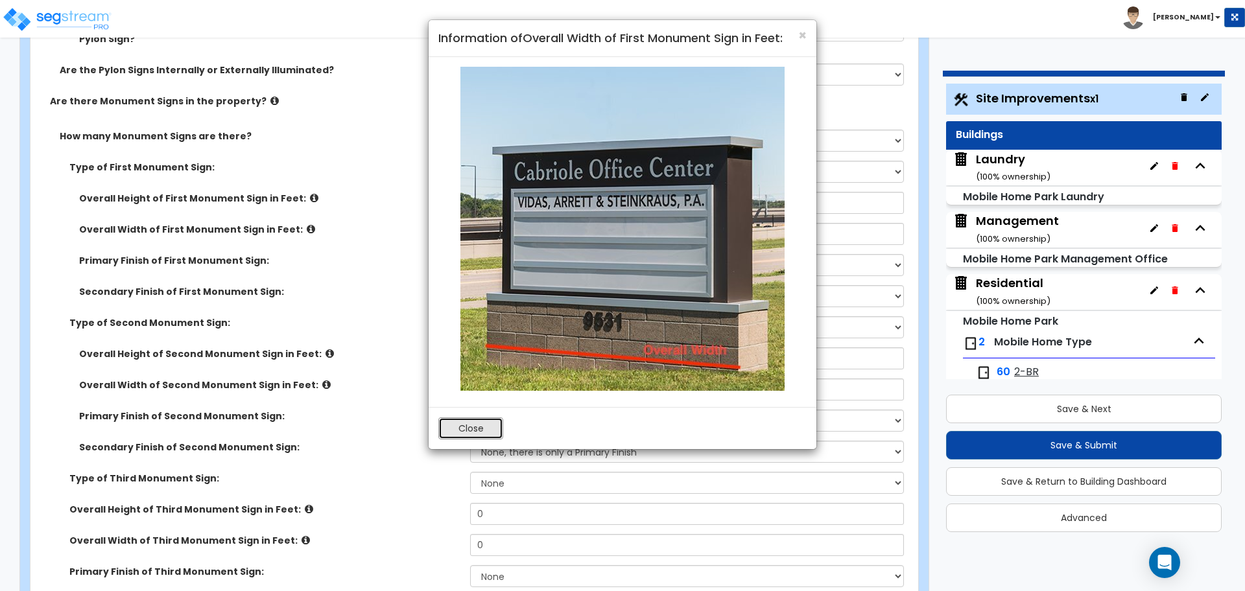
click at [484, 429] on button "Close" at bounding box center [470, 429] width 65 height 22
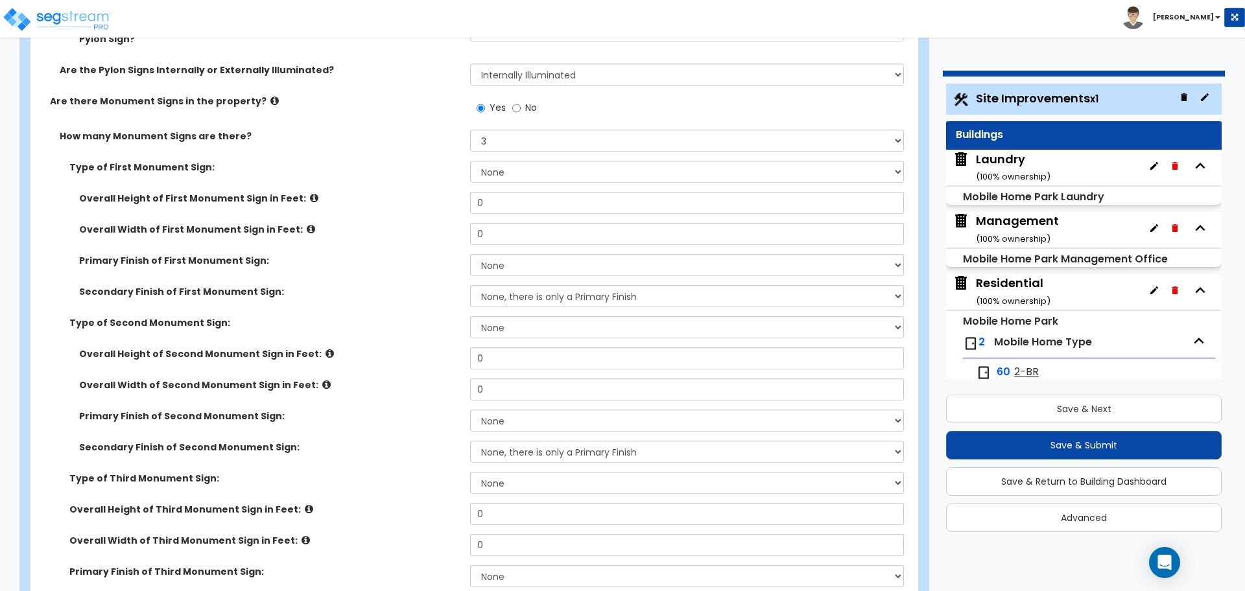
click at [326, 352] on icon at bounding box center [330, 354] width 8 height 10
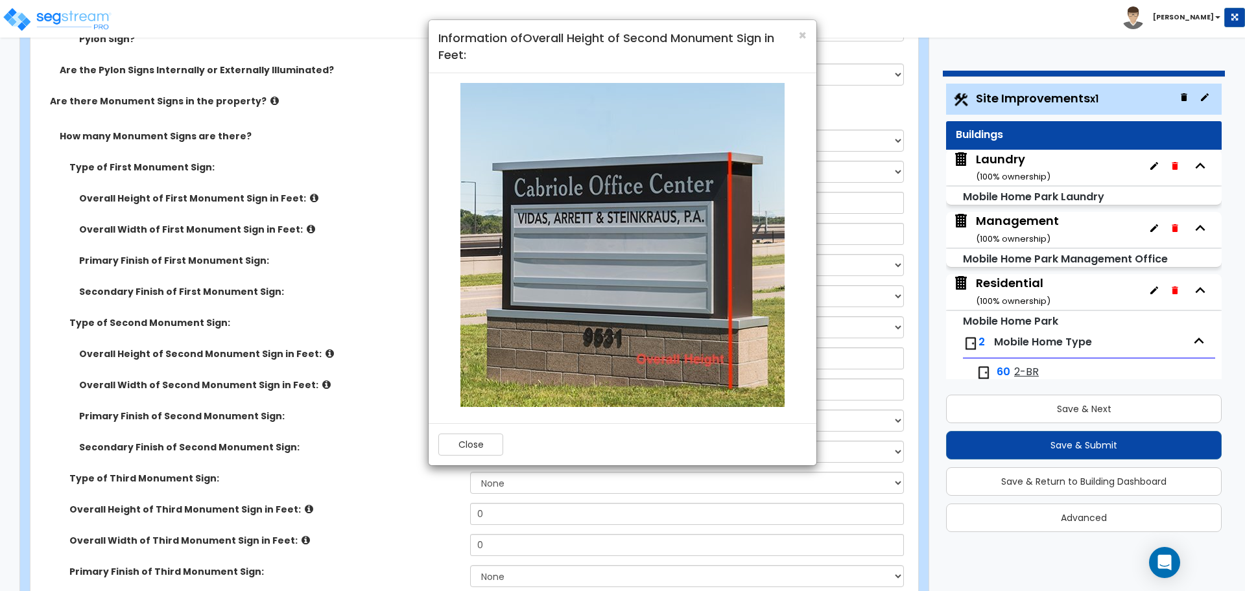
click at [314, 351] on div "× Information of Overall Height of Second Monument Sign in Feet: Close" at bounding box center [622, 295] width 1245 height 591
click at [459, 436] on button "Close" at bounding box center [470, 445] width 65 height 22
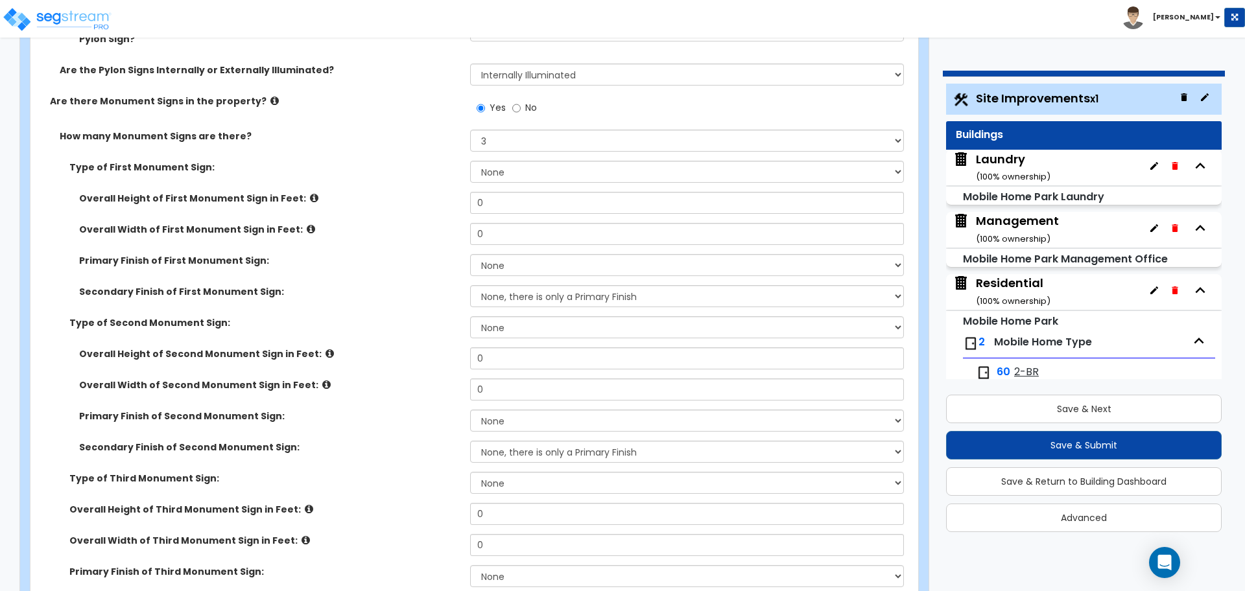
click at [322, 380] on icon at bounding box center [326, 385] width 8 height 10
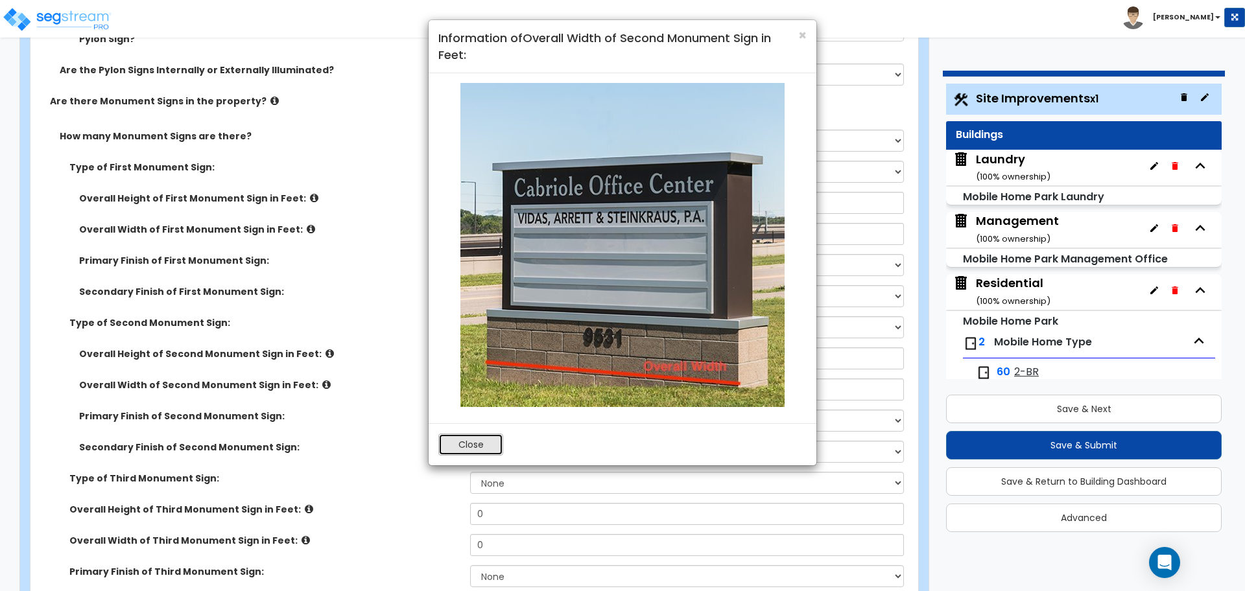
click at [476, 442] on button "Close" at bounding box center [470, 445] width 65 height 22
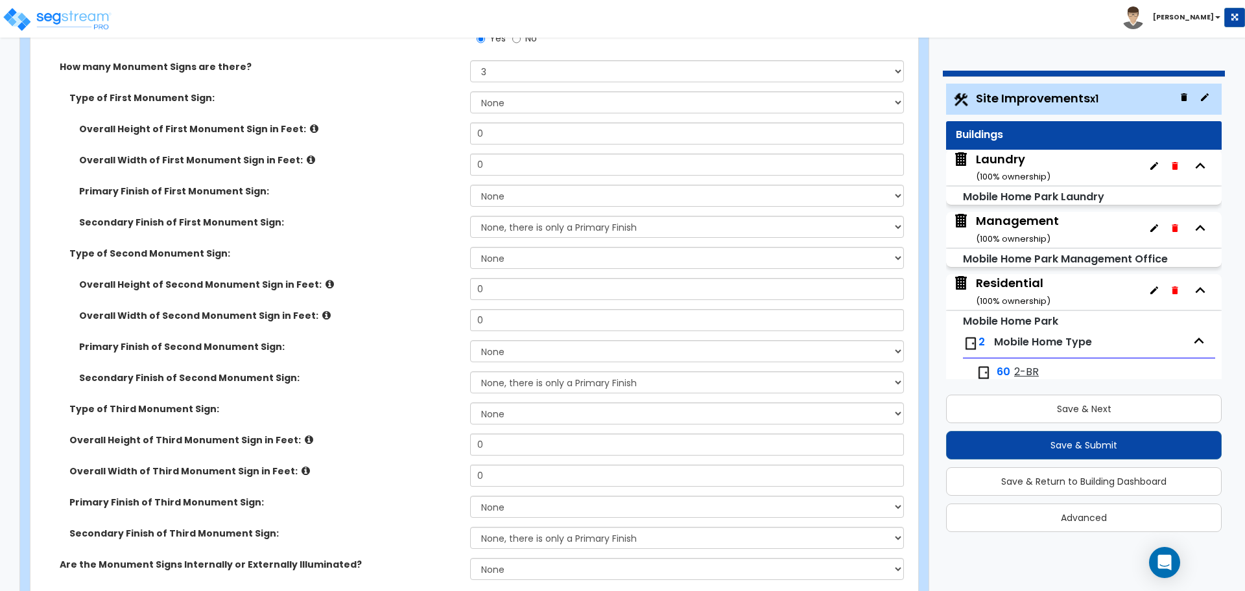
scroll to position [7660, 0]
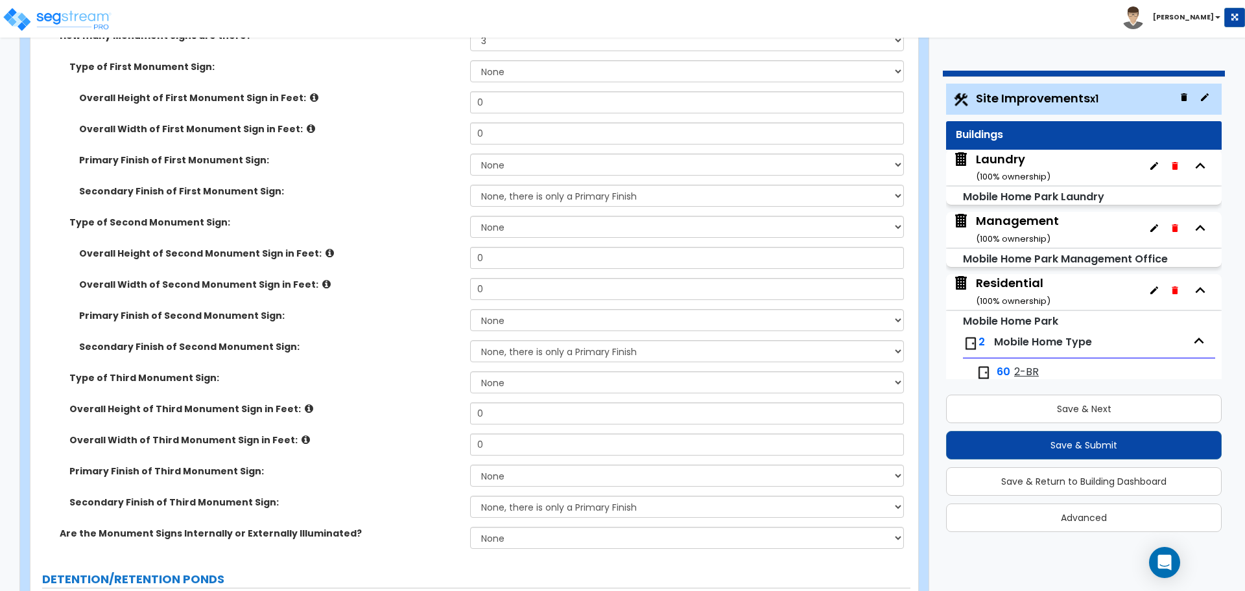
click at [295, 403] on label "Overall Height of Third Monument Sign in Feet:" at bounding box center [264, 409] width 391 height 13
click at [305, 404] on icon at bounding box center [309, 409] width 8 height 10
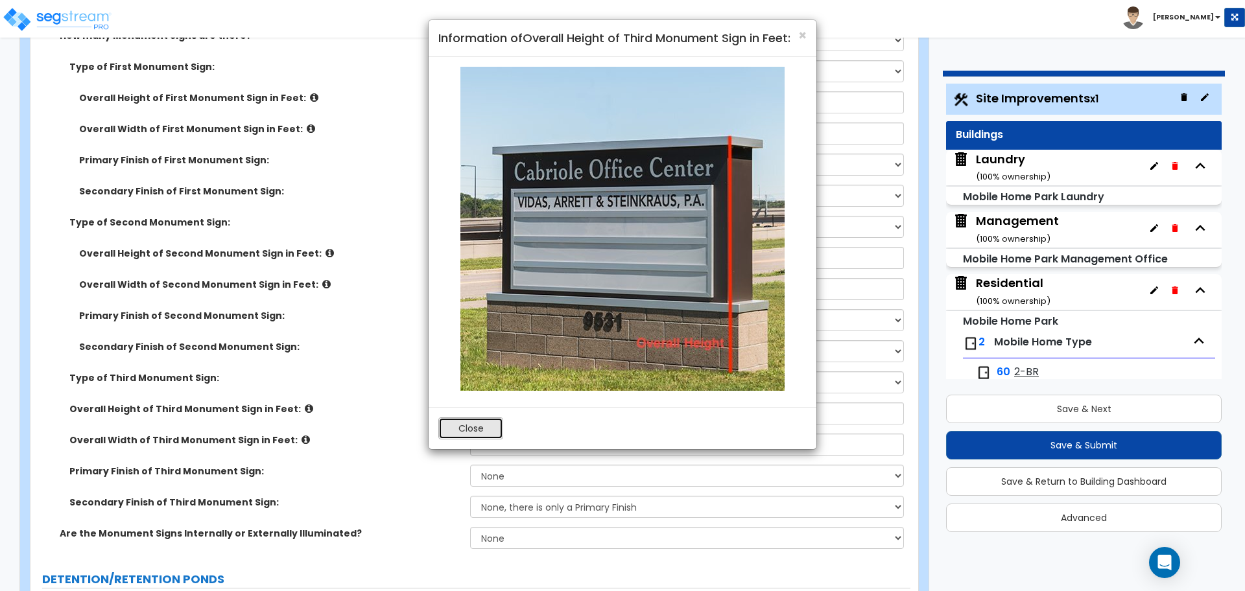
click at [458, 432] on button "Close" at bounding box center [470, 429] width 65 height 22
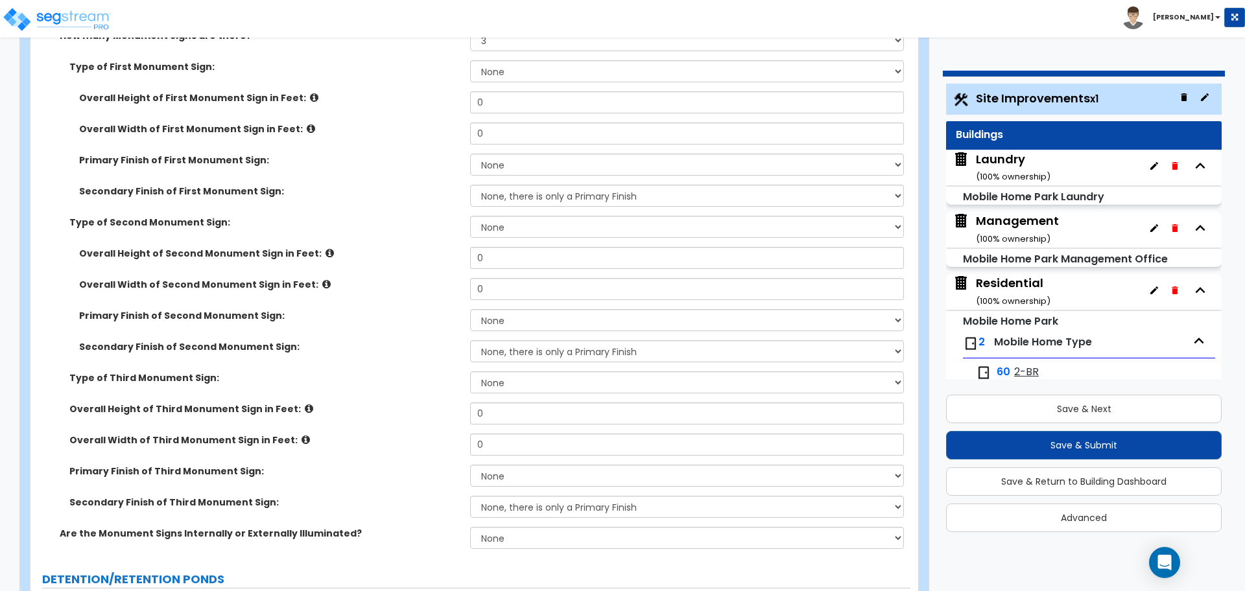
click at [302, 436] on label "Overall Width of Third Monument Sign in Feet:" at bounding box center [264, 440] width 391 height 13
click at [296, 434] on label "Overall Width of Third Monument Sign in Feet:" at bounding box center [264, 440] width 391 height 13
click at [302, 435] on icon at bounding box center [306, 440] width 8 height 10
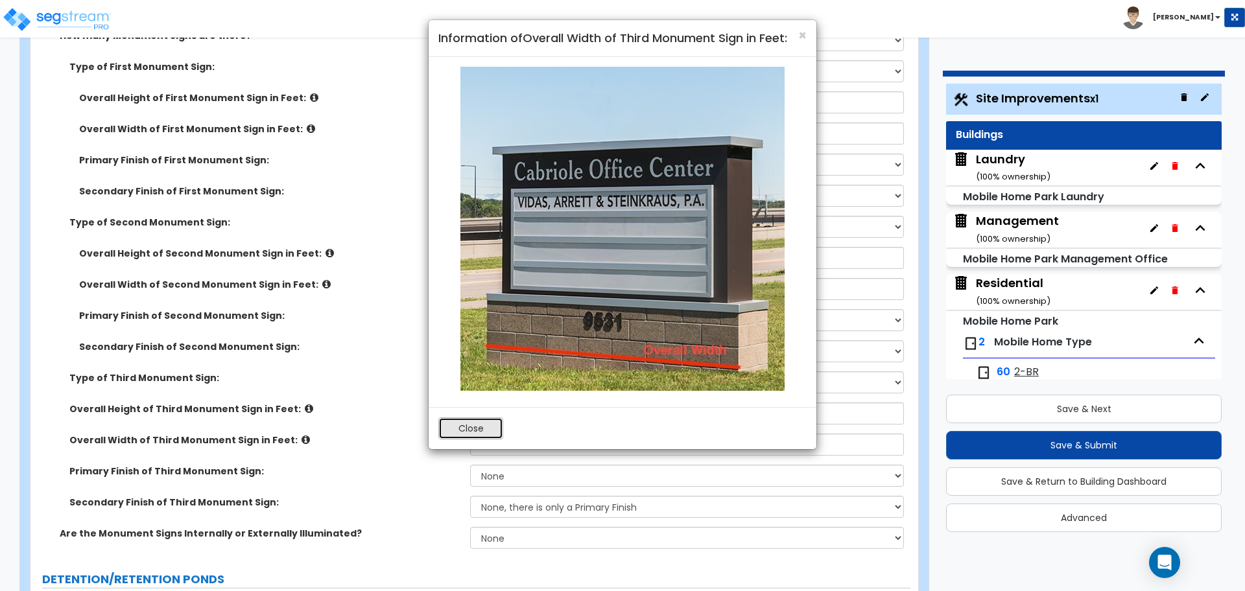
click at [455, 436] on button "Close" at bounding box center [470, 429] width 65 height 22
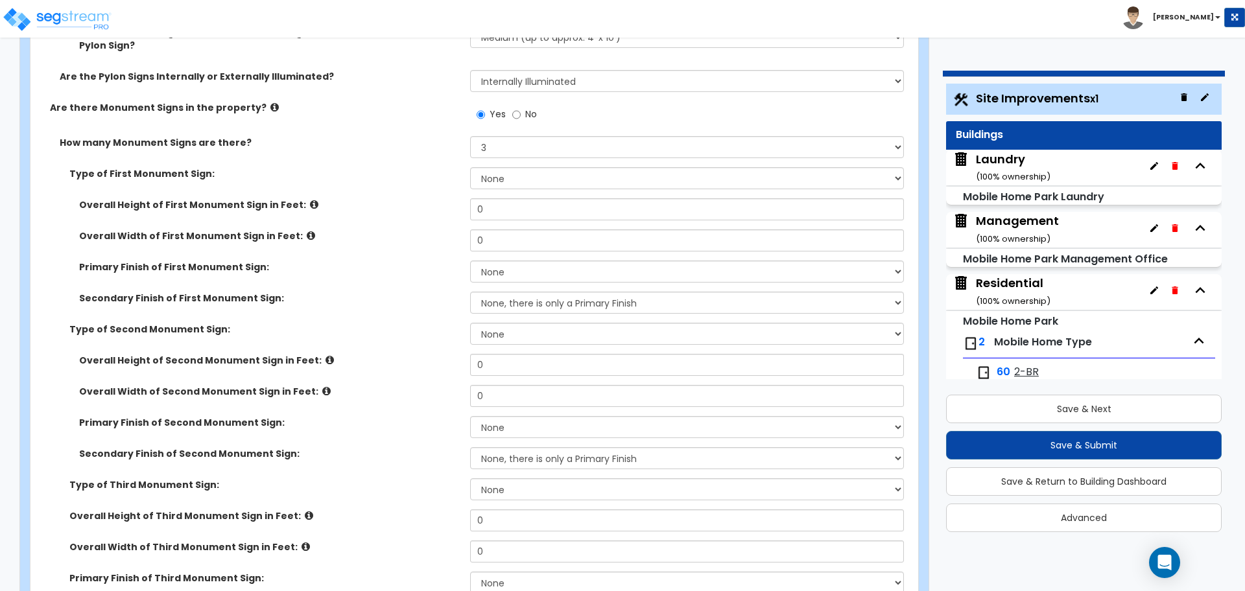
scroll to position [7550, 0]
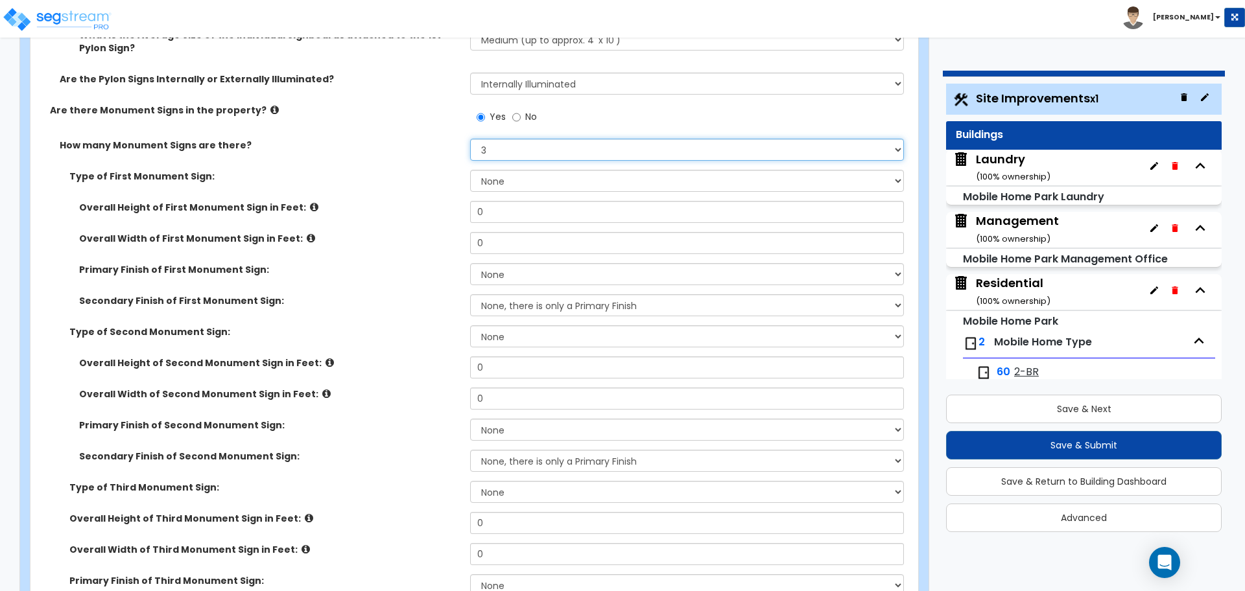
click at [507, 143] on select "Please Choose One 1 2 3" at bounding box center [686, 150] width 433 height 22
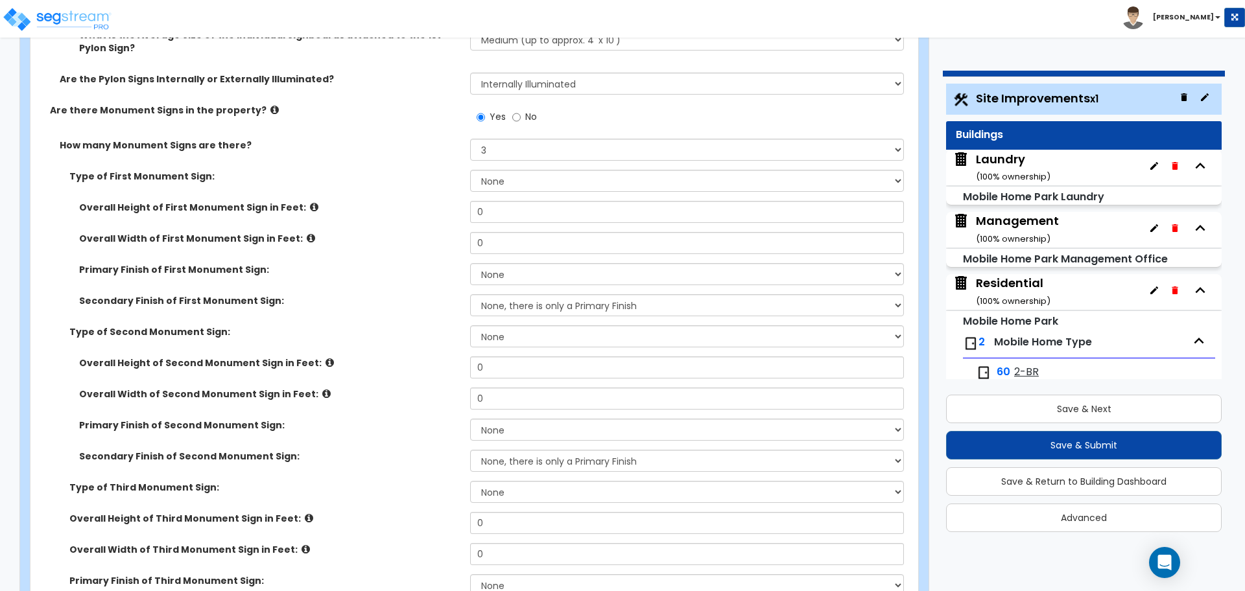
click at [527, 115] on span "No" at bounding box center [531, 116] width 12 height 13
click at [521, 115] on input "No" at bounding box center [516, 117] width 8 height 14
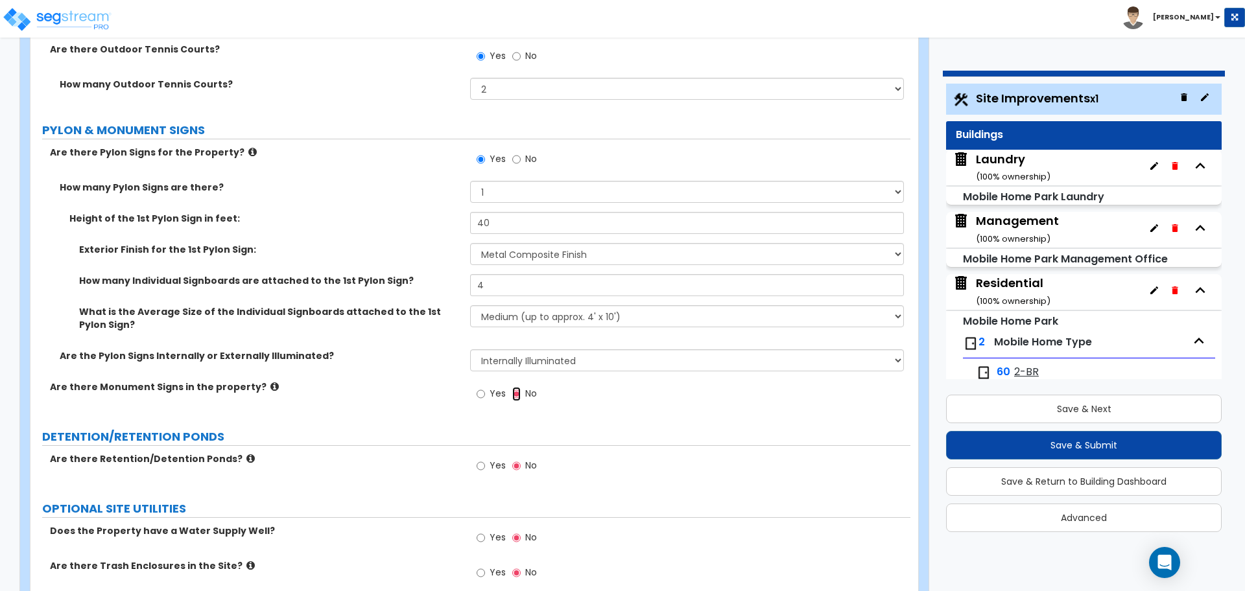
scroll to position [7273, 0]
click at [248, 148] on icon at bounding box center [252, 153] width 8 height 10
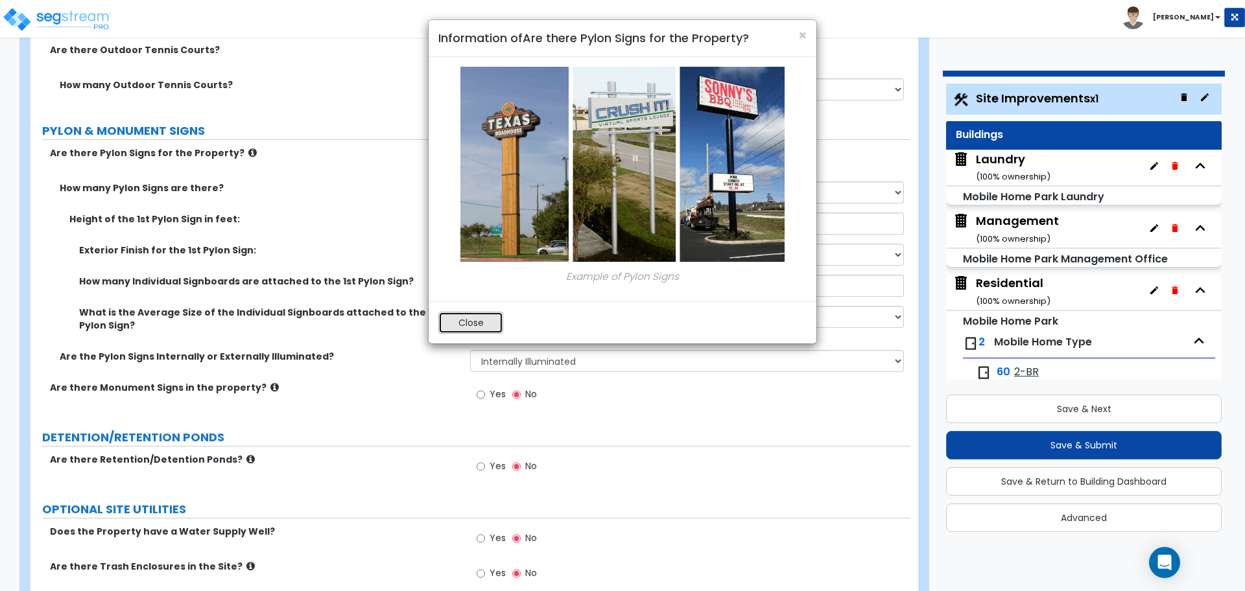
click at [486, 320] on button "Close" at bounding box center [470, 323] width 65 height 22
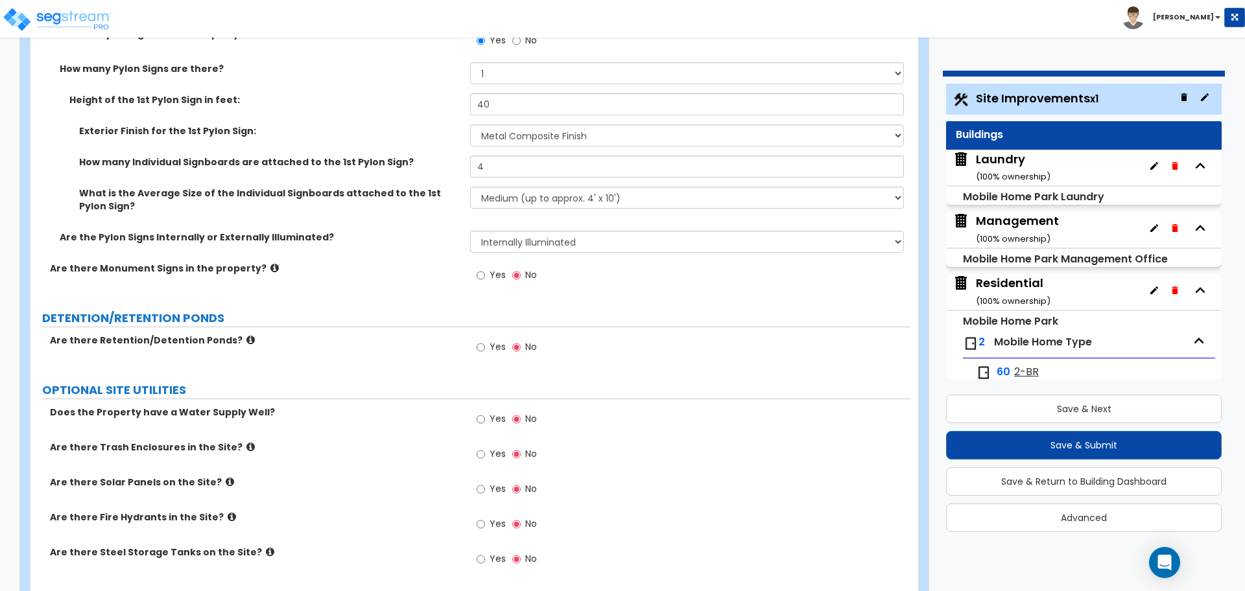
click at [495, 346] on span "Yes" at bounding box center [498, 346] width 16 height 13
click at [485, 346] on input "Yes" at bounding box center [481, 347] width 8 height 14
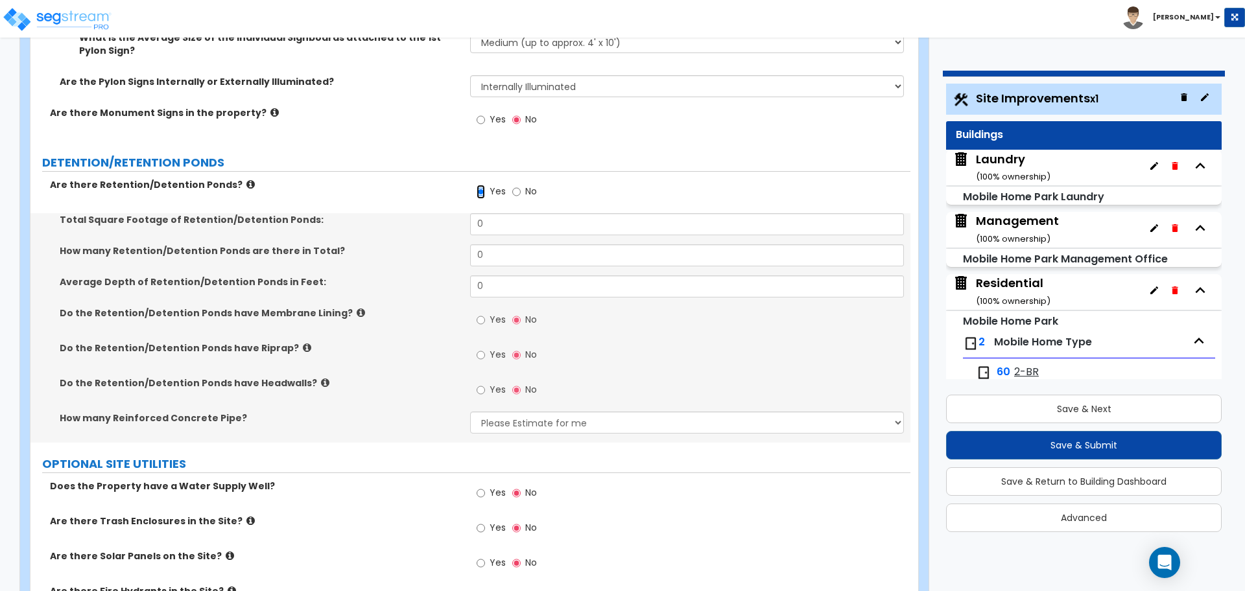
scroll to position [7550, 0]
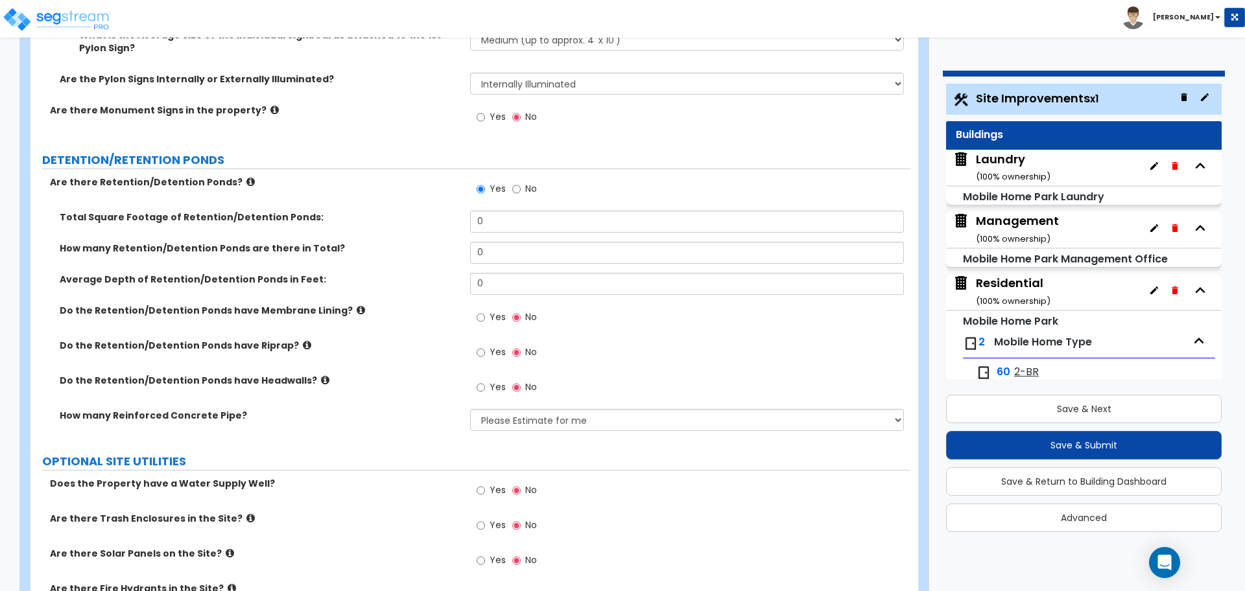
click at [246, 177] on icon at bounding box center [250, 182] width 8 height 10
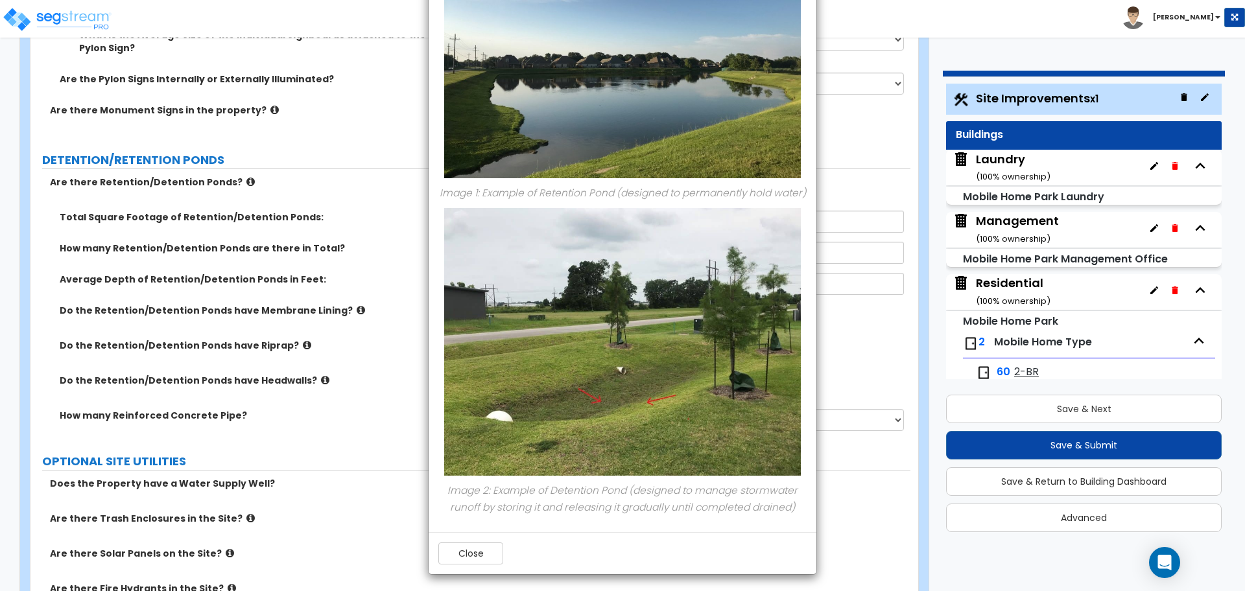
scroll to position [158, 0]
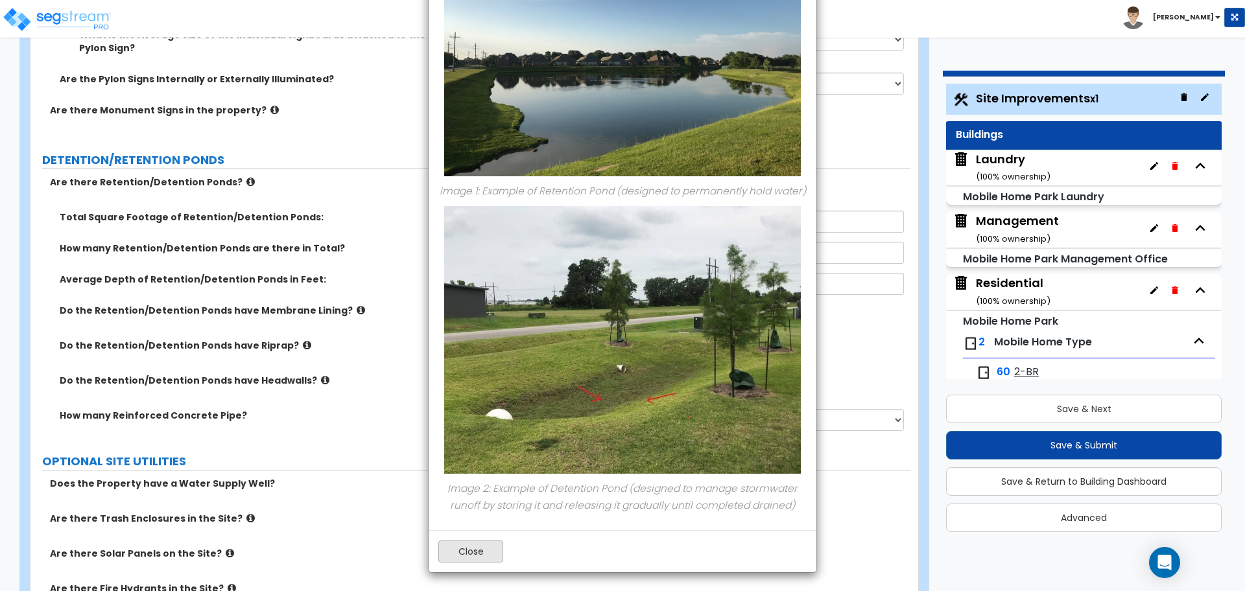
drag, startPoint x: 485, startPoint y: 549, endPoint x: 481, endPoint y: 521, distance: 27.5
click at [484, 549] on button "Close" at bounding box center [470, 552] width 65 height 22
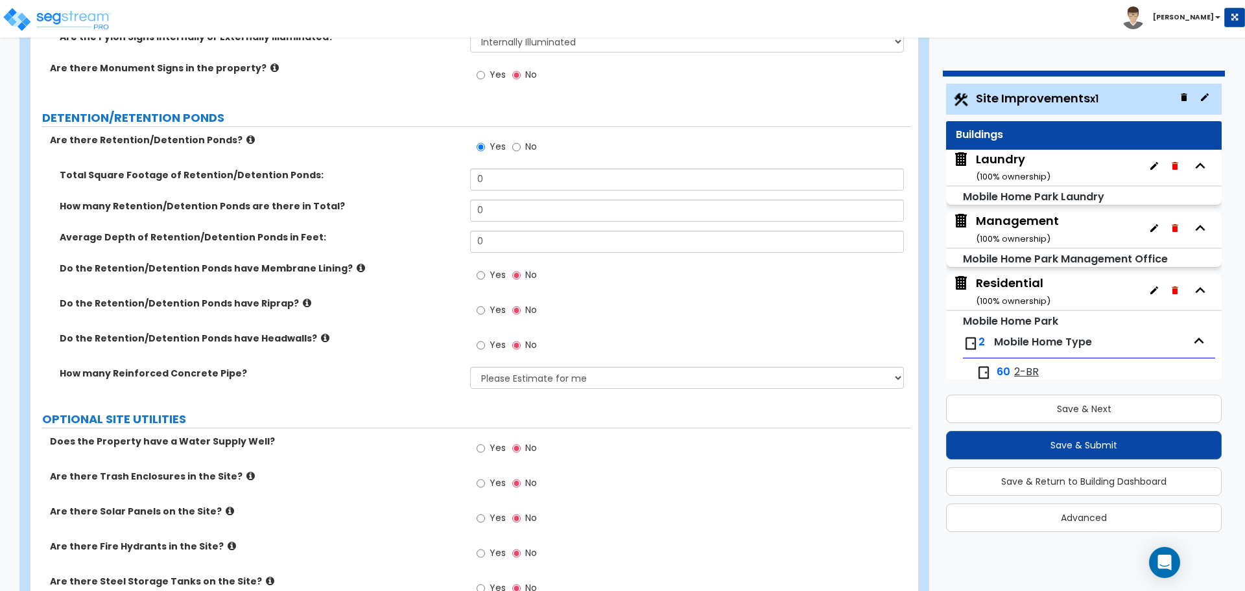
scroll to position [7601, 0]
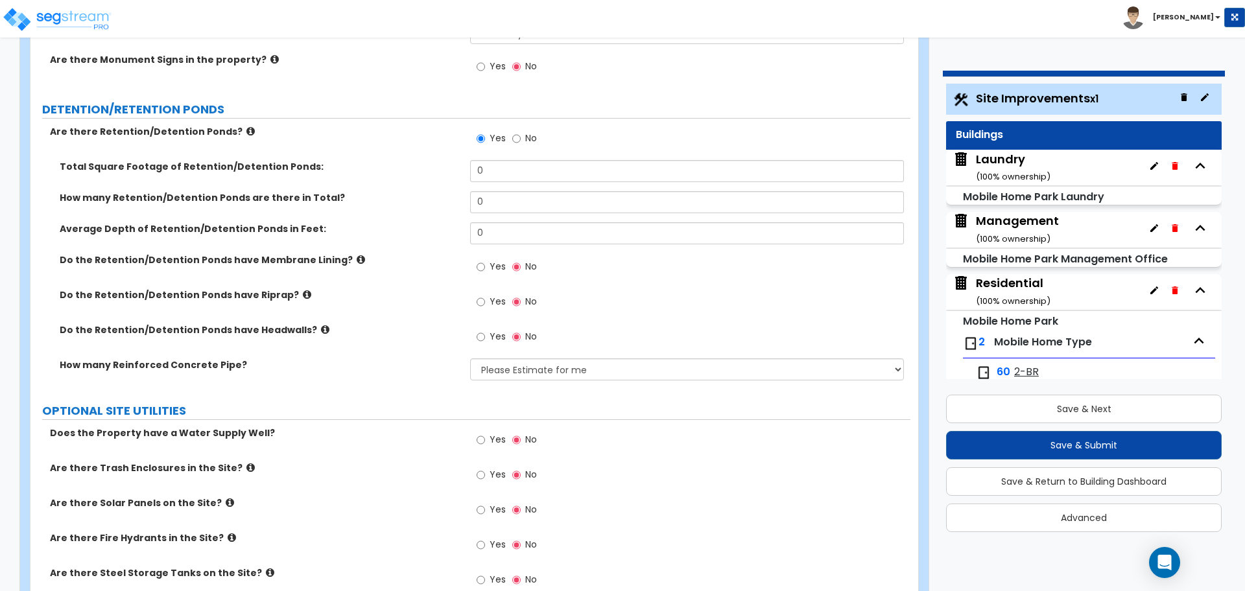
click at [226, 127] on label "Are there Retention/Detention Ponds?" at bounding box center [255, 131] width 410 height 13
click at [357, 256] on icon at bounding box center [361, 260] width 8 height 10
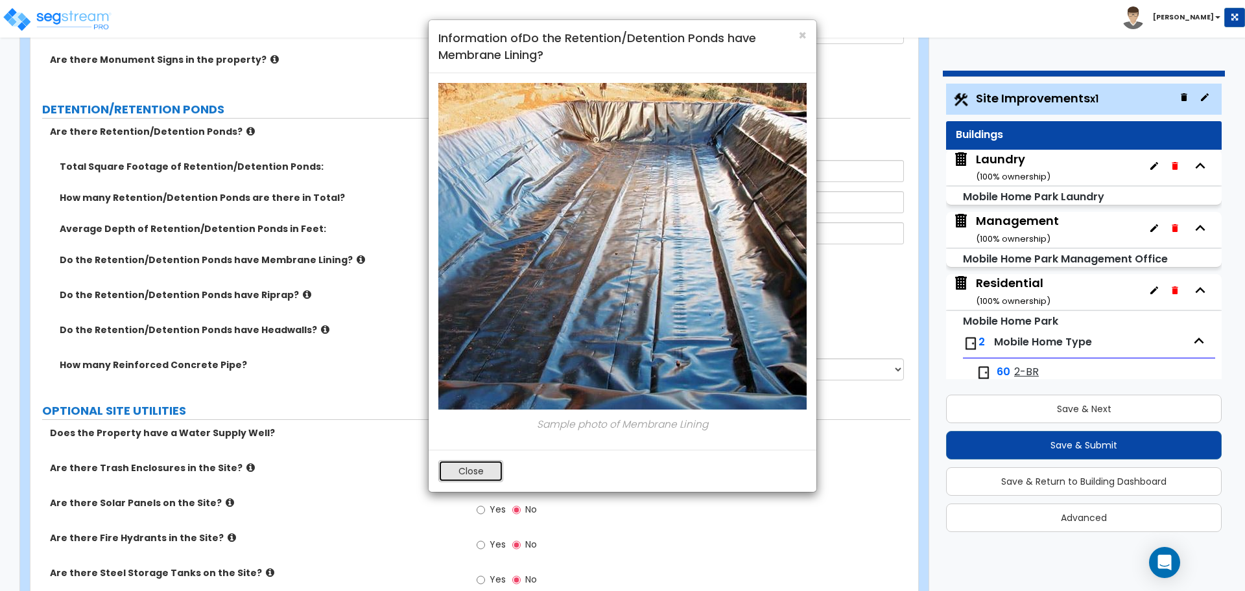
click at [458, 469] on button "Close" at bounding box center [470, 471] width 65 height 22
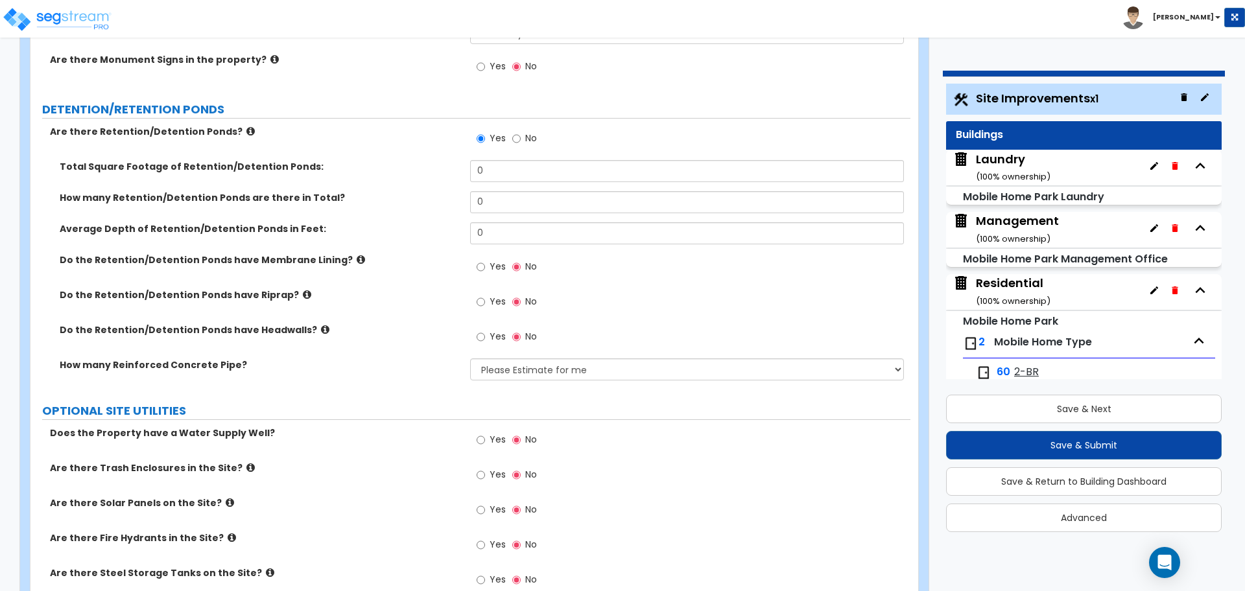
click at [303, 290] on icon at bounding box center [307, 295] width 8 height 10
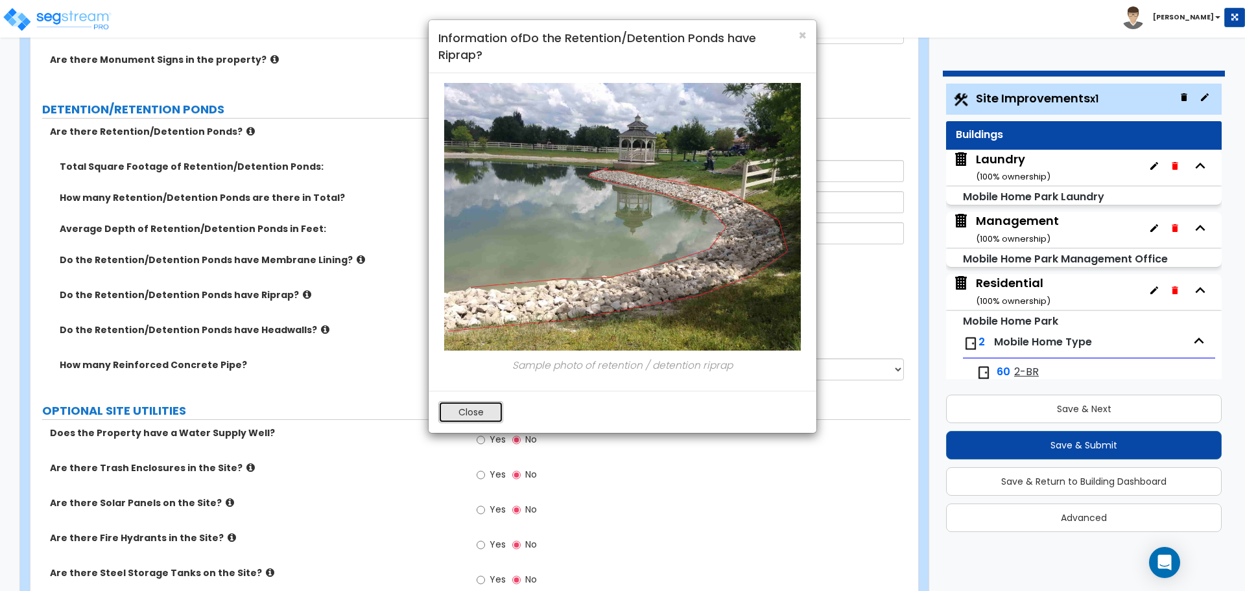
click at [462, 415] on button "Close" at bounding box center [470, 412] width 65 height 22
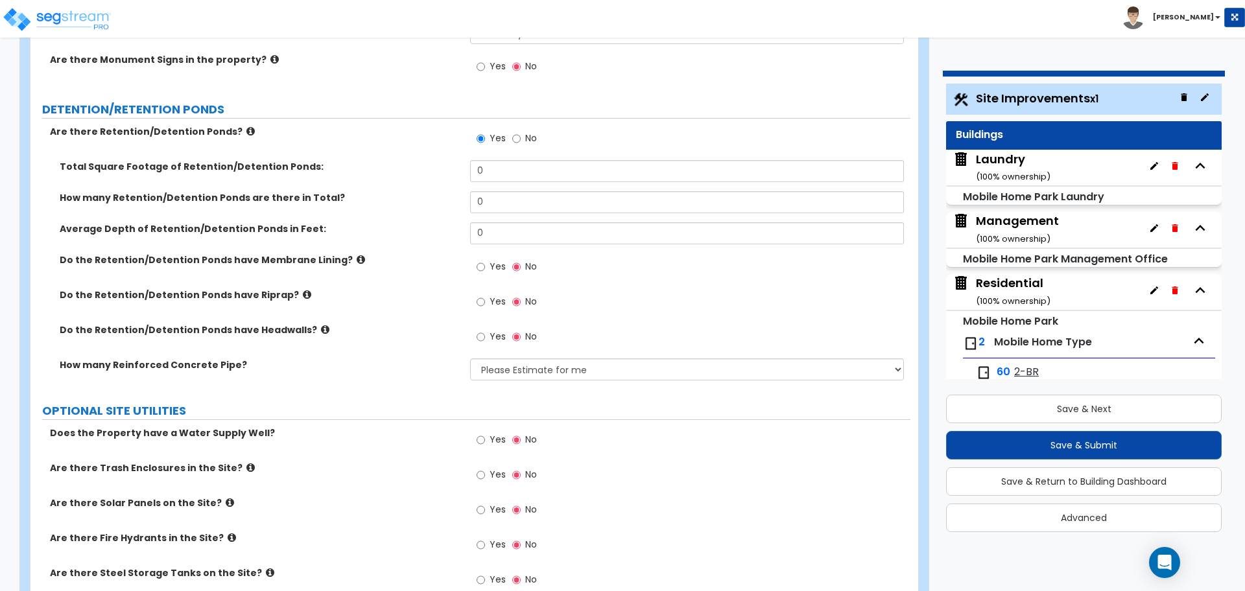
click at [311, 324] on label "Do the Retention/Detention Ponds have Headwalls?" at bounding box center [260, 330] width 401 height 13
click at [321, 325] on icon at bounding box center [325, 330] width 8 height 10
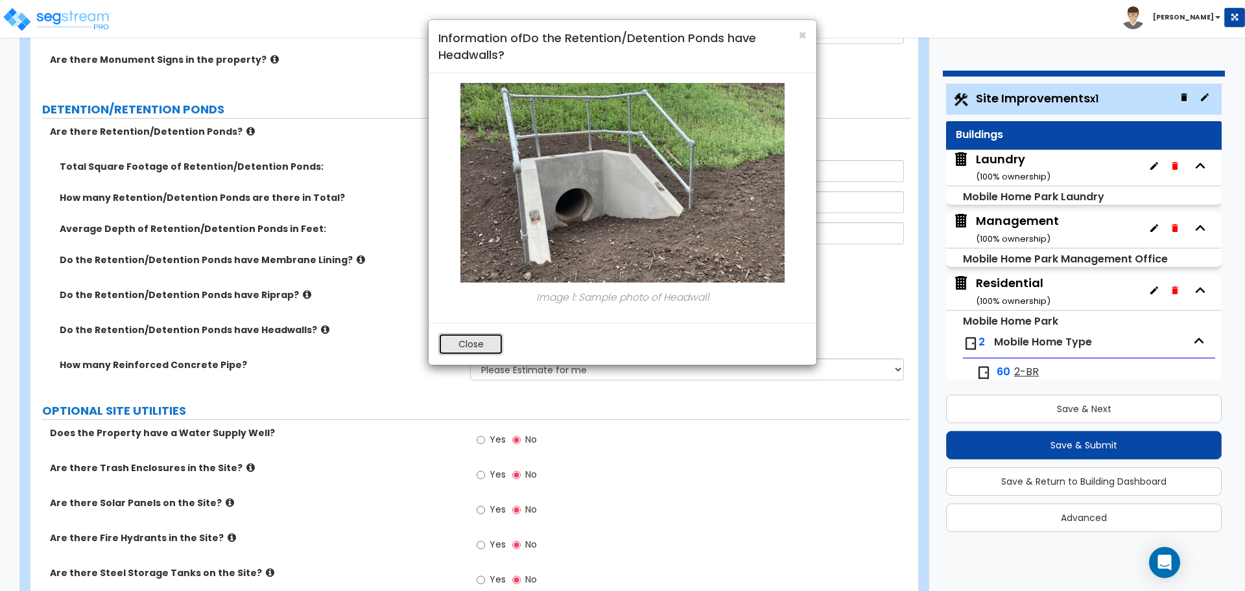
click at [450, 349] on button "Close" at bounding box center [470, 344] width 65 height 22
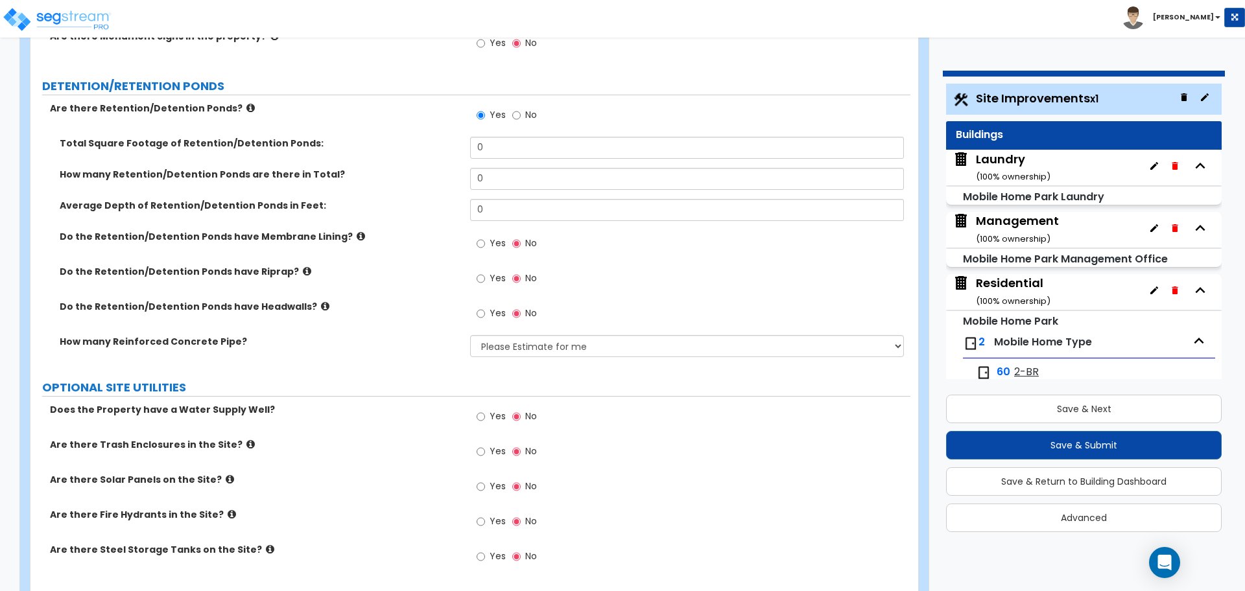
scroll to position [7625, 0]
click at [512, 114] on input "No" at bounding box center [516, 115] width 8 height 14
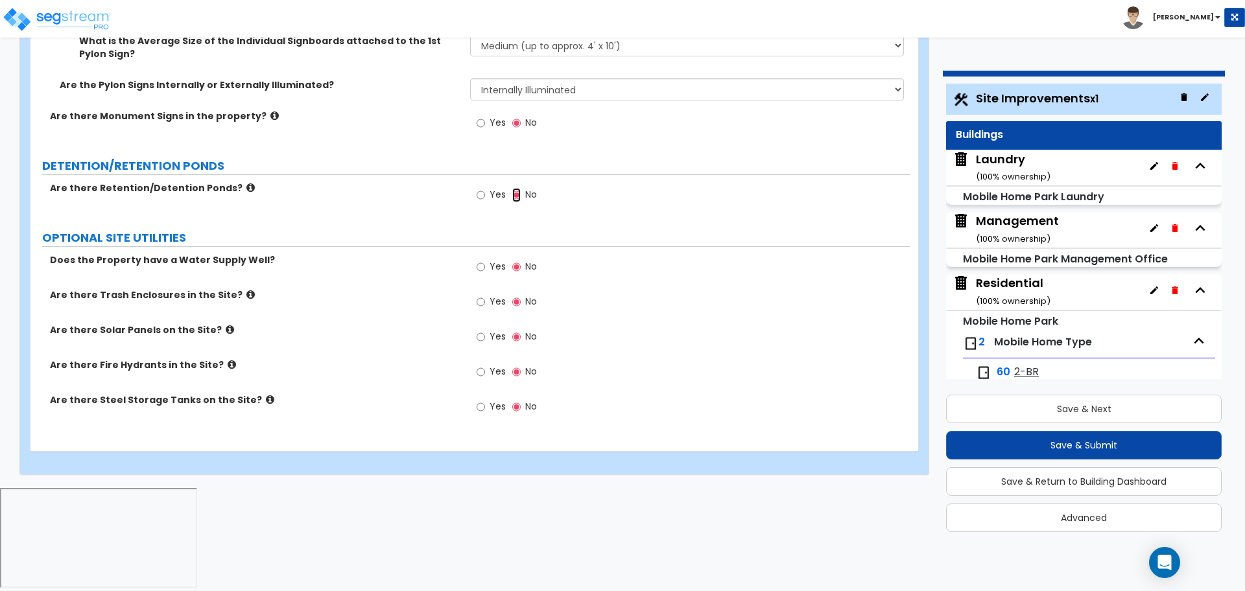
scroll to position [7436, 0]
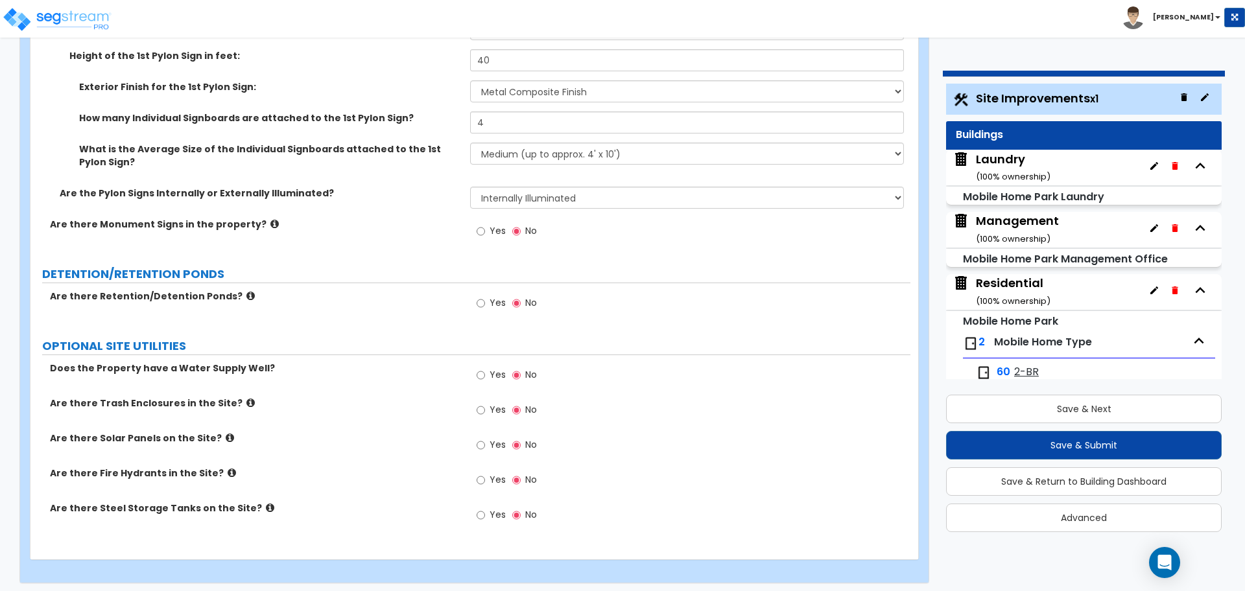
click at [500, 376] on label "Yes" at bounding box center [491, 377] width 29 height 22
click at [485, 376] on input "Yes" at bounding box center [481, 375] width 8 height 14
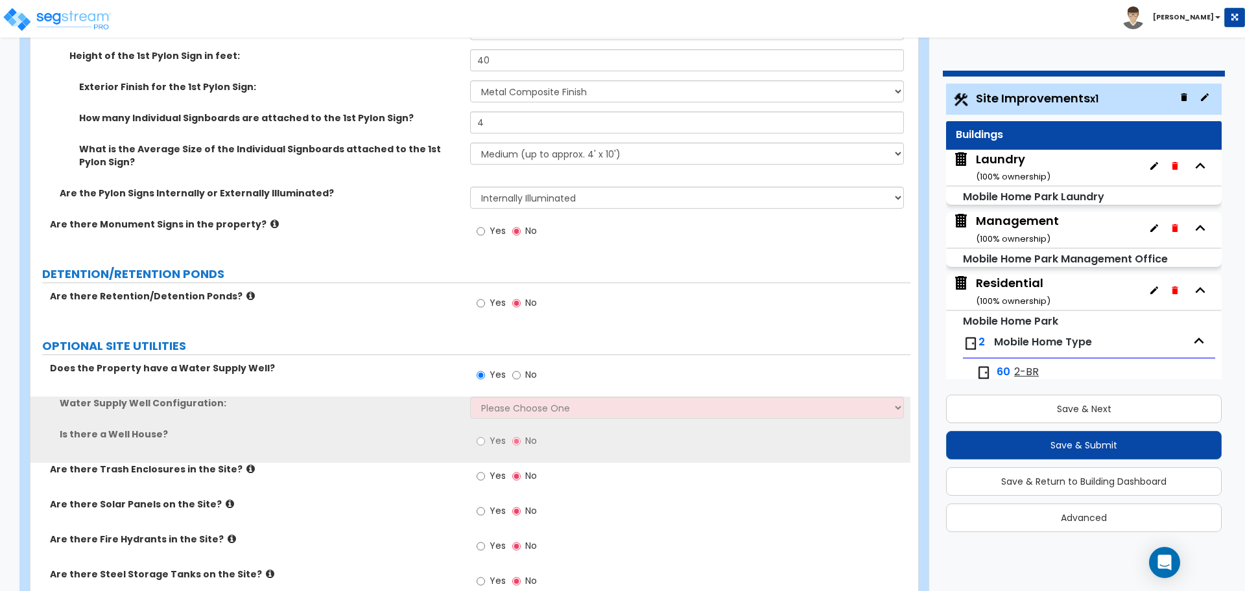
click at [525, 375] on span "No" at bounding box center [531, 374] width 12 height 13
click at [521, 375] on input "No" at bounding box center [516, 375] width 8 height 14
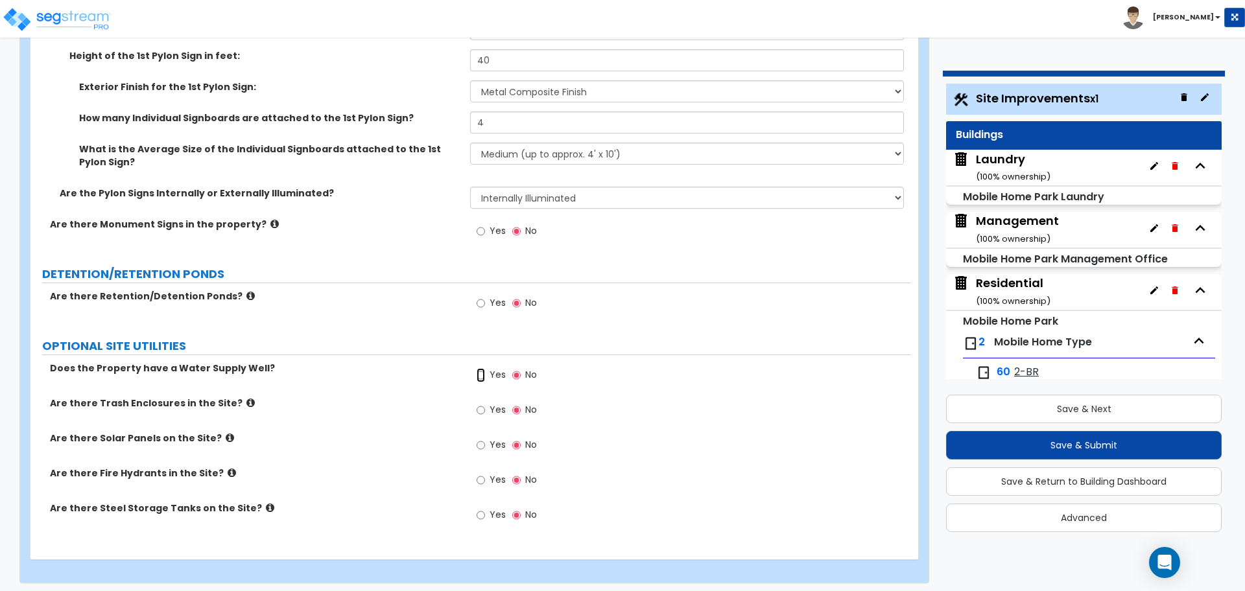
click at [481, 372] on input "Yes" at bounding box center [481, 375] width 8 height 14
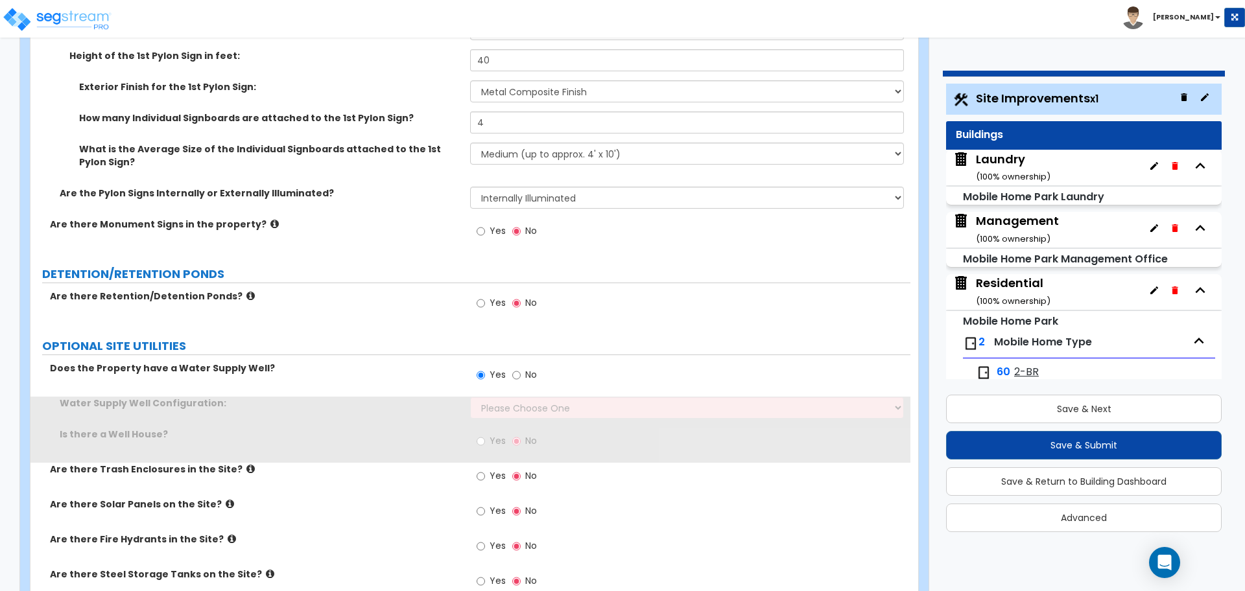
click at [530, 391] on div "Yes No" at bounding box center [690, 379] width 440 height 35
click at [533, 397] on select "Please Choose One Water Supply Well for the Mobile Home Park Management only Wa…" at bounding box center [686, 408] width 433 height 22
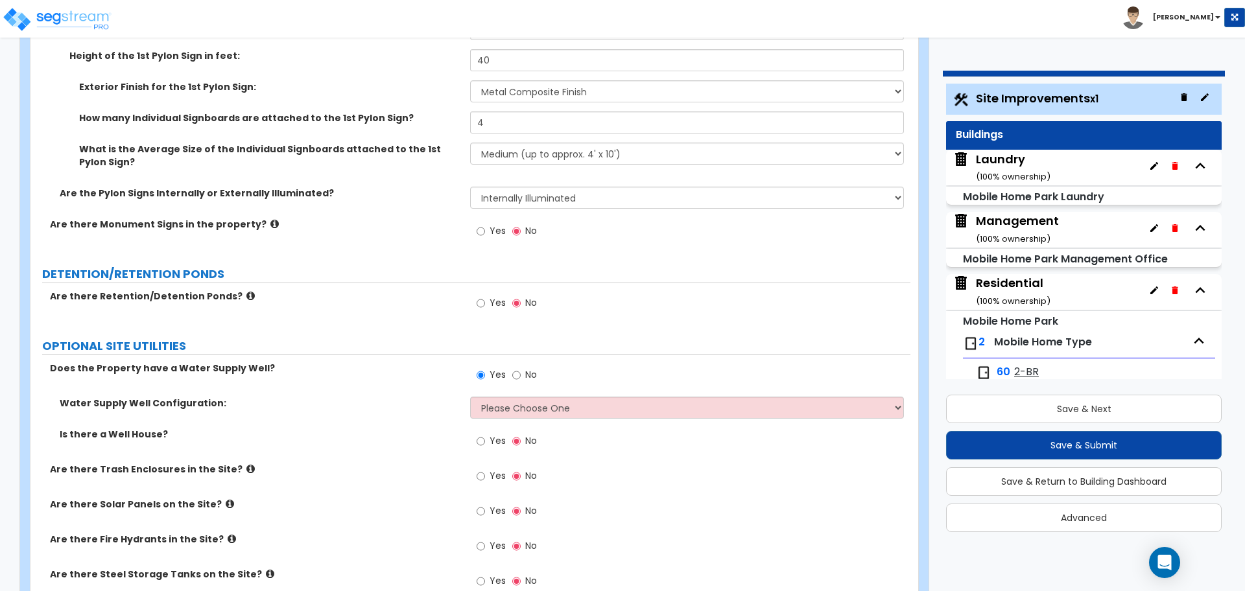
click at [536, 376] on div "Yes No" at bounding box center [506, 377] width 73 height 30
click at [528, 372] on span "No" at bounding box center [531, 374] width 12 height 13
click at [521, 372] on input "No" at bounding box center [516, 375] width 8 height 14
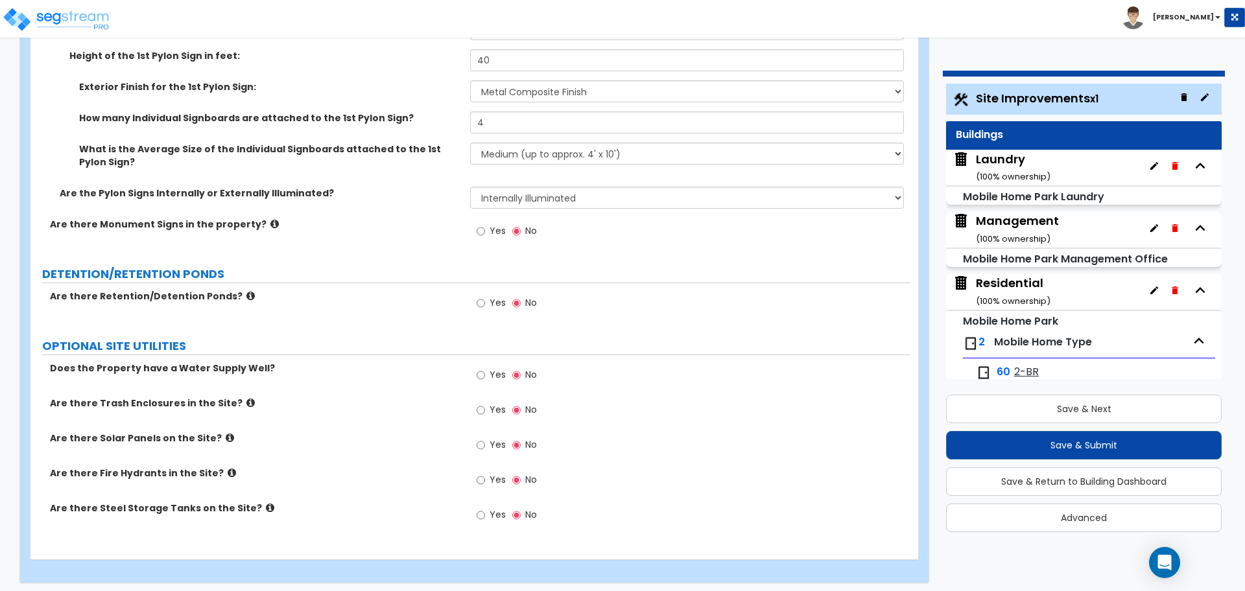
click at [492, 404] on span "Yes" at bounding box center [498, 409] width 16 height 13
click at [485, 404] on input "Yes" at bounding box center [481, 410] width 8 height 14
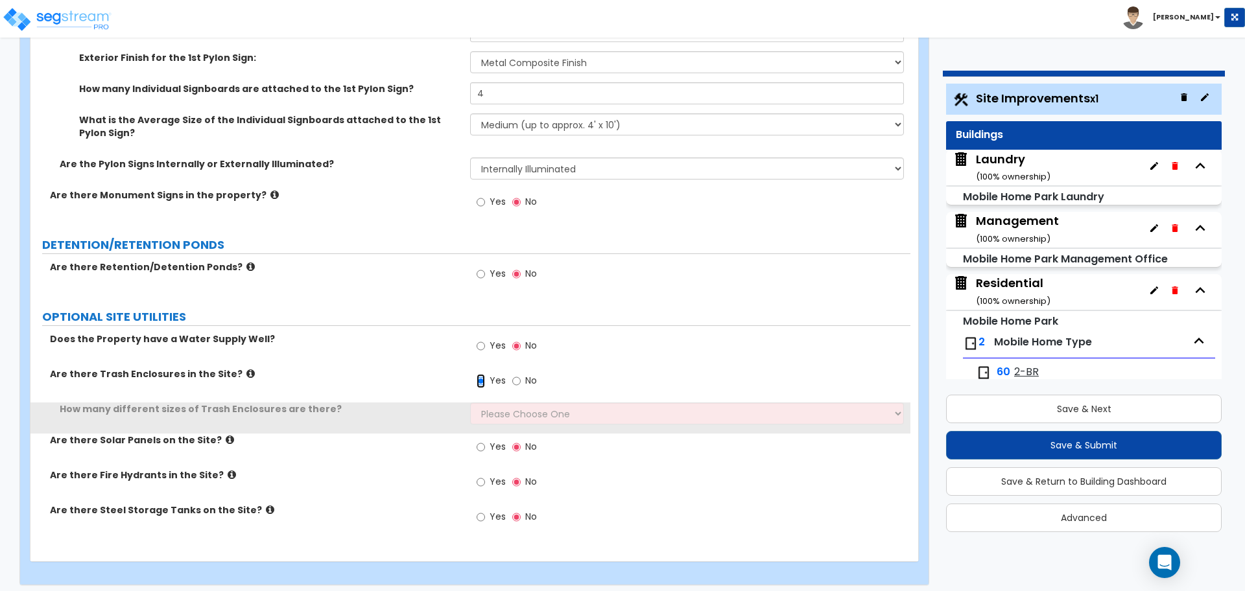
scroll to position [7467, 0]
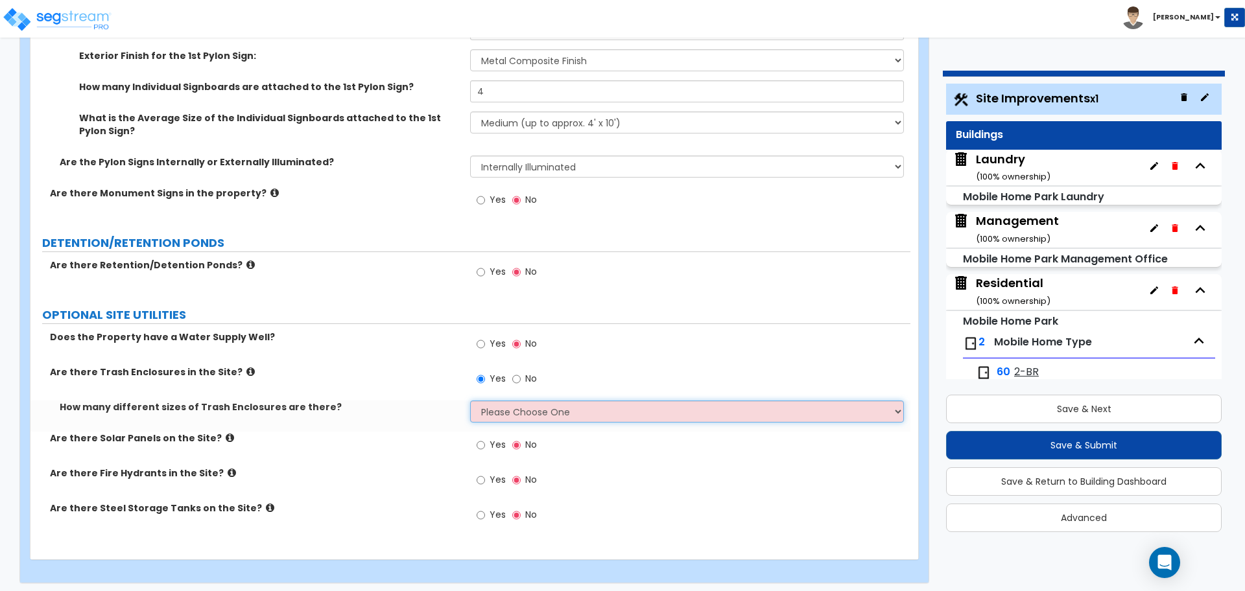
click at [514, 412] on select "Please Choose One 1 2 3" at bounding box center [686, 412] width 433 height 22
click at [470, 401] on select "Please Choose One 1 2 3" at bounding box center [686, 412] width 433 height 22
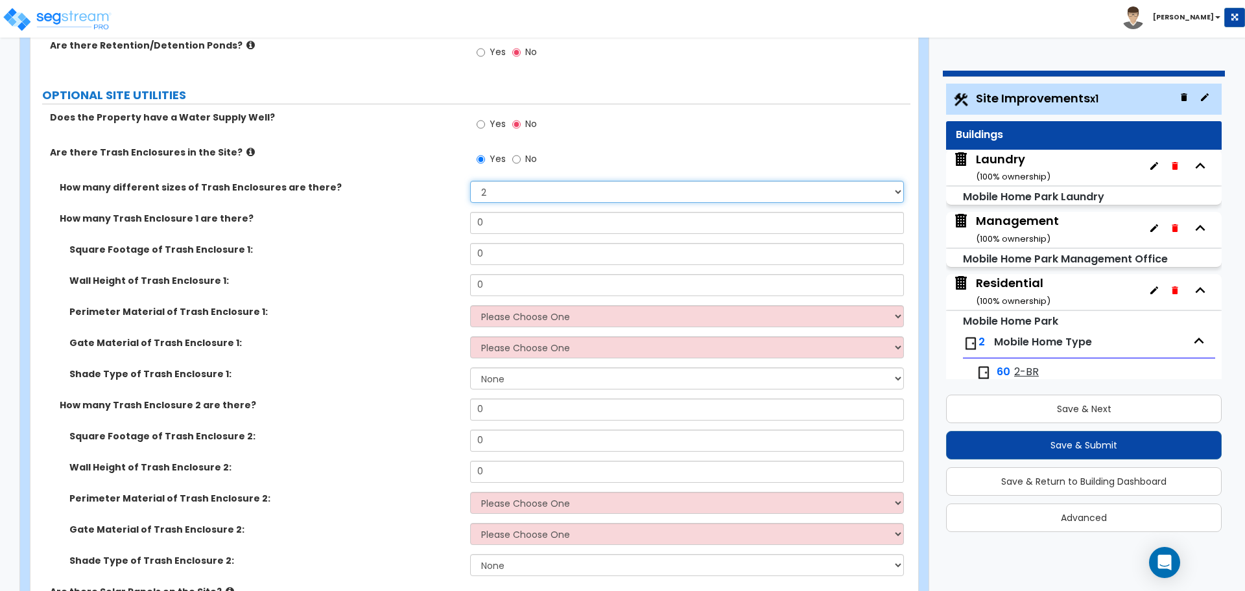
scroll to position [7688, 0]
drag, startPoint x: 493, startPoint y: 219, endPoint x: 429, endPoint y: 211, distance: 64.1
click at [429, 211] on div "How many Trash Enclosure 1 are there? 0" at bounding box center [470, 226] width 880 height 31
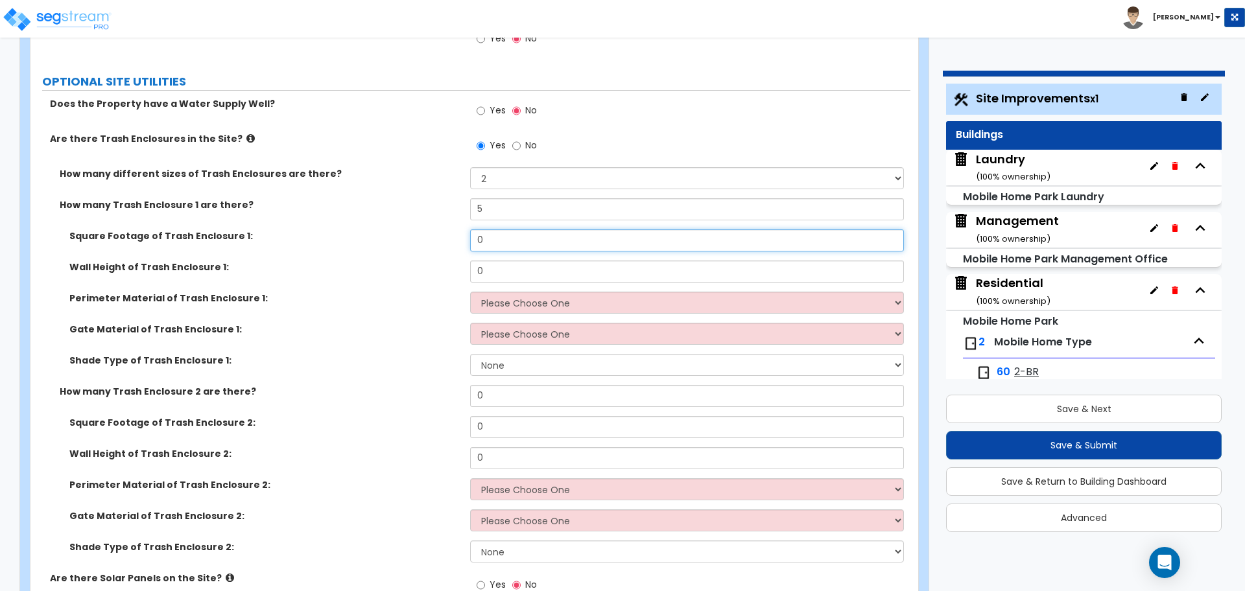
scroll to position [7697, 0]
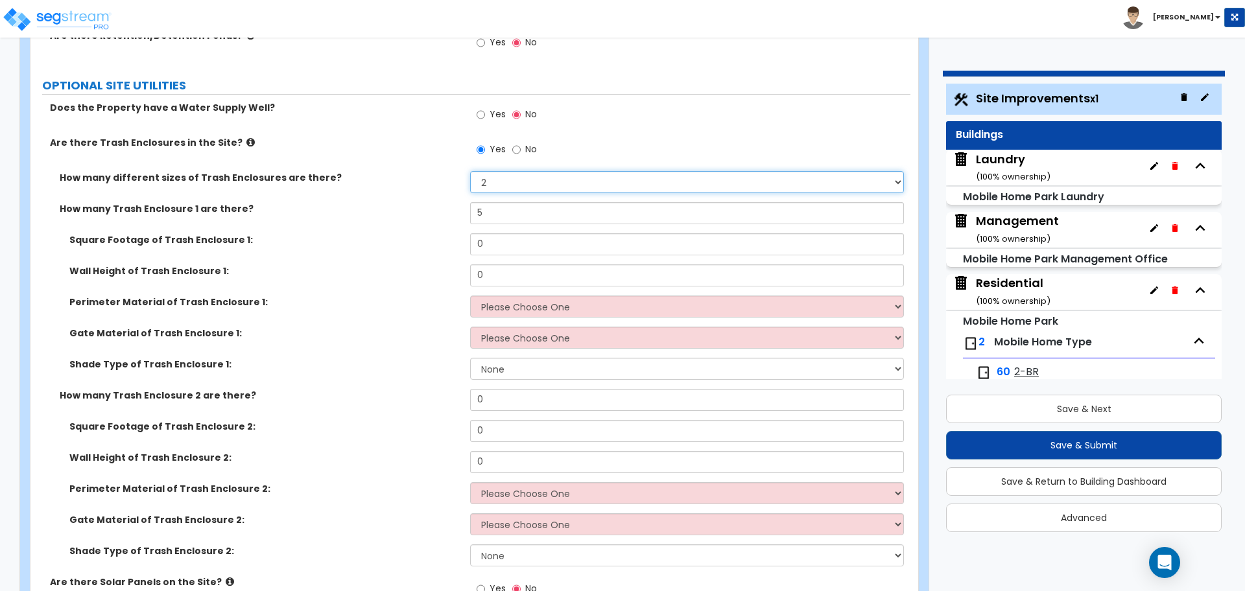
click at [521, 180] on select "Please Choose One 1 2 3" at bounding box center [686, 182] width 433 height 22
click at [470, 171] on select "Please Choose One 1 2 3" at bounding box center [686, 182] width 433 height 22
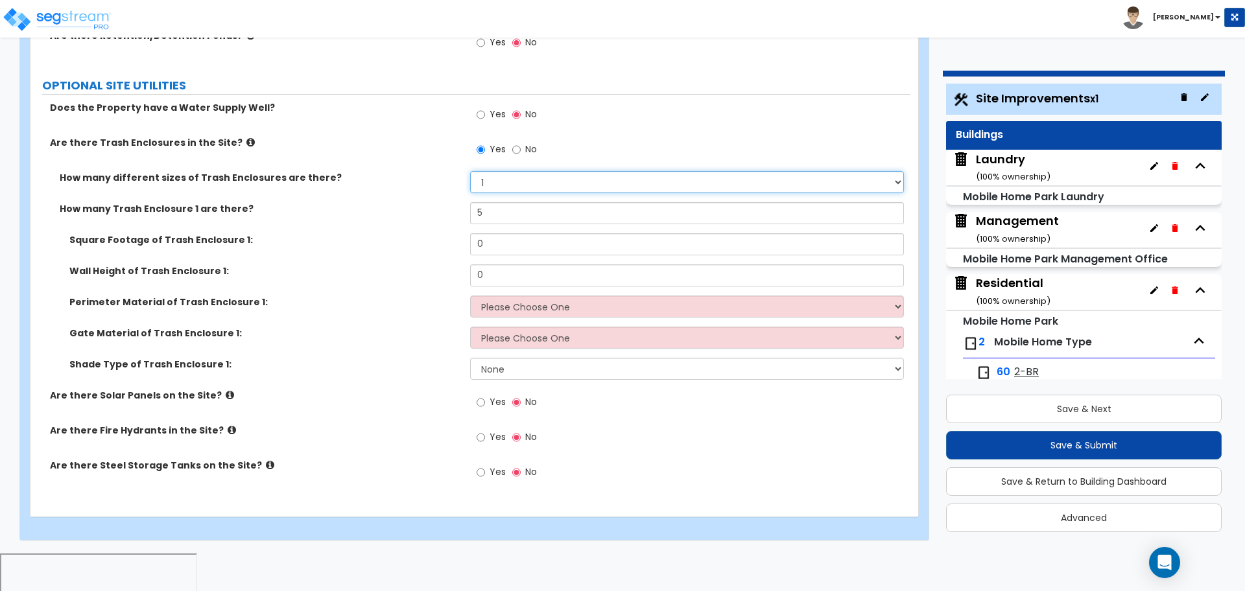
scroll to position [7654, 0]
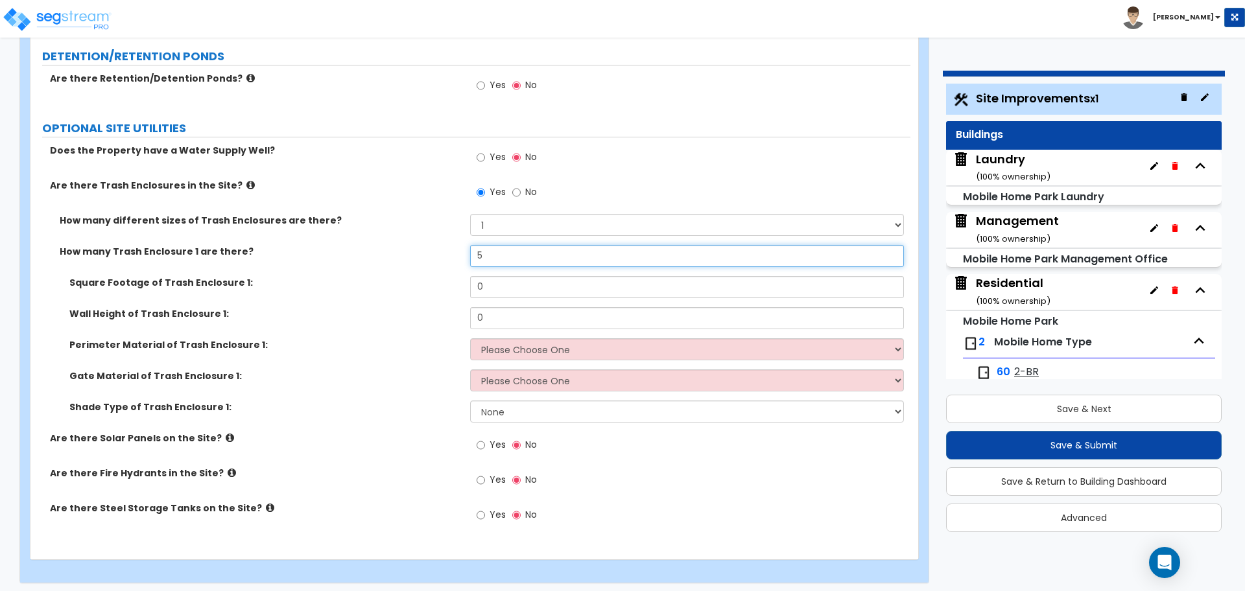
drag, startPoint x: 502, startPoint y: 251, endPoint x: 451, endPoint y: 250, distance: 51.2
click at [451, 251] on div "How many Trash Enclosure 1 are there? 5" at bounding box center [470, 260] width 880 height 31
drag, startPoint x: 510, startPoint y: 327, endPoint x: 501, endPoint y: 321, distance: 10.3
click at [505, 322] on div "Wall Height of Trash Enclosure 1: 0" at bounding box center [470, 322] width 880 height 31
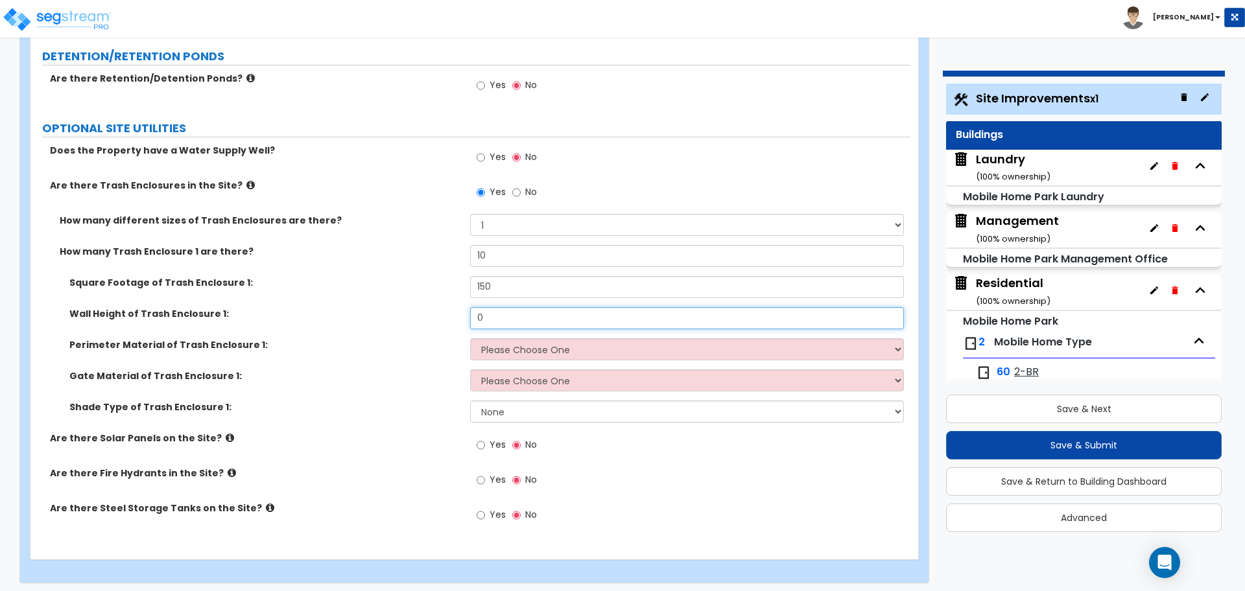
drag, startPoint x: 498, startPoint y: 320, endPoint x: 388, endPoint y: 312, distance: 110.5
click at [390, 313] on div "Wall Height of Trash Enclosure 1: 0" at bounding box center [470, 322] width 880 height 31
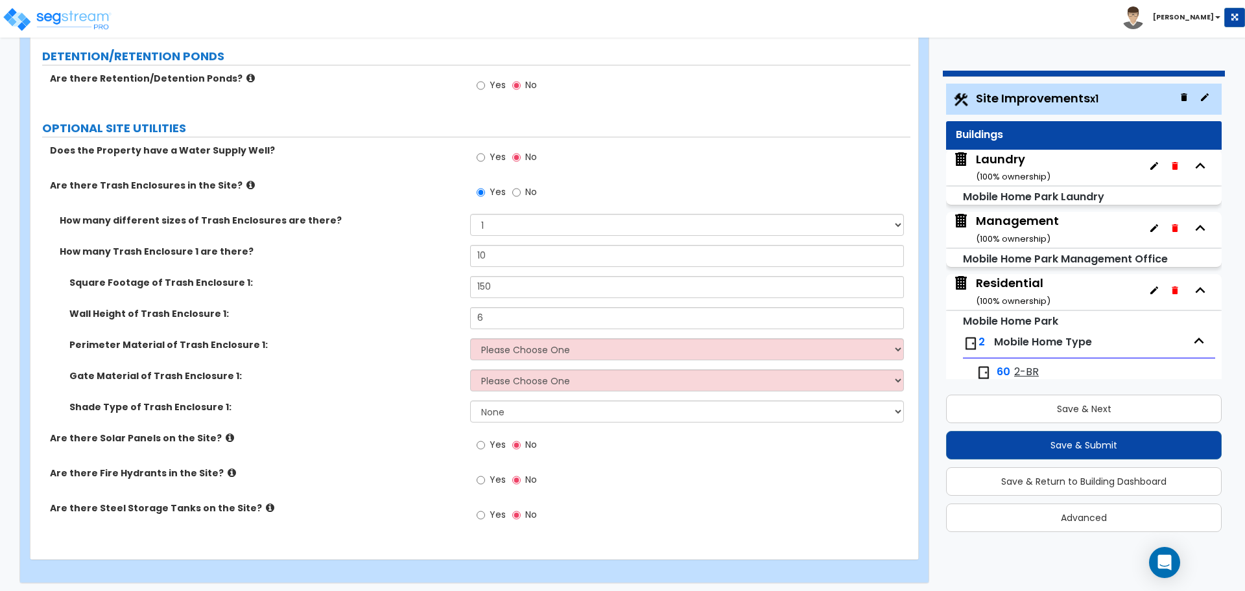
click at [577, 364] on div "Perimeter Material of Trash Enclosure 1: Please Choose One Chain Link Wood Meta…" at bounding box center [470, 353] width 880 height 31
click at [565, 352] on select "Please Choose One Chain Link Wood Metal CMU" at bounding box center [686, 349] width 433 height 22
click at [470, 338] on select "Please Choose One Chain Link Wood Metal CMU" at bounding box center [686, 349] width 433 height 22
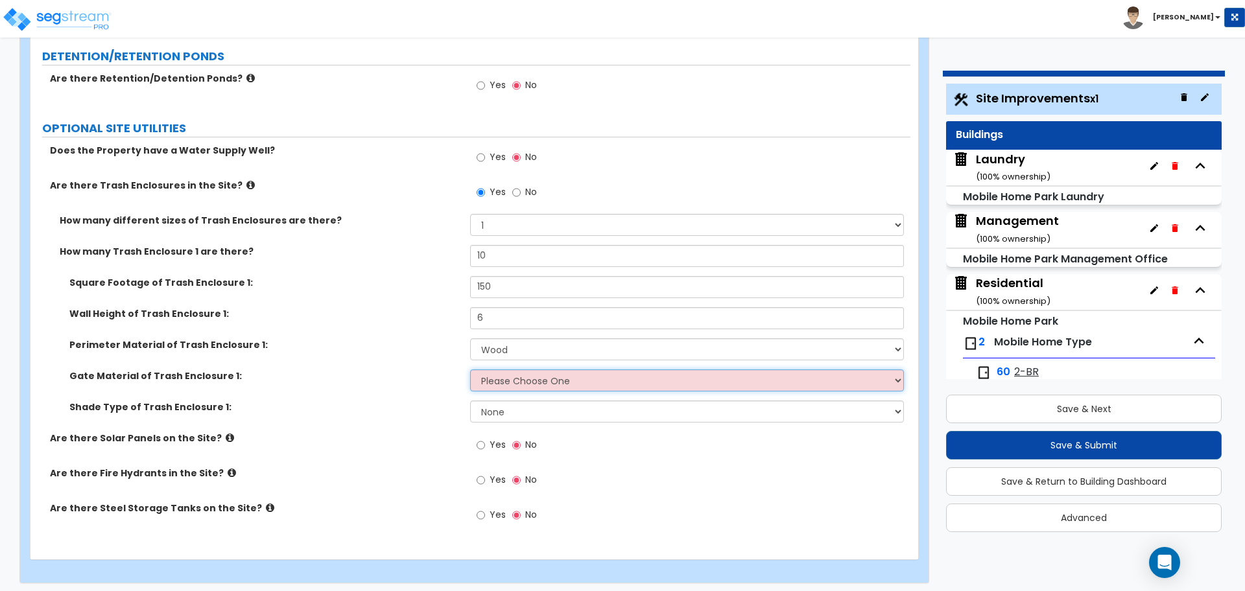
click at [544, 377] on select "Please Choose One Wood Metal" at bounding box center [686, 381] width 433 height 22
click at [470, 370] on select "Please Choose One Wood Metal" at bounding box center [686, 381] width 433 height 22
click at [534, 379] on select "Please Choose One Wood Metal" at bounding box center [686, 381] width 433 height 22
click at [470, 370] on select "Please Choose One Wood Metal" at bounding box center [686, 381] width 433 height 22
click at [525, 401] on select "None Roof Pergola" at bounding box center [686, 412] width 433 height 22
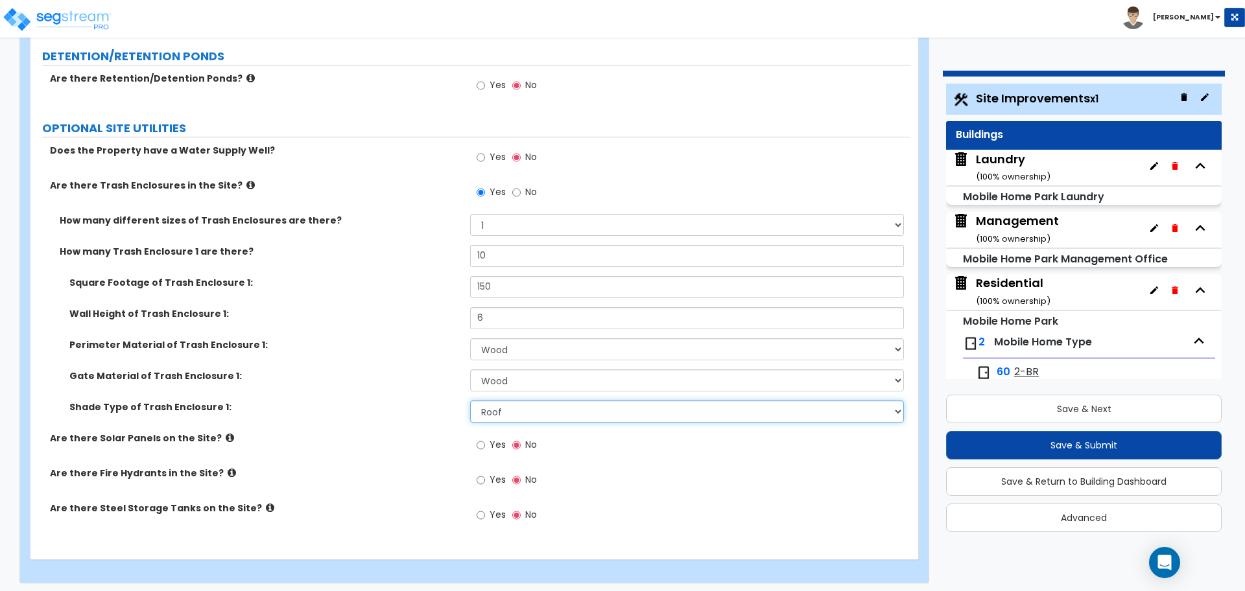
click at [470, 401] on select "None Roof Pergola" at bounding box center [686, 412] width 433 height 22
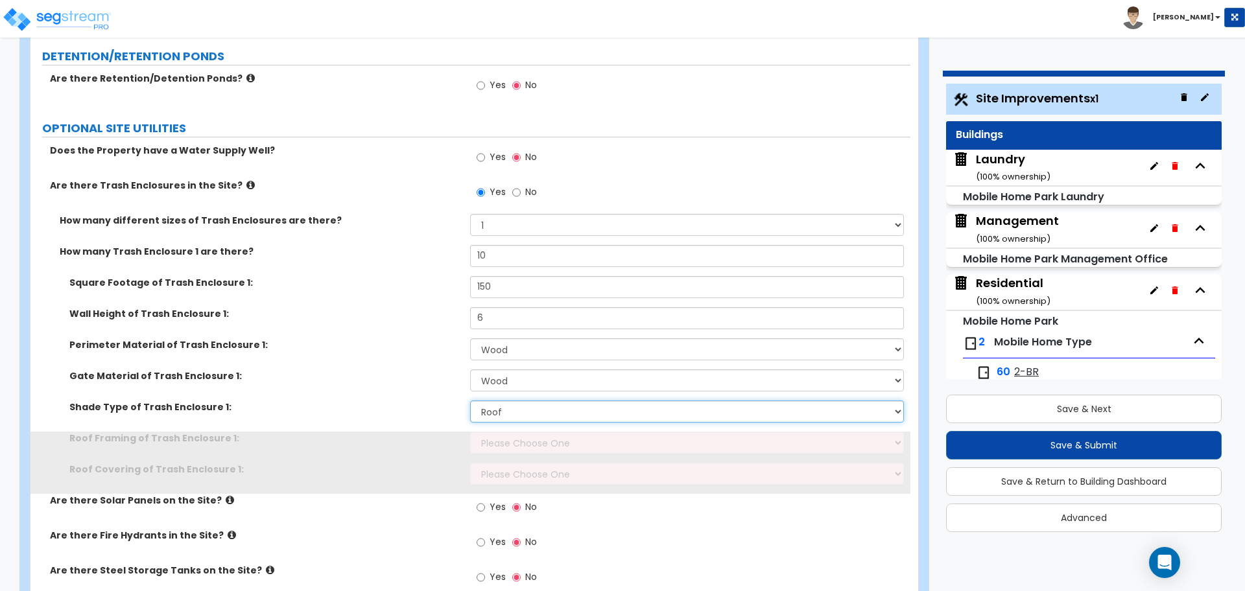
click at [517, 406] on select "None Roof Pergola" at bounding box center [686, 412] width 433 height 22
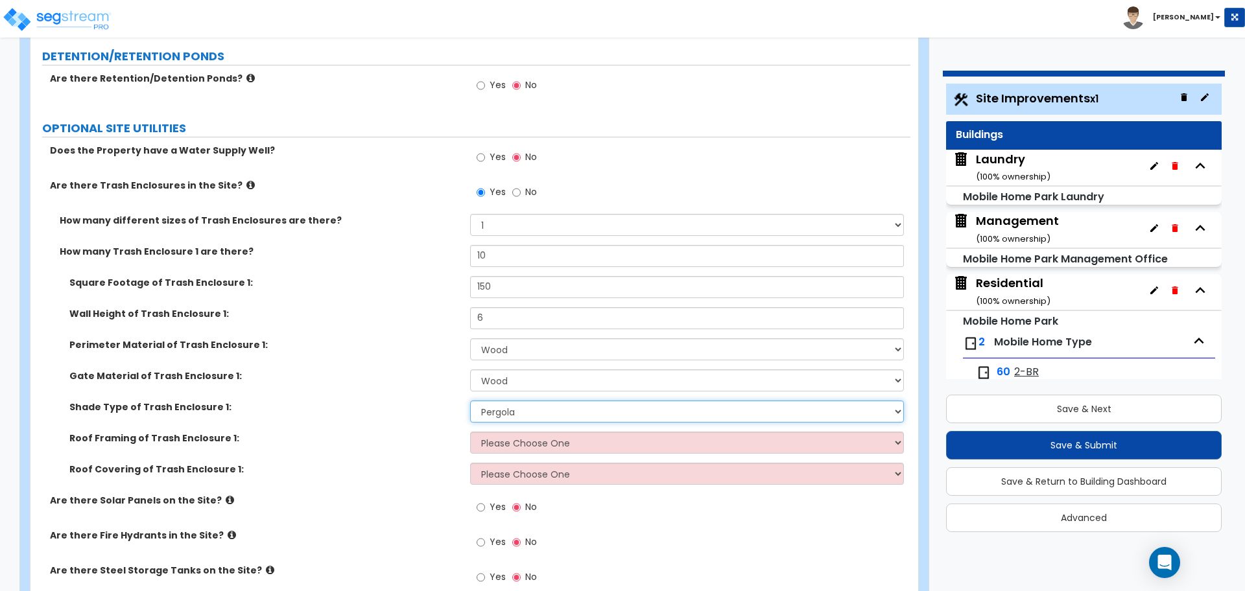
click at [470, 401] on select "None Roof Pergola" at bounding box center [686, 412] width 433 height 22
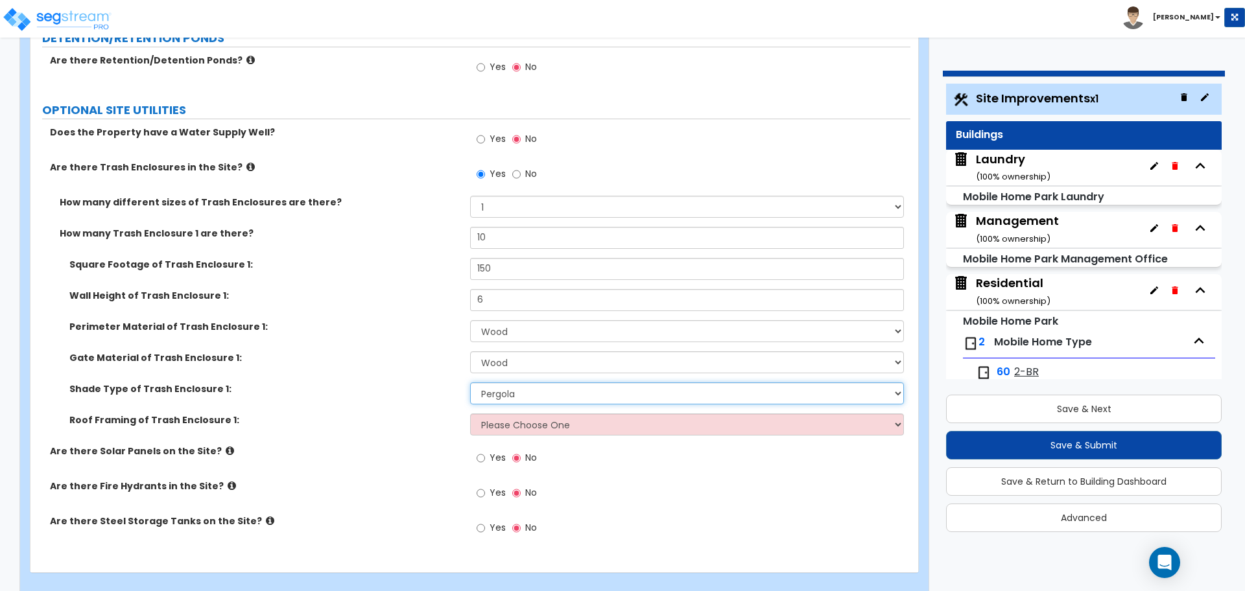
scroll to position [7685, 0]
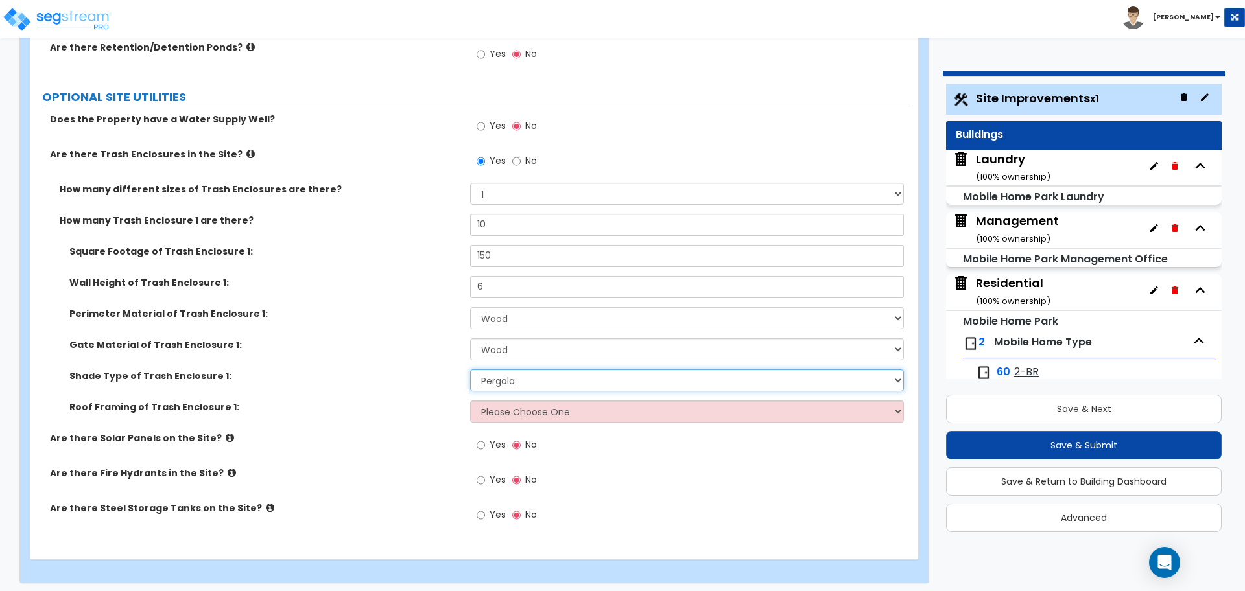
click at [520, 378] on select "None Roof Pergola" at bounding box center [686, 381] width 433 height 22
click at [470, 370] on select "None Roof Pergola" at bounding box center [686, 381] width 433 height 22
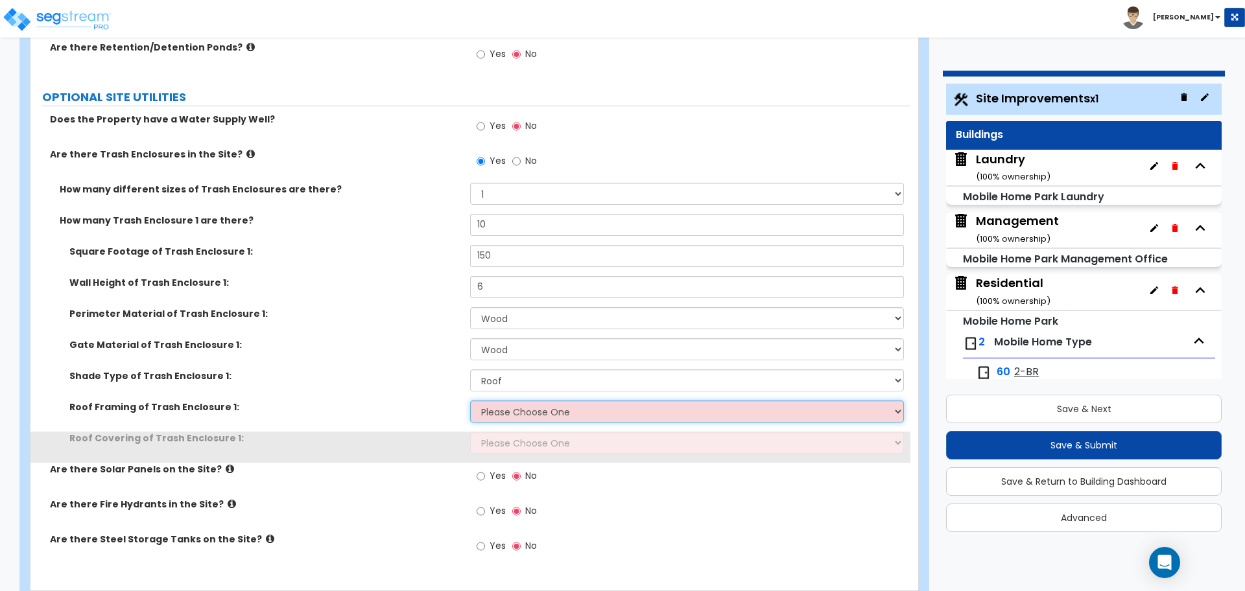
click at [524, 406] on select "Please Choose One Wood Framing Metal Framing" at bounding box center [686, 412] width 433 height 22
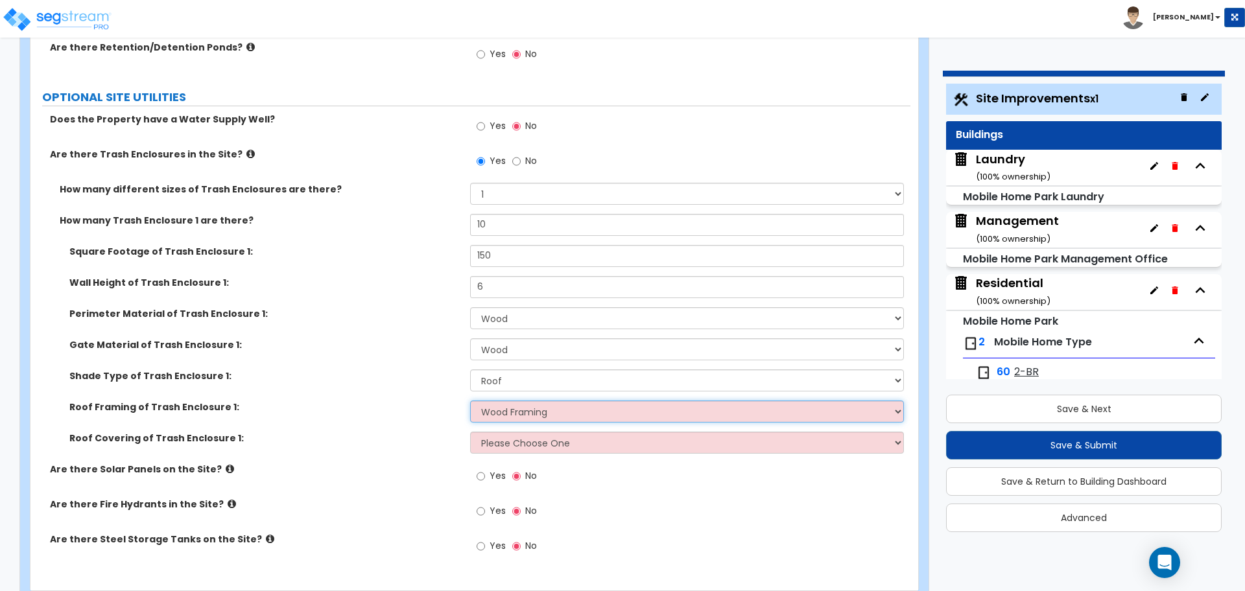
click at [470, 401] on select "Please Choose One Wood Framing Metal Framing" at bounding box center [686, 412] width 433 height 22
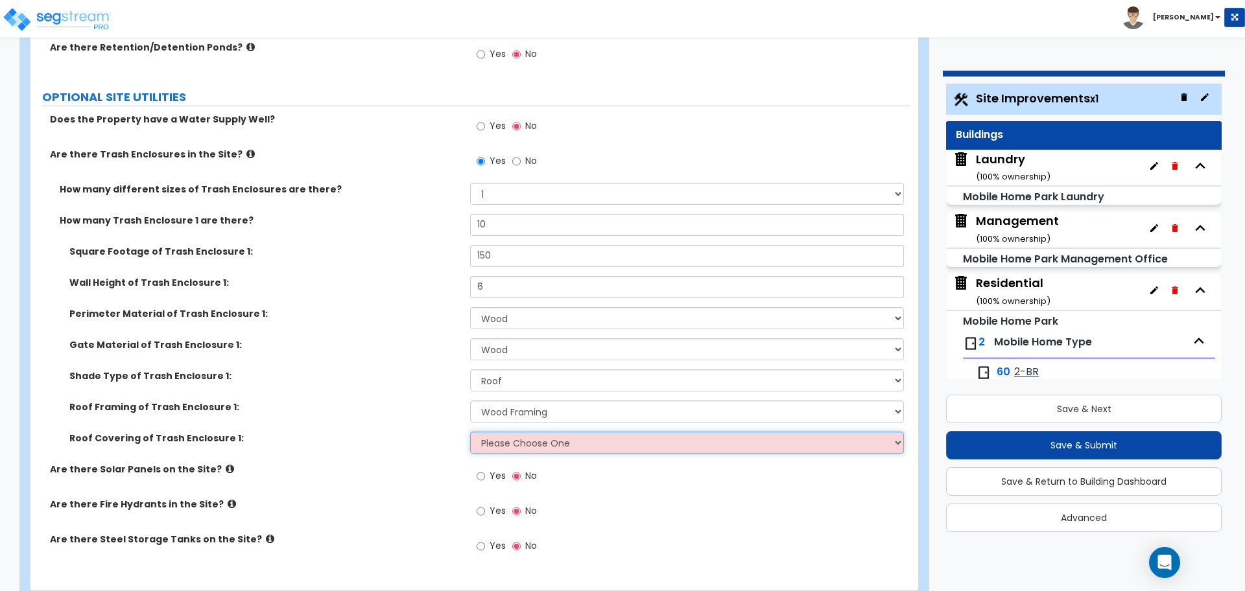
click at [527, 438] on select "Please Choose One Metal Roof Asphalt Shingles Clay Tiles Corrugated Fiberglass" at bounding box center [686, 443] width 433 height 22
click at [470, 432] on select "Please Choose One Metal Roof Asphalt Shingles Clay Tiles Corrugated Fiberglass" at bounding box center [686, 443] width 433 height 22
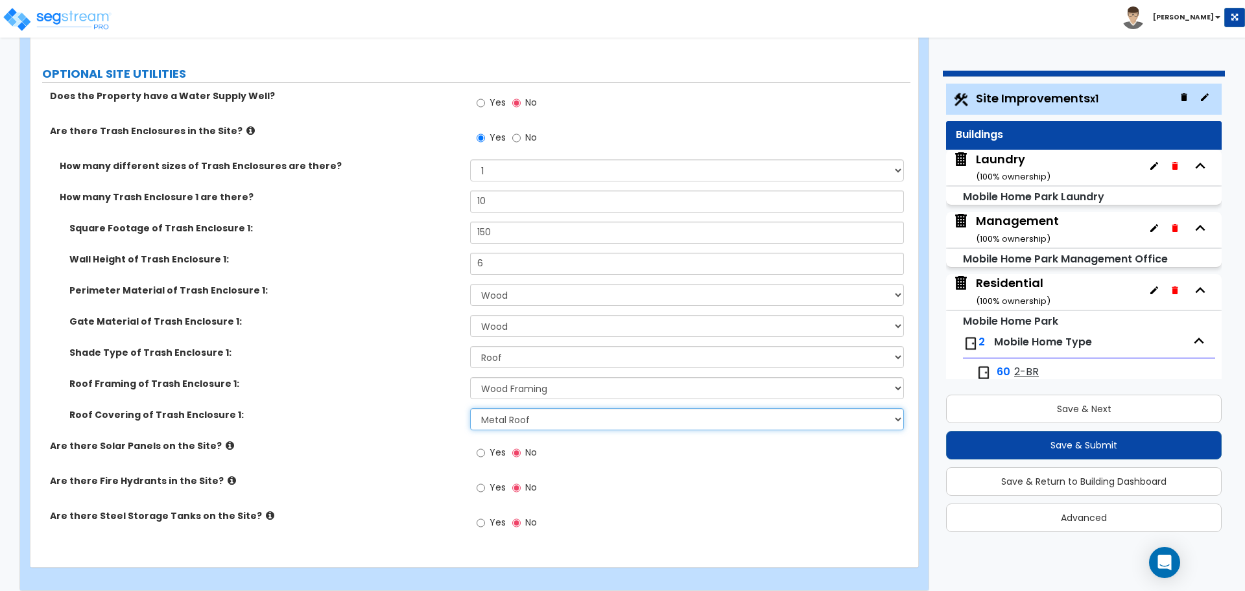
scroll to position [7716, 0]
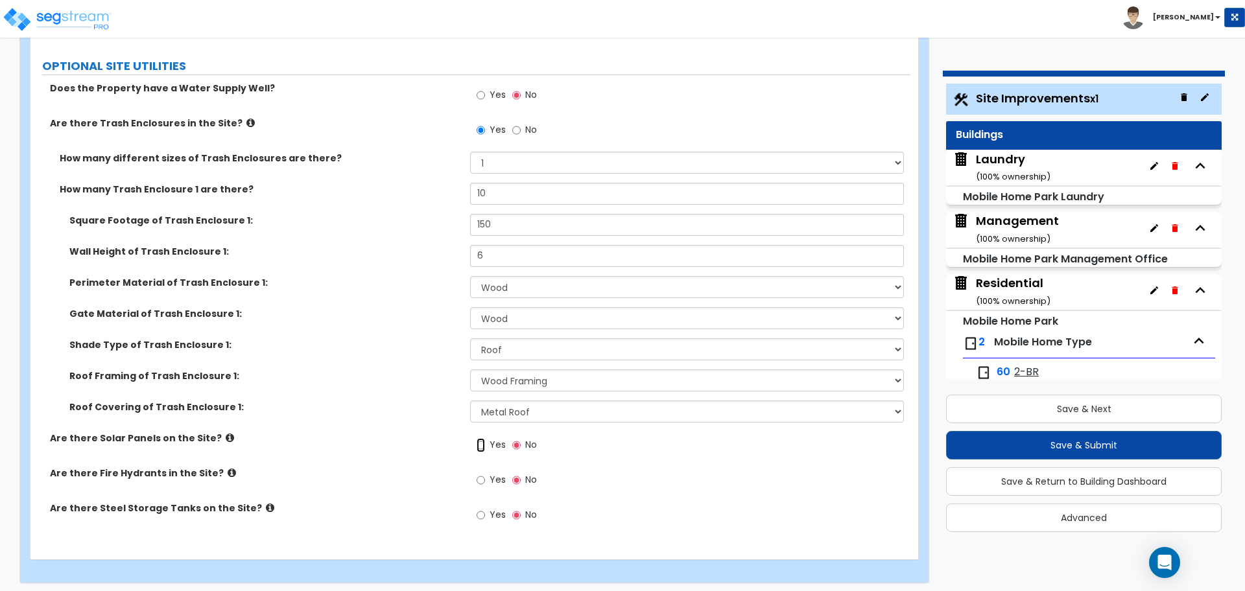
click at [483, 444] on input "Yes" at bounding box center [481, 445] width 8 height 14
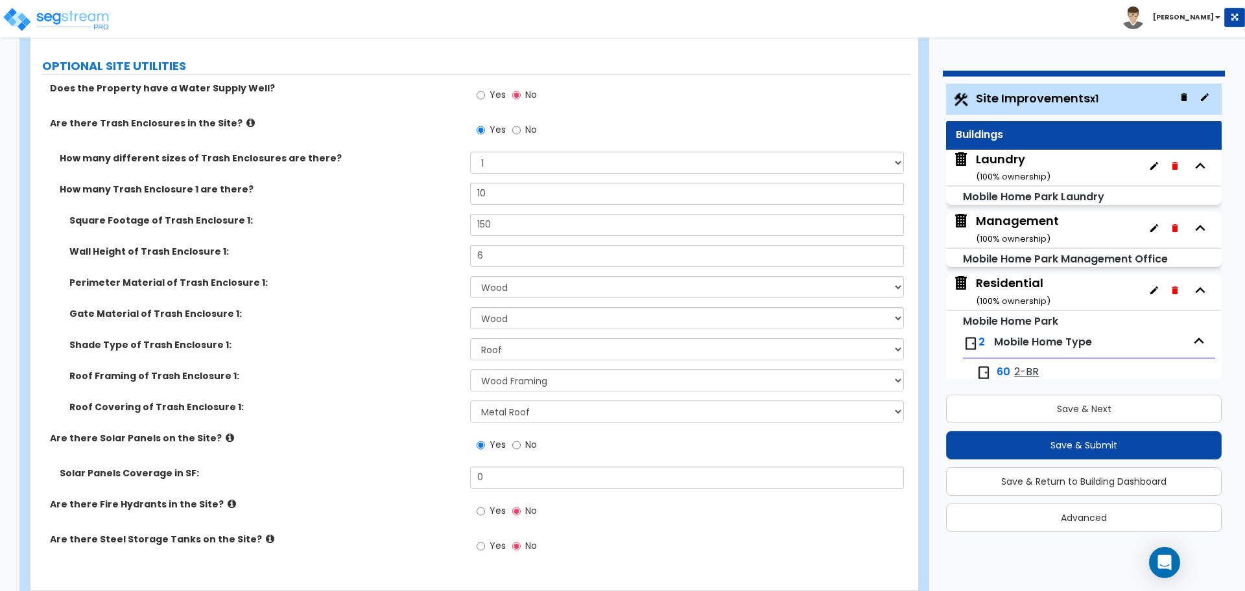
click at [226, 434] on icon at bounding box center [230, 438] width 8 height 10
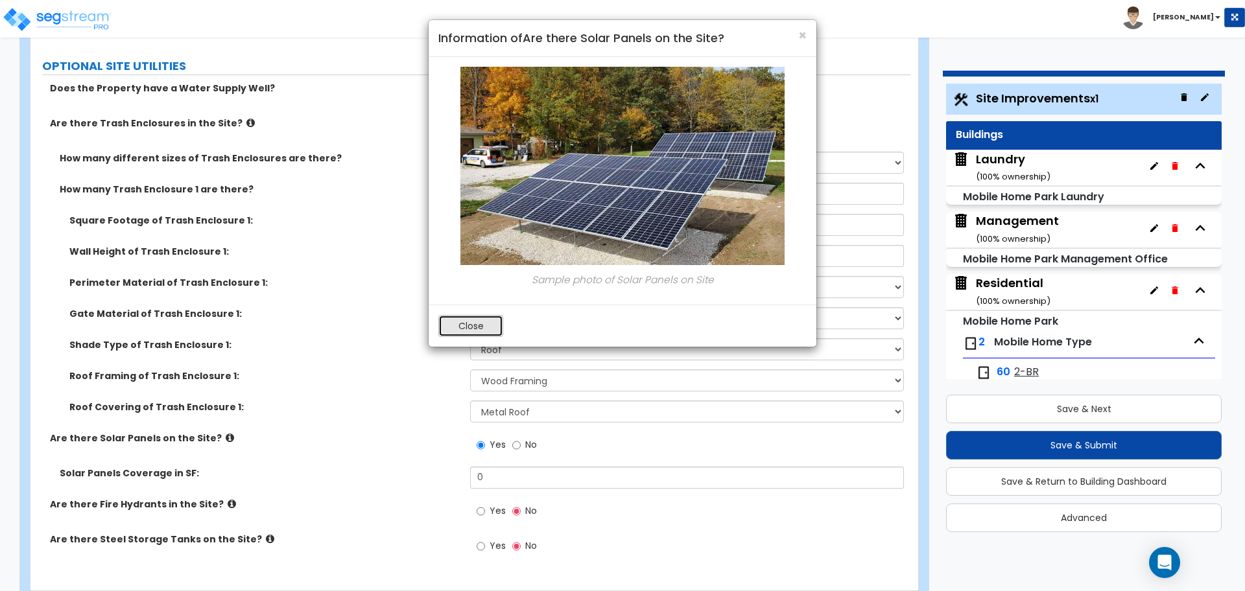
click at [467, 329] on button "Close" at bounding box center [470, 326] width 65 height 22
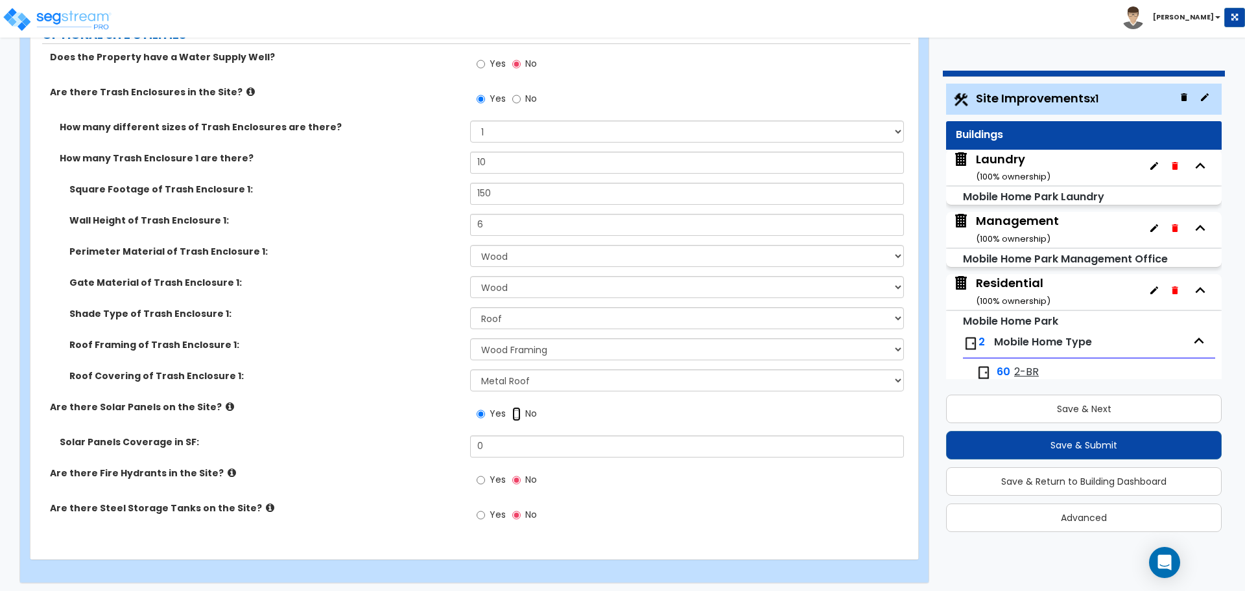
click at [519, 407] on input "No" at bounding box center [516, 414] width 8 height 14
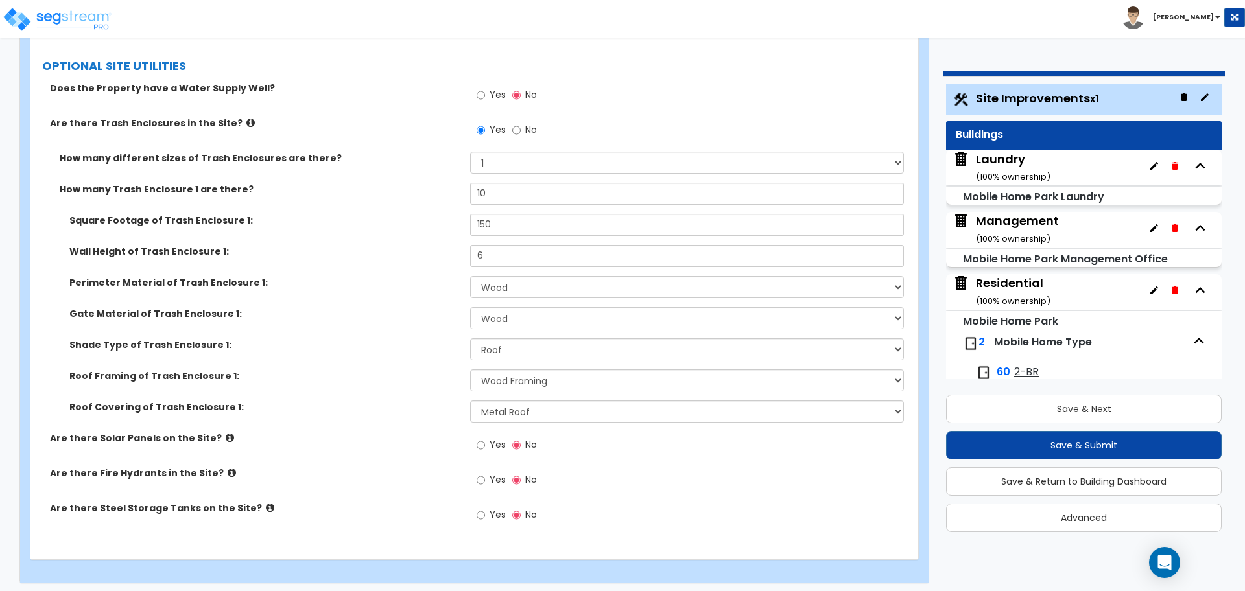
click at [494, 477] on span "Yes" at bounding box center [498, 479] width 16 height 13
click at [485, 477] on input "Yes" at bounding box center [481, 480] width 8 height 14
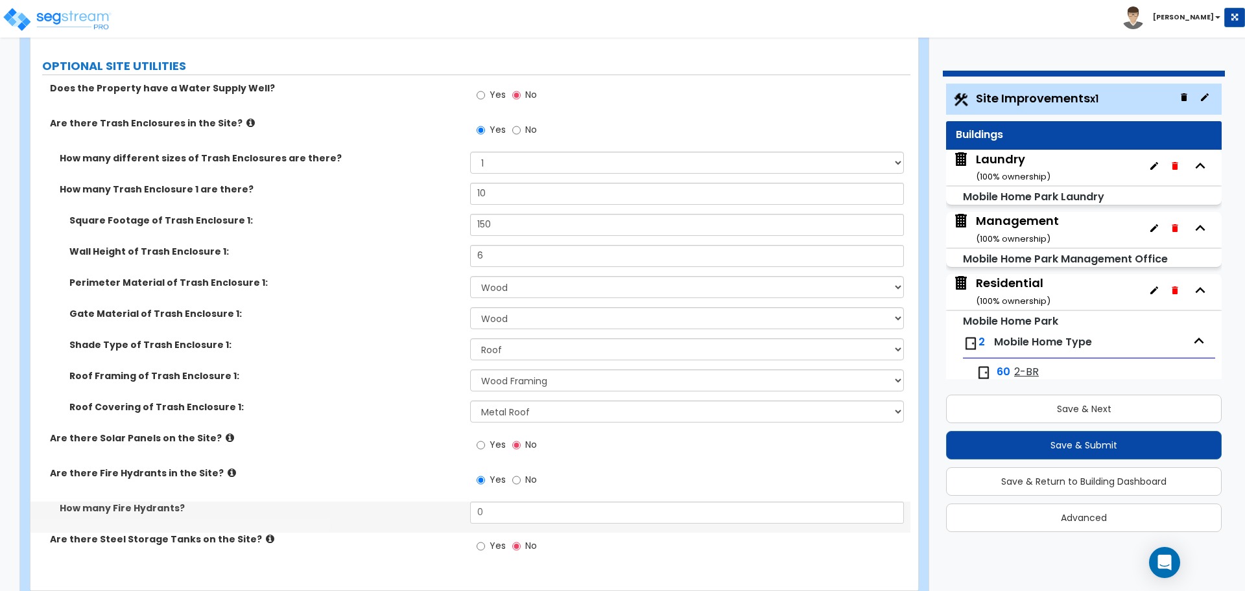
click at [228, 468] on icon at bounding box center [232, 473] width 8 height 10
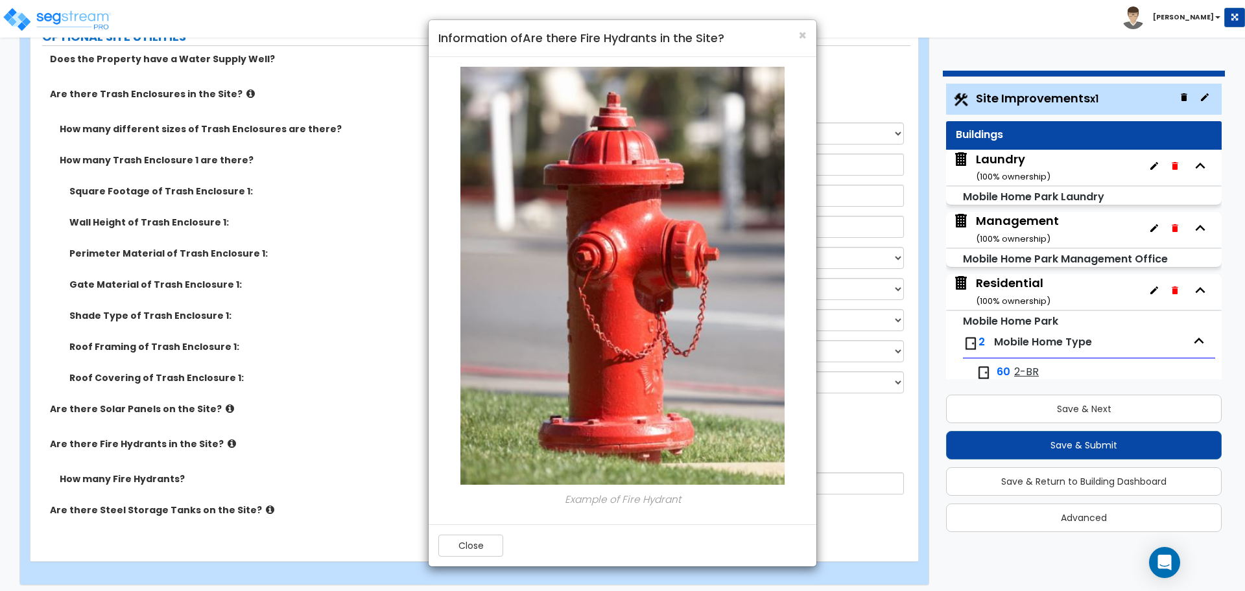
scroll to position [7747, 0]
click at [481, 536] on button "Close" at bounding box center [470, 546] width 65 height 22
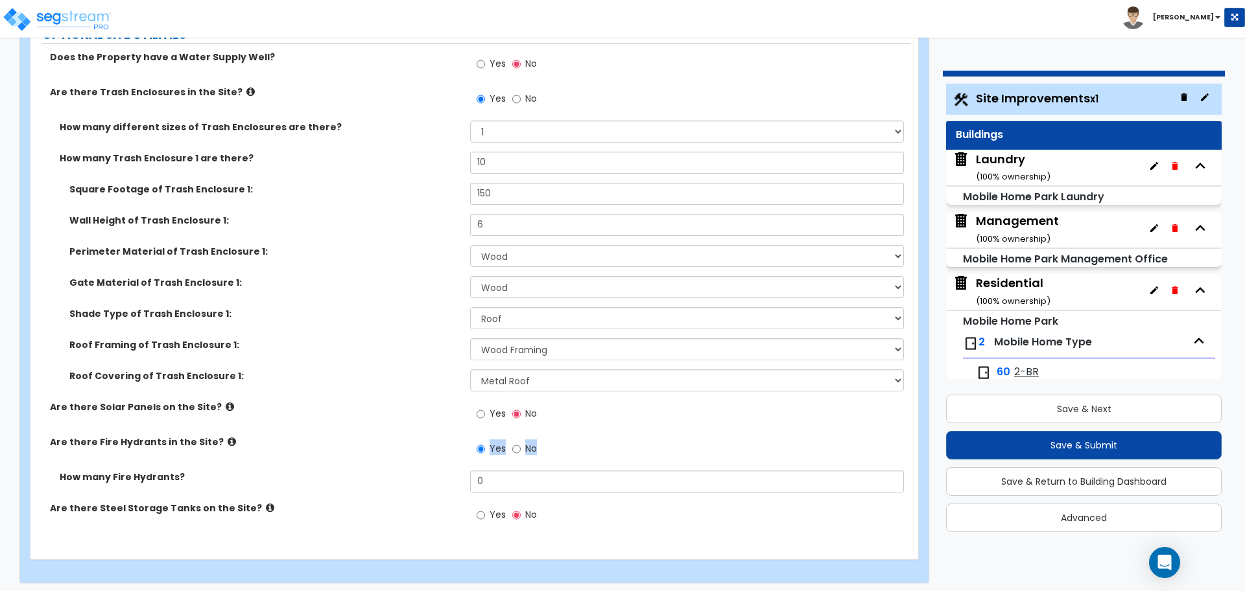
drag, startPoint x: 489, startPoint y: 466, endPoint x: 453, endPoint y: 470, distance: 36.0
click at [428, 466] on div "Does the Property have a Water Supply Well? Yes No Are there Trash Enclosures i…" at bounding box center [470, 294] width 860 height 486
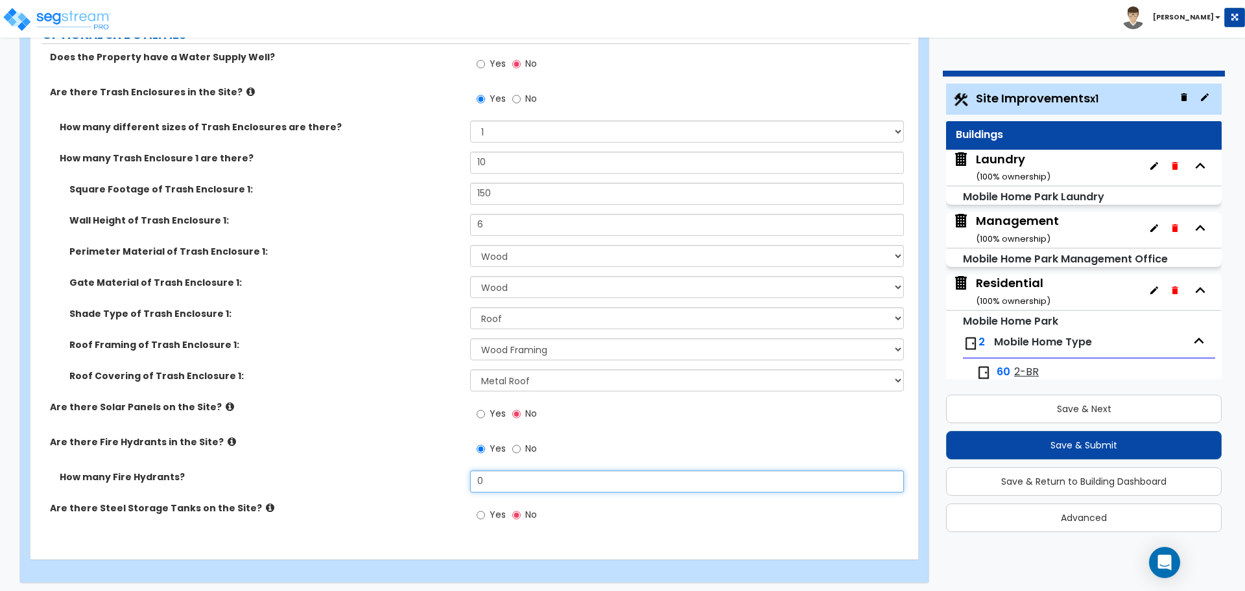
drag, startPoint x: 508, startPoint y: 485, endPoint x: 414, endPoint y: 472, distance: 95.6
click at [414, 472] on div "How many Fire Hydrants? 0" at bounding box center [470, 486] width 880 height 31
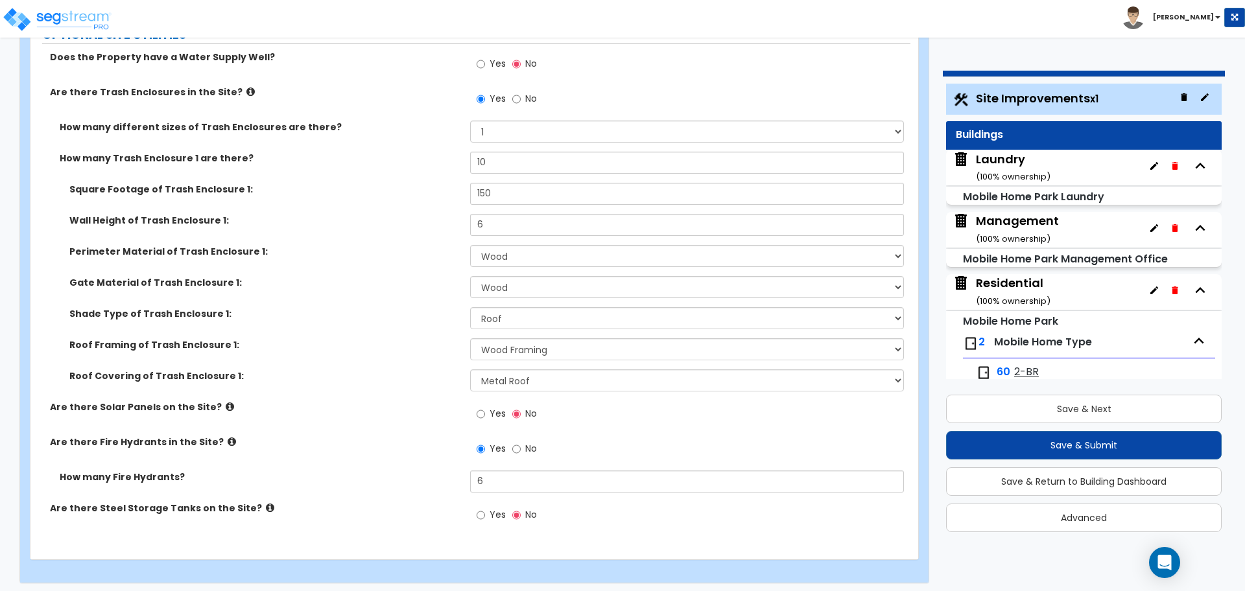
drag, startPoint x: 364, startPoint y: 423, endPoint x: 383, endPoint y: 429, distance: 19.9
click at [364, 423] on div "Are there Solar Panels on the Site? Yes No" at bounding box center [470, 418] width 880 height 35
click at [496, 508] on span "Yes" at bounding box center [498, 514] width 16 height 13
click at [485, 508] on input "Yes" at bounding box center [481, 515] width 8 height 14
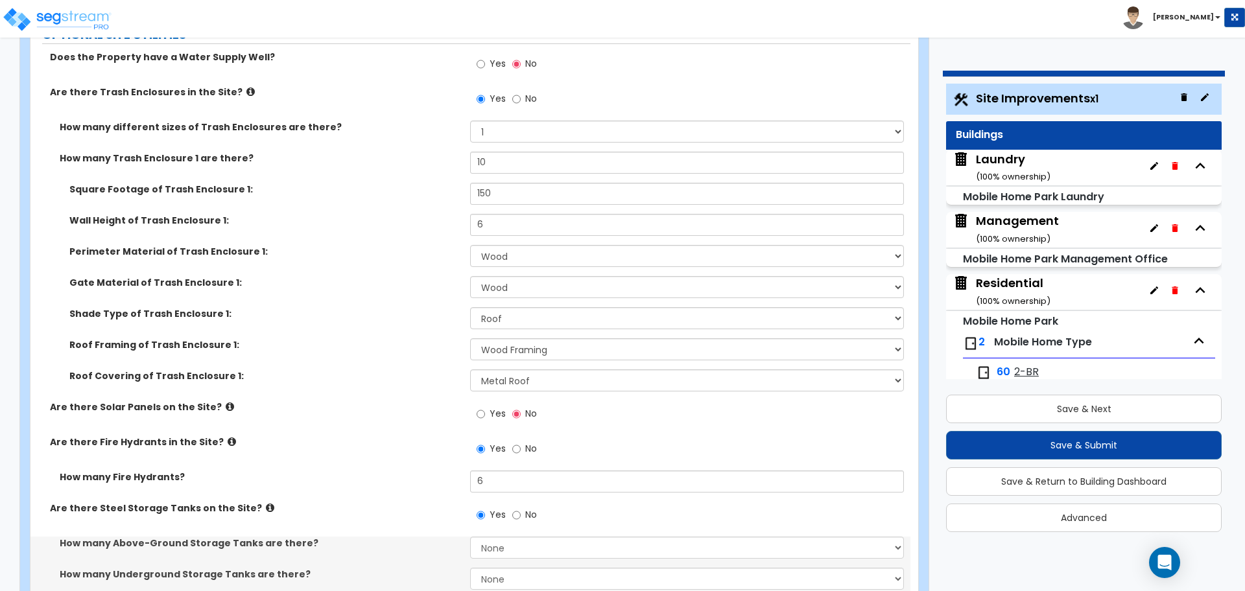
click at [266, 503] on icon at bounding box center [270, 508] width 8 height 10
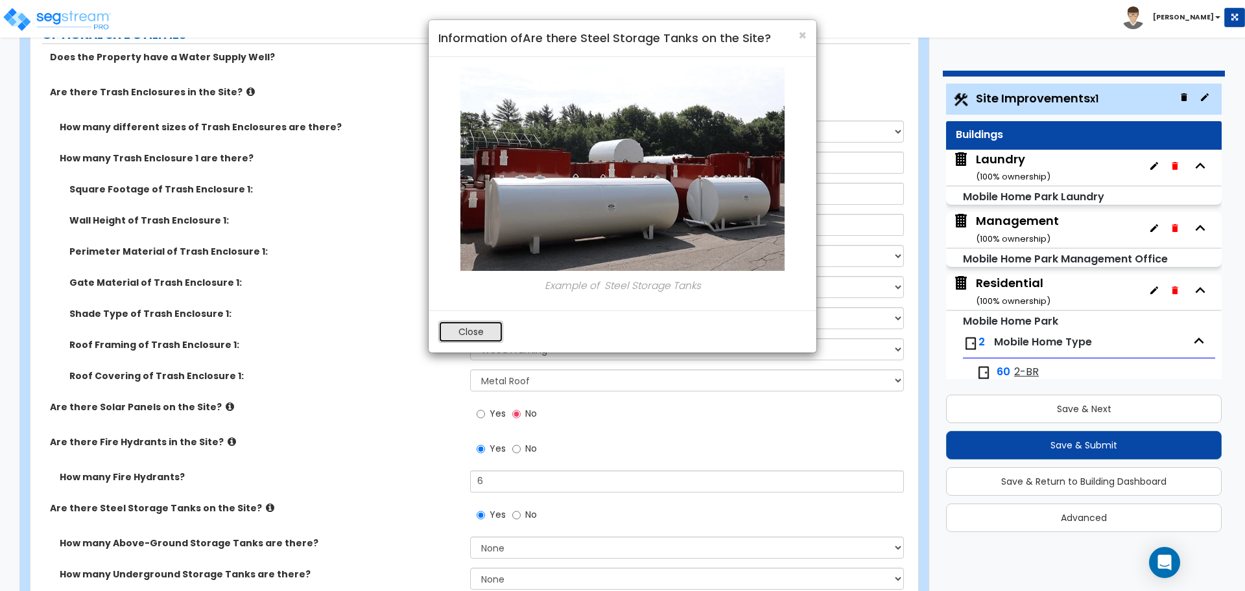
click at [446, 331] on button "Close" at bounding box center [470, 332] width 65 height 22
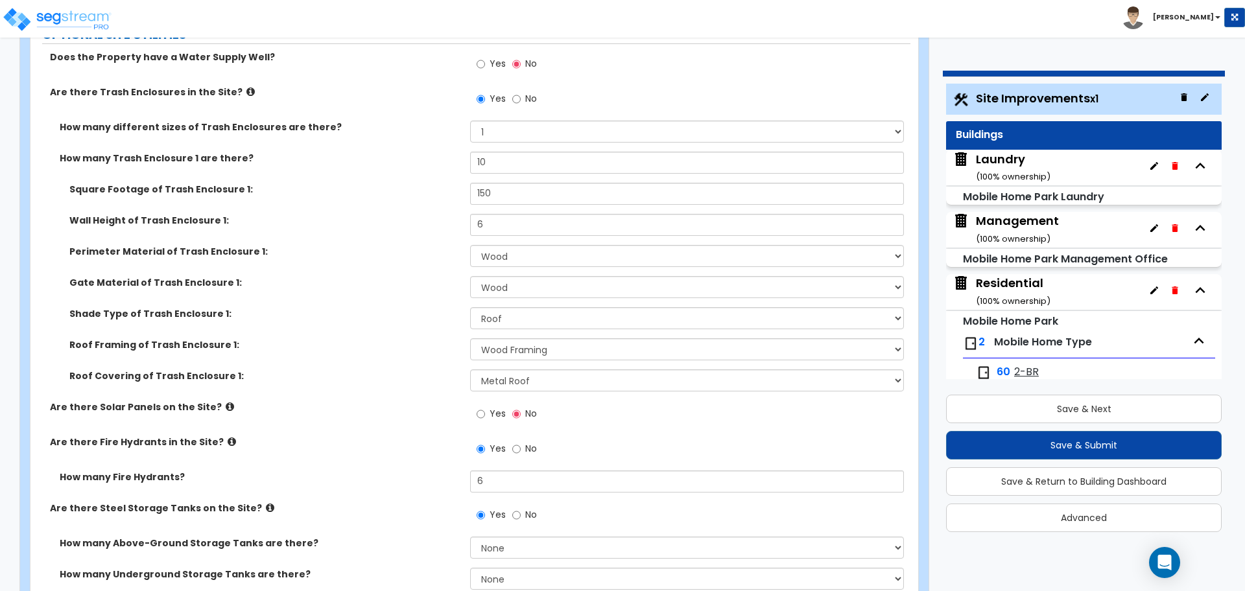
scroll to position [7810, 0]
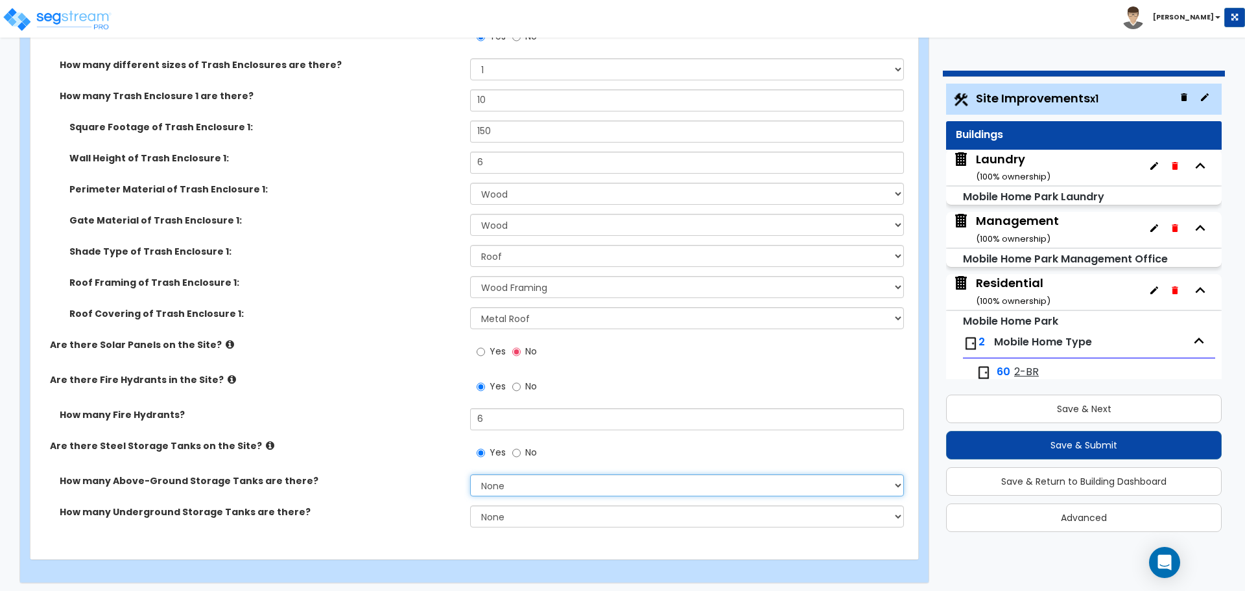
click at [507, 475] on select "None 1 2 3" at bounding box center [686, 486] width 433 height 22
click at [470, 475] on select "None 1 2 3" at bounding box center [686, 486] width 433 height 22
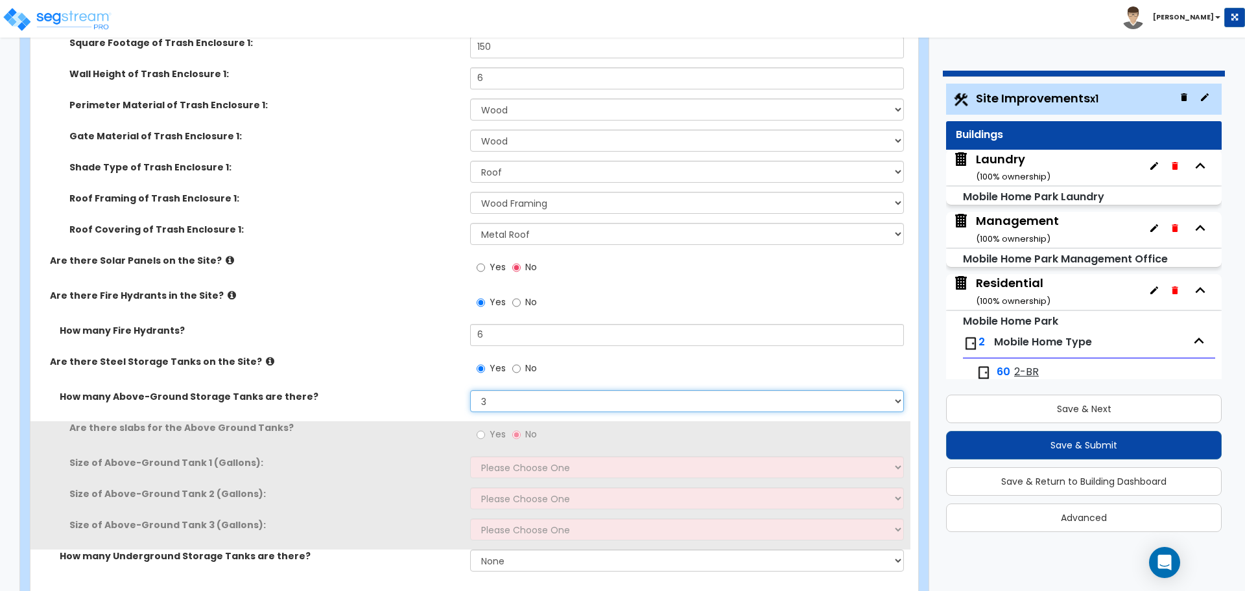
scroll to position [7938, 0]
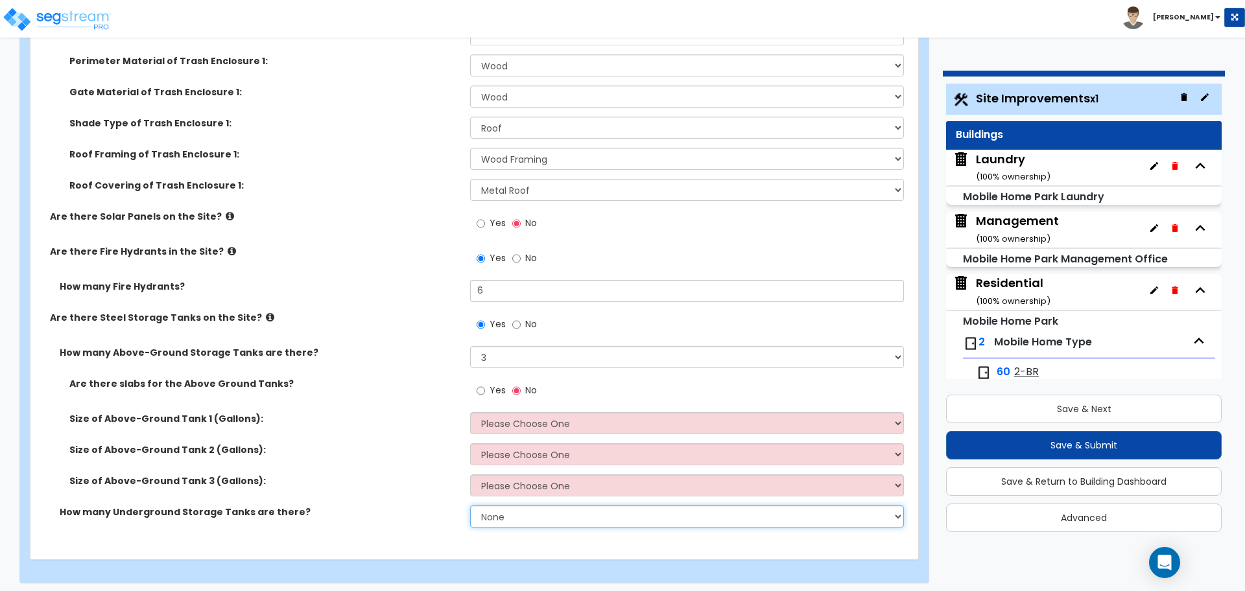
click at [518, 511] on select "None 1 2 3" at bounding box center [686, 517] width 433 height 22
click at [470, 506] on select "None 1 2 3" at bounding box center [686, 517] width 433 height 22
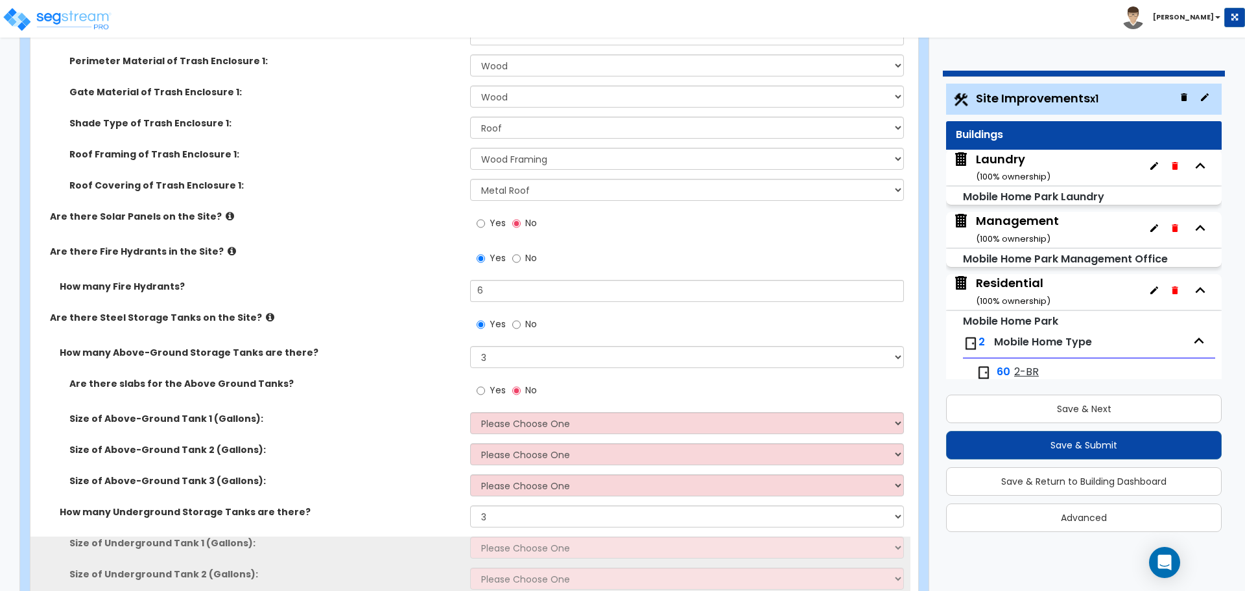
click at [488, 389] on label "Yes" at bounding box center [491, 392] width 29 height 22
click at [485, 389] on input "Yes" at bounding box center [481, 391] width 8 height 14
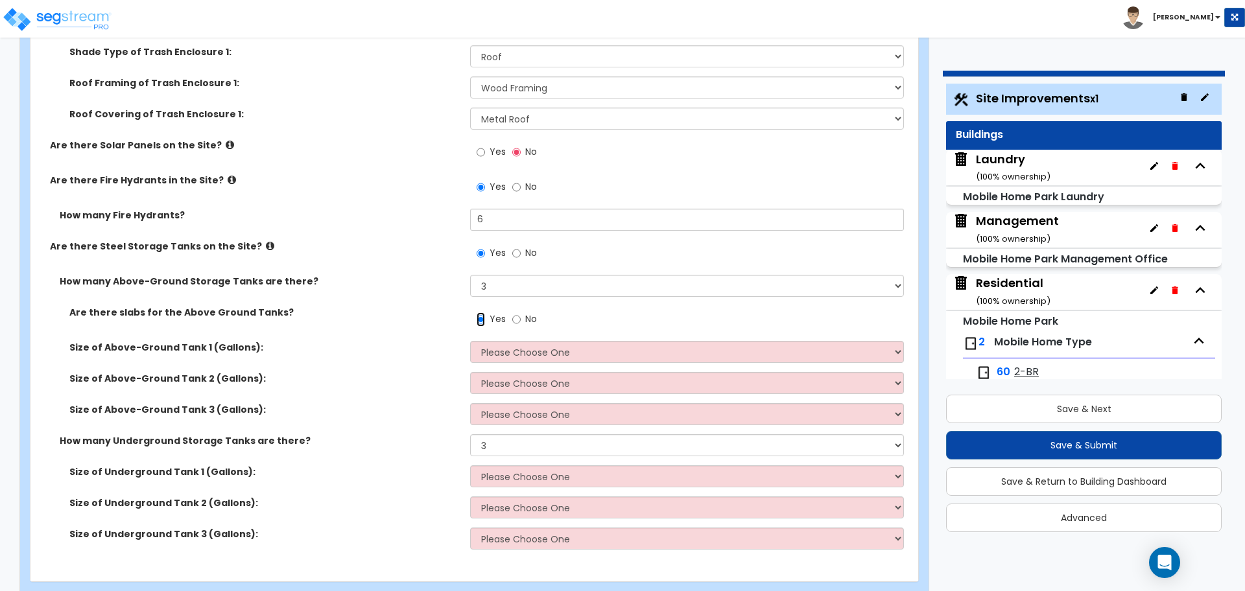
scroll to position [8012, 0]
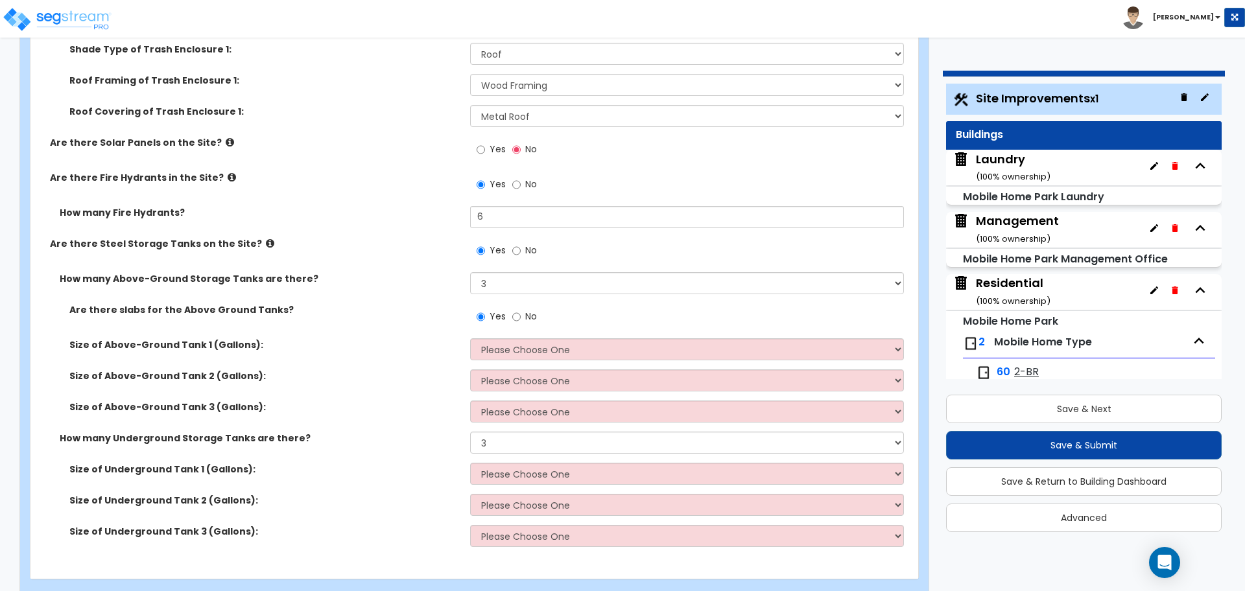
click at [526, 314] on span "No" at bounding box center [531, 316] width 12 height 13
click at [521, 314] on input "No" at bounding box center [516, 317] width 8 height 14
click at [494, 310] on span "Yes" at bounding box center [498, 316] width 16 height 13
click at [485, 310] on input "Yes" at bounding box center [481, 317] width 8 height 14
click at [525, 313] on span "No" at bounding box center [531, 316] width 12 height 13
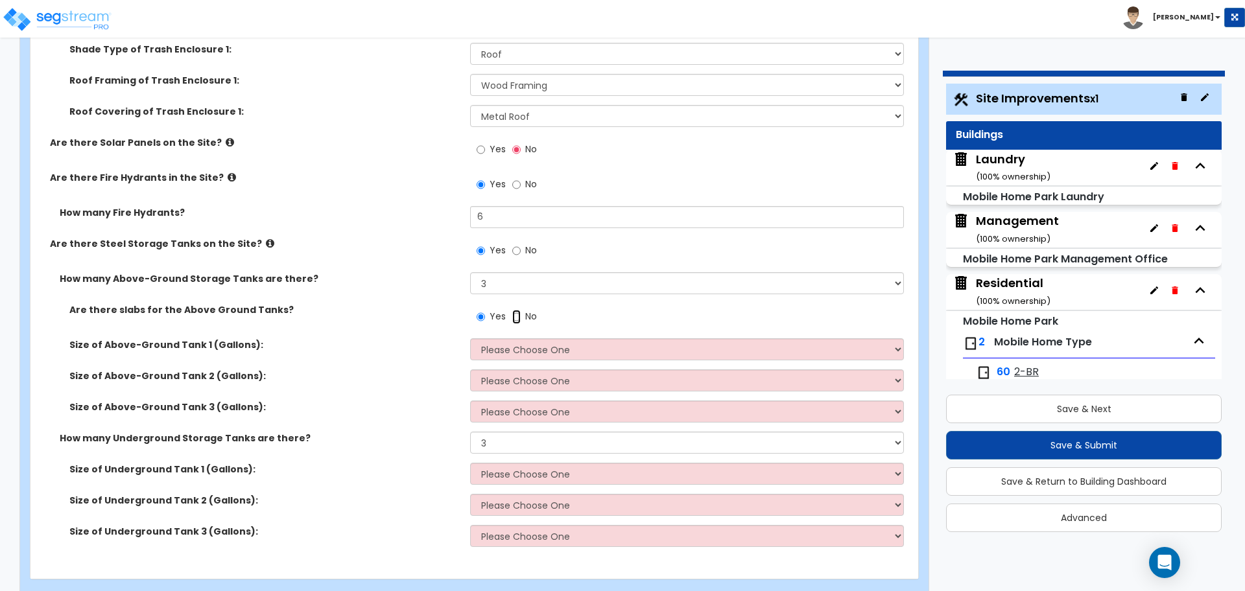
click at [521, 313] on input "No" at bounding box center [516, 317] width 8 height 14
click at [523, 246] on label "No" at bounding box center [524, 252] width 25 height 22
click at [521, 246] on input "No" at bounding box center [516, 251] width 8 height 14
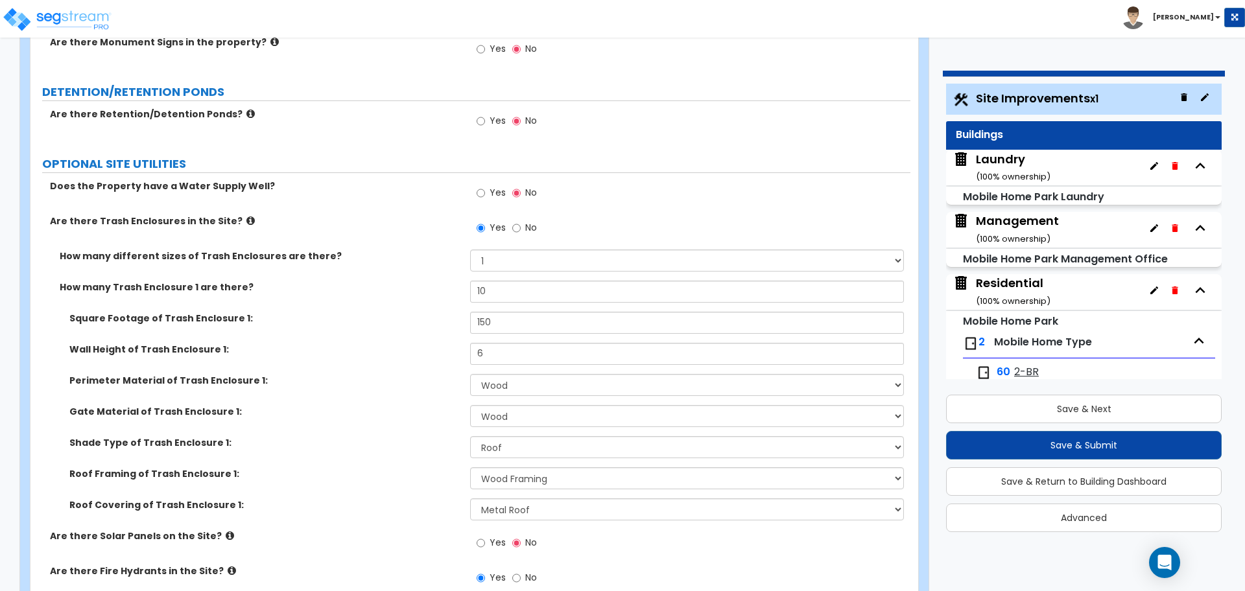
scroll to position [7617, 0]
click at [229, 217] on label "Are there Trash Enclosures in the Site?" at bounding box center [255, 223] width 410 height 13
click at [246, 218] on icon at bounding box center [250, 223] width 8 height 10
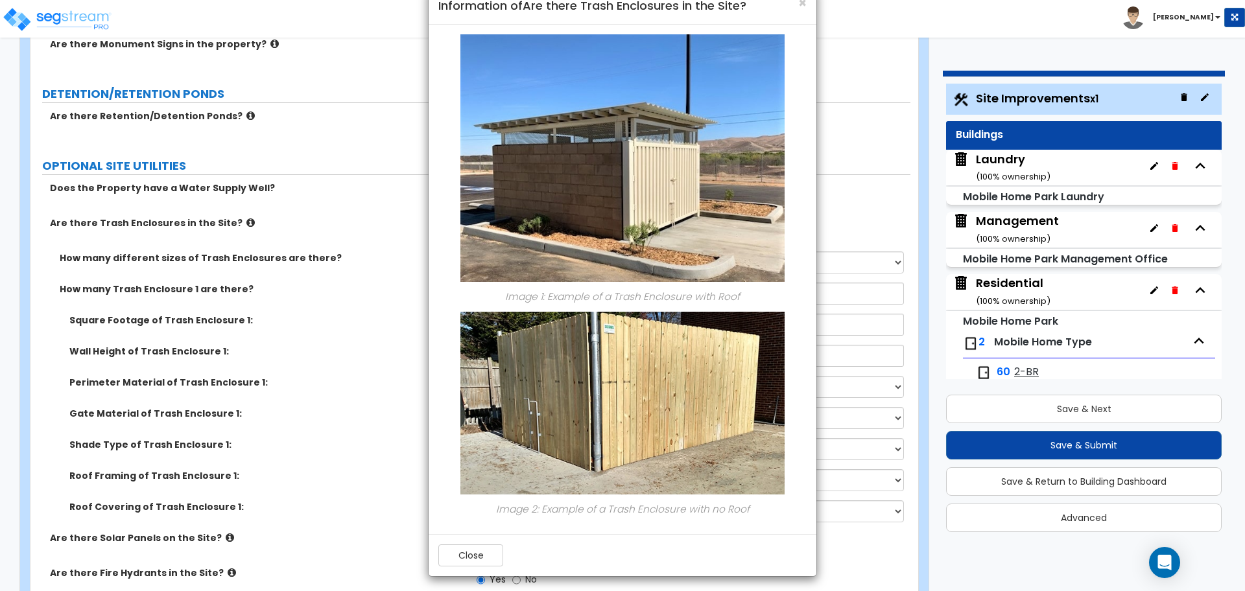
scroll to position [36, 0]
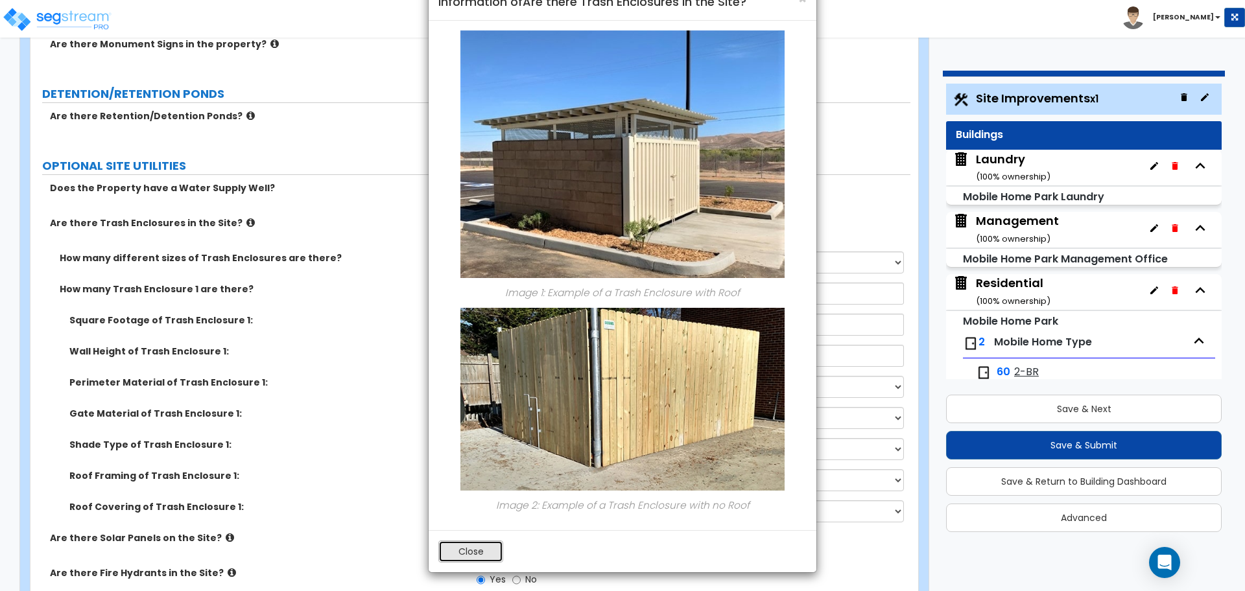
click at [486, 562] on button "Close" at bounding box center [470, 552] width 65 height 22
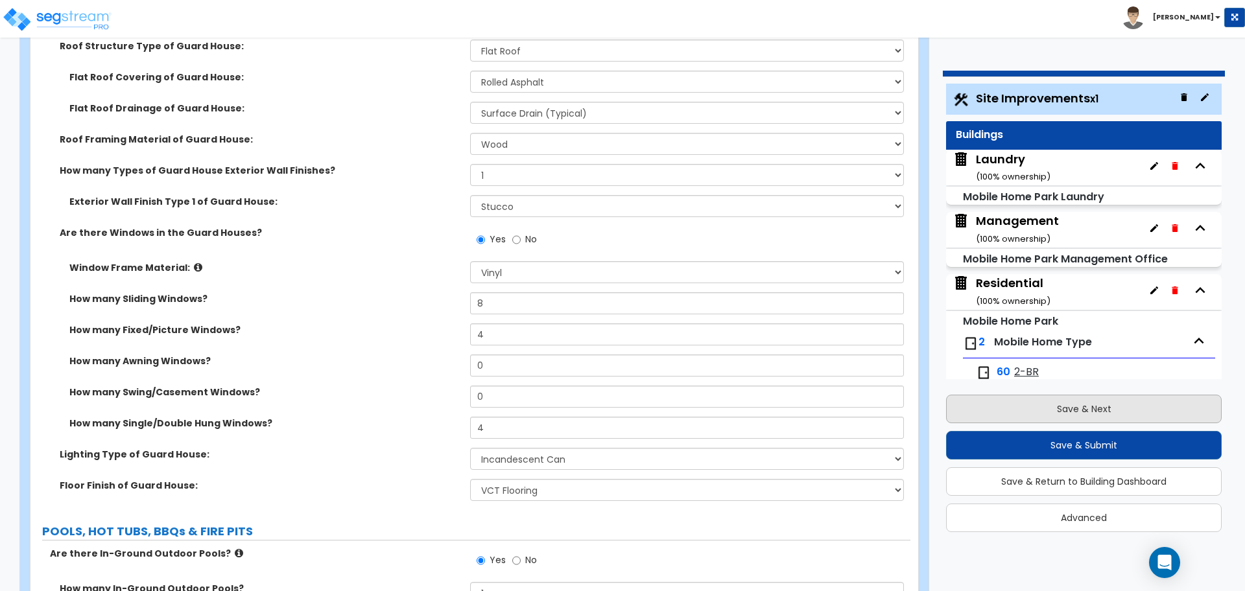
scroll to position [4868, 0]
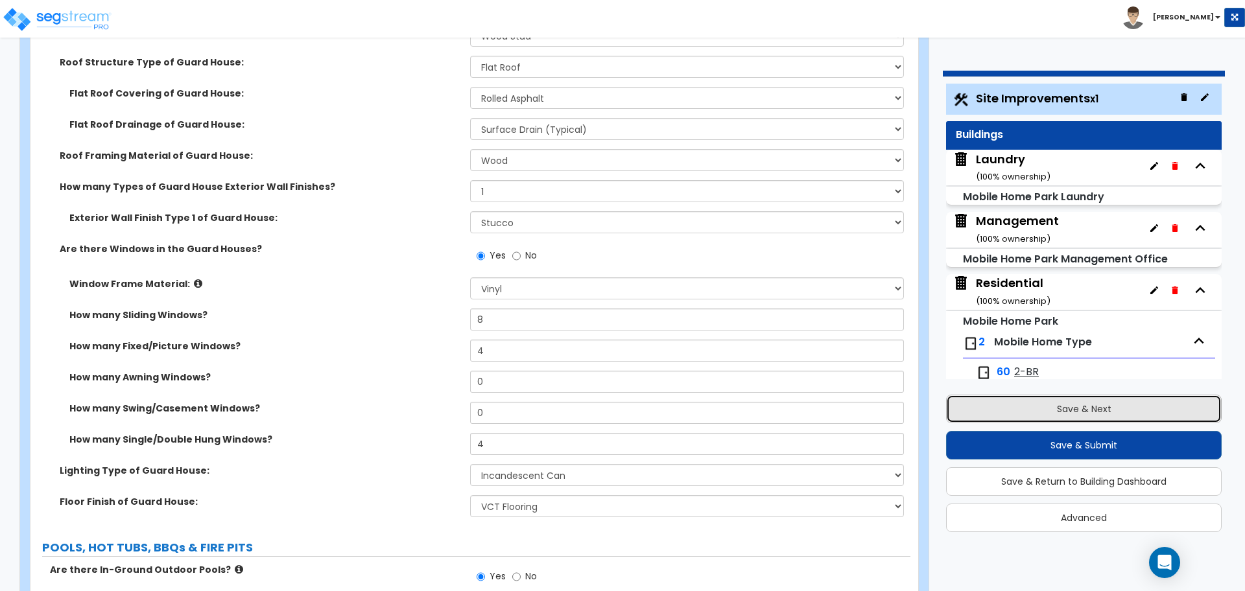
click at [1046, 416] on button "Save & Next" at bounding box center [1084, 409] width 276 height 29
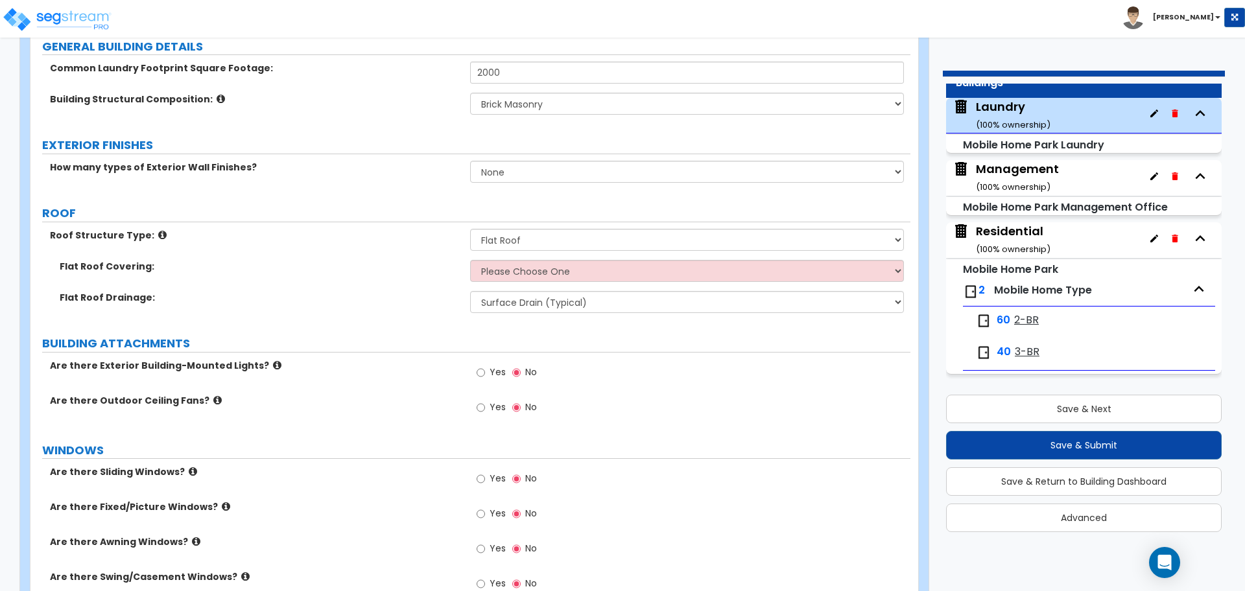
scroll to position [144, 0]
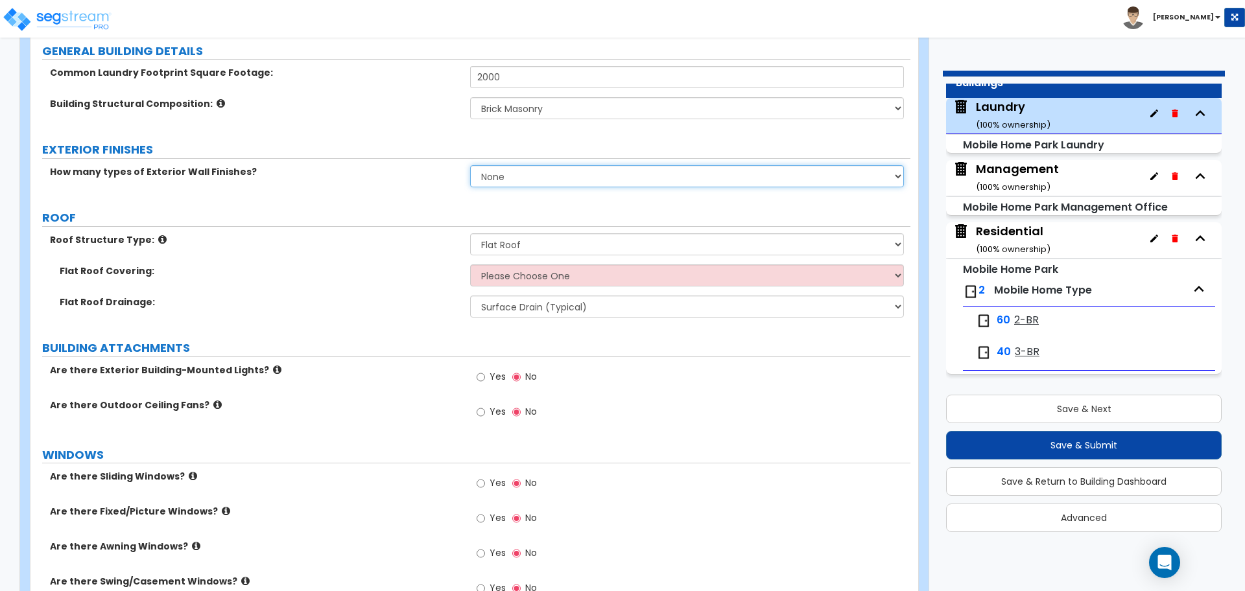
click at [511, 180] on select "None 1 2 3" at bounding box center [686, 176] width 433 height 22
click at [470, 165] on select "None 1 2 3" at bounding box center [686, 176] width 433 height 22
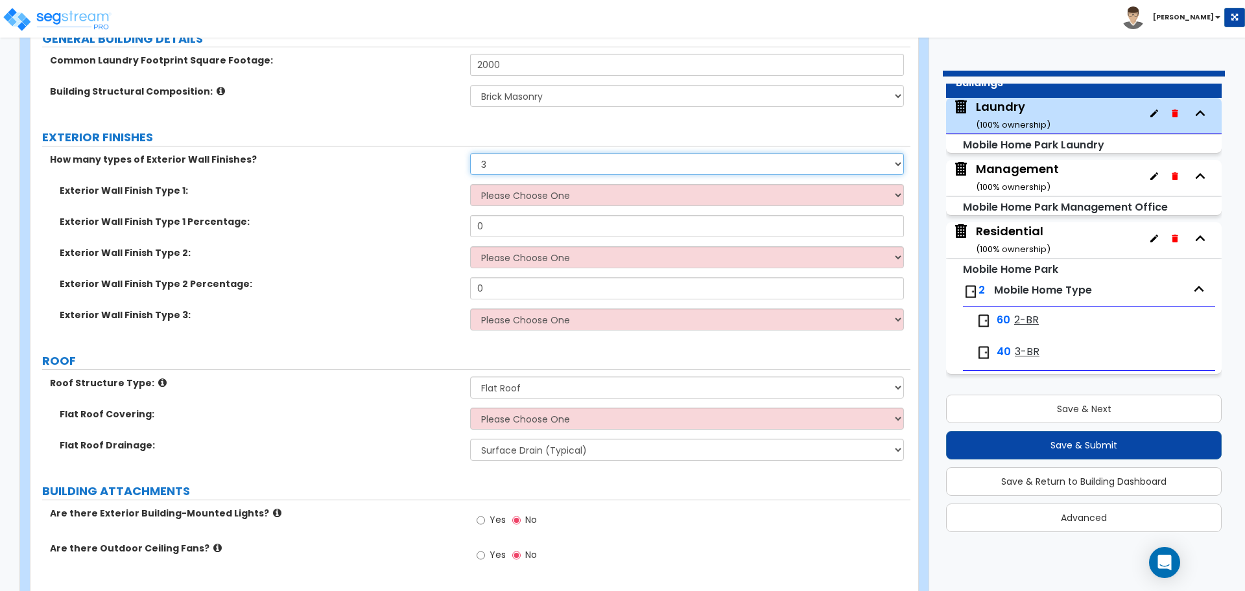
scroll to position [160, 0]
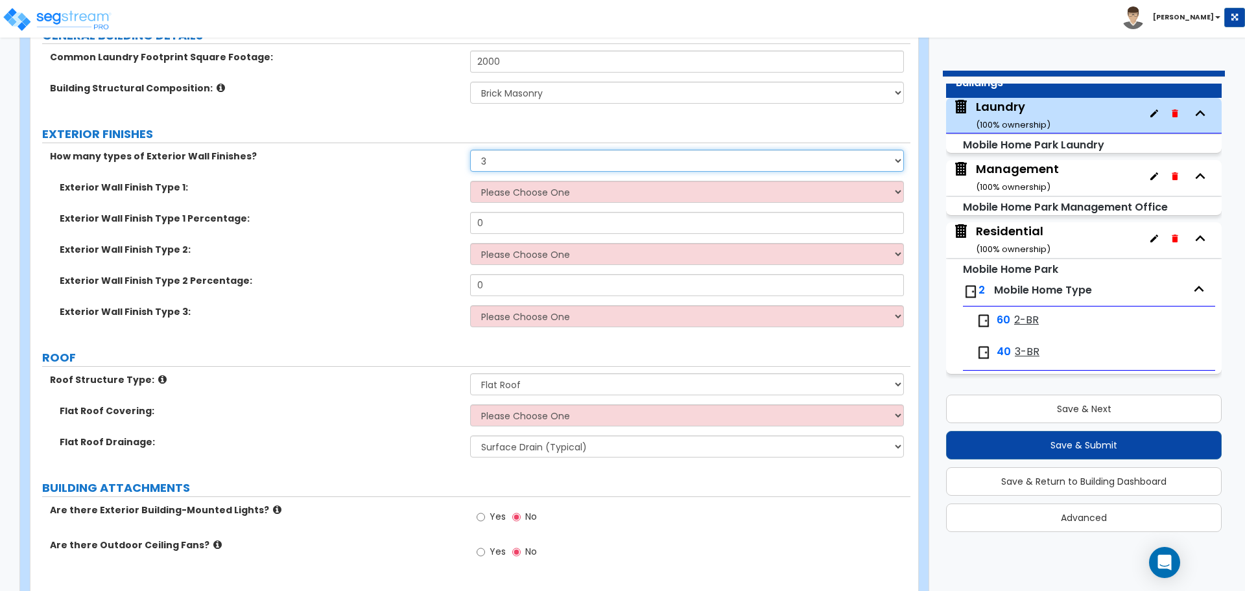
click at [495, 158] on select "None 1 2 3" at bounding box center [686, 161] width 433 height 22
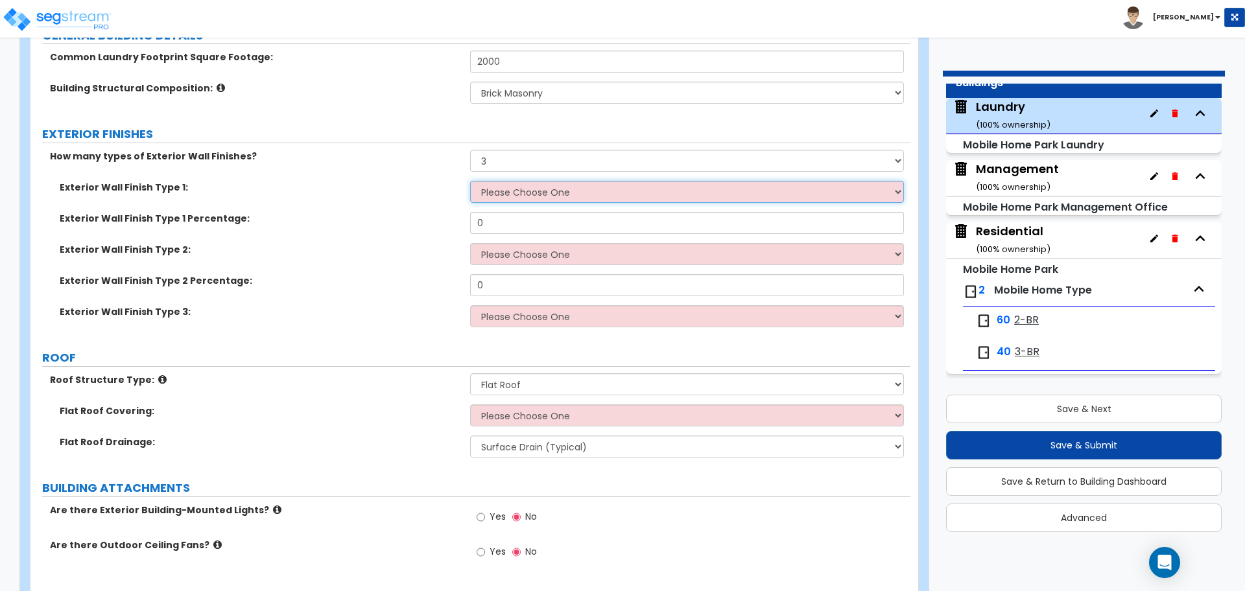
click at [570, 195] on select "Please Choose One No Finish Stone Veneer Wood Siding Vinyl Siding Metal Siding …" at bounding box center [686, 192] width 433 height 22
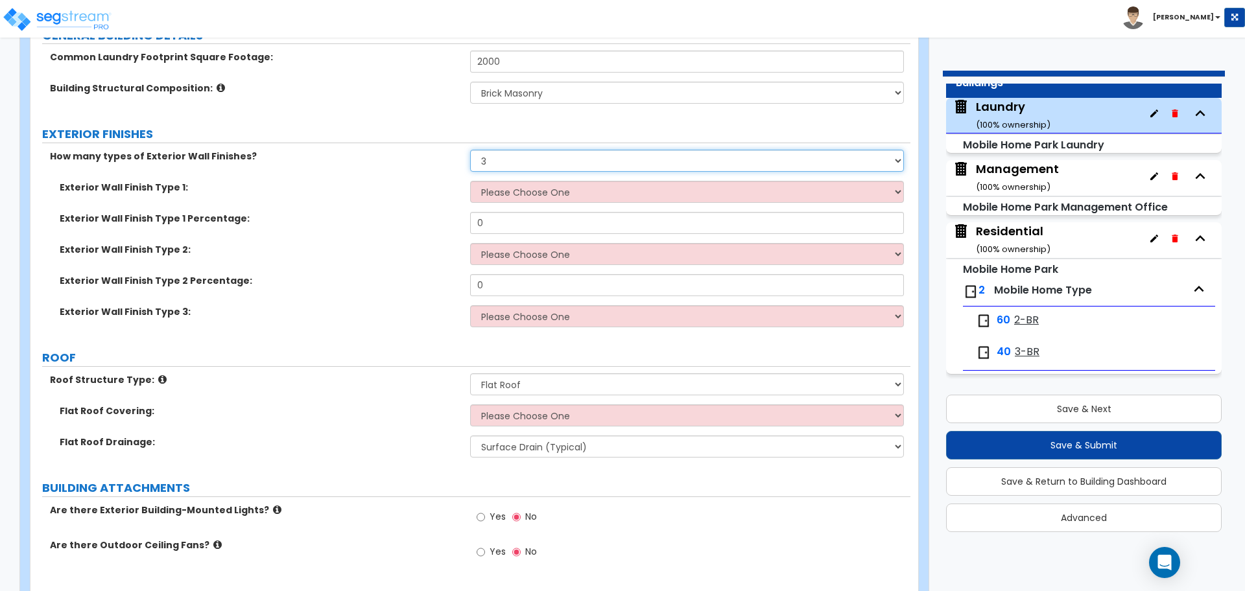
click at [525, 153] on select "None 1 2 3" at bounding box center [686, 161] width 433 height 22
click at [527, 165] on select "None 1 2 3" at bounding box center [686, 161] width 433 height 22
click at [470, 150] on select "None 1 2 3" at bounding box center [686, 161] width 433 height 22
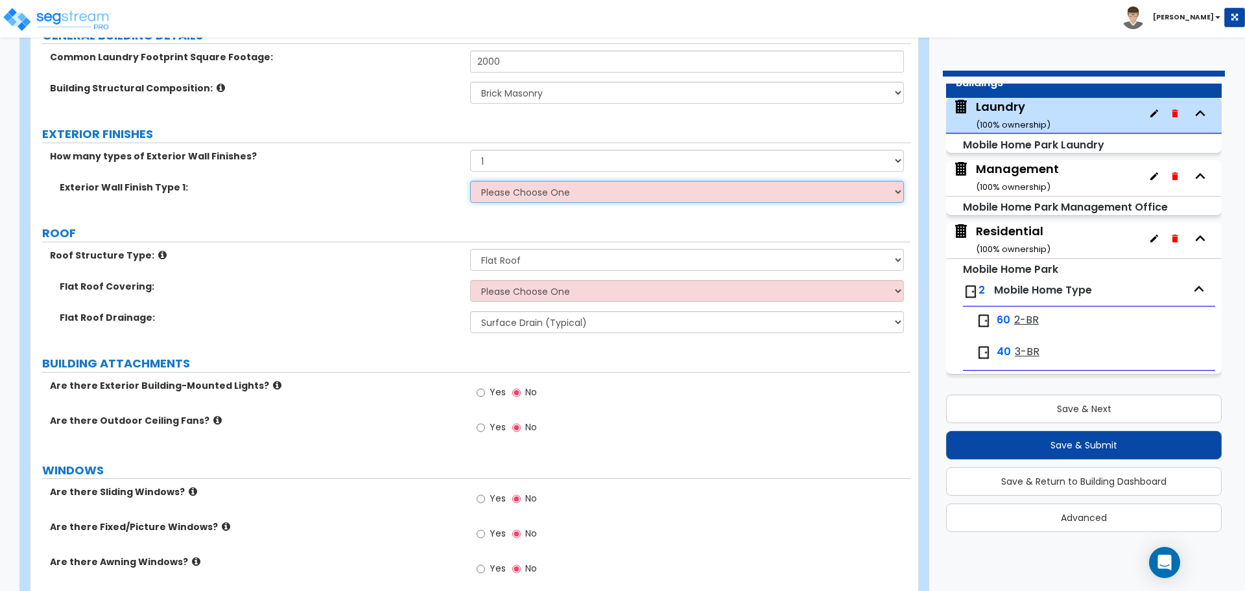
click at [519, 187] on select "Please Choose One No Finish Stone Veneer Wood Siding Vinyl Siding Metal Siding …" at bounding box center [686, 192] width 433 height 22
click at [470, 181] on select "Please Choose One No Finish Stone Veneer Wood Siding Vinyl Siding Metal Siding …" at bounding box center [686, 192] width 433 height 22
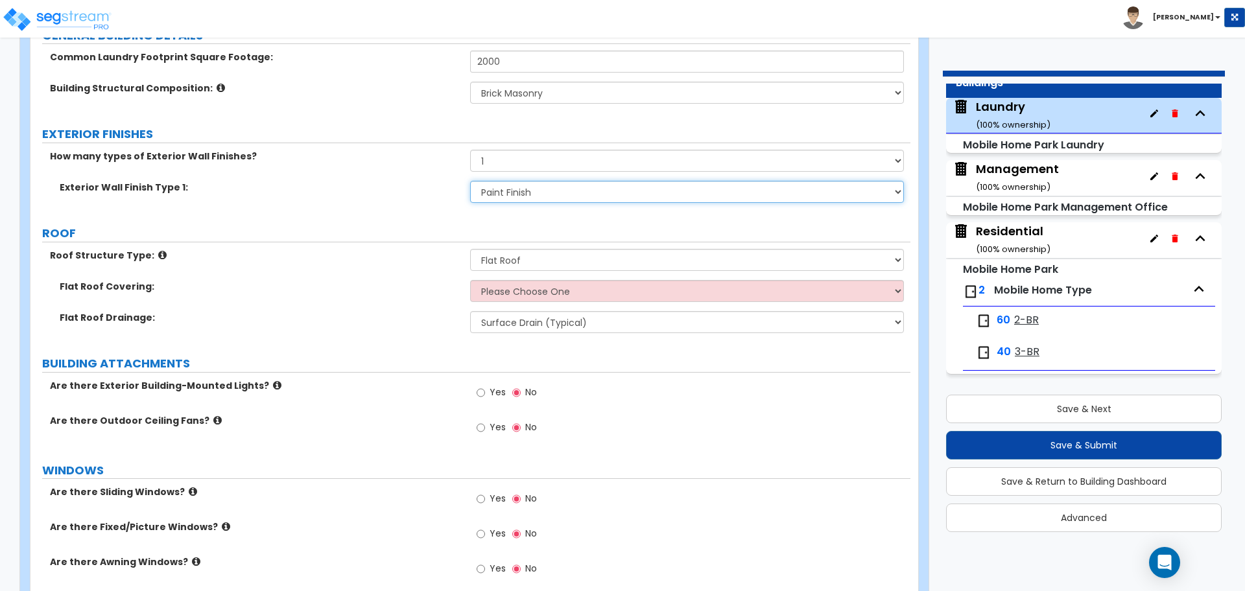
click at [514, 189] on select "Please Choose One No Finish Stone Veneer Wood Siding Vinyl Siding Metal Siding …" at bounding box center [686, 192] width 433 height 22
click at [470, 181] on select "Please Choose One No Finish Stone Veneer Wood Siding Vinyl Siding Metal Siding …" at bounding box center [686, 192] width 433 height 22
click at [385, 195] on div "Exterior Wall Finish Type 1: Please Choose One No Finish Stone Veneer Wood Sidi…" at bounding box center [470, 196] width 880 height 31
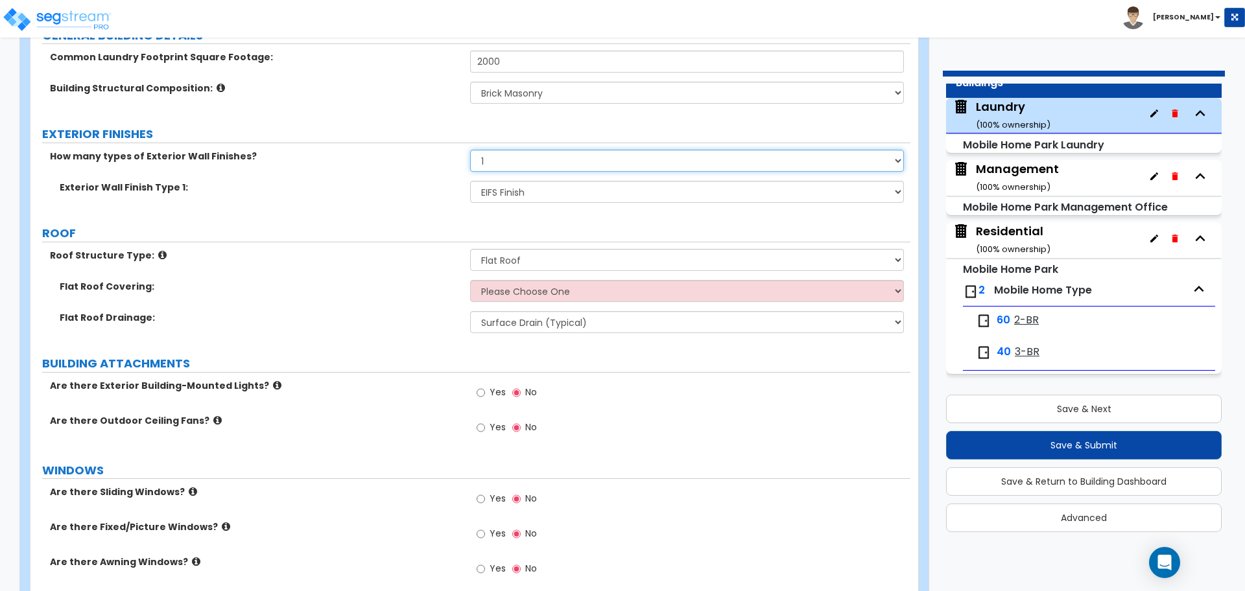
click at [517, 160] on select "None 1 2 3" at bounding box center [686, 161] width 433 height 22
click at [470, 150] on select "None 1 2 3" at bounding box center [686, 161] width 433 height 22
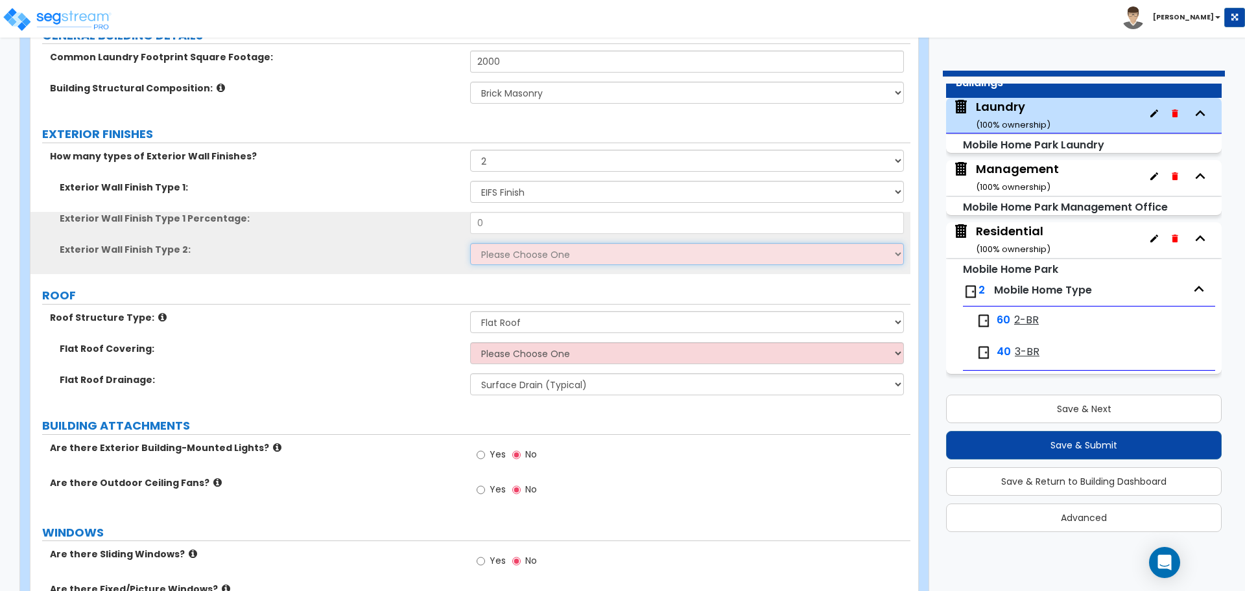
click at [535, 246] on select "Please Choose One No Finish Stone Veneer Wood Siding Vinyl Siding Metal Siding …" at bounding box center [686, 254] width 433 height 22
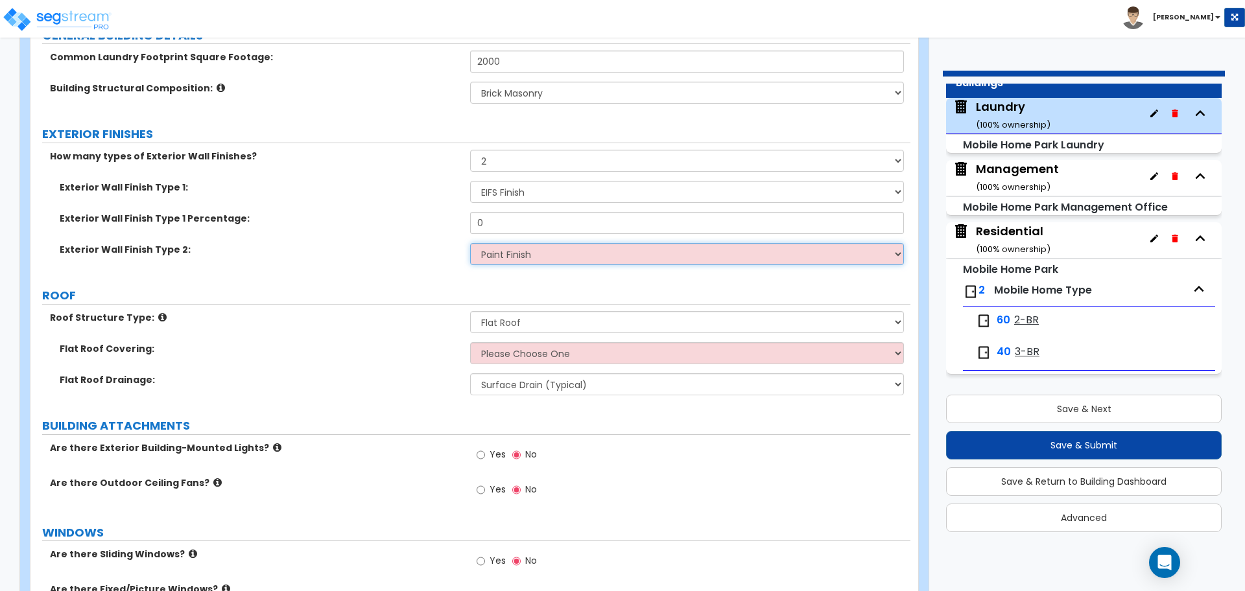
click at [470, 243] on select "Please Choose One No Finish Stone Veneer Wood Siding Vinyl Siding Metal Siding …" at bounding box center [686, 254] width 433 height 22
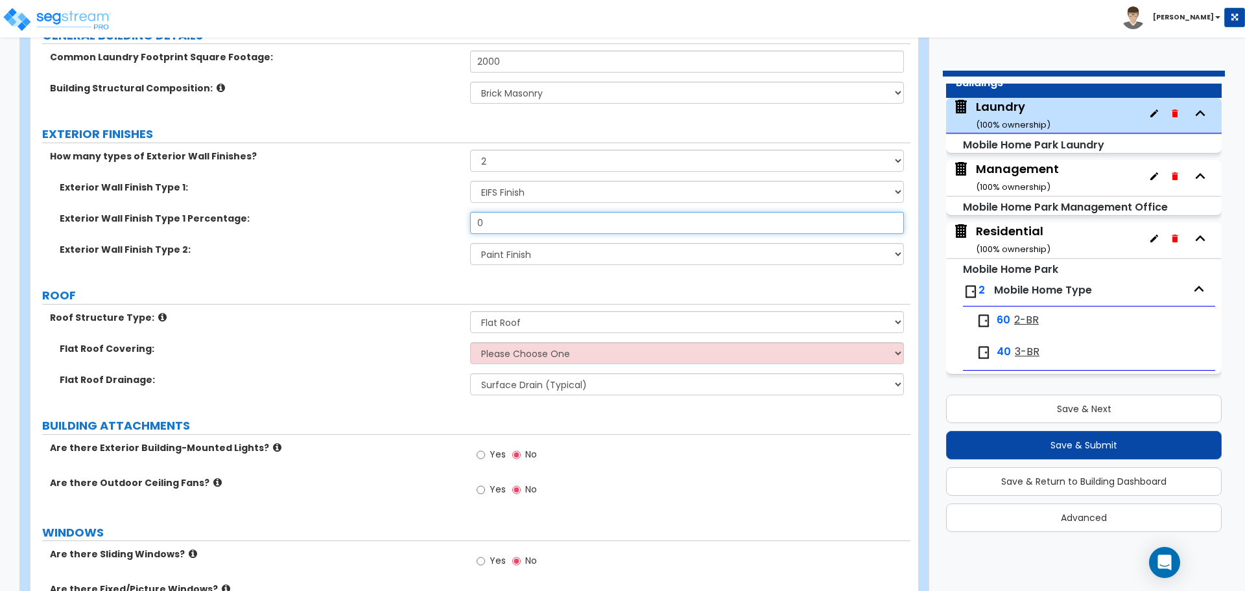
drag, startPoint x: 514, startPoint y: 222, endPoint x: 441, endPoint y: 218, distance: 72.8
click at [441, 218] on div "Exterior Wall Finish Type 1 Percentage: 0" at bounding box center [470, 227] width 880 height 31
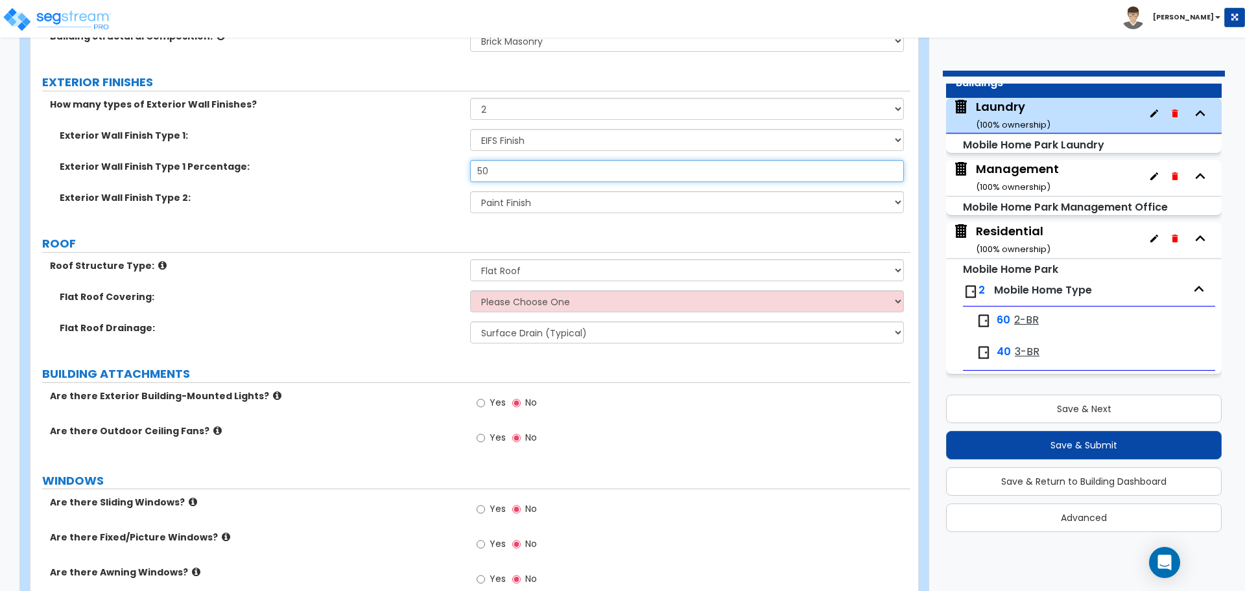
scroll to position [244, 0]
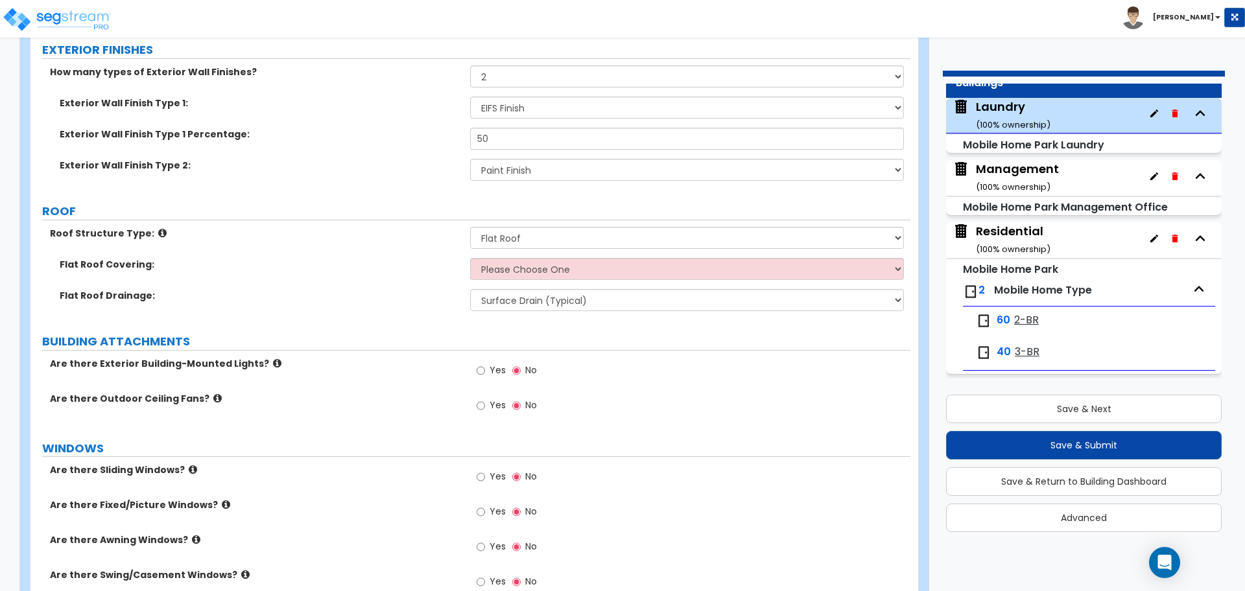
click at [158, 228] on icon at bounding box center [162, 233] width 8 height 10
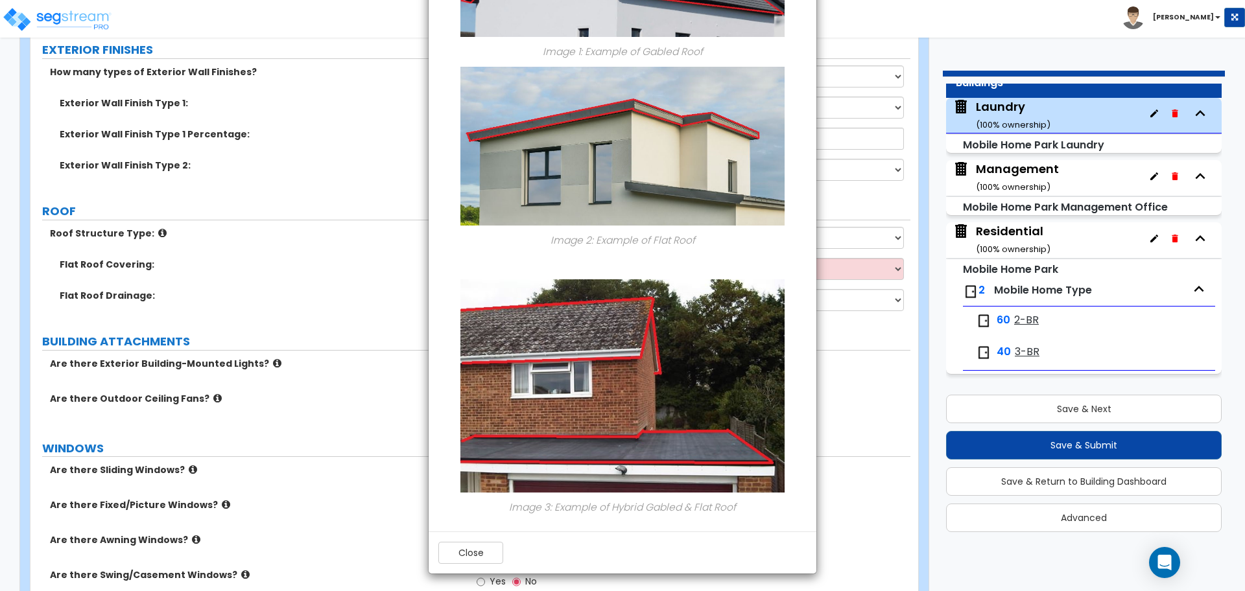
scroll to position [201, 0]
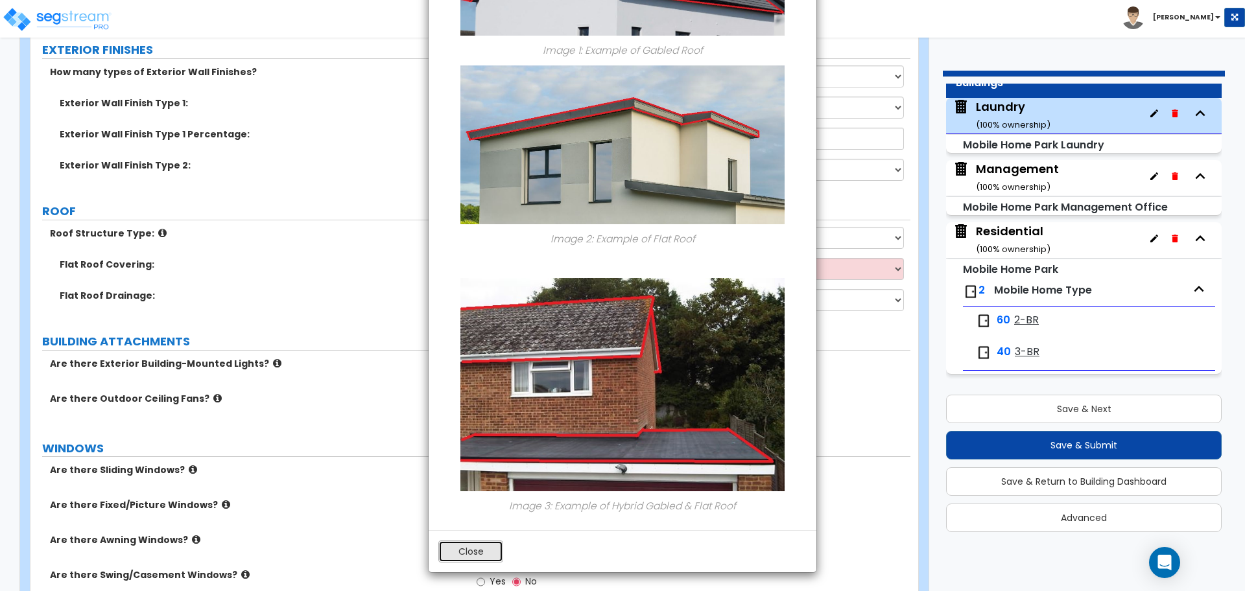
click at [473, 542] on button "Close" at bounding box center [470, 552] width 65 height 22
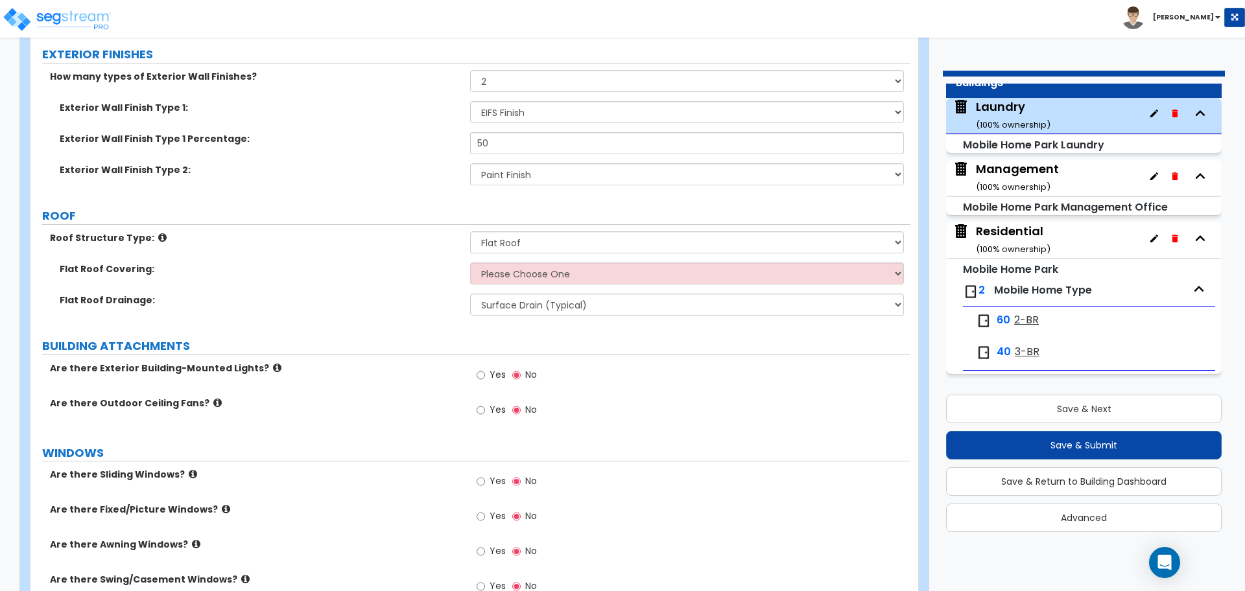
scroll to position [241, 0]
click at [536, 254] on div "Roof Structure Type: Please Choose One Gabled Roof Flat Roof" at bounding box center [470, 245] width 880 height 31
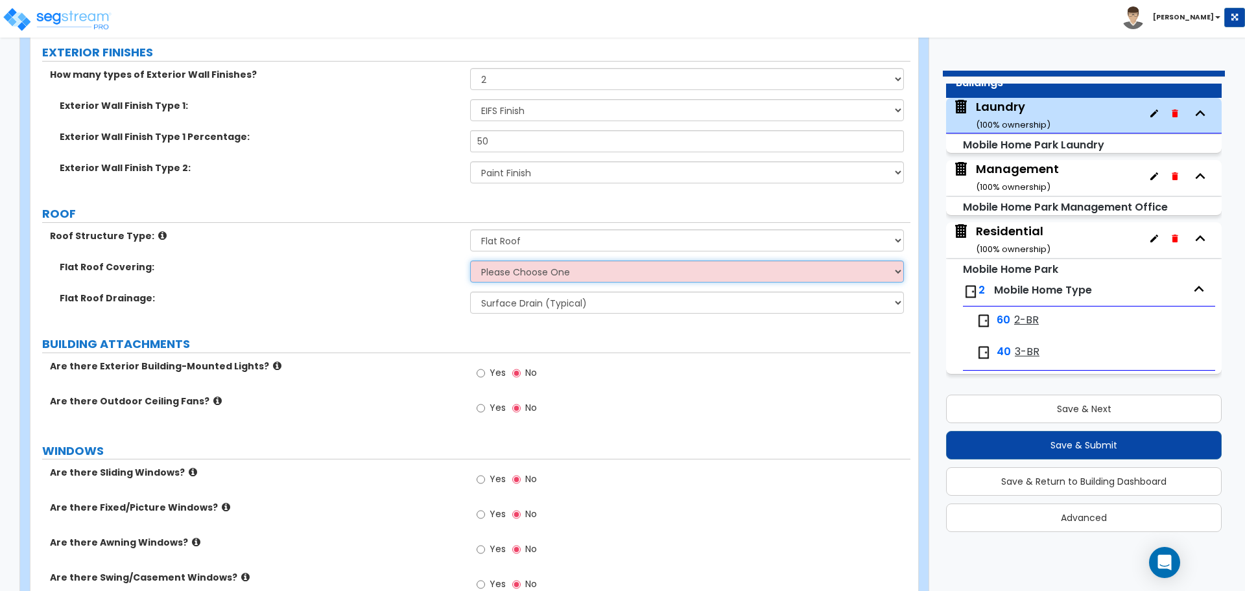
click at [535, 261] on select "Please Choose One Rolled Asphalt Plastic Membrane Asphalt Flood Coat" at bounding box center [686, 272] width 433 height 22
click at [470, 261] on select "Please Choose One Rolled Asphalt Plastic Membrane Asphalt Flood Coat" at bounding box center [686, 272] width 433 height 22
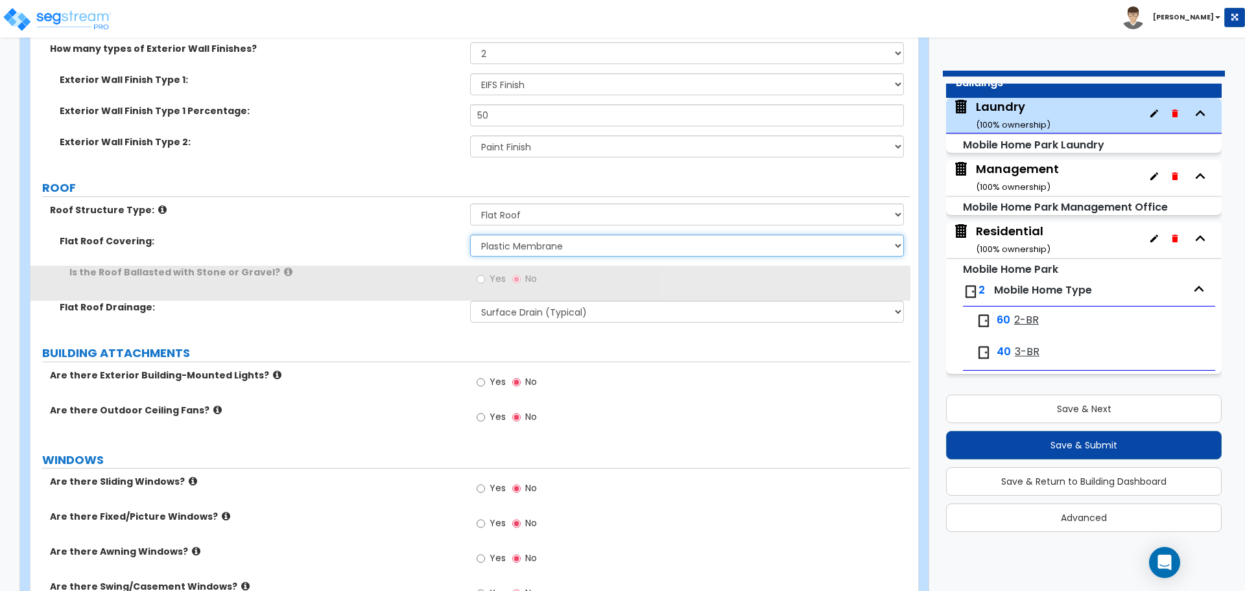
scroll to position [268, 0]
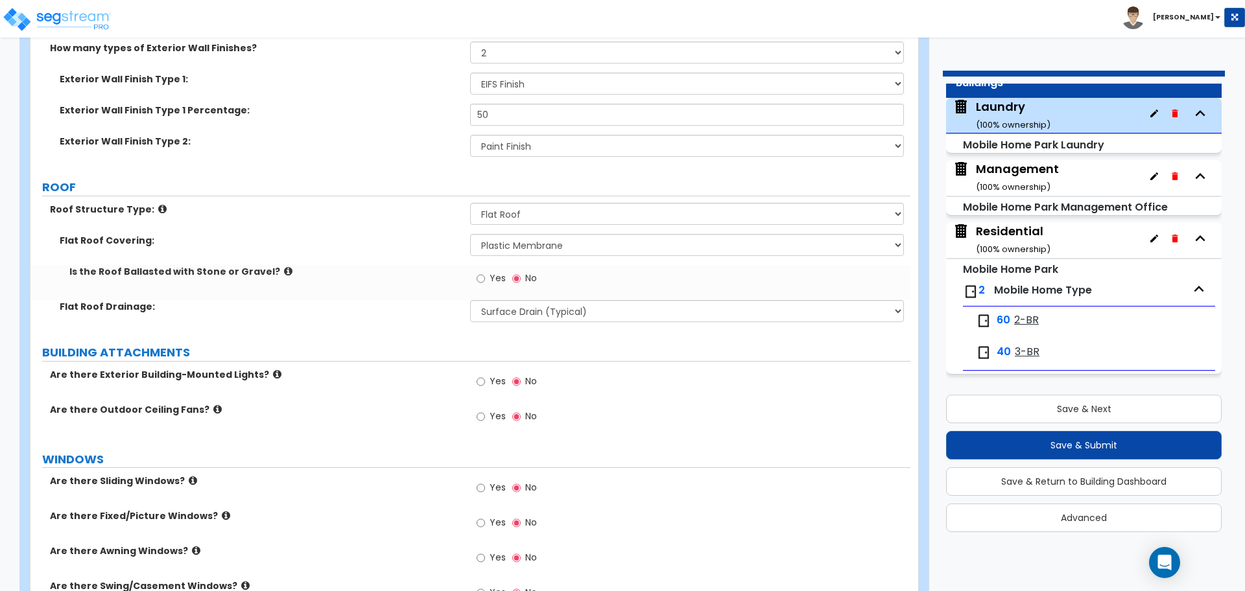
click at [499, 274] on span "Yes" at bounding box center [498, 278] width 16 height 13
click at [485, 274] on input "Yes" at bounding box center [481, 279] width 8 height 14
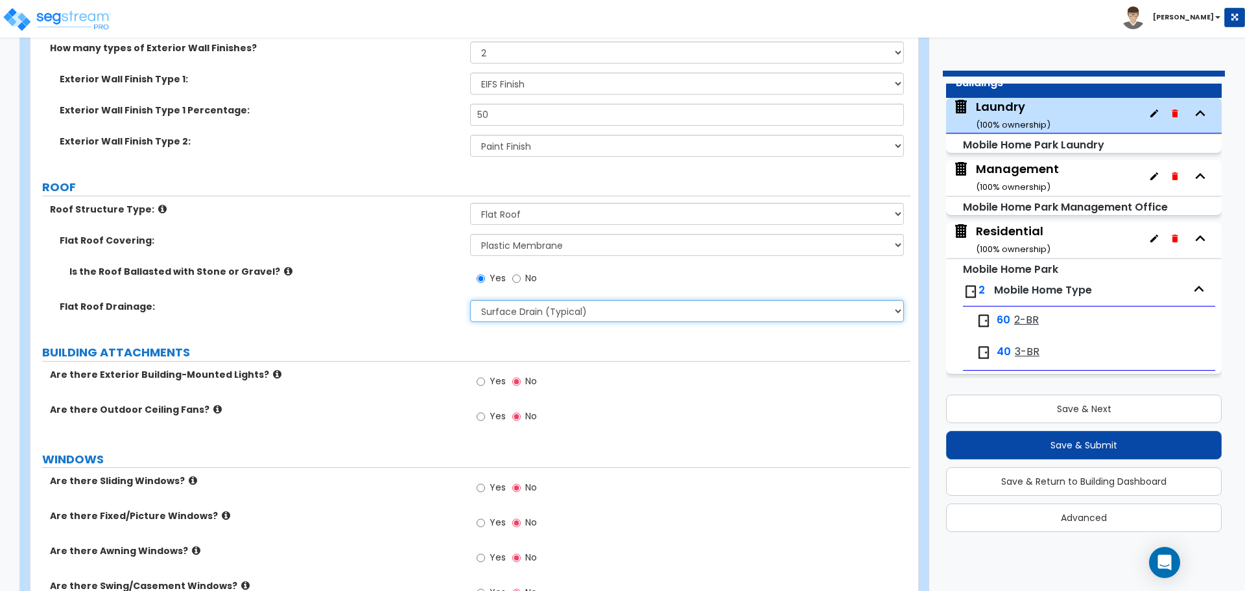
click at [547, 311] on select "Surface Drain (Typical) Gutters Downspout Only" at bounding box center [686, 311] width 433 height 22
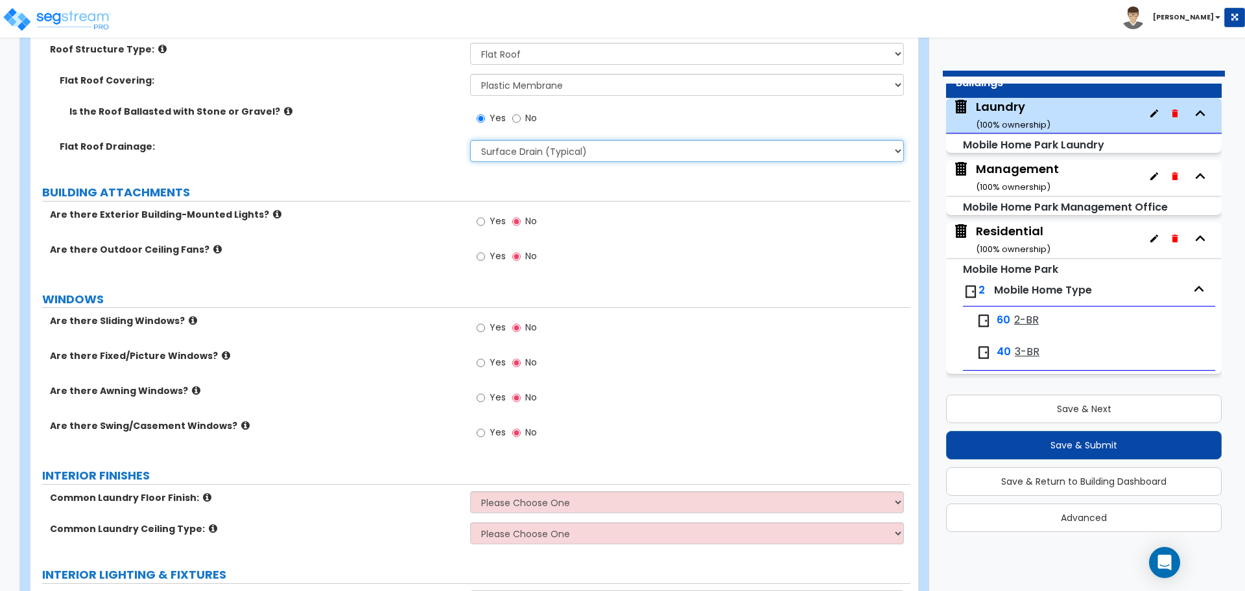
scroll to position [429, 0]
click at [267, 112] on label "Is the Roof Ballasted with Stone or Gravel?" at bounding box center [264, 110] width 391 height 13
click at [284, 107] on icon at bounding box center [288, 110] width 8 height 10
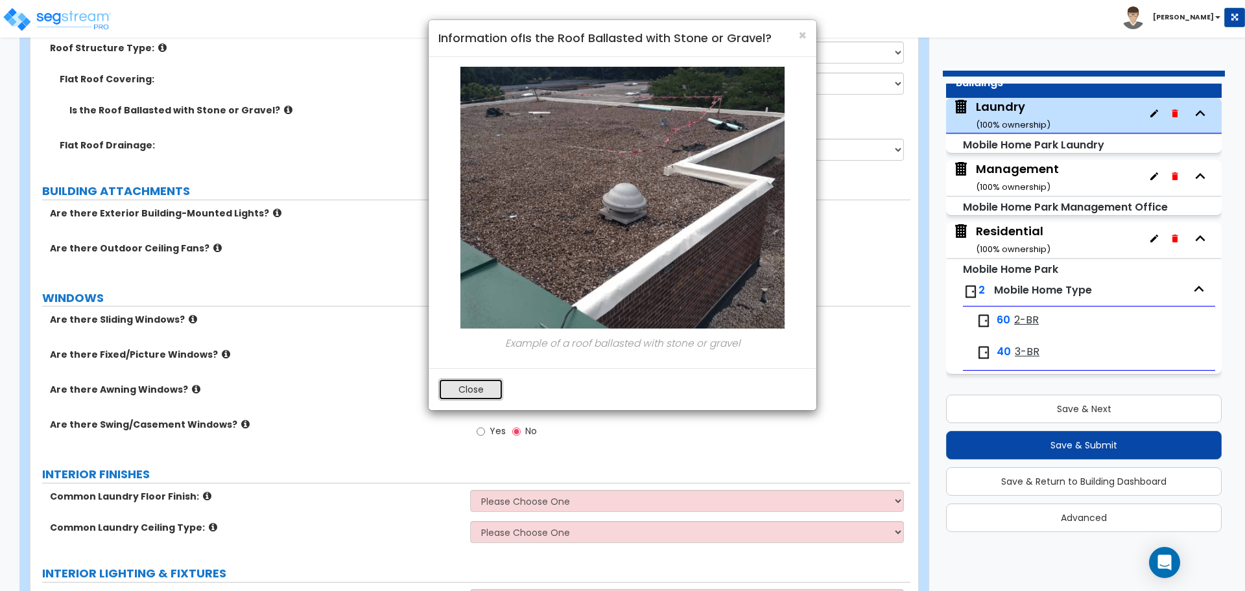
click at [475, 390] on button "Close" at bounding box center [470, 390] width 65 height 22
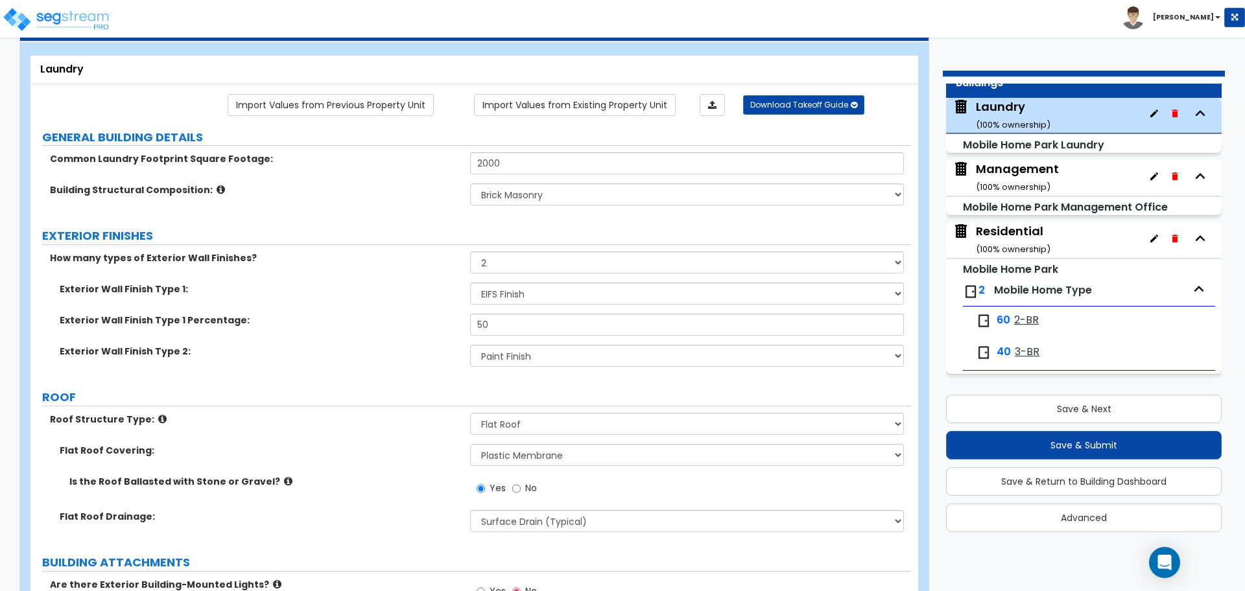
scroll to position [53, 0]
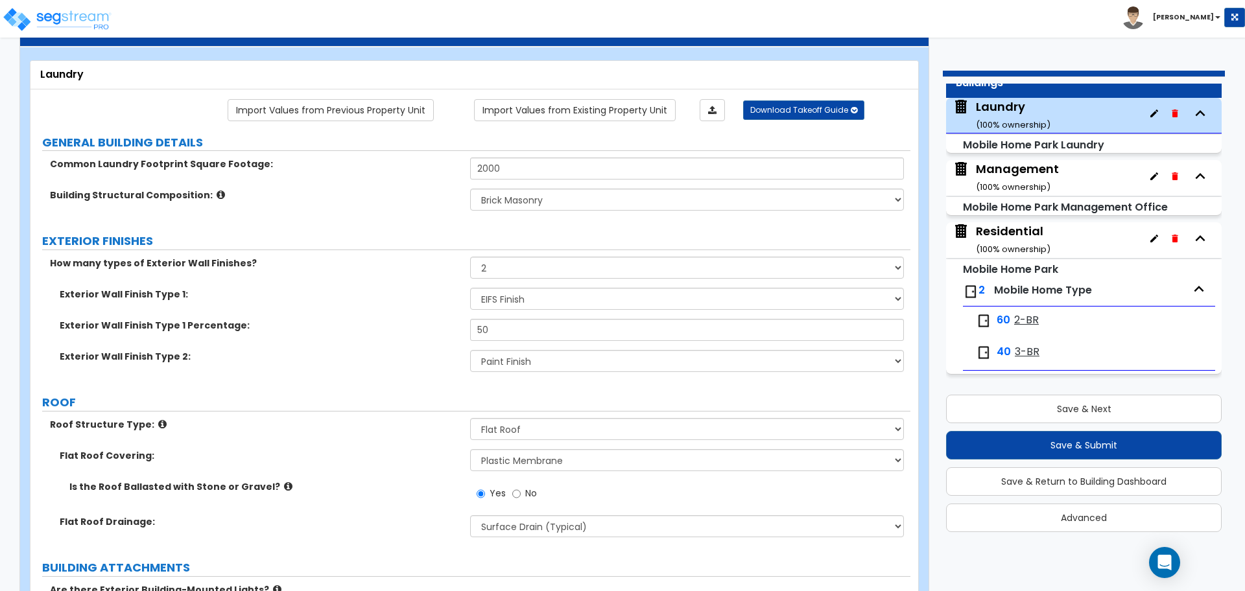
click at [217, 193] on icon at bounding box center [221, 195] width 8 height 10
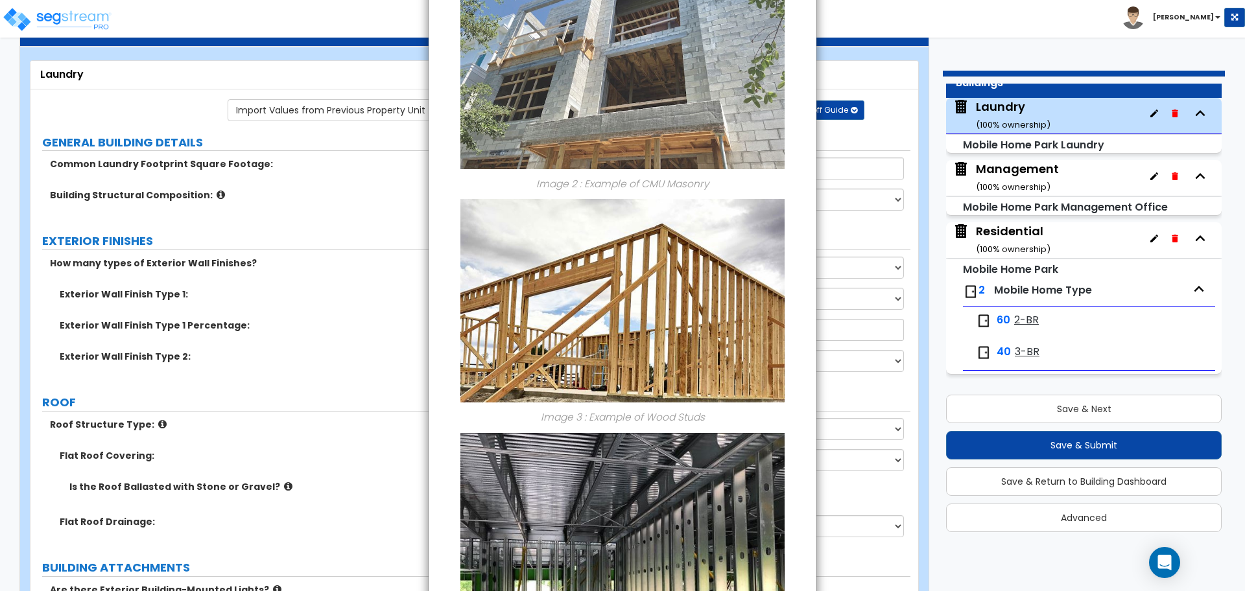
scroll to position [561, 0]
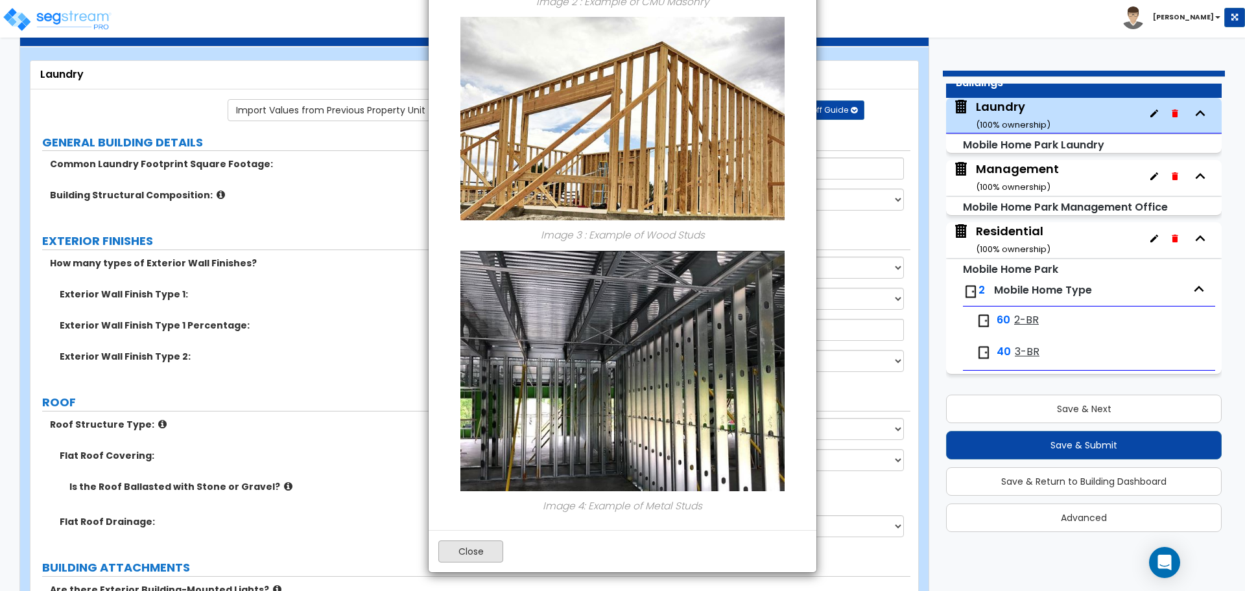
click at [486, 561] on div "Close" at bounding box center [623, 551] width 388 height 42
click at [483, 544] on button "Close" at bounding box center [470, 552] width 65 height 22
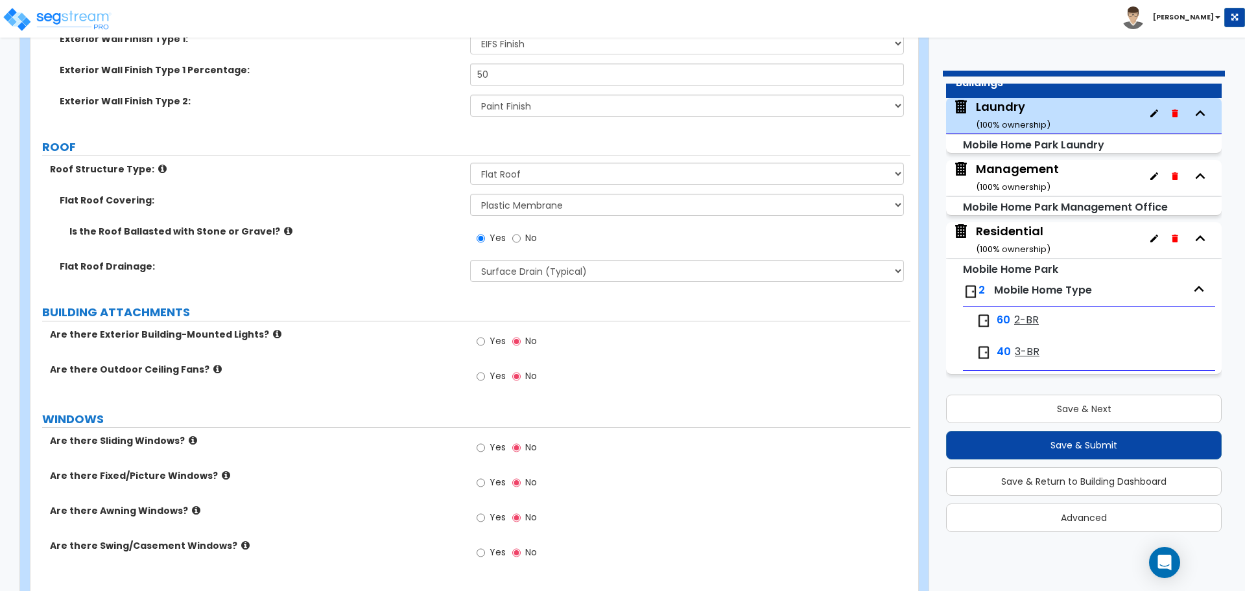
scroll to position [463, 0]
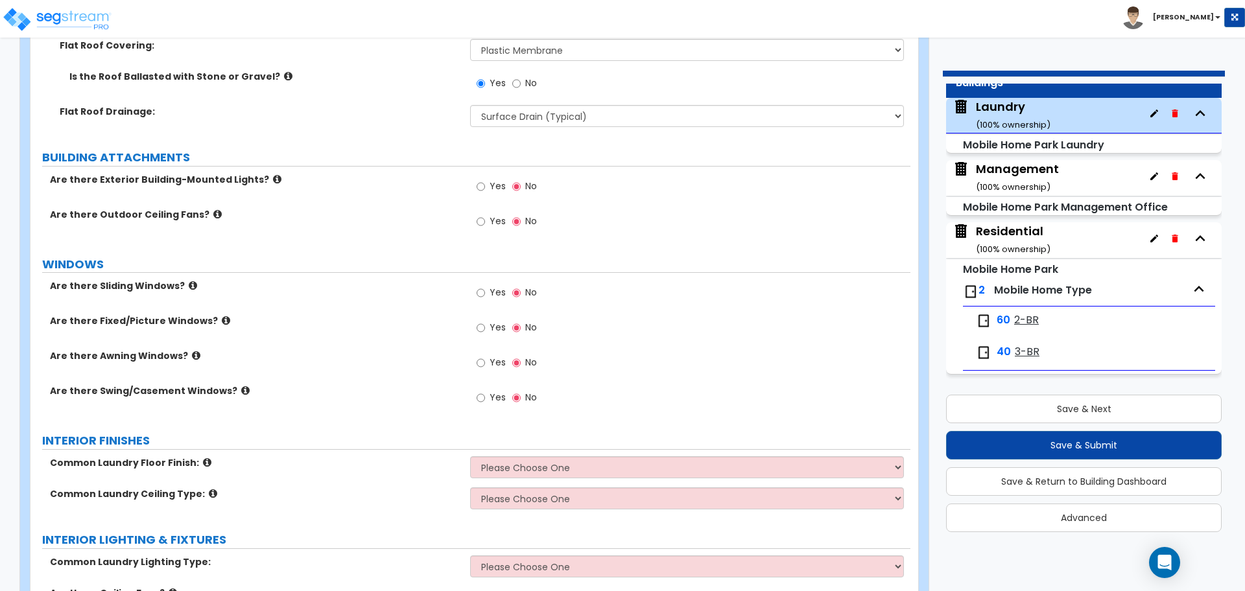
click at [273, 177] on icon at bounding box center [277, 179] width 8 height 10
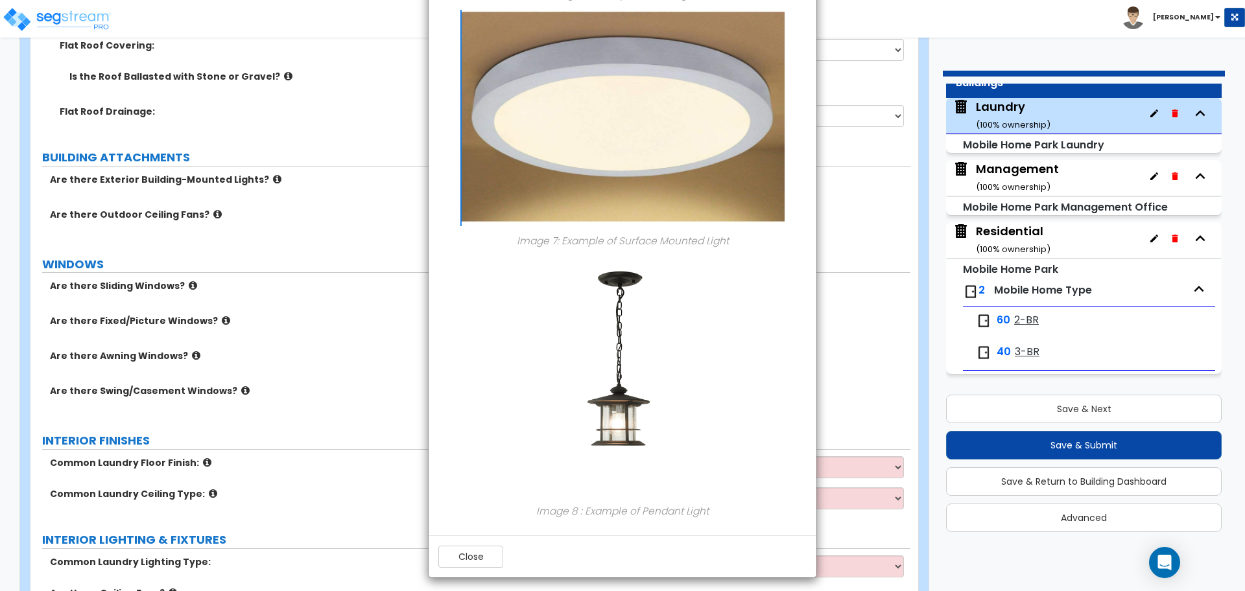
scroll to position [1596, 0]
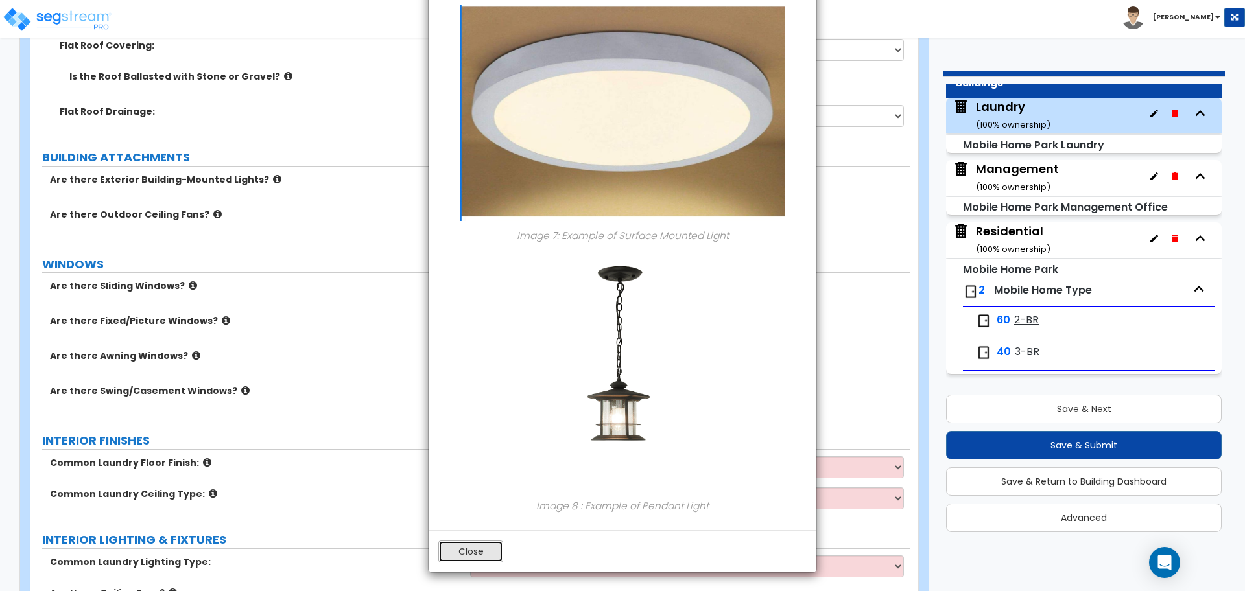
click at [480, 546] on button "Close" at bounding box center [470, 552] width 65 height 22
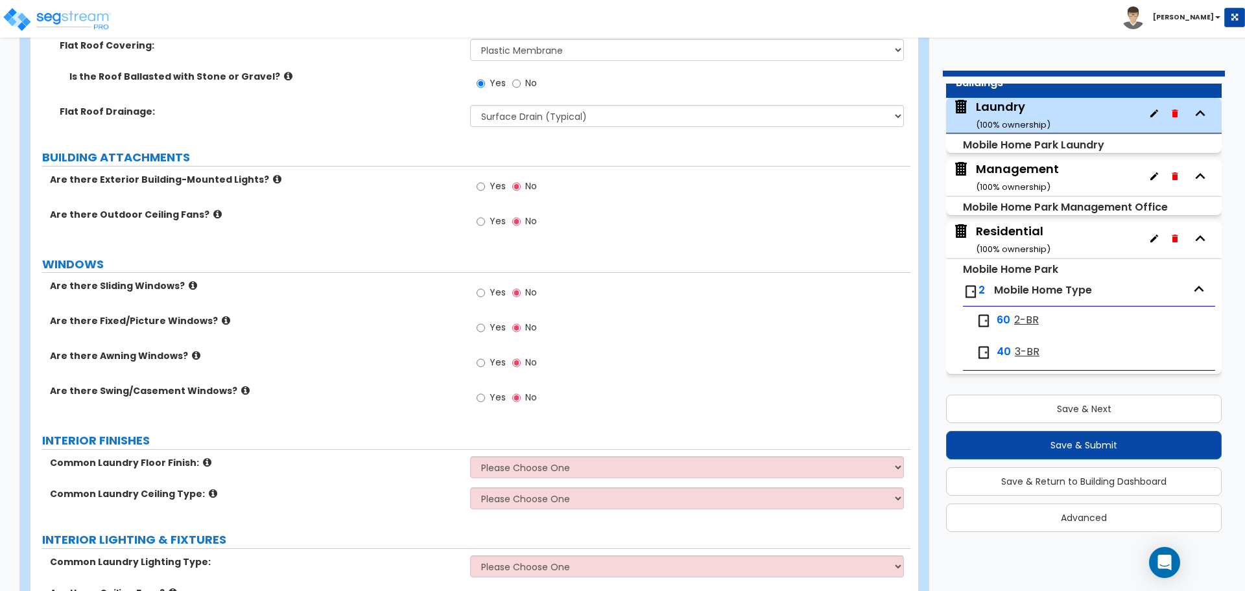
click at [490, 184] on span "Yes" at bounding box center [498, 186] width 16 height 13
click at [485, 184] on input "Yes" at bounding box center [481, 187] width 8 height 14
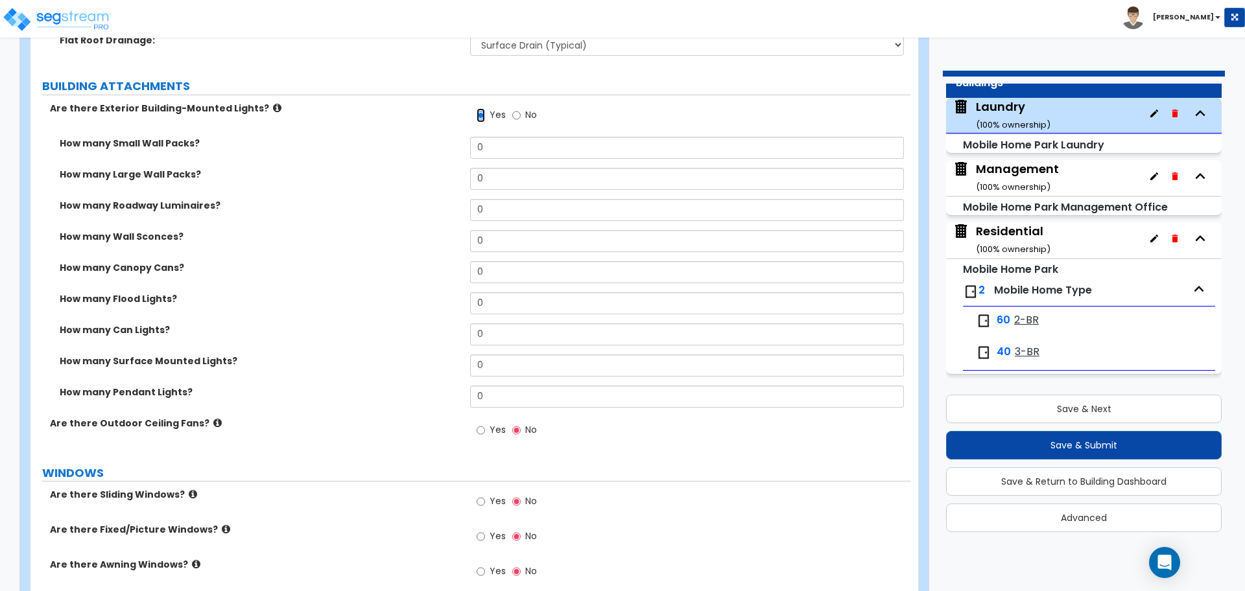
scroll to position [525, 0]
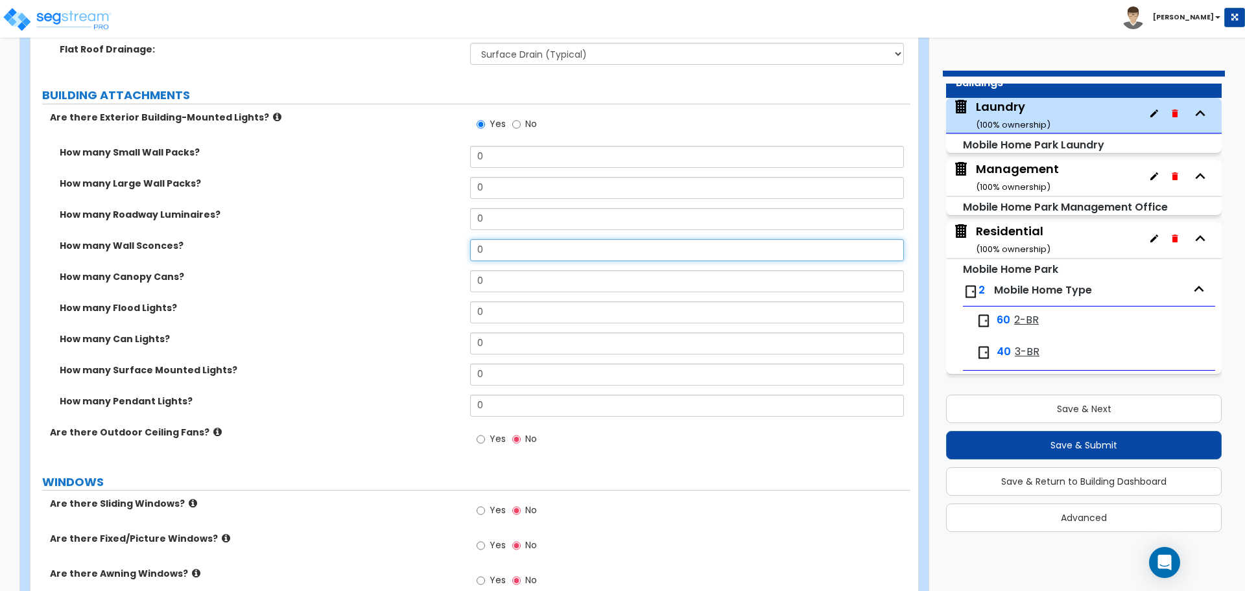
drag, startPoint x: 497, startPoint y: 254, endPoint x: 464, endPoint y: 251, distance: 33.2
click at [464, 251] on div "How many Wall Sconces? 0" at bounding box center [470, 254] width 880 height 31
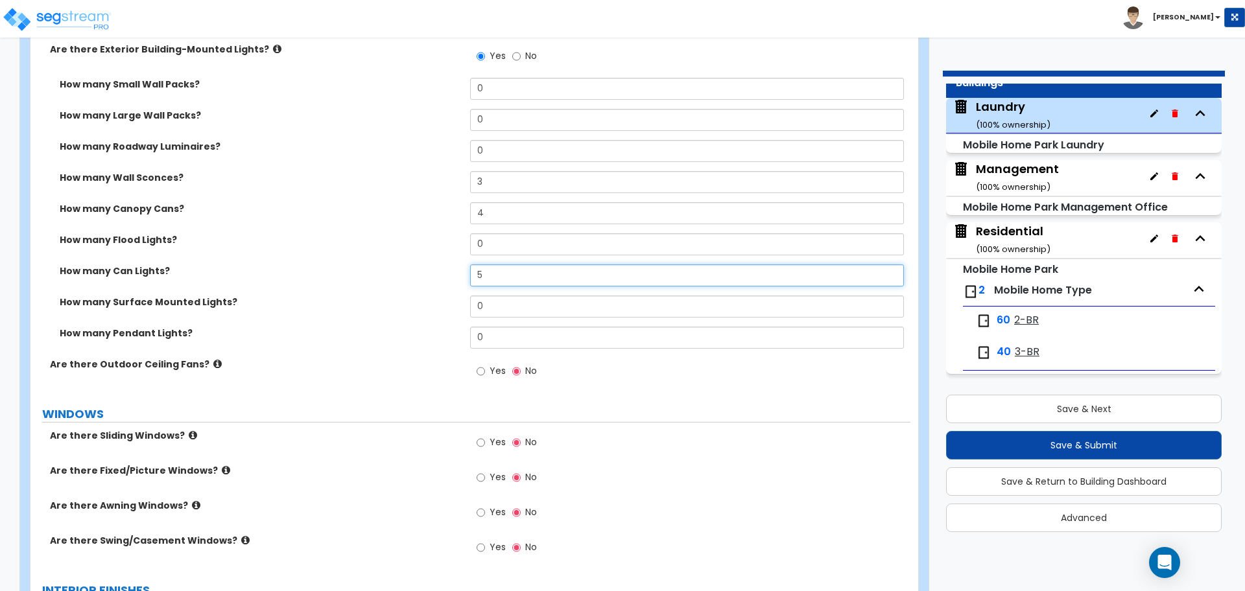
scroll to position [596, 0]
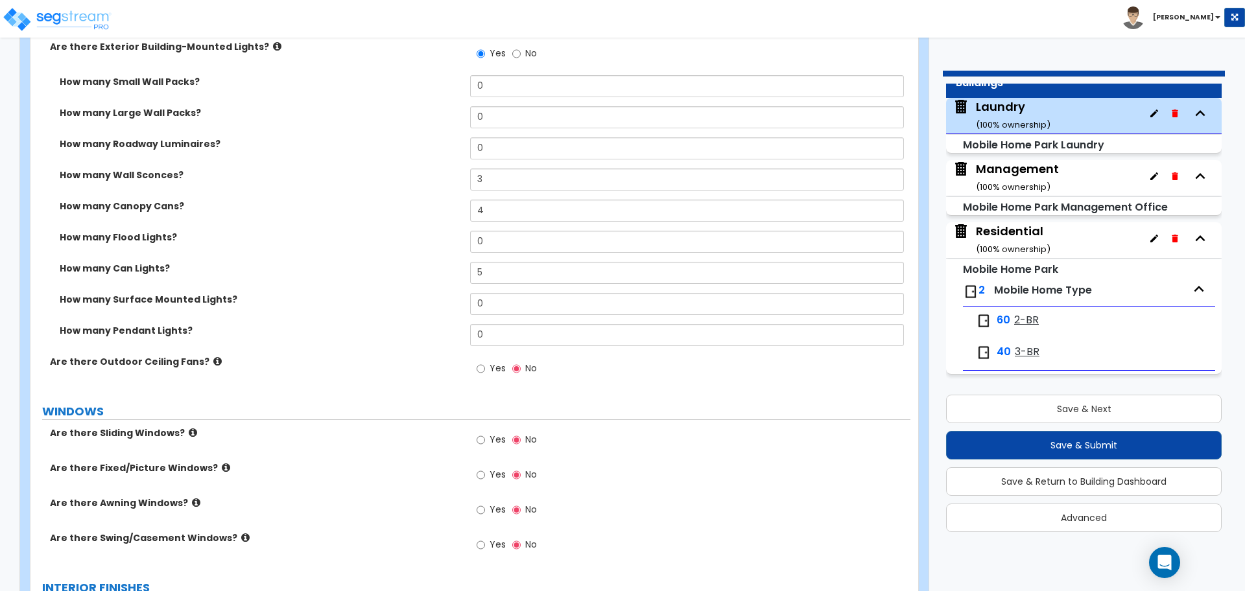
click at [273, 43] on icon at bounding box center [277, 46] width 8 height 10
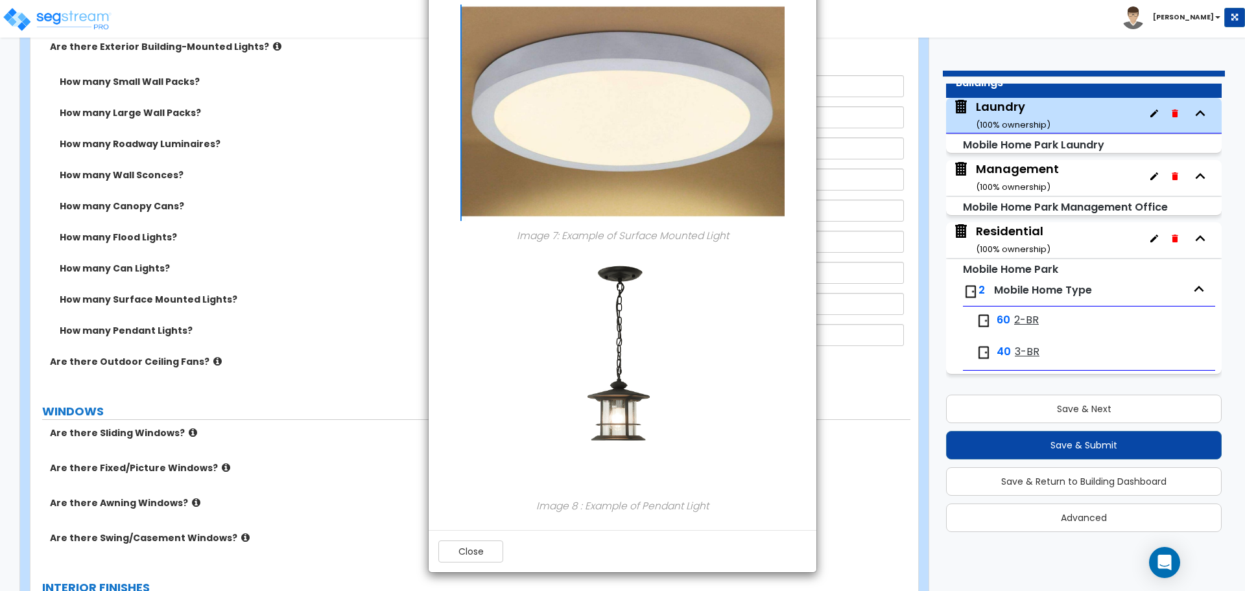
scroll to position [628, 0]
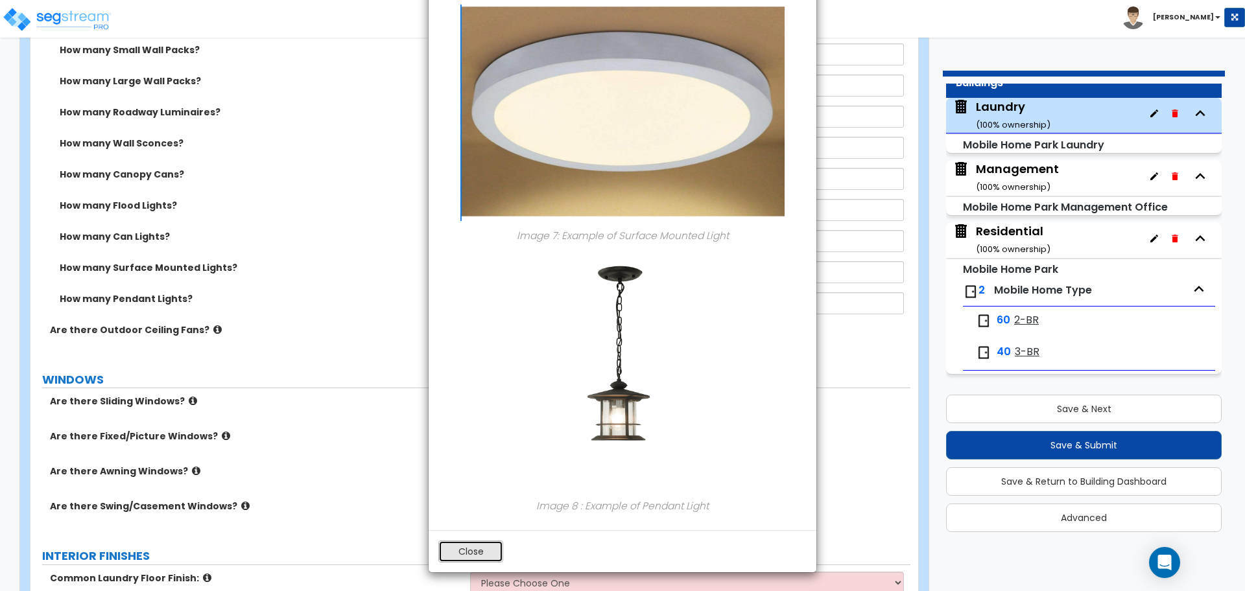
click at [480, 552] on button "Close" at bounding box center [470, 552] width 65 height 22
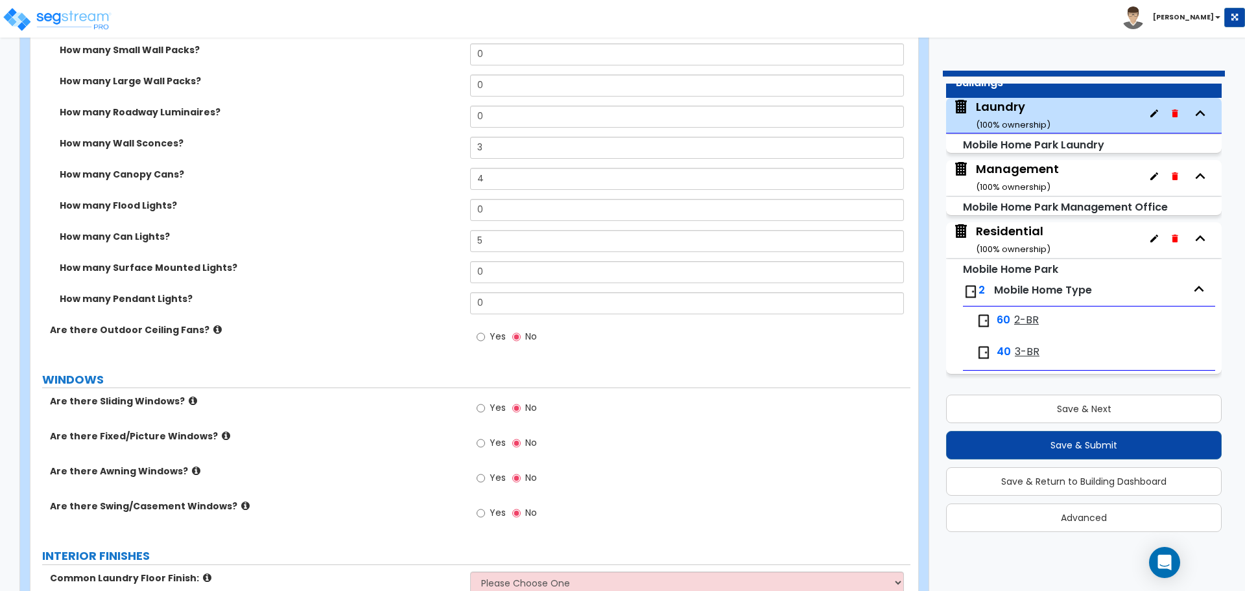
click at [493, 335] on span "Yes" at bounding box center [498, 336] width 16 height 13
click at [485, 335] on input "Yes" at bounding box center [481, 337] width 8 height 14
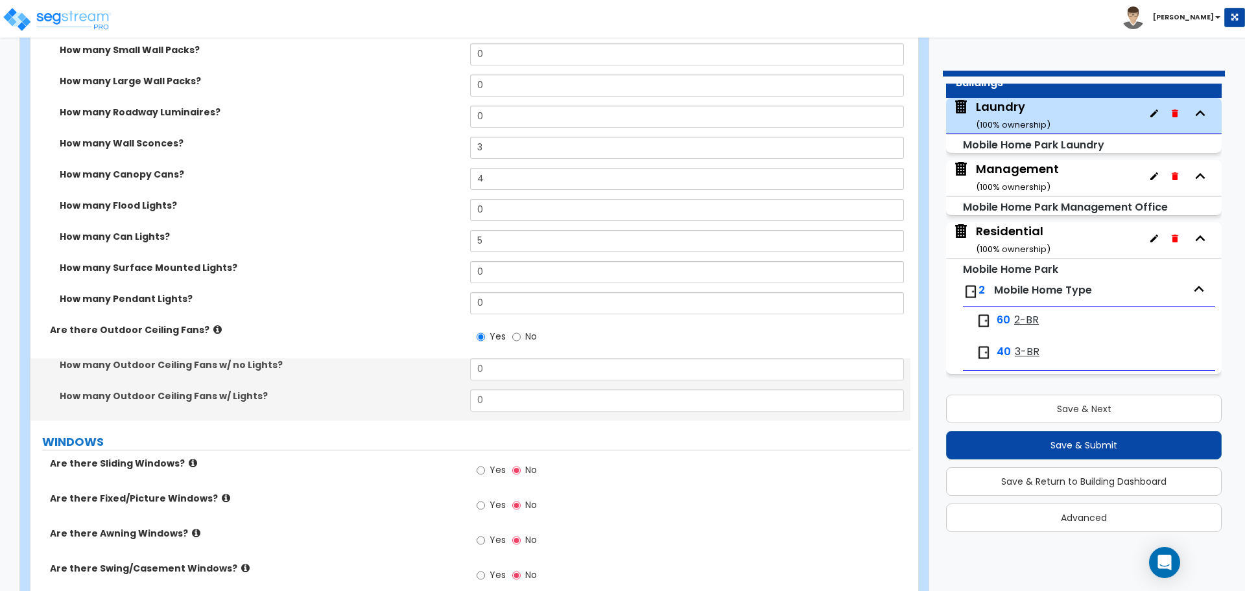
click at [213, 327] on icon at bounding box center [217, 330] width 8 height 10
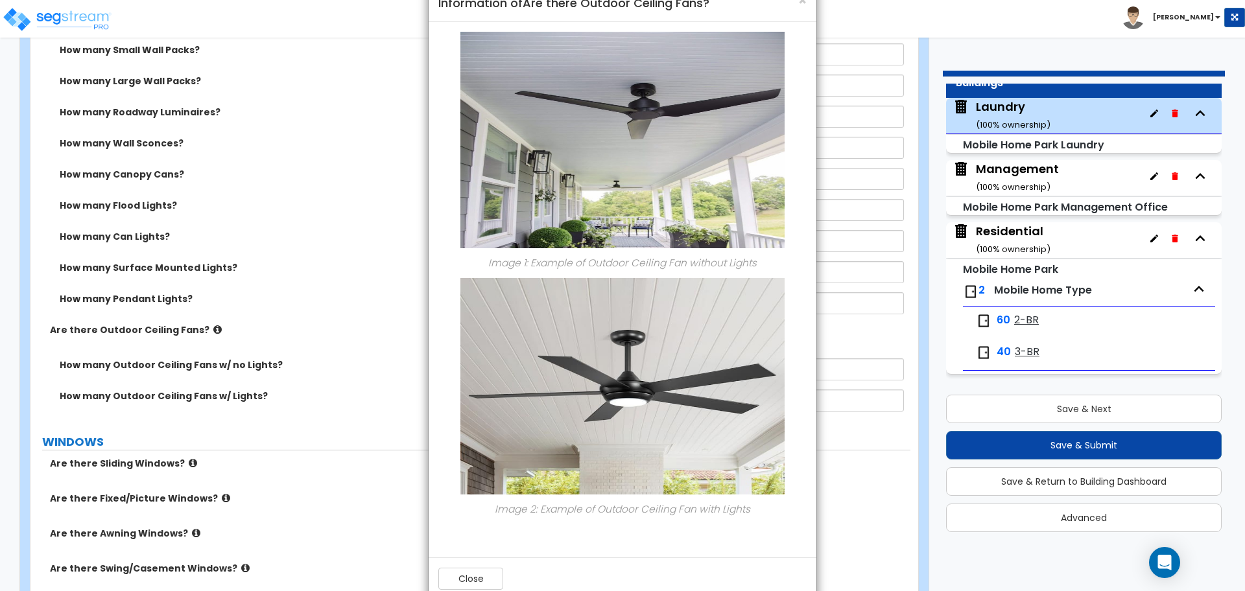
scroll to position [62, 0]
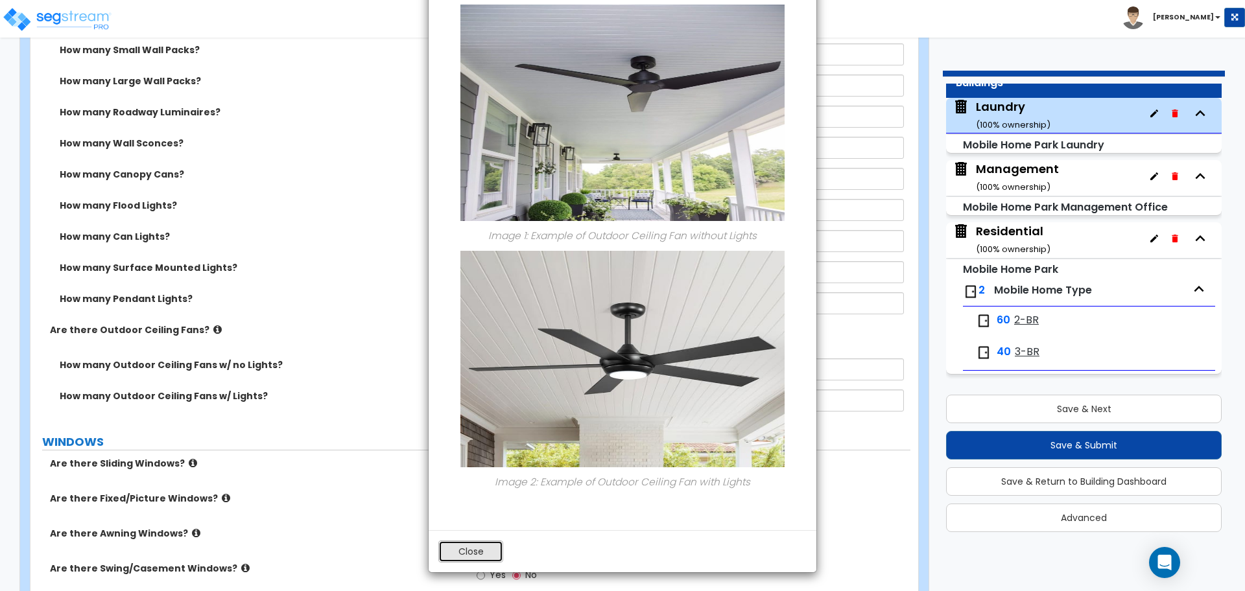
click at [462, 548] on button "Close" at bounding box center [470, 552] width 65 height 22
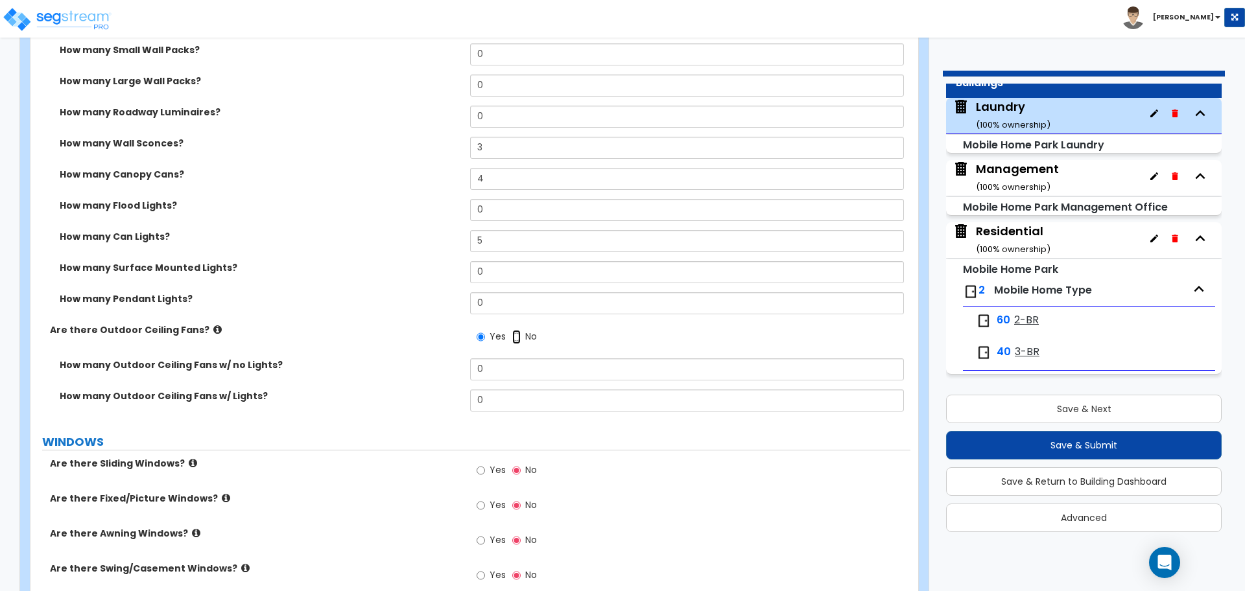
click at [517, 335] on input "No" at bounding box center [516, 337] width 8 height 14
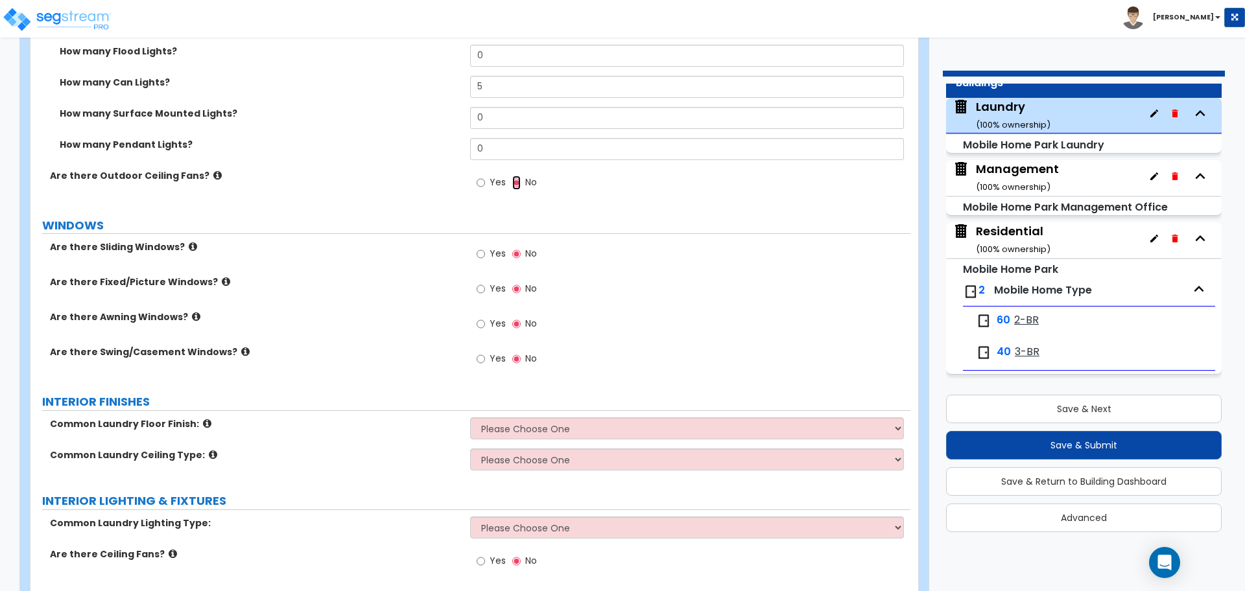
scroll to position [785, 0]
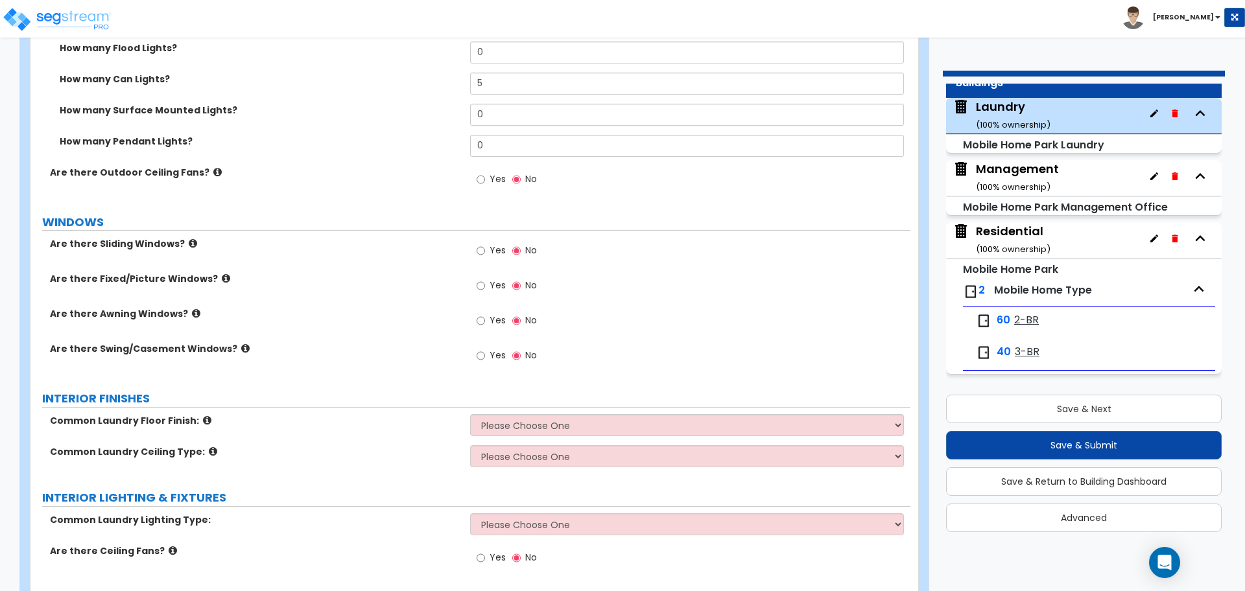
click at [495, 244] on span "Yes" at bounding box center [498, 250] width 16 height 13
click at [485, 244] on input "Yes" at bounding box center [481, 251] width 8 height 14
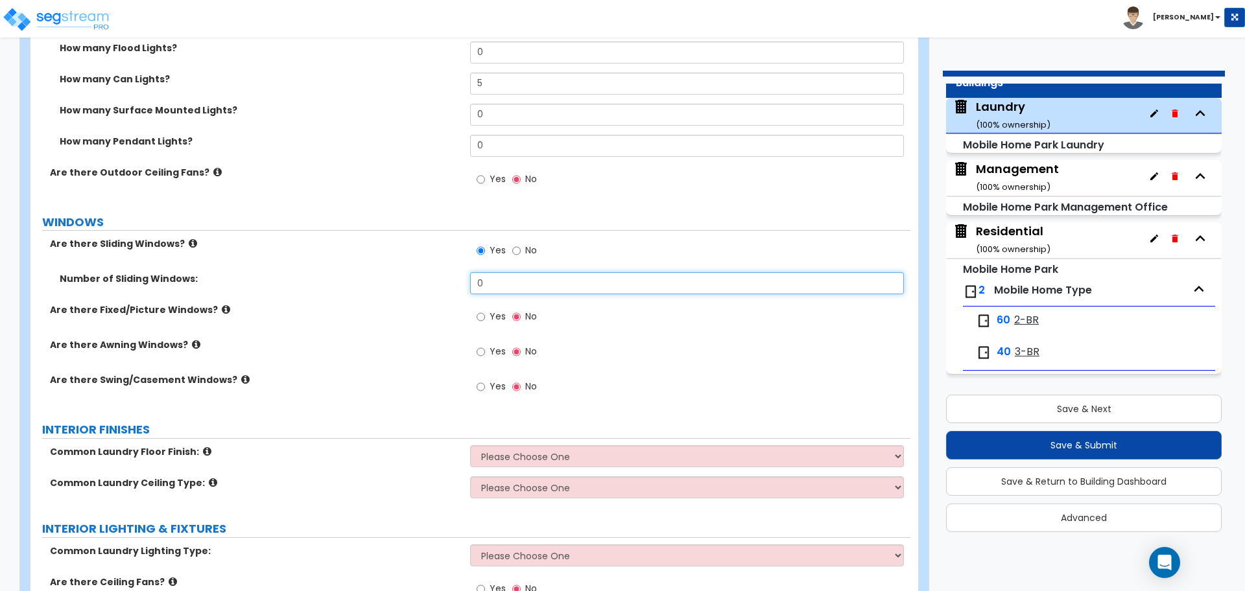
drag, startPoint x: 506, startPoint y: 276, endPoint x: 375, endPoint y: 263, distance: 131.6
click at [455, 273] on div "Number of Sliding Windows: 0" at bounding box center [470, 287] width 880 height 31
click at [189, 240] on icon at bounding box center [193, 244] width 8 height 10
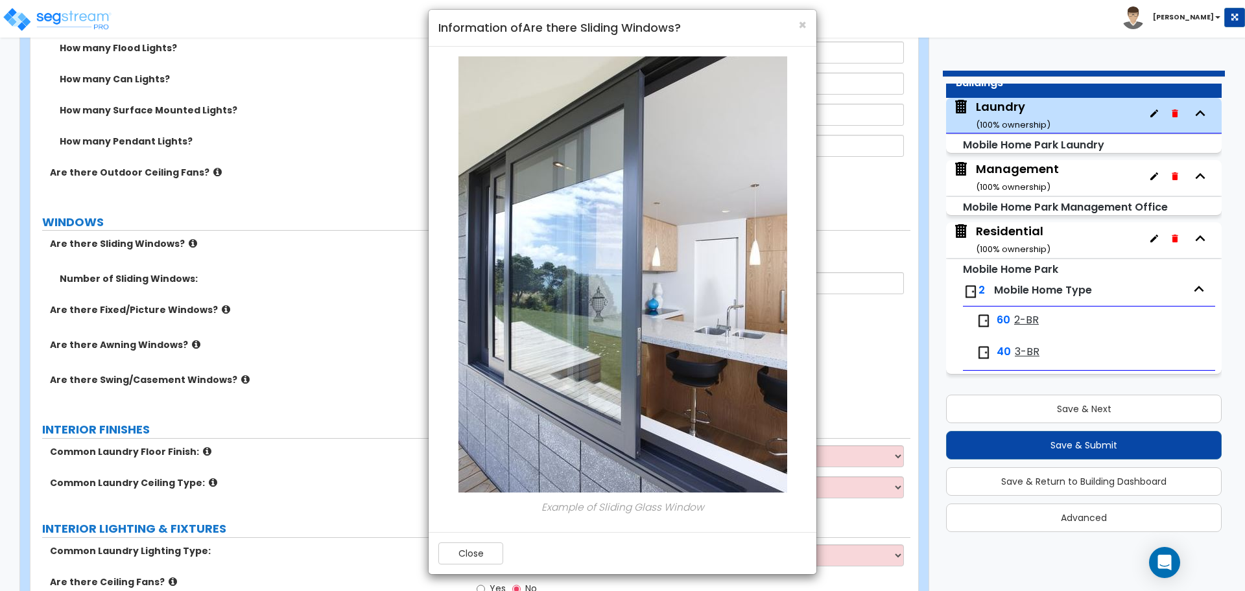
scroll to position [12, 0]
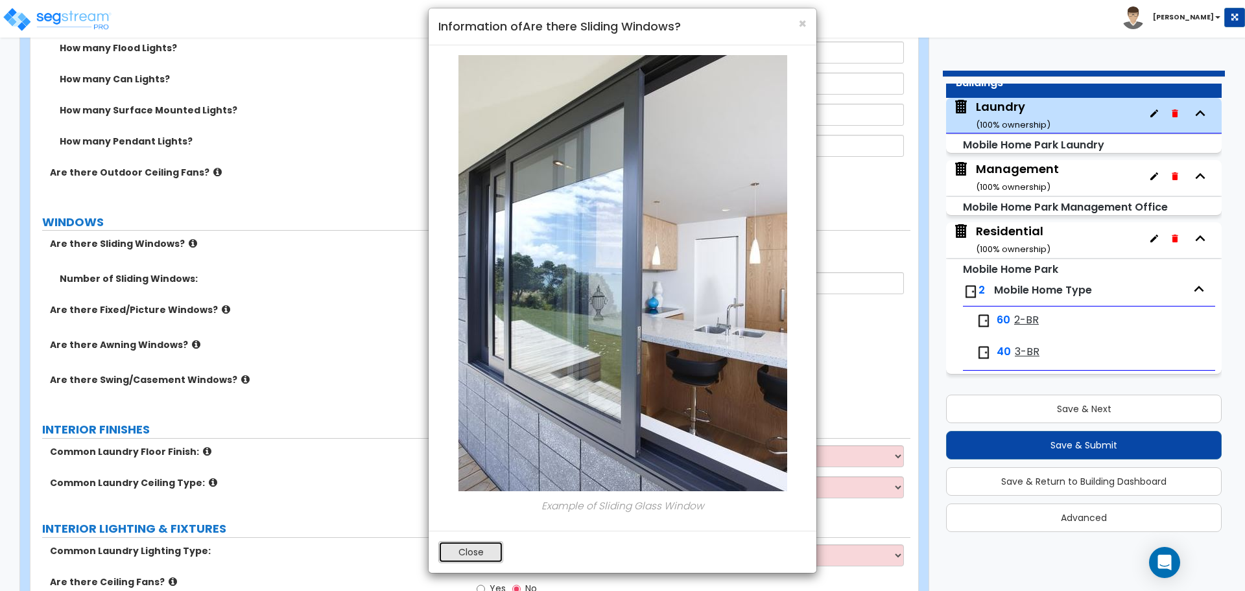
click at [489, 548] on button "Close" at bounding box center [470, 552] width 65 height 22
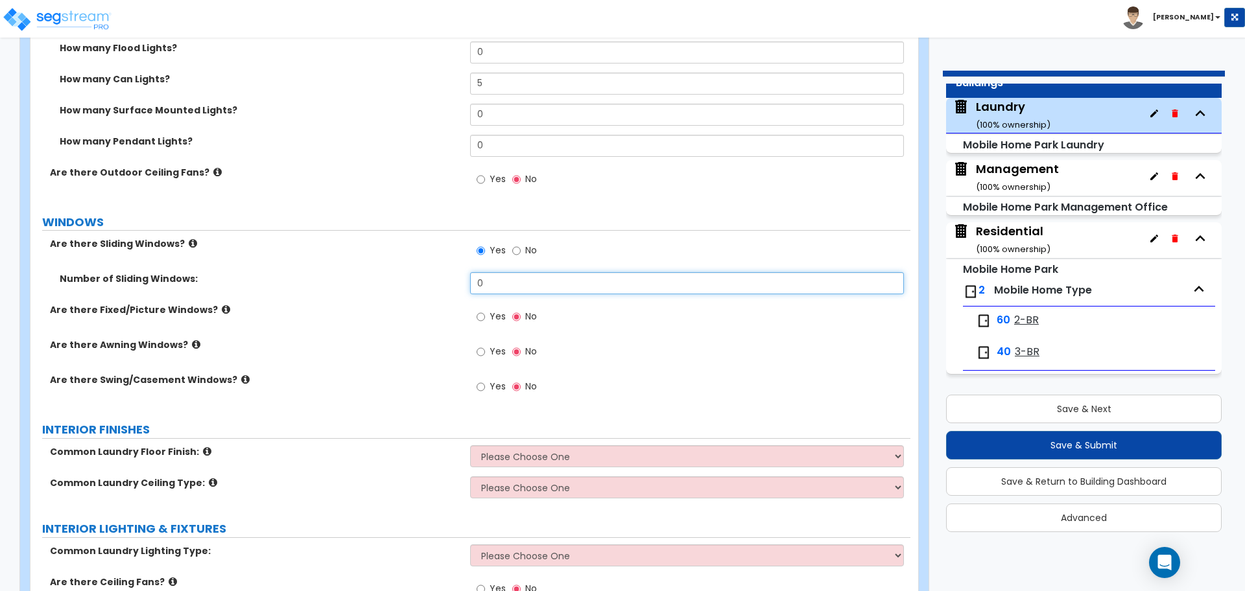
drag, startPoint x: 496, startPoint y: 286, endPoint x: 464, endPoint y: 284, distance: 32.5
click at [464, 284] on div "Number of Sliding Windows: 0" at bounding box center [470, 287] width 880 height 31
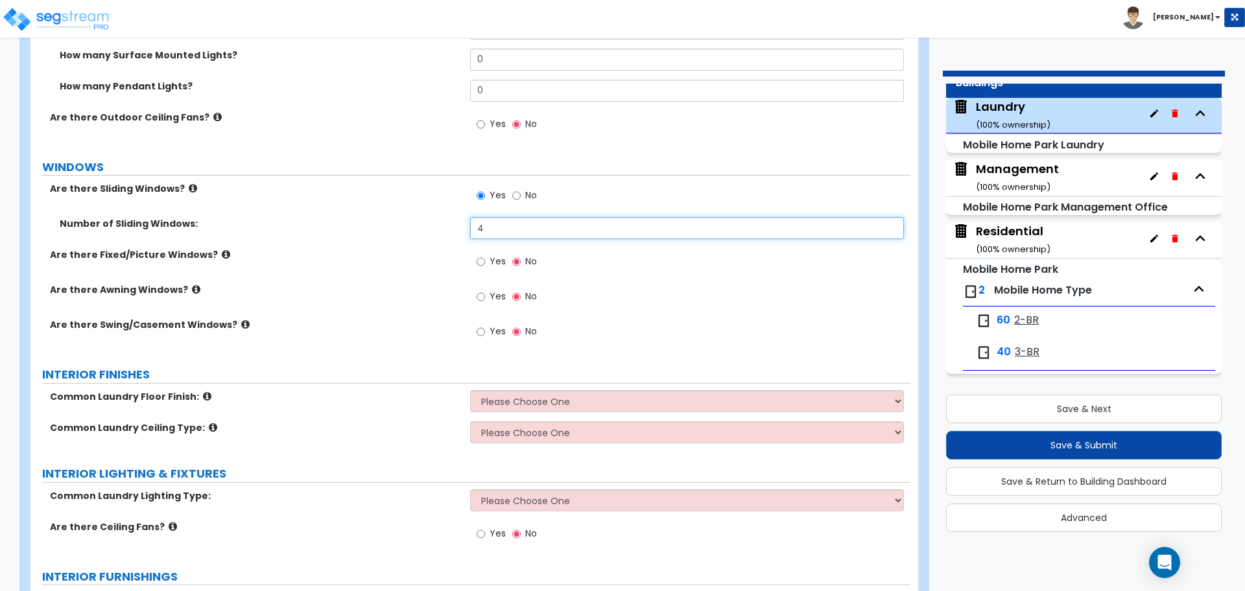
scroll to position [842, 0]
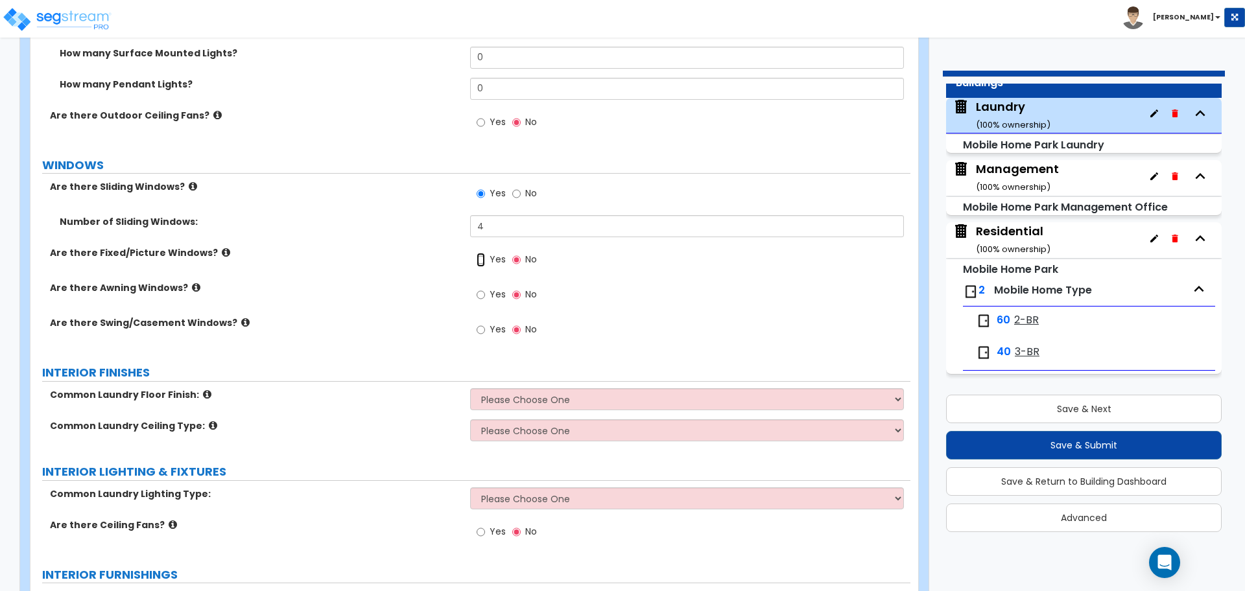
click at [482, 261] on input "Yes" at bounding box center [481, 260] width 8 height 14
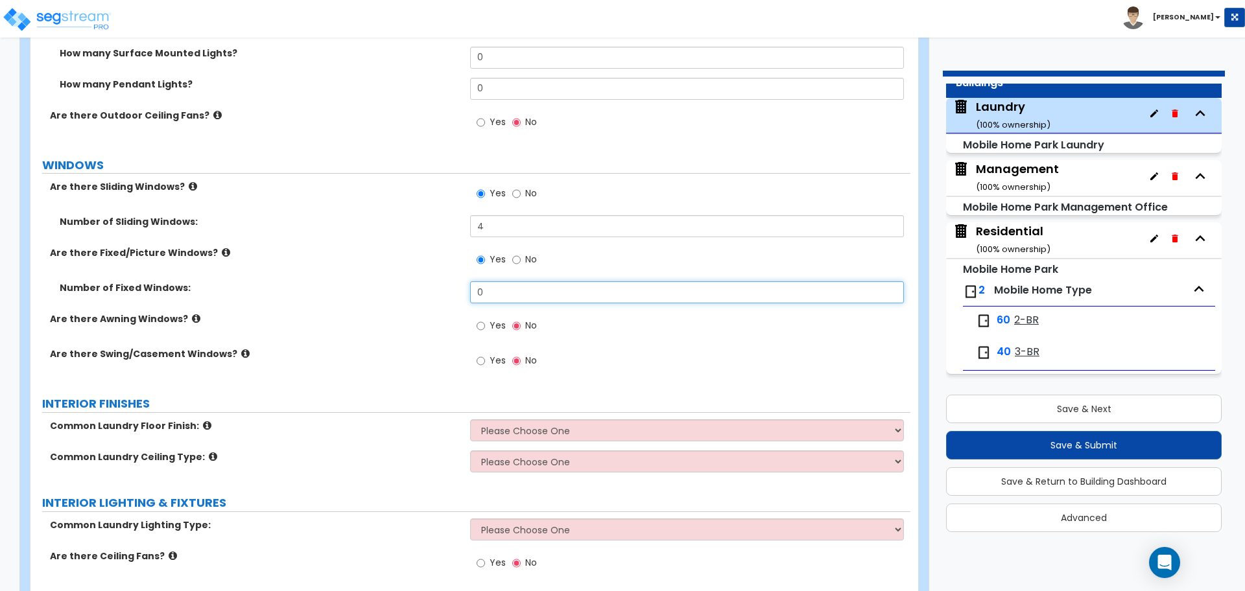
drag, startPoint x: 498, startPoint y: 290, endPoint x: 433, endPoint y: 281, distance: 66.2
click at [434, 281] on div "Number of Fixed Windows: 0" at bounding box center [470, 296] width 880 height 31
click at [222, 252] on icon at bounding box center [226, 253] width 8 height 10
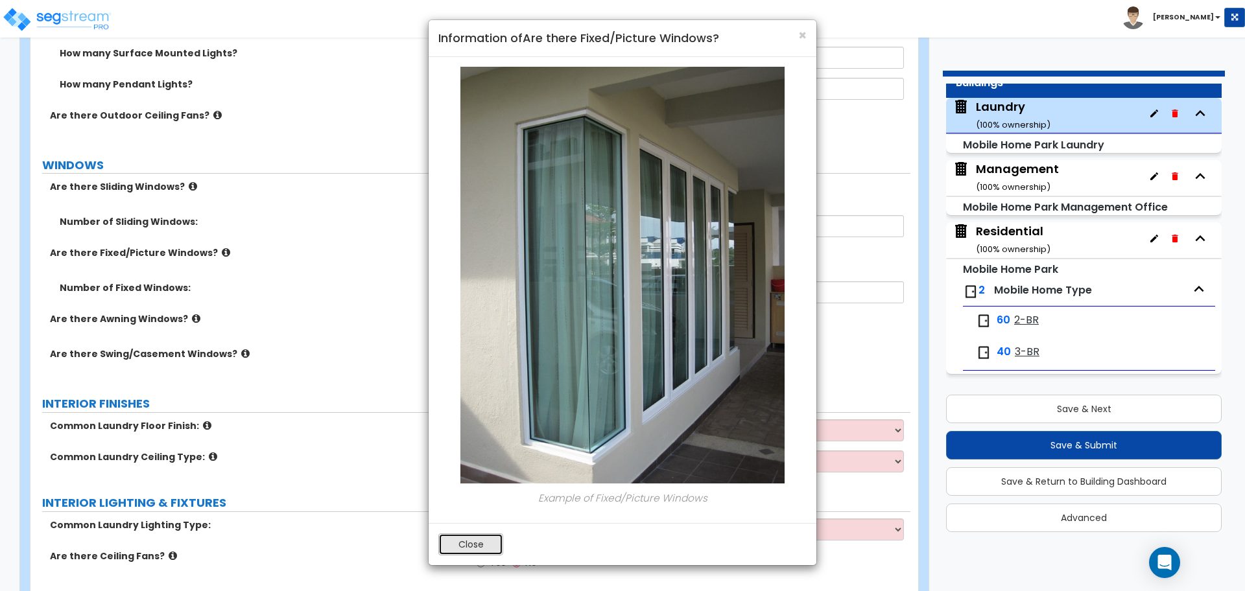
click at [475, 547] on button "Close" at bounding box center [470, 545] width 65 height 22
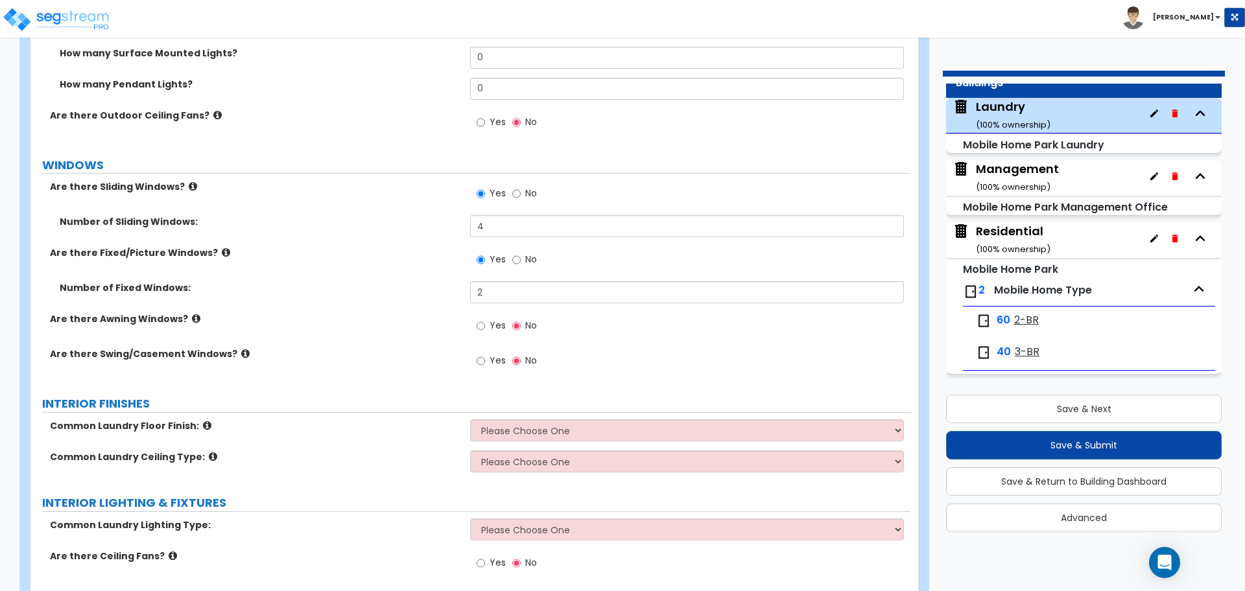
click at [183, 314] on label "Are there Awning Windows?" at bounding box center [255, 319] width 410 height 13
click at [192, 314] on icon at bounding box center [196, 319] width 8 height 10
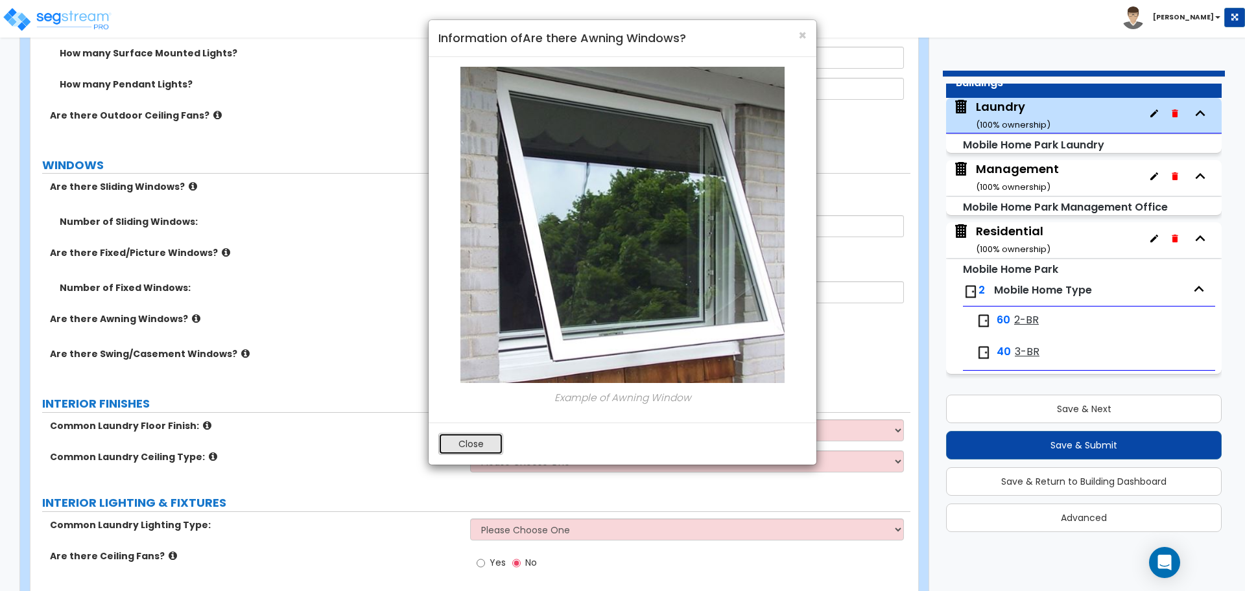
click at [458, 441] on button "Close" at bounding box center [470, 444] width 65 height 22
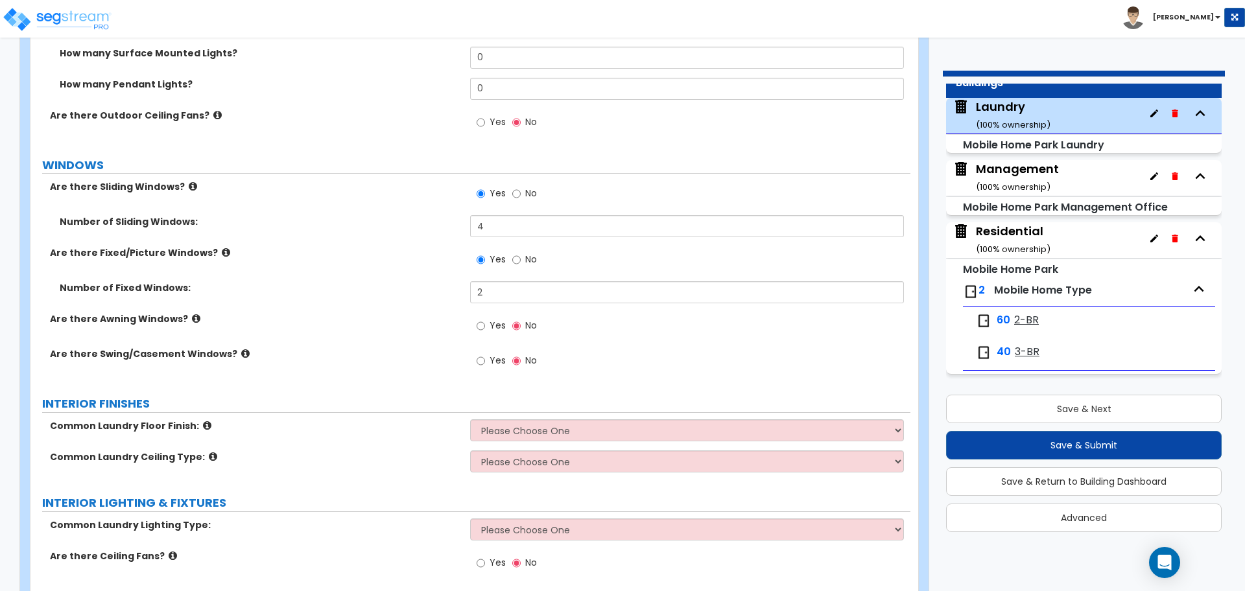
click at [241, 354] on icon at bounding box center [245, 354] width 8 height 10
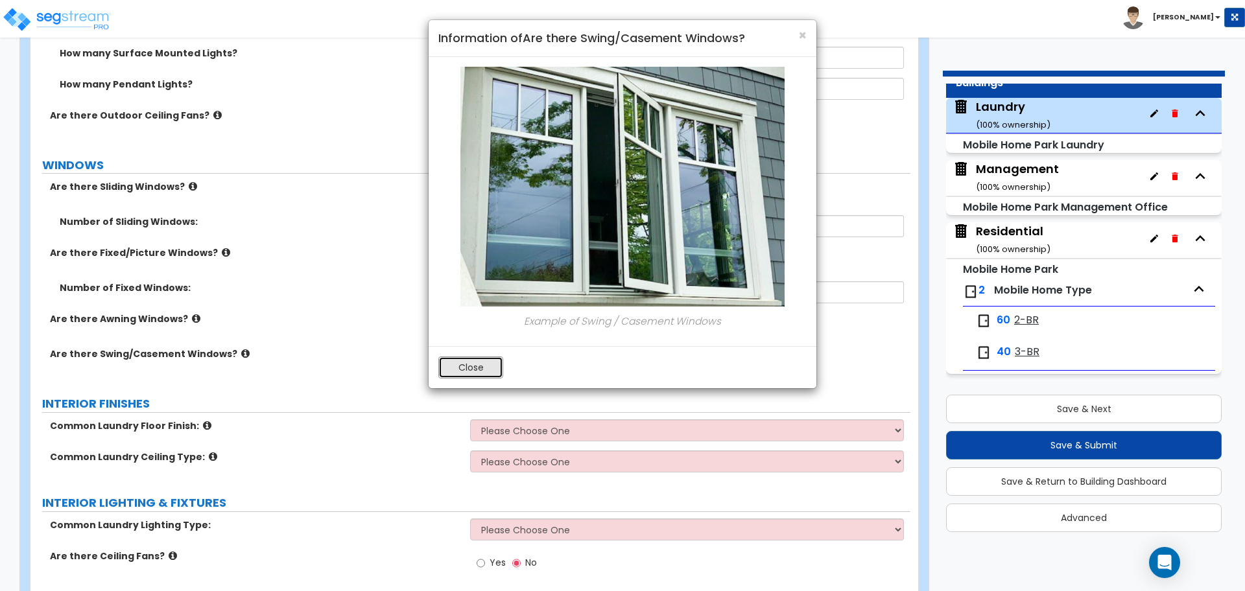
drag, startPoint x: 453, startPoint y: 371, endPoint x: 468, endPoint y: 367, distance: 15.4
click at [453, 371] on button "Close" at bounding box center [470, 368] width 65 height 22
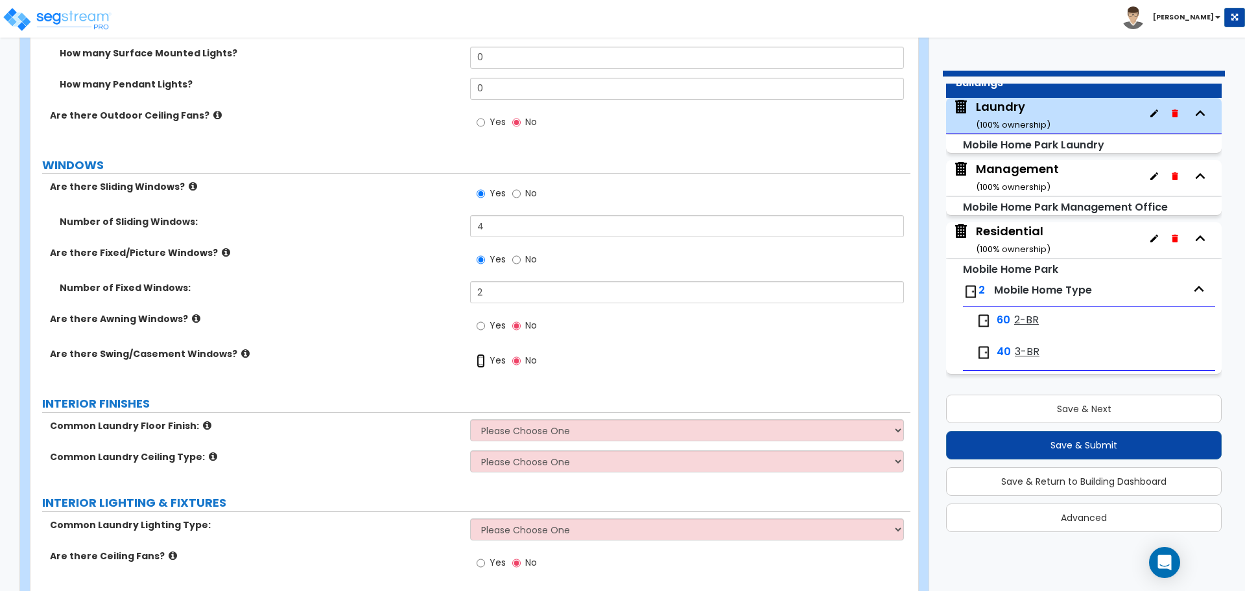
click at [483, 363] on input "Yes" at bounding box center [481, 361] width 8 height 14
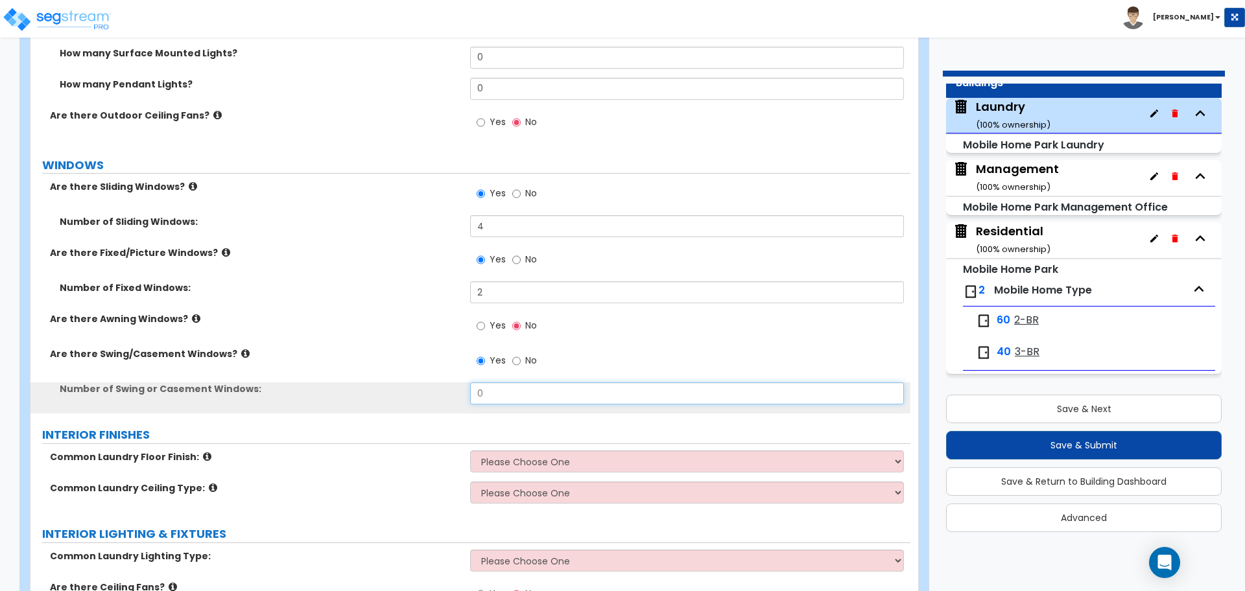
drag, startPoint x: 500, startPoint y: 391, endPoint x: 413, endPoint y: 383, distance: 87.2
click at [414, 383] on div "Number of Swing or Casement Windows: 0" at bounding box center [470, 398] width 880 height 31
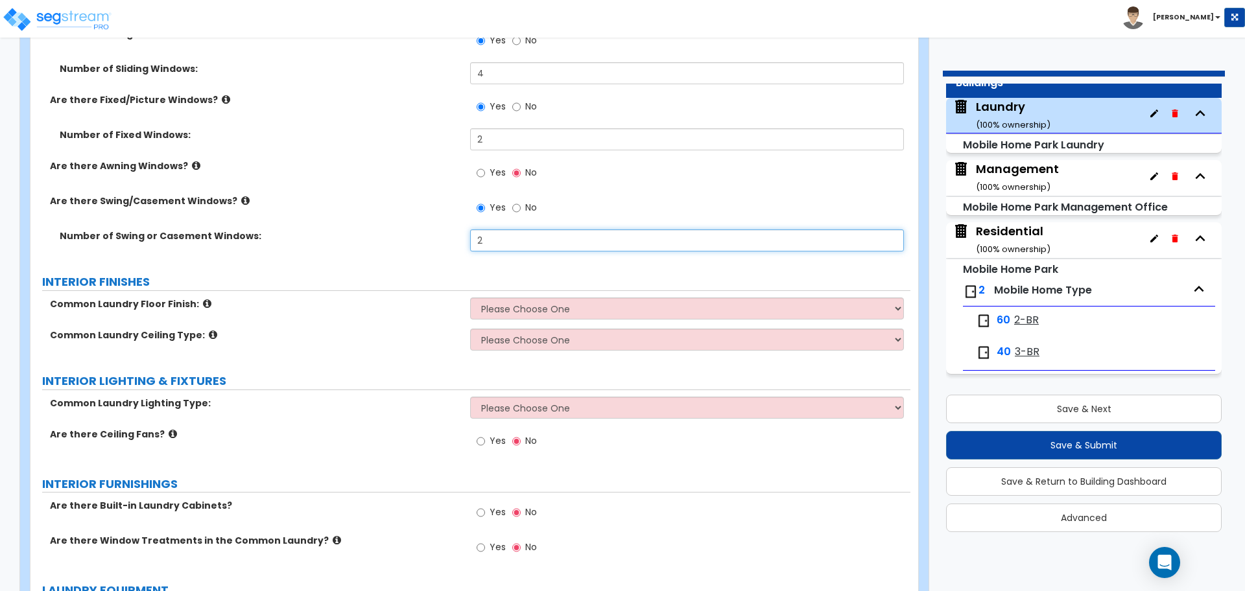
scroll to position [997, 0]
click at [493, 164] on span "Yes" at bounding box center [498, 170] width 16 height 13
click at [485, 164] on input "Yes" at bounding box center [481, 171] width 8 height 14
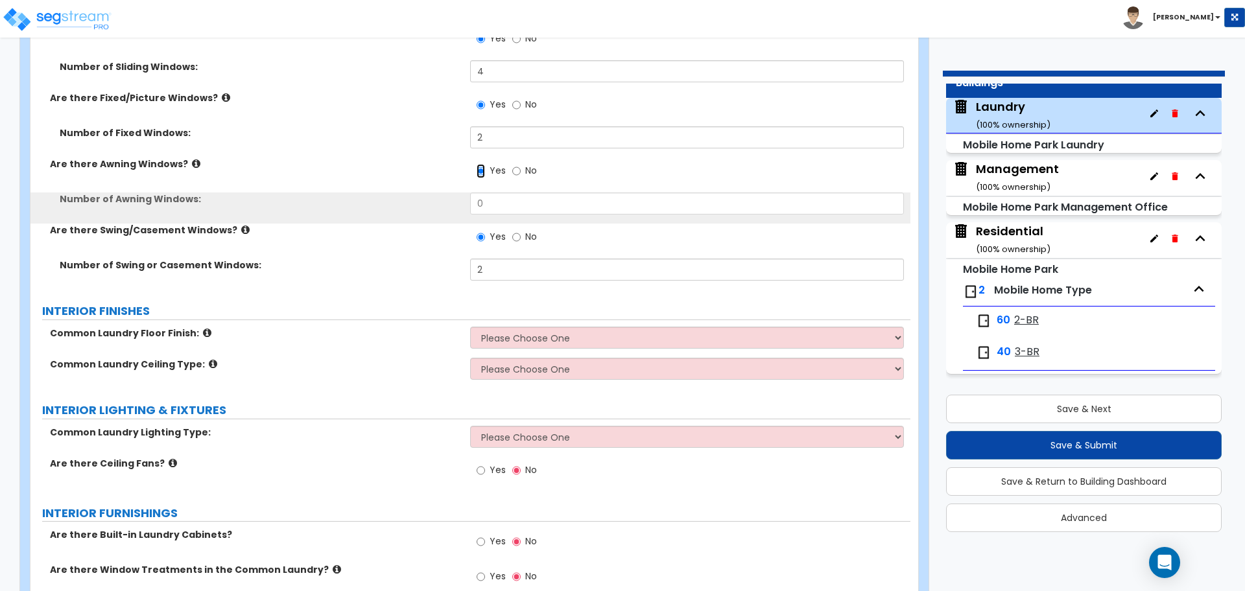
scroll to position [982, 0]
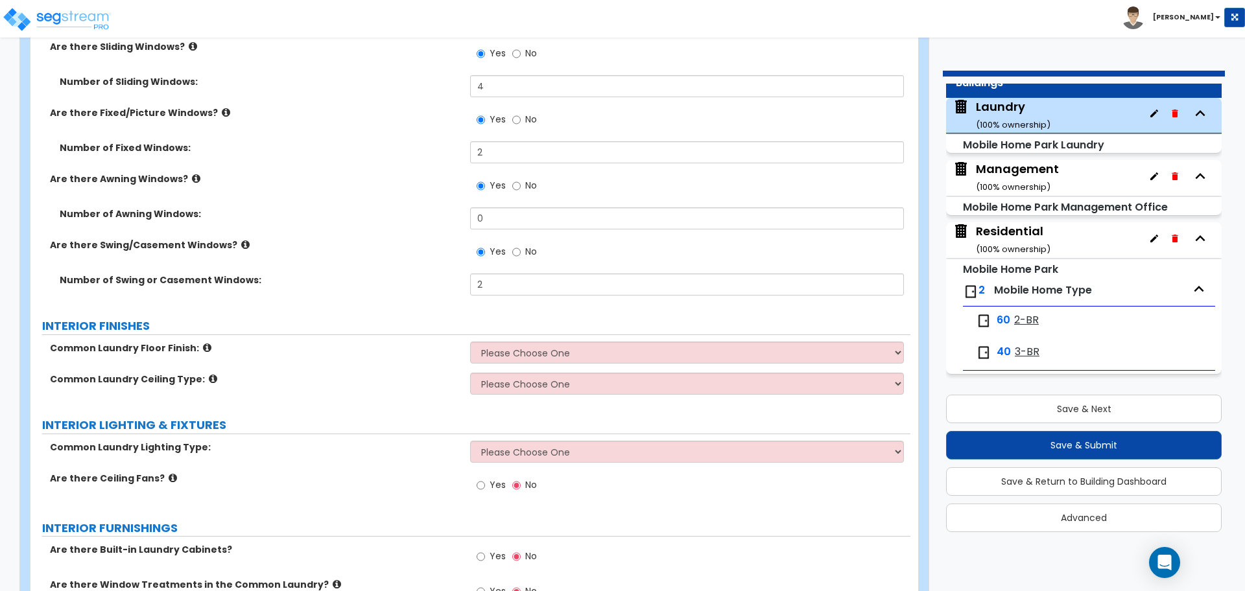
click at [521, 182] on label "No" at bounding box center [524, 187] width 25 height 22
click at [521, 182] on input "No" at bounding box center [516, 186] width 8 height 14
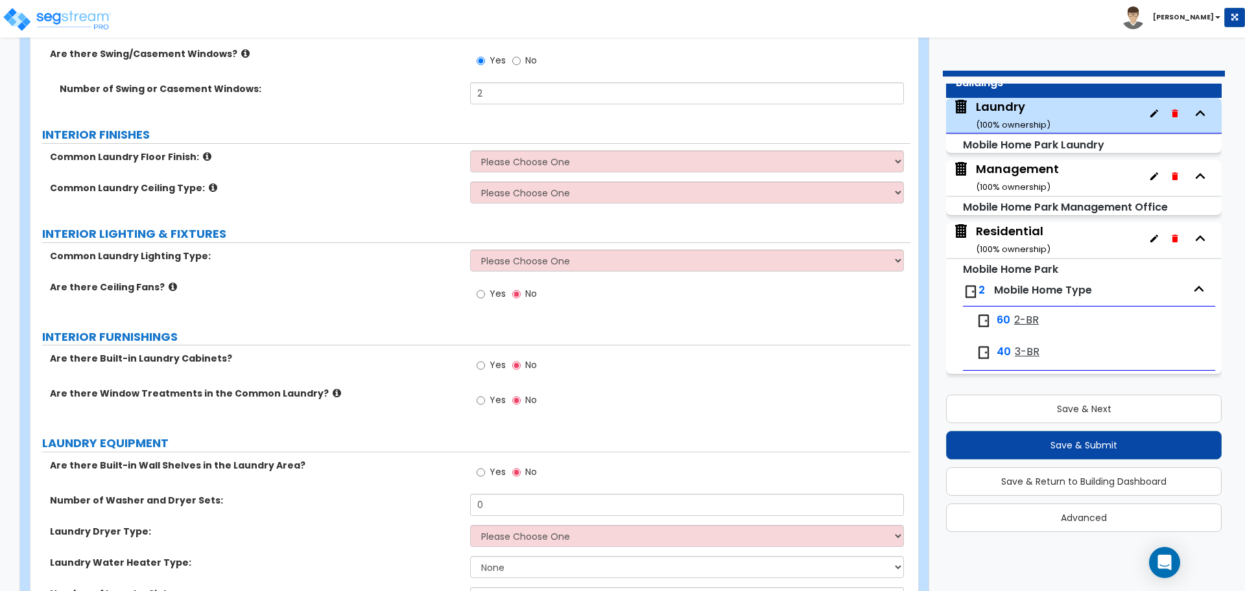
scroll to position [1148, 0]
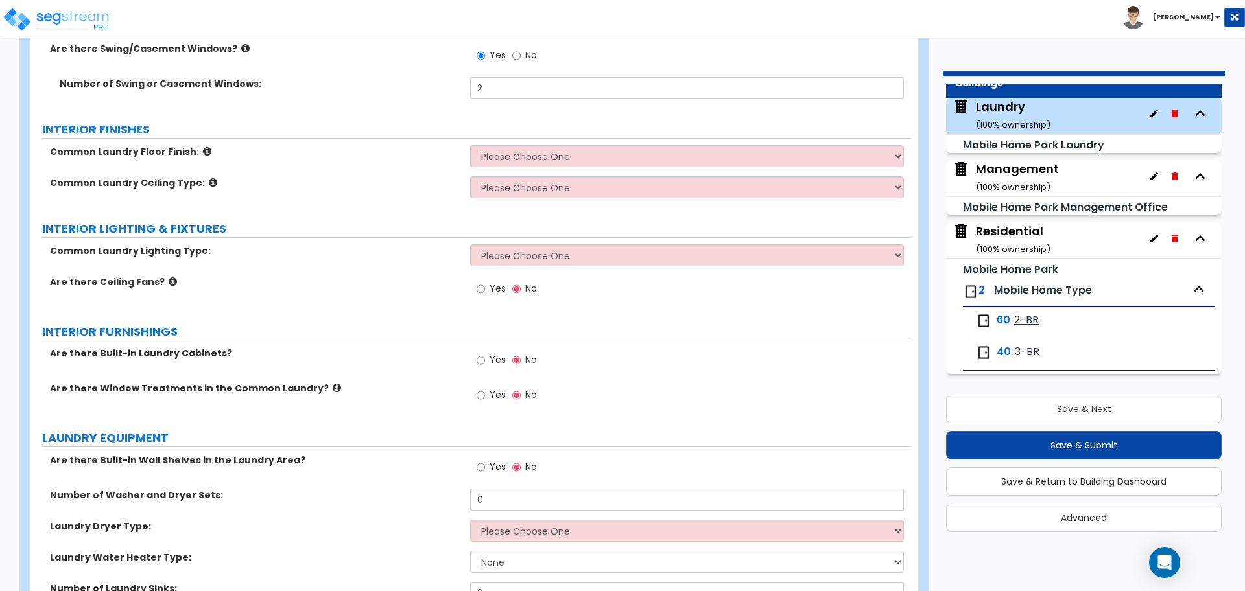
click at [516, 165] on div "Common Laundry Floor Finish: Please Choose One Tile Flooring Hardwood Flooring …" at bounding box center [470, 160] width 880 height 31
click at [514, 160] on select "Please Choose One Tile Flooring Hardwood Flooring Resilient Laminate Flooring V…" at bounding box center [686, 156] width 433 height 22
click at [470, 145] on select "Please Choose One Tile Flooring Hardwood Flooring Resilient Laminate Flooring V…" at bounding box center [686, 156] width 433 height 22
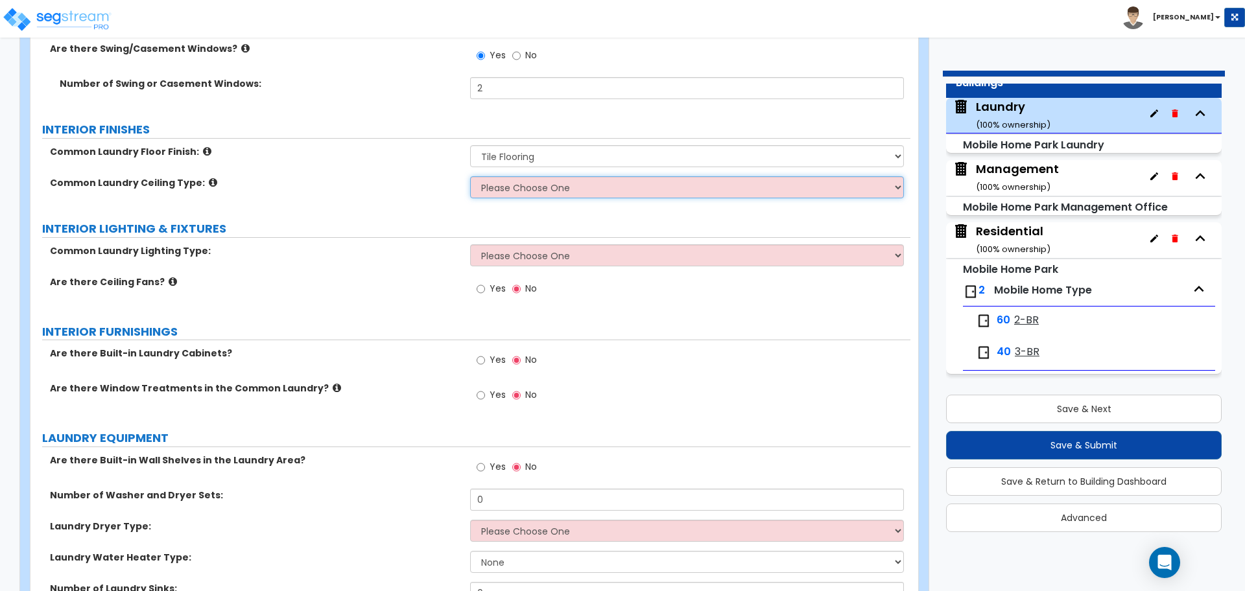
click at [495, 190] on select "Please Choose One Drop Ceiling Open Ceiling Drywall Ceiling" at bounding box center [686, 187] width 433 height 22
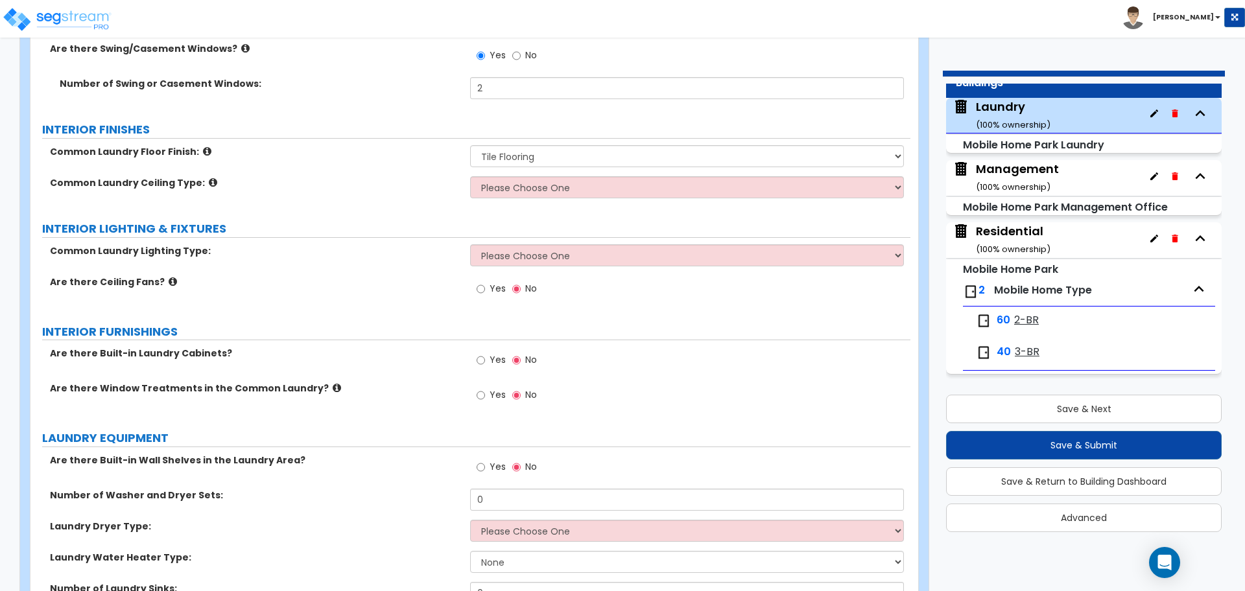
click at [209, 178] on icon at bounding box center [213, 183] width 8 height 10
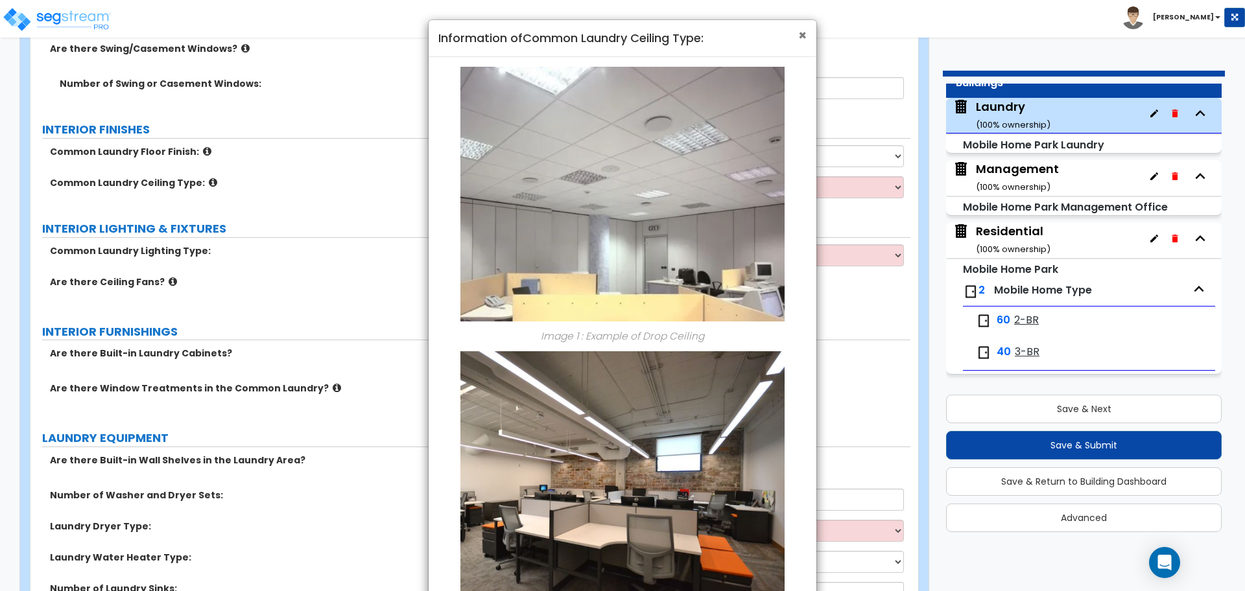
click at [800, 43] on span "×" at bounding box center [802, 35] width 8 height 19
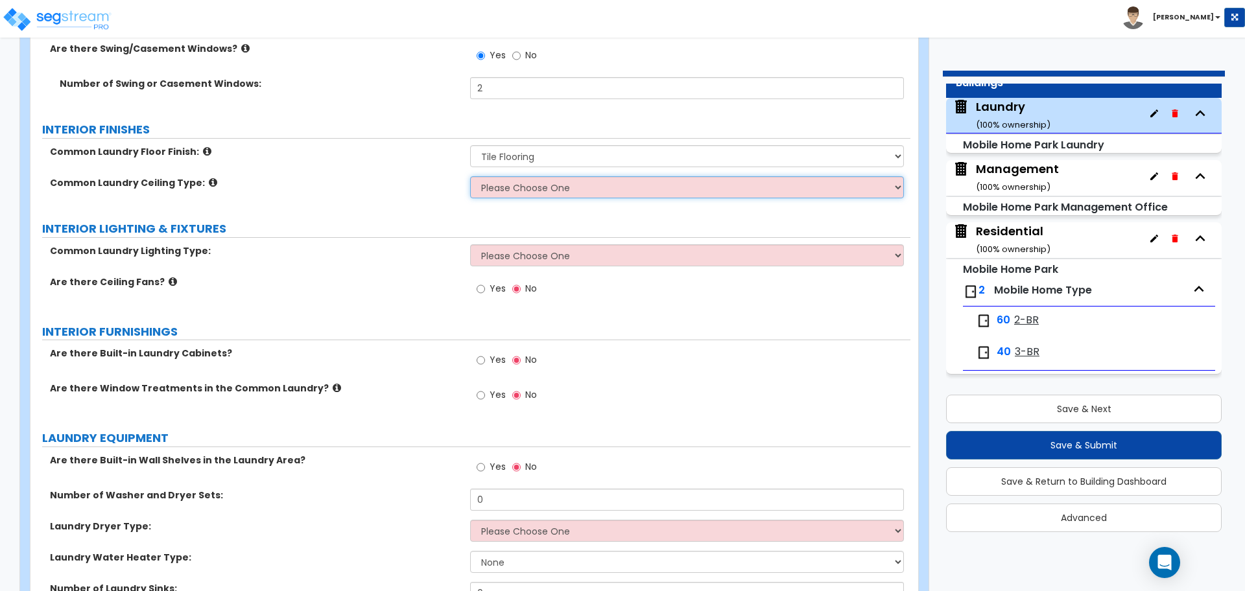
click at [560, 190] on select "Please Choose One Drop Ceiling Open Ceiling Drywall Ceiling" at bounding box center [686, 187] width 433 height 22
click at [470, 176] on select "Please Choose One Drop Ceiling Open Ceiling Drywall Ceiling" at bounding box center [686, 187] width 433 height 22
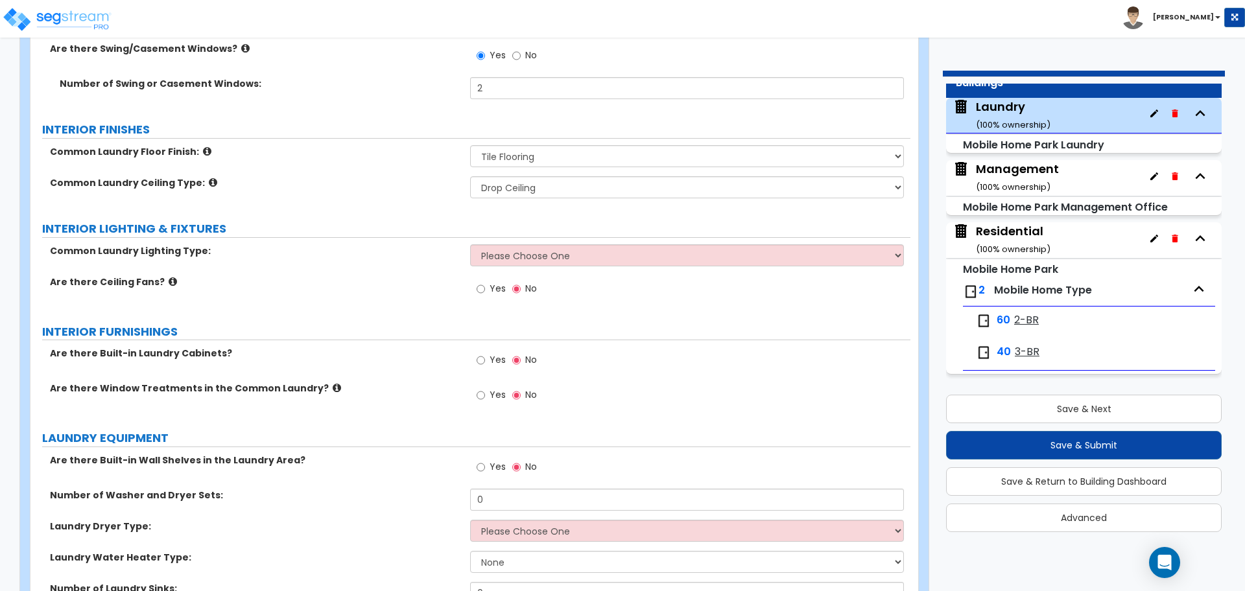
click at [203, 148] on icon at bounding box center [207, 152] width 8 height 10
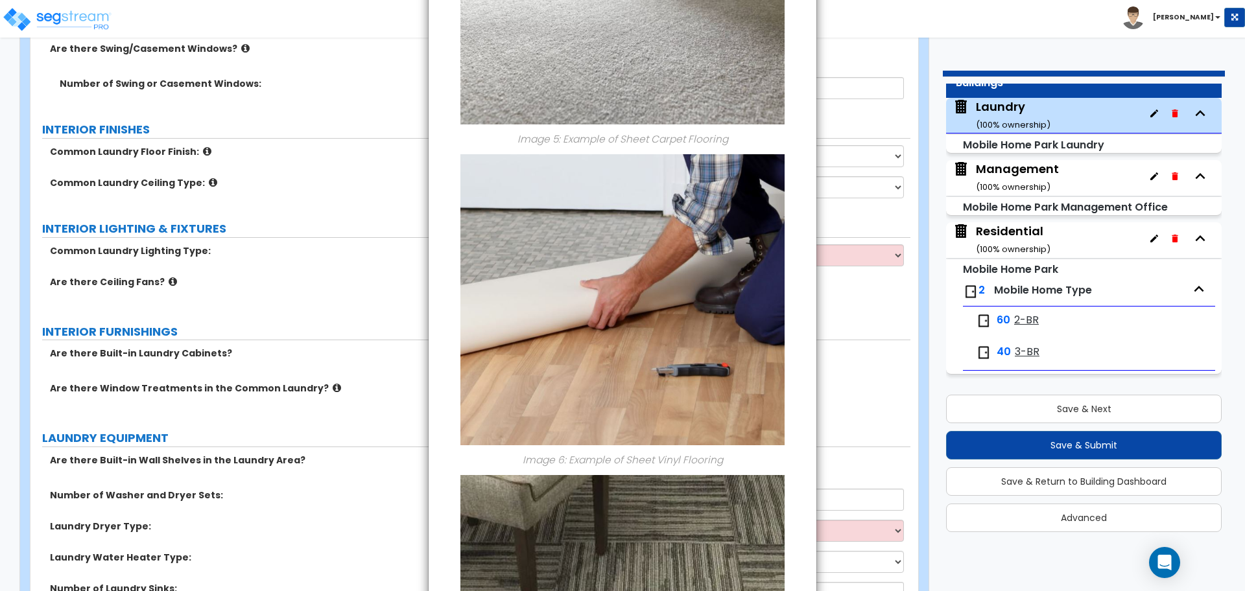
scroll to position [1559, 0]
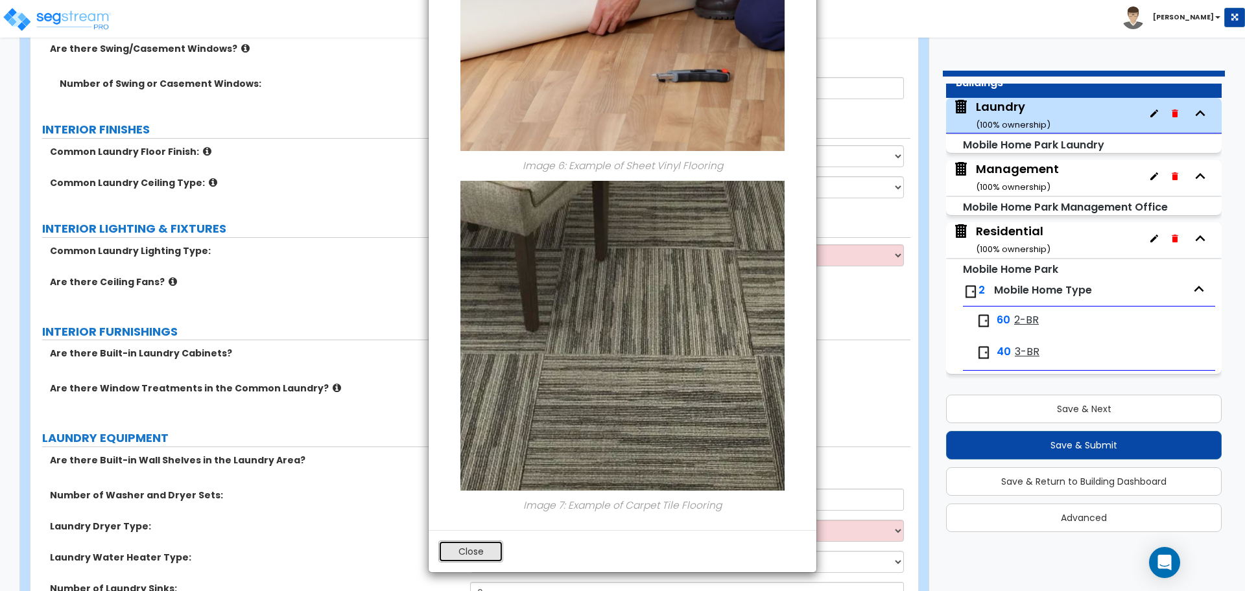
click at [492, 546] on button "Close" at bounding box center [470, 552] width 65 height 22
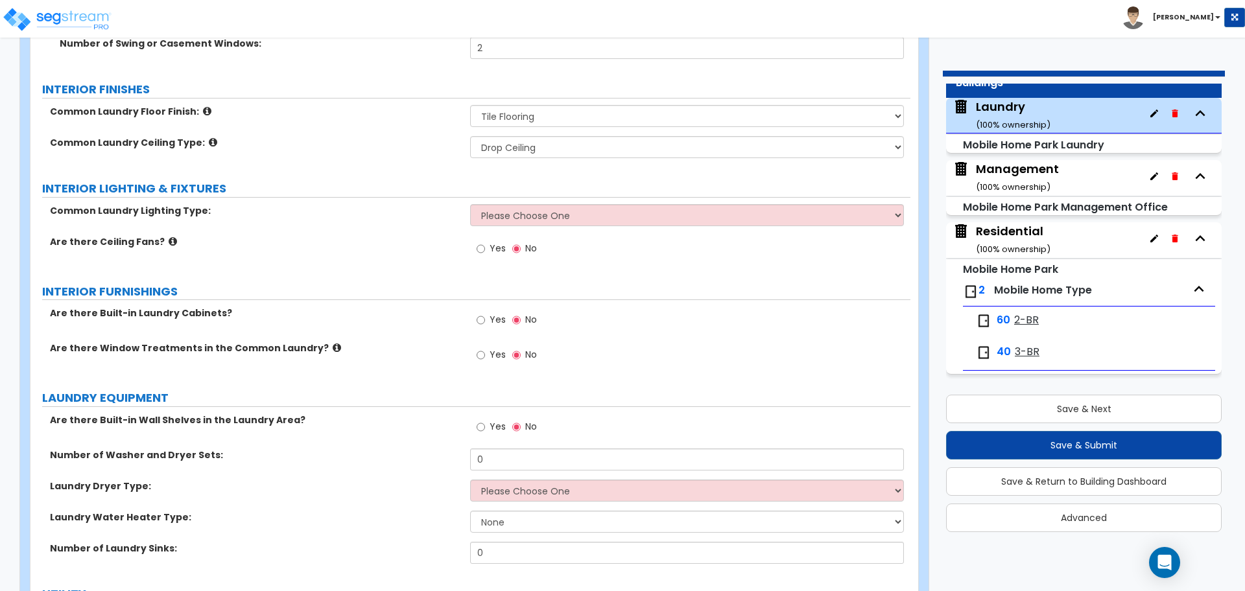
scroll to position [1192, 0]
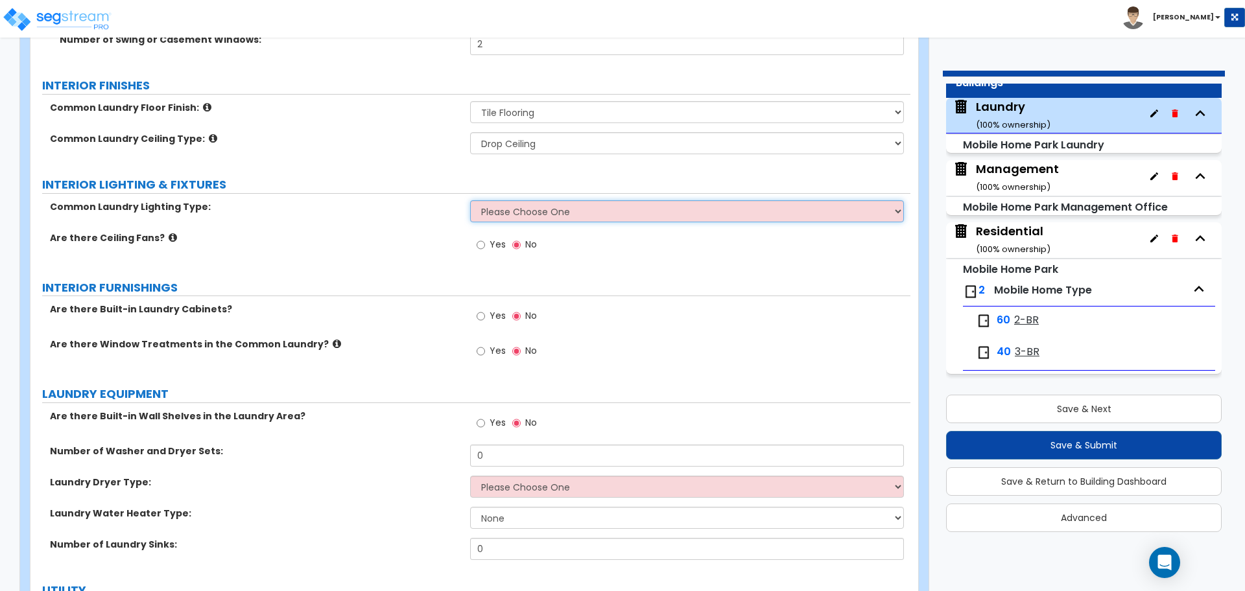
click at [505, 218] on select "Please Choose One Fluorescent LED" at bounding box center [686, 211] width 433 height 22
click at [539, 203] on select "Please Choose One Fluorescent LED" at bounding box center [686, 211] width 433 height 22
click at [470, 200] on select "Please Choose One Fluorescent LED" at bounding box center [686, 211] width 433 height 22
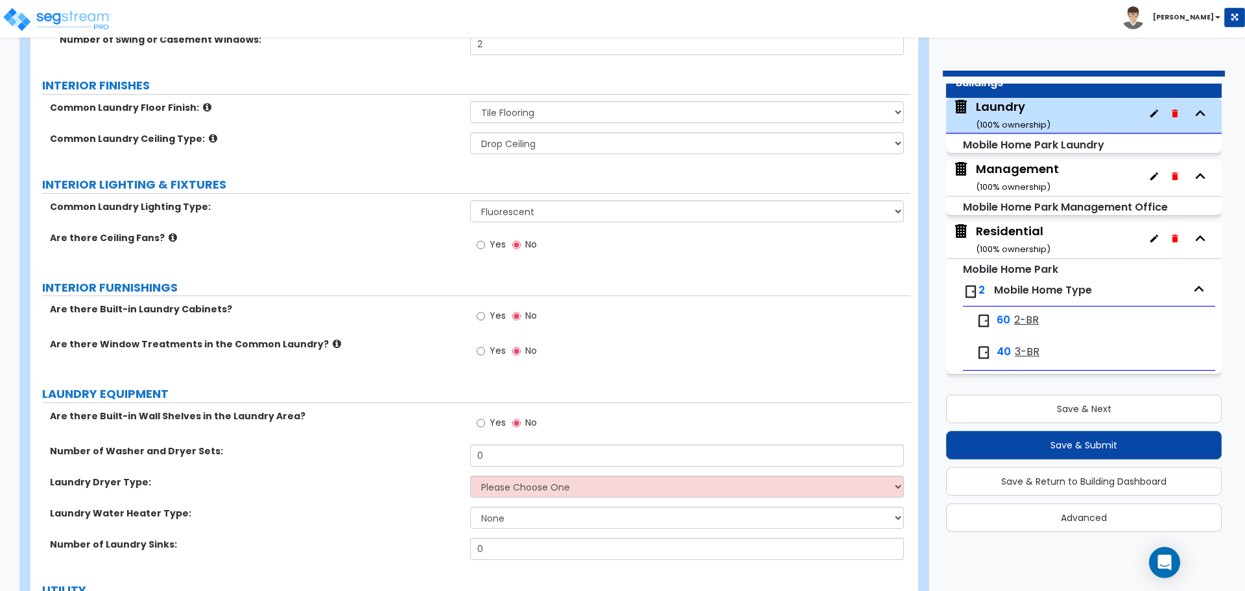
click at [497, 244] on span "Yes" at bounding box center [498, 244] width 16 height 13
click at [485, 244] on input "Yes" at bounding box center [481, 245] width 8 height 14
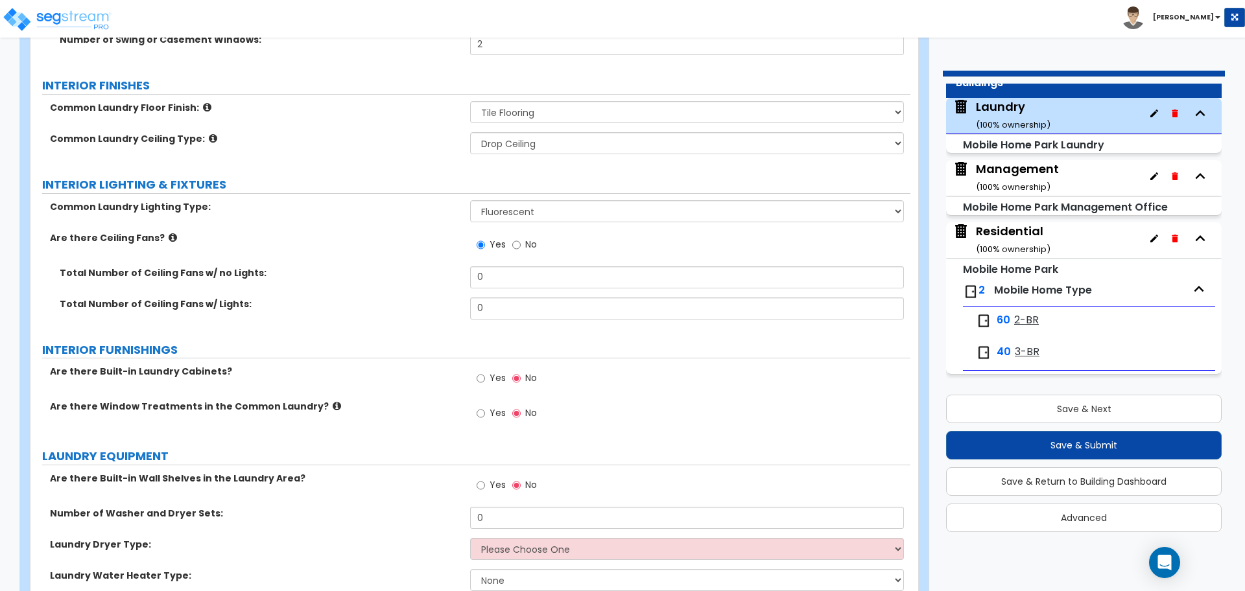
click at [169, 234] on icon at bounding box center [173, 238] width 8 height 10
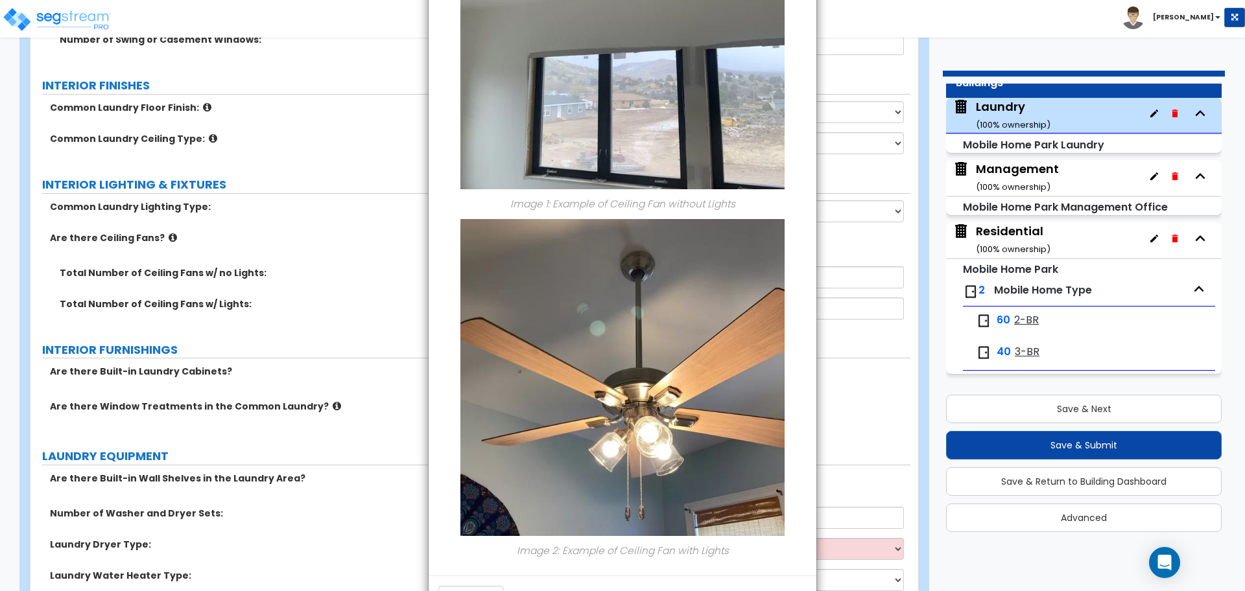
scroll to position [264, 0]
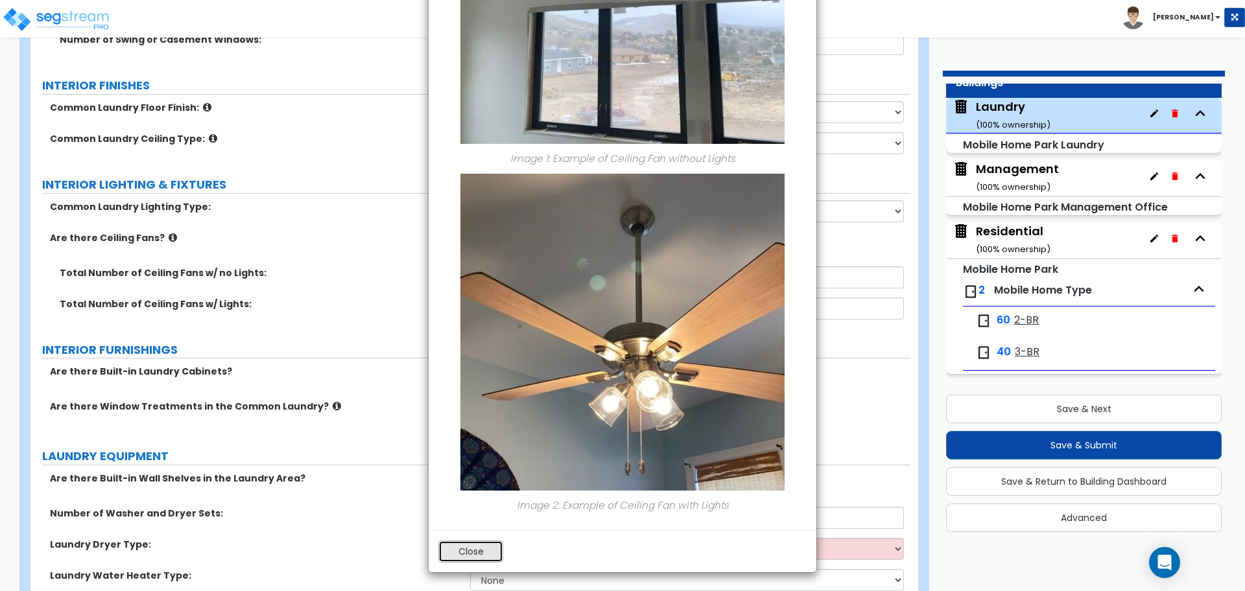
click at [473, 547] on button "Close" at bounding box center [470, 552] width 65 height 22
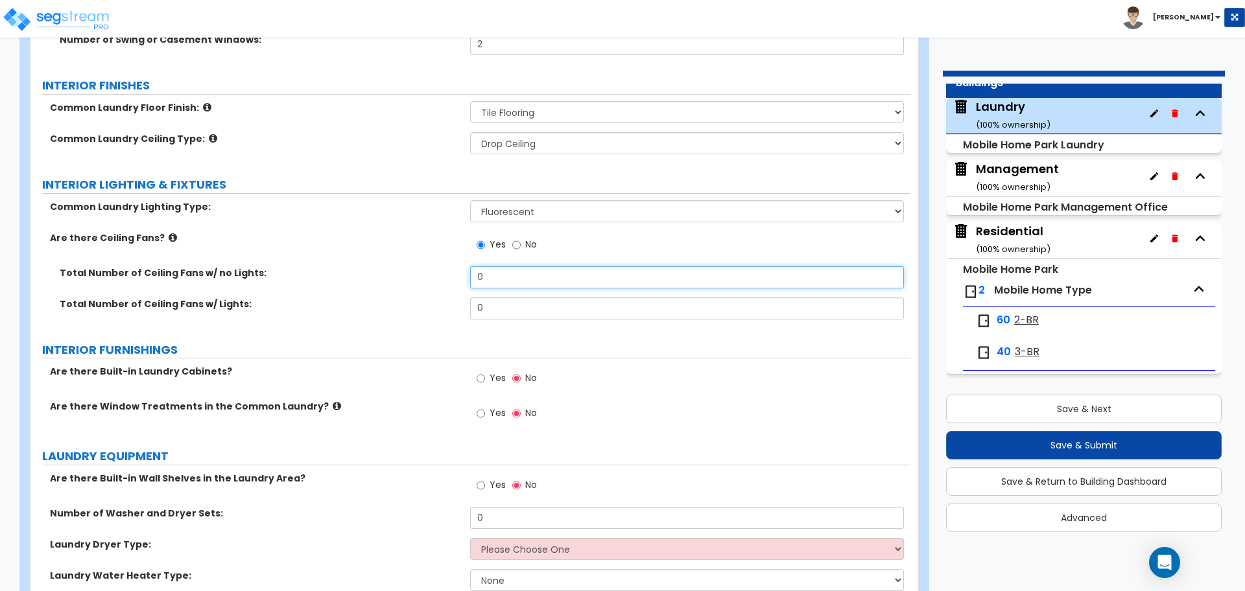
drag, startPoint x: 495, startPoint y: 278, endPoint x: 394, endPoint y: 260, distance: 102.8
click at [397, 262] on div "Common Laundry Lighting Type: Please Choose One Fluorescent LED Are there Ceili…" at bounding box center [470, 264] width 860 height 128
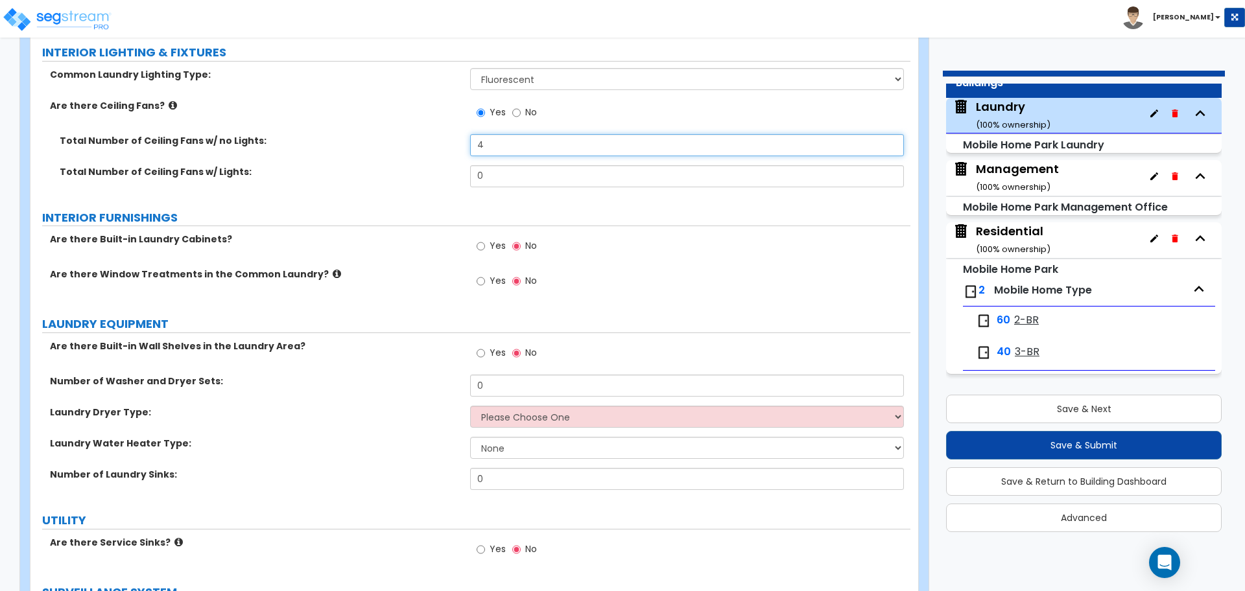
scroll to position [1329, 0]
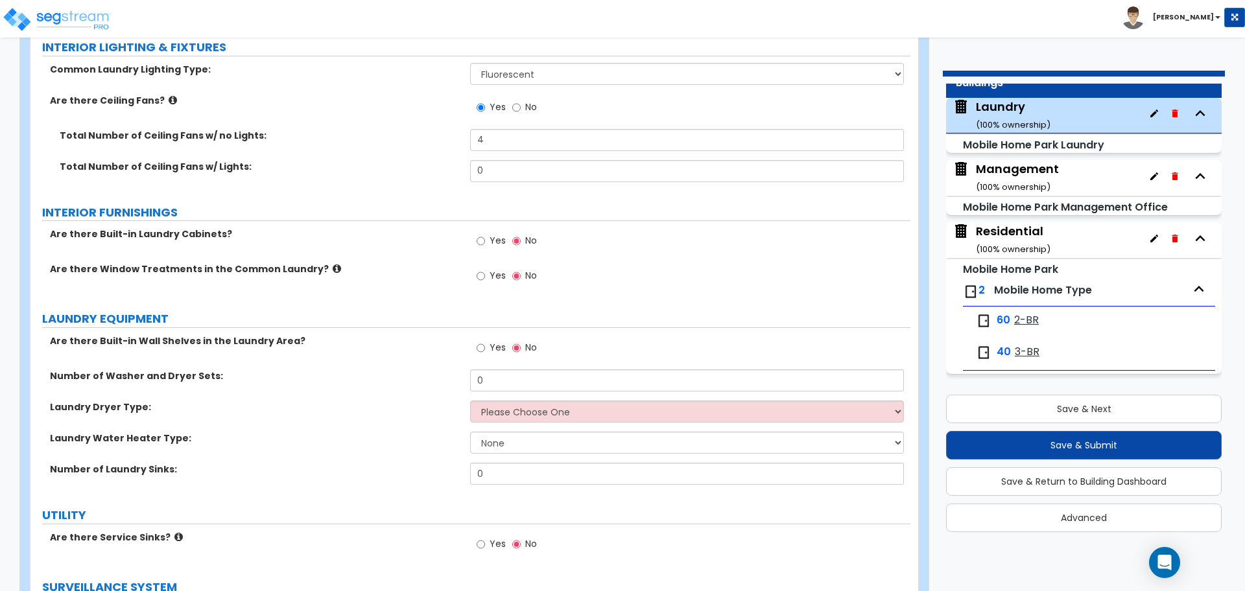
click at [490, 238] on span "Yes" at bounding box center [498, 240] width 16 height 13
click at [485, 238] on input "Yes" at bounding box center [481, 241] width 8 height 14
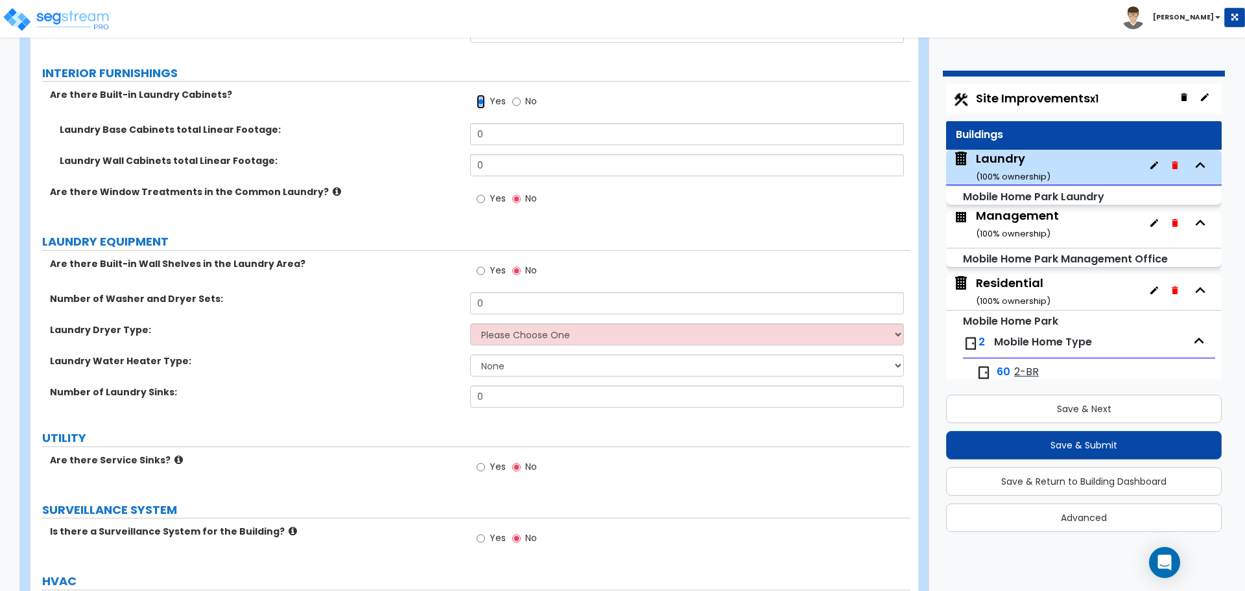
scroll to position [1480, 0]
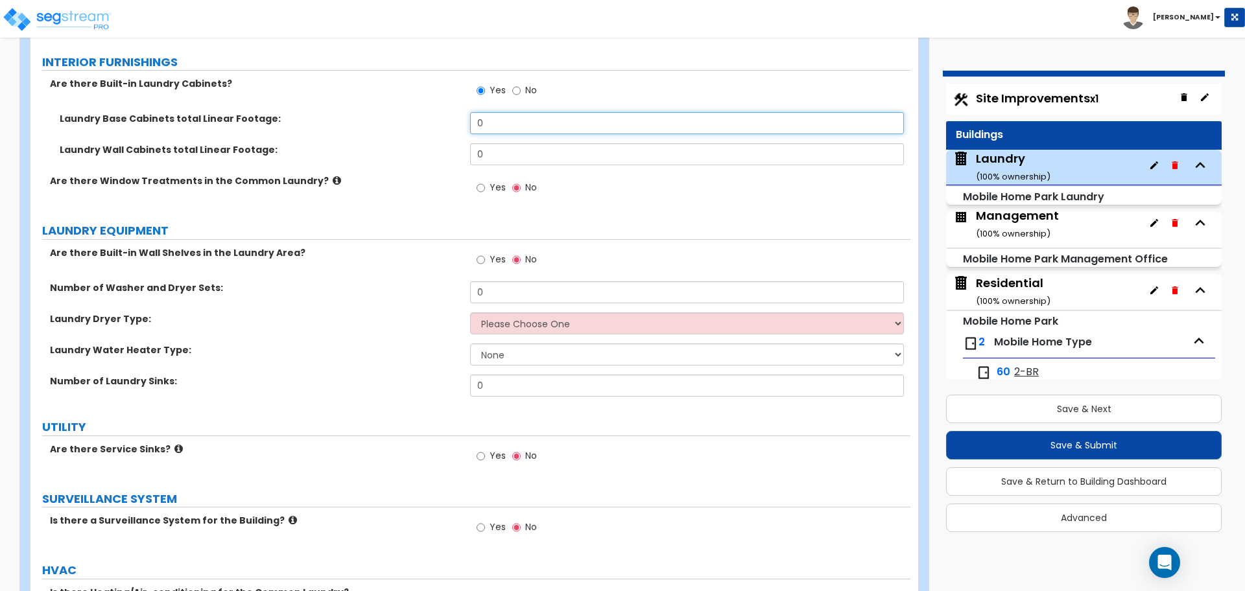
drag, startPoint x: 531, startPoint y: 121, endPoint x: 440, endPoint y: 120, distance: 90.8
click at [440, 120] on div "Laundry Base Cabinets total Linear Footage: 0" at bounding box center [470, 127] width 880 height 31
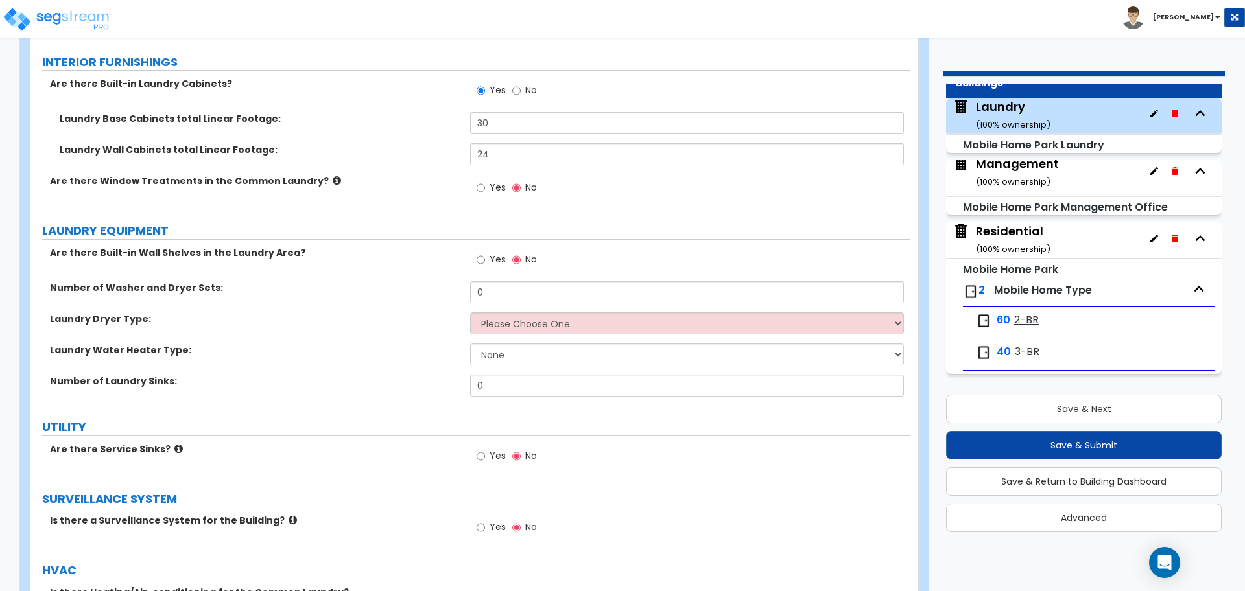
click at [333, 176] on icon at bounding box center [337, 181] width 8 height 10
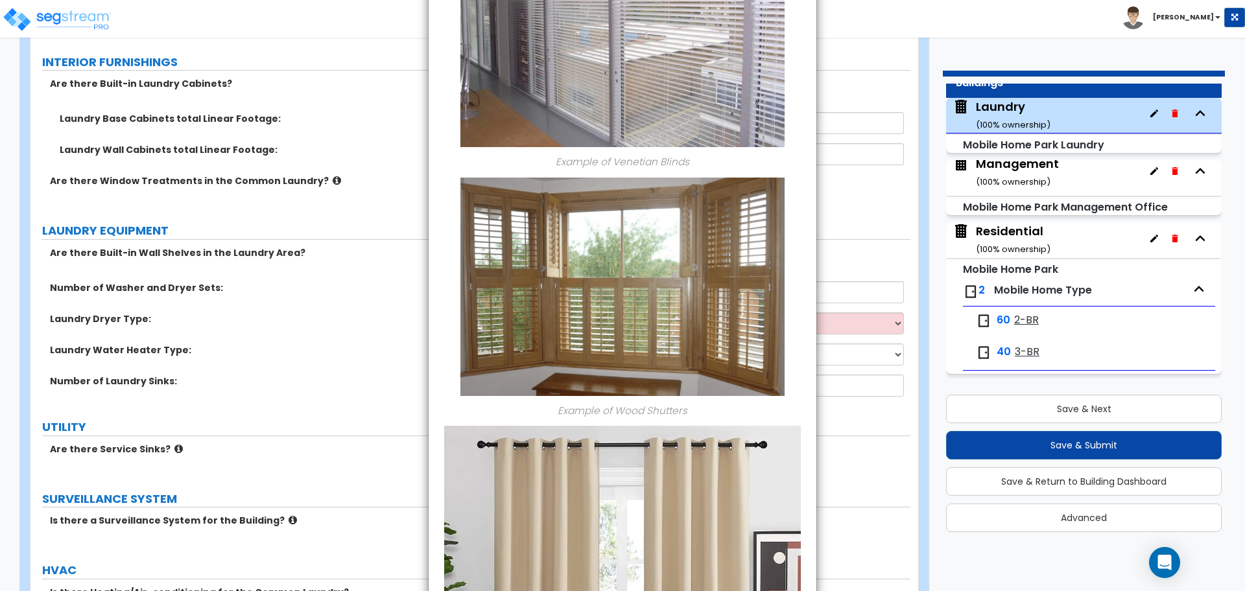
scroll to position [1337, 0]
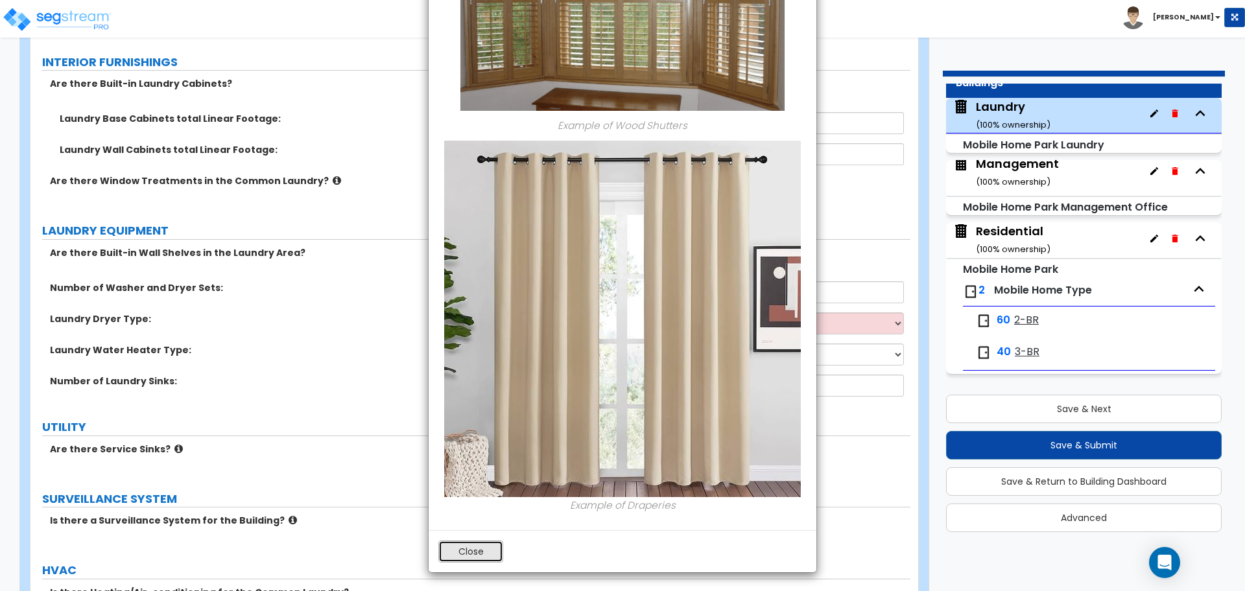
click at [467, 549] on button "Close" at bounding box center [470, 552] width 65 height 22
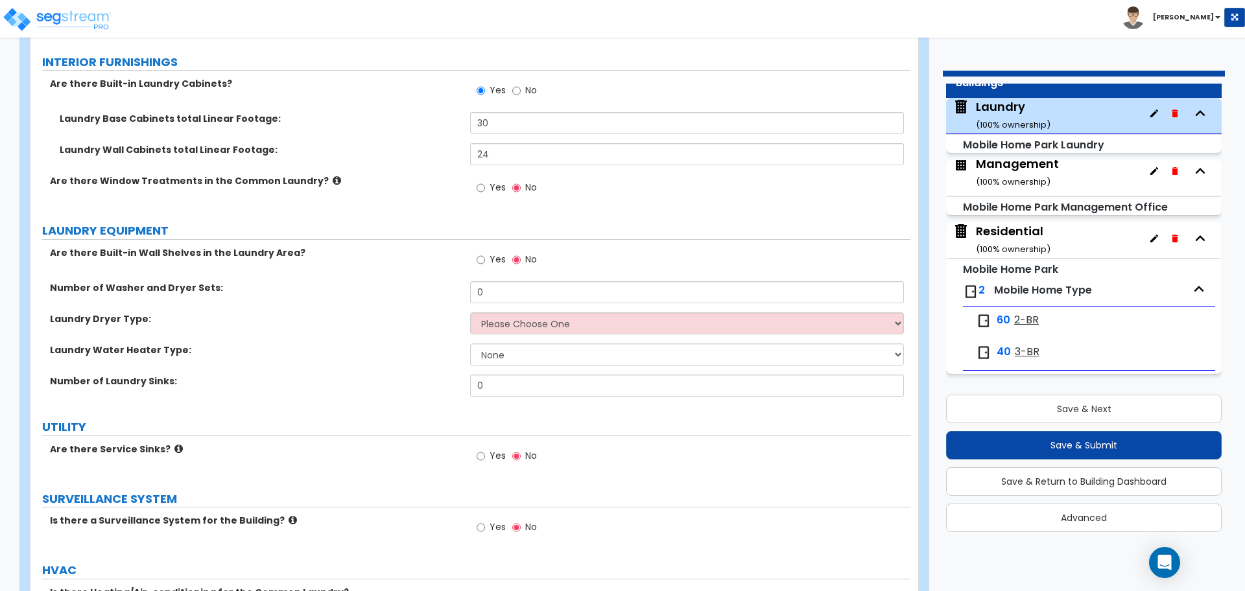
click at [499, 191] on label "Yes" at bounding box center [491, 189] width 29 height 22
click at [485, 191] on input "Yes" at bounding box center [481, 188] width 8 height 14
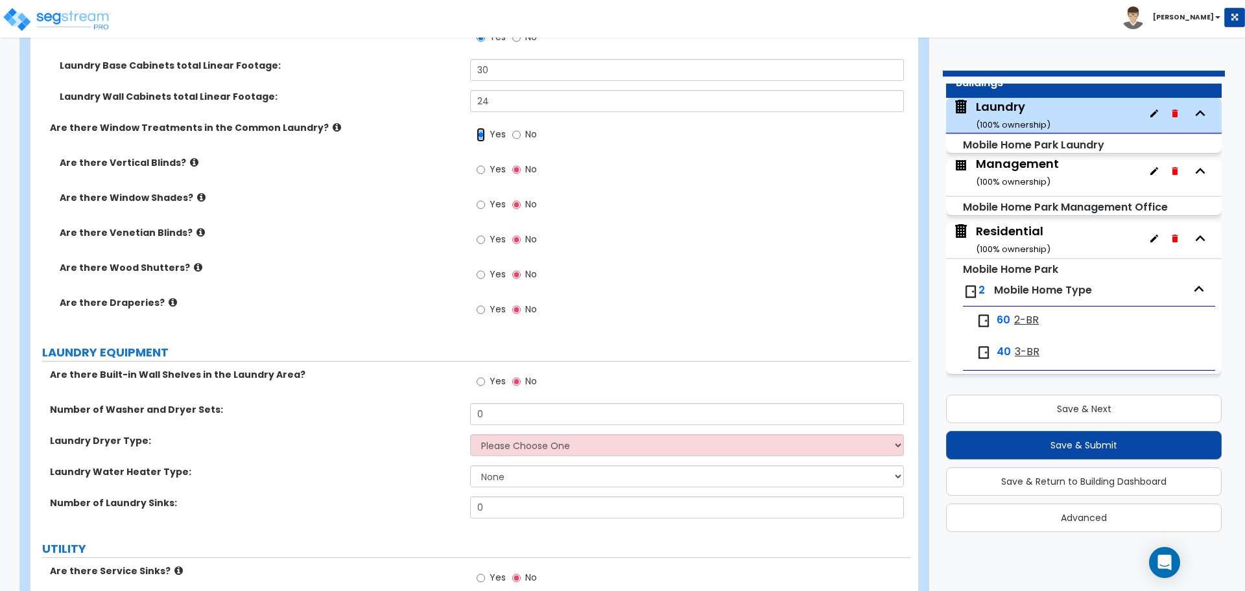
scroll to position [1539, 0]
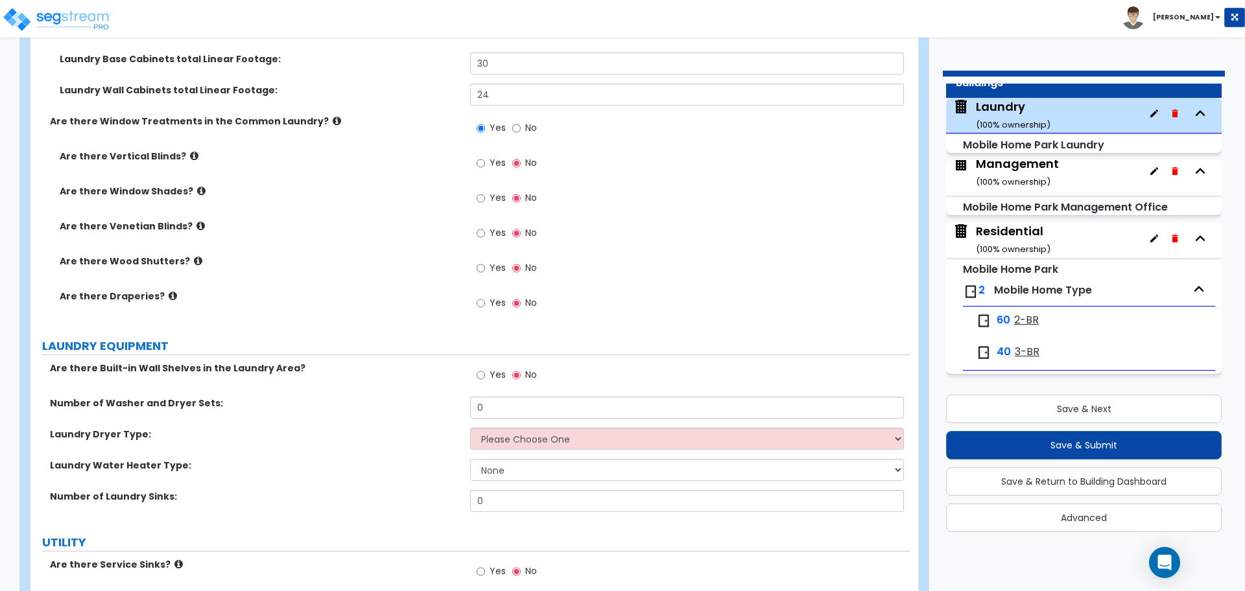
click at [488, 194] on label "Yes" at bounding box center [491, 200] width 29 height 22
click at [485, 194] on input "Yes" at bounding box center [481, 198] width 8 height 14
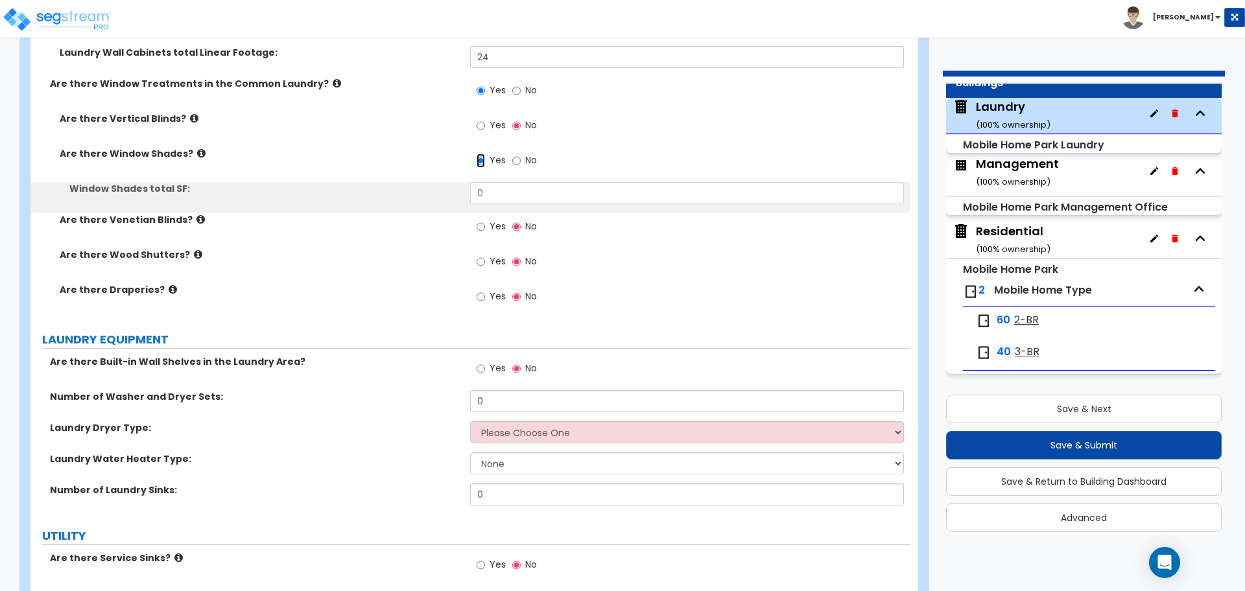
scroll to position [1583, 0]
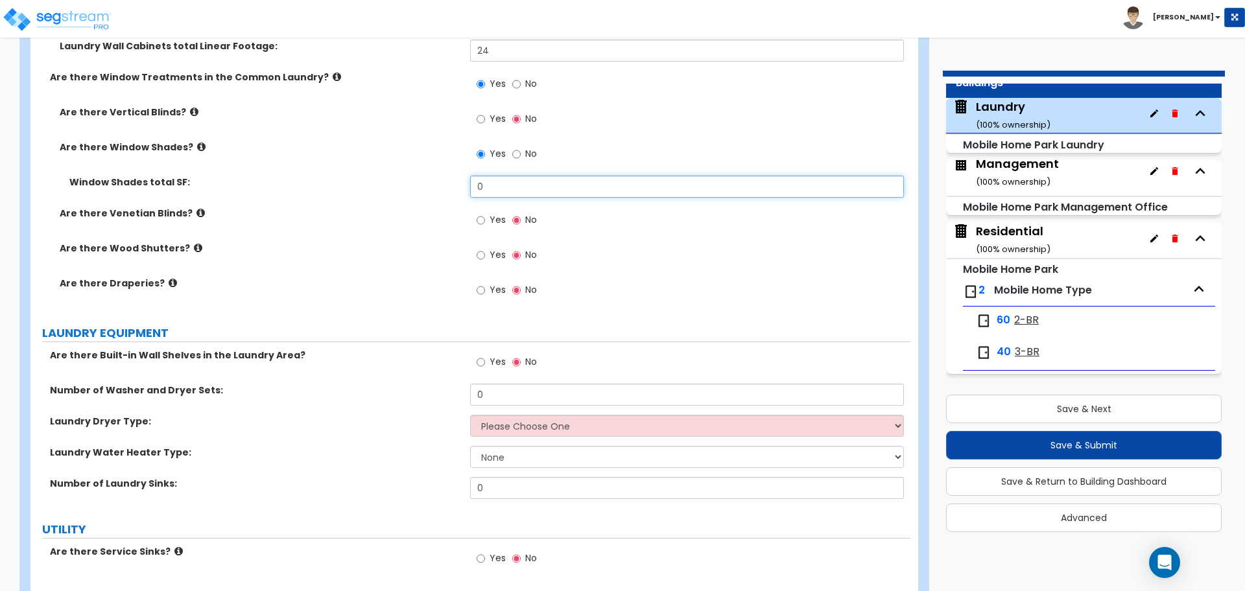
drag, startPoint x: 501, startPoint y: 184, endPoint x: 416, endPoint y: 177, distance: 85.2
click at [417, 177] on div "Window Shades total SF: 0" at bounding box center [470, 191] width 880 height 31
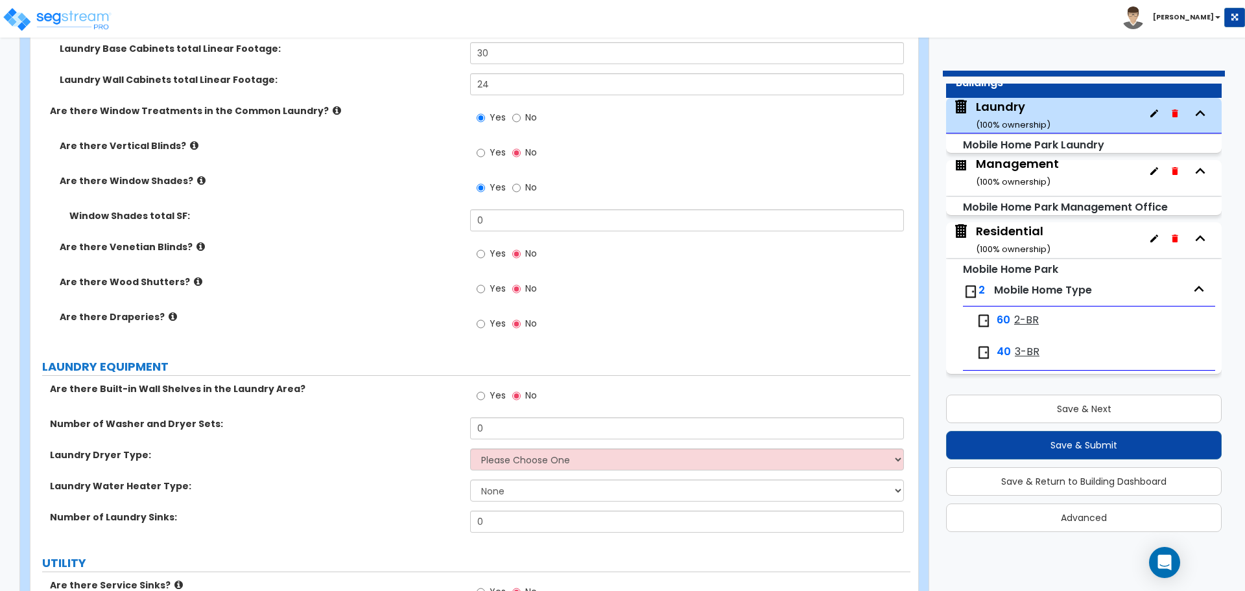
click at [488, 154] on label "Yes" at bounding box center [491, 154] width 29 height 22
click at [485, 154] on input "Yes" at bounding box center [481, 153] width 8 height 14
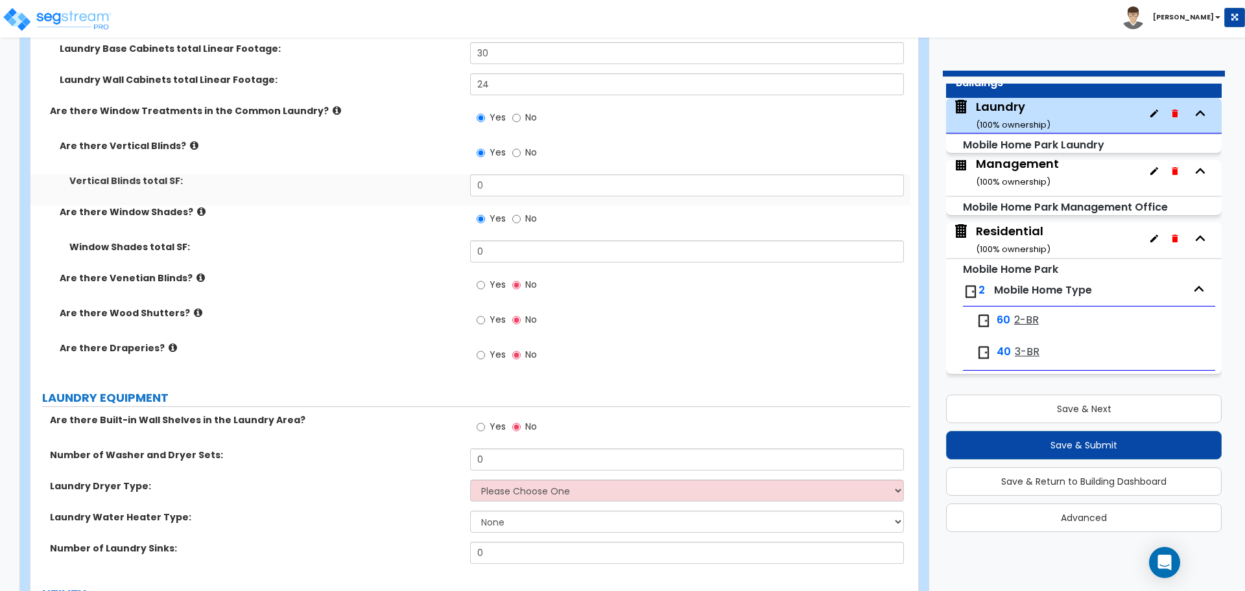
click at [190, 143] on icon at bounding box center [194, 146] width 8 height 10
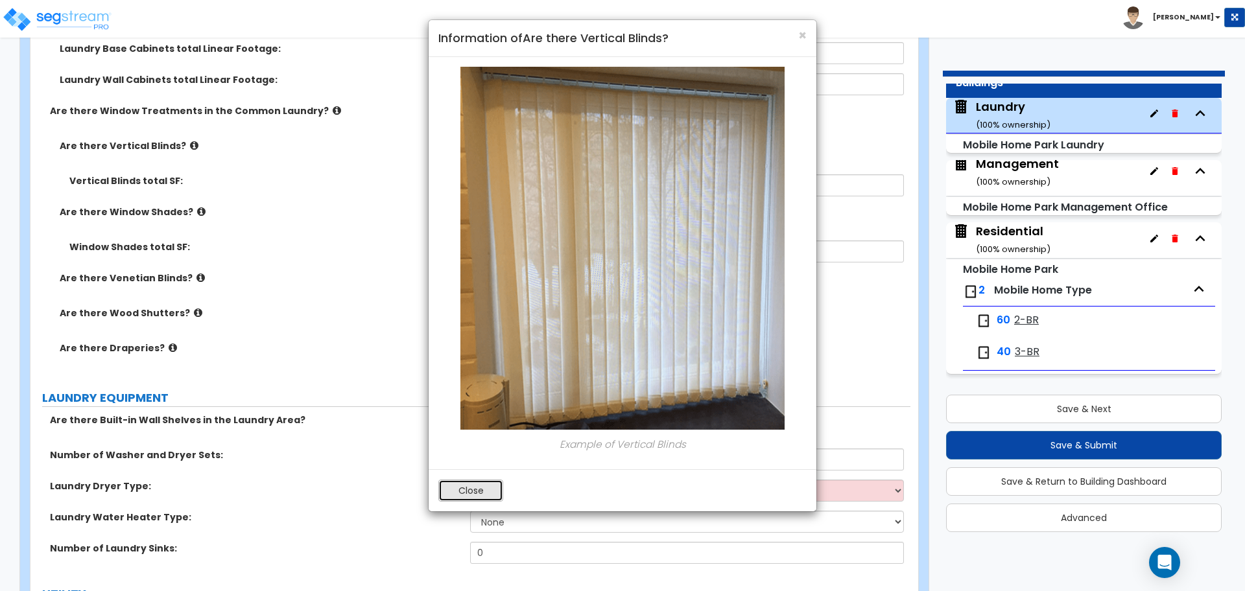
click at [481, 486] on button "Close" at bounding box center [470, 491] width 65 height 22
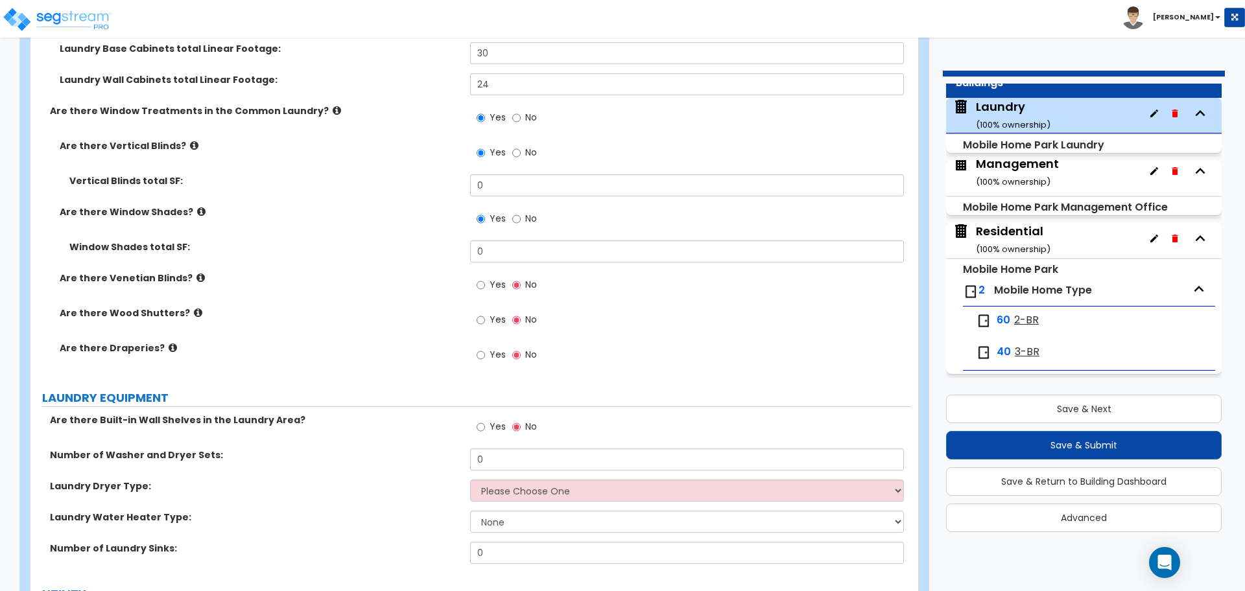
click at [192, 206] on label "Are there Window Shades?" at bounding box center [260, 212] width 401 height 13
click at [197, 207] on icon at bounding box center [201, 212] width 8 height 10
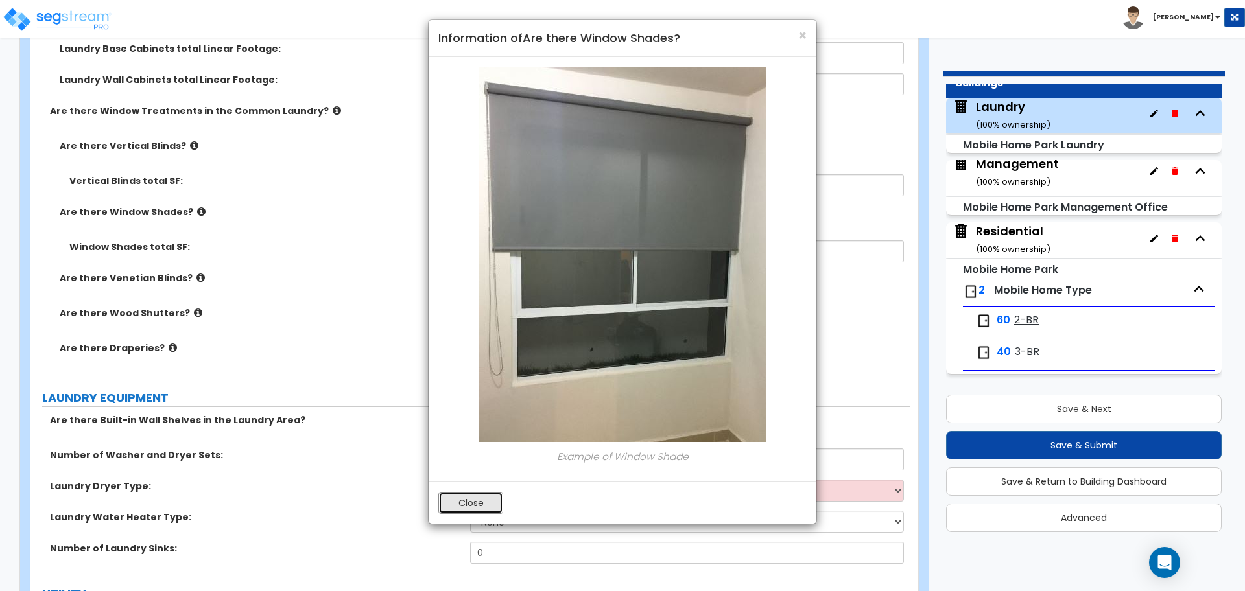
click at [491, 499] on button "Close" at bounding box center [470, 503] width 65 height 22
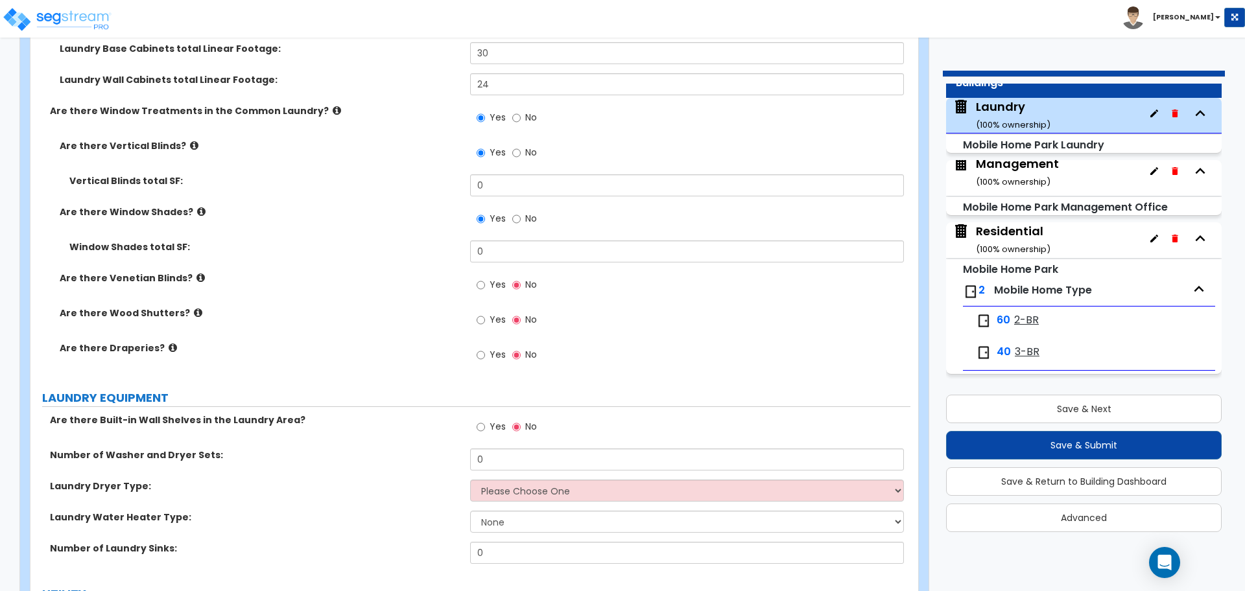
click at [196, 273] on icon at bounding box center [200, 278] width 8 height 10
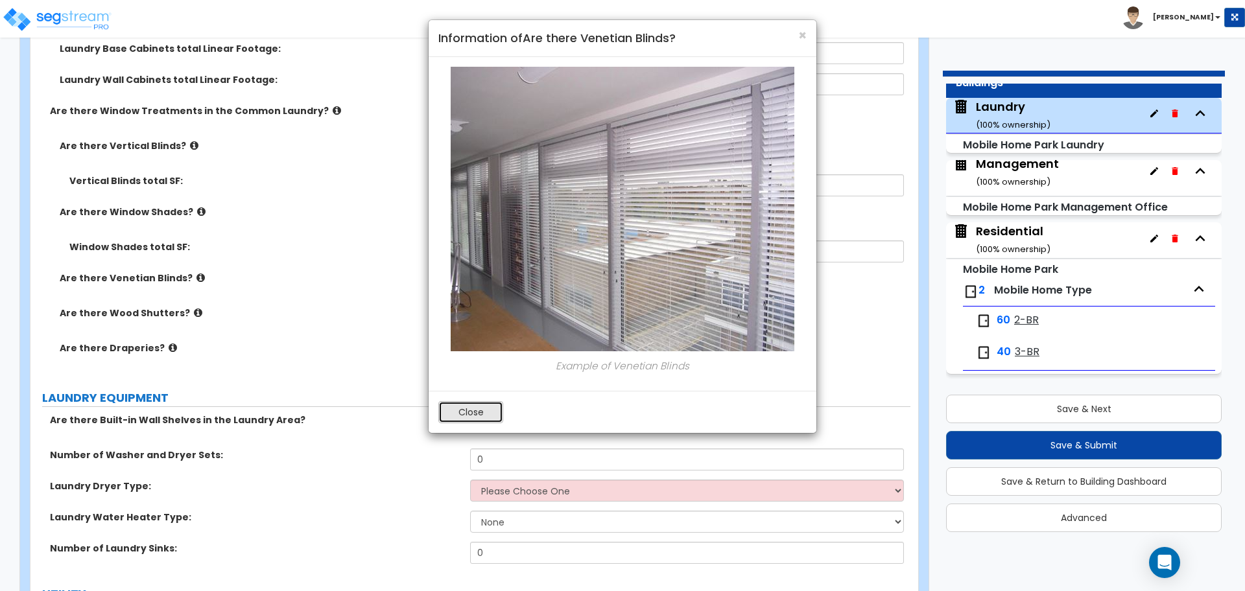
click at [484, 402] on button "Close" at bounding box center [470, 412] width 65 height 22
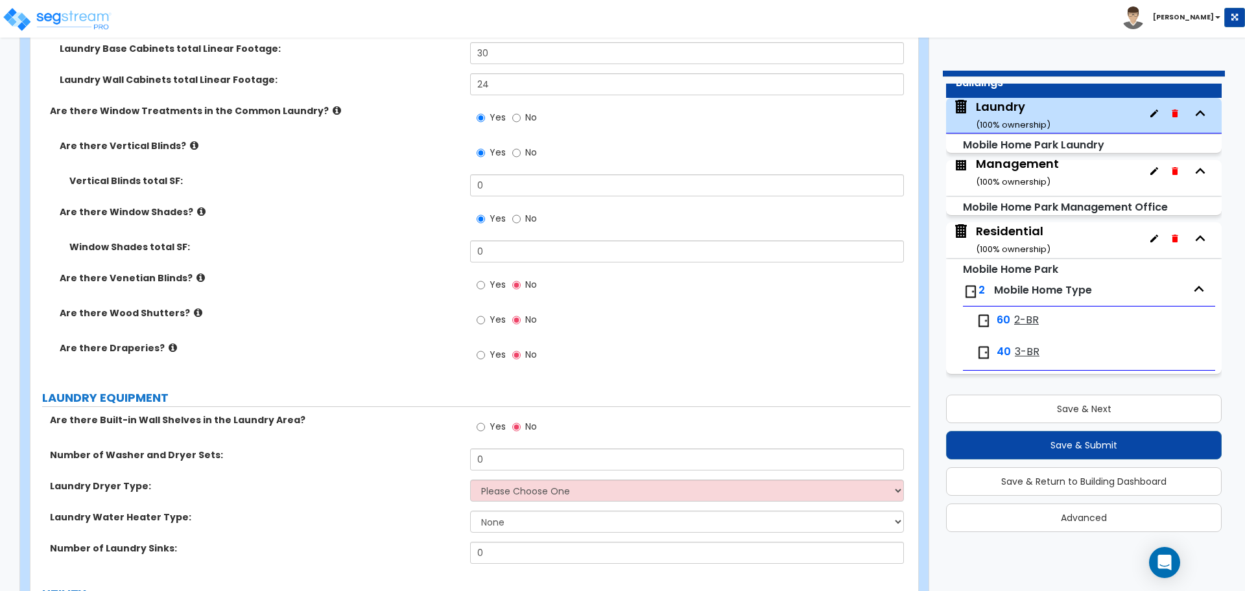
click at [194, 310] on icon at bounding box center [198, 313] width 8 height 10
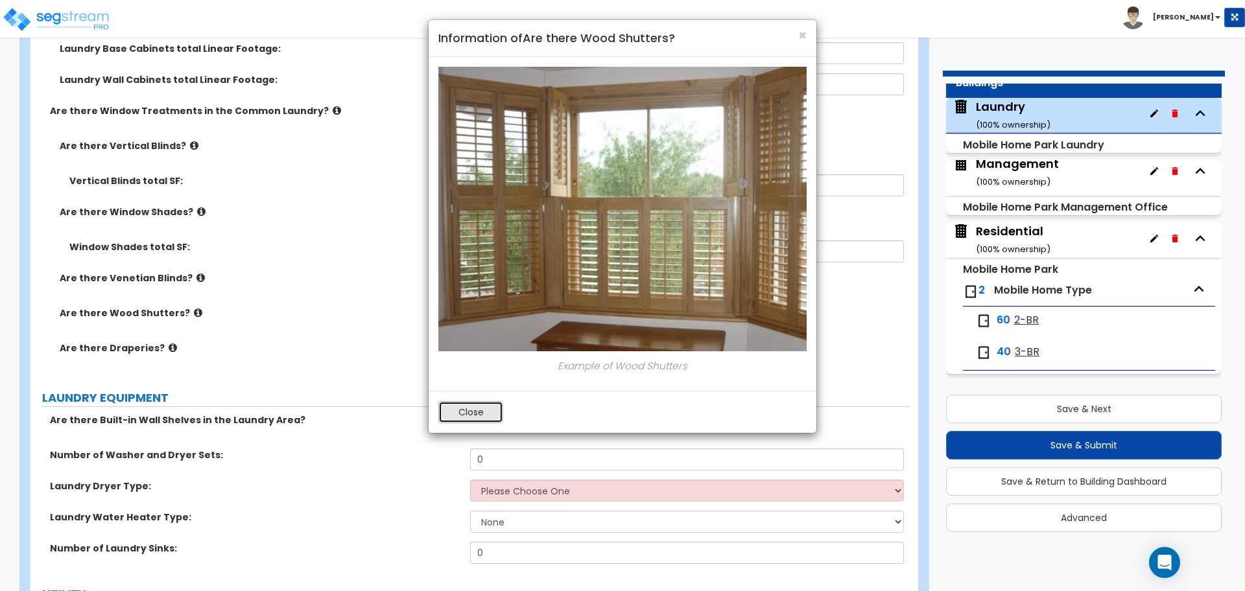
click at [484, 414] on button "Close" at bounding box center [470, 412] width 65 height 22
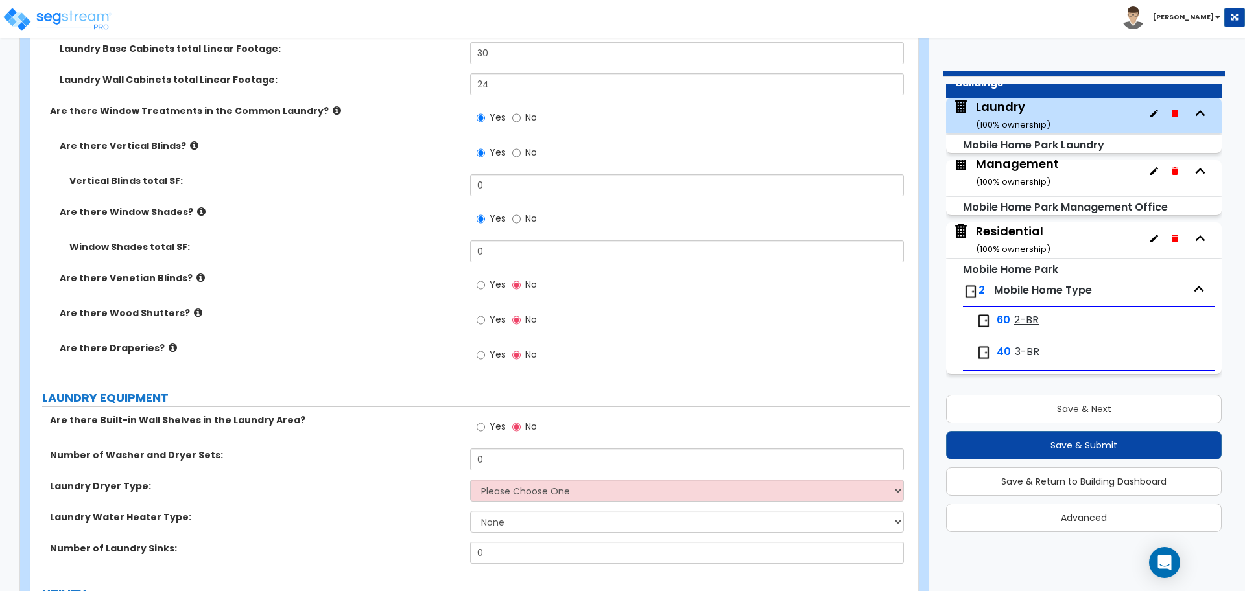
click at [169, 346] on icon at bounding box center [173, 348] width 8 height 10
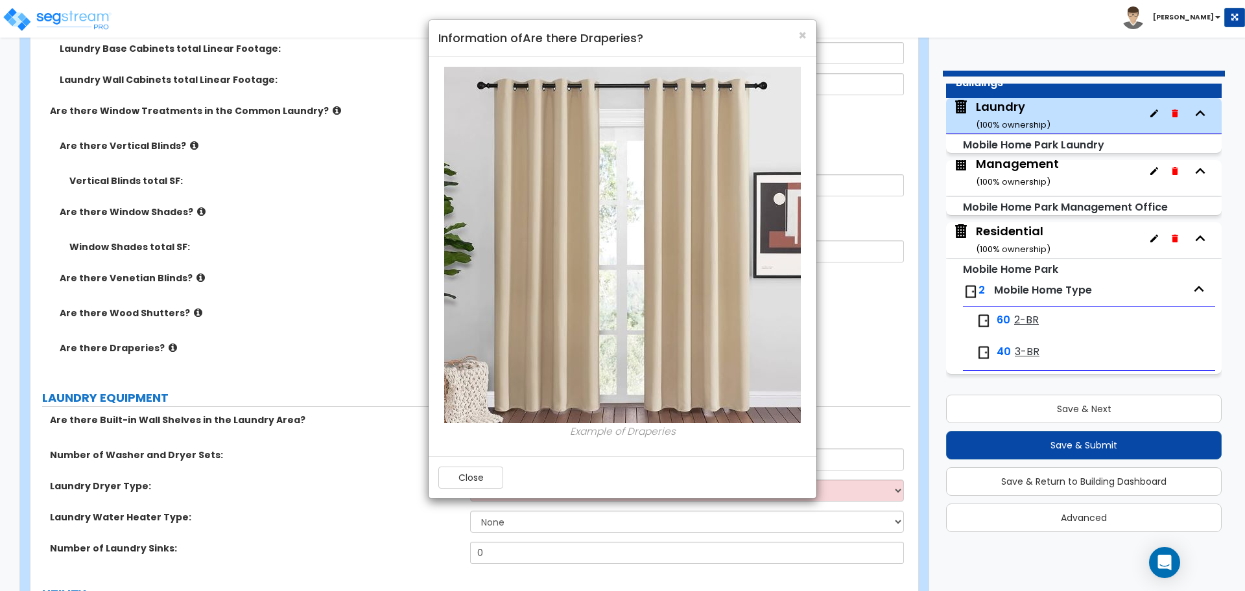
click at [476, 464] on div "Close" at bounding box center [623, 477] width 388 height 42
click at [481, 469] on button "Close" at bounding box center [470, 478] width 65 height 22
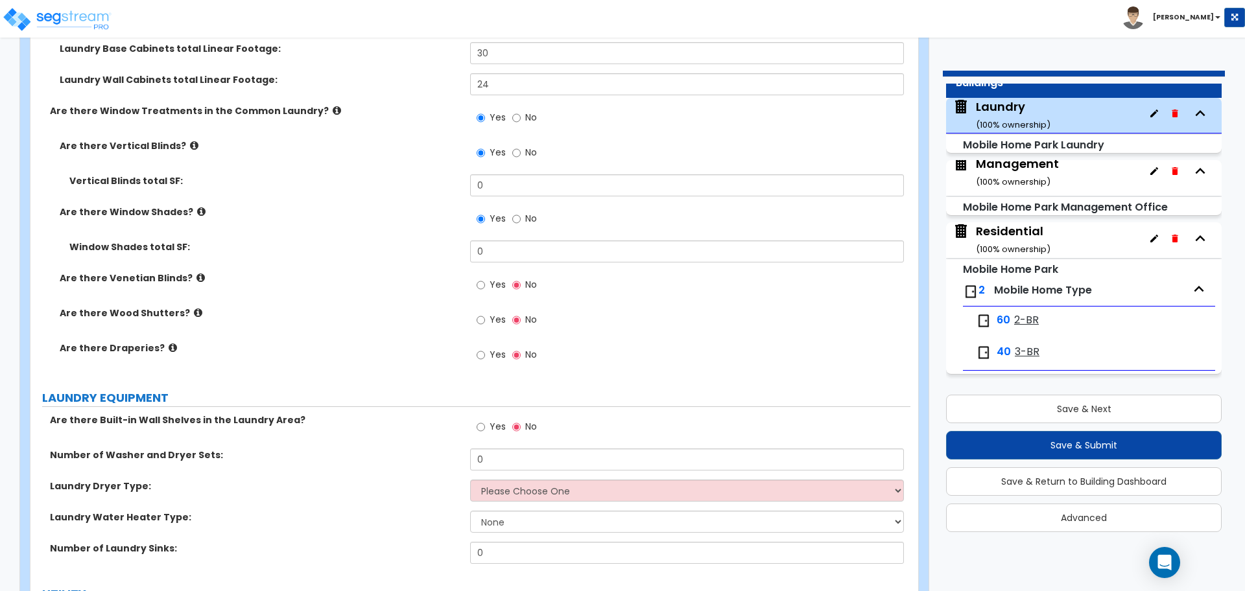
click at [196, 274] on icon at bounding box center [200, 278] width 8 height 10
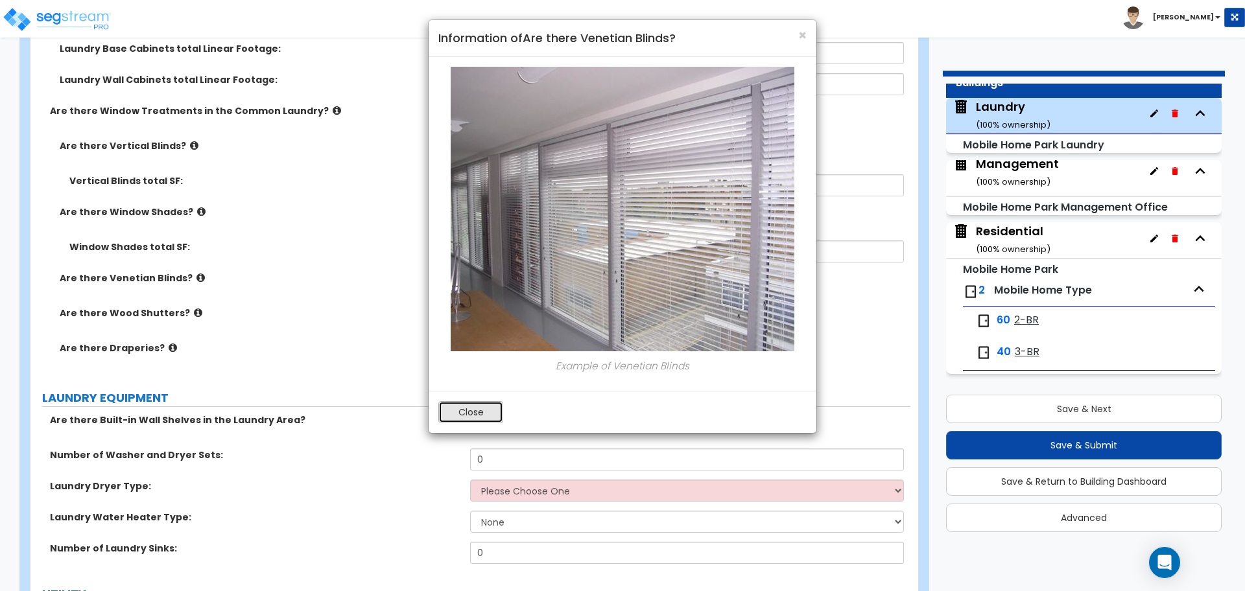
click at [485, 403] on button "Close" at bounding box center [470, 412] width 65 height 22
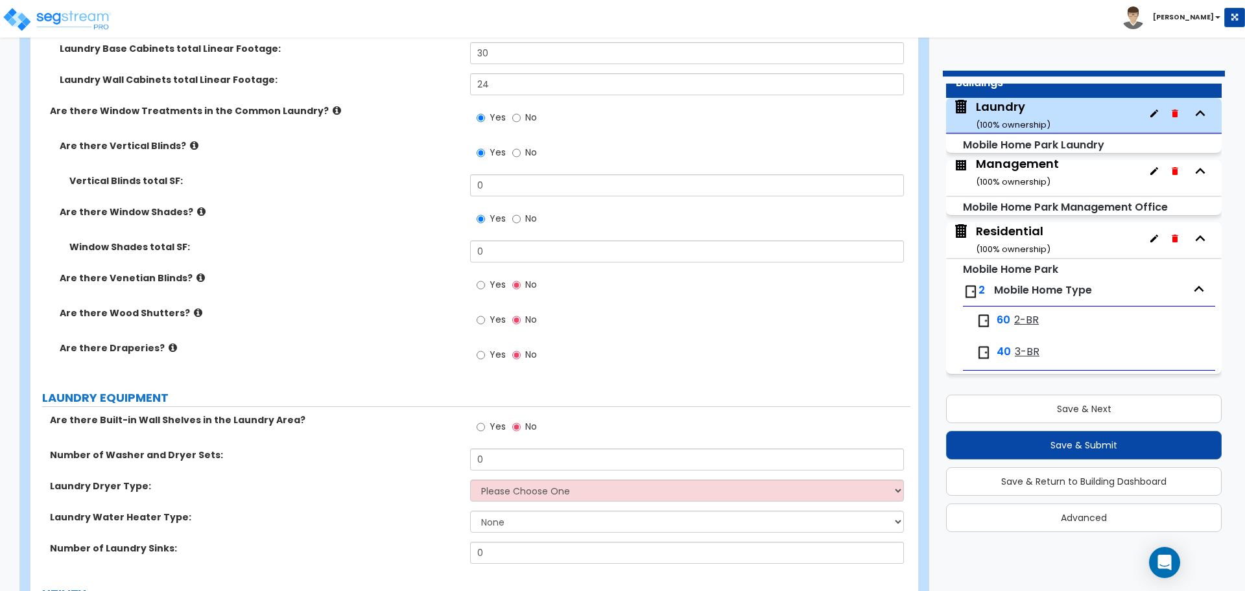
click at [530, 146] on span "No" at bounding box center [531, 152] width 12 height 13
click at [521, 146] on input "No" at bounding box center [516, 153] width 8 height 14
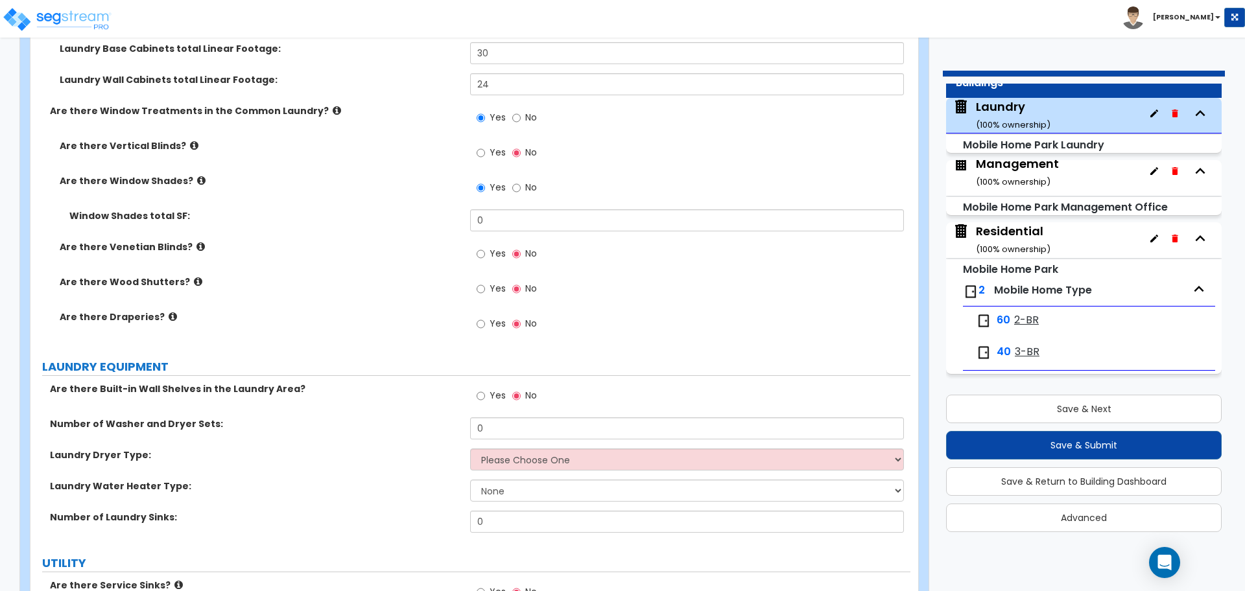
click at [486, 254] on label "Yes" at bounding box center [491, 255] width 29 height 22
click at [485, 254] on input "Yes" at bounding box center [481, 254] width 8 height 14
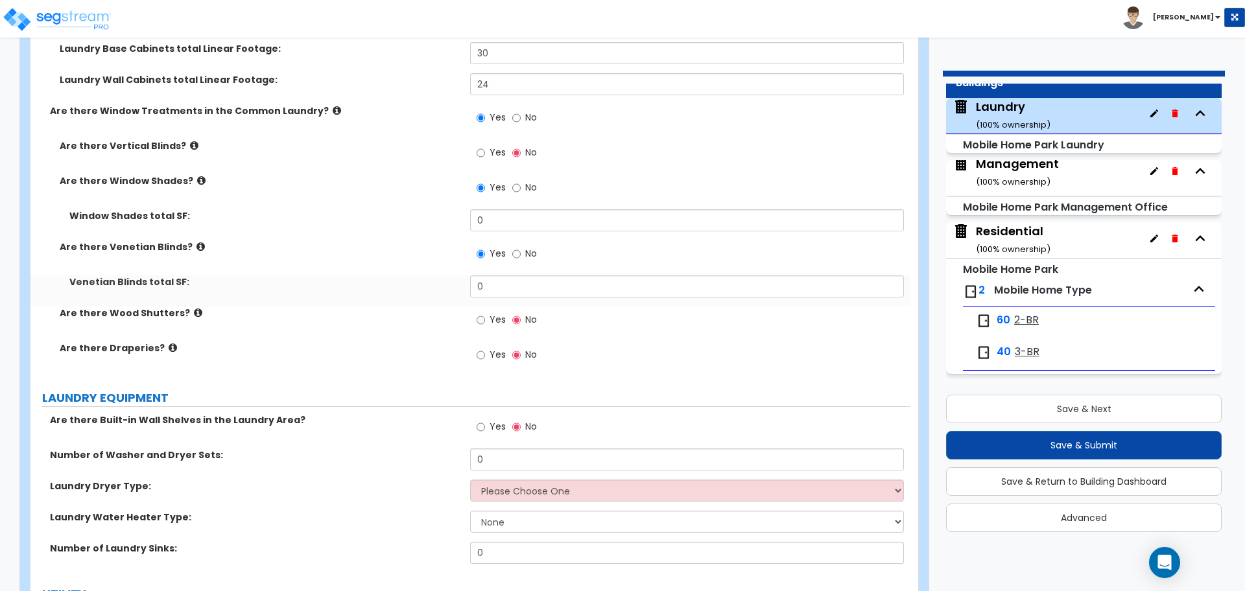
click at [496, 355] on span "Yes" at bounding box center [498, 354] width 16 height 13
click at [485, 355] on input "Yes" at bounding box center [481, 355] width 8 height 14
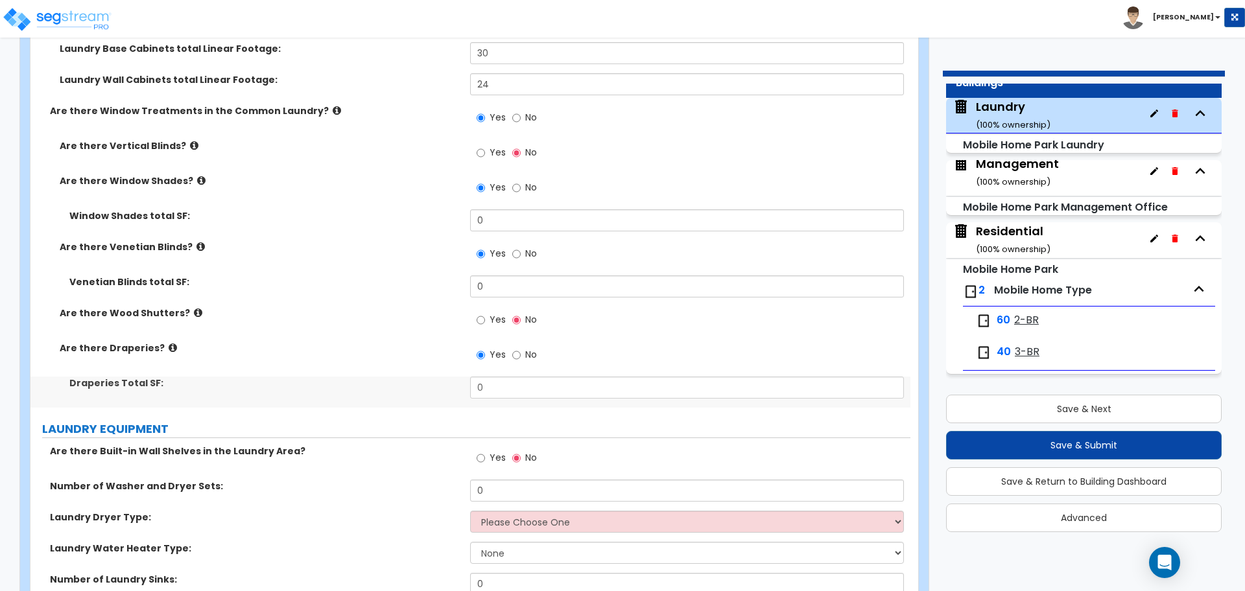
click at [194, 309] on icon at bounding box center [198, 313] width 8 height 10
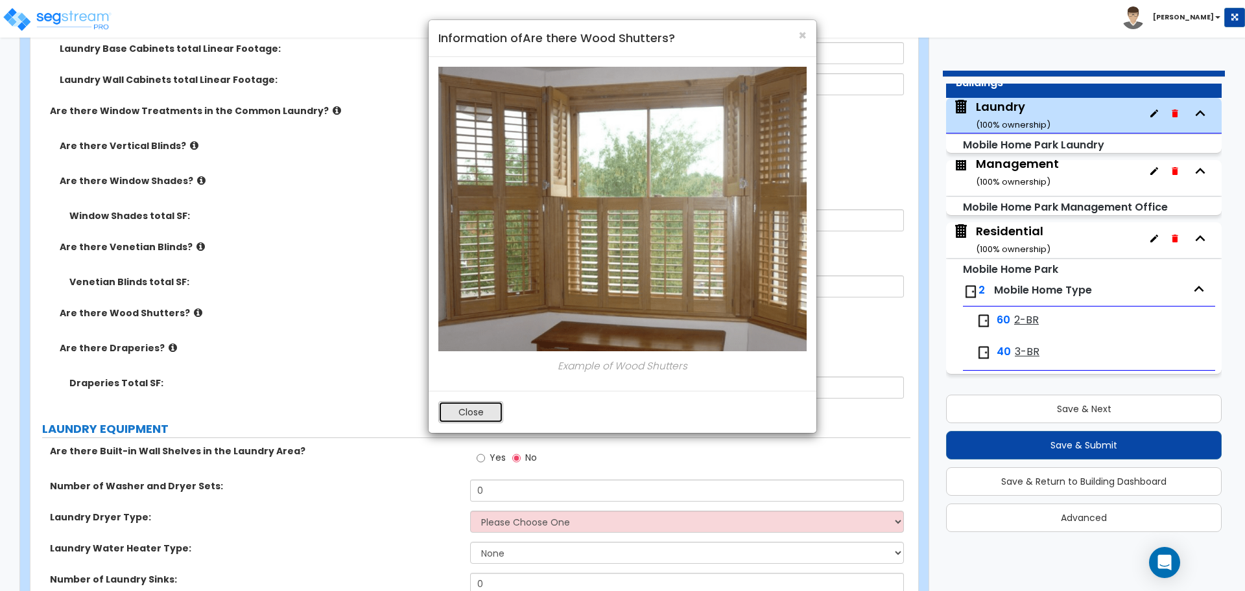
click at [455, 414] on button "Close" at bounding box center [470, 412] width 65 height 22
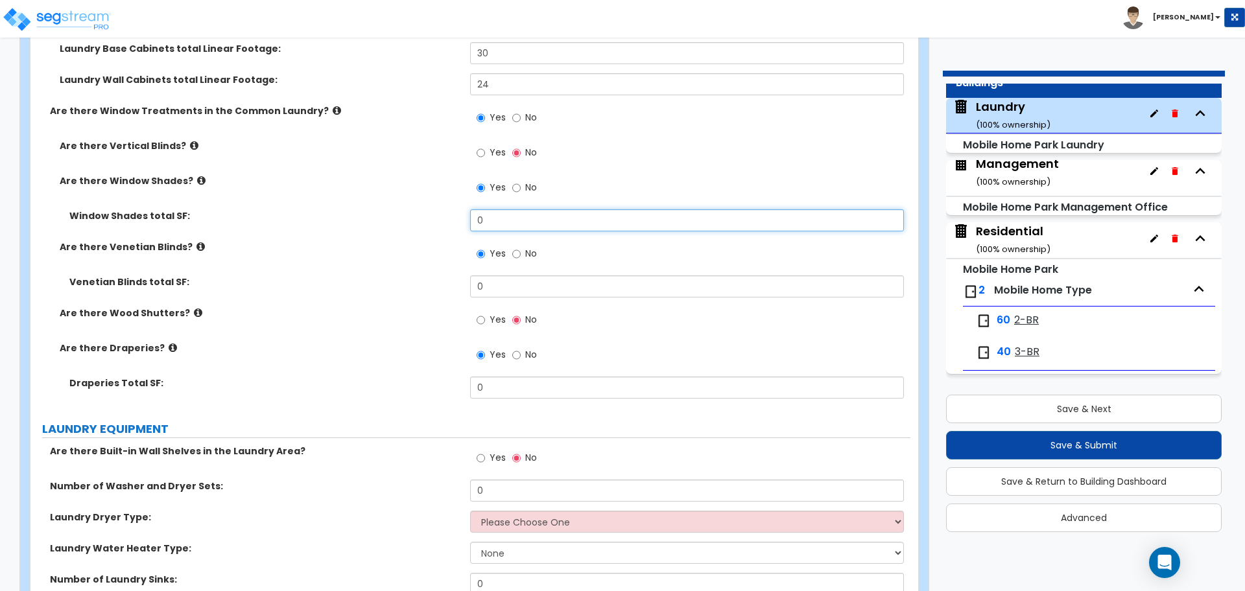
drag, startPoint x: 502, startPoint y: 224, endPoint x: 431, endPoint y: 222, distance: 70.7
click at [431, 222] on div "Window Shades total SF: 0" at bounding box center [470, 224] width 880 height 31
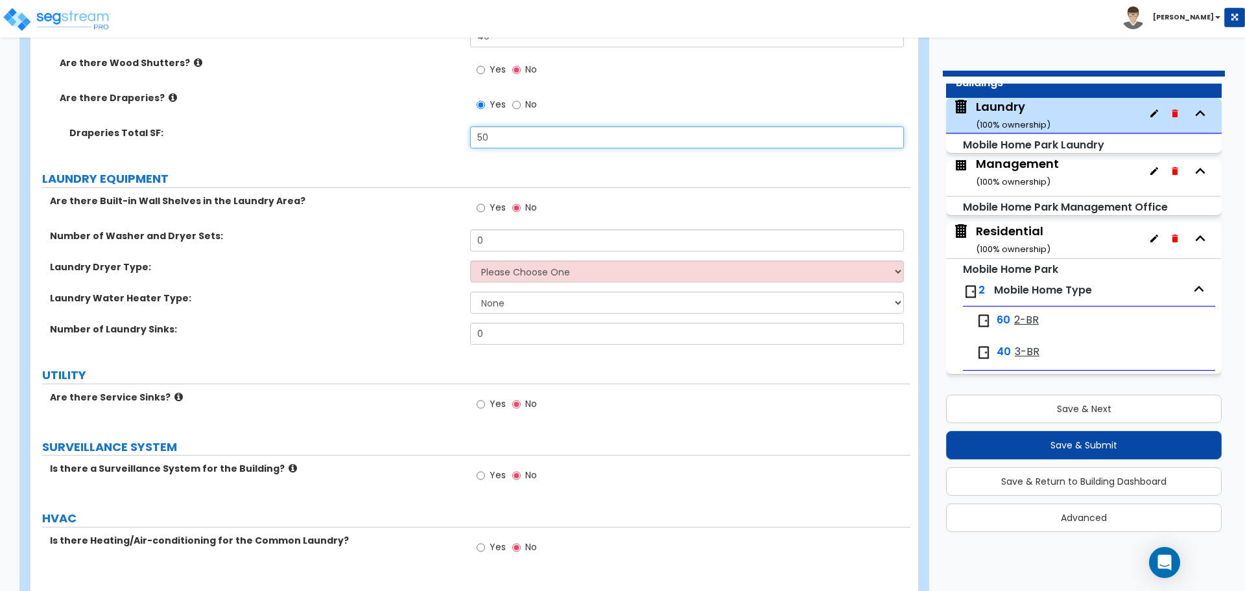
scroll to position [1802, 0]
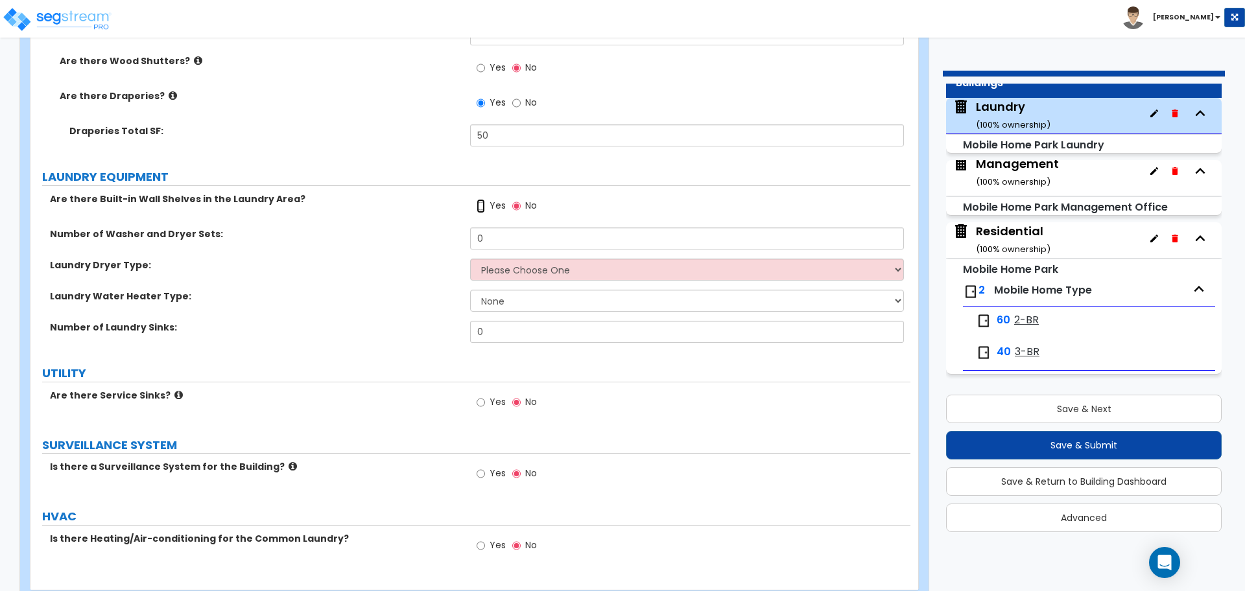
click at [483, 200] on input "Yes" at bounding box center [481, 206] width 8 height 14
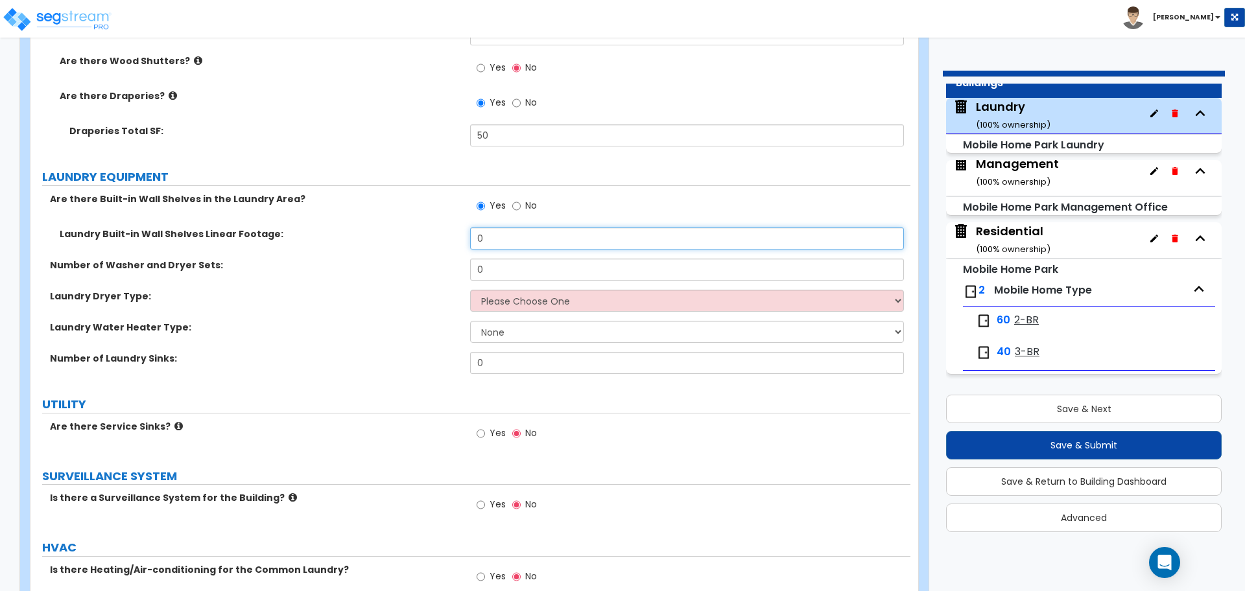
drag, startPoint x: 498, startPoint y: 234, endPoint x: 459, endPoint y: 229, distance: 39.3
click
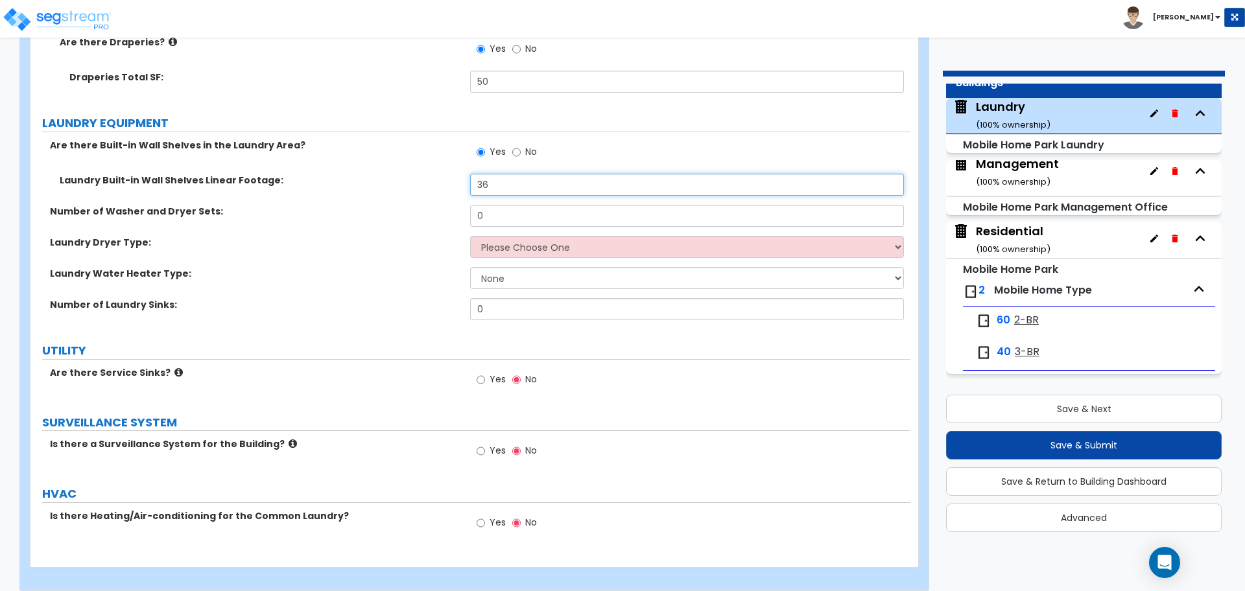
scroll to position [1856, 0]
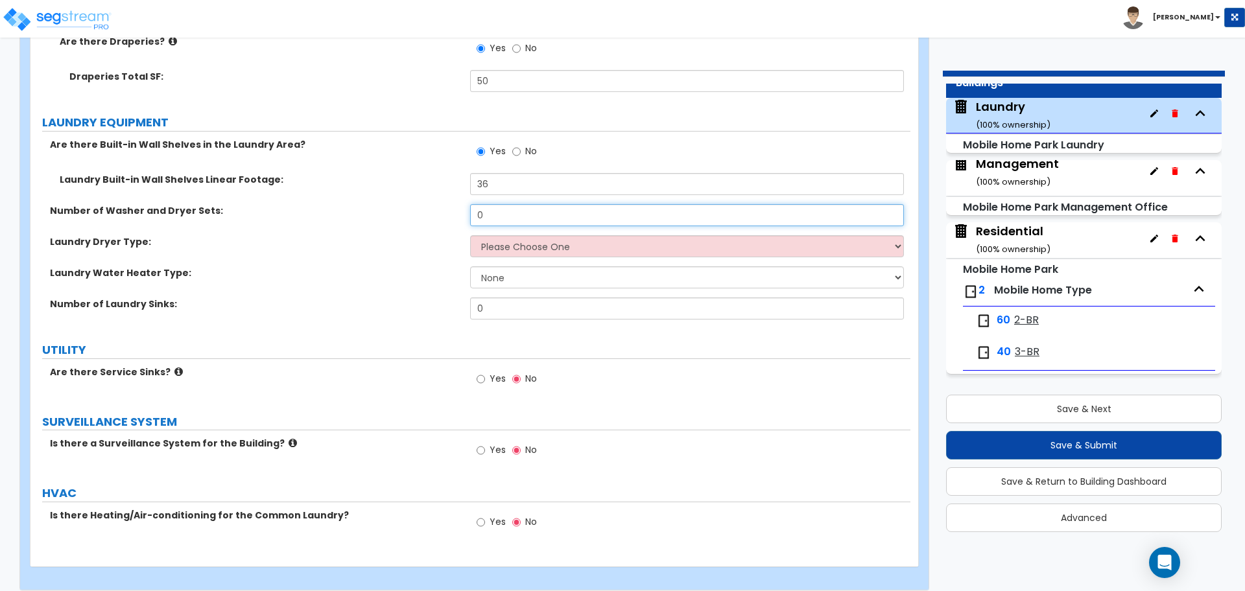
drag, startPoint x: 482, startPoint y: 209, endPoint x: 464, endPoint y: 210, distance: 18.2
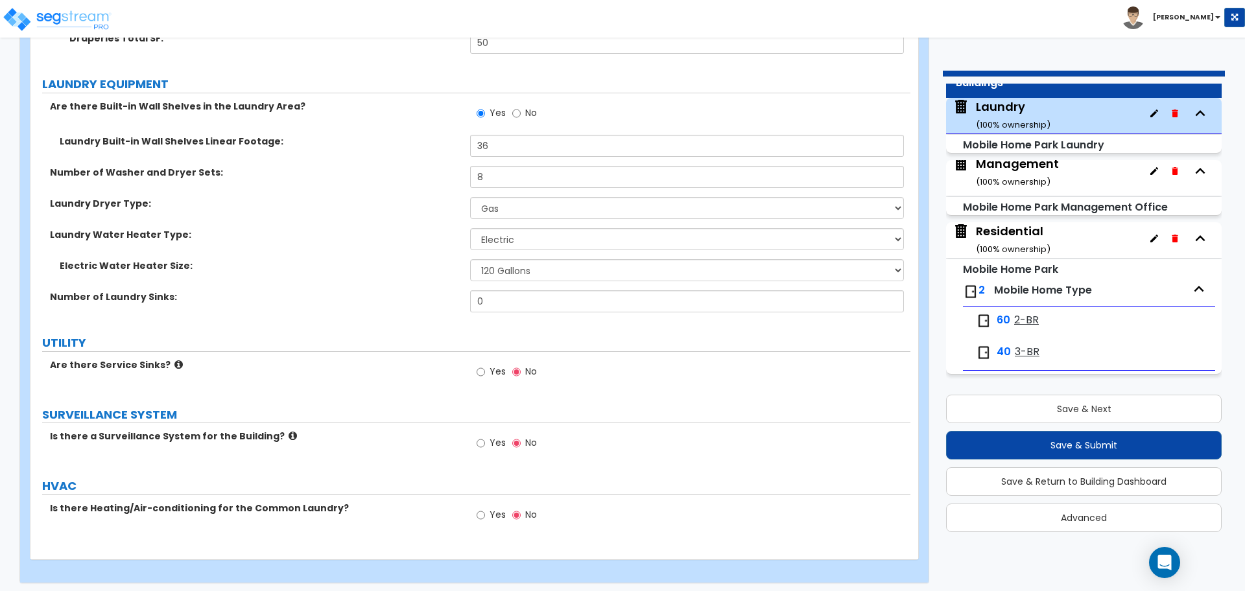
scroll to position [1895, 0]
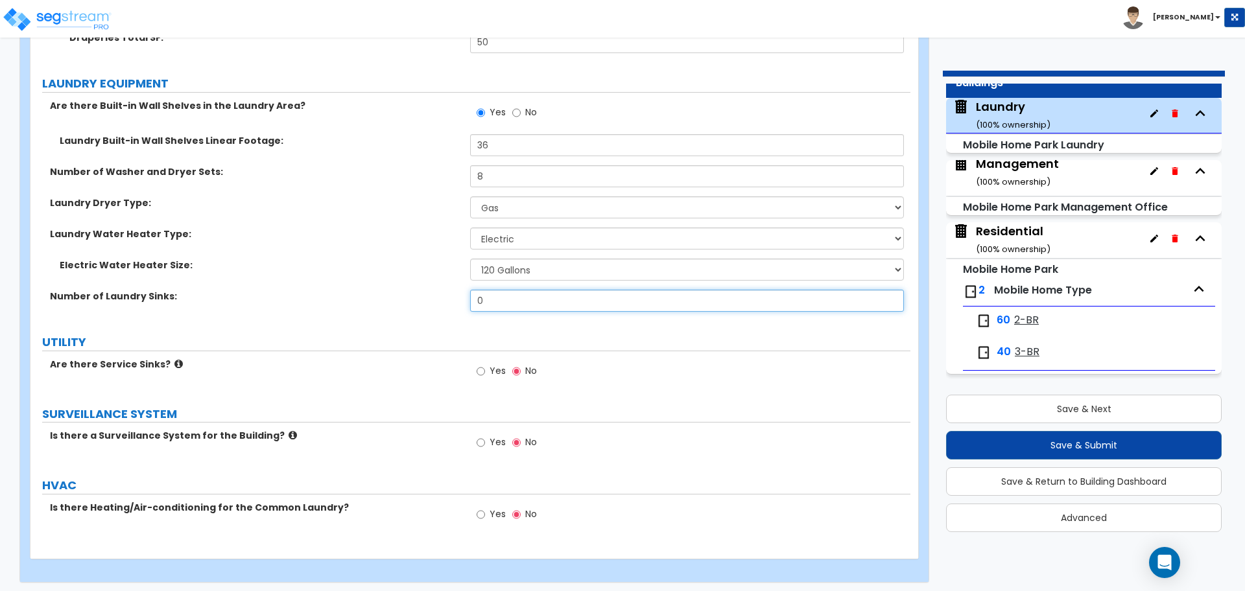
drag, startPoint x: 493, startPoint y: 299, endPoint x: 421, endPoint y: 294, distance: 72.2
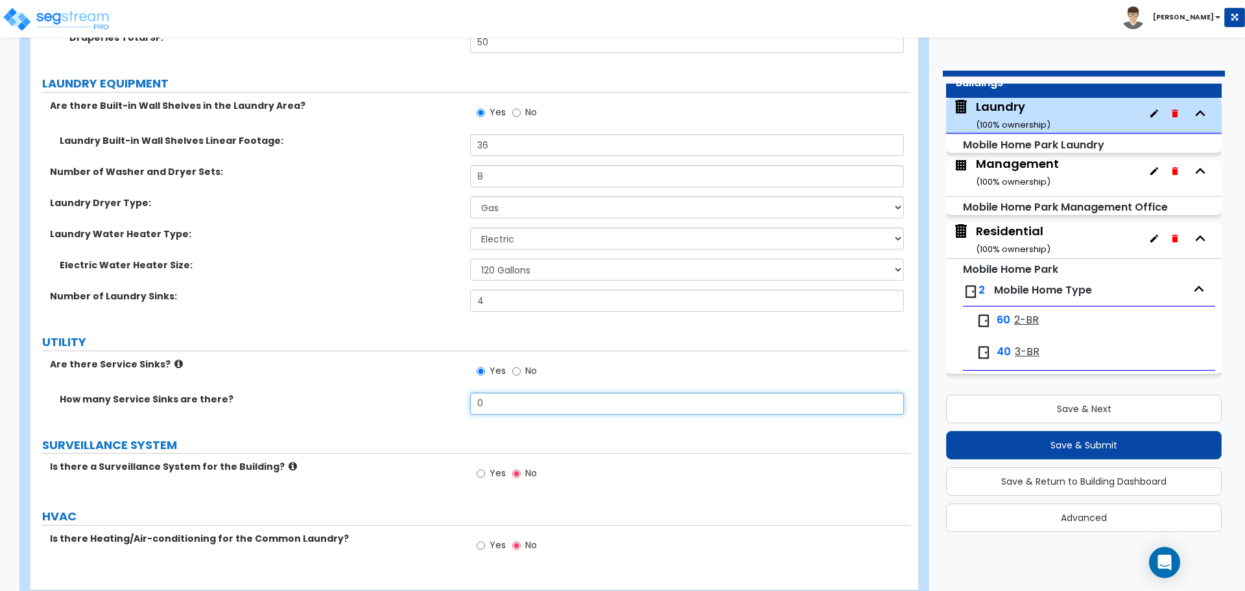
drag, startPoint x: 517, startPoint y: 407, endPoint x: 410, endPoint y: 394, distance: 108.4
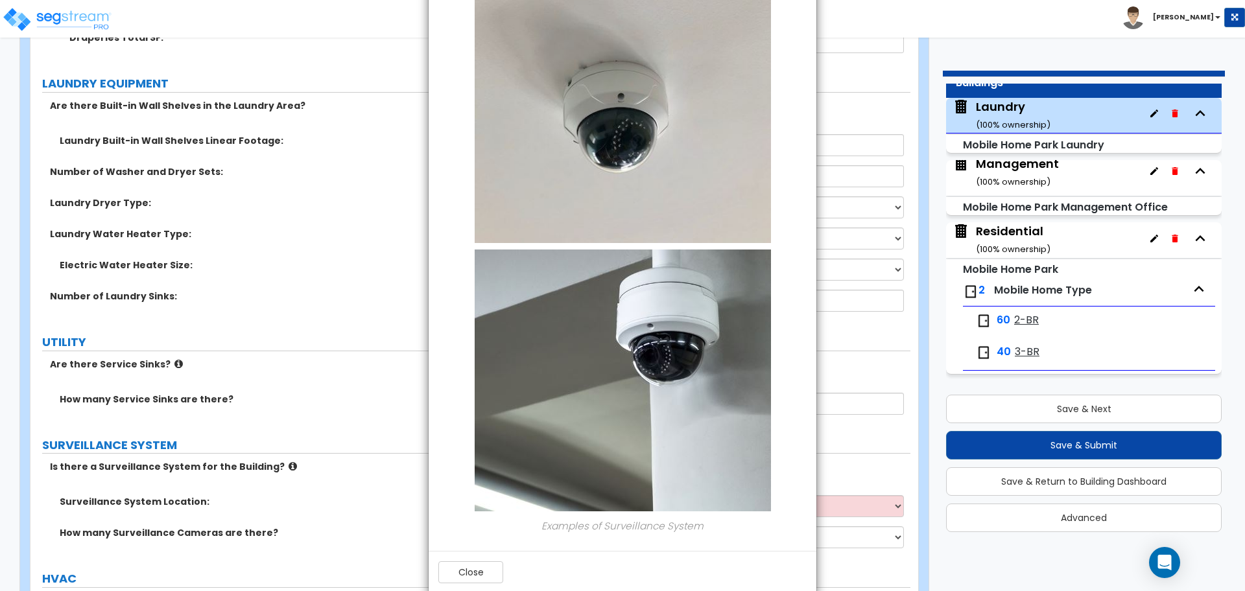
scroll to position [134, 0]
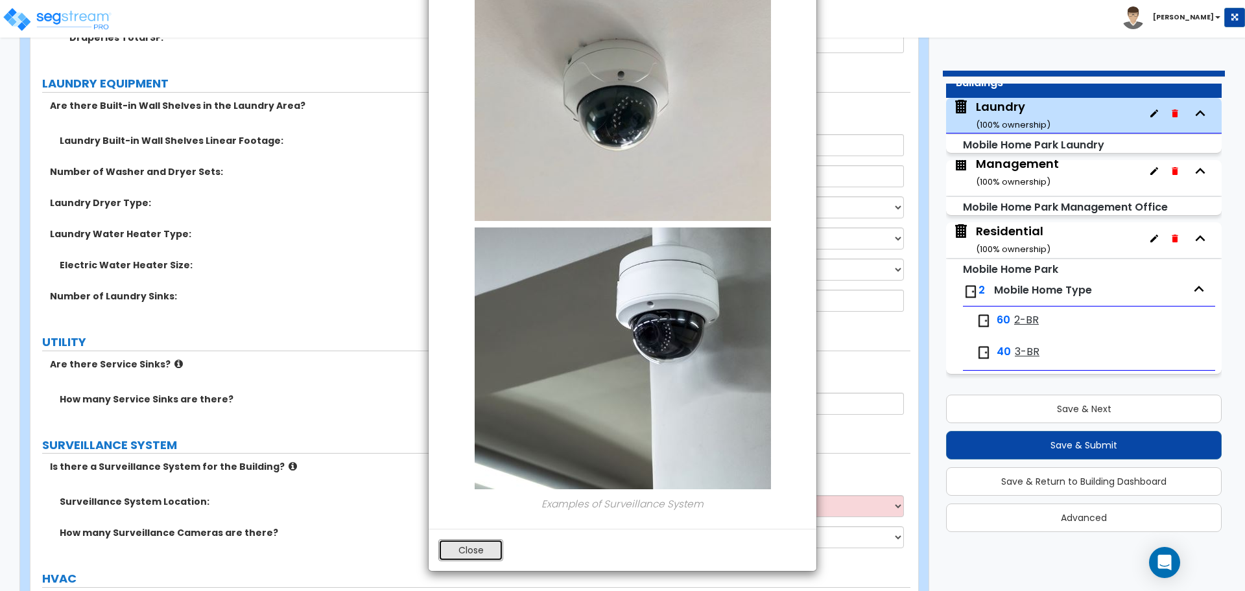
drag, startPoint x: 472, startPoint y: 544, endPoint x: 477, endPoint y: 536, distance: 9.0
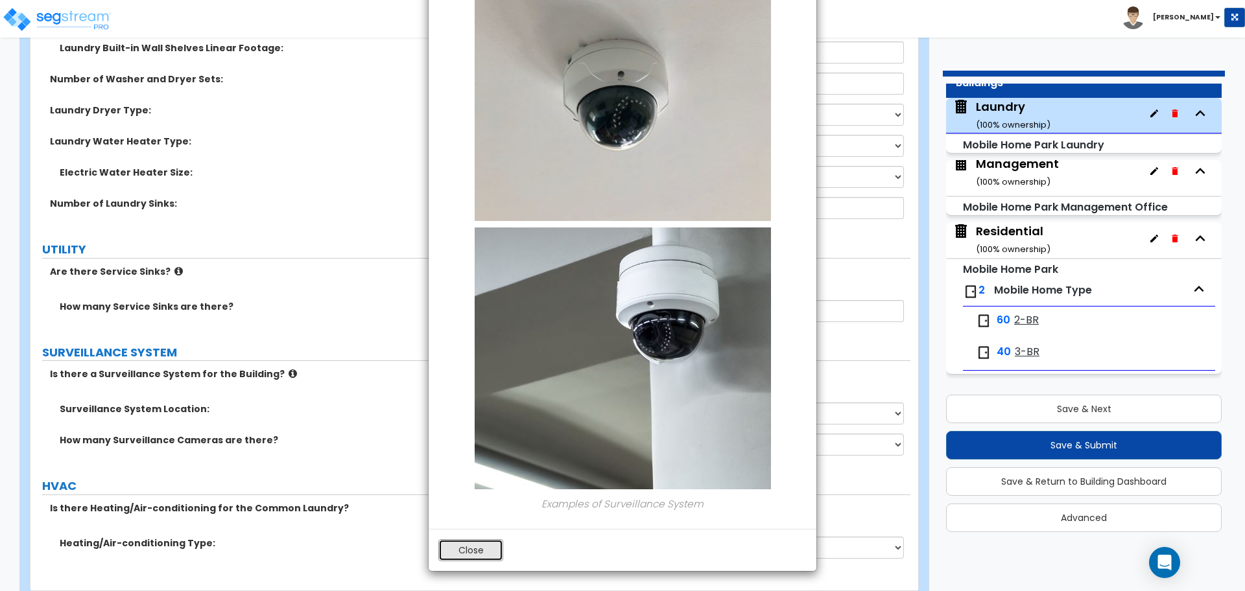
drag, startPoint x: 478, startPoint y: 543, endPoint x: 486, endPoint y: 540, distance: 8.4
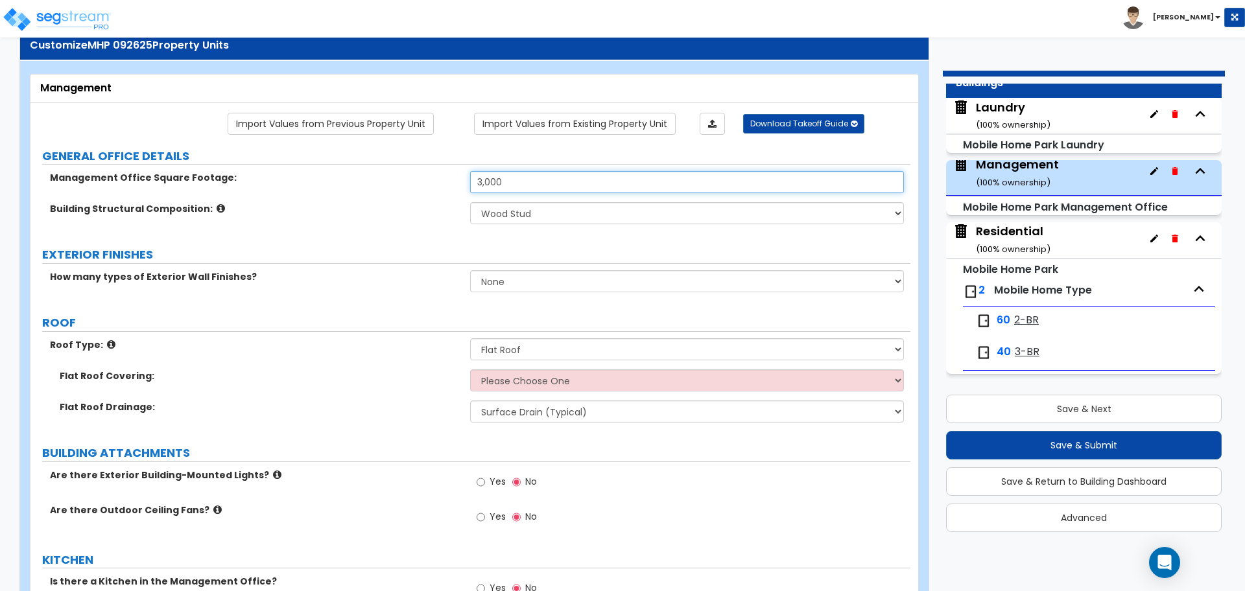
scroll to position [0, 0]
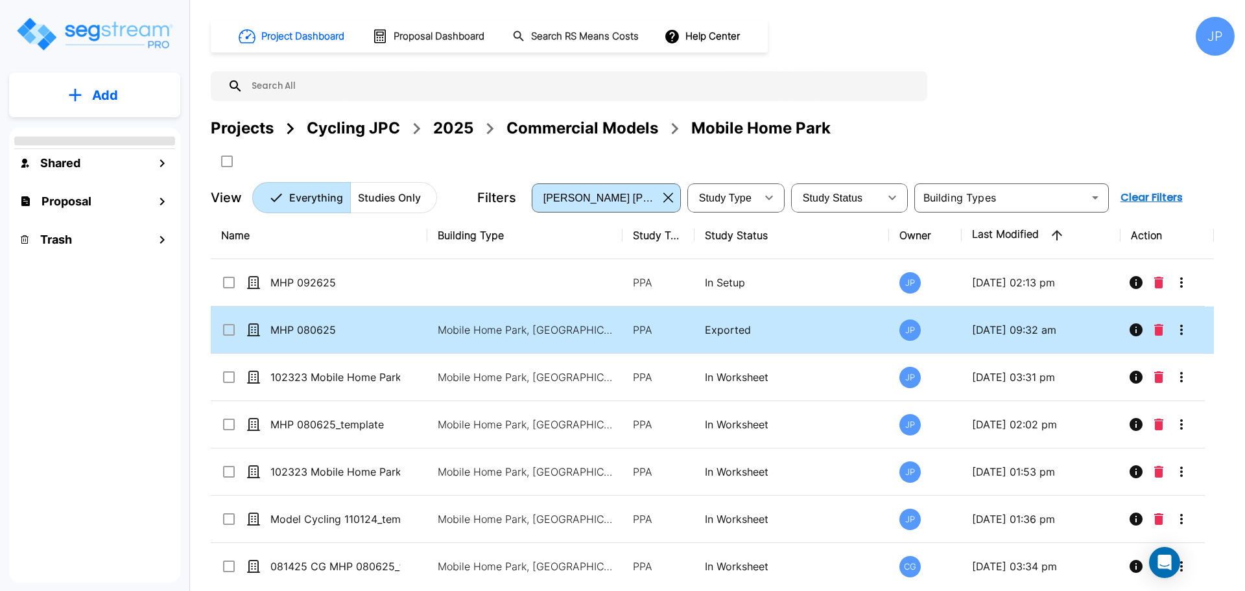
click at [622, 318] on td "PPA" at bounding box center [658, 330] width 72 height 47
checkbox input "true"
click at [622, 318] on td "PPA" at bounding box center [658, 330] width 72 height 47
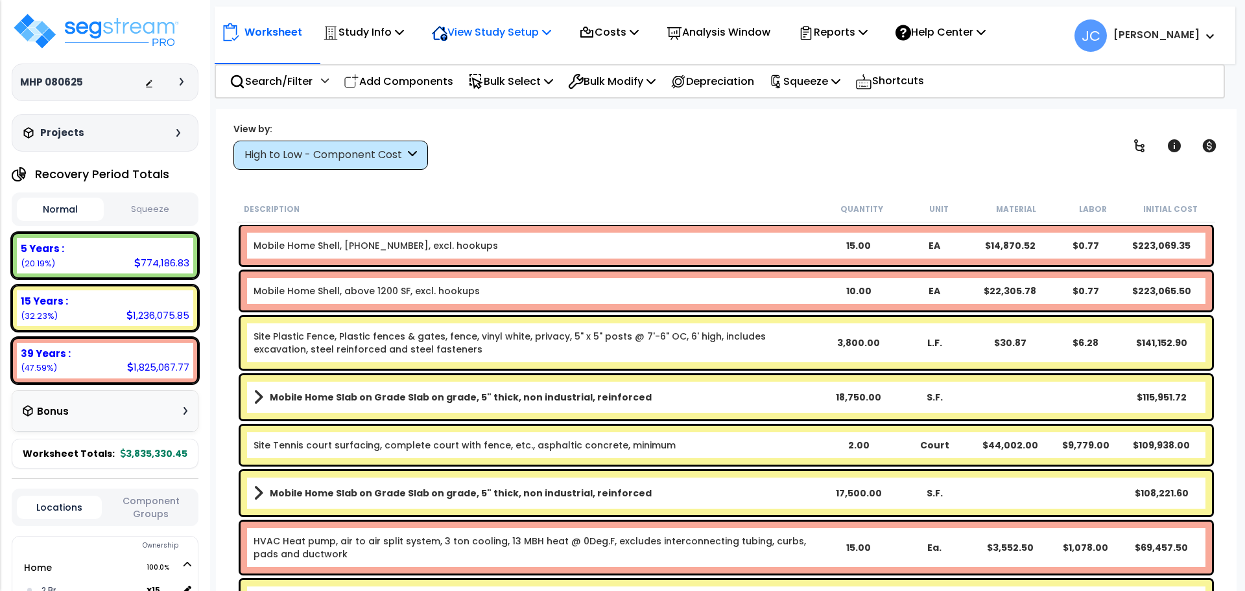
click at [541, 41] on p "View Study Setup" at bounding box center [491, 32] width 119 height 18
click at [518, 86] on link "View Questionnaire" at bounding box center [489, 89] width 128 height 26
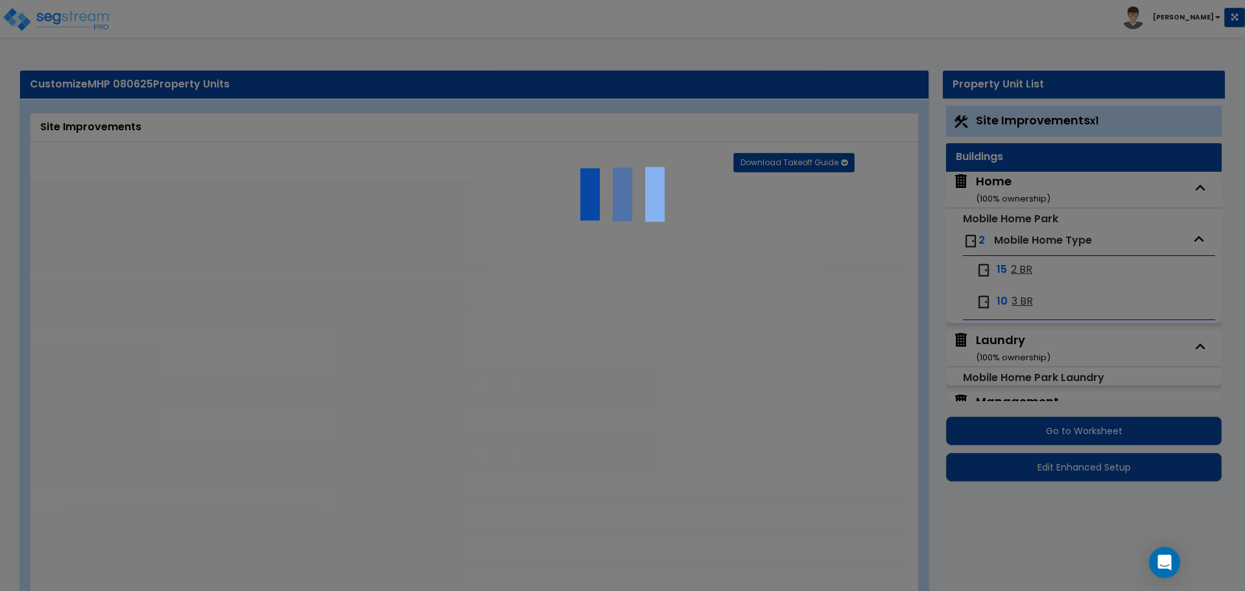
select select "2"
type input "60000"
select select "1"
select select "2"
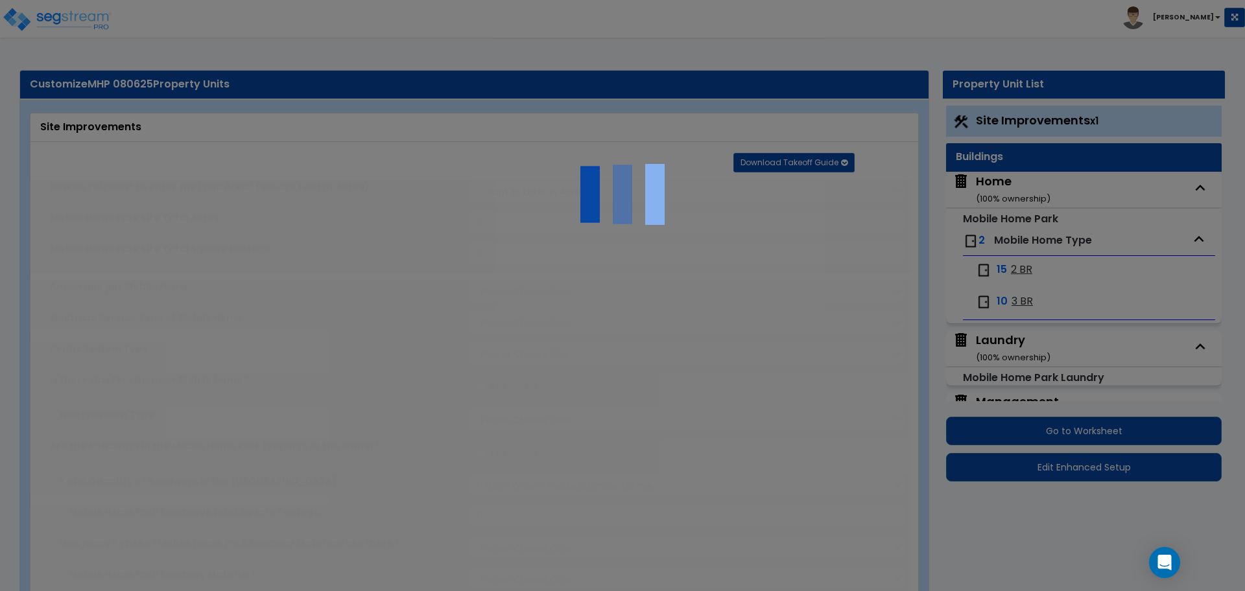
radio input "true"
select select "2"
radio input "true"
select select "1"
select select "2"
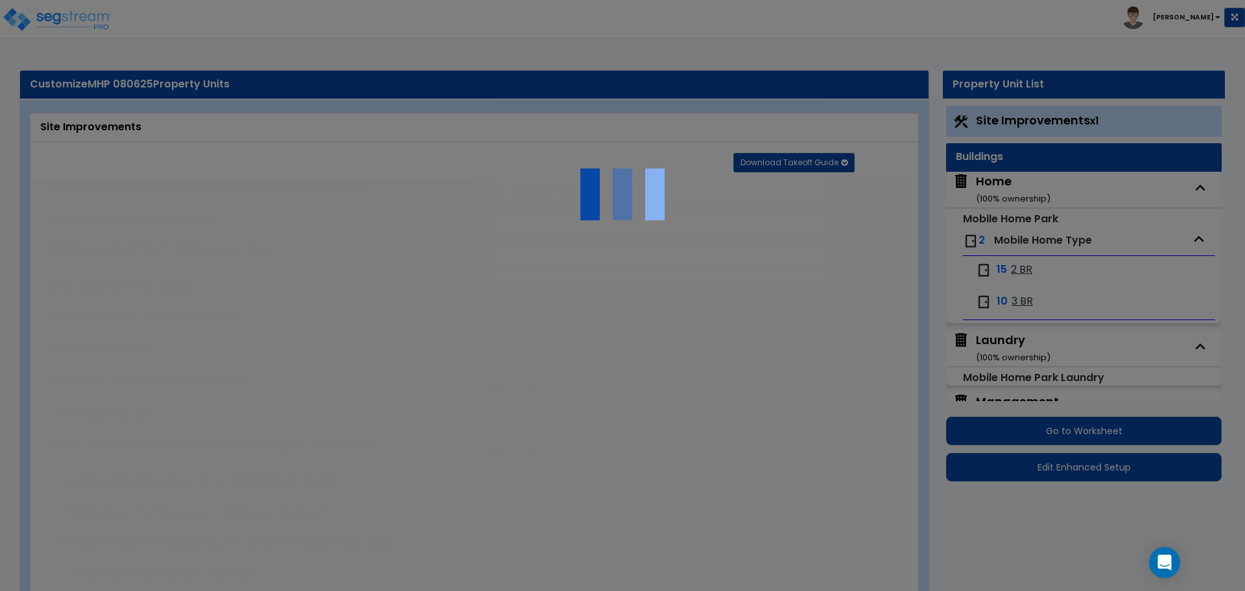
select select "2"
radio input "true"
type input "10"
radio input "true"
type input "50"
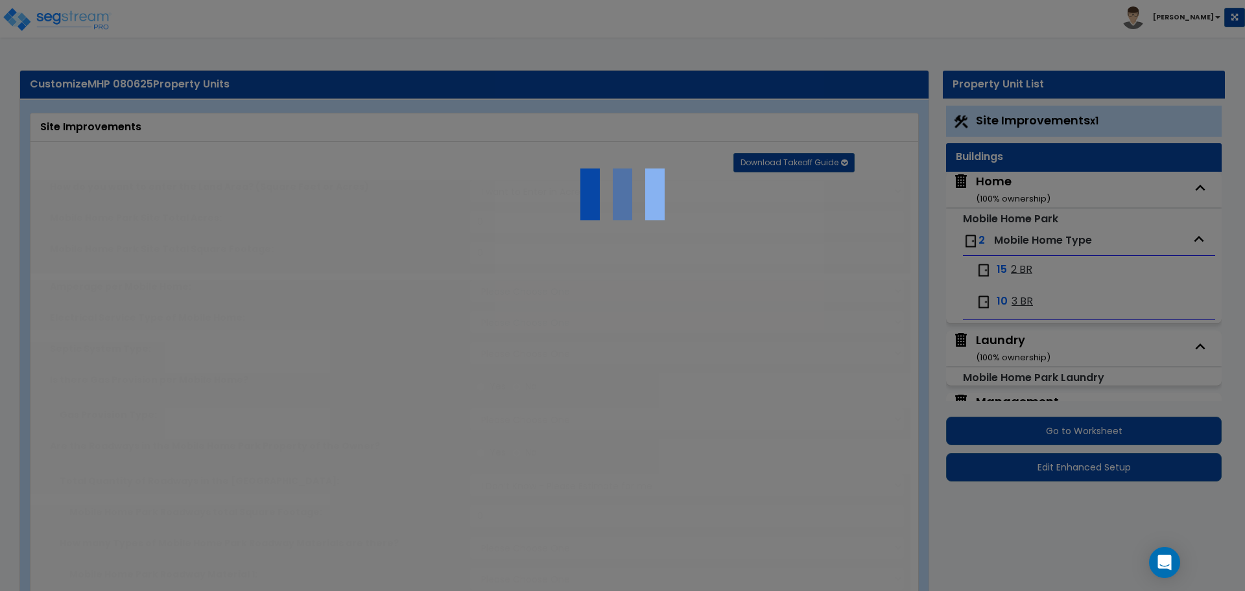
type input "100"
type input "150"
select select "2"
type input "2000"
select select "2"
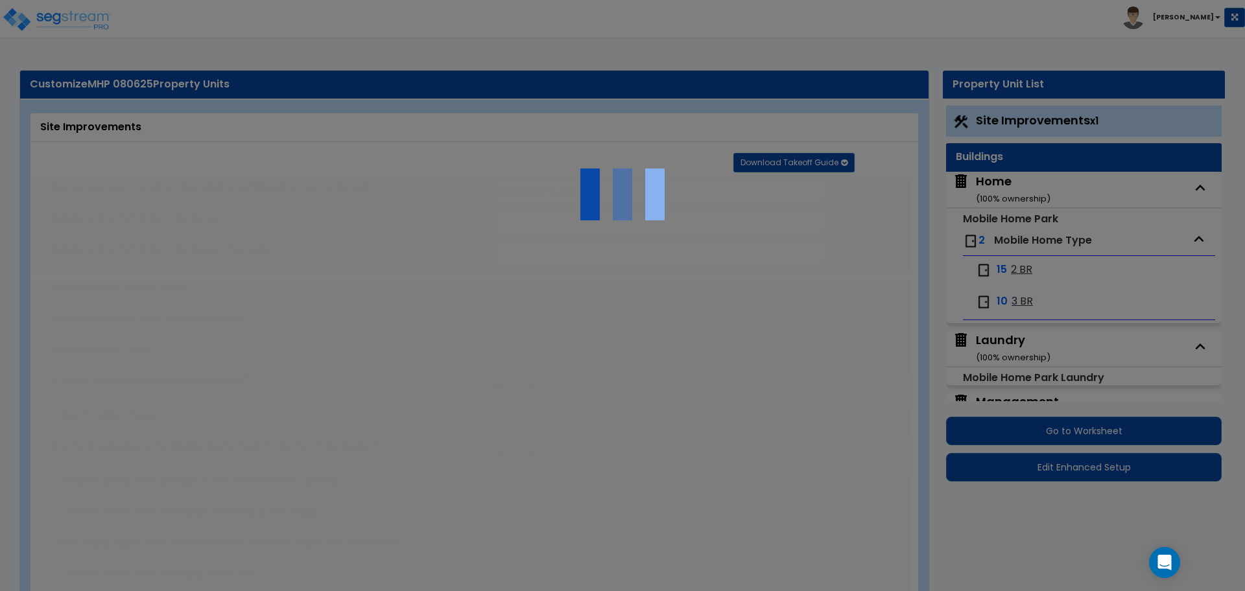
select select "1"
type input "2000"
radio input "true"
type input "25"
radio input "true"
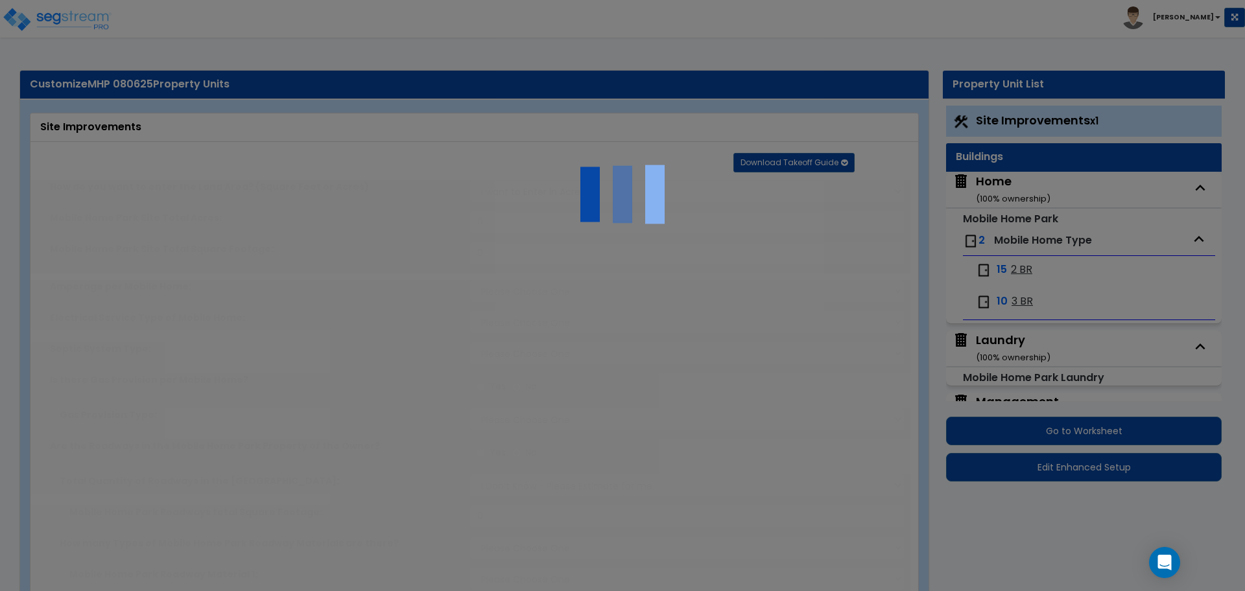
select select "2"
select select "1"
type input "500"
radio input "true"
type input "50"
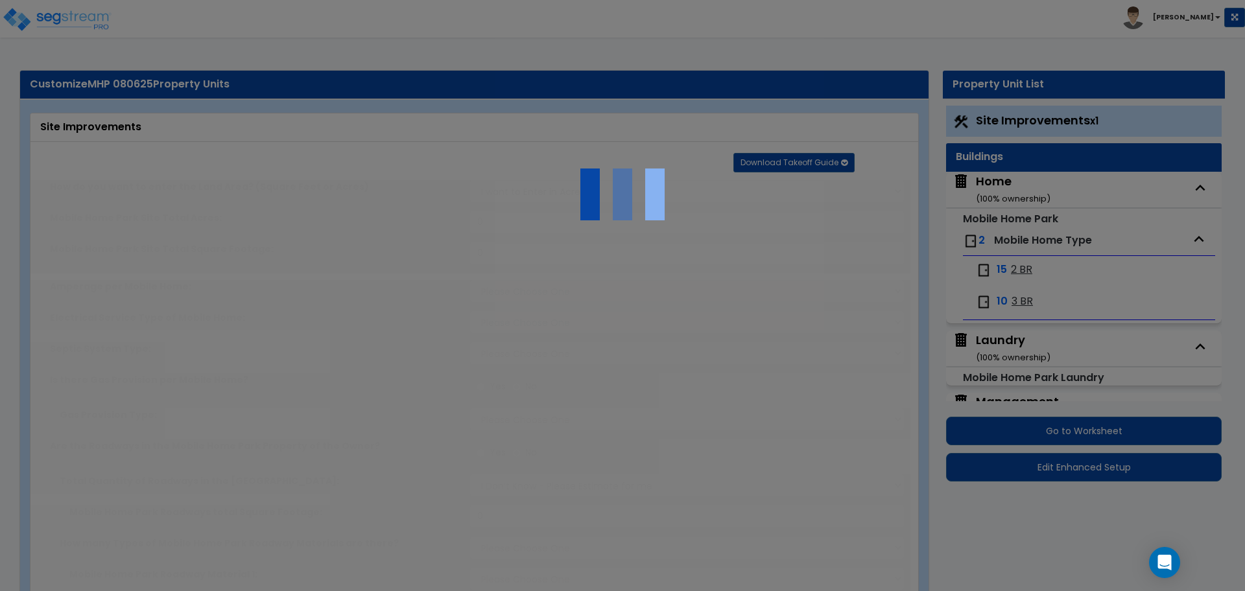
select select "3"
select select "2"
radio input "true"
type input "4"
radio input "true"
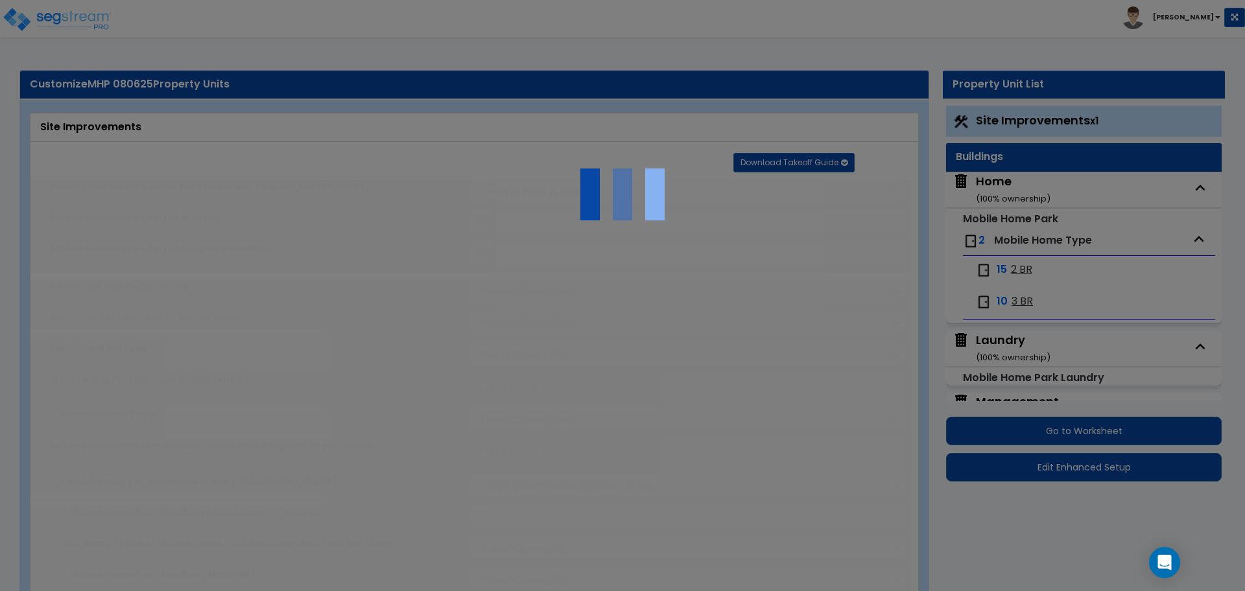
select select "2"
select select "1"
type input "1"
type input "2"
type input "3"
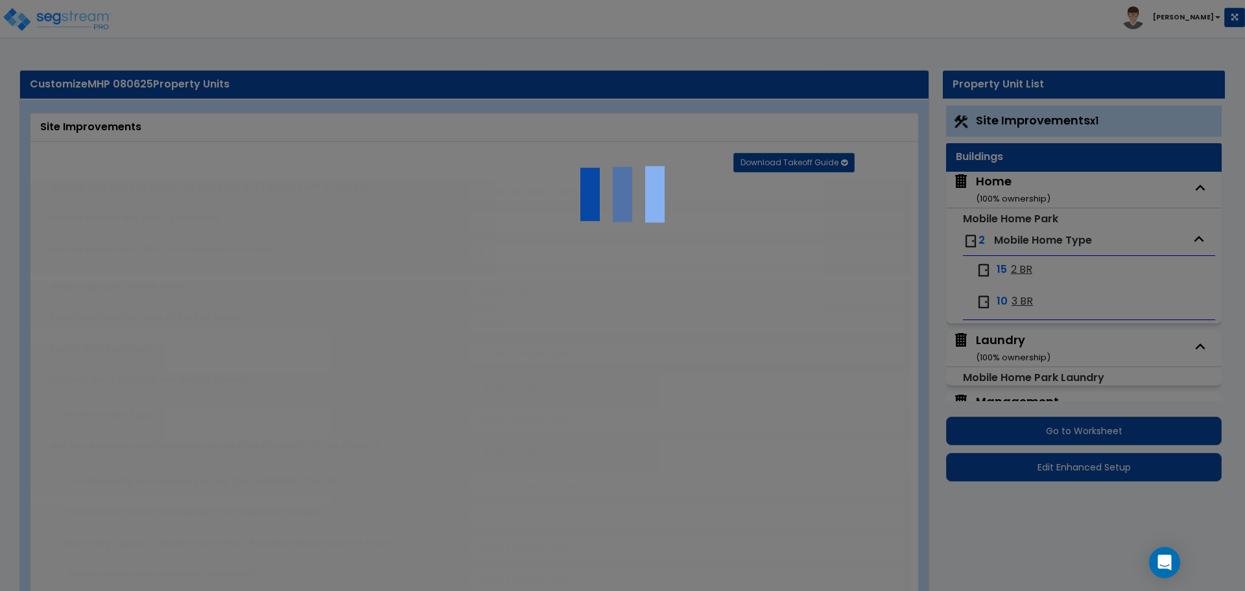
type input "4"
radio input "true"
select select "1"
type input "50"
radio input "true"
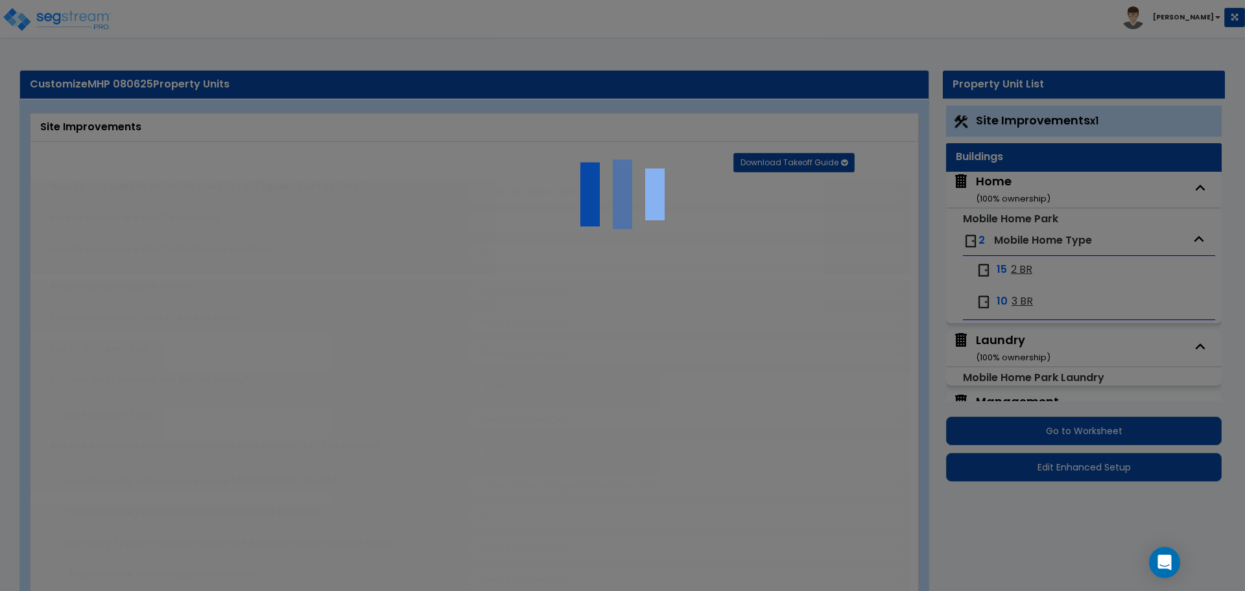
select select "1"
type input "45"
radio input "true"
type input "100"
radio input "true"
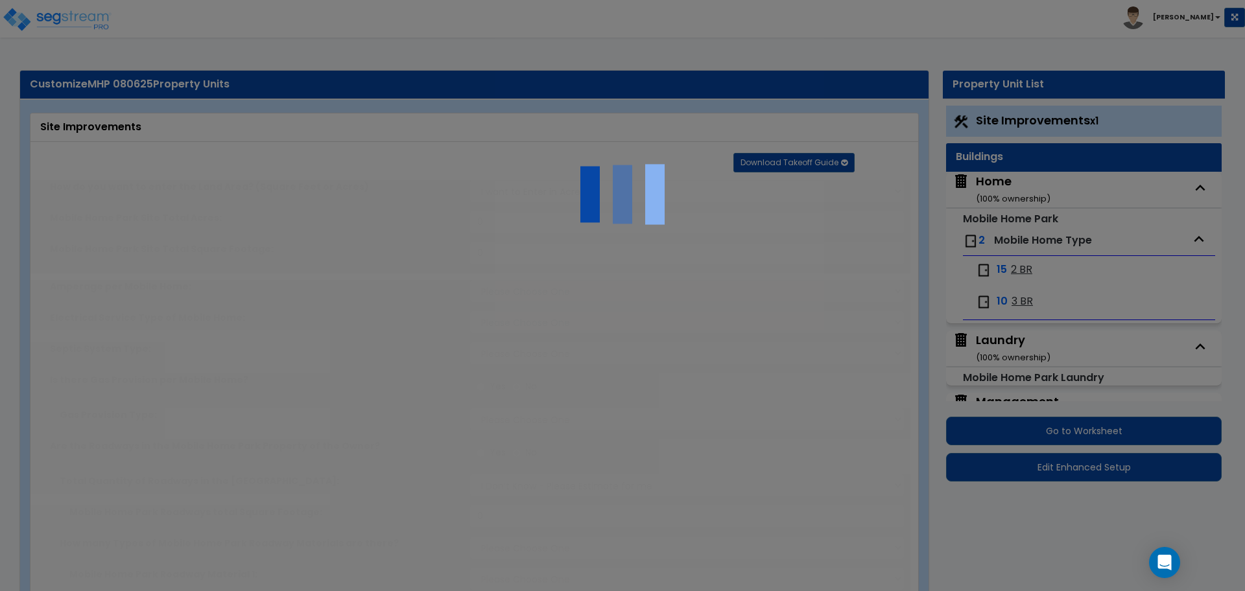
type input "2"
radio input "true"
type input "6"
radio input "true"
select select "2"
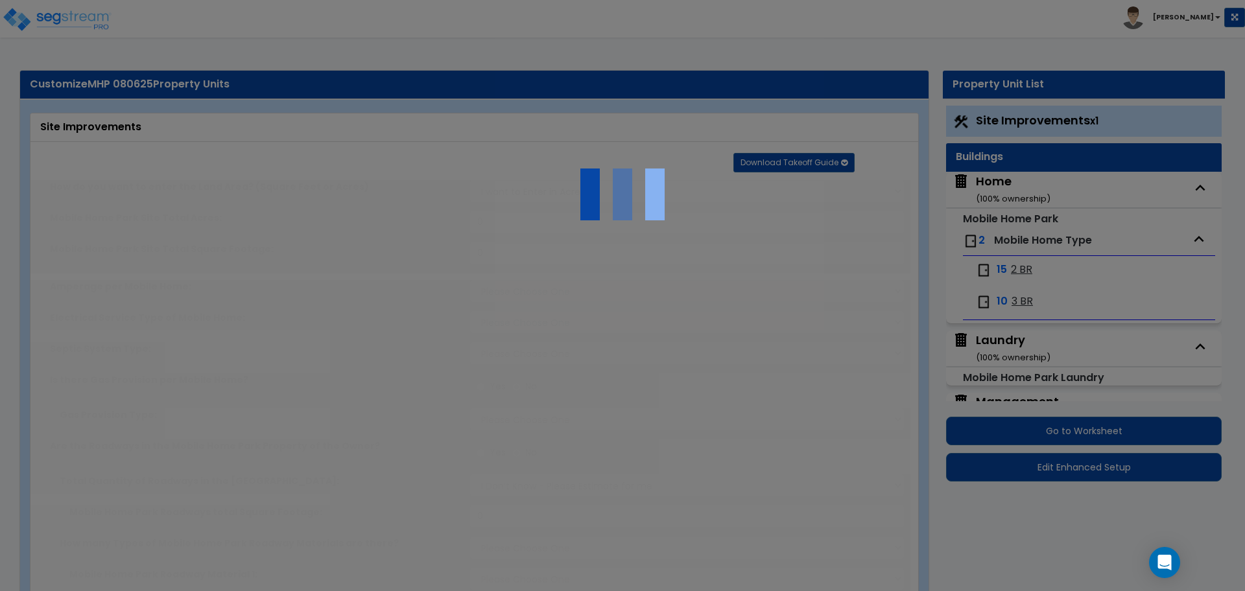
select select "4"
radio input "true"
select select "2"
type input "100"
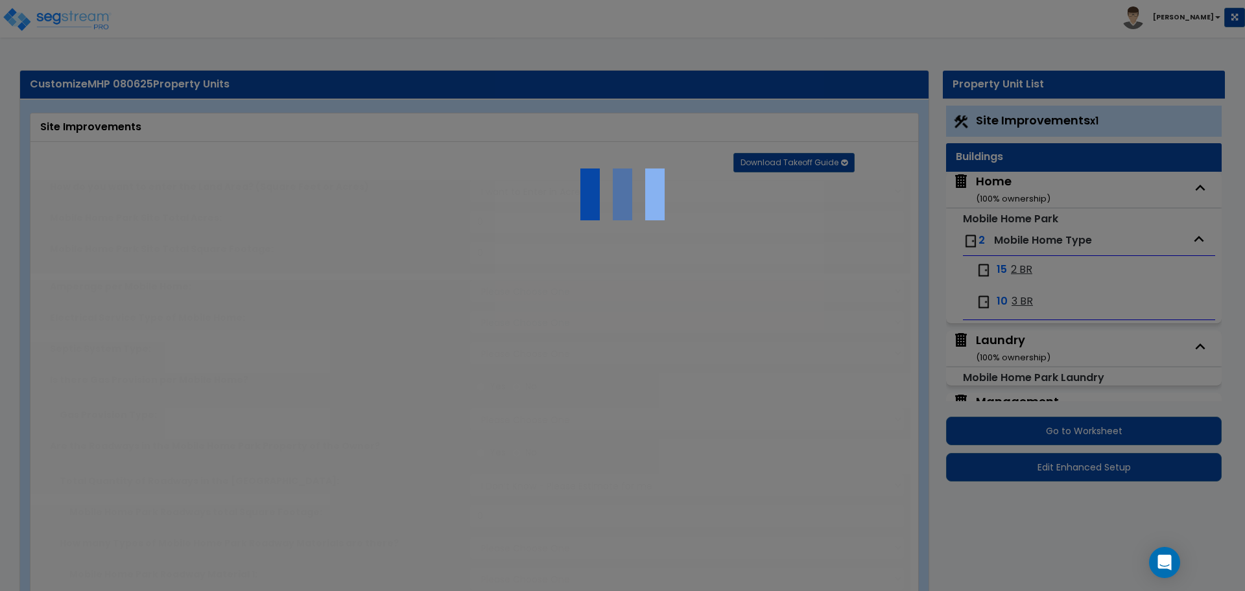
select select "1"
radio input "true"
type input "10"
radio input "true"
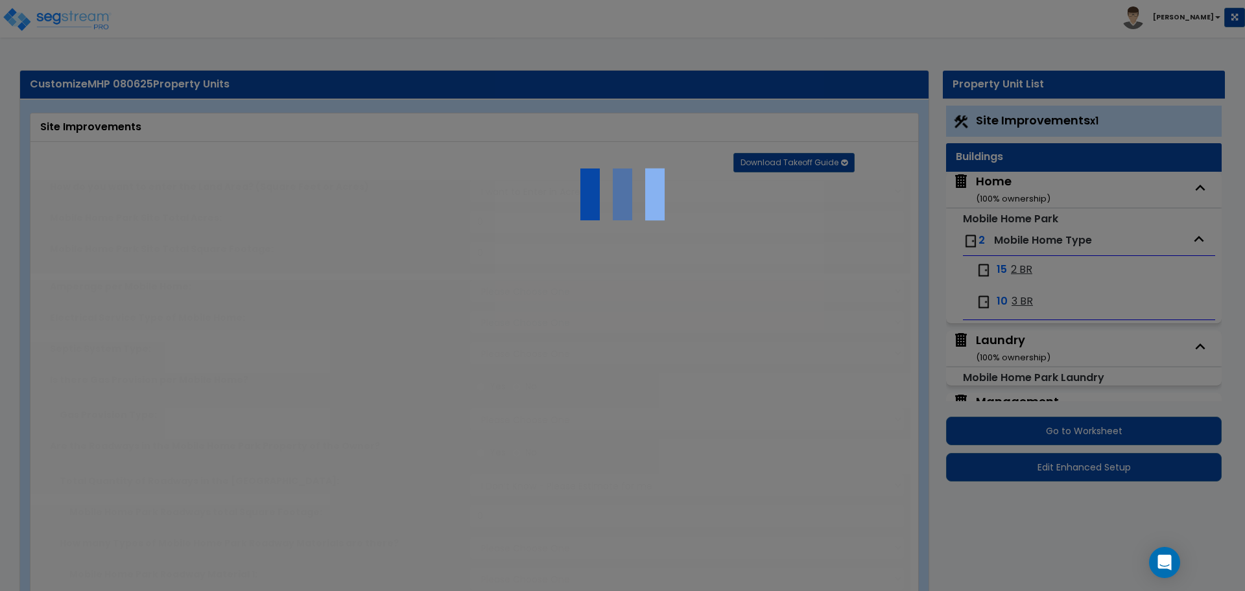
select select "2"
type input "1000"
radio input "true"
select select "2"
type input "4"
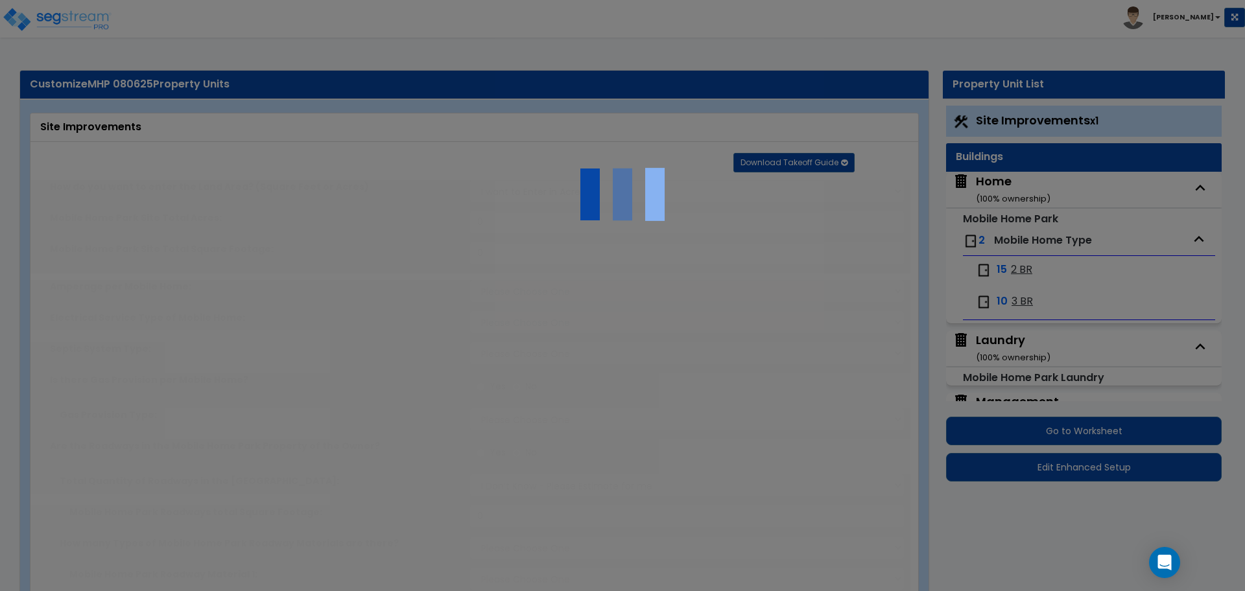
type input "8"
radio input "true"
select select "2"
radio input "true"
type input "100"
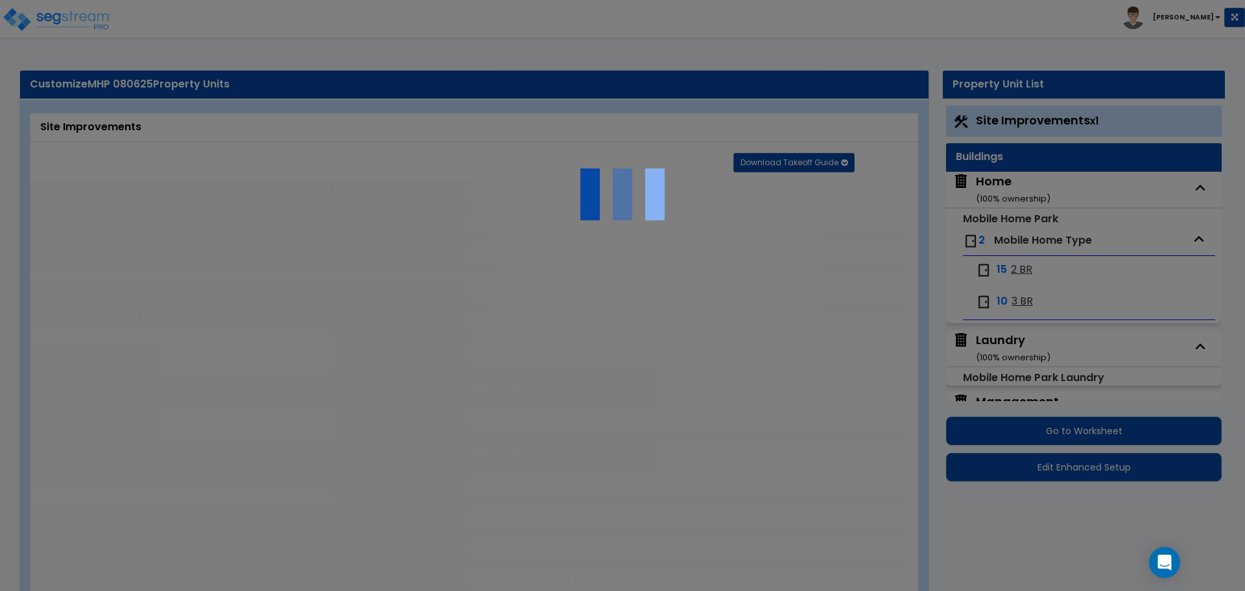
radio input "true"
select select "1"
type input "50"
radio input "true"
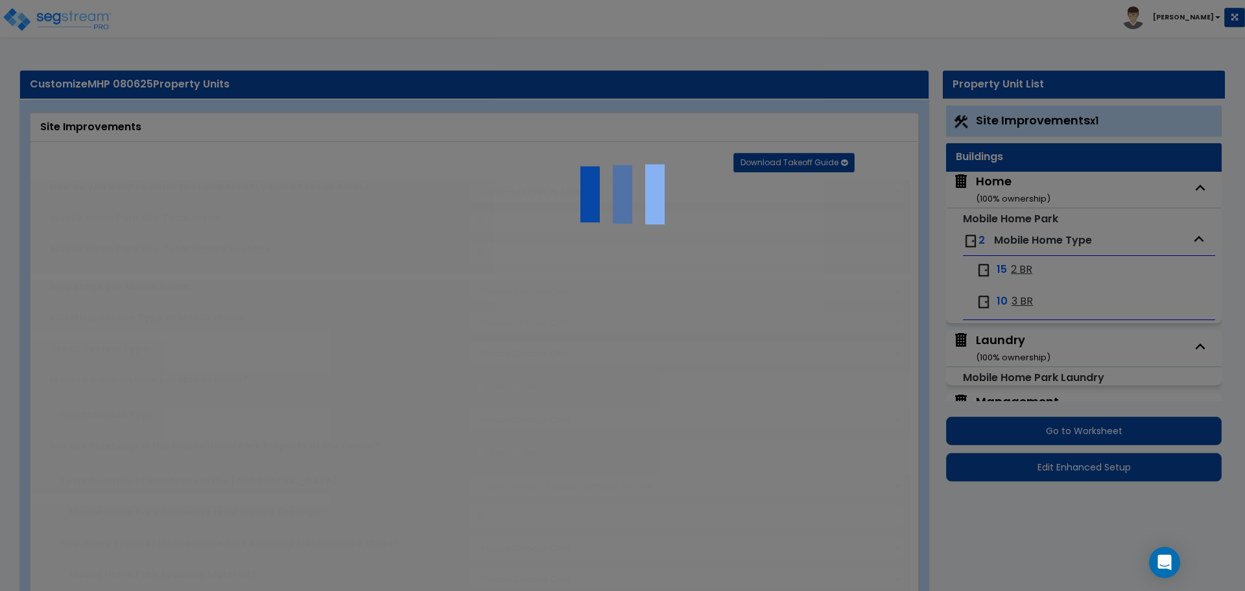
select select "4"
type input "3800"
radio input "true"
select select "2"
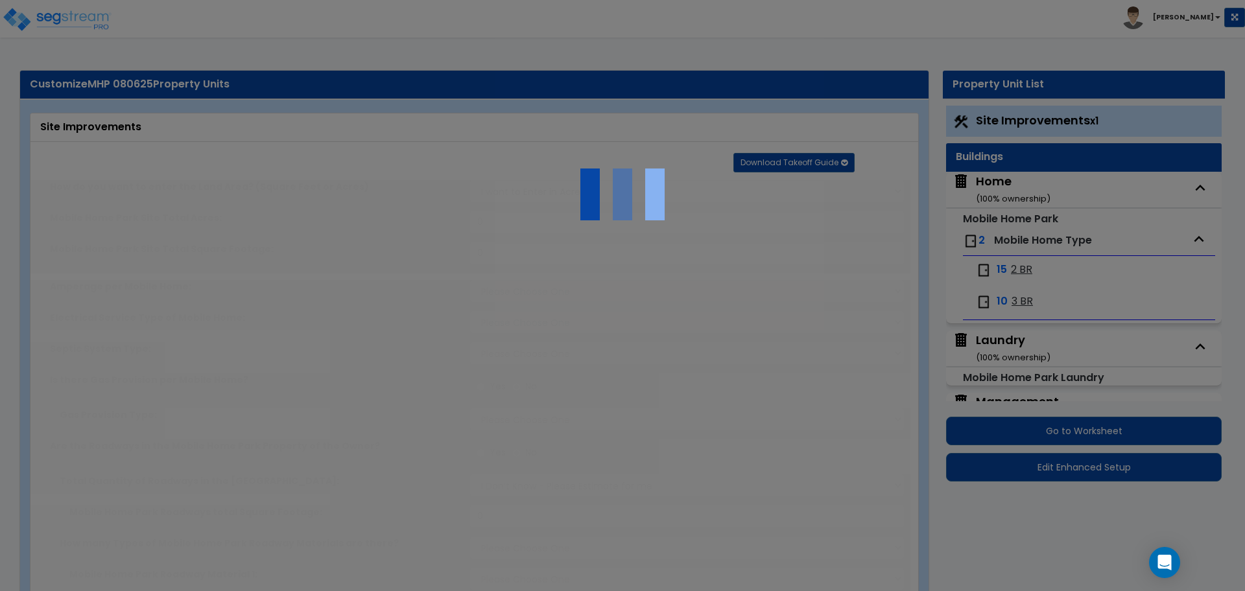
select select "2"
select select "3"
radio input "true"
type input "2"
radio input "true"
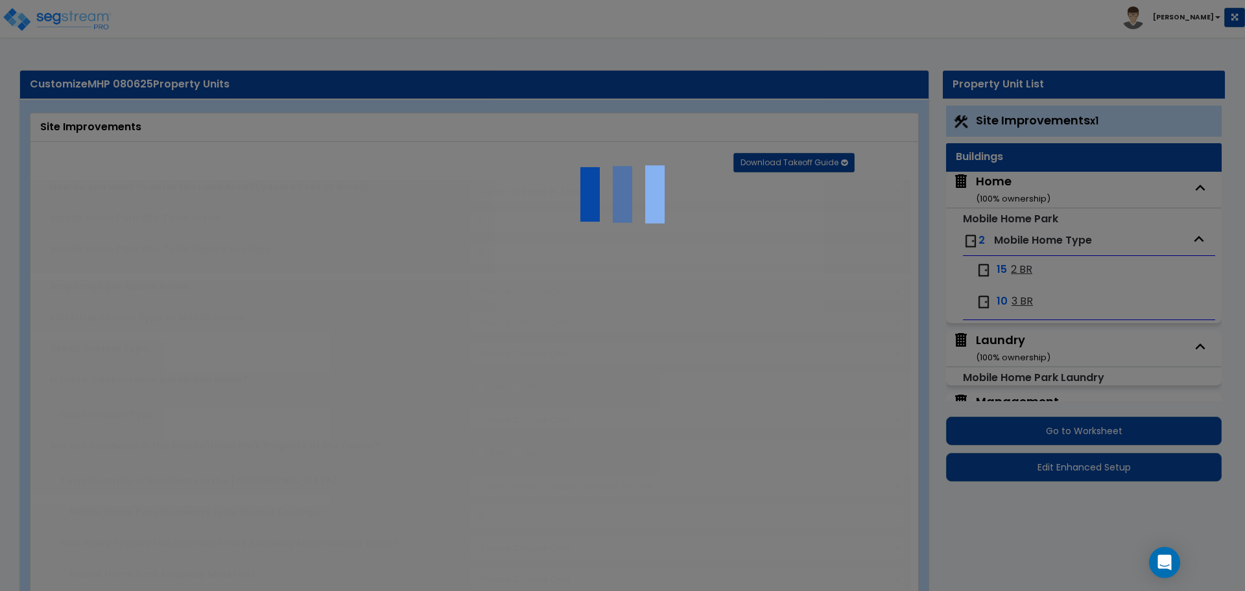
select select "1"
select select "11"
type input "25"
select select "2"
type input "1000"
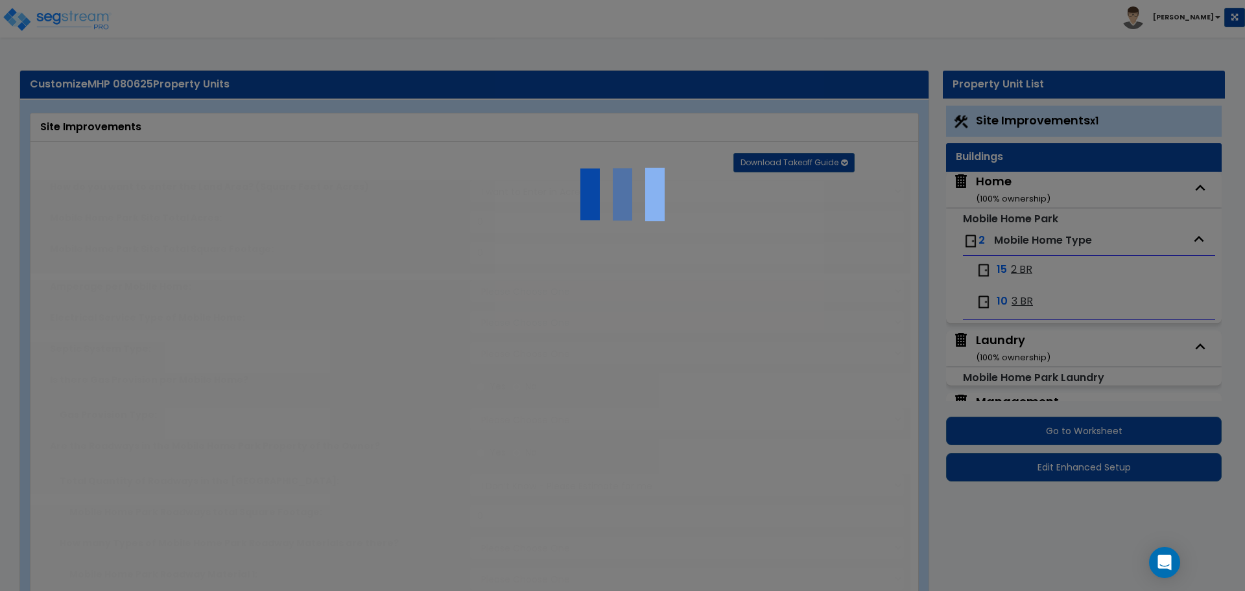
radio input "true"
select select "2"
select select "3"
radio input "true"
type input "4"
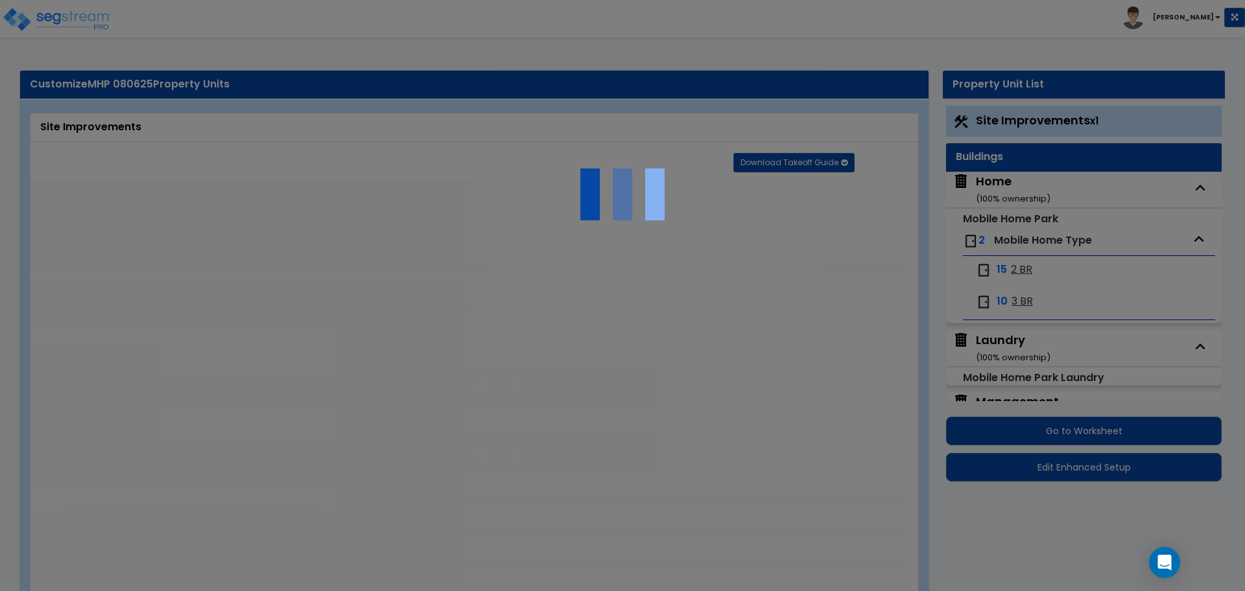
radio input "true"
select select "2"
type input "30"
radio input "true"
select select "1"
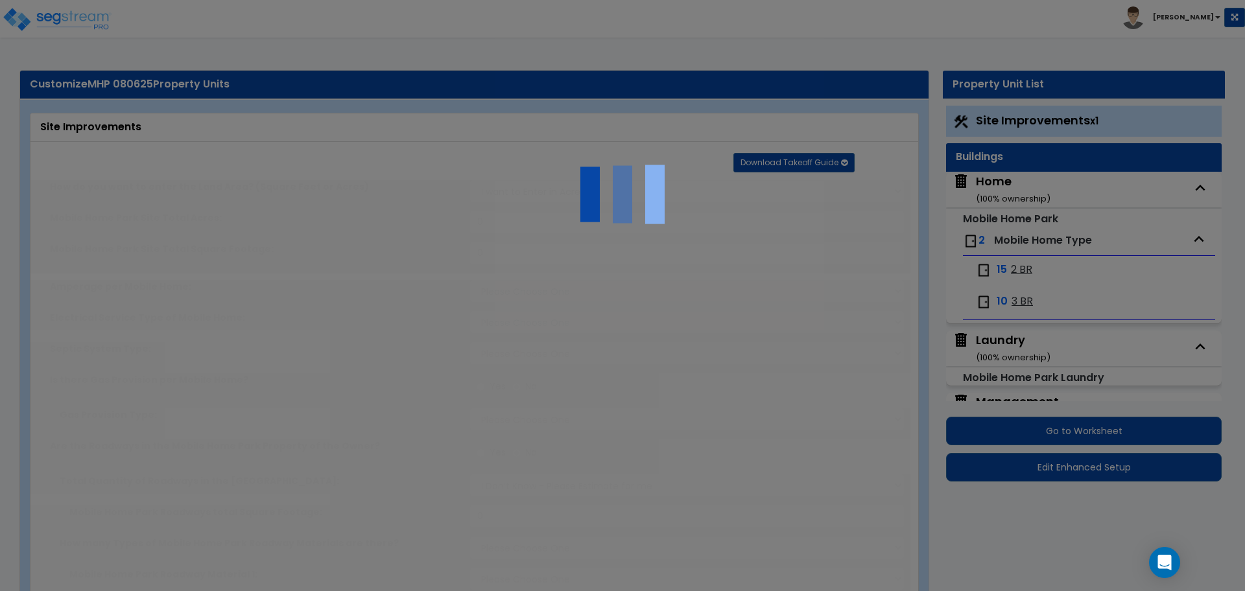
select select "2"
type input "1"
radio input "true"
type input "2"
type input "200"
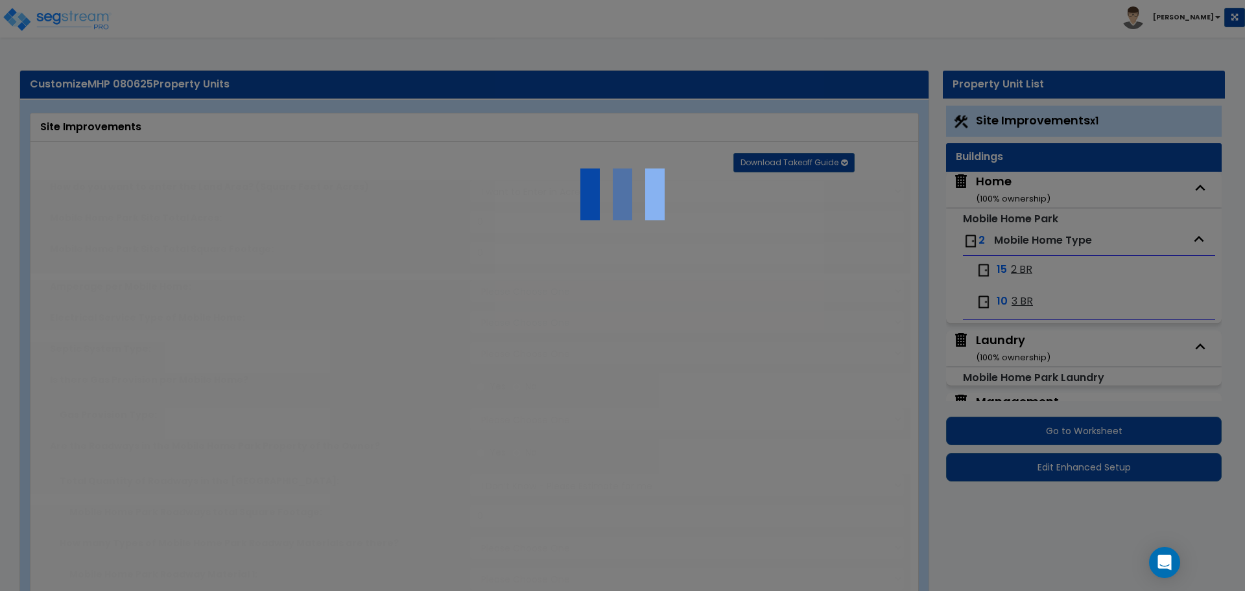
select select "7"
select select "2"
select select "1"
select select "2"
select select "1"
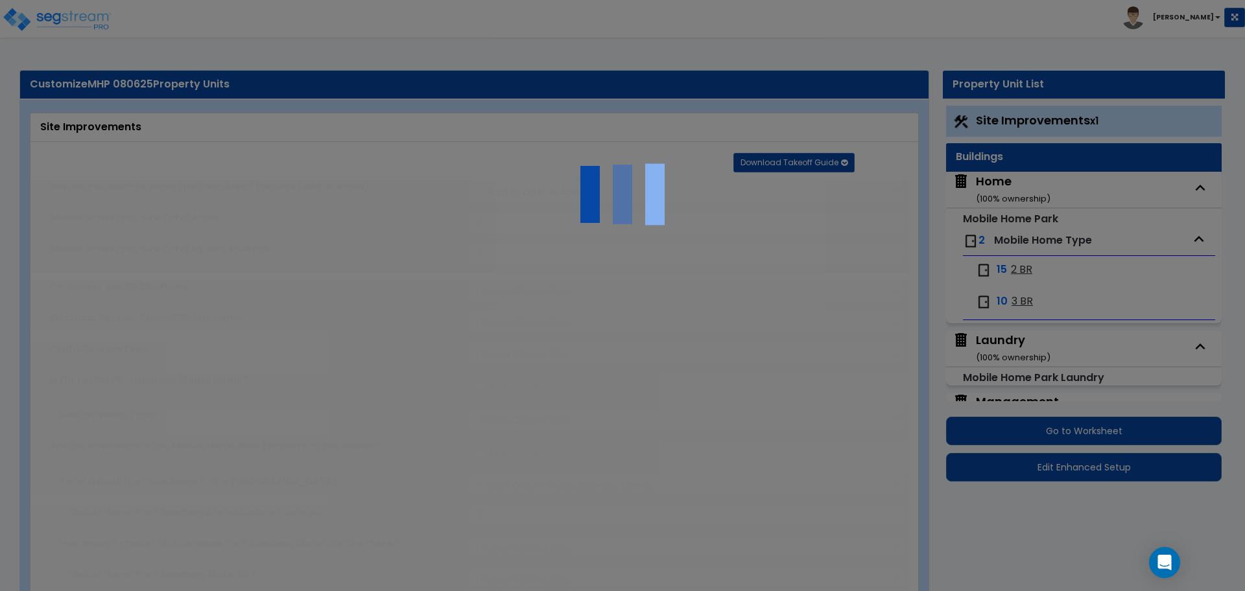
select select "20"
radio input "true"
select select "1"
type input "4"
type input "2"
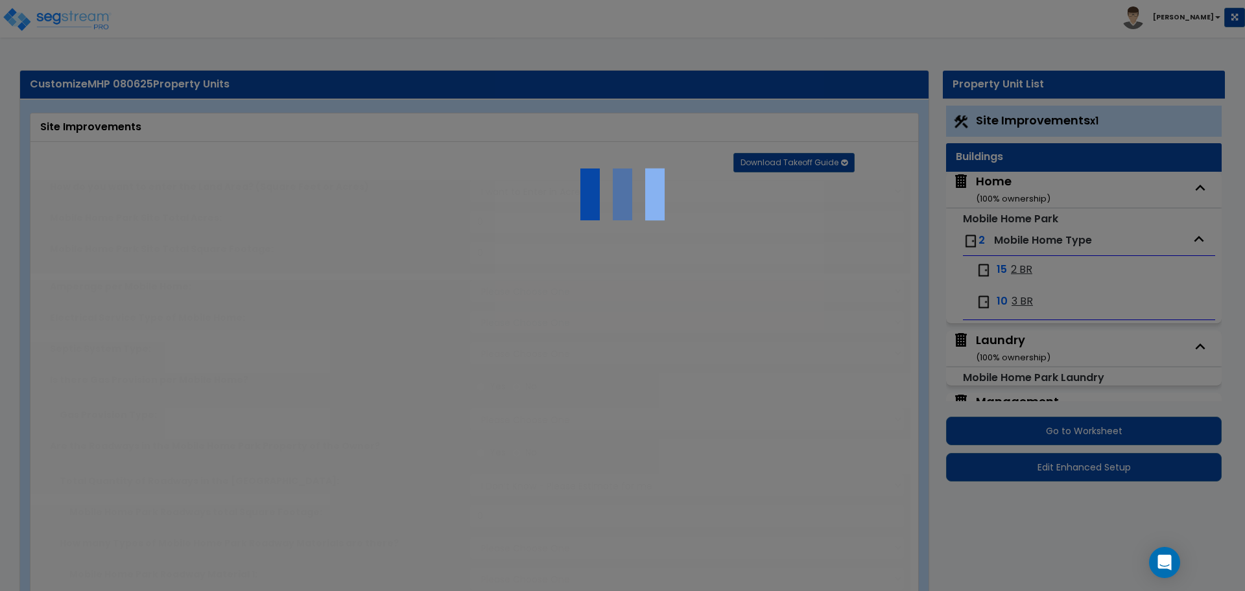
type input "2"
select select "5"
select select "4"
radio input "true"
select select "3"
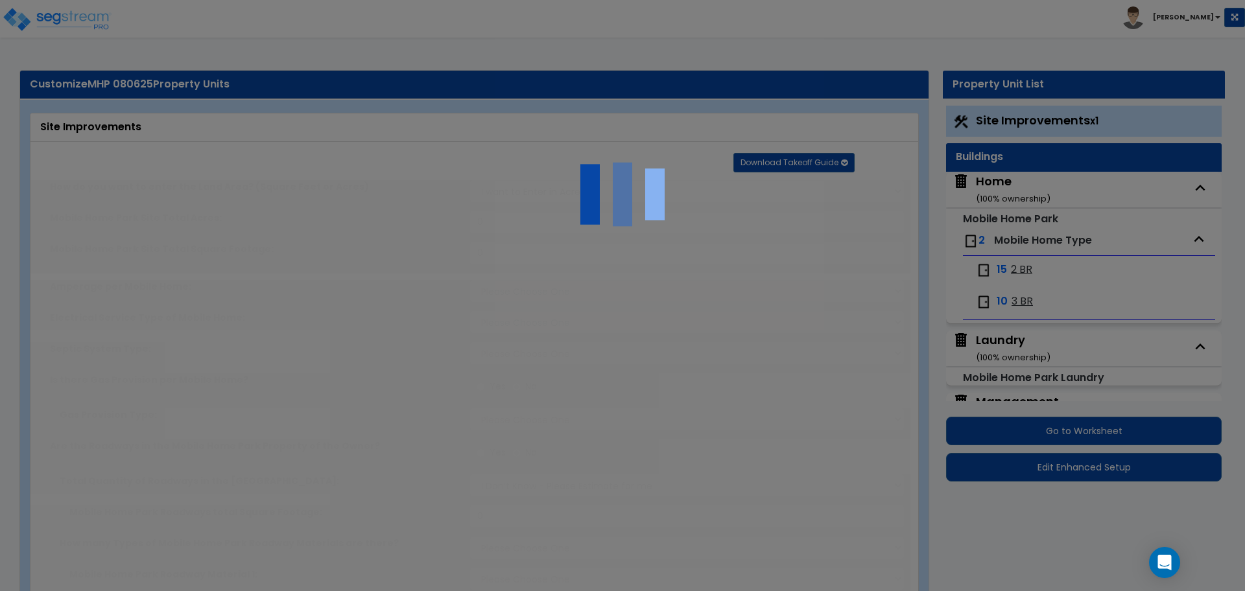
select select "1"
radio input "true"
type input "5"
select select "1"
radio input "true"
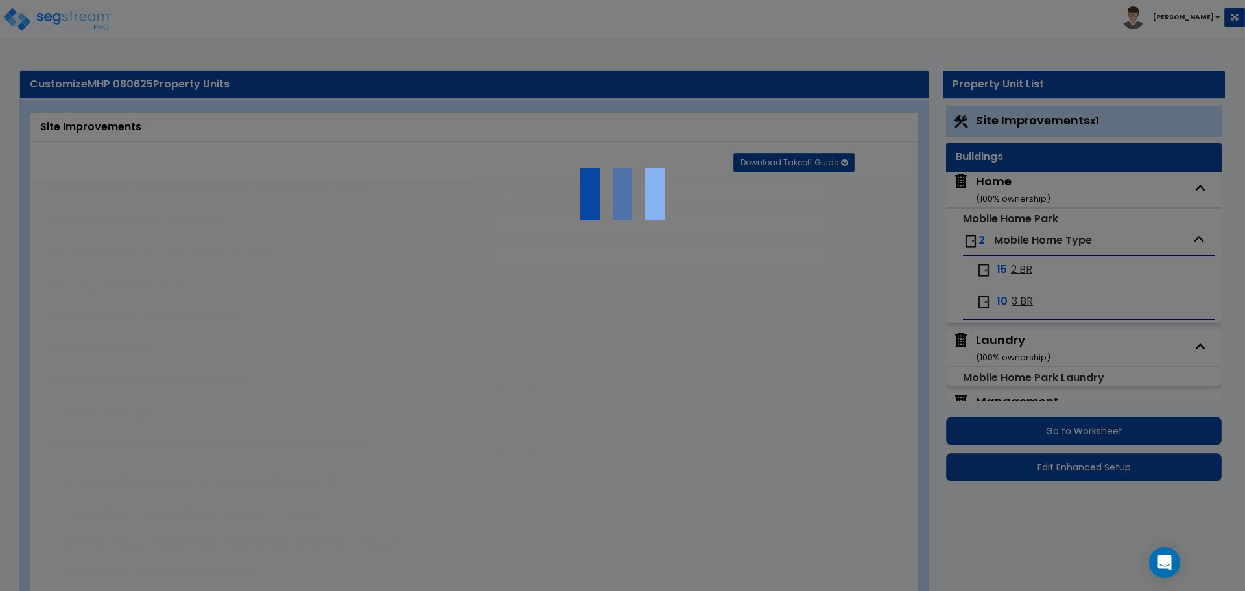
type input "1500"
select select "1"
radio input "true"
type input "3"
radio input "true"
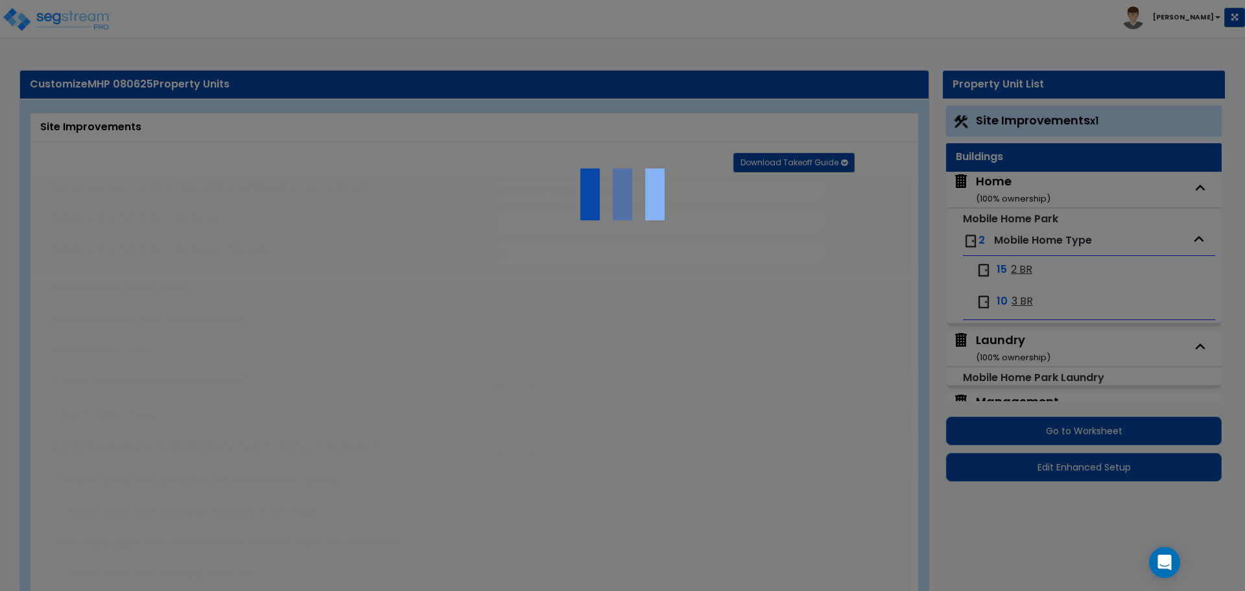
type input "3"
radio input "true"
type input "4"
radio input "true"
type input "3"
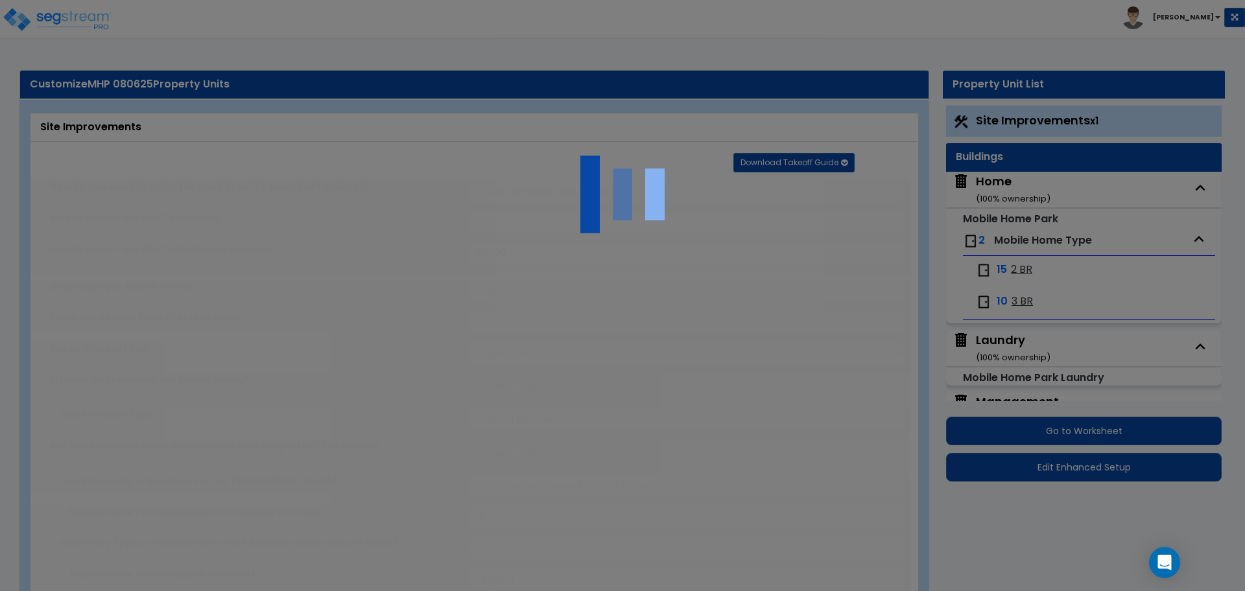
radio input "true"
type input "3"
radio input "true"
type input "4"
radio input "true"
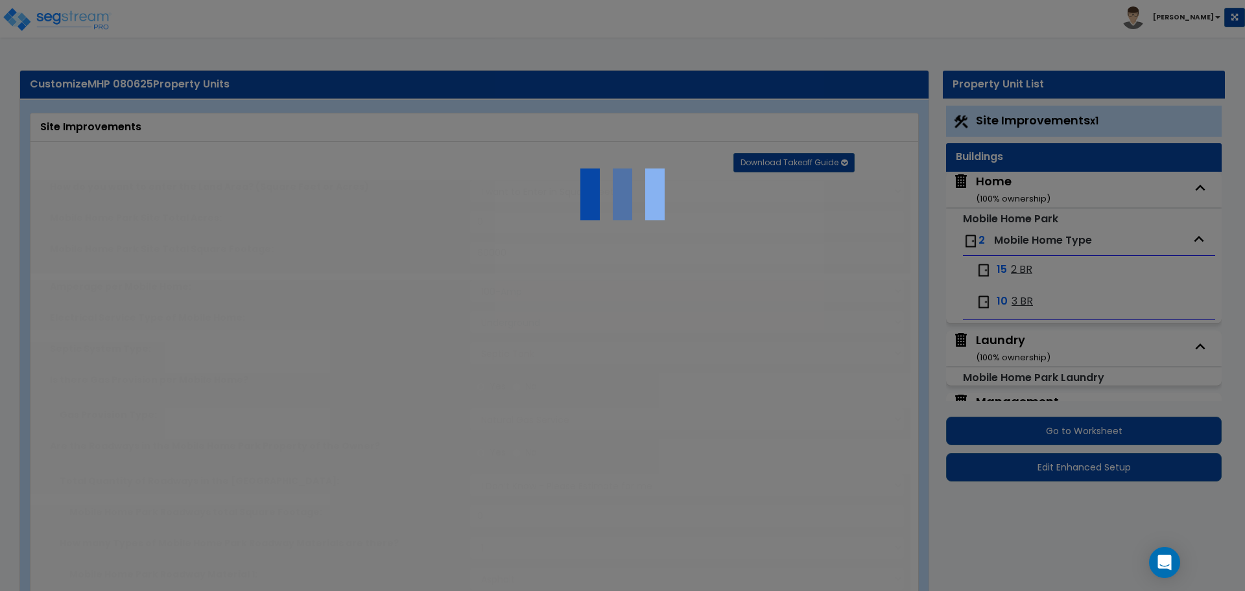
select select "1"
radio input "true"
select select "2"
radio input "true"
select select "1"
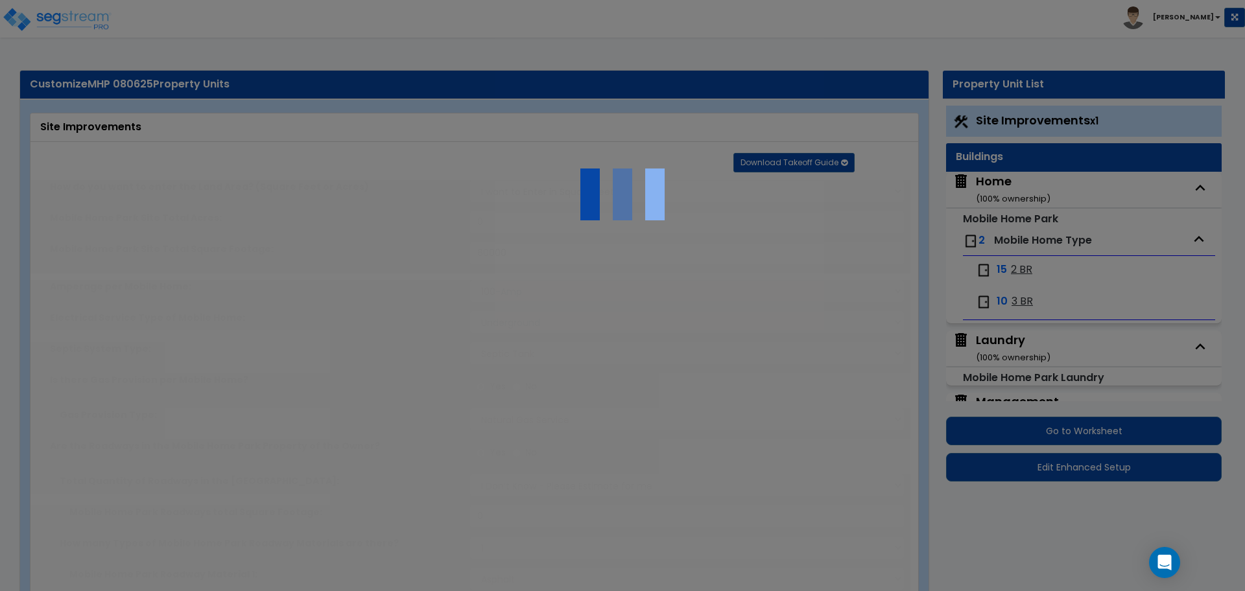
select select "2"
type input "6"
select select "4"
select select "3"
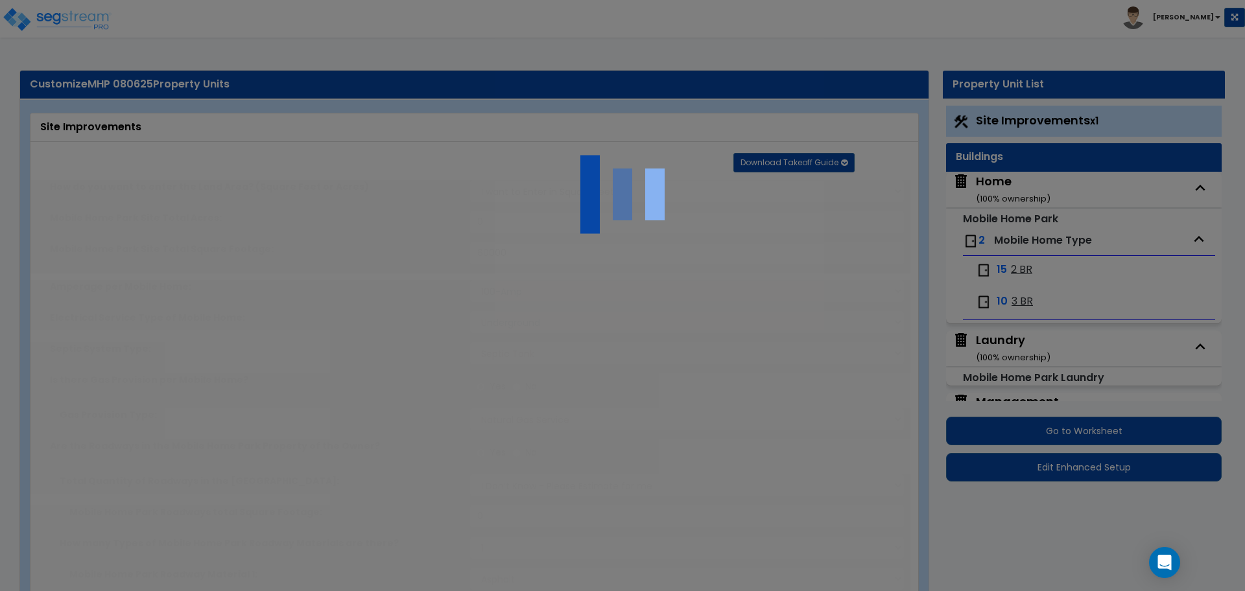
select select "1"
radio input "true"
select select "2"
type input "1"
type input "200"
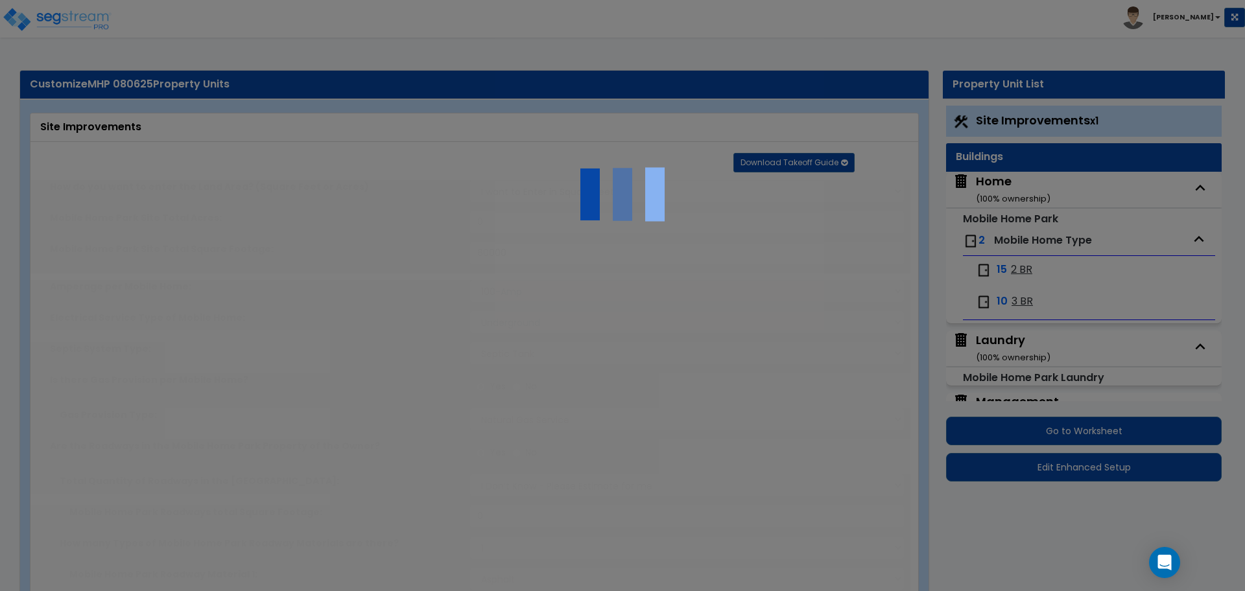
type input "6"
select select "3"
select select "1"
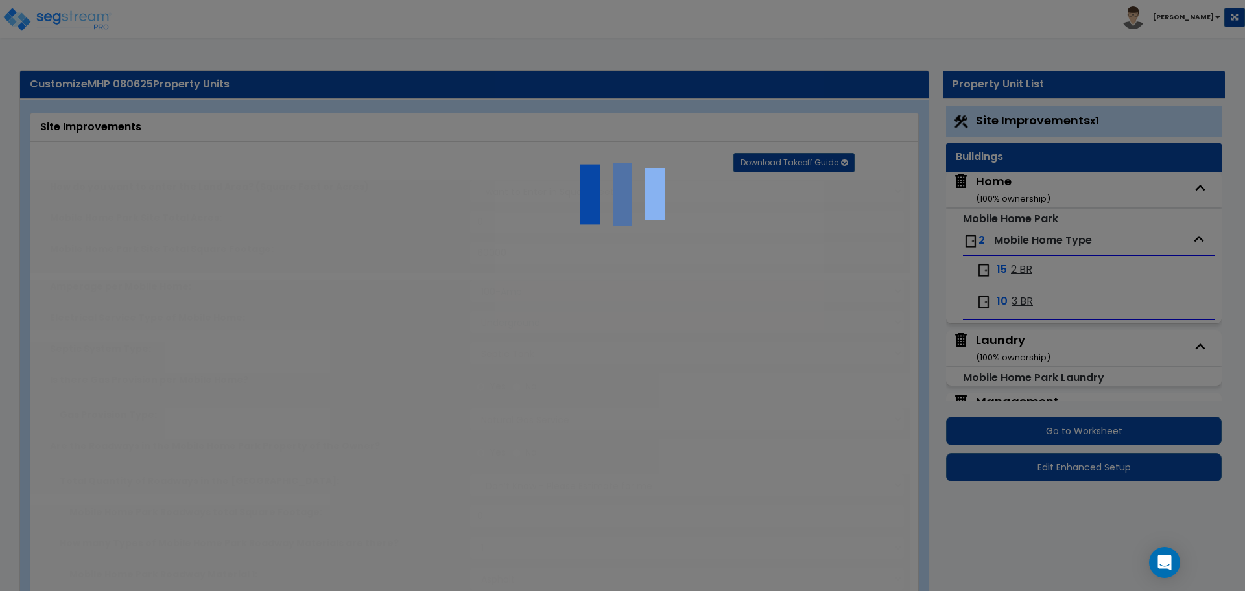
select select "1"
type input "1"
type input "150"
type input "6"
select select "2"
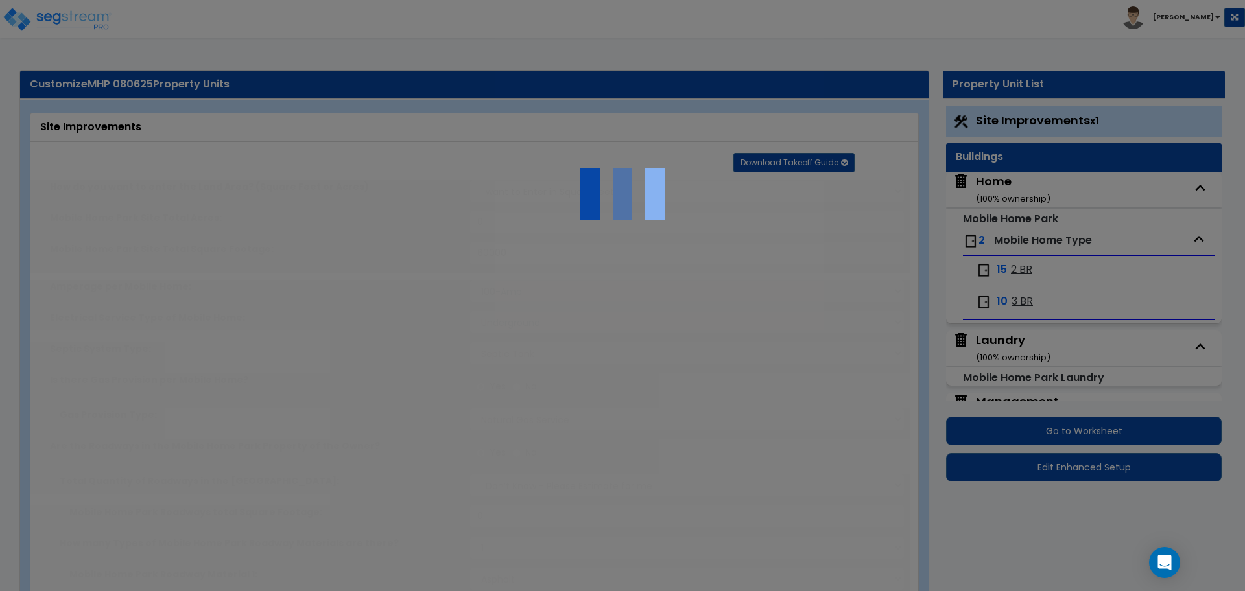
select select "1"
select select "2"
select select "1"
radio input "true"
type input "6"
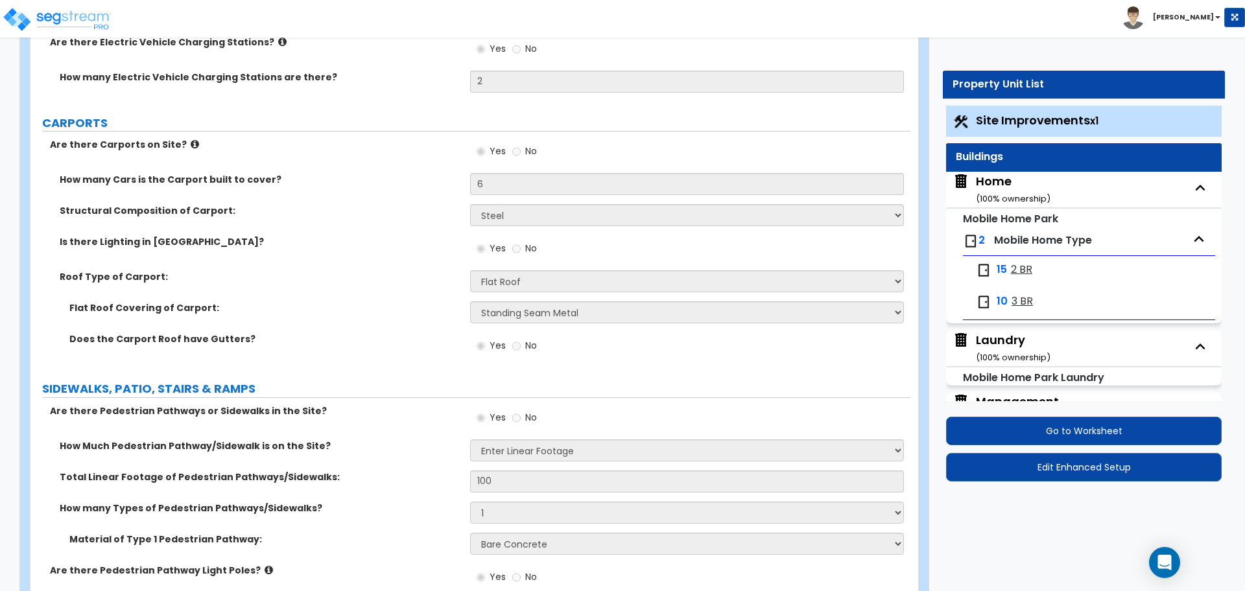
scroll to position [1917, 0]
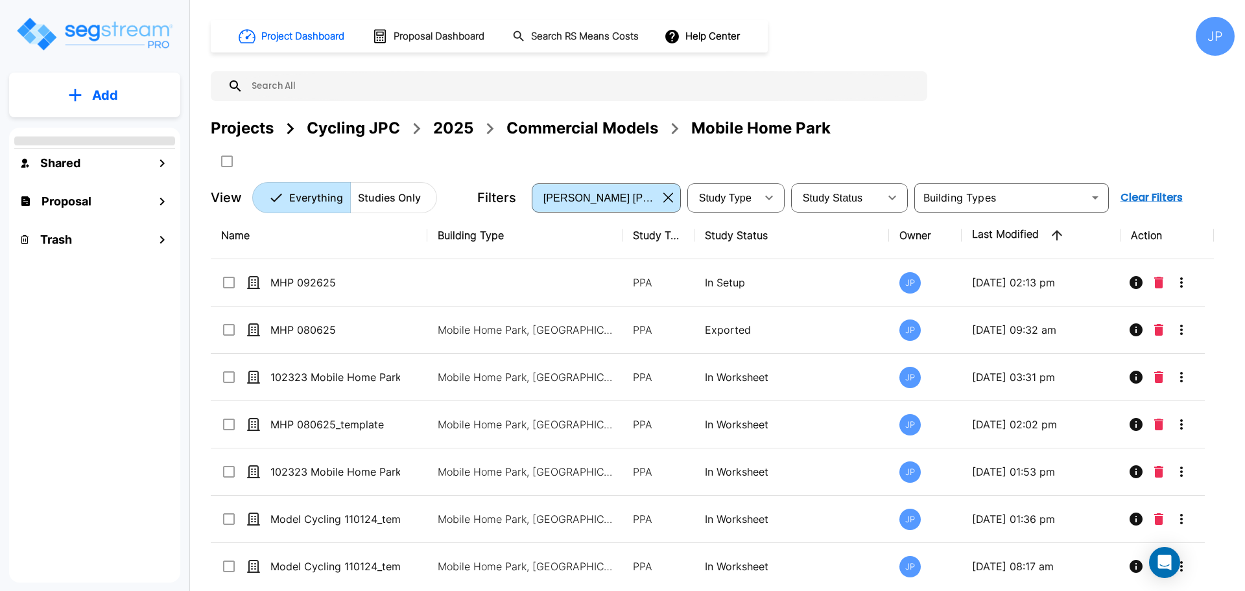
click at [572, 132] on div "Commercial Models" at bounding box center [582, 128] width 152 height 23
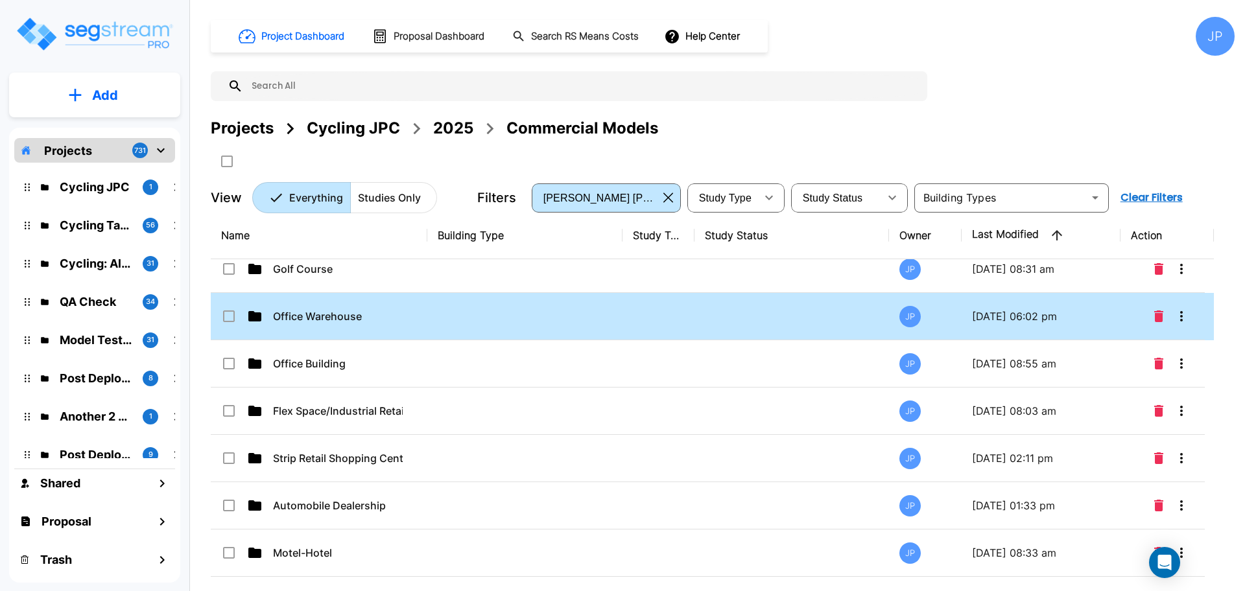
scroll to position [68, 0]
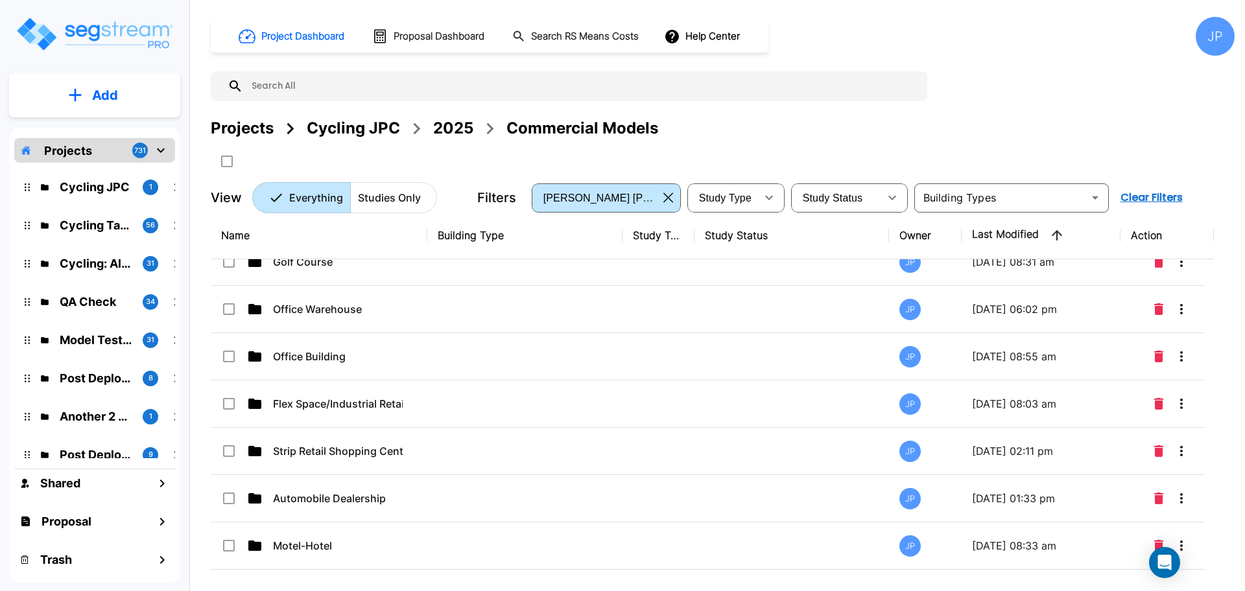
click at [586, 320] on td at bounding box center [524, 309] width 195 height 47
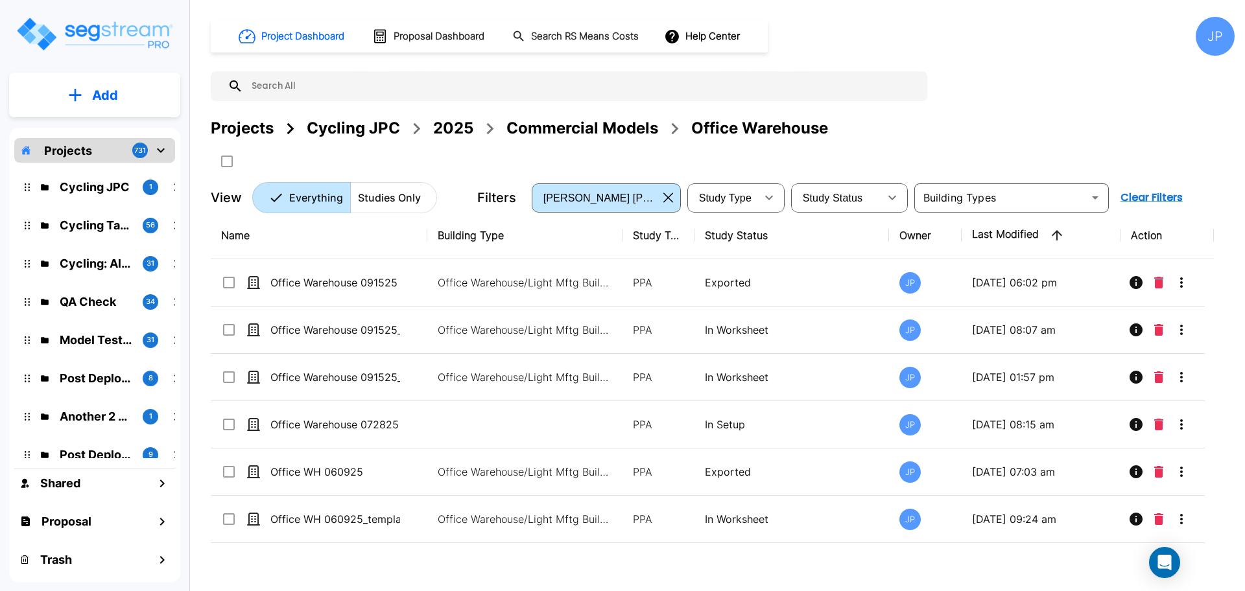
scroll to position [0, 0]
click at [608, 281] on p "Office Warehouse/Light Mftg Building, Commercial Property Site" at bounding box center [525, 283] width 175 height 16
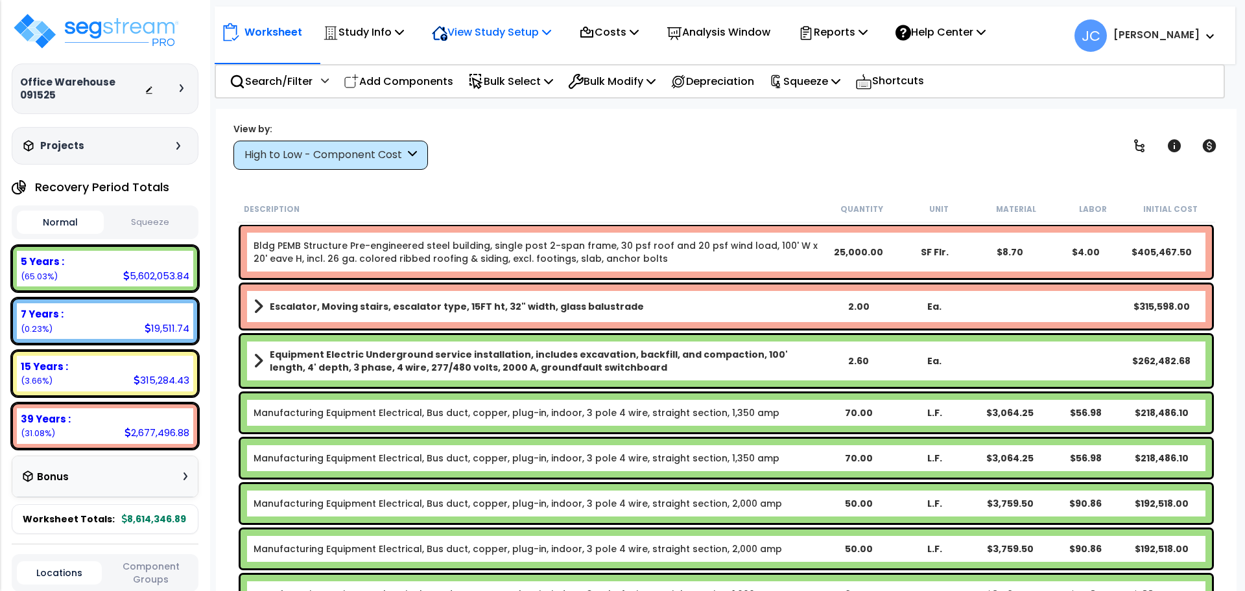
click at [495, 38] on p "View Study Setup" at bounding box center [491, 32] width 119 height 18
click at [495, 23] on div "View Study Setup" at bounding box center [491, 32] width 119 height 30
click at [495, 29] on p "View Study Setup" at bounding box center [491, 32] width 119 height 18
click at [484, 95] on link "View Questionnaire" at bounding box center [489, 89] width 128 height 26
click at [369, 28] on p "Study Info" at bounding box center [363, 32] width 81 height 18
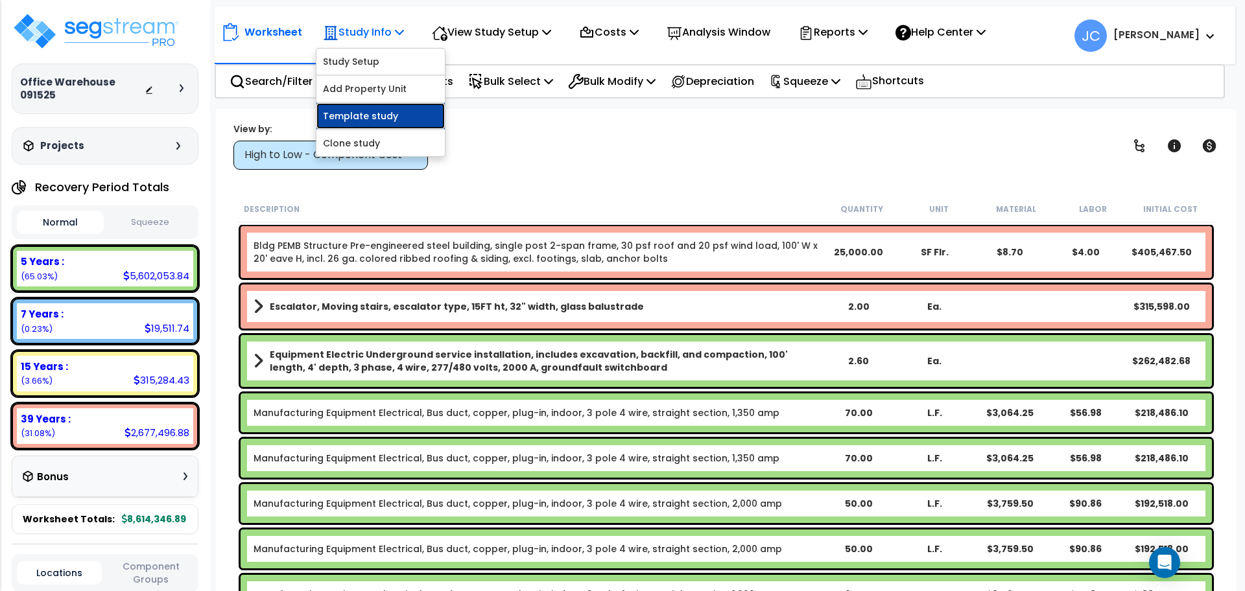
click at [393, 112] on link "Template study" at bounding box center [380, 116] width 128 height 26
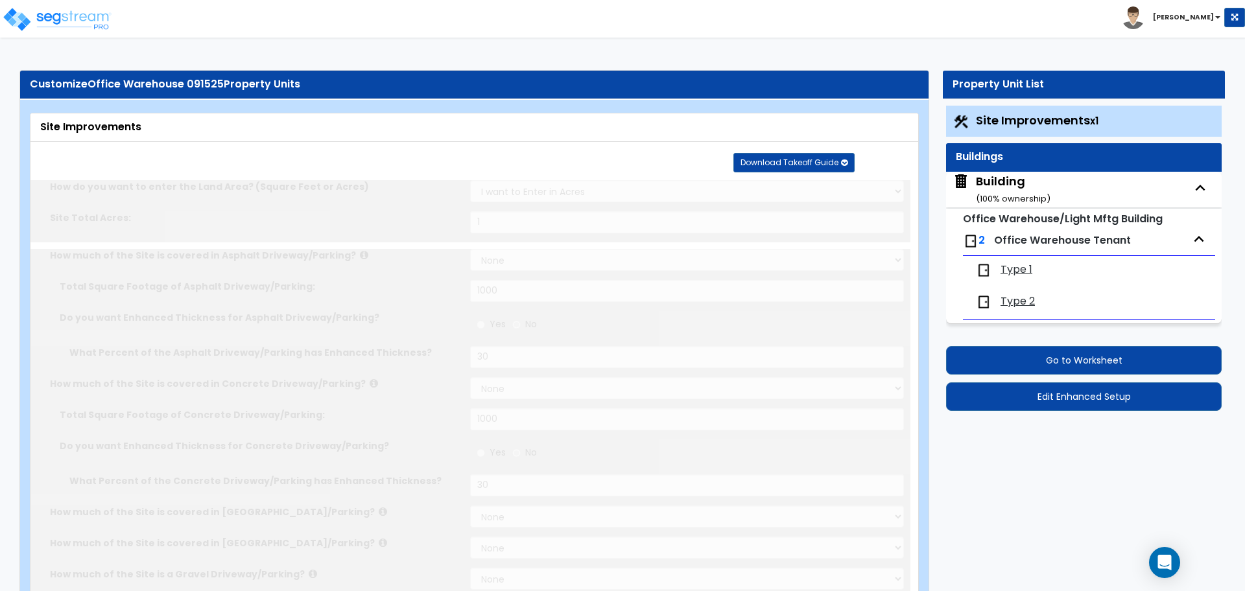
type input "1"
select select "2"
type input "1000"
radio input "true"
type input "30"
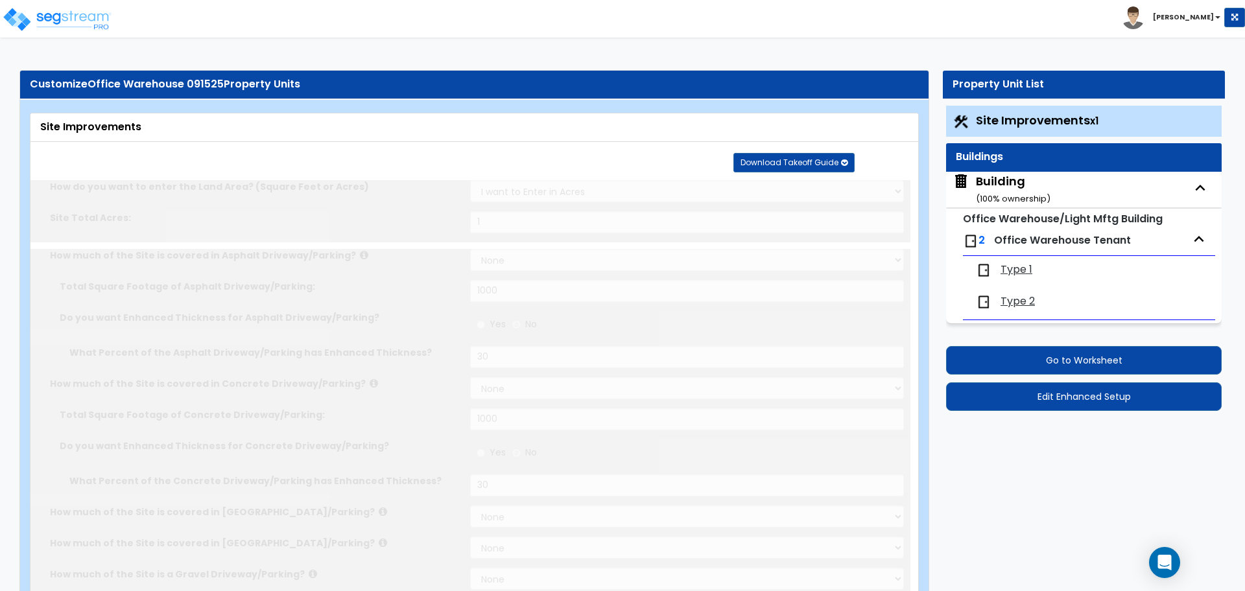
select select "2"
type input "1000"
radio input "true"
type input "30"
radio input "true"
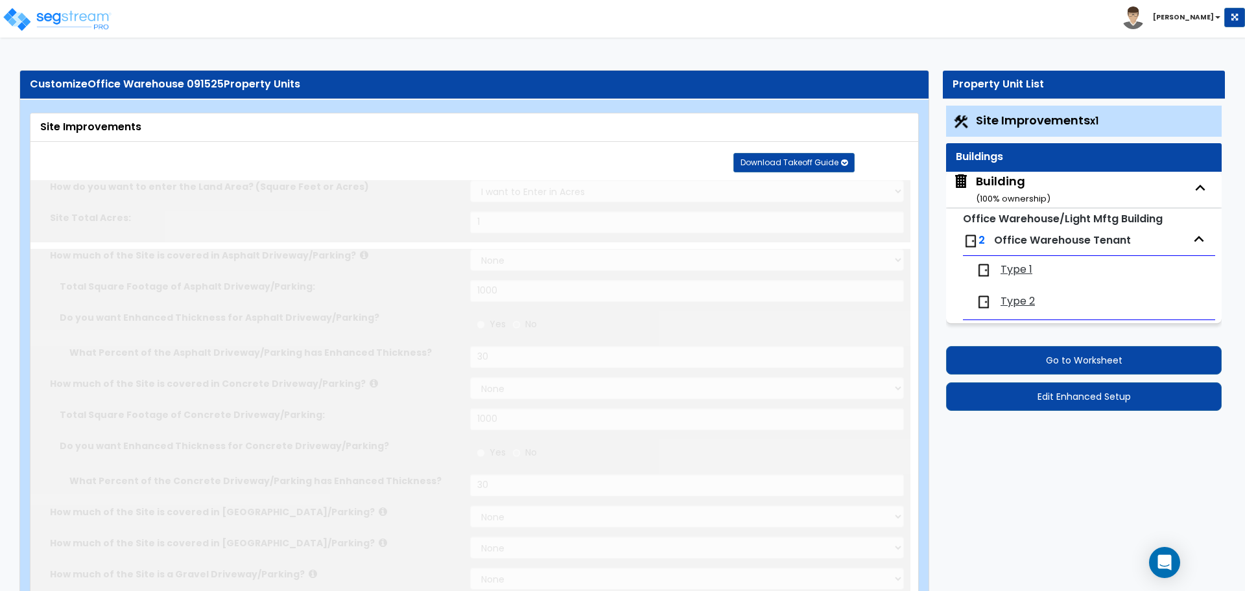
type input "6"
radio input "true"
type input "10"
type input "20"
type input "30"
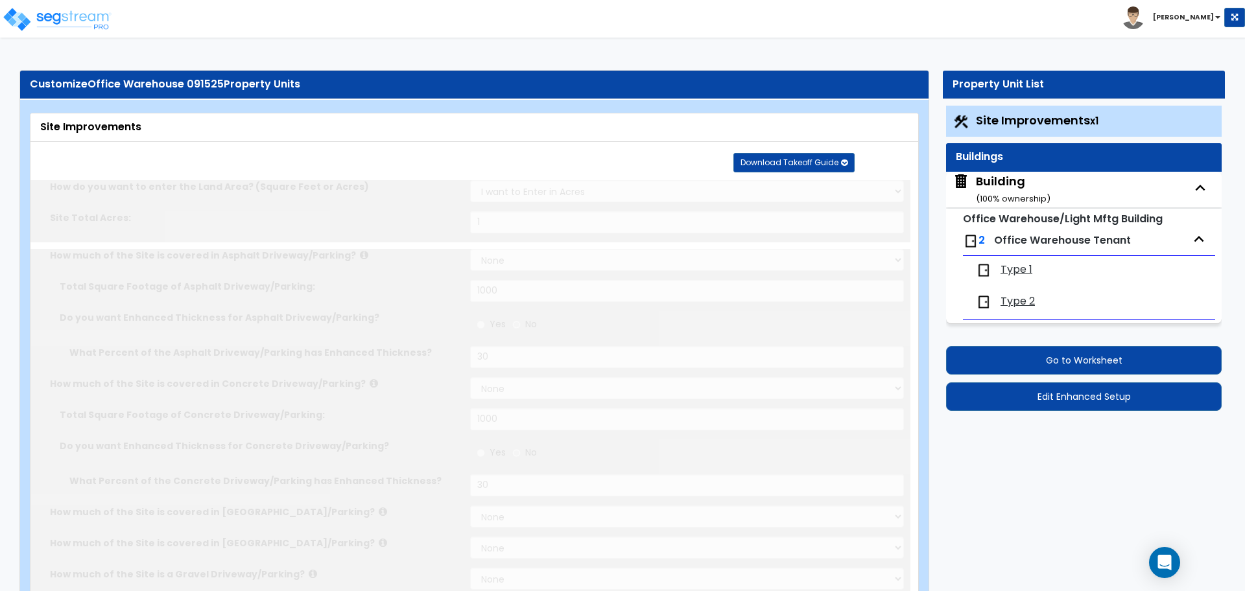
radio input "true"
type input "6"
radio input "true"
select select "3"
select select "1"
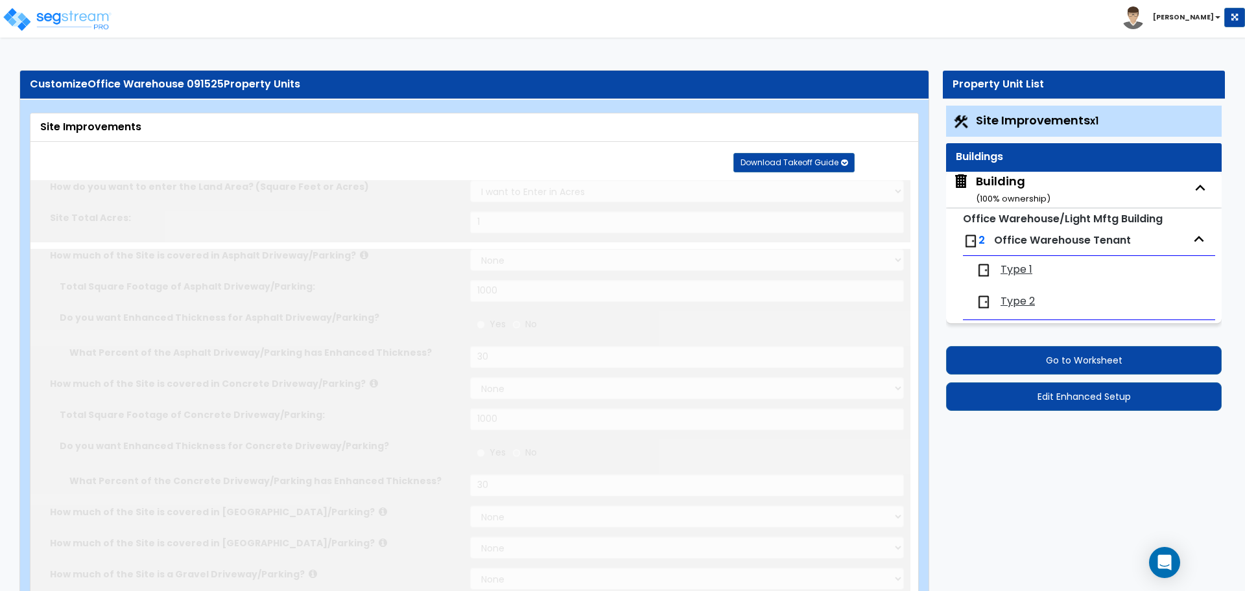
type input "100"
radio input "true"
select select "2"
select select "3"
type input "1"
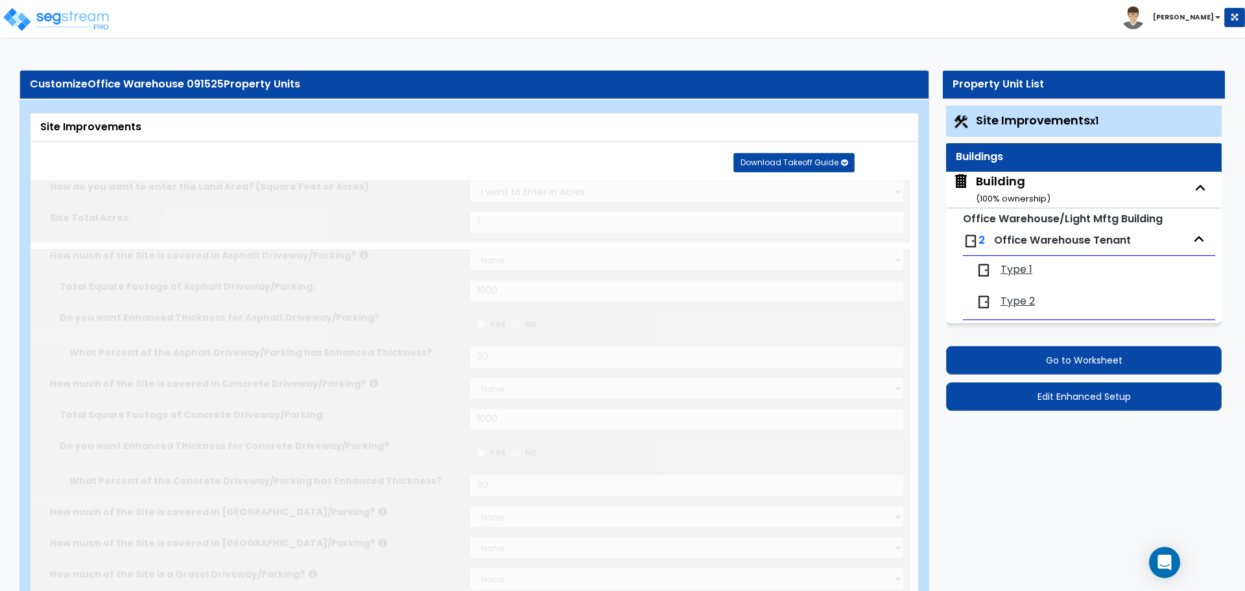
type input "2"
type input "1"
type input "2"
radio input "true"
type input "3"
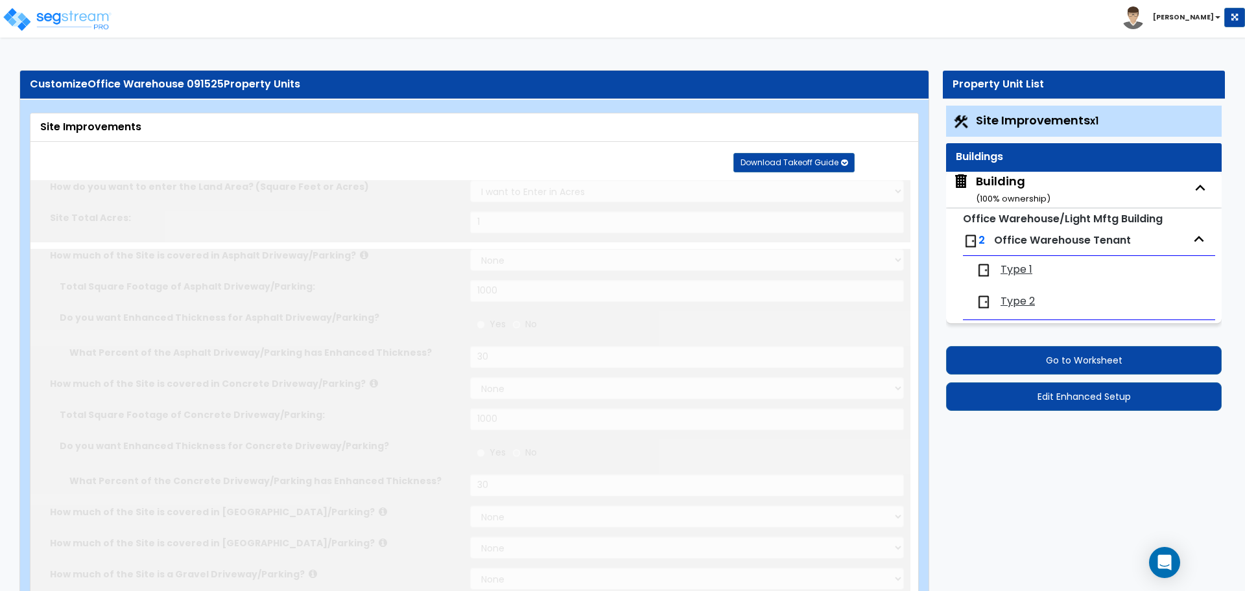
radio input "true"
select select "1"
type input "6"
radio input "true"
type input "25"
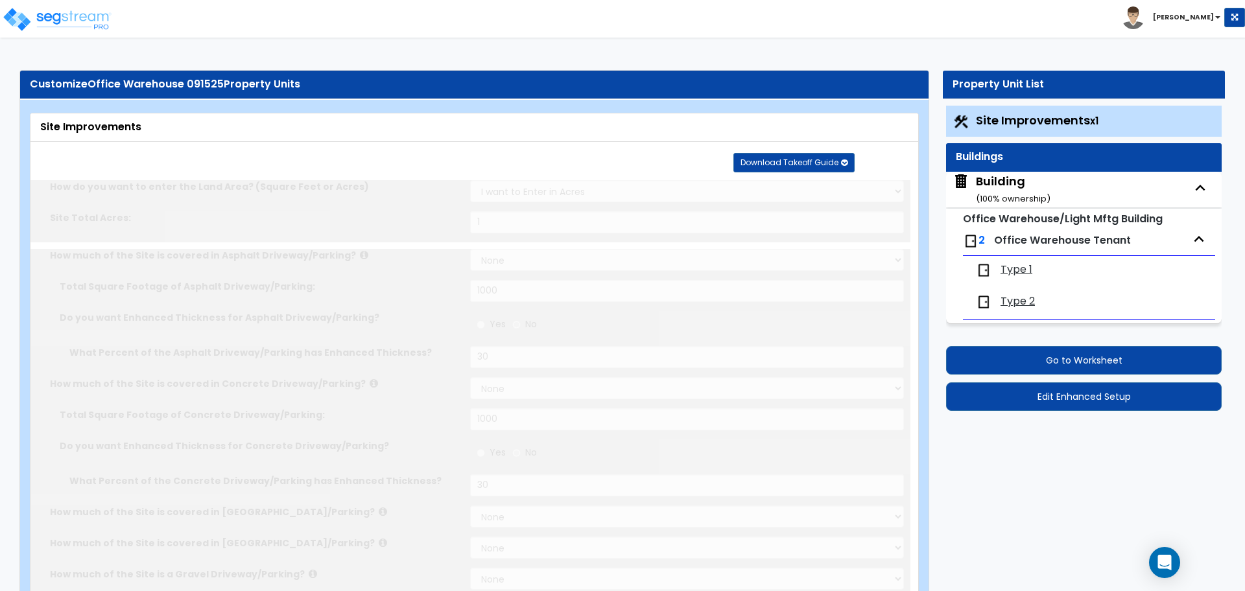
radio input "true"
select select "1"
type input "6"
radio input "true"
type input "2"
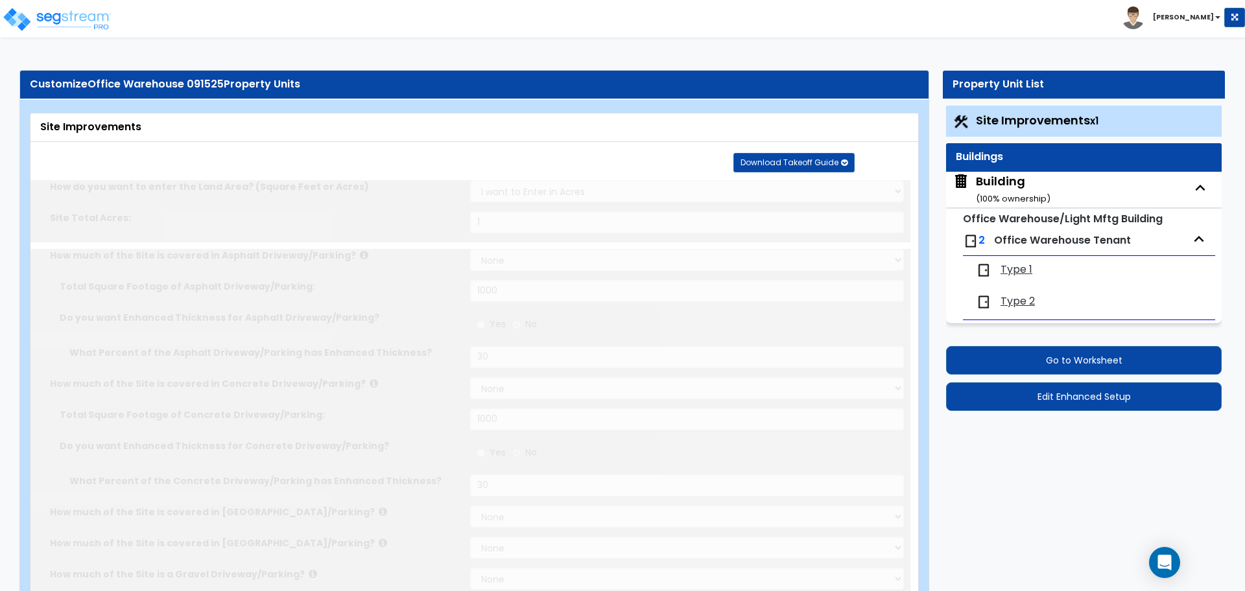
radio input "true"
type input "5"
select select "1"
radio input "true"
select select "2"
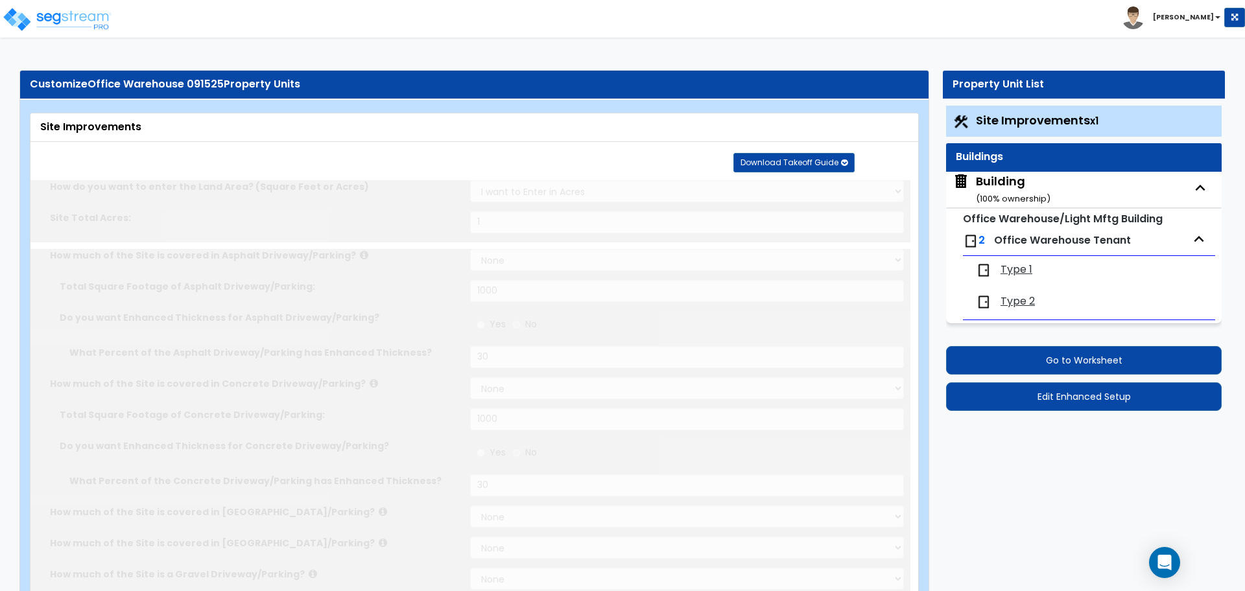
select select "1"
radio input "true"
select select "2"
type input "100"
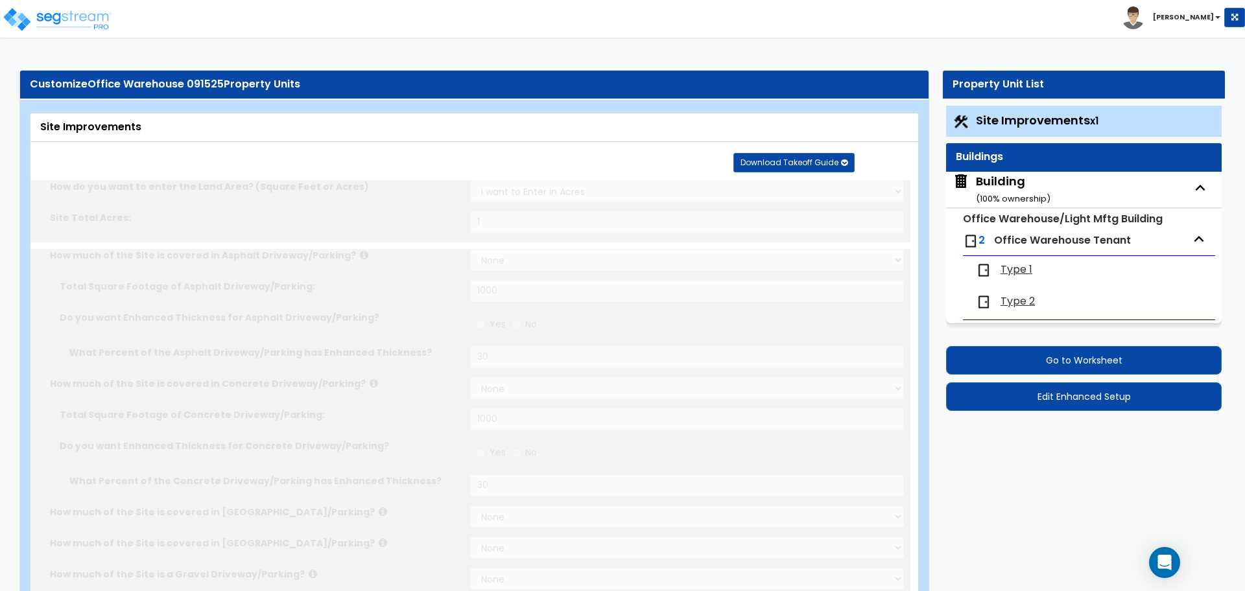
select select "1"
radio input "true"
type input "10"
radio input "true"
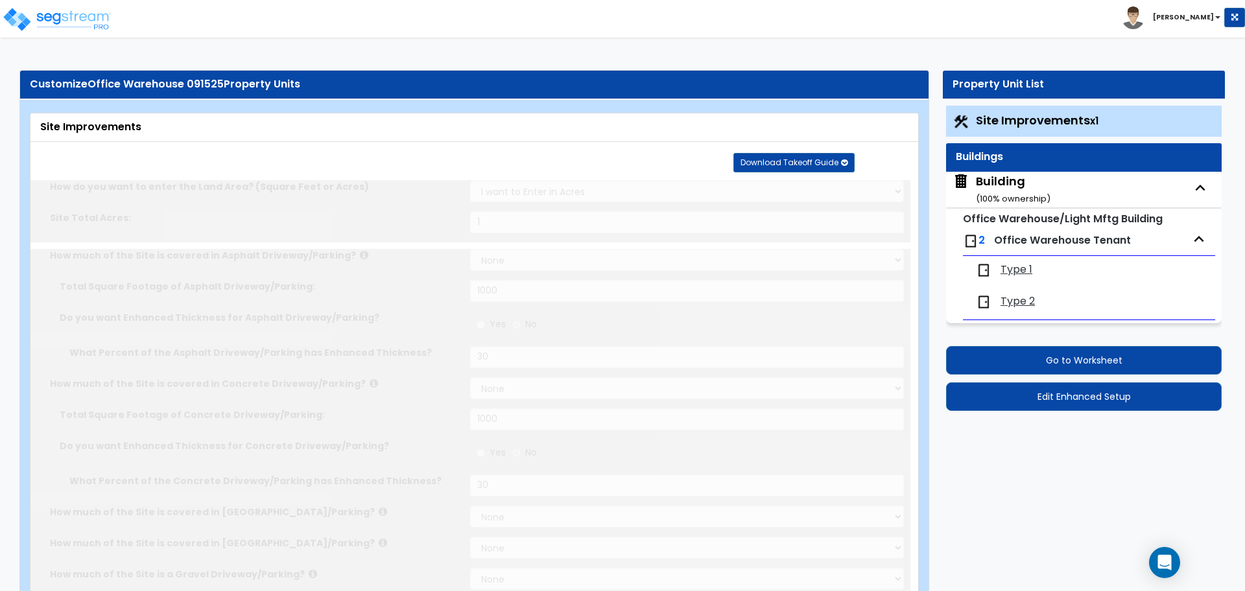
select select "2"
type input "500"
radio input "true"
select select "2"
type input "4"
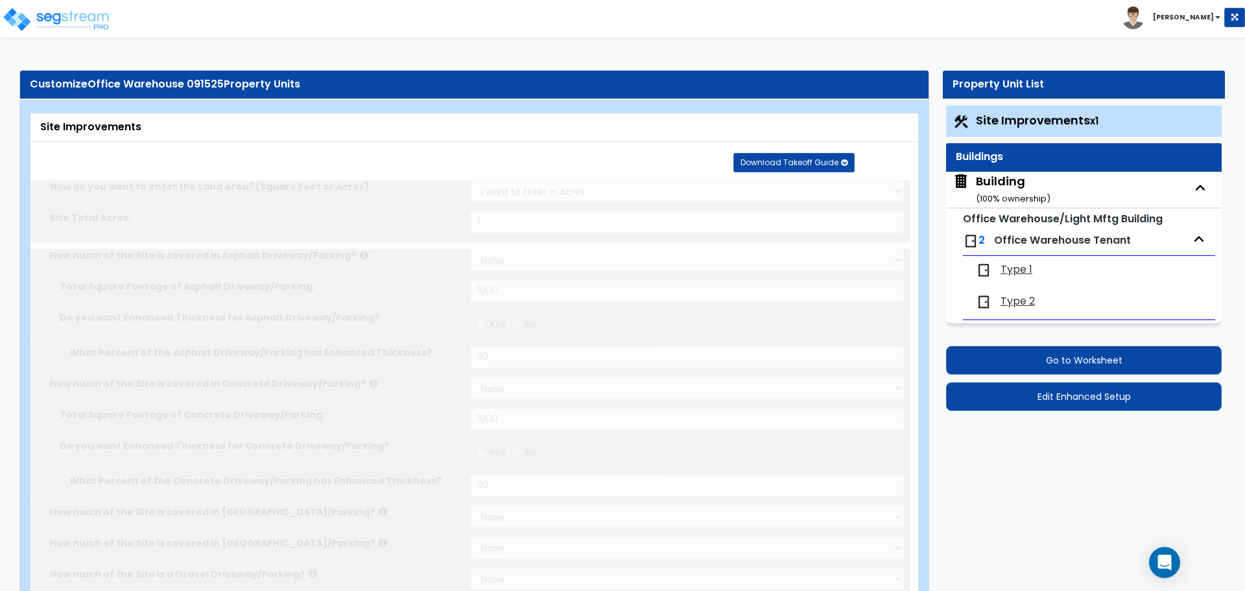
type input "8"
radio input "true"
select select "2"
radio input "true"
select select "1"
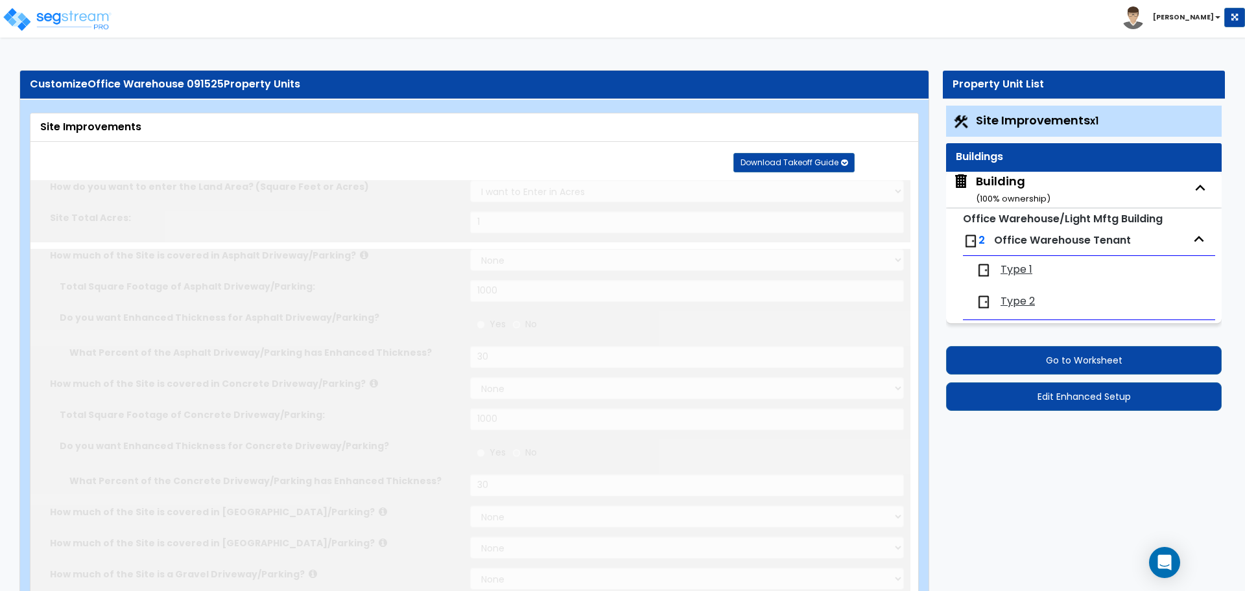
type input "50"
radio input "true"
type input "50"
radio input "true"
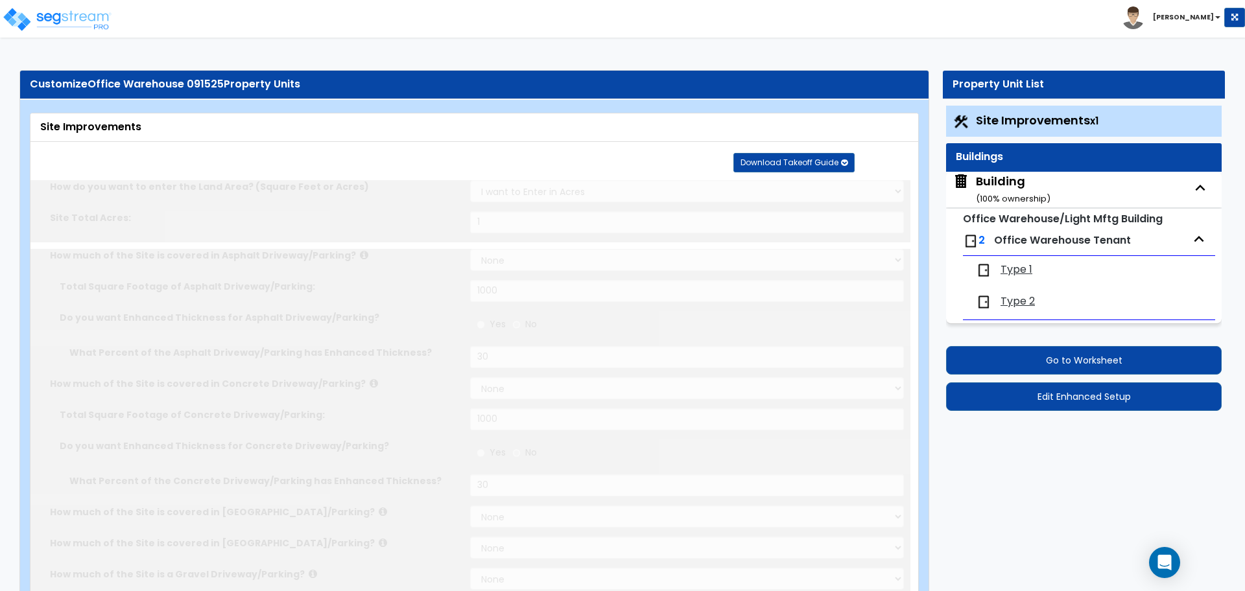
select select "4"
type input "630"
radio input "true"
select select "1"
type input "630"
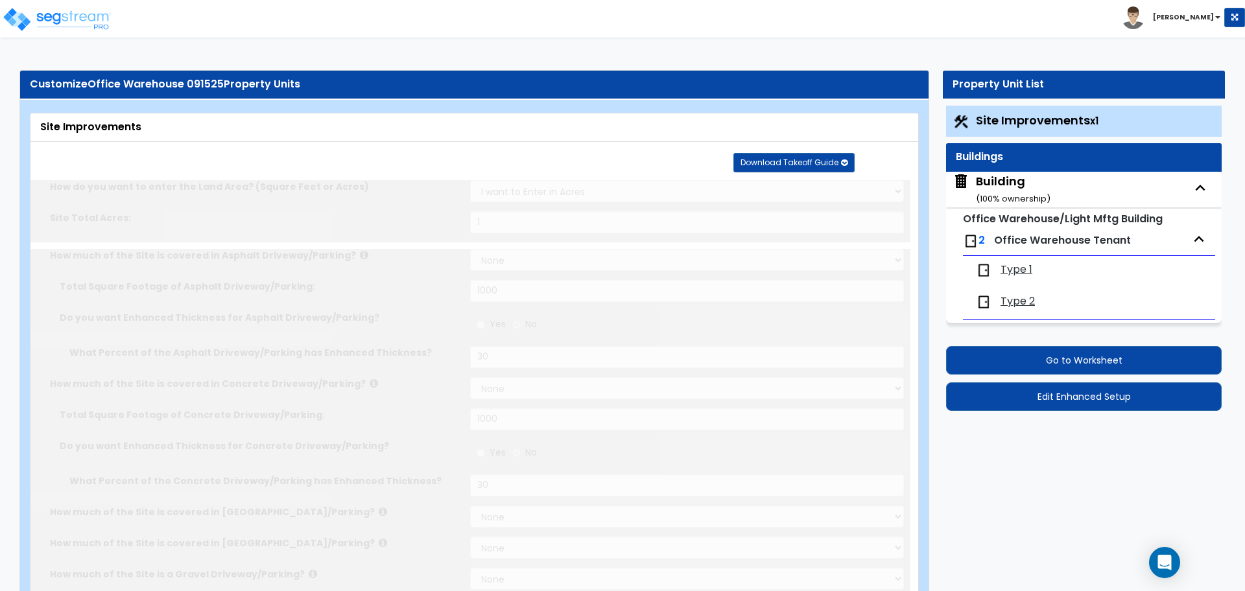
radio input "true"
select select "1"
type input "630"
radio input "true"
select select "2"
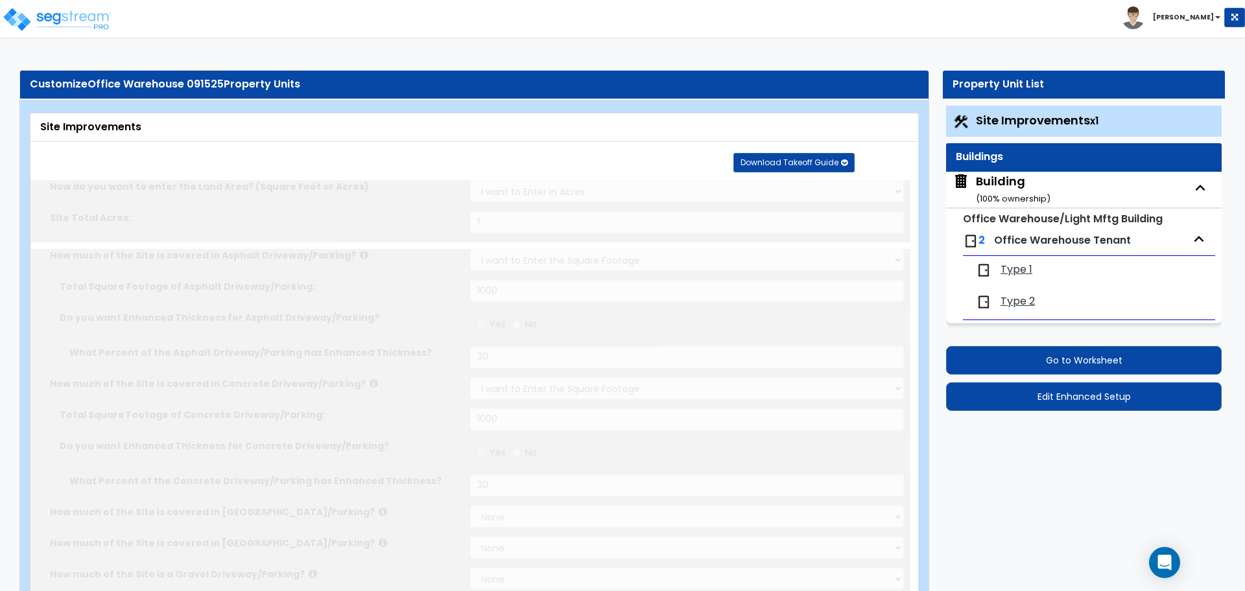
select select "6"
type input "2"
select select "11"
type input "1"
radio input "true"
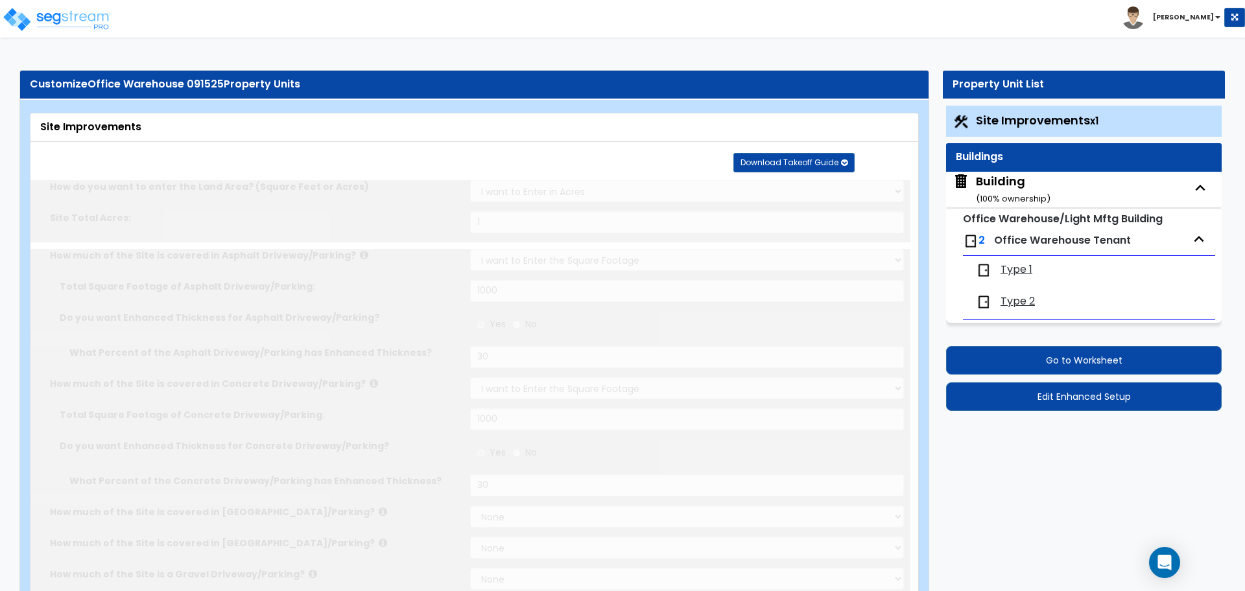
select select "2"
select select "3"
radio input "true"
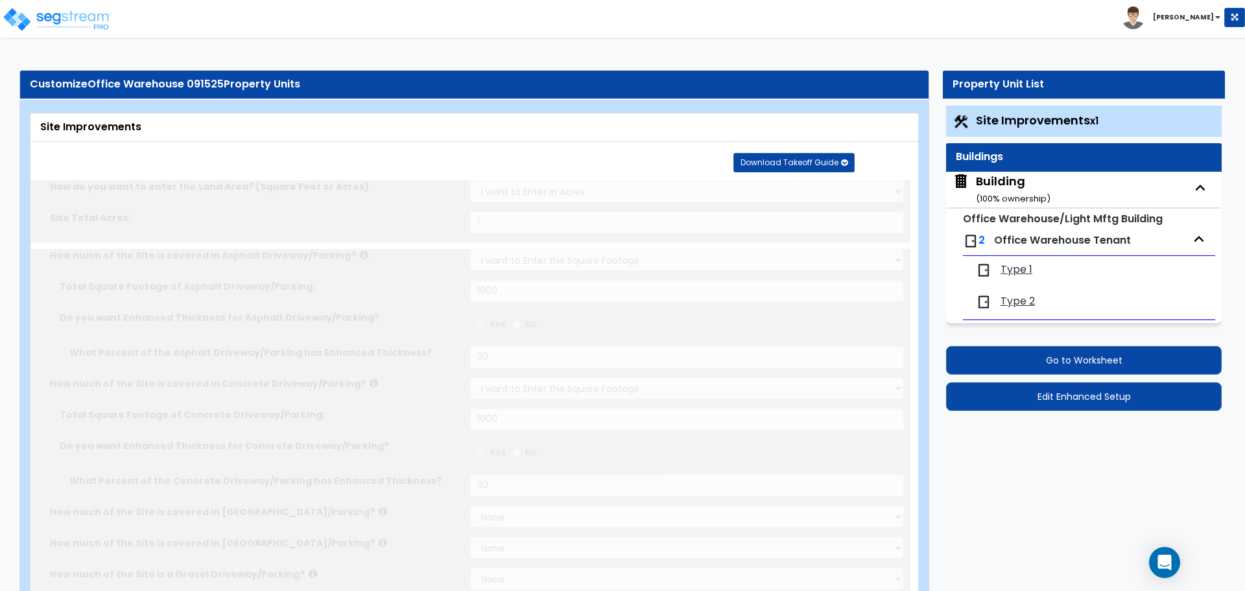
type input "2"
select select "2"
type input "500"
radio input "true"
type input "3"
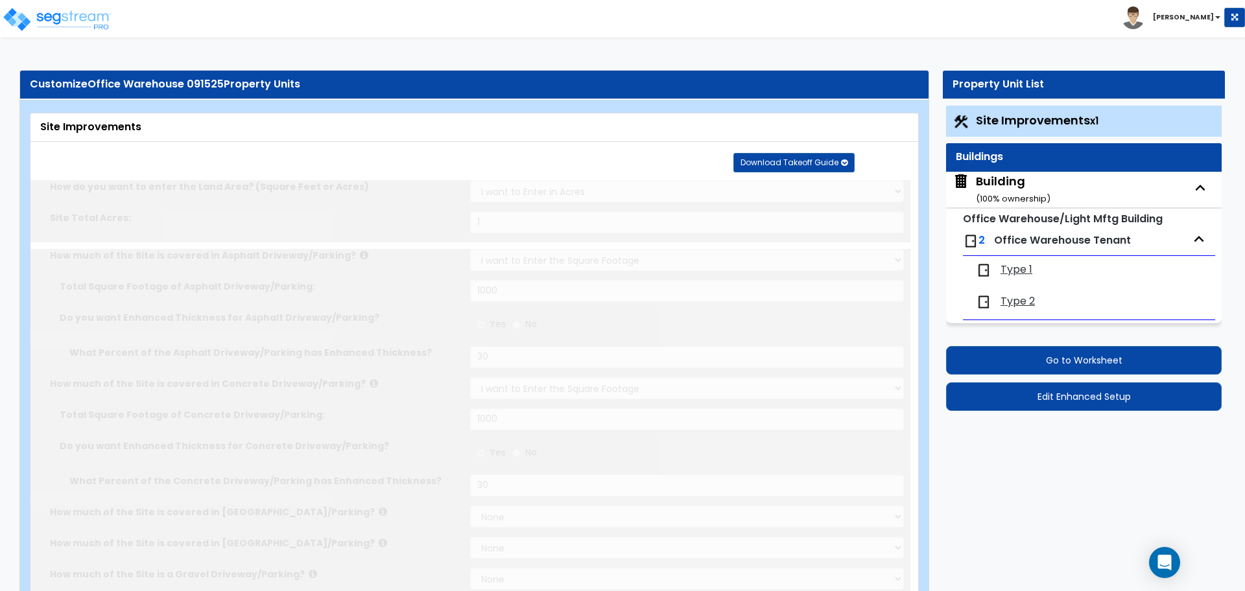
select select "1"
radio input "true"
select select "2"
radio input "true"
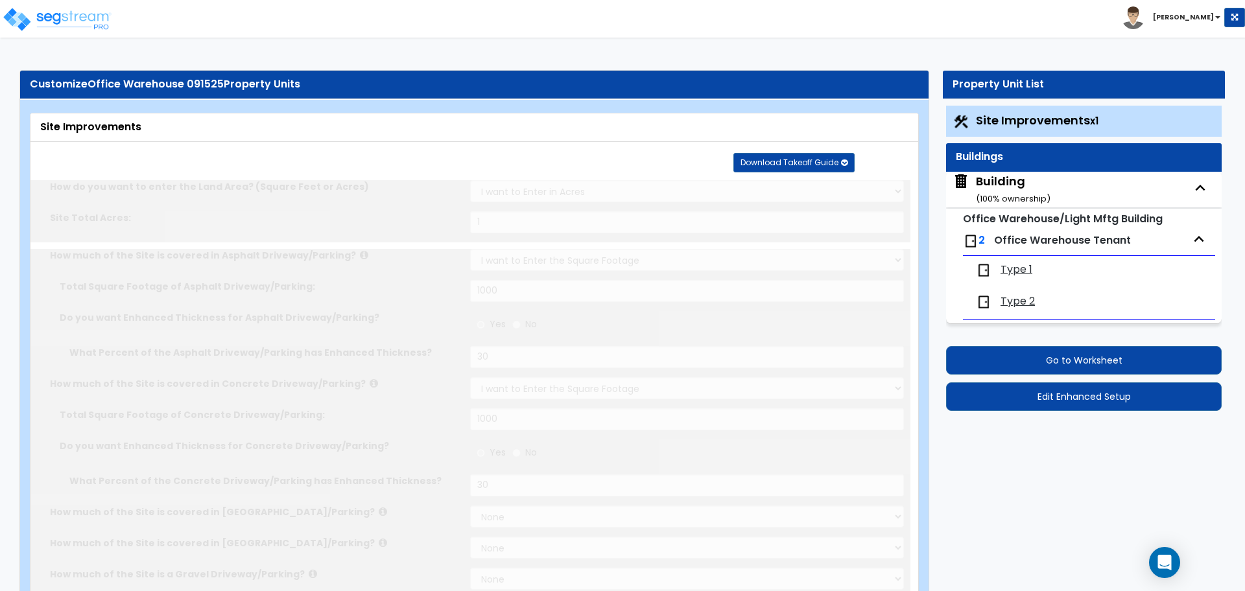
type input "2"
radio input "true"
type input "2"
type input "250"
select select "7"
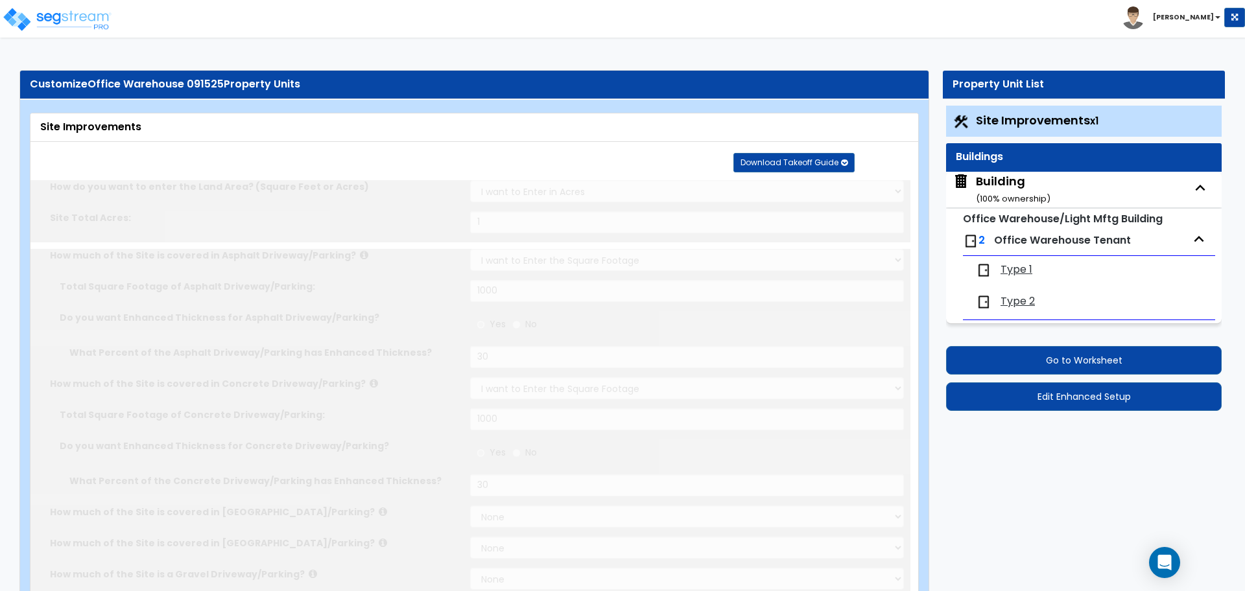
select select "2"
select select "3"
select select "1"
select select "16"
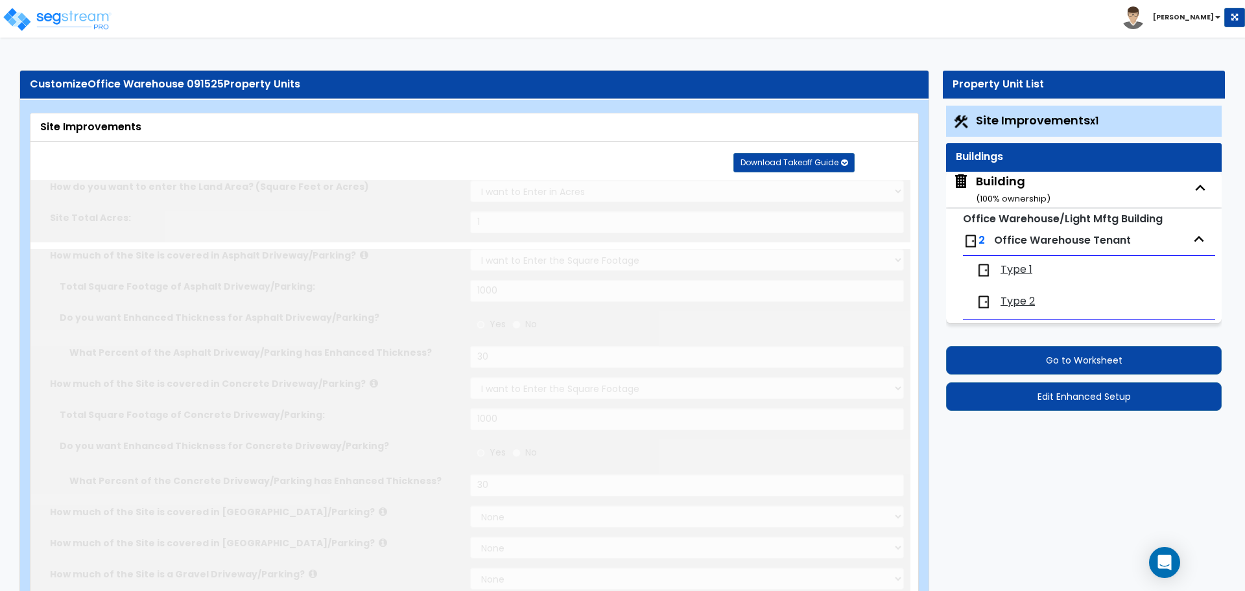
radio input "true"
select select "1"
type input "4"
type input "2"
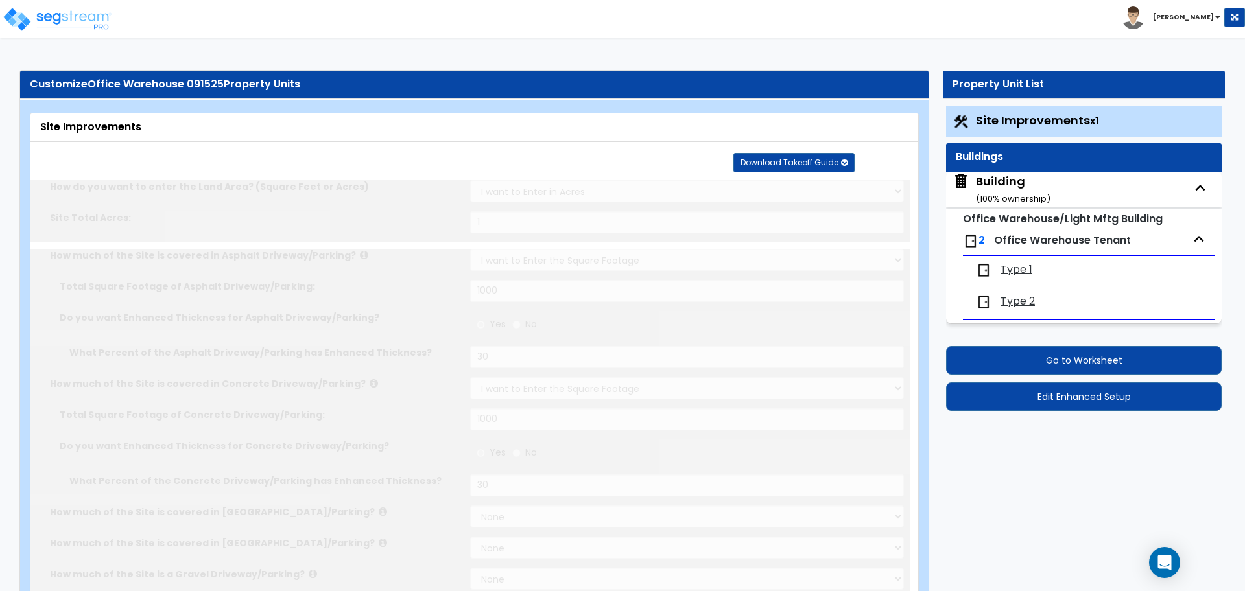
select select "5"
select select "4"
radio input "true"
select select "1"
type input "40"
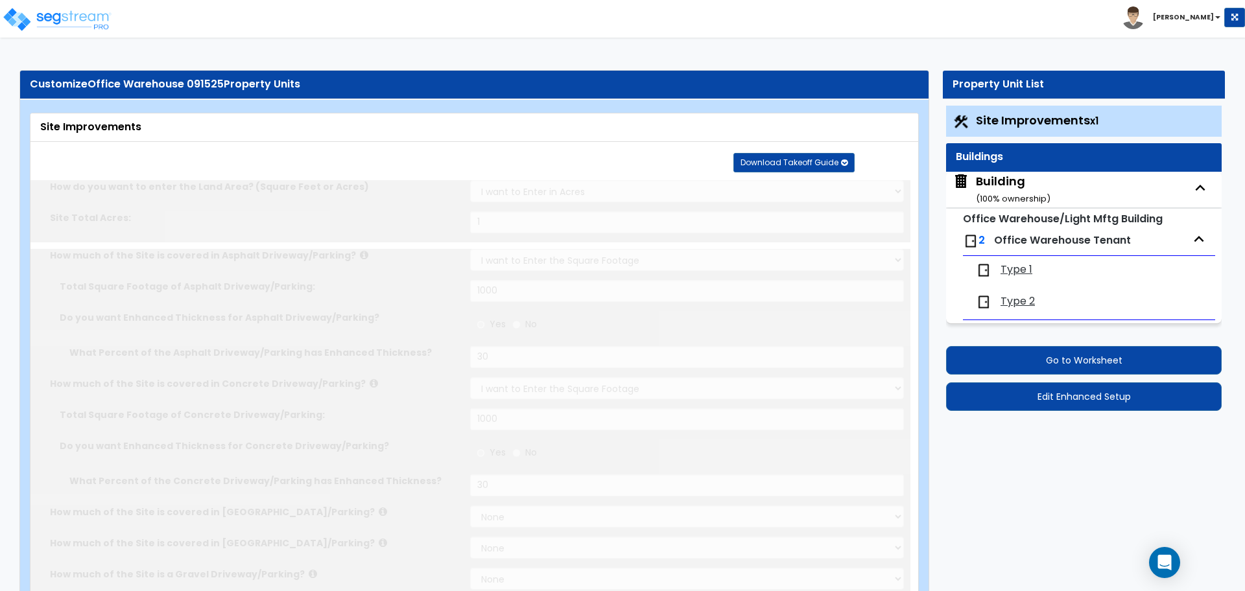
select select "2"
type input "2"
select select "1"
radio input "true"
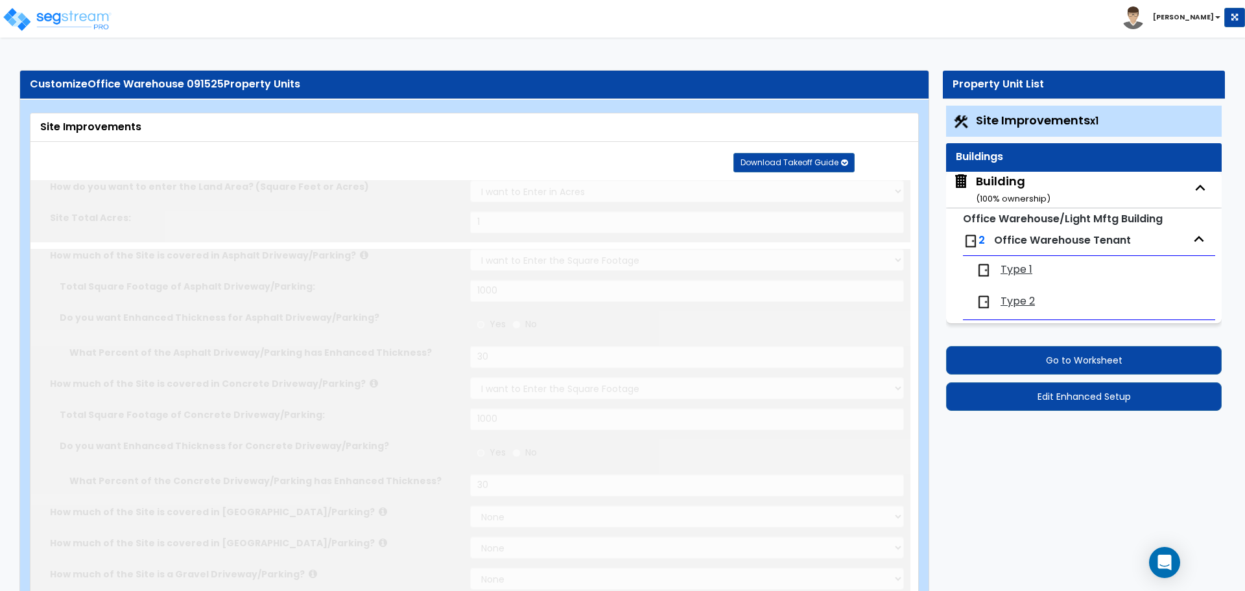
type input "1"
type input "1000"
type input "5"
radio input "true"
type input "80"
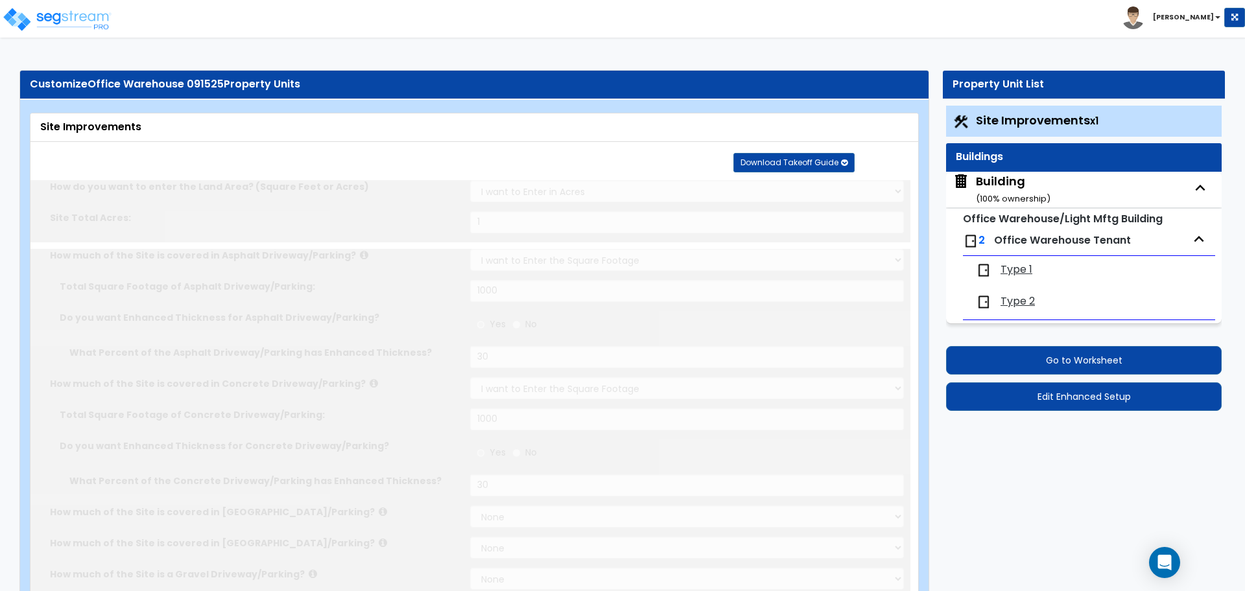
radio input "true"
type input "100"
radio input "true"
type input "2"
select select "2"
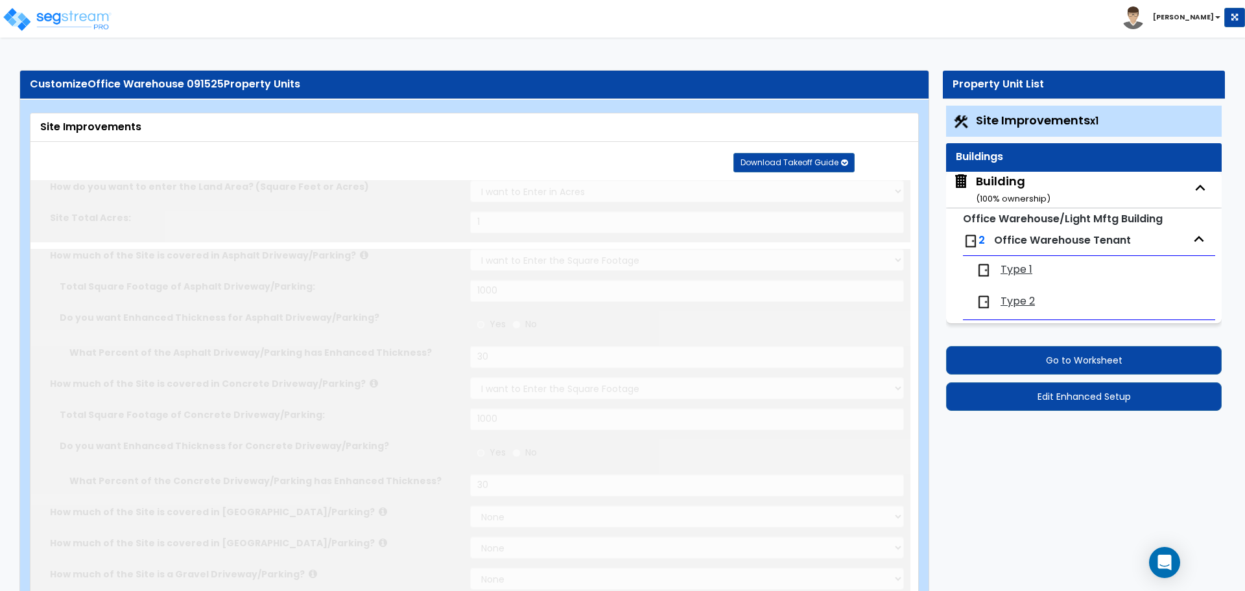
type input "50"
radio input "true"
select select "2"
type input "1"
type input "150"
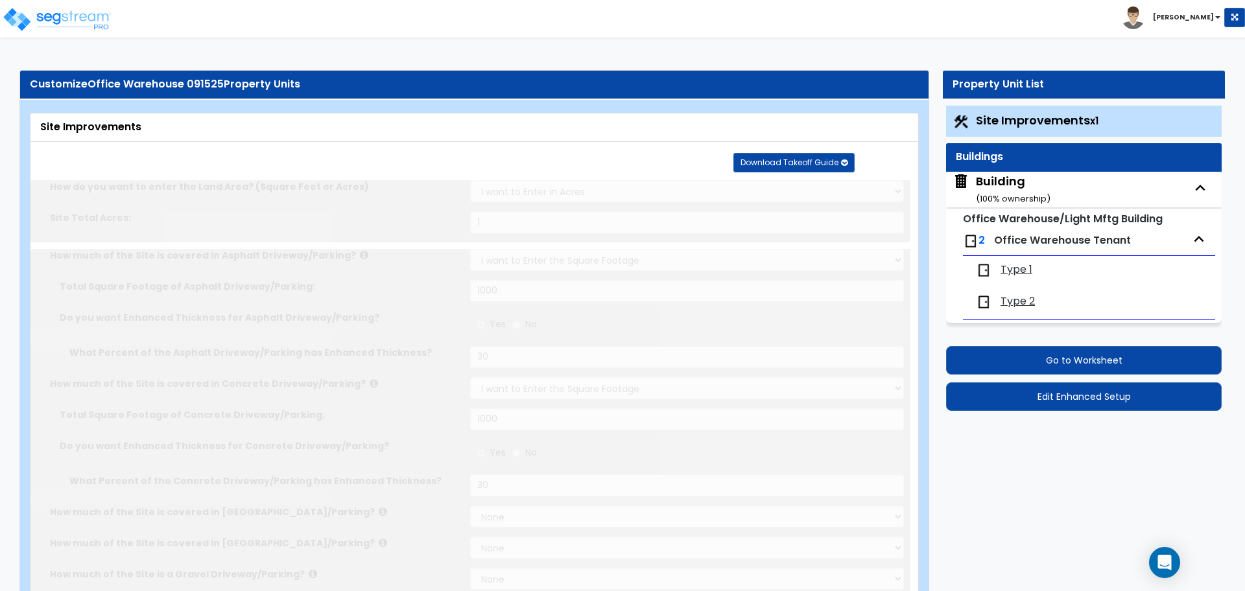
type input "6"
select select "4"
select select "3"
select select "2"
select select "1"
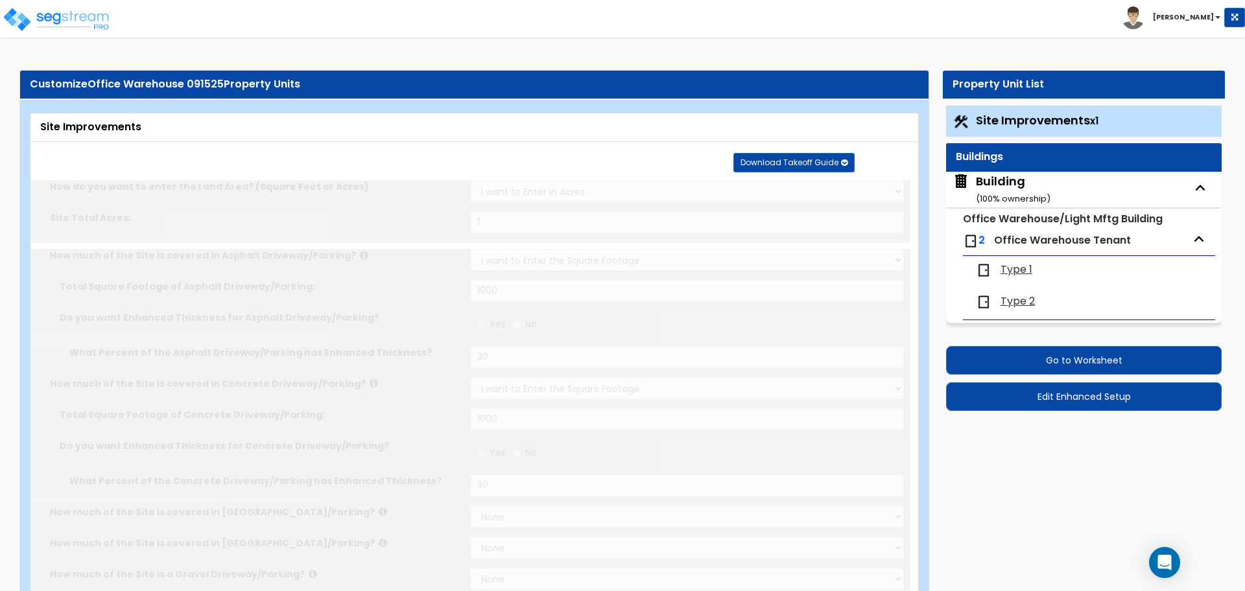
select select "1"
type input "1"
type input "100"
type input "6"
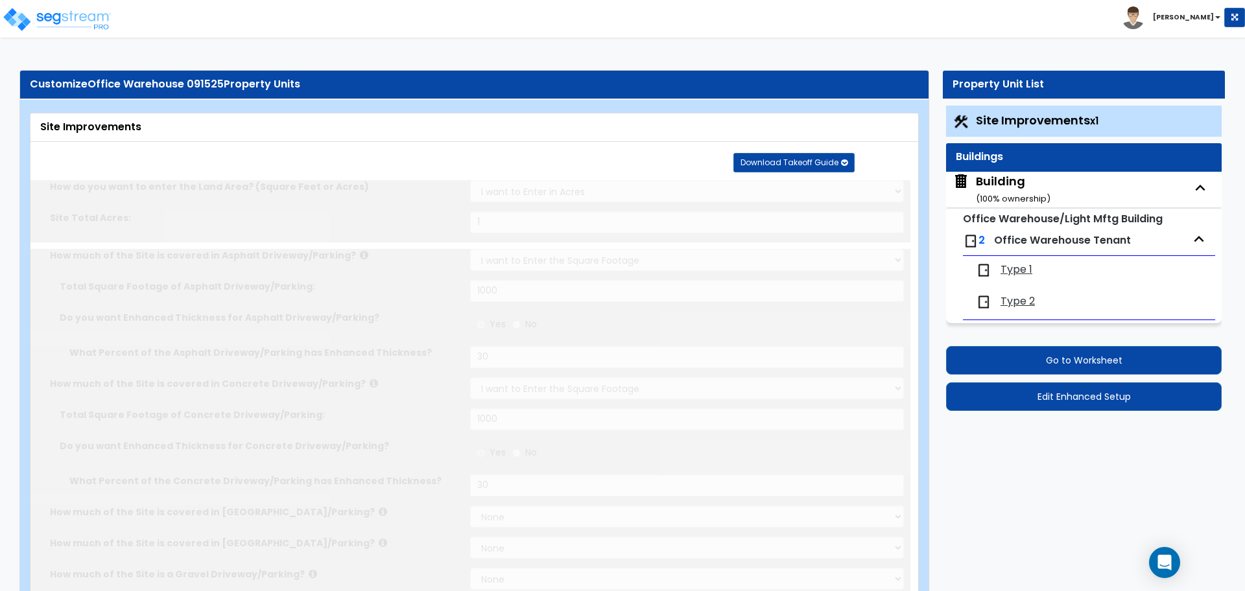
select select "2"
select select "1"
select select "2"
select select "1"
radio input "true"
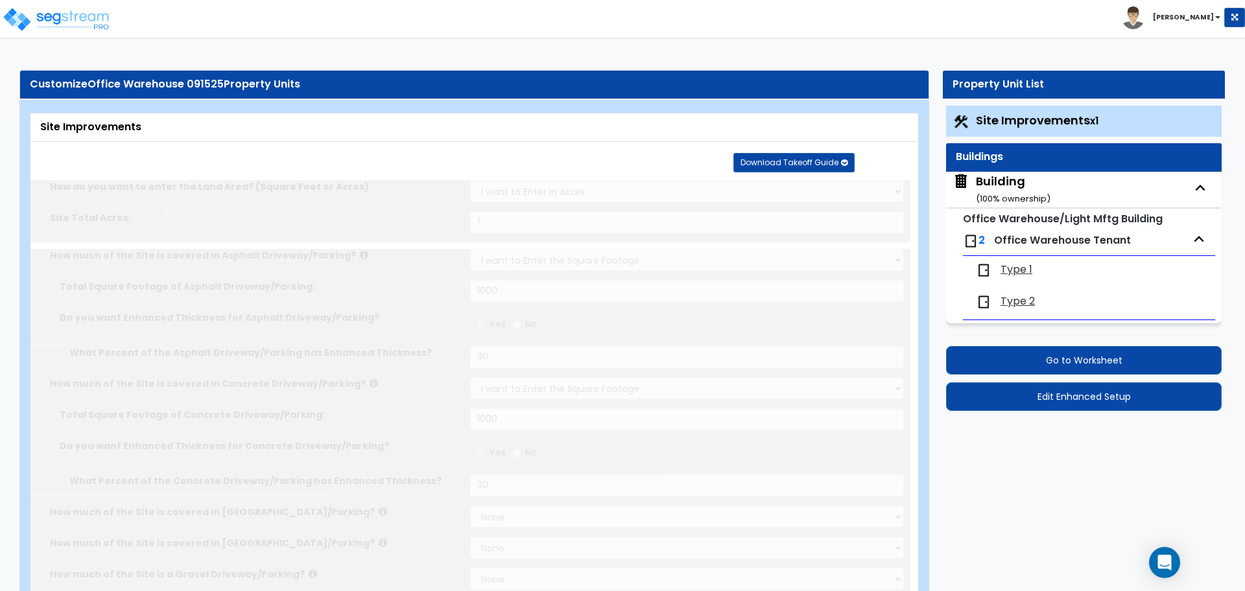
type input "3"
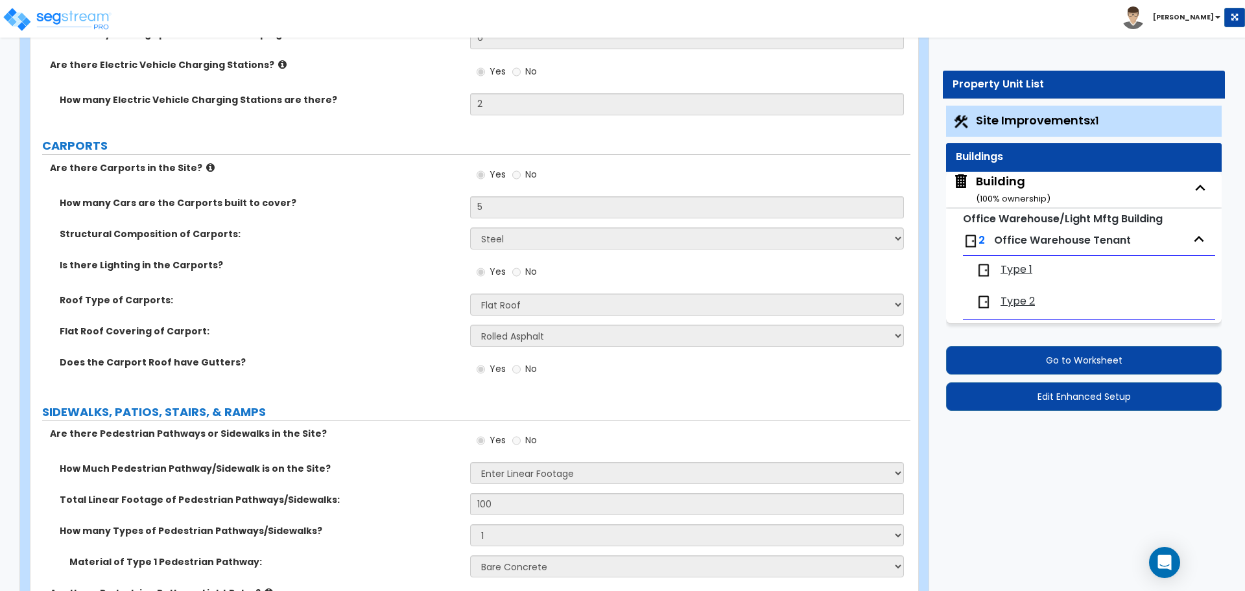
scroll to position [1609, 0]
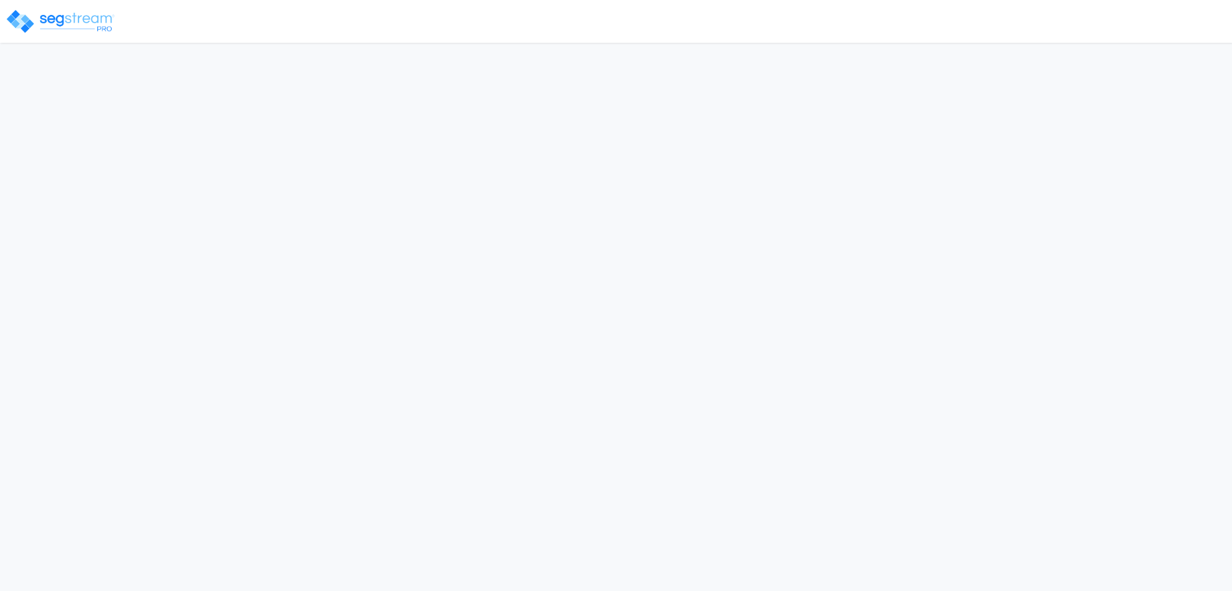
select select "2025"
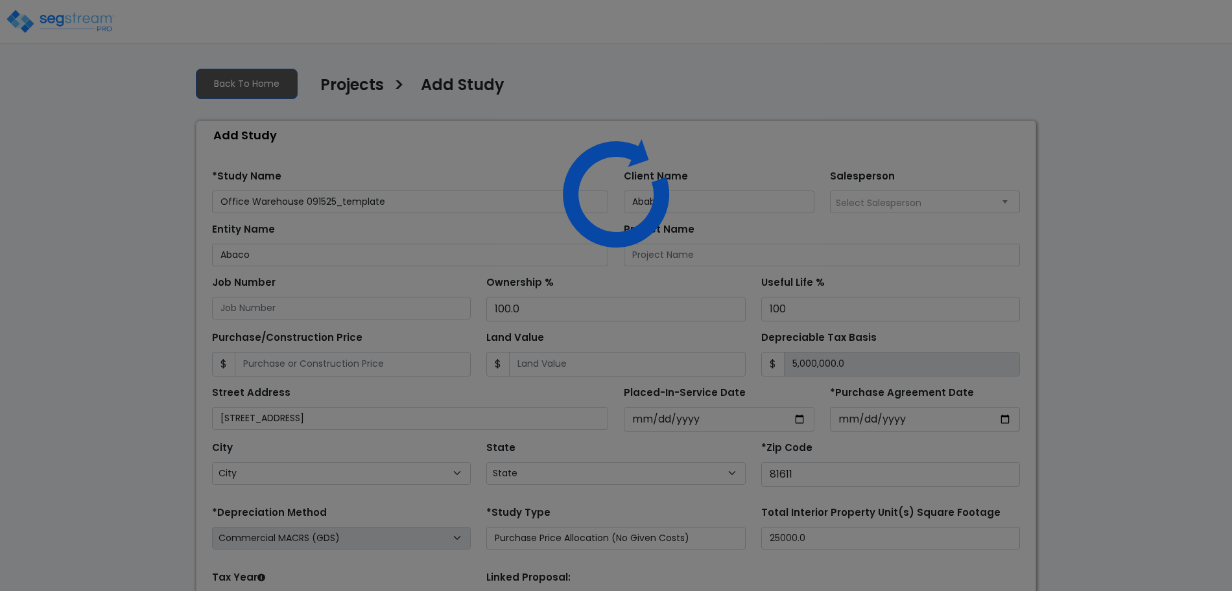
select select "CO"
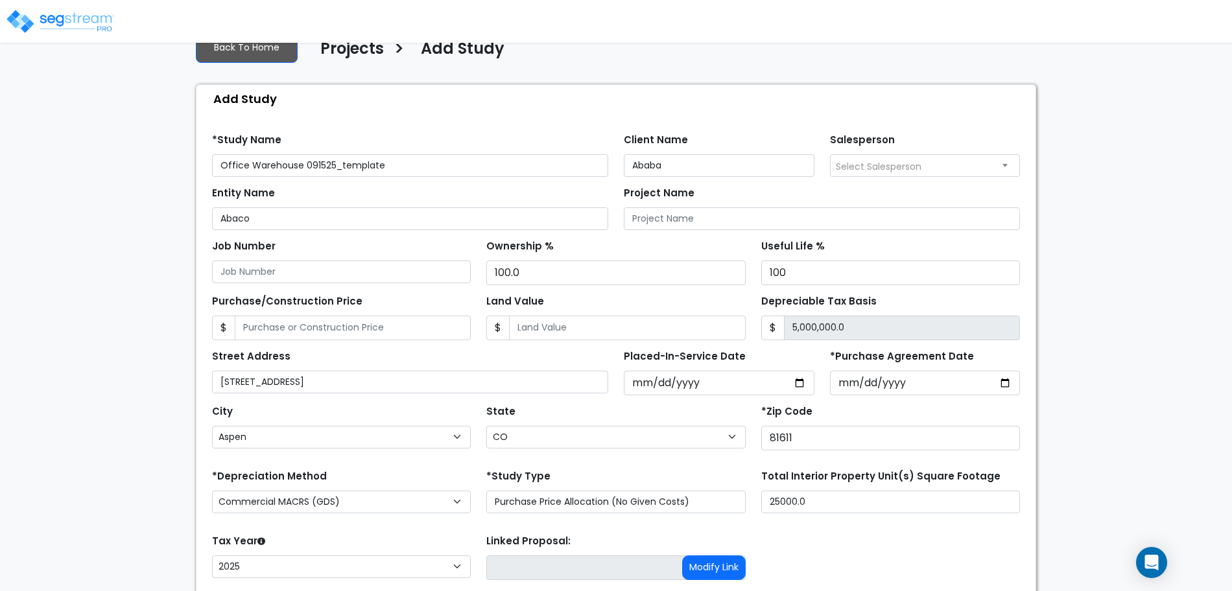
scroll to position [126, 0]
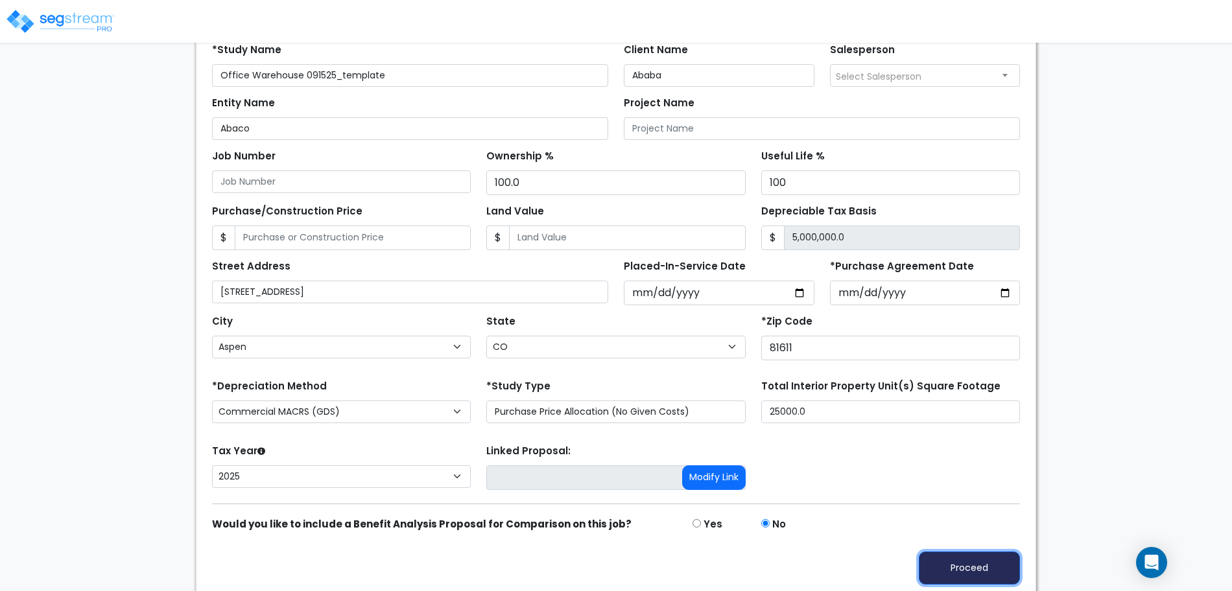
click at [990, 562] on button "Proceed" at bounding box center [969, 568] width 101 height 33
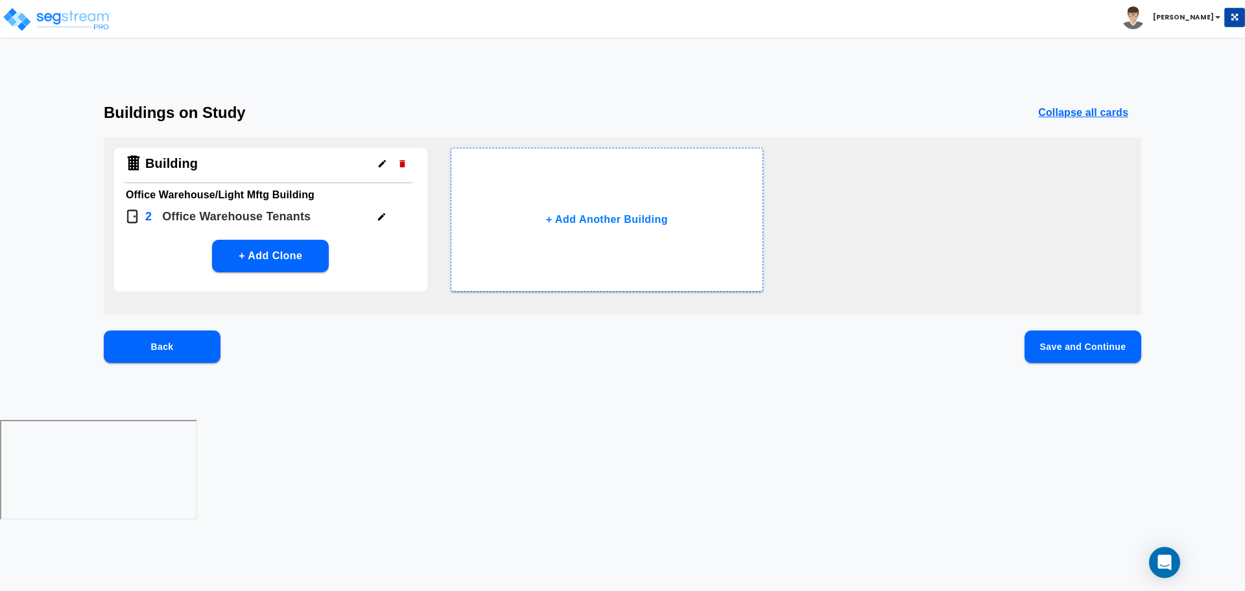
click at [1065, 322] on div "Buildings on Study Collapse all cards Building Office Warehouse/Light Mftg Buil…" at bounding box center [622, 254] width 1245 height 301
click at [1062, 339] on button "Save and Continue" at bounding box center [1083, 347] width 117 height 32
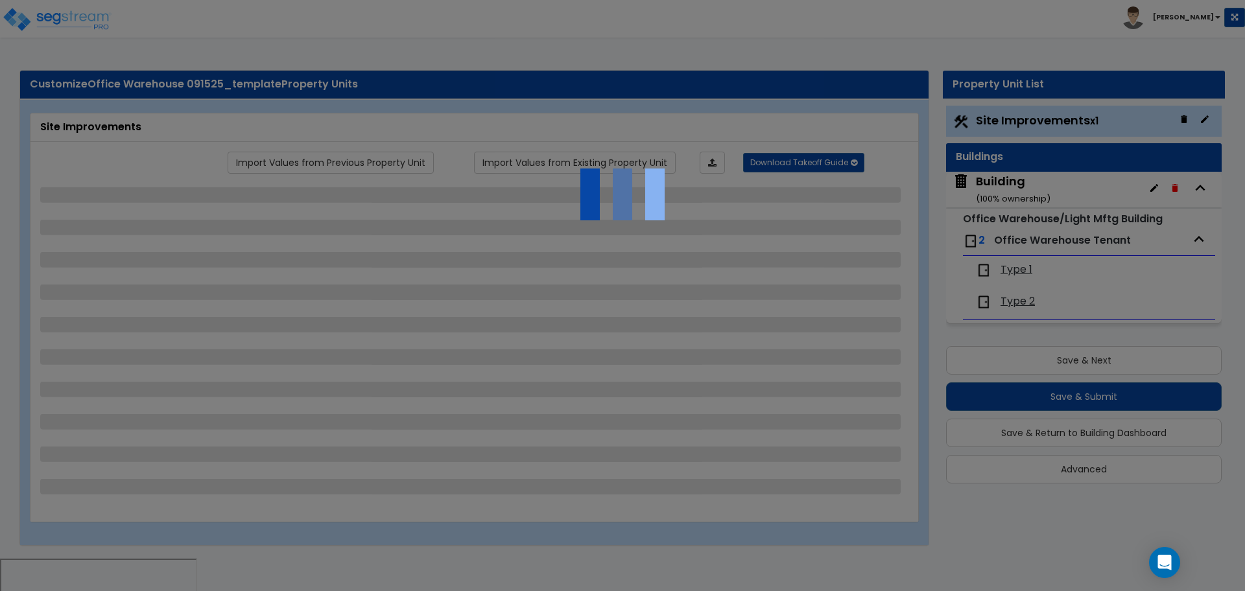
select select "2"
select select "3"
select select "1"
select select "2"
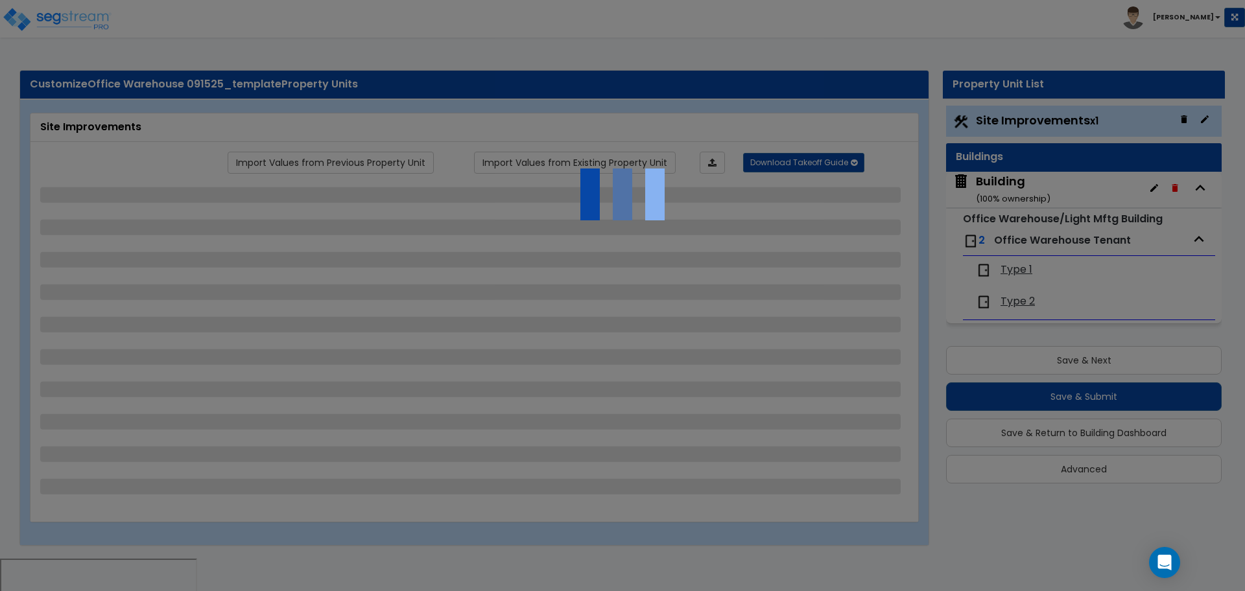
select select "3"
select select "1"
select select "2"
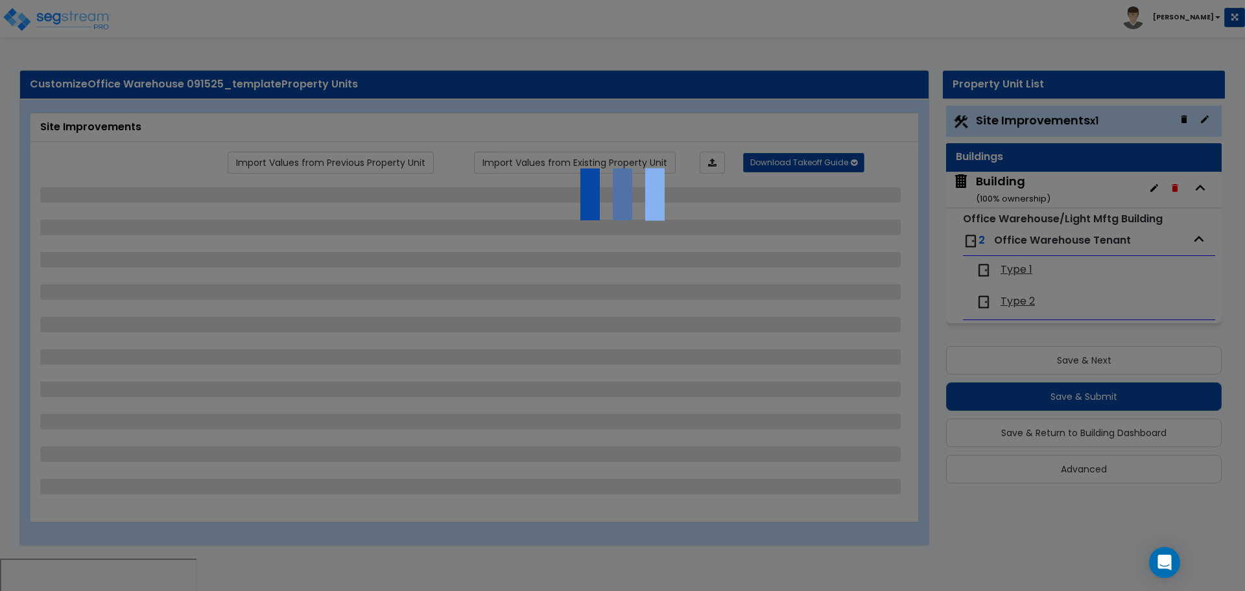
select select "1"
select select "2"
select select "1"
select select "2"
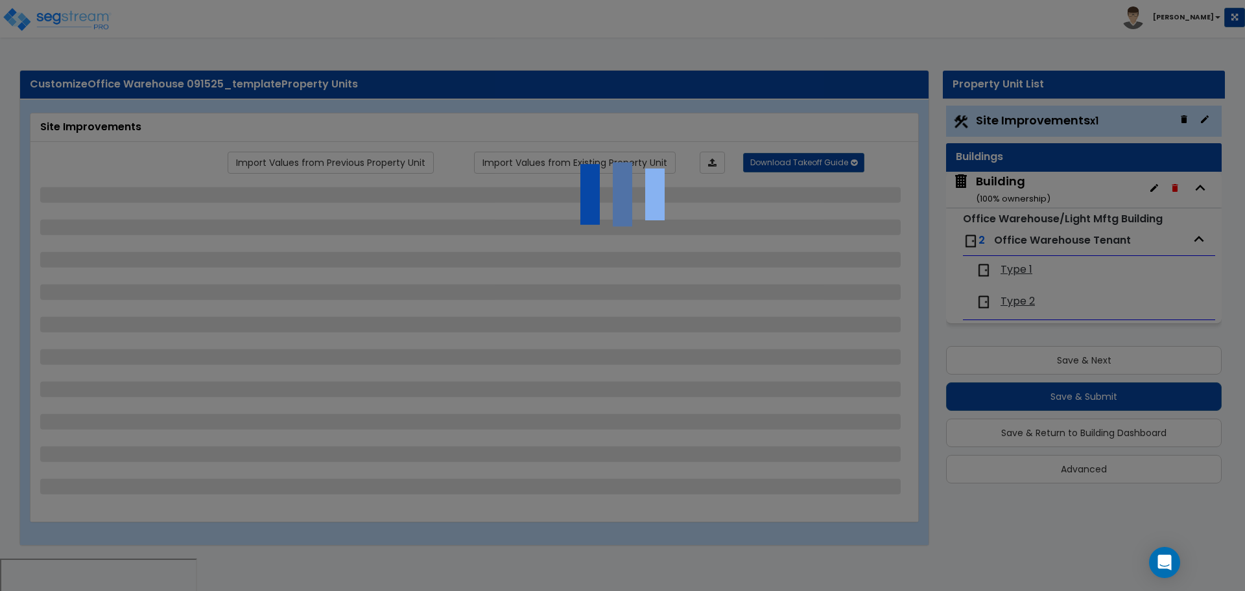
select select "2"
select select "1"
select select "4"
select select "1"
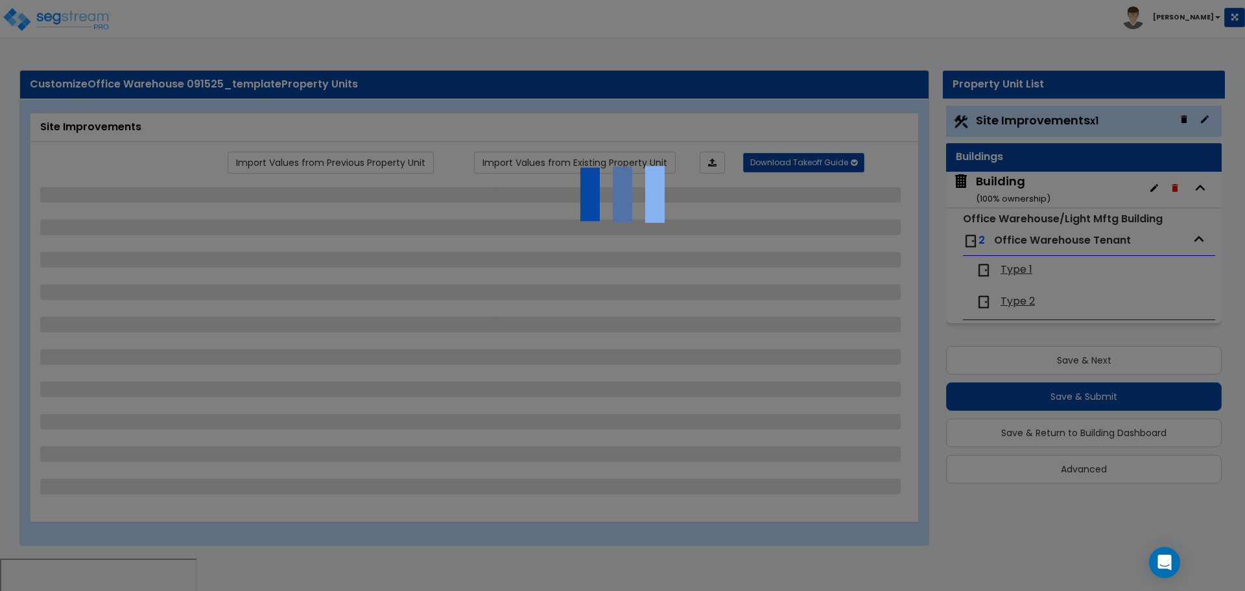
select select "1"
select select "2"
select select "6"
select select "11"
select select "2"
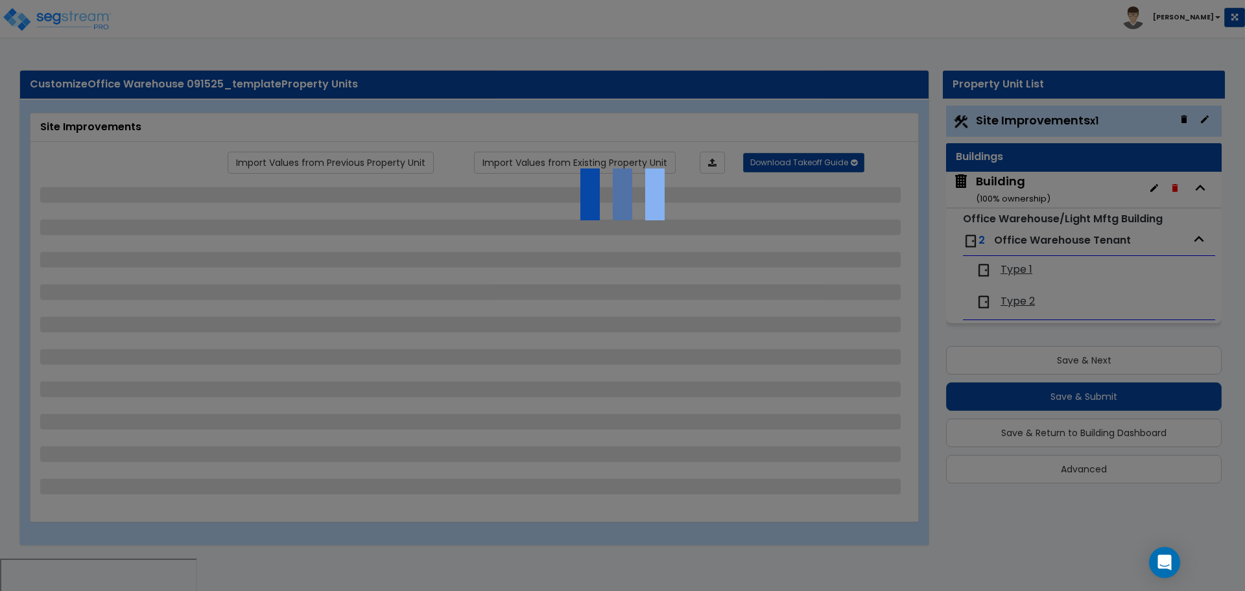
select select "2"
select select "3"
select select "2"
select select "1"
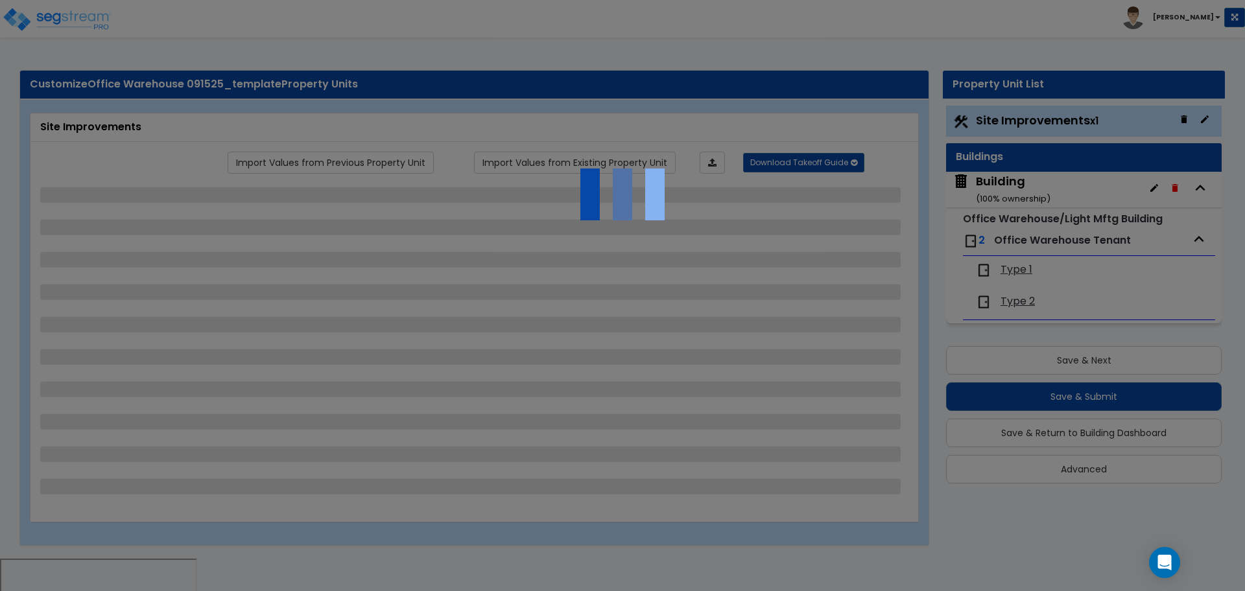
select select "2"
select select "7"
select select "2"
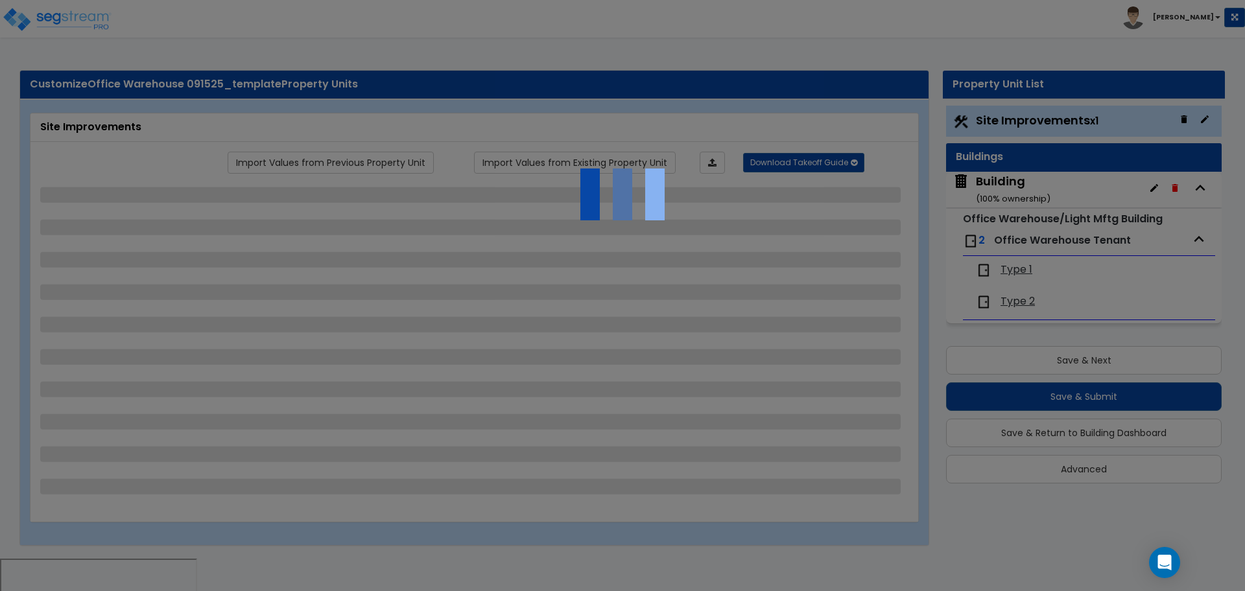
select select "3"
select select "1"
select select "16"
select select "1"
select select "5"
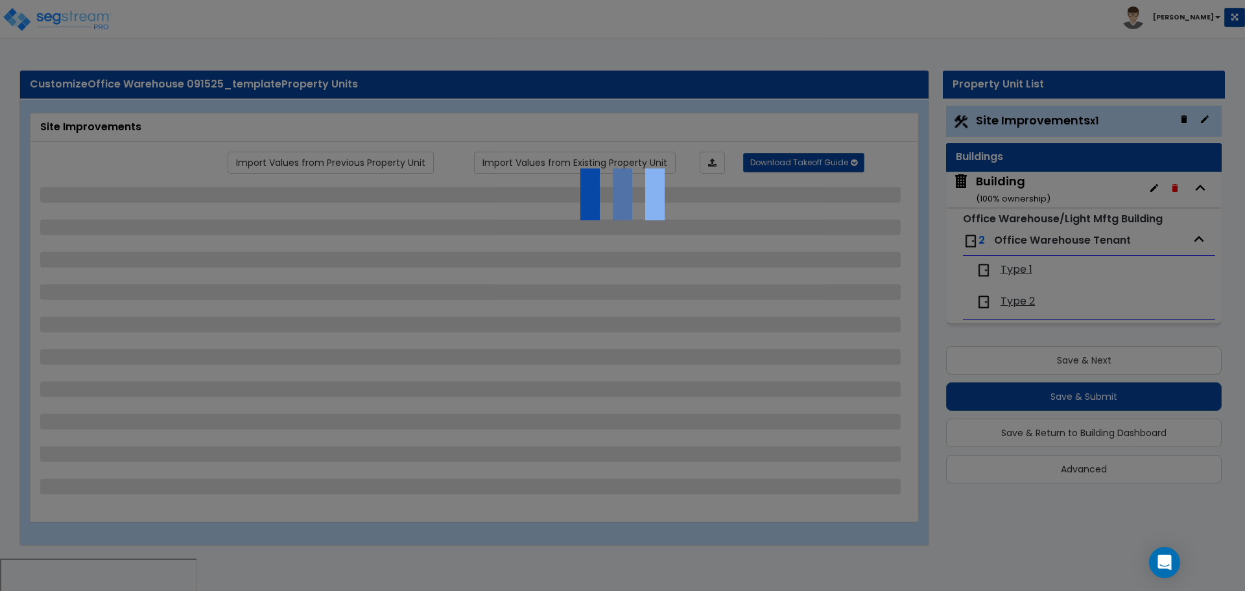
select select "4"
select select "1"
select select "2"
select select "1"
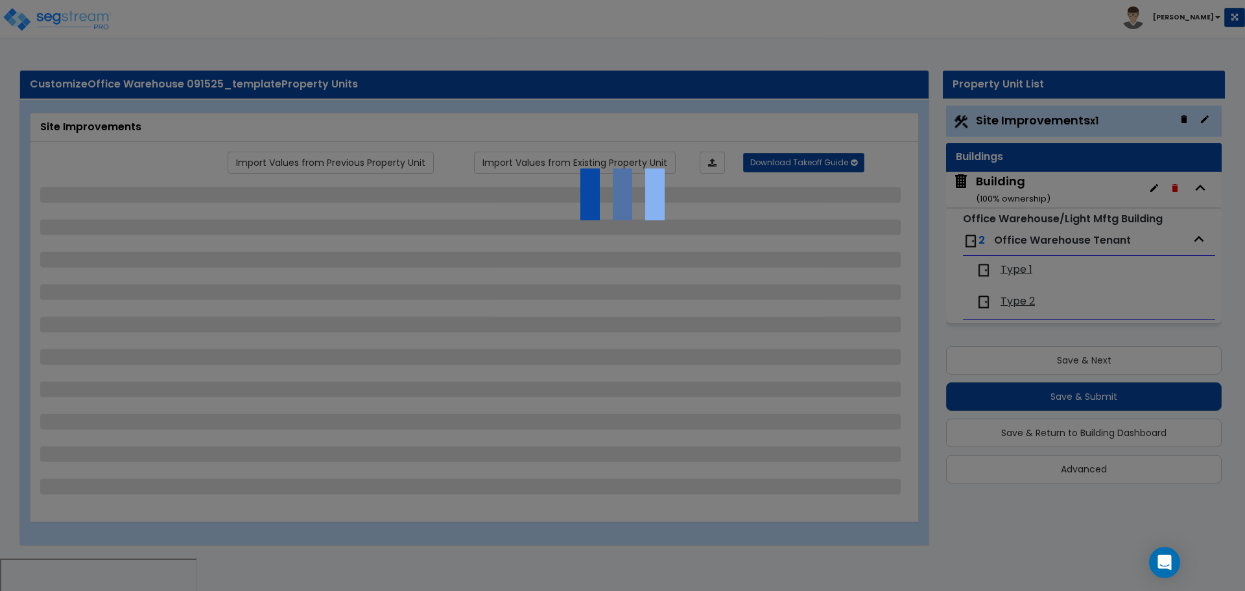
select select "2"
select select "4"
select select "3"
select select "2"
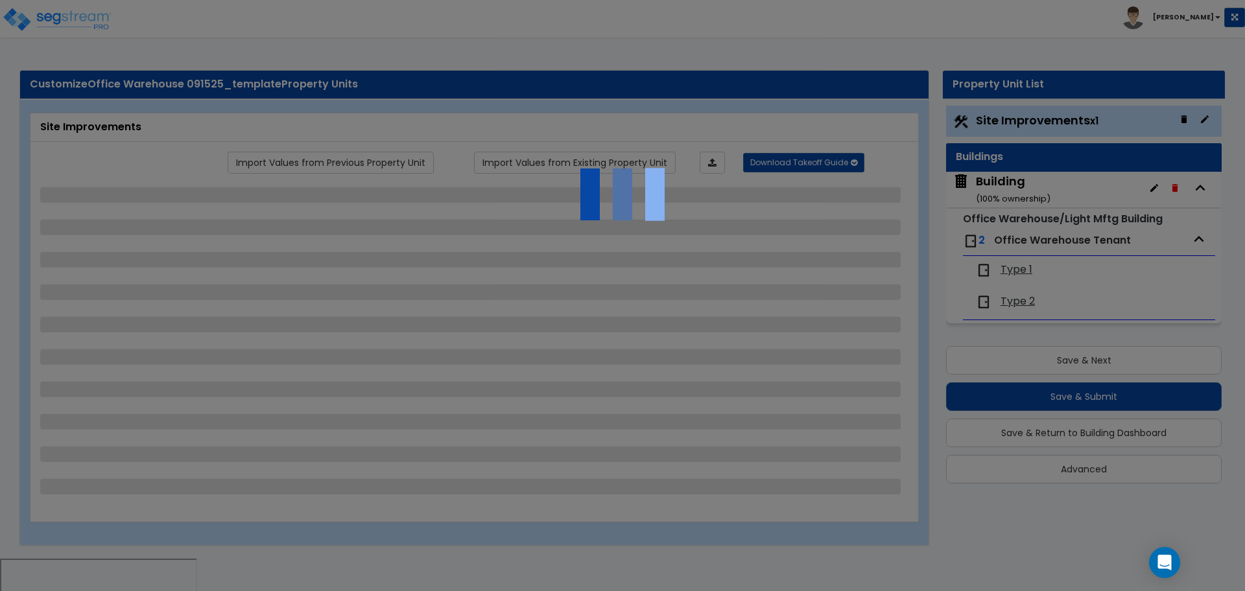
select select "1"
select select "2"
select select "1"
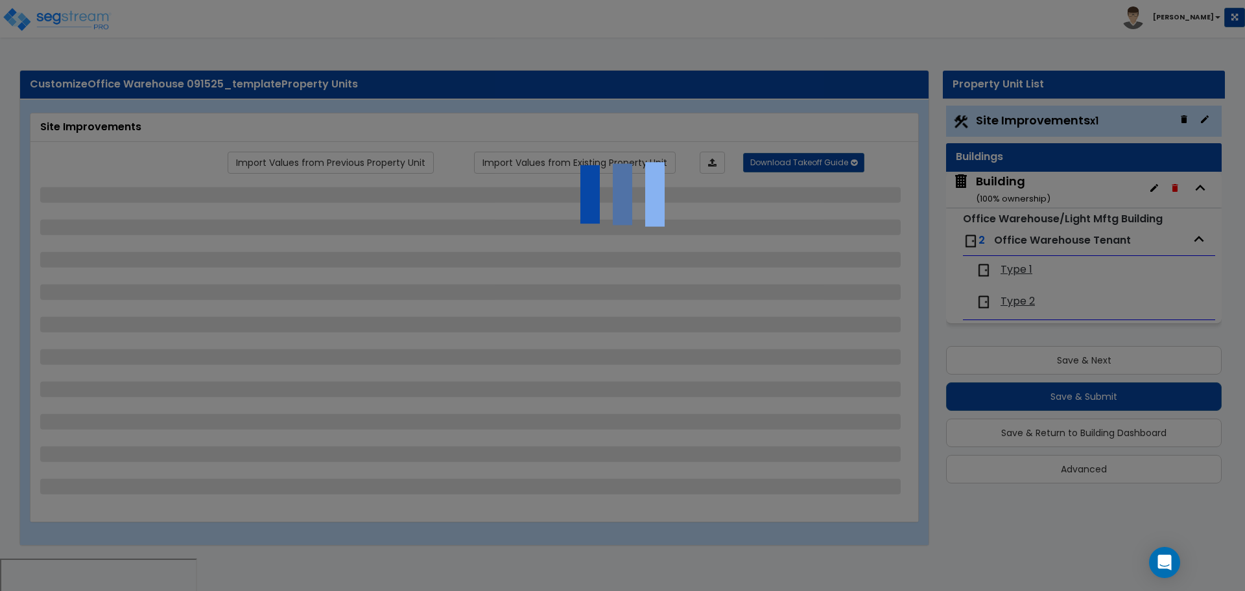
select select "2"
select select "1"
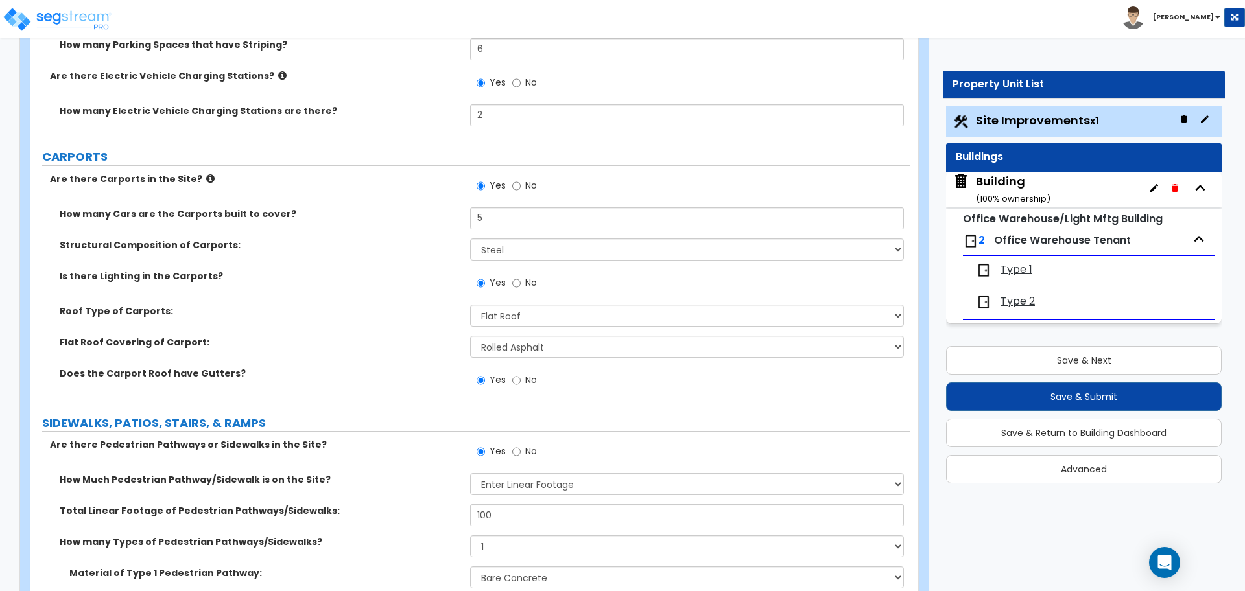
scroll to position [1591, 0]
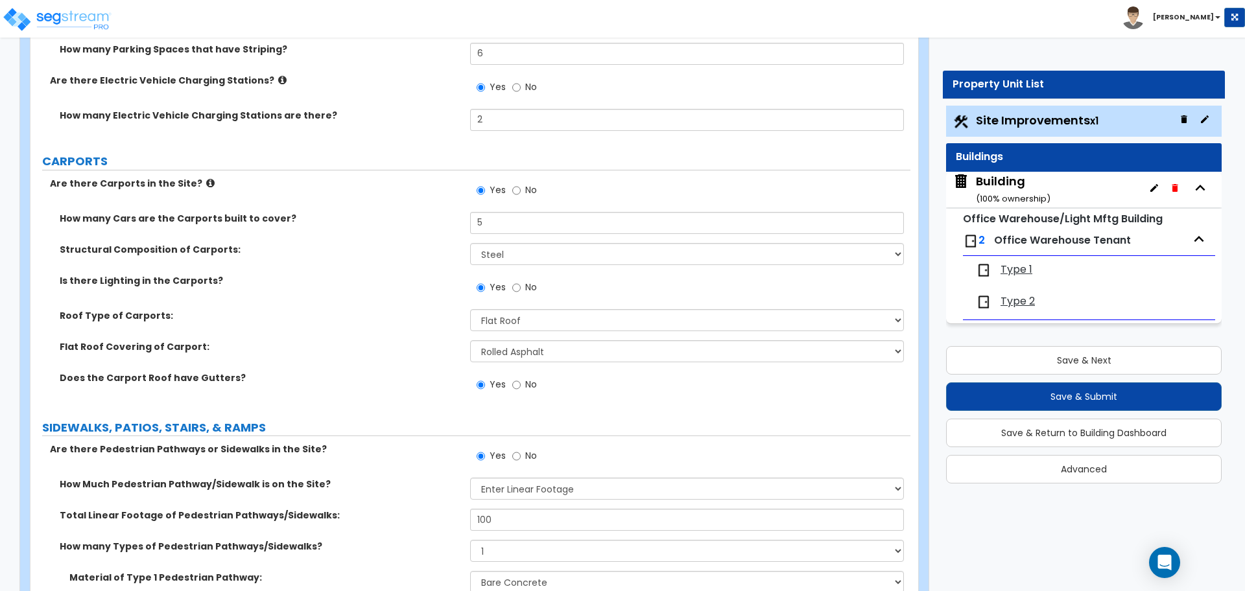
click at [527, 184] on span "No" at bounding box center [531, 190] width 12 height 13
click at [521, 184] on input "No" at bounding box center [516, 191] width 8 height 14
radio input "false"
radio input "true"
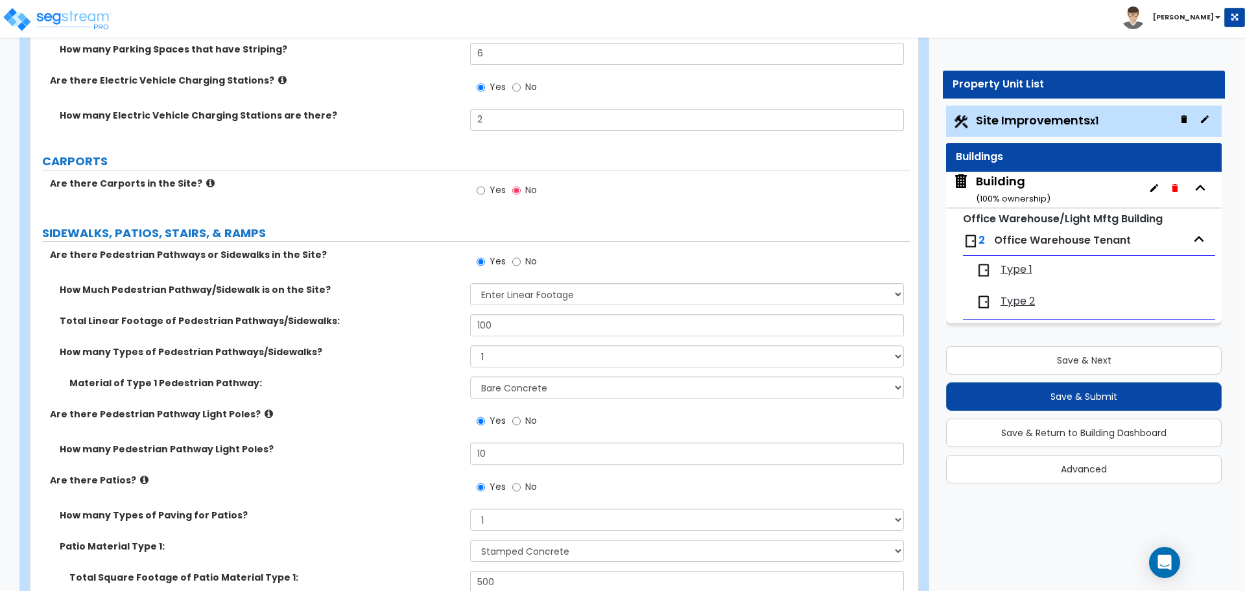
click at [491, 187] on span "Yes" at bounding box center [498, 190] width 16 height 13
click at [485, 187] on input "Yes" at bounding box center [481, 191] width 8 height 14
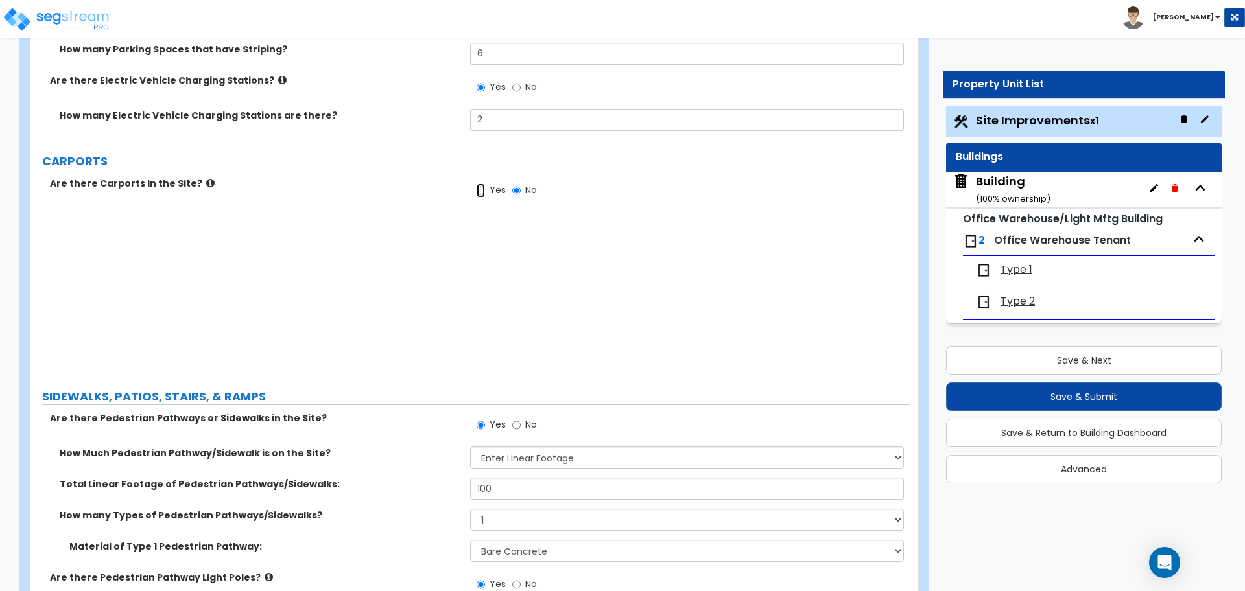
radio input "true"
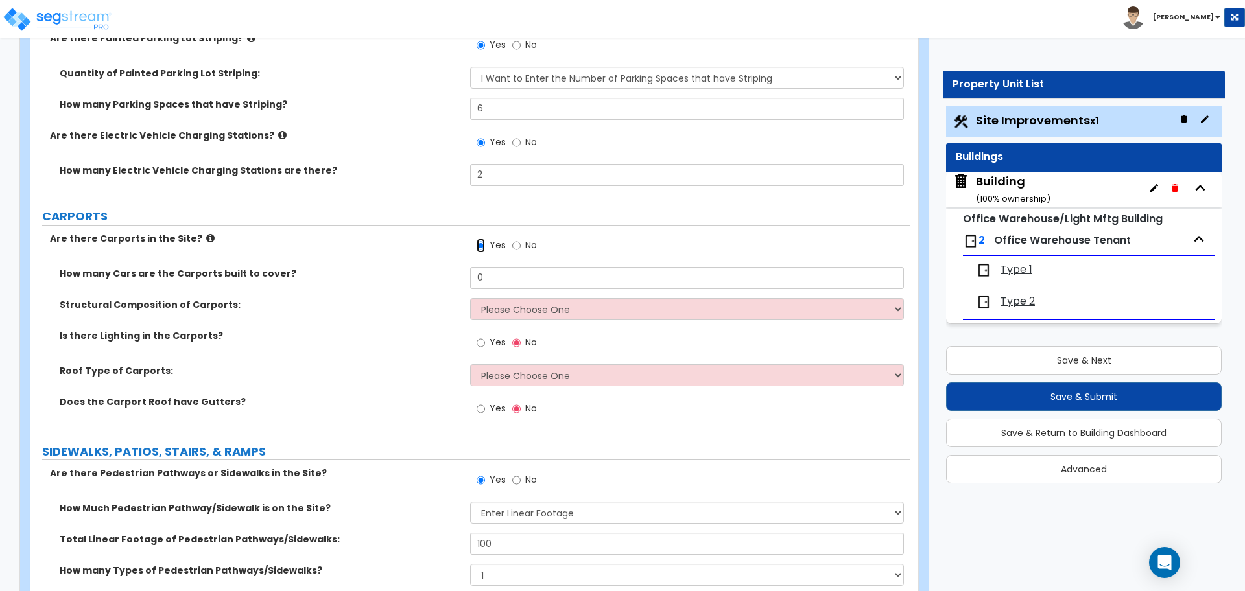
scroll to position [1538, 0]
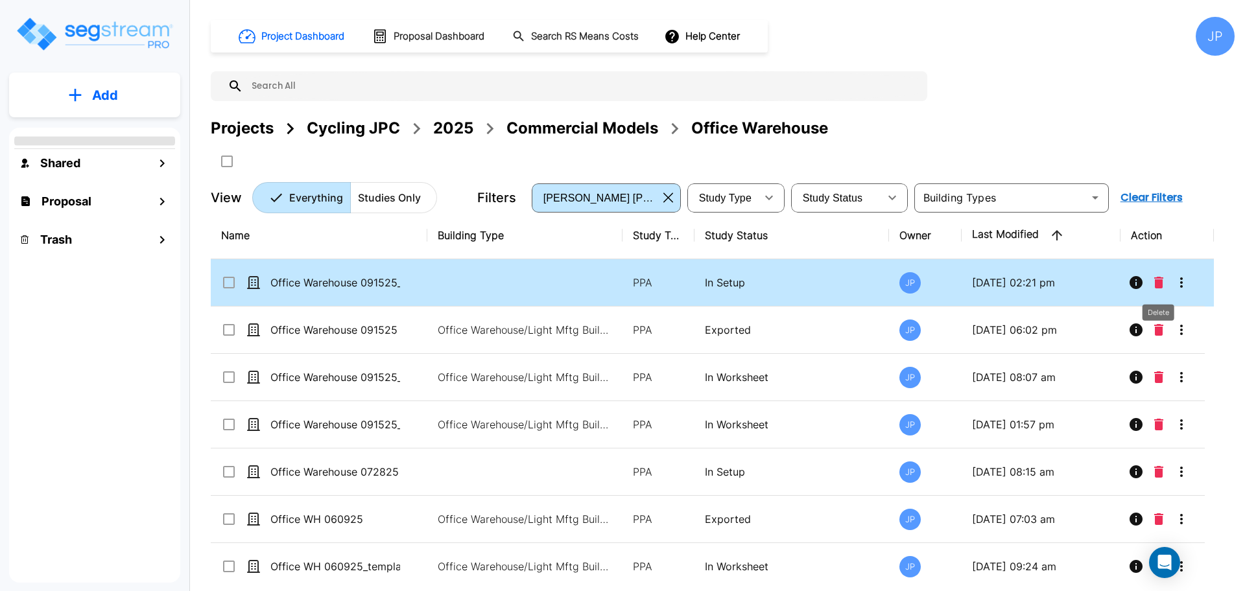
click at [1154, 279] on icon "Delete" at bounding box center [1158, 283] width 9 height 12
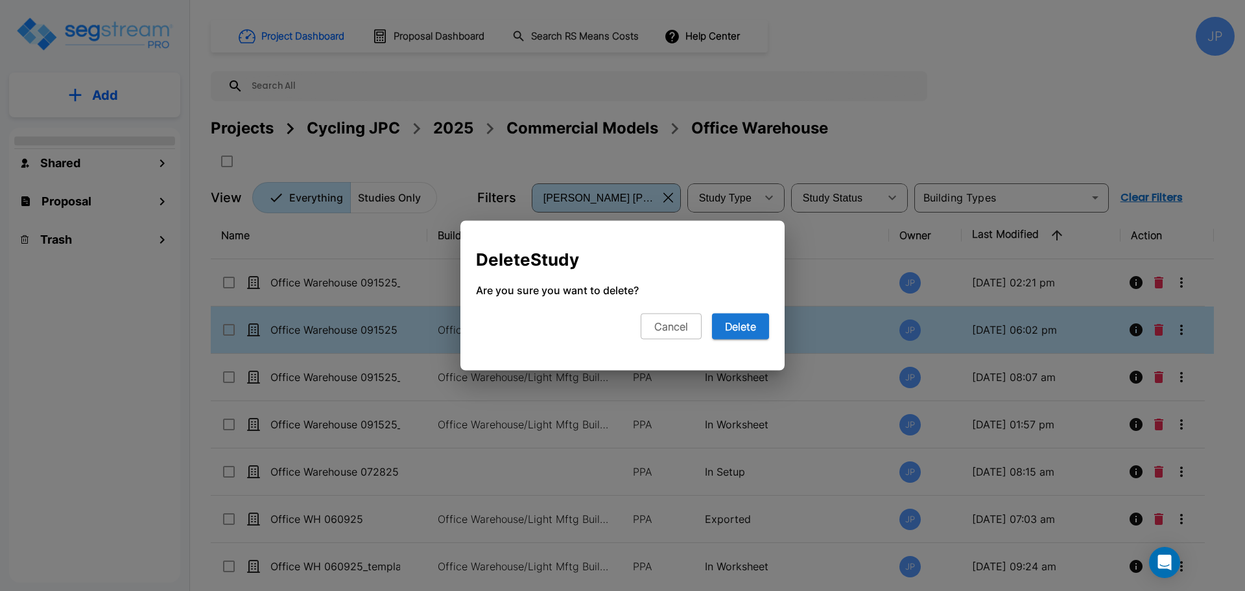
click at [675, 327] on button "Cancel" at bounding box center [671, 327] width 61 height 26
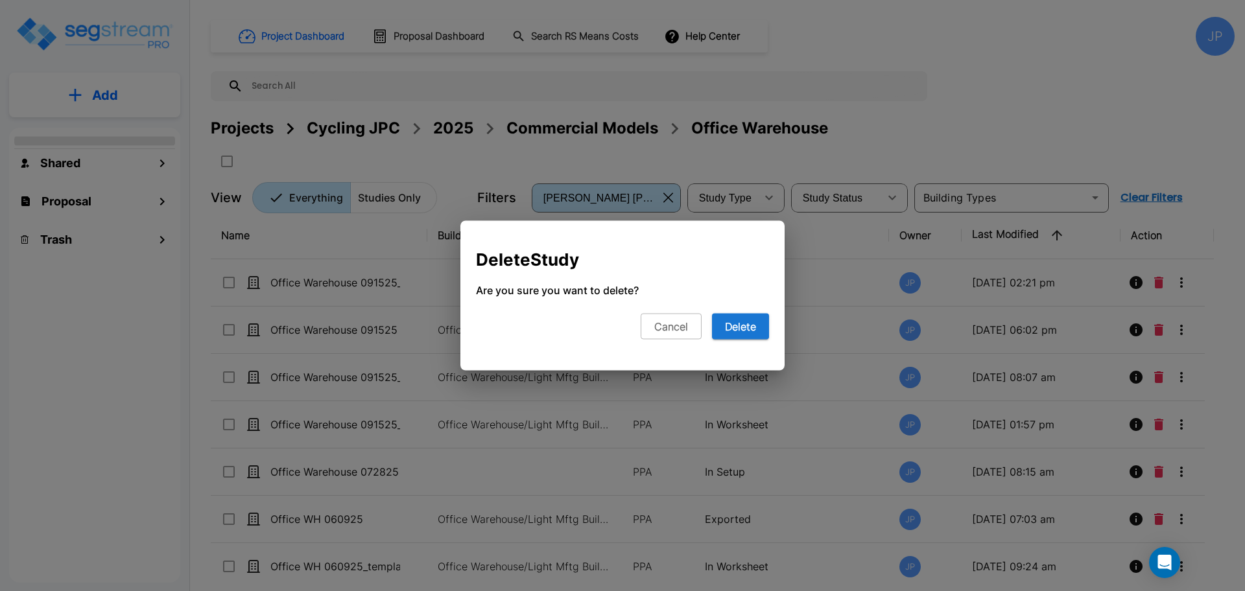
drag, startPoint x: 656, startPoint y: 328, endPoint x: 880, endPoint y: 3, distance: 394.8
click at [655, 329] on p "PPA" at bounding box center [658, 330] width 51 height 16
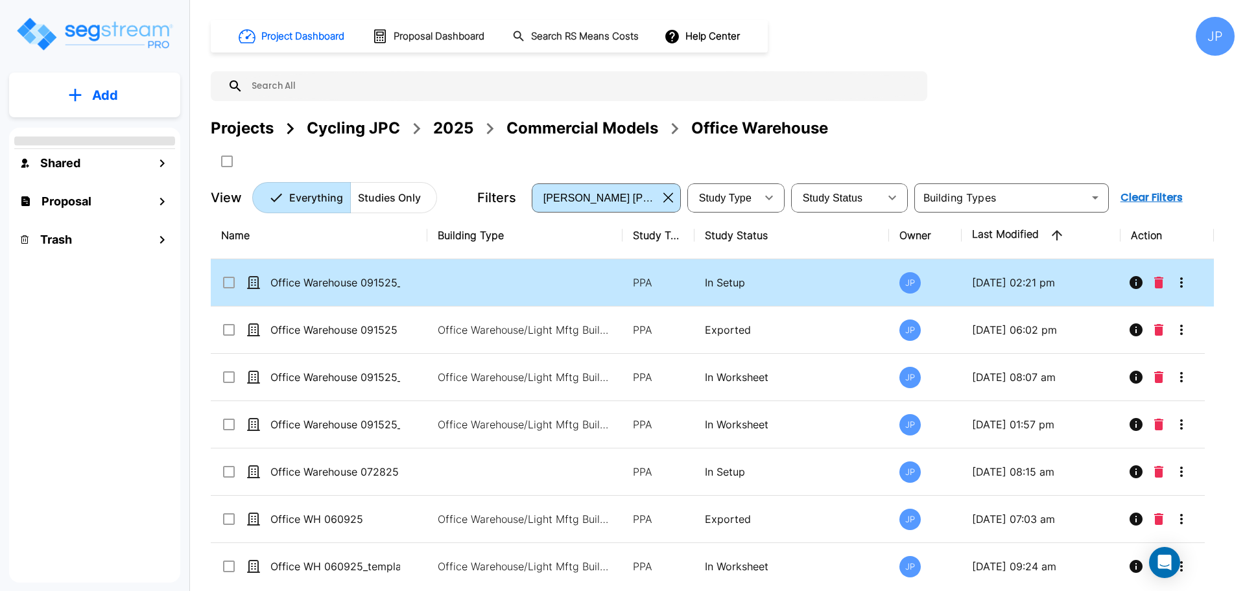
scroll to position [10, 0]
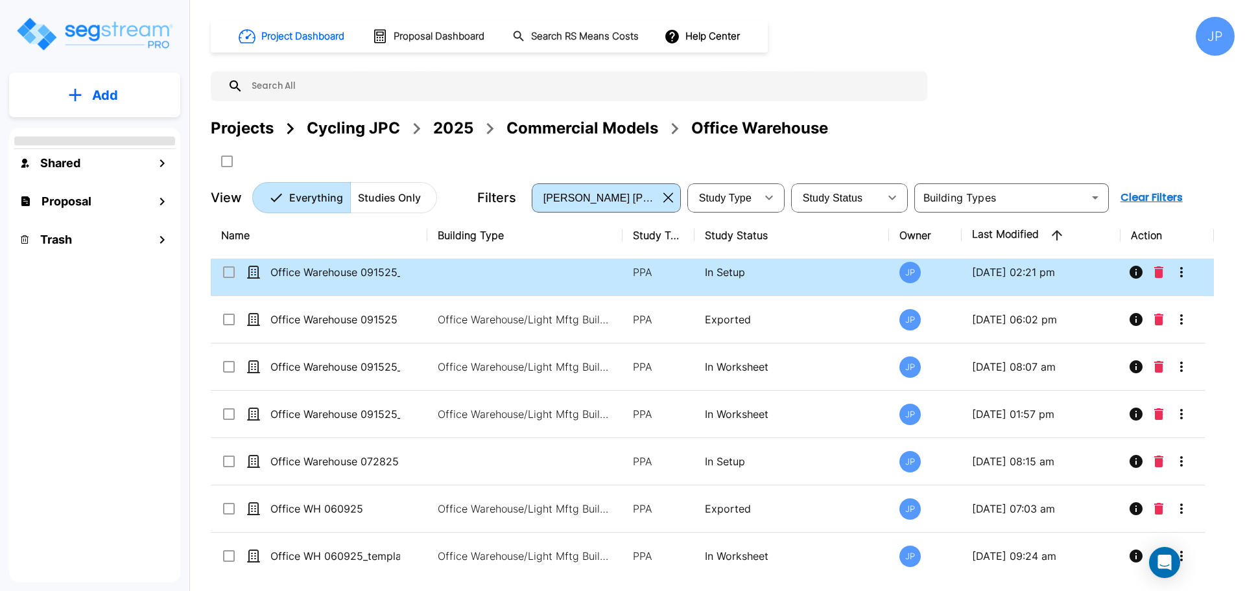
click at [1160, 283] on button "Delete" at bounding box center [1158, 272] width 19 height 26
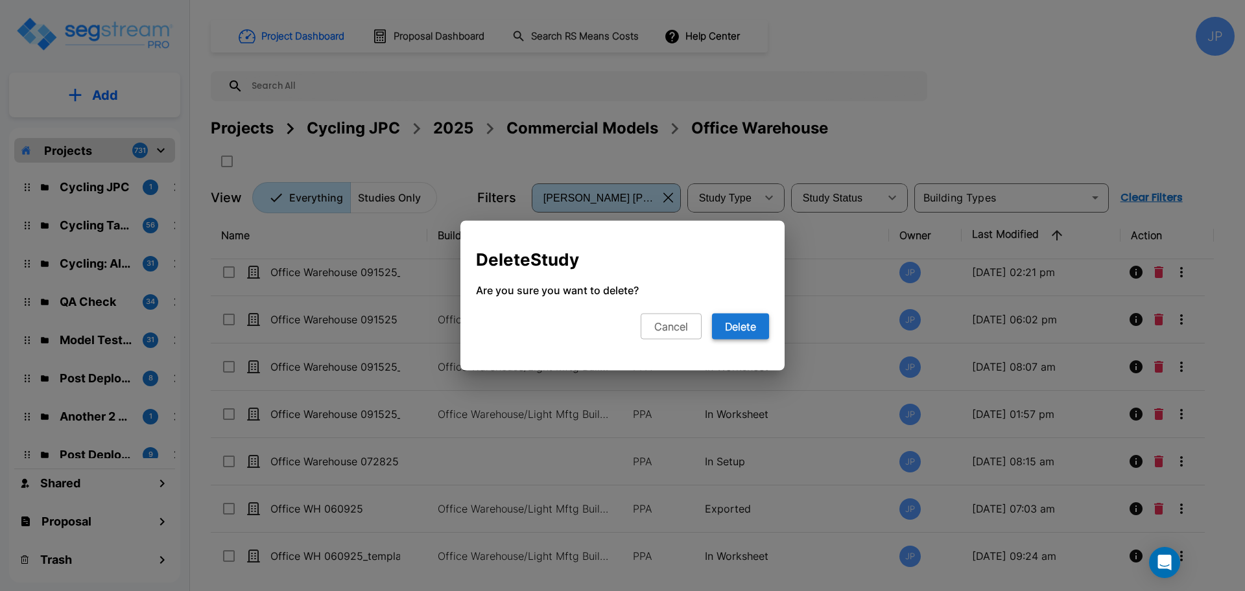
click at [738, 326] on button "Delete" at bounding box center [740, 327] width 57 height 26
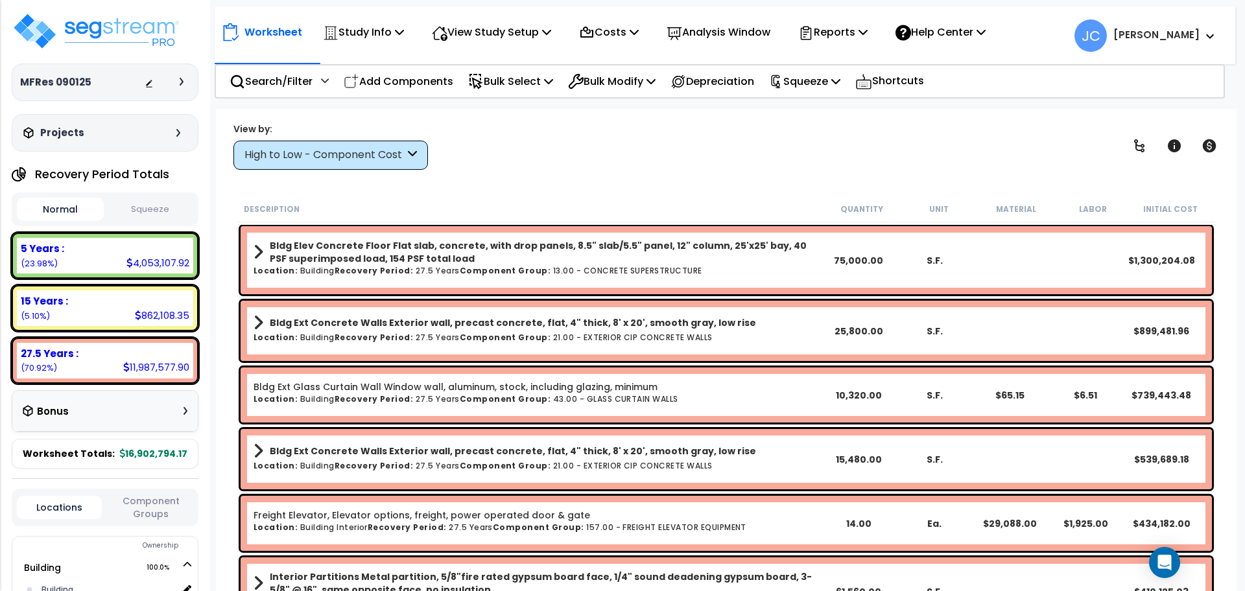
click at [368, 157] on div "High to Low - Component Cost" at bounding box center [324, 155] width 160 height 15
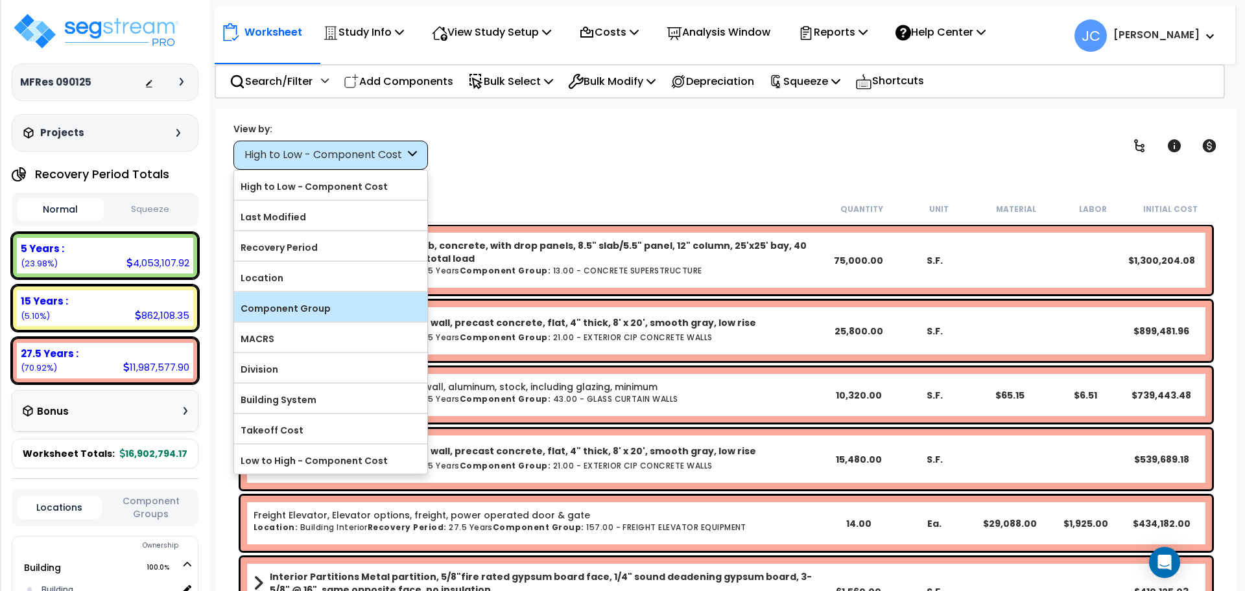
click at [333, 302] on label "Component Group" at bounding box center [330, 308] width 193 height 19
click at [0, 0] on input "Component Group" at bounding box center [0, 0] width 0 height 0
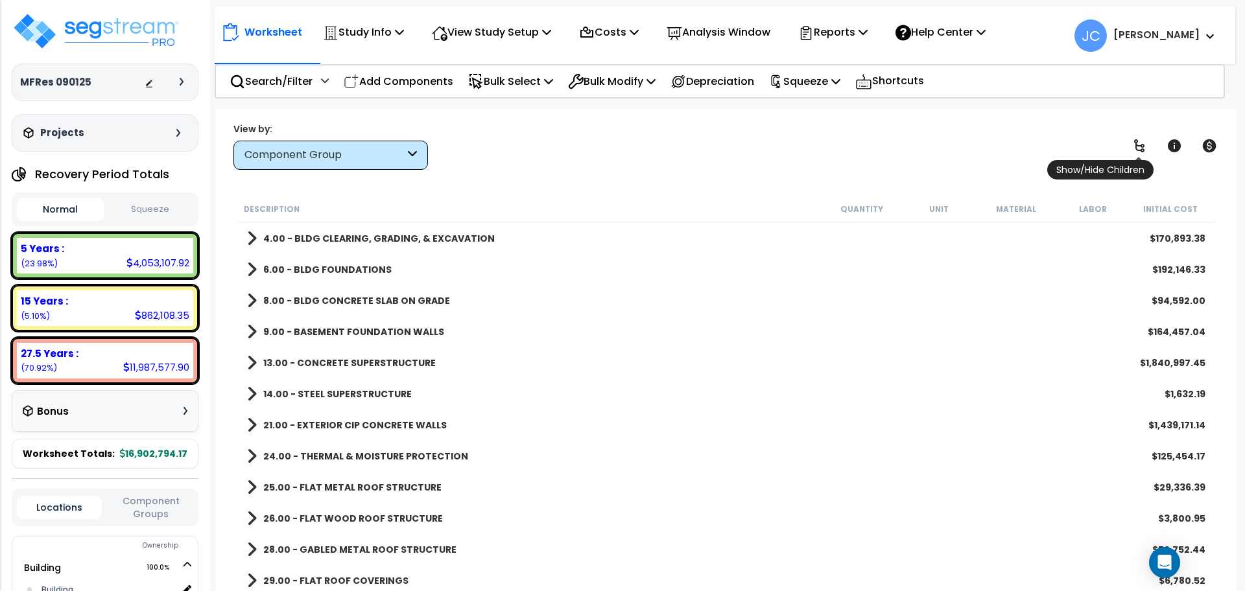
click at [1132, 140] on icon at bounding box center [1140, 146] width 16 height 16
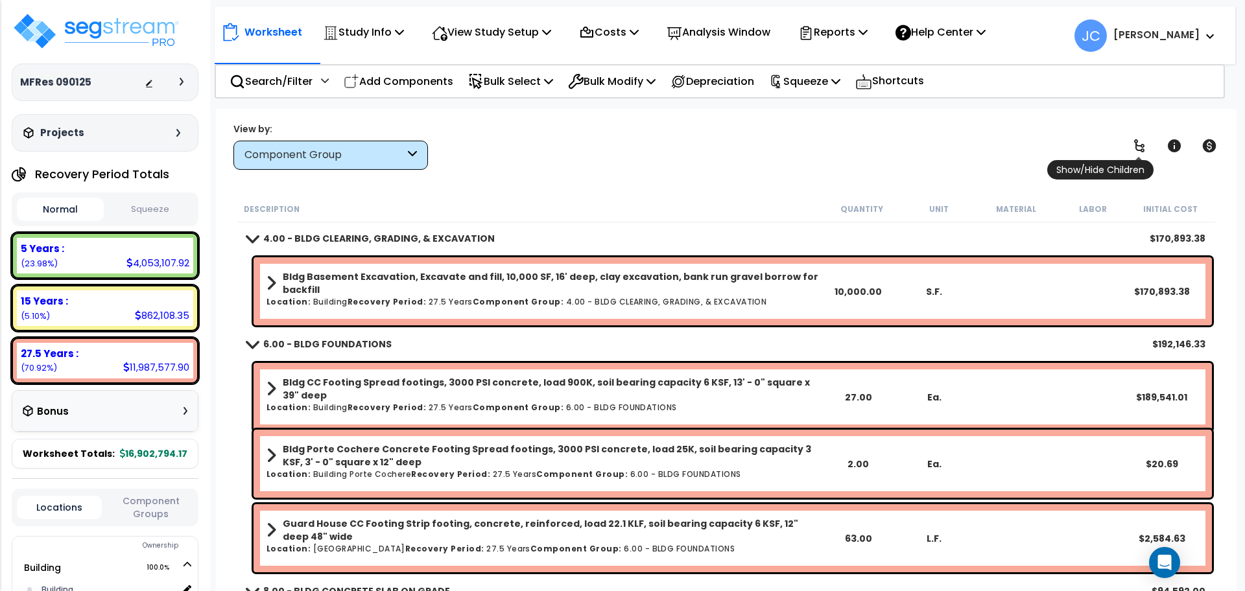
click at [1137, 141] on icon at bounding box center [1139, 145] width 10 height 13
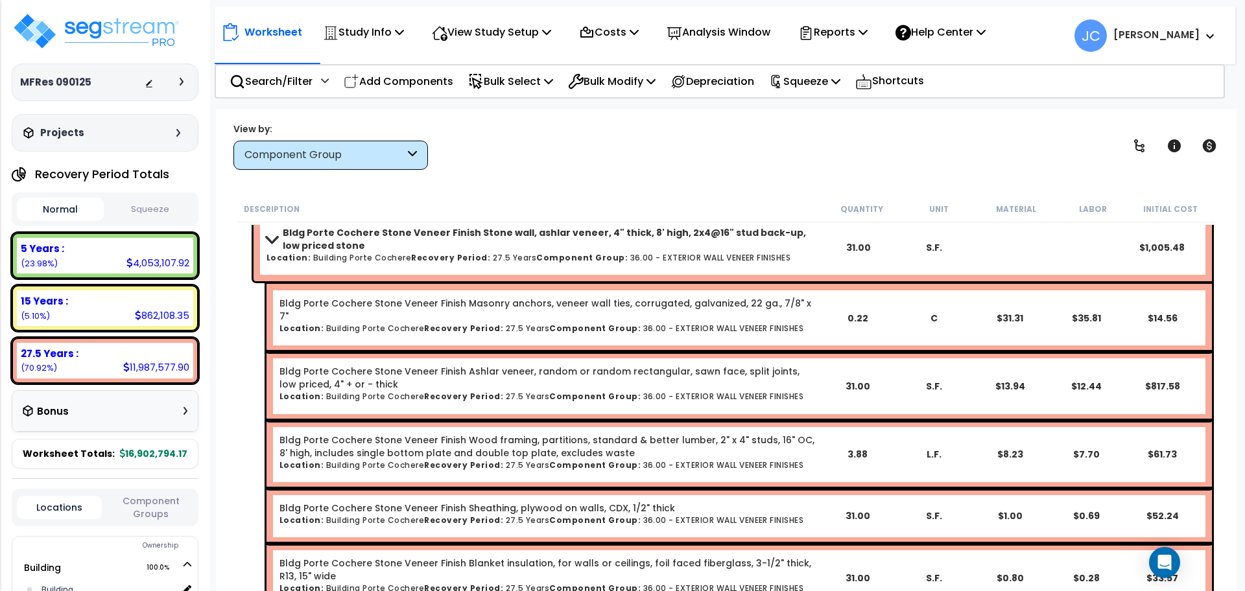
scroll to position [10990, 0]
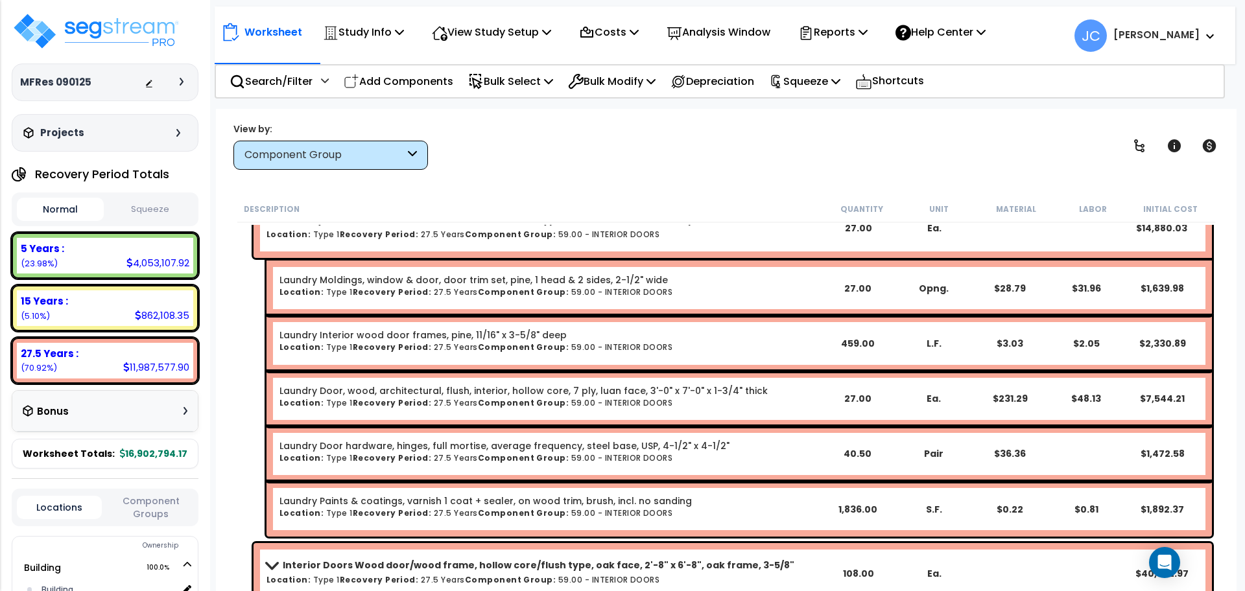
scroll to position [17960, 0]
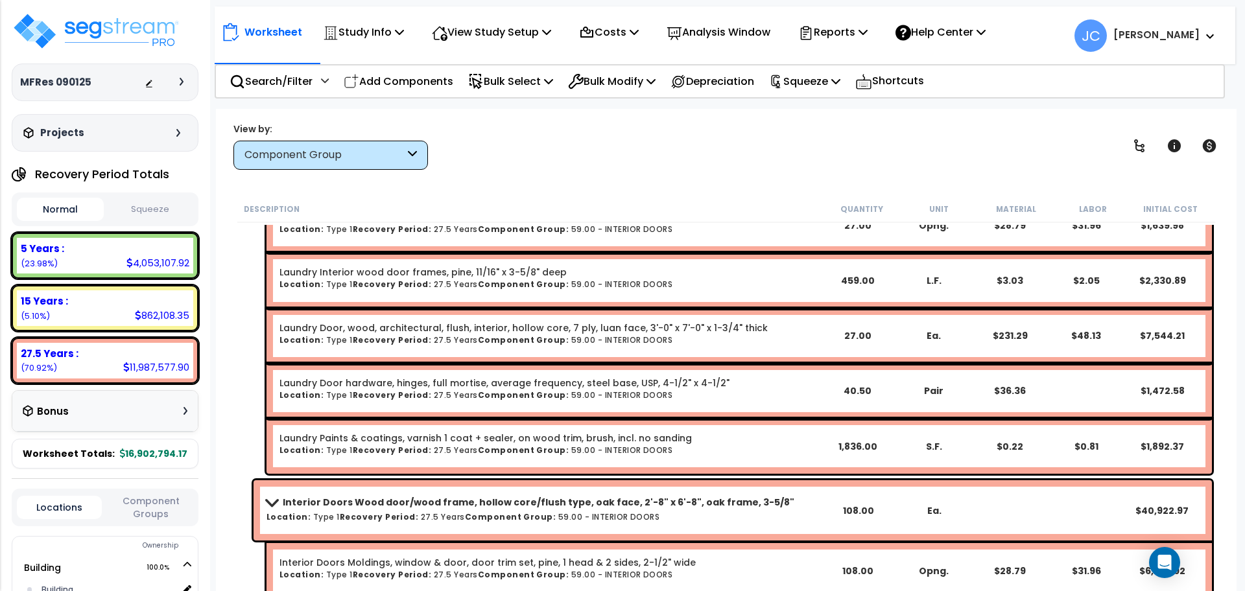
click at [1171, 34] on b "[PERSON_NAME]" at bounding box center [1156, 35] width 86 height 14
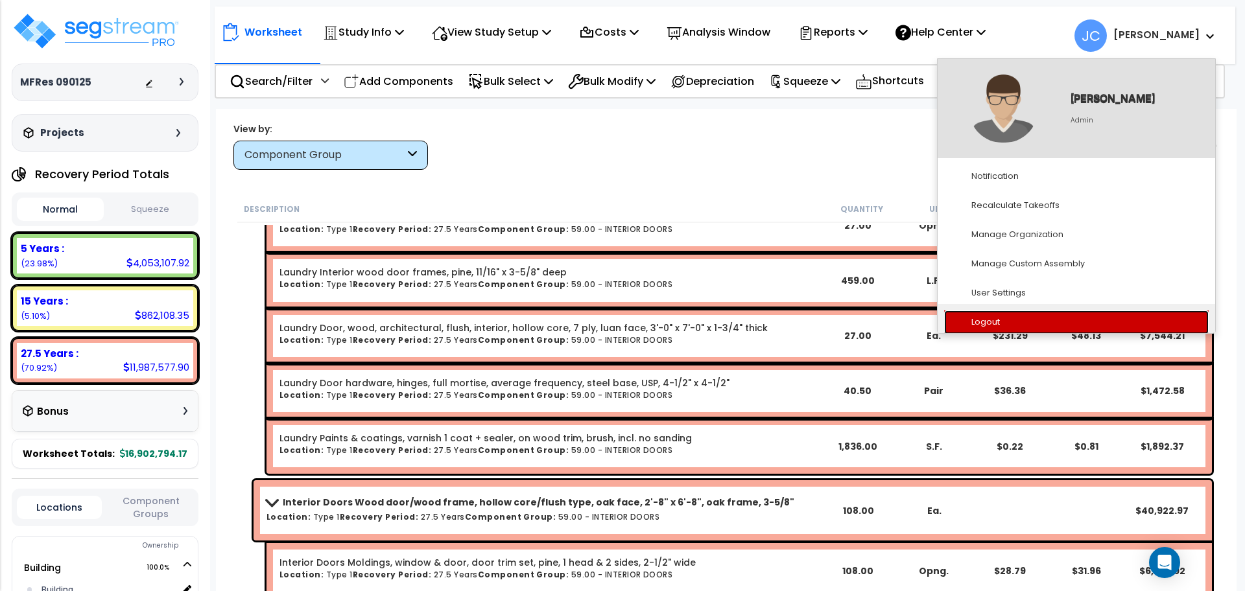
click at [1037, 316] on link "Logout" at bounding box center [1076, 323] width 265 height 24
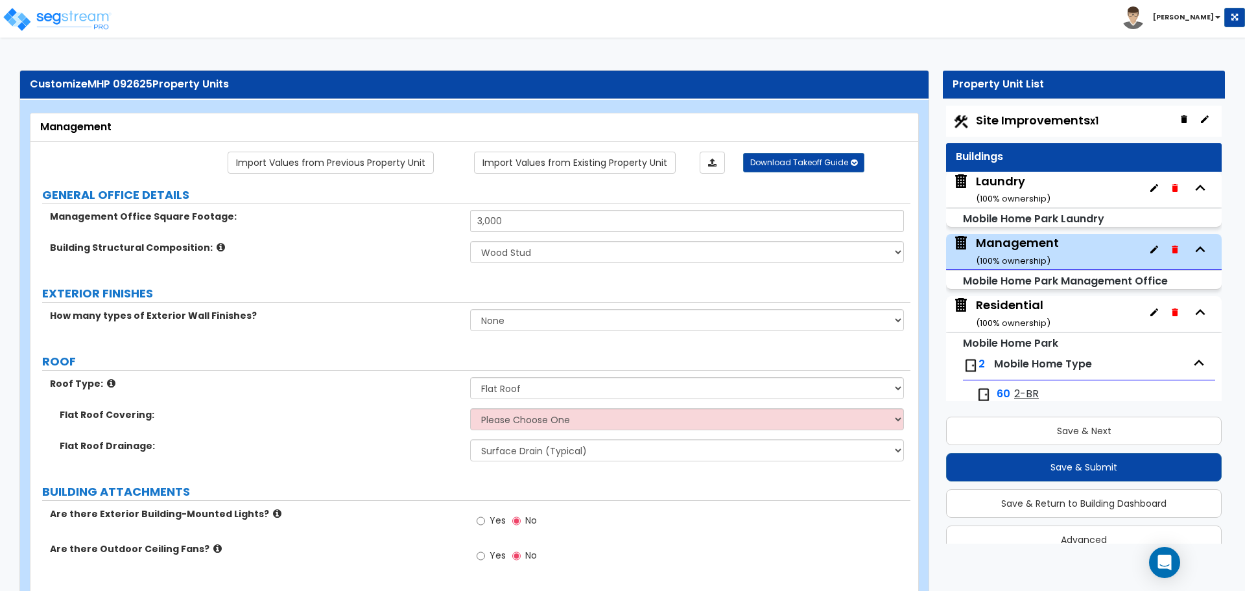
select select "3"
select select "2"
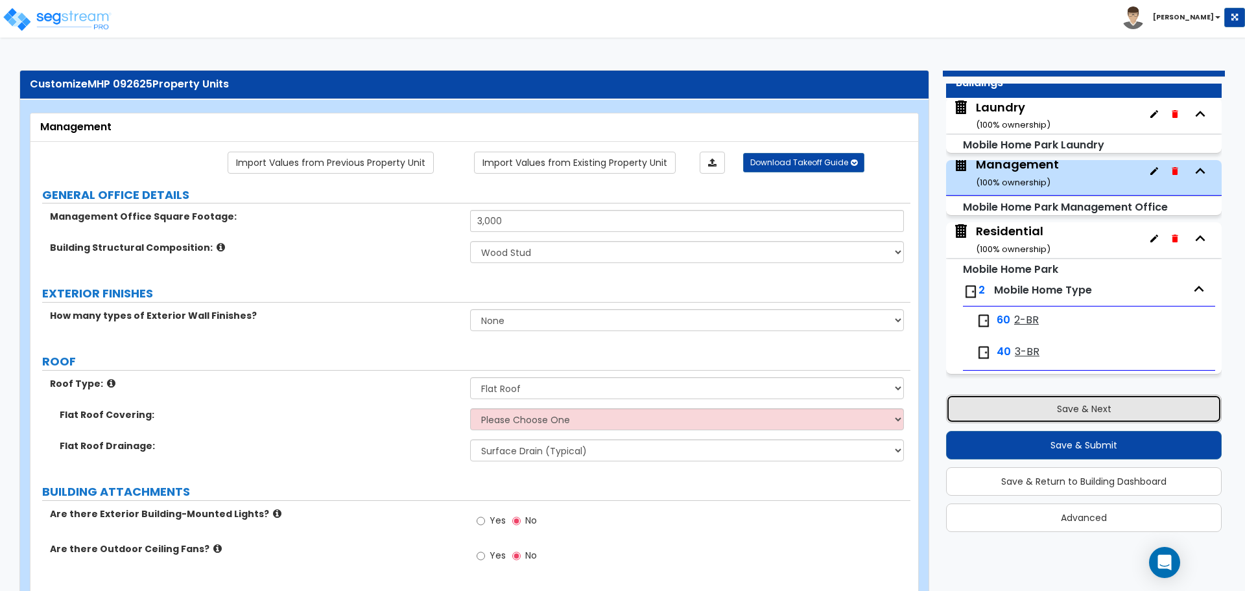
click at [1023, 414] on button "Save & Next" at bounding box center [1084, 409] width 276 height 29
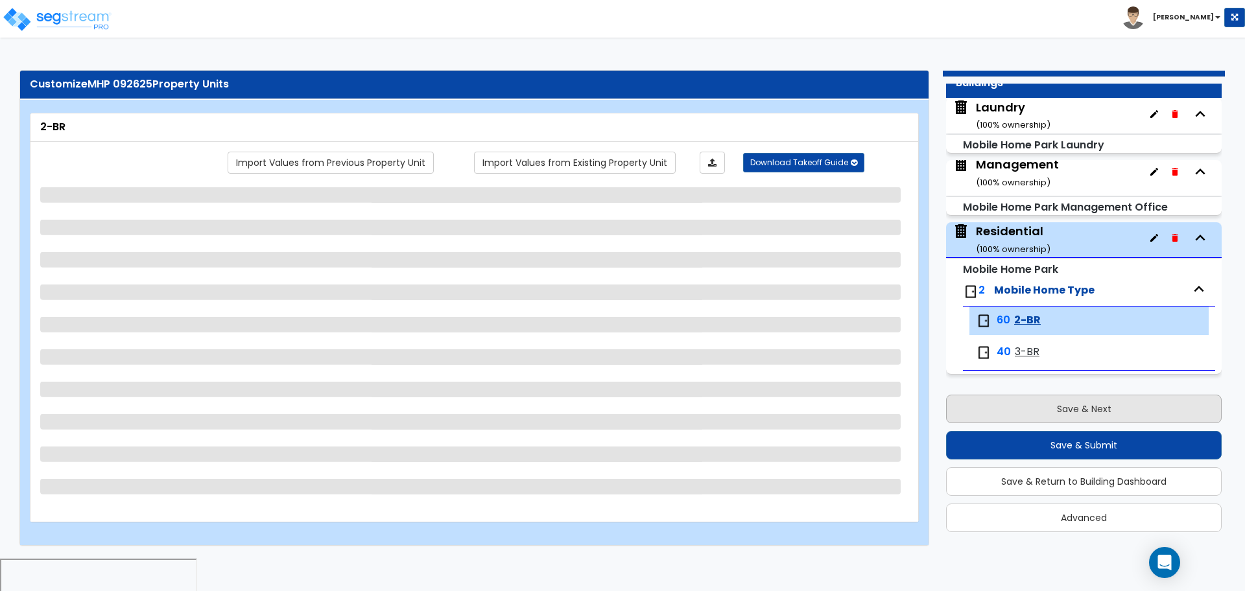
scroll to position [5, 0]
click at [990, 413] on button "Save & Next" at bounding box center [1084, 409] width 276 height 29
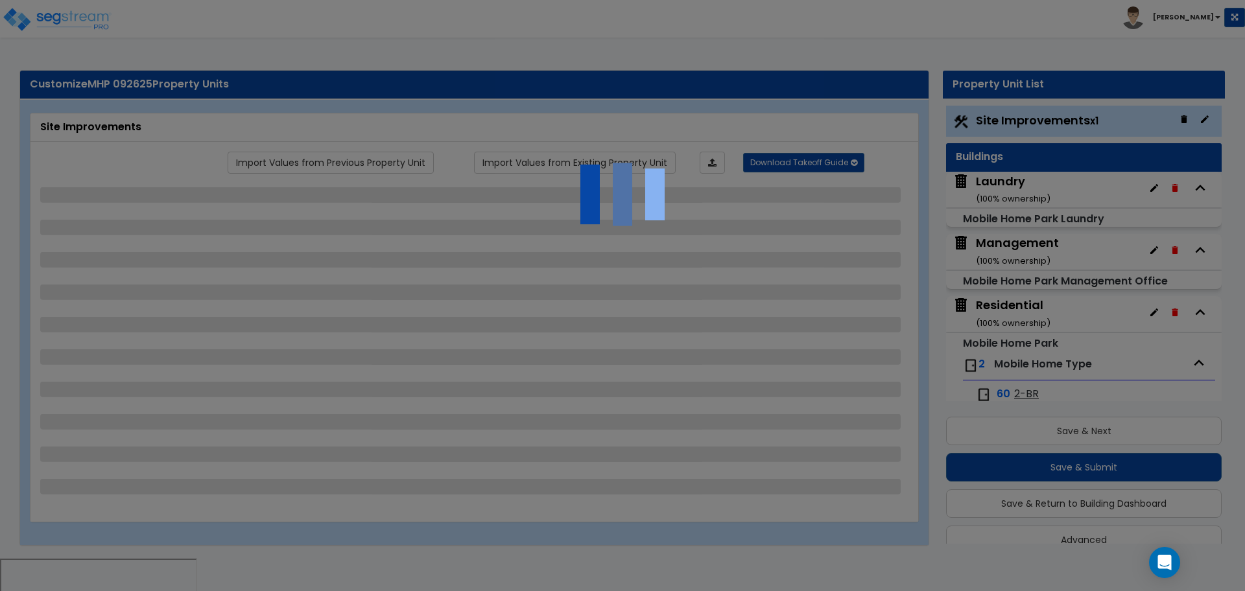
scroll to position [22, 0]
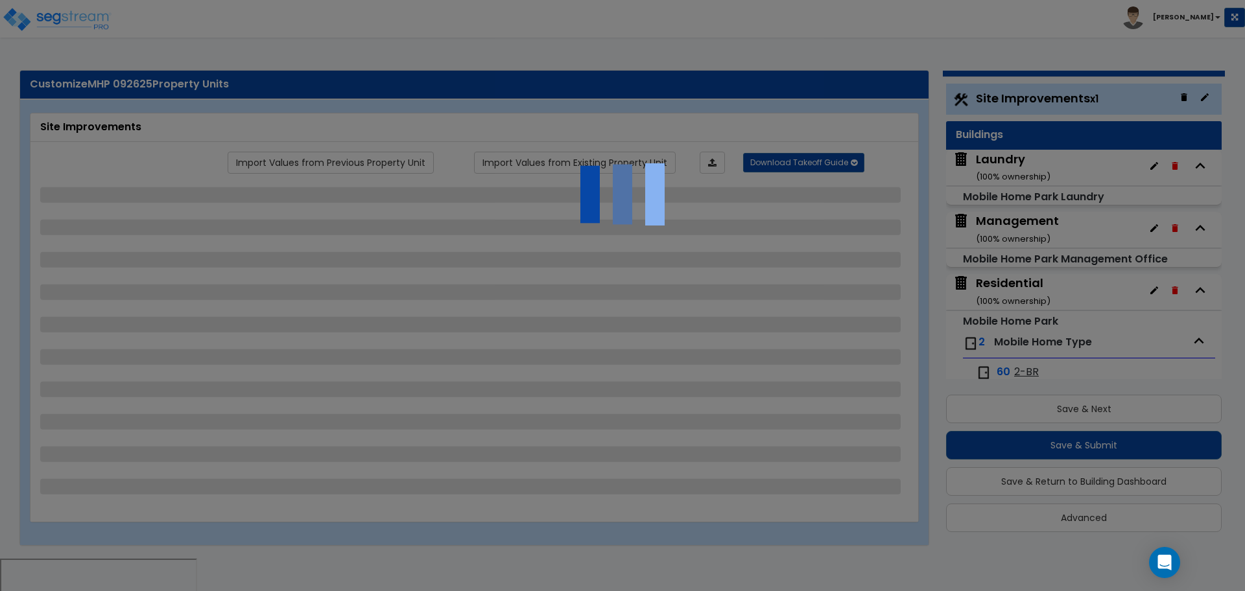
select select "2"
select select "1"
select select "2"
select select "1"
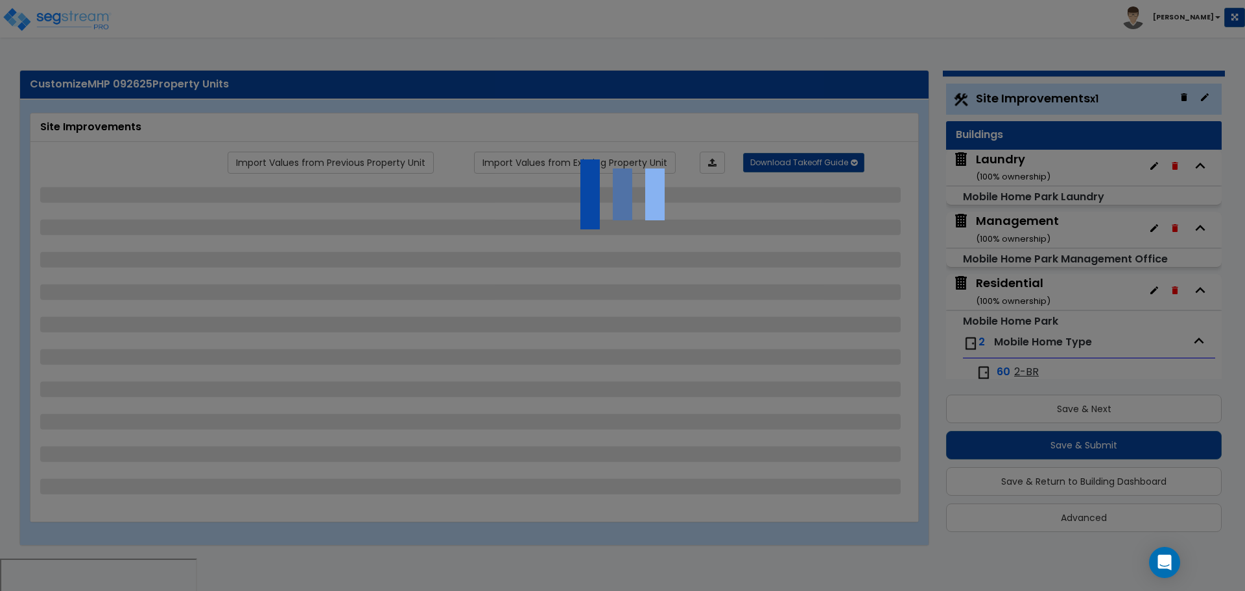
select select "2"
select select "1"
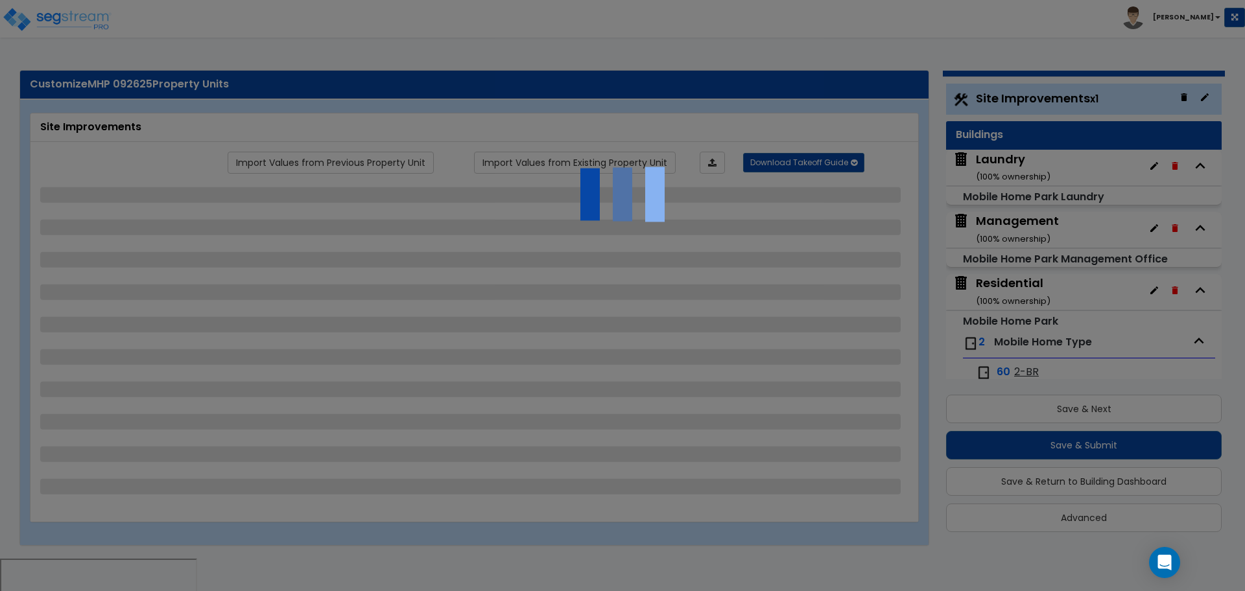
select select "3"
select select "2"
select select "3"
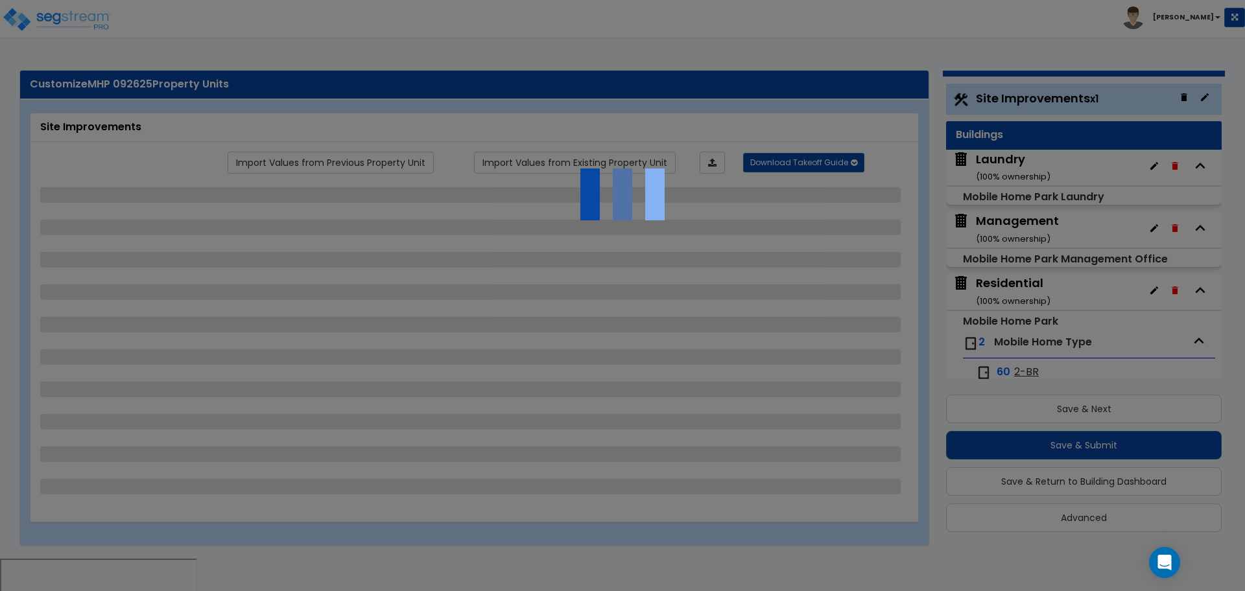
select select "1"
select select "2"
select select "4"
select select "1"
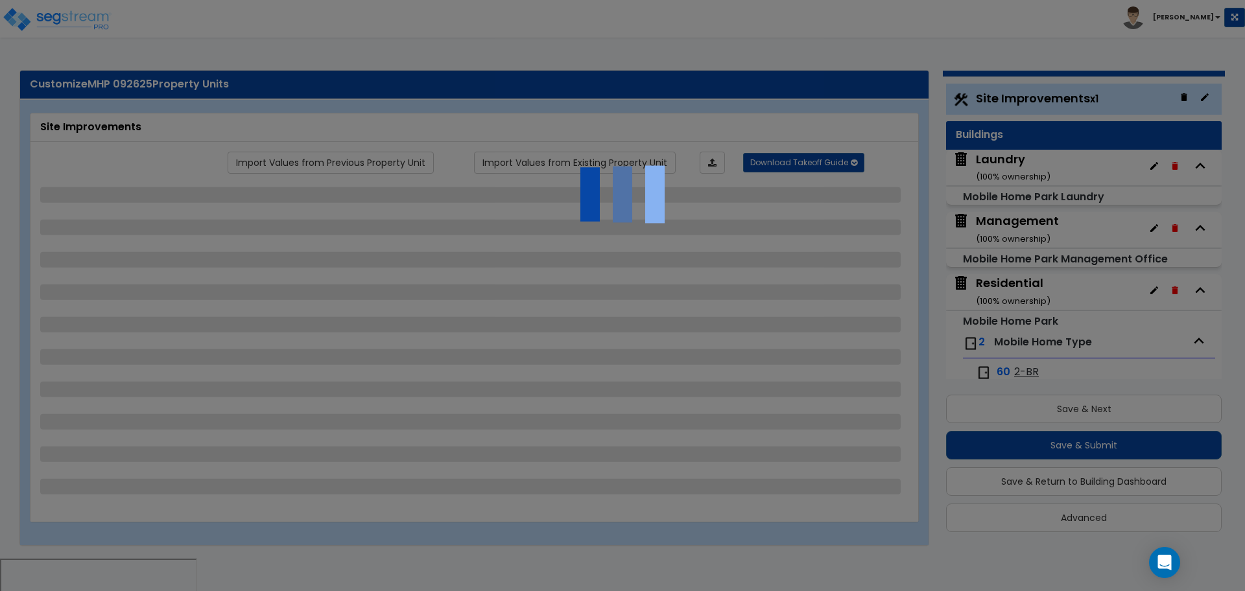
select select "1"
select select "2"
select select "1"
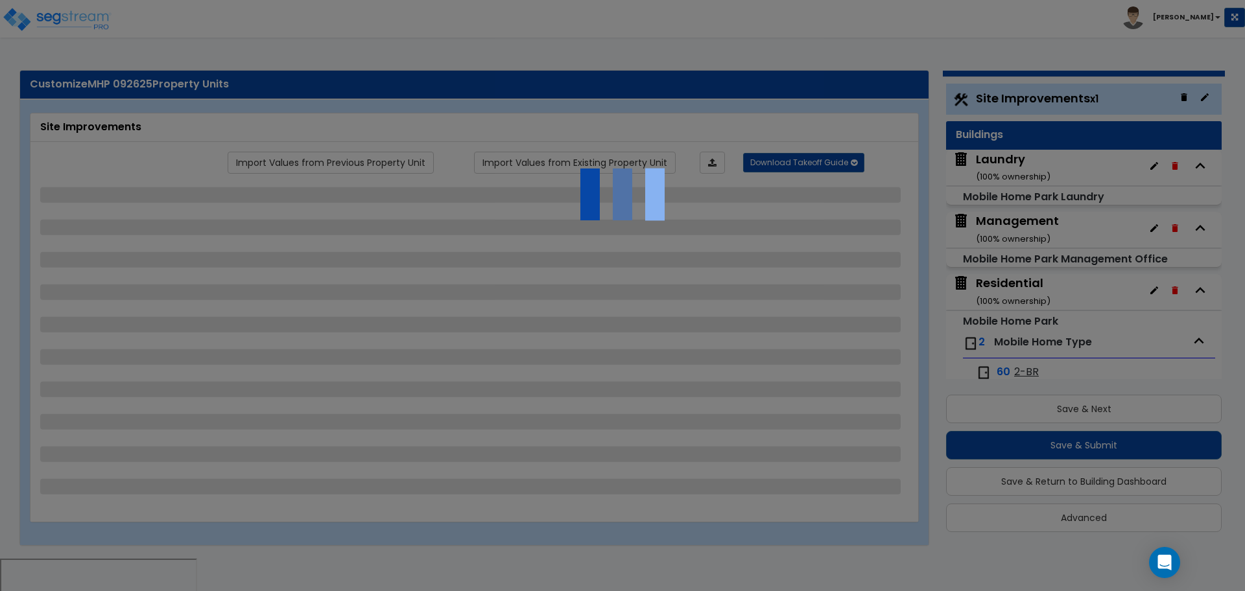
select select "2"
select select "4"
select select "1"
select select "2"
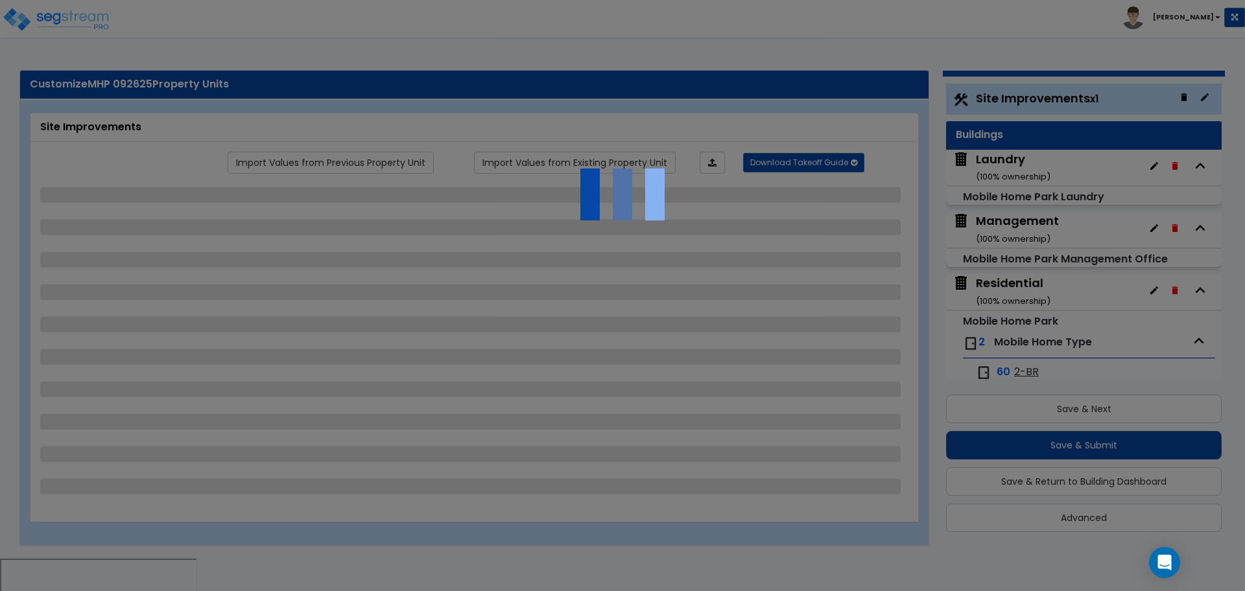
select select "2"
select select "3"
select select "2"
select select "11"
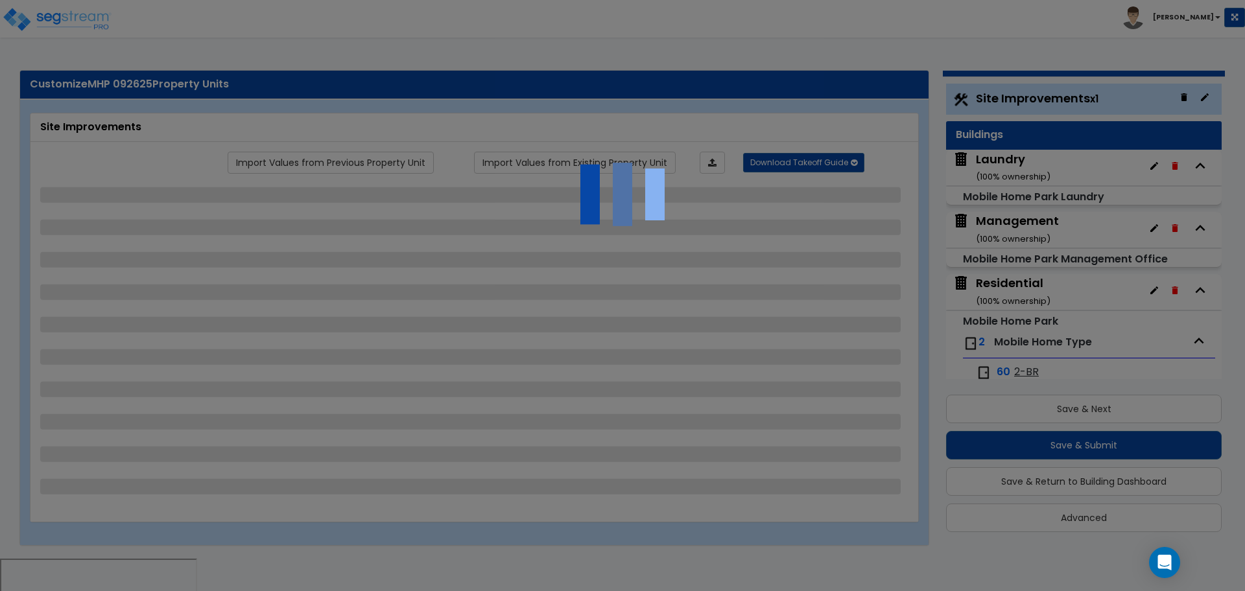
select select "6"
select select "1"
select select "4"
select select "2"
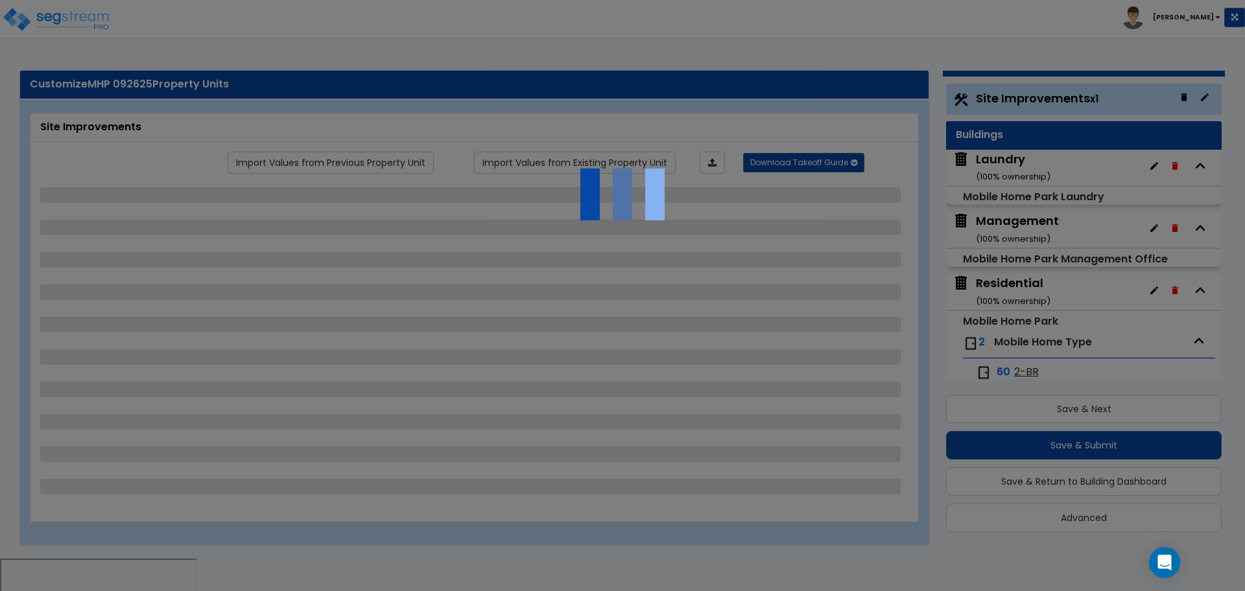
select select "2"
select select "1"
select select "2"
select select "7"
select select "2"
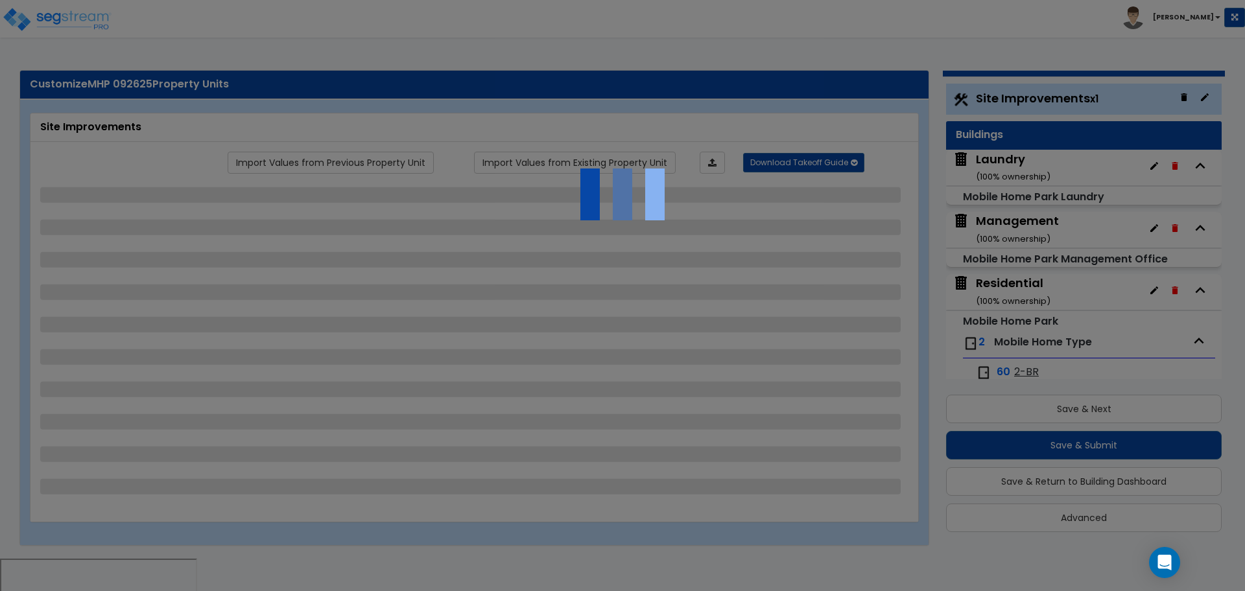
select select "1"
select select "2"
select select "1"
select select "16"
select select "1"
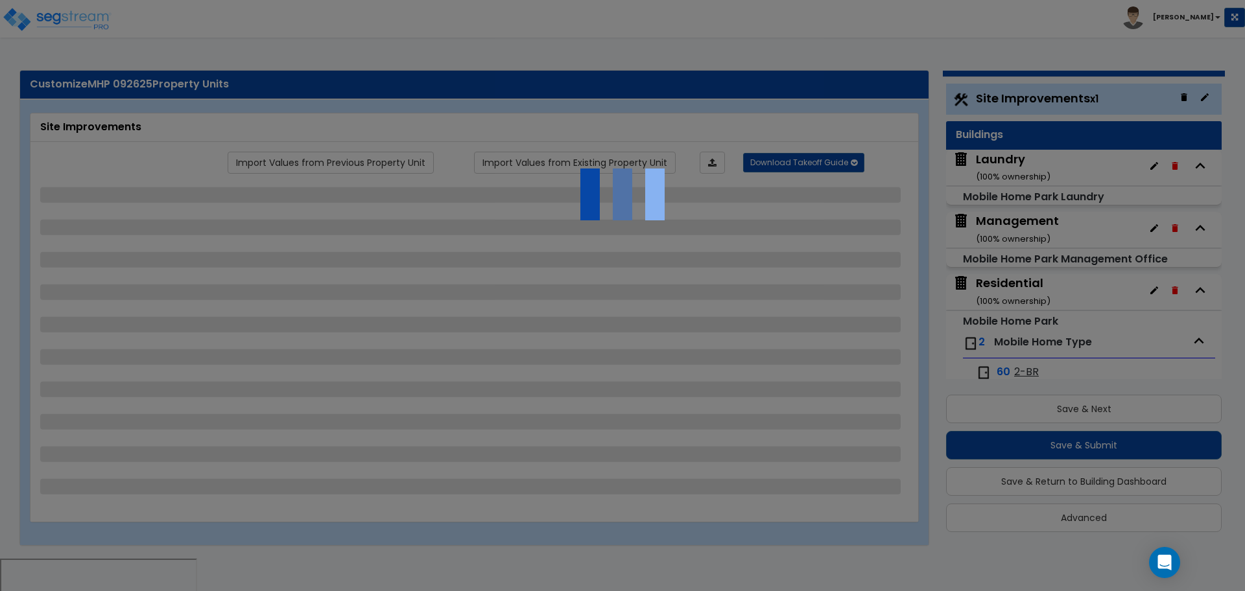
select select "5"
select select "4"
select select "1"
select select "10"
select select "3"
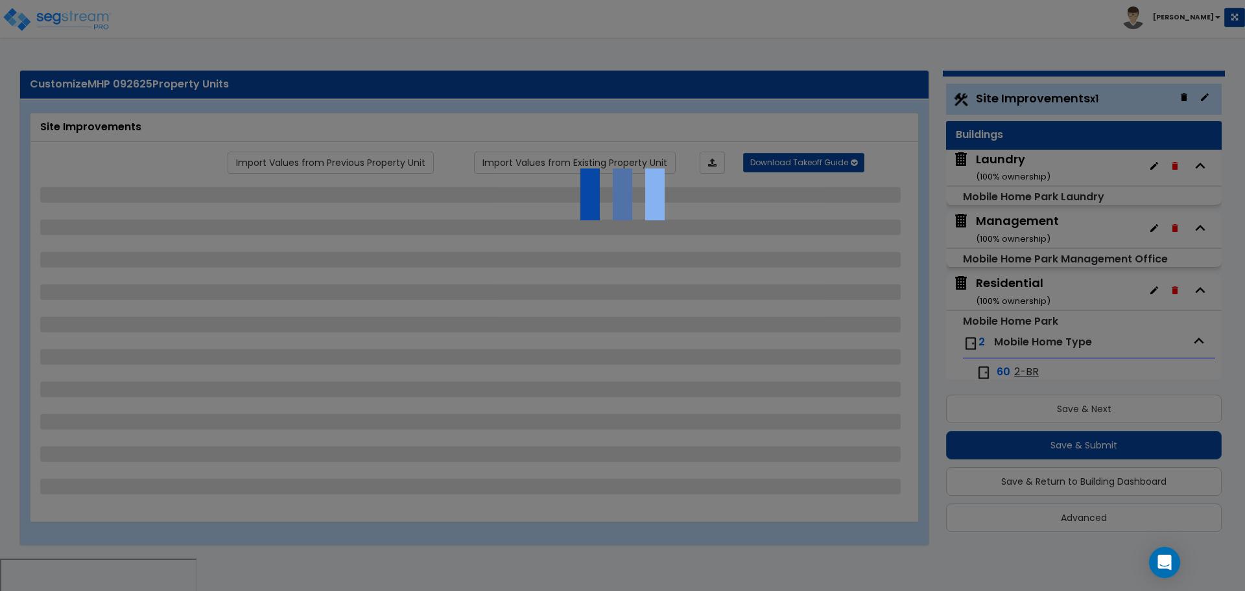
select select "4"
select select "1"
select select "3"
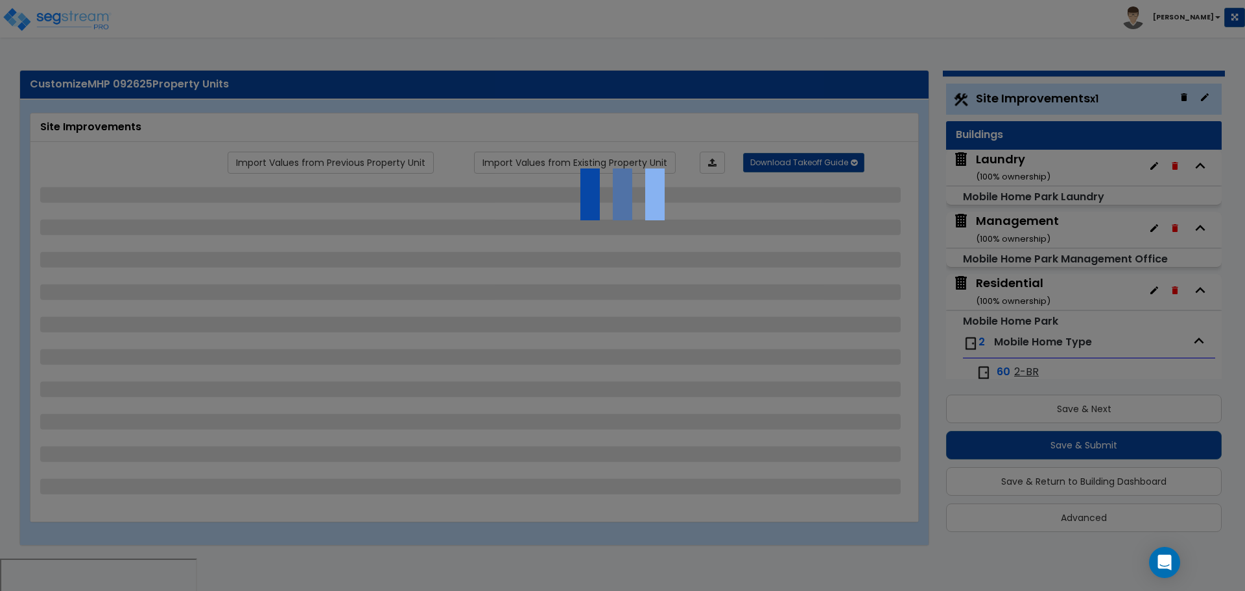
select select "3"
select select "2"
select select "1"
select select "3"
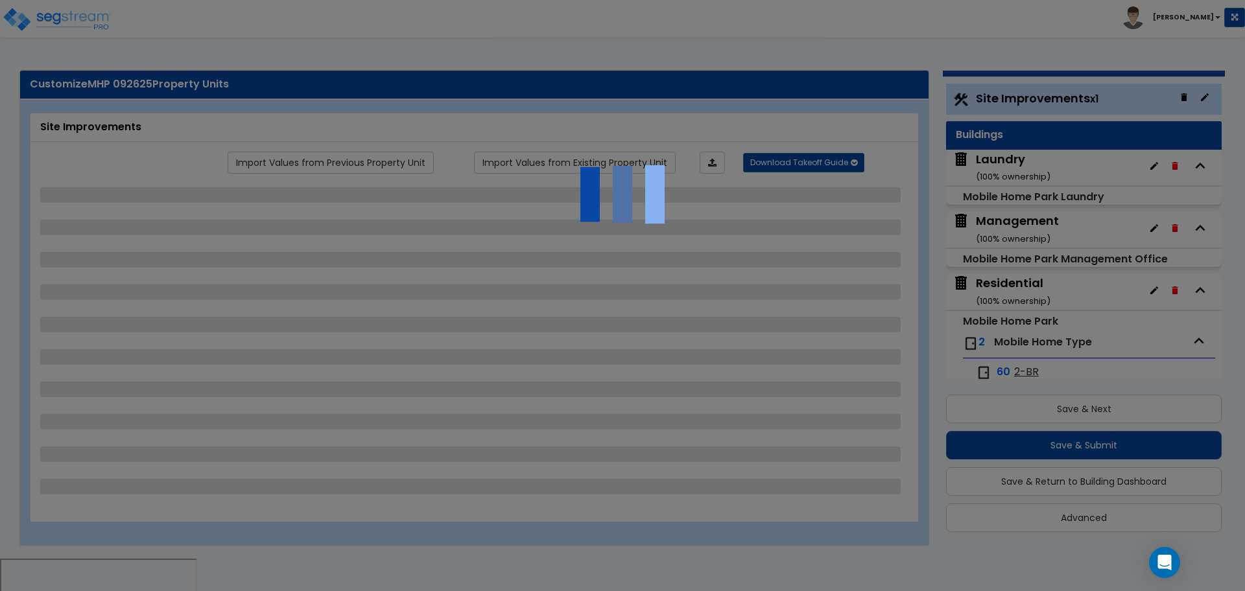
select select "2"
select select "3"
select select "1"
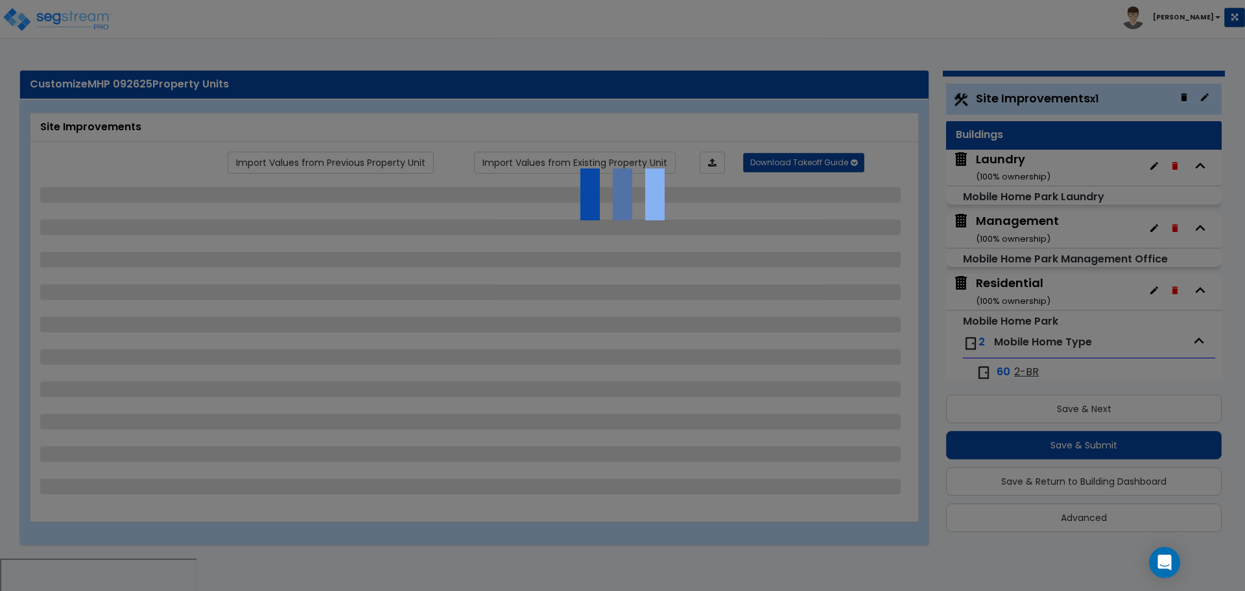
select select "2"
select select "1"
select select "4"
select select "1"
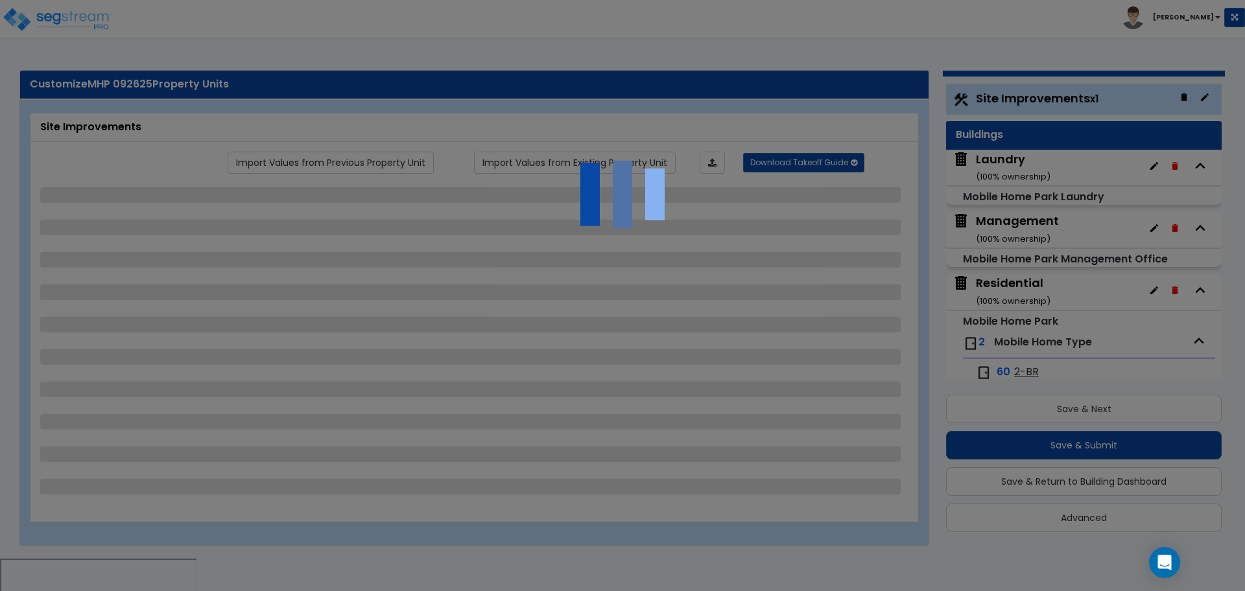
select select "1"
select select "2"
select select "1"
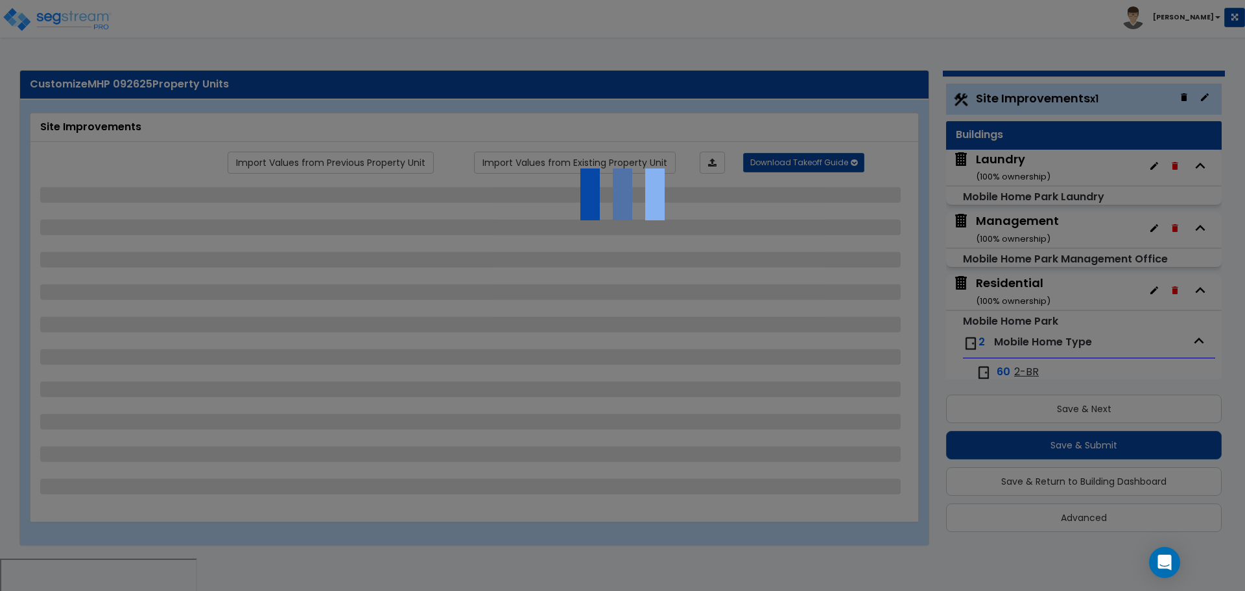
select select "1"
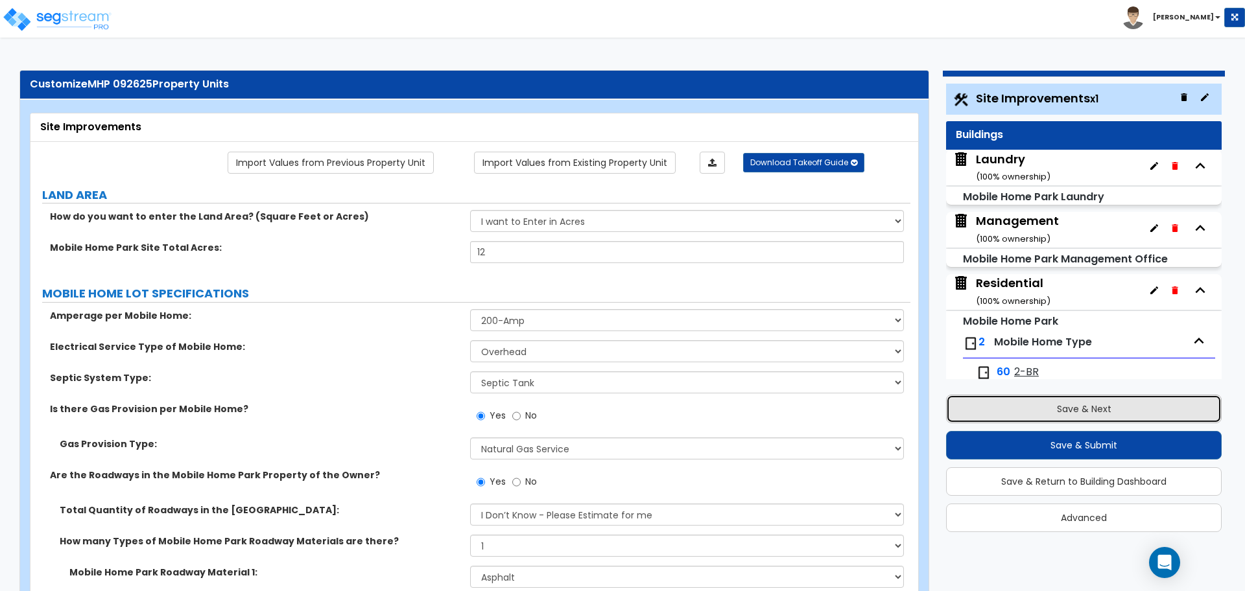
click at [1001, 407] on button "Save & Next" at bounding box center [1084, 409] width 276 height 29
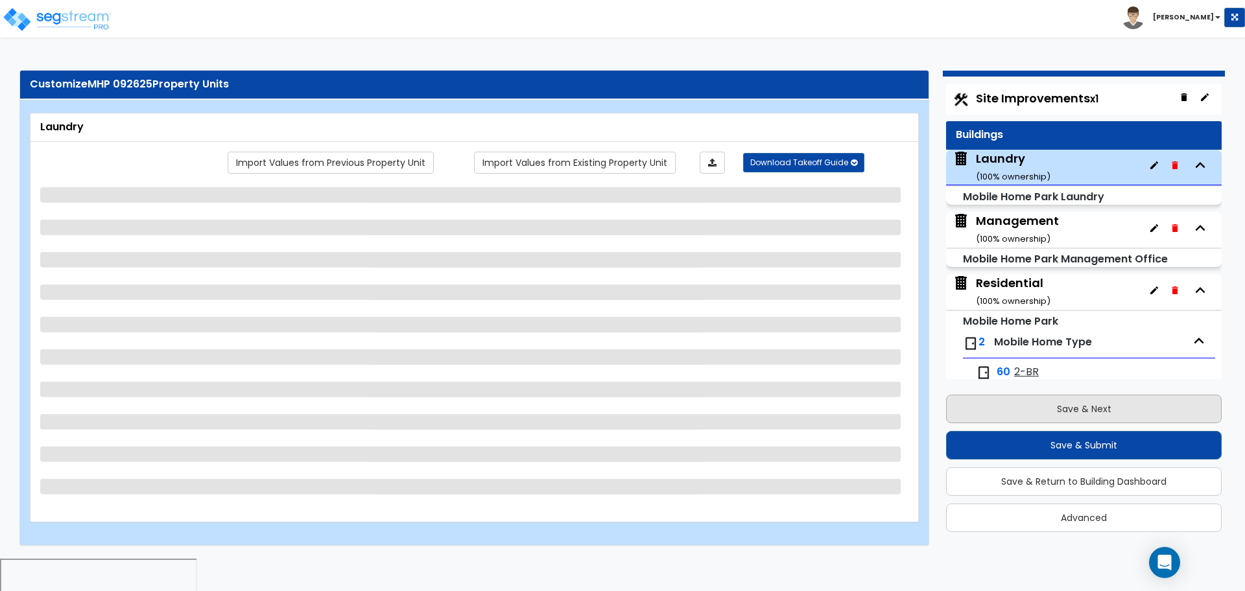
scroll to position [52, 0]
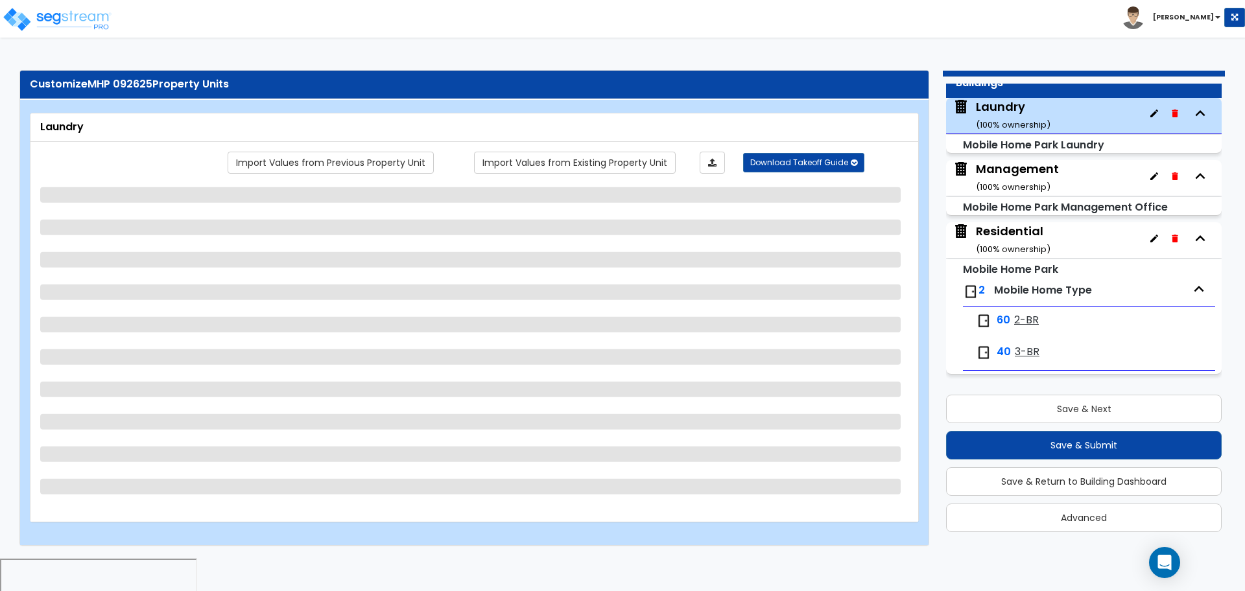
select select "1"
select select "2"
select select "8"
select select "10"
select select "2"
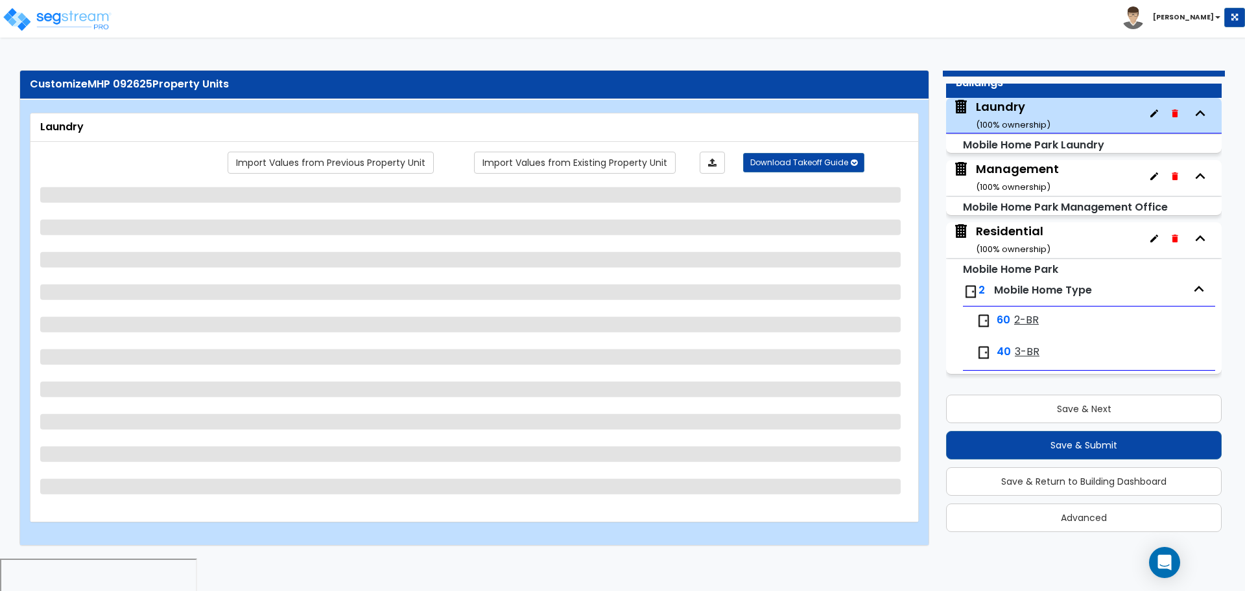
select select "2"
select select "1"
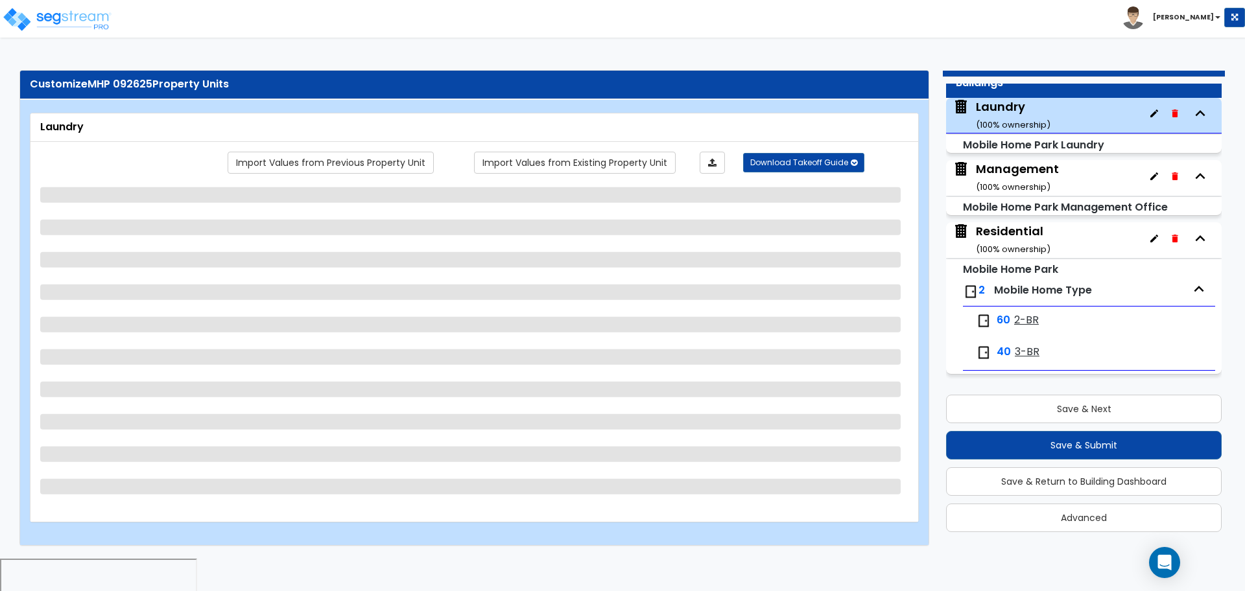
select select "2"
select select "3"
select select "2"
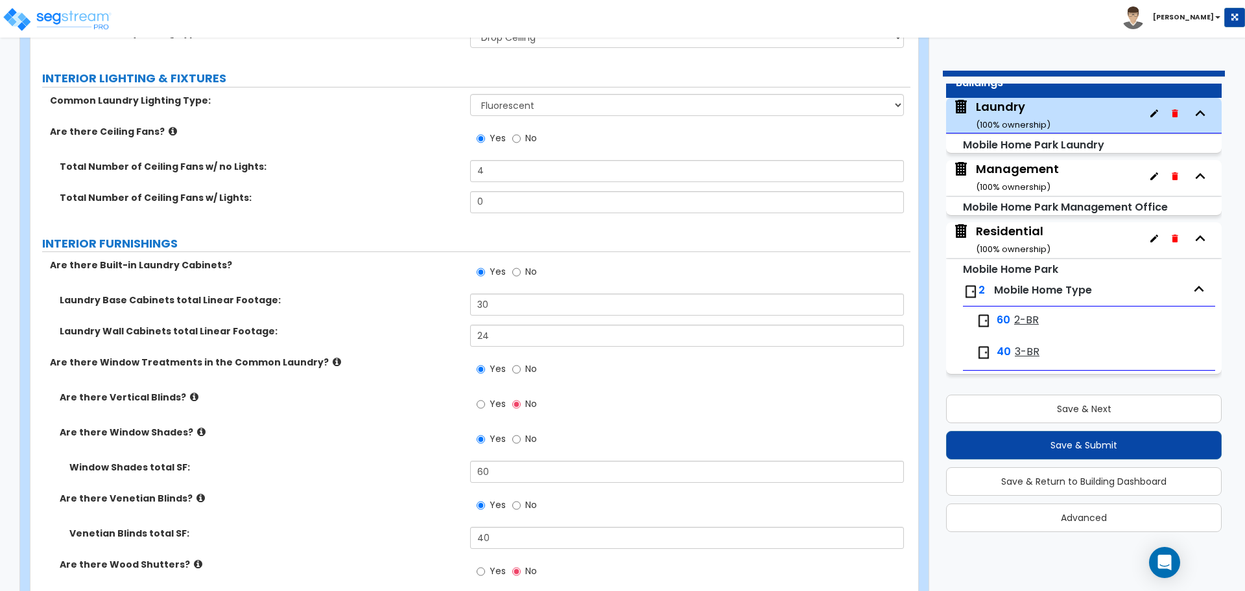
scroll to position [2020, 0]
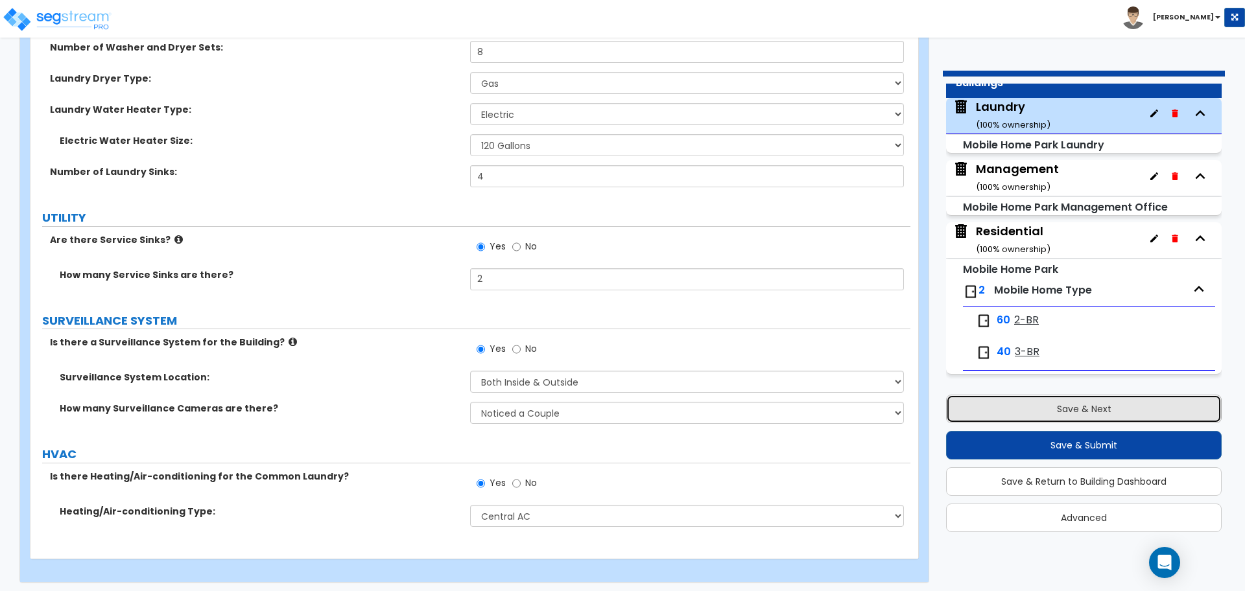
click at [975, 403] on button "Save & Next" at bounding box center [1084, 409] width 276 height 29
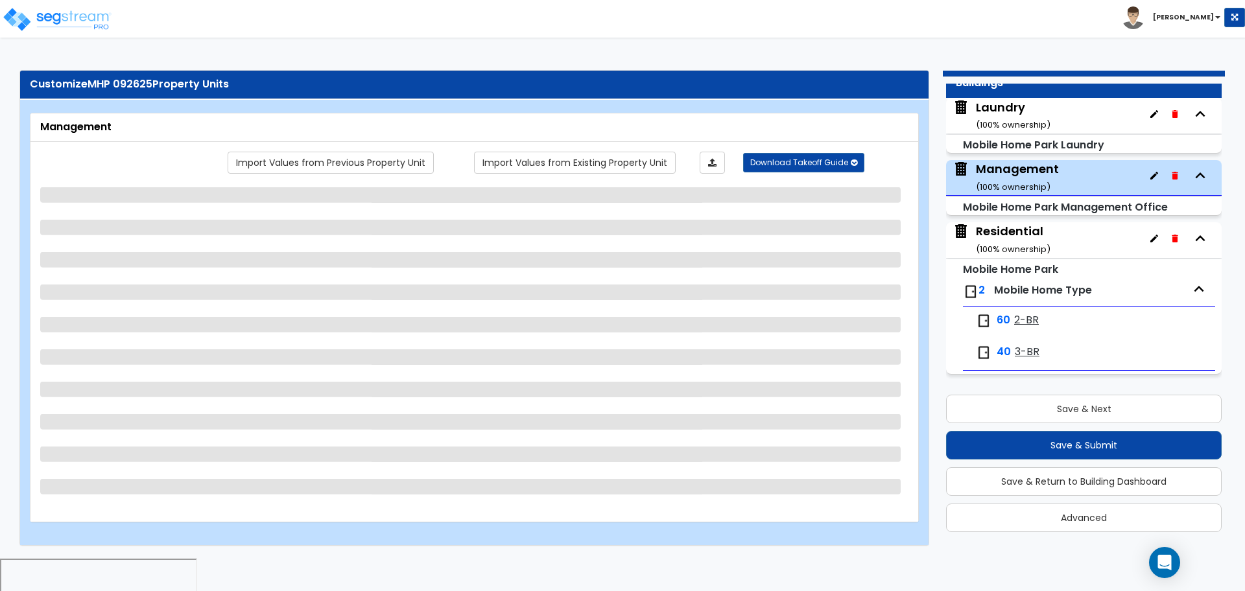
select select "3"
select select "2"
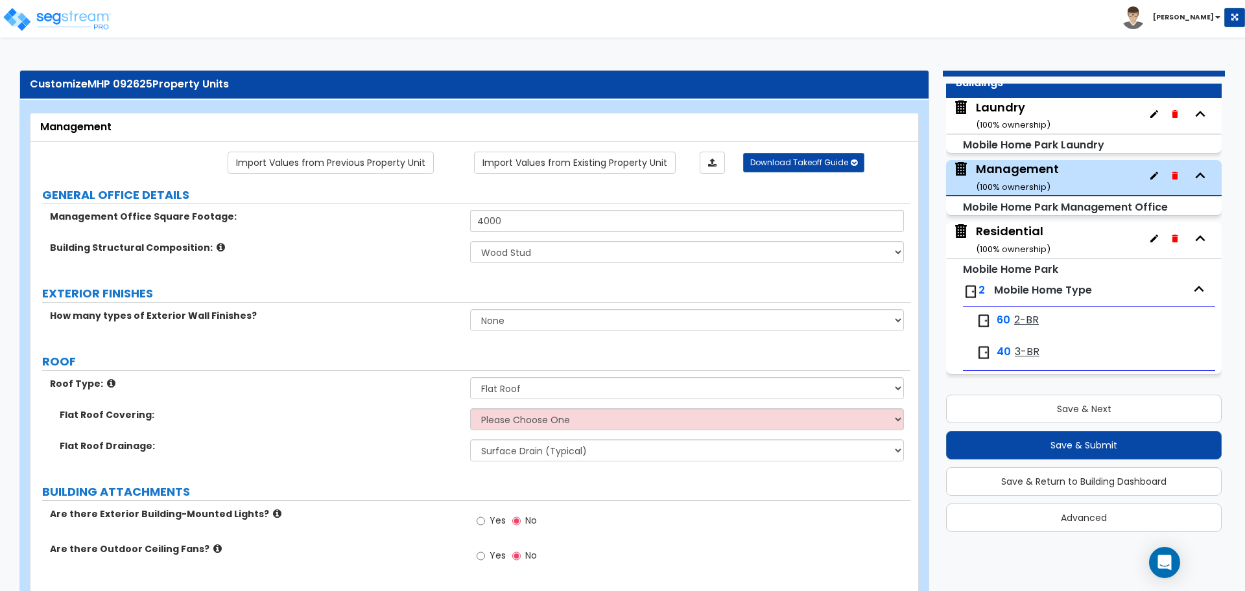
click at [1194, 25] on li "[PERSON_NAME]" at bounding box center [1183, 17] width 123 height 23
click at [1197, 12] on b "[PERSON_NAME]" at bounding box center [1183, 17] width 61 height 10
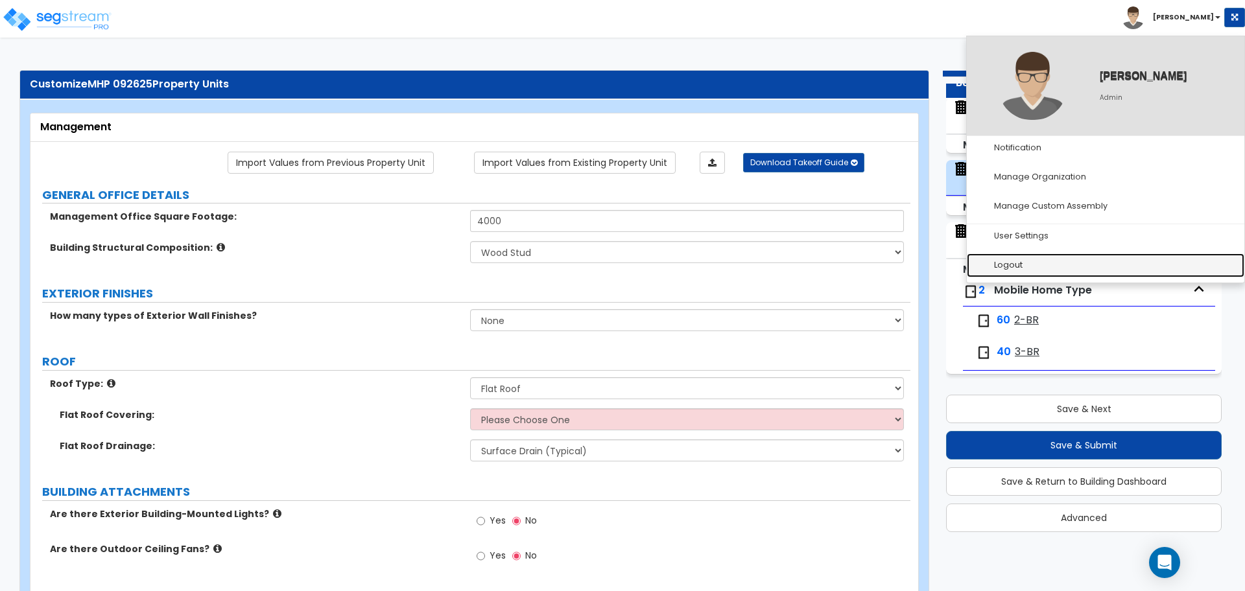
click at [1048, 258] on link "Logout" at bounding box center [1106, 266] width 278 height 24
